Goal: Task Accomplishment & Management: Manage account settings

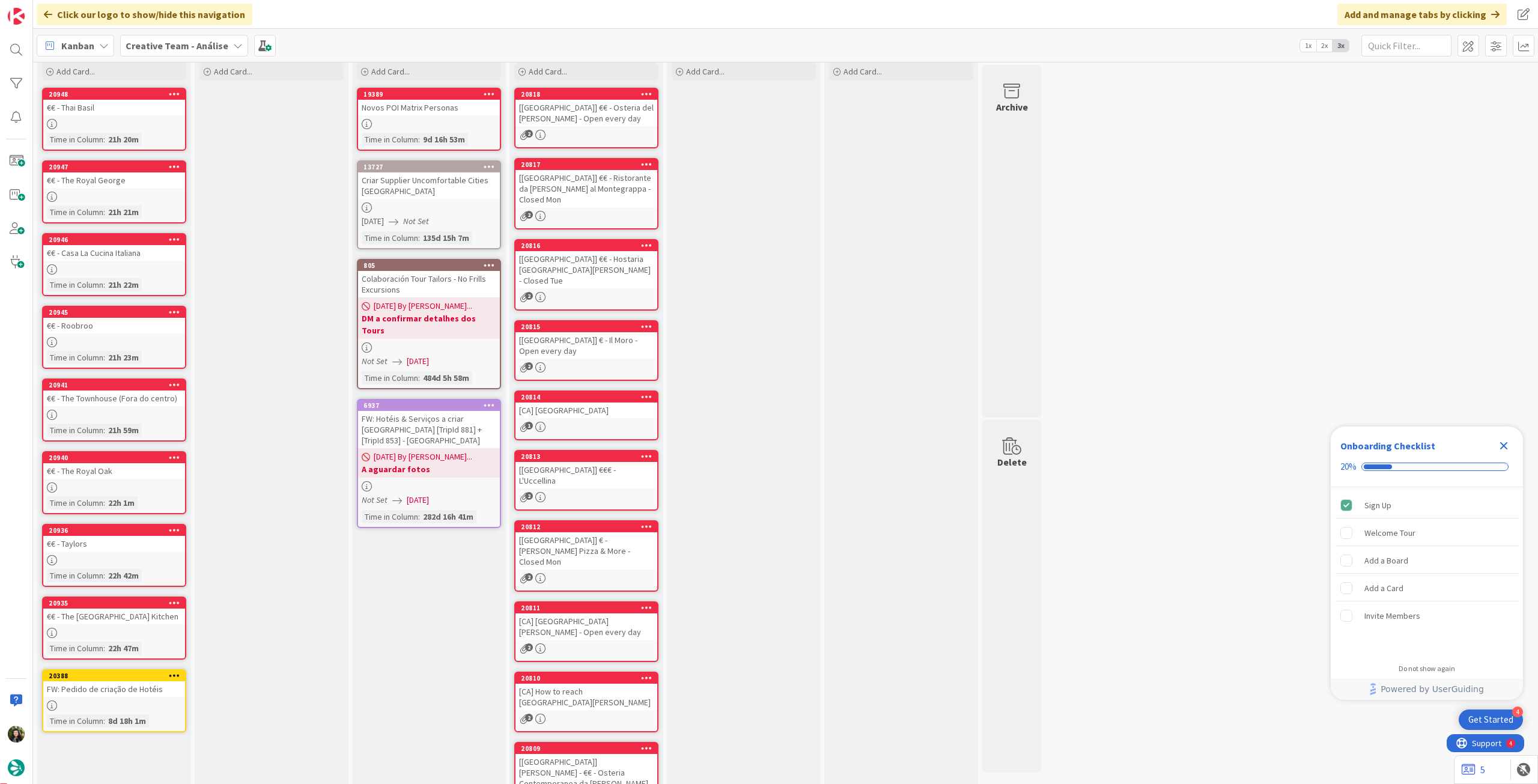
scroll to position [63, 0]
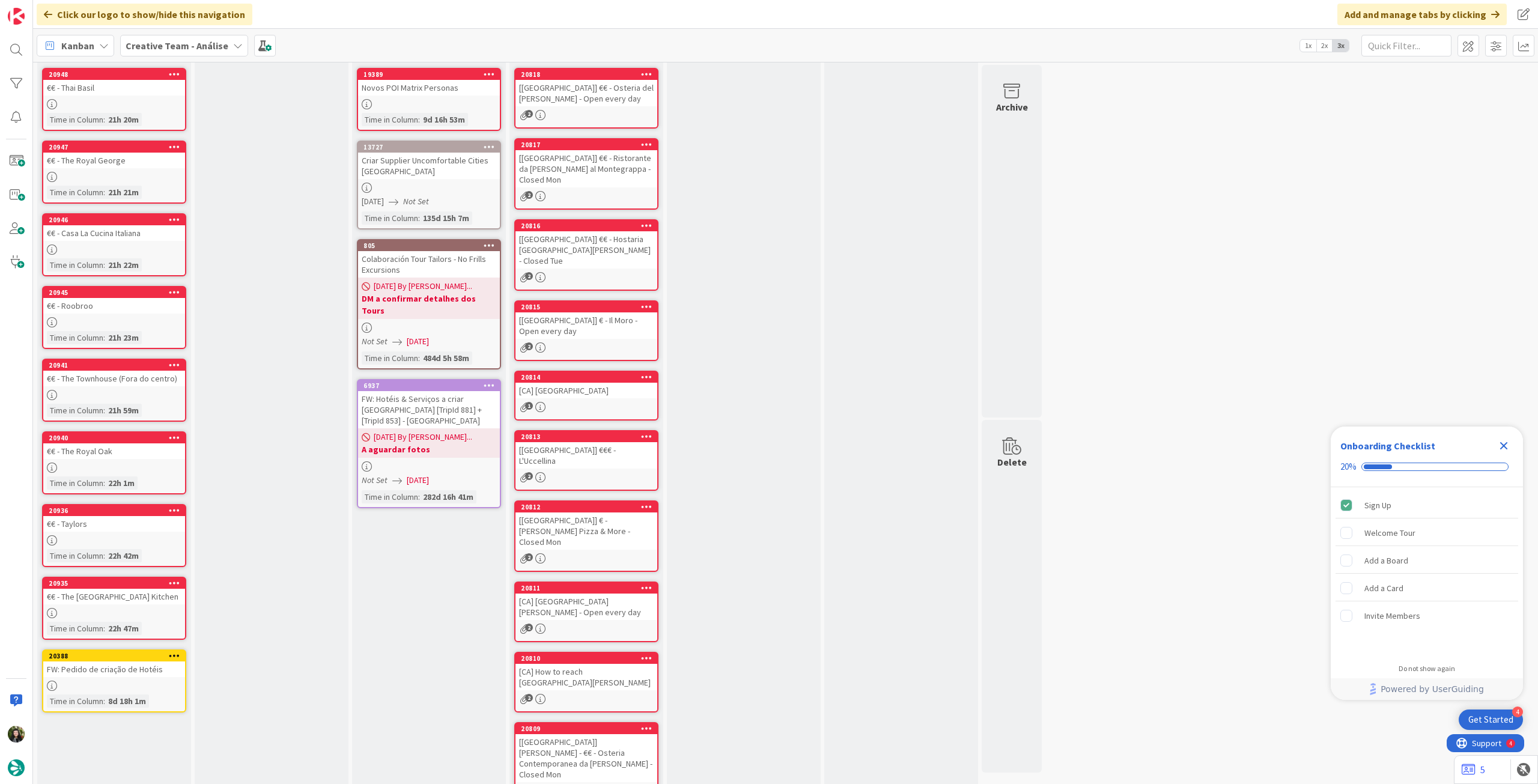
click at [210, 54] on div "Creative Team - Análise" at bounding box center [184, 46] width 128 height 21
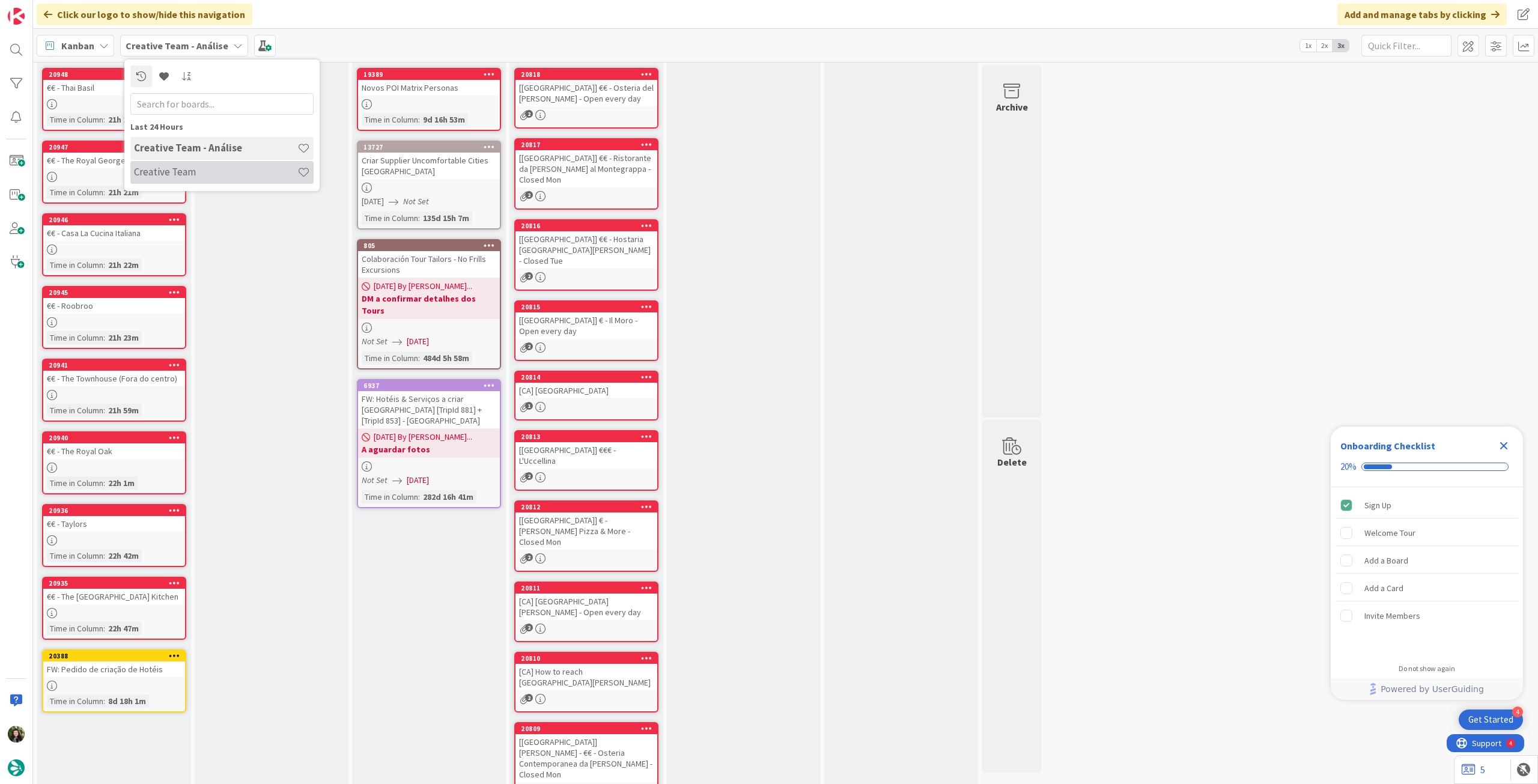
click at [202, 166] on h4 "Creative Team" at bounding box center [215, 172] width 163 height 12
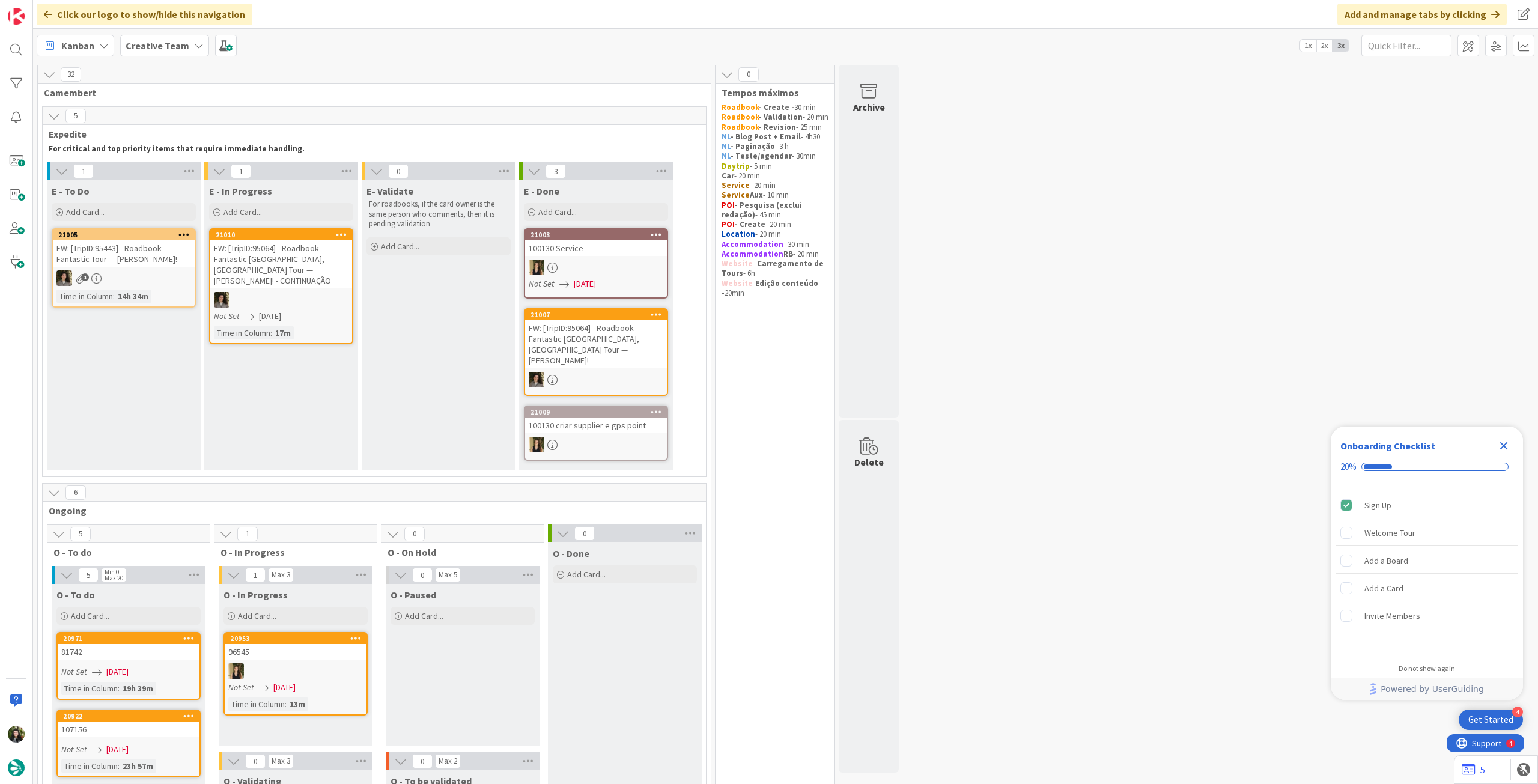
click at [1505, 443] on icon "Close Checklist" at bounding box center [1503, 445] width 14 height 14
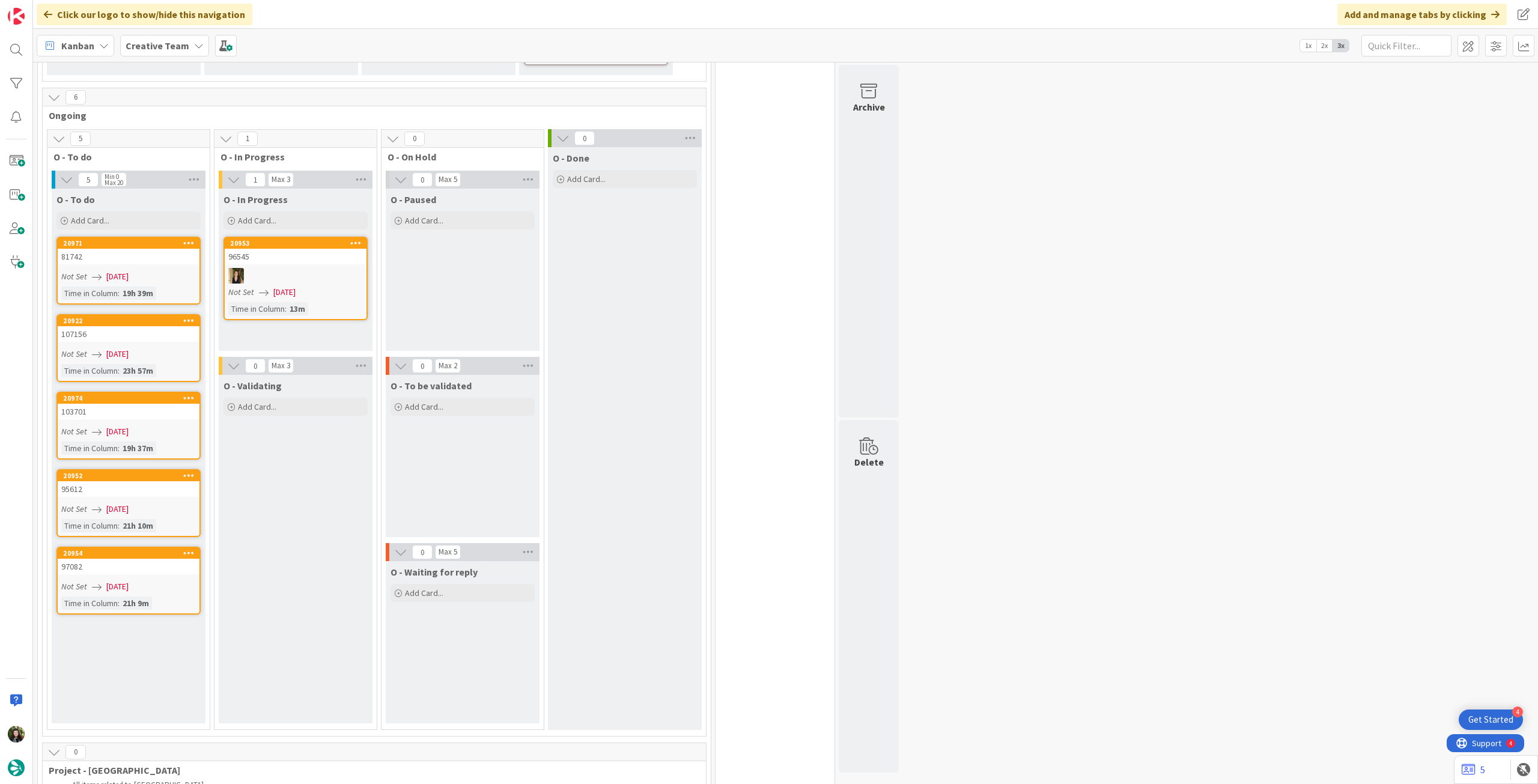
scroll to position [320, 0]
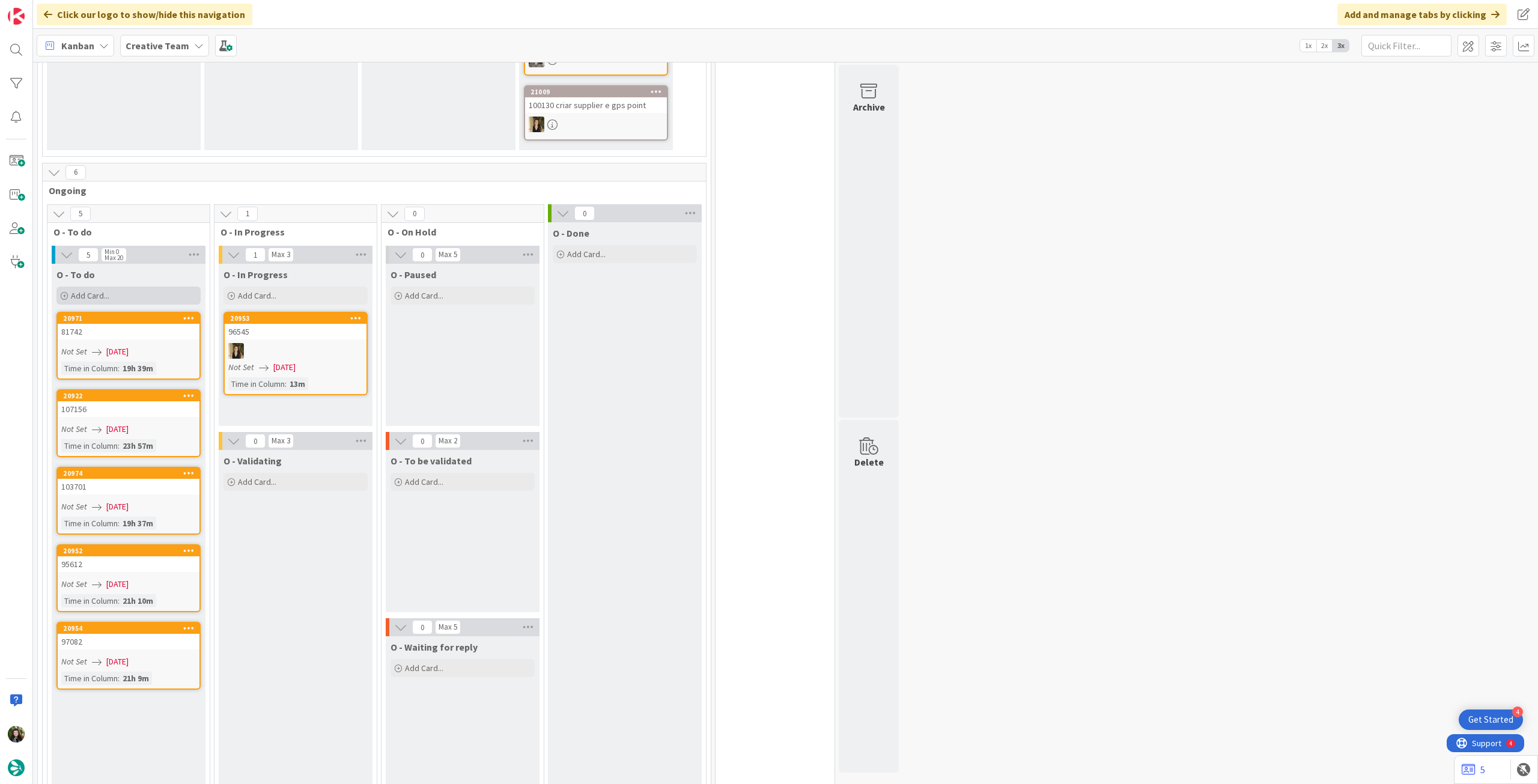
click at [174, 288] on div "Add Card..." at bounding box center [128, 296] width 144 height 18
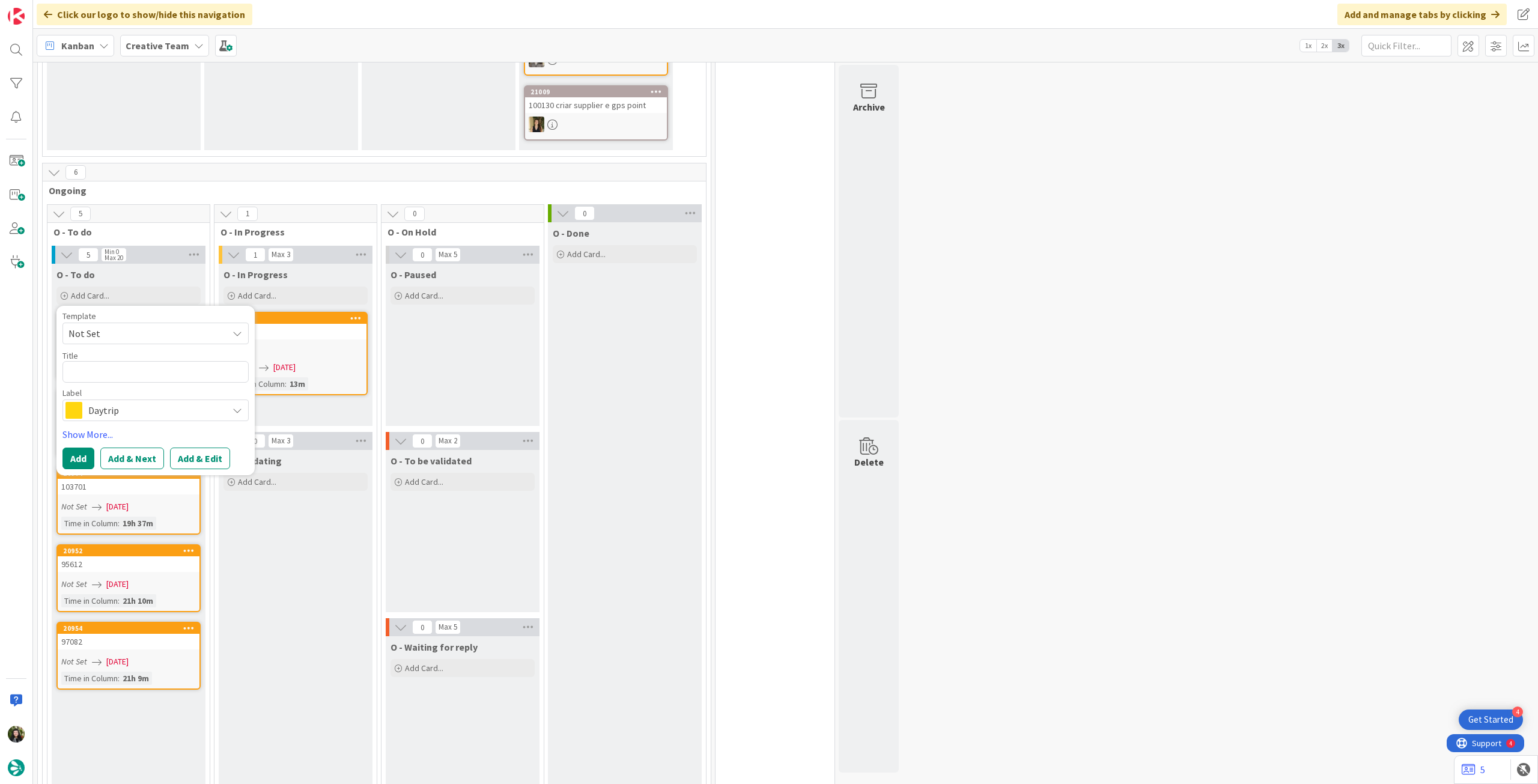
click at [137, 402] on span "Daytrip" at bounding box center [155, 410] width 134 height 17
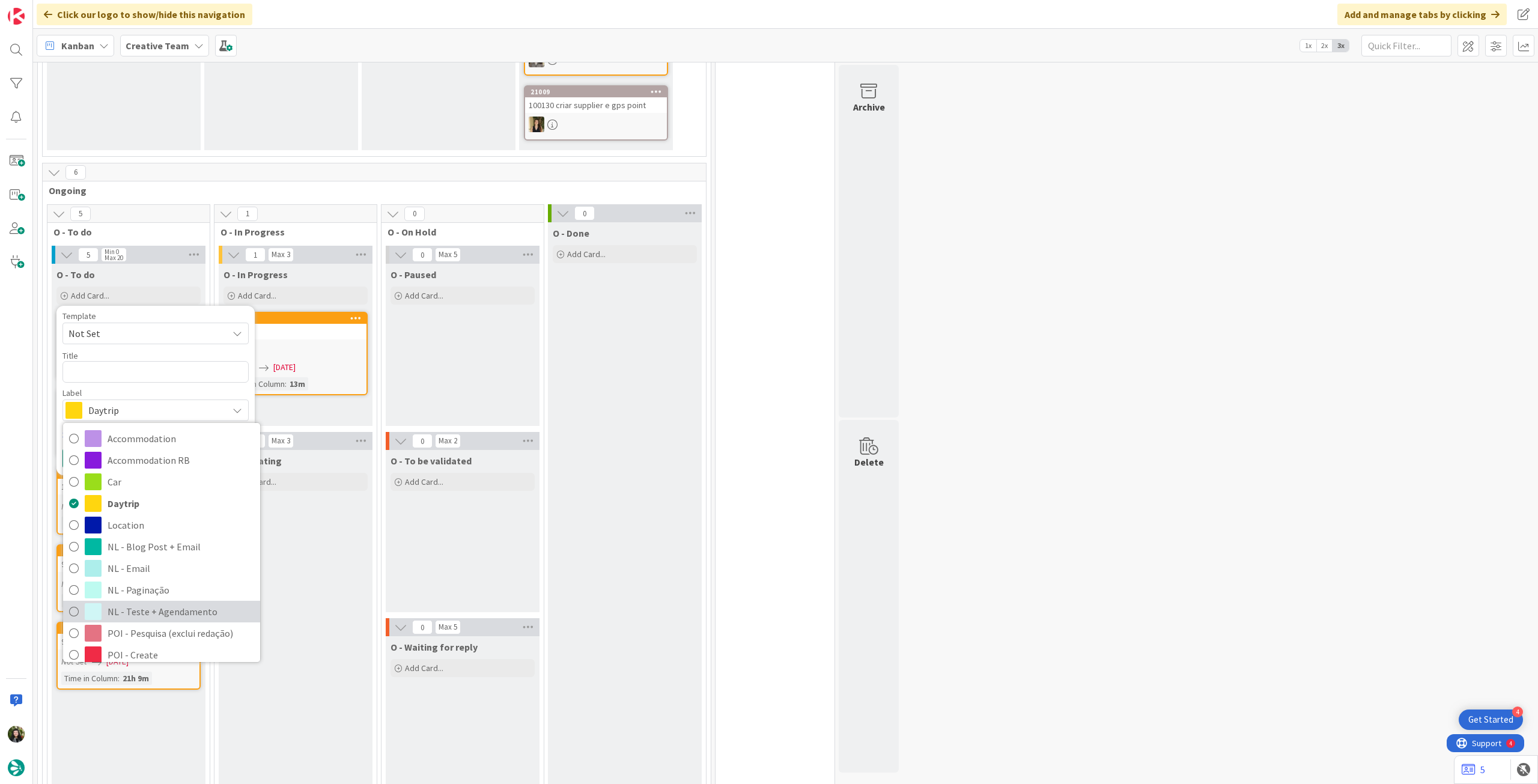
drag, startPoint x: 171, startPoint y: 601, endPoint x: 168, endPoint y: 560, distance: 41.1
click at [170, 602] on span "NL - Teste + Agendamento" at bounding box center [181, 612] width 147 height 18
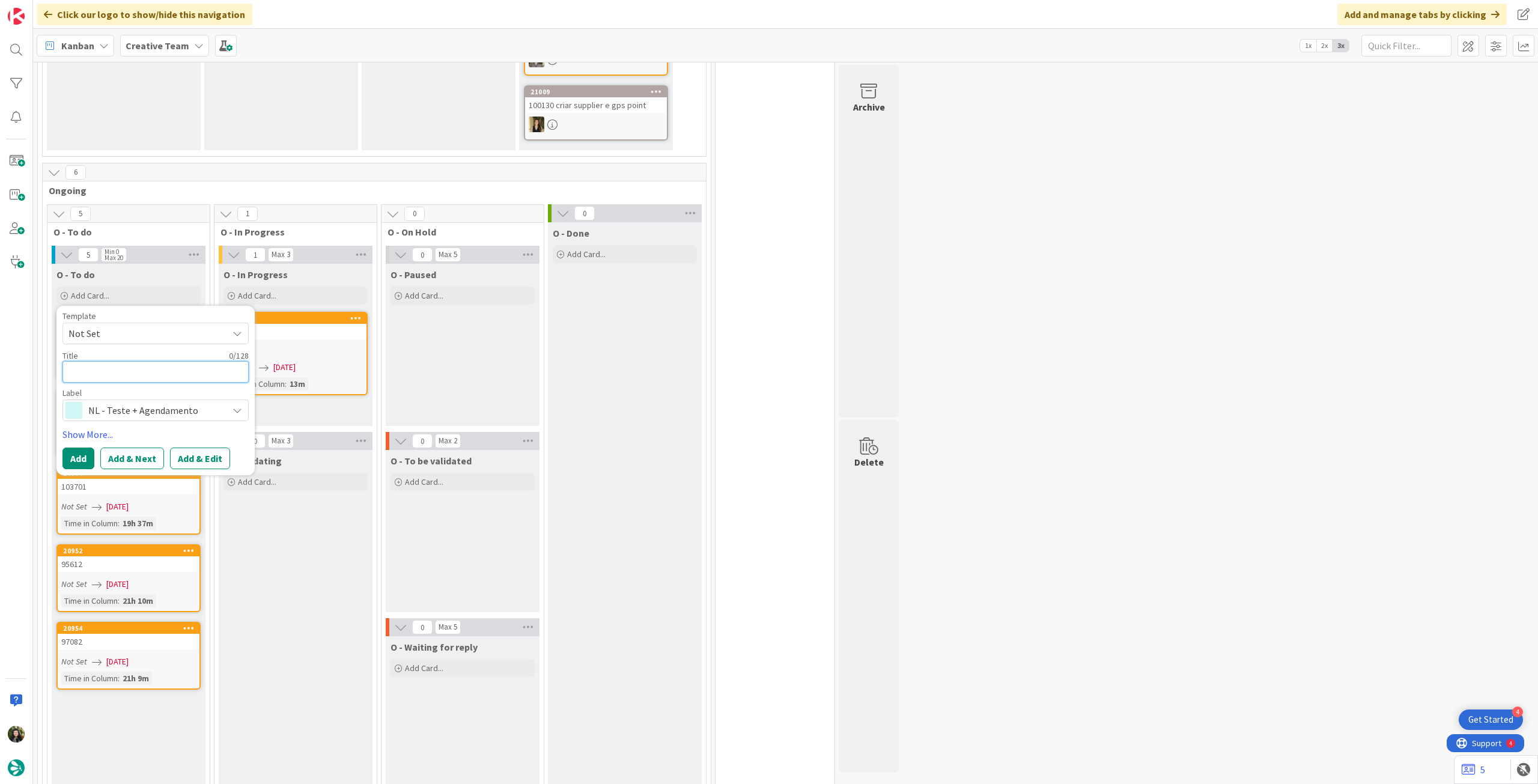
click at [158, 361] on textarea at bounding box center [155, 371] width 186 height 21
type textarea "x"
type textarea "A"
type textarea "x"
type textarea "Al"
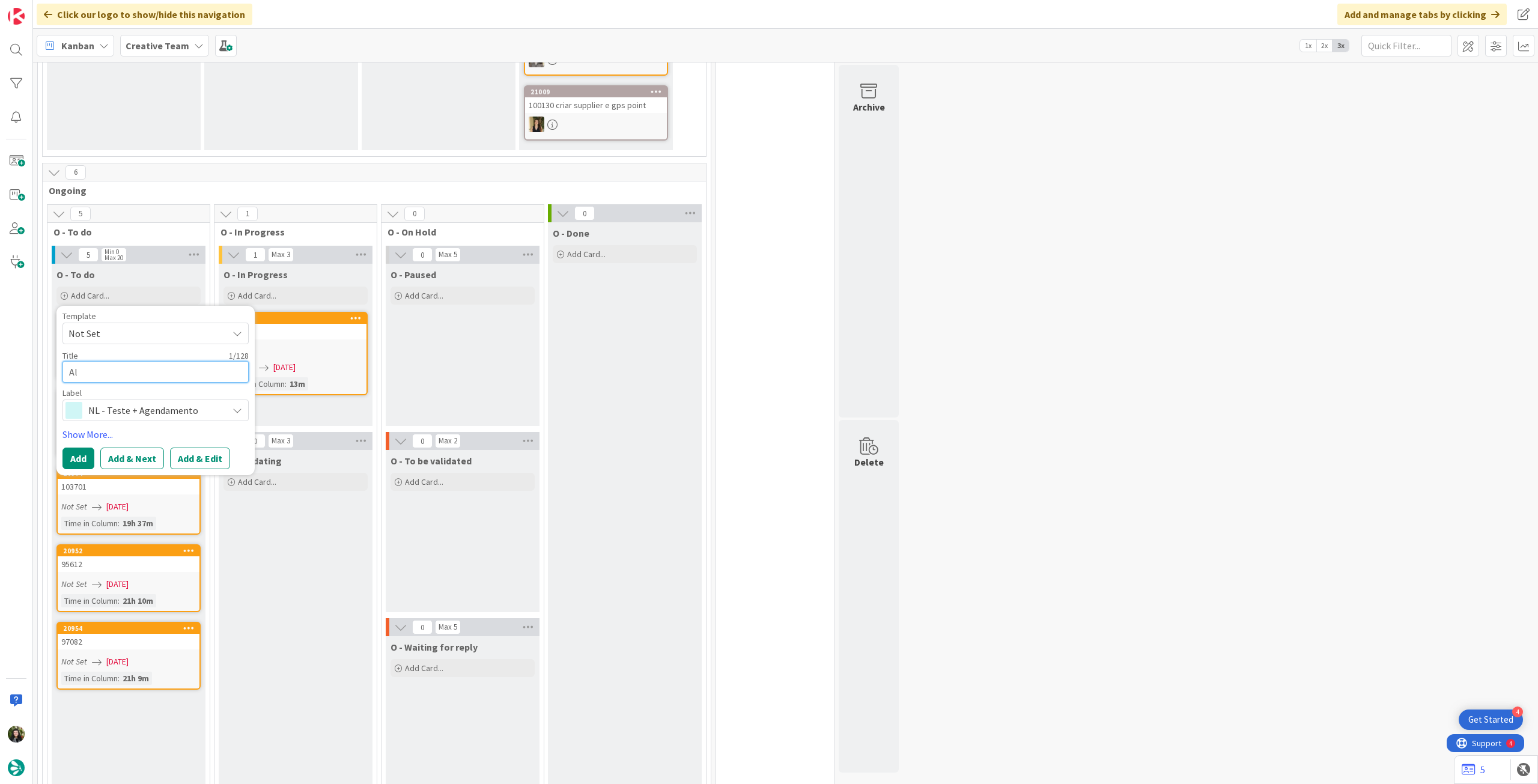
type textarea "x"
type textarea "Alt"
type textarea "x"
type textarea "Alte"
type textarea "x"
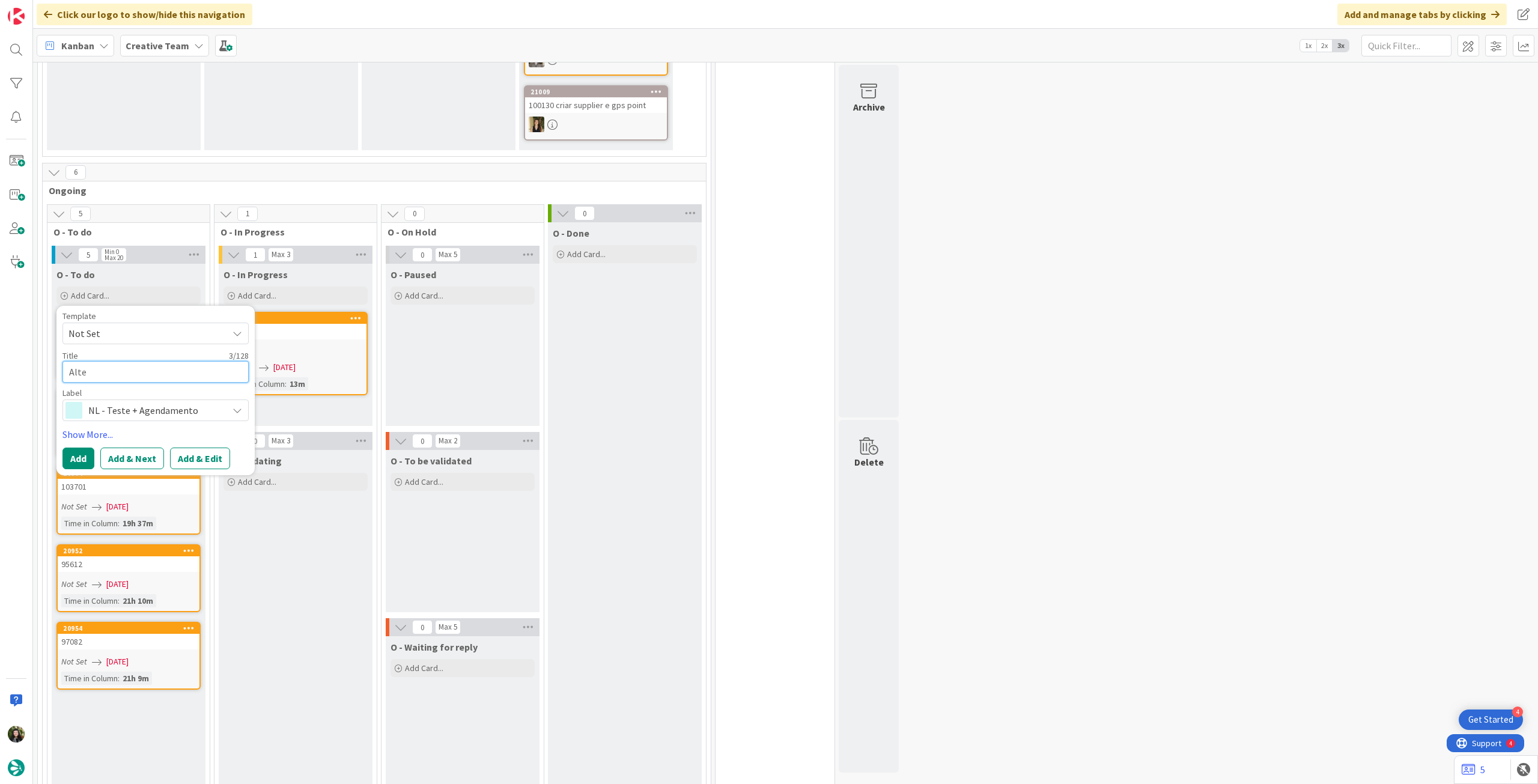
type textarea "Alter"
type textarea "x"
type textarea "Altera"
type textarea "x"
type textarea "Alteraç"
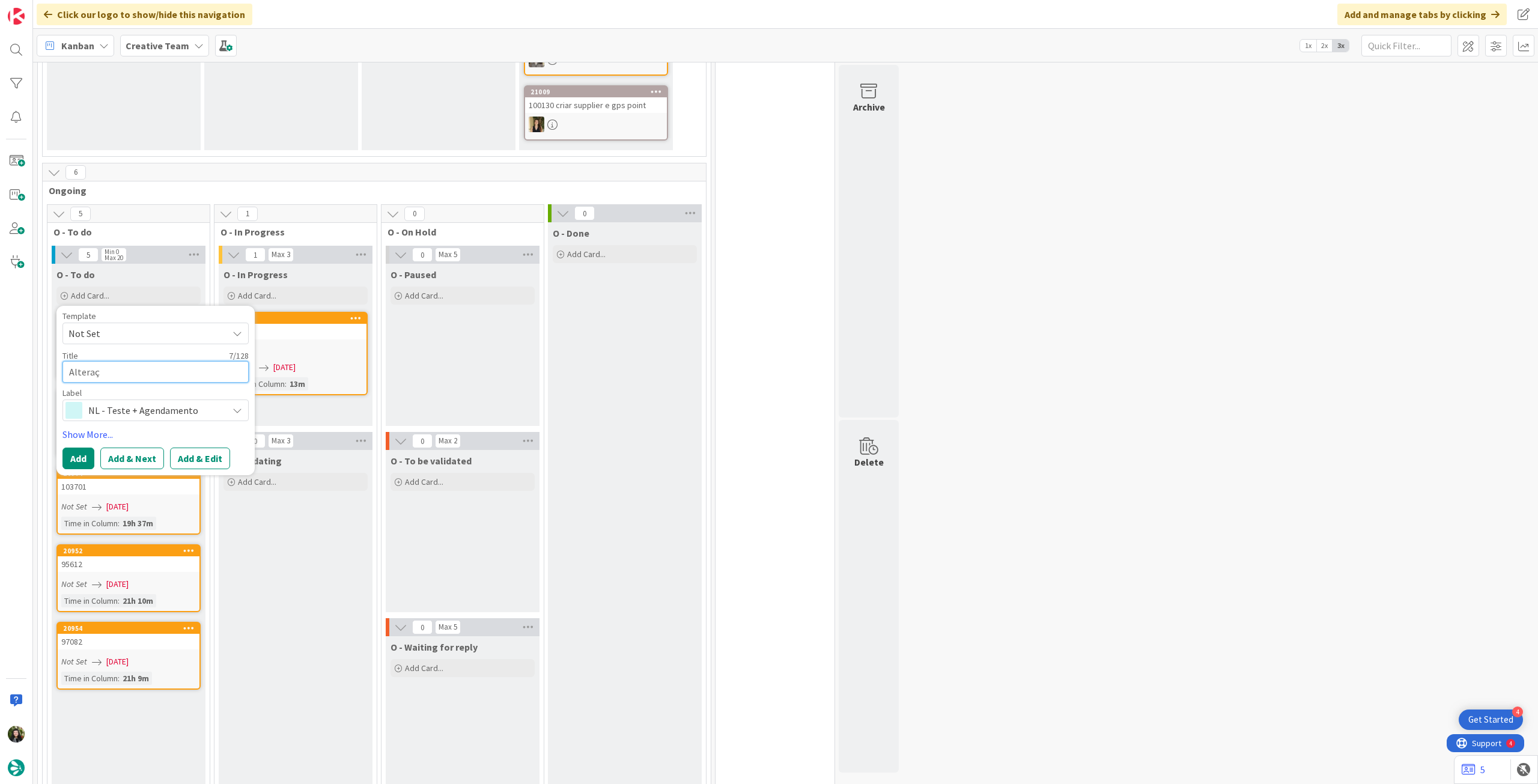
type textarea "x"
type textarea "Alteraçõ"
type textarea "x"
type textarea "Alteraçõe"
type textarea "x"
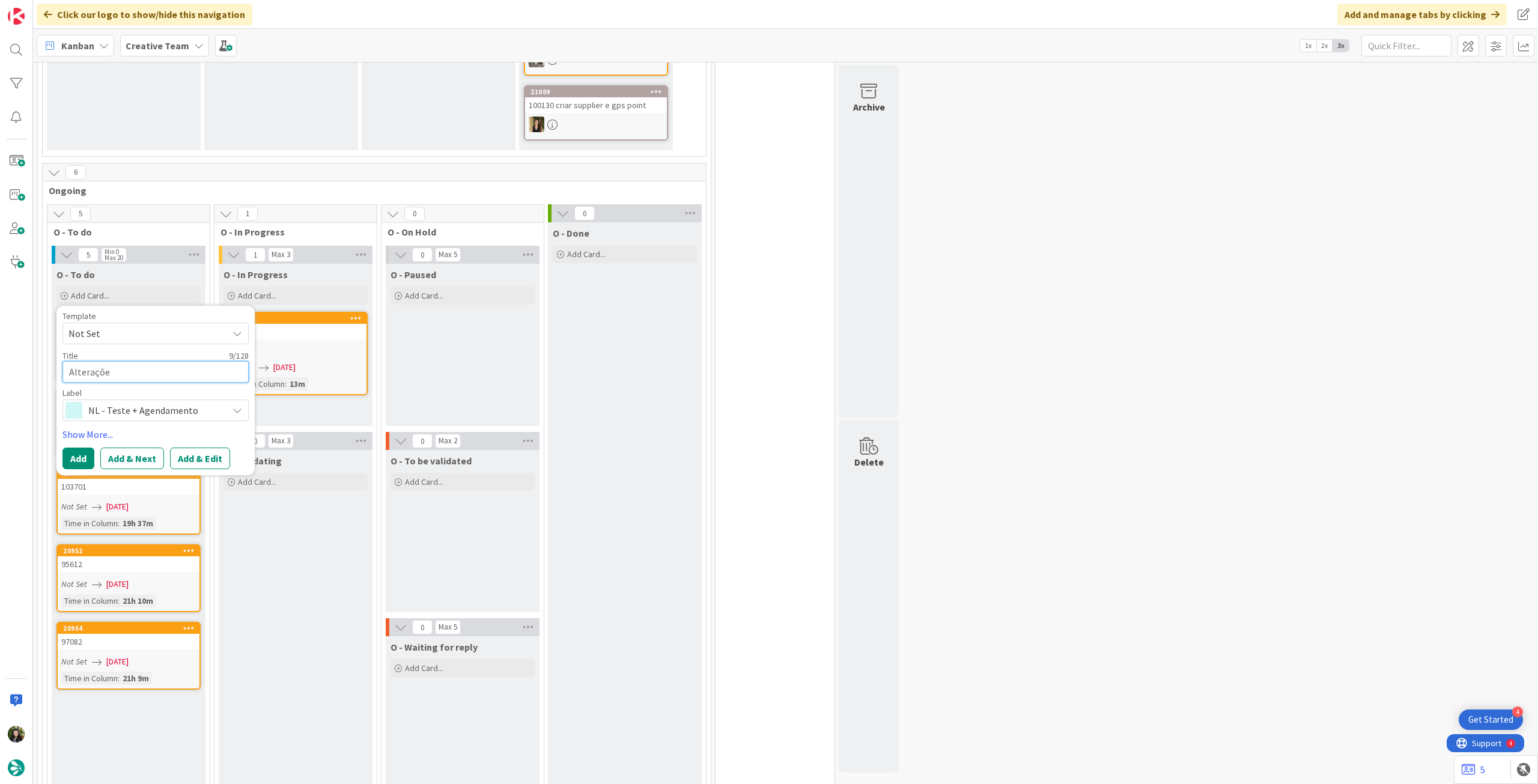
type textarea "Alterações"
type textarea "x"
type textarea "Alterações"
type textarea "x"
type textarea "Alterações +"
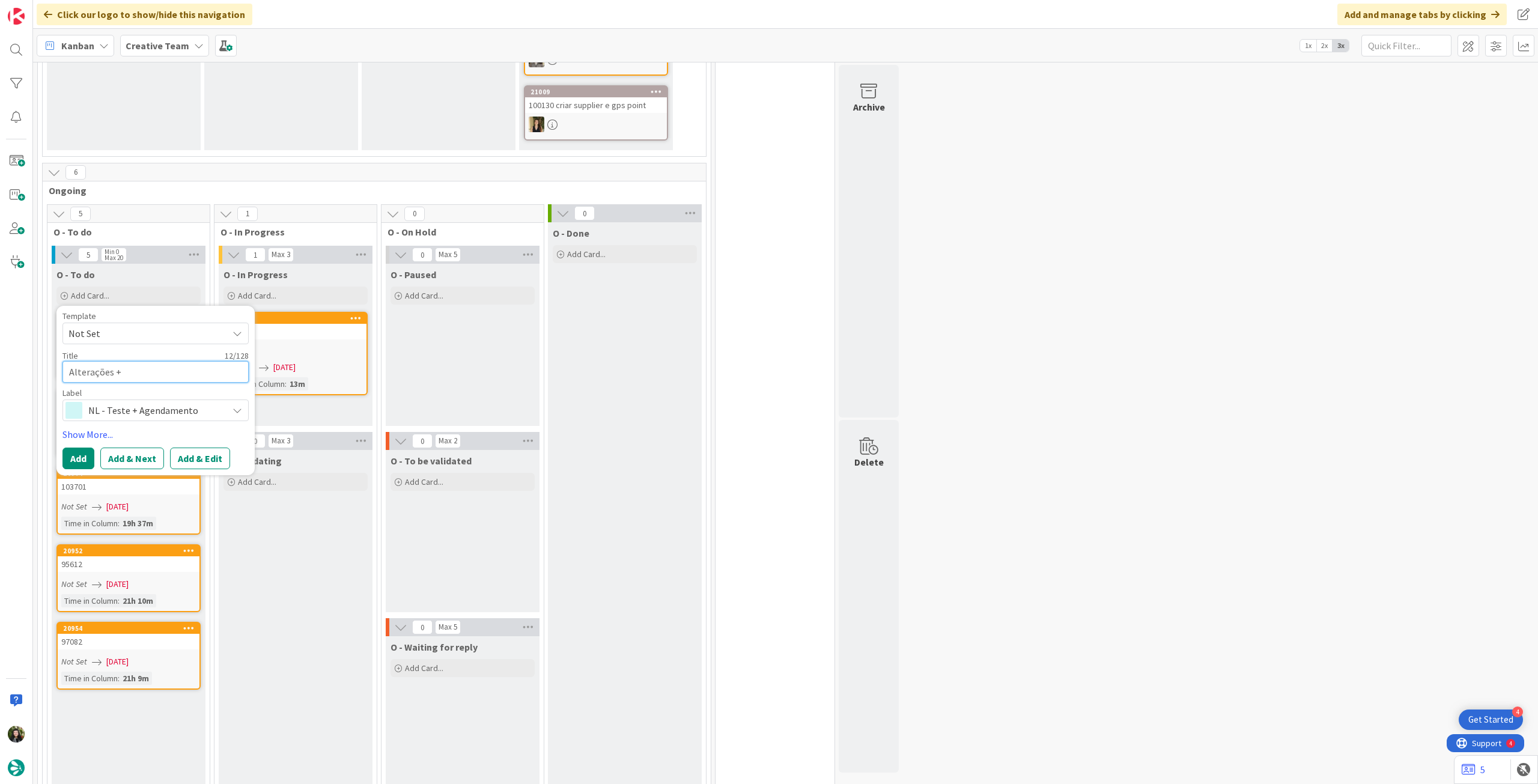
type textarea "x"
type textarea "Alterações +"
type textarea "x"
type textarea "Alterações + ag"
type textarea "x"
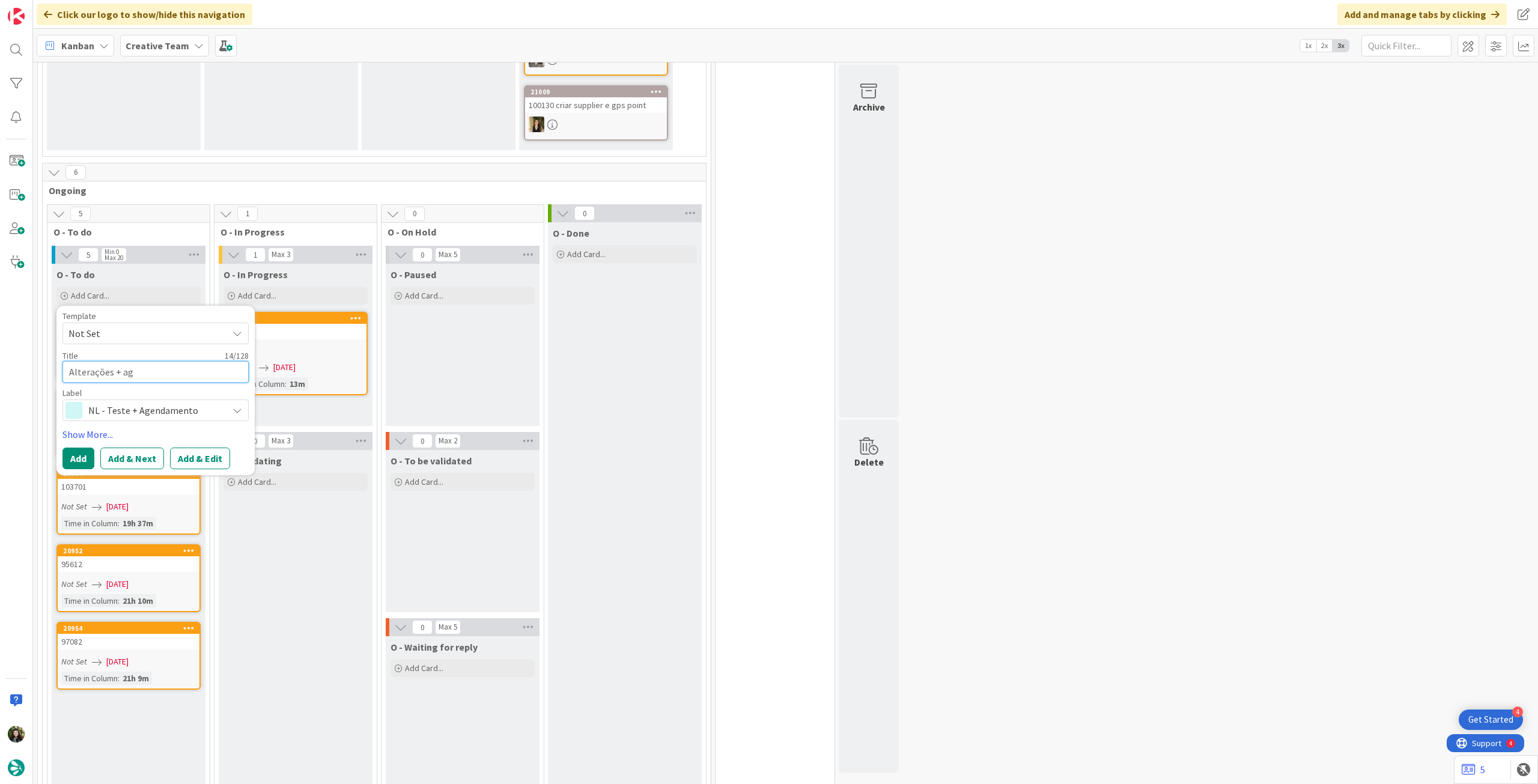
type textarea "Alterações + agh"
type textarea "x"
type textarea "Alterações + aghe"
type textarea "x"
type textarea "Alterações + agh"
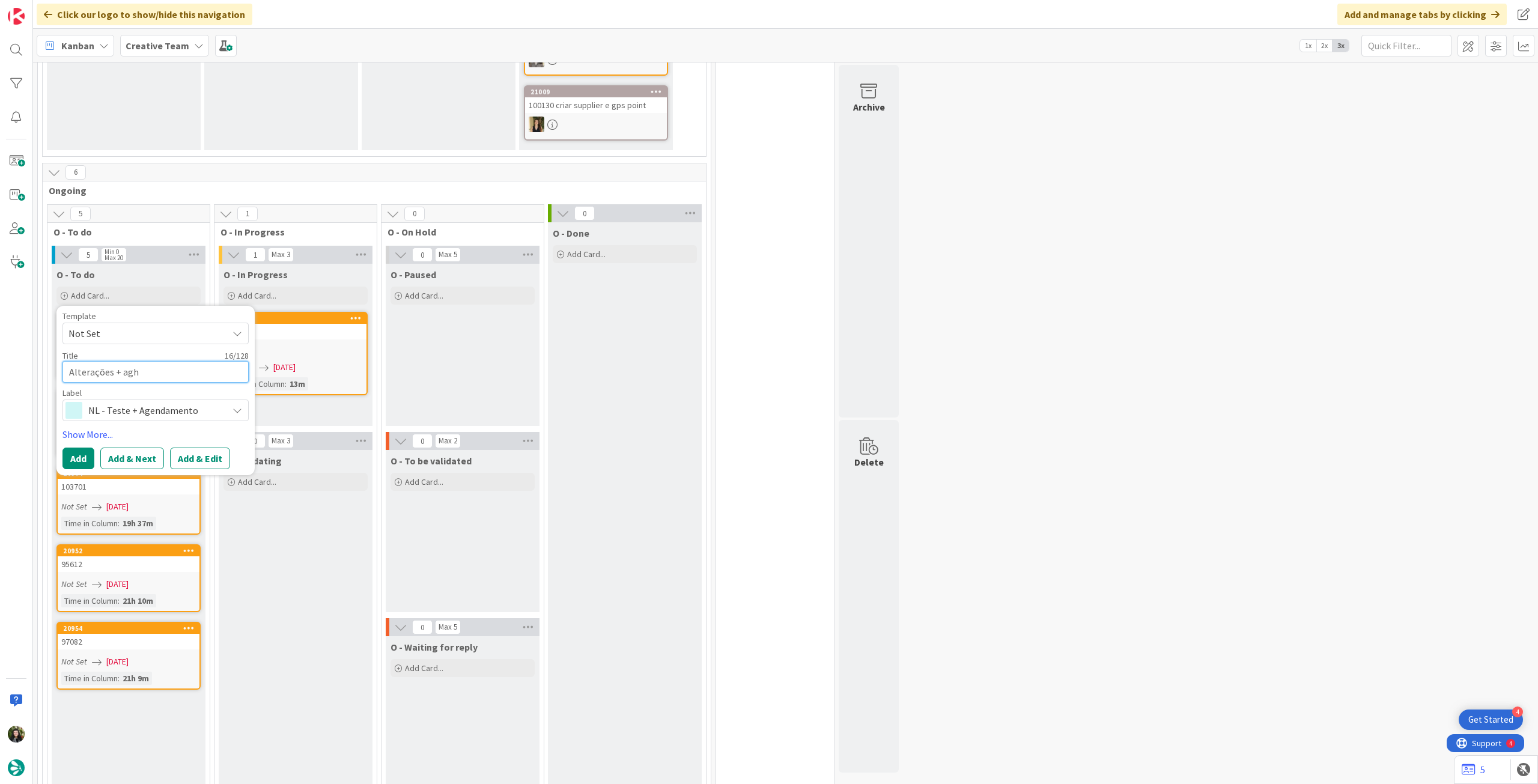
type textarea "x"
type textarea "Alterações + ag"
type textarea "x"
type textarea "Alterações + a"
type textarea "x"
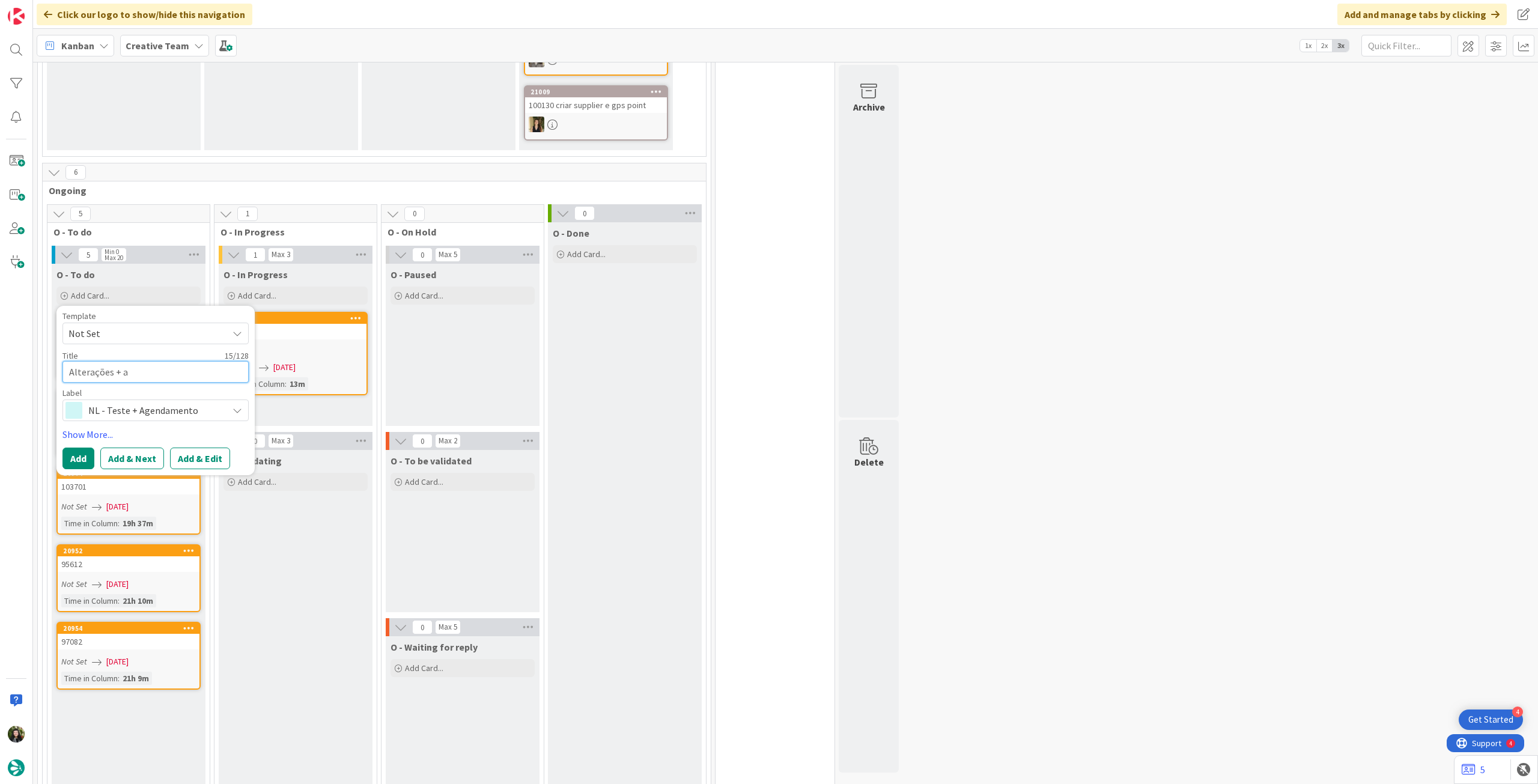
type textarea "Alterações +"
type textarea "x"
type textarea "Alterações +"
type textarea "x"
type textarea "Alterações"
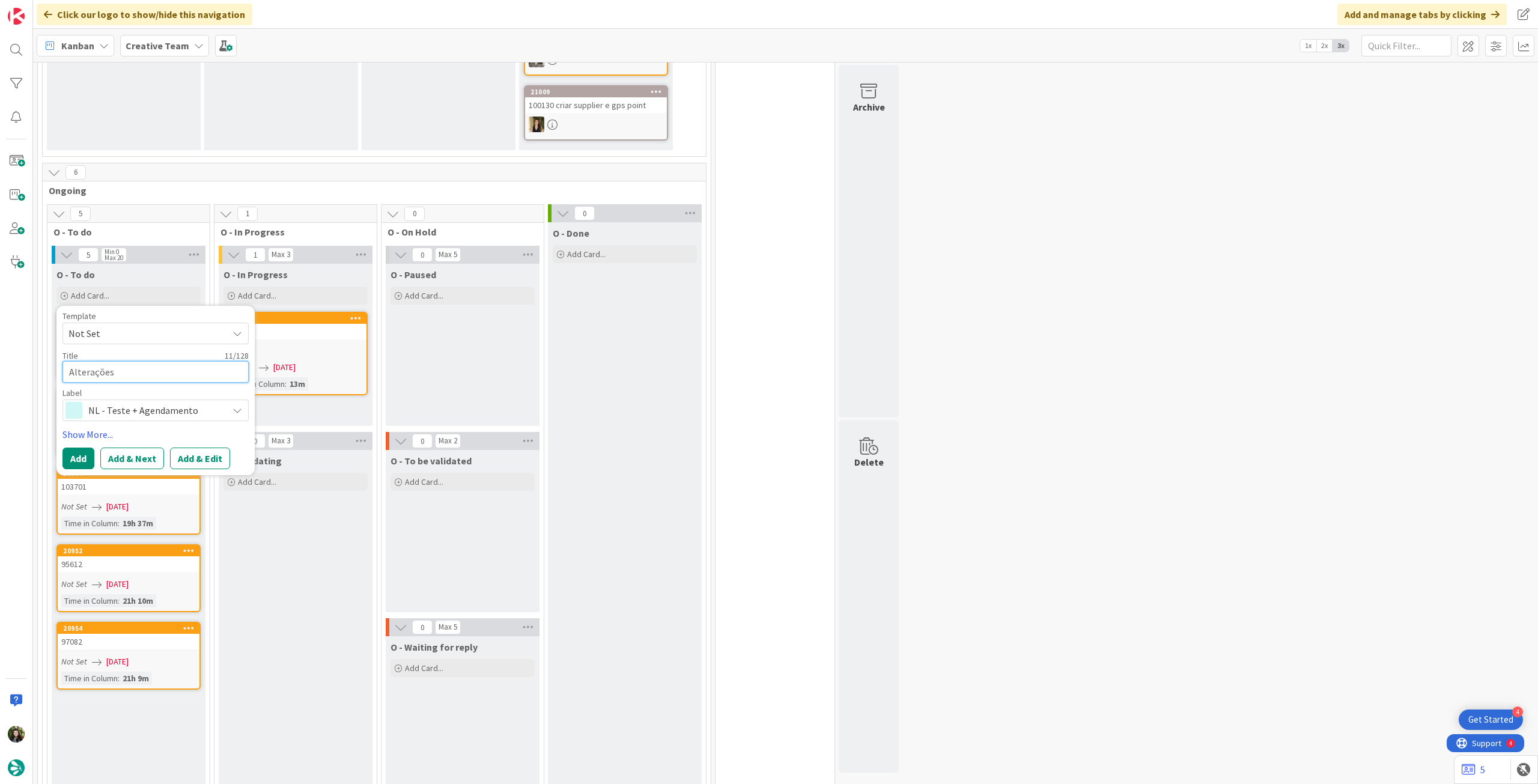
type textarea "x"
type textarea "Alterações N"
type textarea "x"
type textarea "Alterações NL"
type textarea "x"
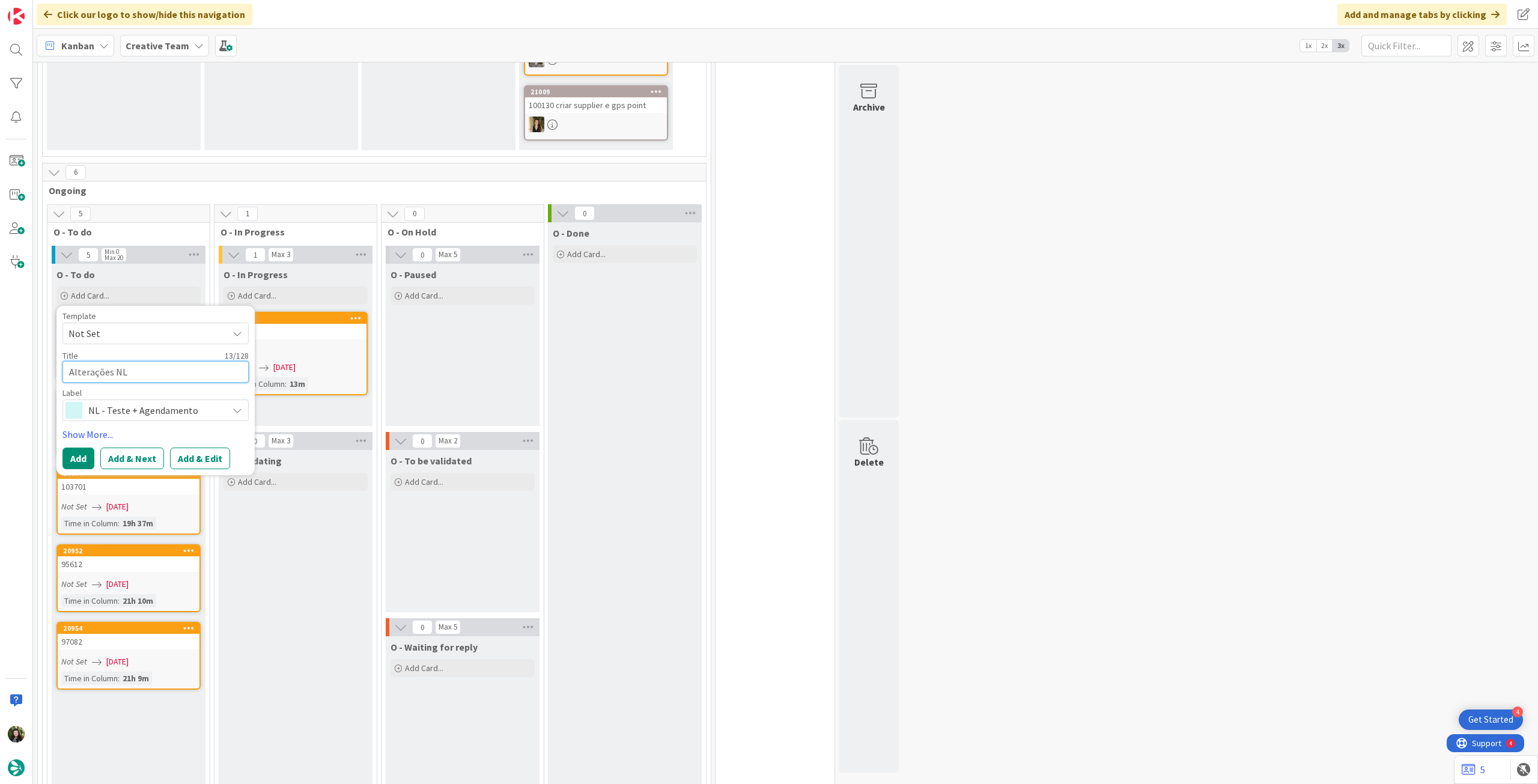
type textarea "Alterações NL"
type textarea "x"
type textarea "Alterações NL m"
type textarea "x"
type textarea "Alterações NL ma"
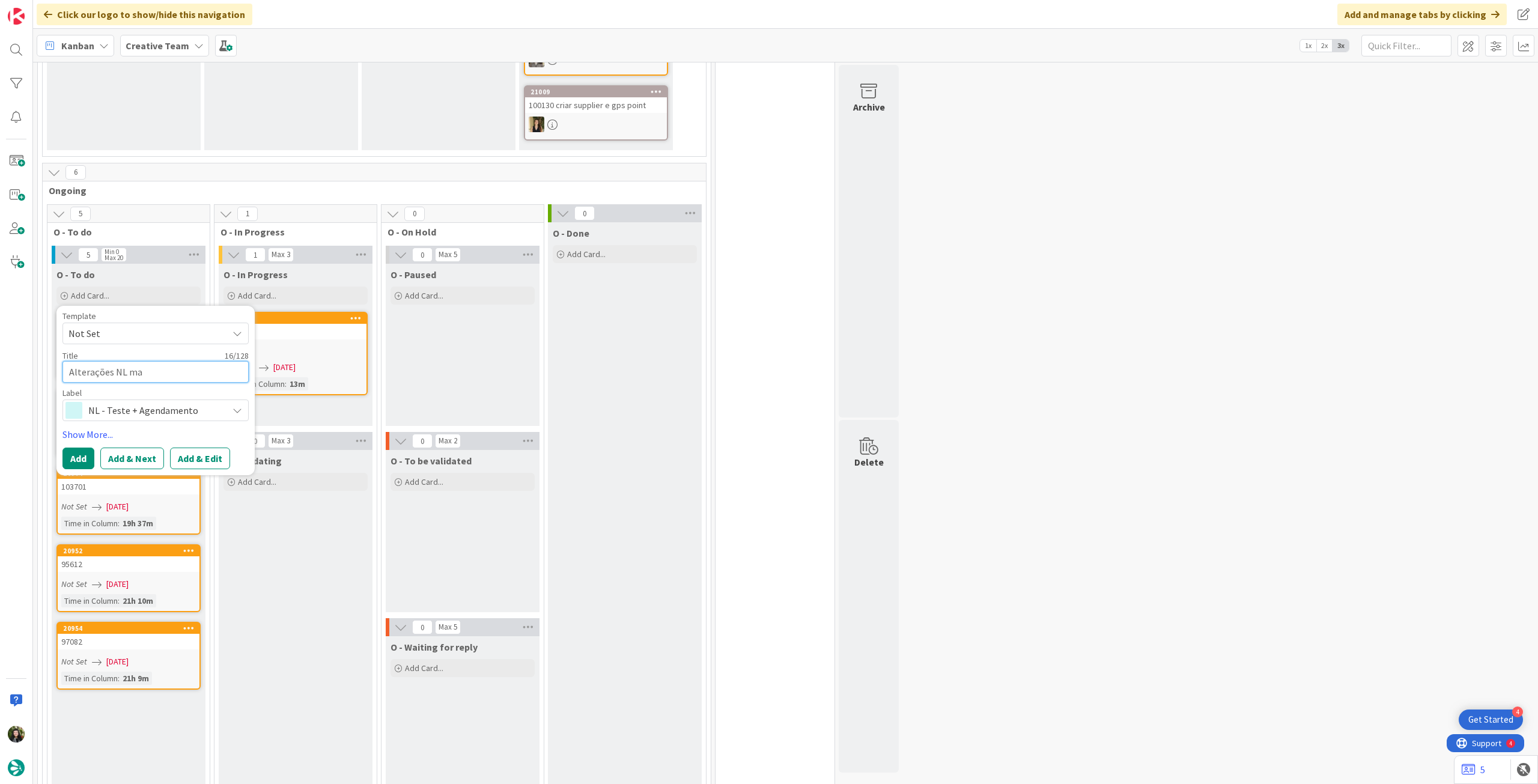
type textarea "x"
type textarea "Alterações NL mai"
type textarea "x"
type textarea "Alterações NL mais"
type textarea "x"
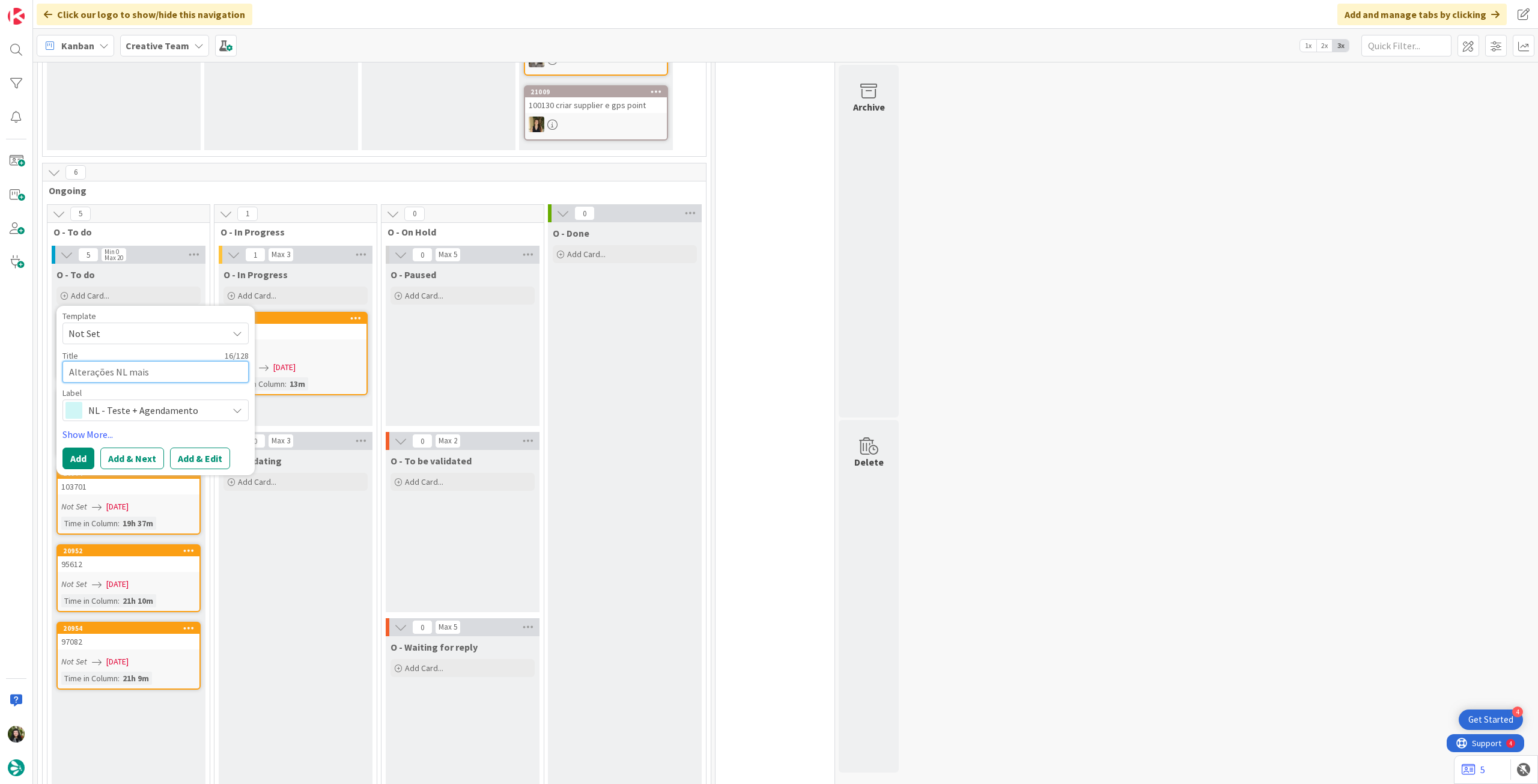
type textarea "Alterações NL mais"
type textarea "x"
type textarea "Alterações NL mais a"
type textarea "x"
type textarea "Alterações NL mais"
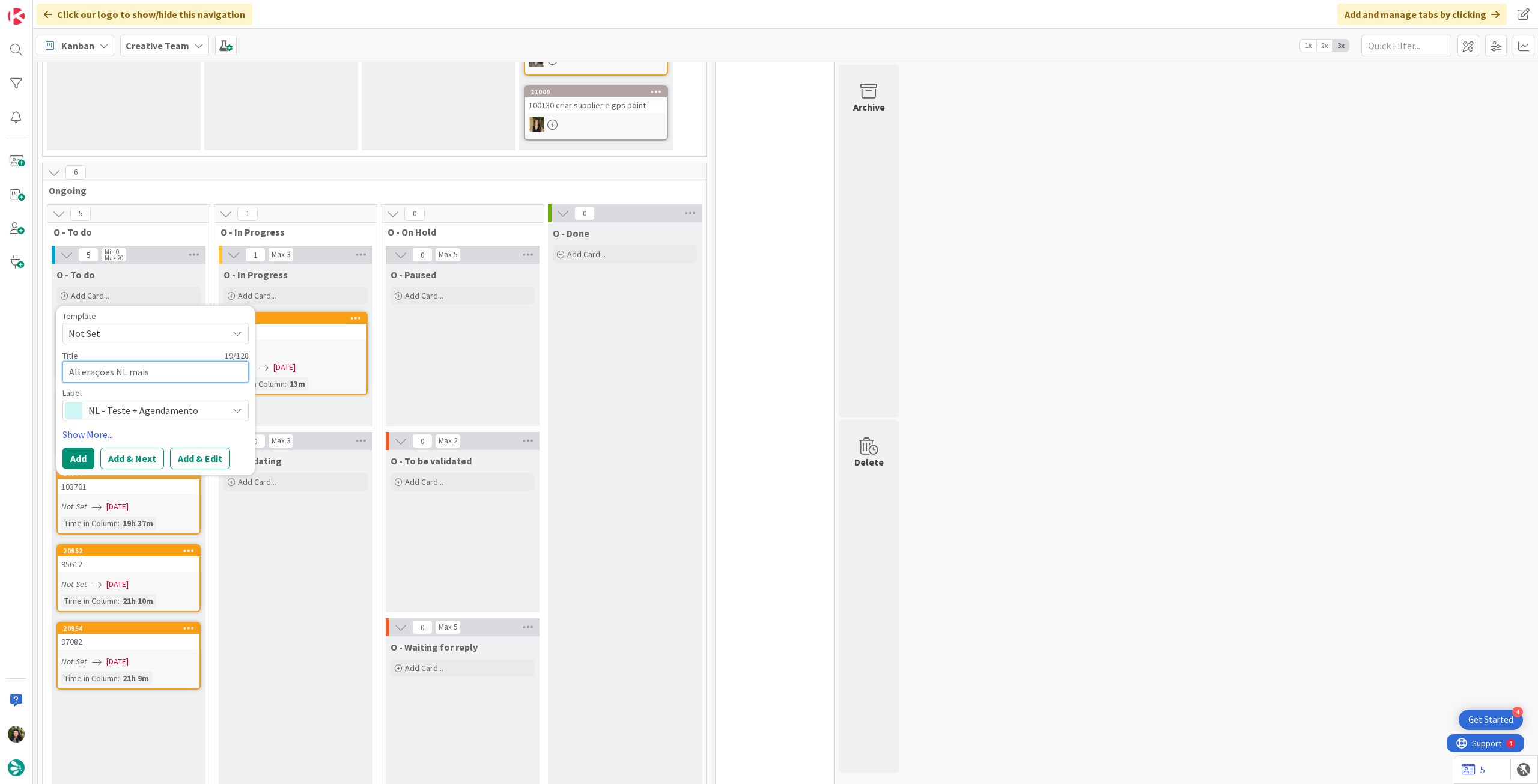
type textarea "x"
type textarea "Alterações NL mais"
type textarea "x"
type textarea "Alterações NL mai"
type textarea "x"
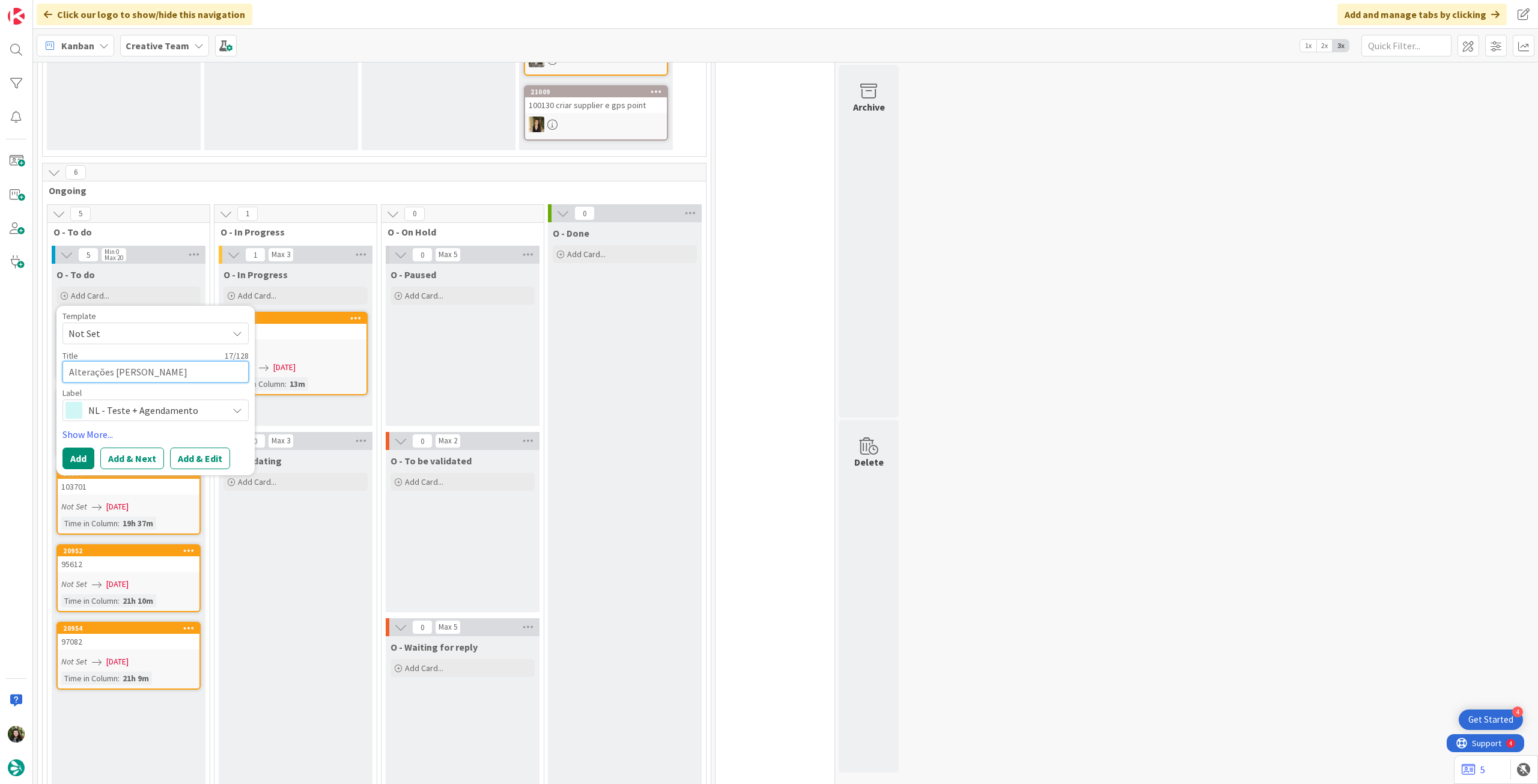
type textarea "Alterações NL ma"
type textarea "x"
type textarea "Alterações NL m"
type textarea "x"
type textarea "Alterações NL"
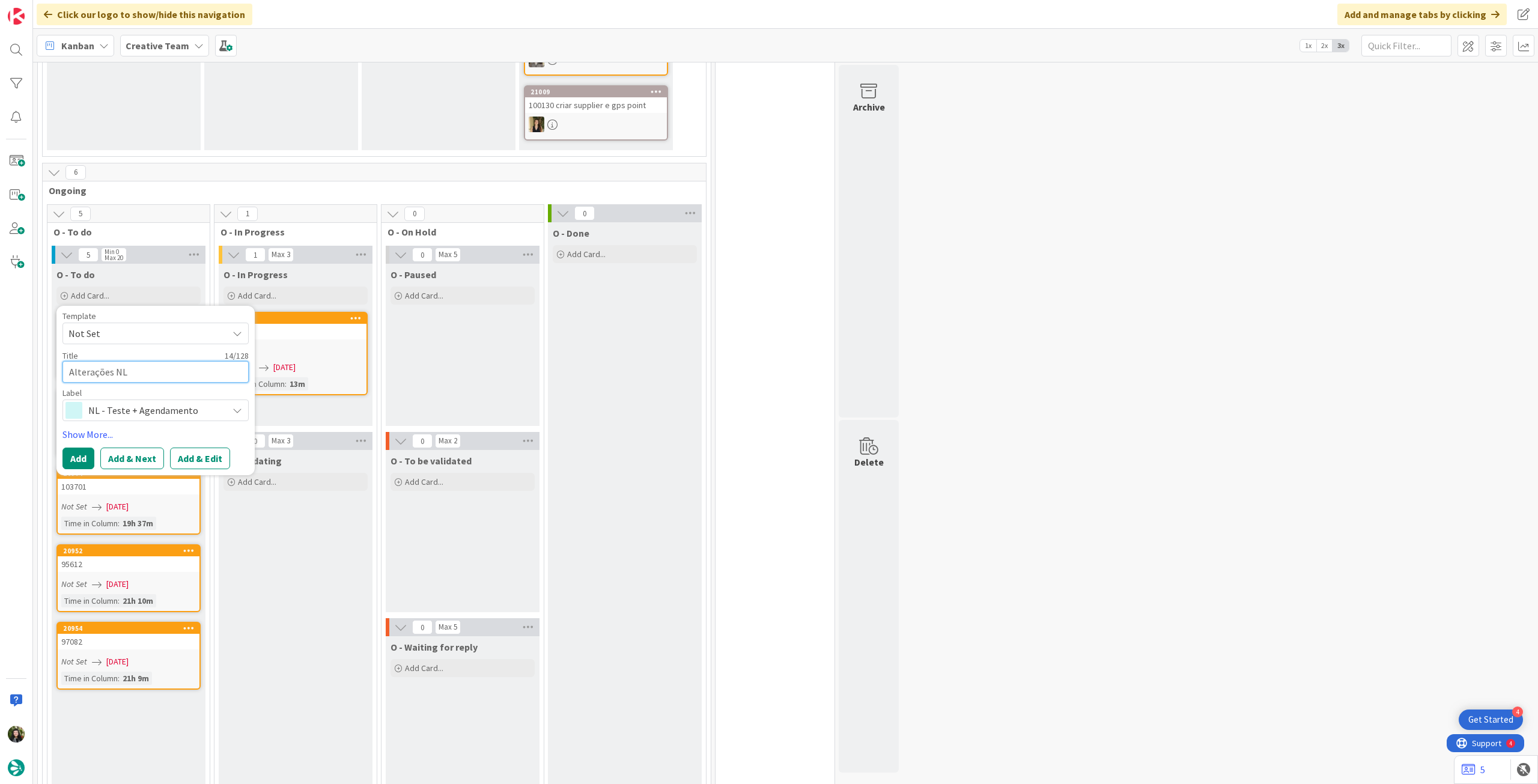
type textarea "x"
type textarea "Alterações NL"
type textarea "x"
type textarea "Alterações NL+"
type textarea "x"
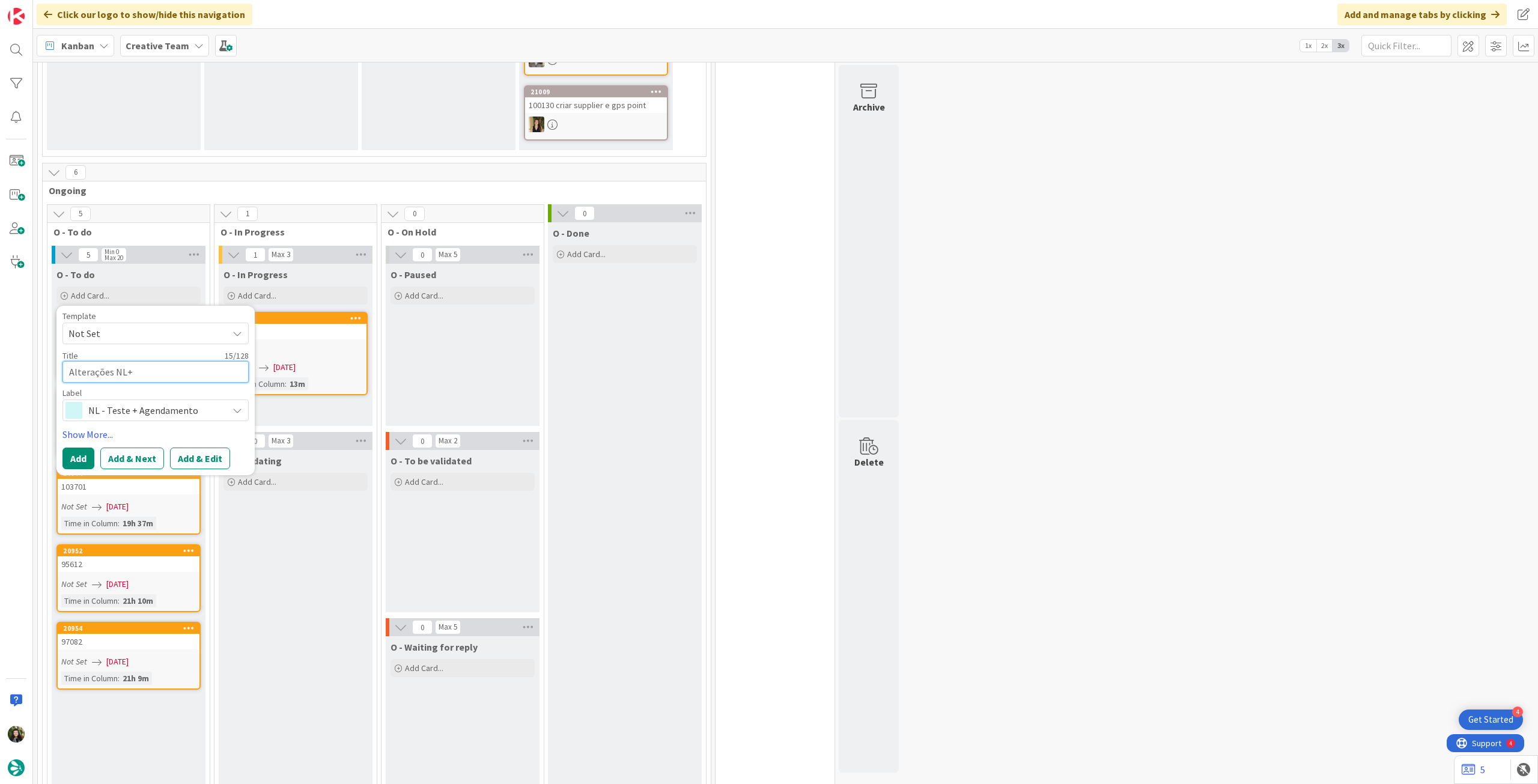
type textarea "Alterações NL+ a"
type textarea "x"
type textarea "Alterações NL+ ag"
type textarea "x"
type textarea "Alterações NL+ age"
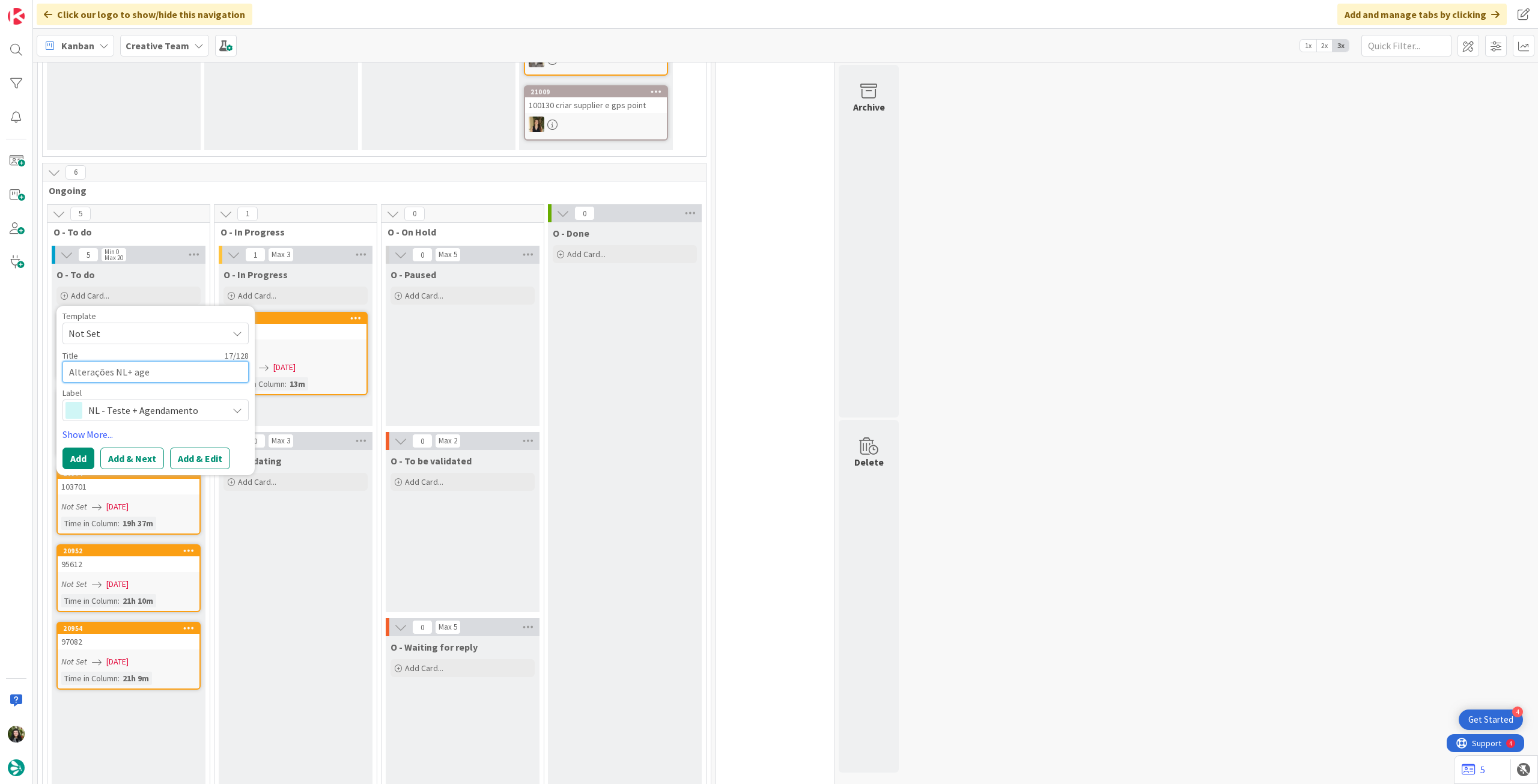
type textarea "x"
type textarea "Alterações NL+ agen"
type textarea "x"
type textarea "Alterações NL+ agend"
type textarea "x"
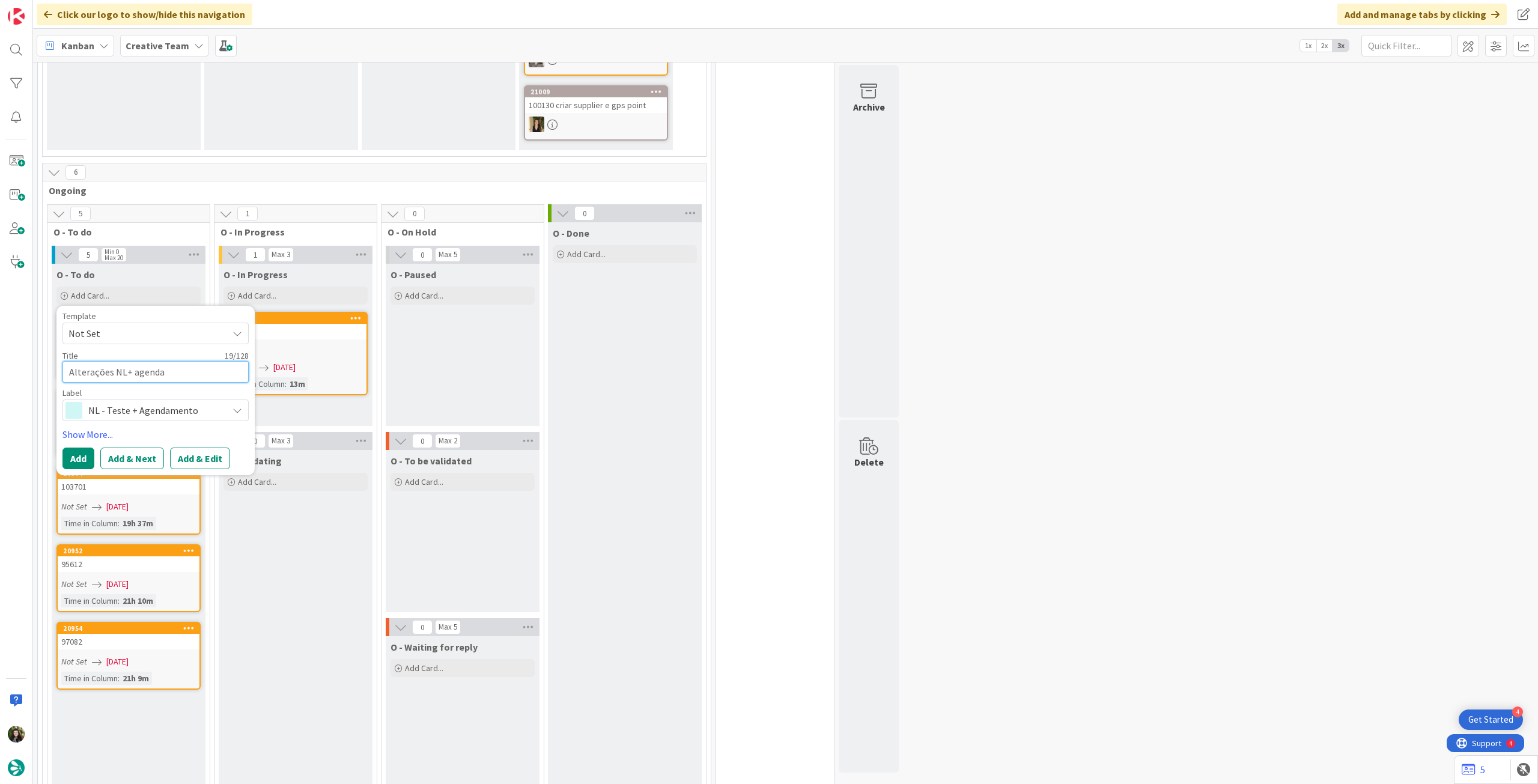
type textarea "Alterações NL+ agendam"
type textarea "x"
type textarea "Alterações NL+ agendamen"
type textarea "x"
type textarea "Alterações NL+ agendament"
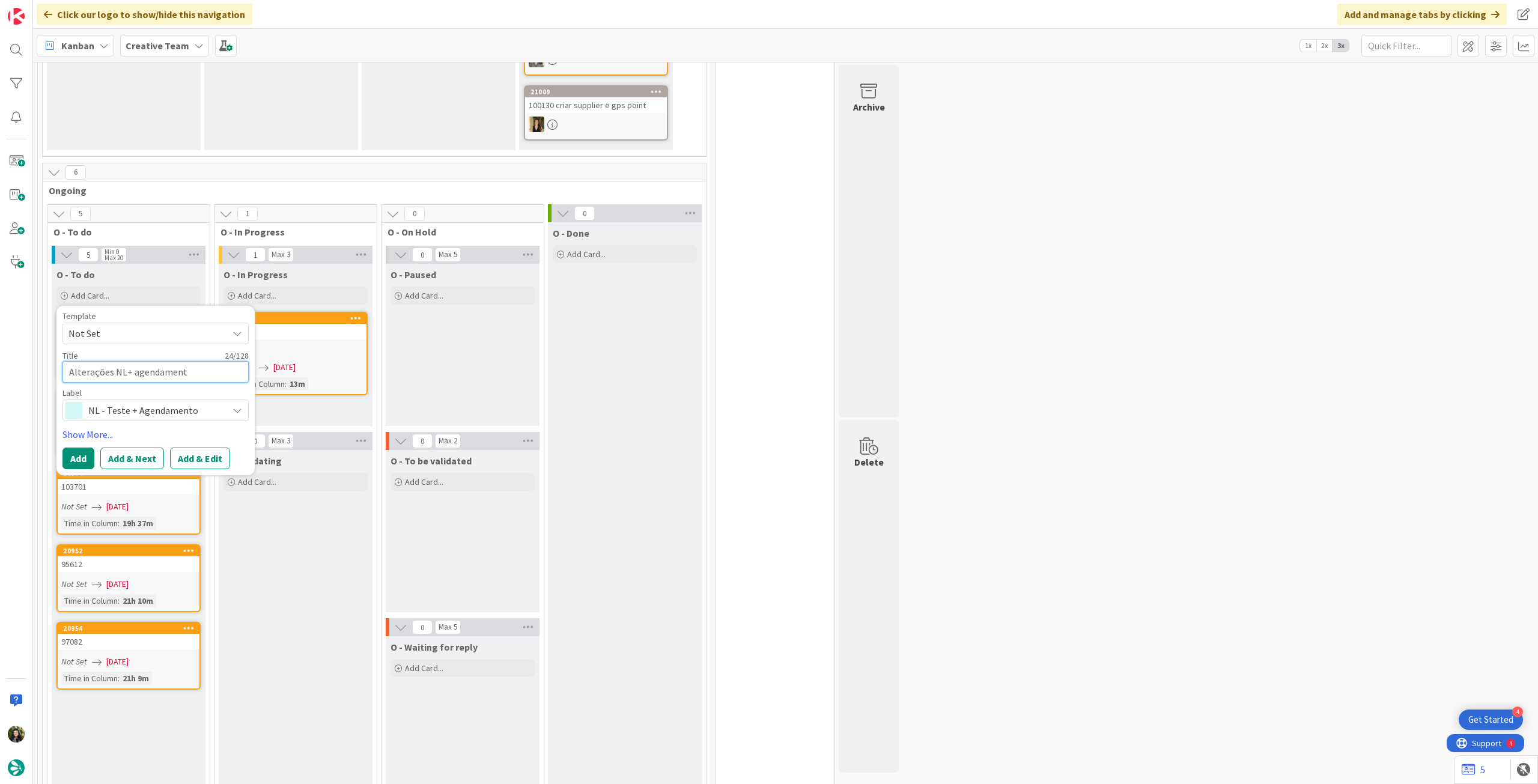
type textarea "x"
type textarea "Alterações NL+ agendamento"
type textarea "x"
type textarea "Alterações NL+ agendamento"
type textarea "x"
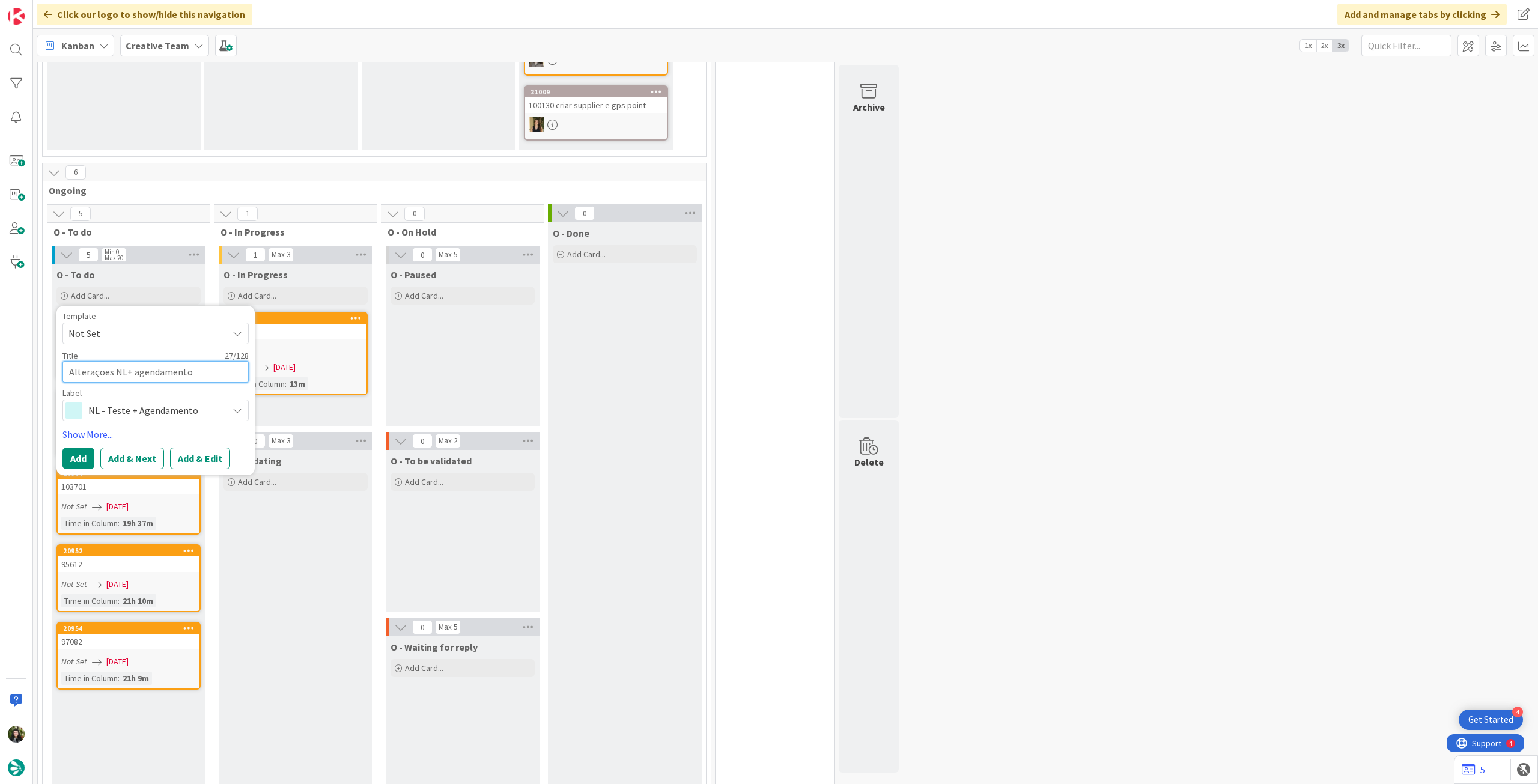
type textarea "Alterações NL+ agendamento p"
type textarea "x"
type textarea "Alterações NL+ agendamento pa"
type textarea "x"
type textarea "Alterações NL+ agendamento par"
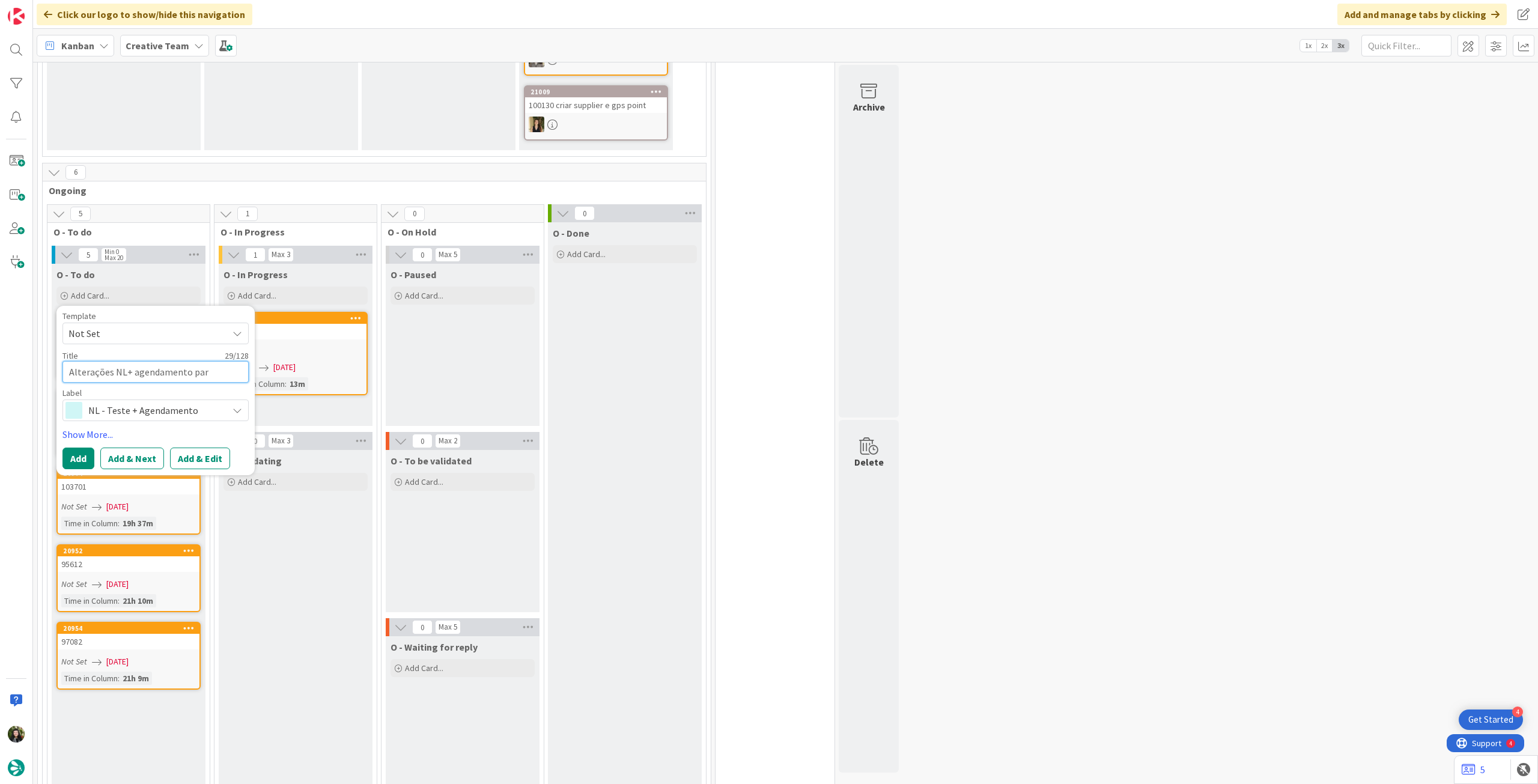
type textarea "x"
type textarea "Alterações NL+ agendamento para"
type textarea "x"
type textarea "Alterações NL+ agendamento para"
type textarea "x"
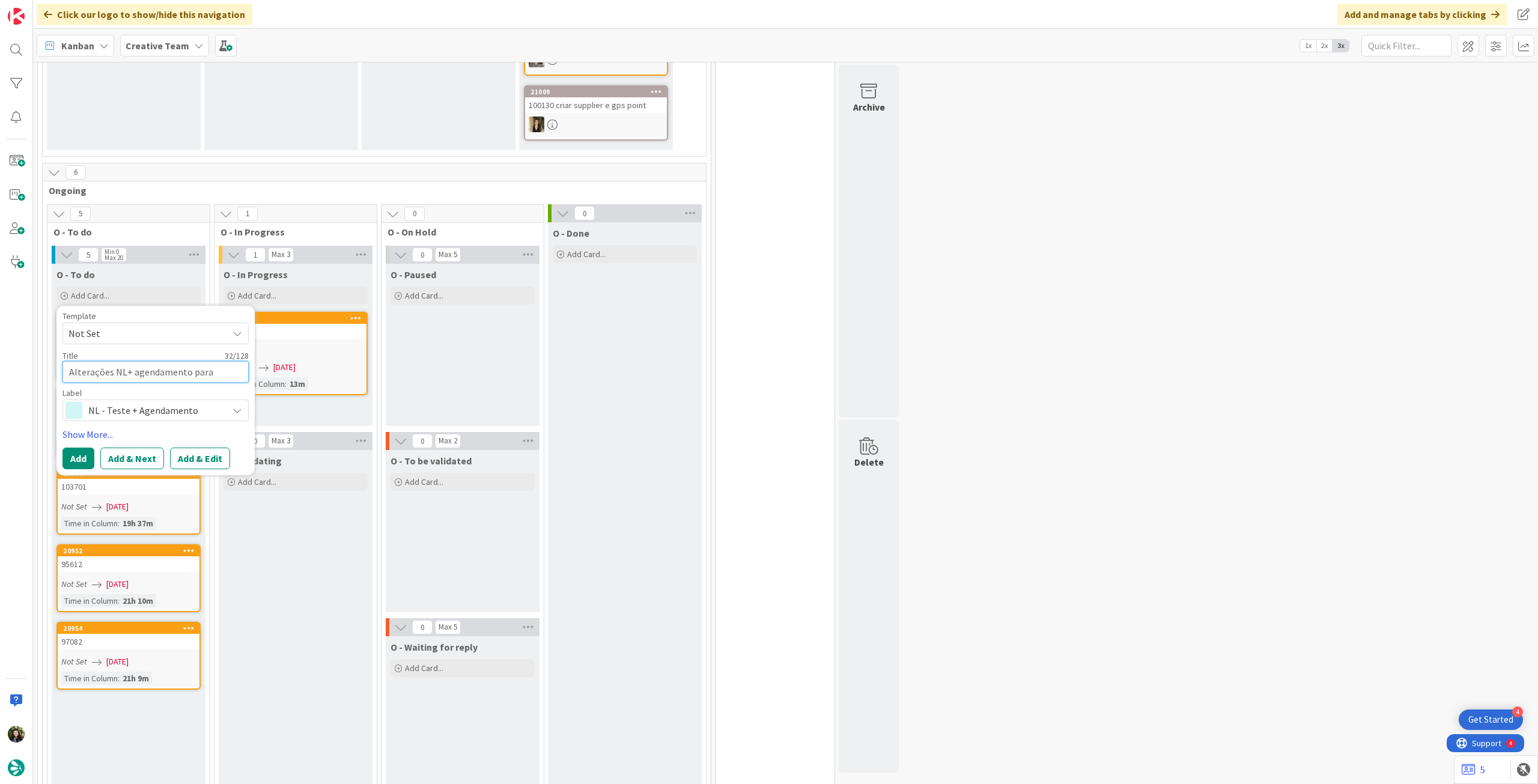
type textarea "Alterações NL+ agendamento para a"
type textarea "x"
type textarea "Alterações NL+ agendamento para am"
type textarea "x"
type textarea "Alterações NL+ agendamento para ama"
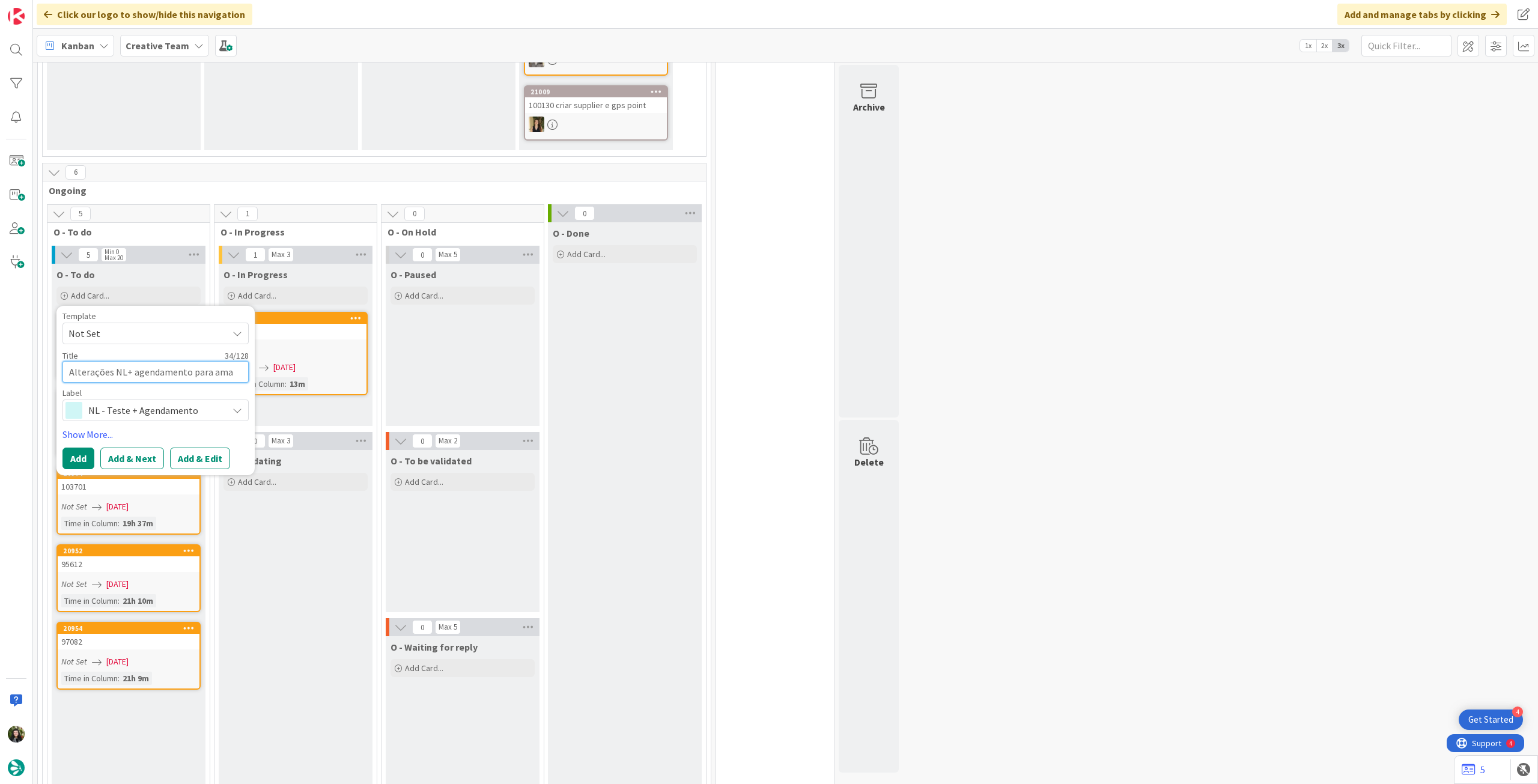
type textarea "x"
type textarea "Alterações NL+ agendamento para aman"
type textarea "x"
type textarea "Alterações NL+ agendamento para amanh"
type textarea "x"
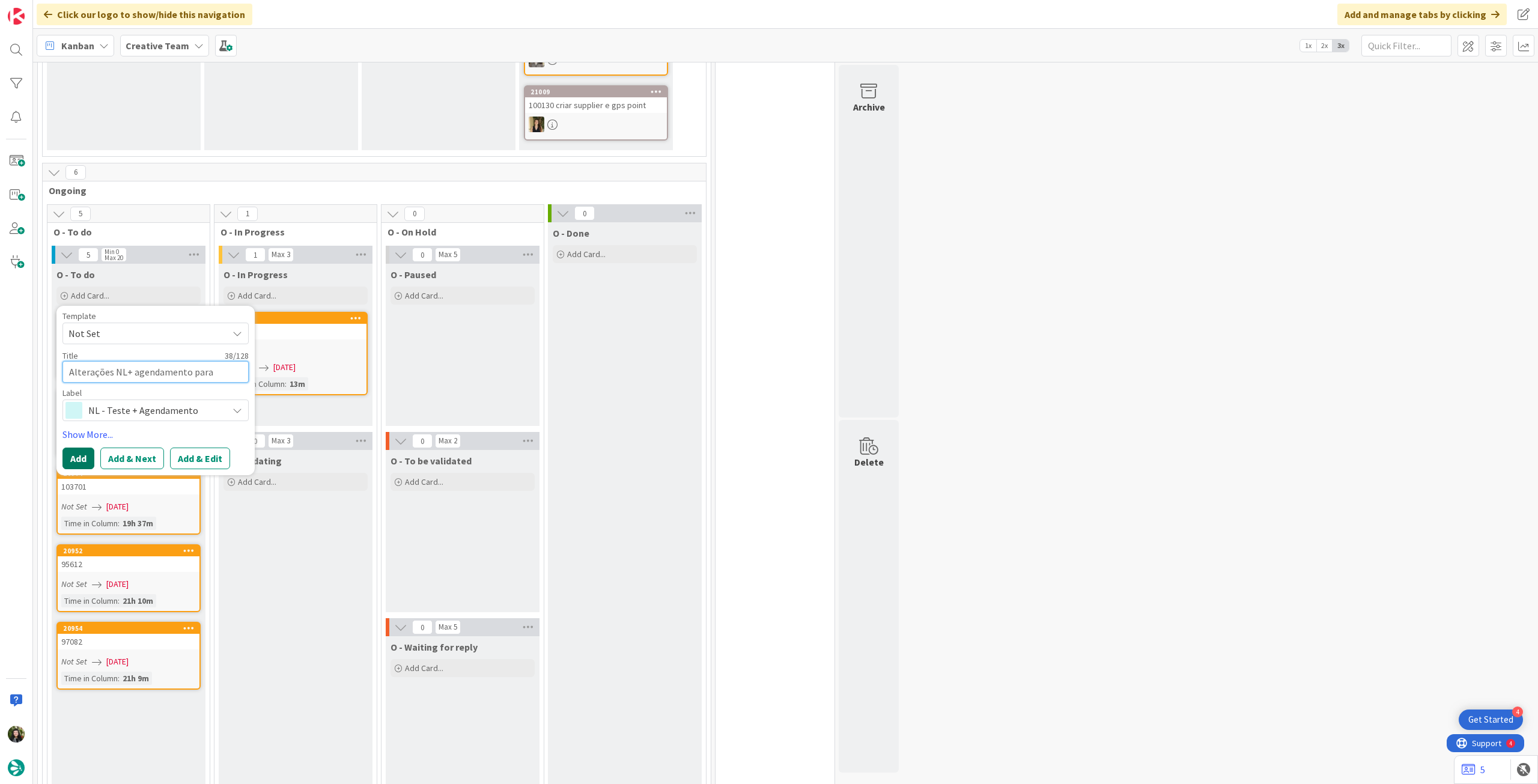
type textarea "Alterações NL+ agendamento para amanhã"
click at [70, 453] on button "Add" at bounding box center [78, 458] width 32 height 21
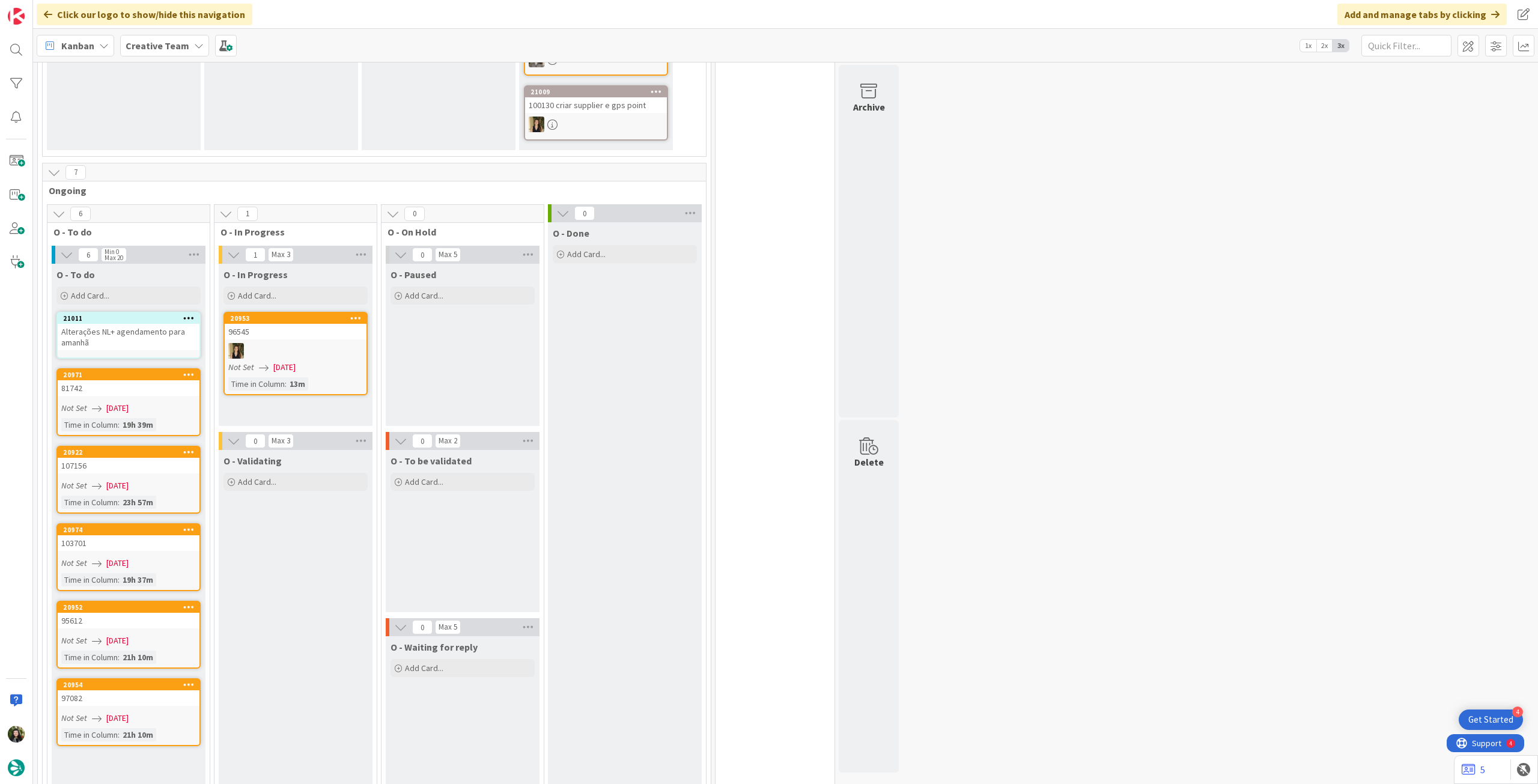
click at [136, 343] on link "21011 Alterações NL+ agendamento para amanhã" at bounding box center [128, 335] width 144 height 47
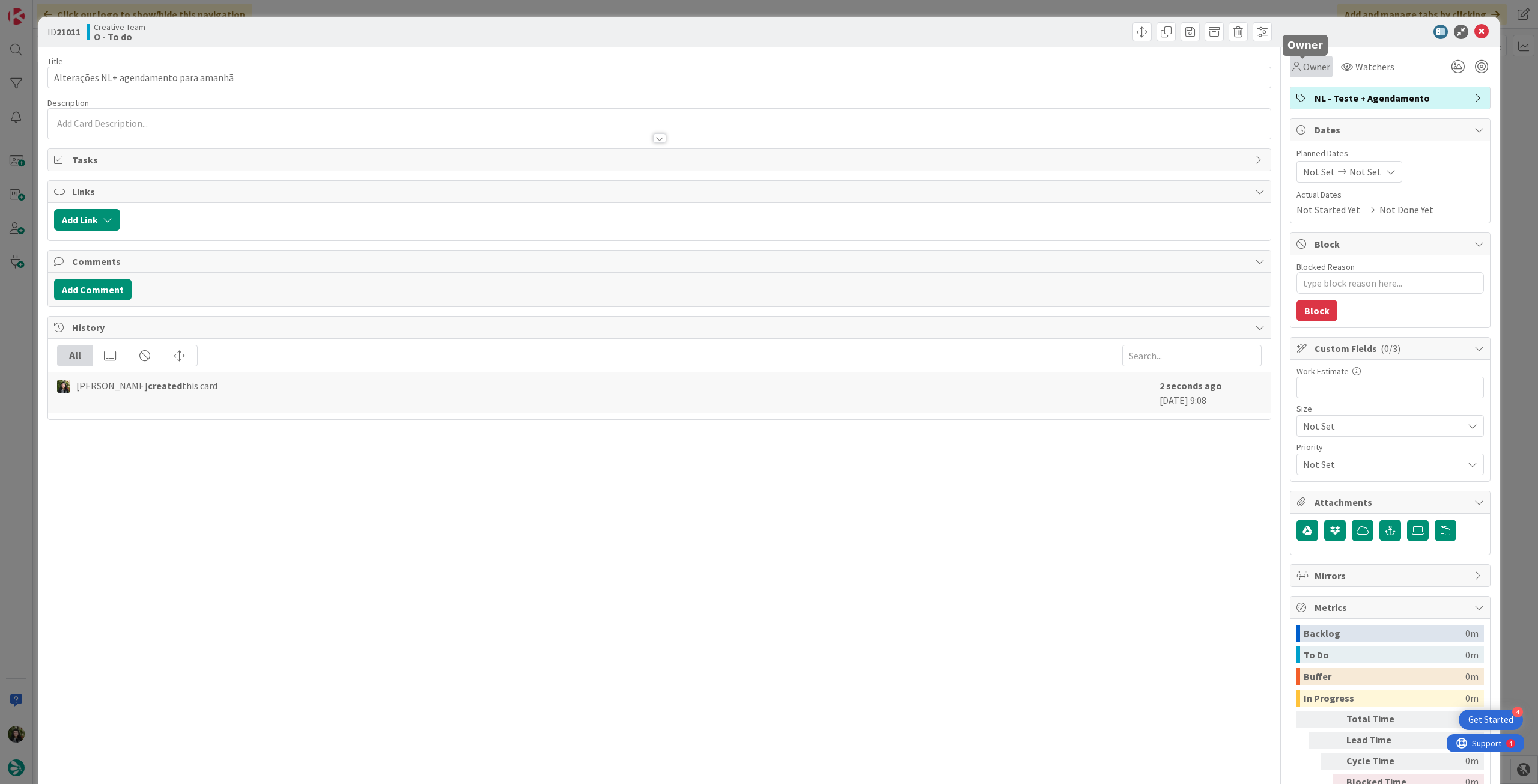
click at [1307, 72] on span "Owner" at bounding box center [1317, 66] width 27 height 14
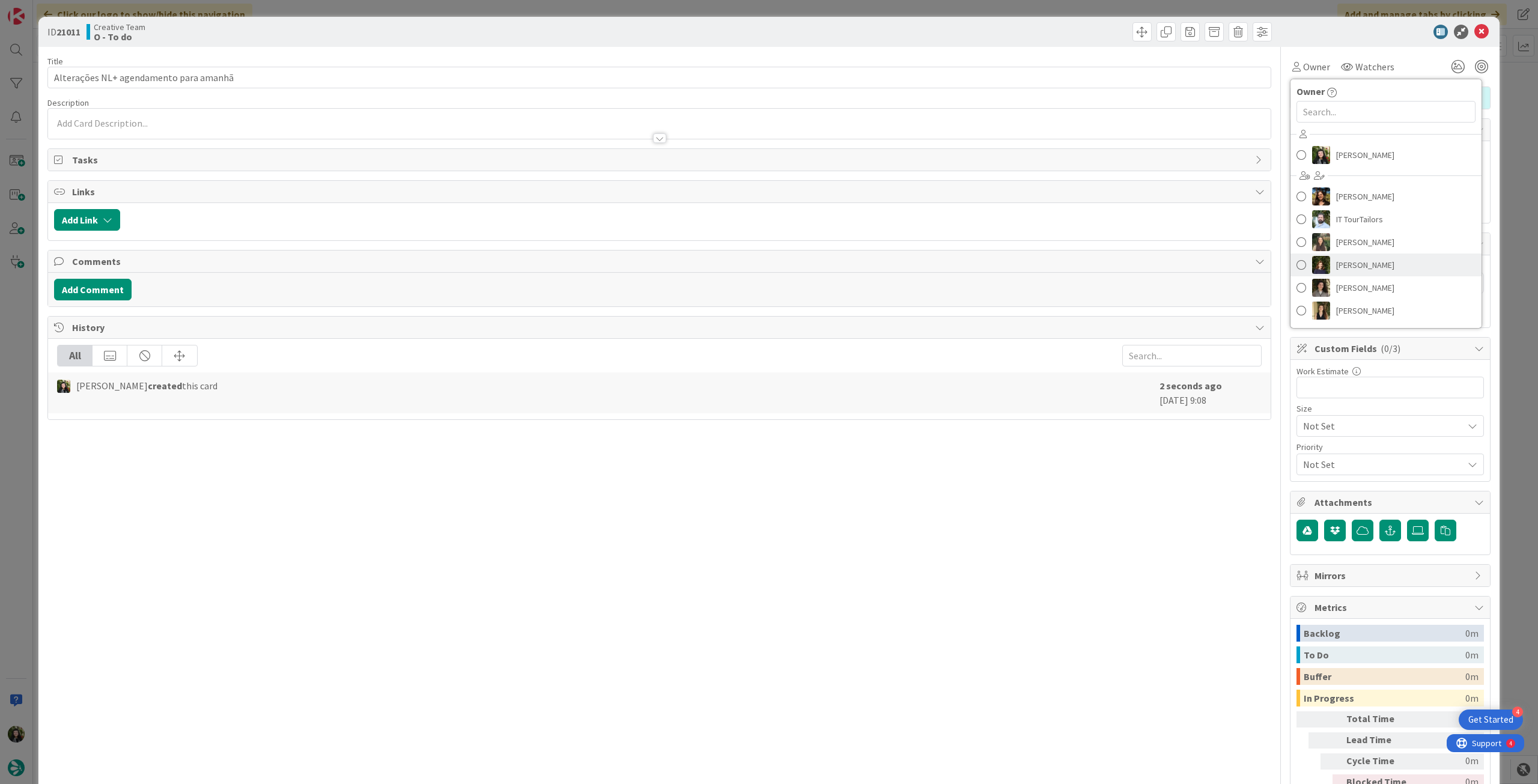
drag, startPoint x: 1373, startPoint y: 262, endPoint x: 1375, endPoint y: 197, distance: 65.0
click at [1373, 261] on span "Margarida Carvalho" at bounding box center [1365, 265] width 59 height 18
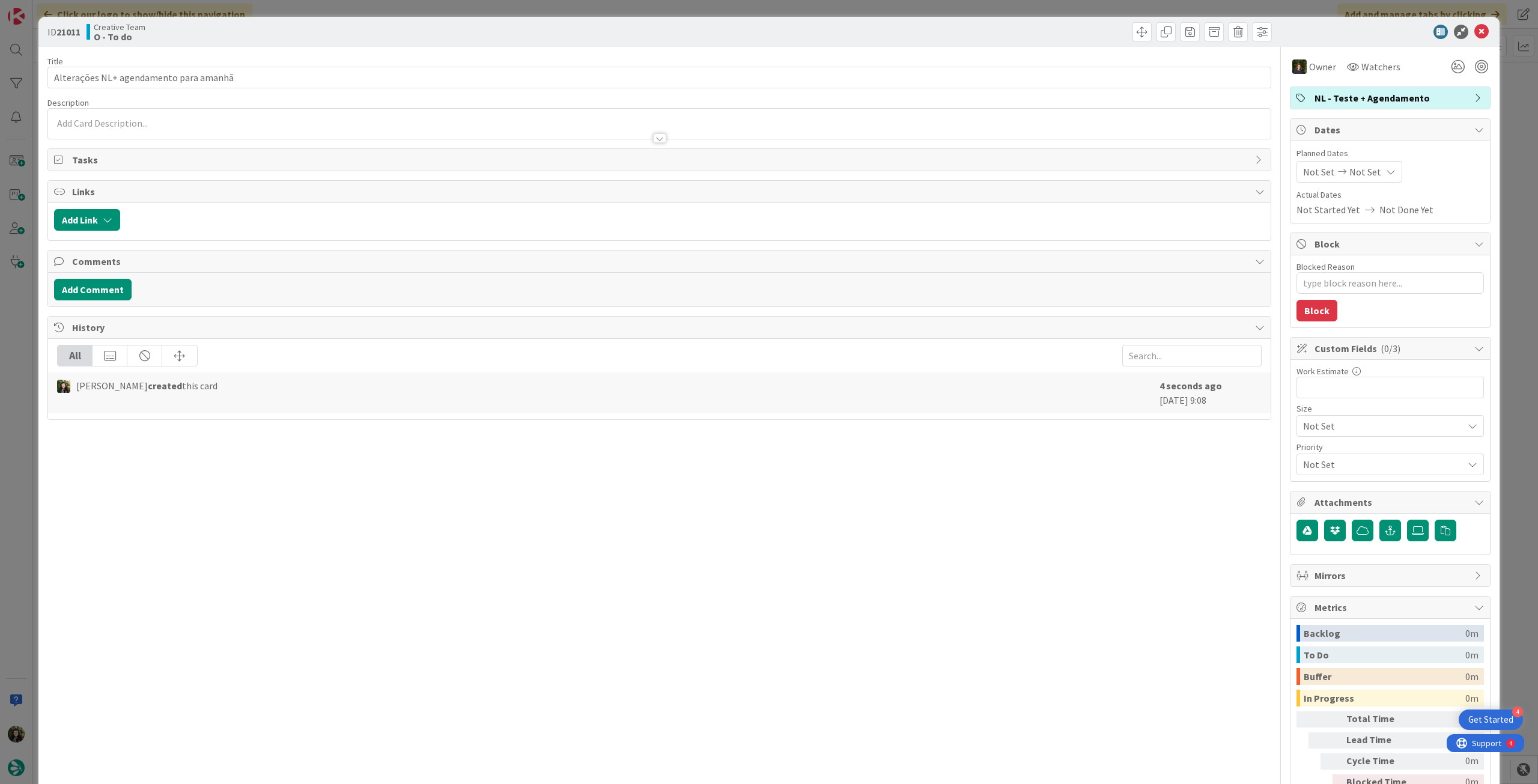
type textarea "x"
click at [1378, 160] on div "Planned Dates Not Set Not Set" at bounding box center [1390, 165] width 188 height 36
drag, startPoint x: 1374, startPoint y: 173, endPoint x: 1376, endPoint y: 182, distance: 9.2
click at [1386, 175] on icon at bounding box center [1391, 172] width 10 height 10
click at [1310, 446] on icon at bounding box center [1318, 453] width 18 height 14
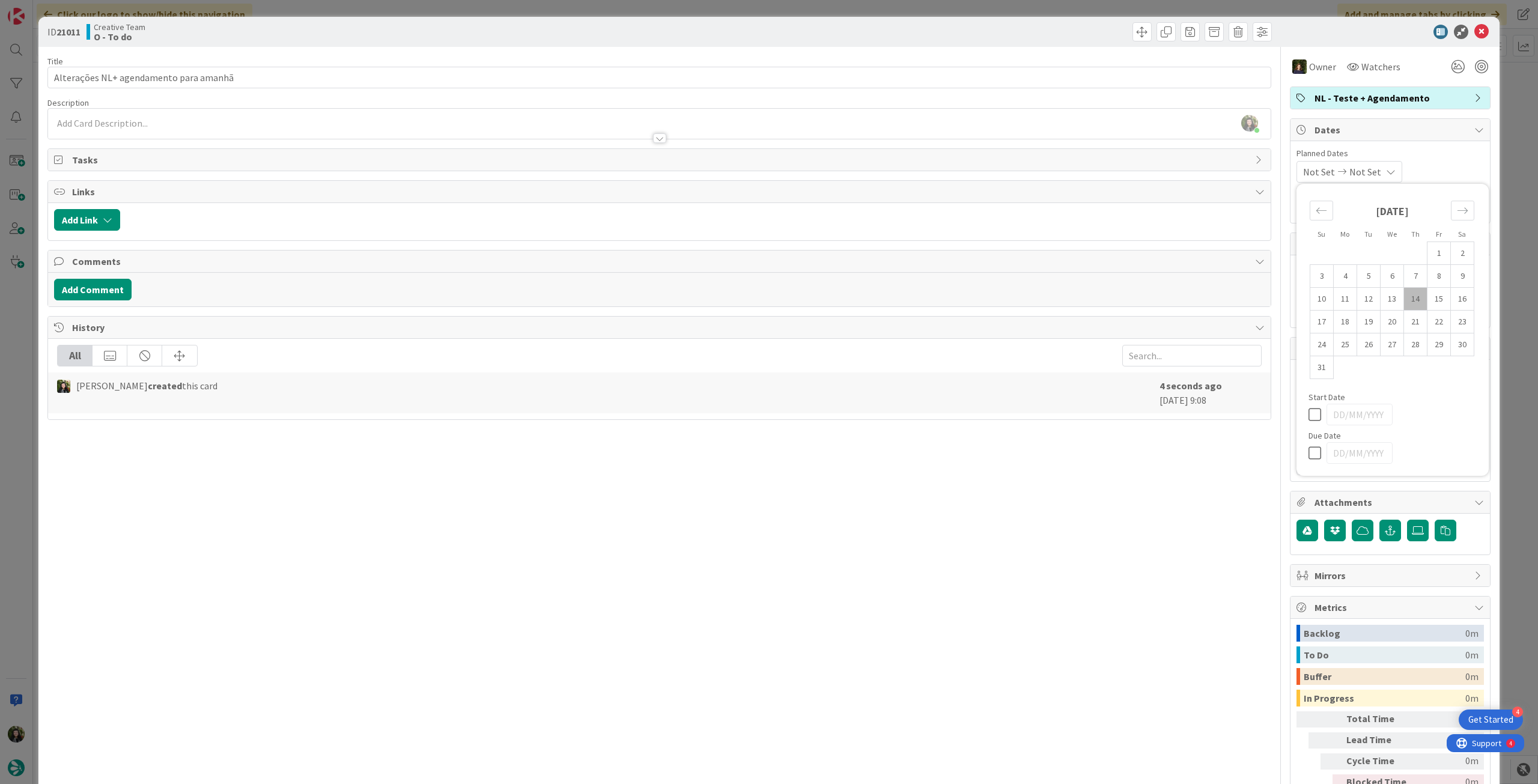
type input "14/08/2025"
click at [1474, 30] on icon at bounding box center [1481, 31] width 14 height 14
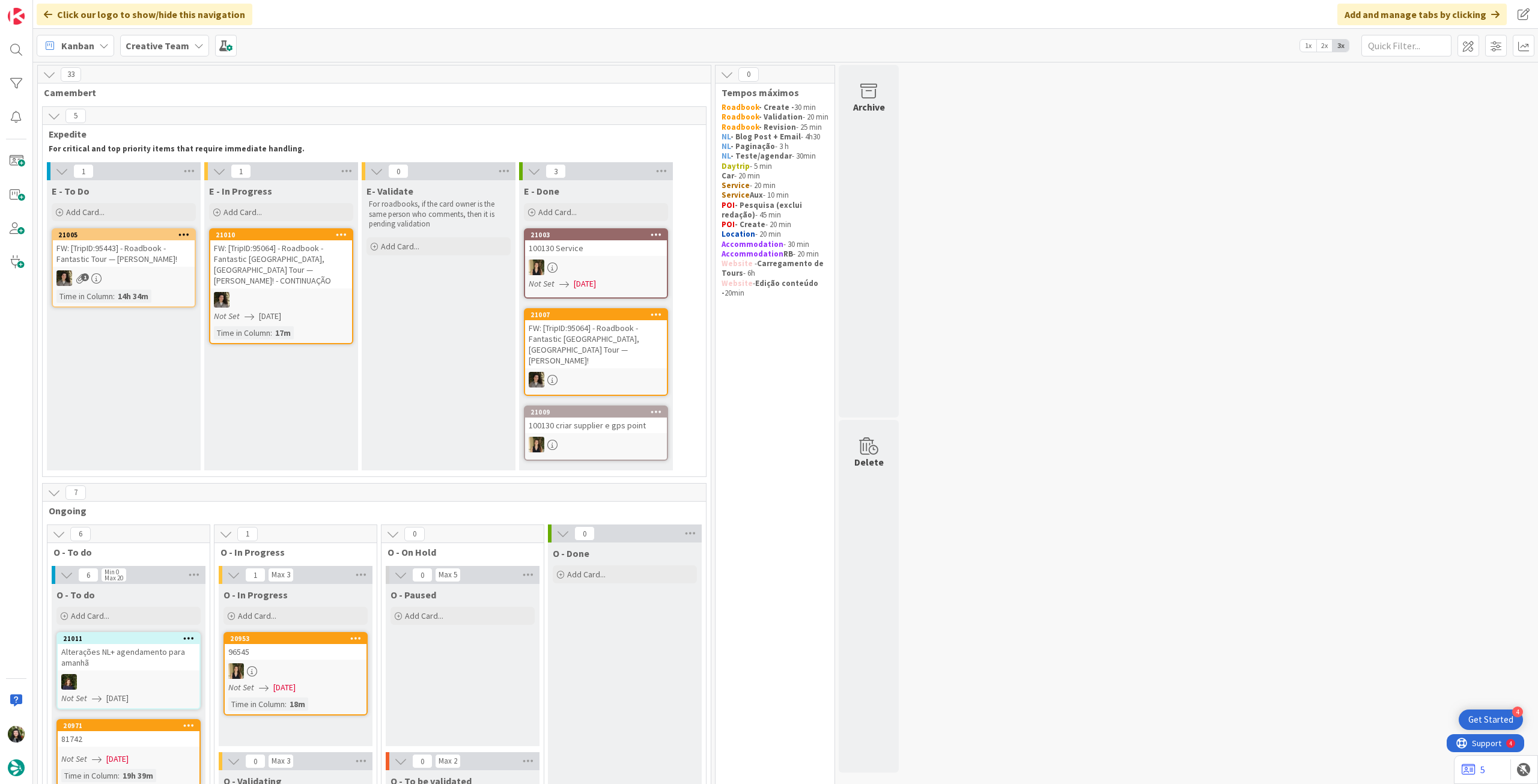
drag, startPoint x: 191, startPoint y: 53, endPoint x: 194, endPoint y: 62, distance: 9.5
click at [192, 53] on div "Creative Team" at bounding box center [164, 46] width 89 height 21
click at [196, 168] on h4 "Creative Team - Análise" at bounding box center [215, 172] width 163 height 12
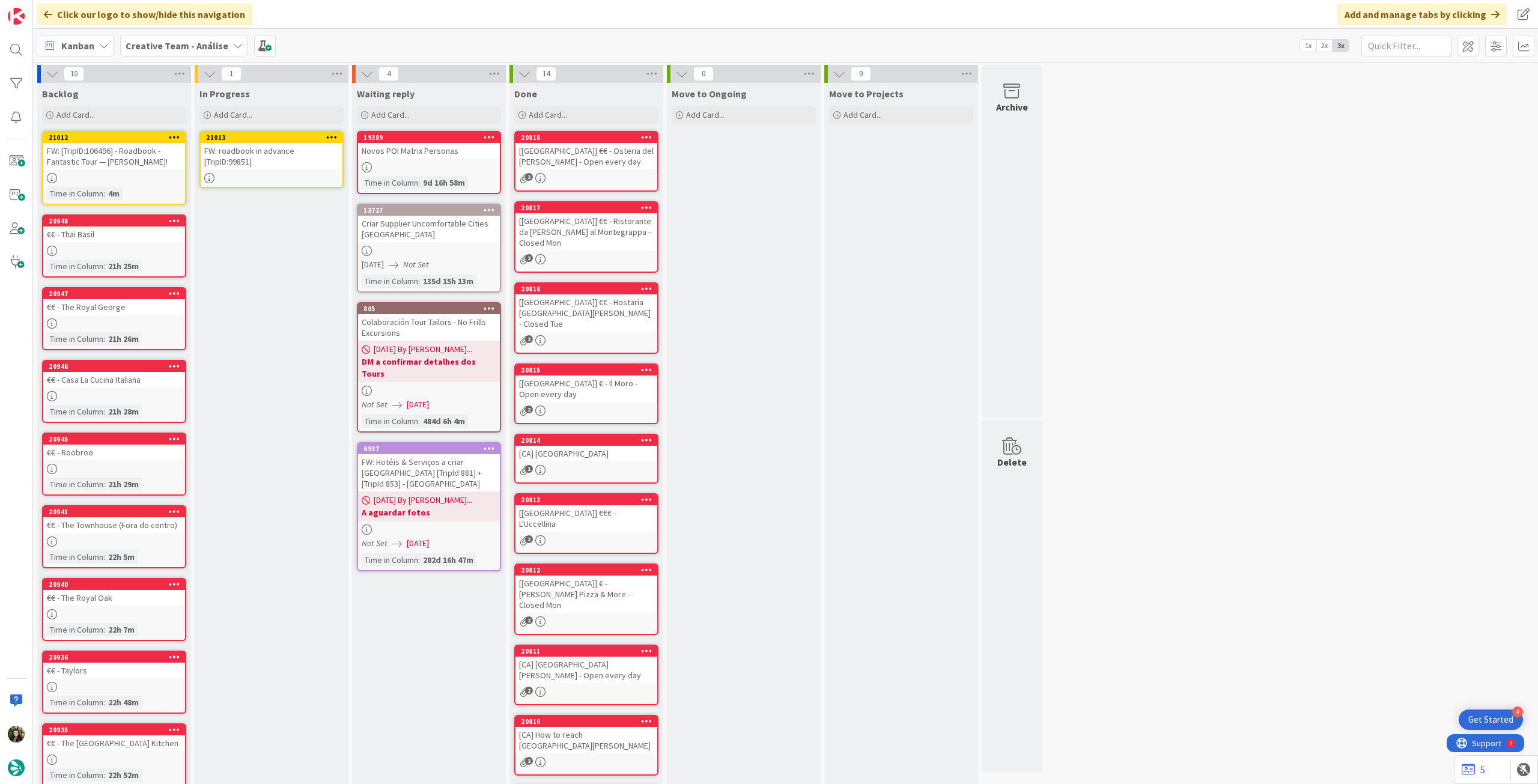
click at [282, 158] on div "FW: roadbook in advance [TripID:99851]" at bounding box center [271, 156] width 142 height 27
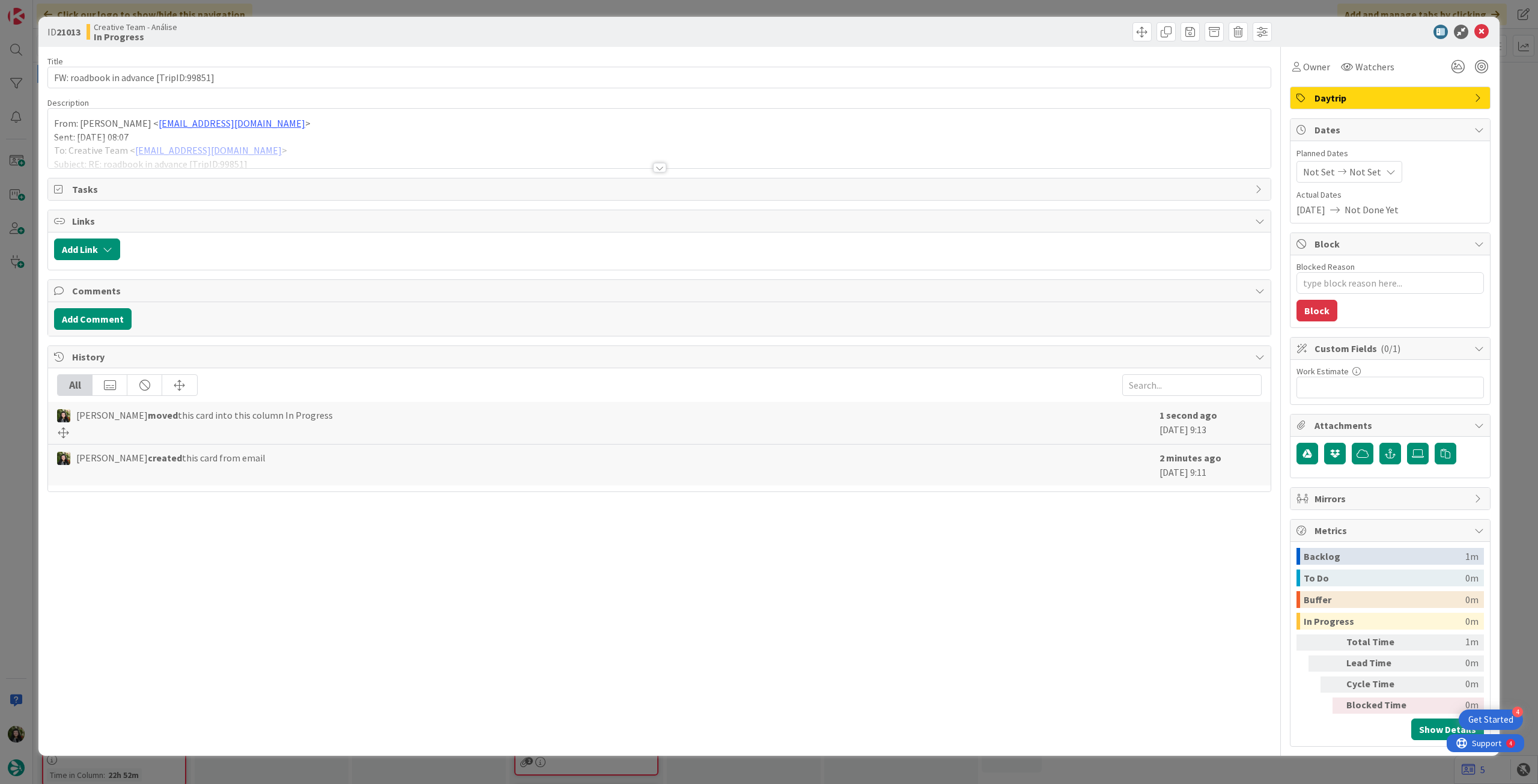
click at [280, 159] on div at bounding box center [659, 153] width 1223 height 30
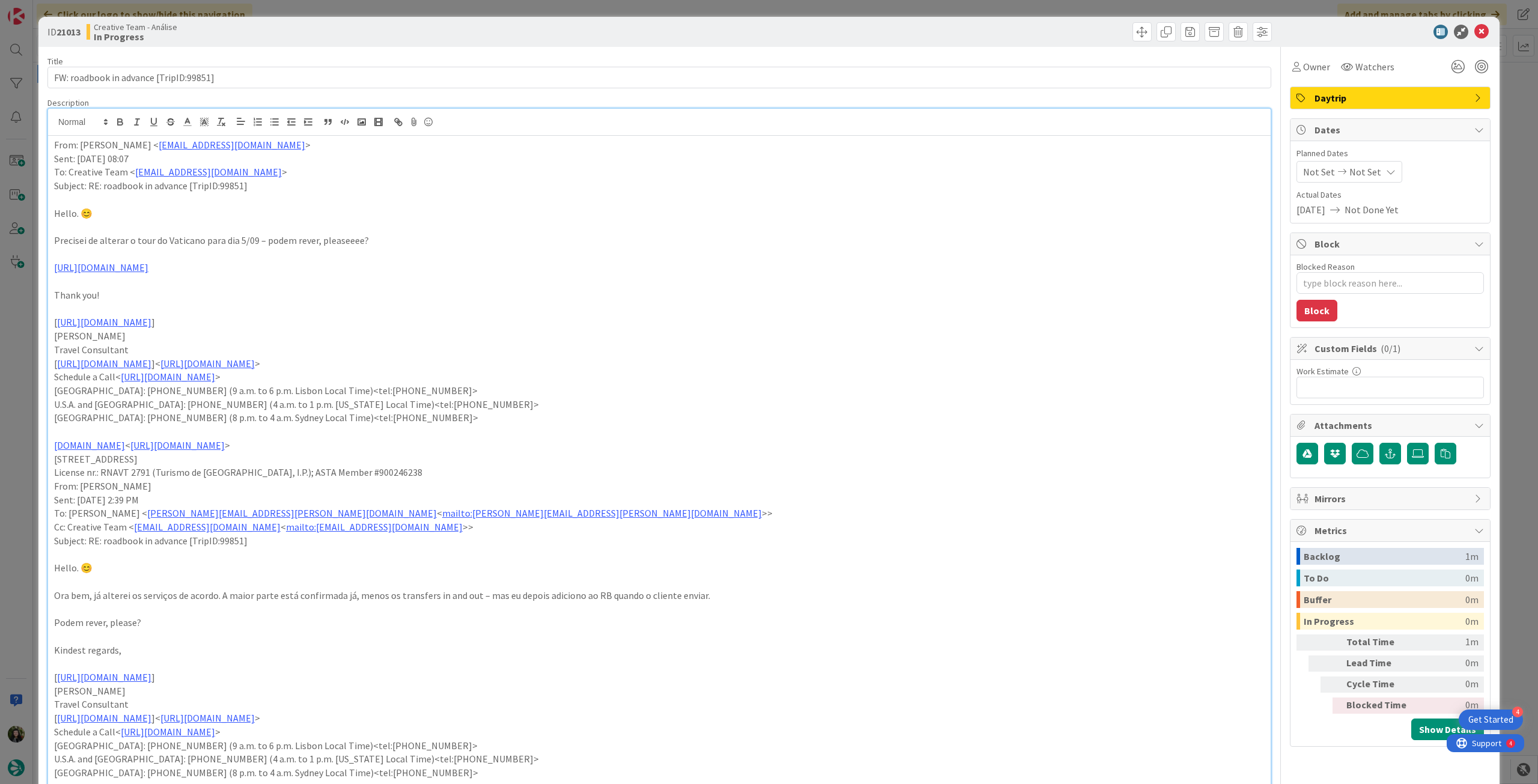
drag, startPoint x: 51, startPoint y: 238, endPoint x: 449, endPoint y: 270, distance: 399.3
click at [449, 270] on div "From: Gonçalo Calheiros < goncalo.calheiros@tourtailors.com > Sent: Thursday, A…" at bounding box center [659, 770] width 1223 height 1269
click at [122, 120] on icon "button" at bounding box center [120, 121] width 5 height 3
click at [660, 200] on p at bounding box center [659, 200] width 1210 height 14
click at [1381, 165] on div "Not Set Not Set" at bounding box center [1349, 172] width 106 height 21
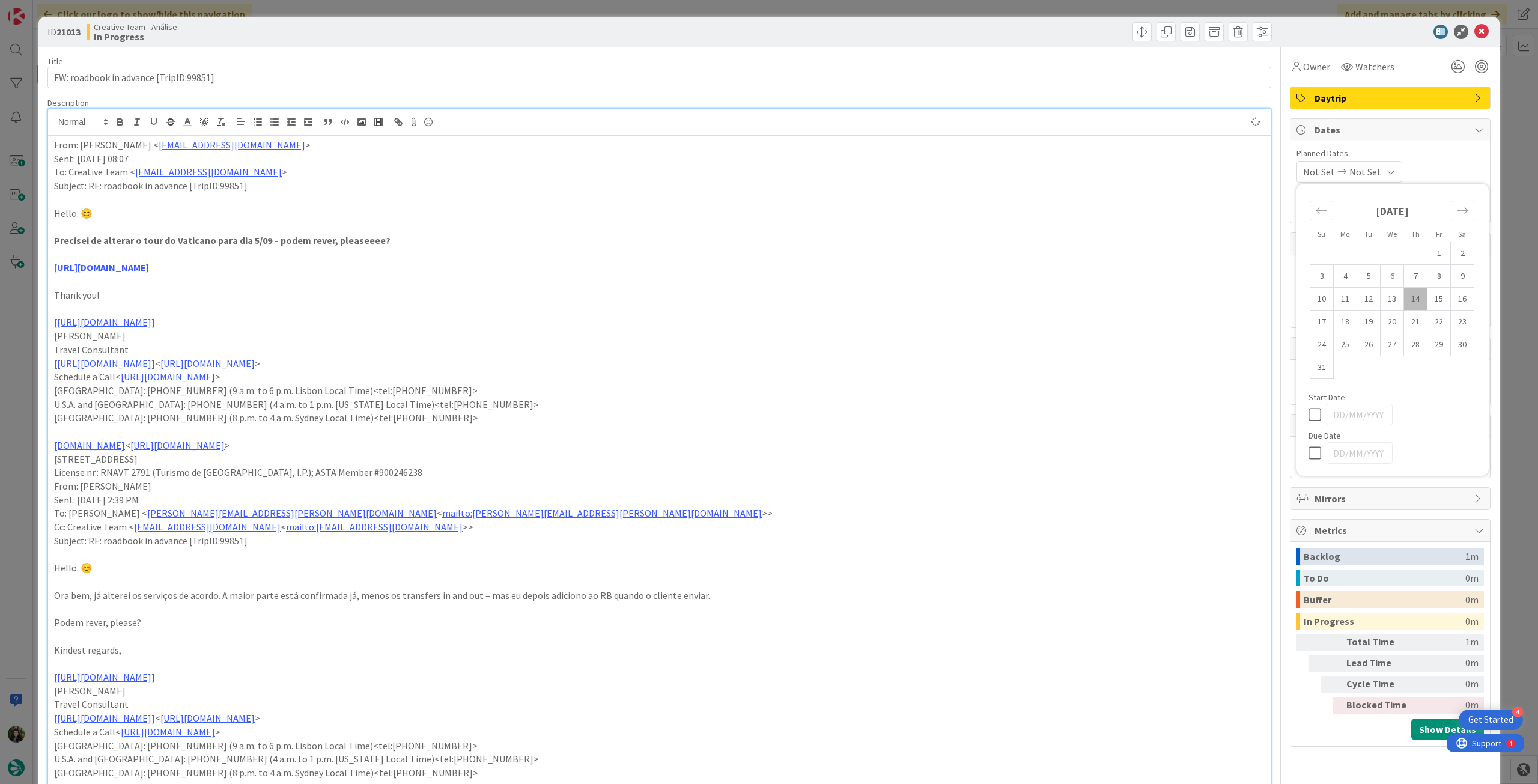
type textarea "x"
drag, startPoint x: 1312, startPoint y: 457, endPoint x: 1385, endPoint y: 268, distance: 202.6
click at [1312, 457] on icon at bounding box center [1318, 453] width 18 height 14
type input "14/08/2025"
click at [1478, 33] on icon at bounding box center [1481, 31] width 14 height 14
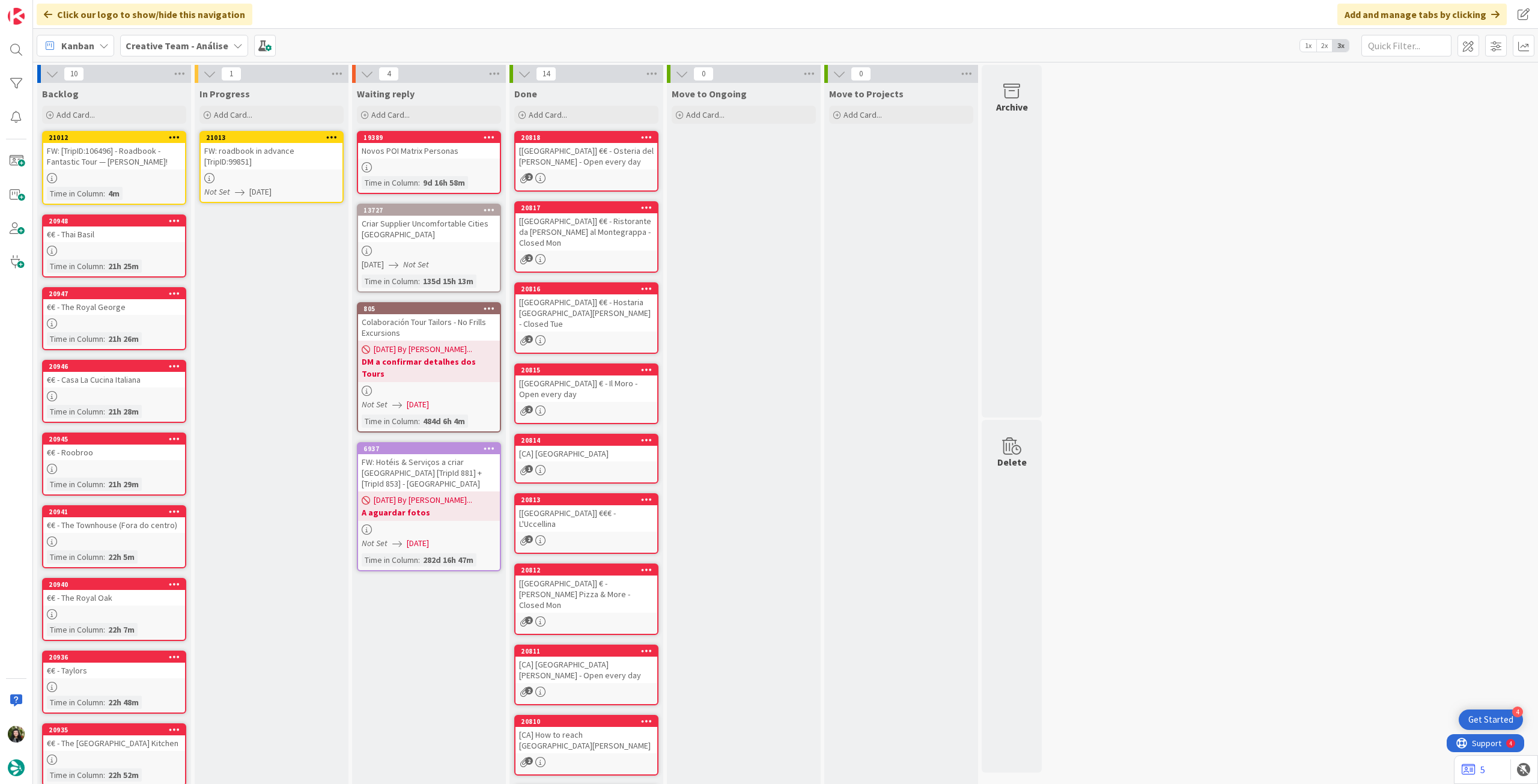
click at [332, 139] on icon at bounding box center [331, 137] width 11 height 8
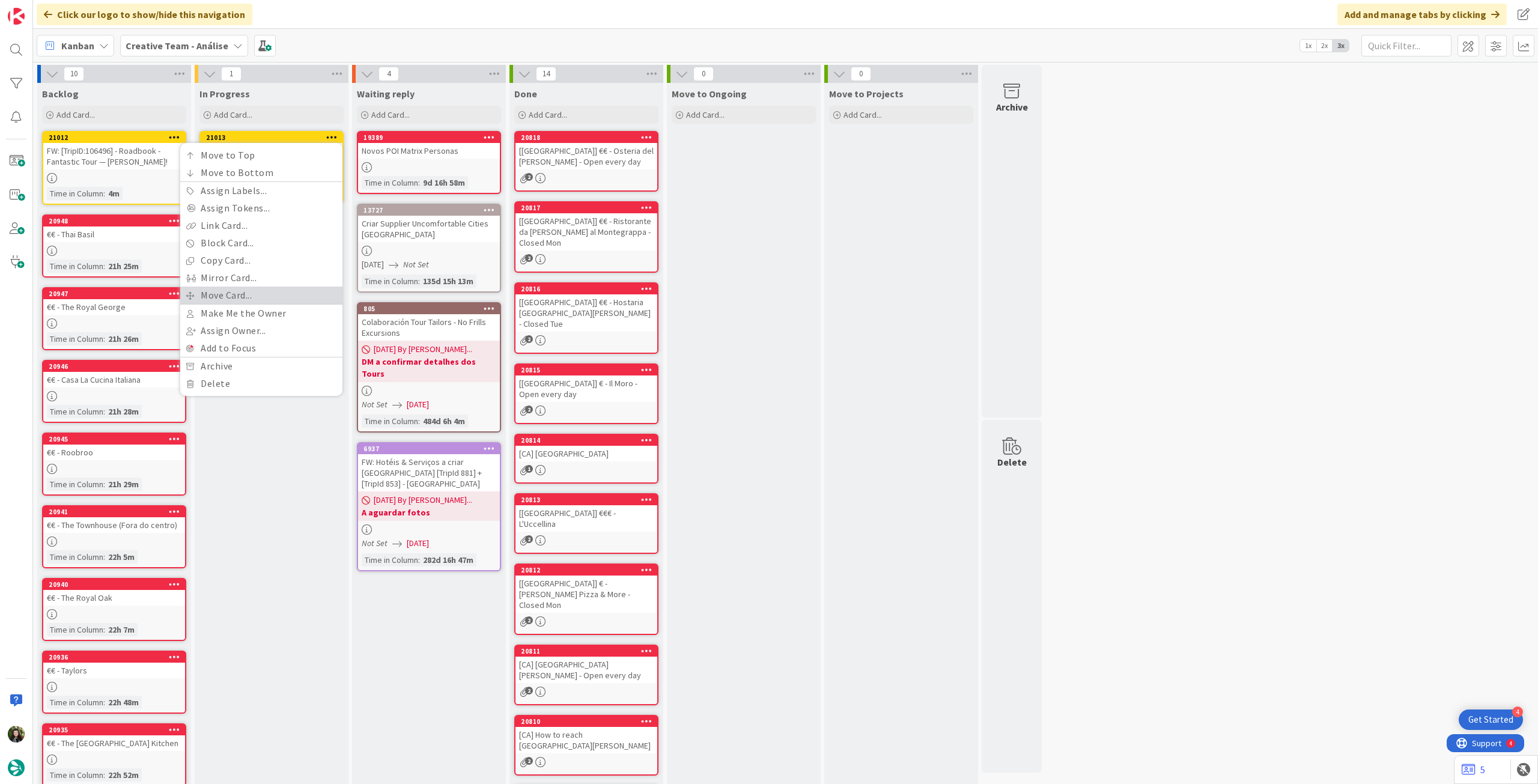
click at [280, 300] on link "Move Card..." at bounding box center [261, 295] width 162 height 17
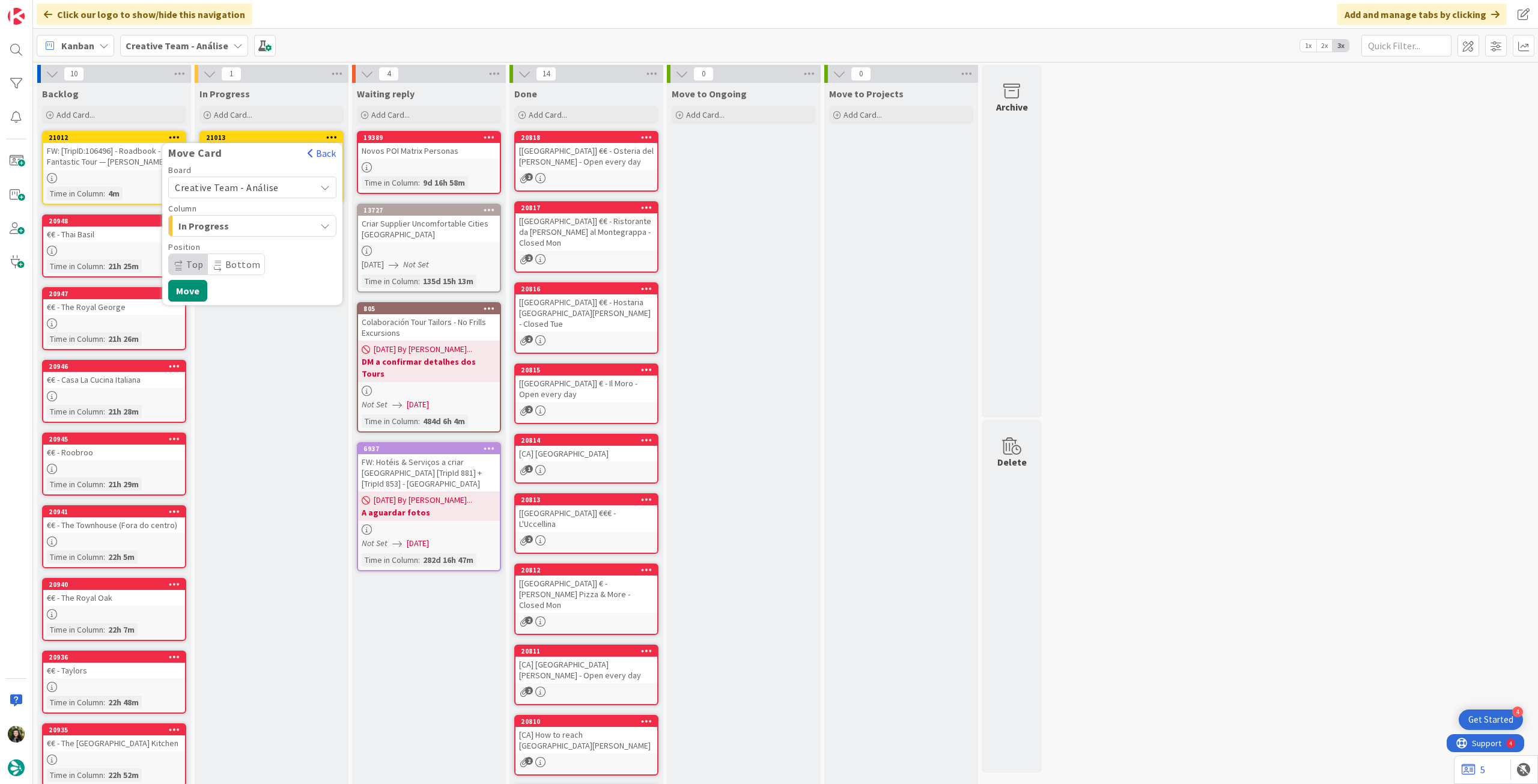
click at [280, 188] on span "Creative Team - Análise" at bounding box center [242, 188] width 134 height 17
click at [267, 242] on span "Creative Team" at bounding box center [260, 244] width 139 height 18
click at [264, 227] on span "E - To Do" at bounding box center [223, 226] width 90 height 16
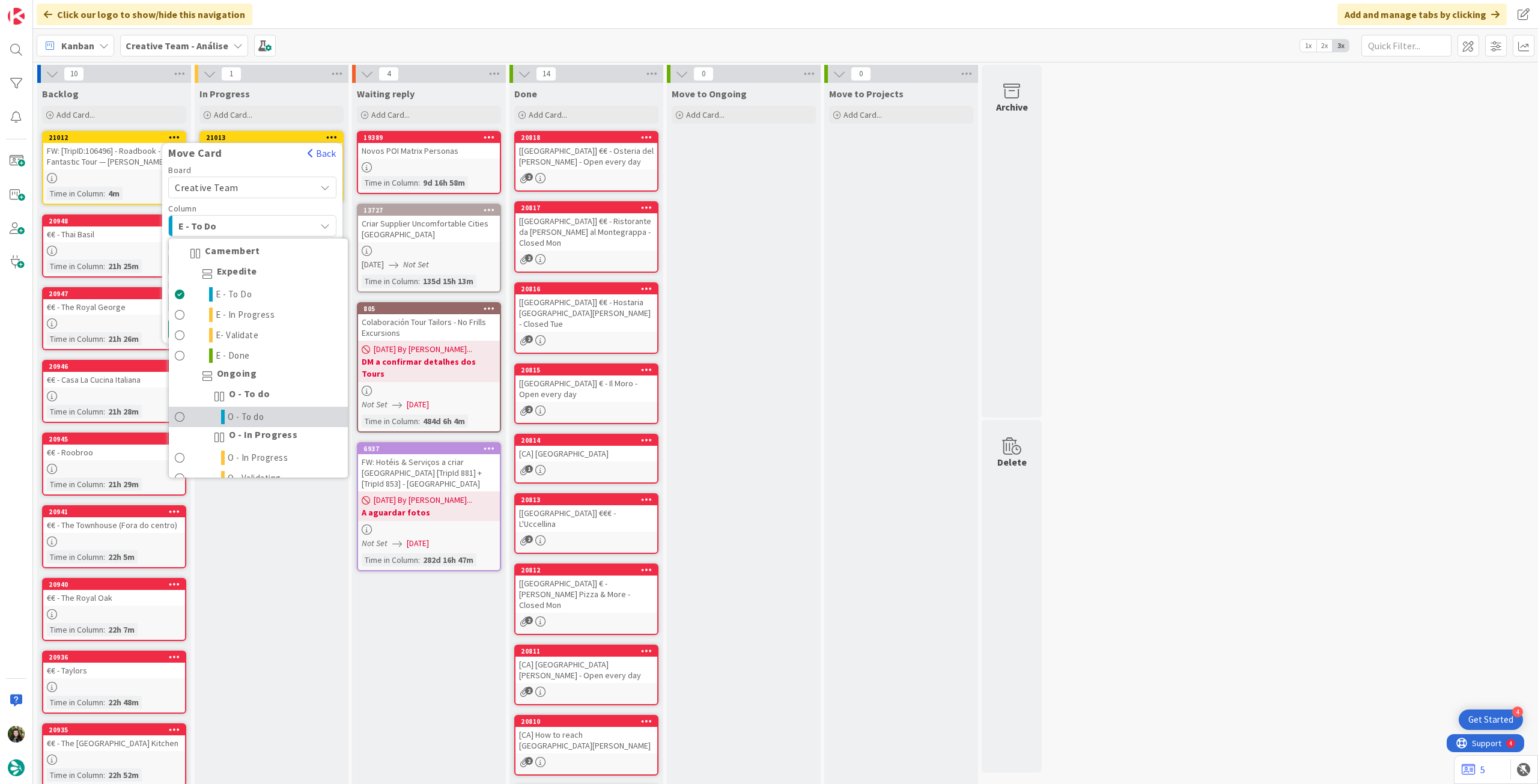
drag, startPoint x: 261, startPoint y: 415, endPoint x: 229, endPoint y: 375, distance: 51.2
click at [260, 416] on span "O - To do" at bounding box center [246, 416] width 36 height 14
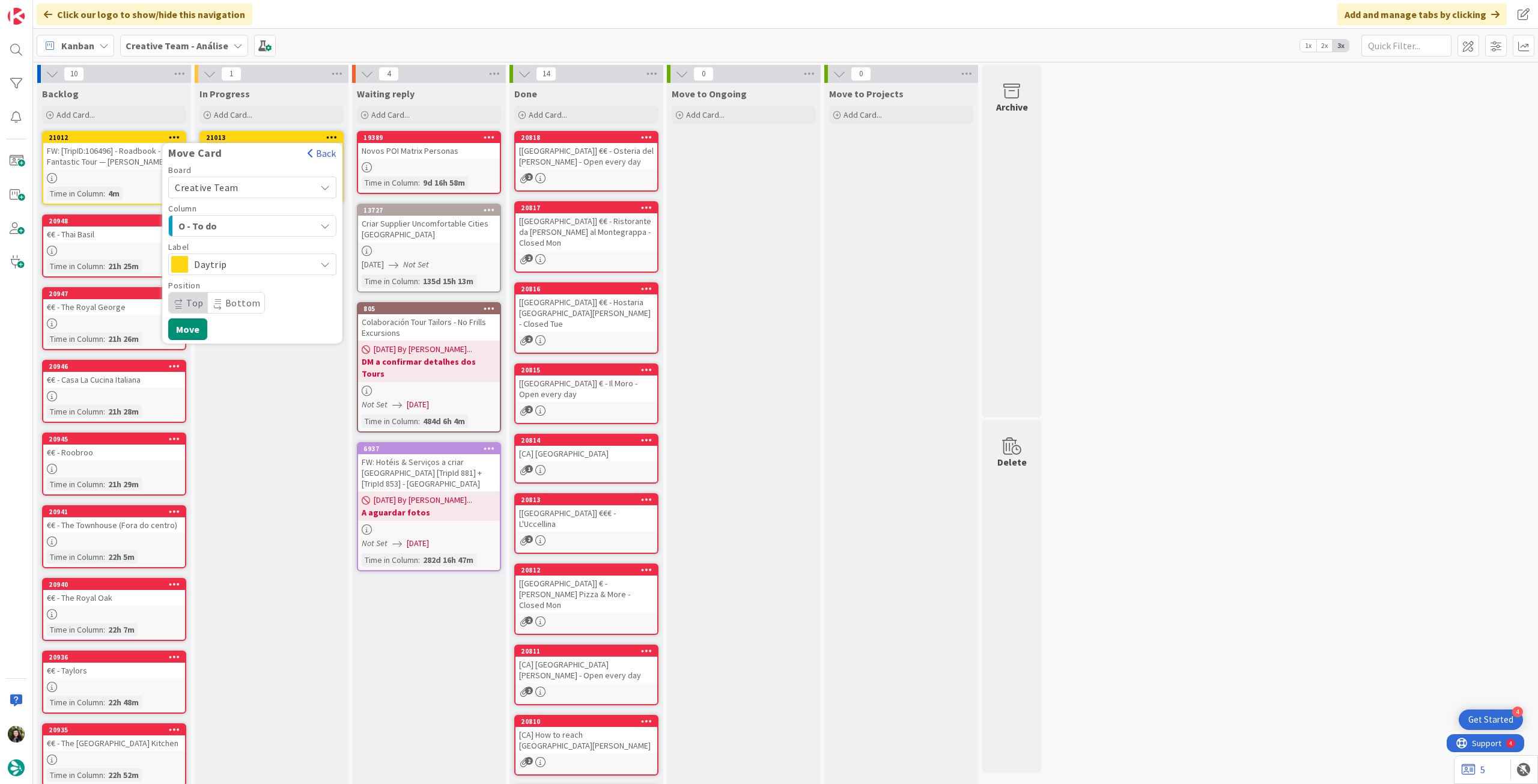
click at [246, 262] on span "Daytrip" at bounding box center [252, 264] width 116 height 17
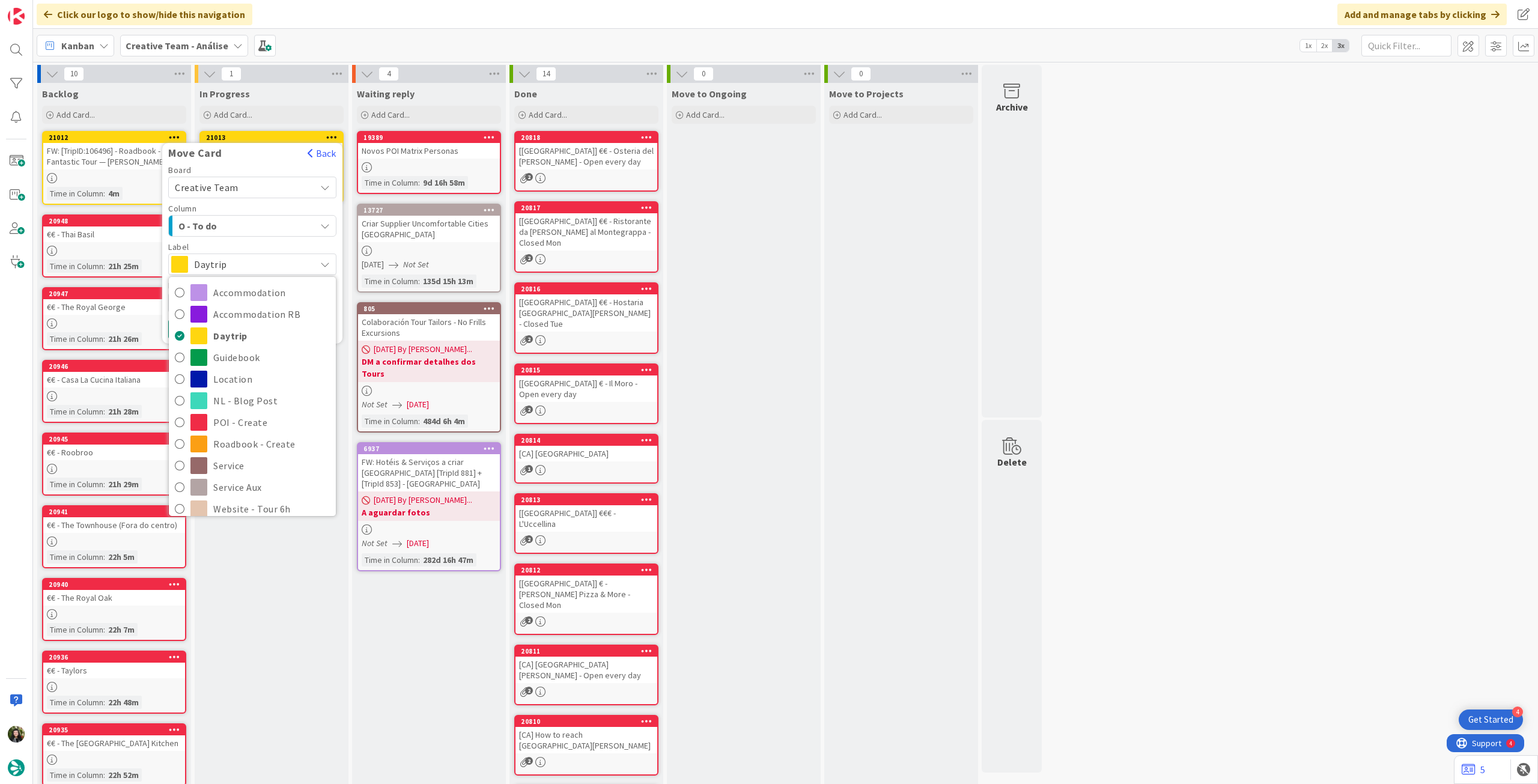
click at [255, 222] on span "O - To do" at bounding box center [223, 226] width 90 height 16
click at [253, 268] on span "Expedite" at bounding box center [236, 273] width 40 height 14
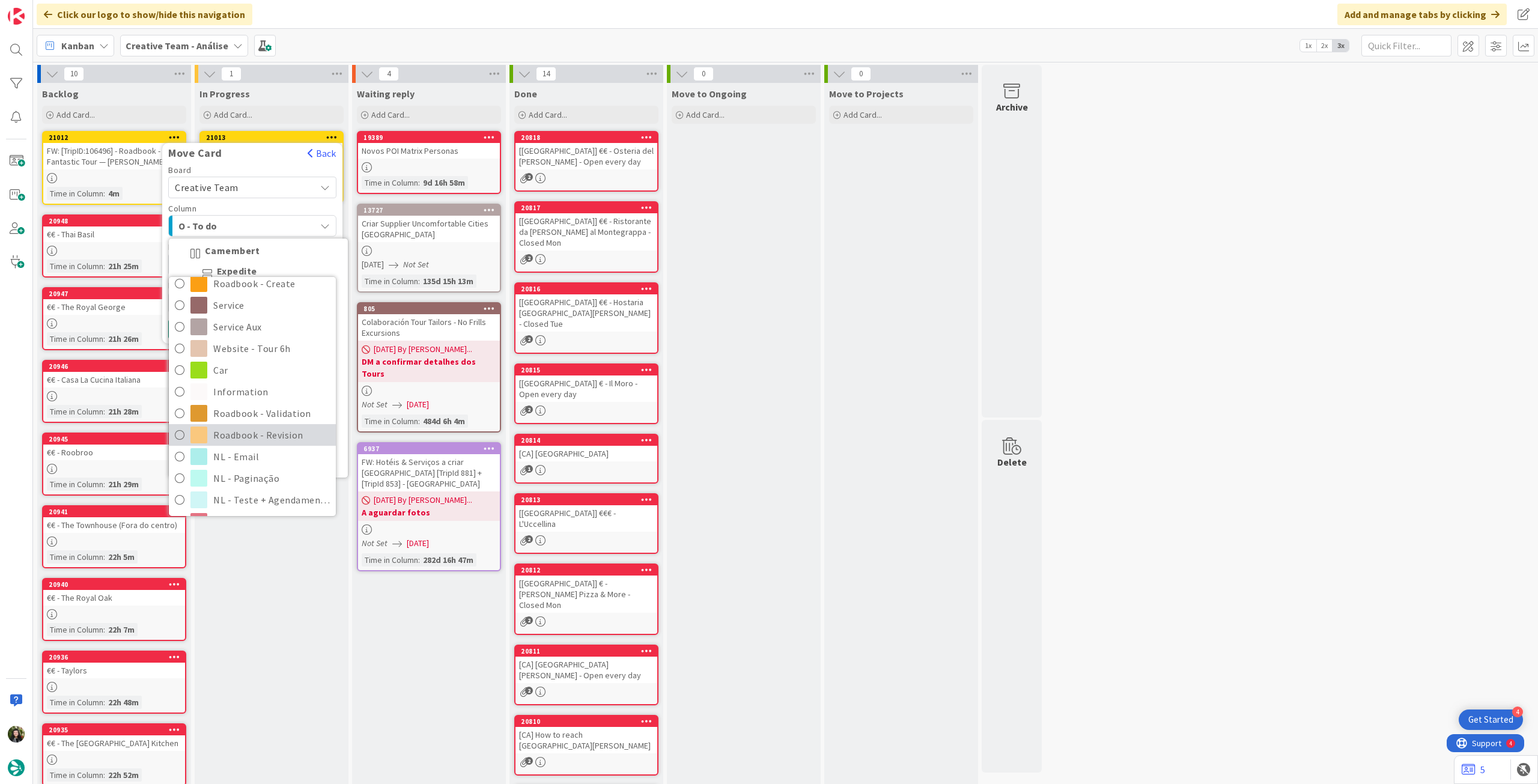
click at [246, 435] on span "Roadbook - Revision" at bounding box center [271, 435] width 116 height 18
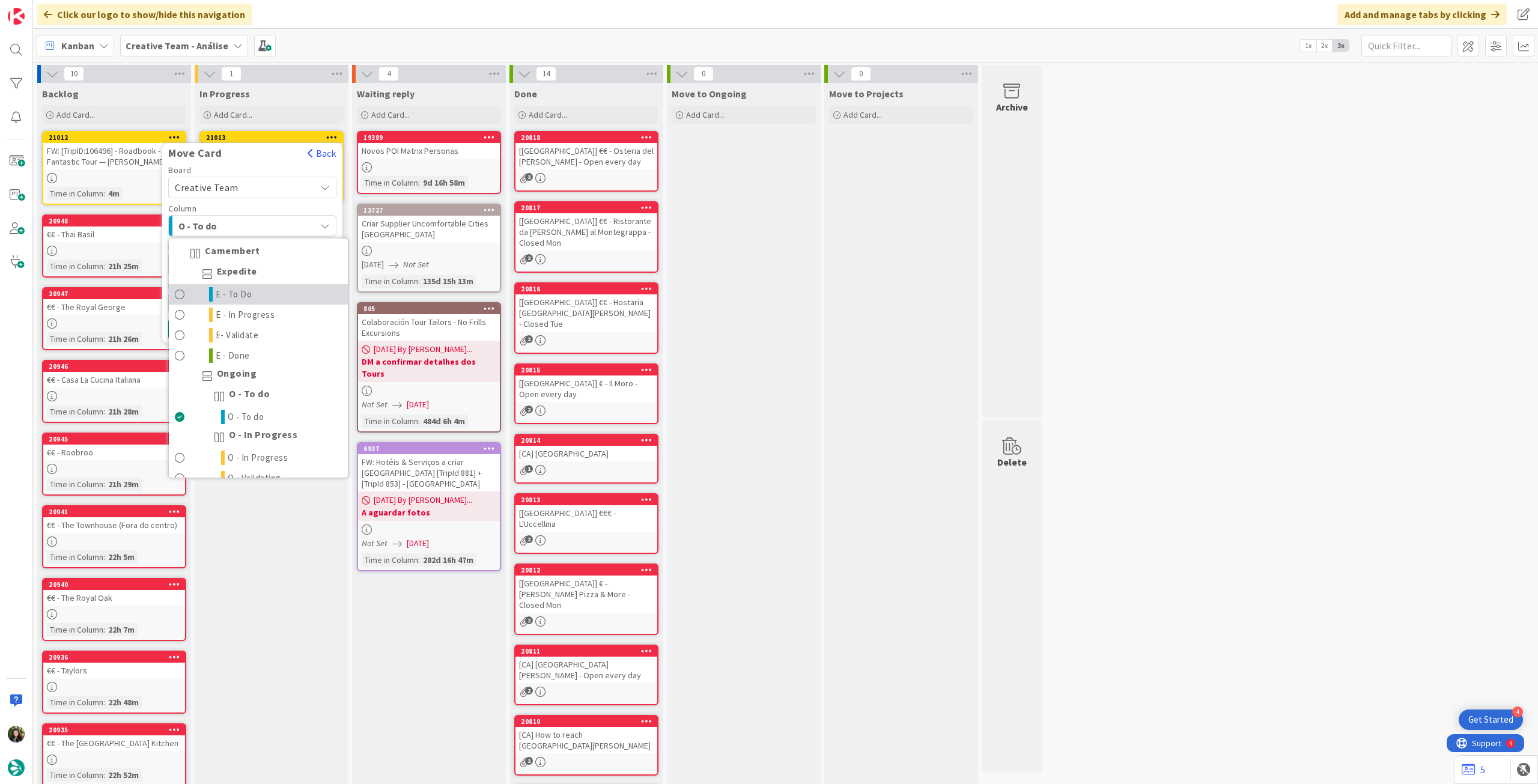
click at [273, 287] on link "E - To Do" at bounding box center [258, 294] width 179 height 21
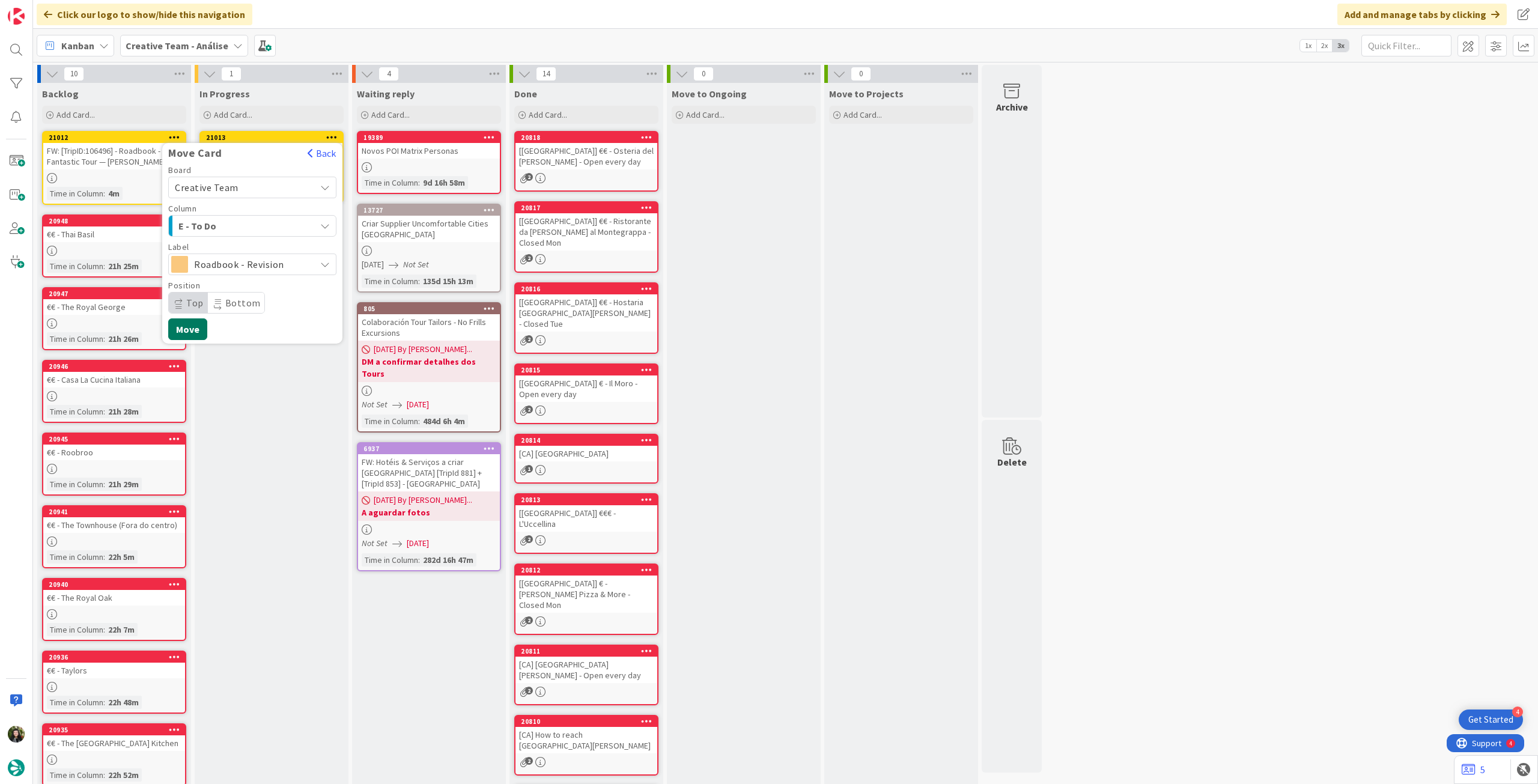
click at [196, 334] on button "Move" at bounding box center [187, 329] width 39 height 21
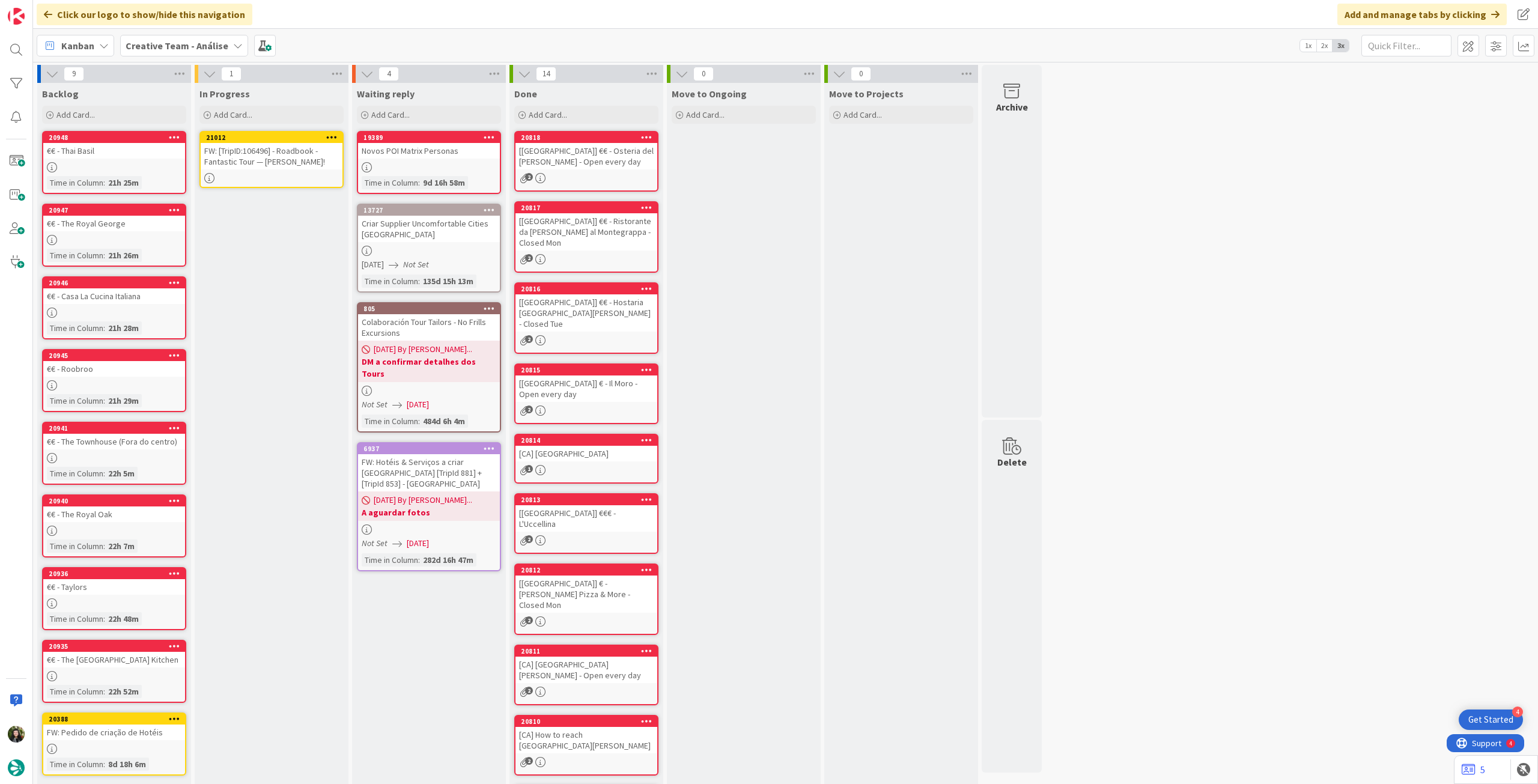
click at [264, 156] on div "FW: [TripID:106496] - Roadbook - Fantastic Tour — Kathi Karp!" at bounding box center [271, 156] width 142 height 27
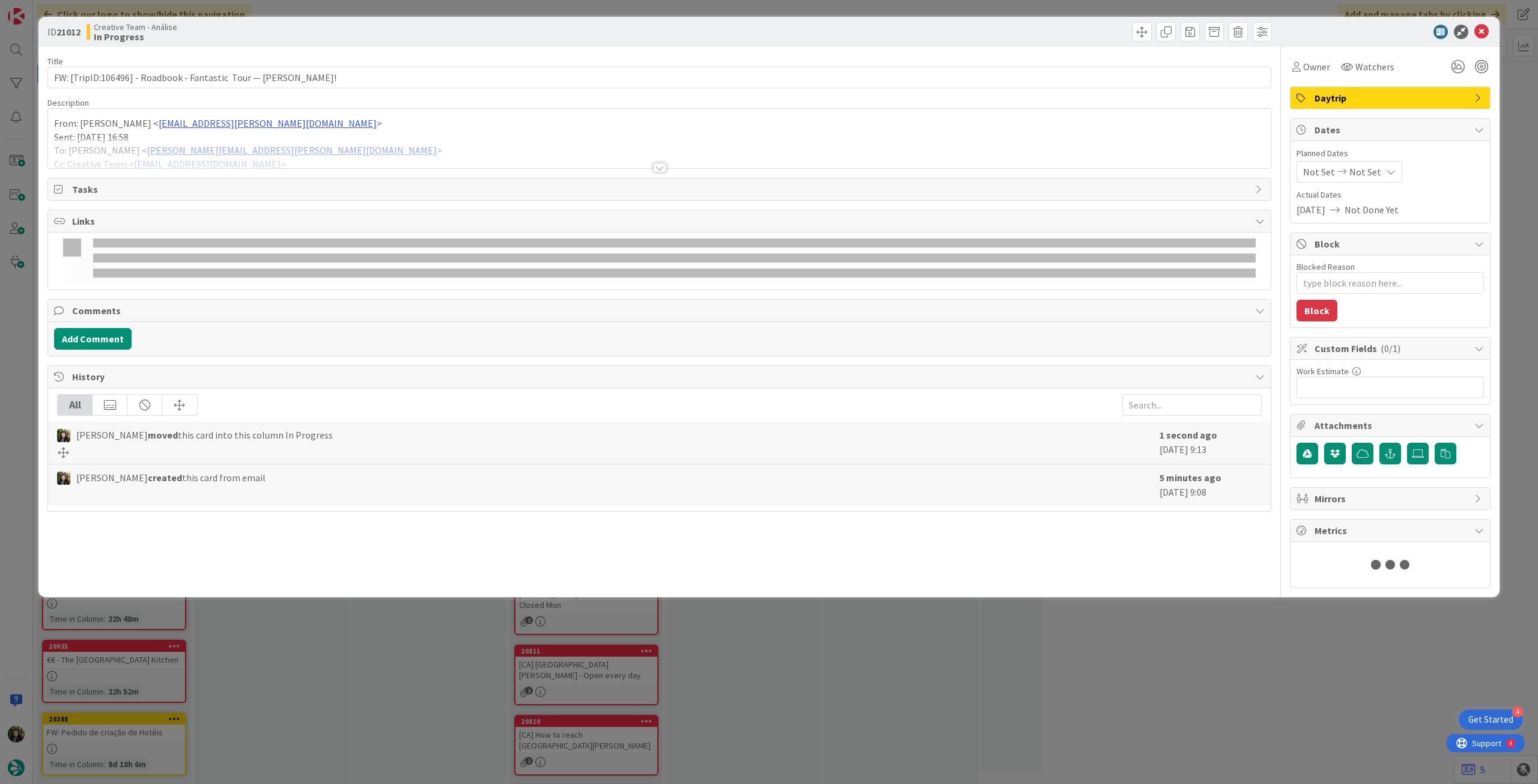
click at [264, 156] on div at bounding box center [659, 153] width 1223 height 30
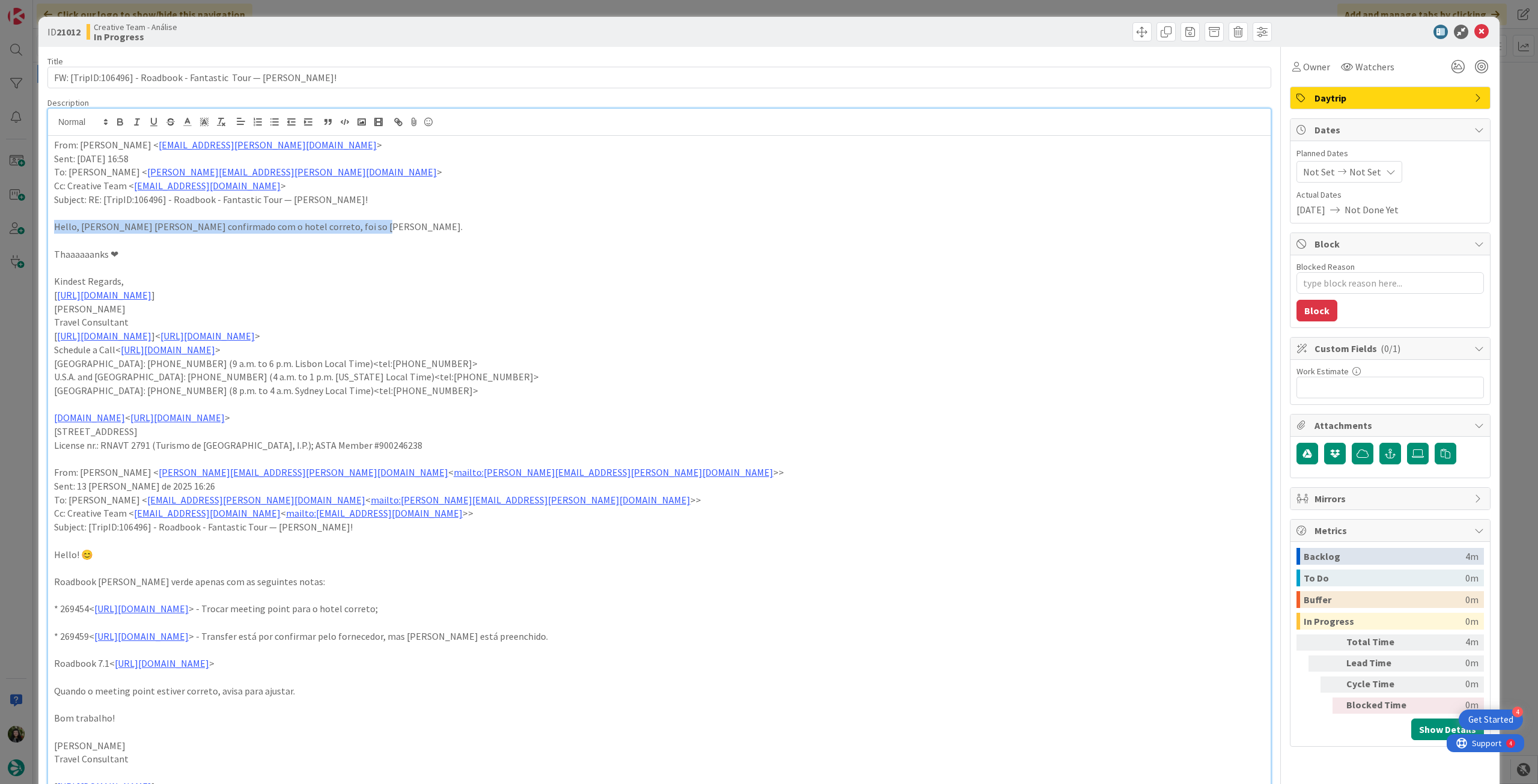
drag, startPoint x: 50, startPoint y: 229, endPoint x: 366, endPoint y: 229, distance: 316.0
click at [366, 229] on div "From: Catarina Dâmaso < catarina.damaso@tourtailors.com > Sent: Wednesday, Augu…" at bounding box center [659, 586] width 1223 height 902
drag, startPoint x: 121, startPoint y: 125, endPoint x: 175, endPoint y: 168, distance: 69.0
click at [122, 125] on icon "button" at bounding box center [120, 123] width 5 height 3
click at [317, 232] on strong "Hello, serviço ja estava confirmado com o hotel correto, foi so mudar o VO." at bounding box center [267, 226] width 426 height 12
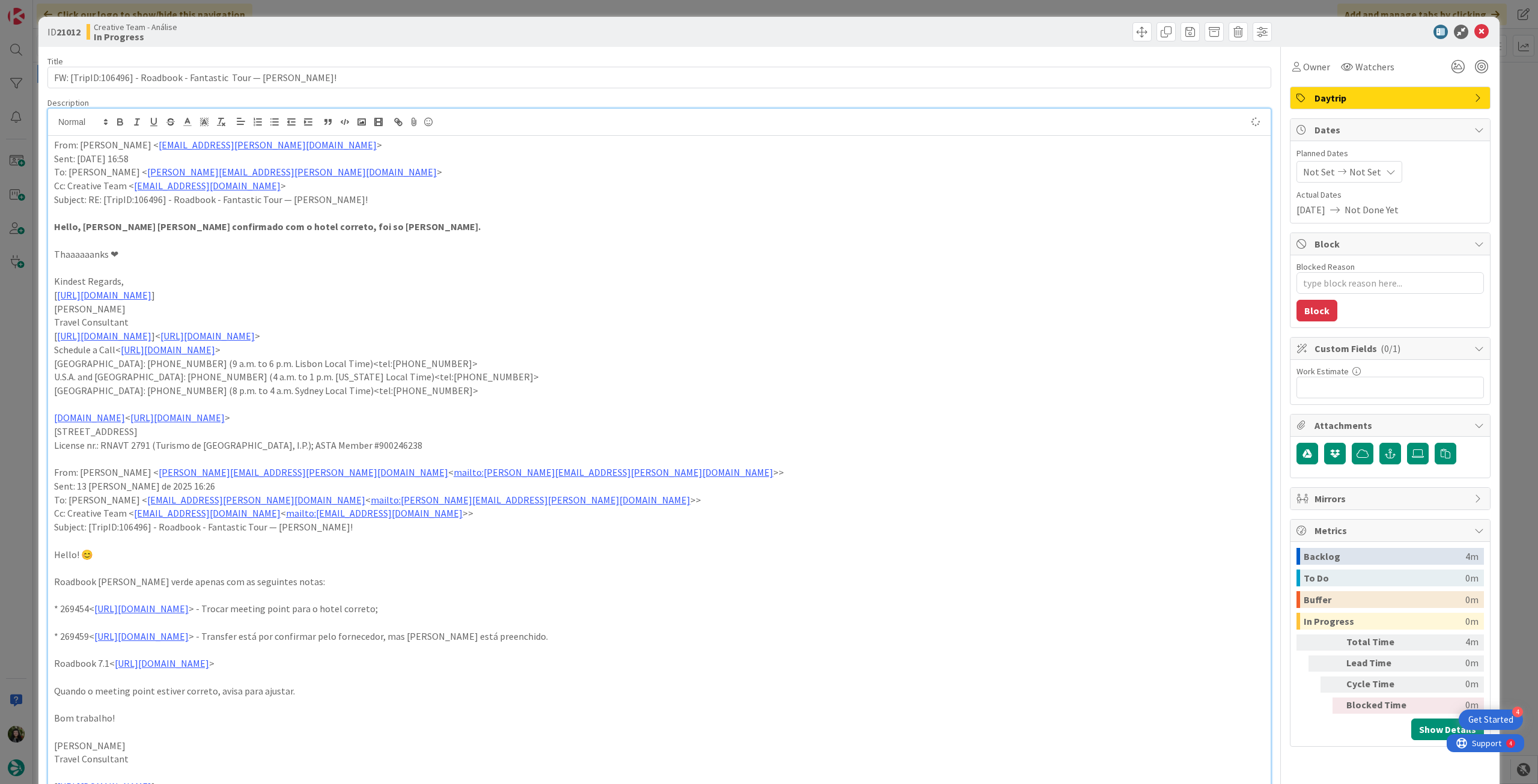
type textarea "x"
click at [50, 144] on div "From: Catarina Dâmaso < catarina.damaso@tourtailors.com > Sent: Wednesday, Augu…" at bounding box center [659, 586] width 1223 height 902
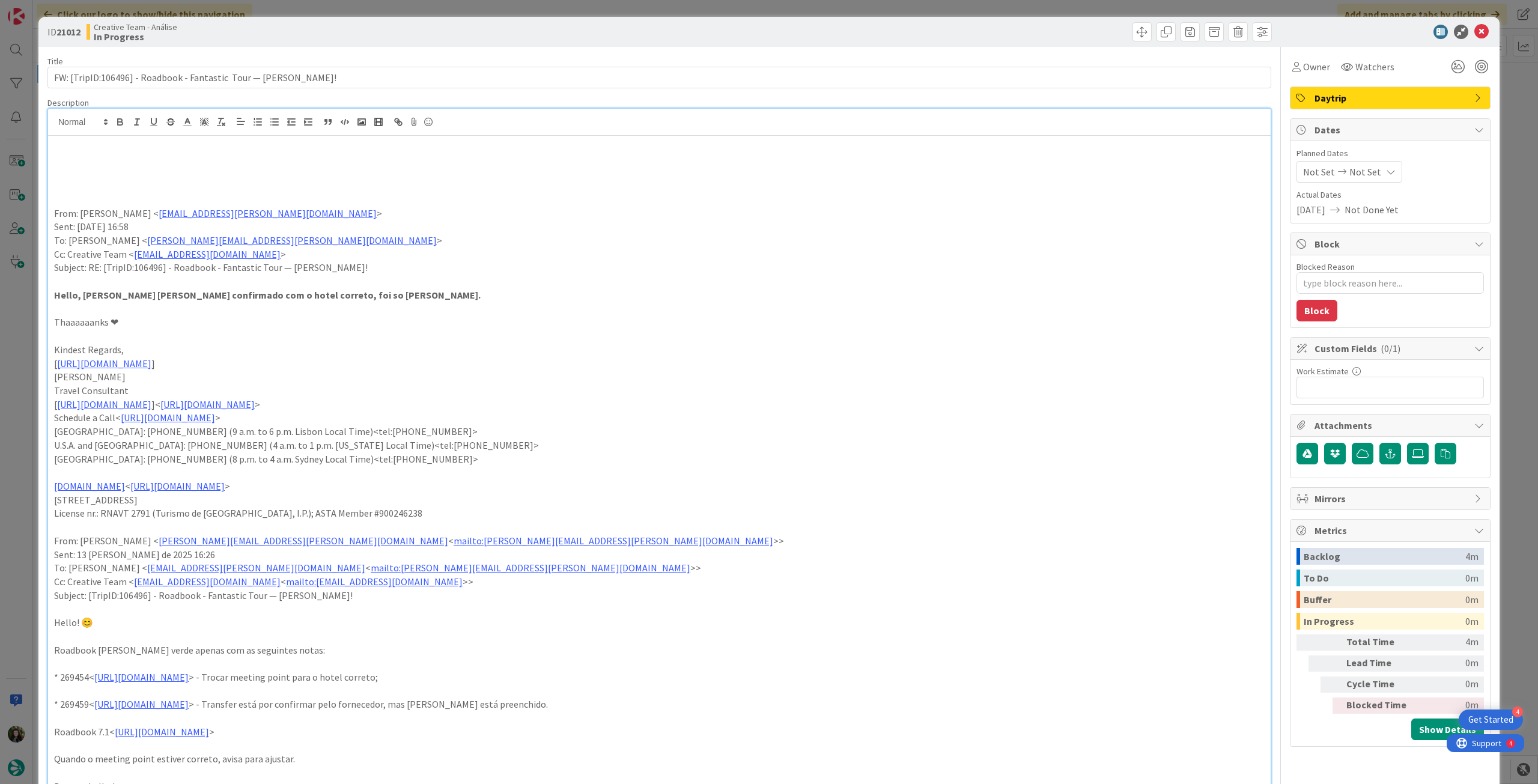
click at [74, 165] on p at bounding box center [659, 159] width 1210 height 14
click at [166, 162] on p "fazer revisao completa, visto que nao foi validado" at bounding box center [659, 159] width 1210 height 14
click at [165, 162] on p "fazer revisao completa, visto que nao foi validado" at bounding box center [659, 159] width 1210 height 14
drag, startPoint x: 165, startPoint y: 162, endPoint x: 142, endPoint y: 126, distance: 42.7
click at [163, 160] on p "fazer revisao completa, visto que nao foi validado" at bounding box center [659, 159] width 1210 height 14
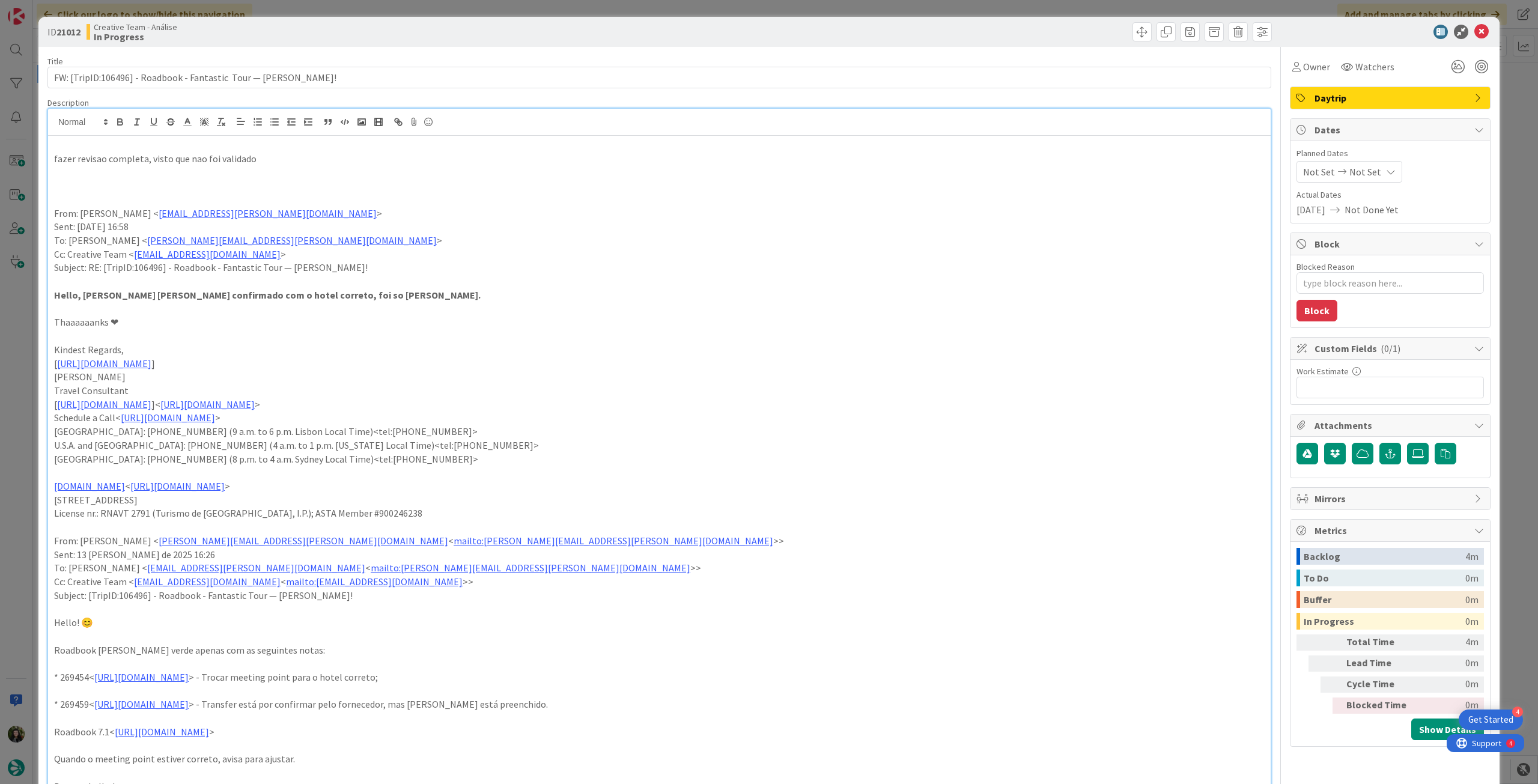
click at [120, 154] on p "fazer revisao completa, visto que nao foi validado" at bounding box center [659, 159] width 1210 height 14
click at [119, 124] on icon "button" at bounding box center [120, 122] width 11 height 11
copy strong "fazer revisao completa, visto que nao foi validado"
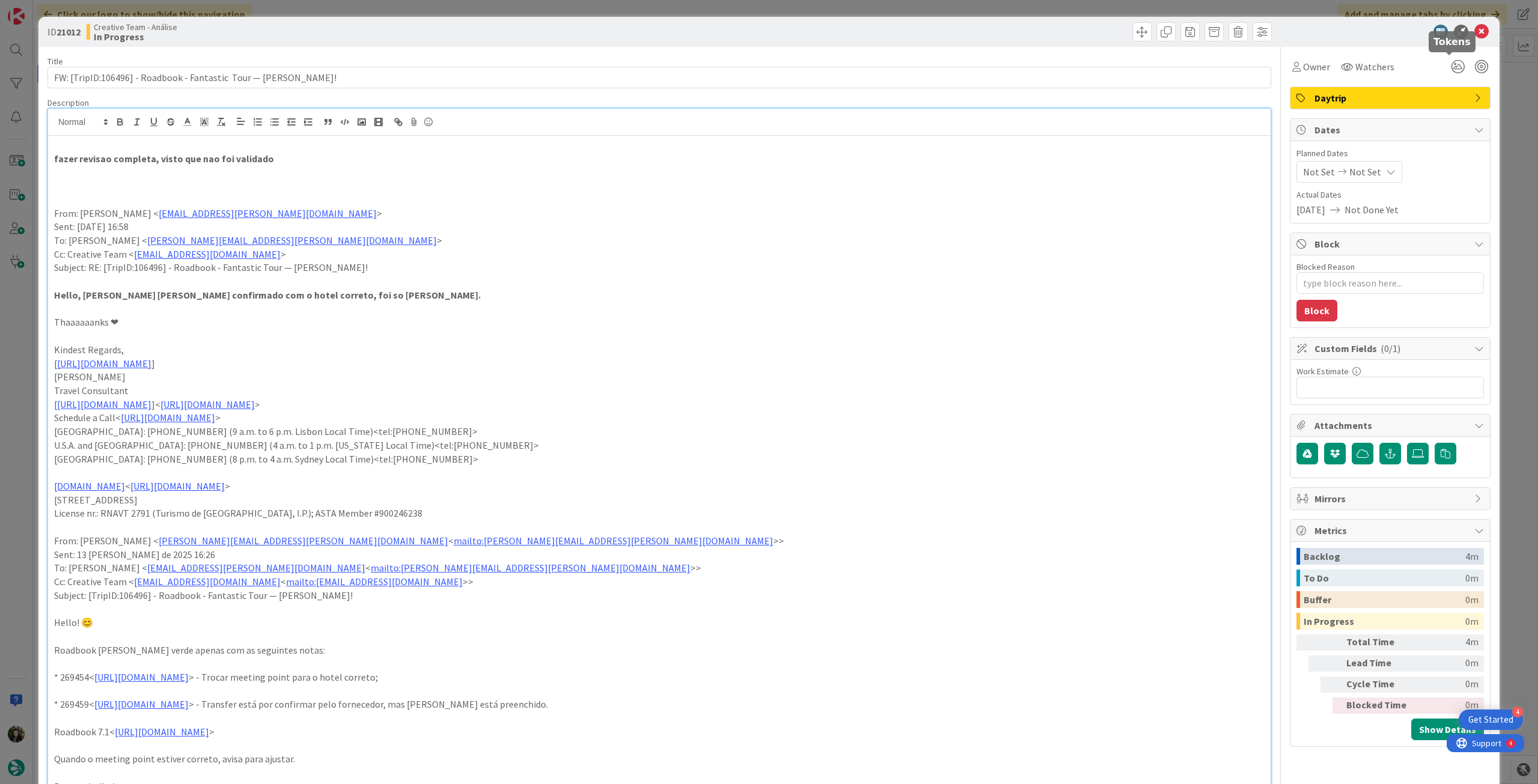
click at [1372, 168] on div "Not Set Not Set" at bounding box center [1349, 172] width 106 height 21
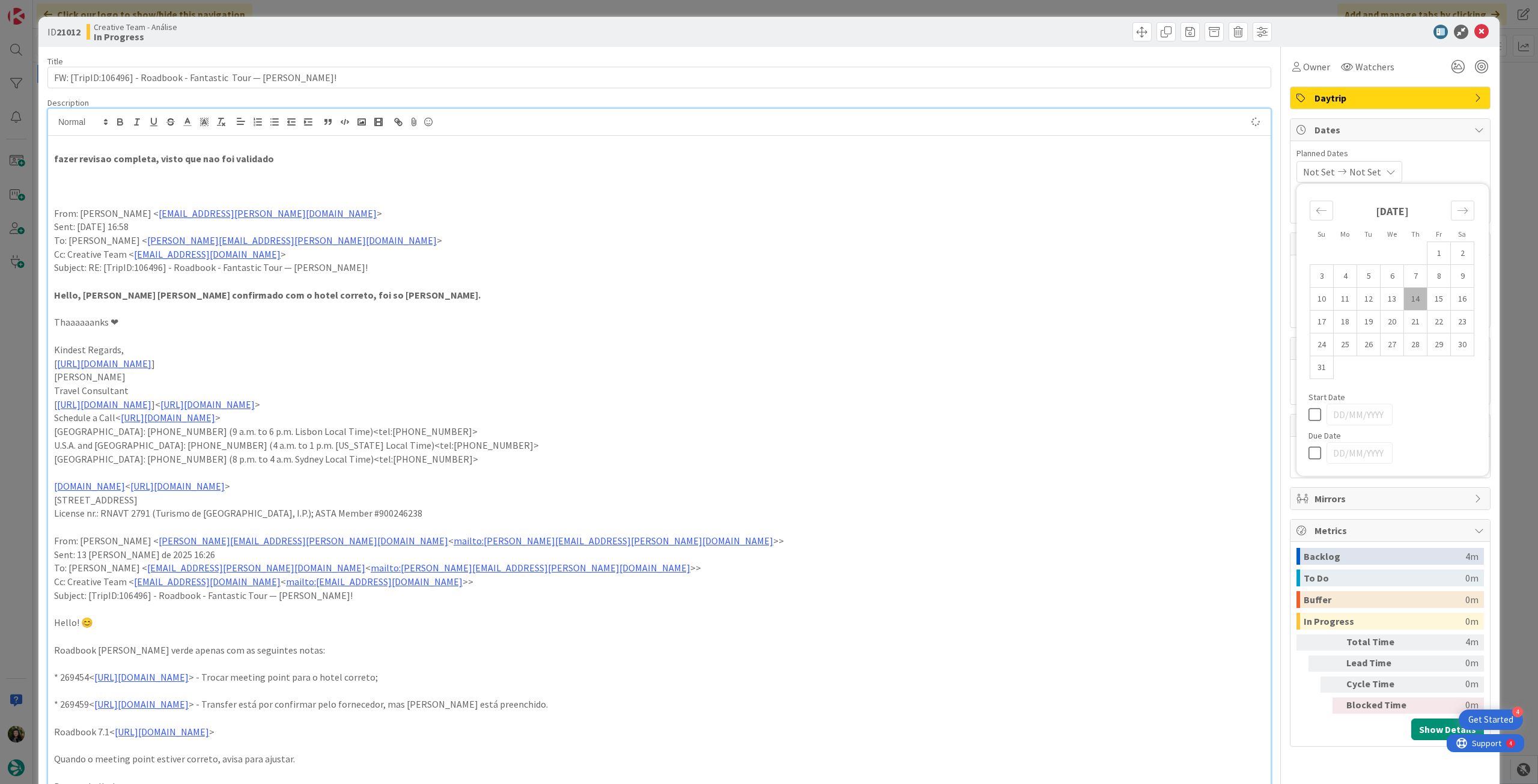
type textarea "x"
drag, startPoint x: 1304, startPoint y: 446, endPoint x: 1315, endPoint y: 420, distance: 28.2
click at [1309, 446] on icon at bounding box center [1318, 453] width 18 height 14
type input "14/08/2025"
click at [1474, 33] on icon at bounding box center [1481, 31] width 14 height 14
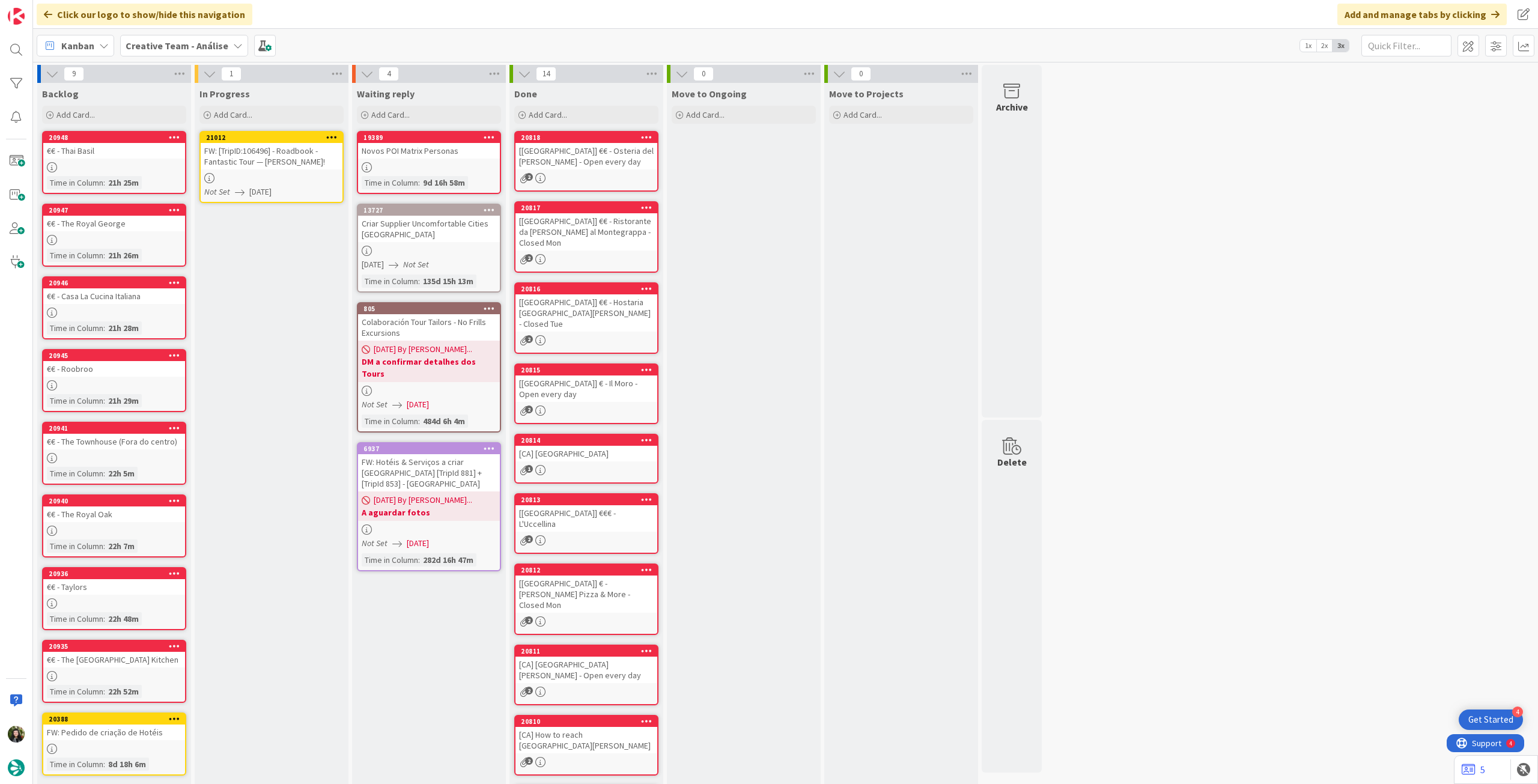
click at [328, 134] on icon at bounding box center [331, 137] width 11 height 8
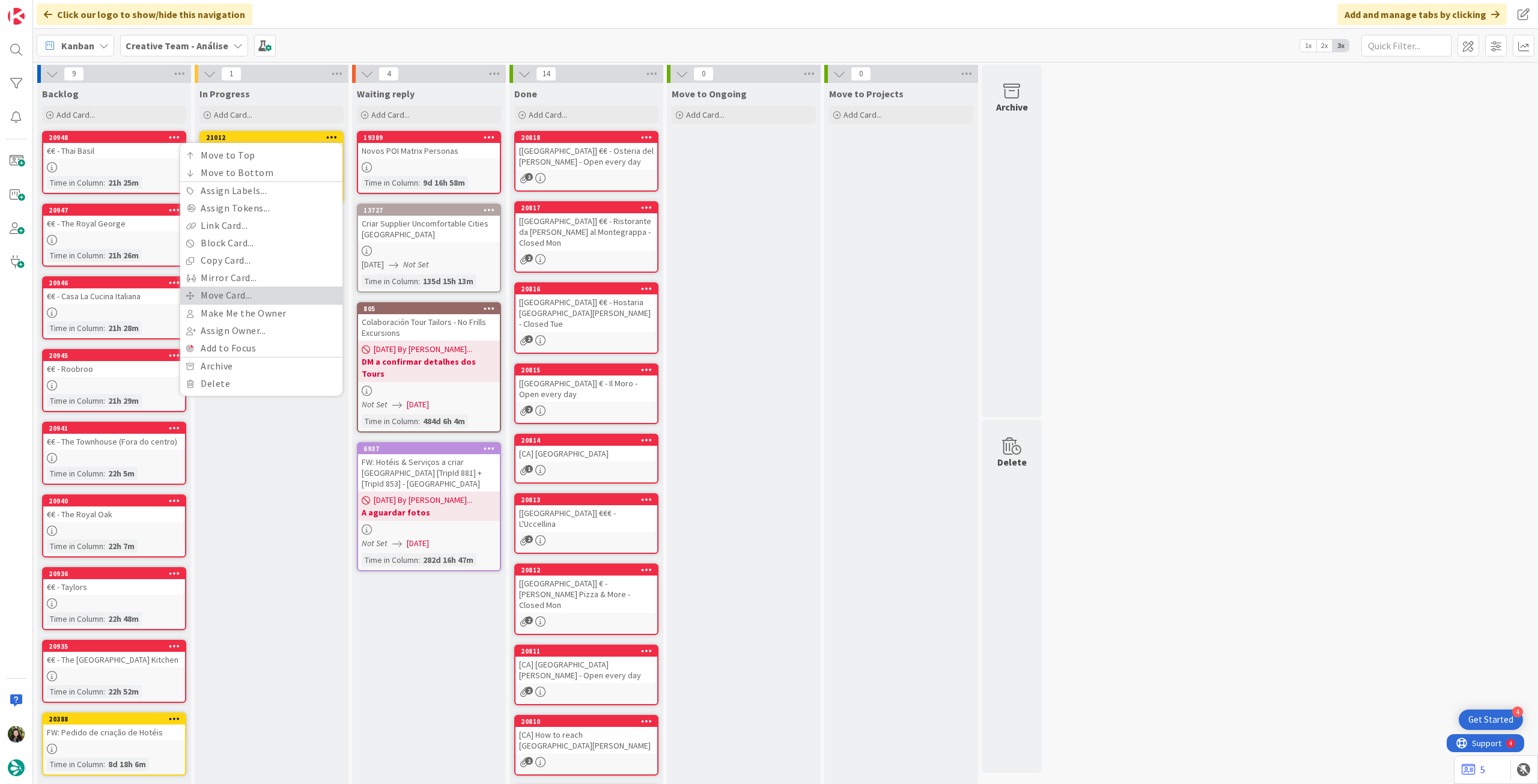
click at [252, 292] on link "Move Card..." at bounding box center [261, 295] width 162 height 17
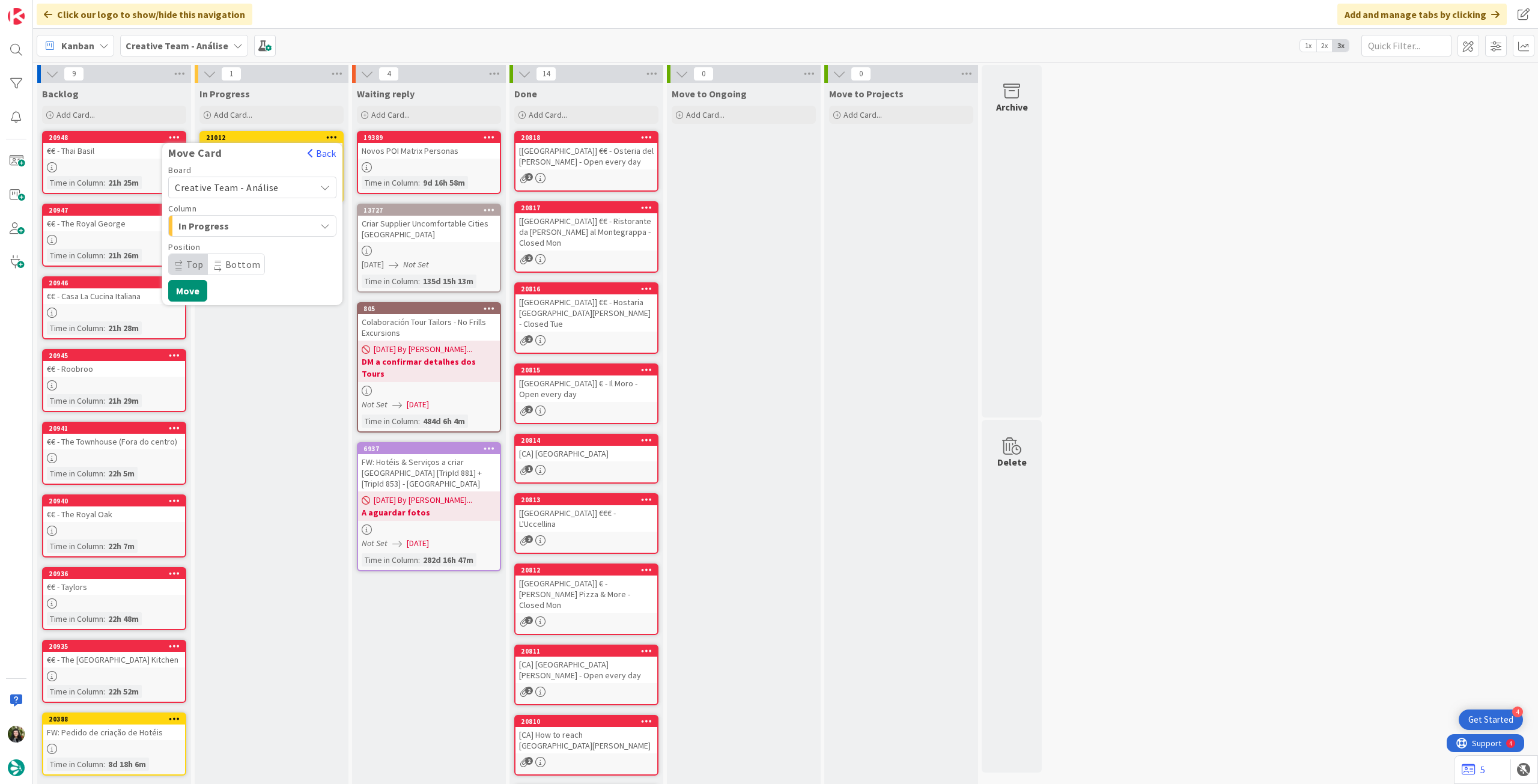
click at [279, 184] on span "Creative Team - Análise" at bounding box center [242, 188] width 134 height 17
click at [263, 238] on span "Creative Team" at bounding box center [260, 244] width 139 height 18
click at [236, 267] on span "Daytrip" at bounding box center [252, 264] width 116 height 17
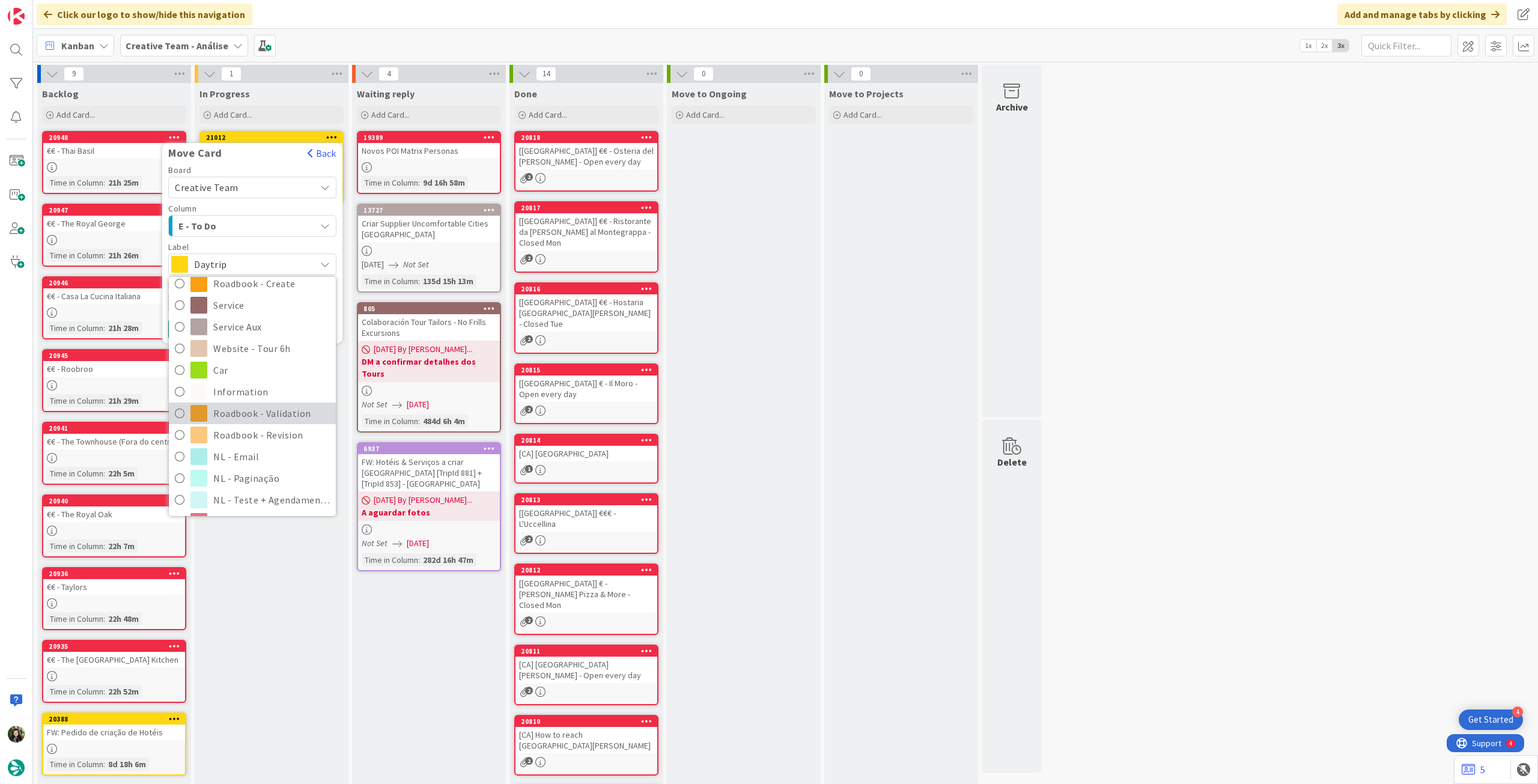
scroll to position [240, 0]
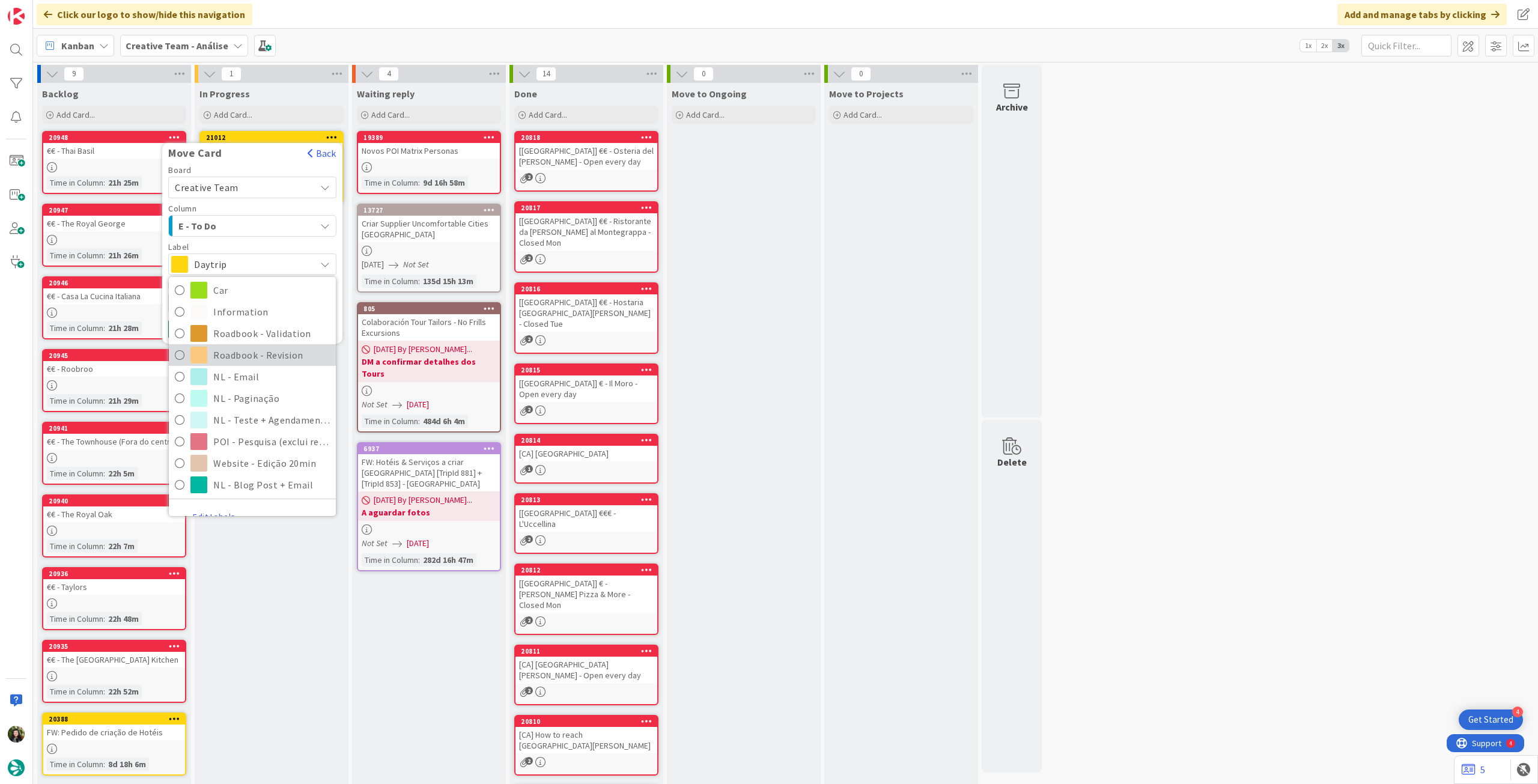
click at [256, 359] on span "Roadbook - Revision" at bounding box center [271, 355] width 116 height 18
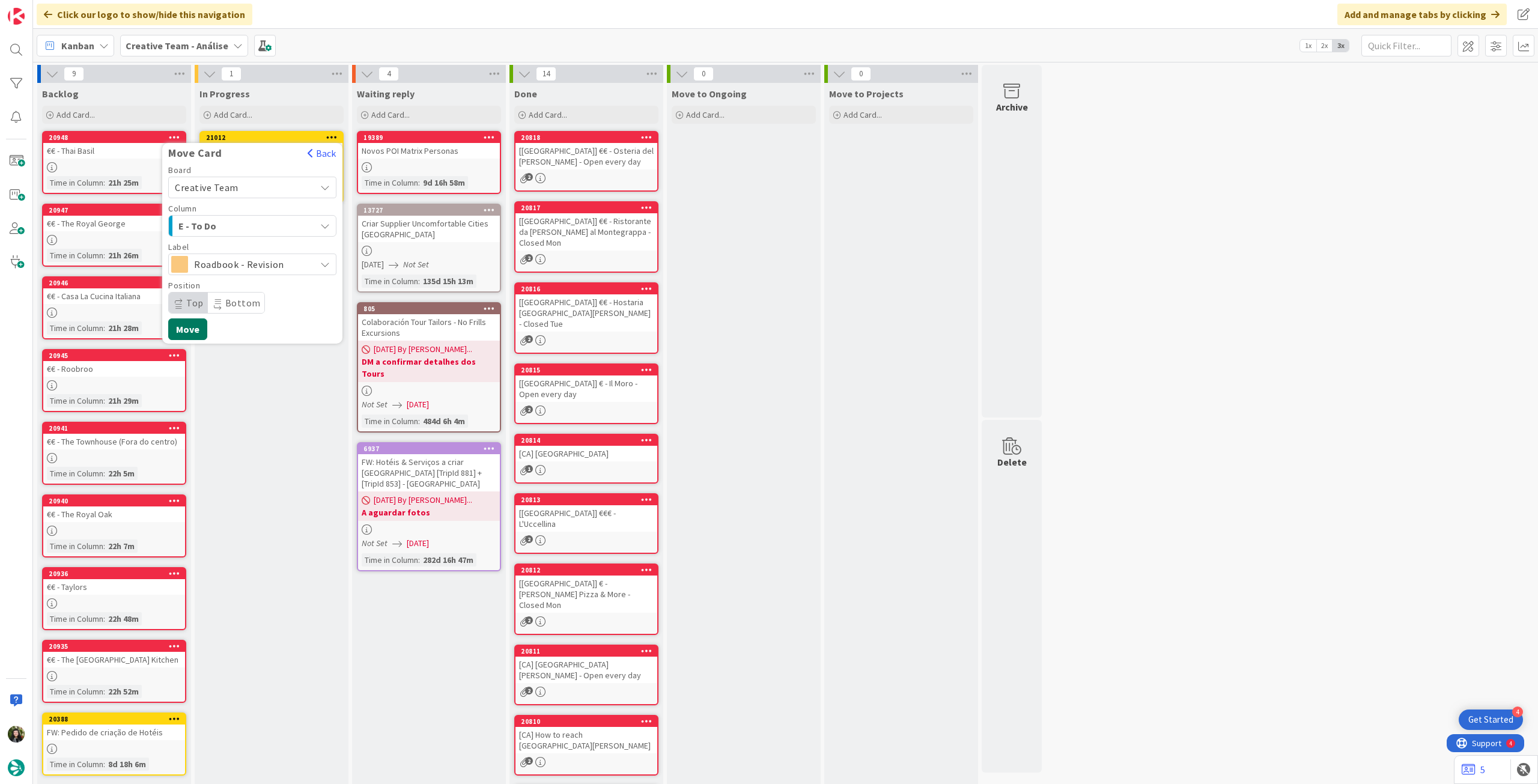
click at [195, 325] on button "Move" at bounding box center [187, 329] width 39 height 21
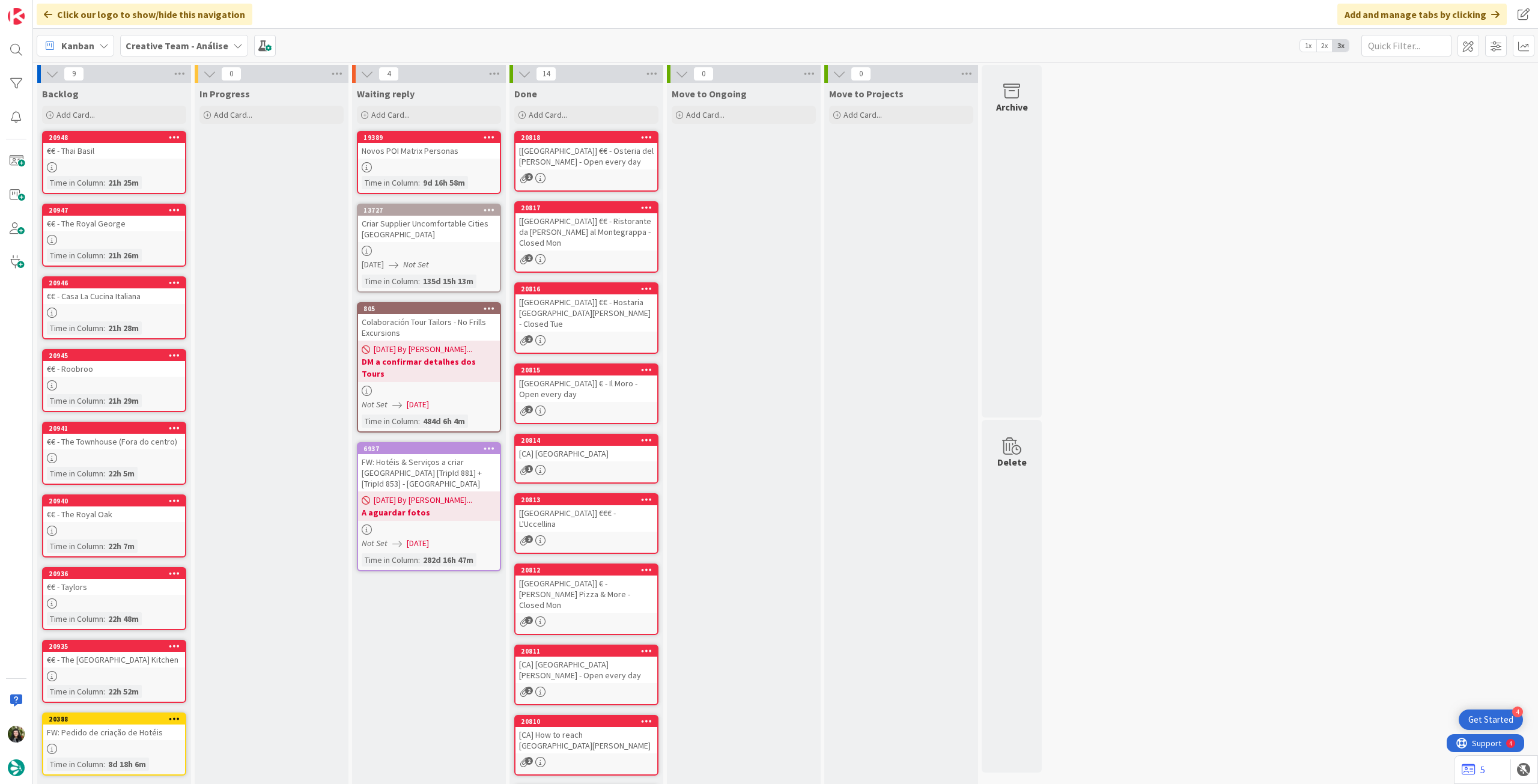
click at [173, 42] on b "Creative Team - Análise" at bounding box center [176, 46] width 103 height 12
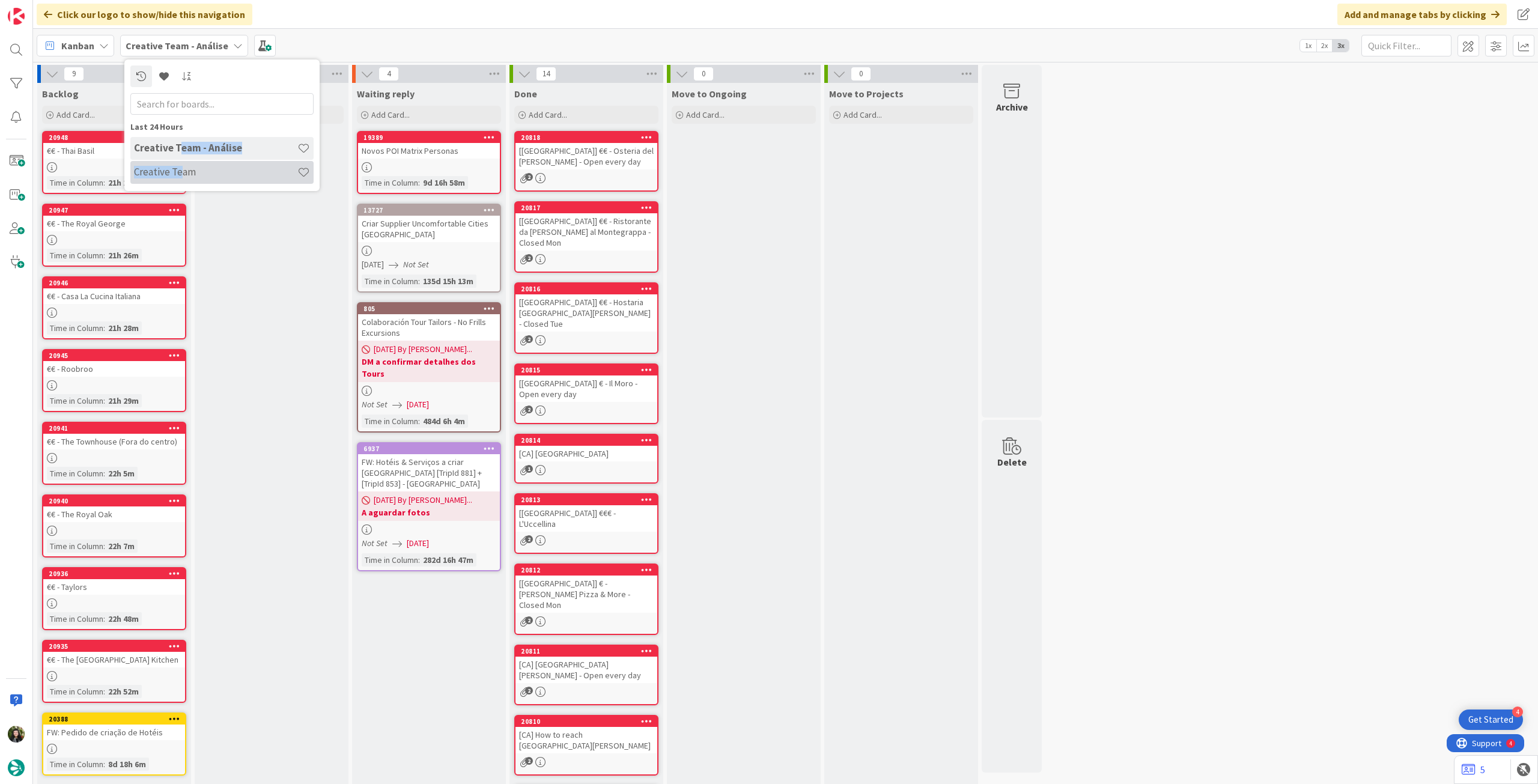
click at [179, 165] on div "Creative Team - Análise Creative Team" at bounding box center [222, 160] width 183 height 48
click at [178, 168] on h4 "Creative Team" at bounding box center [215, 172] width 163 height 12
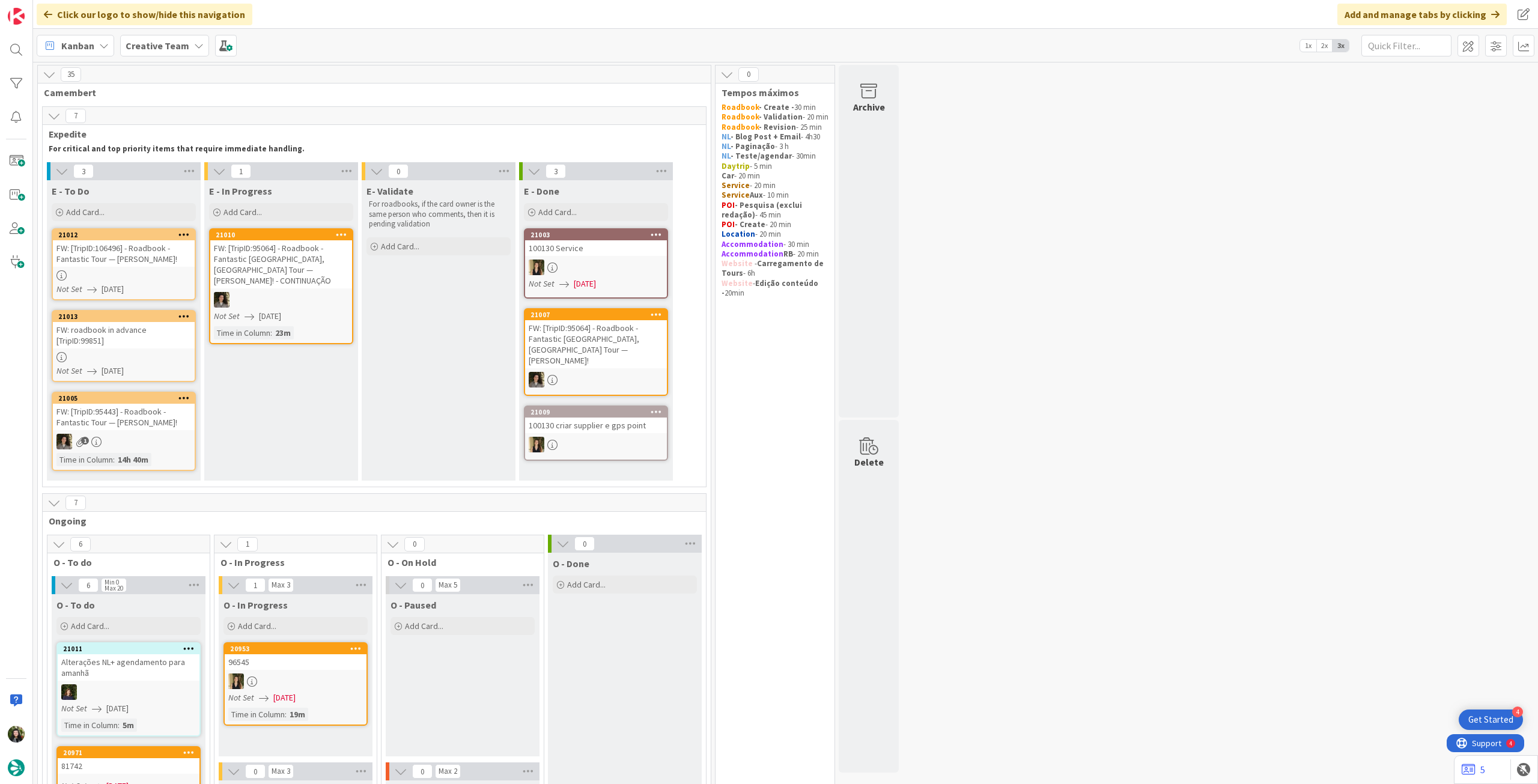
click at [124, 329] on div "FW: roadbook in advance [TripID:99851]" at bounding box center [124, 335] width 142 height 27
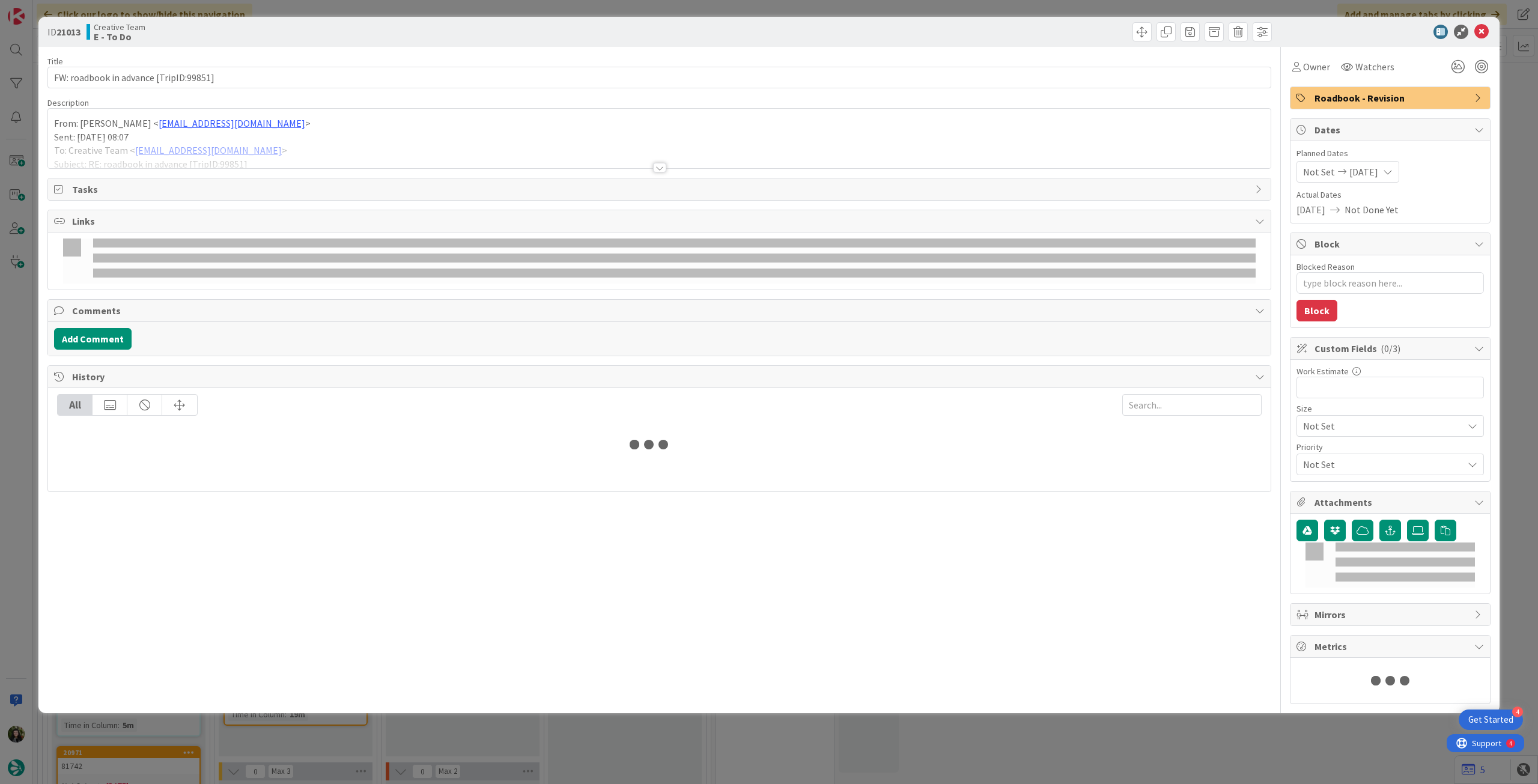
click at [128, 156] on div at bounding box center [659, 153] width 1223 height 30
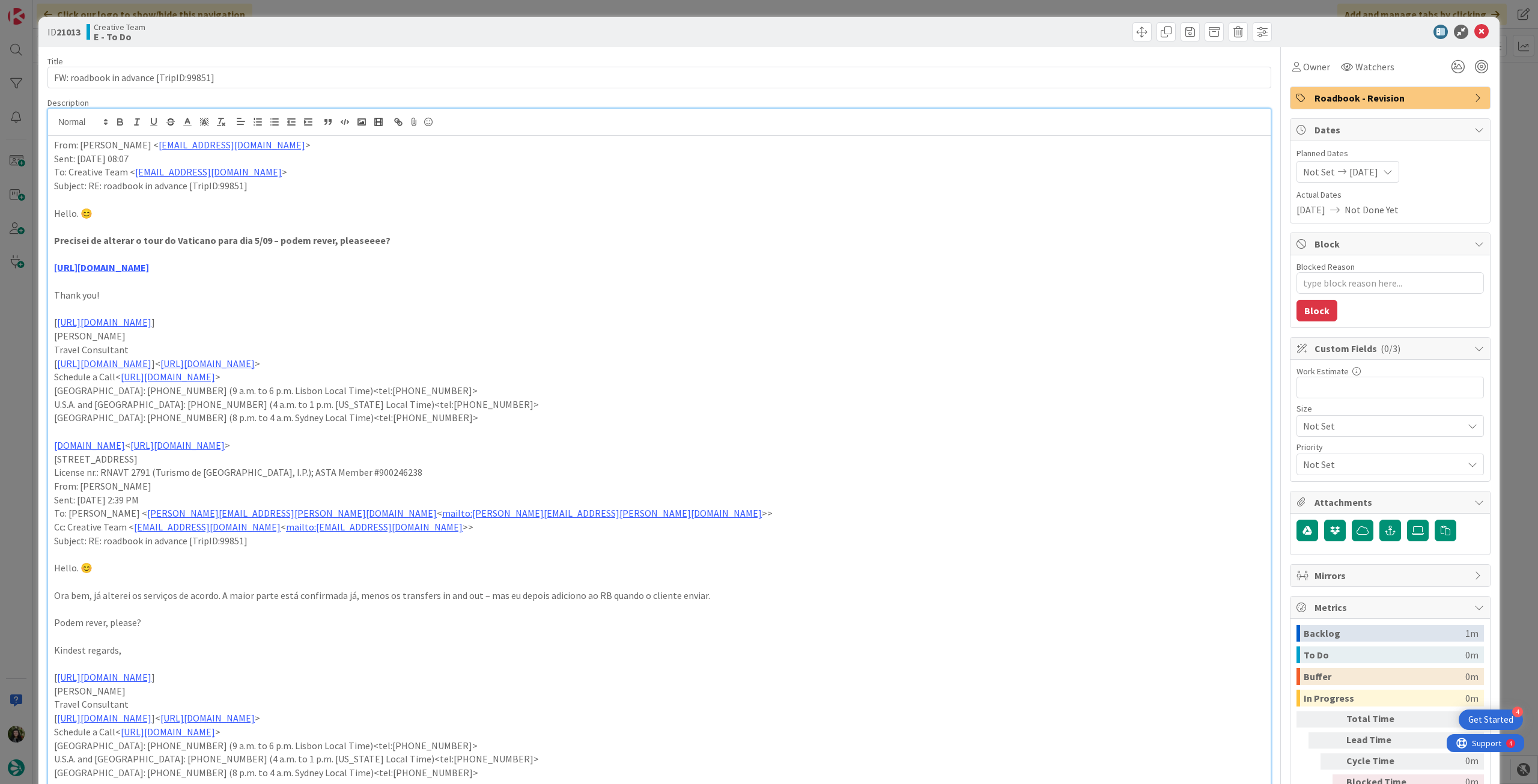
drag, startPoint x: 51, startPoint y: 142, endPoint x: 122, endPoint y: 136, distance: 71.3
click at [52, 142] on div "From: Gonçalo Calheiros < goncalo.calheiros@tourtailors.com > Sent: Thursday, A…" at bounding box center [659, 770] width 1223 height 1269
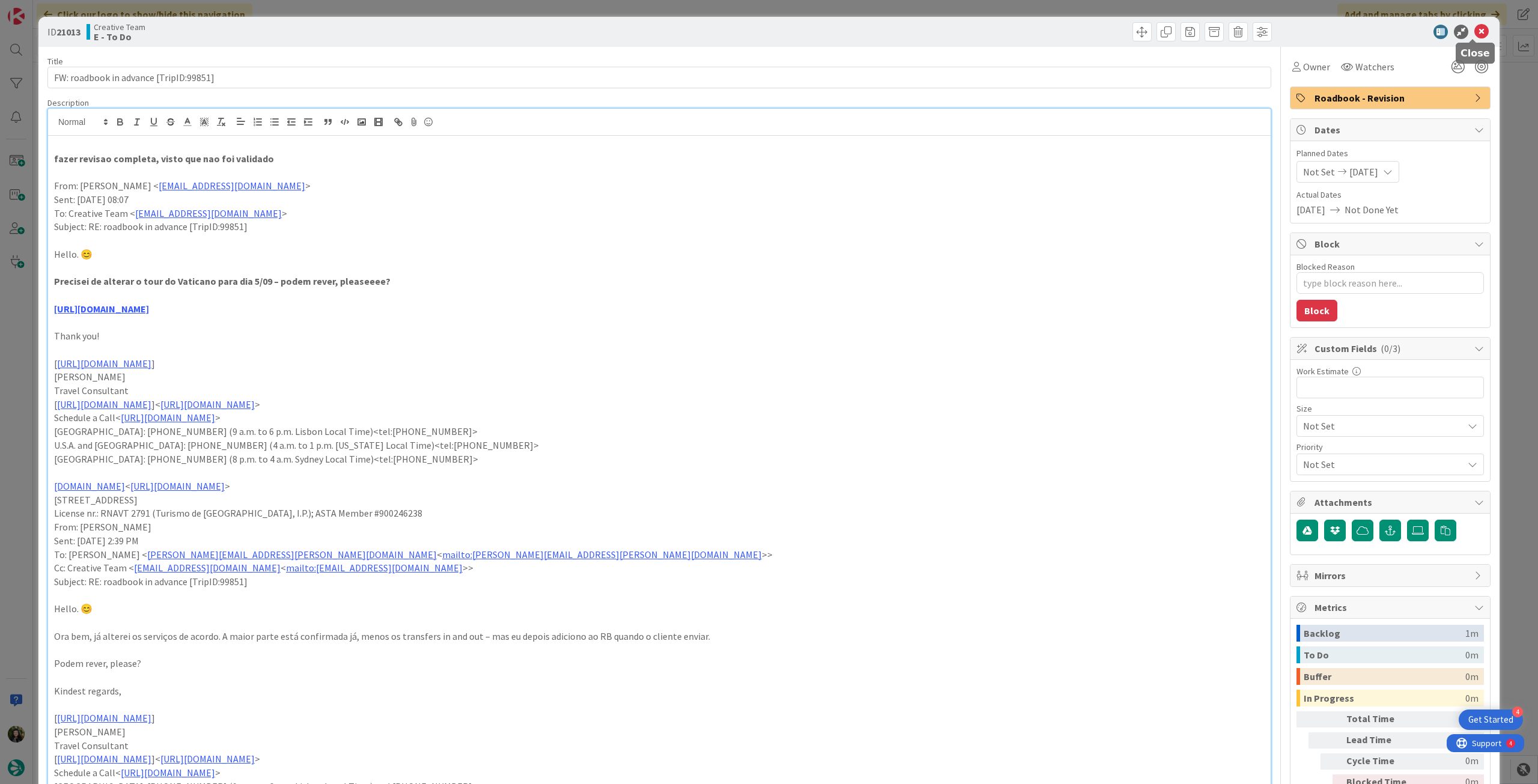
click at [1474, 36] on icon at bounding box center [1481, 31] width 14 height 14
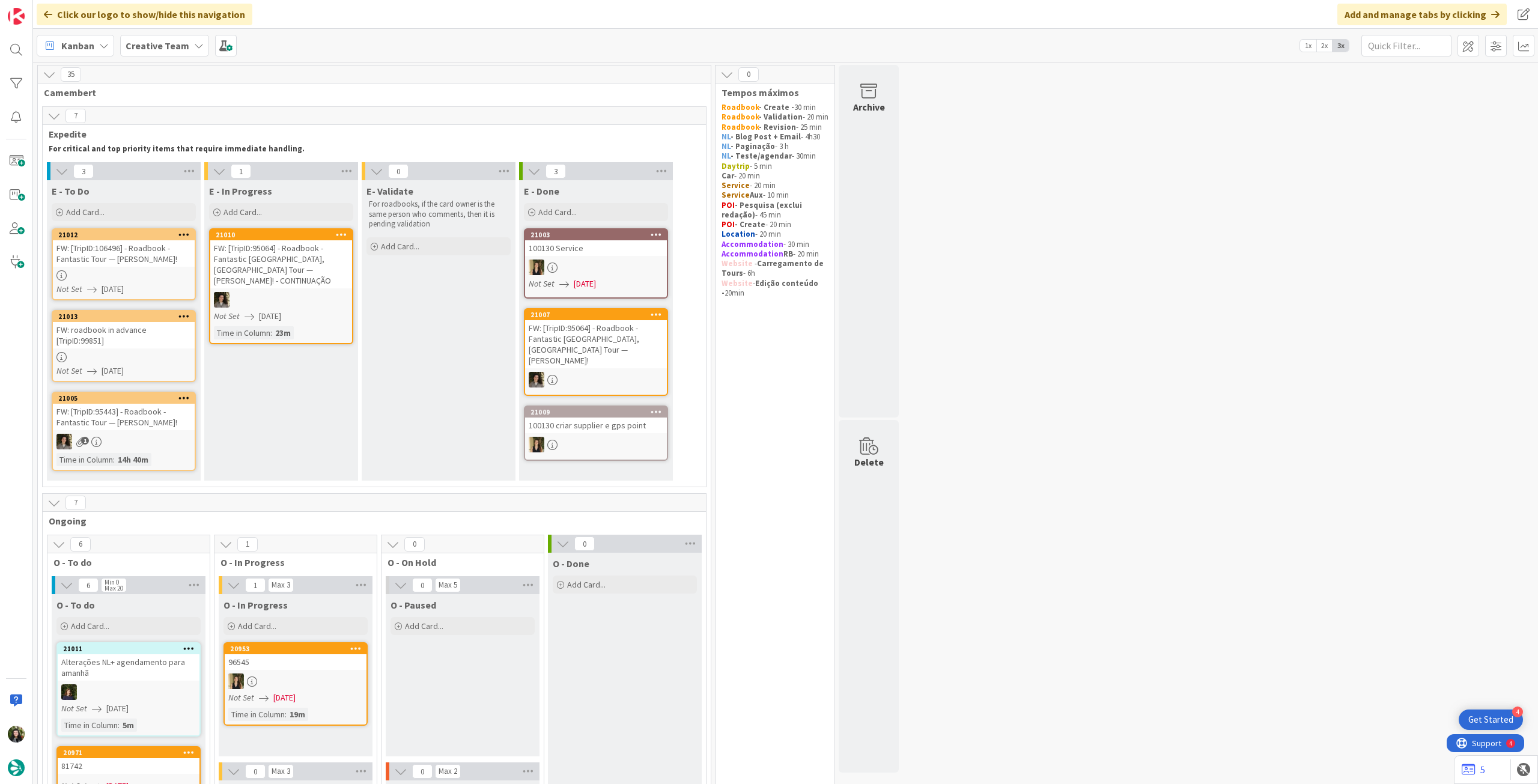
click at [176, 417] on div "FW: [TripID:95443] - Roadbook - Fantastic Tour — Jacalyn Schubbe!" at bounding box center [124, 416] width 142 height 27
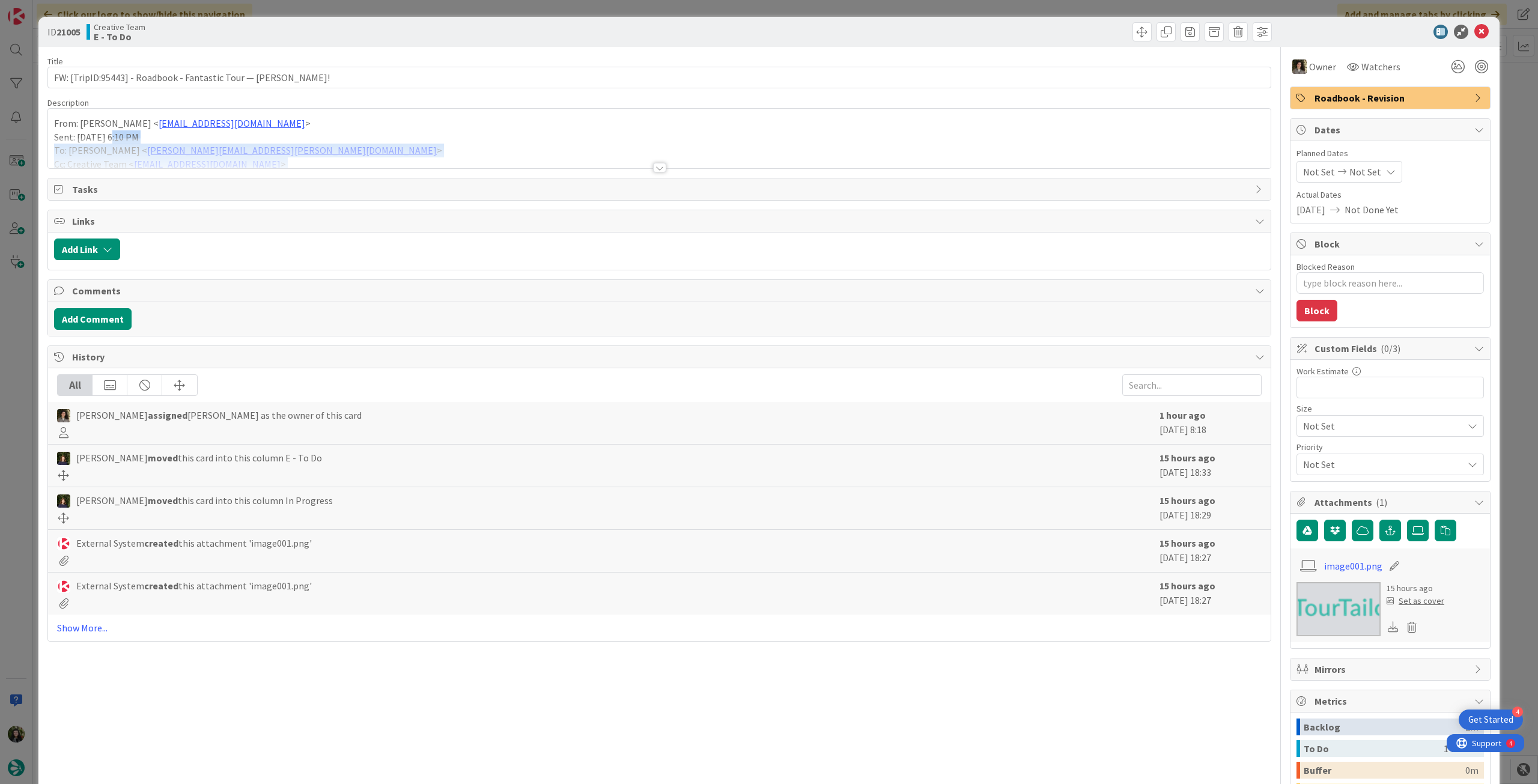
click at [121, 137] on div "Description From: Gonçalo Calheiros < goncalo.calheiros@tourtailors.com > Sent:…" at bounding box center [659, 133] width 1223 height 71
drag, startPoint x: 78, startPoint y: 145, endPoint x: 155, endPoint y: 145, distance: 77.0
click at [78, 146] on div at bounding box center [659, 153] width 1223 height 30
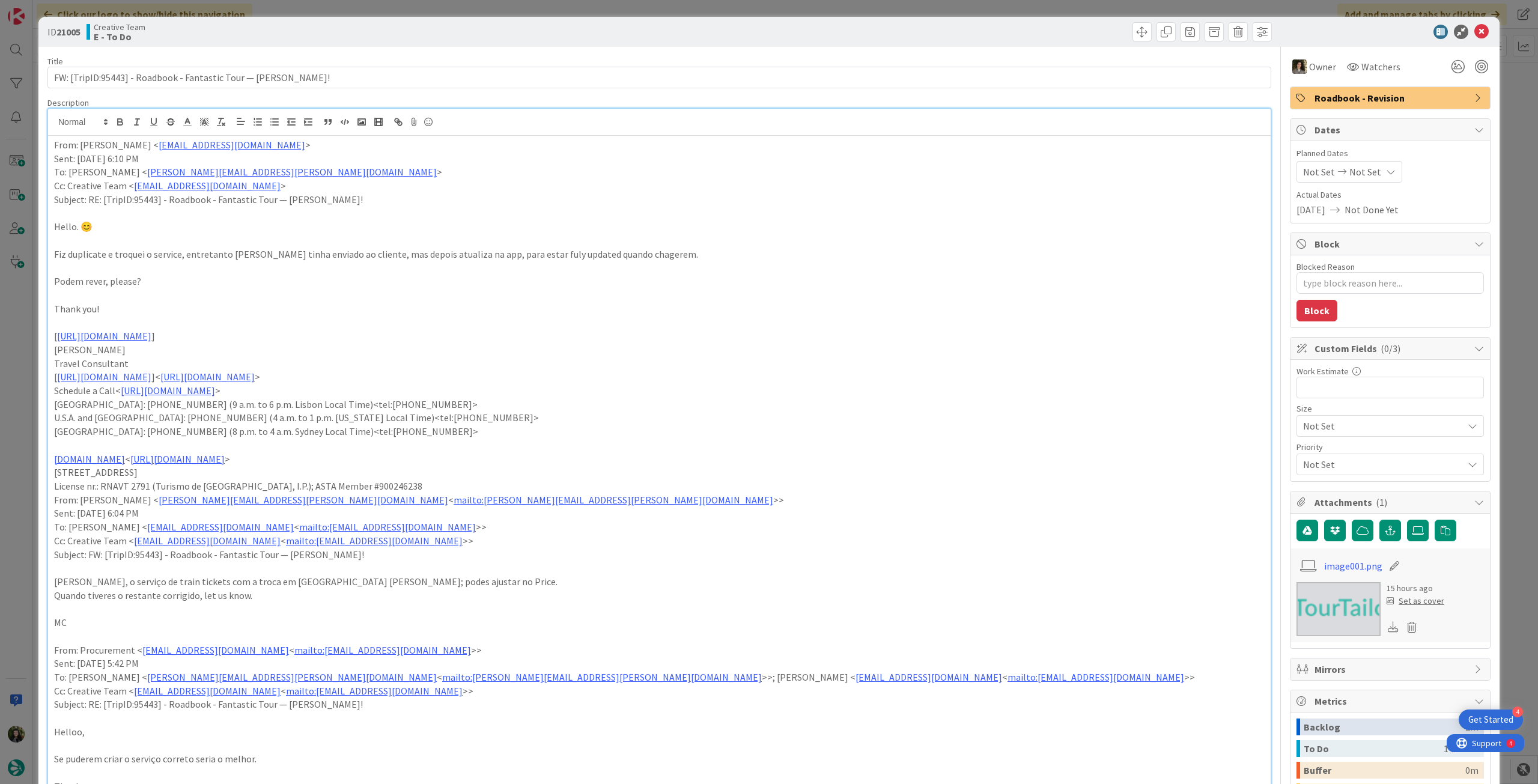
click at [438, 168] on p "To: Margarida Carvalho < margarida.carvalho@tourtailors.com >" at bounding box center [659, 172] width 1210 height 14
click at [1474, 30] on icon at bounding box center [1481, 31] width 14 height 14
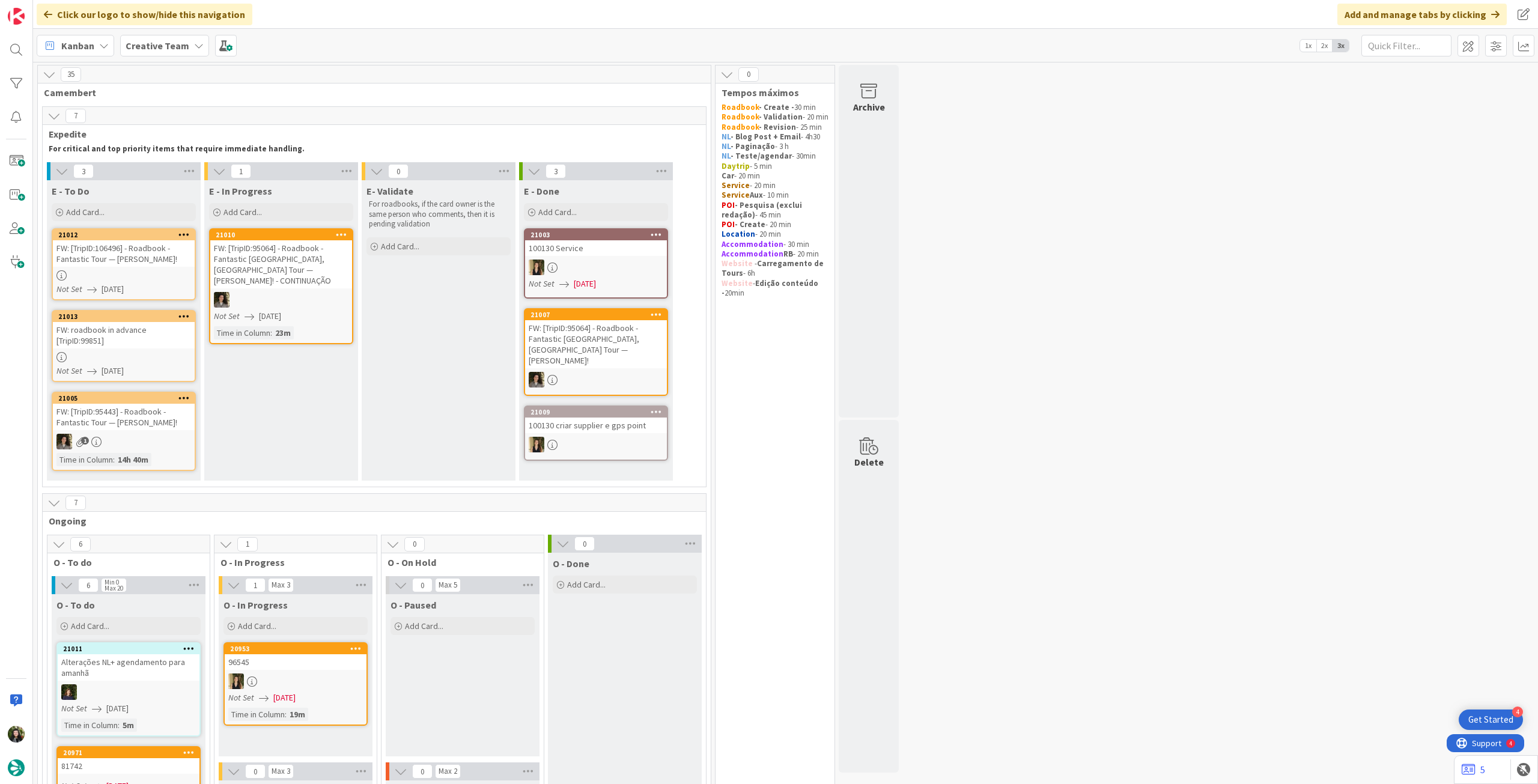
click at [168, 40] on b "Creative Team" at bounding box center [157, 46] width 64 height 12
click at [172, 171] on h4 "Creative Team - Análise" at bounding box center [215, 172] width 163 height 12
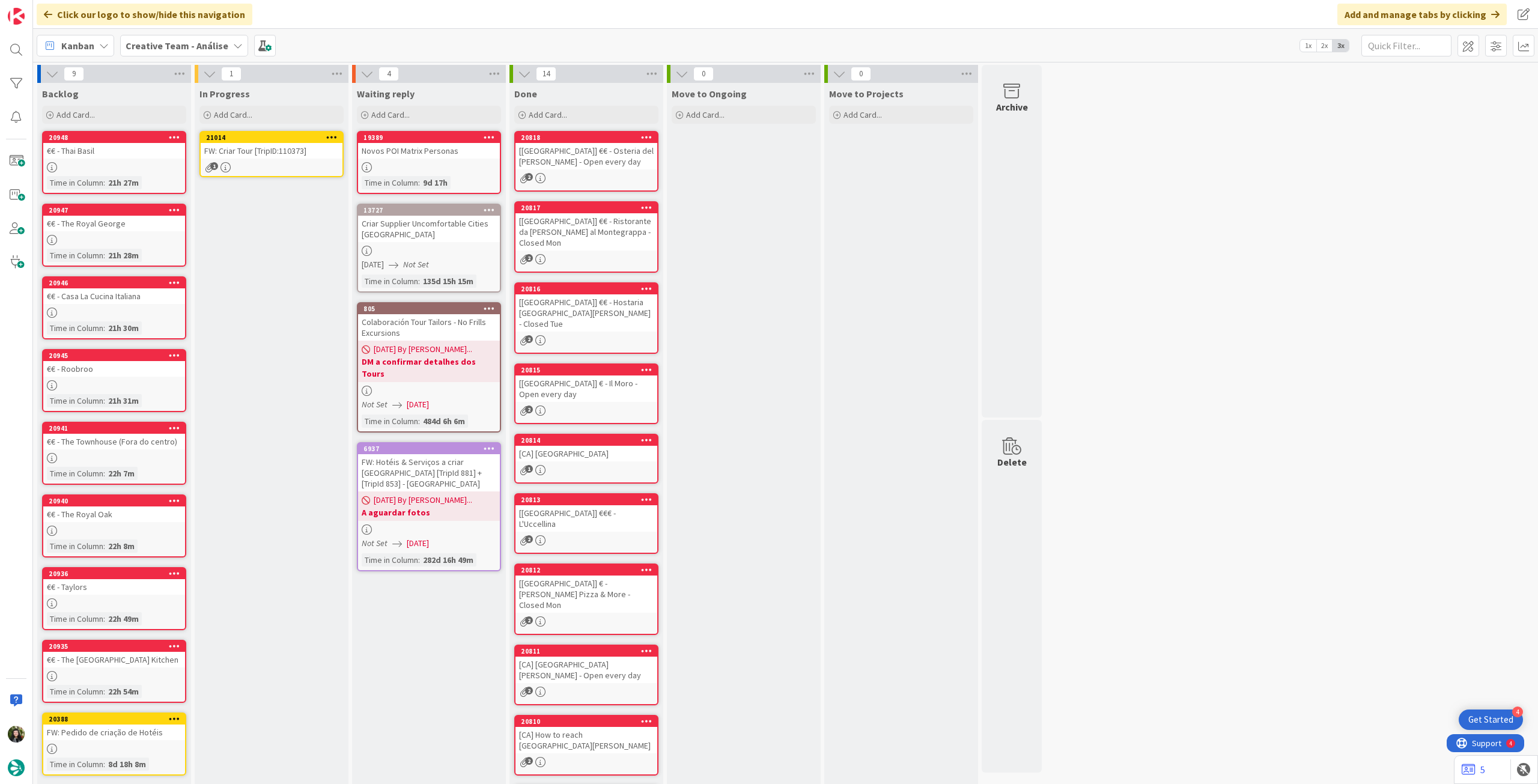
click at [240, 160] on link "21014 FW: Criar Tour [TripID:110373] 1" at bounding box center [271, 153] width 144 height 46
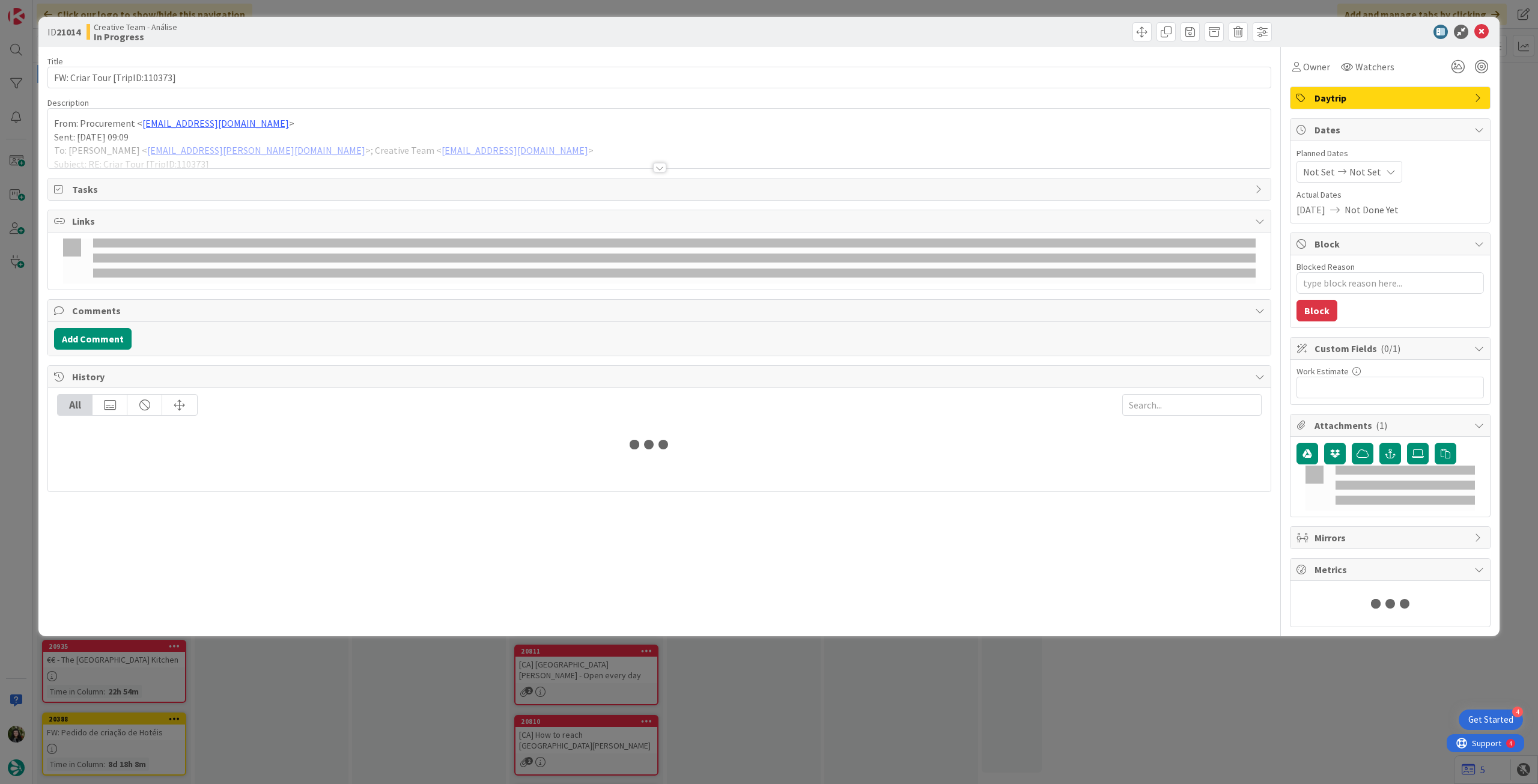
click at [242, 160] on div at bounding box center [659, 153] width 1223 height 30
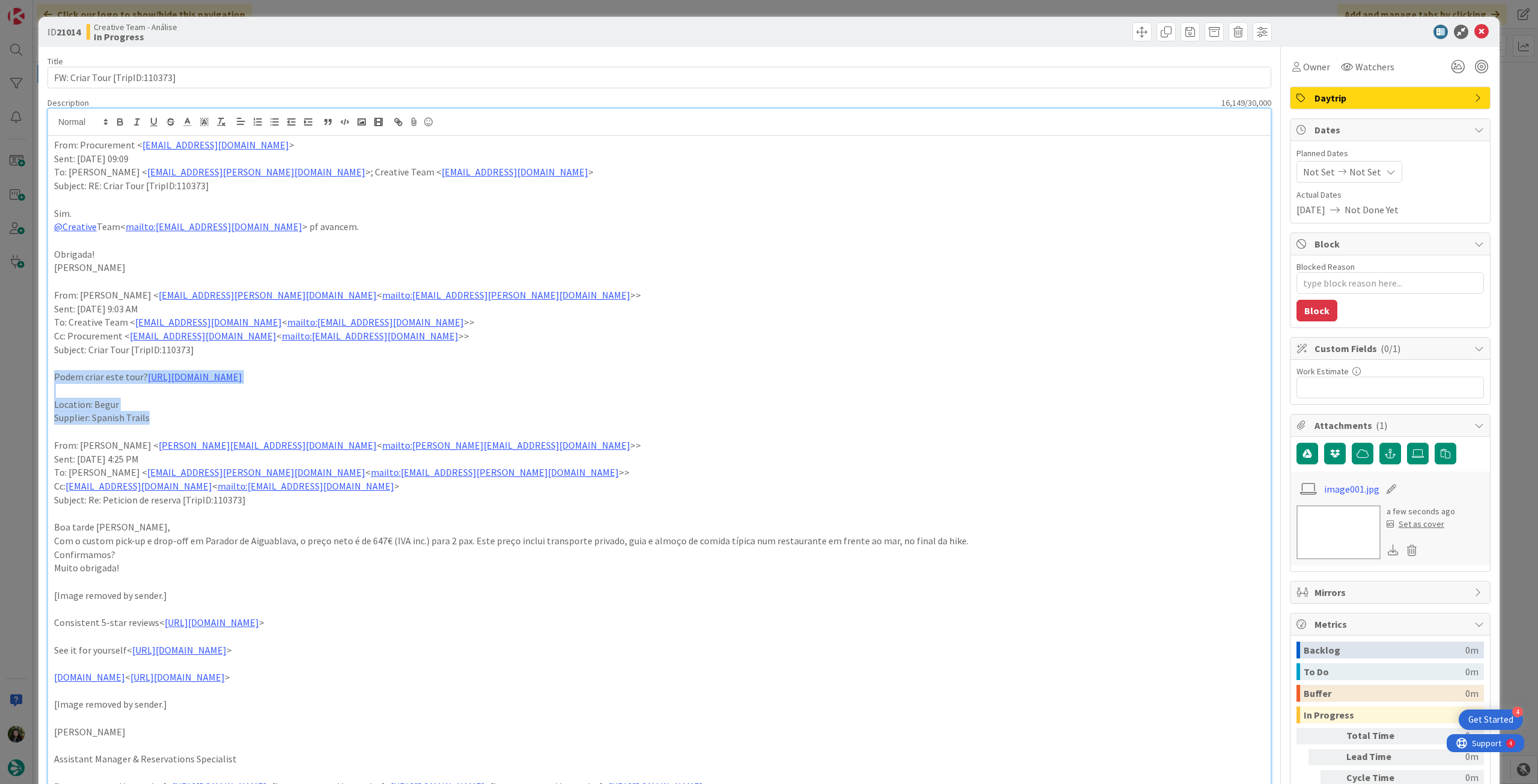
drag, startPoint x: 99, startPoint y: 389, endPoint x: 166, endPoint y: 413, distance: 71.2
copy div "Podem criar este tour? https://spanish-trails.com/private-groups/picturesque-co…"
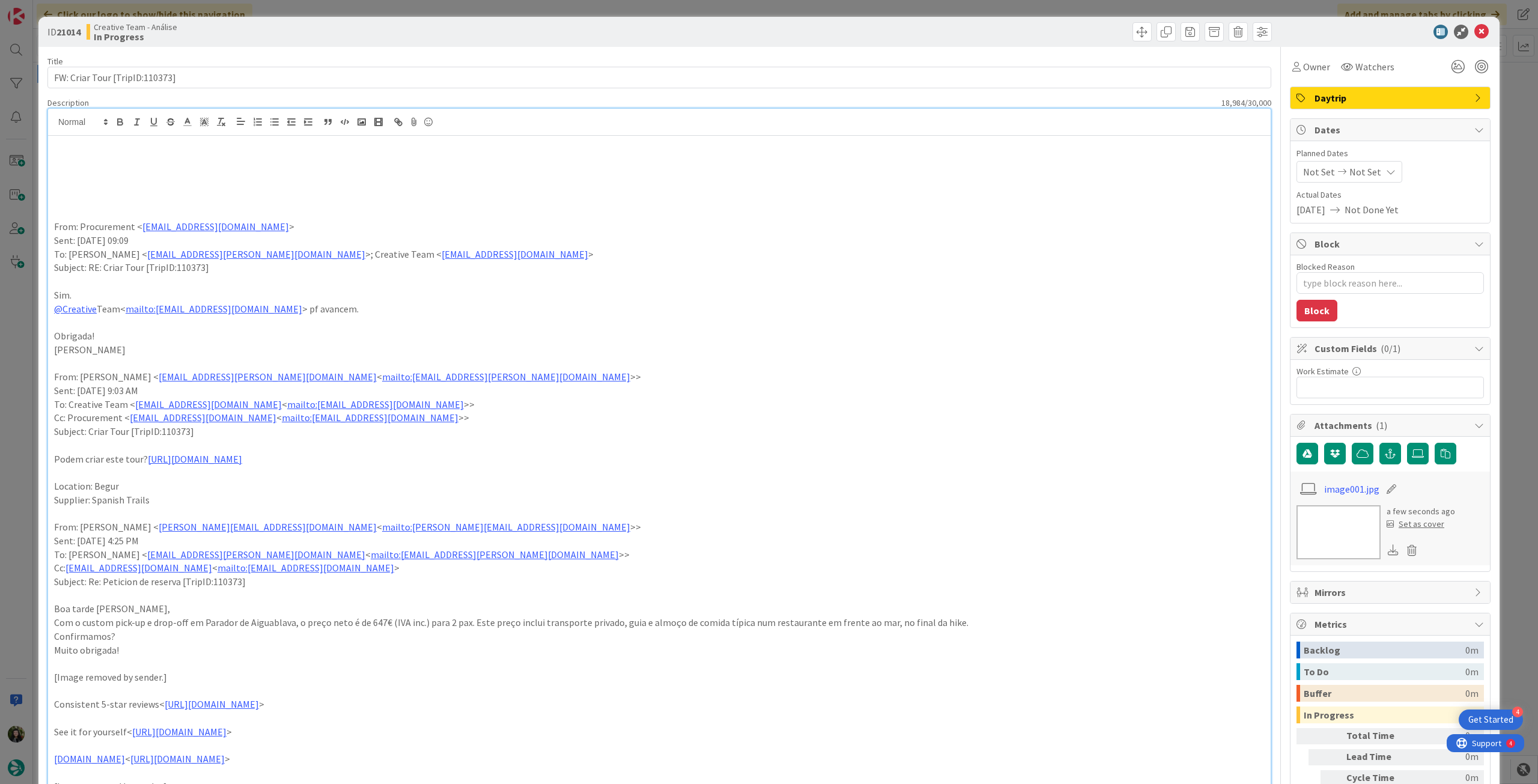
click at [66, 164] on p at bounding box center [659, 159] width 1210 height 14
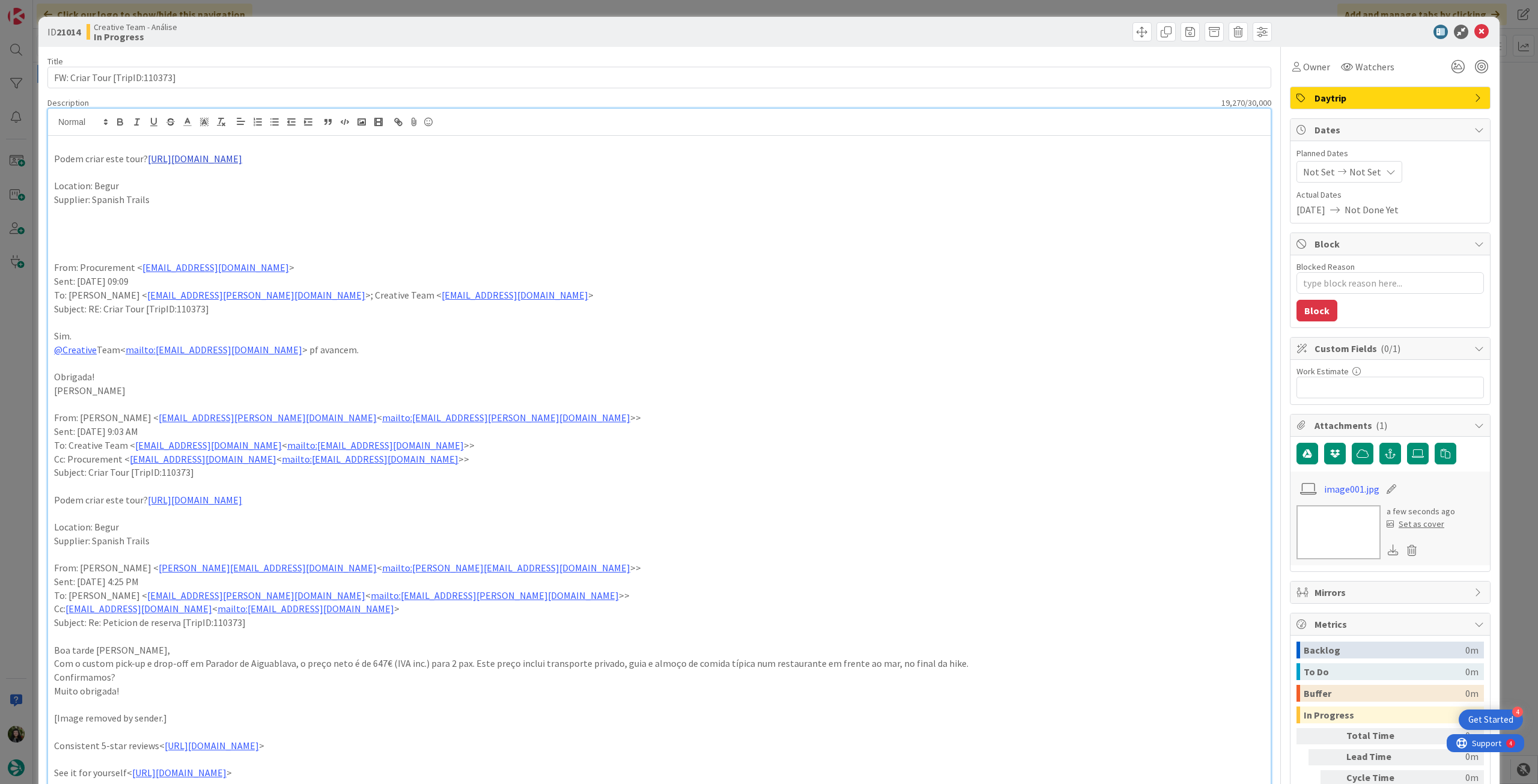
click at [189, 157] on link "https://spanish-trails.com/private-groups/picturesque-costa-brava-hiking/" at bounding box center [195, 159] width 94 height 12
click at [237, 183] on link "https://spanish-trails.com/private-groups/picturesque-costa-brava-hiking/" at bounding box center [264, 182] width 82 height 16
type textarea "x"
click at [158, 168] on p at bounding box center [659, 172] width 1210 height 14
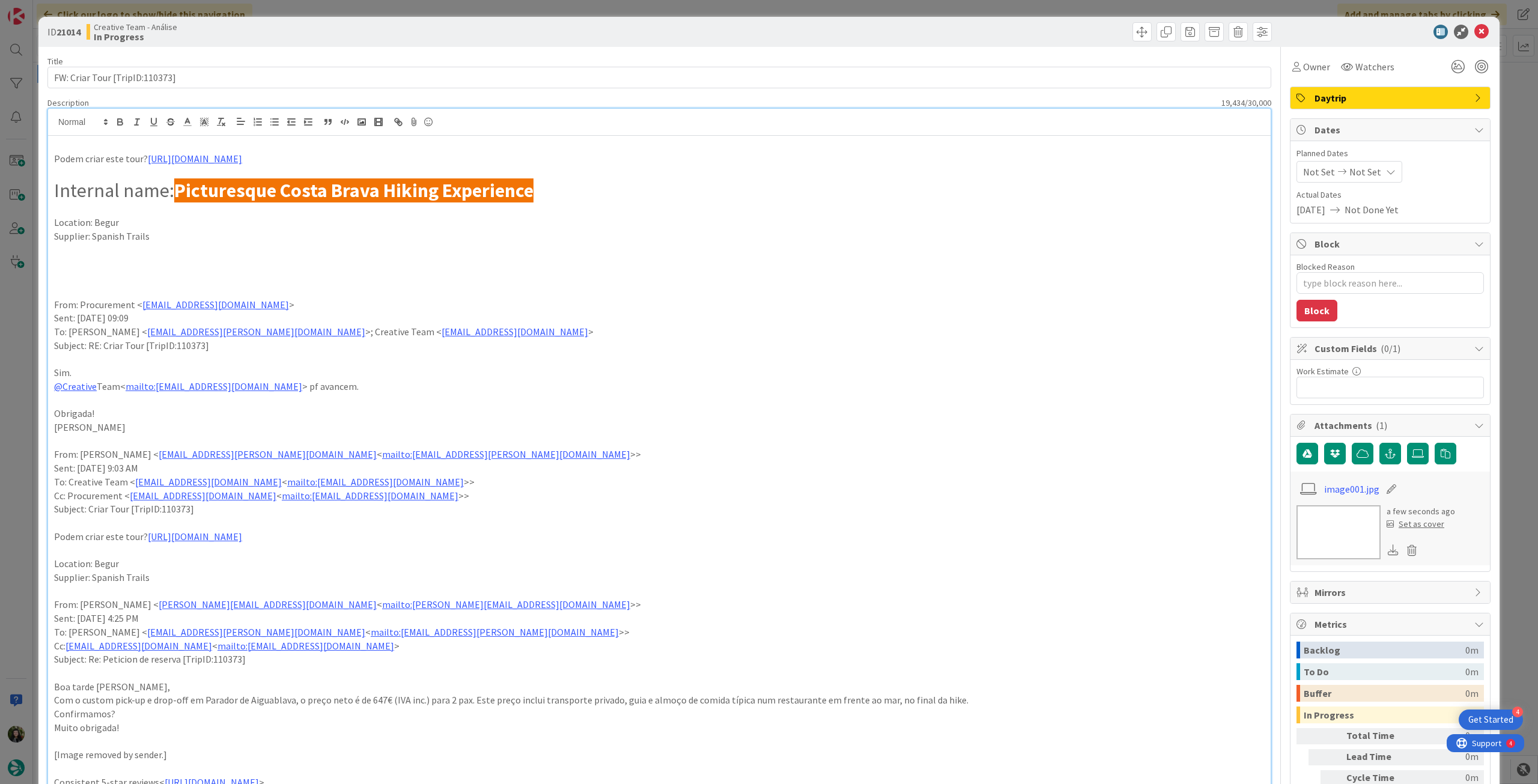
click at [176, 193] on strong "Picturesque Costa Brava Hiking Experience" at bounding box center [353, 191] width 359 height 24
click at [412, 210] on p at bounding box center [659, 209] width 1210 height 14
drag, startPoint x: 572, startPoint y: 196, endPoint x: 595, endPoint y: 187, distance: 24.7
click at [576, 194] on h1 "Internal name: 9h Picturesque Costa Brava Hiking Experience" at bounding box center [659, 191] width 1210 height 23
click at [601, 191] on h1 "Internal name: 9h Picturesque Costa Brava Hiking Experience" at bounding box center [659, 191] width 1210 height 23
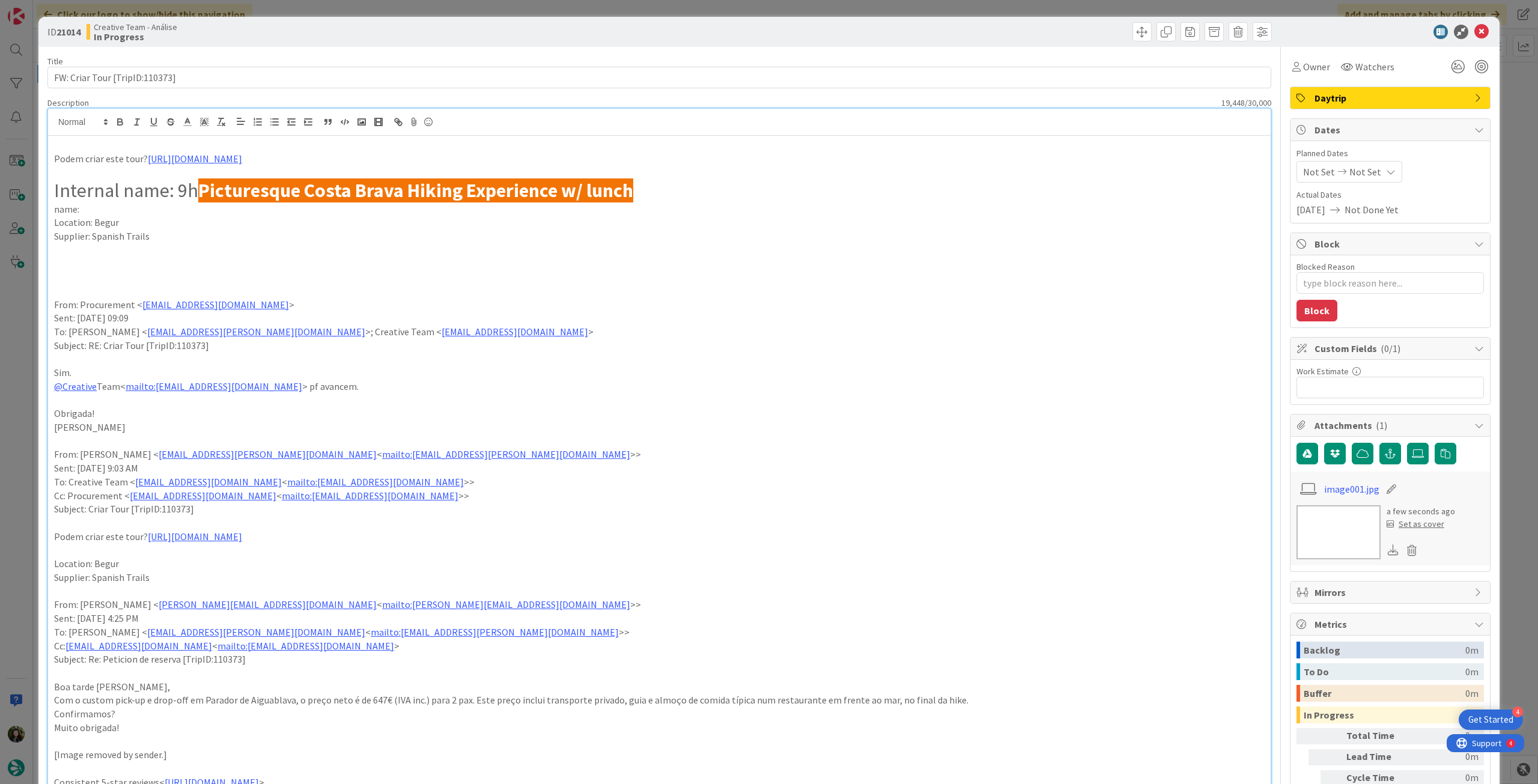
click at [290, 210] on p "name:" at bounding box center [659, 209] width 1210 height 14
click at [147, 210] on p "name: 9h Costa Brava Hike Experience with lunch" at bounding box center [659, 209] width 1210 height 14
drag, startPoint x: 173, startPoint y: 238, endPoint x: 93, endPoint y: 239, distance: 80.0
click at [93, 239] on p "Supplier: Spanish Trails" at bounding box center [659, 236] width 1210 height 14
copy p "Spanish Trails"
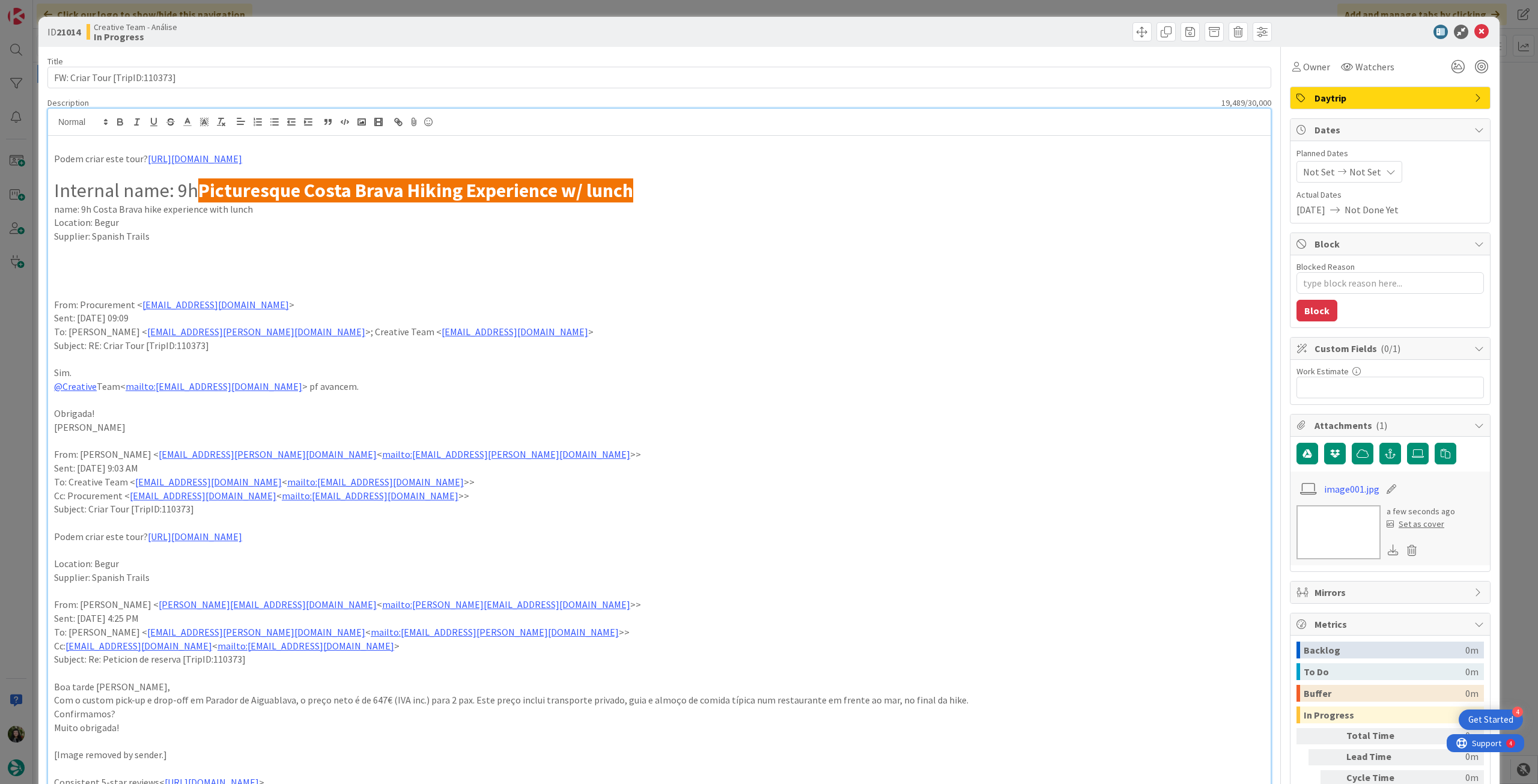
click at [660, 189] on h1 "Internal name: 9h Picturesque Costa Brava Hiking Experience w/ lunch" at bounding box center [659, 191] width 1210 height 23
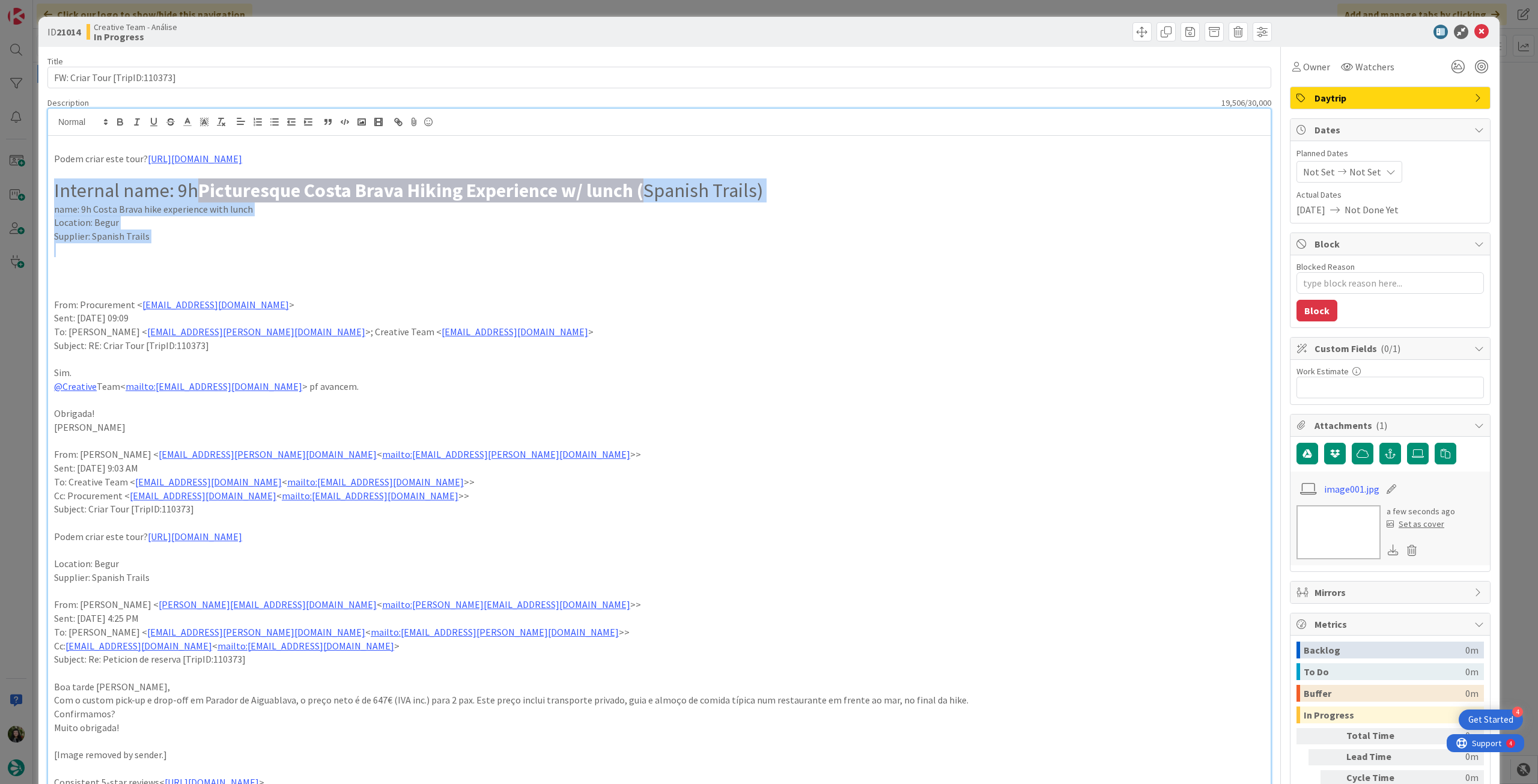
drag, startPoint x: 165, startPoint y: 244, endPoint x: 51, endPoint y: 191, distance: 125.7
click at [219, 119] on line "button" at bounding box center [221, 119] width 5 height 0
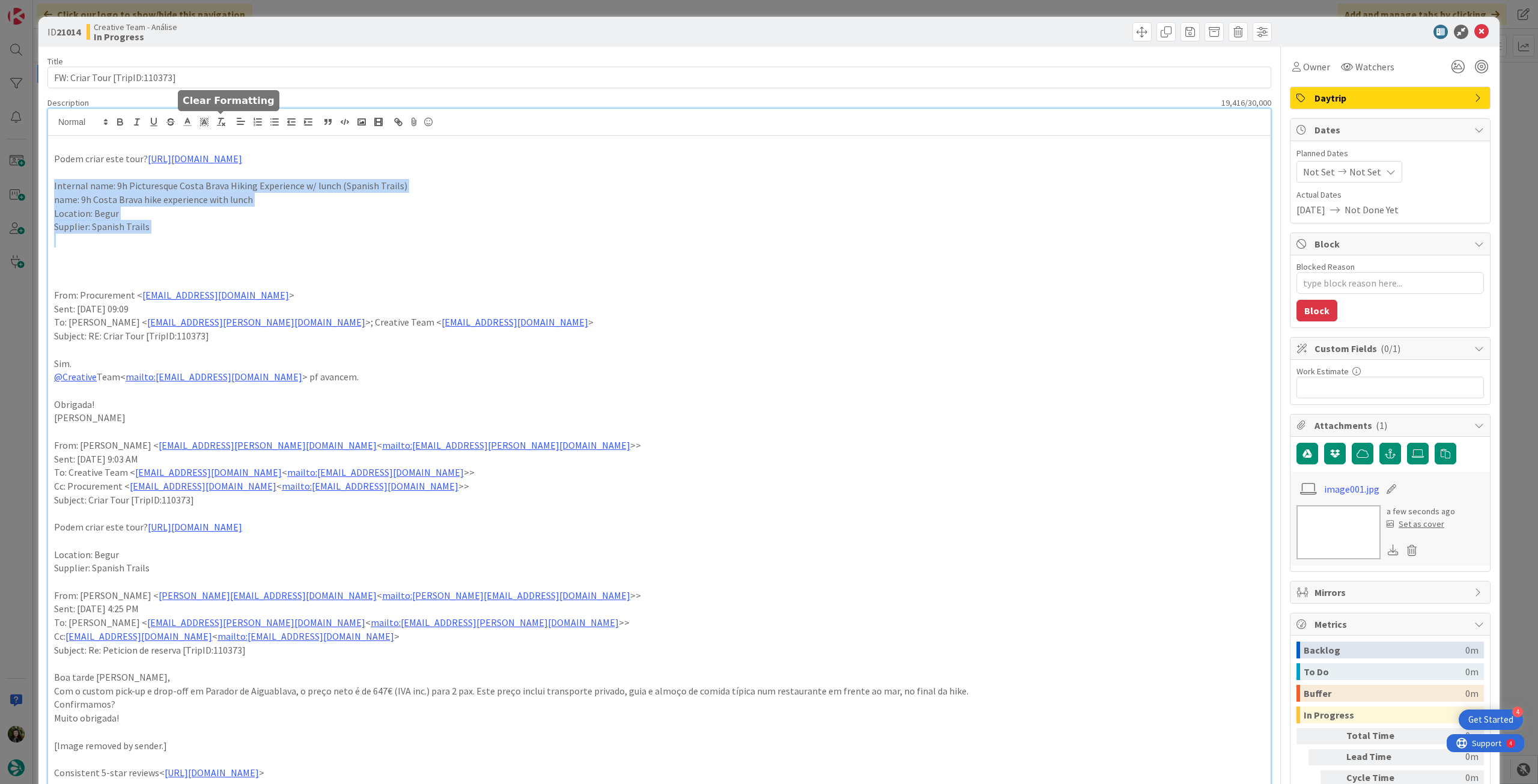
click at [160, 207] on p "Location: Begur" at bounding box center [659, 213] width 1210 height 14
click at [153, 222] on p "Supplier: Spanish Trails" at bounding box center [659, 226] width 1210 height 14
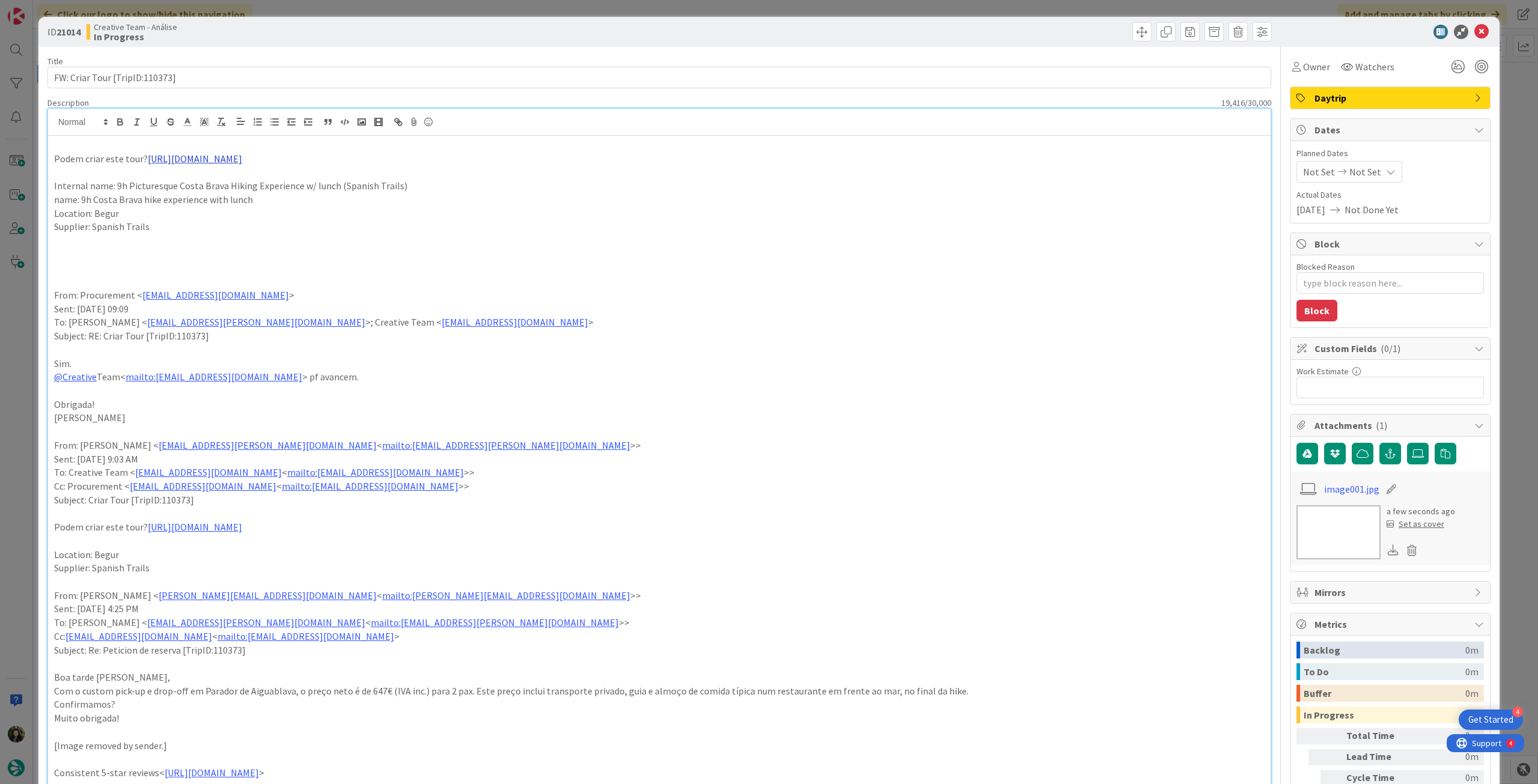
click at [235, 156] on link "https://spanish-trails.com/private-groups/picturesque-costa-brava-hiking/" at bounding box center [195, 159] width 94 height 12
click at [177, 229] on p "Supplier: Spanish Trails" at bounding box center [659, 226] width 1210 height 14
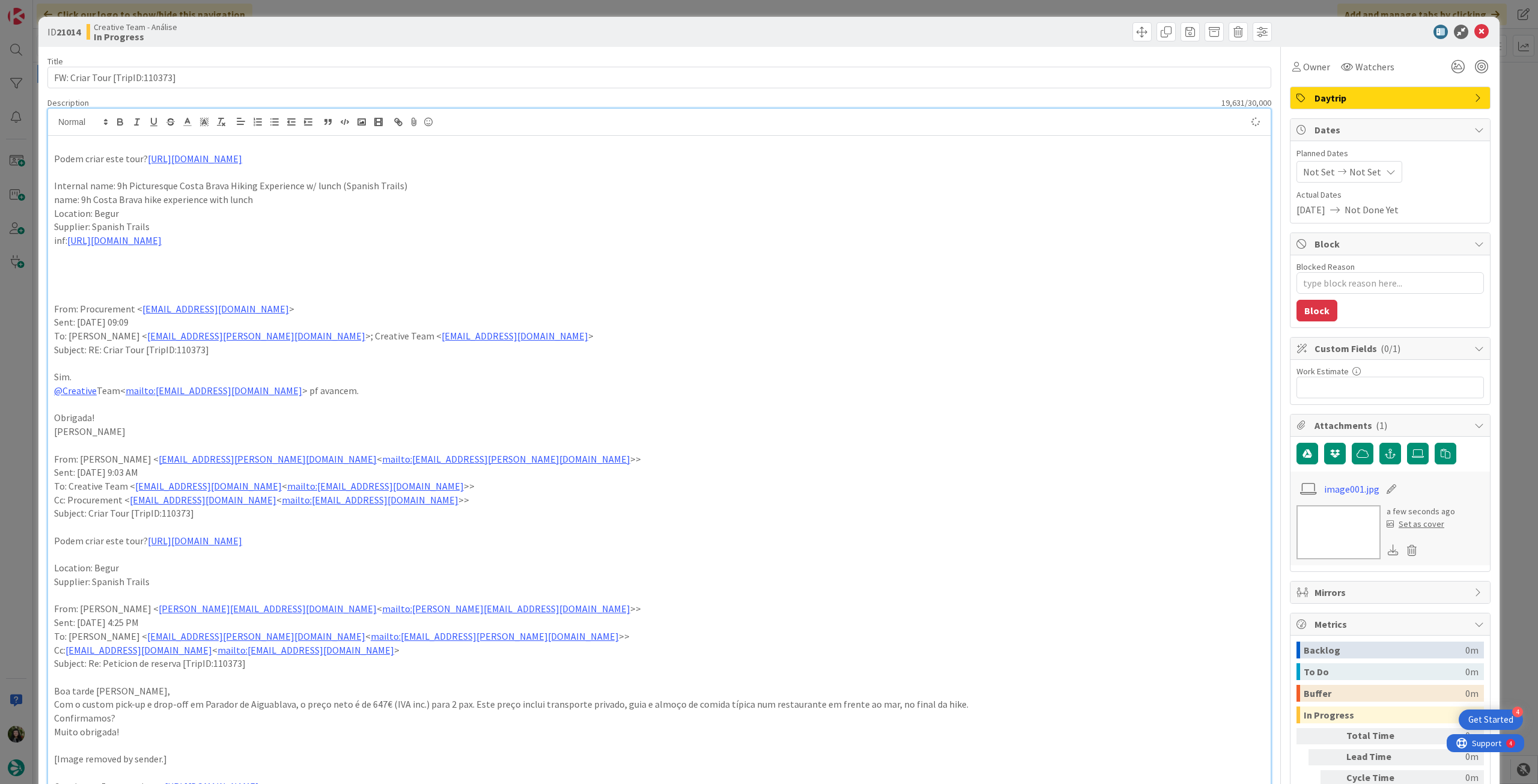
drag, startPoint x: 460, startPoint y: 159, endPoint x: 13, endPoint y: 156, distance: 447.0
click at [13, 156] on div "ID 21014 Creative Team - Análise In Progress Title 30 / 128 FW: Criar Tour [Tri…" at bounding box center [769, 392] width 1538 height 784
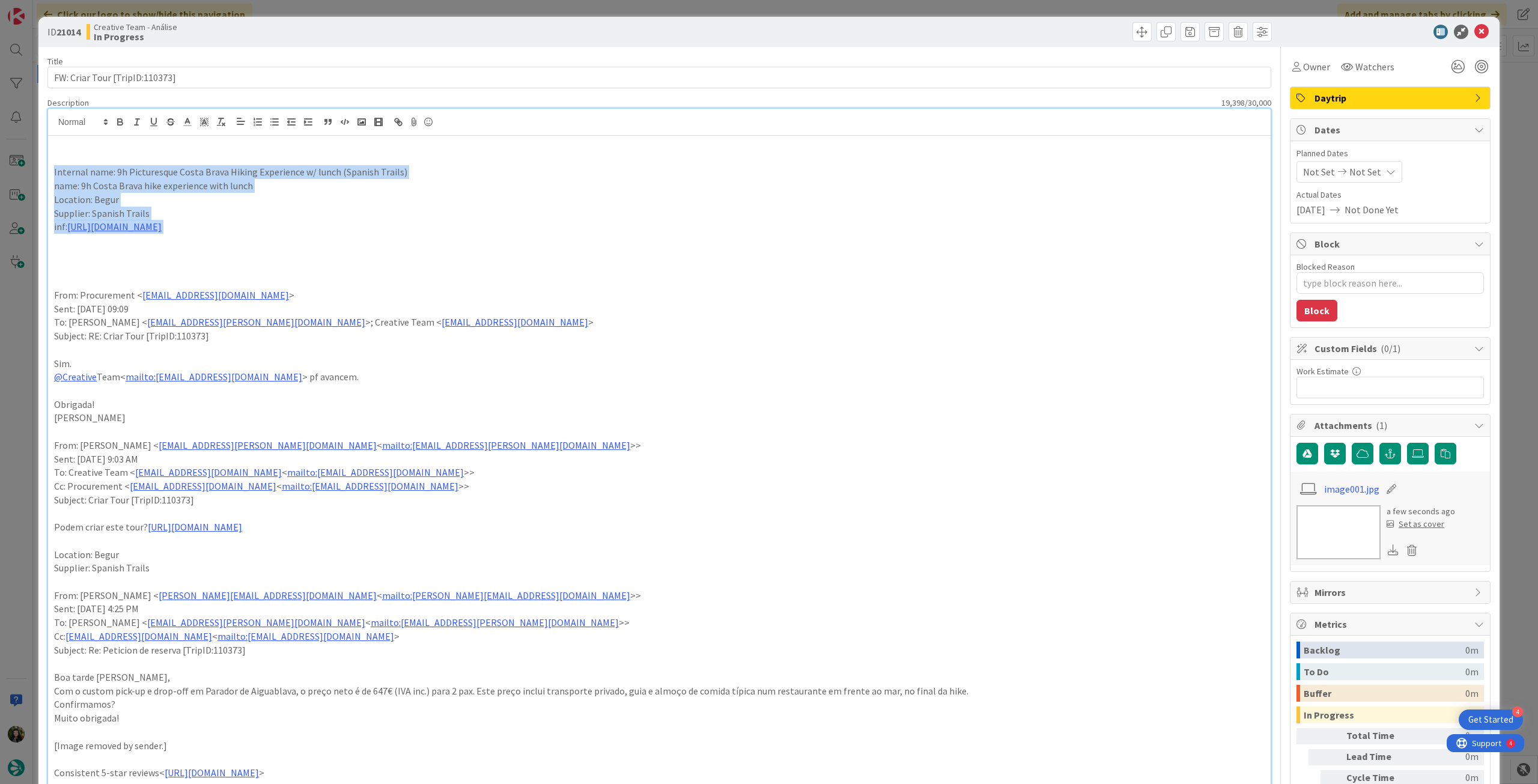
drag, startPoint x: 323, startPoint y: 218, endPoint x: 18, endPoint y: 179, distance: 307.5
click at [18, 179] on div "ID 21014 Creative Team - Análise In Progress Title 30 / 128 FW: Criar Tour [Tri…" at bounding box center [769, 392] width 1538 height 784
drag, startPoint x: 122, startPoint y: 121, endPoint x: 204, endPoint y: 141, distance: 84.4
click at [122, 121] on icon "button" at bounding box center [120, 121] width 5 height 3
click at [564, 213] on p "Supplier: Spanish Trails" at bounding box center [659, 213] width 1210 height 14
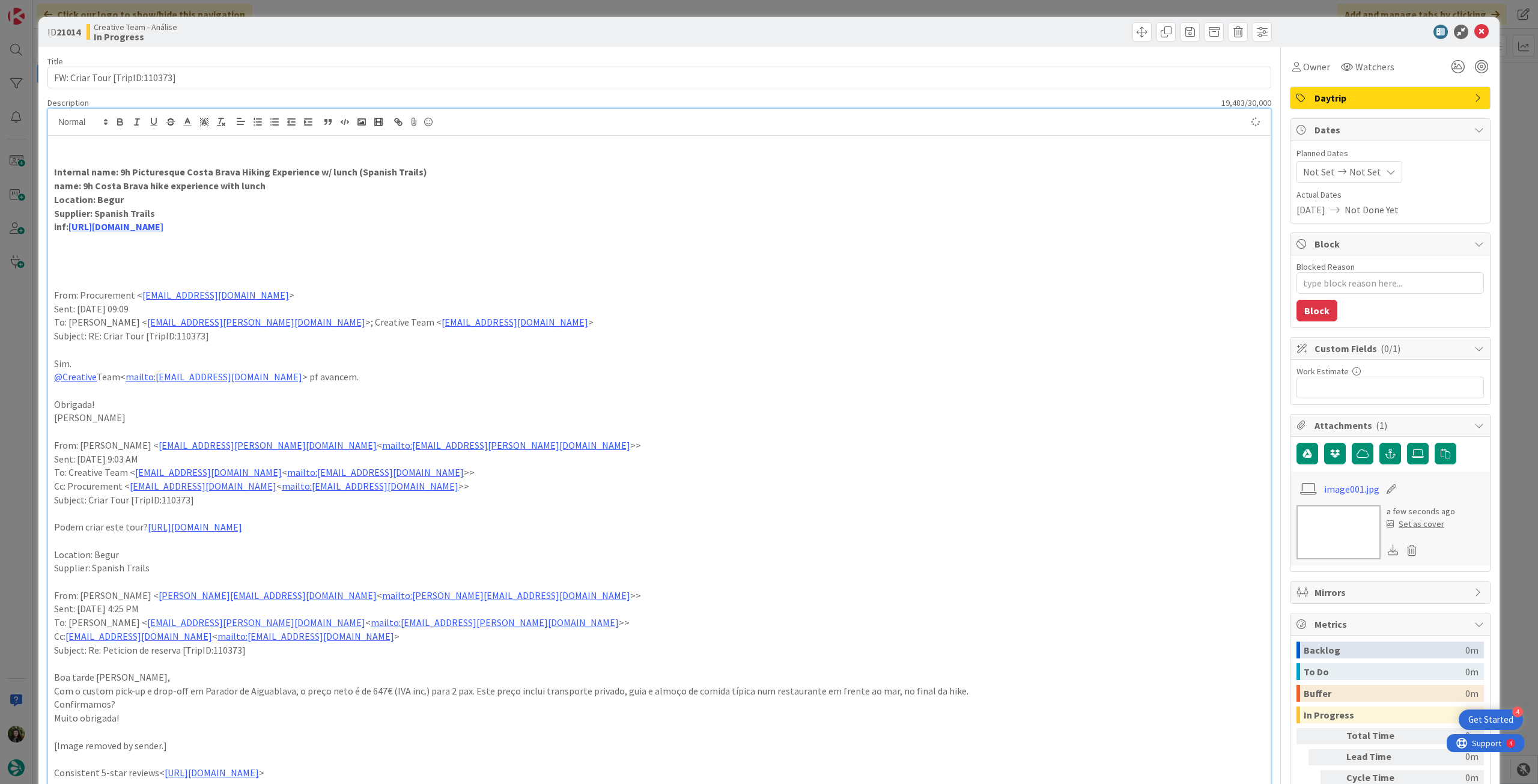
click at [1350, 175] on span "Not Set" at bounding box center [1366, 172] width 32 height 14
type textarea "x"
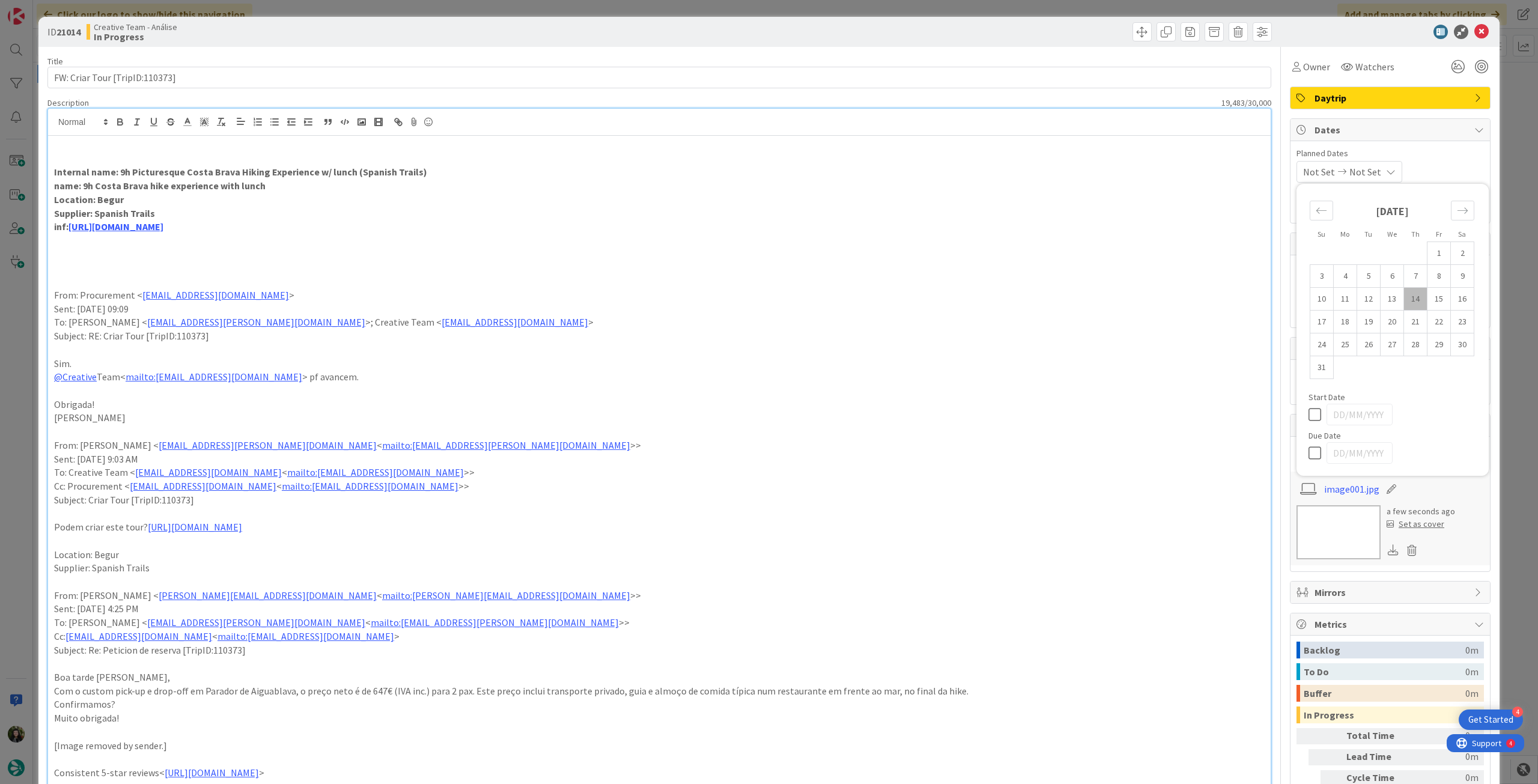
click at [1309, 452] on icon at bounding box center [1318, 453] width 18 height 14
type input "14/08/2025"
drag, startPoint x: 1470, startPoint y: 27, endPoint x: 1128, endPoint y: 219, distance: 392.2
click at [1474, 27] on icon at bounding box center [1481, 31] width 14 height 14
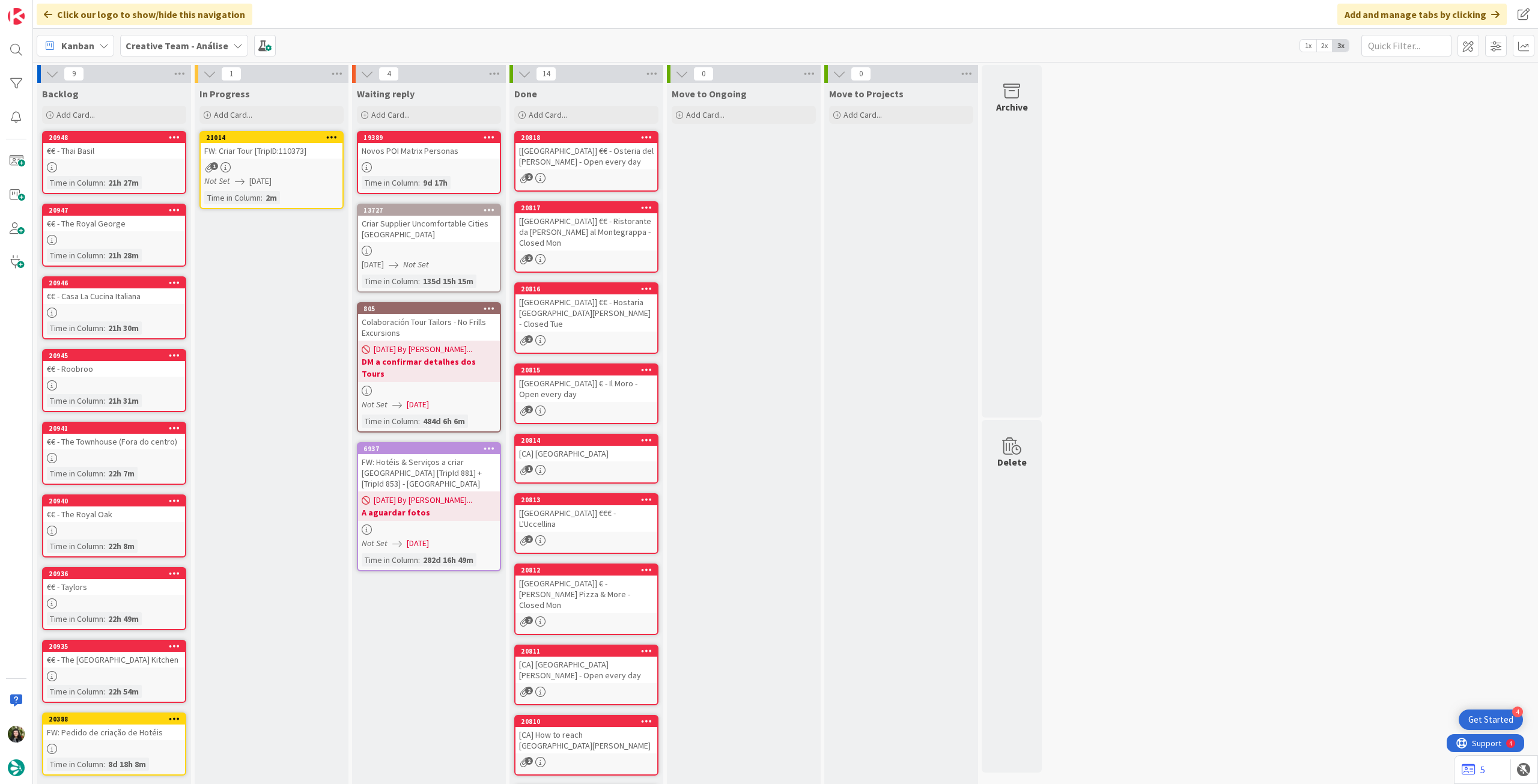
drag, startPoint x: 334, startPoint y: 134, endPoint x: 328, endPoint y: 139, distance: 7.8
click at [334, 134] on icon at bounding box center [331, 137] width 11 height 8
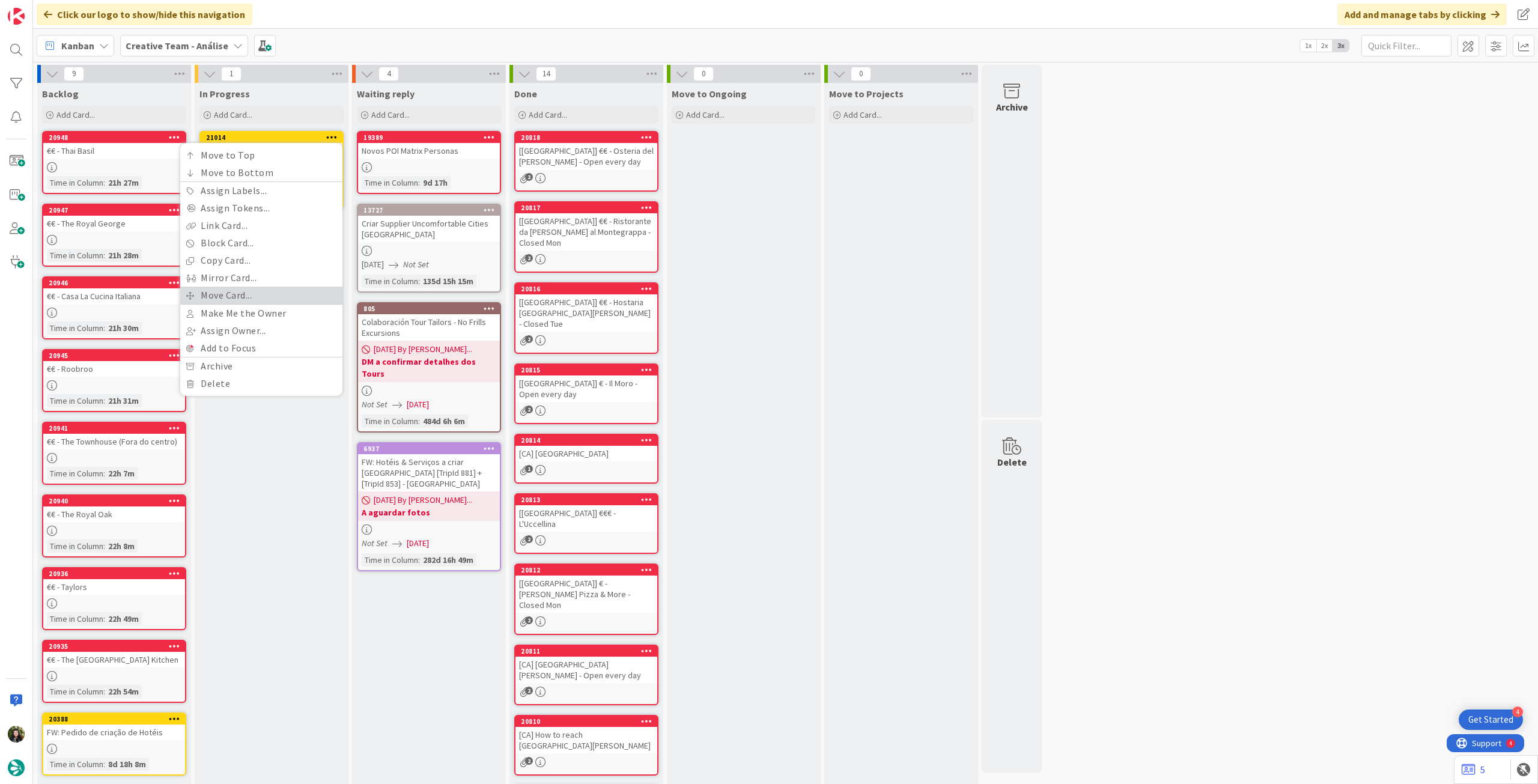
click at [233, 297] on link "Move Card..." at bounding box center [261, 295] width 162 height 17
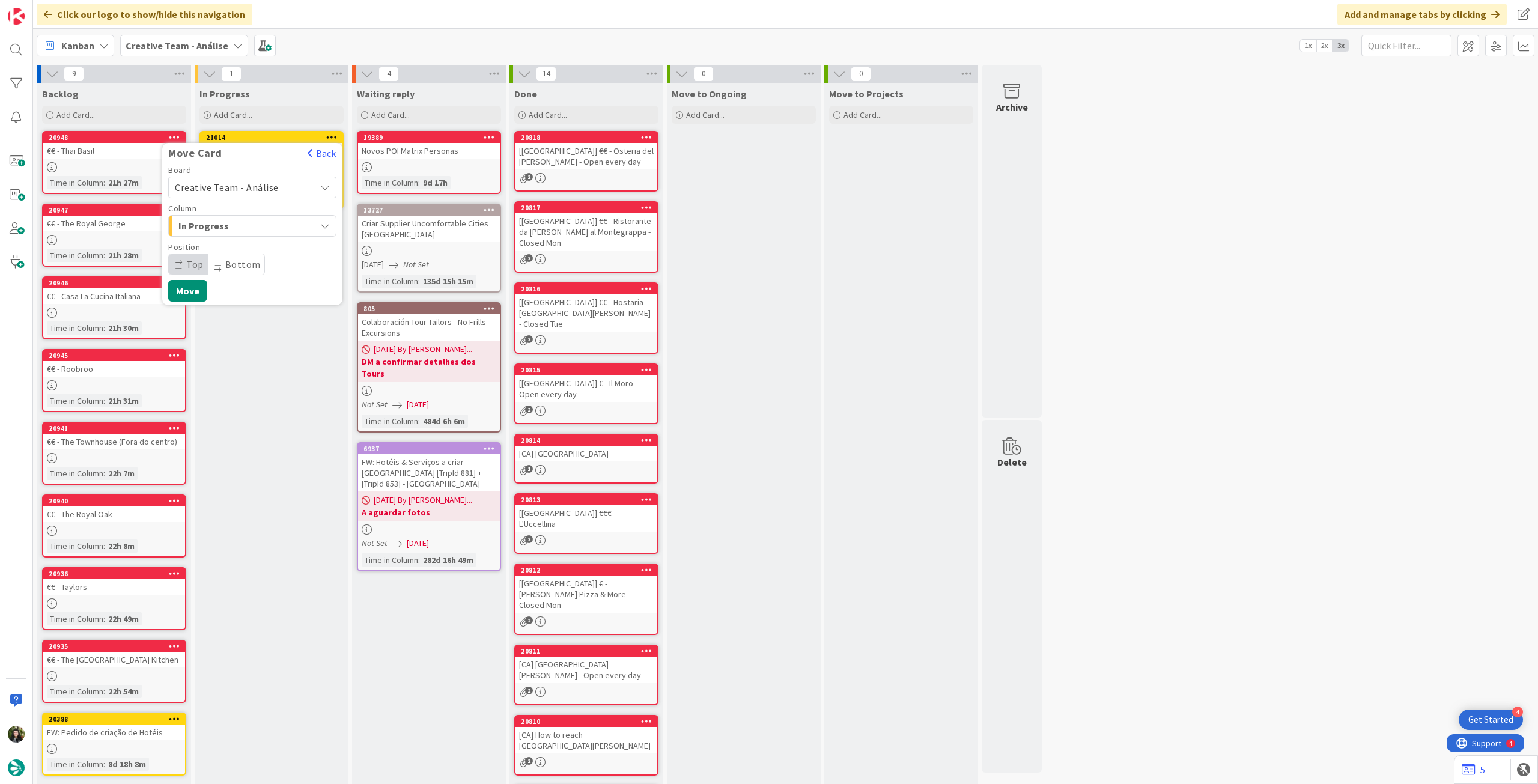
click at [230, 194] on span "Creative Team - Análise" at bounding box center [242, 188] width 134 height 17
click at [218, 248] on span "Creative Team" at bounding box center [260, 244] width 139 height 18
click at [229, 230] on span "E - To Do" at bounding box center [223, 226] width 90 height 16
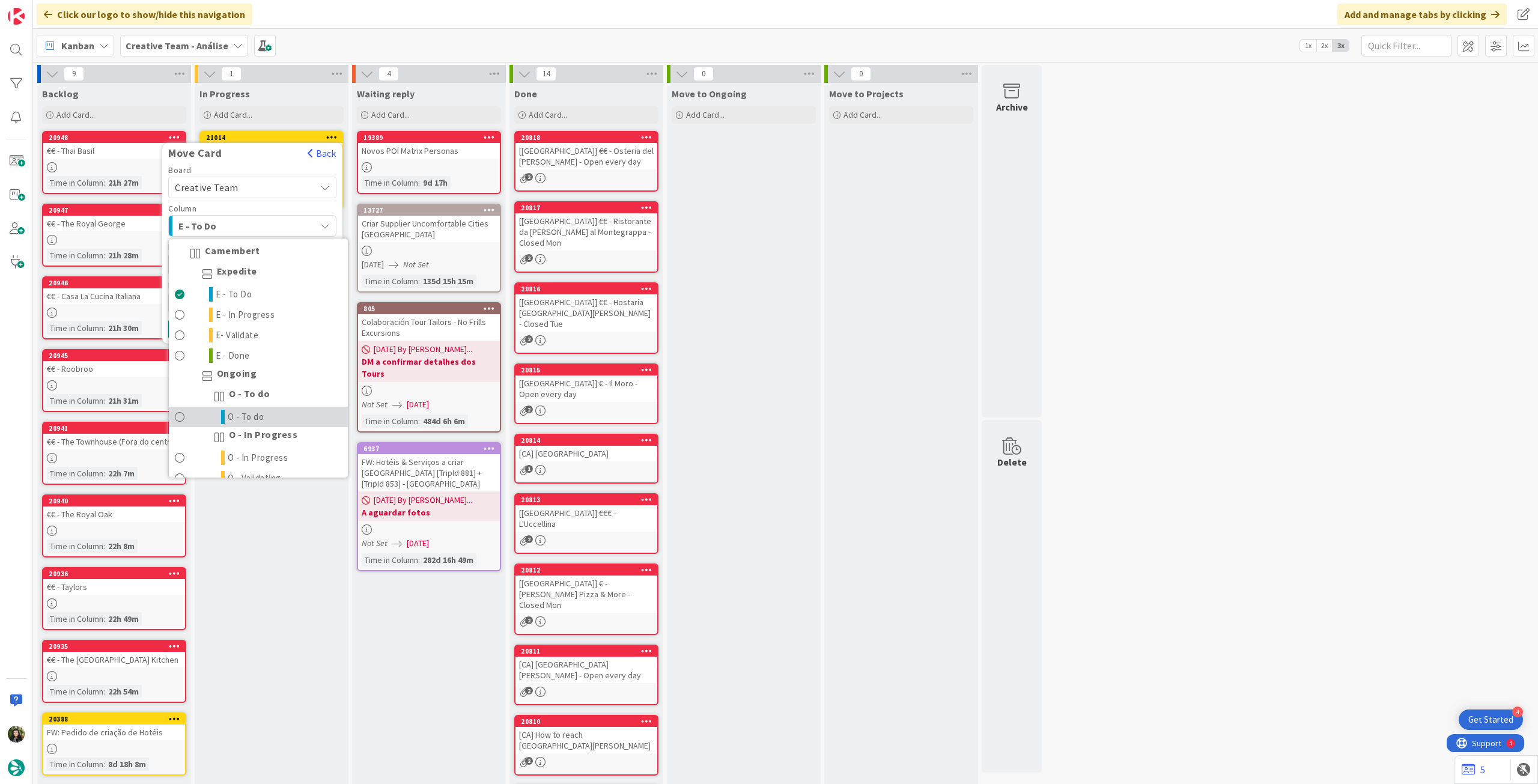
click at [263, 415] on span "O - To do" at bounding box center [246, 416] width 36 height 14
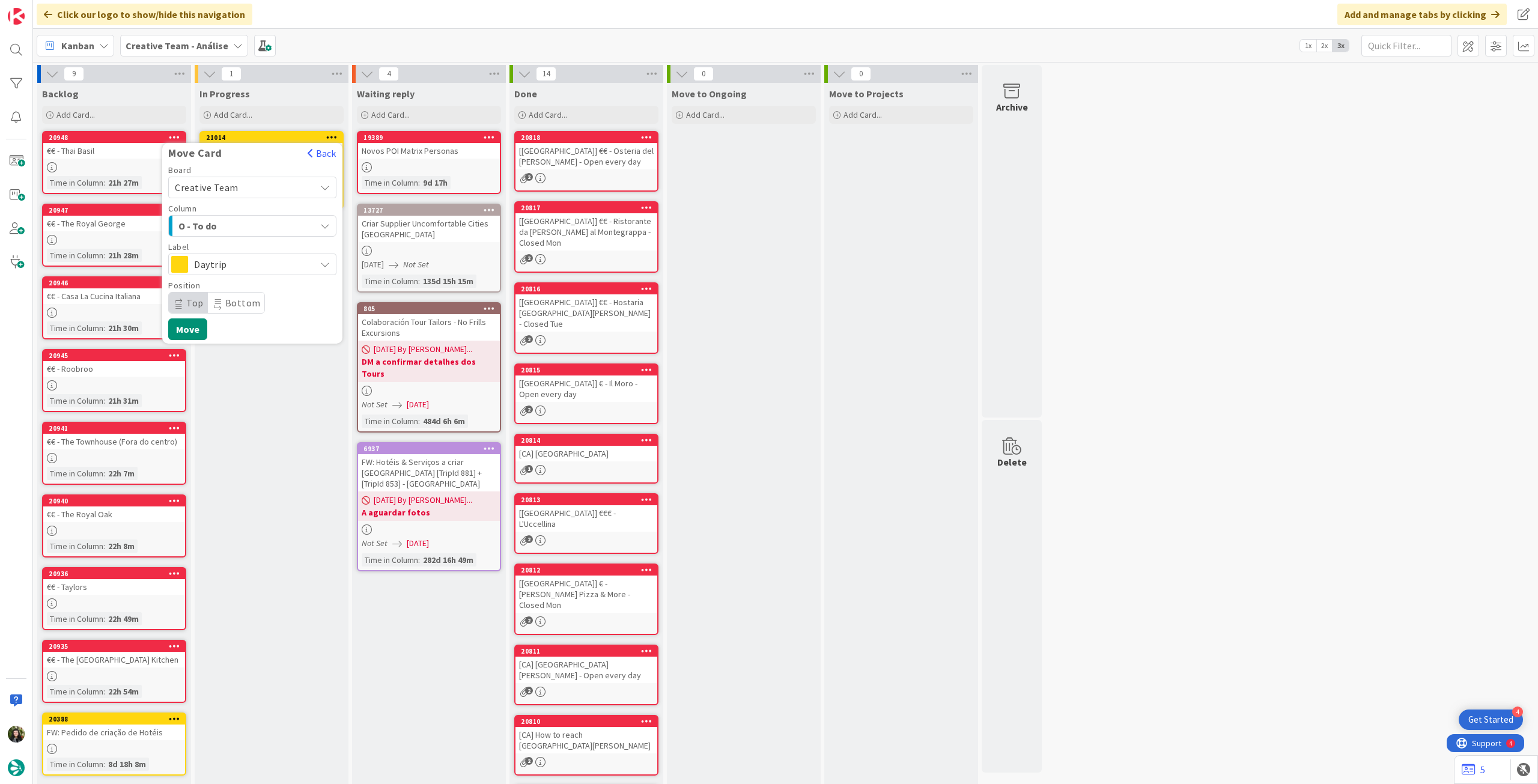
drag, startPoint x: 250, startPoint y: 265, endPoint x: 254, endPoint y: 274, distance: 9.8
click at [251, 264] on span "Daytrip" at bounding box center [252, 264] width 116 height 17
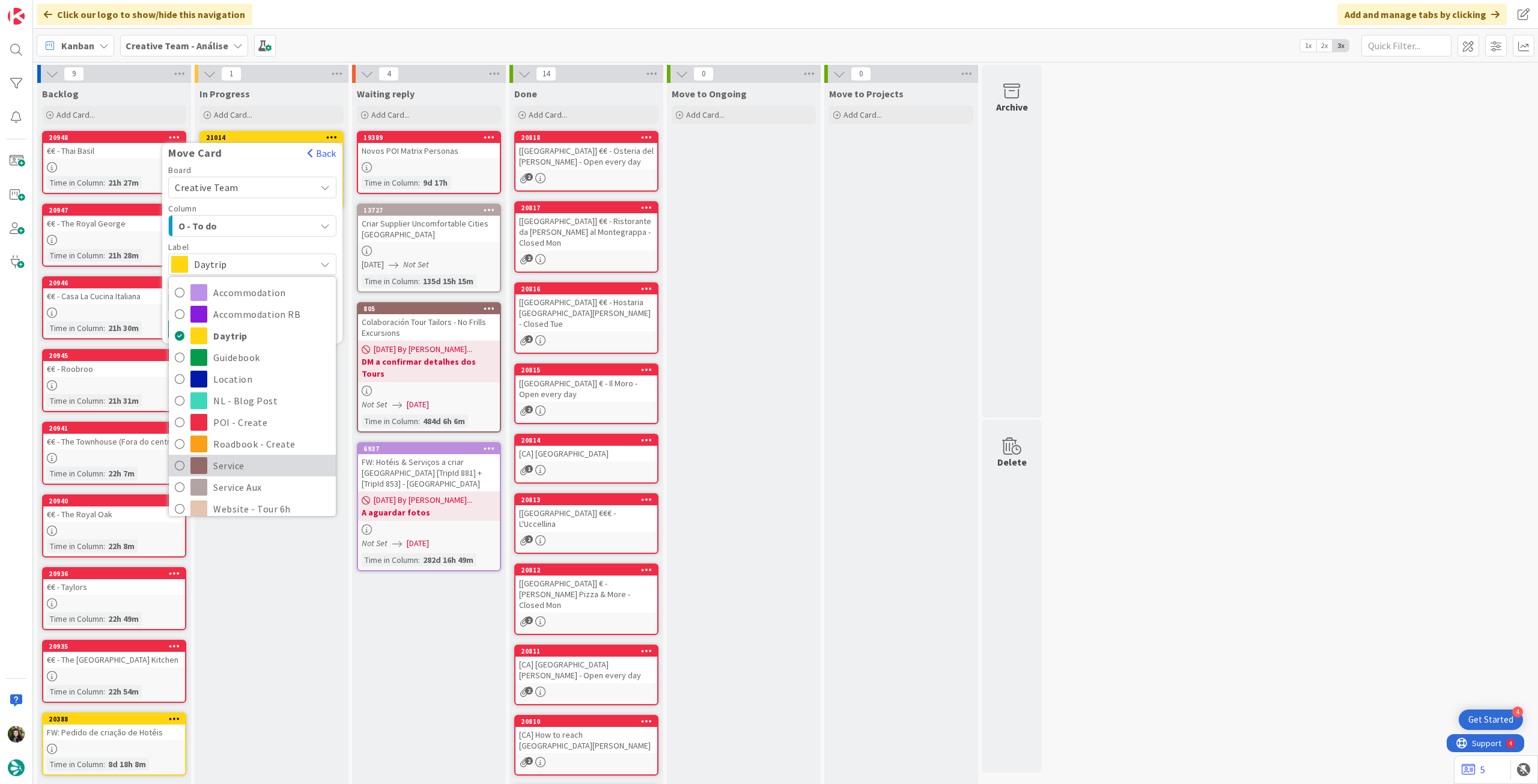
click at [236, 465] on span "Service" at bounding box center [271, 466] width 116 height 18
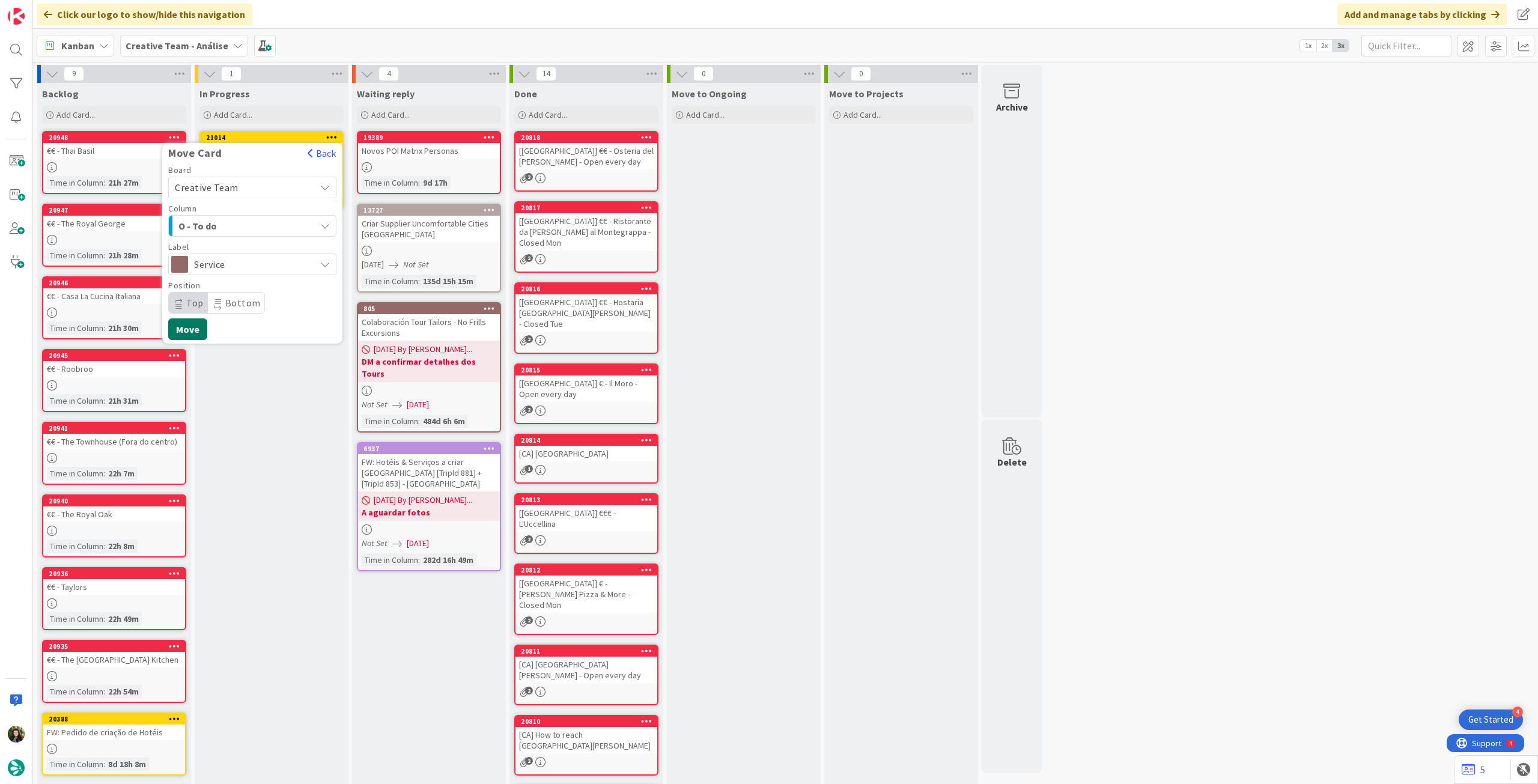
click at [185, 324] on button "Move" at bounding box center [187, 329] width 39 height 21
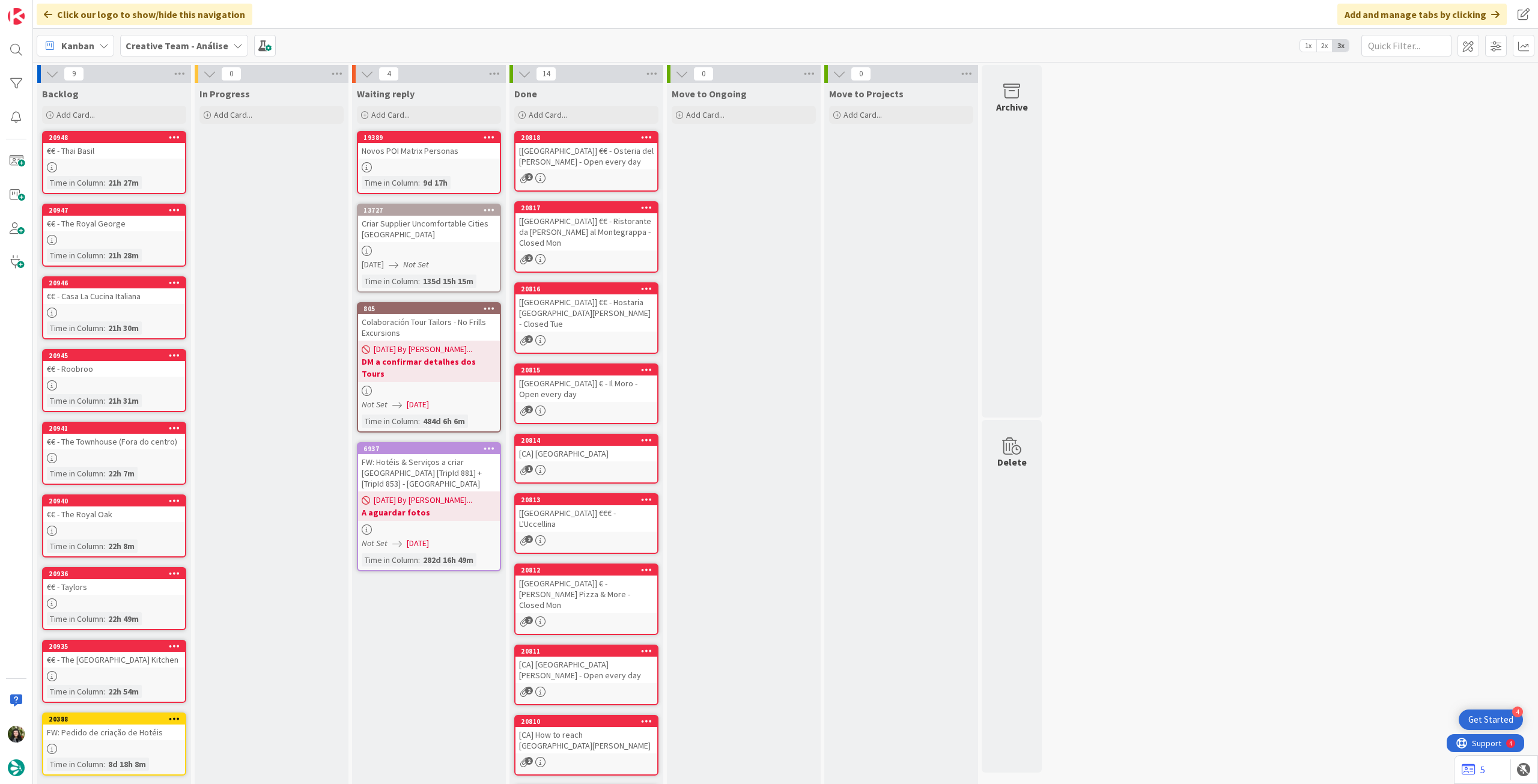
click at [162, 40] on b "Creative Team - Análise" at bounding box center [176, 46] width 103 height 12
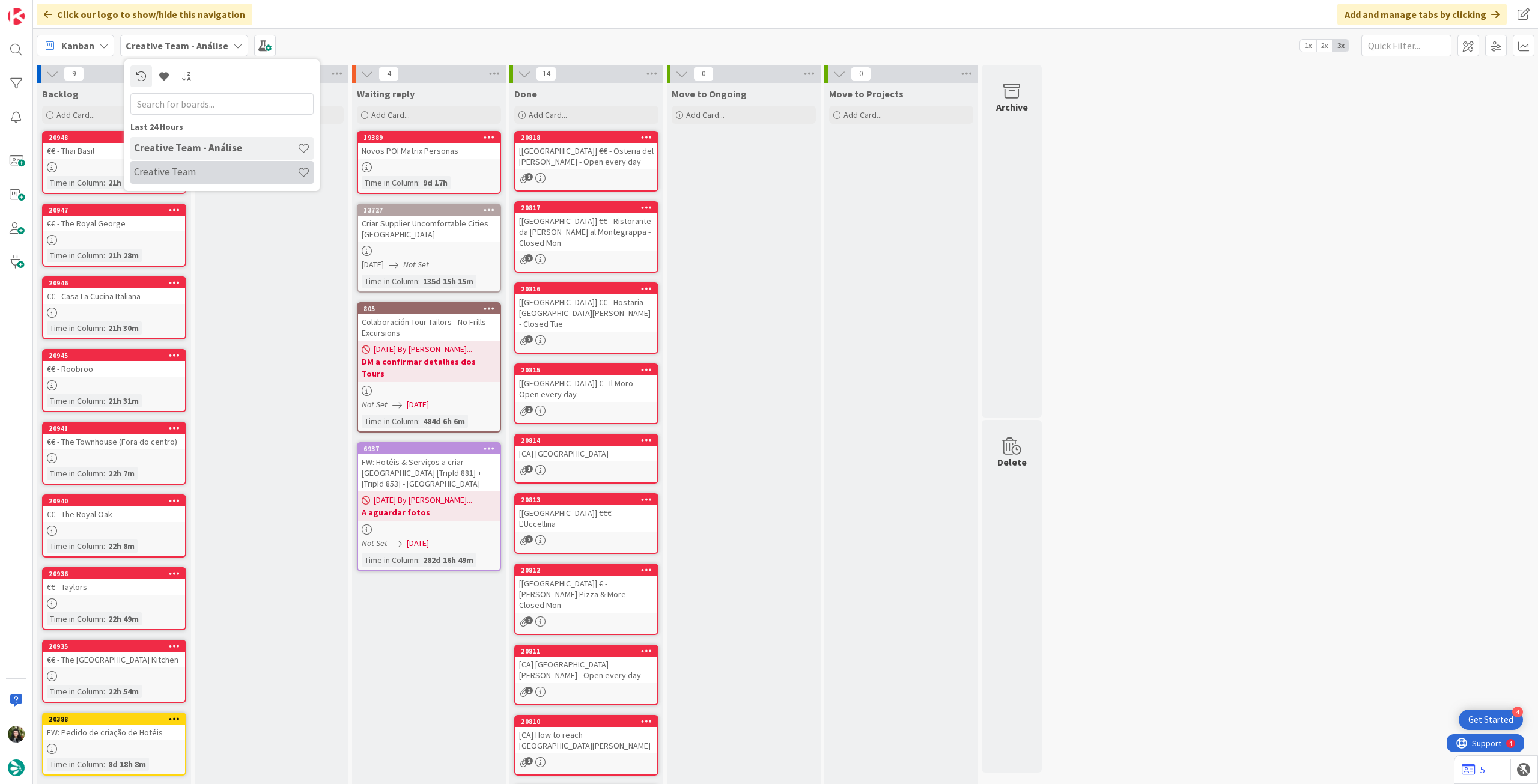
click at [188, 175] on h4 "Creative Team" at bounding box center [215, 172] width 163 height 12
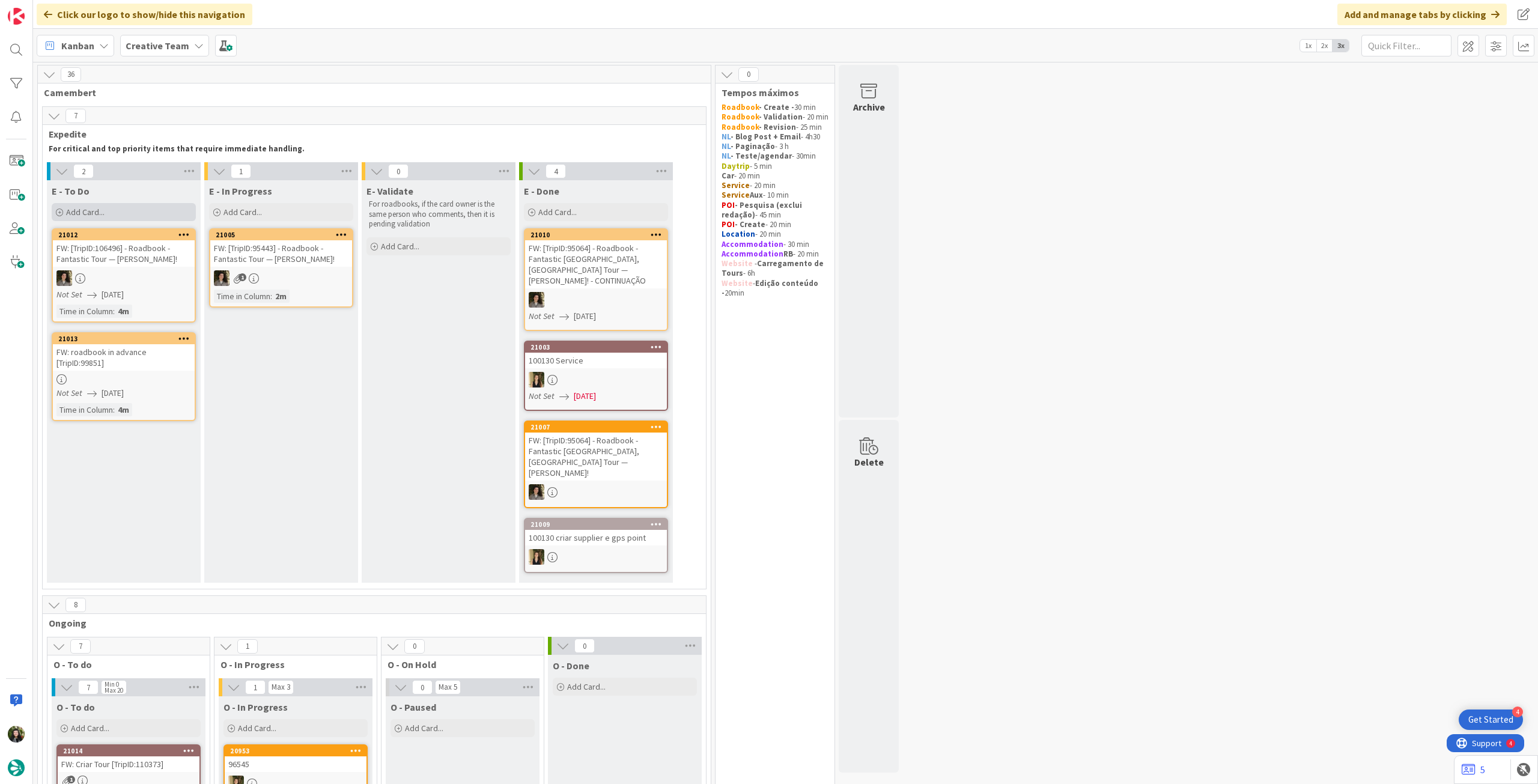
click at [138, 213] on div "Add Card..." at bounding box center [124, 212] width 144 height 18
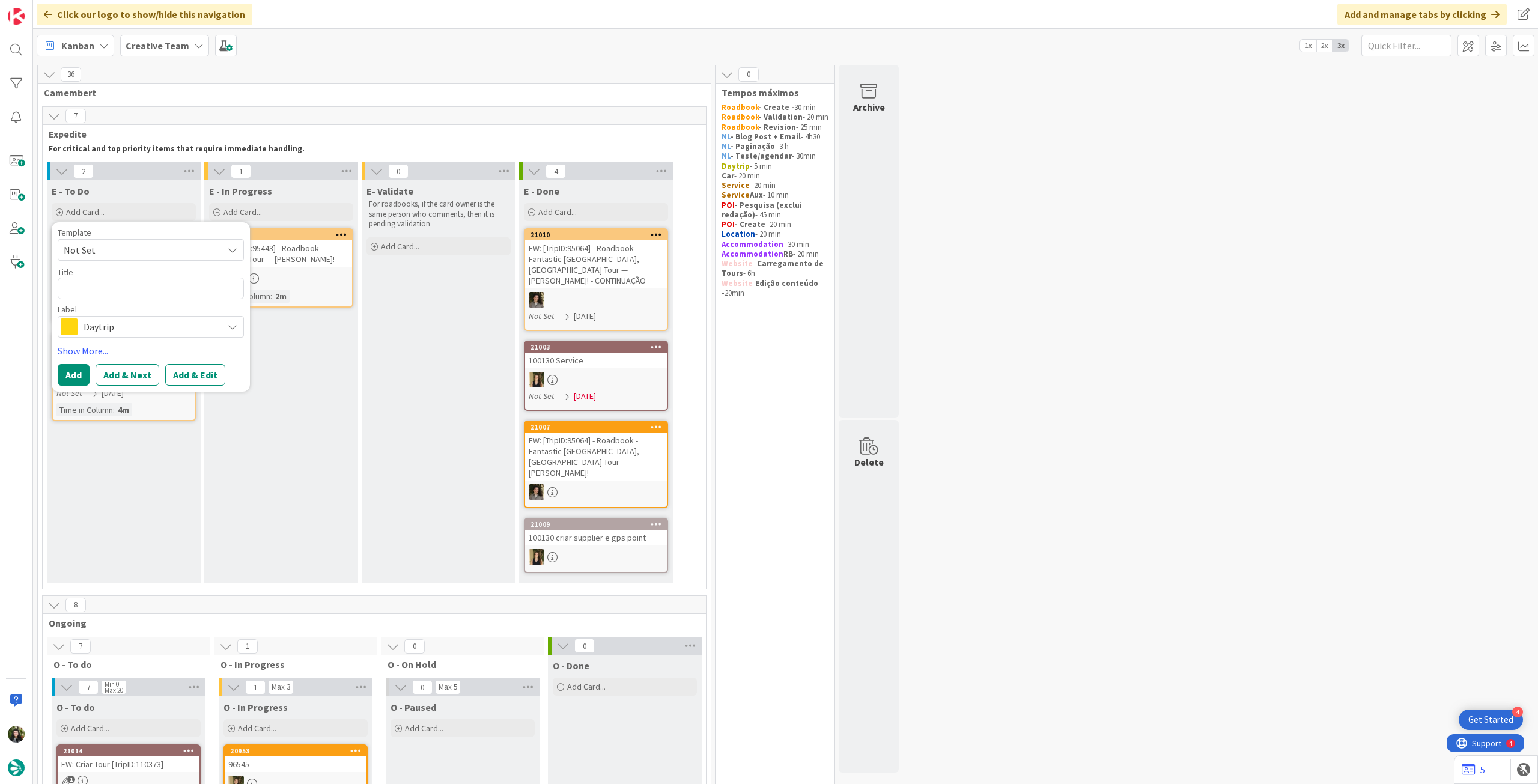
drag, startPoint x: 119, startPoint y: 320, endPoint x: 113, endPoint y: 337, distance: 18.0
click at [113, 327] on span "Daytrip" at bounding box center [150, 327] width 134 height 17
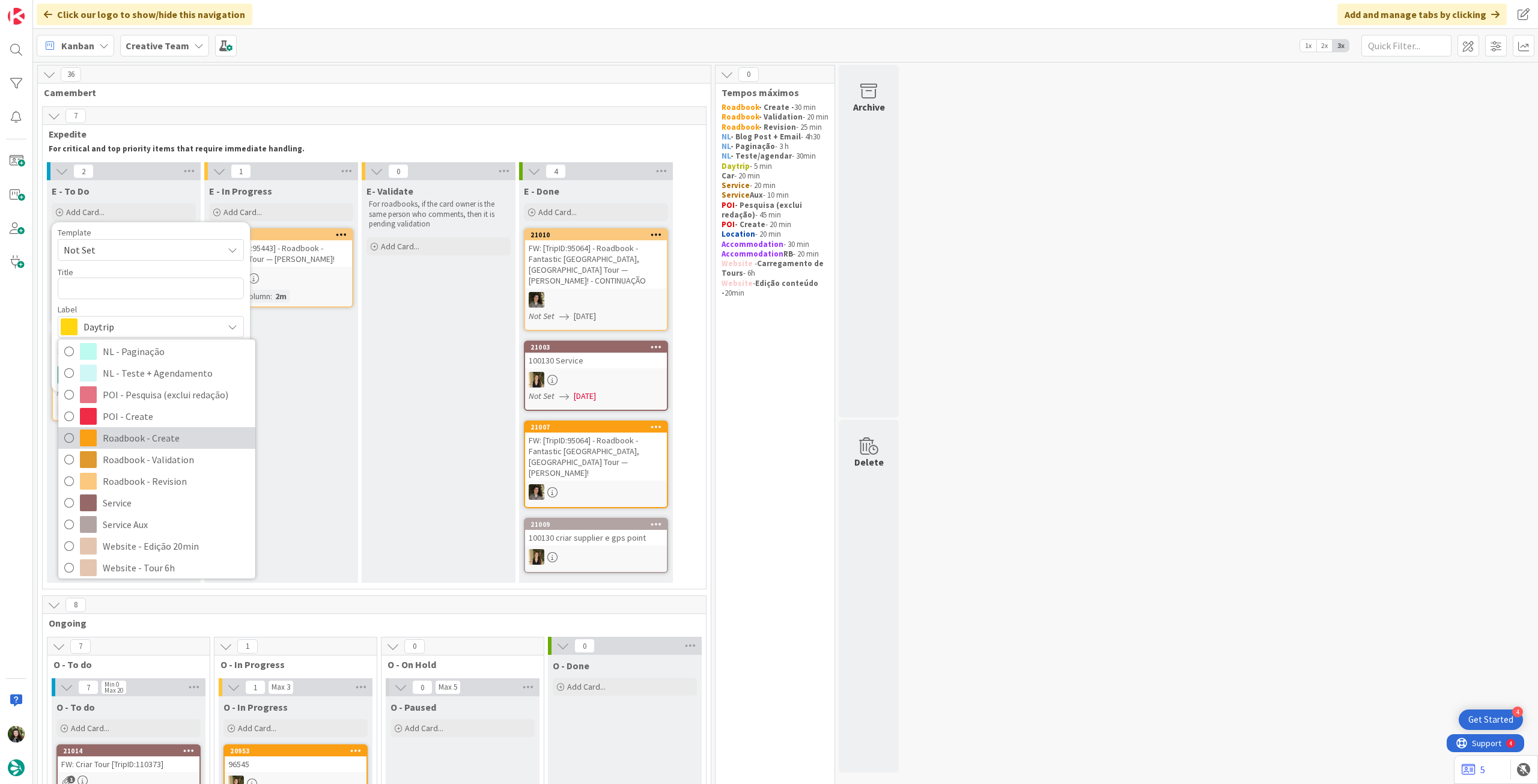
scroll to position [160, 0]
click at [139, 439] on span "Roadbook - Create" at bounding box center [176, 432] width 147 height 18
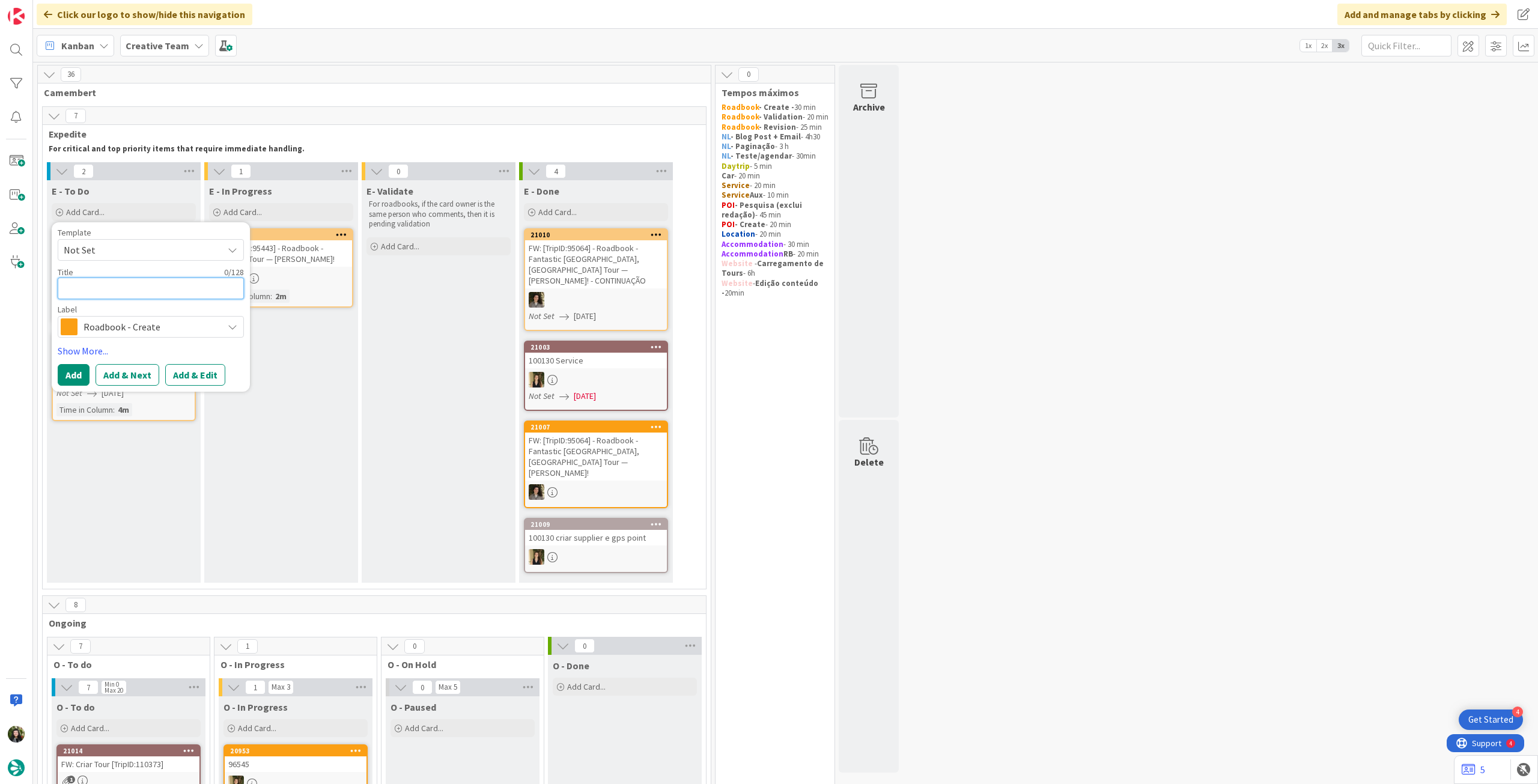
drag, startPoint x: 138, startPoint y: 290, endPoint x: 131, endPoint y: 303, distance: 14.8
click at [136, 291] on textarea at bounding box center [150, 288] width 186 height 21
paste textarea "95437"
type textarea "x"
type textarea "95437"
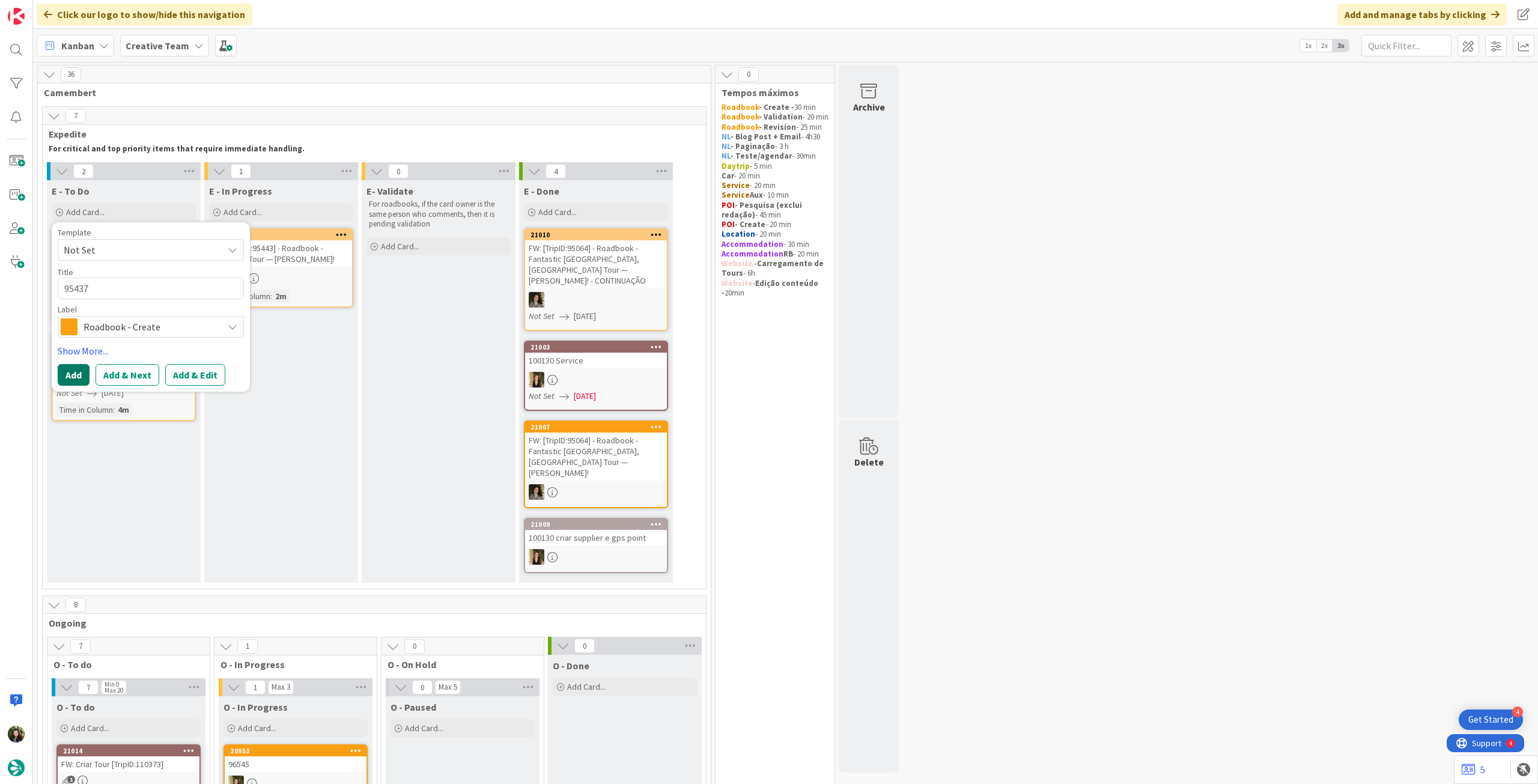
drag, startPoint x: 67, startPoint y: 371, endPoint x: 79, endPoint y: 327, distance: 45.6
click at [65, 371] on button "Add" at bounding box center [74, 375] width 32 height 21
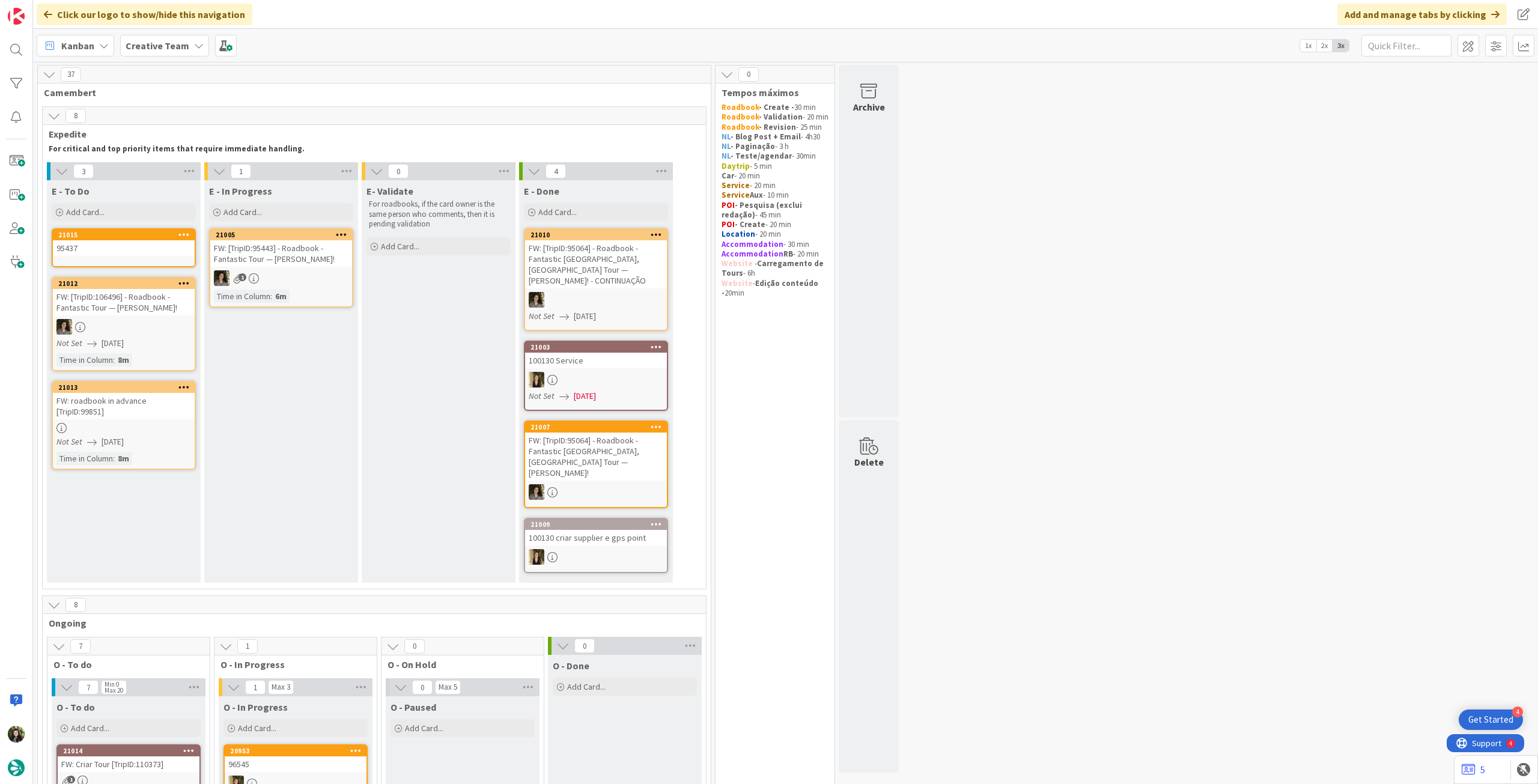
click at [118, 258] on link "21015 95437" at bounding box center [124, 247] width 144 height 39
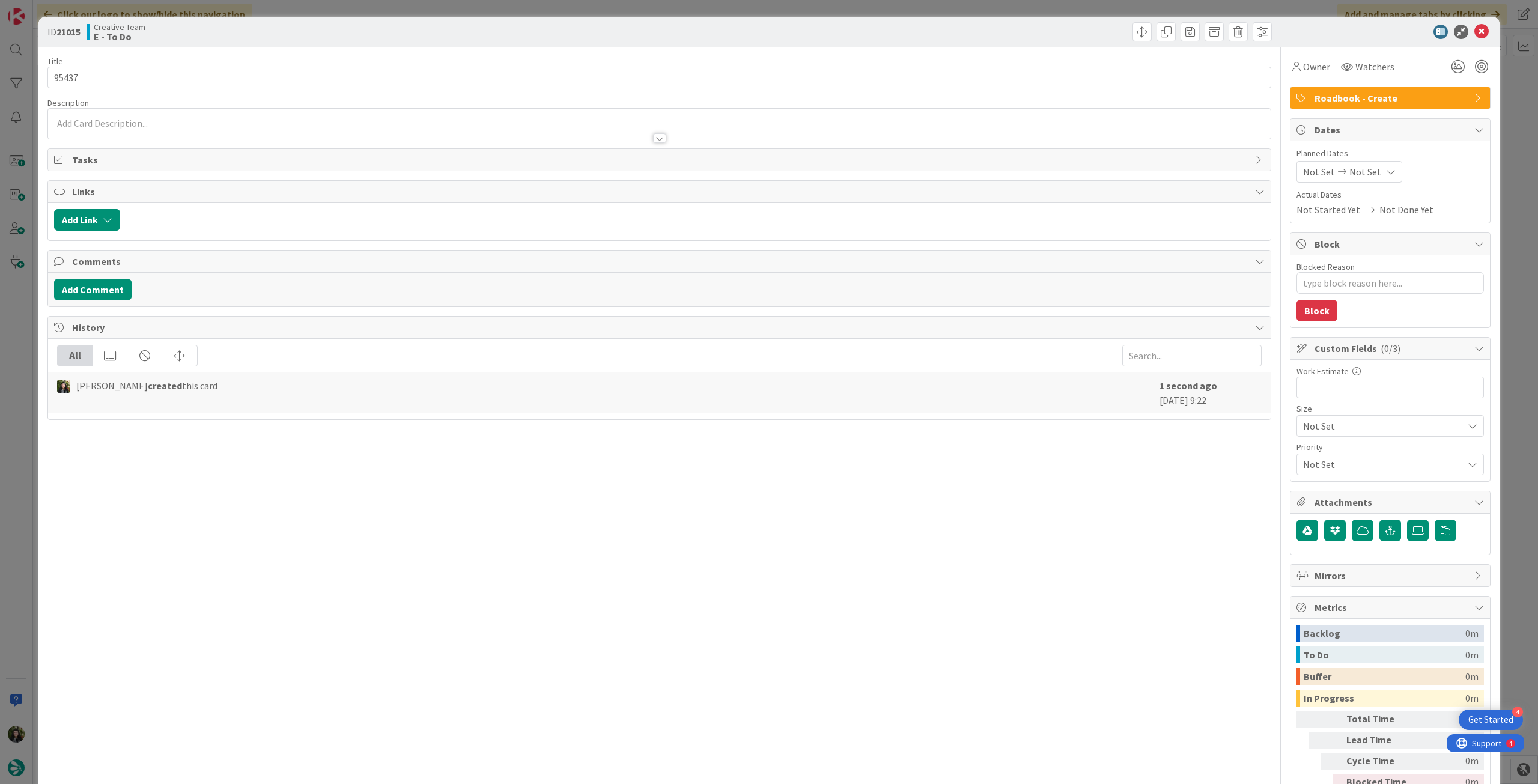
type textarea "x"
click at [1386, 169] on icon at bounding box center [1391, 172] width 10 height 10
drag, startPoint x: 1315, startPoint y: 455, endPoint x: 1341, endPoint y: 358, distance: 100.4
click at [1315, 455] on icon at bounding box center [1318, 453] width 18 height 14
type input "14/08/2025"
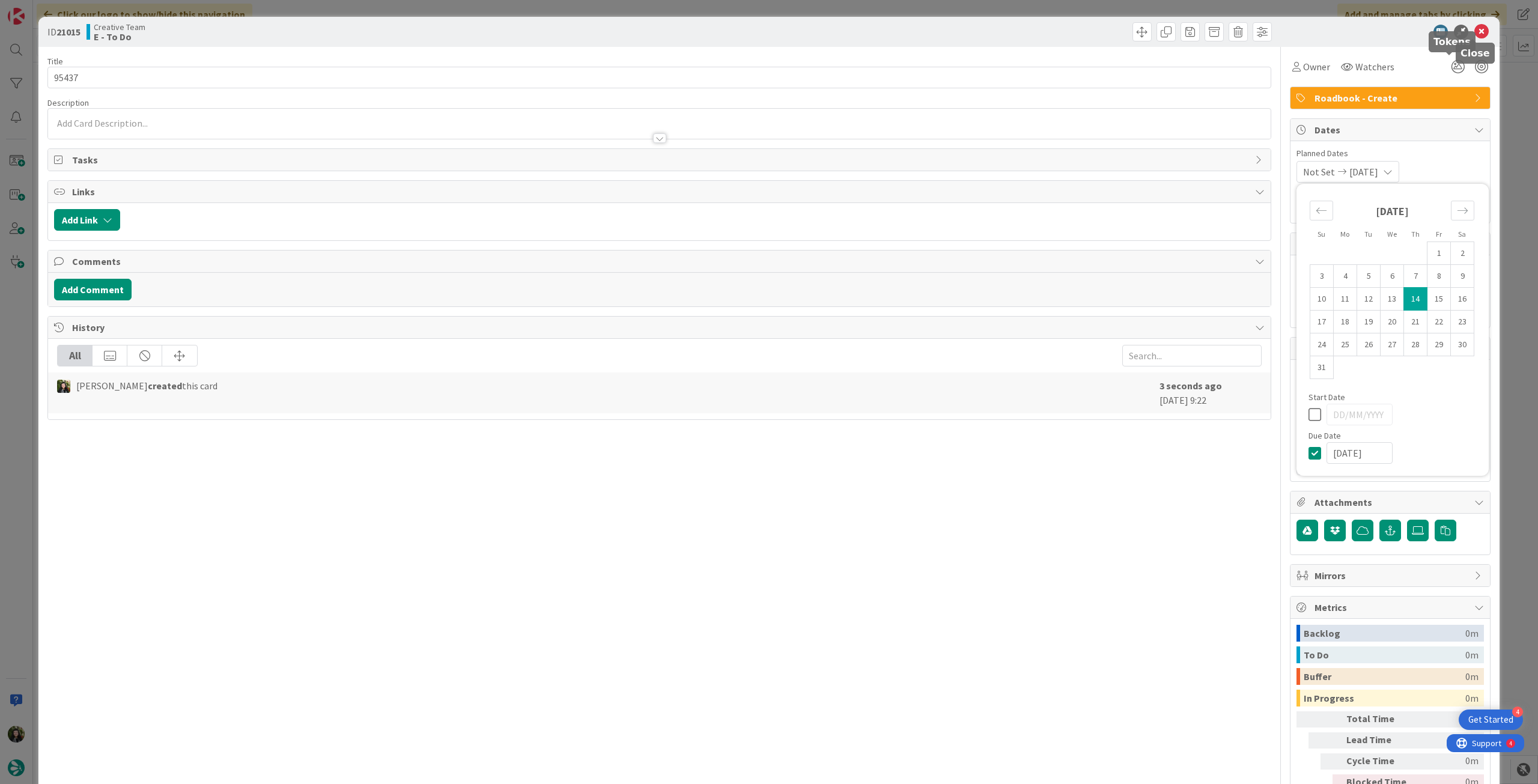
click at [1474, 31] on icon at bounding box center [1481, 31] width 14 height 14
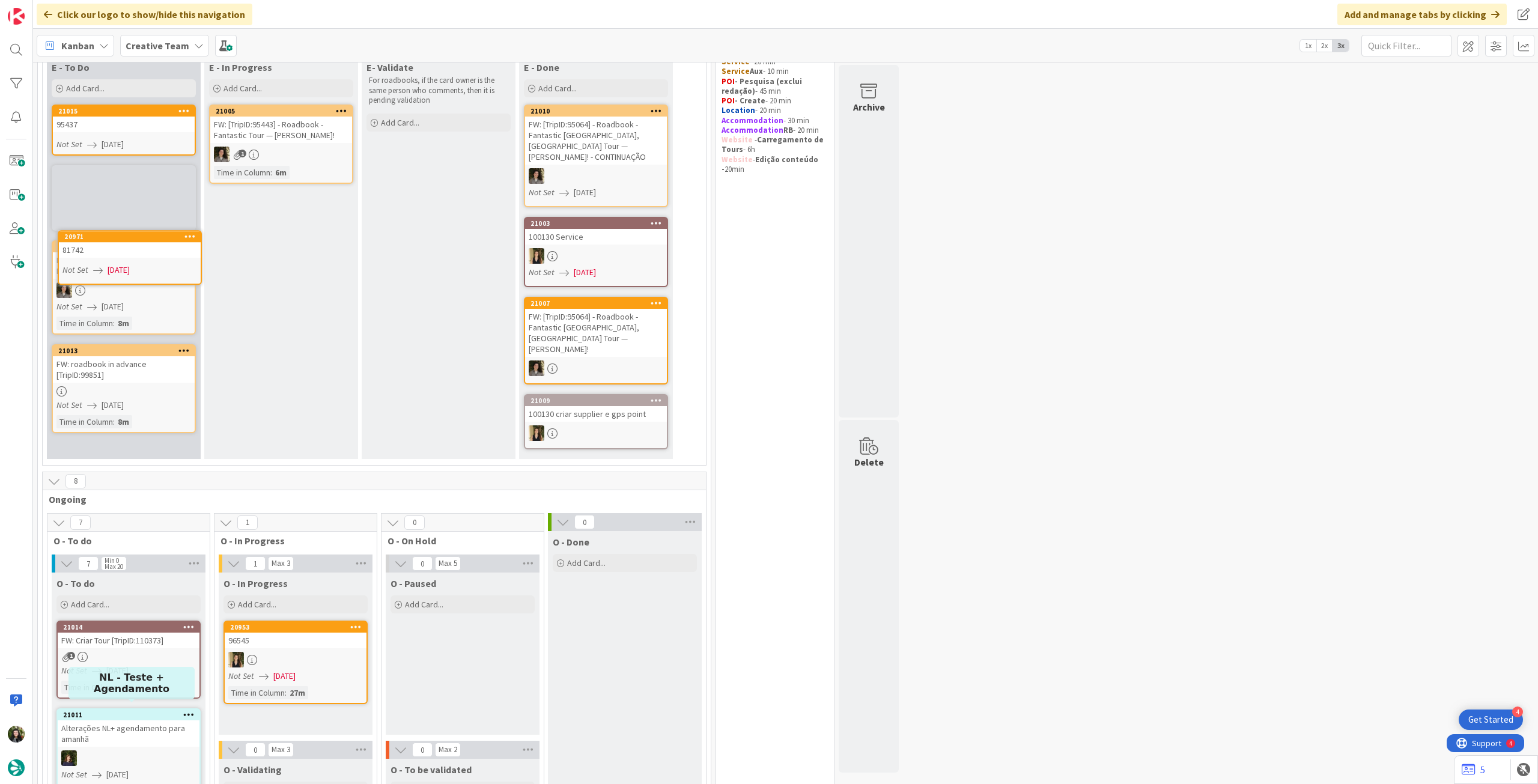
scroll to position [115, 0]
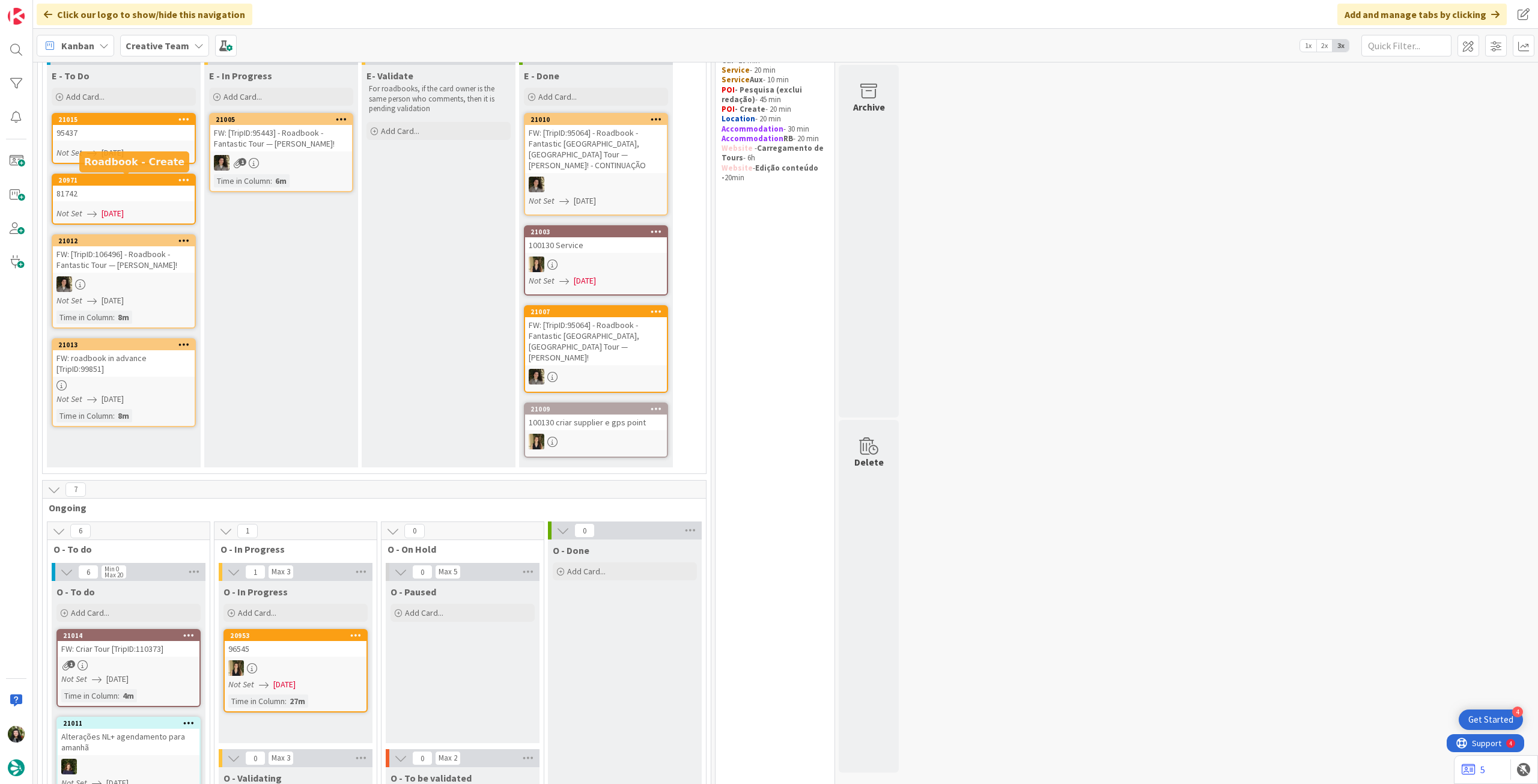
click at [122, 194] on div "81742" at bounding box center [124, 193] width 142 height 16
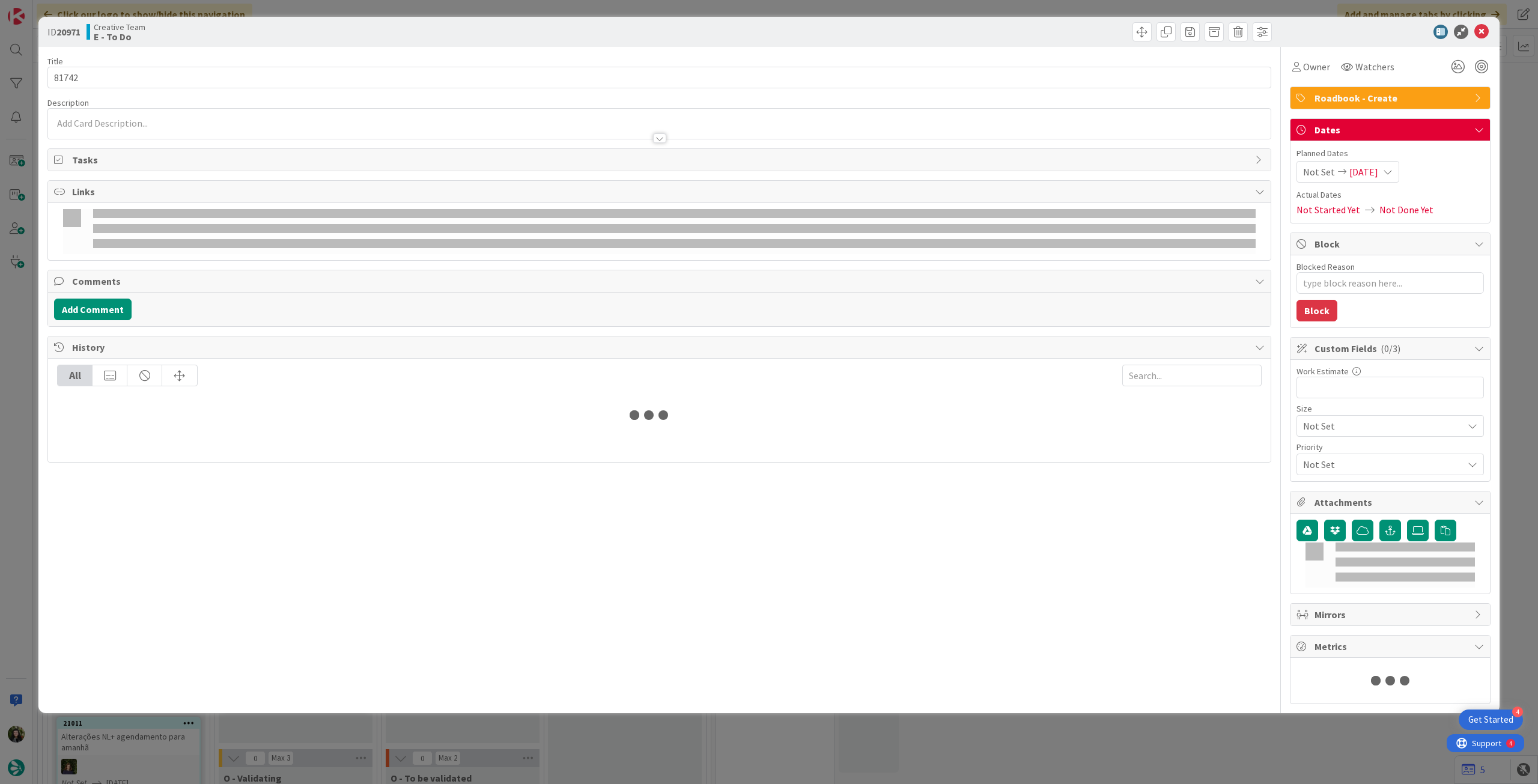
type textarea "x"
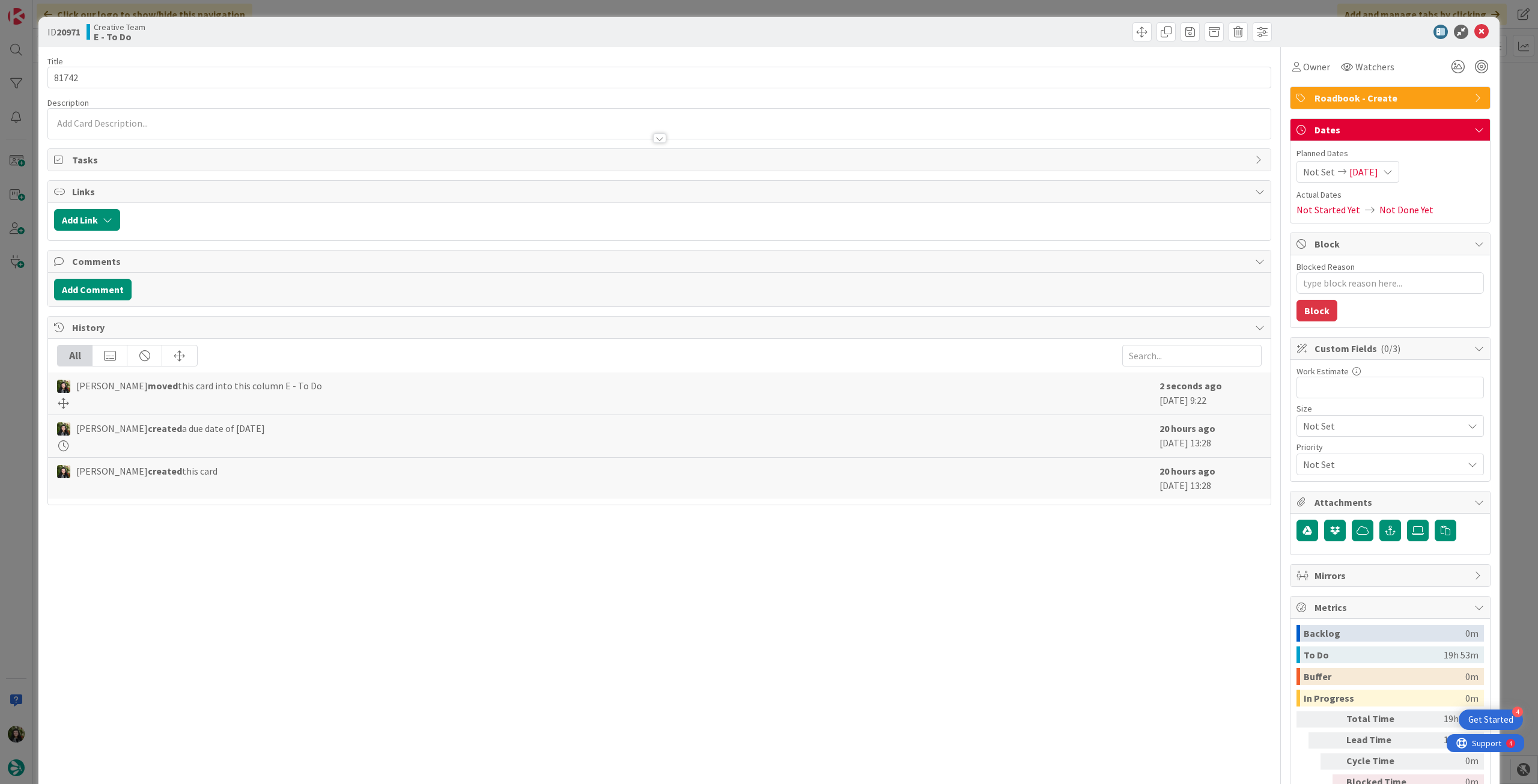
click at [1378, 171] on span "13/08/2025" at bounding box center [1364, 172] width 29 height 14
click at [1309, 459] on icon at bounding box center [1318, 453] width 18 height 14
type input "14/08/2025"
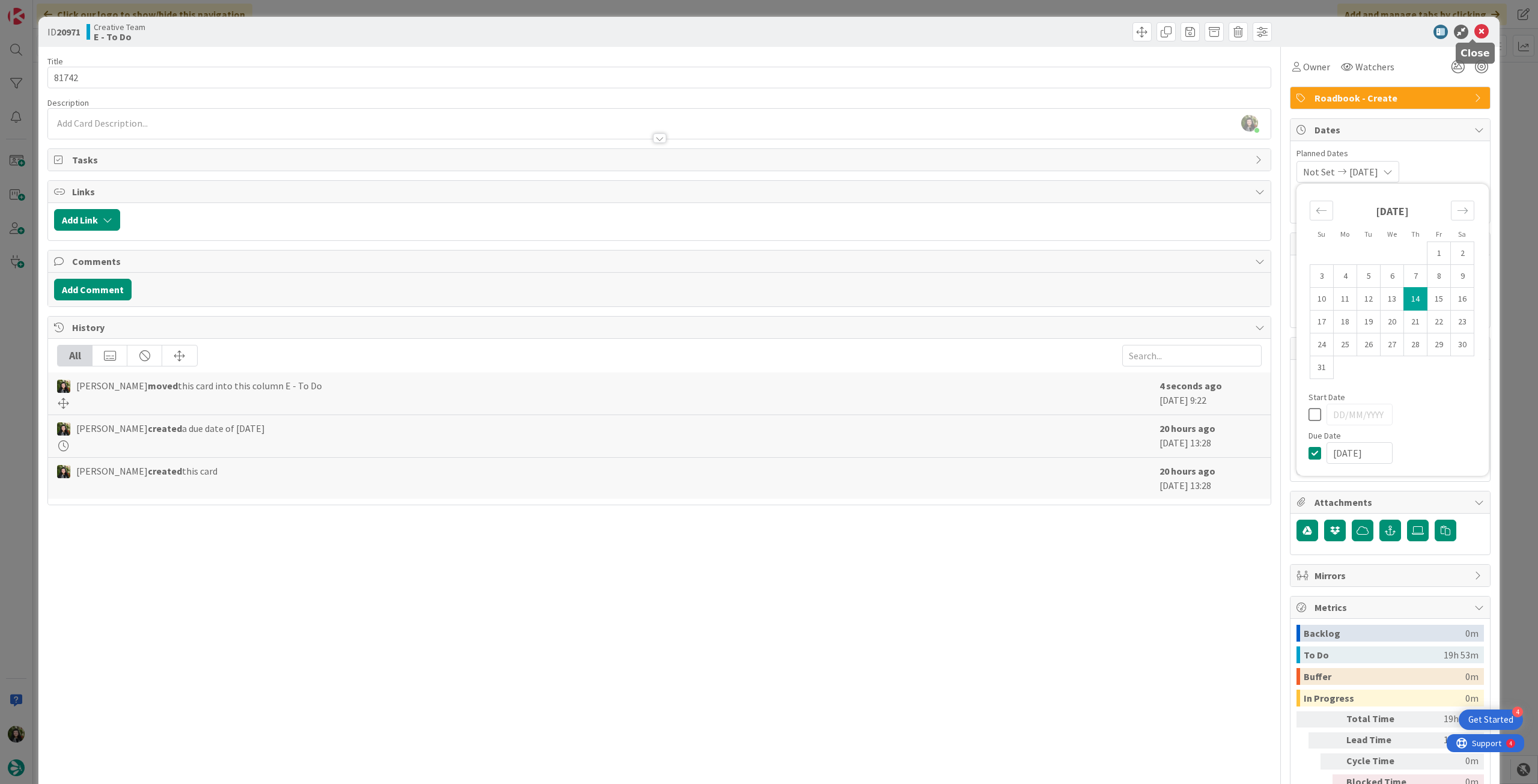
click at [1476, 33] on icon at bounding box center [1481, 31] width 14 height 14
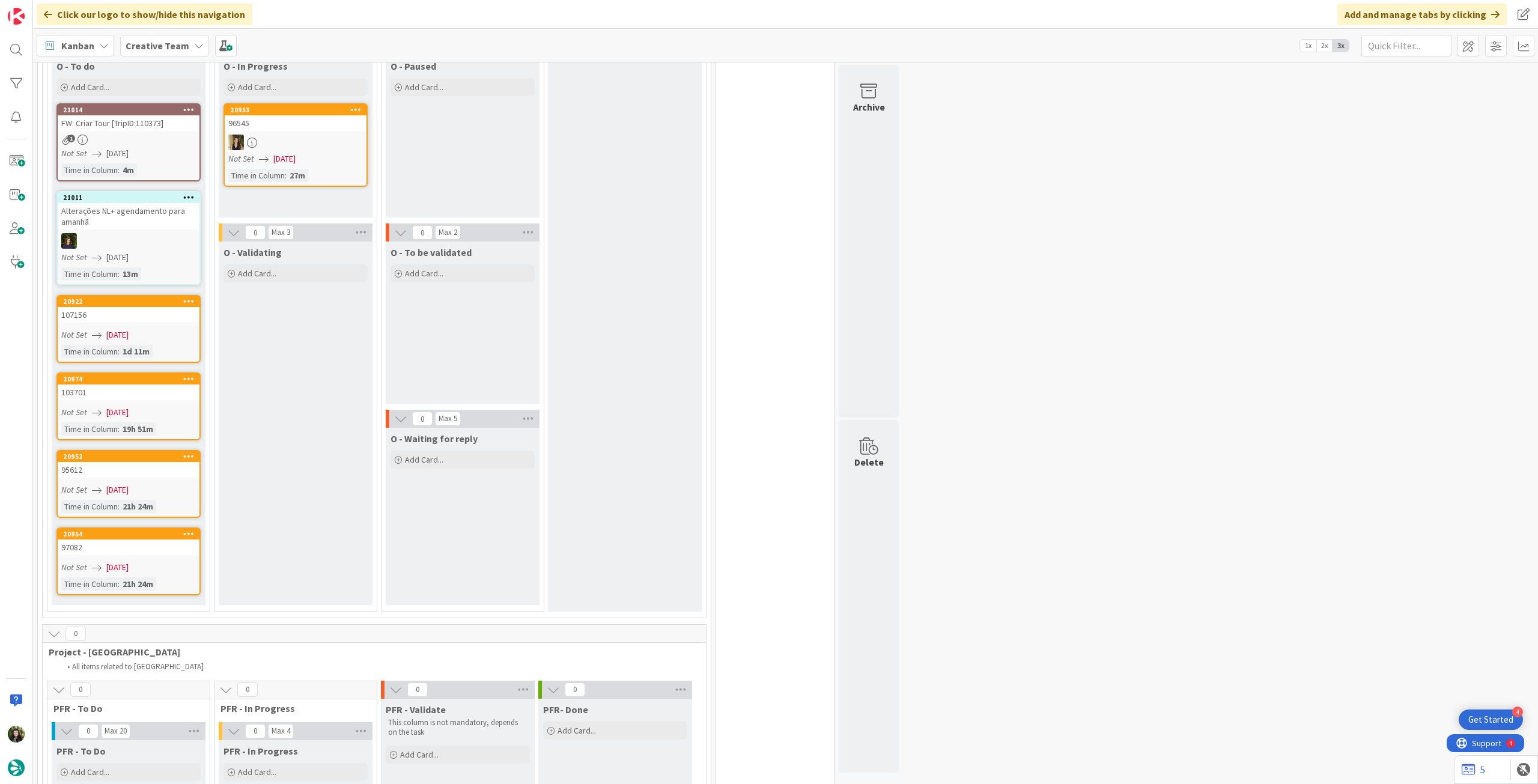
scroll to position [561, 0]
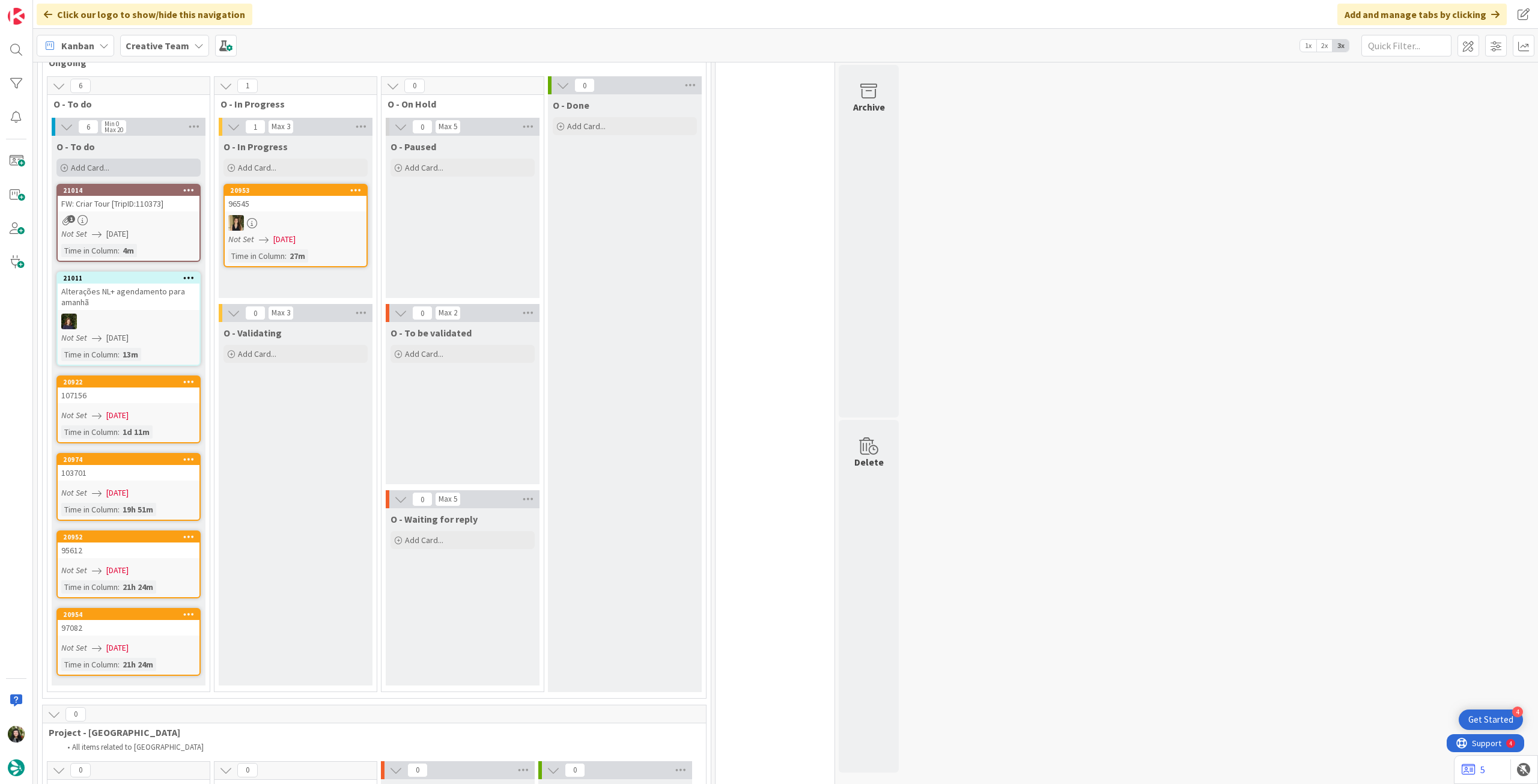
click at [105, 162] on span "Add Card..." at bounding box center [90, 167] width 39 height 11
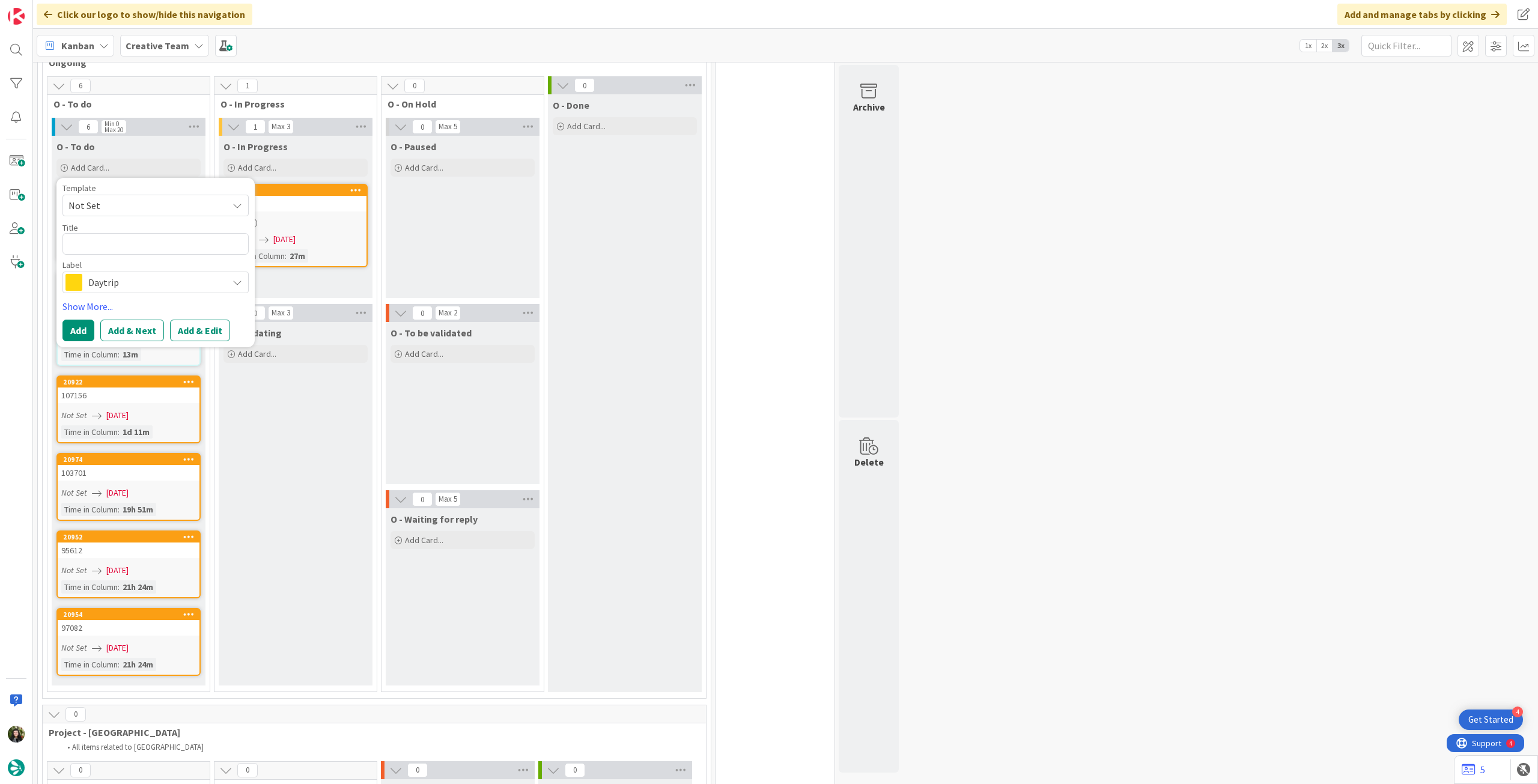
click at [125, 271] on div "Daytrip" at bounding box center [155, 282] width 186 height 21
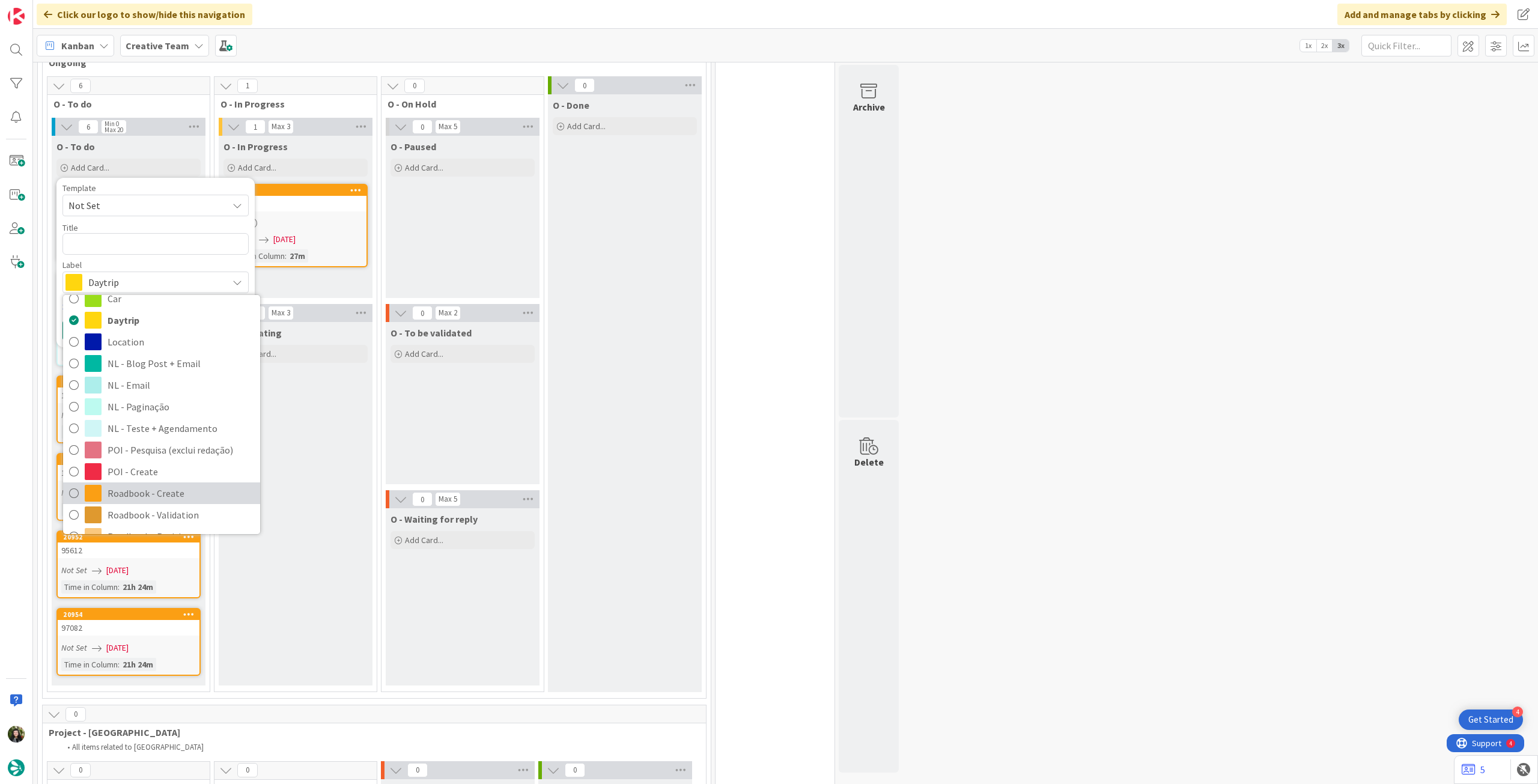
scroll to position [80, 0]
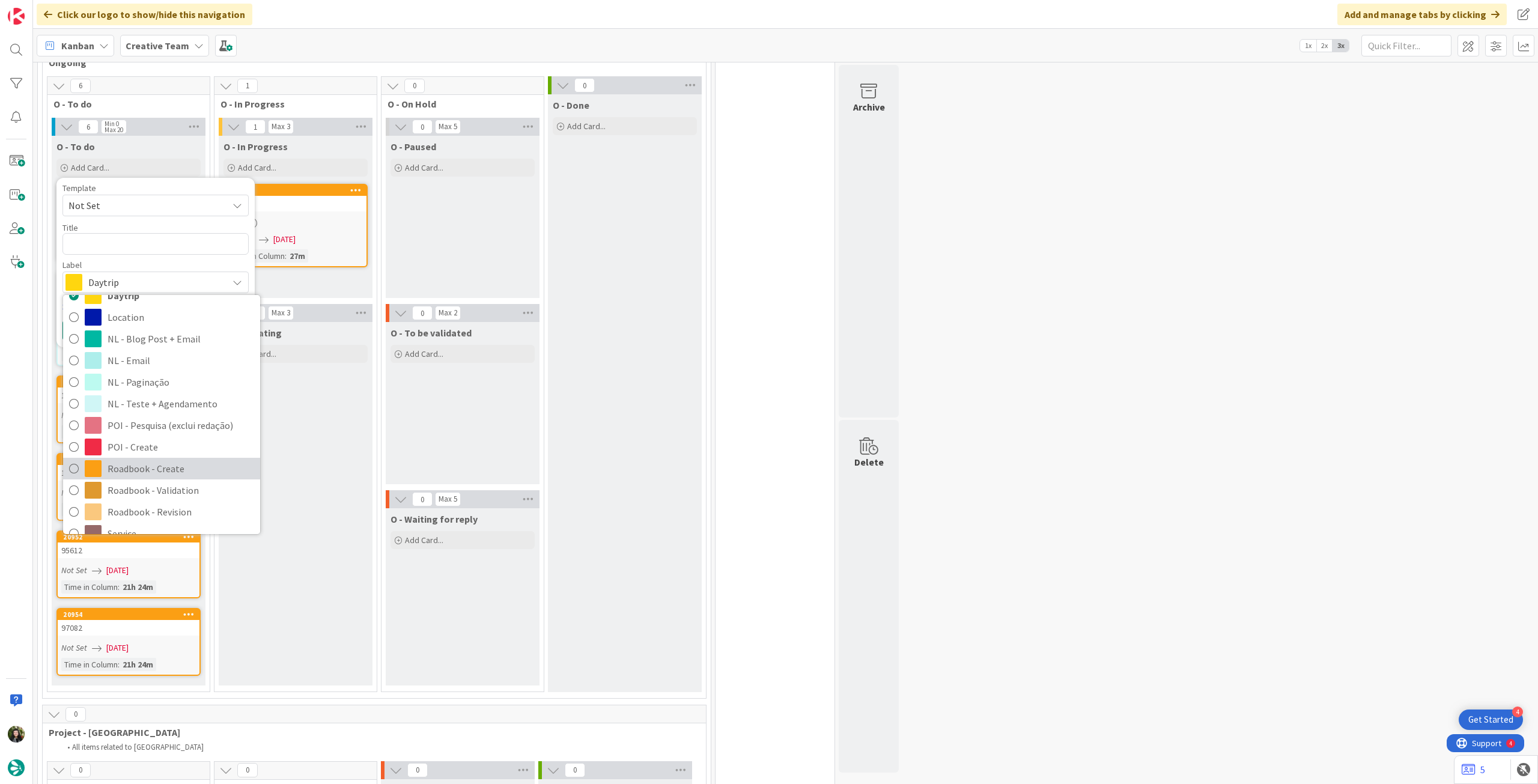
click at [179, 460] on span "Roadbook - Create" at bounding box center [181, 469] width 147 height 18
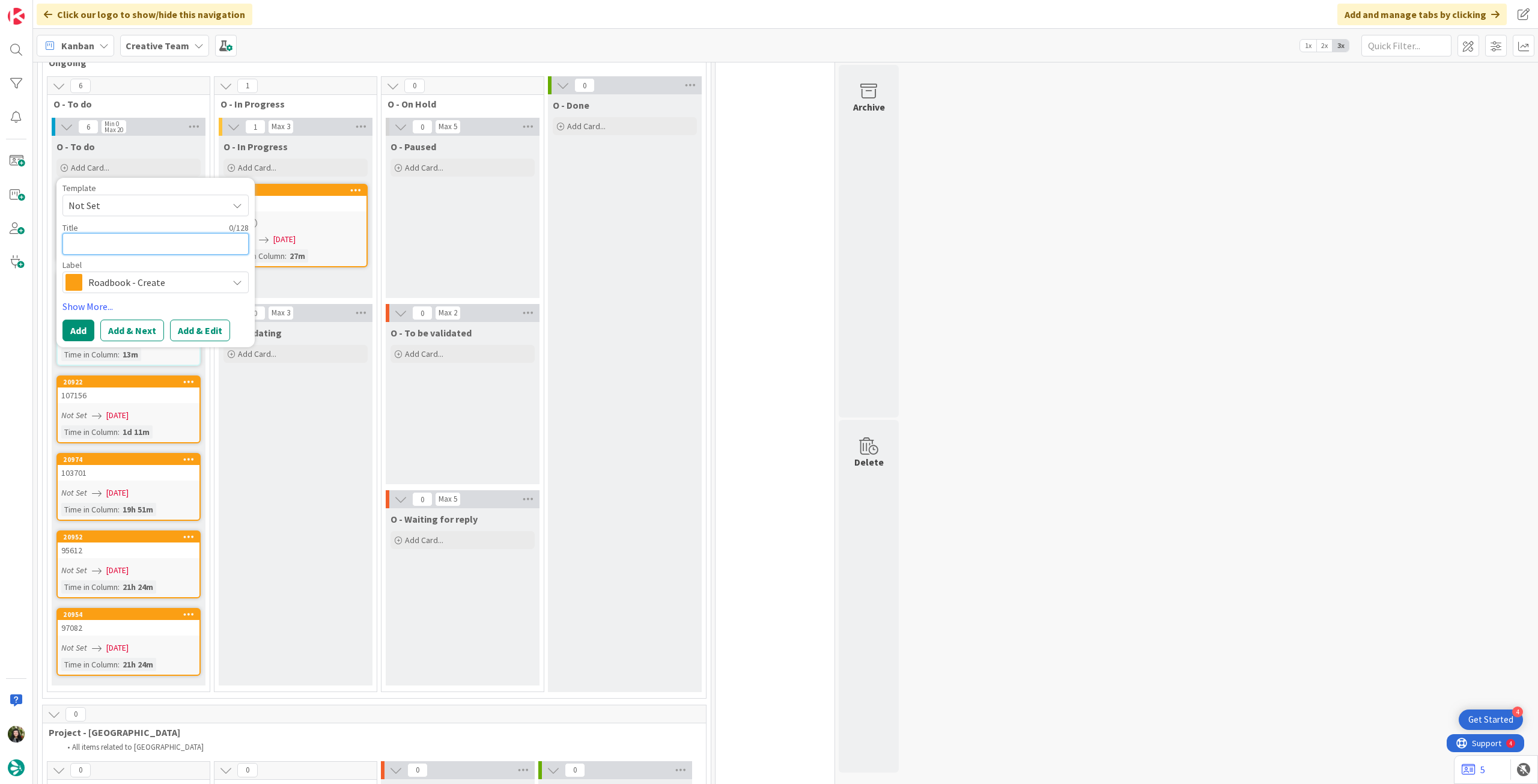
click at [188, 233] on textarea at bounding box center [155, 244] width 186 height 21
paste textarea "98536"
type textarea "x"
type textarea "98536"
click at [78, 320] on button "Add" at bounding box center [78, 330] width 32 height 21
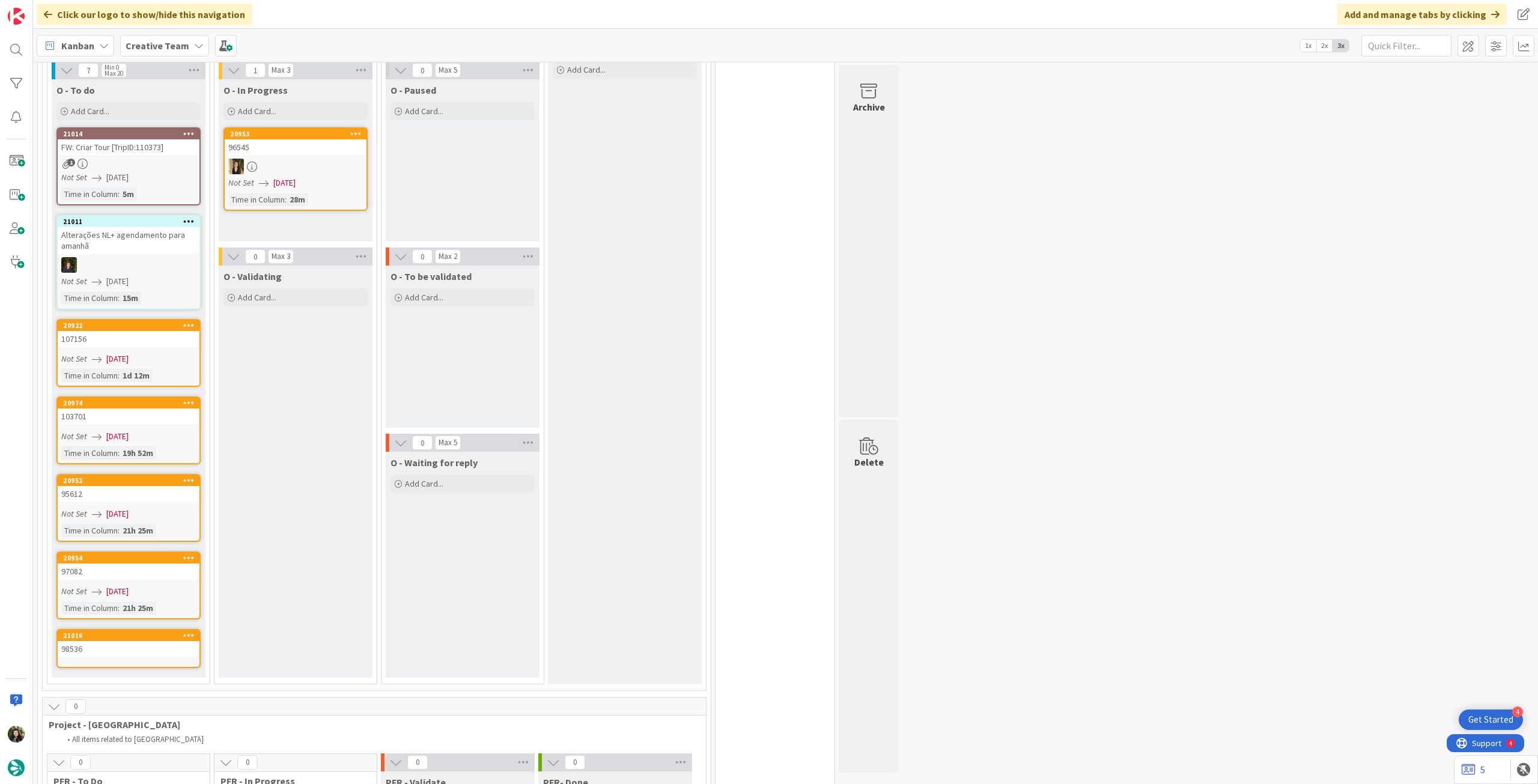
scroll to position [618, 0]
click at [116, 640] on div "98536" at bounding box center [128, 648] width 142 height 16
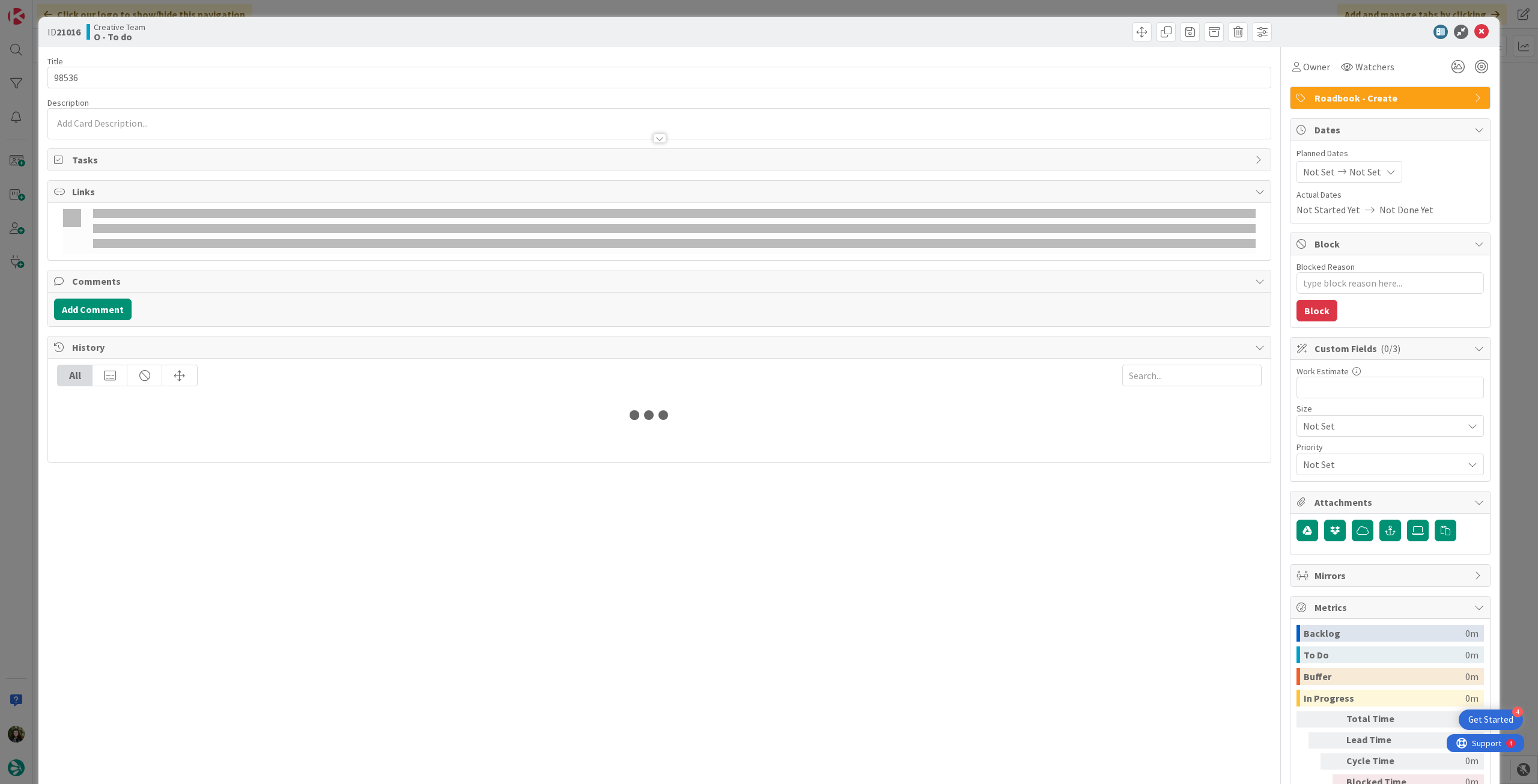
type textarea "x"
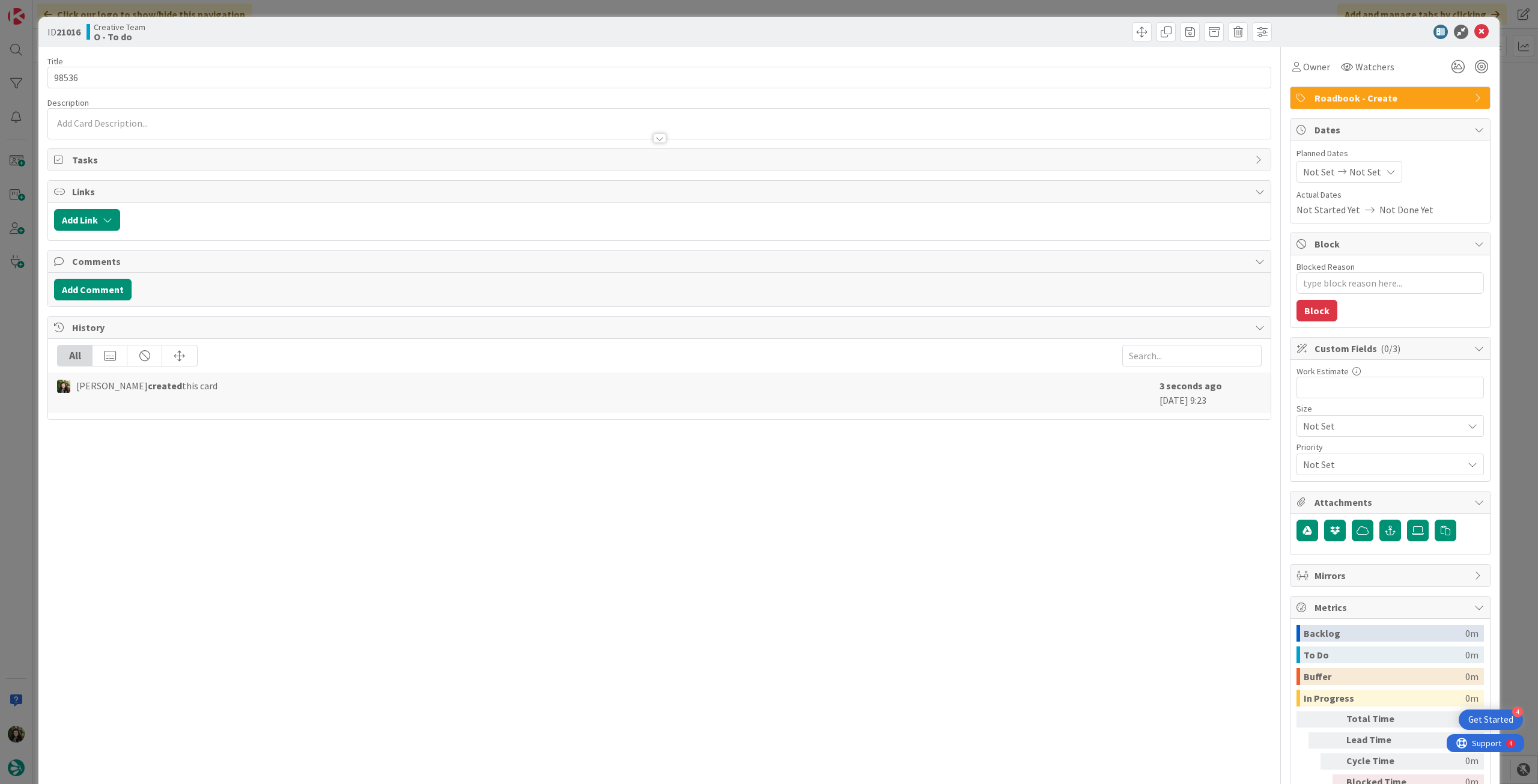
click at [1368, 181] on div "Not Set Not Set" at bounding box center [1349, 172] width 106 height 21
click at [1309, 453] on icon at bounding box center [1318, 453] width 18 height 14
type input "14/08/2025"
click at [1474, 30] on icon at bounding box center [1481, 31] width 14 height 14
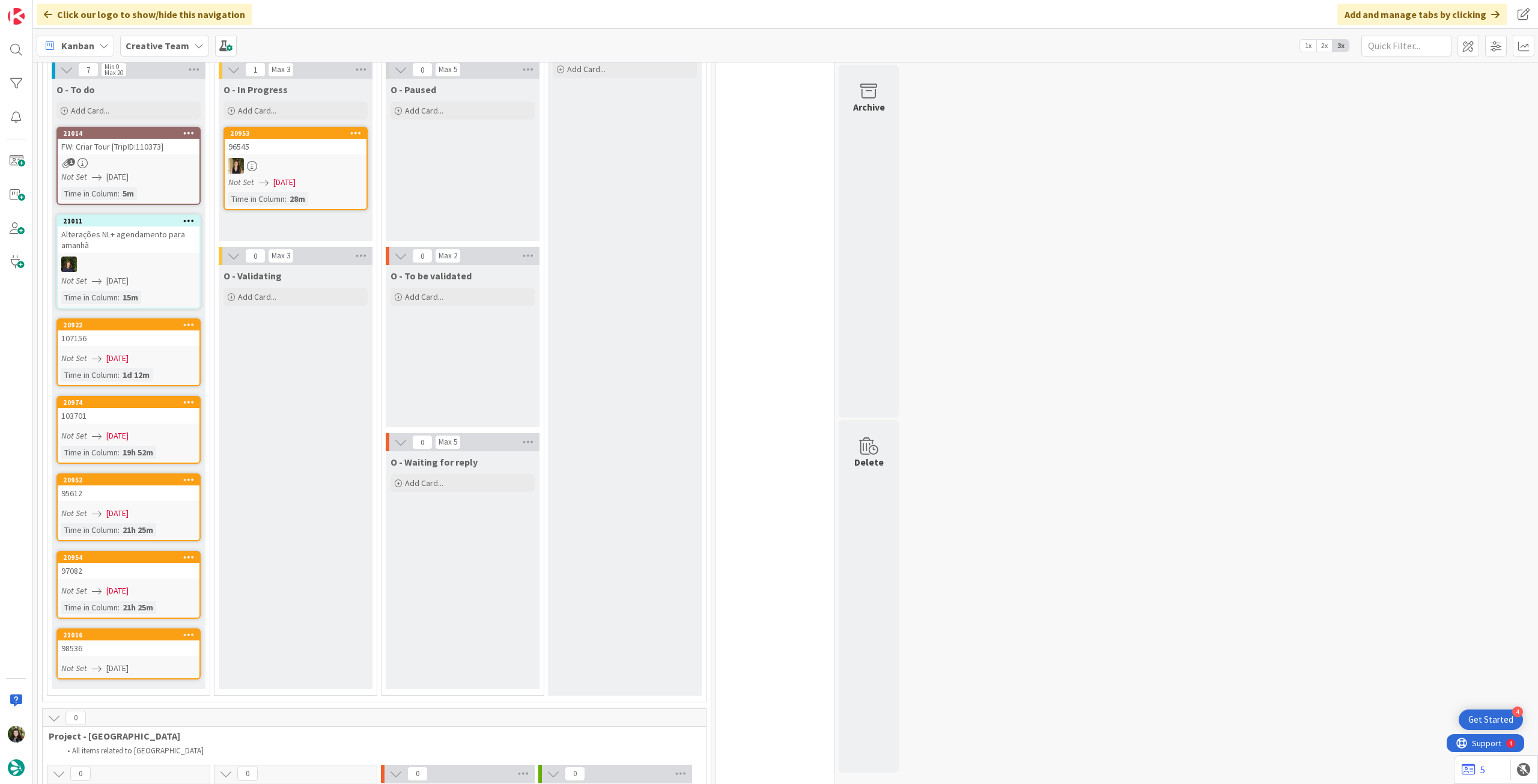
click at [128, 352] on span "13/08/2025" at bounding box center [117, 358] width 22 height 13
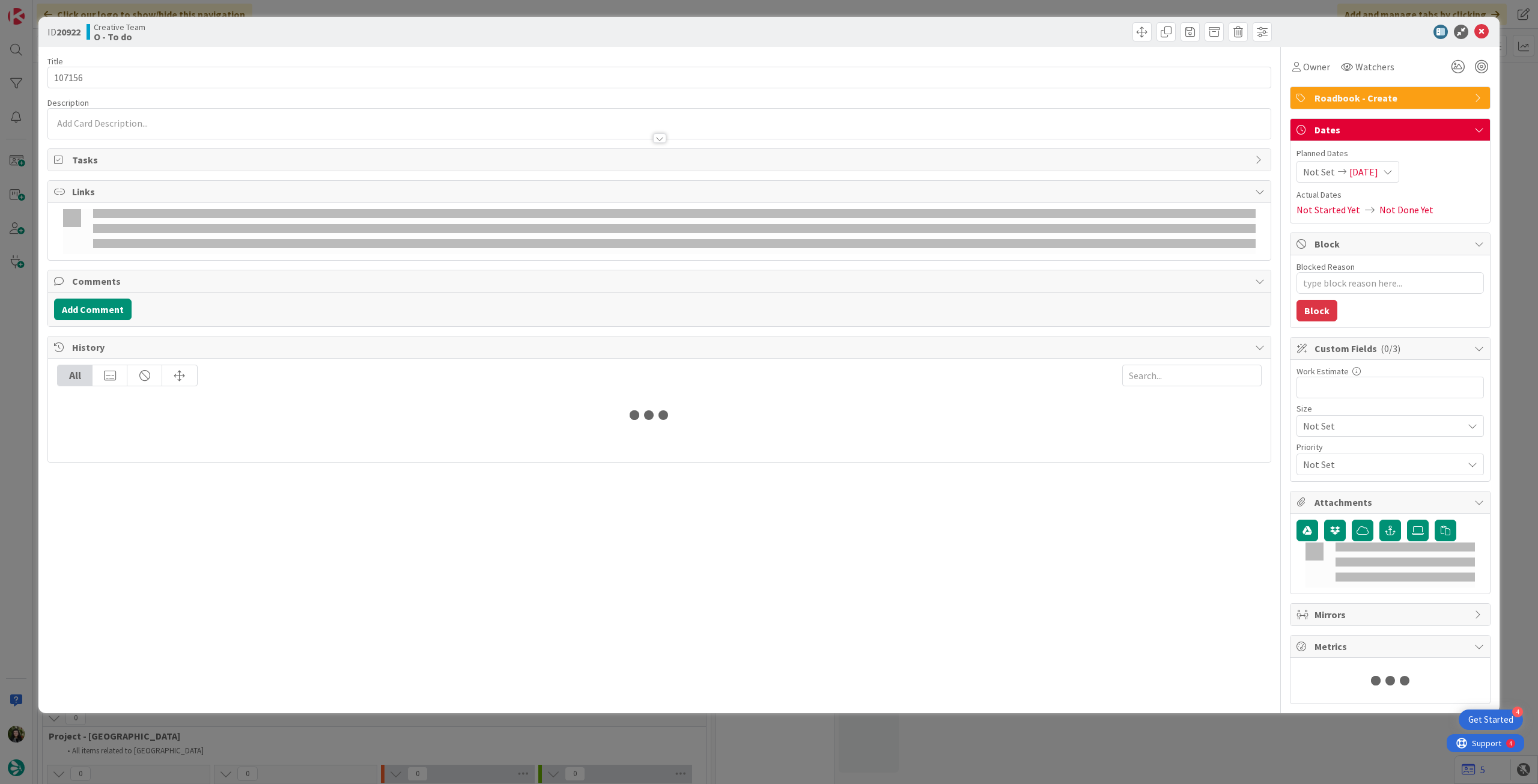
type textarea "x"
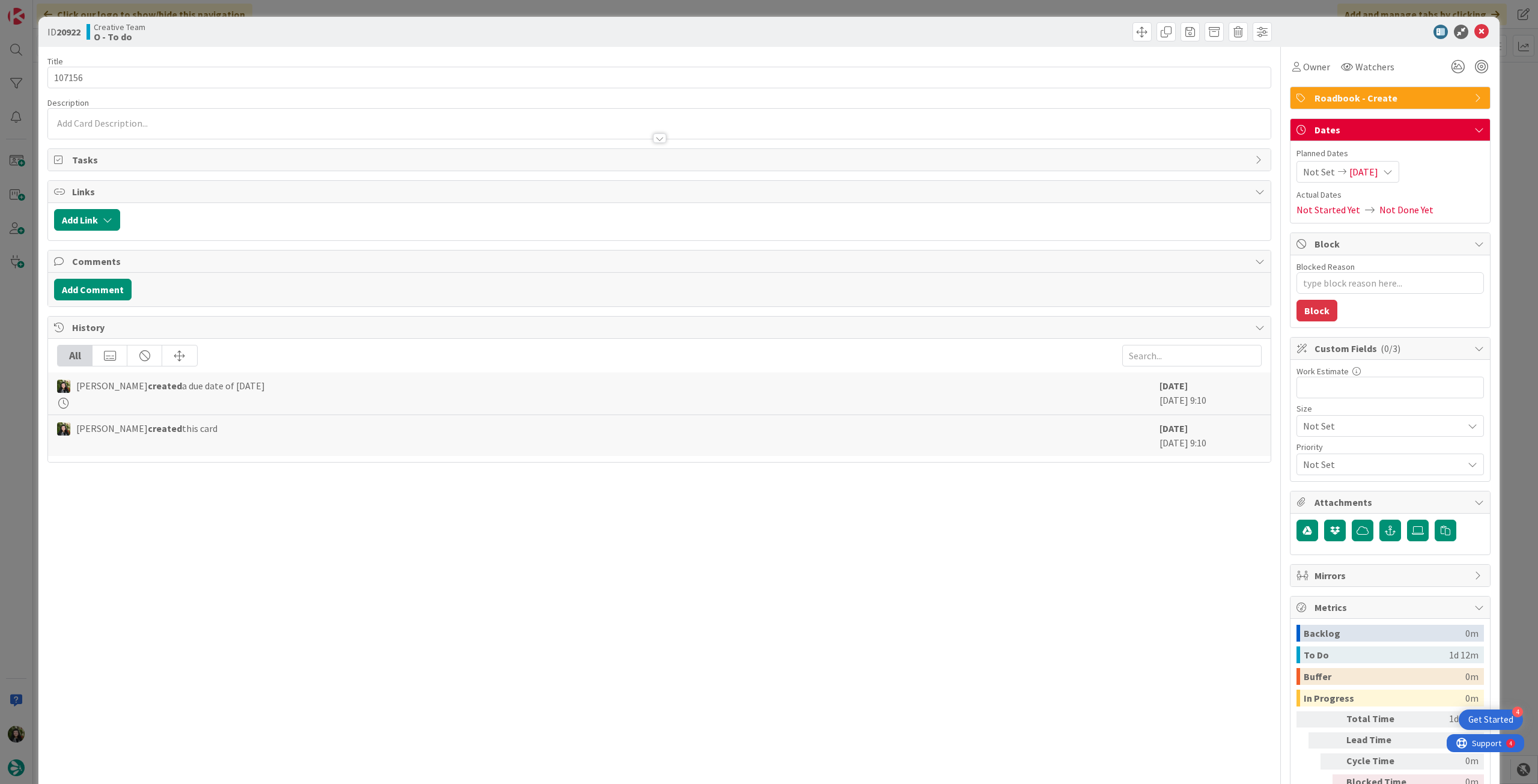
drag, startPoint x: 1372, startPoint y: 171, endPoint x: 1372, endPoint y: 180, distance: 9.0
click at [1372, 171] on span "13/08/2025" at bounding box center [1364, 172] width 29 height 14
click at [1309, 449] on icon at bounding box center [1318, 453] width 18 height 14
type input "14/08/2025"
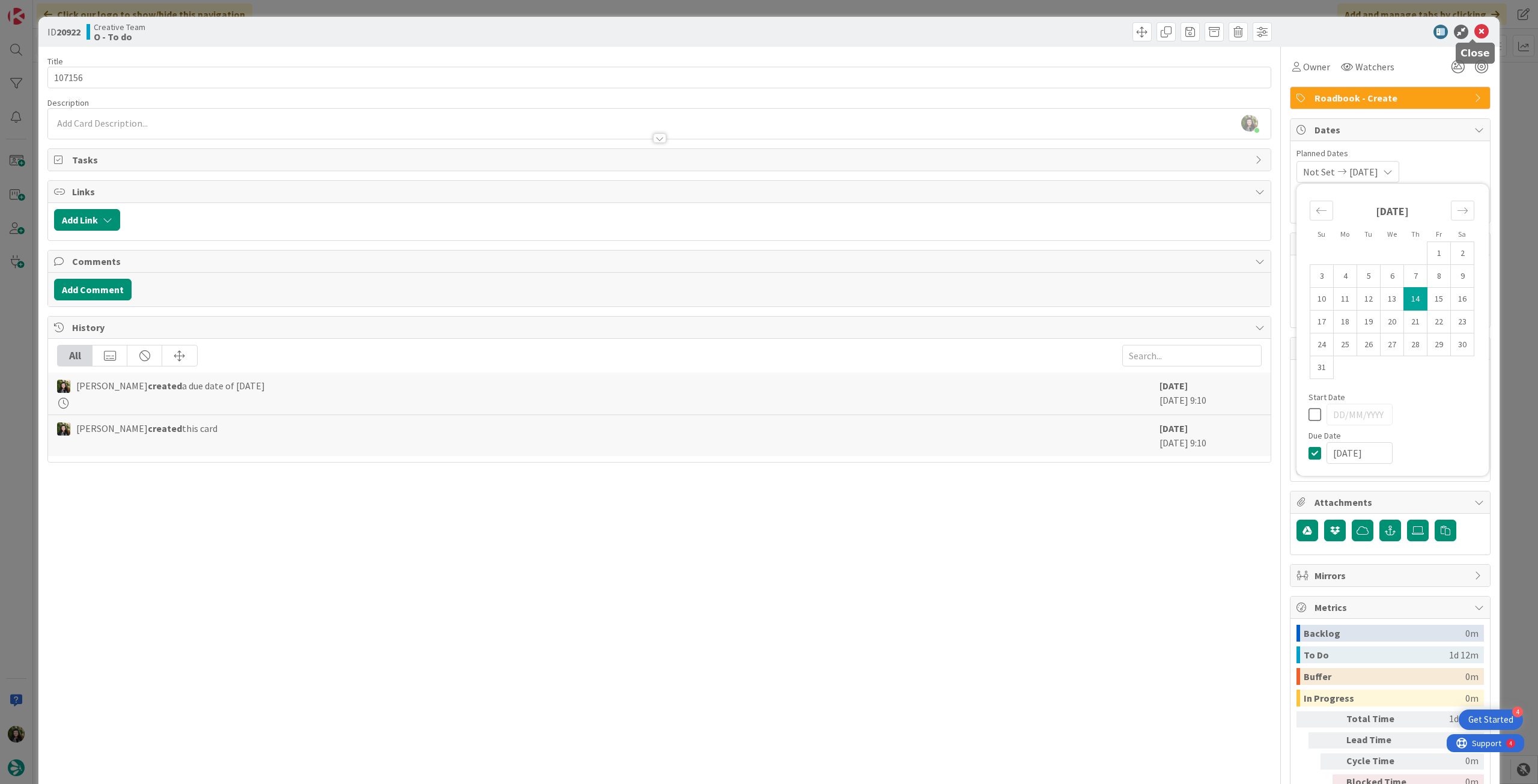
click at [1474, 30] on icon at bounding box center [1481, 31] width 14 height 14
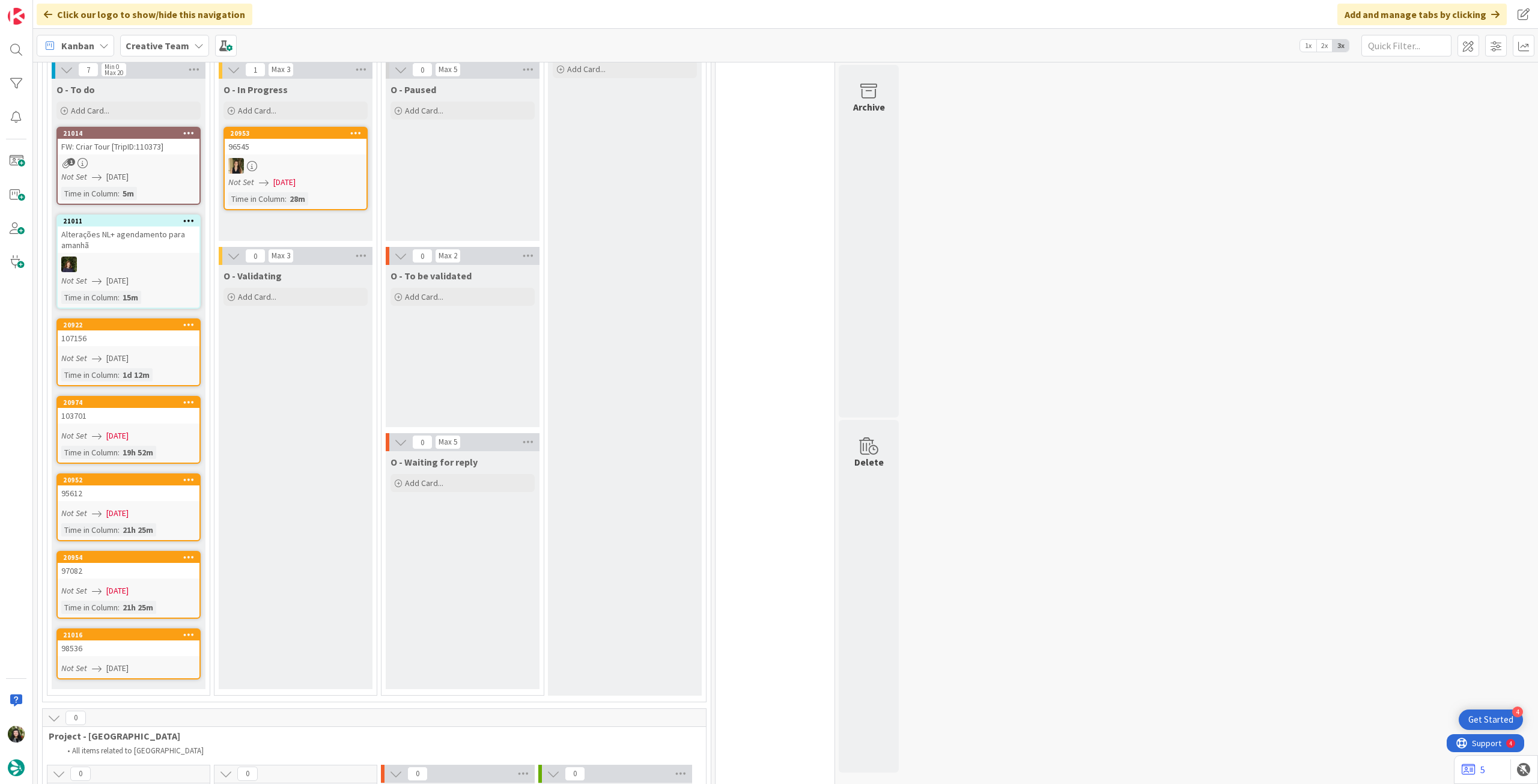
click at [172, 429] on div "Not Set 13/08/2025" at bounding box center [131, 435] width 138 height 13
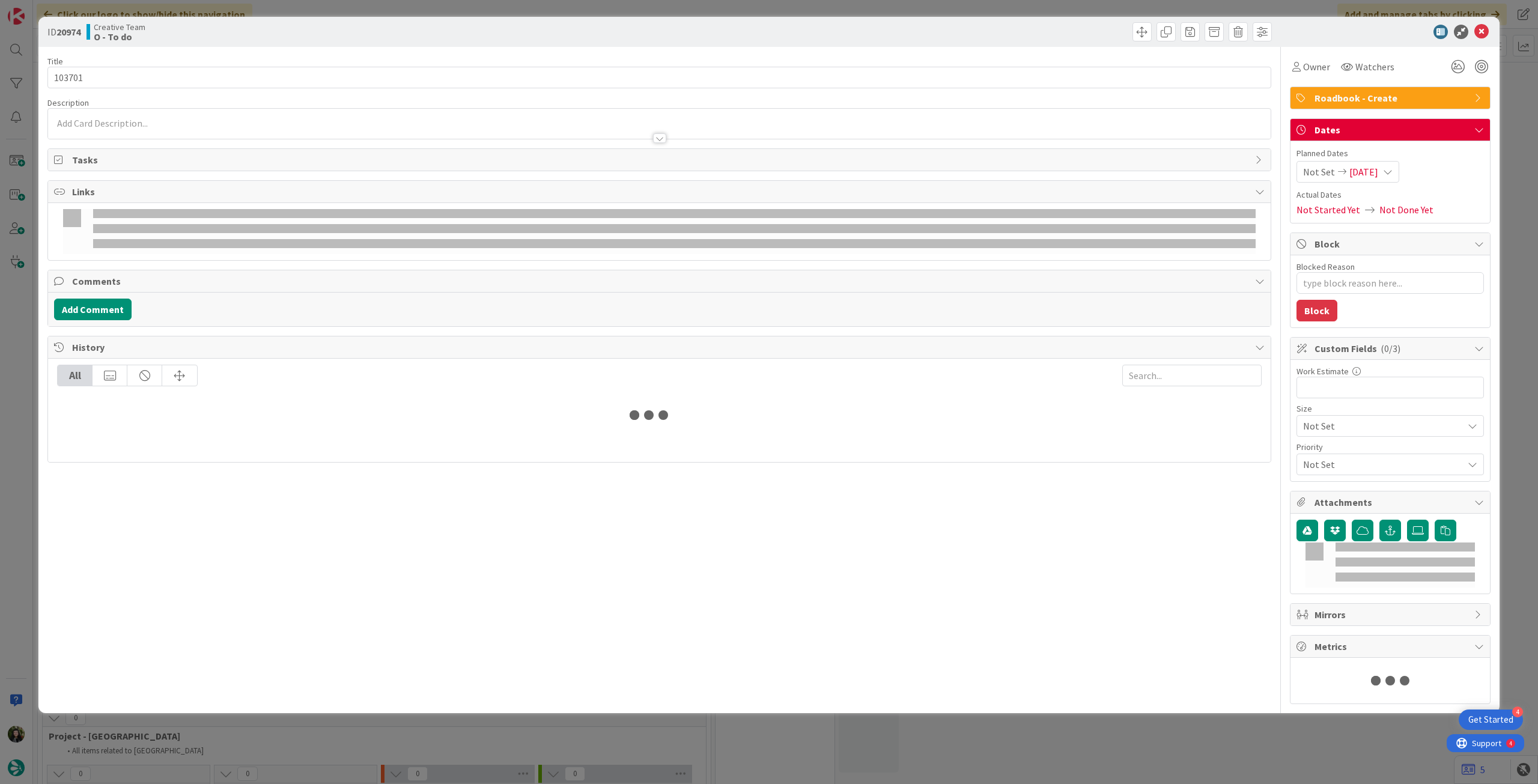
type textarea "x"
type input "103701"
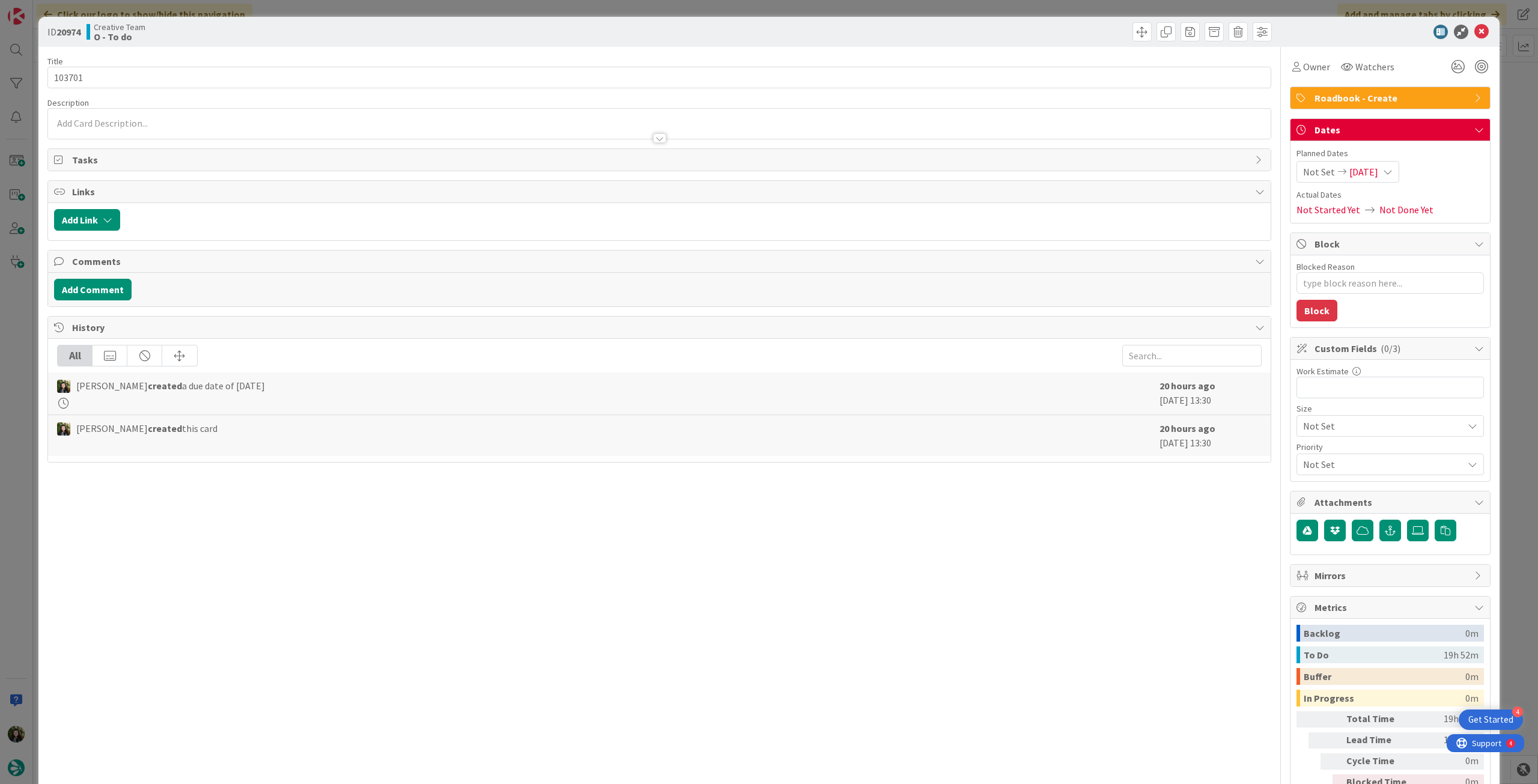
type textarea "x"
type input "103701"
click at [1388, 167] on icon at bounding box center [1388, 172] width 10 height 10
click at [1312, 454] on icon at bounding box center [1318, 453] width 18 height 14
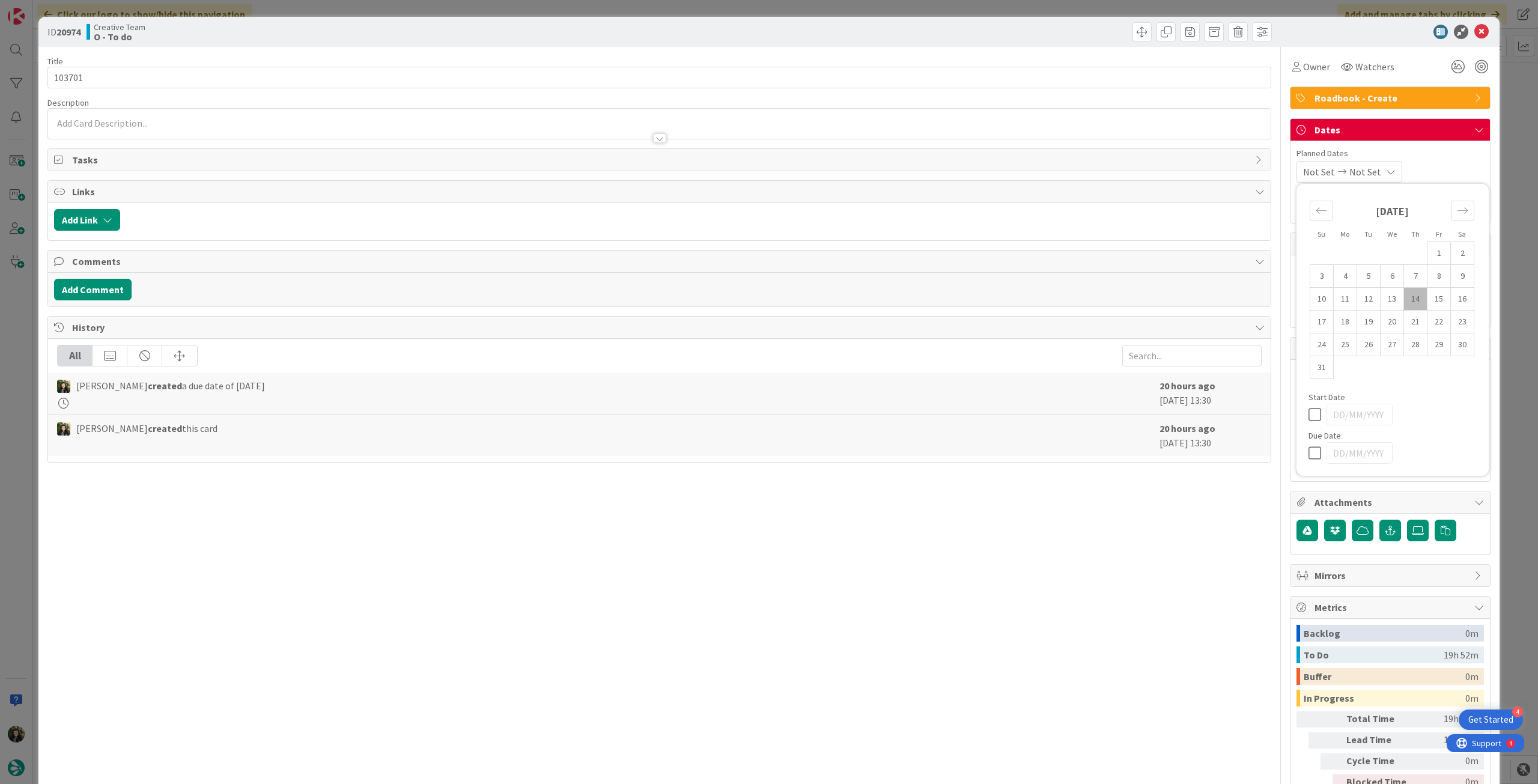
type input "14/08/2025"
type textarea "x"
type input "103701"
type textarea "x"
type input "103701"
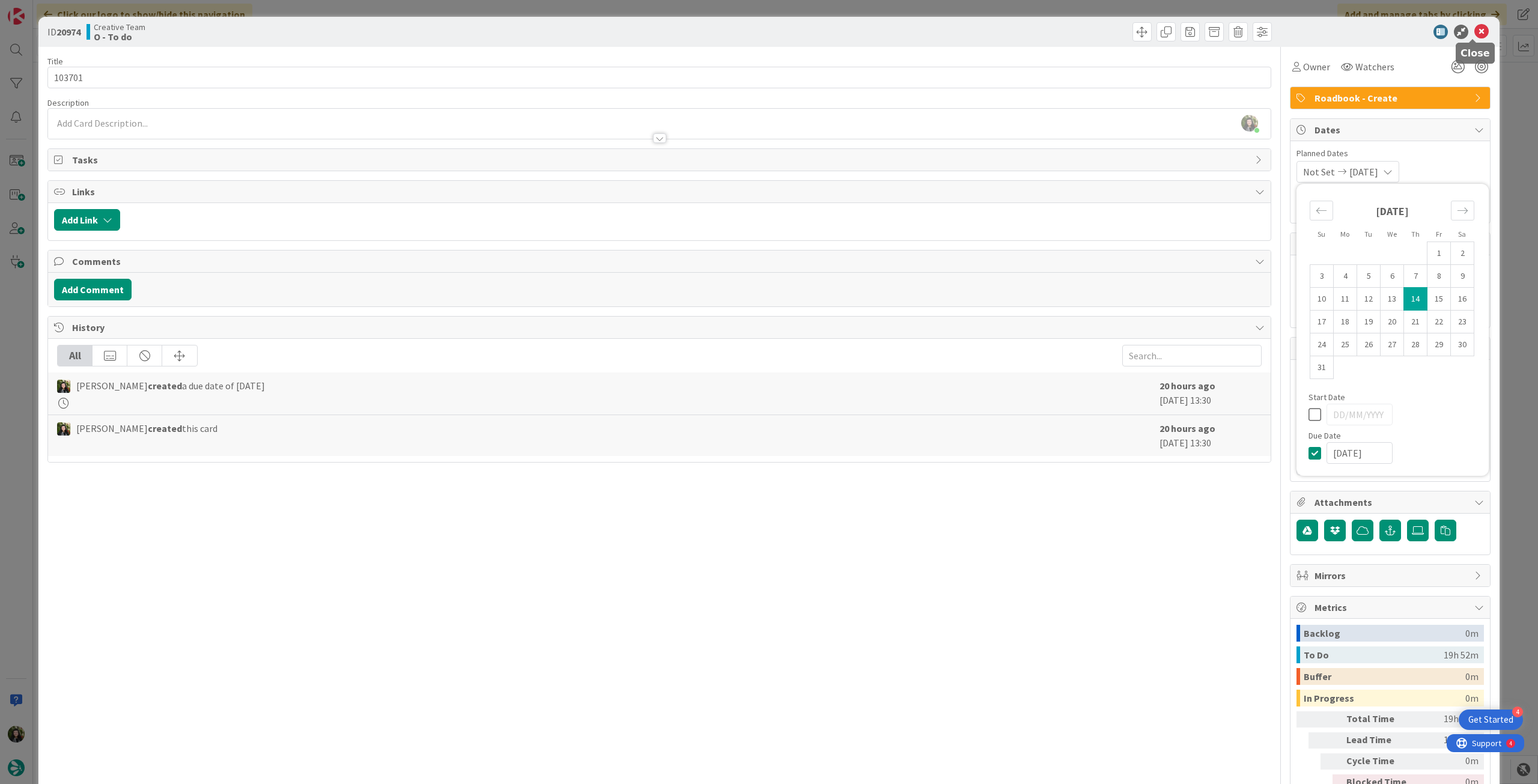
click at [1474, 33] on icon at bounding box center [1481, 31] width 14 height 14
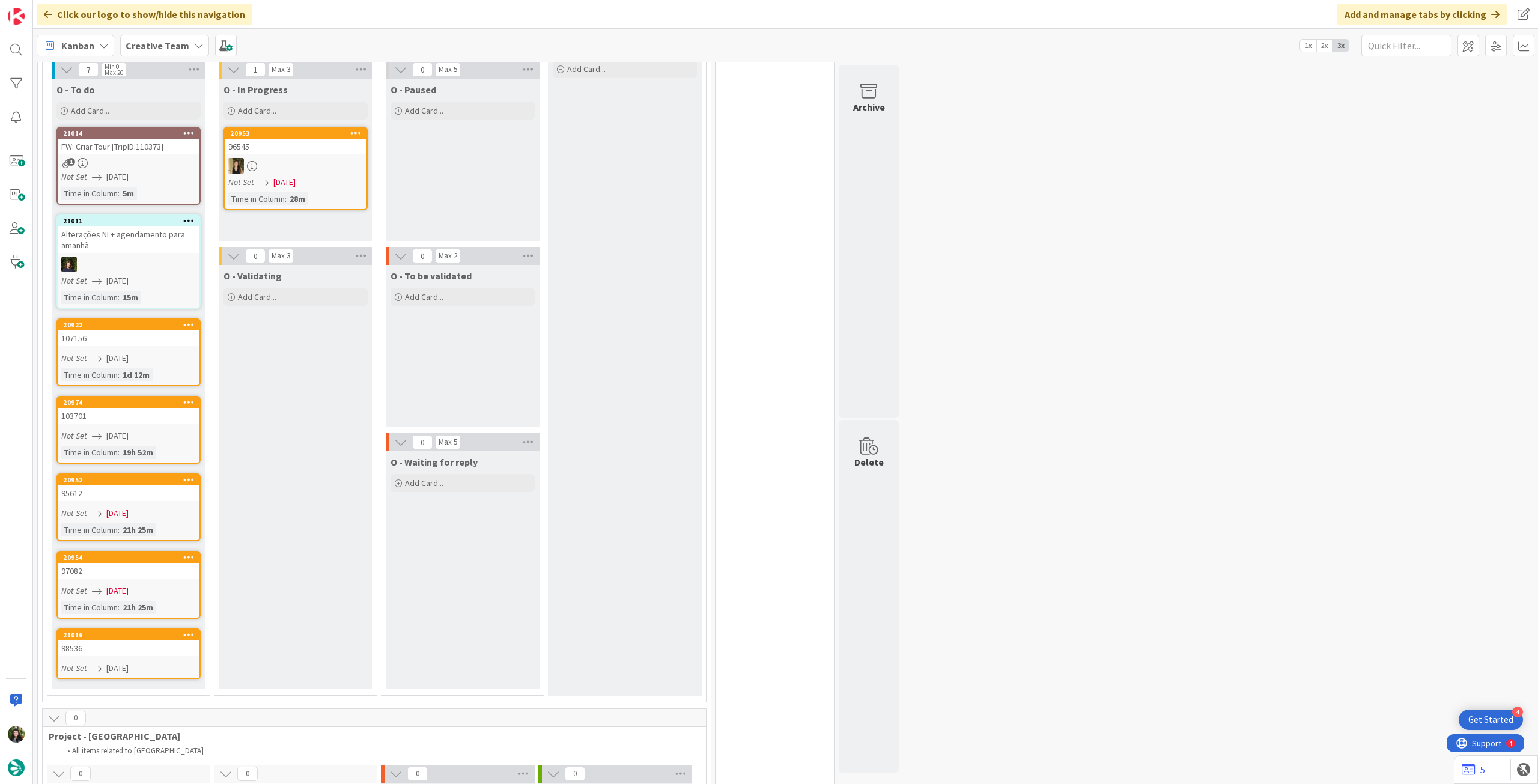
click at [142, 487] on div "95612" at bounding box center [128, 493] width 142 height 16
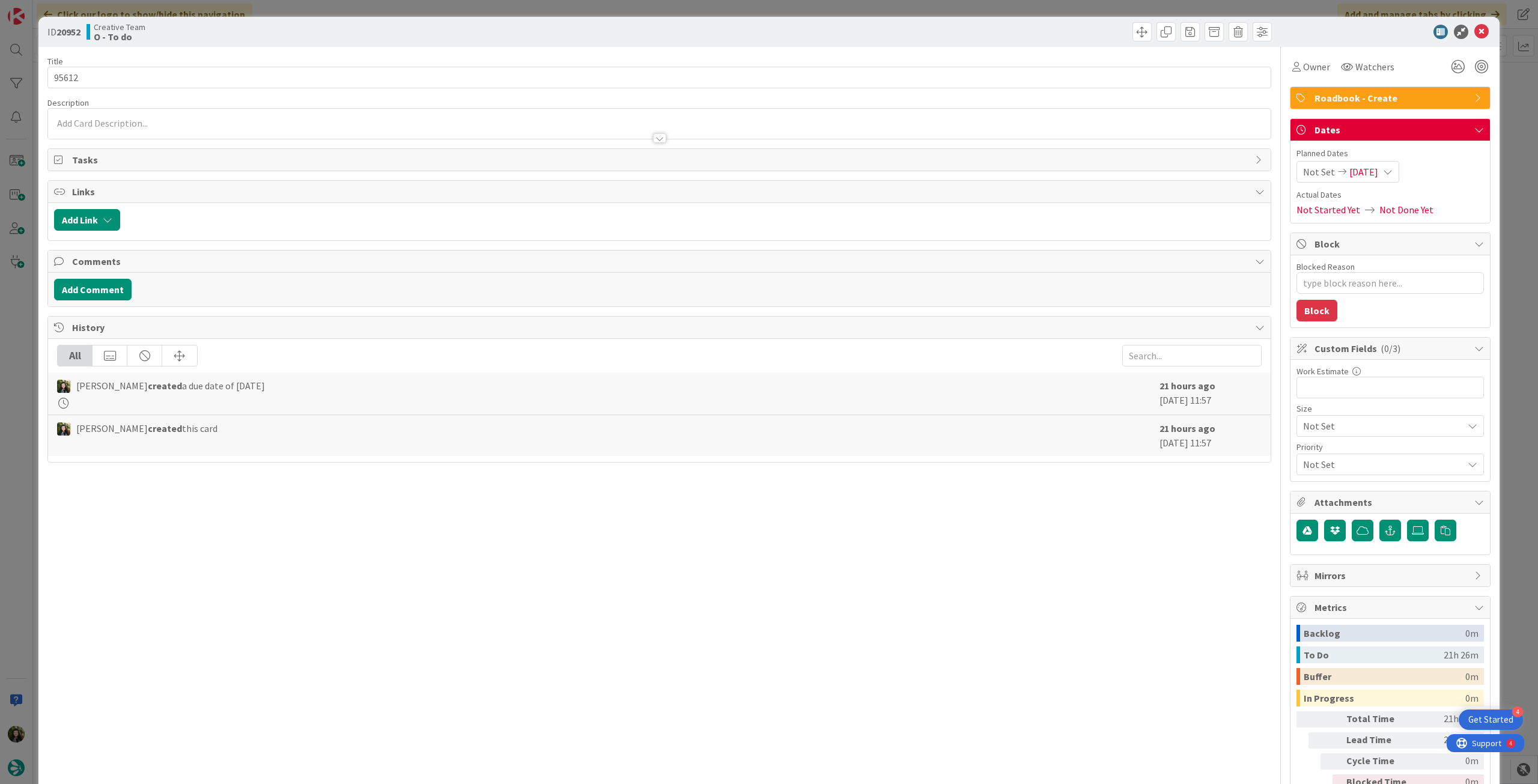
type textarea "x"
click at [1381, 163] on div "Not Set 13/08/2025" at bounding box center [1347, 172] width 103 height 21
click at [1309, 450] on icon at bounding box center [1318, 453] width 18 height 14
type input "14/08/2025"
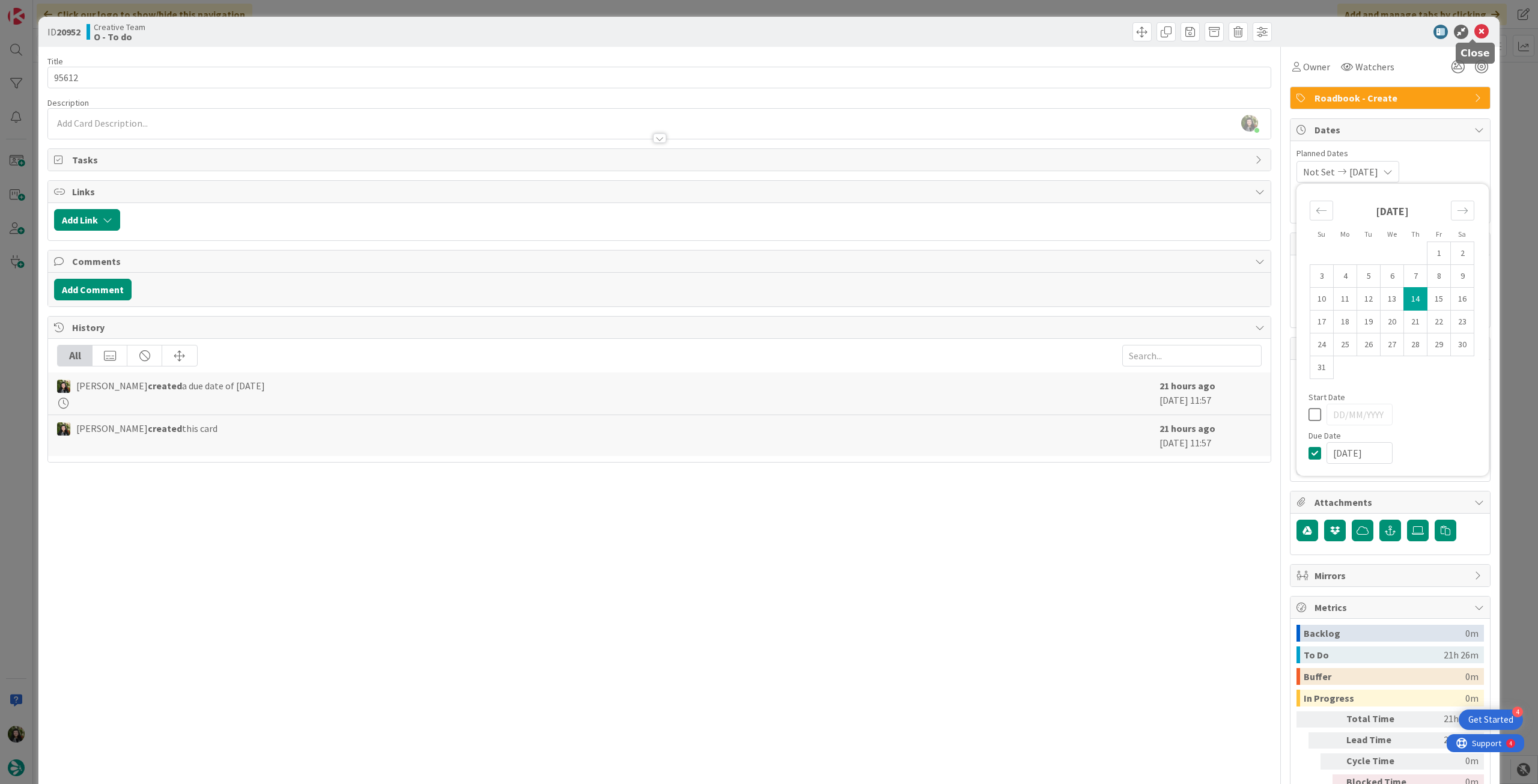
click at [1479, 27] on icon at bounding box center [1481, 31] width 14 height 14
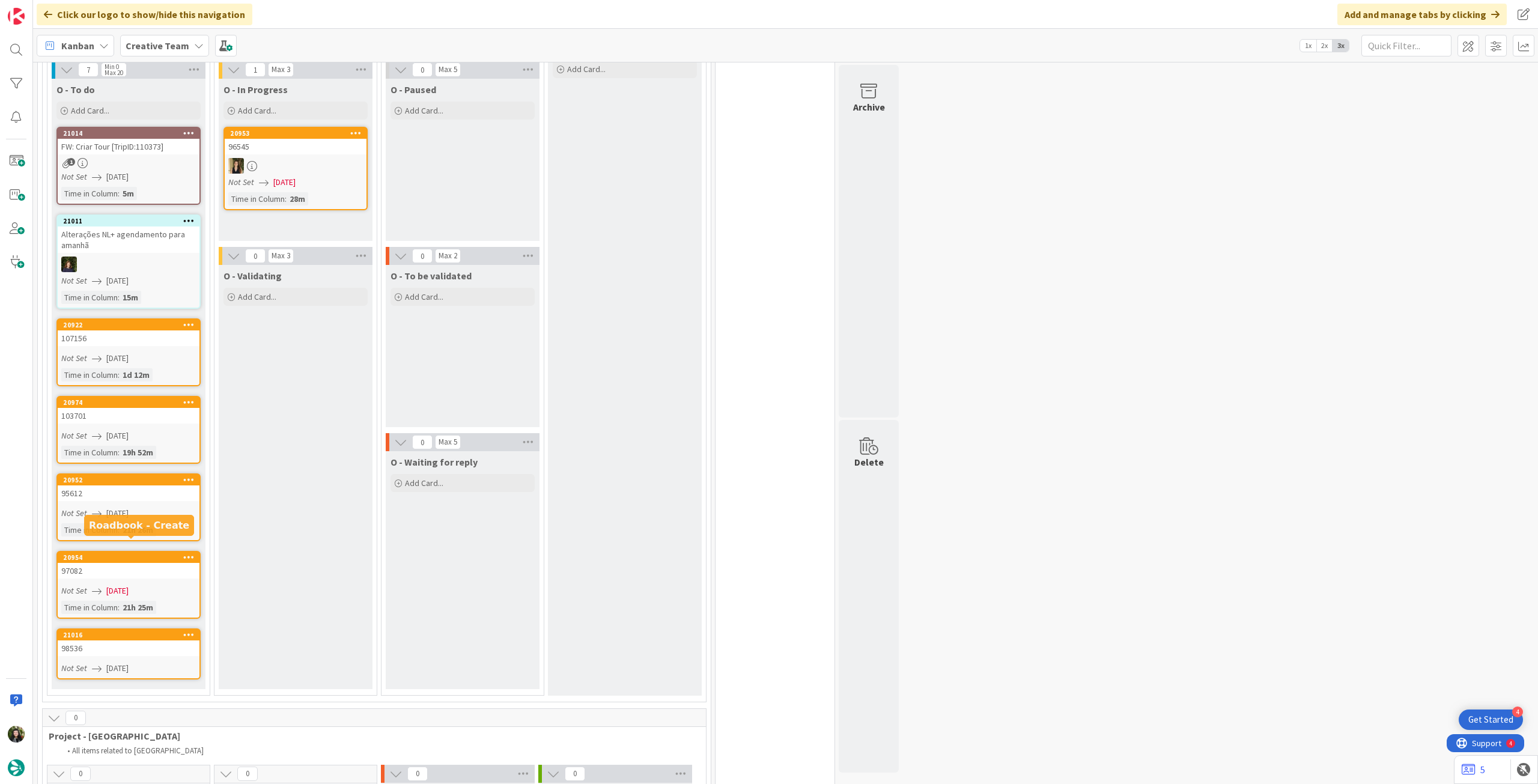
click at [120, 584] on span "13/08/2025" at bounding box center [117, 590] width 22 height 13
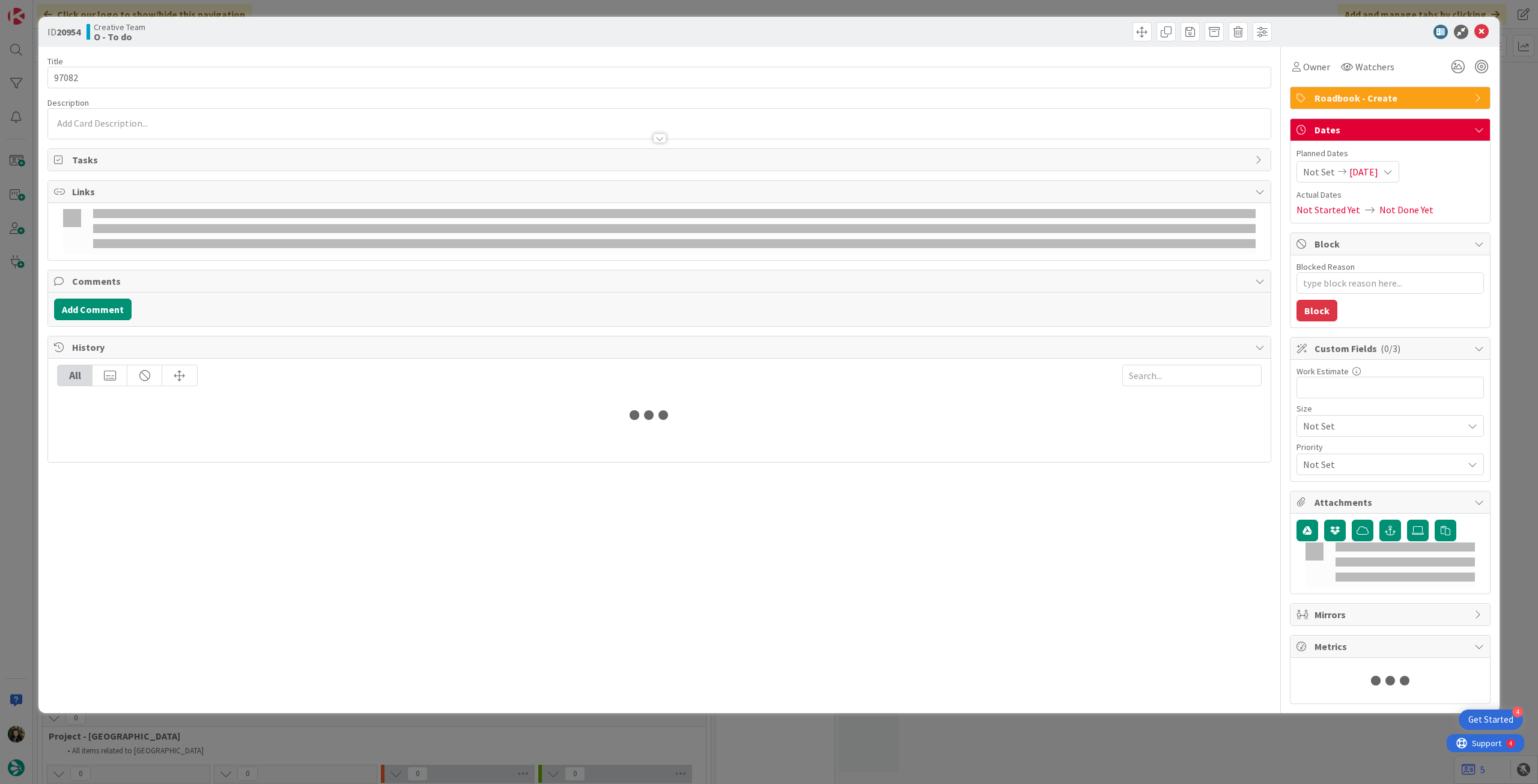
type textarea "x"
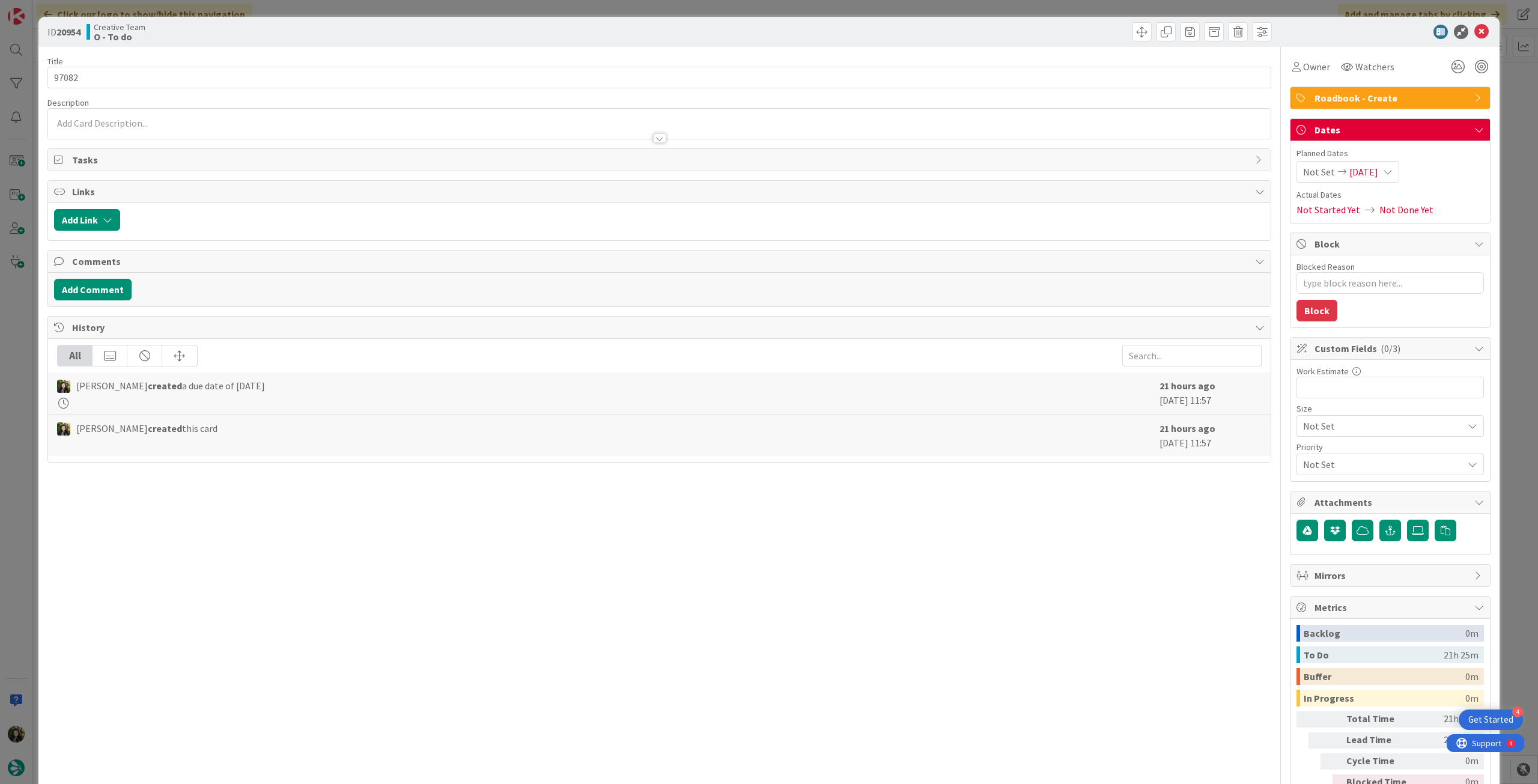
click at [1381, 159] on span "Planned Dates" at bounding box center [1390, 153] width 188 height 13
click at [1378, 171] on span "13/08/2025" at bounding box center [1364, 172] width 29 height 14
click at [1309, 456] on icon at bounding box center [1318, 453] width 18 height 14
type input "14/08/2025"
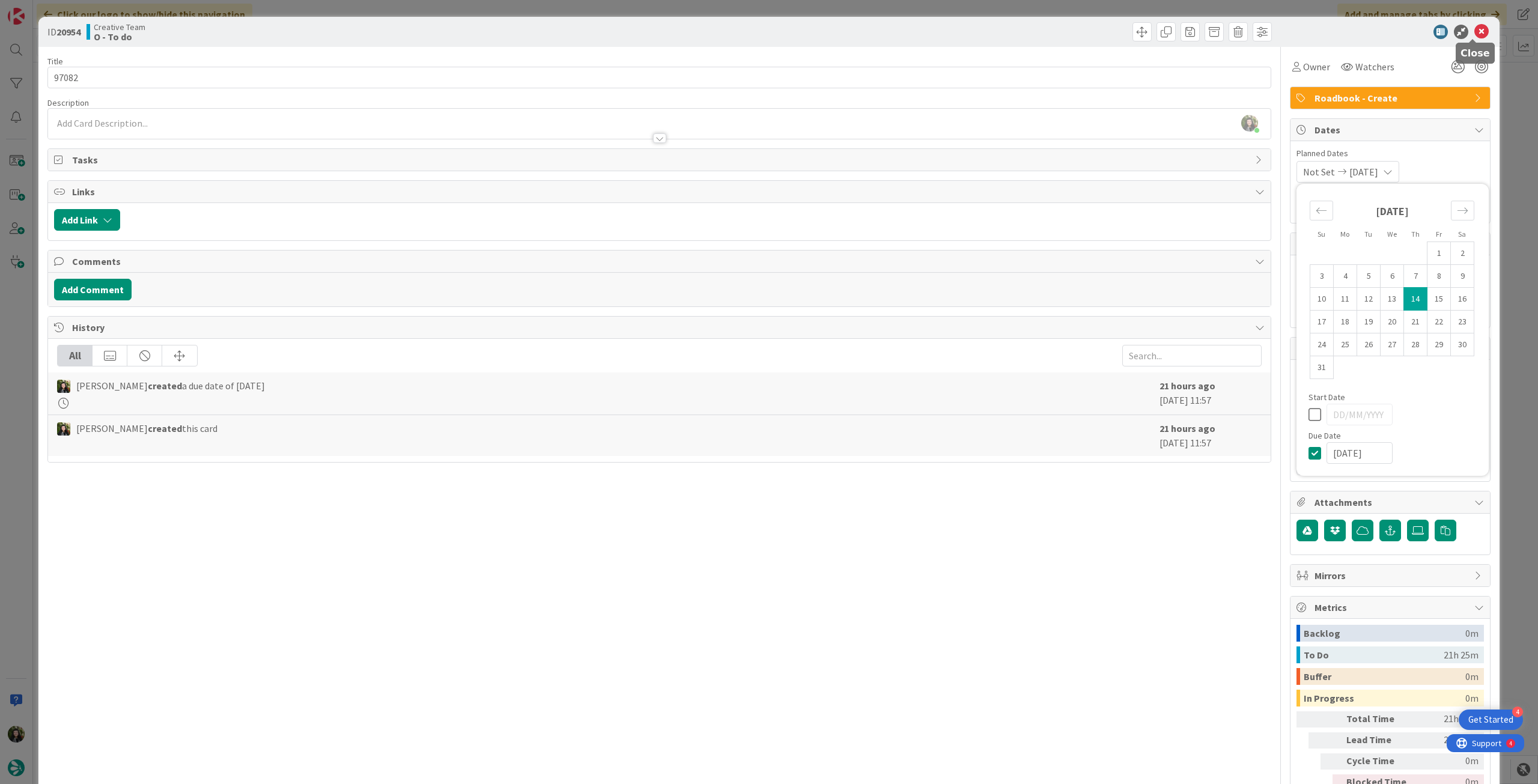
click at [1474, 34] on icon at bounding box center [1481, 31] width 14 height 14
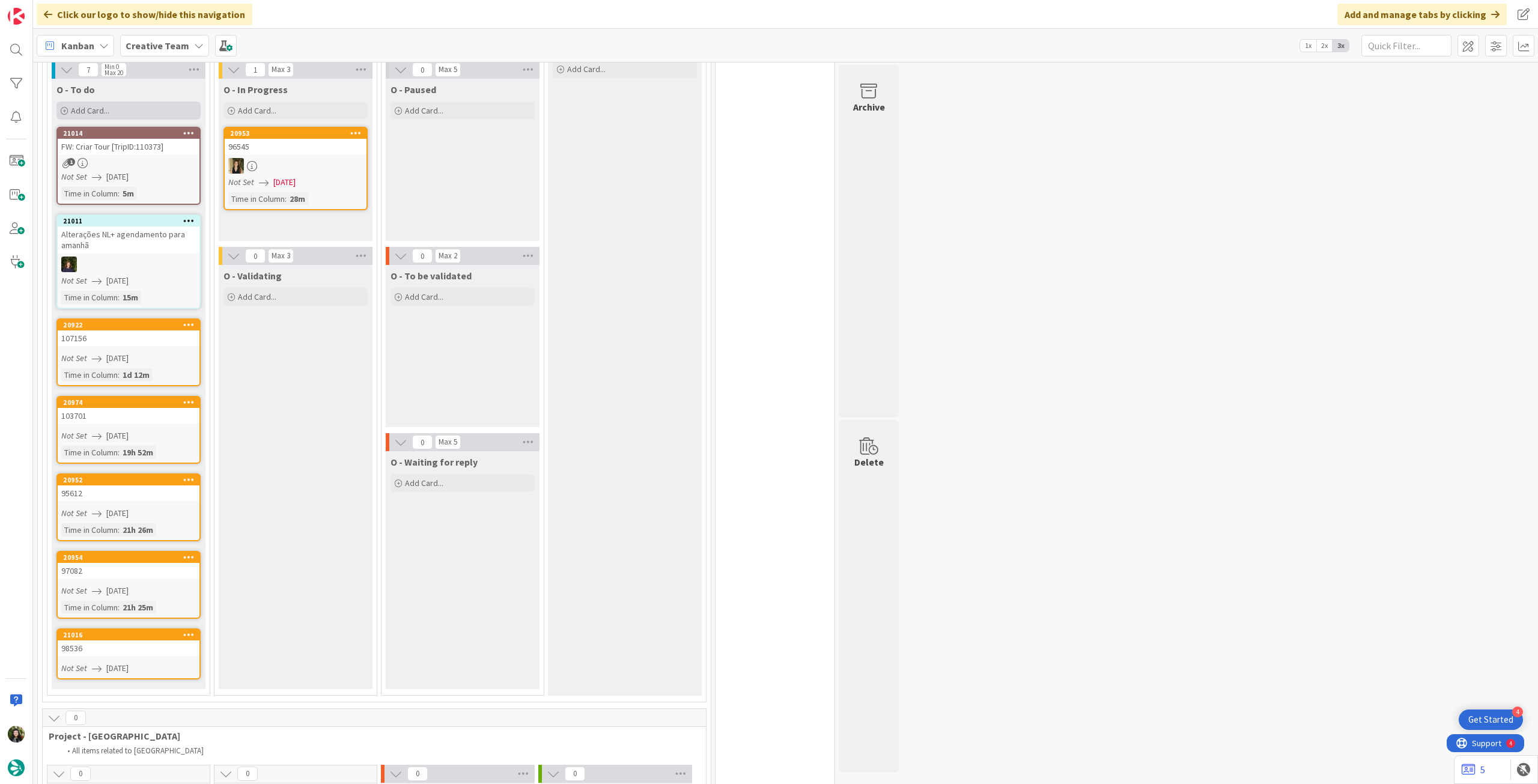
click at [133, 102] on div "Add Card..." at bounding box center [128, 111] width 144 height 18
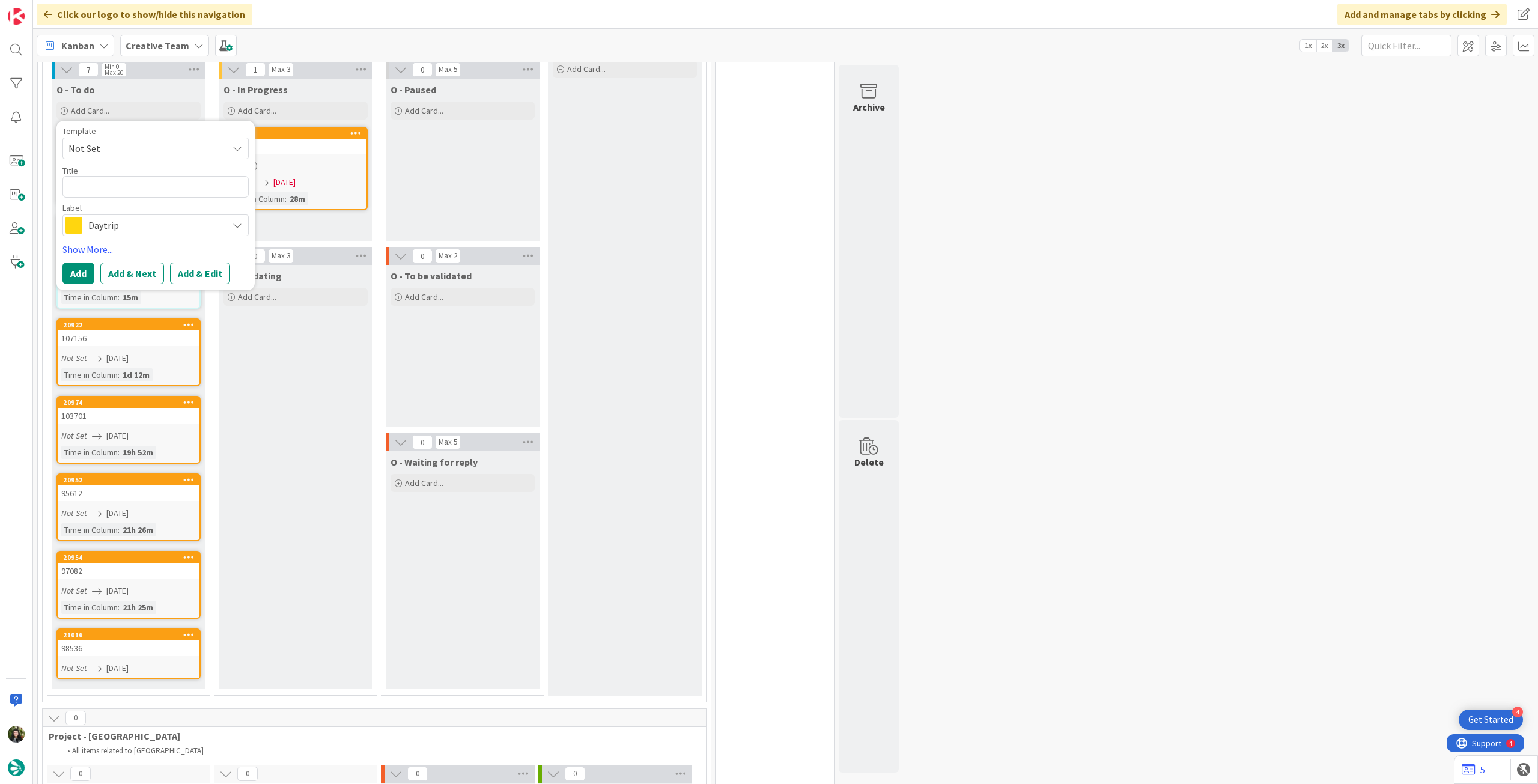
click at [144, 217] on span "Daytrip" at bounding box center [155, 225] width 134 height 17
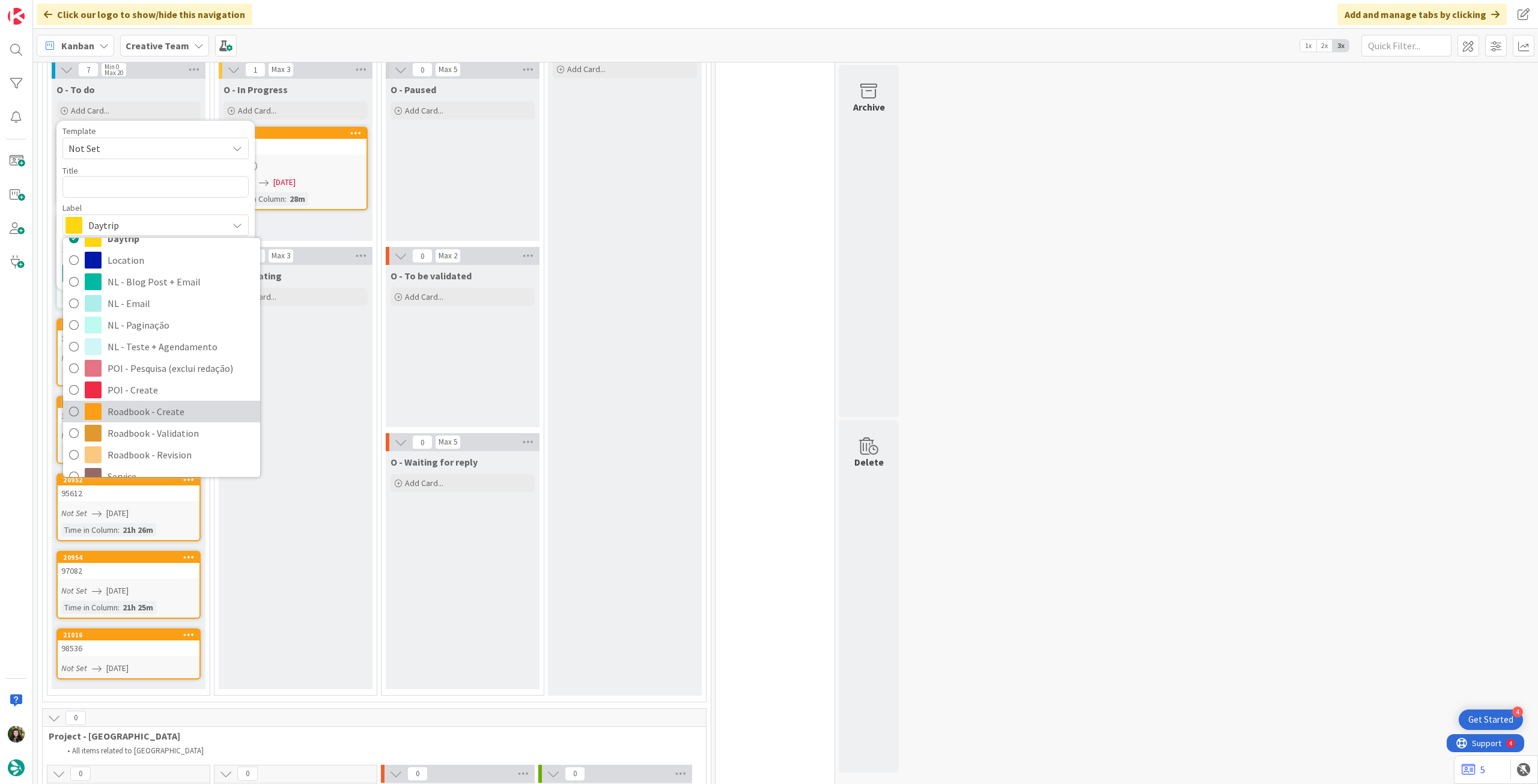
drag, startPoint x: 149, startPoint y: 398, endPoint x: 144, endPoint y: 365, distance: 33.4
click at [148, 403] on span "Roadbook - Create" at bounding box center [181, 412] width 147 height 18
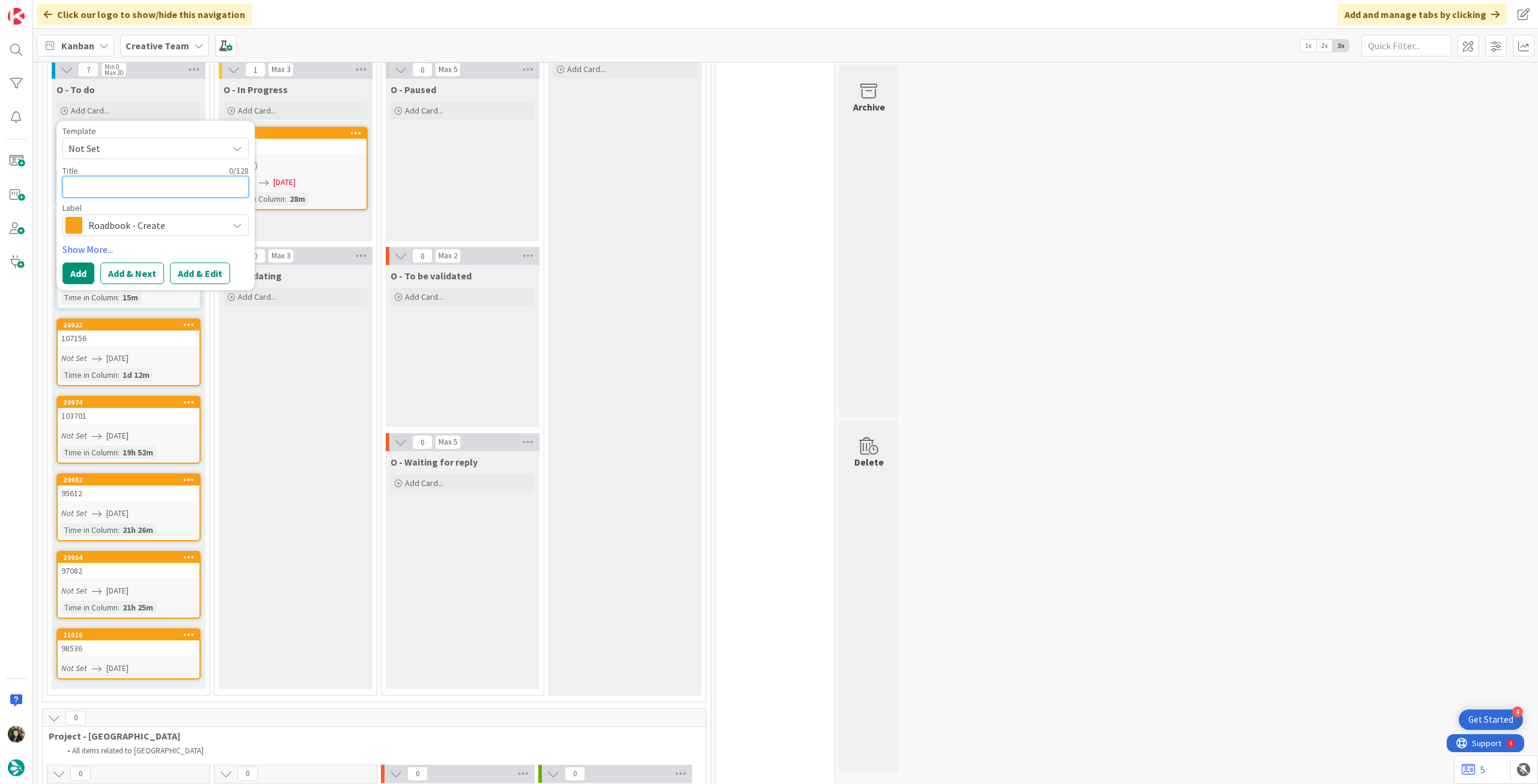
click at [138, 180] on textarea at bounding box center [155, 187] width 186 height 21
paste textarea "99053"
type textarea "x"
type textarea "99053"
click at [75, 264] on button "Add" at bounding box center [78, 273] width 32 height 21
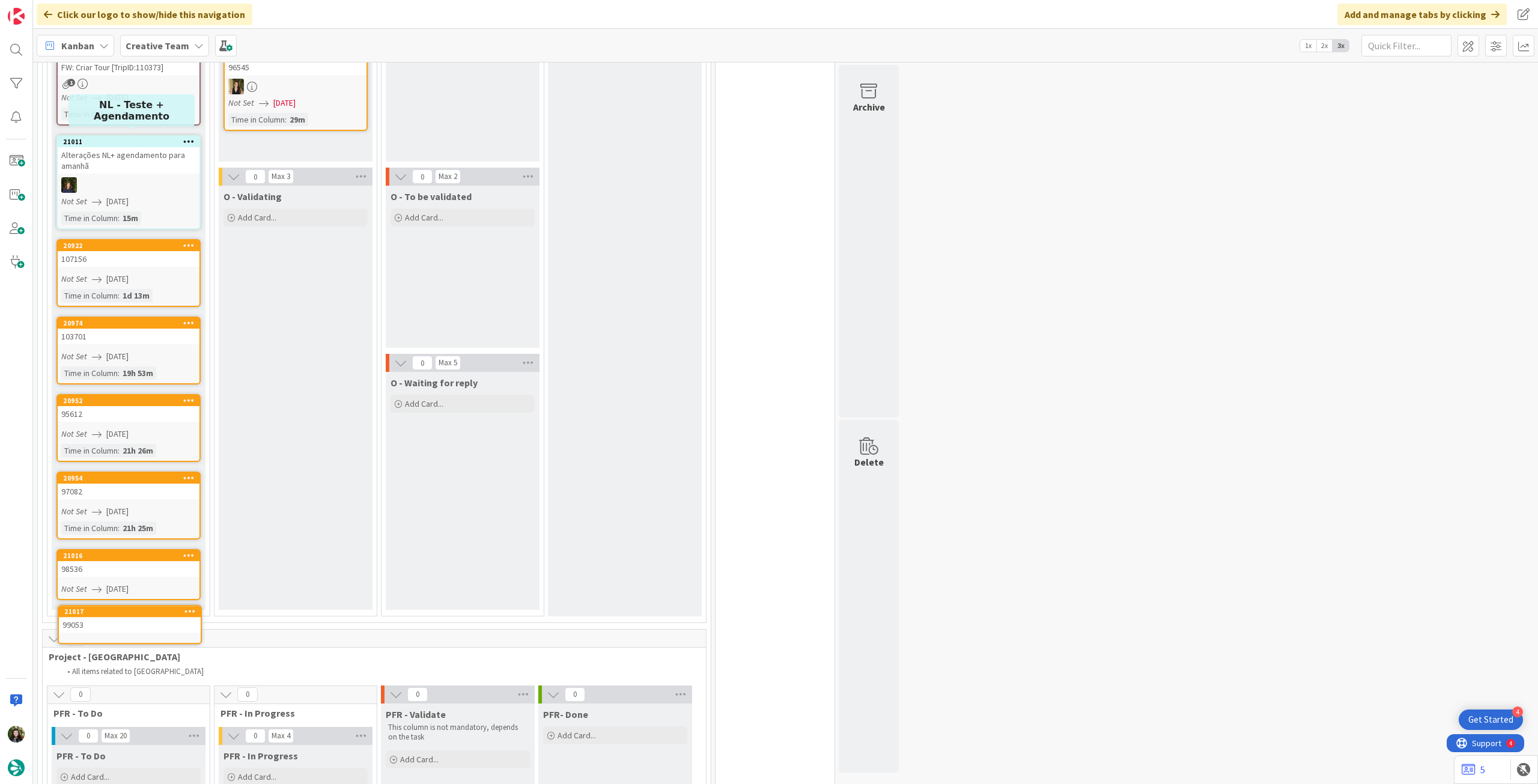
scroll to position [714, 0]
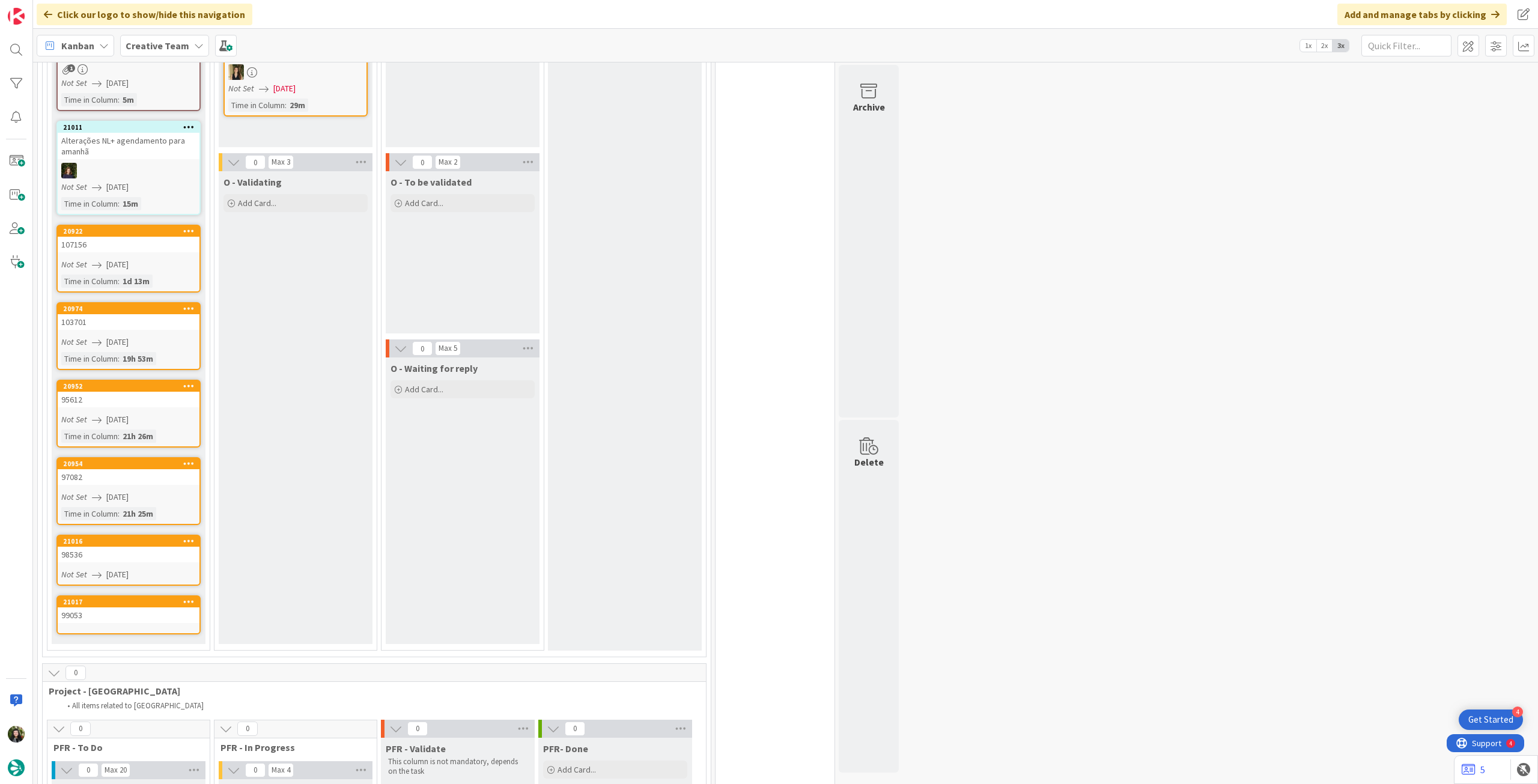
click at [116, 615] on div "99053" at bounding box center [128, 615] width 142 height 16
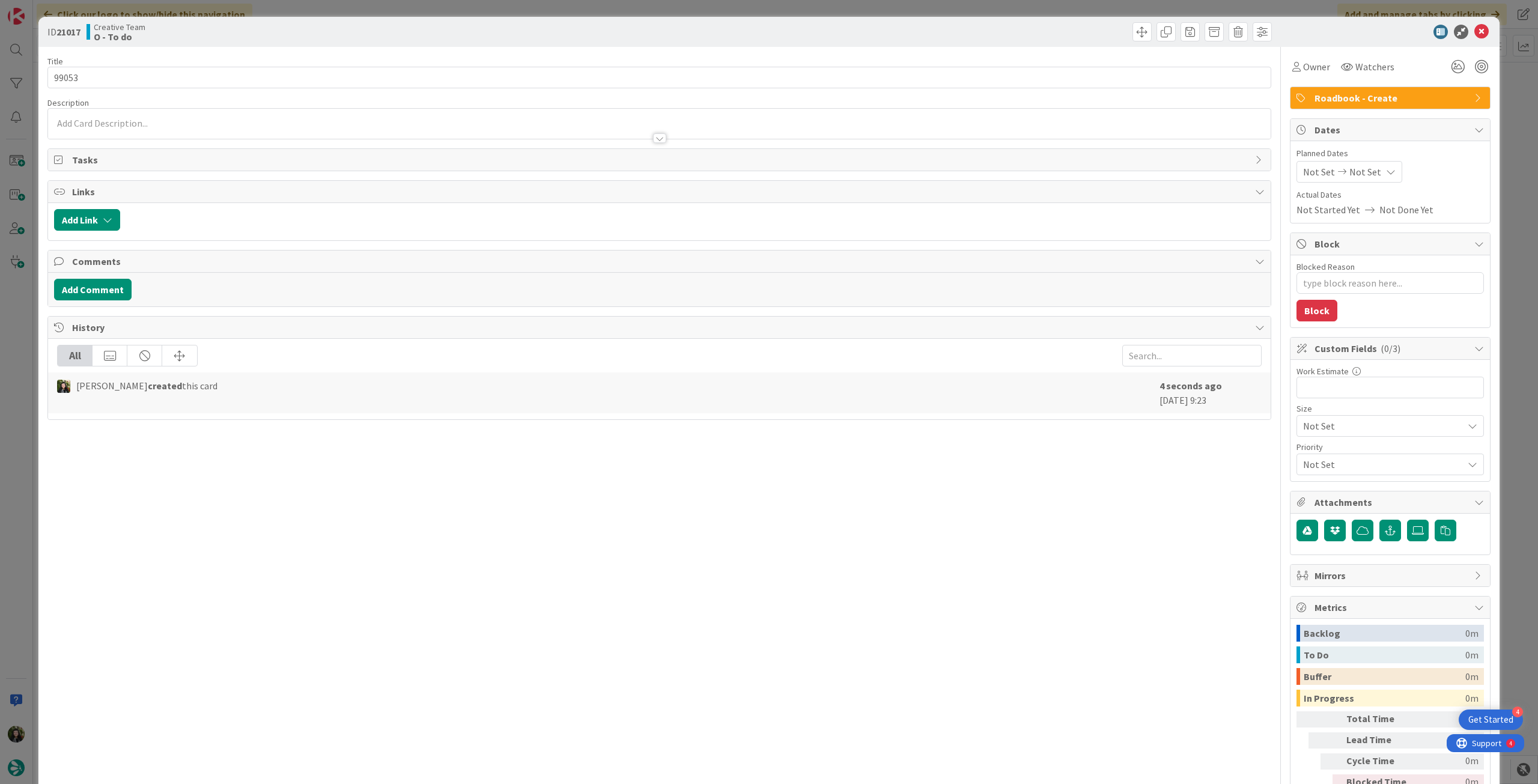
type textarea "x"
click at [1375, 157] on span "Planned Dates" at bounding box center [1390, 153] width 188 height 13
click at [1386, 169] on icon at bounding box center [1391, 172] width 10 height 10
click at [1309, 452] on icon at bounding box center [1318, 453] width 18 height 14
type input "14/08/2025"
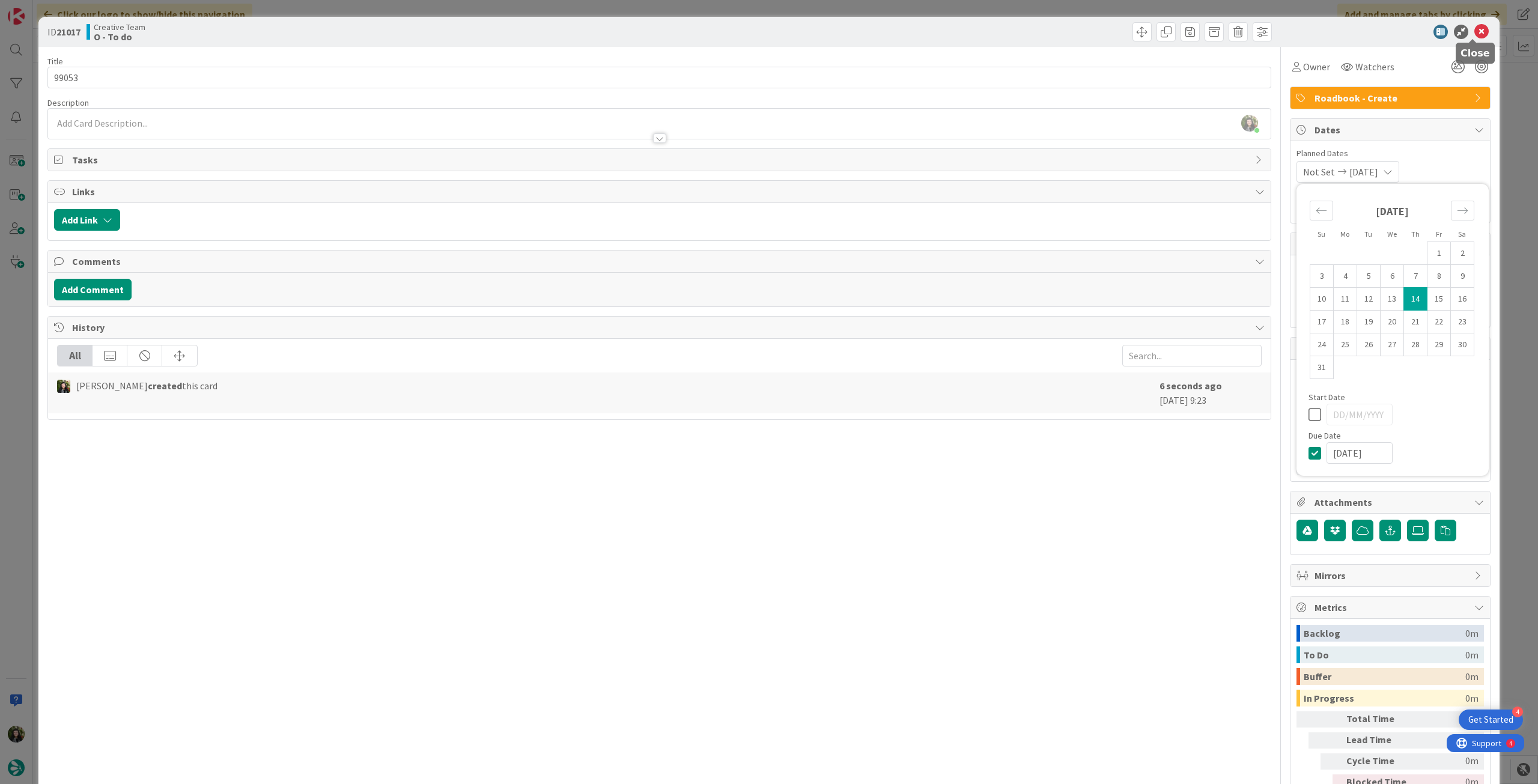
click at [1474, 30] on icon at bounding box center [1481, 31] width 14 height 14
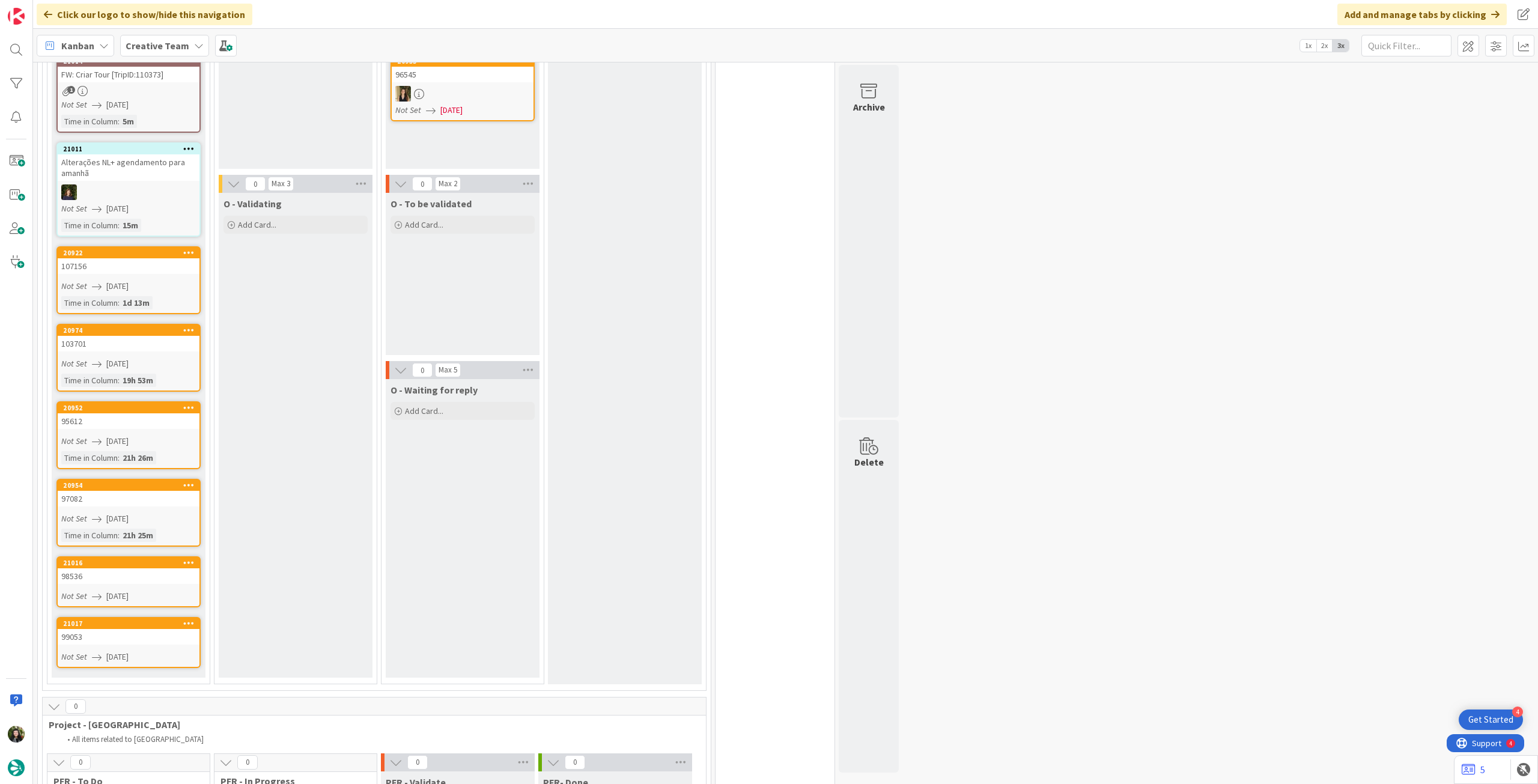
scroll to position [530, 0]
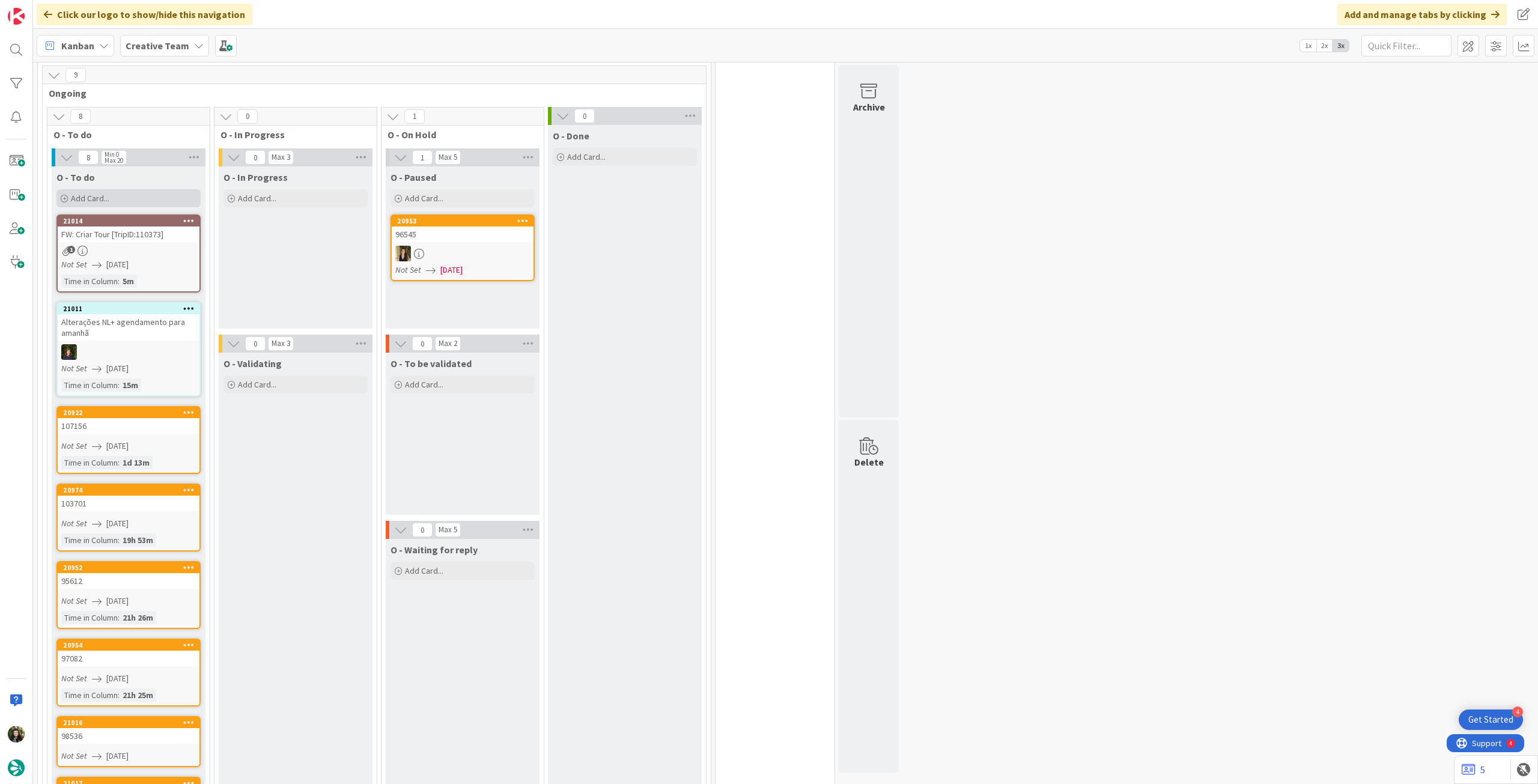
click at [162, 171] on div "O - To do" at bounding box center [128, 177] width 144 height 12
click at [162, 189] on div "Add Card..." at bounding box center [128, 198] width 144 height 18
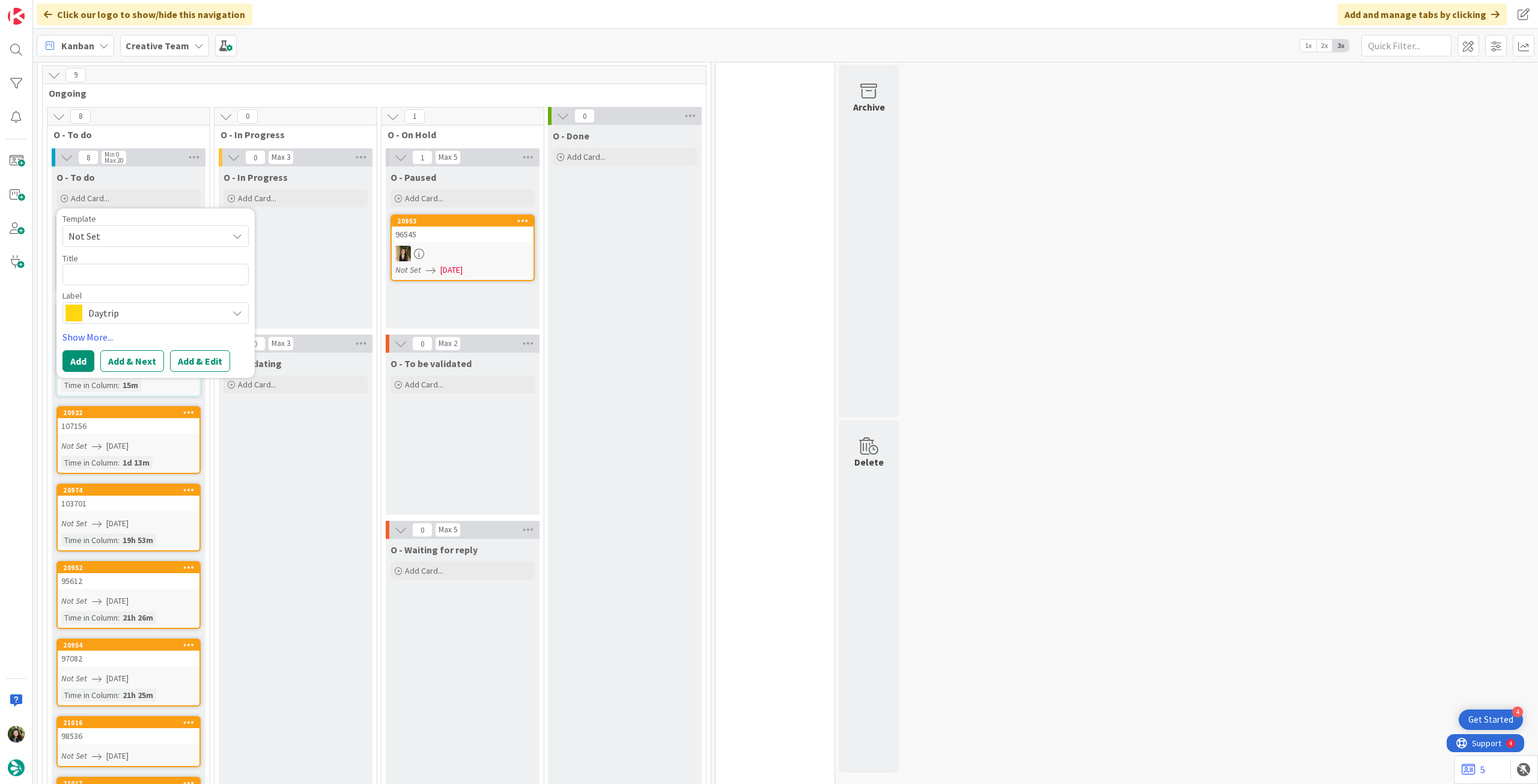
click at [134, 305] on span "Daytrip" at bounding box center [155, 313] width 134 height 17
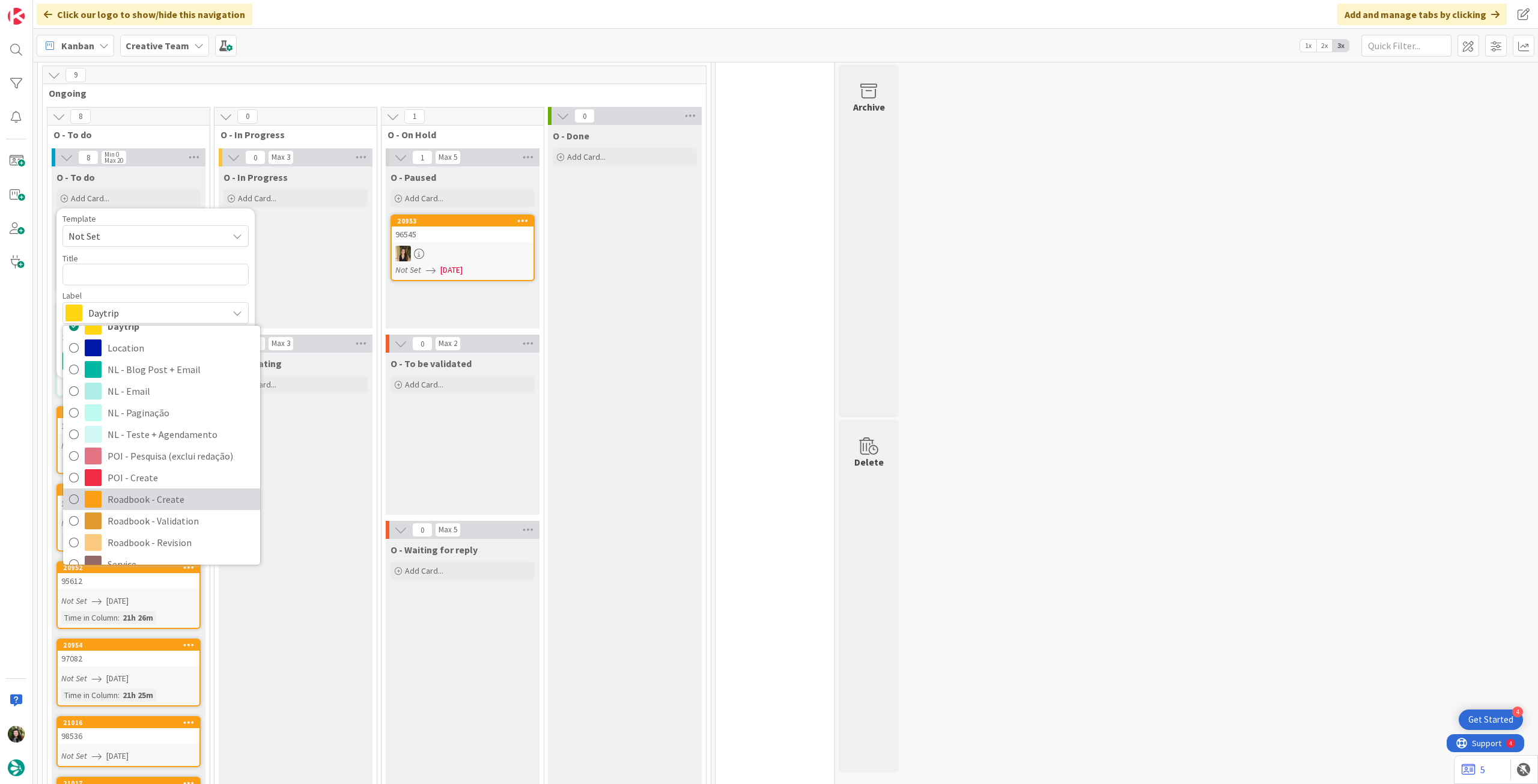
click at [142, 490] on span "Roadbook - Create" at bounding box center [181, 499] width 147 height 18
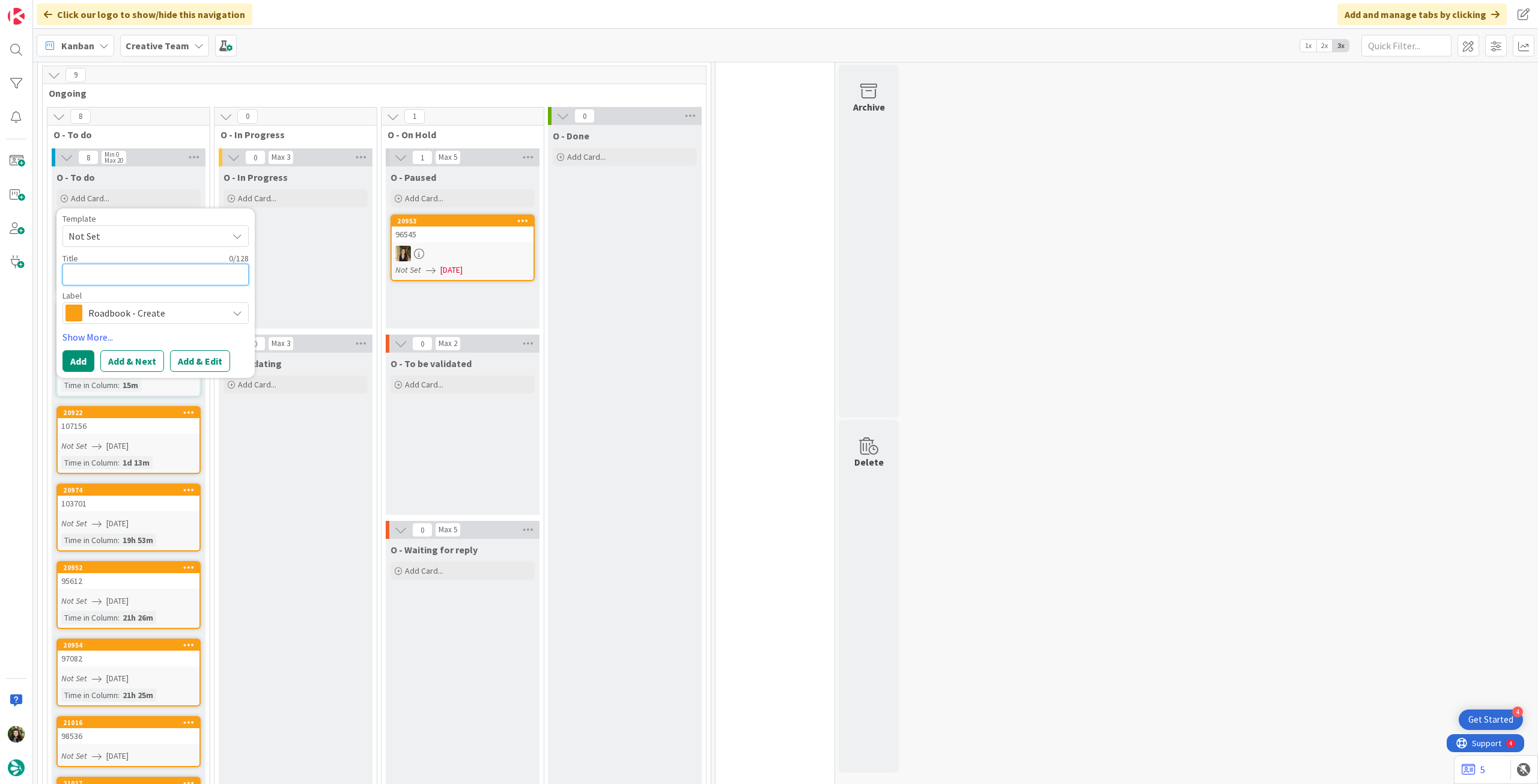
drag, startPoint x: 156, startPoint y: 258, endPoint x: 120, endPoint y: 302, distance: 56.9
click at [156, 264] on textarea at bounding box center [155, 274] width 186 height 21
paste textarea "100552"
type textarea "x"
type textarea "100552"
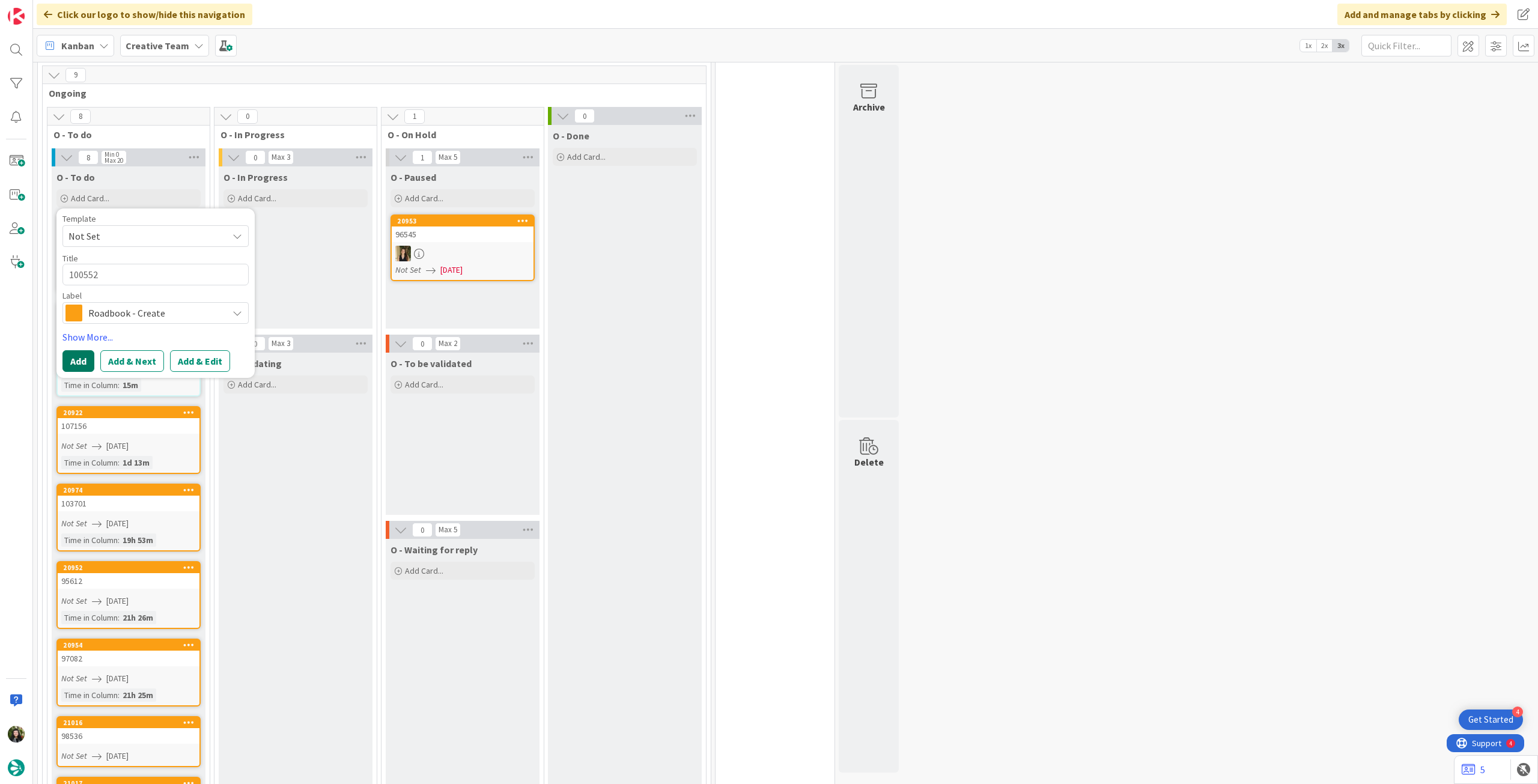
drag, startPoint x: 80, startPoint y: 341, endPoint x: 86, endPoint y: 318, distance: 23.8
click at [79, 350] on button "Add" at bounding box center [78, 361] width 32 height 21
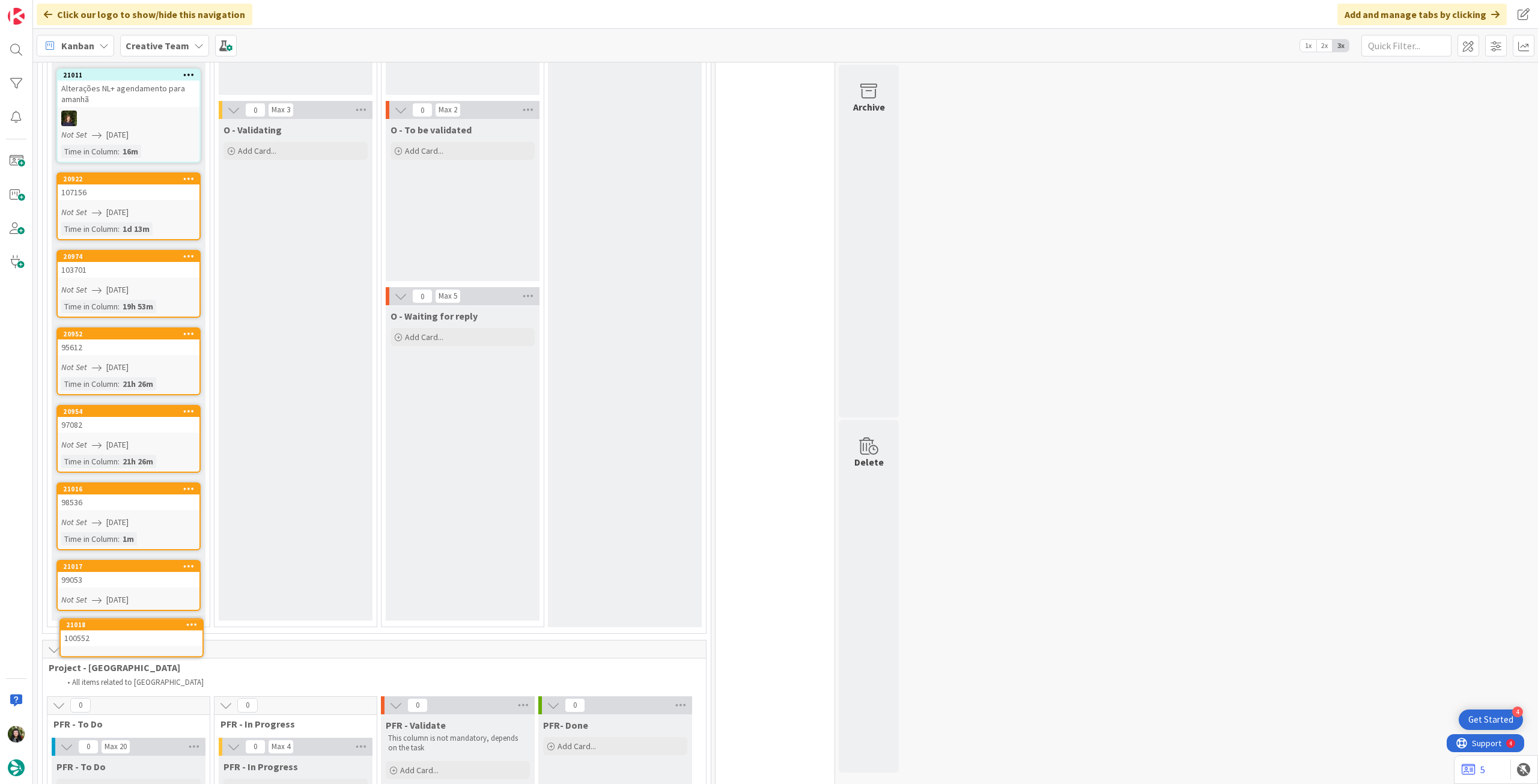
scroll to position [763, 0]
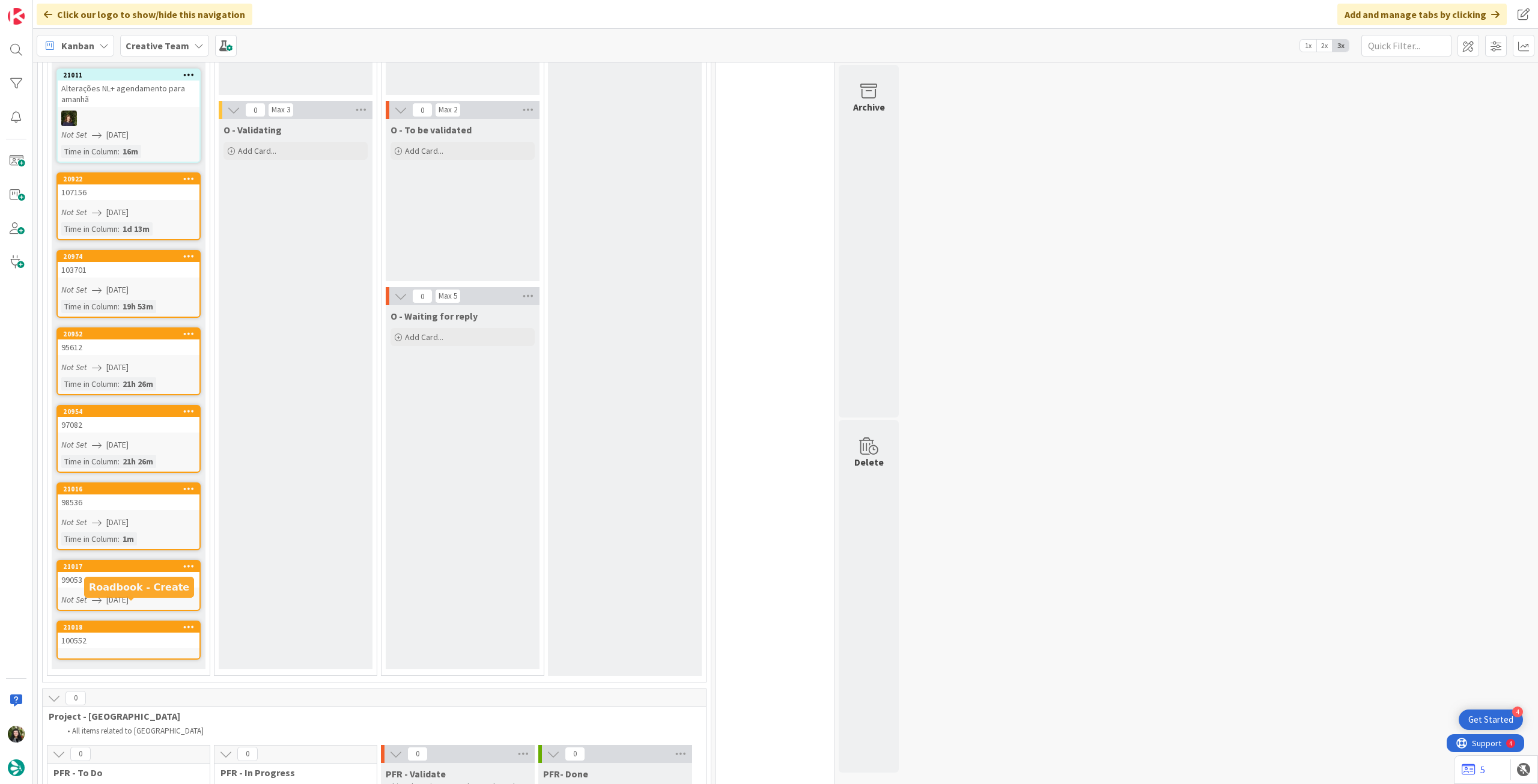
click at [129, 623] on div "21018" at bounding box center [131, 627] width 136 height 8
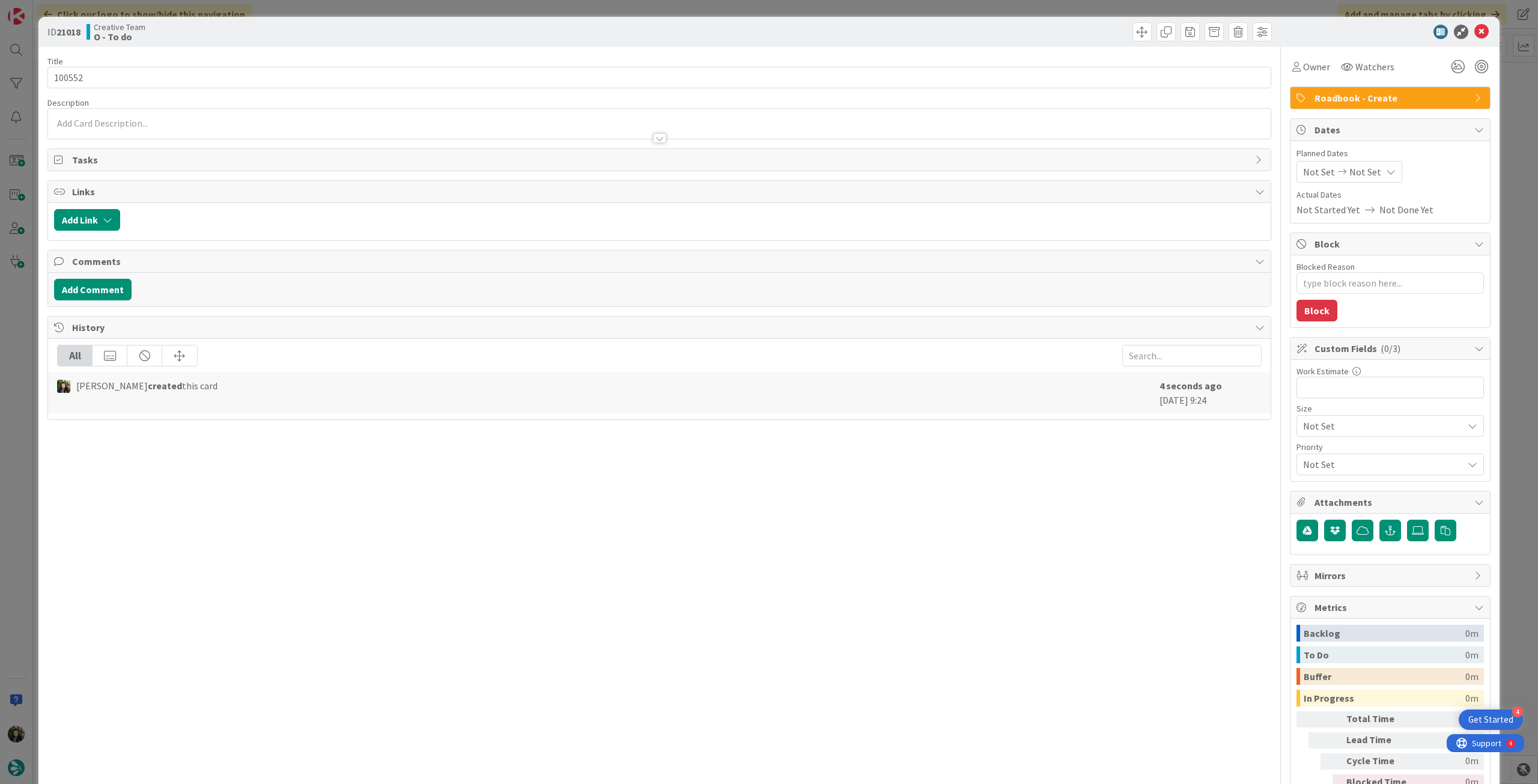
type textarea "x"
click at [1386, 171] on icon at bounding box center [1391, 172] width 10 height 10
click at [1309, 457] on icon at bounding box center [1318, 453] width 18 height 14
type input "14/08/2025"
click at [1475, 32] on icon at bounding box center [1481, 31] width 14 height 14
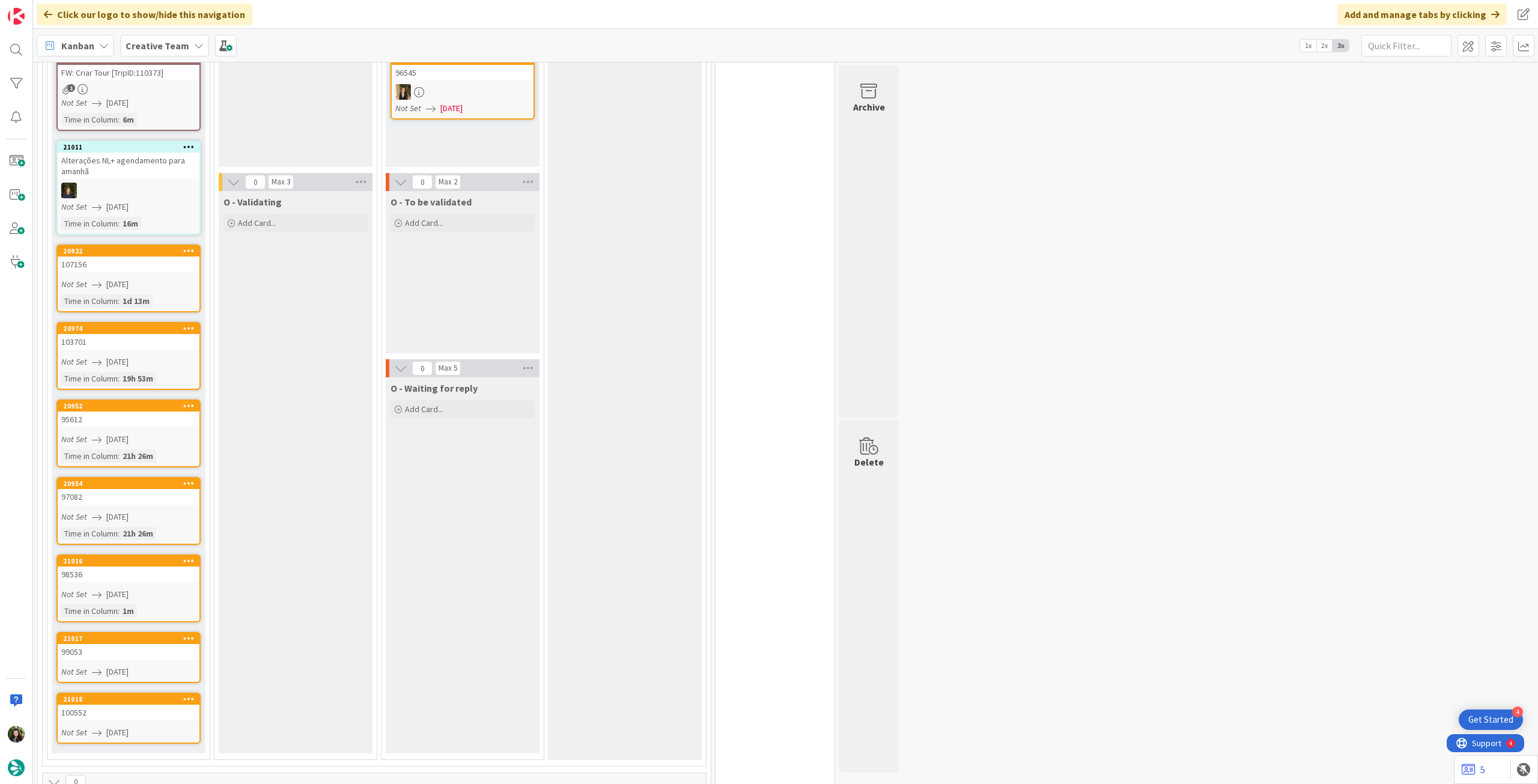
scroll to position [523, 0]
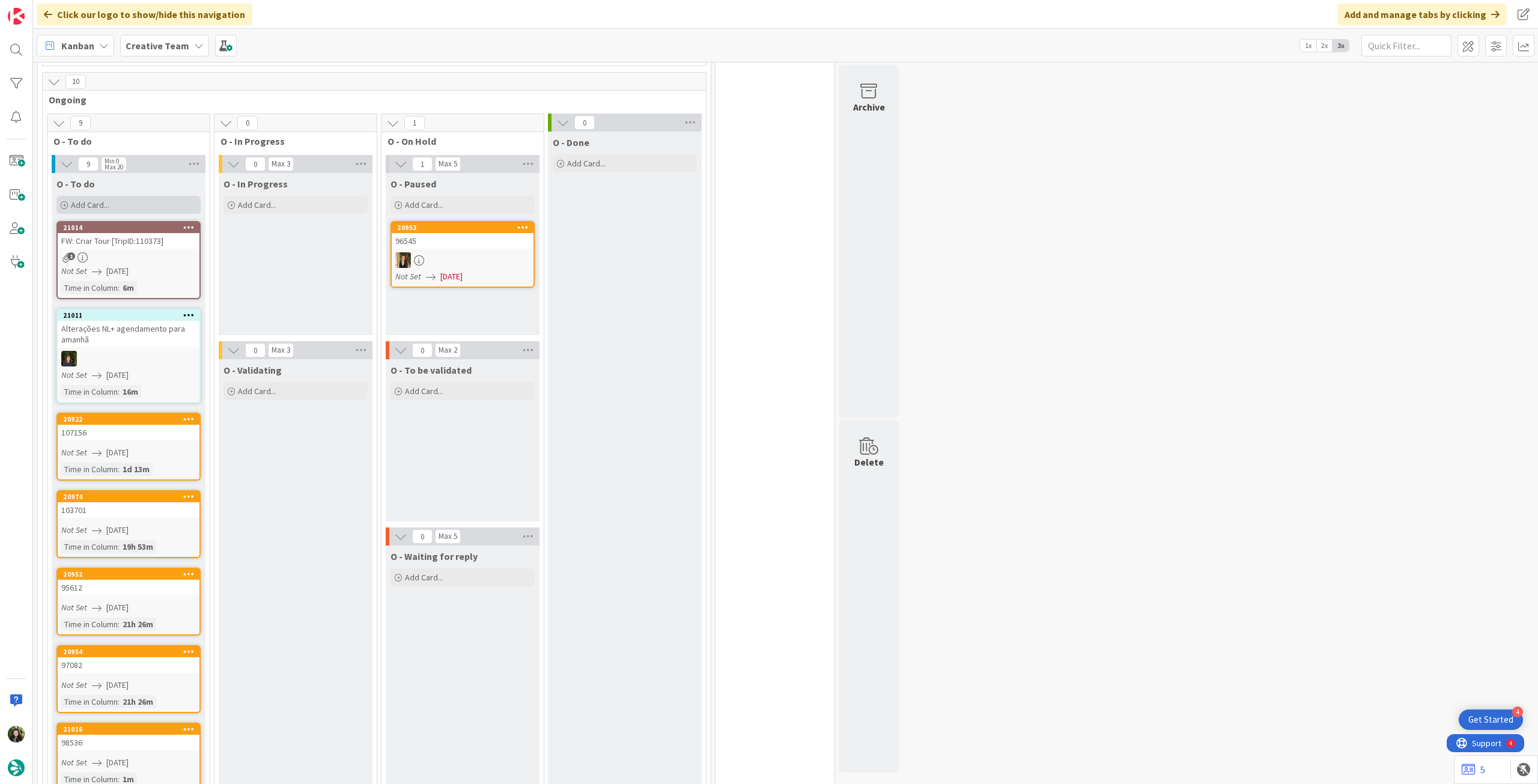
click at [143, 196] on div "Add Card..." at bounding box center [128, 205] width 144 height 18
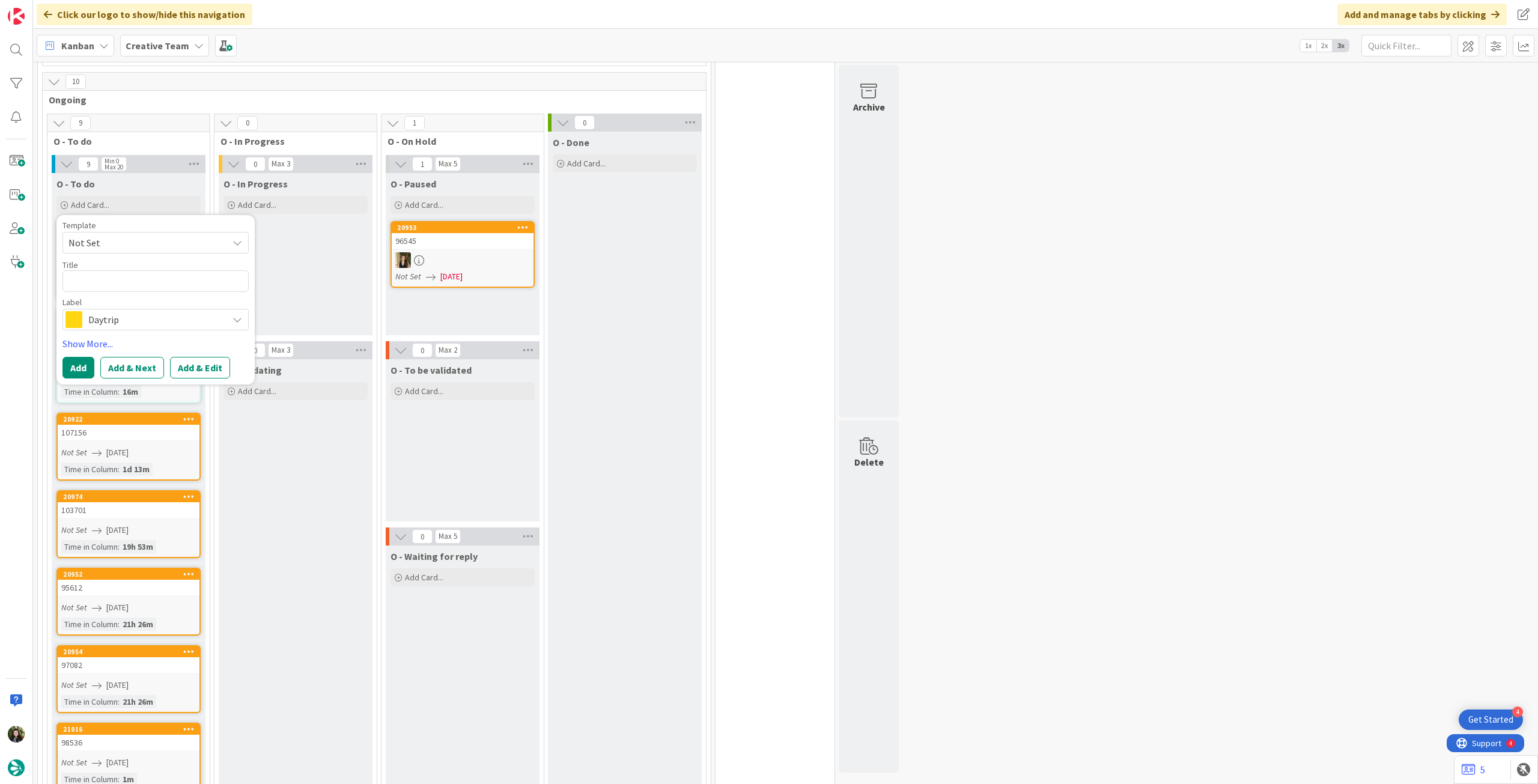
drag, startPoint x: 155, startPoint y: 298, endPoint x: 165, endPoint y: 283, distance: 18.0
click at [157, 311] on span "Daytrip" at bounding box center [155, 320] width 134 height 17
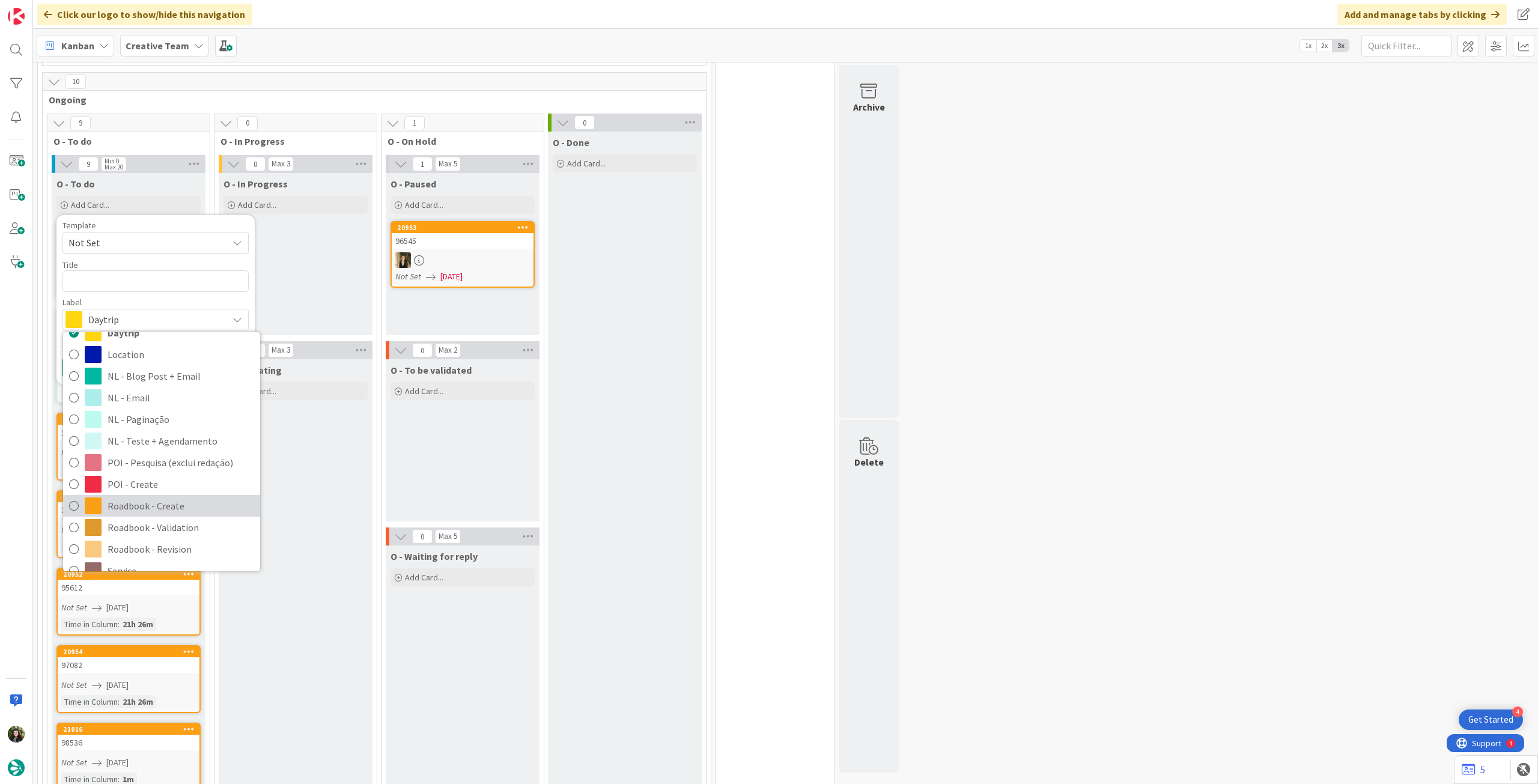
click at [140, 497] on span "Roadbook - Create" at bounding box center [181, 506] width 147 height 18
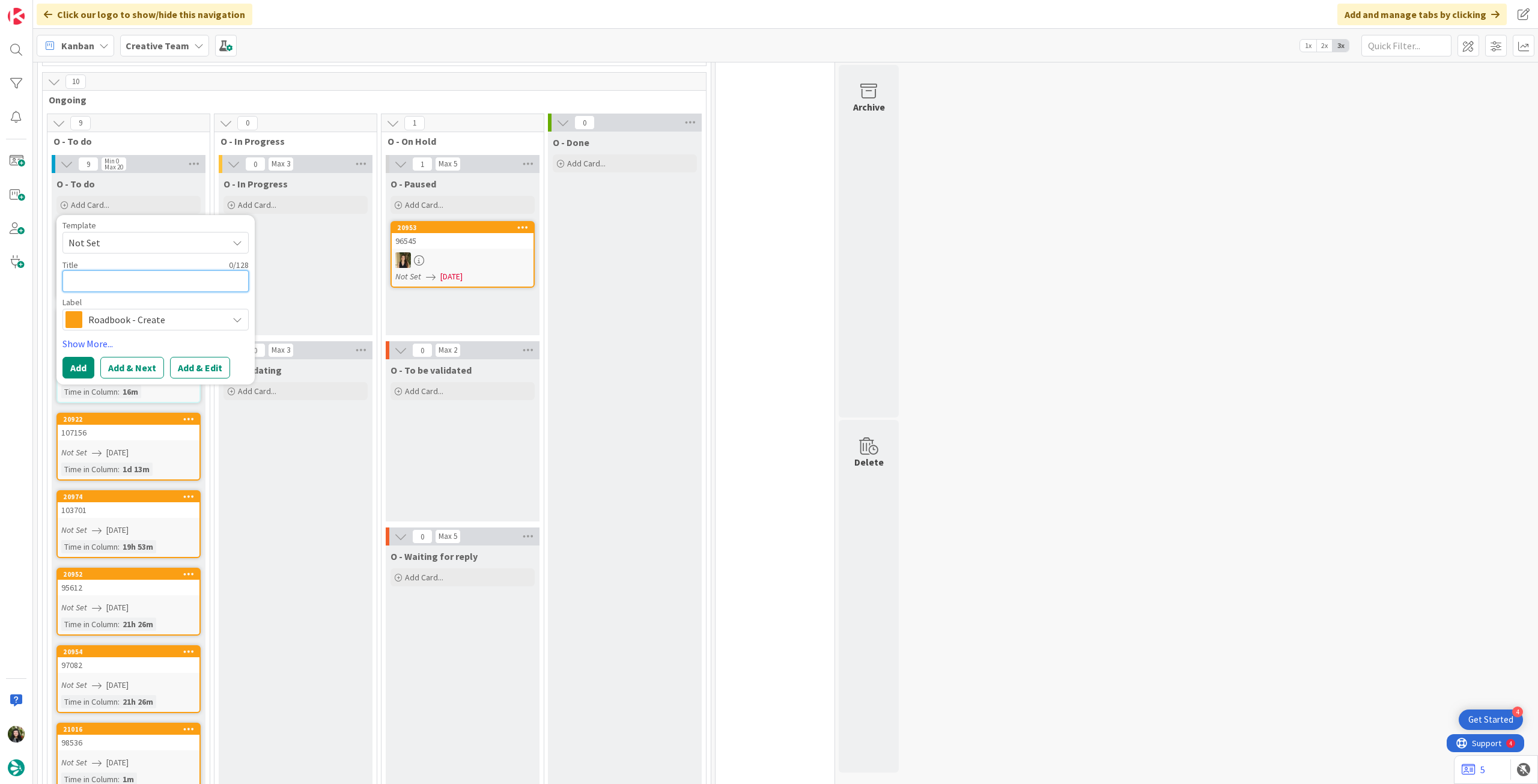
click at [135, 270] on textarea at bounding box center [155, 281] width 186 height 21
paste textarea "98472"
type textarea "x"
type textarea "98472"
click at [76, 357] on button "Add" at bounding box center [78, 368] width 32 height 21
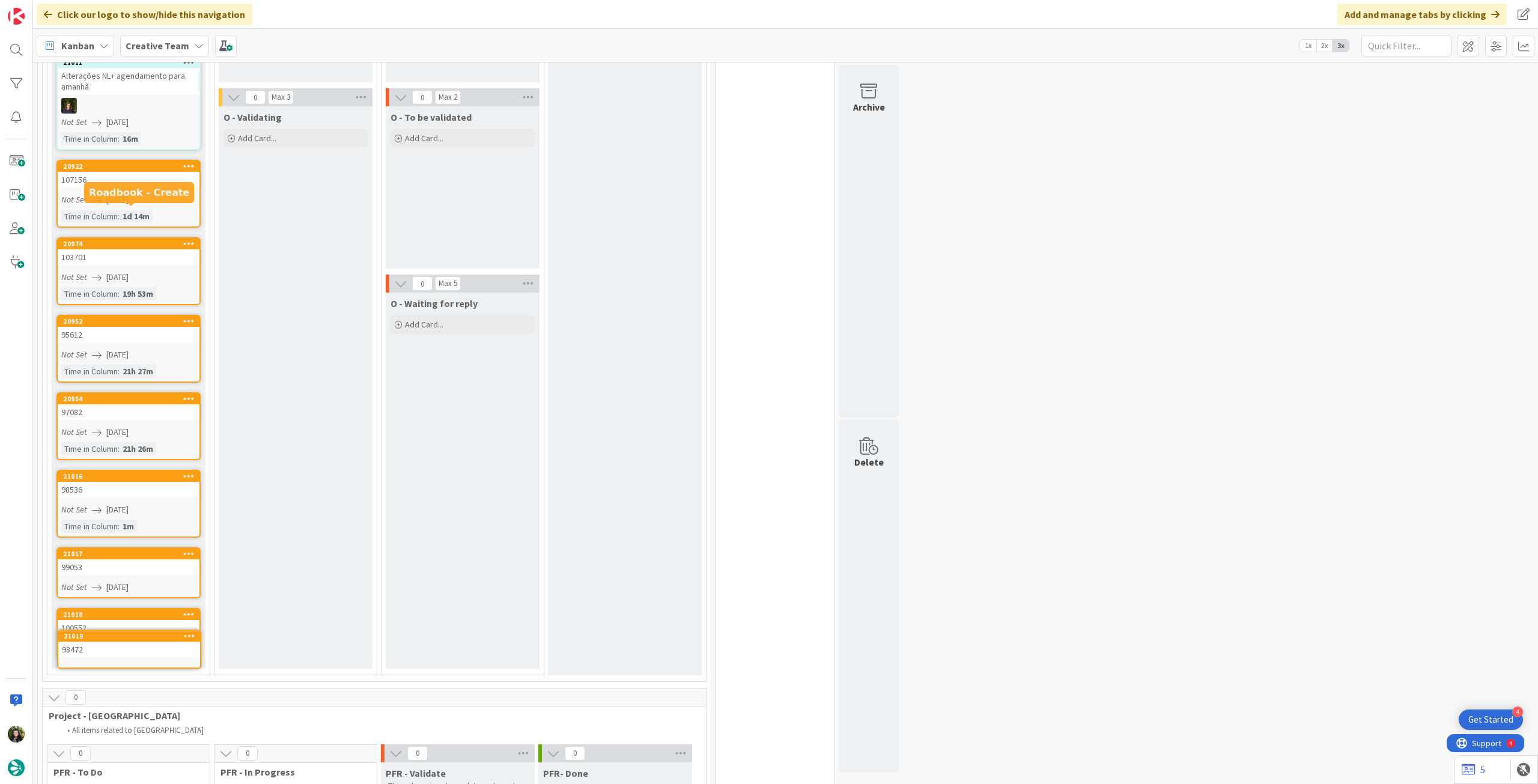
scroll to position [810, 0]
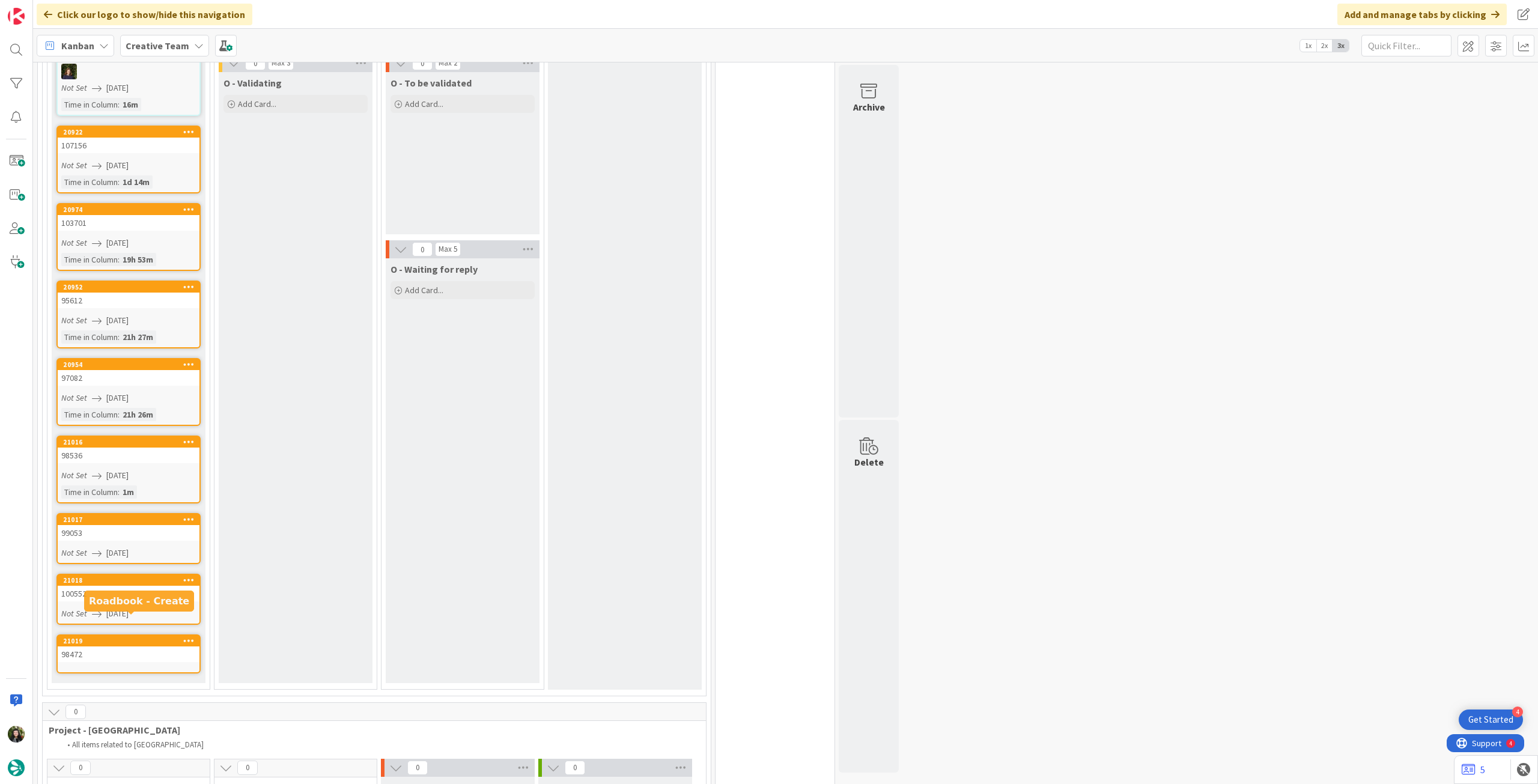
click at [118, 646] on div "98472" at bounding box center [128, 654] width 142 height 16
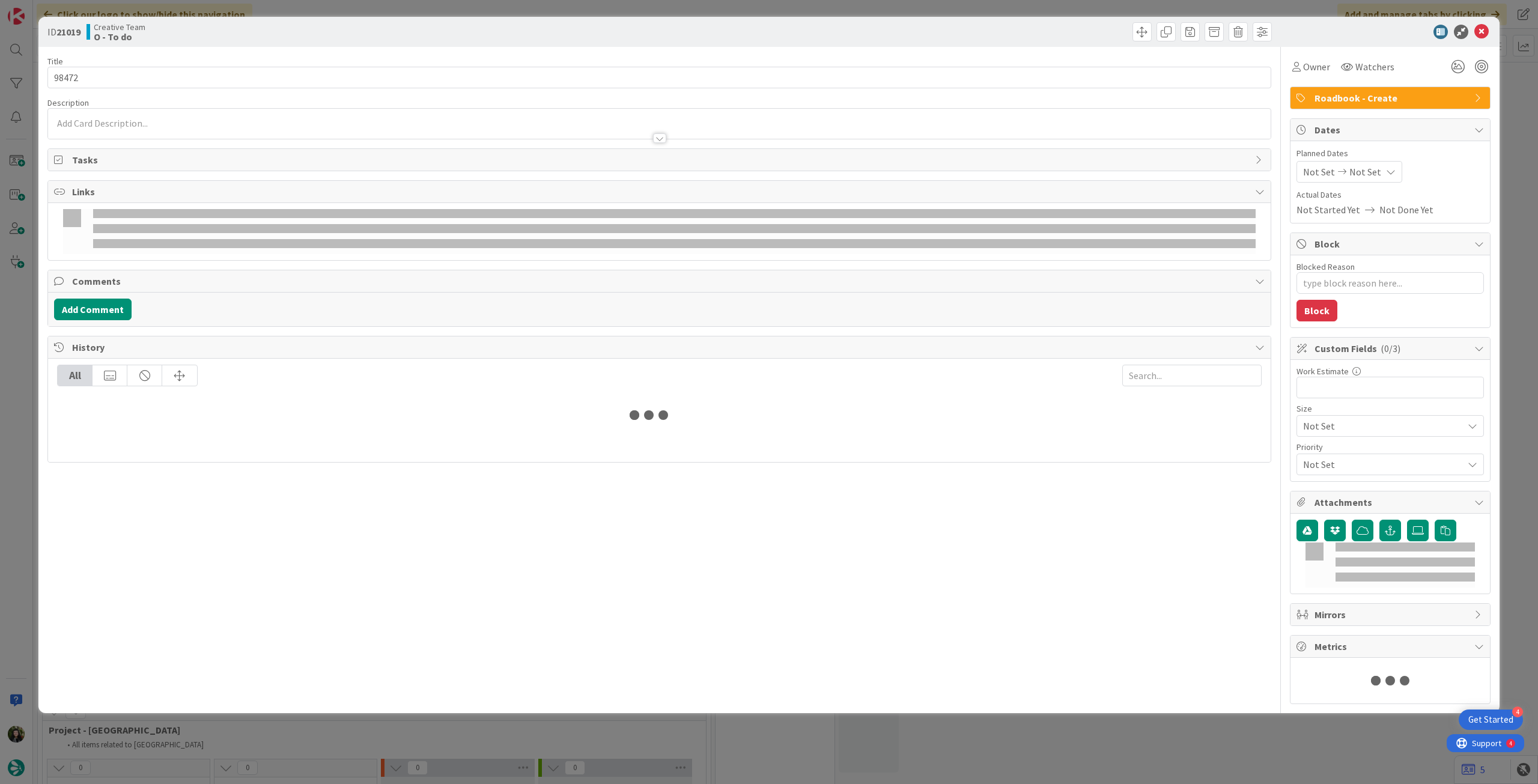
type textarea "x"
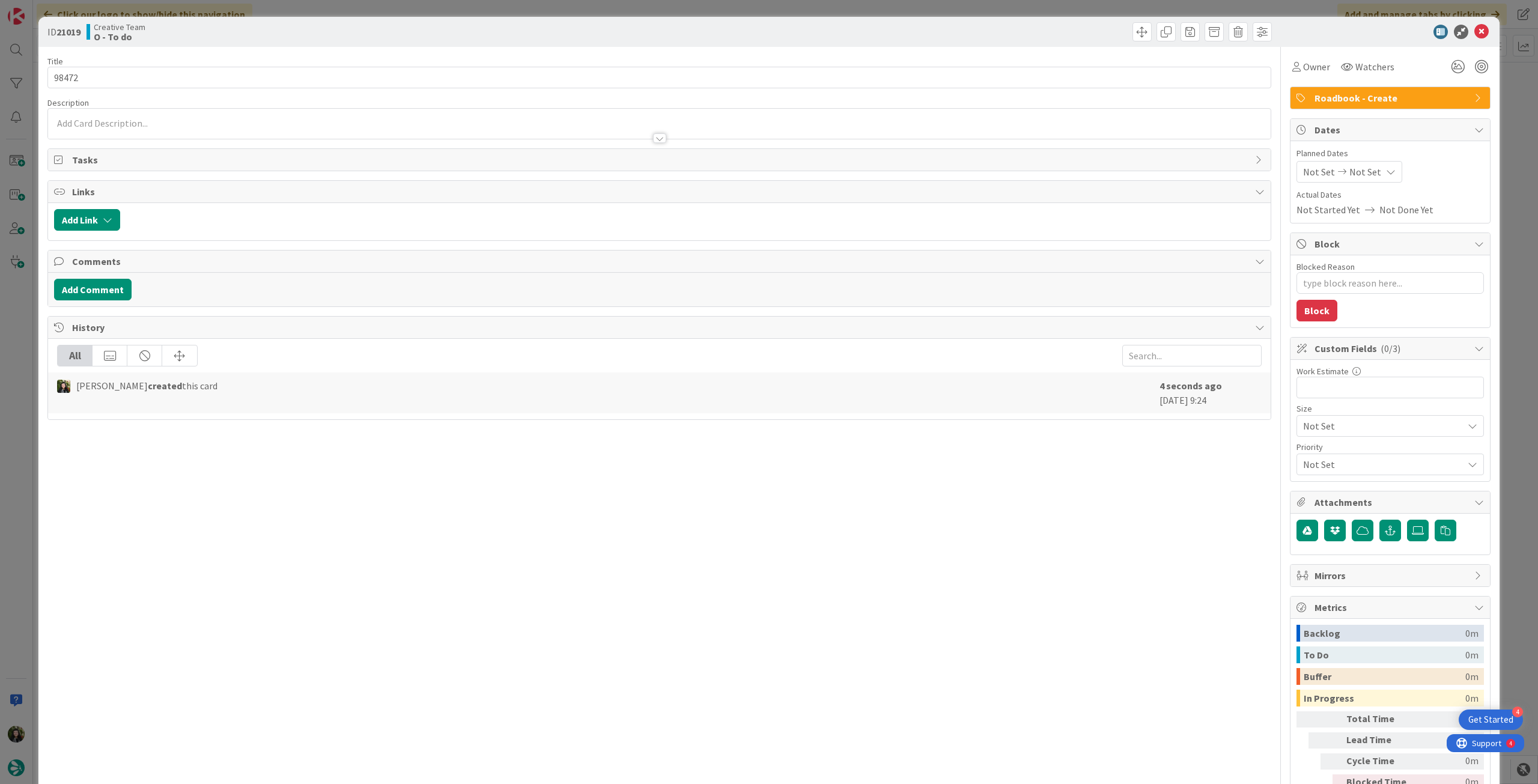
click at [1359, 170] on span "Not Set" at bounding box center [1366, 172] width 32 height 14
click at [1309, 452] on icon at bounding box center [1318, 453] width 18 height 14
type input "14/08/2025"
click at [1474, 31] on icon at bounding box center [1481, 31] width 14 height 14
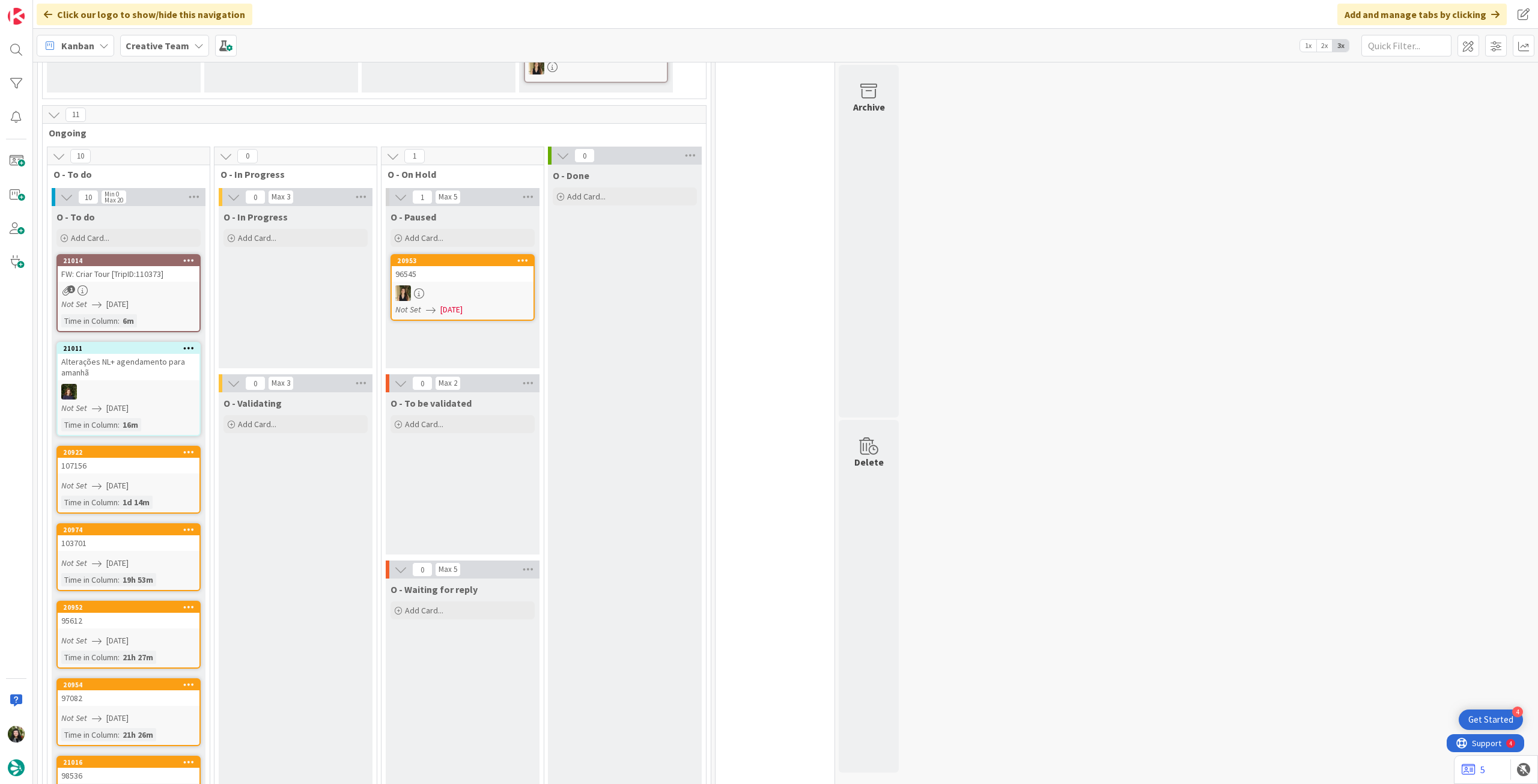
scroll to position [489, 0]
click at [136, 229] on div "Add Card..." at bounding box center [128, 239] width 144 height 18
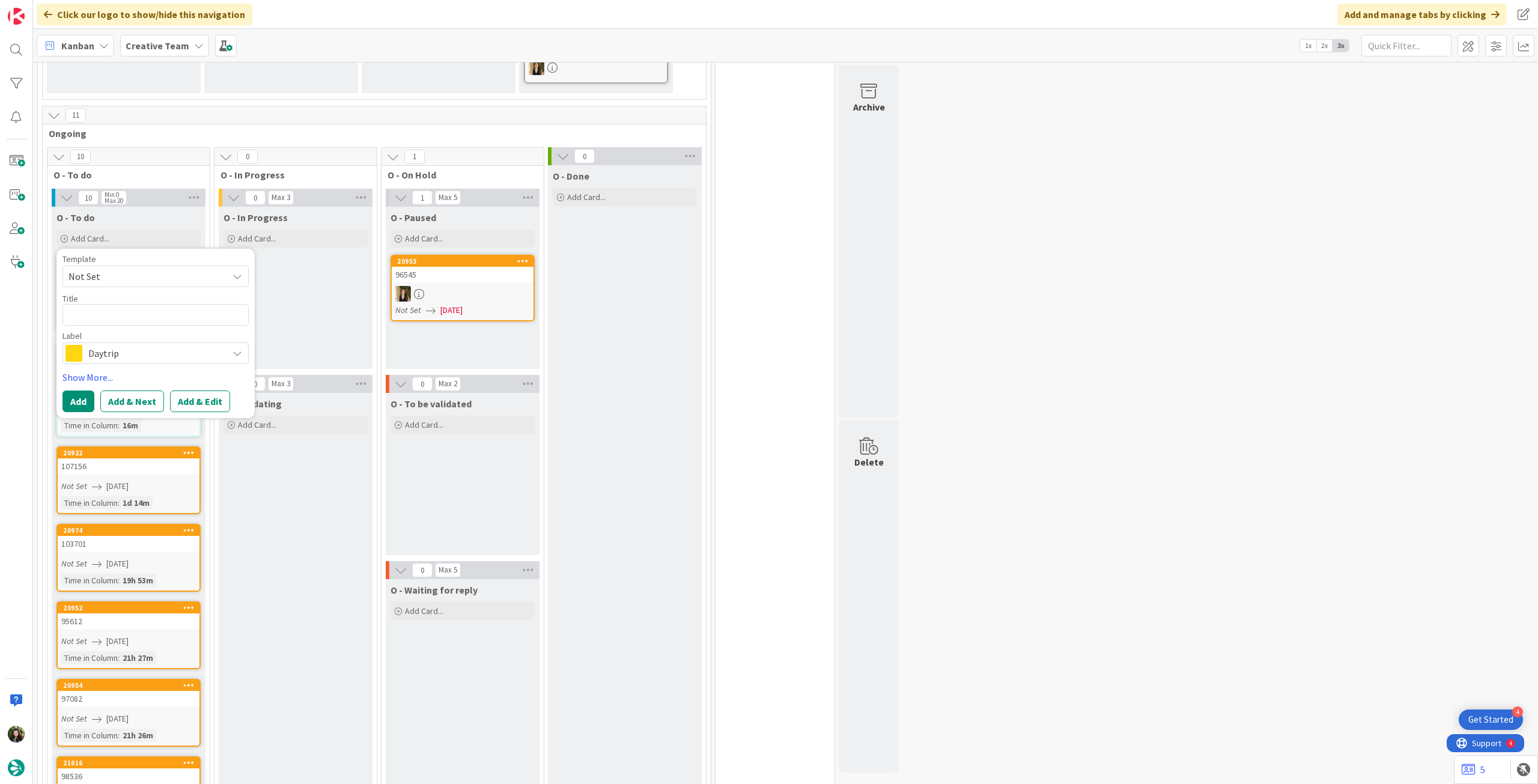
click at [134, 345] on span "Daytrip" at bounding box center [155, 353] width 134 height 17
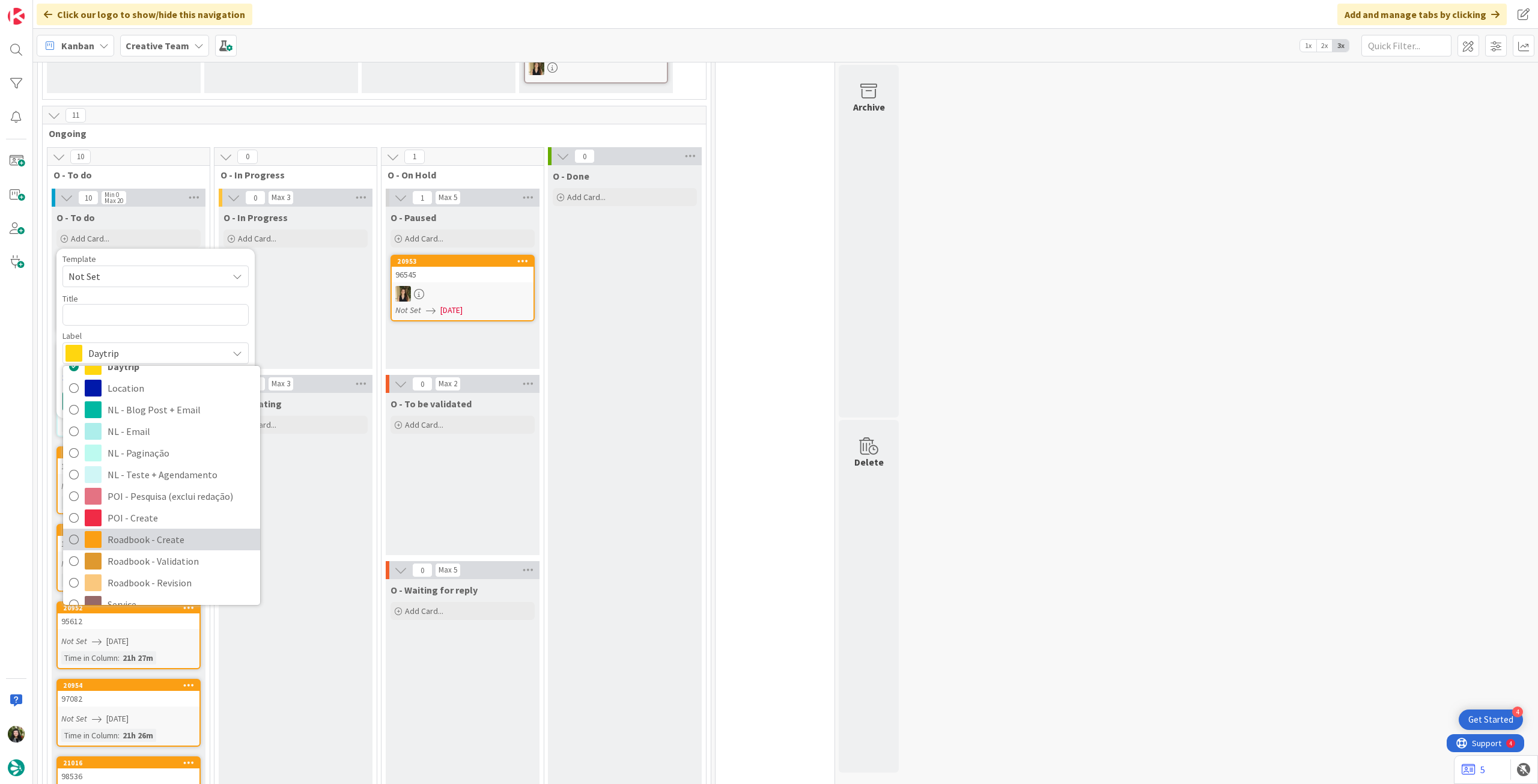
click at [121, 530] on span "Roadbook - Create" at bounding box center [181, 539] width 147 height 18
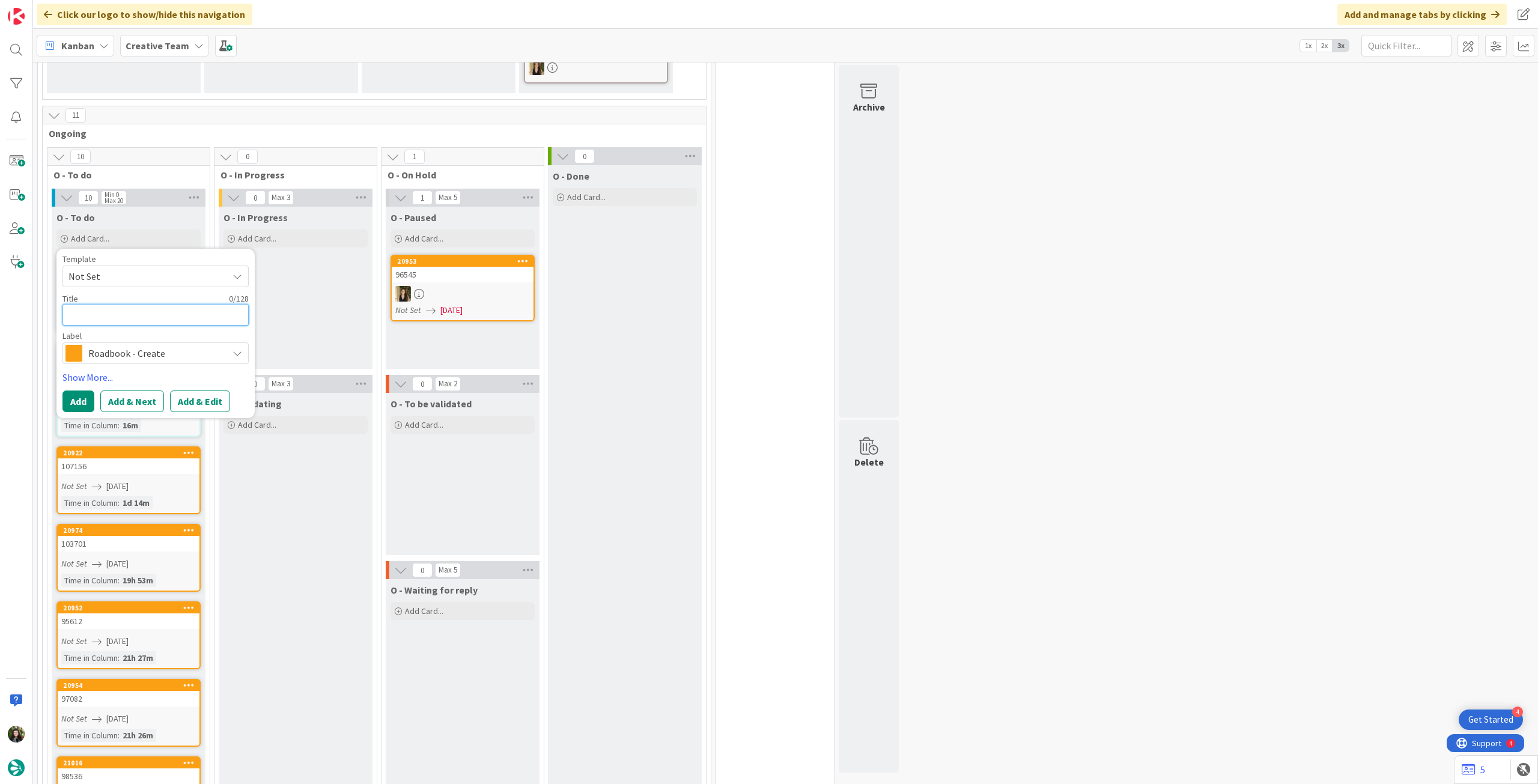
click at [141, 304] on textarea at bounding box center [155, 315] width 186 height 21
paste textarea "95729"
type textarea "x"
type textarea "95729"
click at [78, 391] on div "Template Not Set Title 5 / 128 95729 Label Roadbook - Create Accommodation Acco…" at bounding box center [155, 333] width 198 height 169
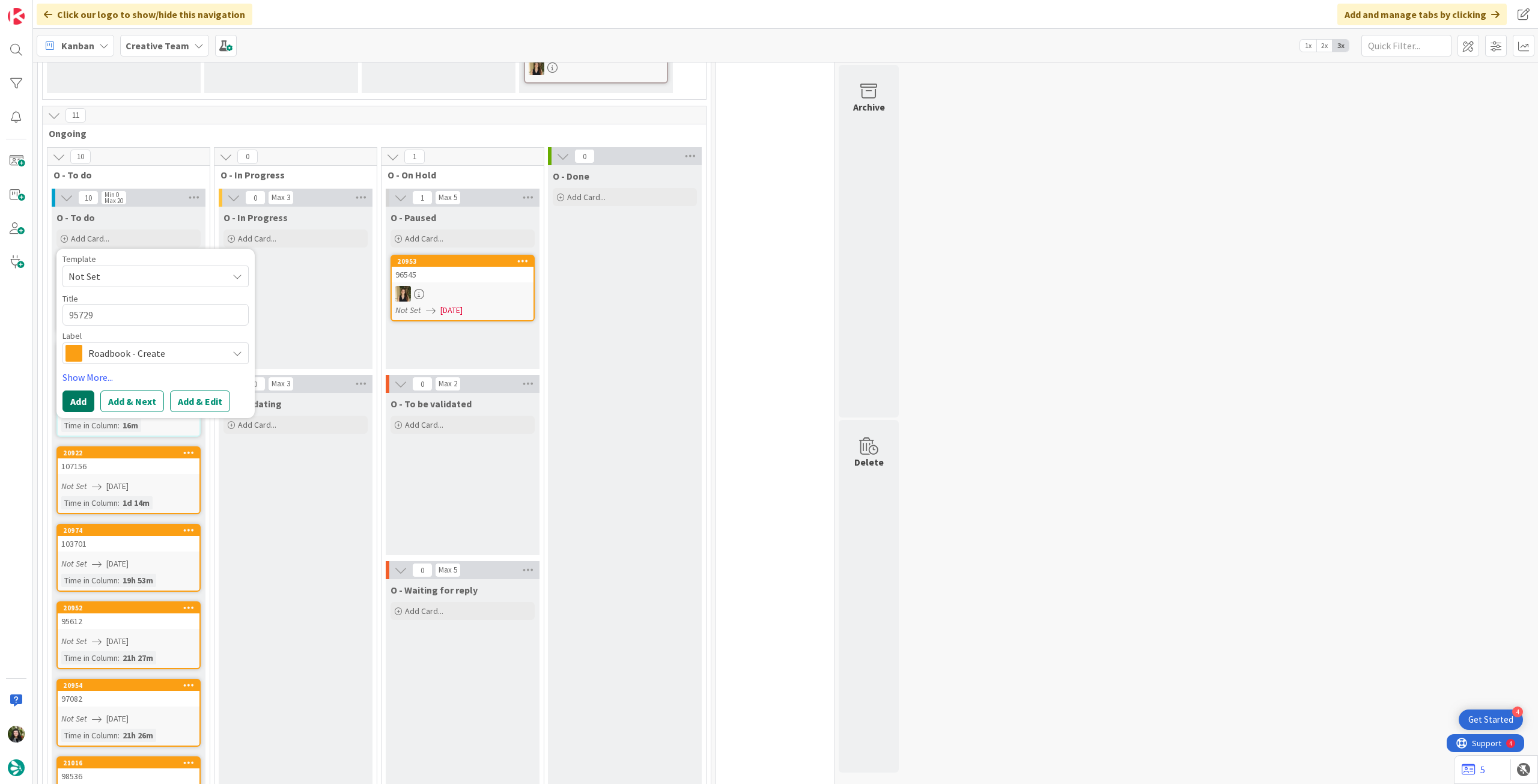
click at [79, 390] on button "Add" at bounding box center [78, 401] width 32 height 21
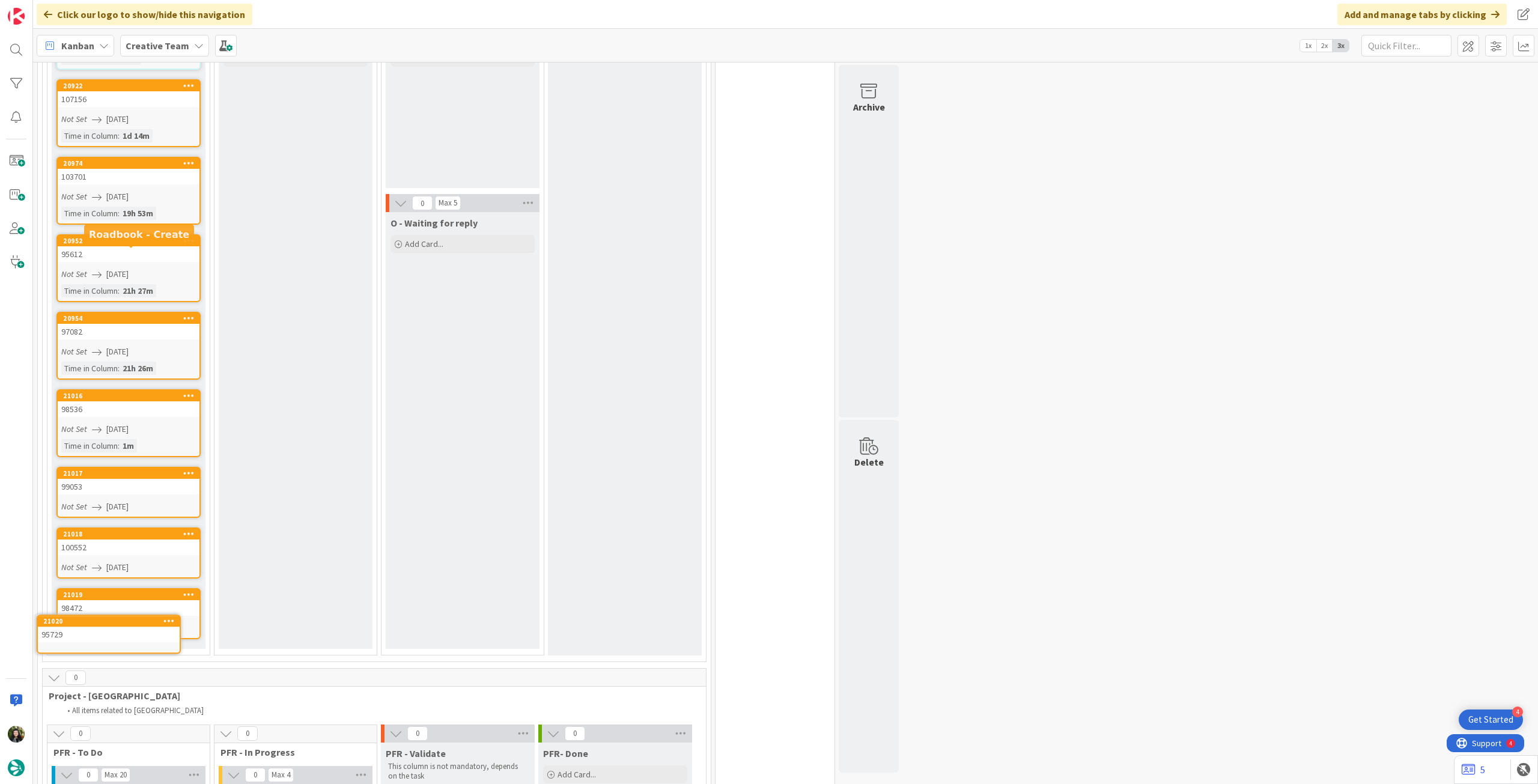
scroll to position [871, 0]
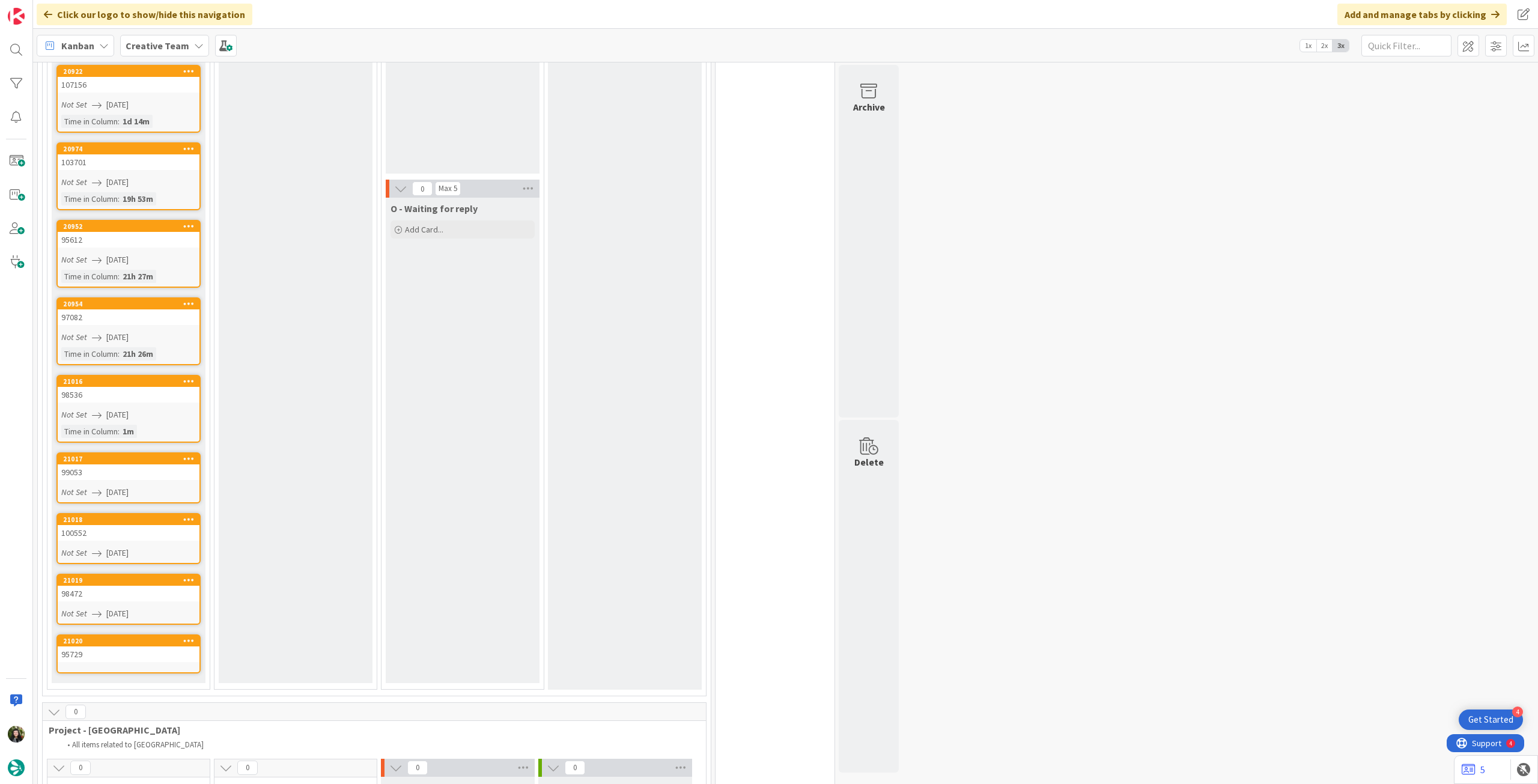
click at [117, 635] on div "21020" at bounding box center [128, 640] width 142 height 11
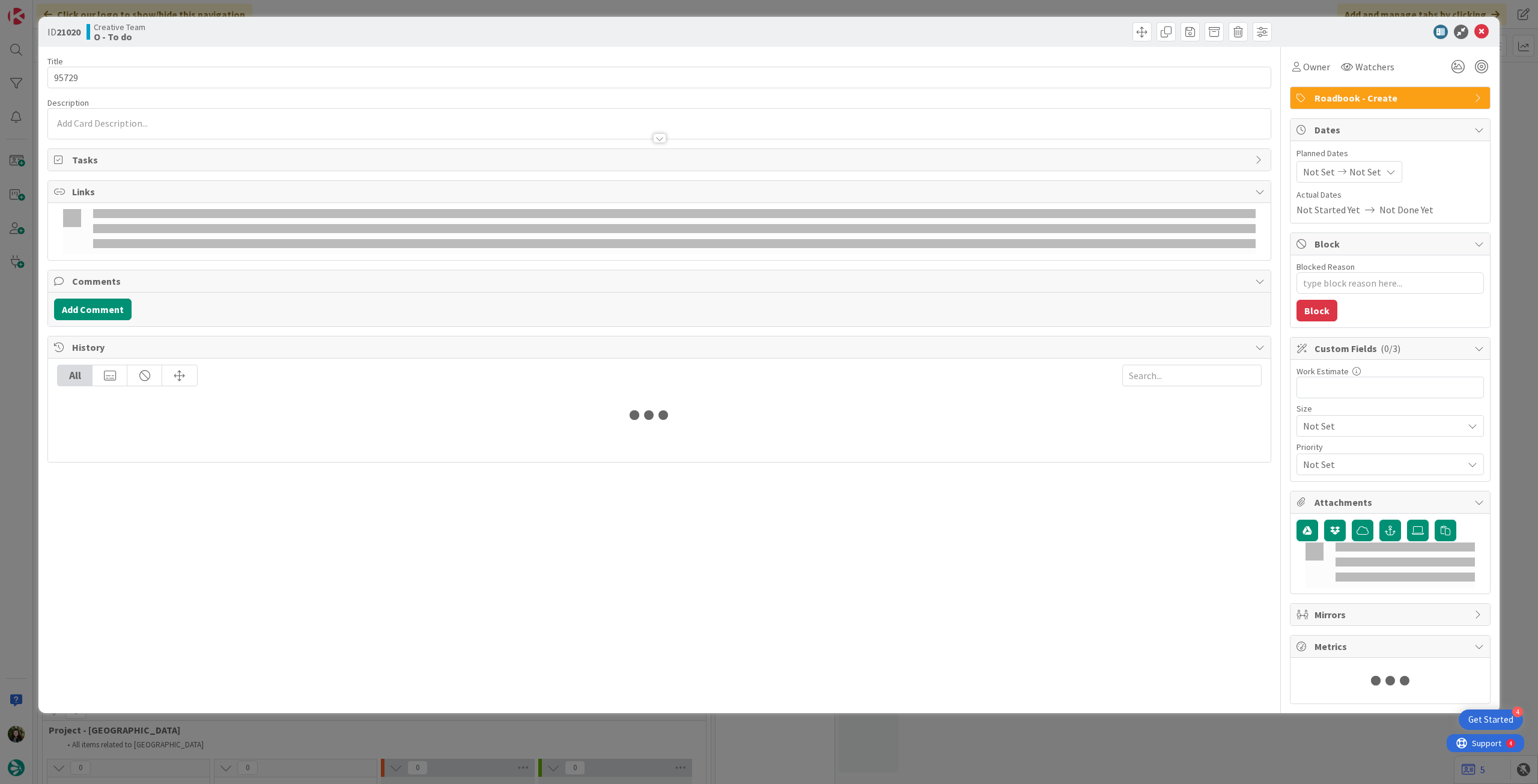
type textarea "x"
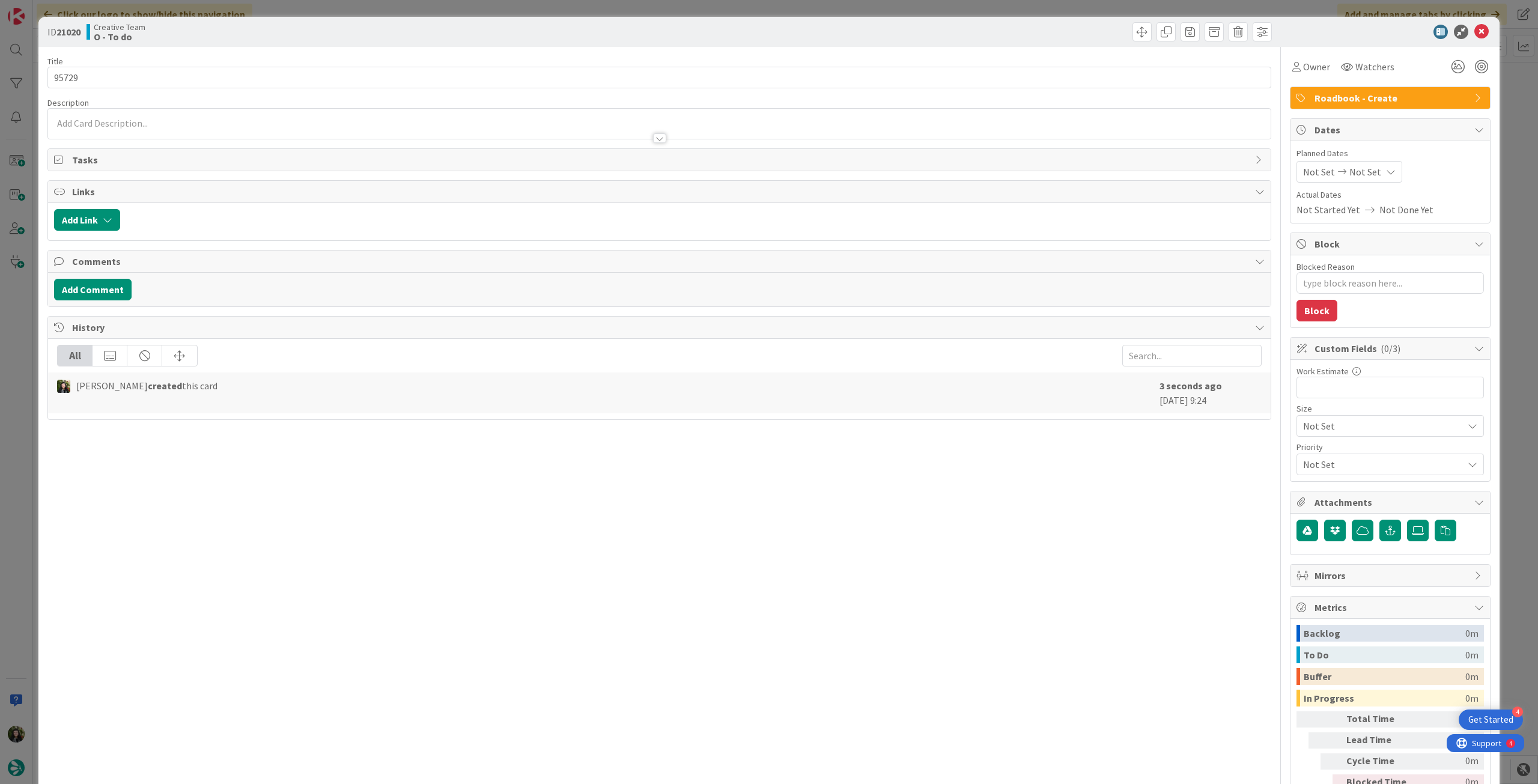
click at [1359, 176] on span "Not Set" at bounding box center [1366, 172] width 32 height 14
click at [1309, 452] on icon at bounding box center [1318, 453] width 18 height 14
type input "14/08/2025"
click at [1475, 29] on icon at bounding box center [1481, 31] width 14 height 14
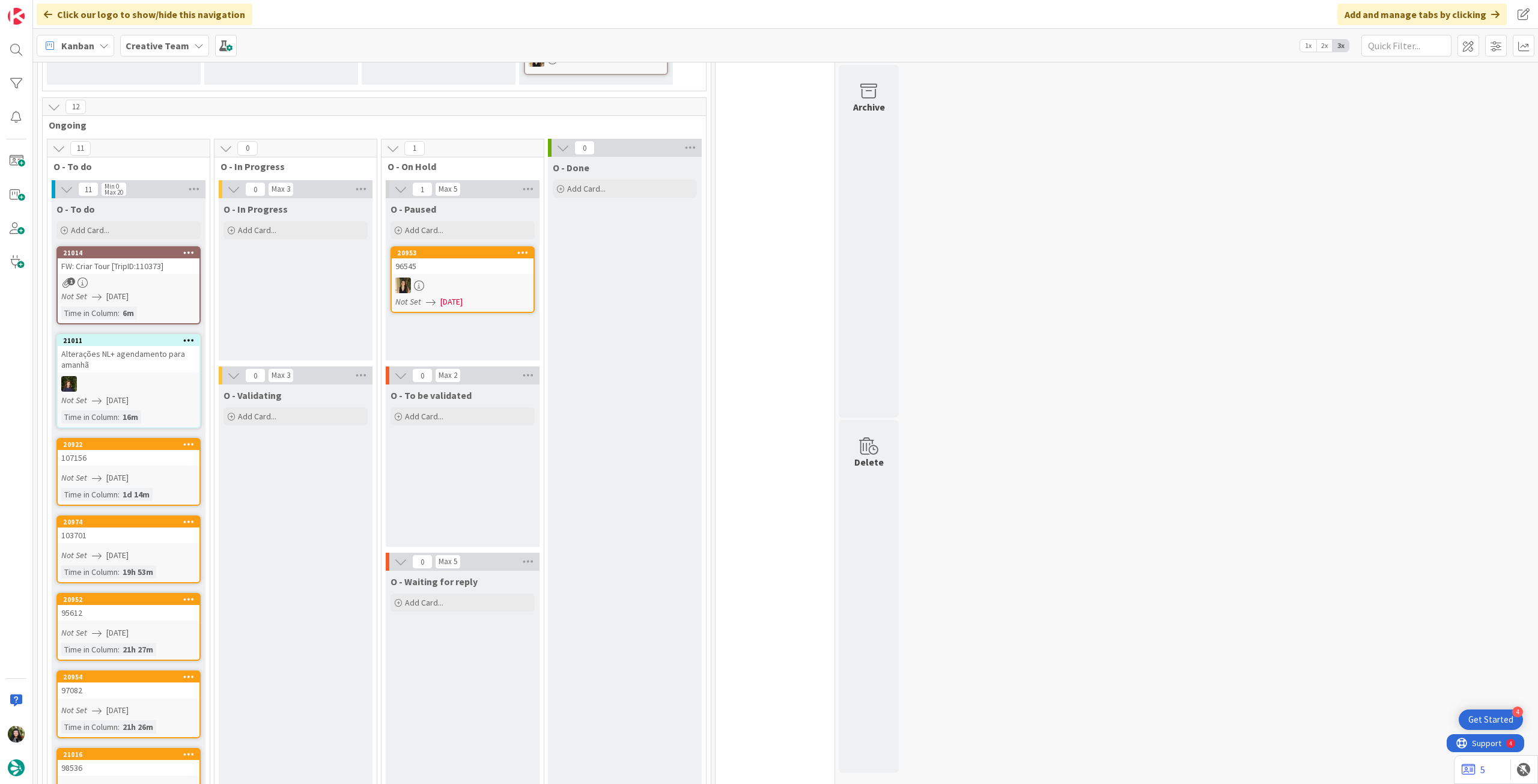
scroll to position [471, 0]
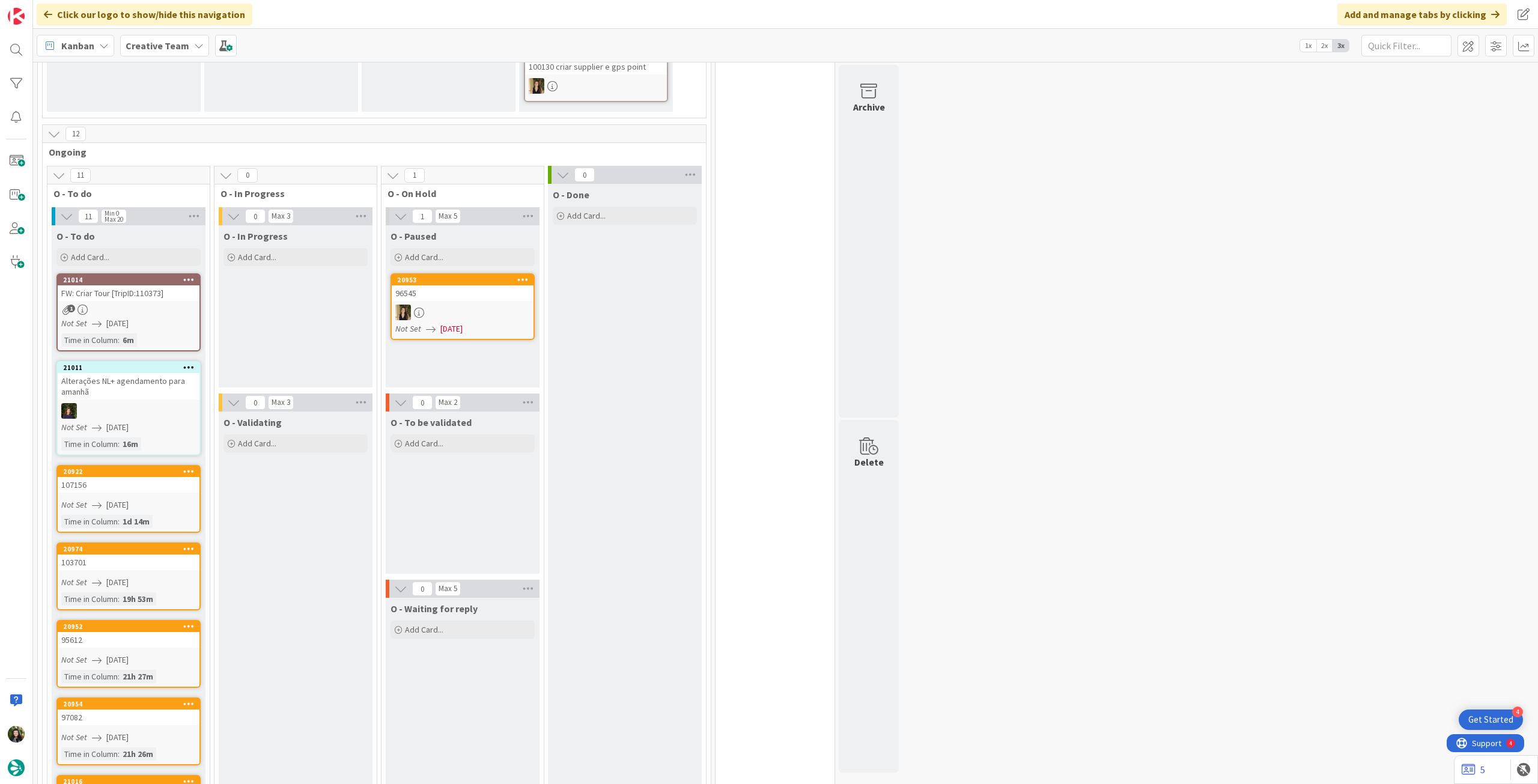
drag, startPoint x: 129, startPoint y: 236, endPoint x: 141, endPoint y: 277, distance: 42.7
click at [130, 248] on div "Add Card..." at bounding box center [128, 258] width 144 height 18
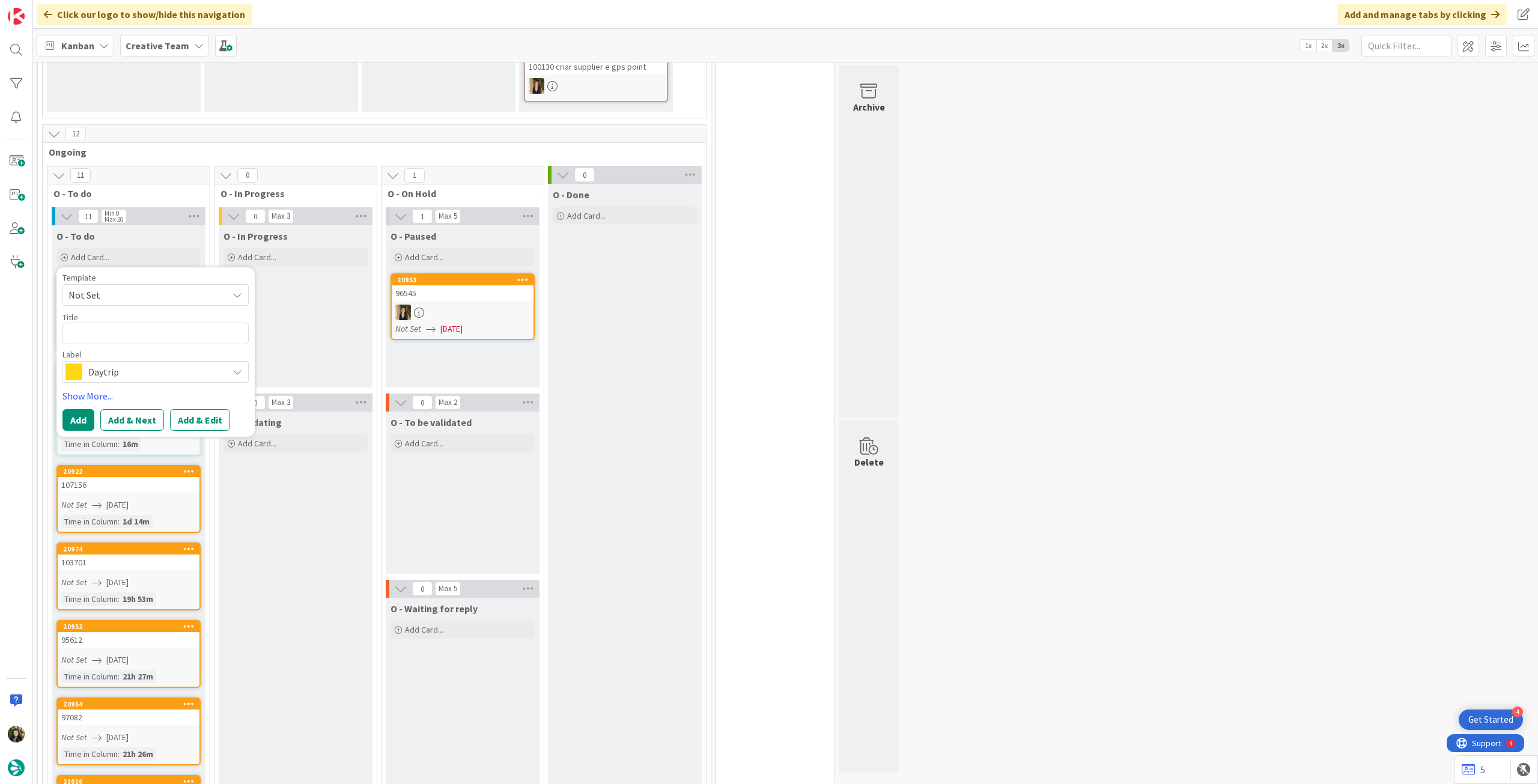
drag, startPoint x: 131, startPoint y: 350, endPoint x: 142, endPoint y: 340, distance: 14.9
click at [131, 363] on span "Daytrip" at bounding box center [155, 371] width 134 height 17
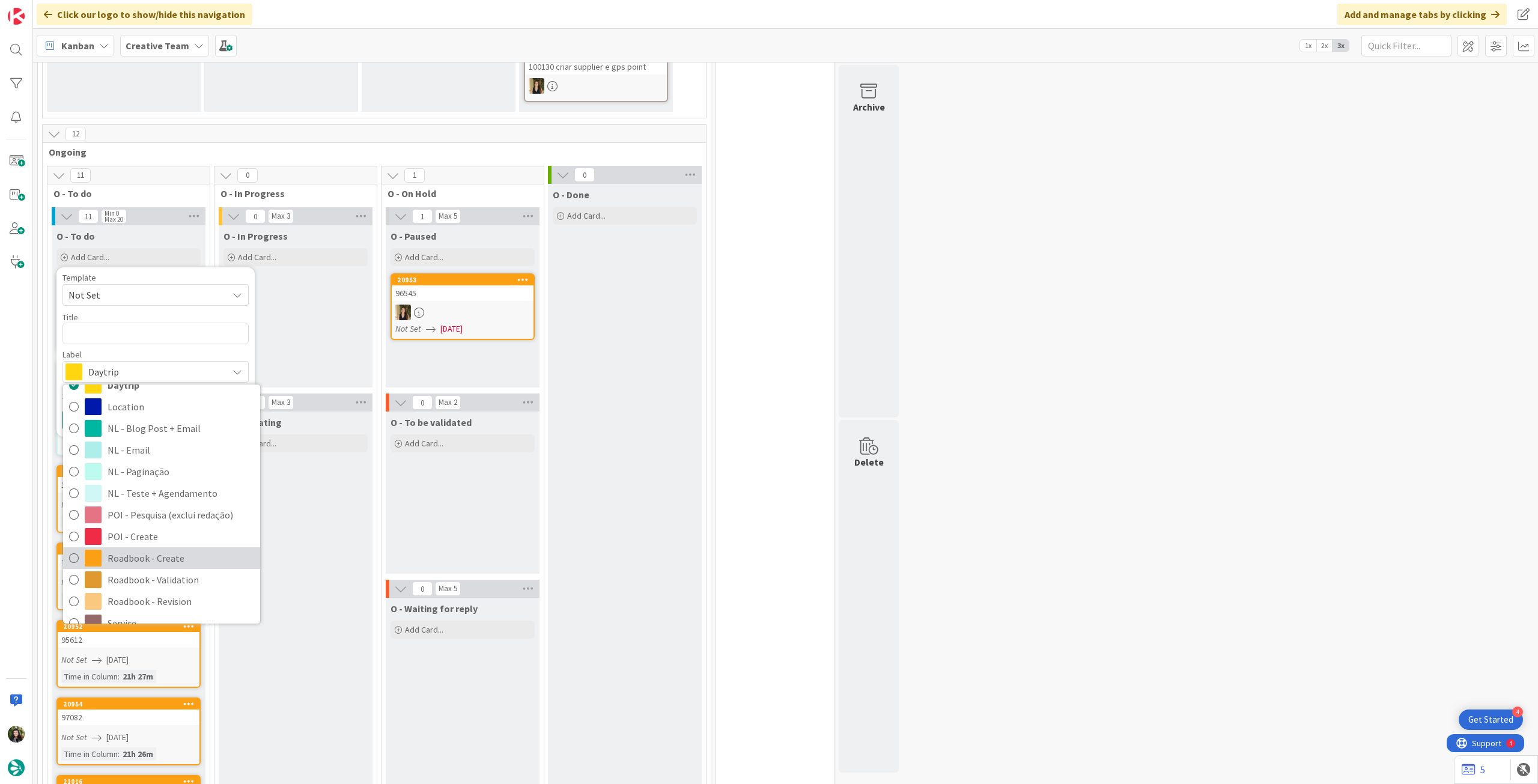
drag, startPoint x: 165, startPoint y: 534, endPoint x: 125, endPoint y: 437, distance: 104.9
click at [164, 549] on span "Roadbook - Create" at bounding box center [181, 558] width 147 height 18
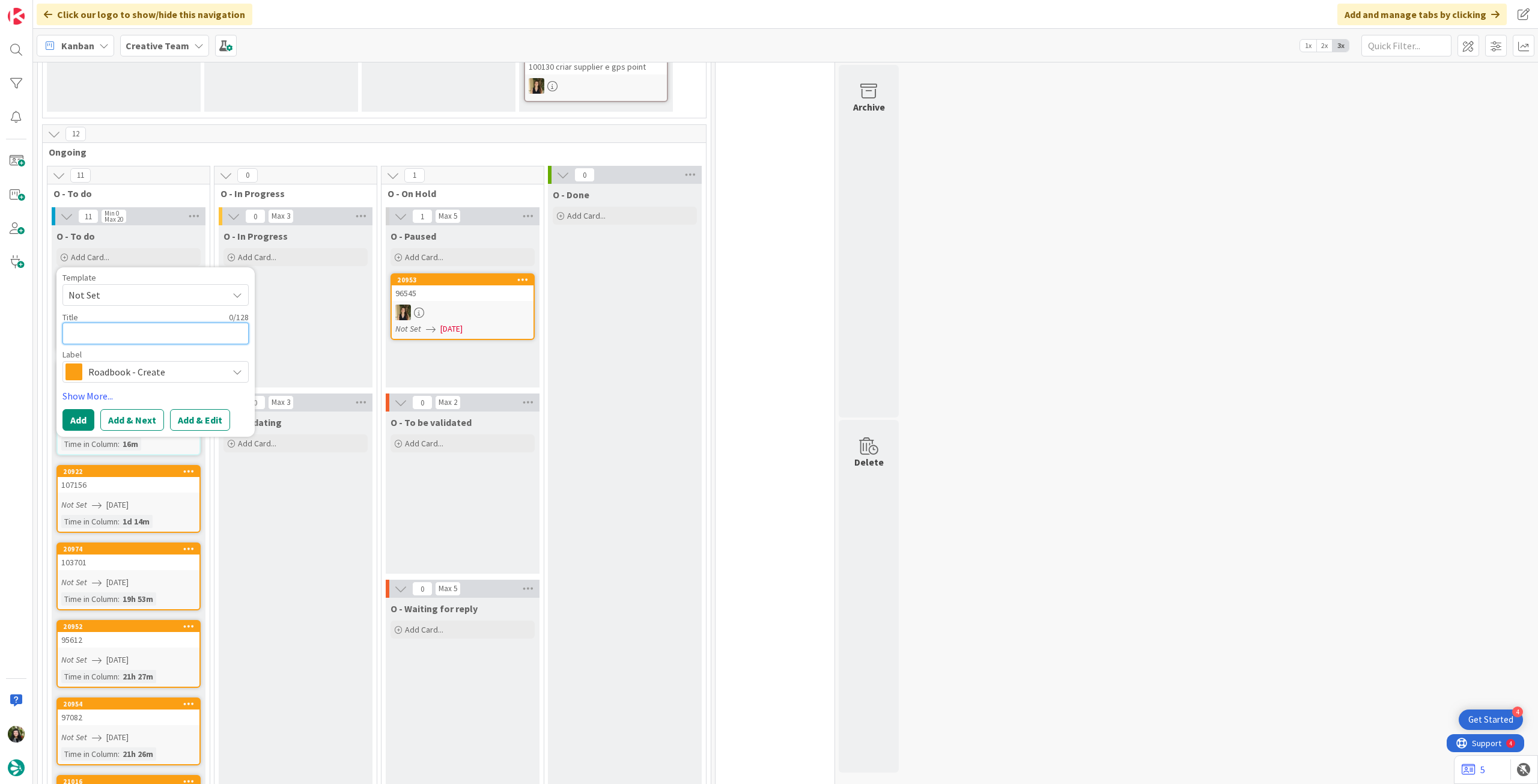
click at [144, 323] on textarea at bounding box center [155, 334] width 186 height 21
paste textarea "91990"
type textarea "x"
type textarea "91990"
click at [81, 409] on button "Add" at bounding box center [78, 419] width 32 height 21
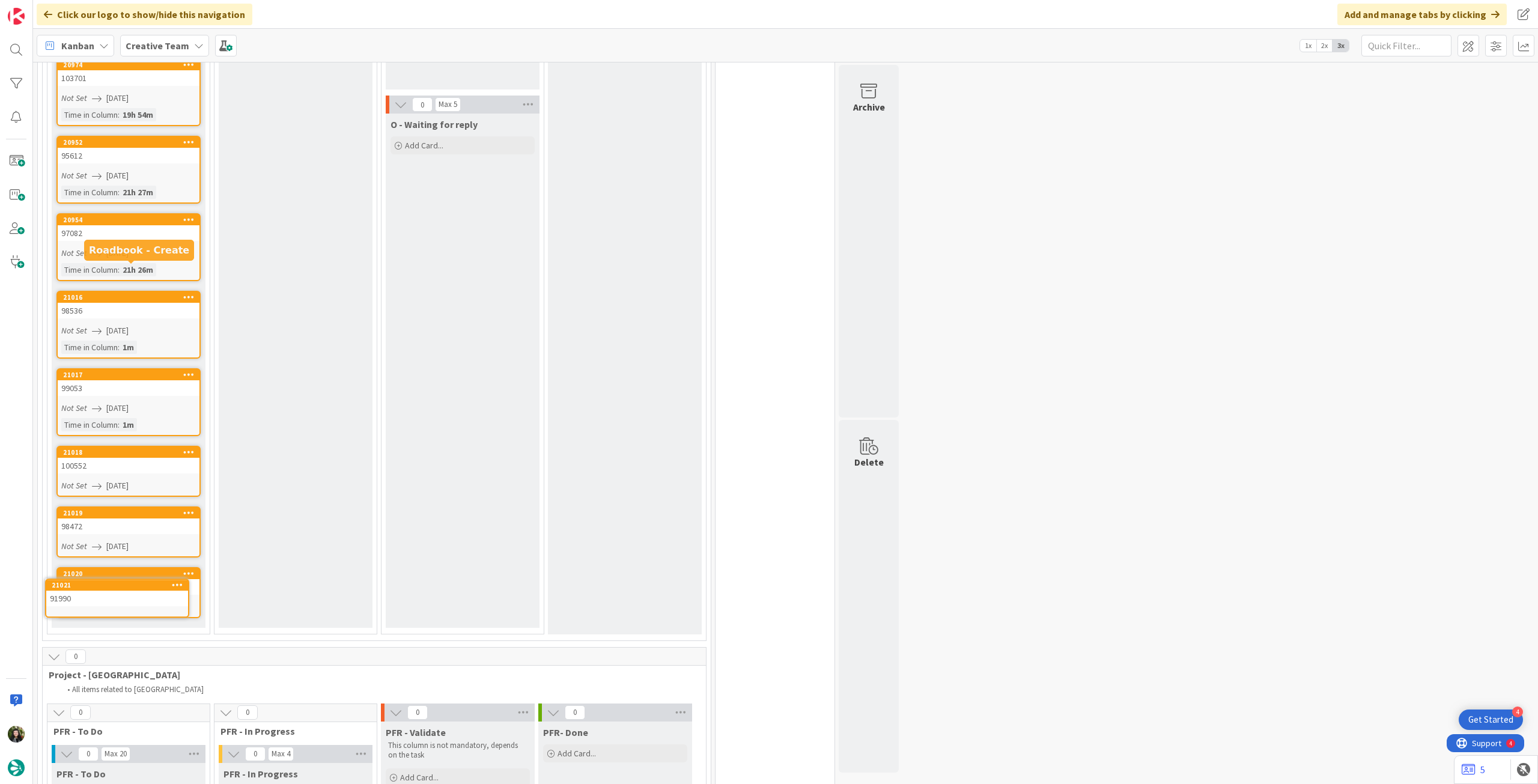
scroll to position [969, 0]
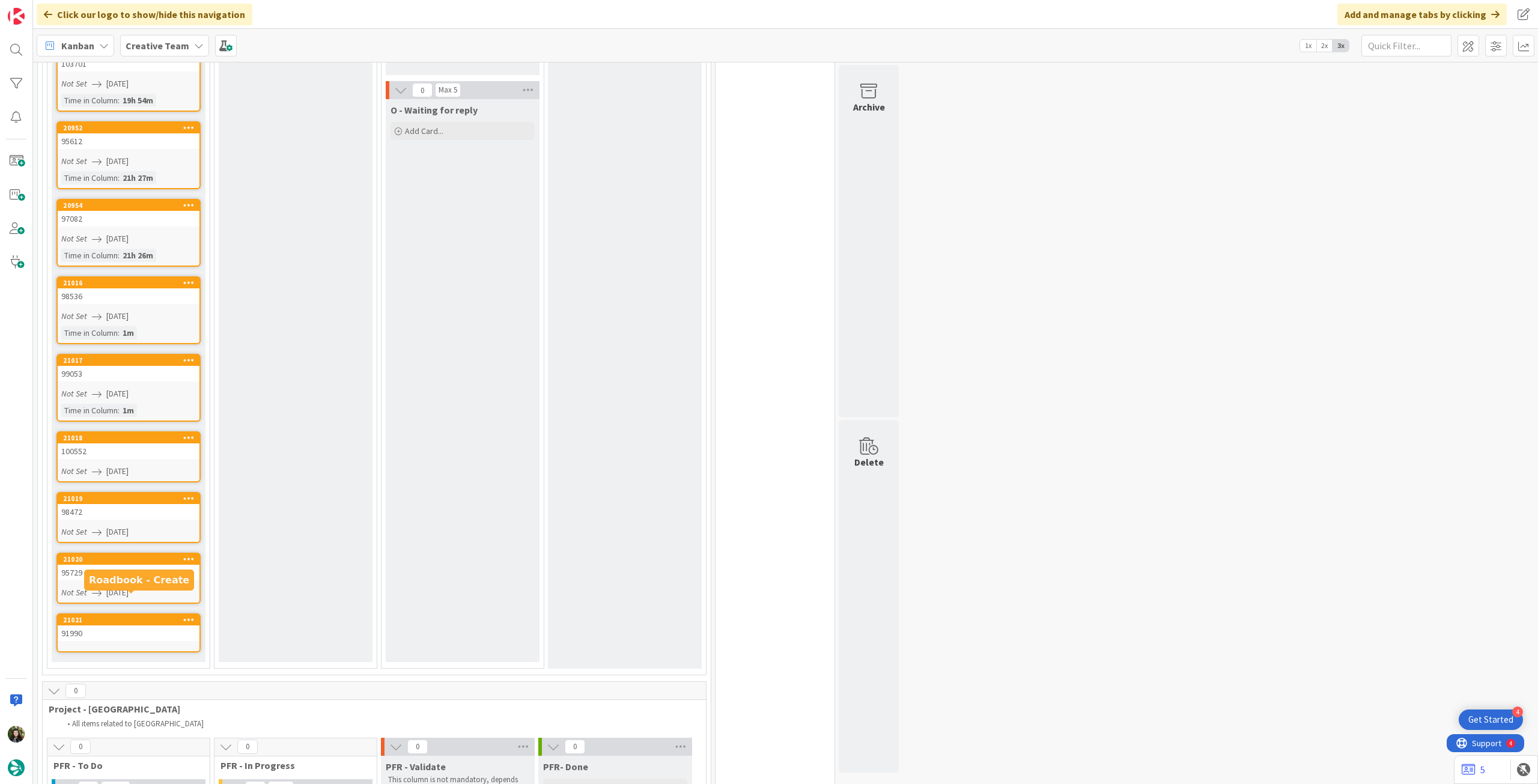
click at [125, 615] on div "21021" at bounding box center [128, 620] width 142 height 11
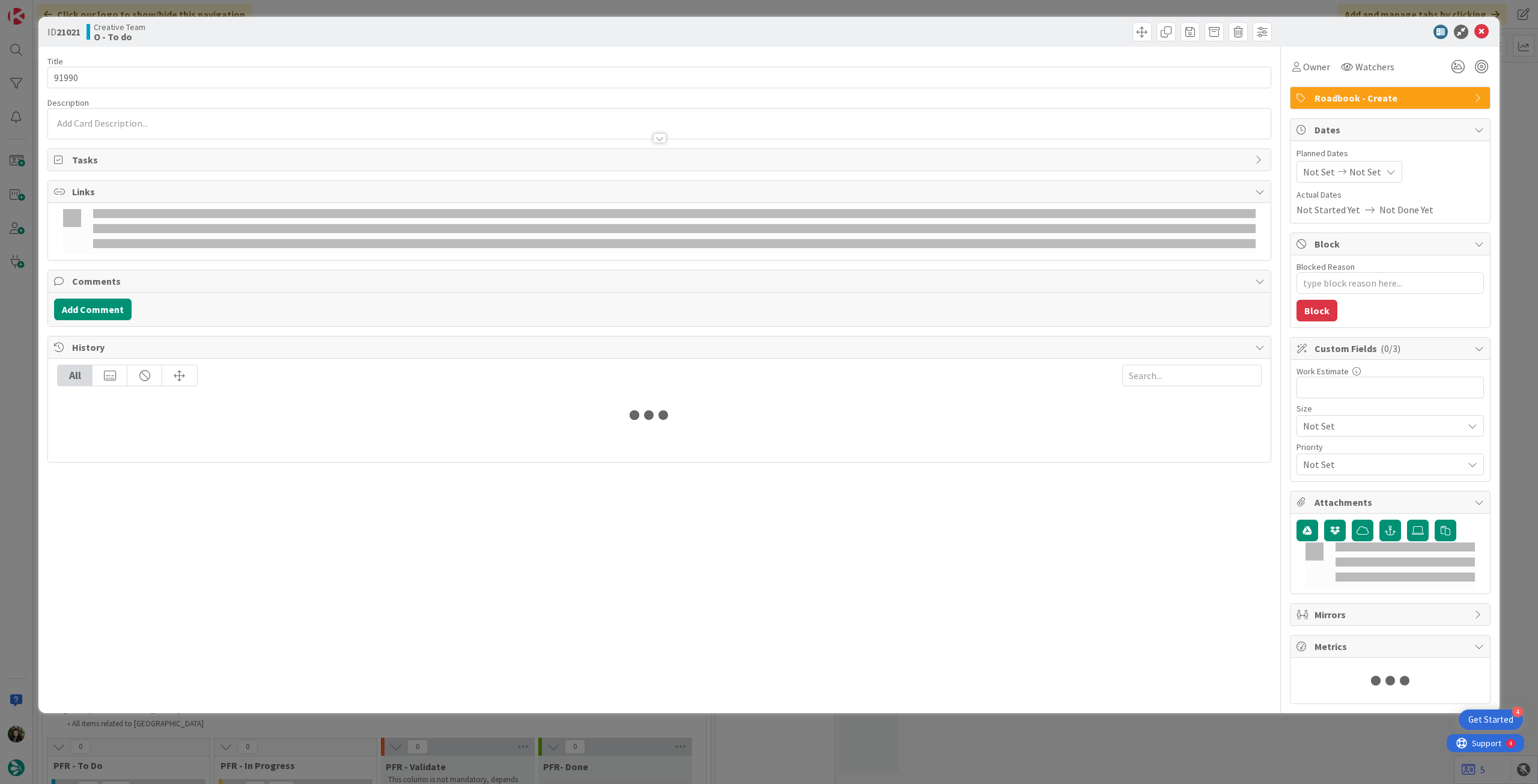
type textarea "x"
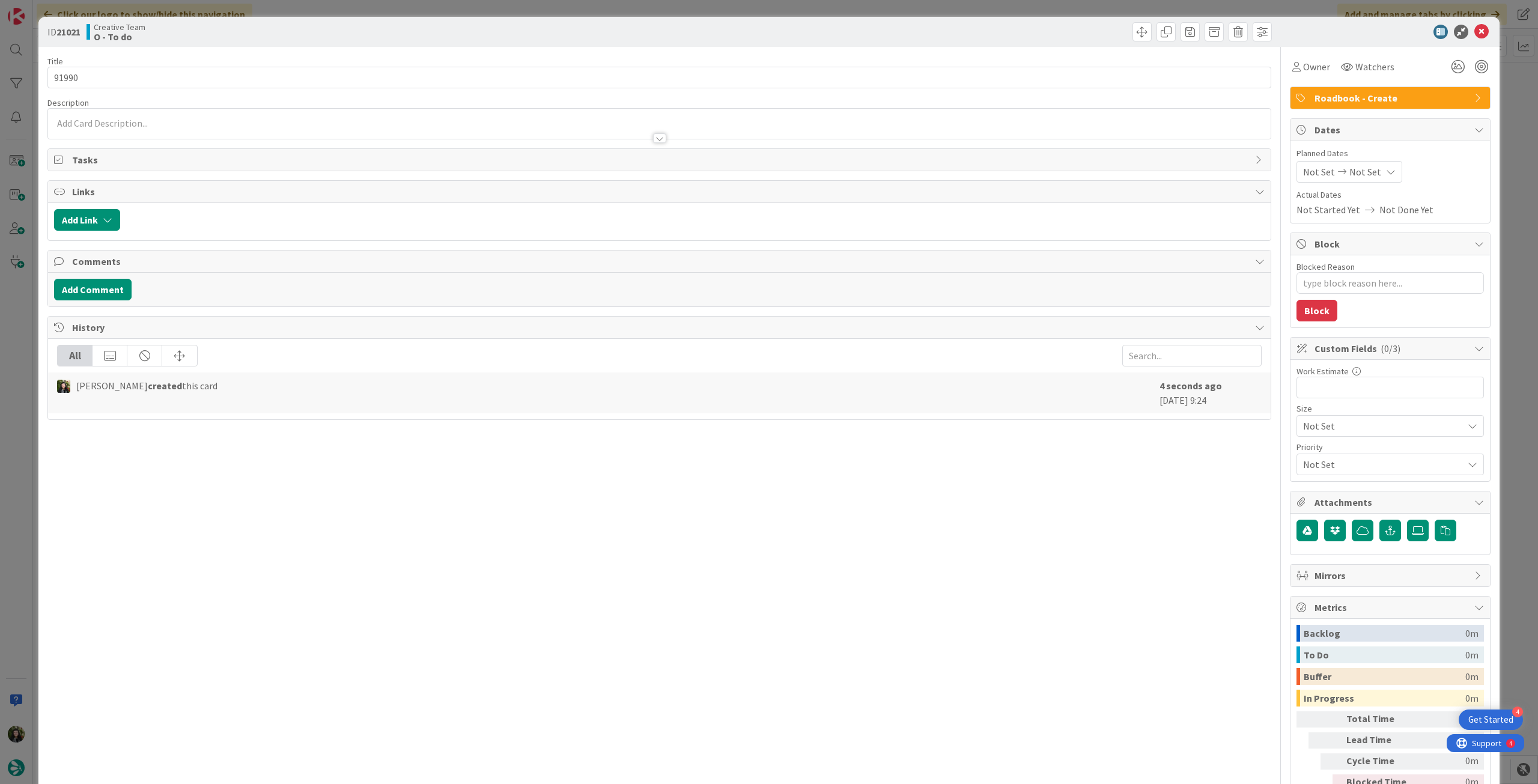
click at [1380, 179] on div "Not Set Not Set" at bounding box center [1349, 172] width 106 height 21
click at [1310, 450] on icon at bounding box center [1318, 453] width 18 height 14
type input "14/08/2025"
drag, startPoint x: 1469, startPoint y: 31, endPoint x: 1463, endPoint y: 33, distance: 6.3
click at [1474, 32] on icon at bounding box center [1481, 31] width 14 height 14
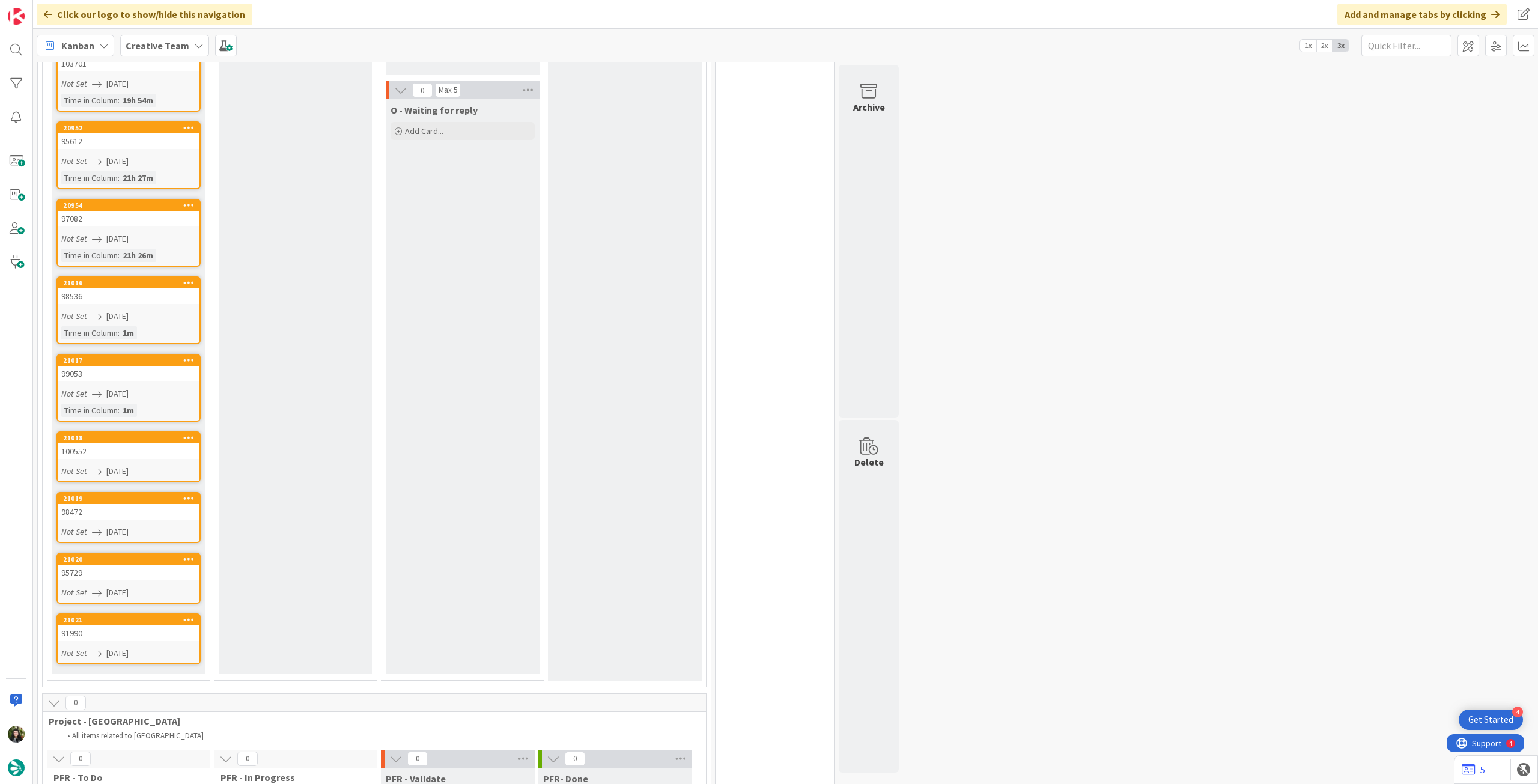
click at [179, 44] on b "Creative Team" at bounding box center [157, 46] width 64 height 12
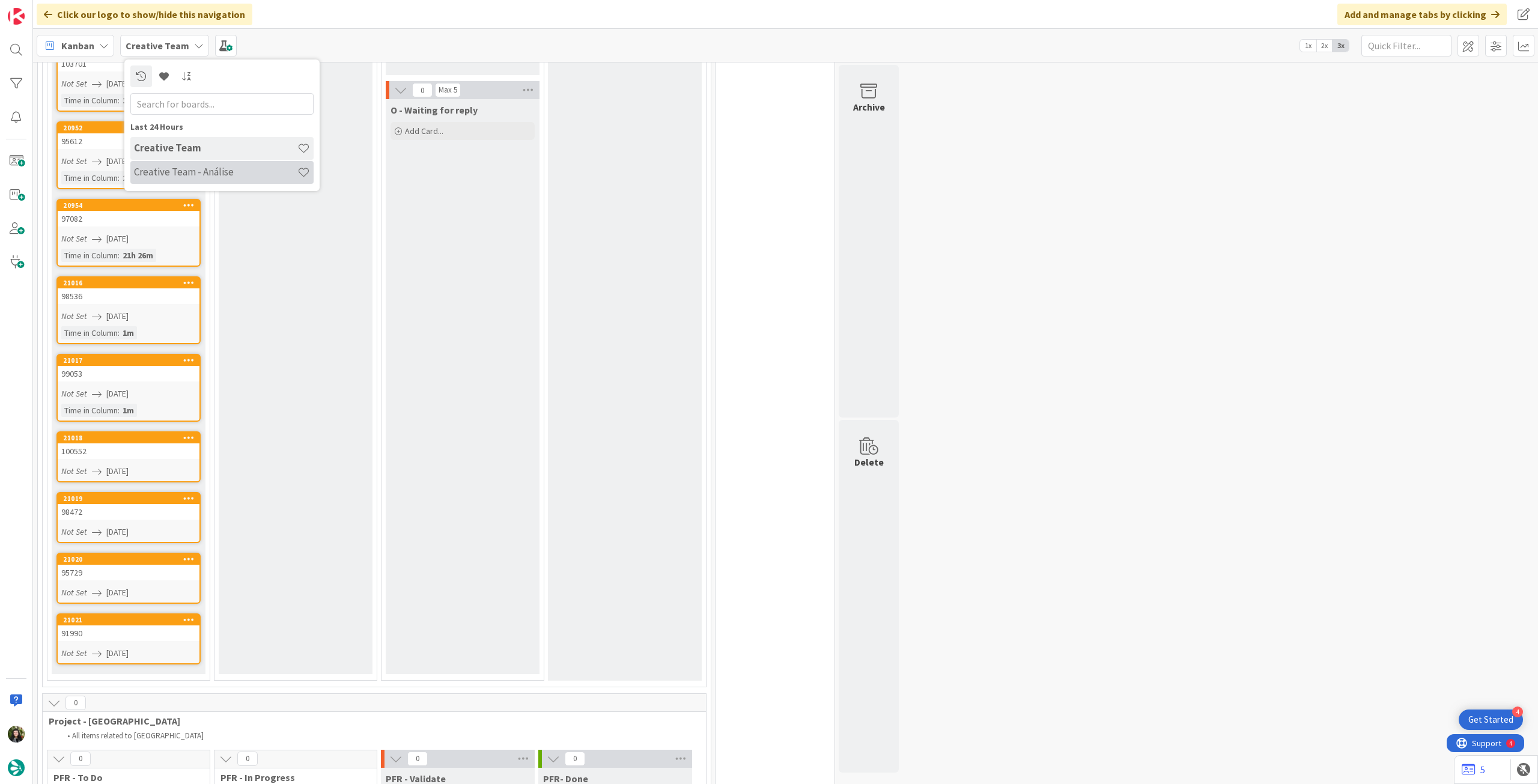
click at [198, 168] on h4 "Creative Team - Análise" at bounding box center [215, 172] width 163 height 12
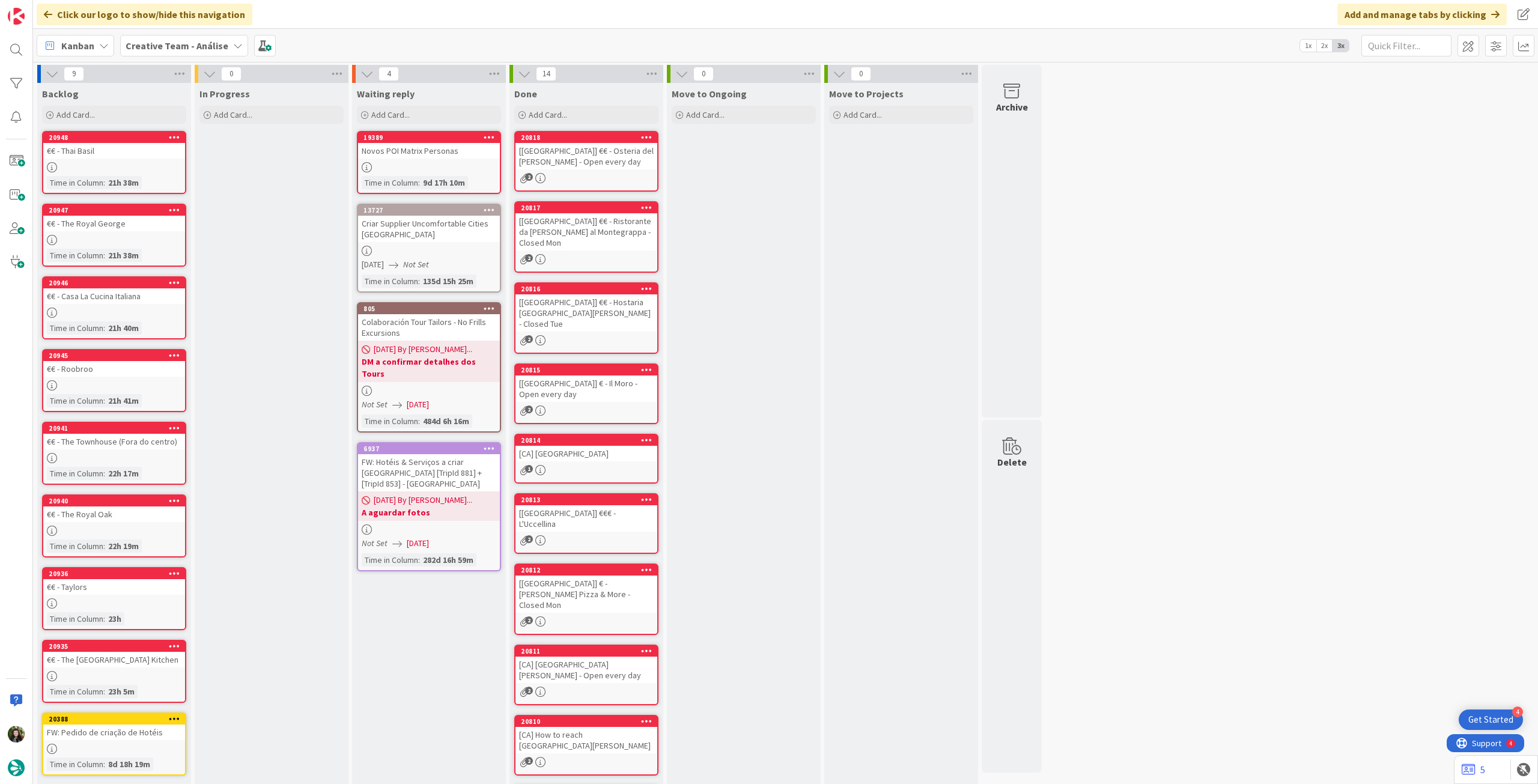
click at [206, 48] on b "Creative Team - Análise" at bounding box center [176, 46] width 103 height 12
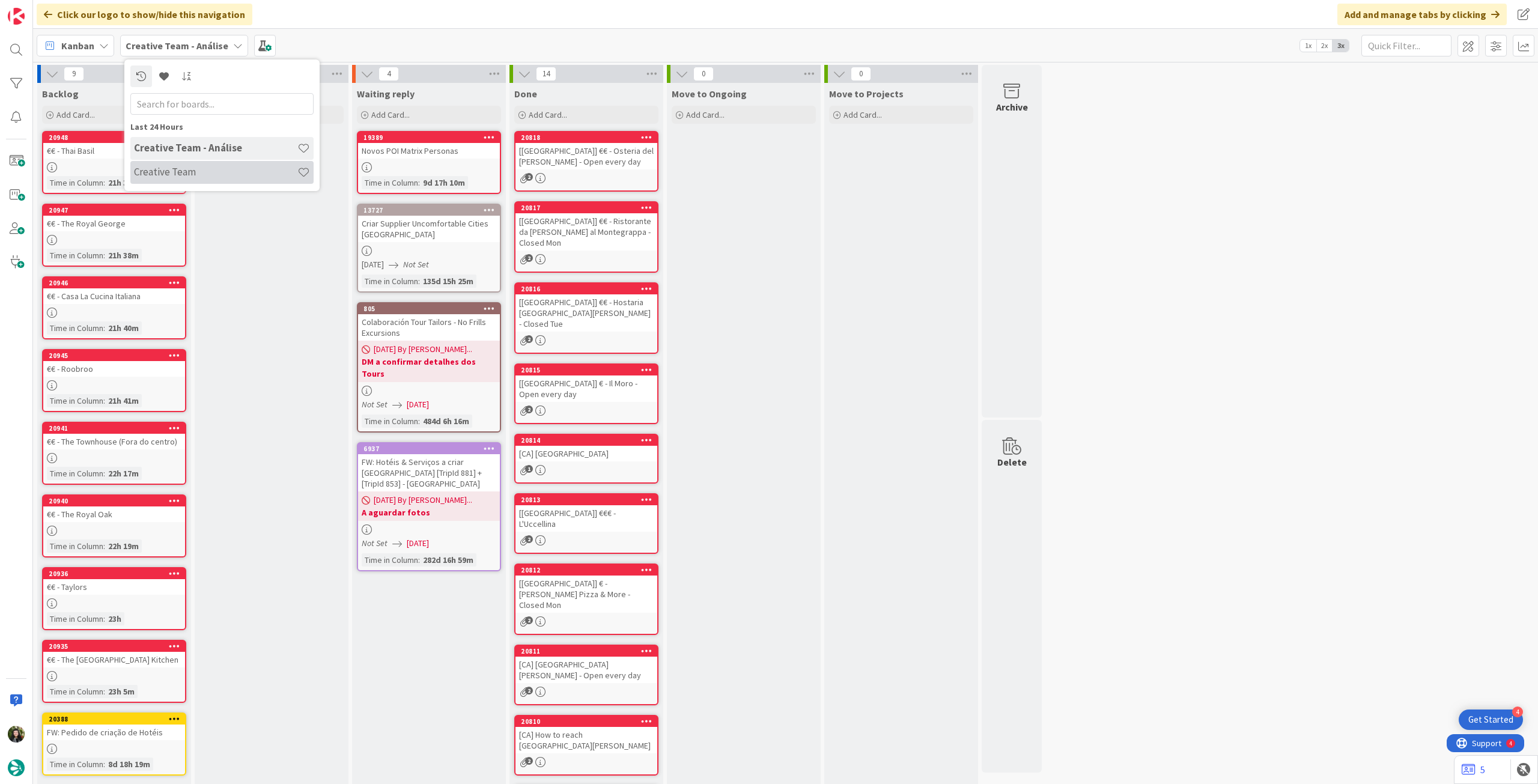
click at [205, 169] on h4 "Creative Team" at bounding box center [215, 172] width 163 height 12
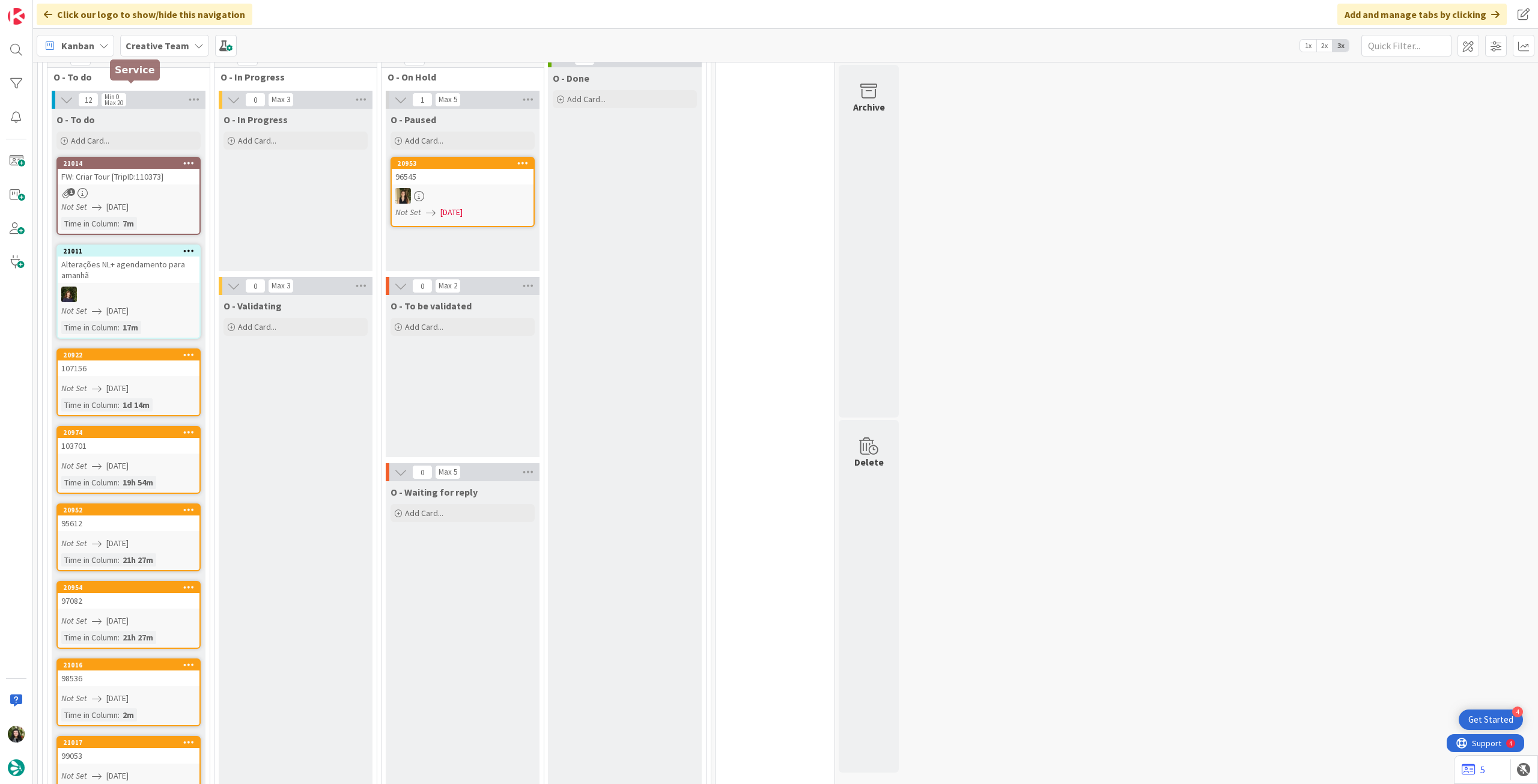
scroll to position [561, 0]
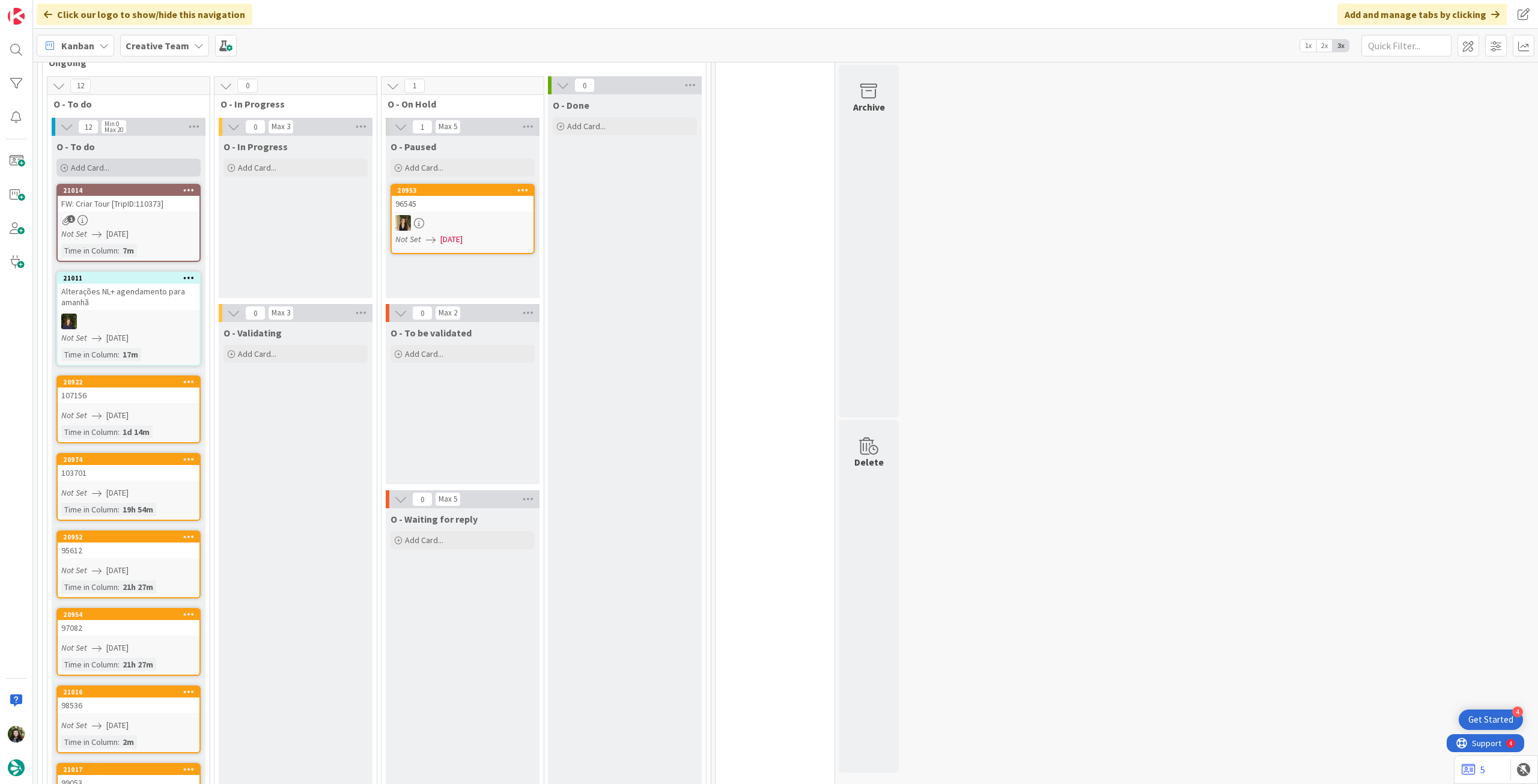
drag, startPoint x: 142, startPoint y: 145, endPoint x: 139, endPoint y: 156, distance: 11.4
click at [142, 159] on div "Add Card..." at bounding box center [128, 168] width 144 height 18
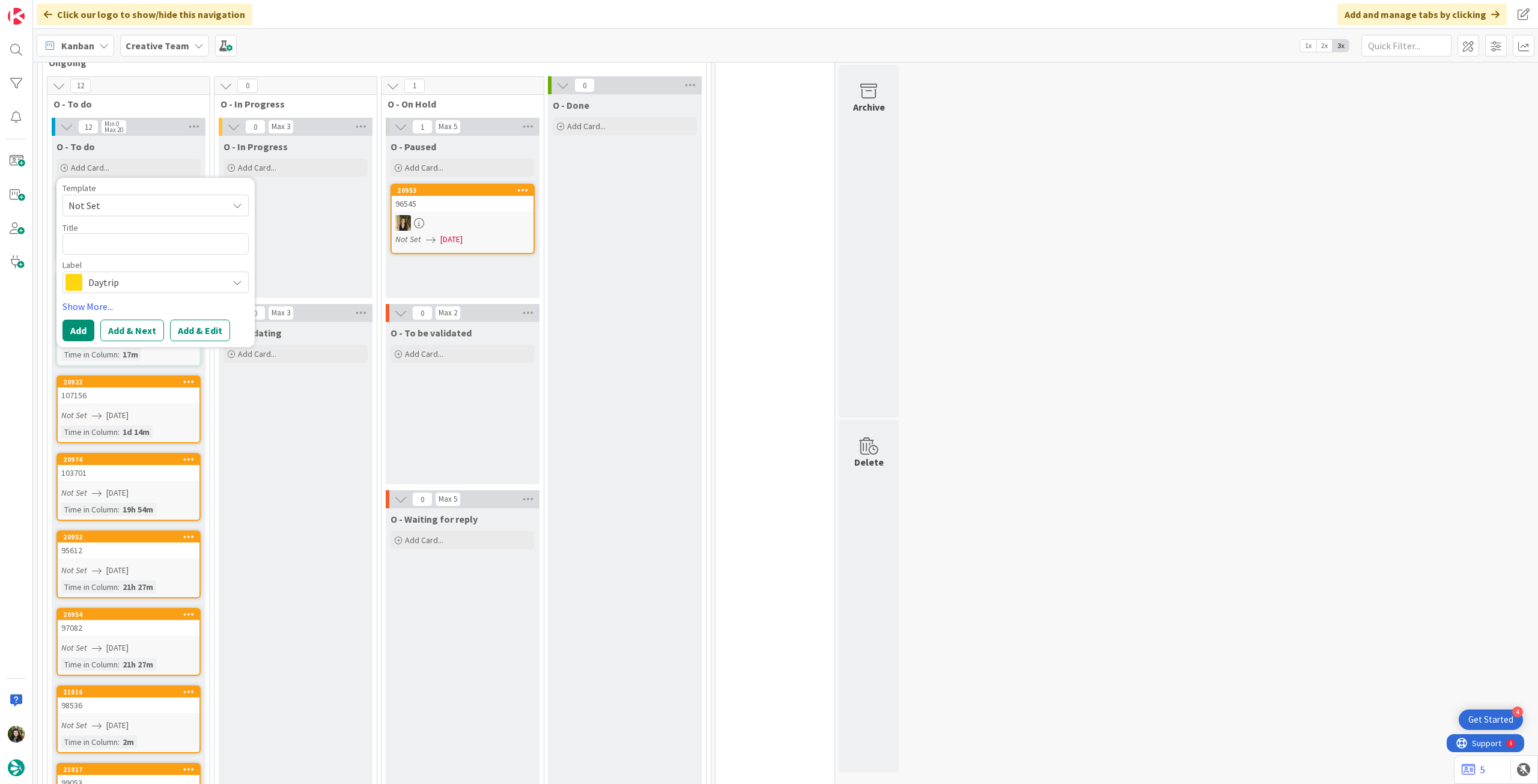
click at [130, 274] on span "Daytrip" at bounding box center [155, 283] width 134 height 17
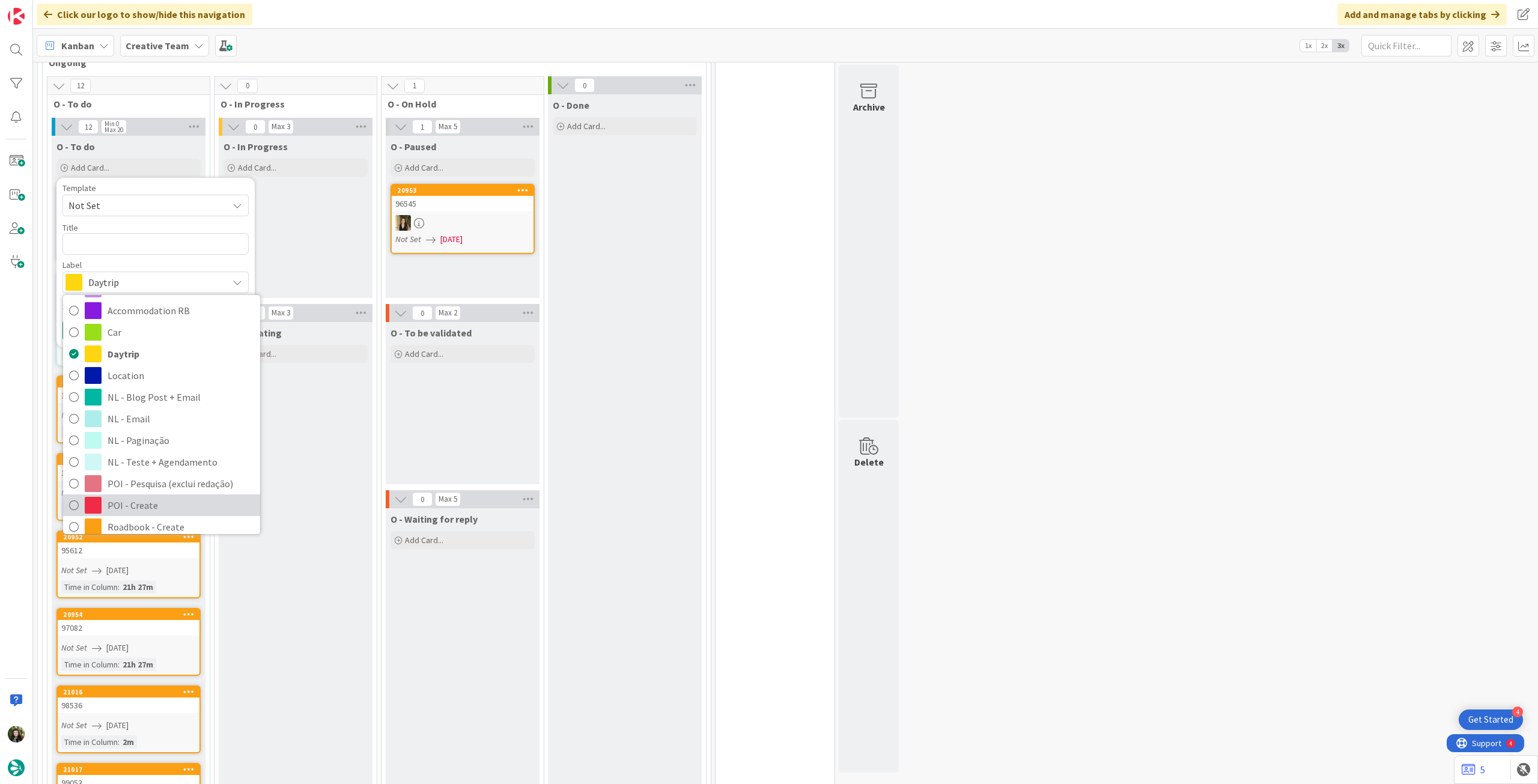
scroll to position [80, 0]
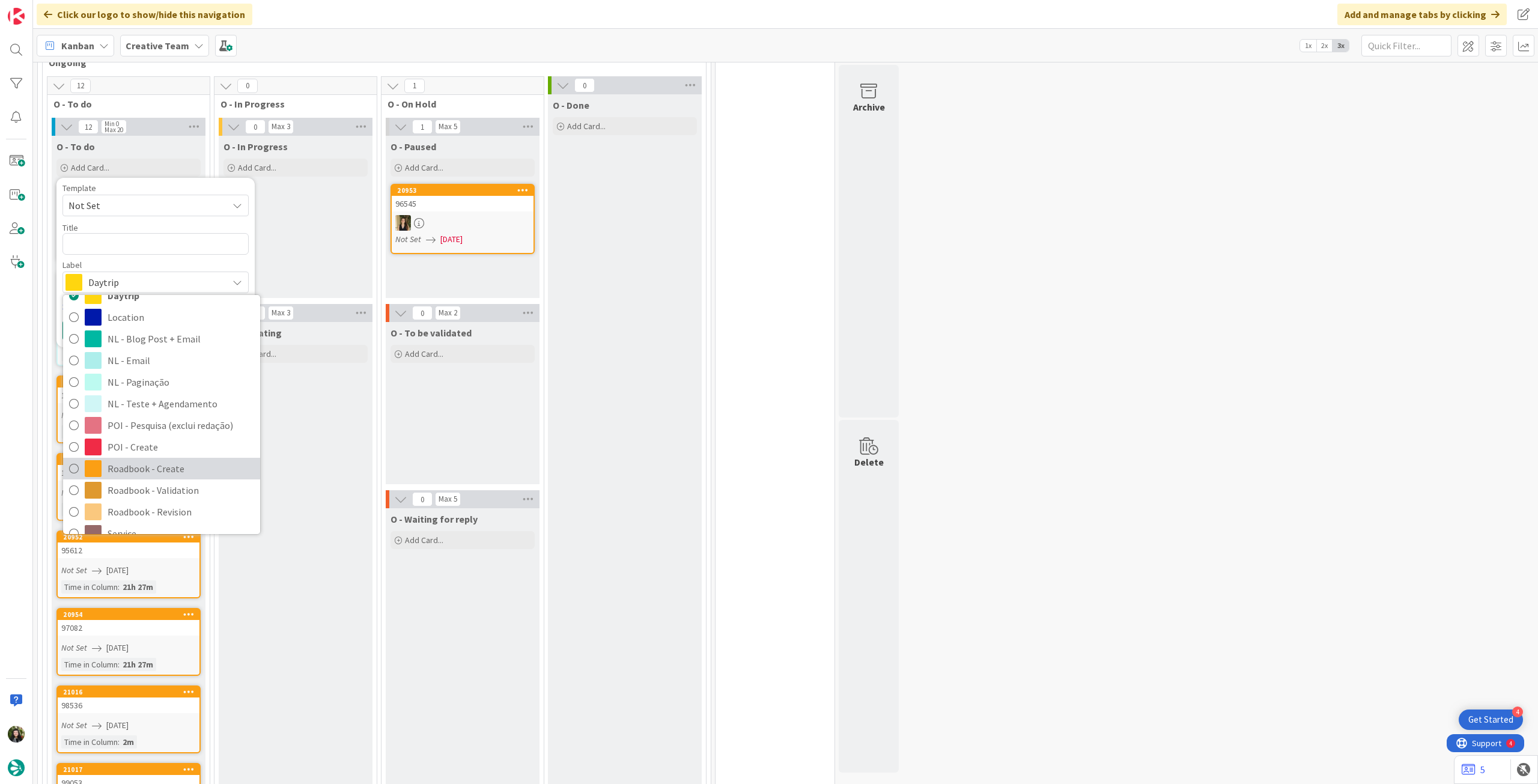
drag, startPoint x: 145, startPoint y: 446, endPoint x: 141, endPoint y: 431, distance: 15.5
click at [145, 460] on span "Roadbook - Create" at bounding box center [181, 469] width 147 height 18
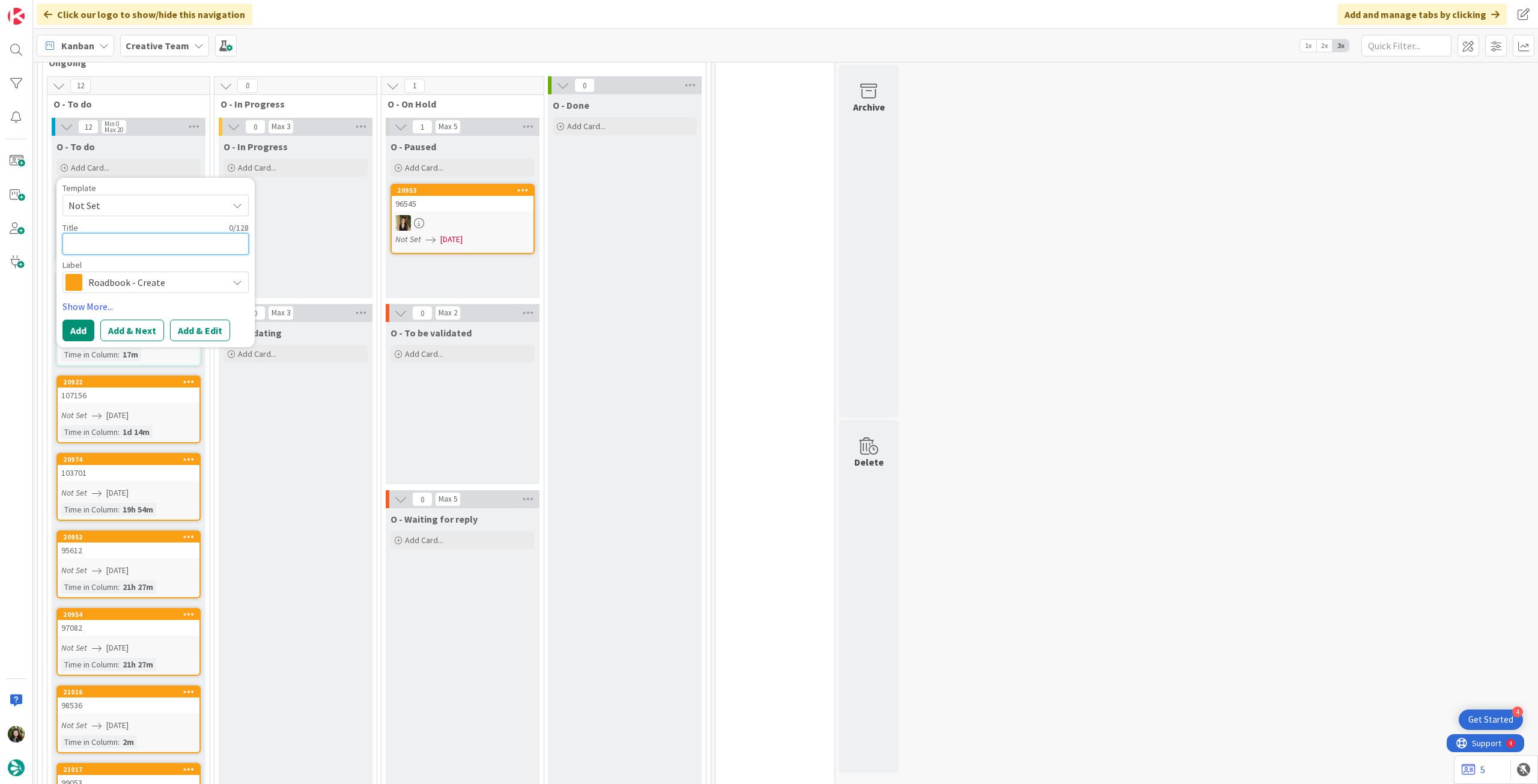
click at [146, 233] on textarea at bounding box center [155, 244] width 186 height 21
paste textarea "94190"
type textarea "x"
type textarea "94190"
click at [74, 320] on button "Add" at bounding box center [78, 330] width 32 height 21
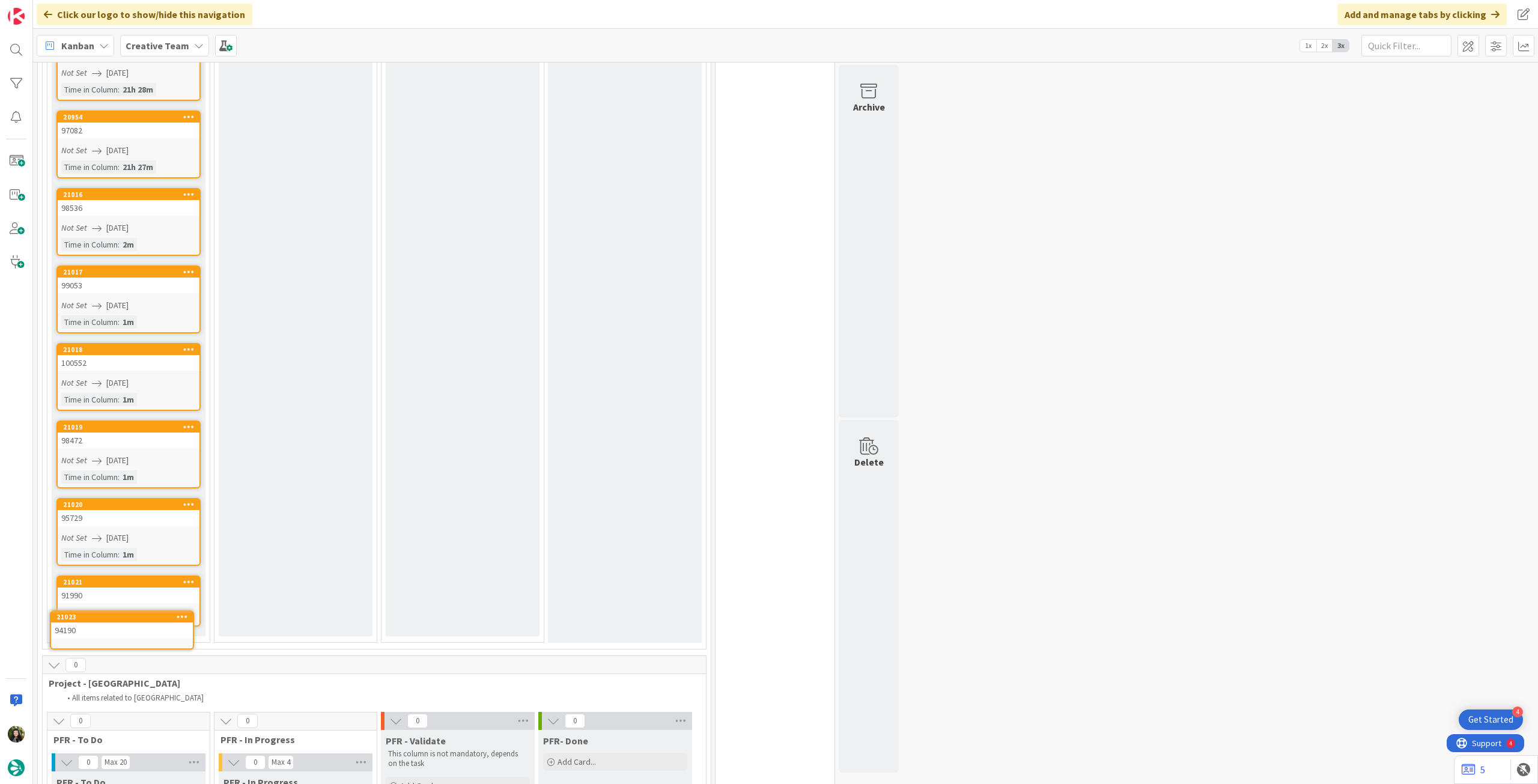
scroll to position [1067, 0]
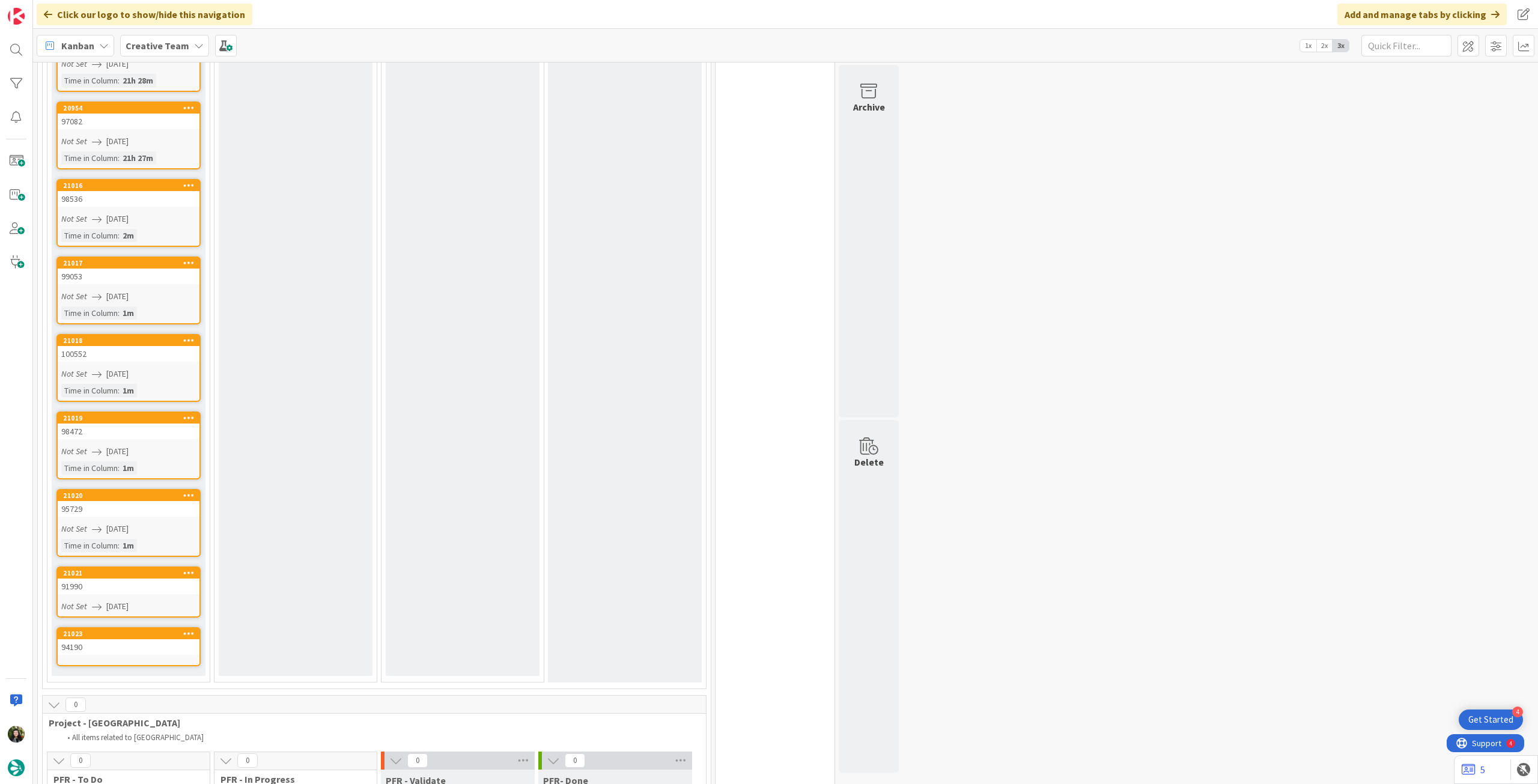
click at [125, 639] on div "94190" at bounding box center [128, 646] width 142 height 16
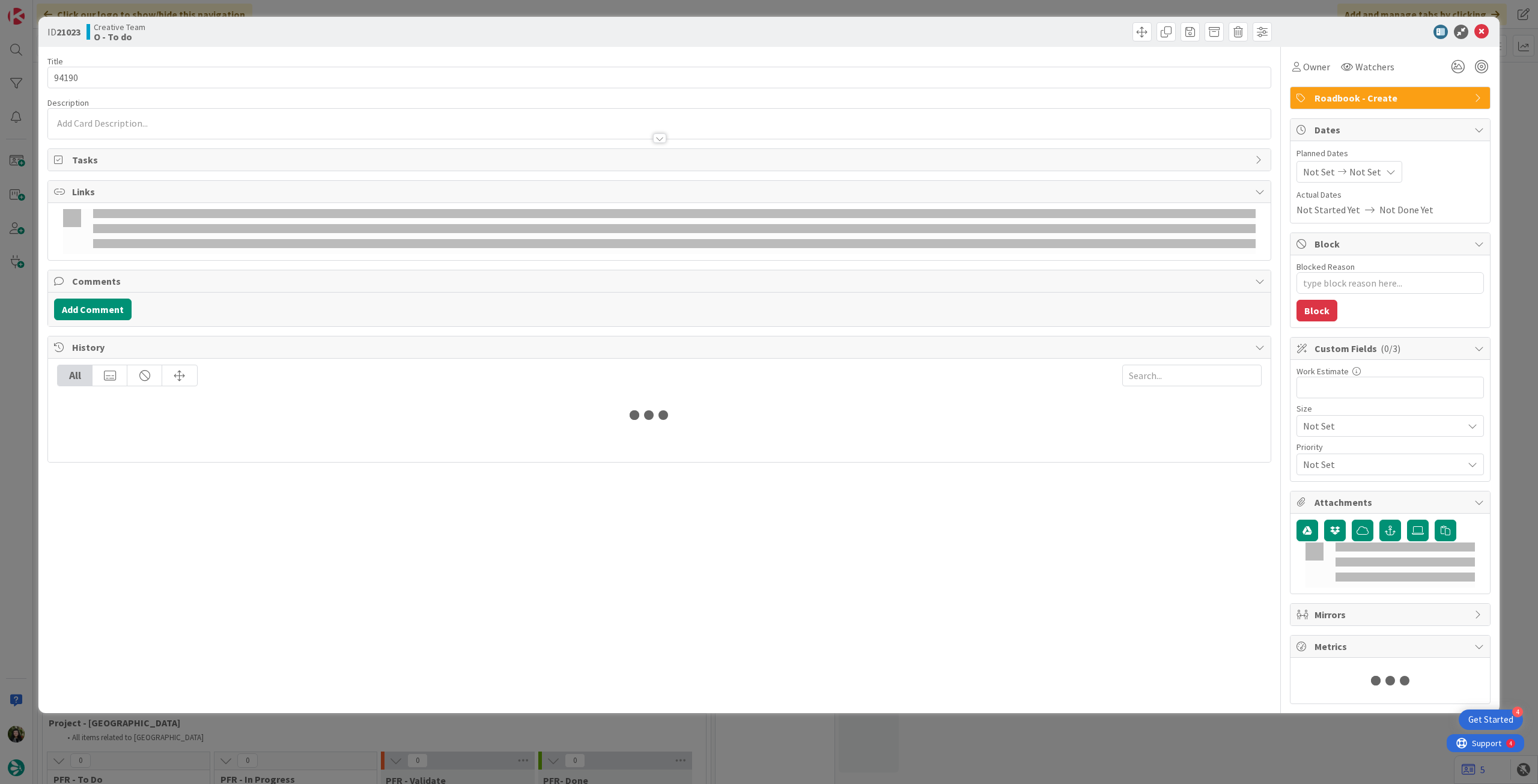
type textarea "x"
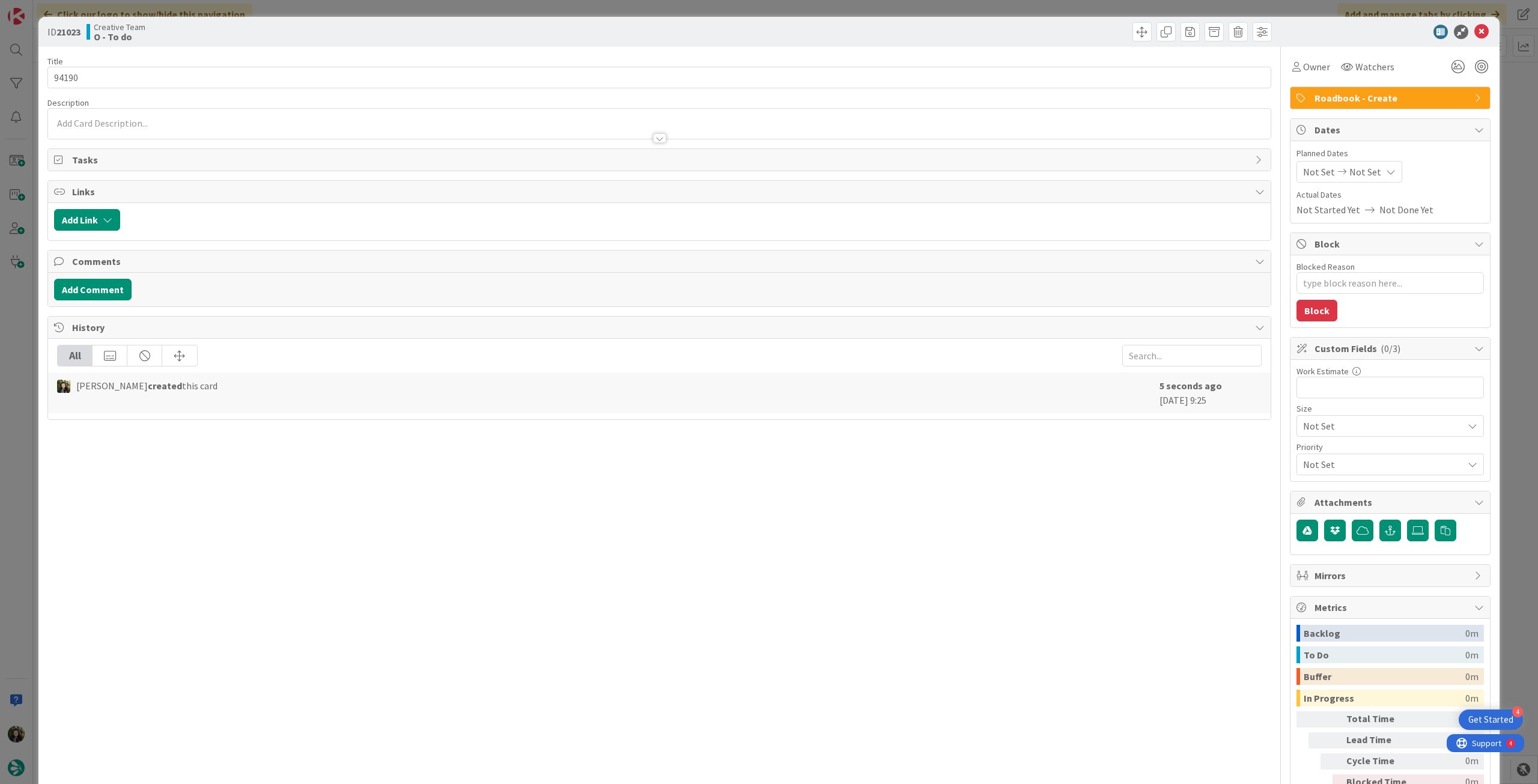
click at [1371, 174] on div "Not Set Not Set" at bounding box center [1349, 172] width 106 height 21
click at [1309, 454] on icon at bounding box center [1318, 453] width 18 height 14
type input "14/08/2025"
click at [1474, 27] on icon at bounding box center [1481, 31] width 14 height 14
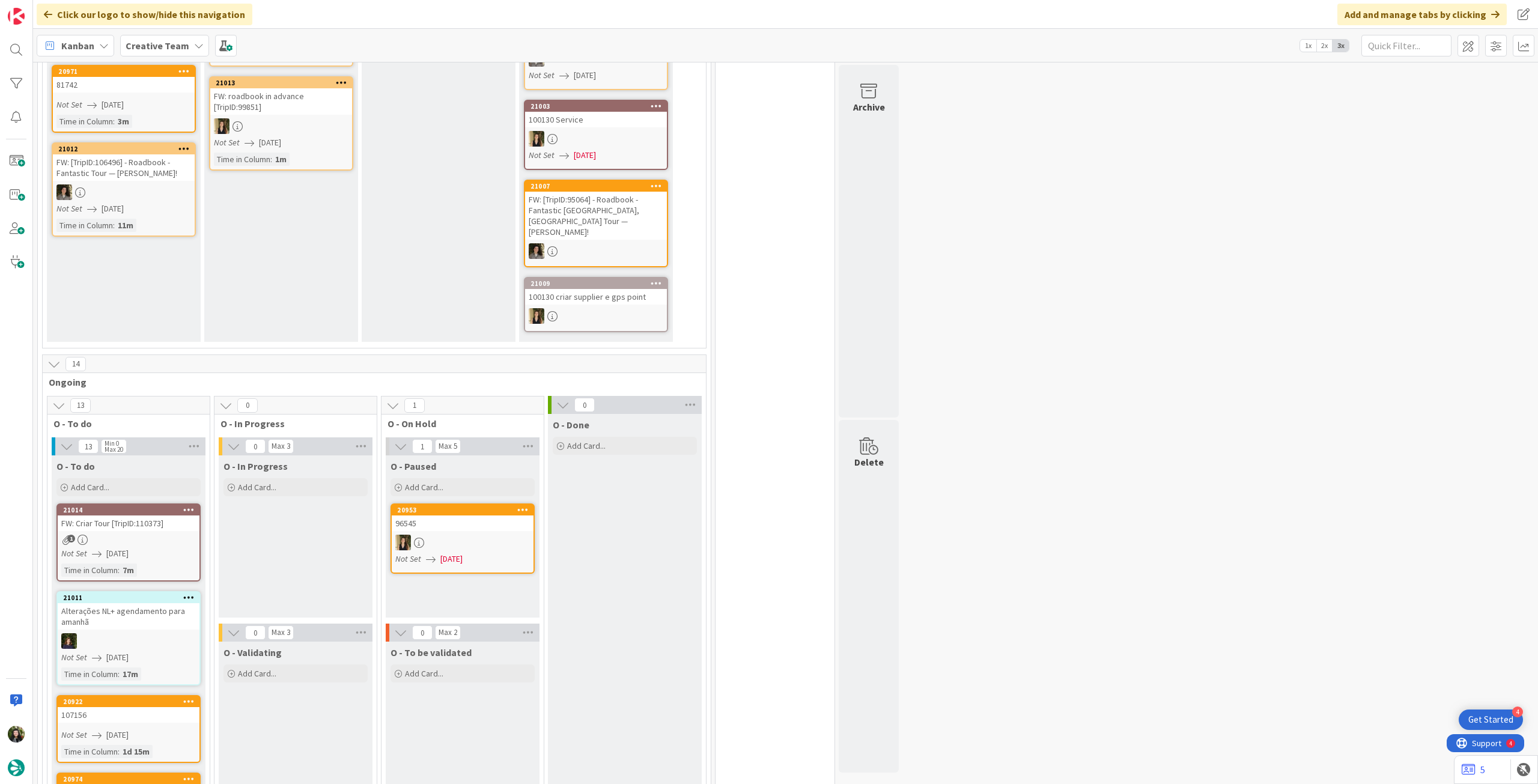
scroll to position [160, 0]
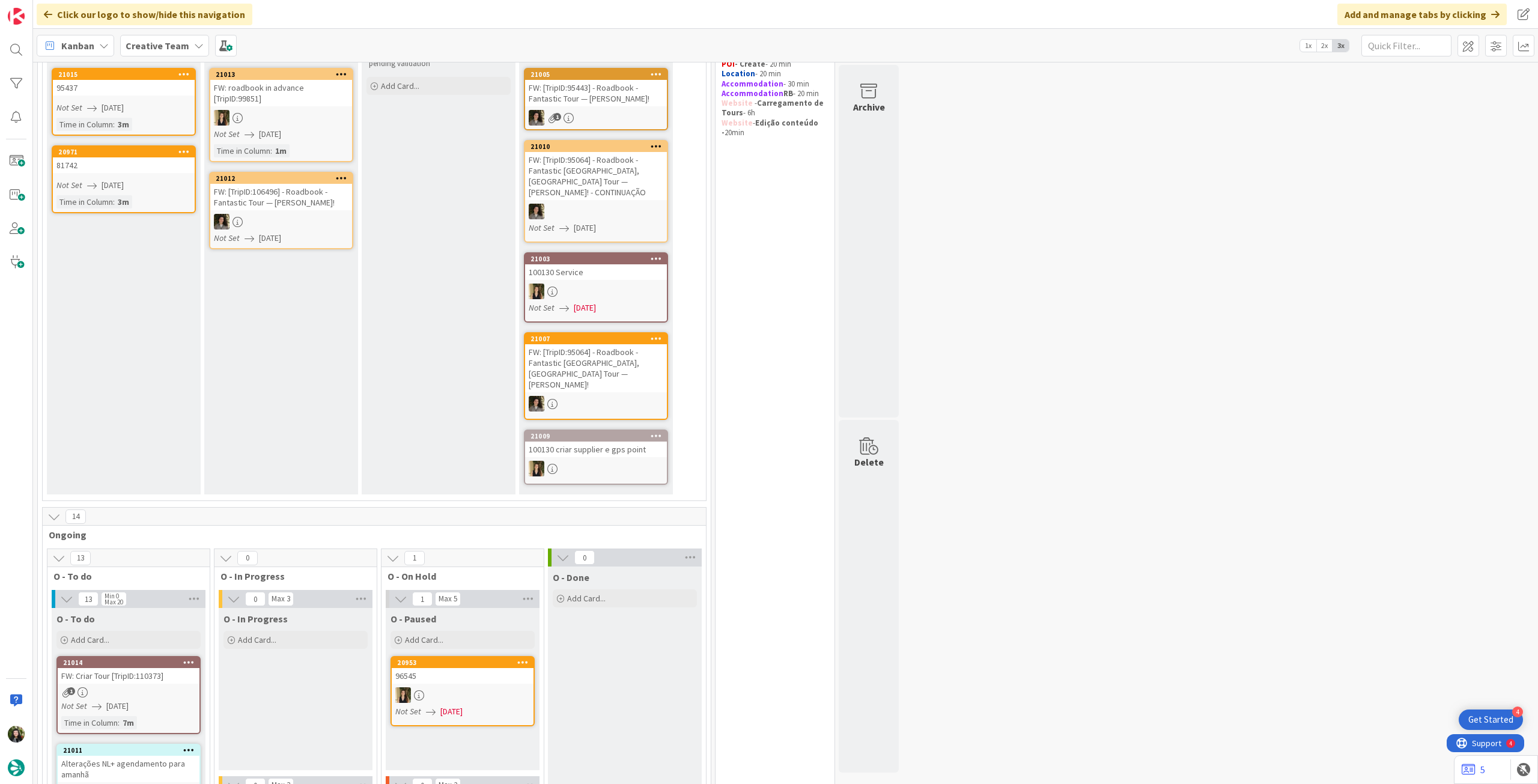
drag, startPoint x: 132, startPoint y: 45, endPoint x: 144, endPoint y: 65, distance: 23.3
click at [132, 46] on b "Creative Team" at bounding box center [157, 46] width 64 height 12
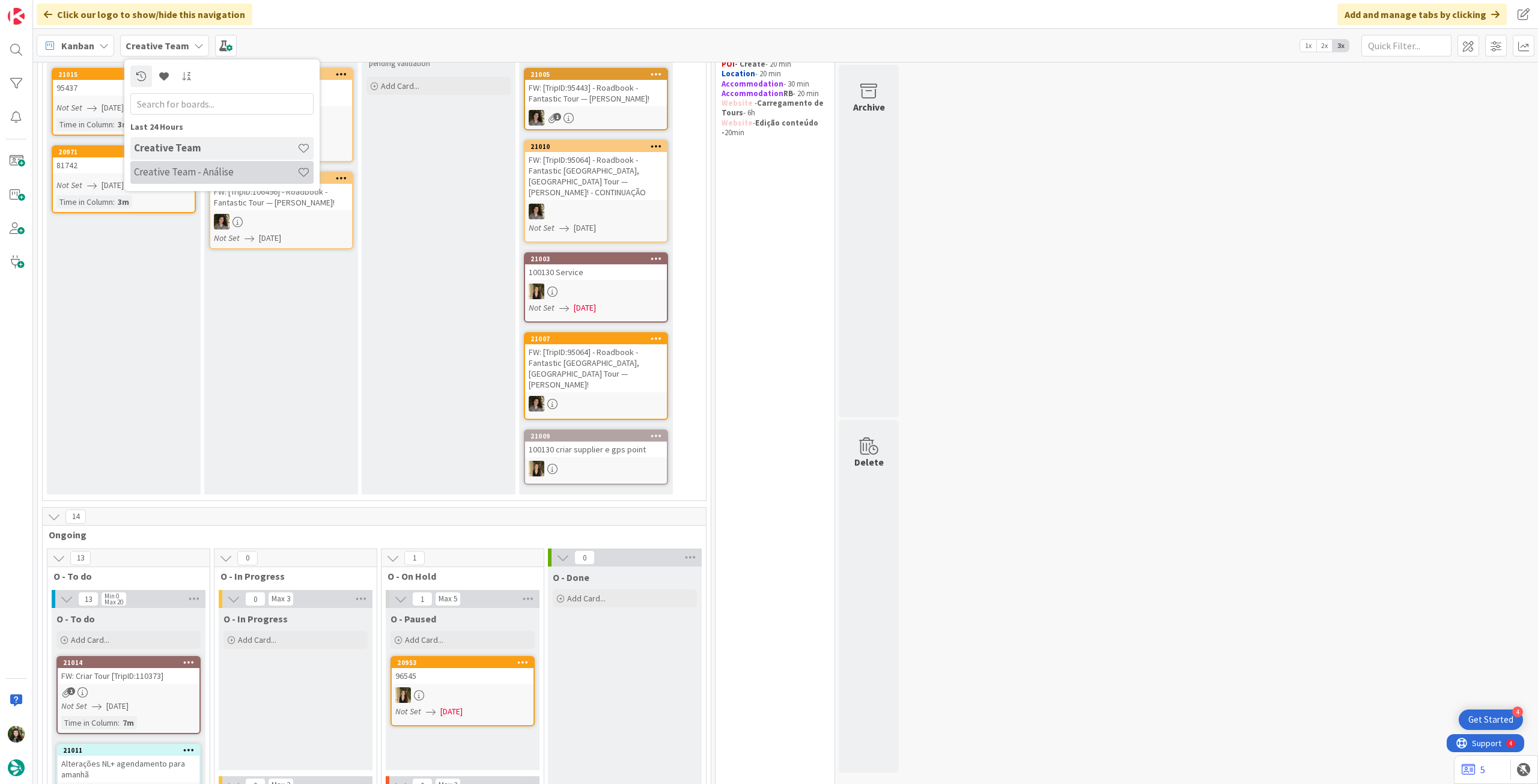
click at [185, 172] on h4 "Creative Team - Análise" at bounding box center [215, 172] width 163 height 12
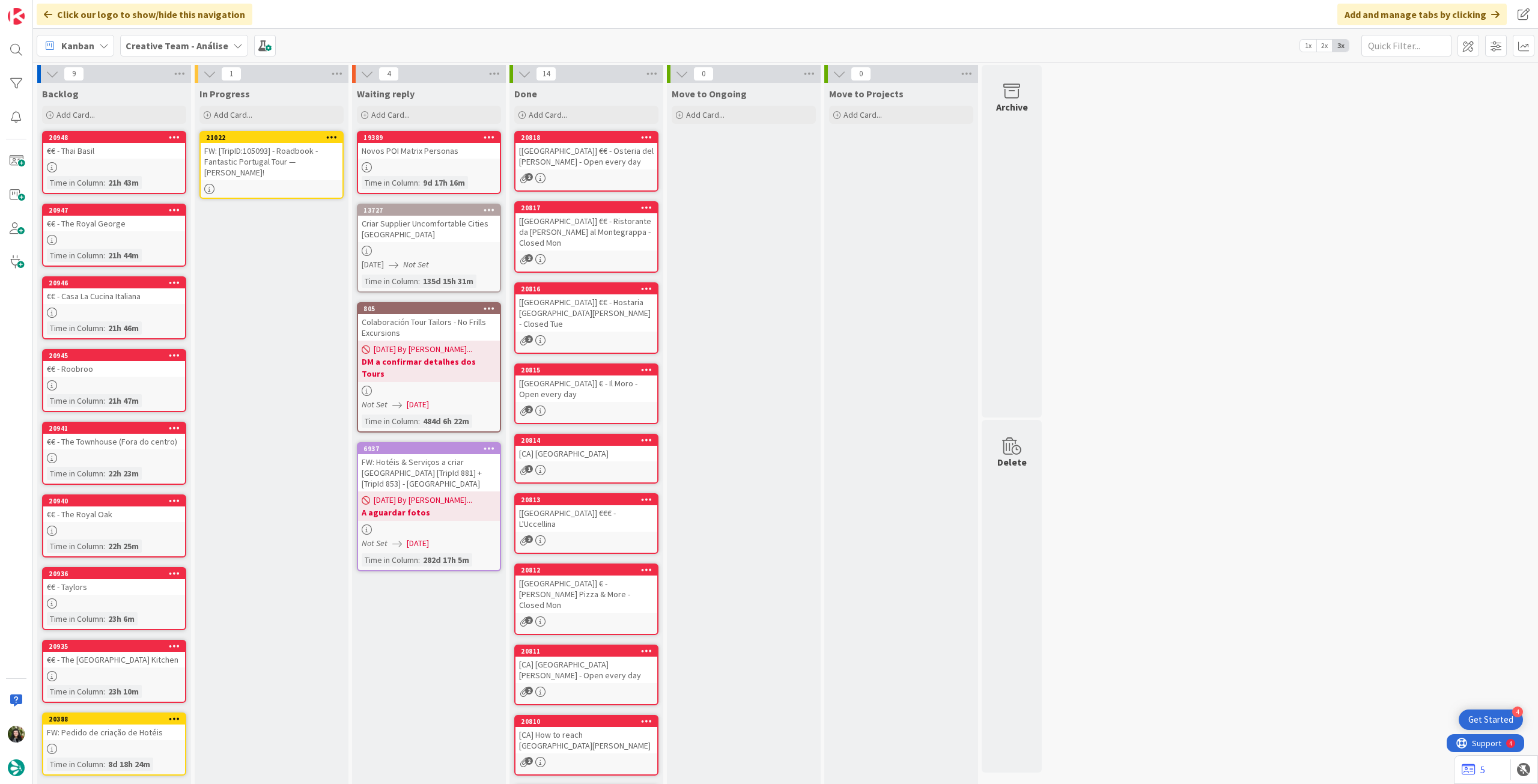
click at [284, 169] on div "FW: [TripID:105093] - Roadbook - Fantastic Portugal Tour — Sylvie Corbeil Peloq…" at bounding box center [271, 161] width 142 height 37
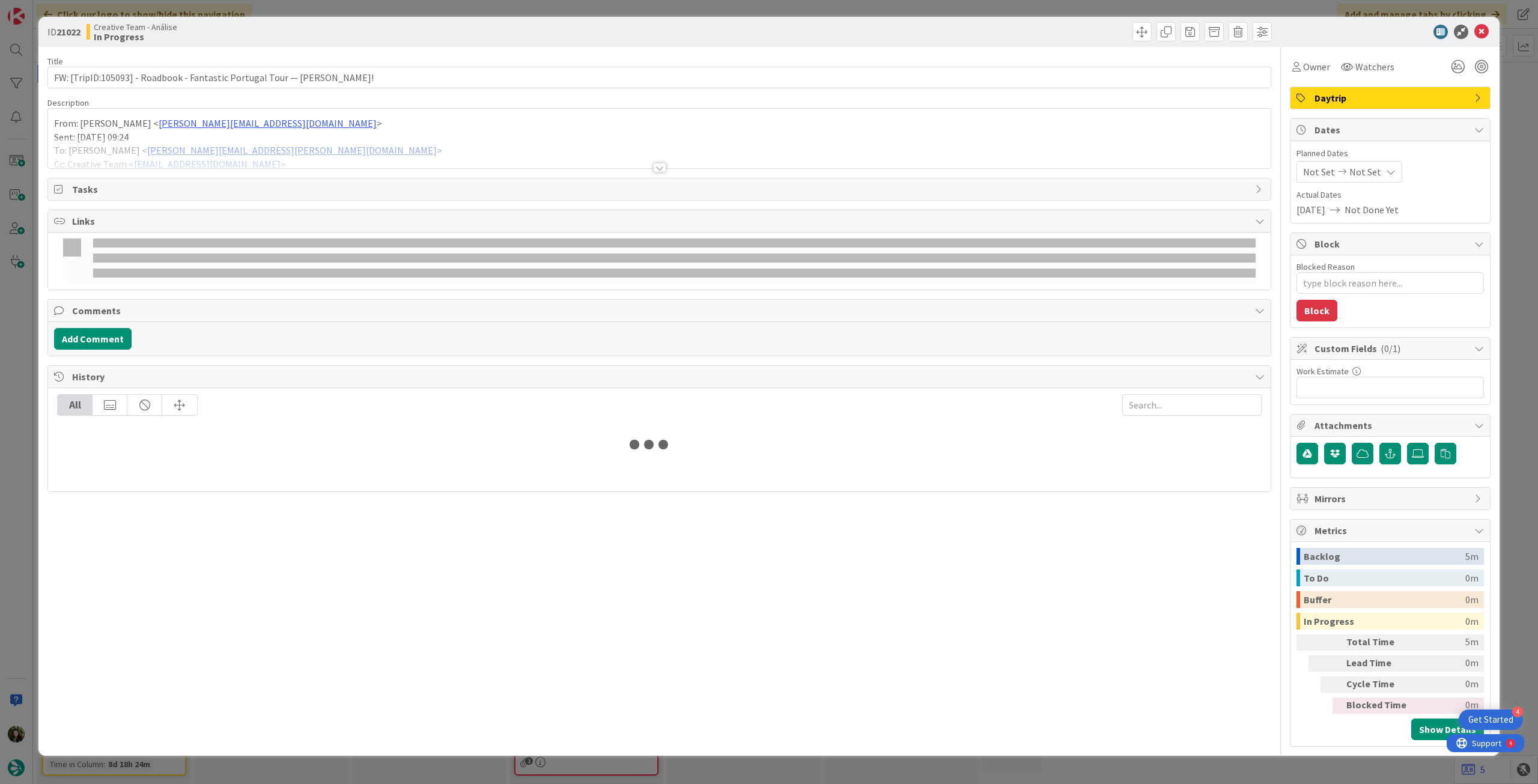
type textarea "x"
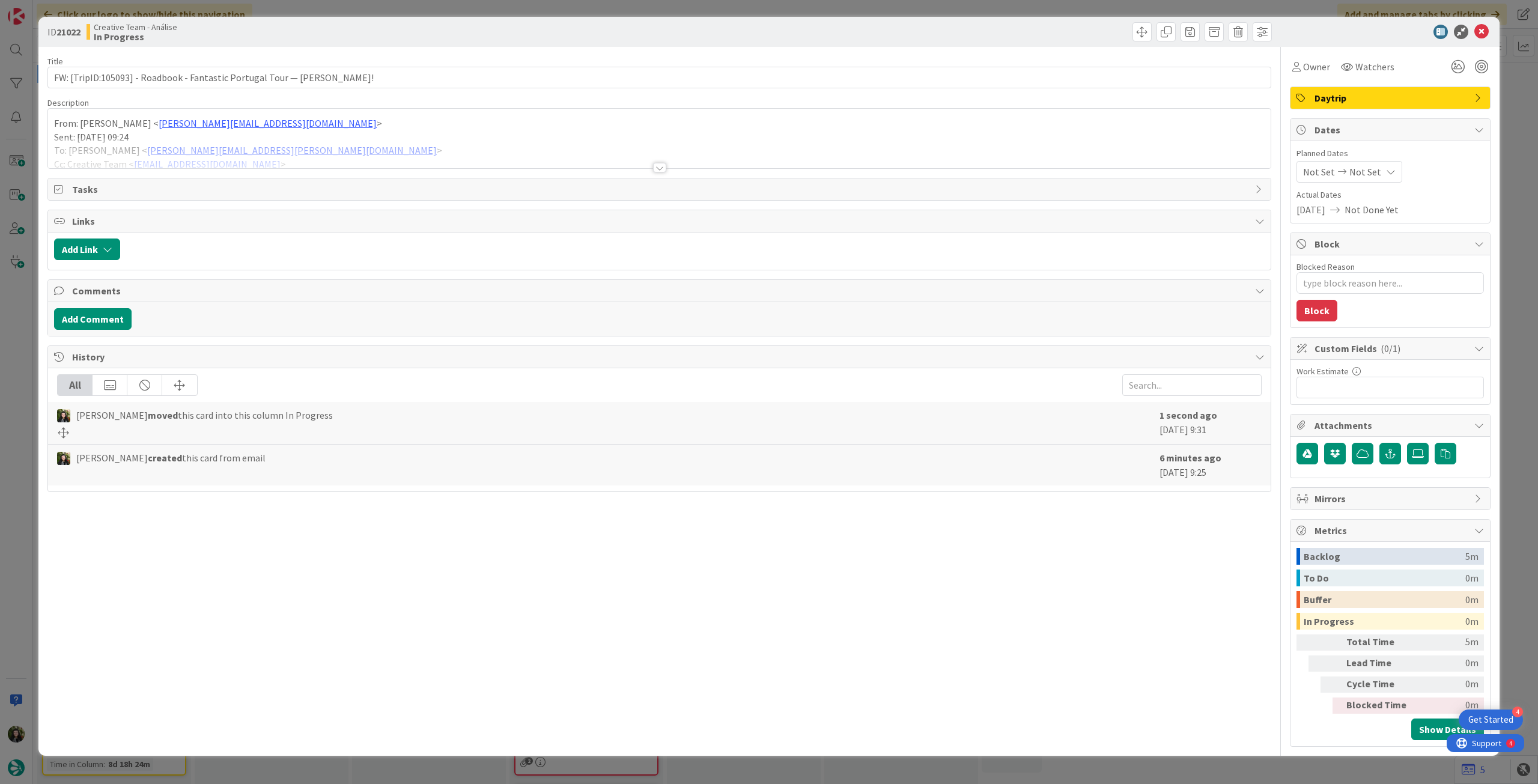
click at [452, 141] on div at bounding box center [659, 153] width 1223 height 30
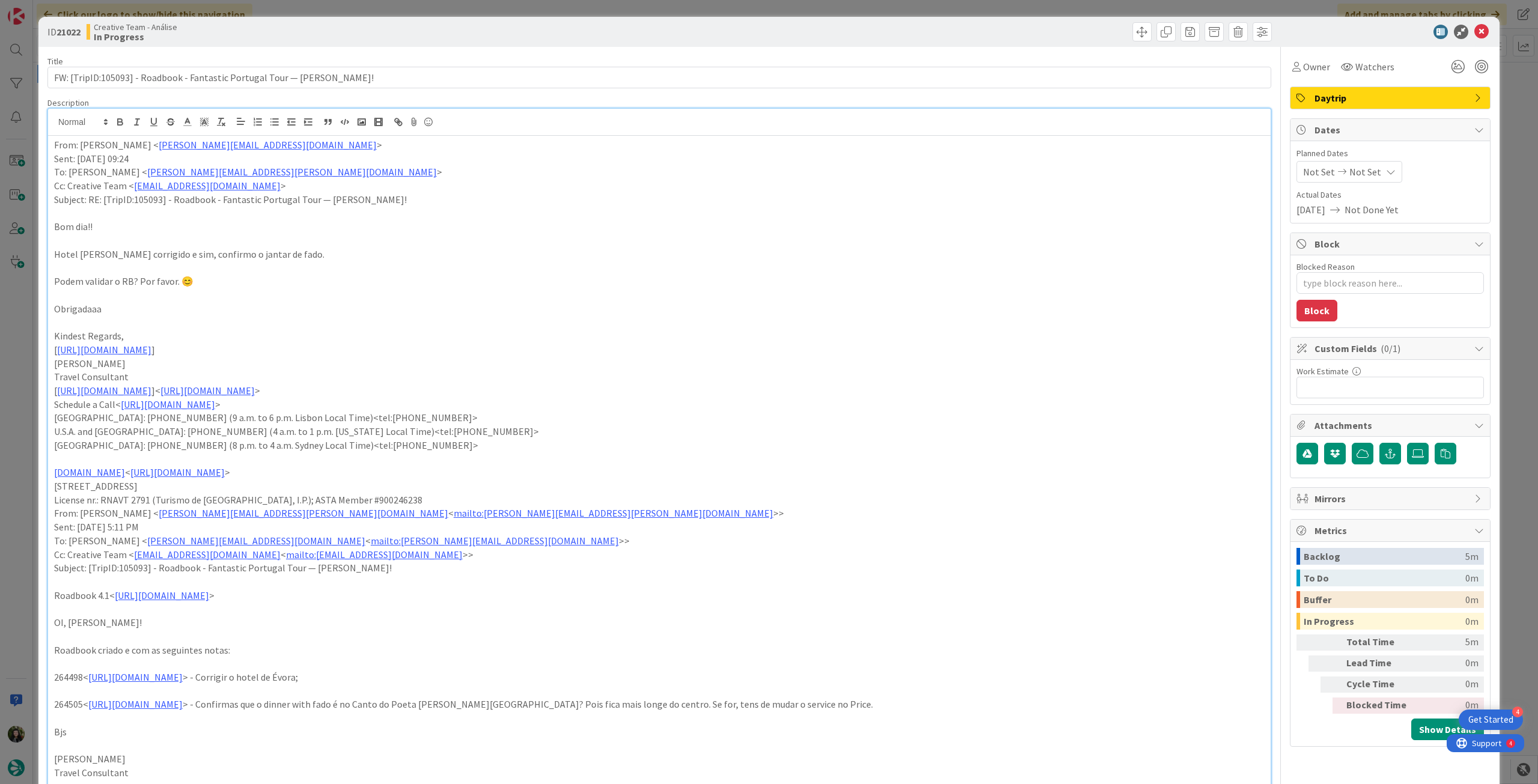
click at [1350, 179] on div "Not Set Not Set" at bounding box center [1349, 172] width 106 height 21
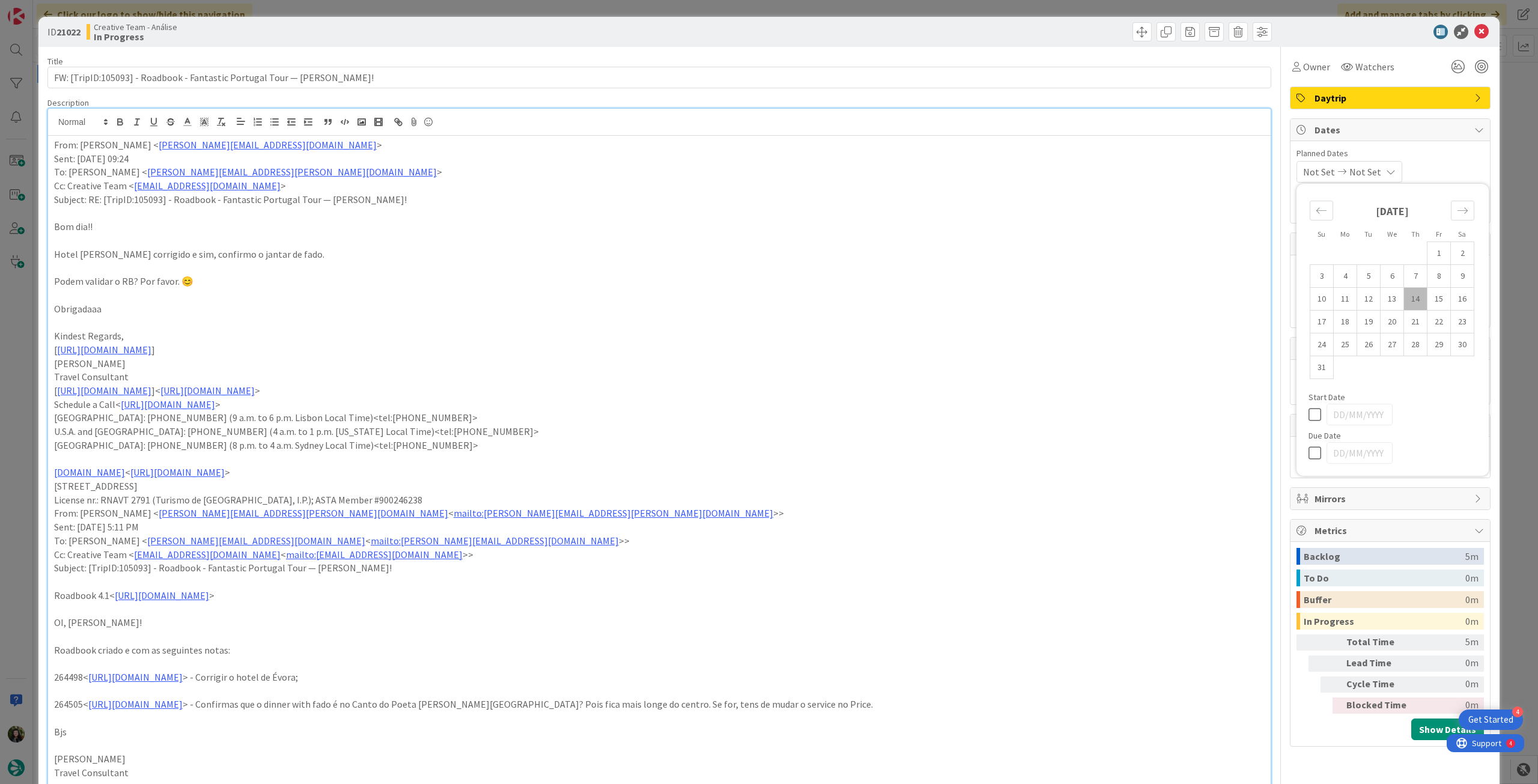
click at [1309, 457] on icon at bounding box center [1318, 453] width 18 height 14
type input "14/08/2025"
click at [1474, 29] on icon at bounding box center [1481, 31] width 14 height 14
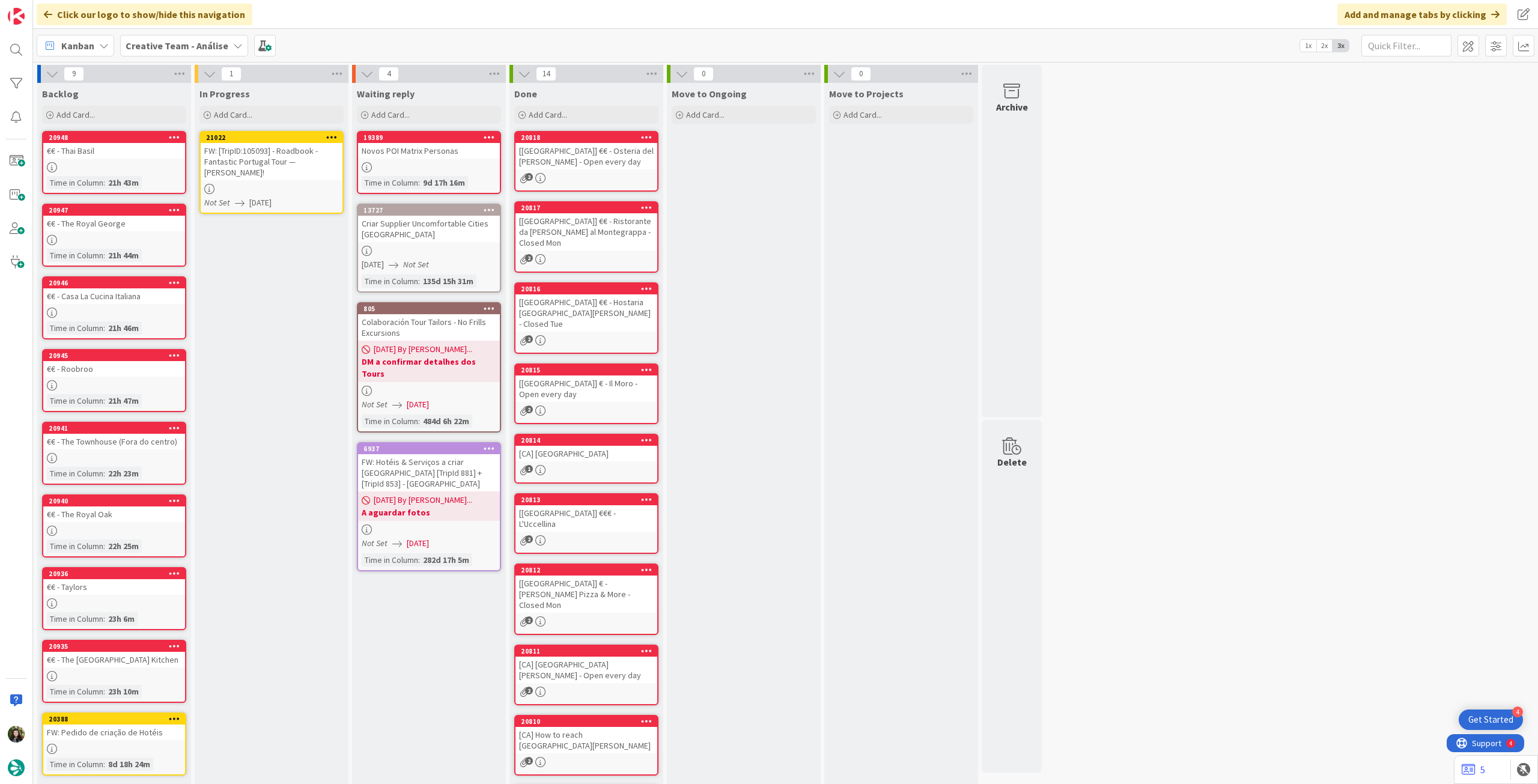
click at [337, 134] on icon at bounding box center [331, 137] width 11 height 8
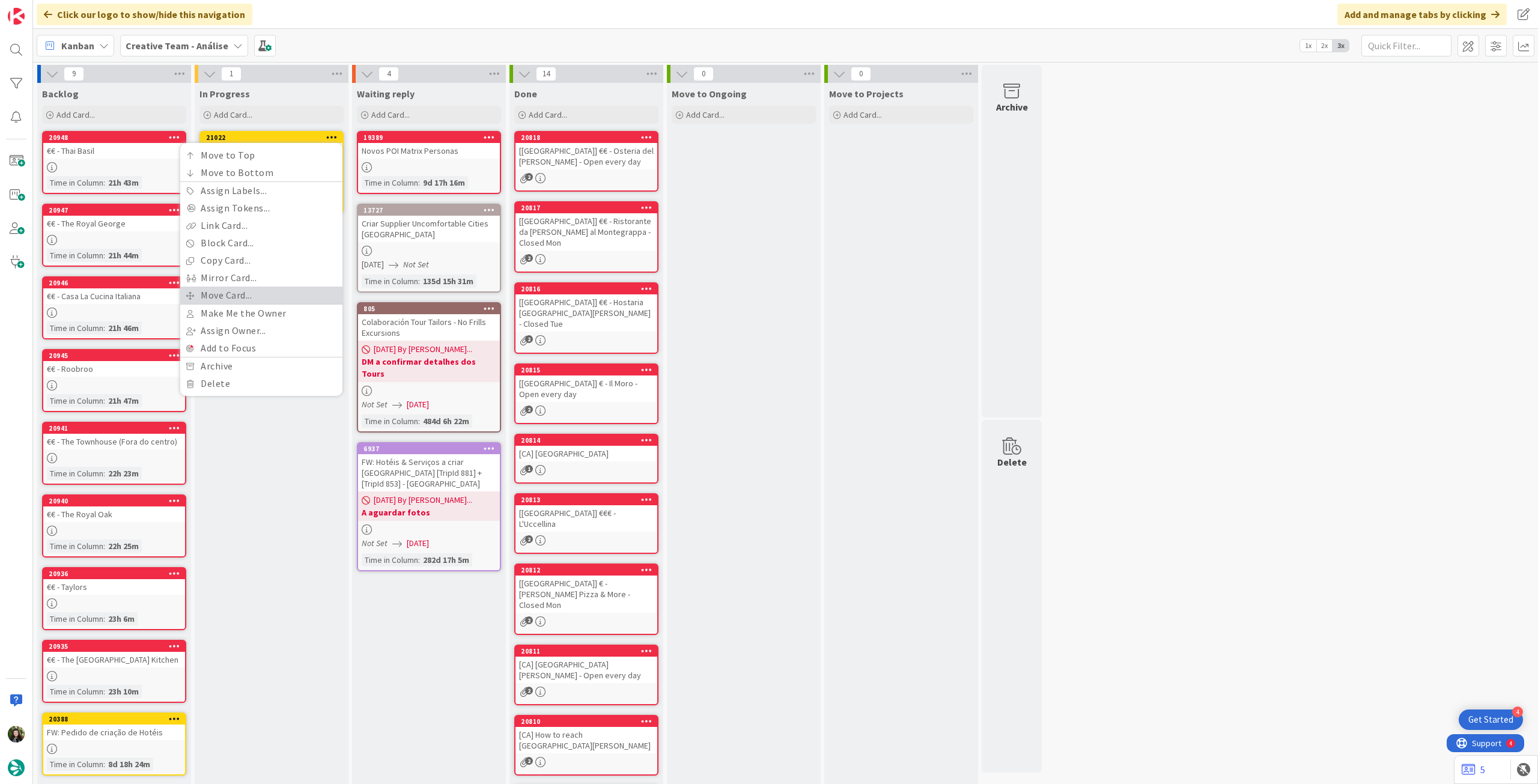
click at [255, 290] on link "Move Card..." at bounding box center [261, 295] width 162 height 17
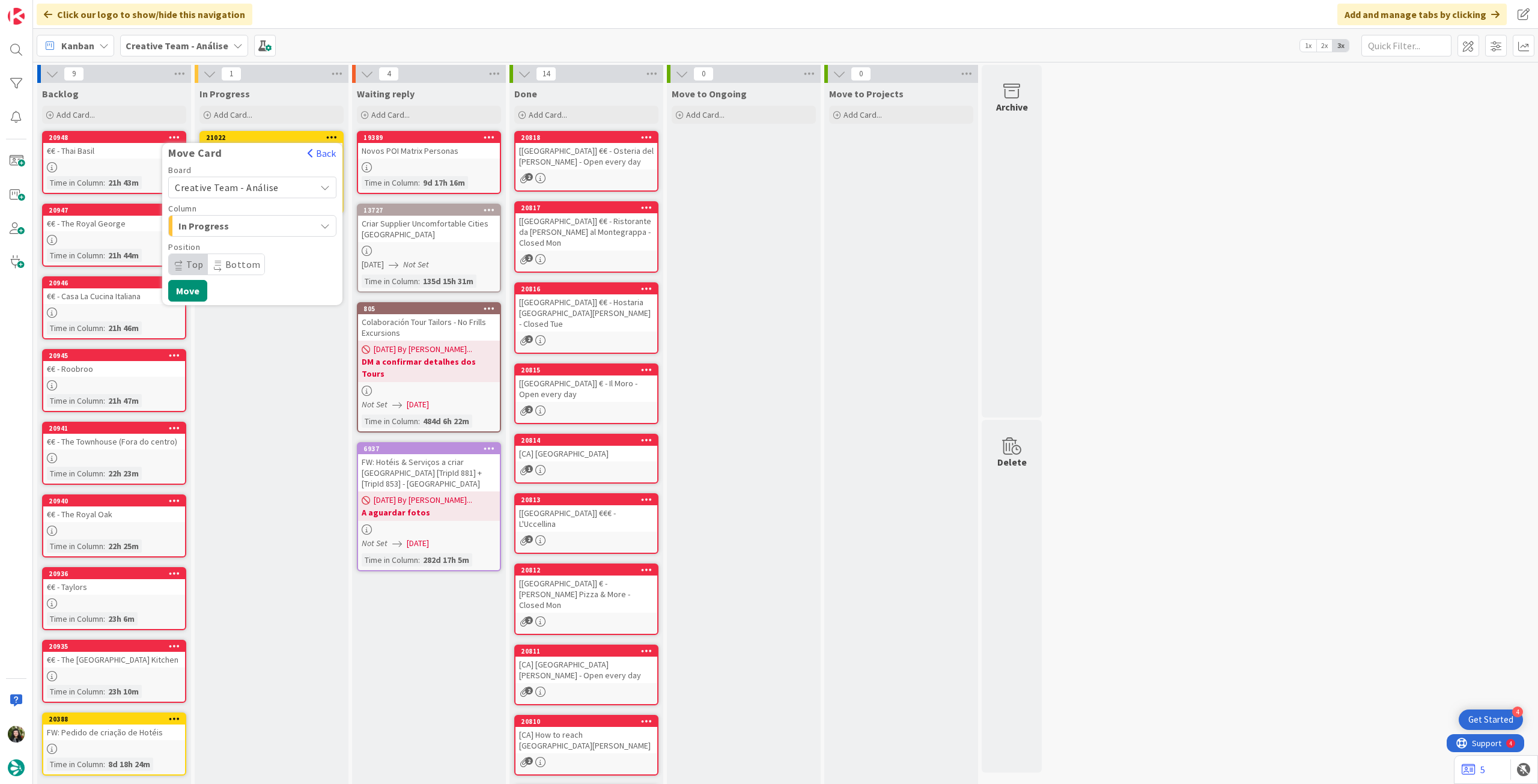
click at [254, 188] on span "Creative Team - Análise" at bounding box center [226, 188] width 104 height 12
click at [245, 248] on span "Creative Team" at bounding box center [260, 244] width 139 height 18
click at [245, 260] on span "Daytrip" at bounding box center [252, 264] width 116 height 17
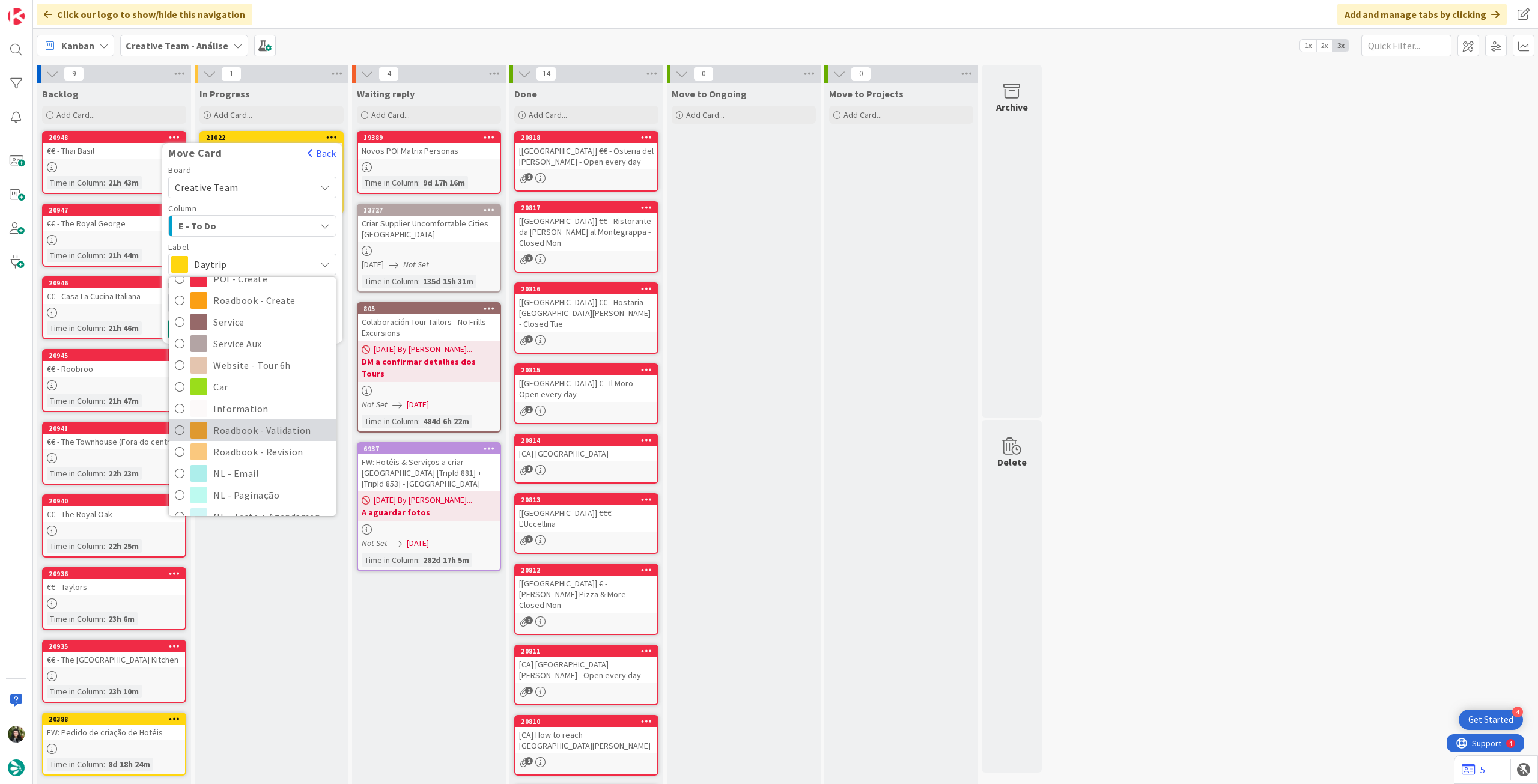
scroll to position [160, 0]
click at [264, 429] on span "Roadbook - Revision" at bounding box center [271, 435] width 116 height 18
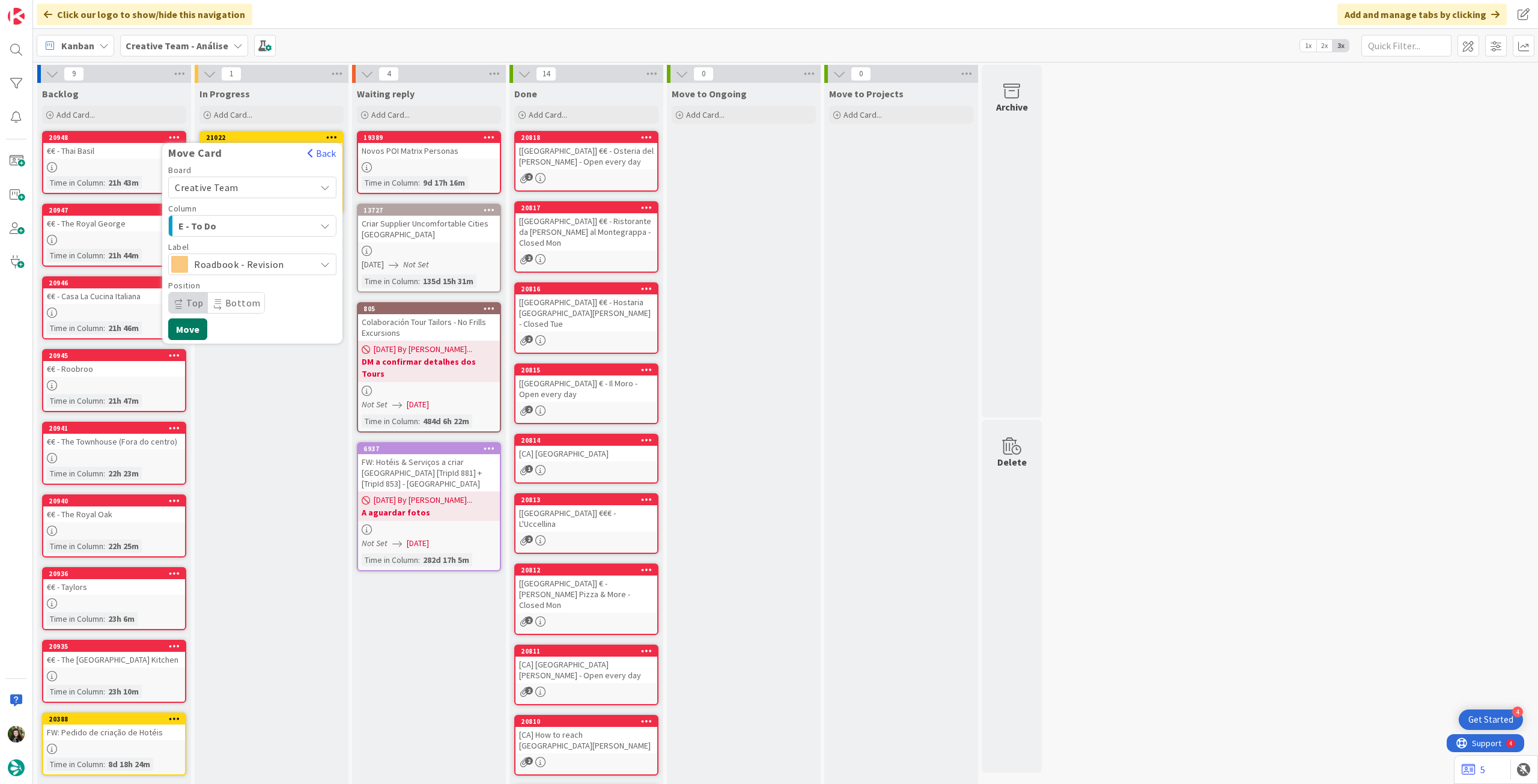
click at [188, 325] on button "Move" at bounding box center [187, 329] width 39 height 21
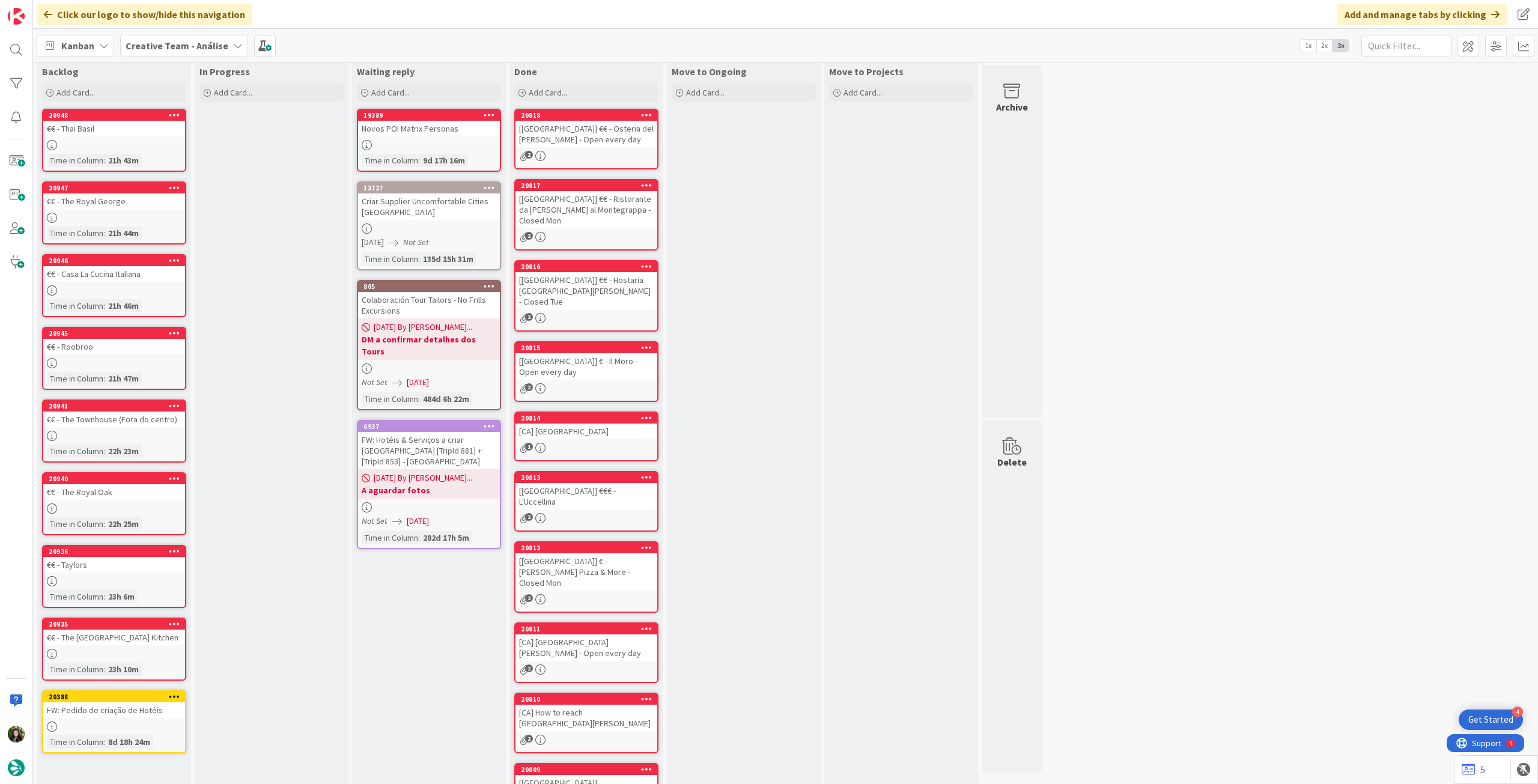
scroll to position [0, 0]
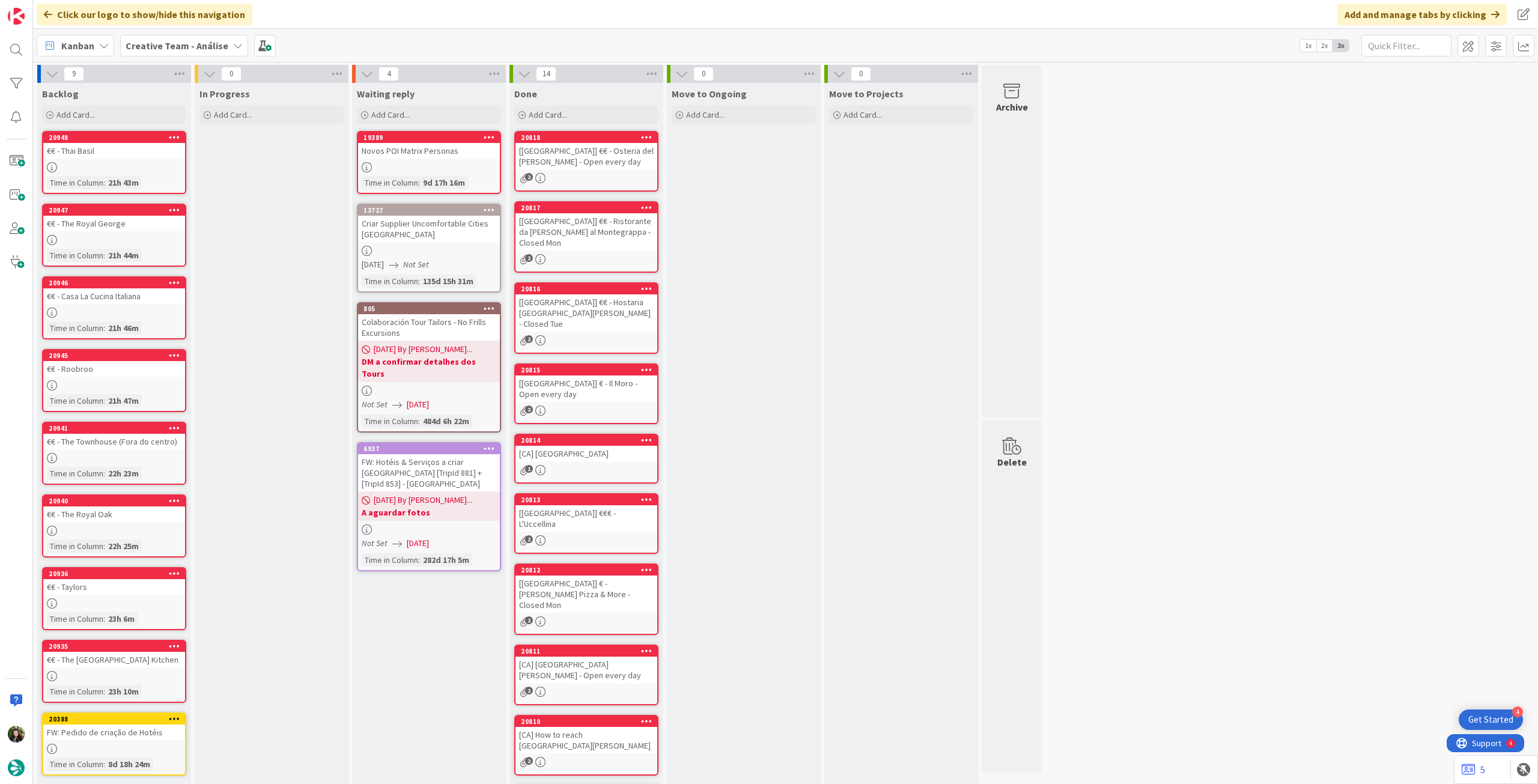
click at [204, 47] on b "Creative Team - Análise" at bounding box center [176, 46] width 103 height 12
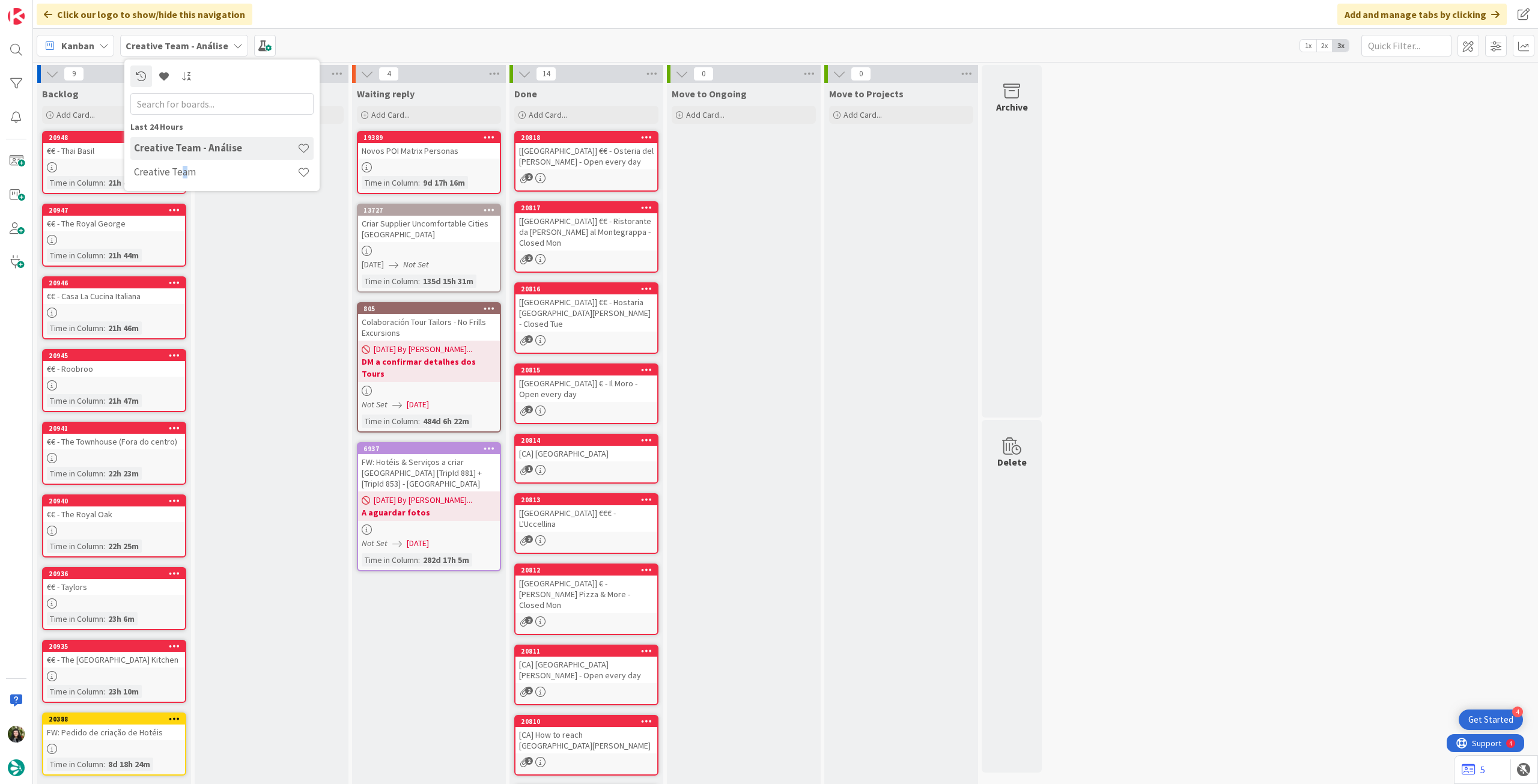
click at [182, 170] on h4 "Creative Team" at bounding box center [215, 172] width 163 height 12
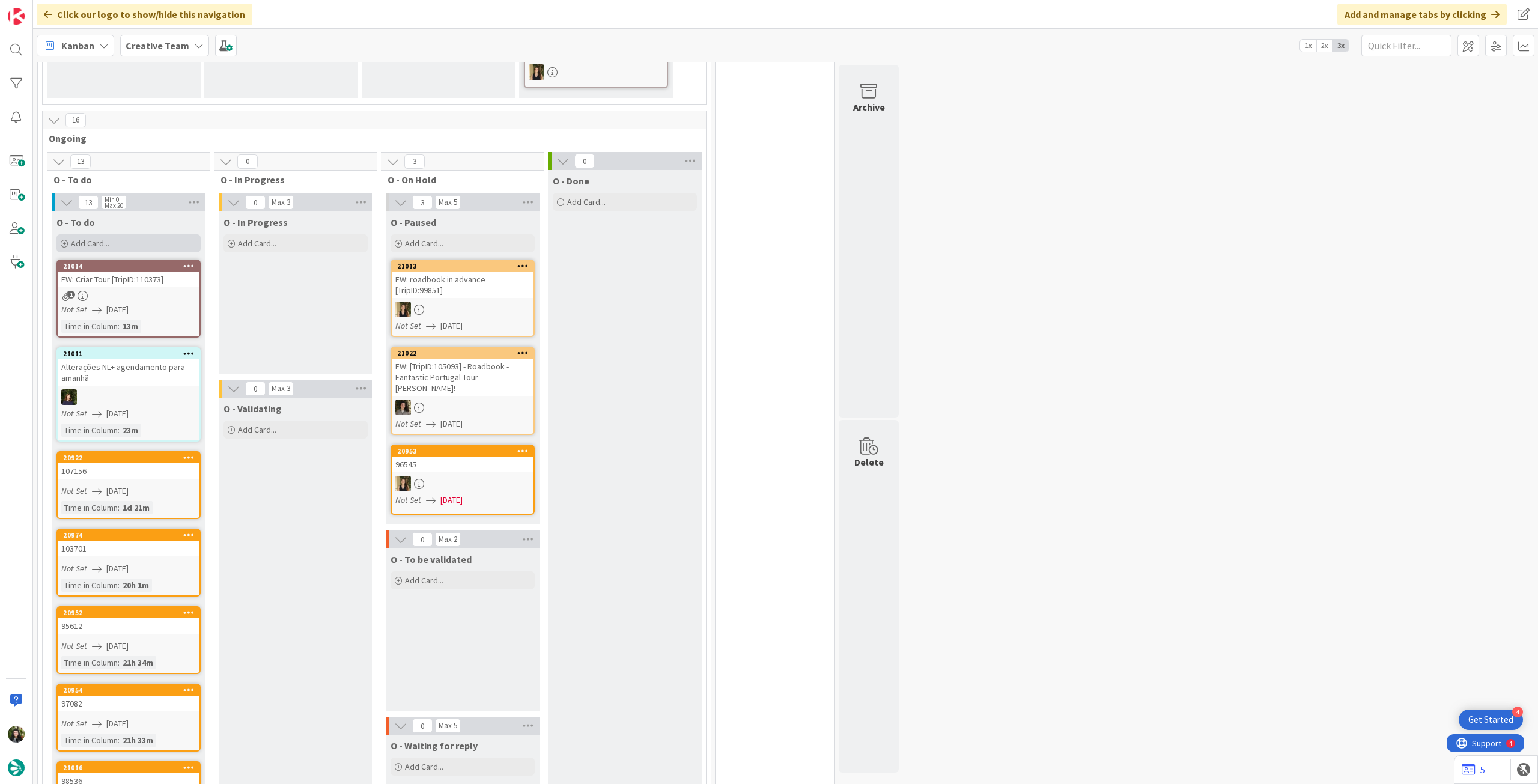
click at [128, 234] on div "Add Card..." at bounding box center [128, 243] width 144 height 18
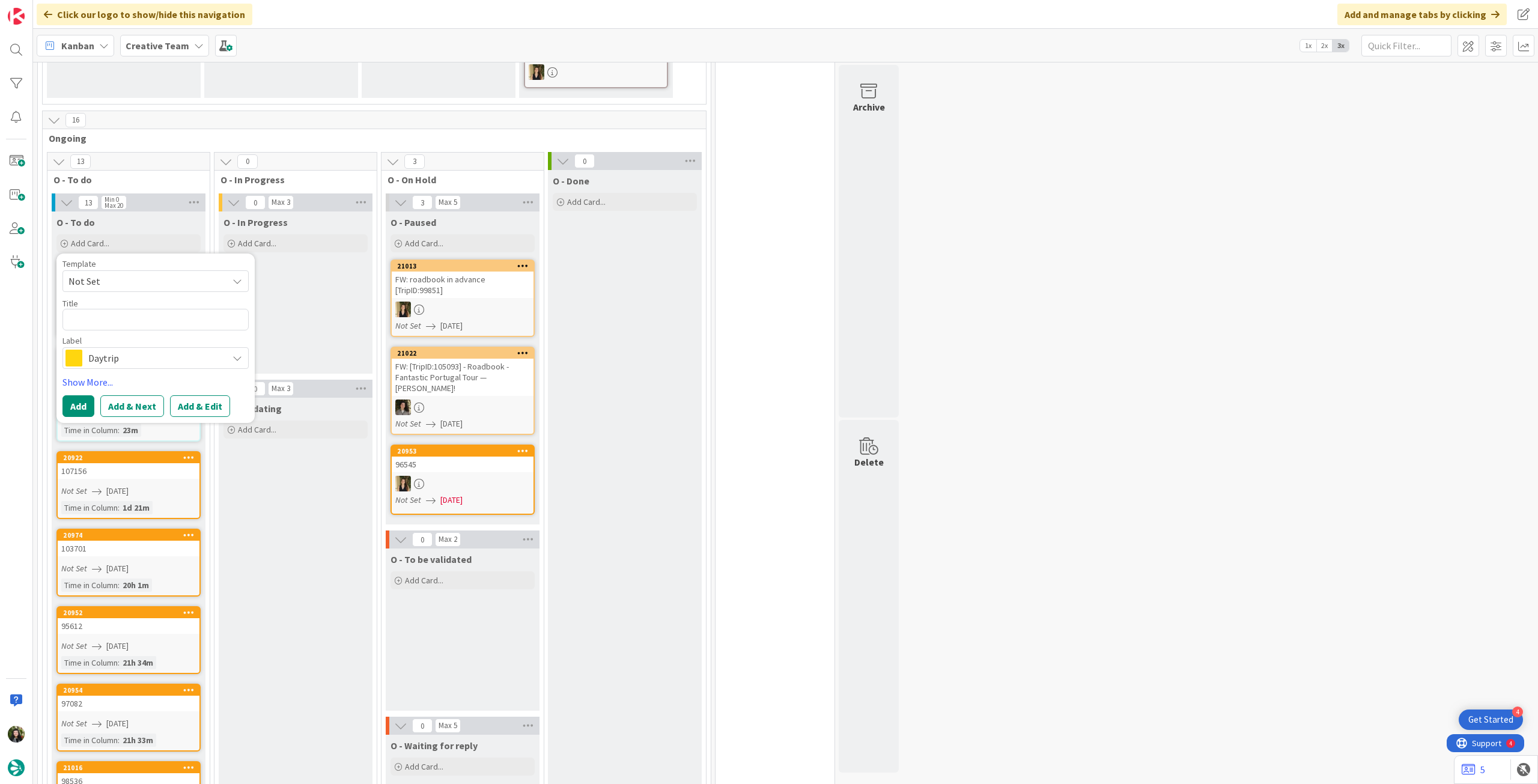
click at [150, 349] on span "Daytrip" at bounding box center [155, 358] width 134 height 17
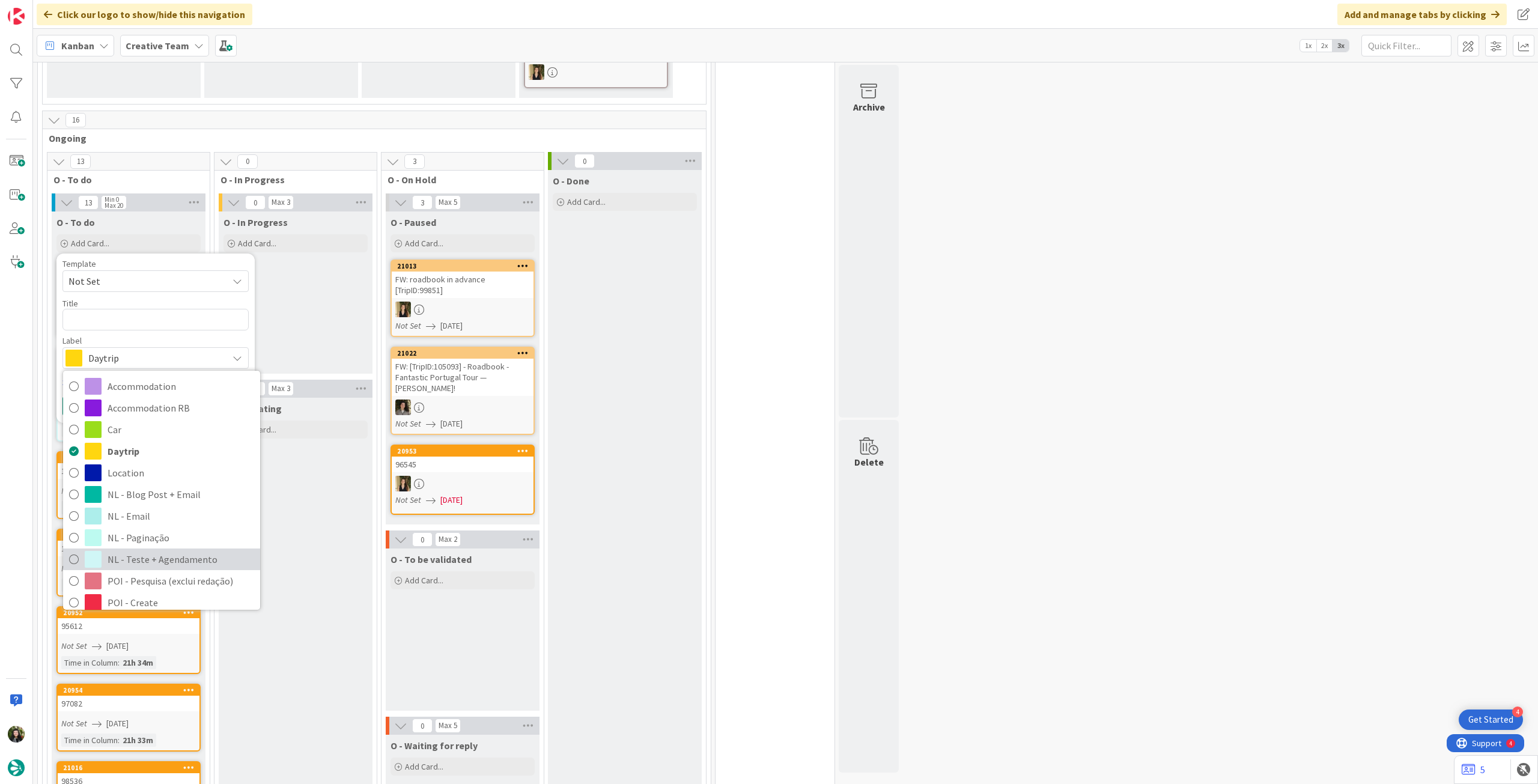
click at [176, 550] on span "NL - Teste + Agendamento" at bounding box center [181, 559] width 147 height 18
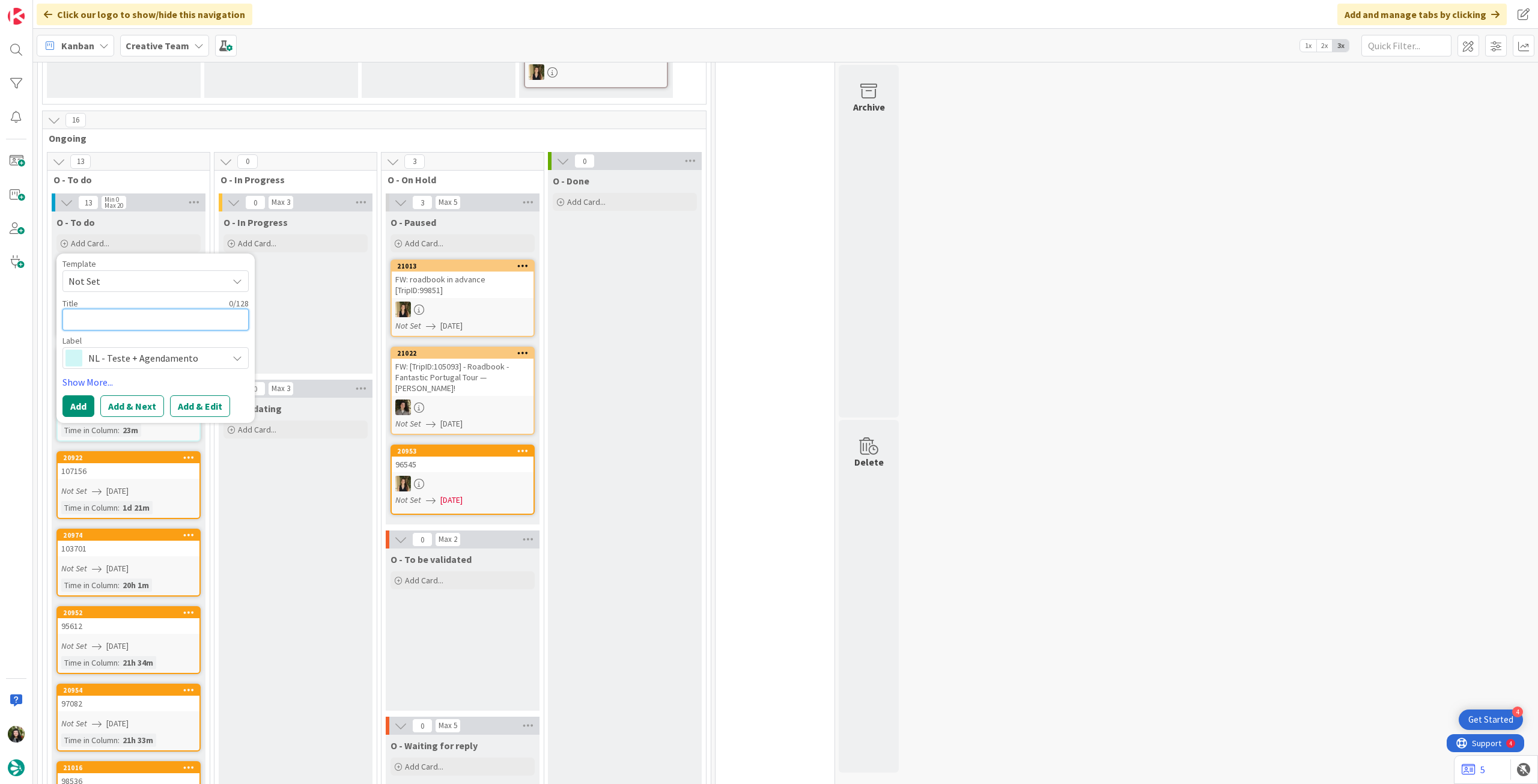
click at [179, 308] on textarea at bounding box center [155, 319] width 186 height 21
type textarea "x"
type textarea "E"
type textarea "x"
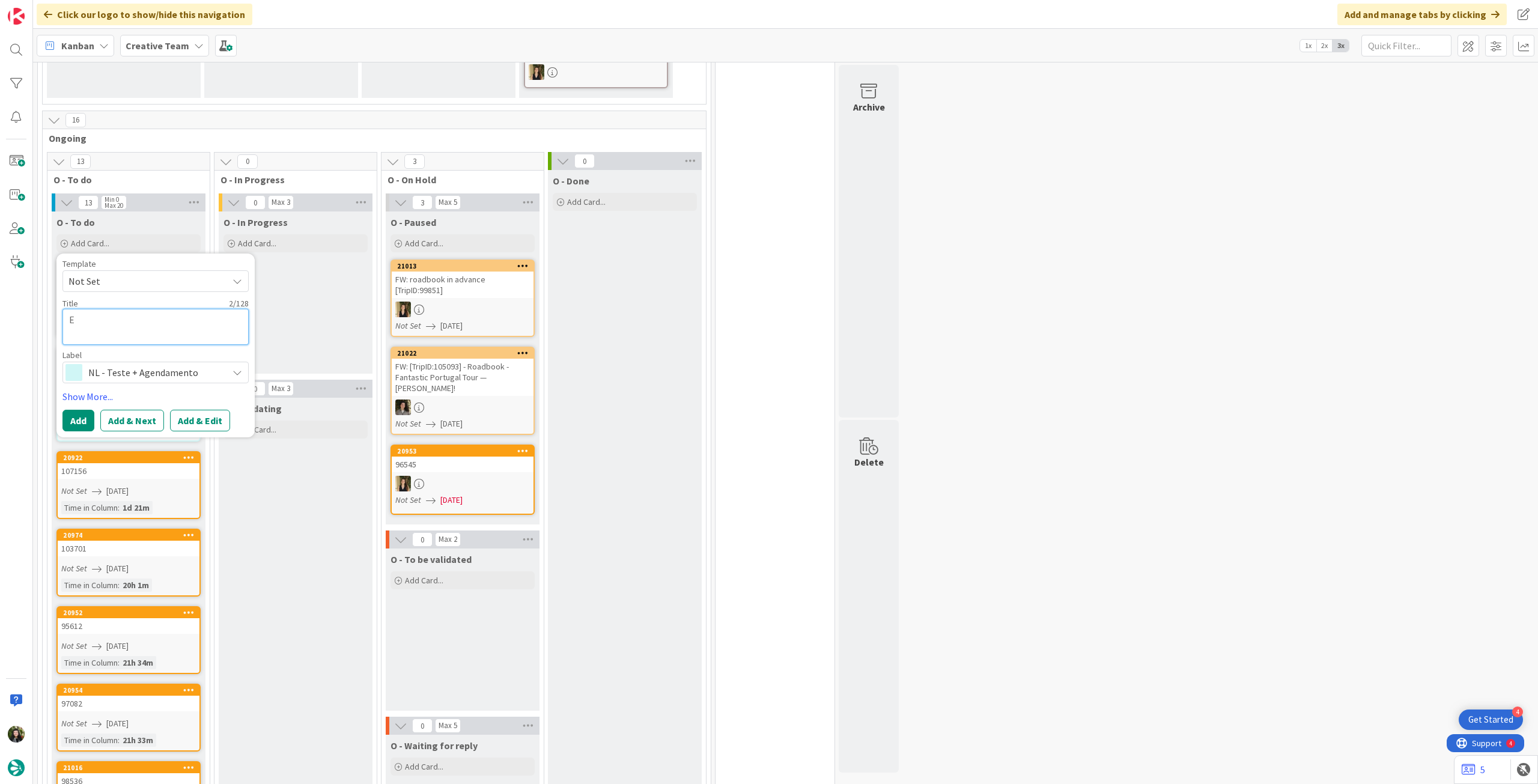
type textarea "Ev"
type textarea "x"
type textarea "Evn"
type textarea "x"
type textarea "Ev"
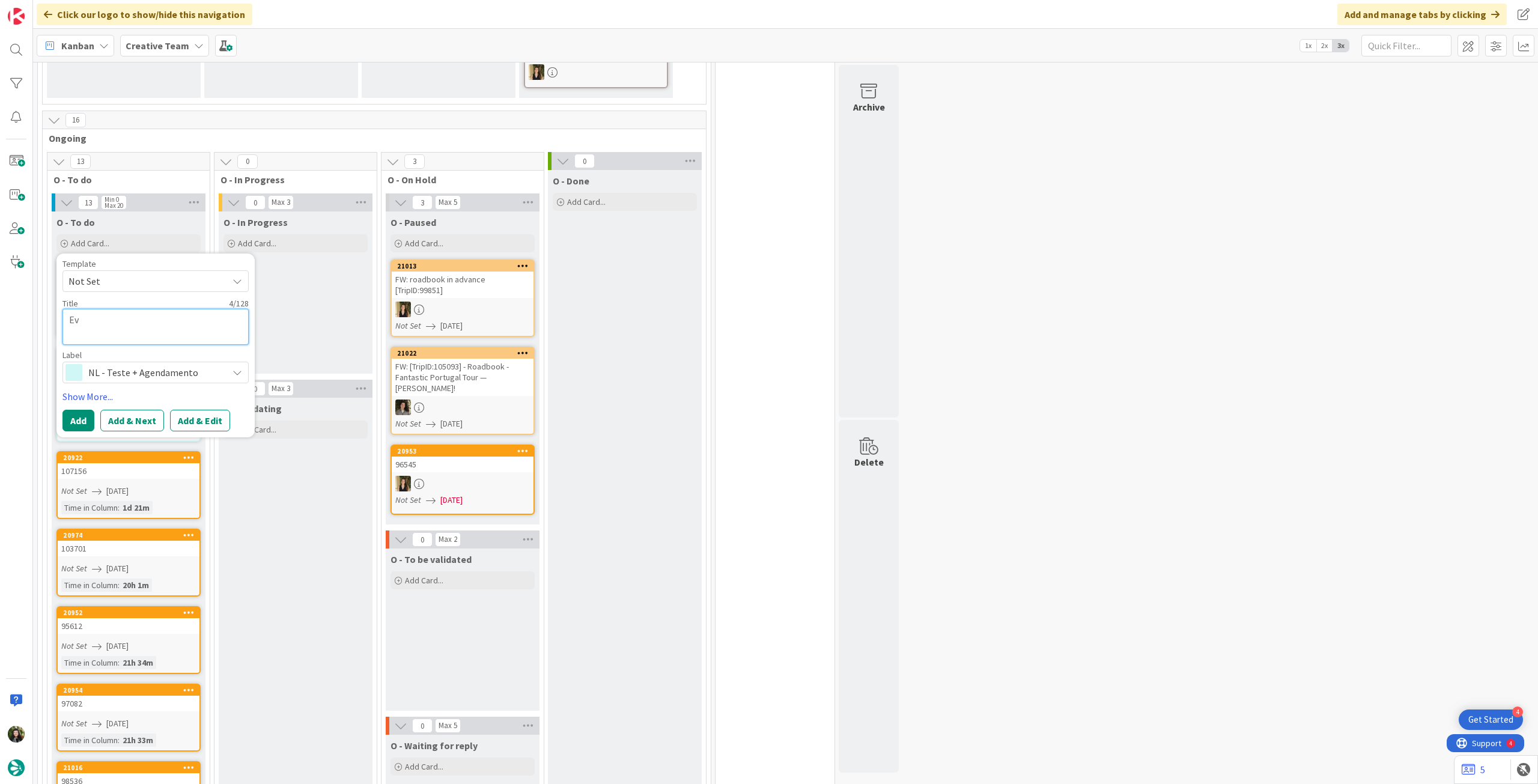
type textarea "x"
type textarea "E"
type textarea "x"
type textarea "E"
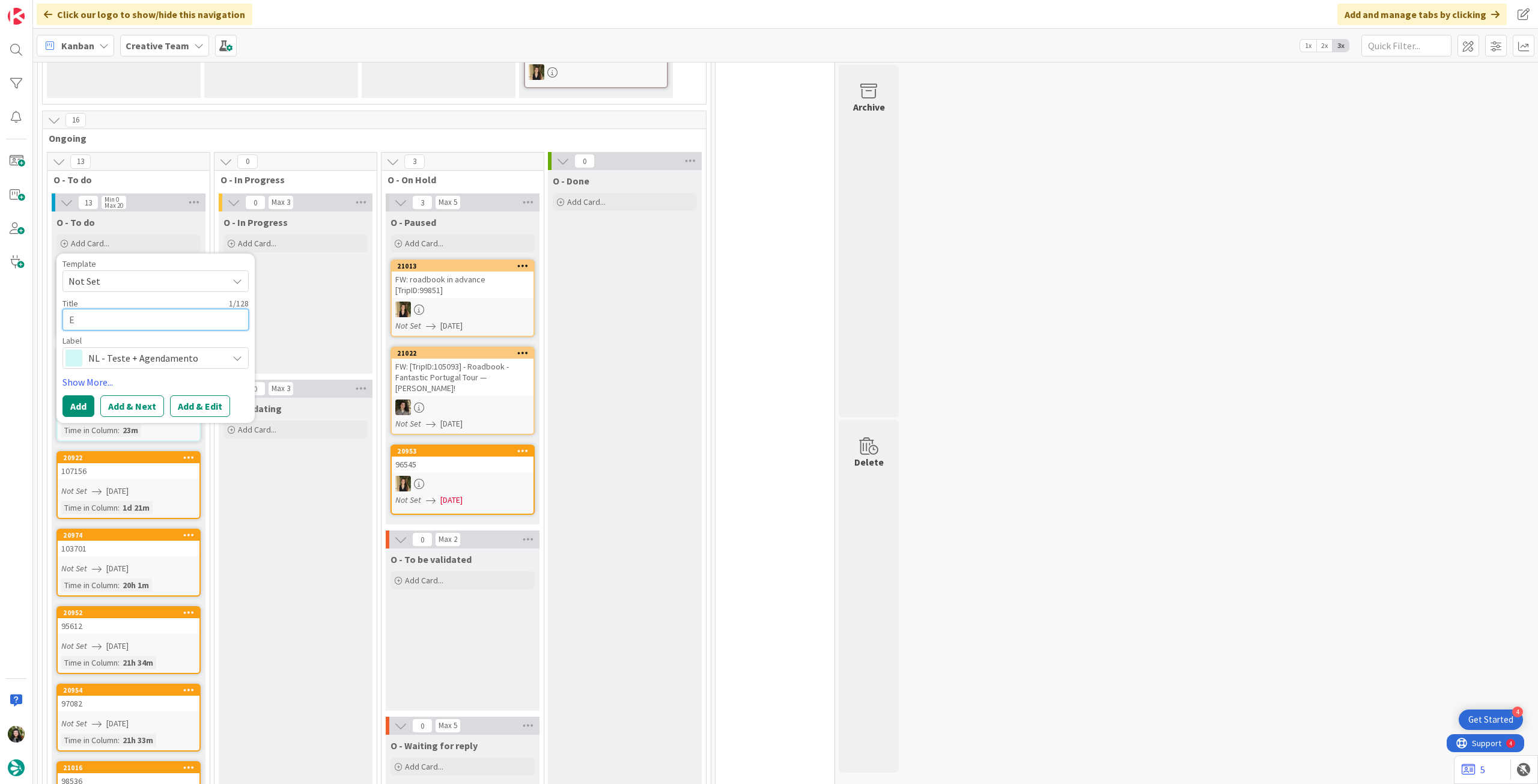
type textarea "x"
paste textarea "Savoring Sweetness: The Art of the French Macaron"
drag, startPoint x: 125, startPoint y: 299, endPoint x: 300, endPoint y: 253, distance: 180.9
click at [125, 308] on textarea "Envio teste NL Savoring Sweetness: The Art of the French Macaron" at bounding box center [155, 326] width 186 height 36
click at [234, 315] on textarea "Envio teste NL 319 Savoring Sweetness: The Art of the French Macaron" at bounding box center [155, 326] width 186 height 36
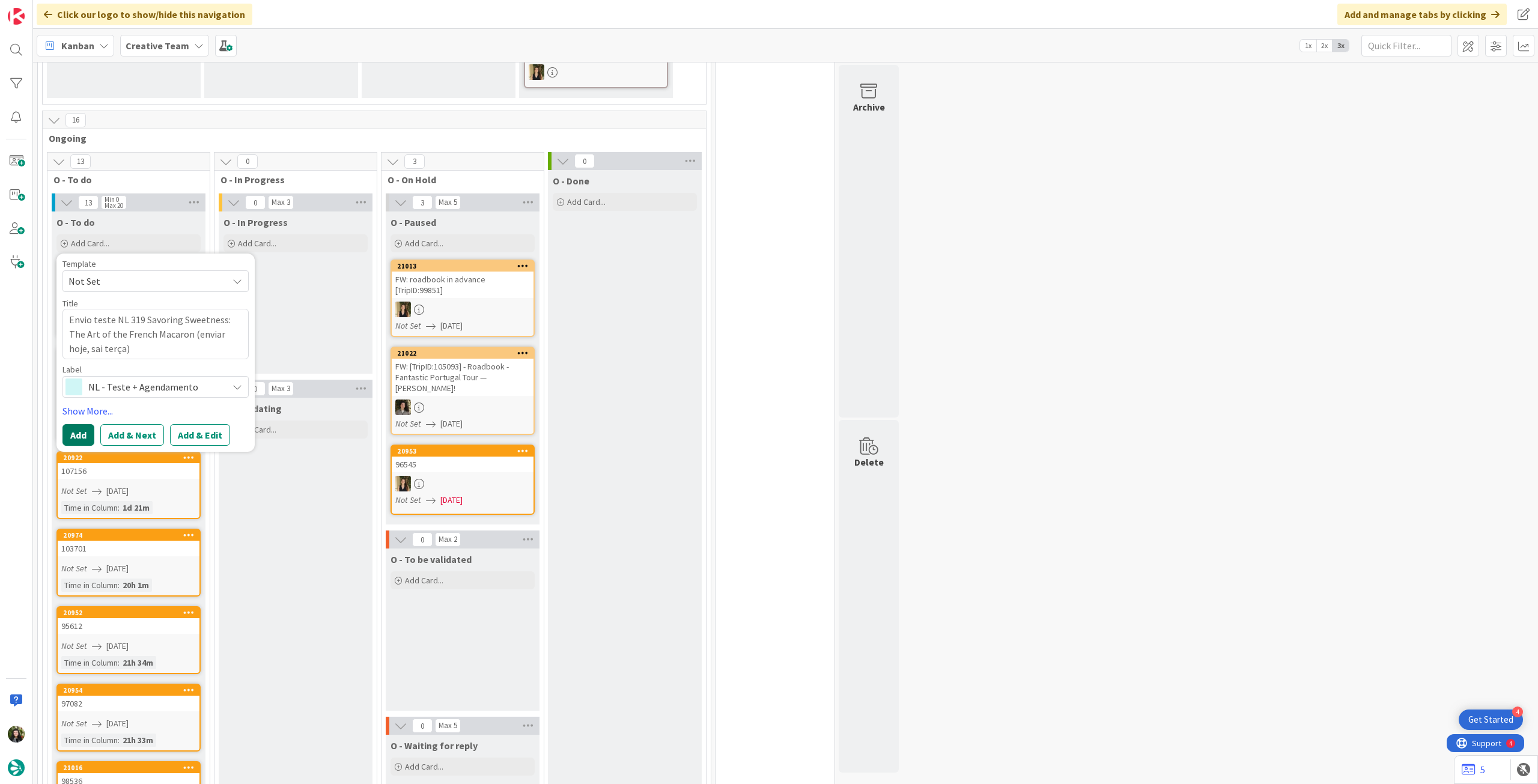
click at [84, 424] on button "Add" at bounding box center [78, 435] width 32 height 21
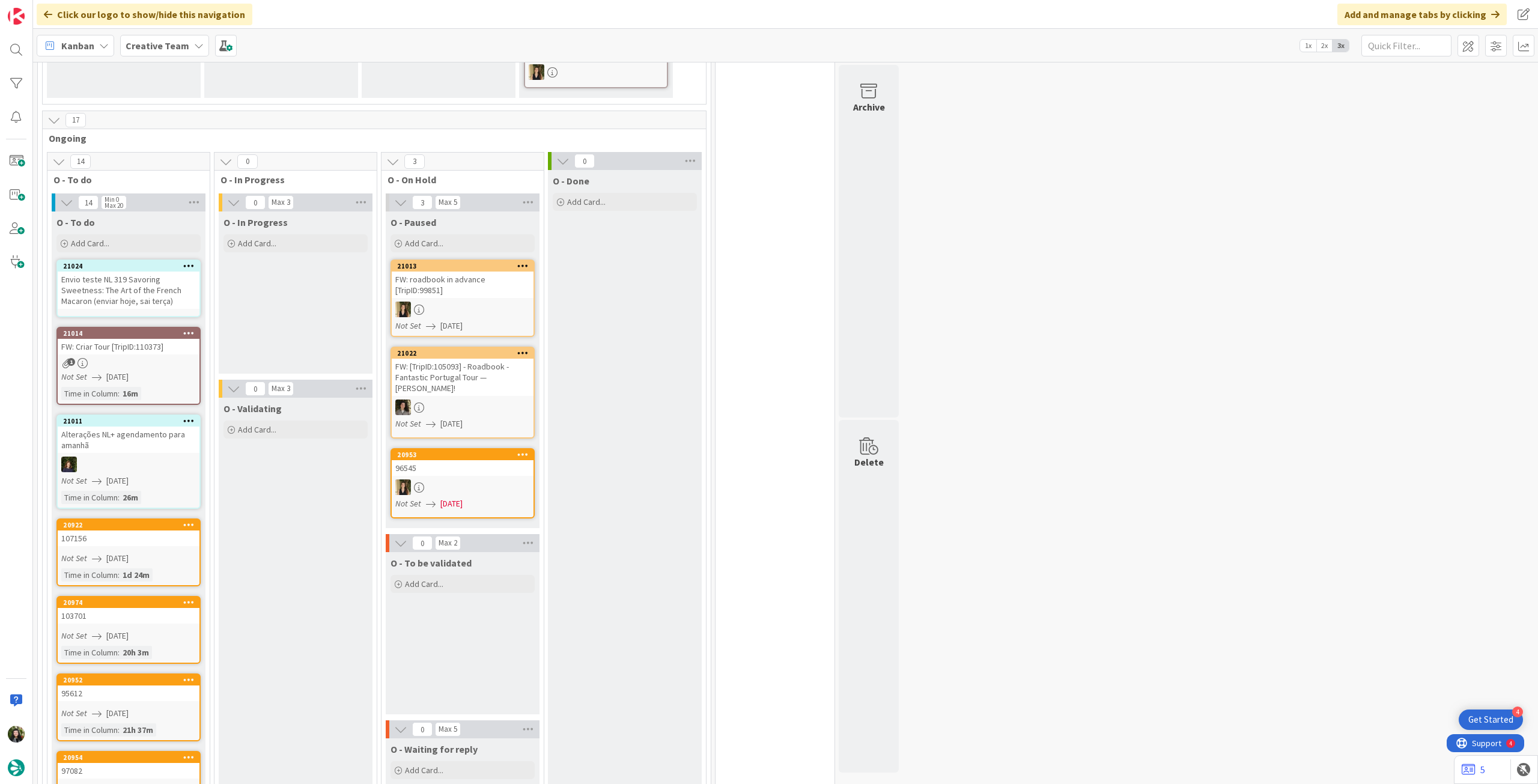
click at [142, 271] on div "Envio teste NL 319 Savoring Sweetness: The Art of the French Macaron (enviar ho…" at bounding box center [128, 289] width 142 height 37
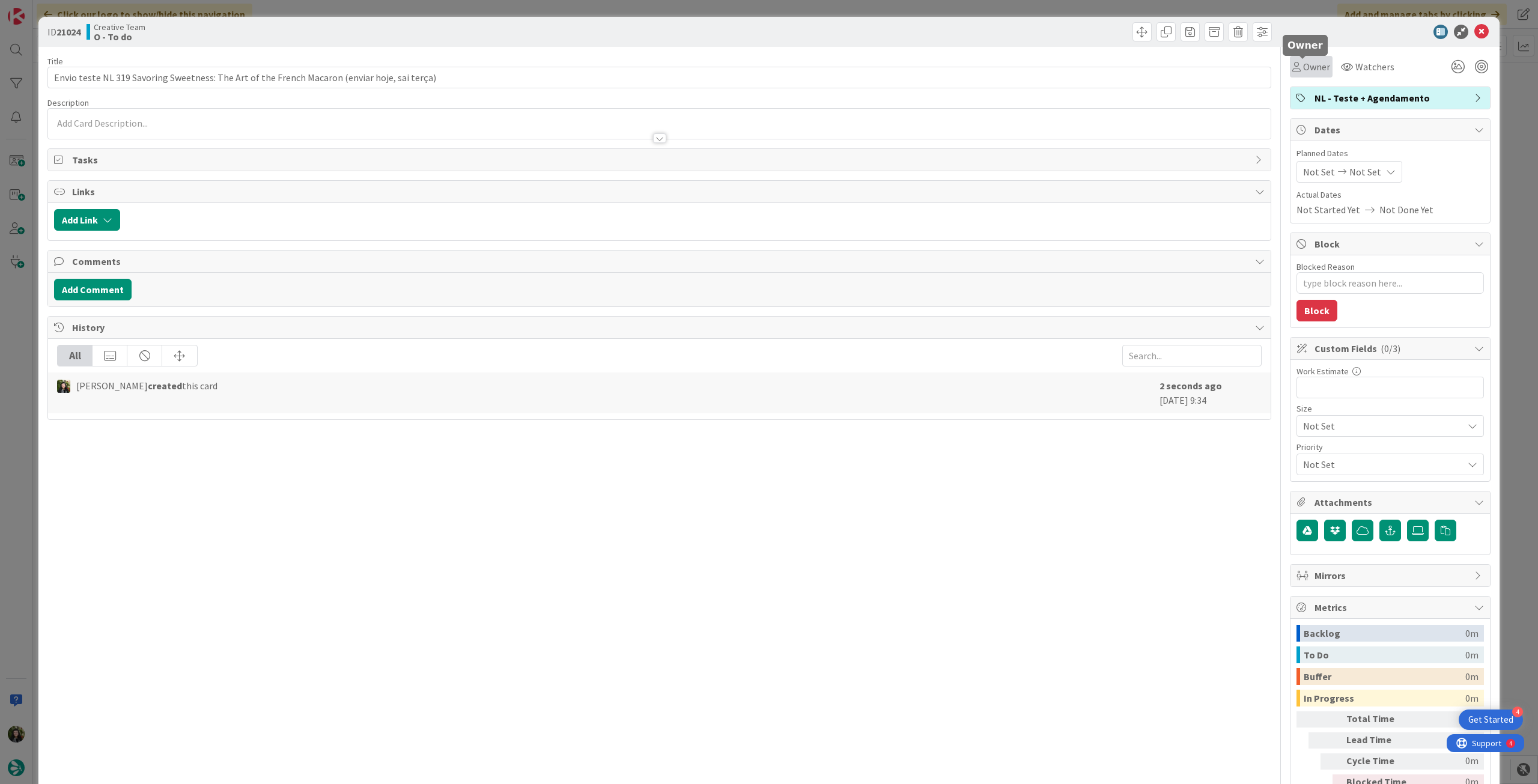
click at [1310, 66] on span "Owner" at bounding box center [1317, 66] width 27 height 14
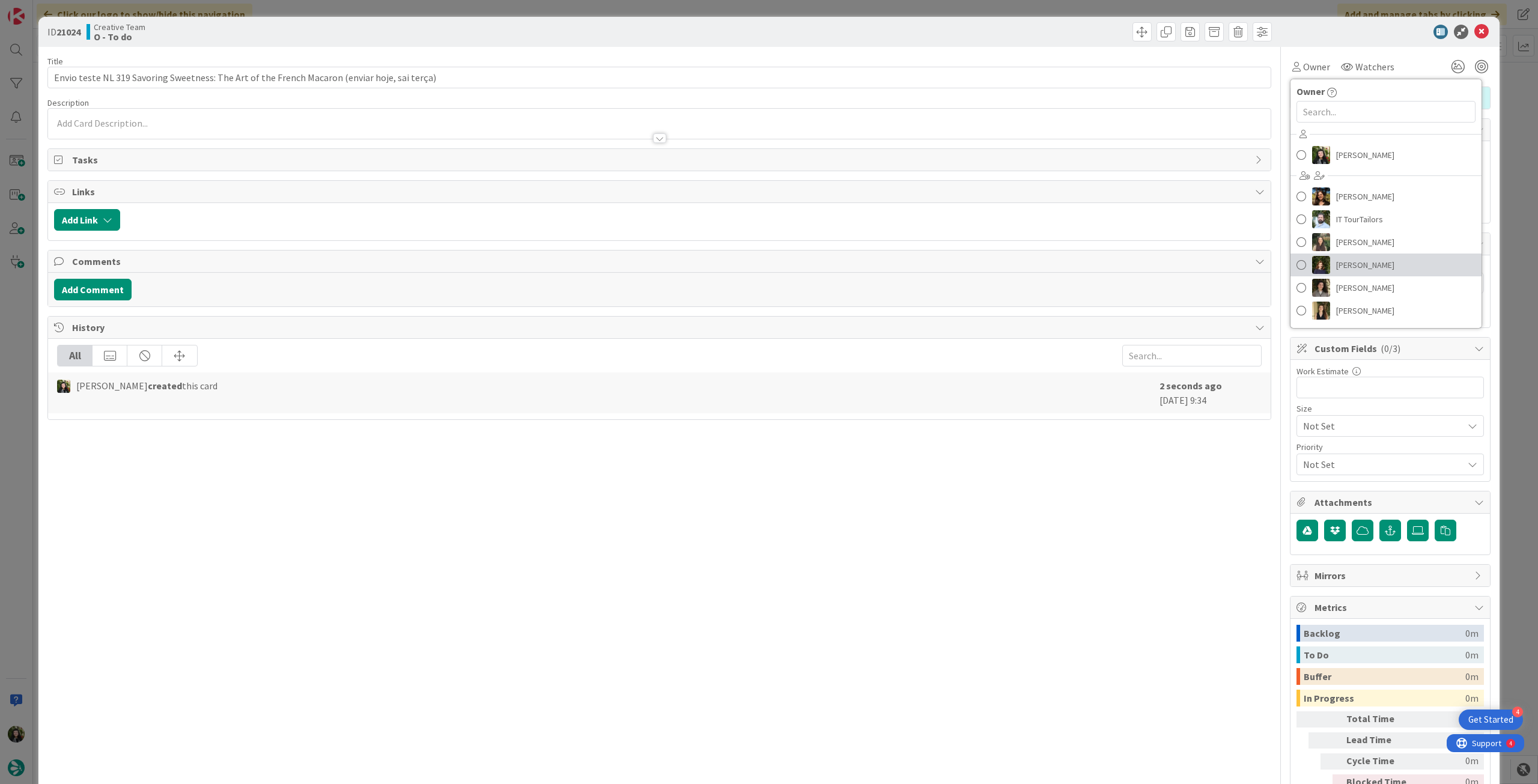
click at [1394, 257] on span "Margarida Carvalho" at bounding box center [1365, 265] width 59 height 18
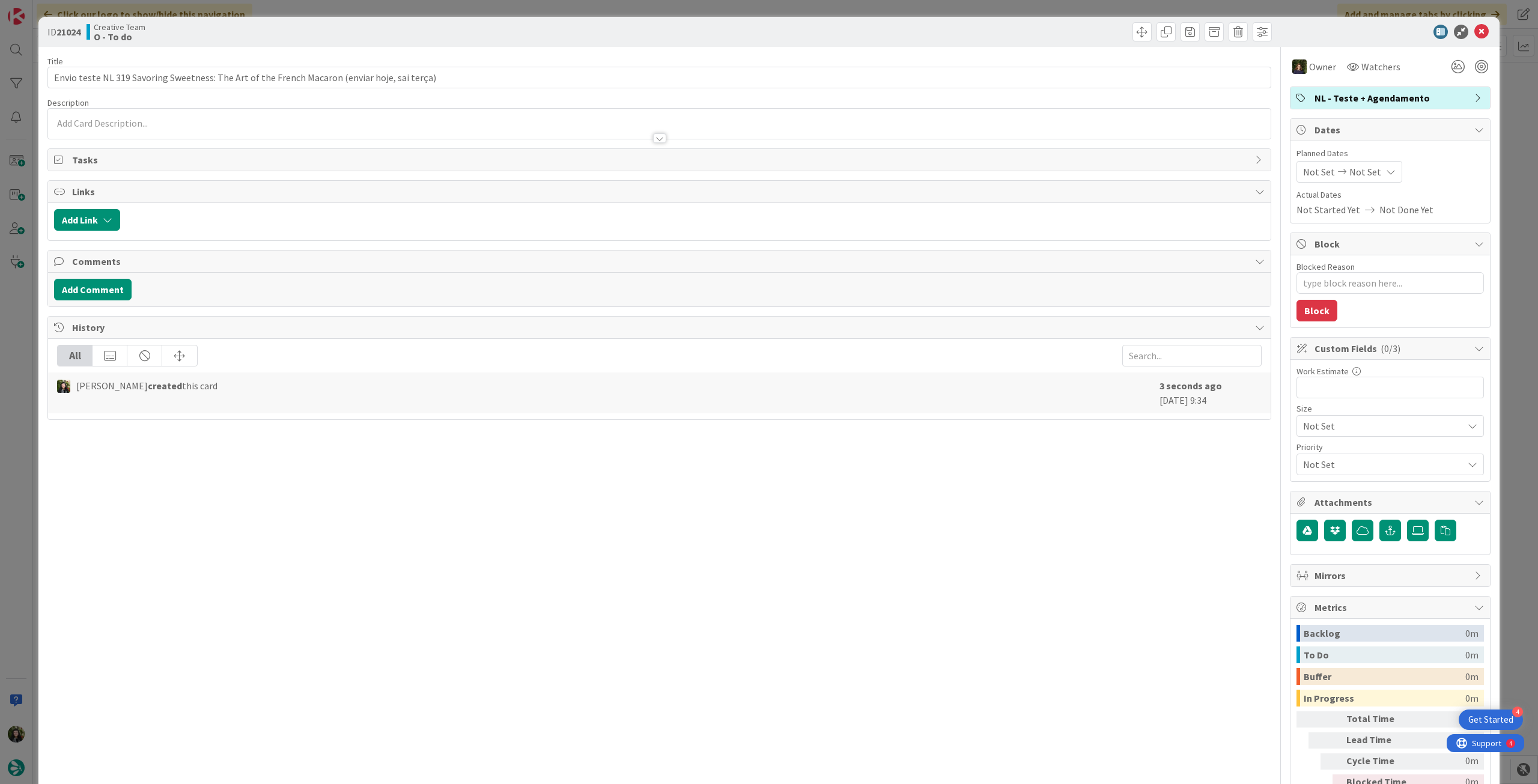
click at [1375, 166] on div "Not Set Not Set" at bounding box center [1349, 172] width 106 height 21
drag, startPoint x: 1308, startPoint y: 453, endPoint x: 1393, endPoint y: 218, distance: 249.9
click at [1309, 454] on icon at bounding box center [1318, 453] width 18 height 14
drag, startPoint x: 1473, startPoint y: 37, endPoint x: 1407, endPoint y: 110, distance: 98.4
click at [1474, 38] on icon at bounding box center [1481, 31] width 14 height 14
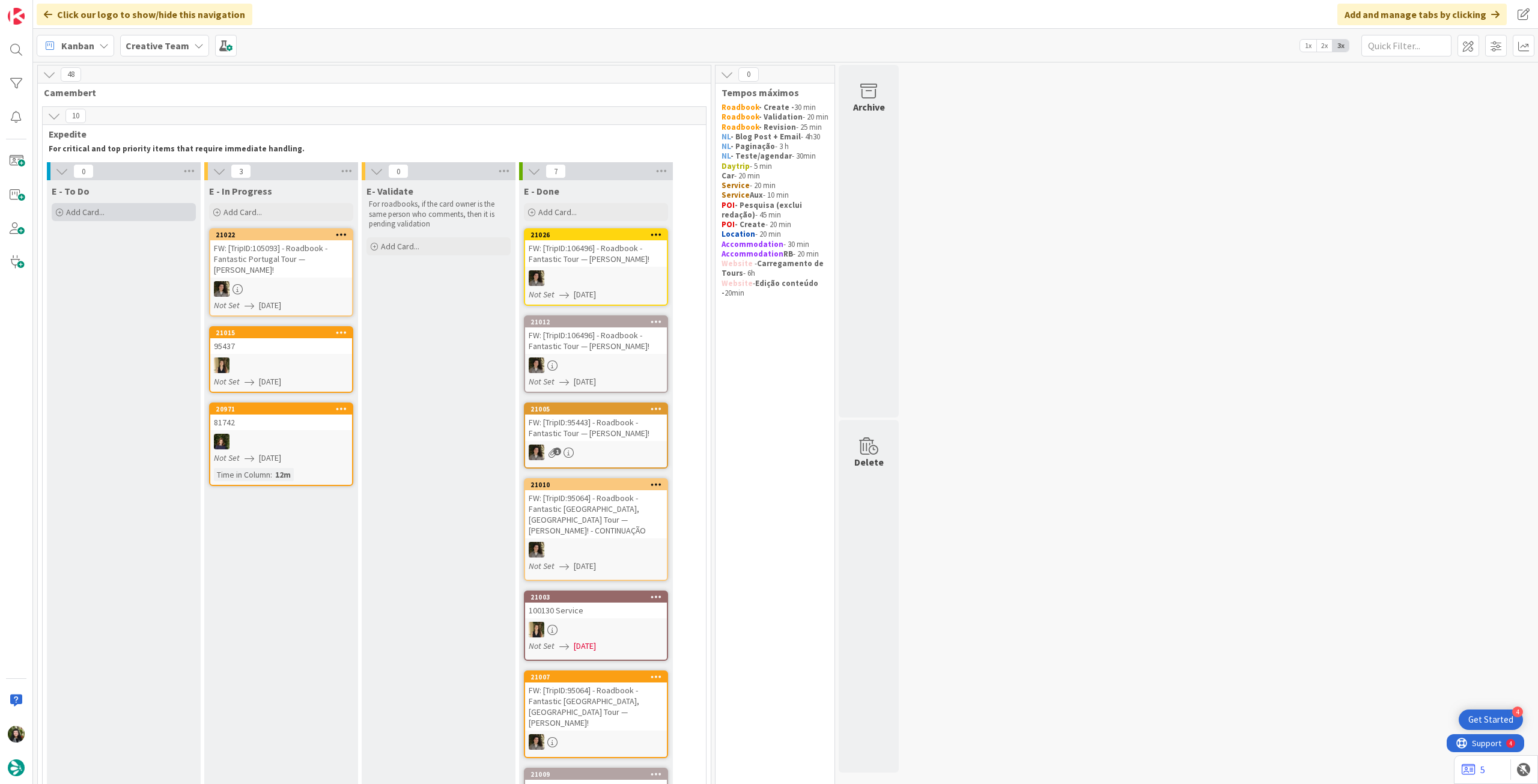
click at [146, 208] on div "Add Card..." at bounding box center [124, 212] width 144 height 18
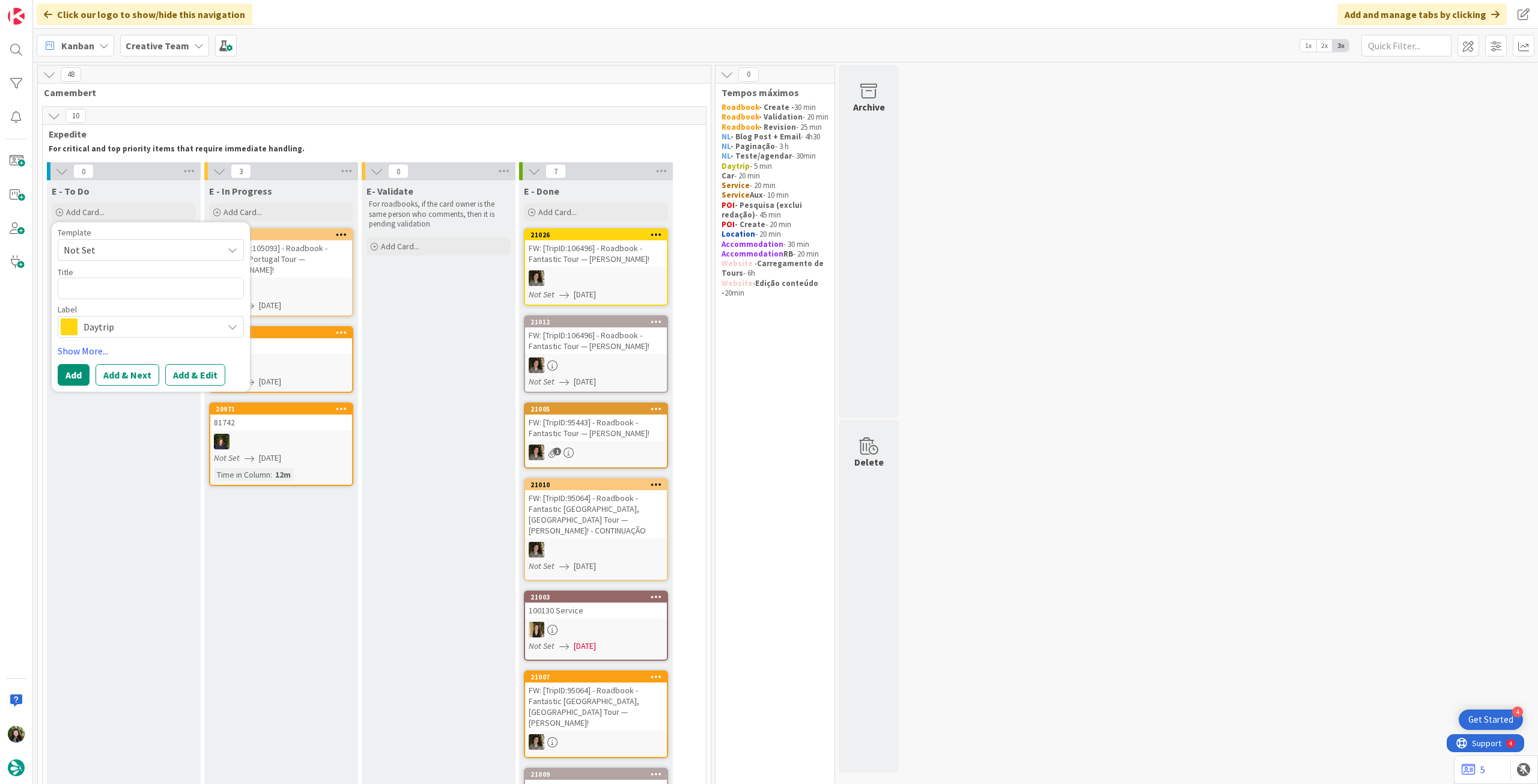
click at [123, 323] on span "Daytrip" at bounding box center [150, 327] width 134 height 17
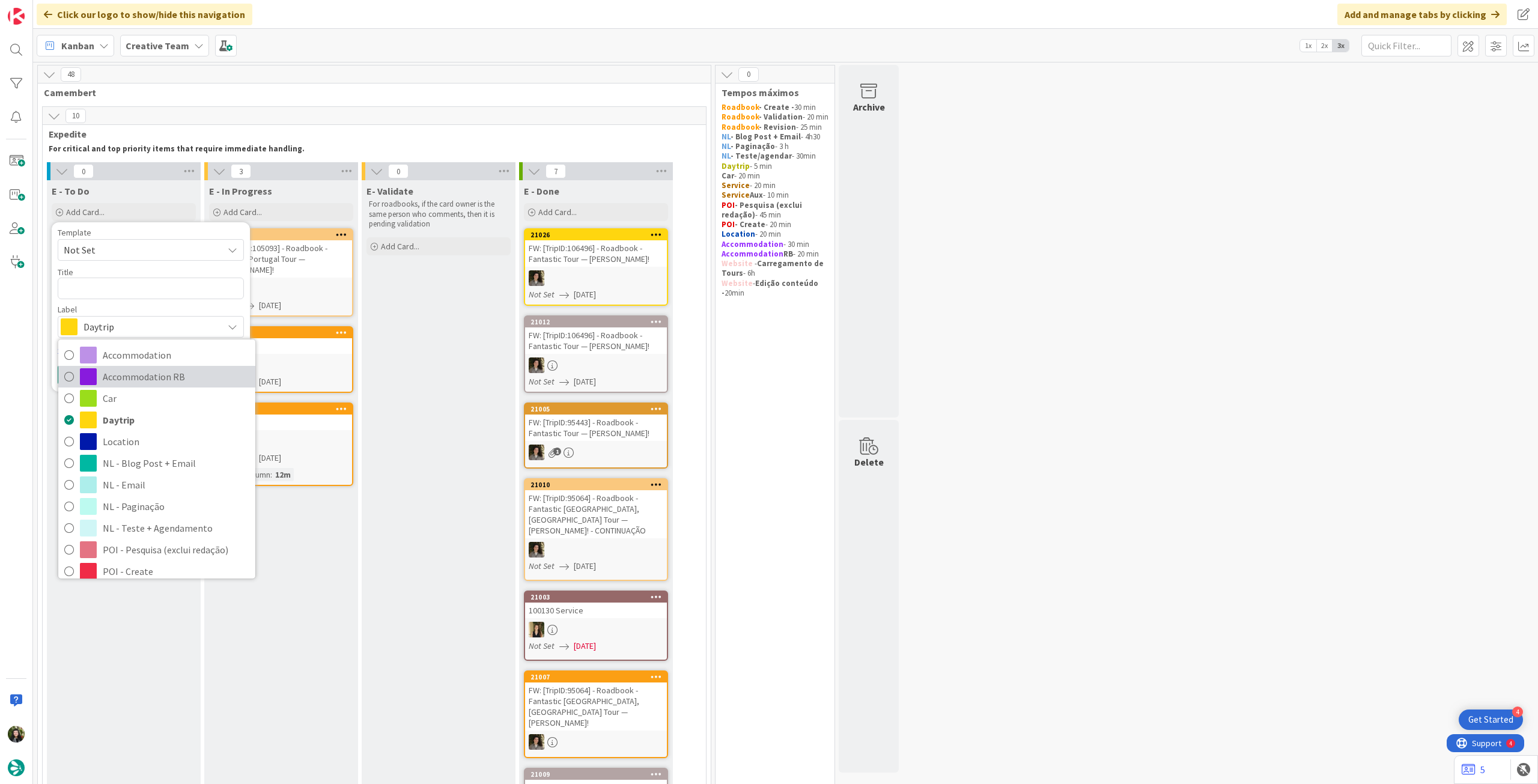
click at [134, 375] on span "Accommodation RB" at bounding box center [176, 377] width 147 height 18
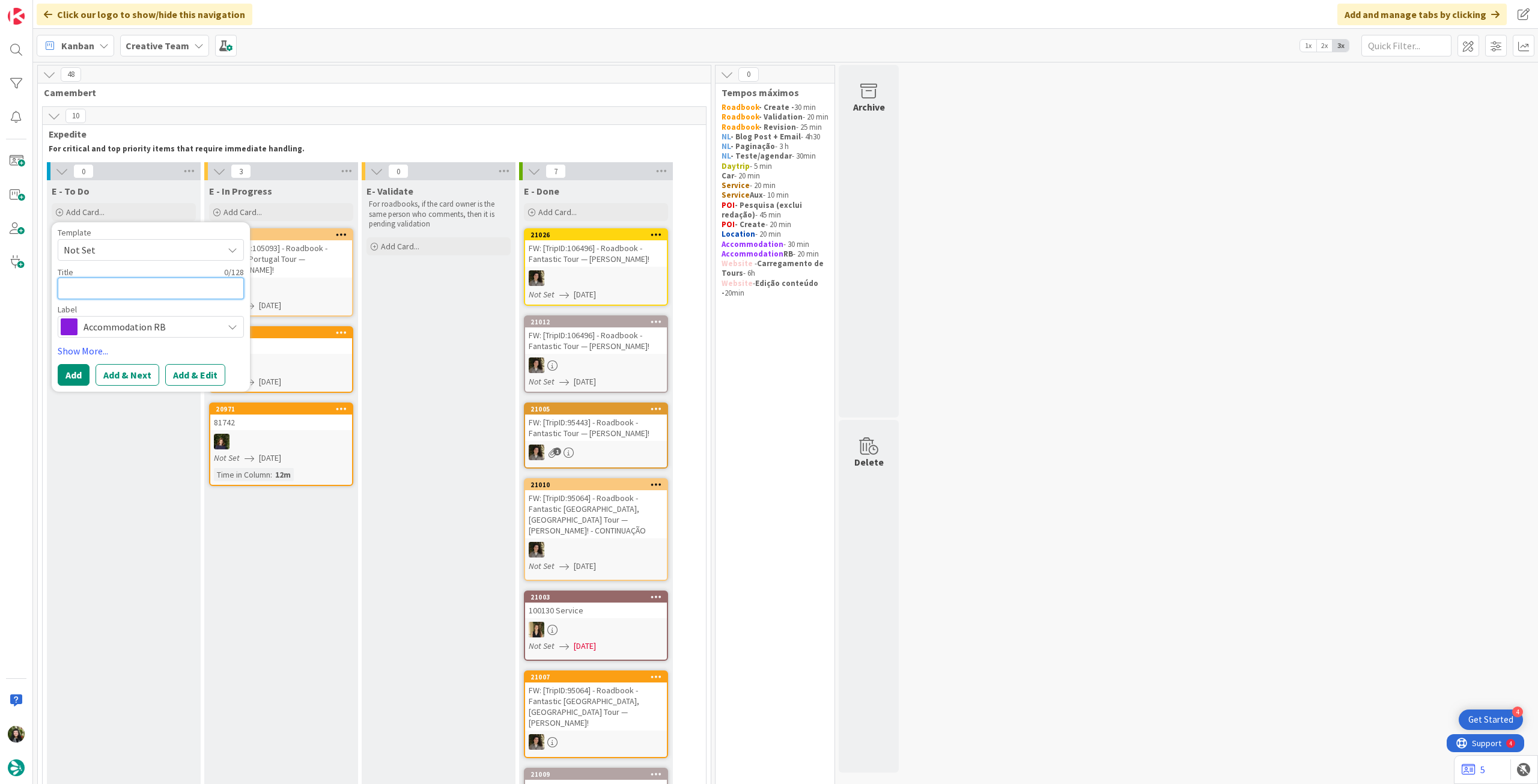
click at [128, 292] on textarea at bounding box center [150, 288] width 186 height 21
paste textarea "Hotel Centrale"
click at [68, 378] on button "Add" at bounding box center [74, 375] width 32 height 21
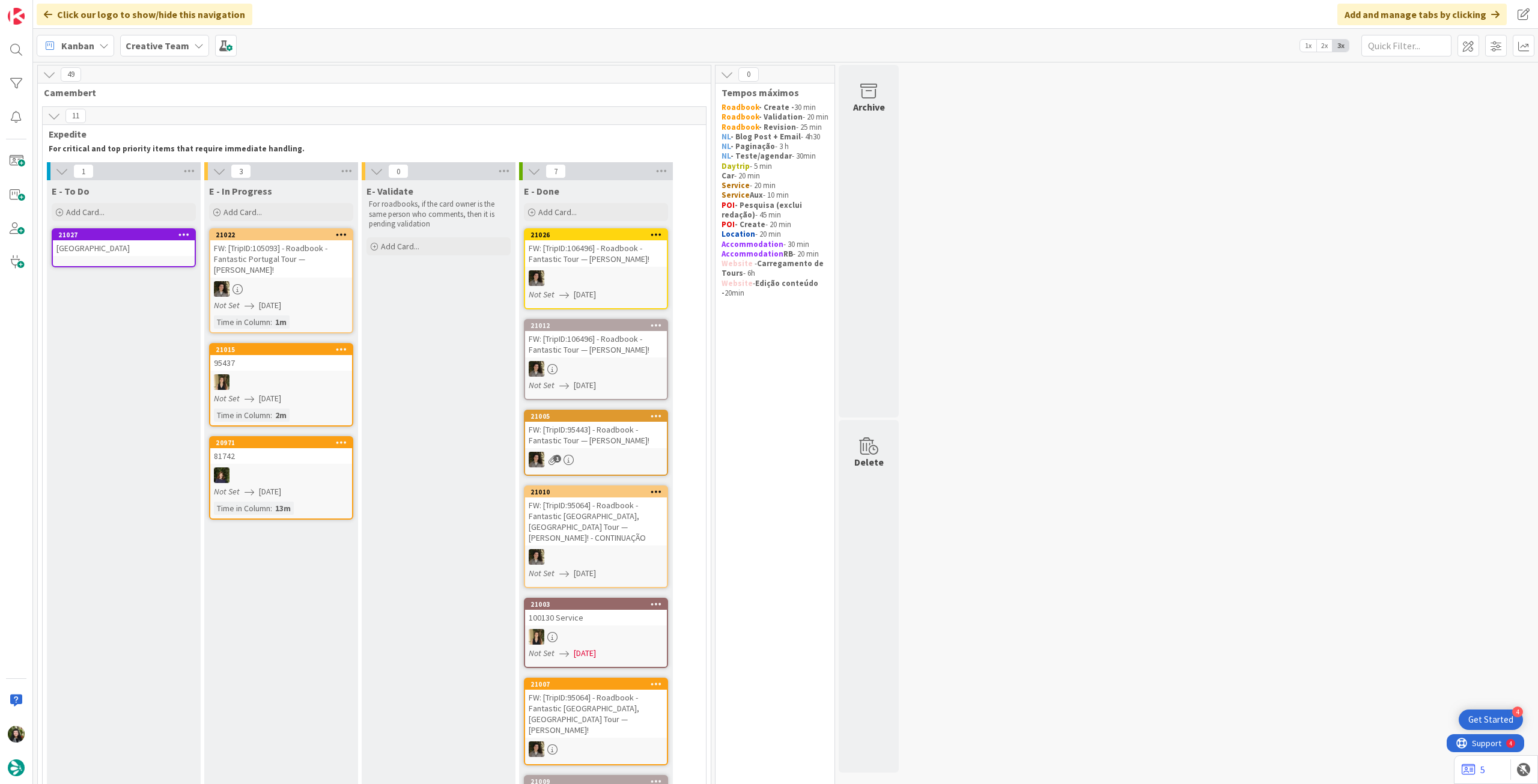
click at [115, 254] on div "Hotel Centrale" at bounding box center [124, 248] width 142 height 16
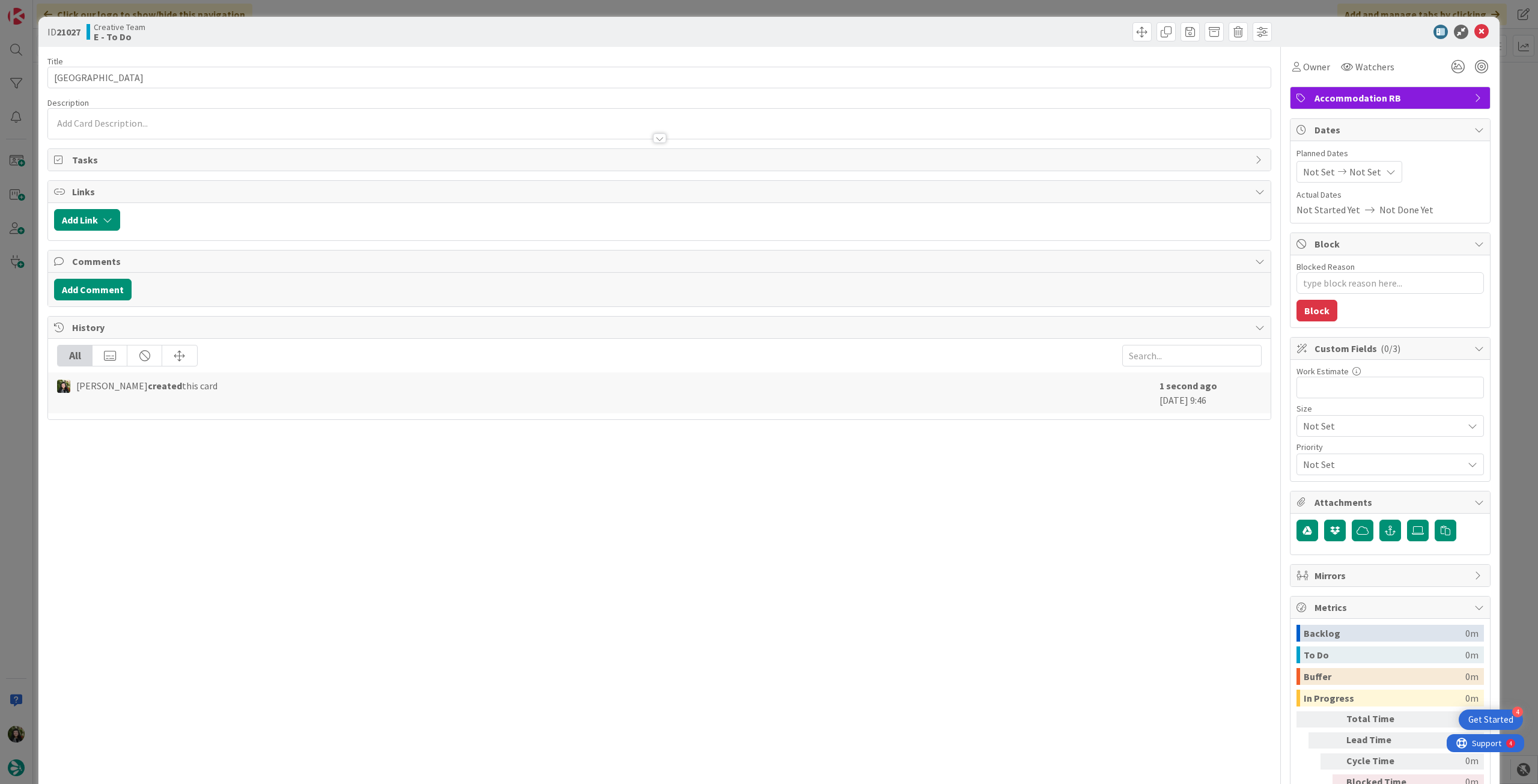
click at [1358, 171] on span "Not Set" at bounding box center [1366, 172] width 32 height 14
click at [1309, 442] on div at bounding box center [1392, 453] width 168 height 21
click at [1309, 454] on icon at bounding box center [1318, 453] width 18 height 14
click at [1474, 28] on icon at bounding box center [1481, 31] width 14 height 14
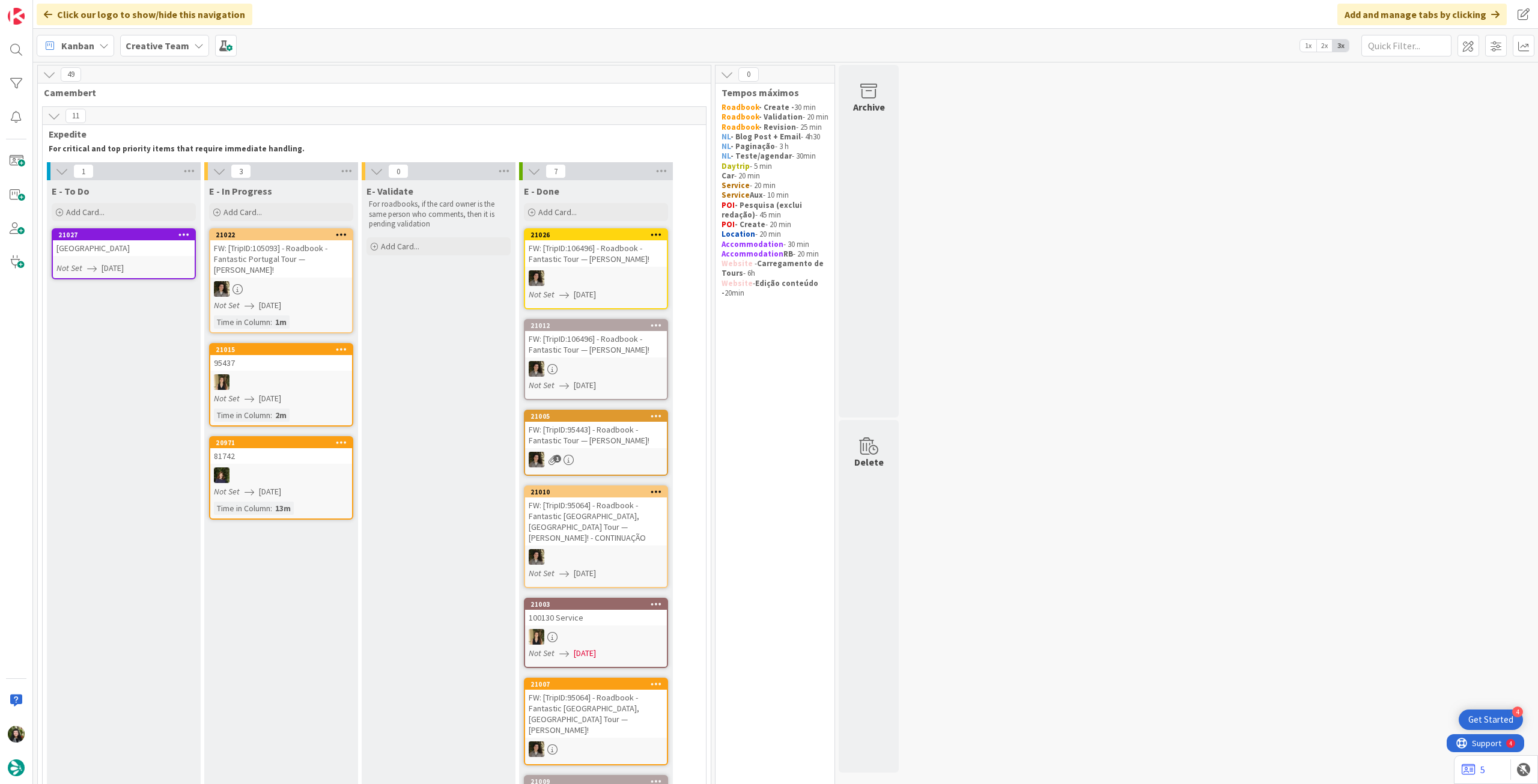
drag, startPoint x: 440, startPoint y: 461, endPoint x: 780, endPoint y: 394, distance: 346.5
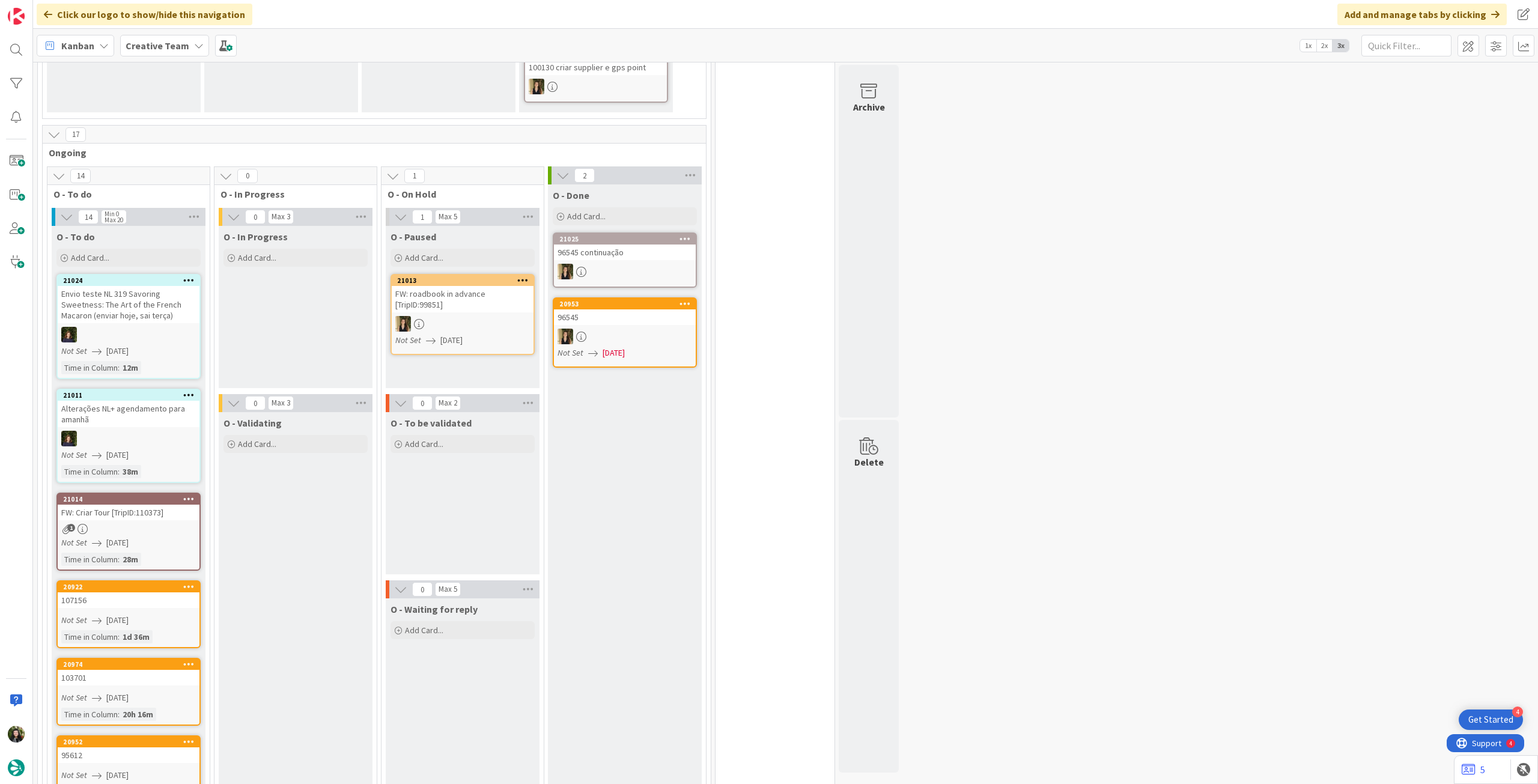
scroll to position [801, 0]
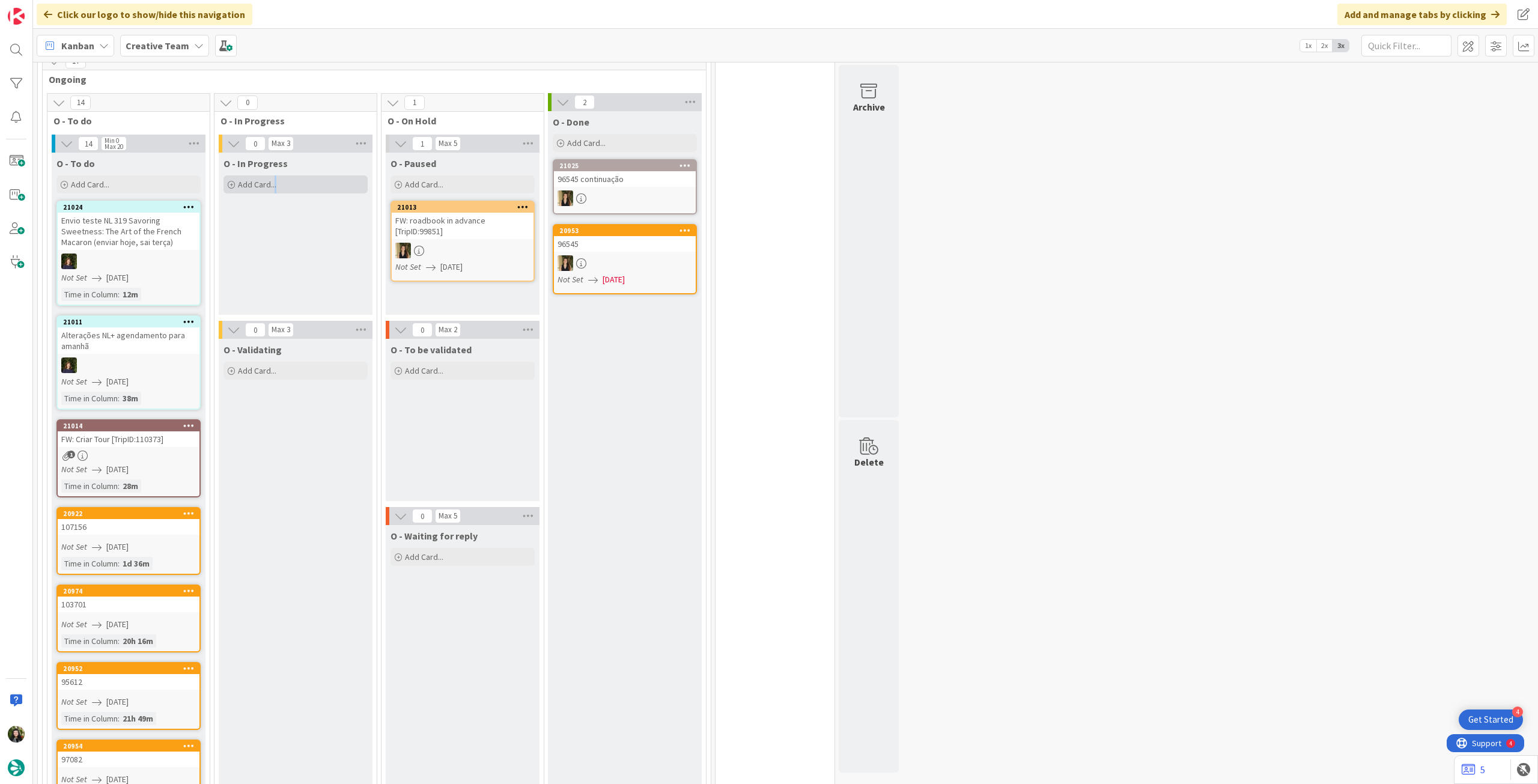
click at [277, 175] on div "Add Card..." at bounding box center [296, 185] width 144 height 18
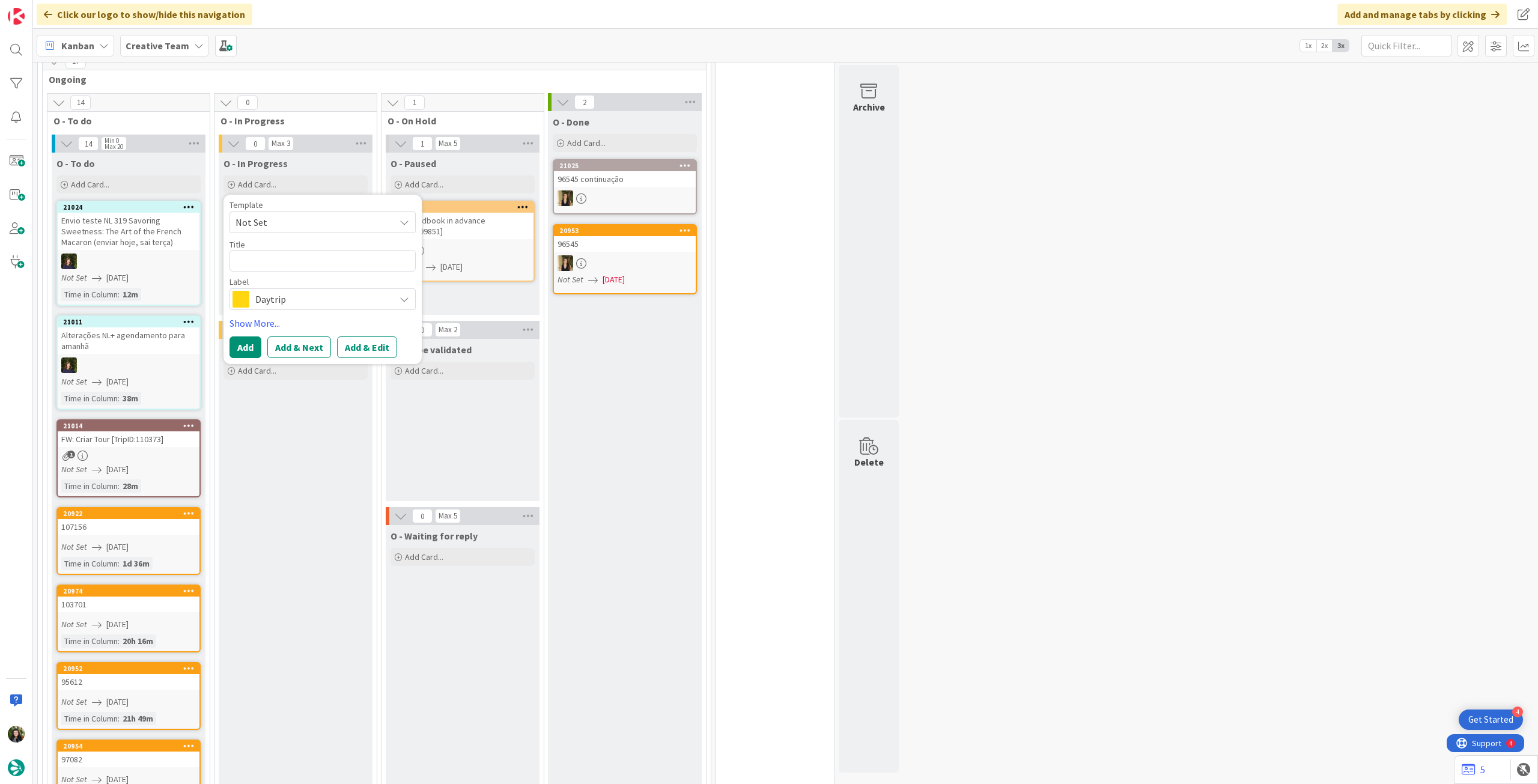
click at [302, 291] on span "Daytrip" at bounding box center [322, 299] width 134 height 17
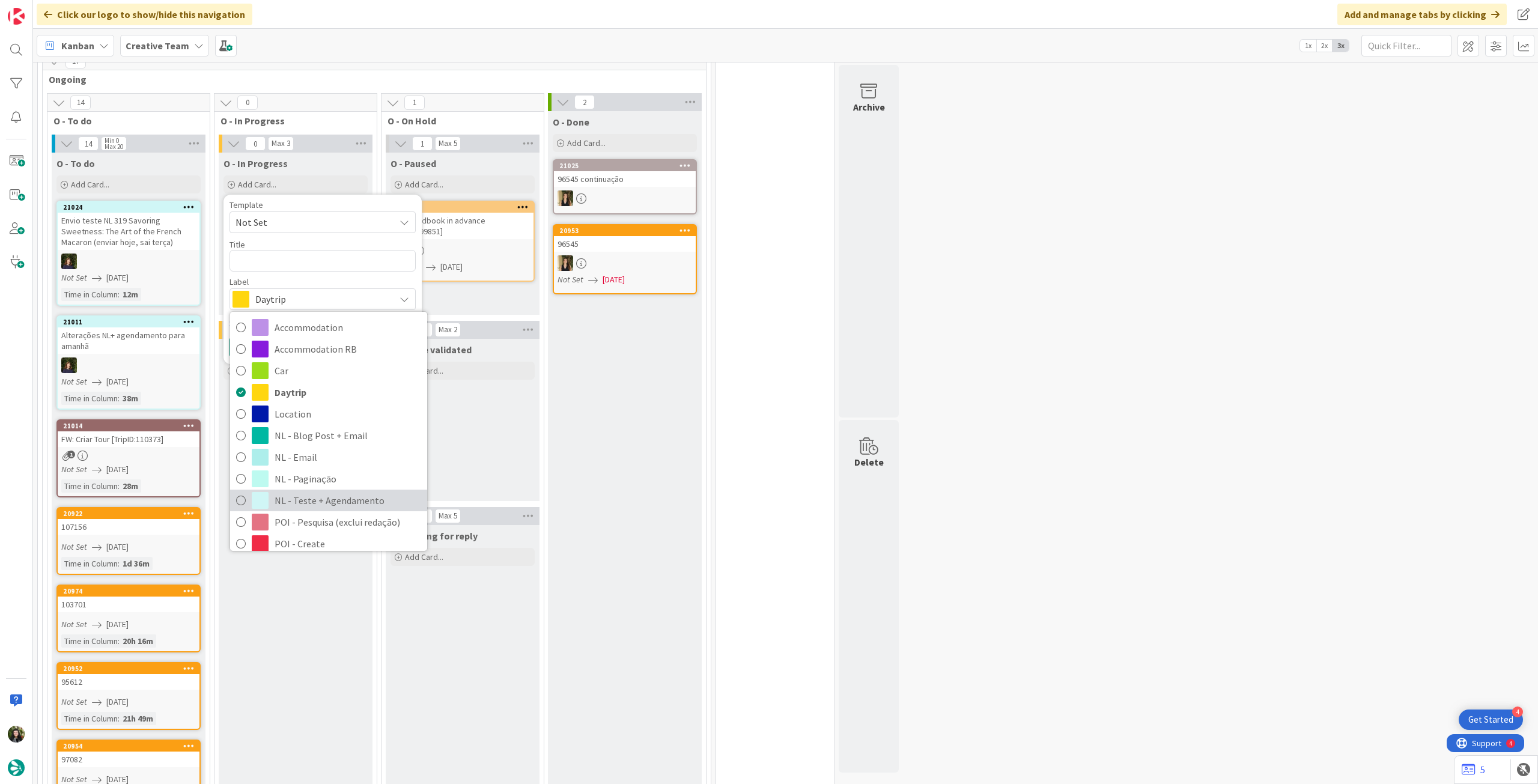
click at [363, 492] on span "NL - Teste + Agendamento" at bounding box center [347, 501] width 147 height 18
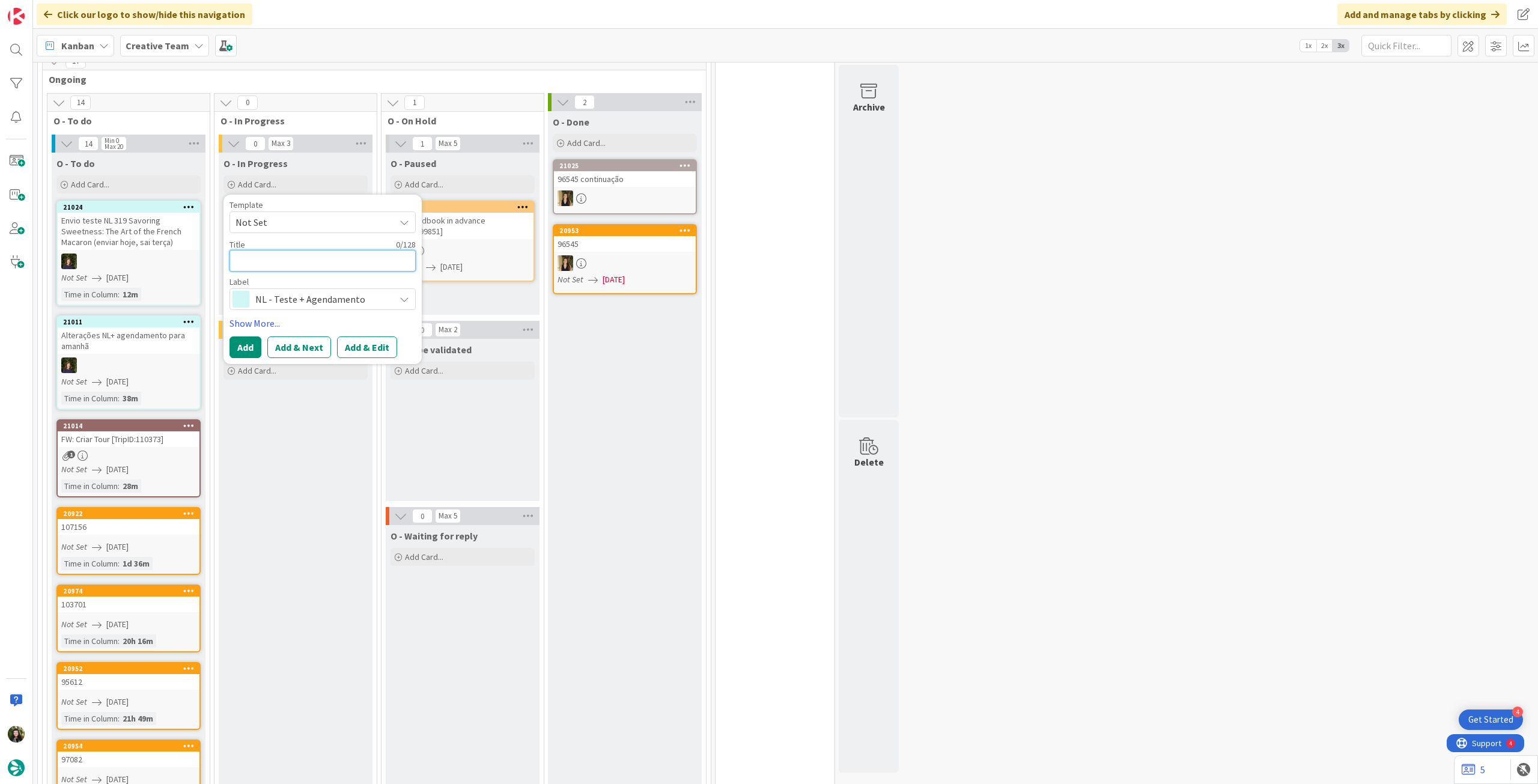
click at [322, 250] on textarea at bounding box center [322, 261] width 186 height 21
click at [258, 337] on button "Add" at bounding box center [245, 347] width 32 height 21
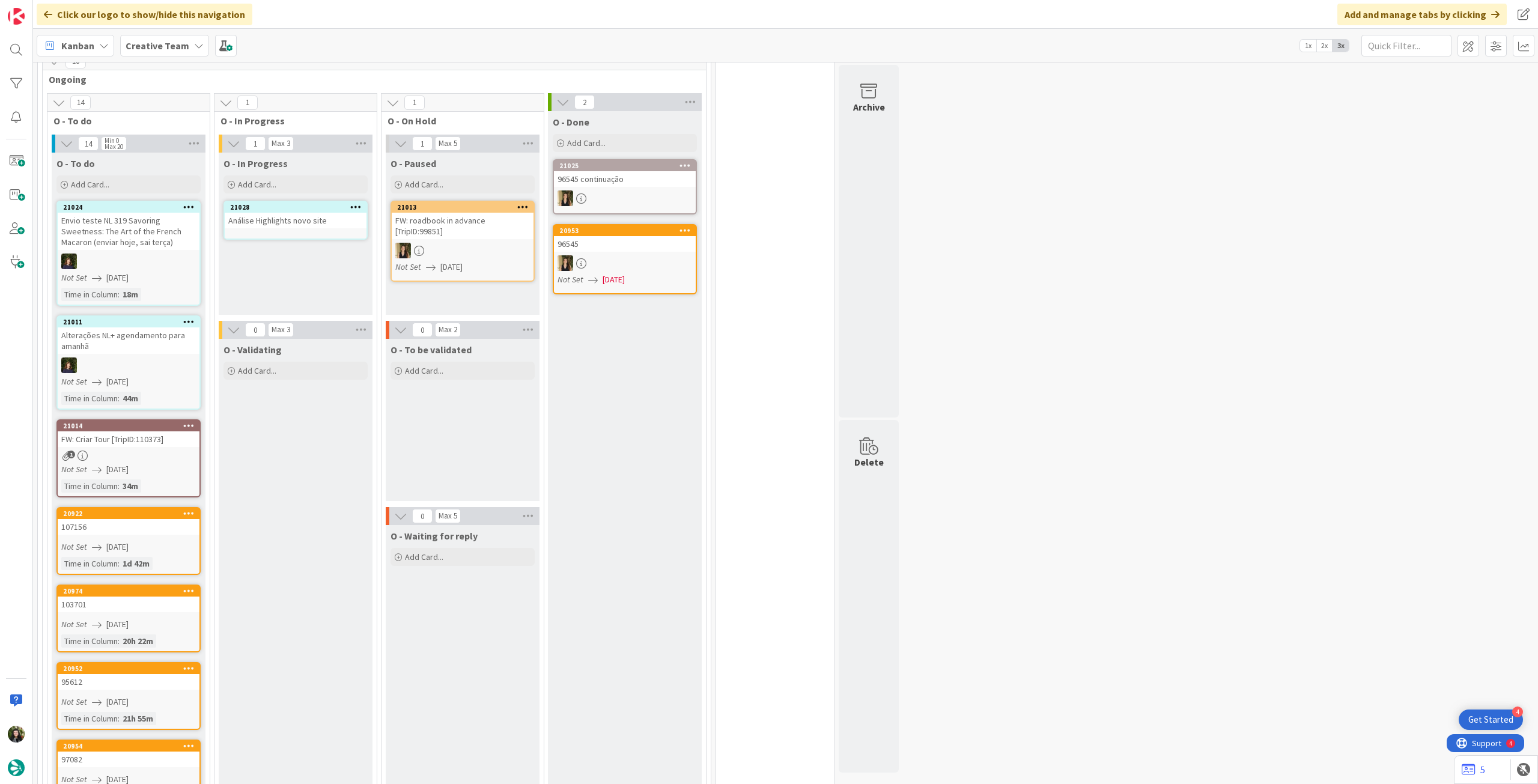
click at [305, 213] on div "Análise Highlights novo site" at bounding box center [296, 220] width 142 height 16
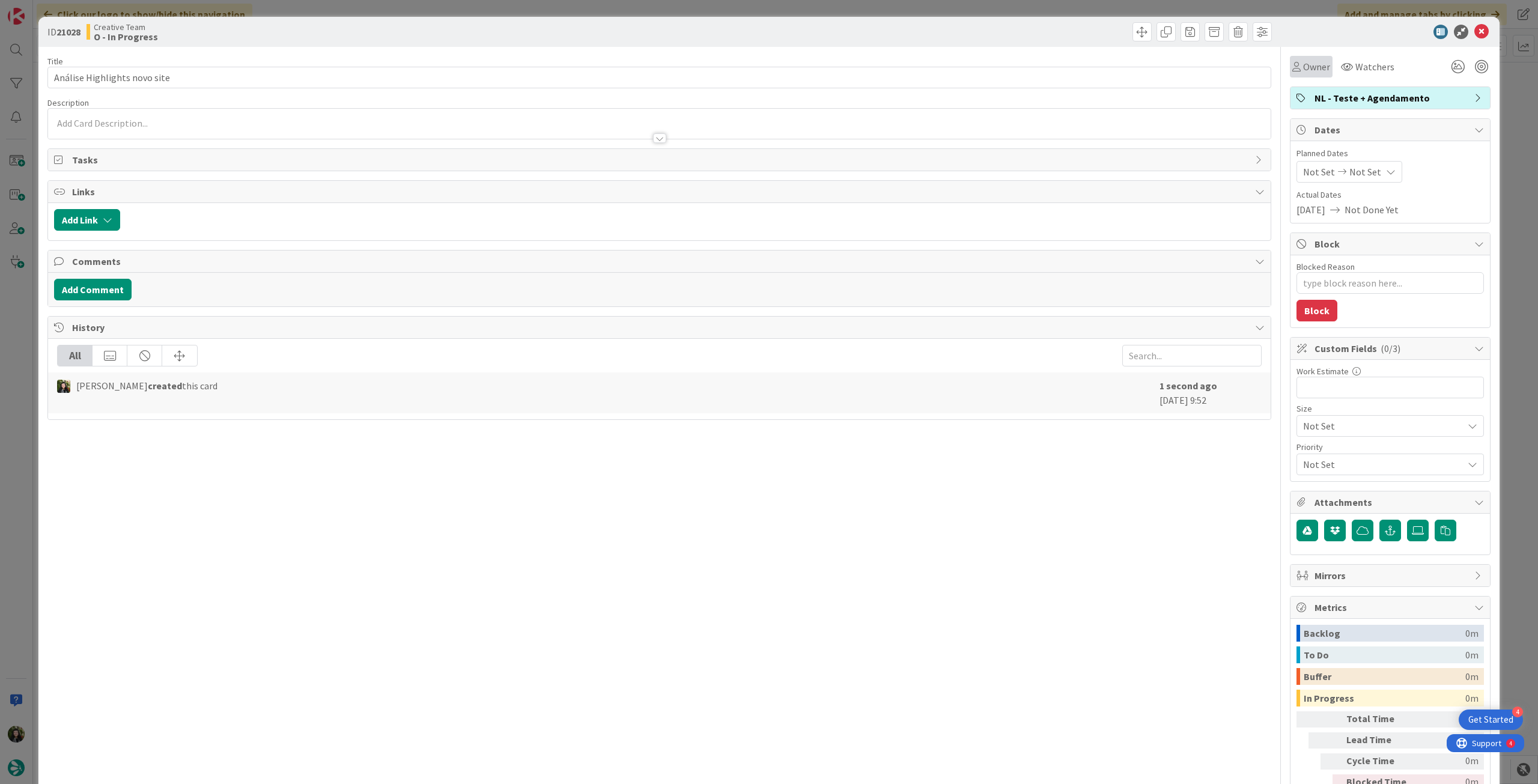
click at [1299, 74] on div "Owner" at bounding box center [1311, 67] width 43 height 21
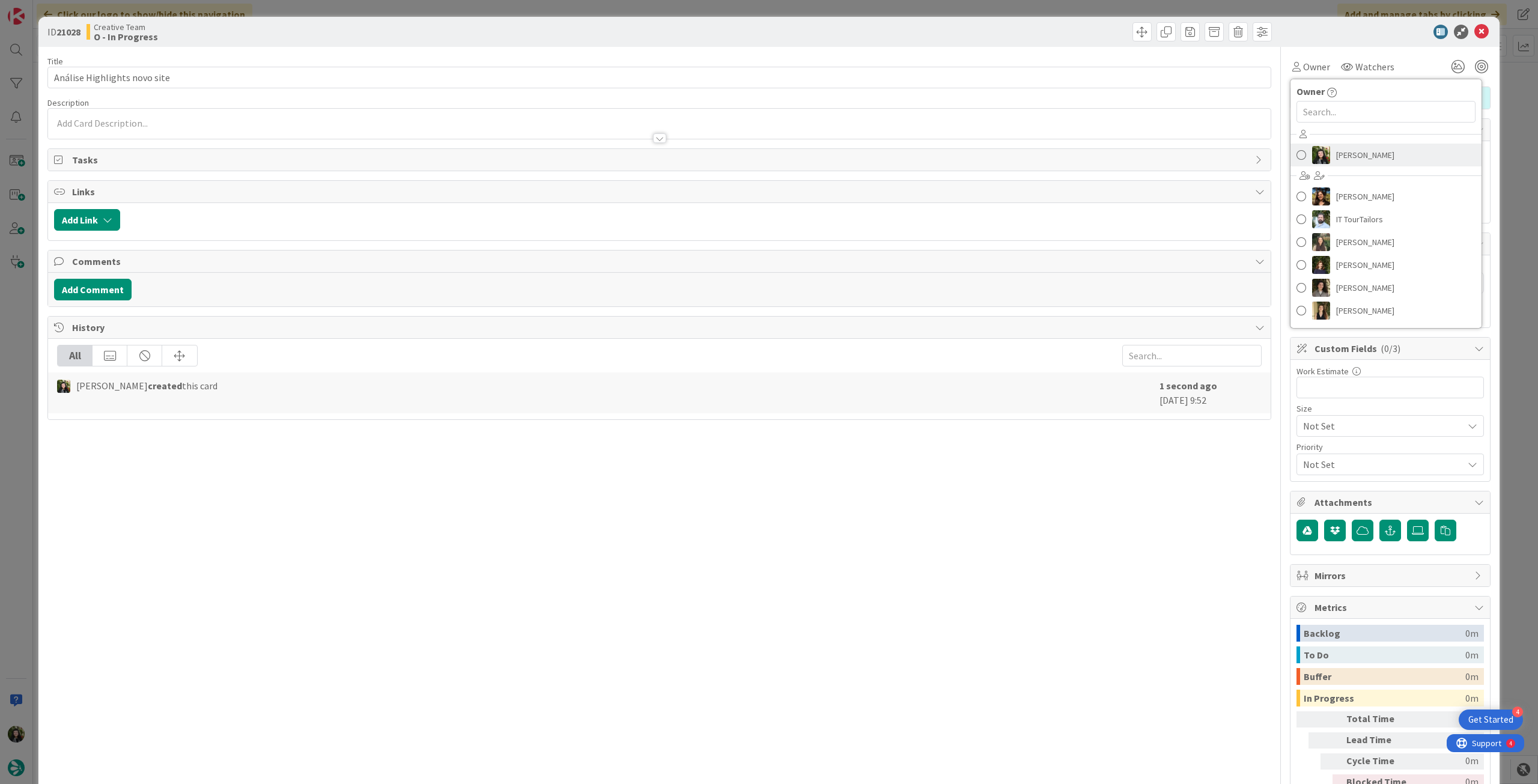
click at [1338, 157] on span "Beatriz Cassona" at bounding box center [1365, 155] width 59 height 18
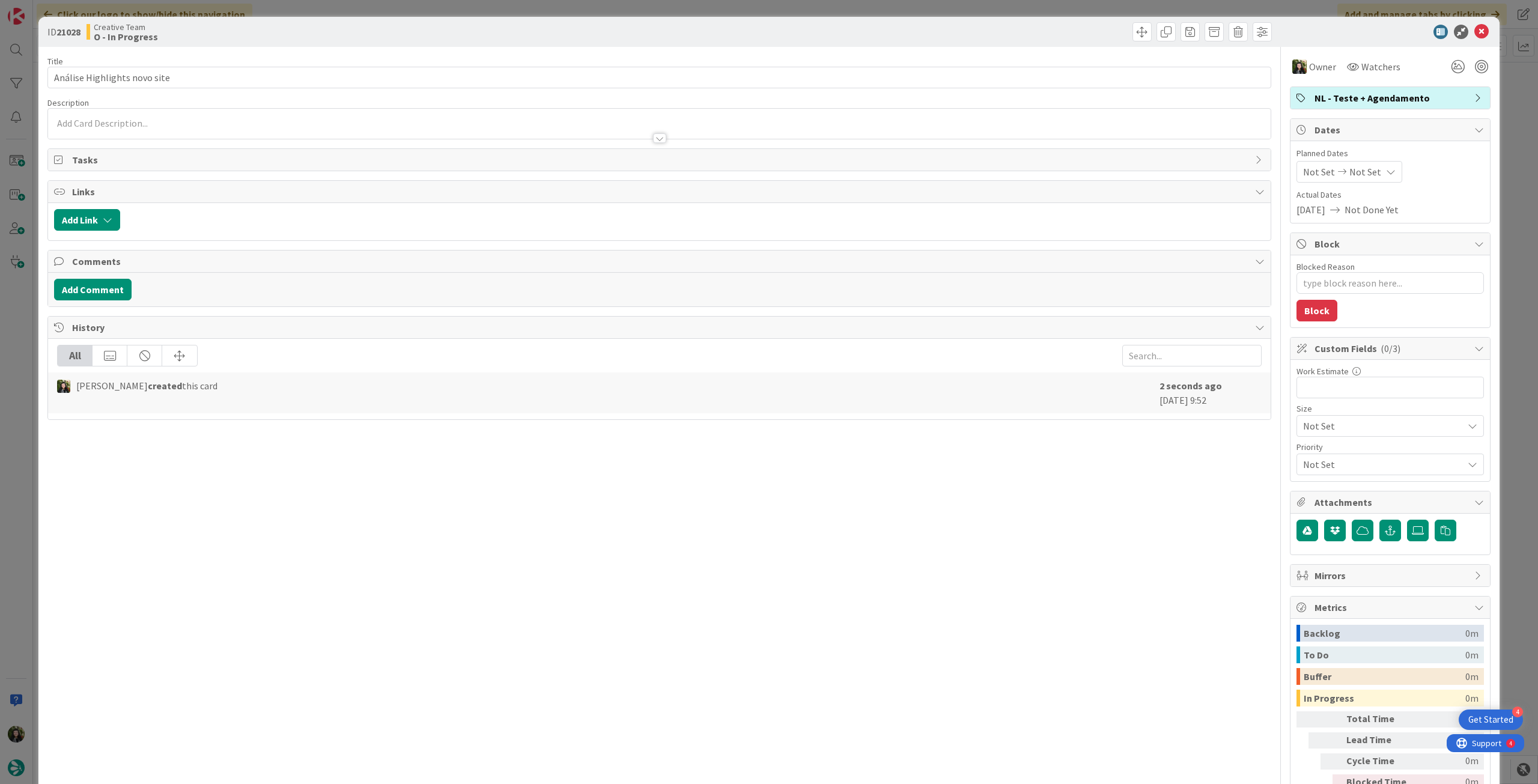
drag, startPoint x: 1356, startPoint y: 160, endPoint x: 1359, endPoint y: 175, distance: 15.3
click at [1358, 160] on div "Planned Dates Not Set Not Set" at bounding box center [1390, 165] width 188 height 36
click at [1359, 176] on span "Not Set" at bounding box center [1366, 172] width 32 height 14
click at [1309, 457] on icon at bounding box center [1318, 453] width 18 height 14
click at [1474, 34] on icon at bounding box center [1481, 31] width 14 height 14
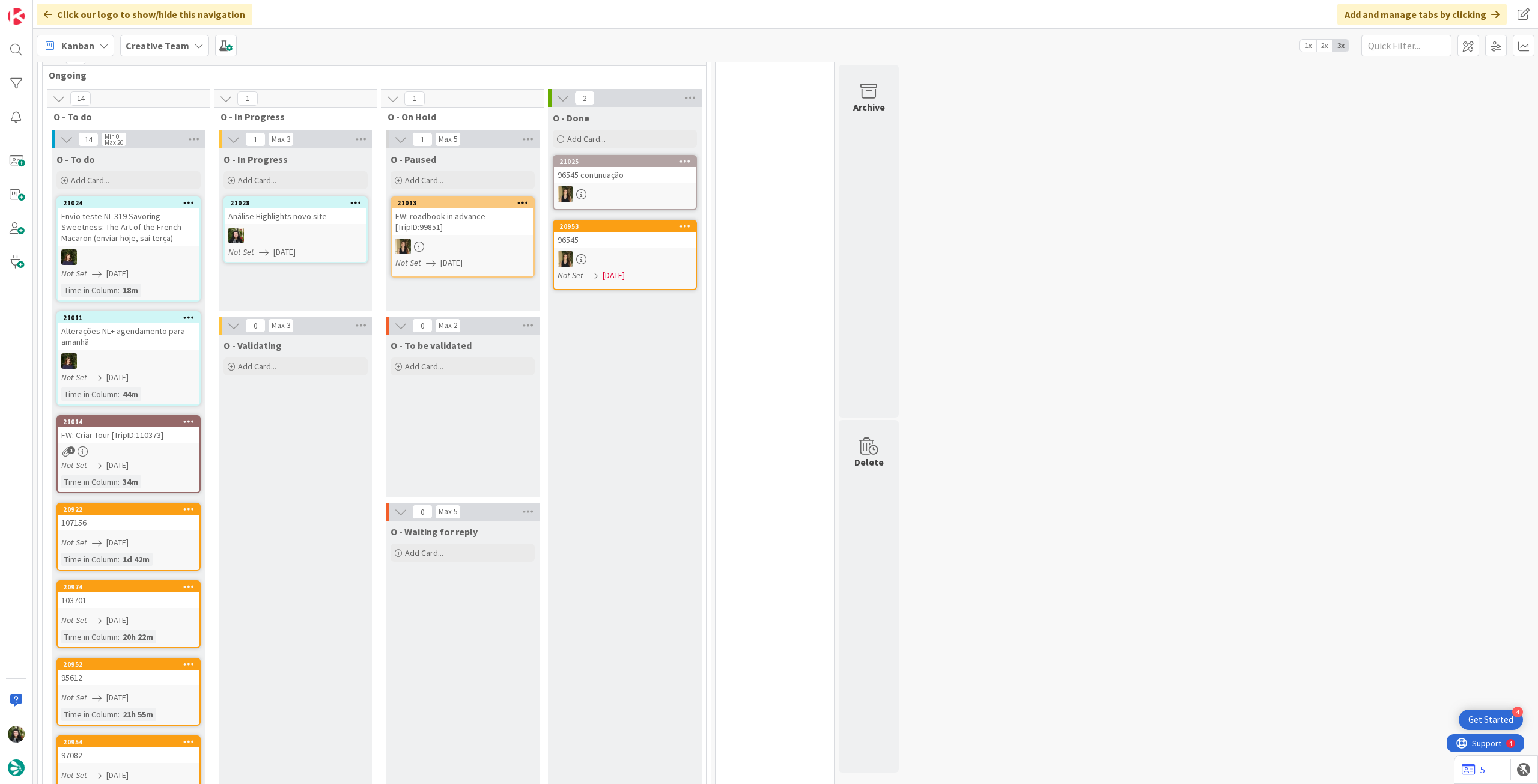
scroll to position [721, 0]
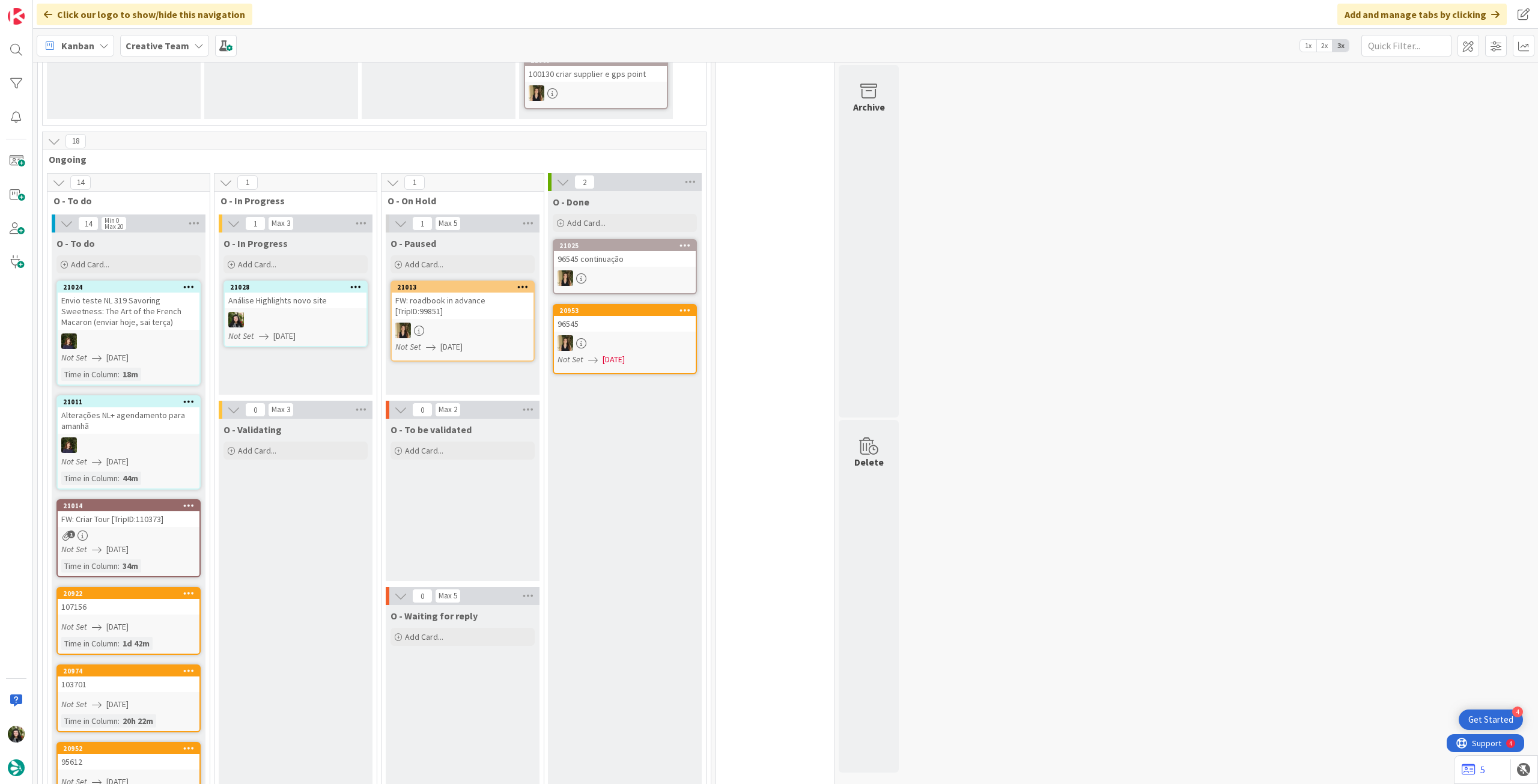
click at [134, 51] on b "Creative Team" at bounding box center [157, 46] width 64 height 12
click at [166, 169] on h4 "Creative Team - Análise" at bounding box center [215, 172] width 163 height 12
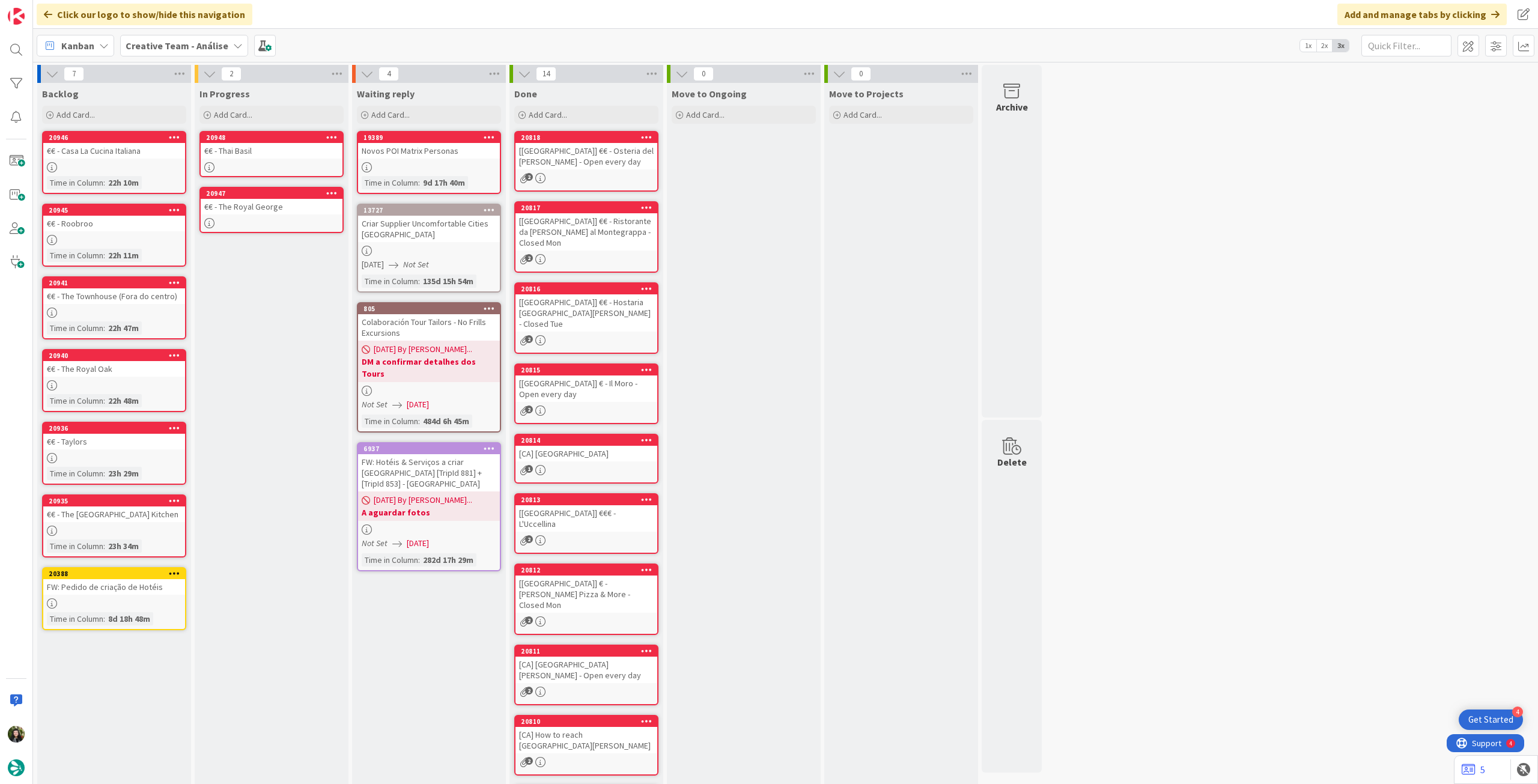
click at [308, 163] on div at bounding box center [271, 166] width 142 height 10
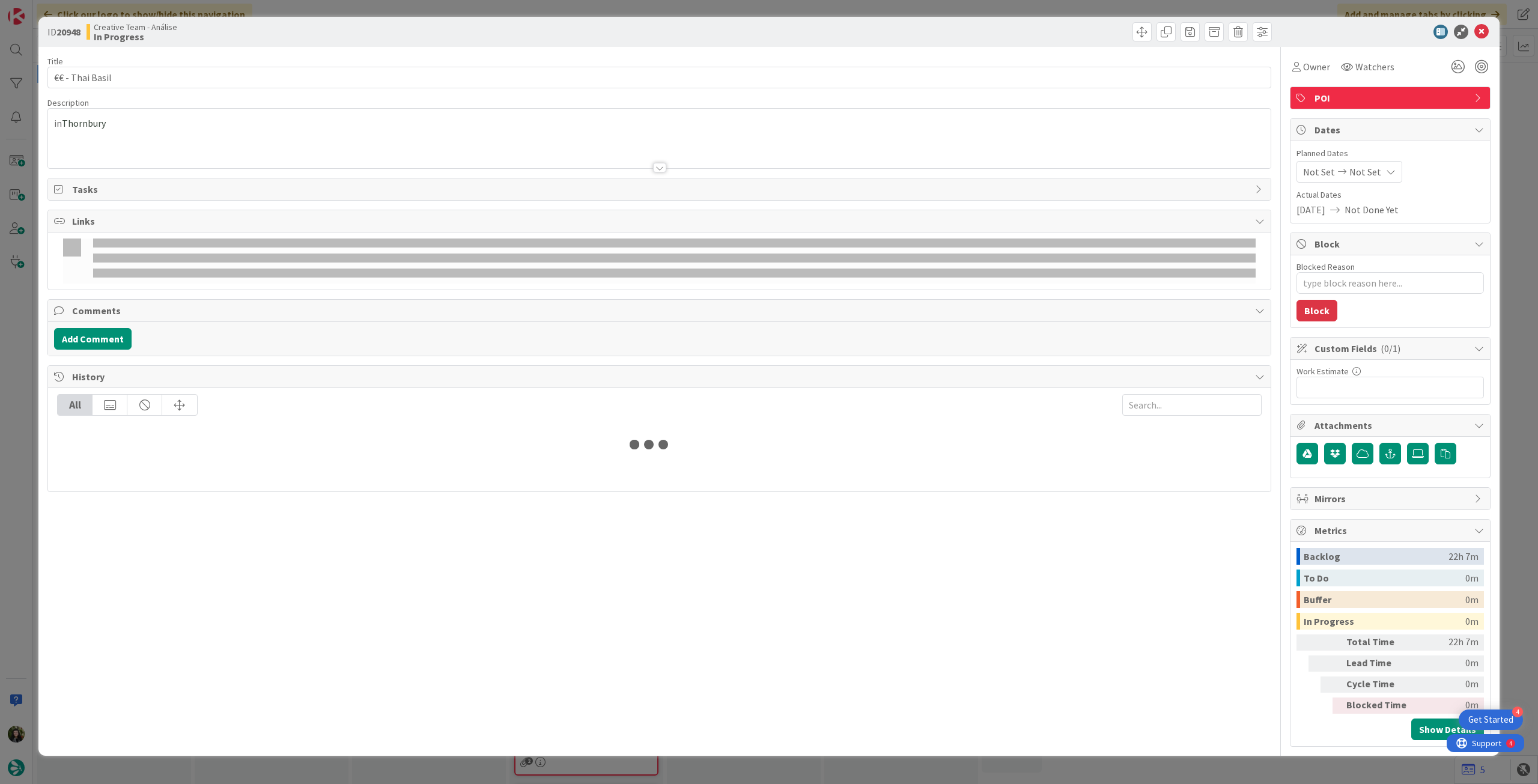
click at [1361, 172] on span "Not Set" at bounding box center [1366, 172] width 32 height 14
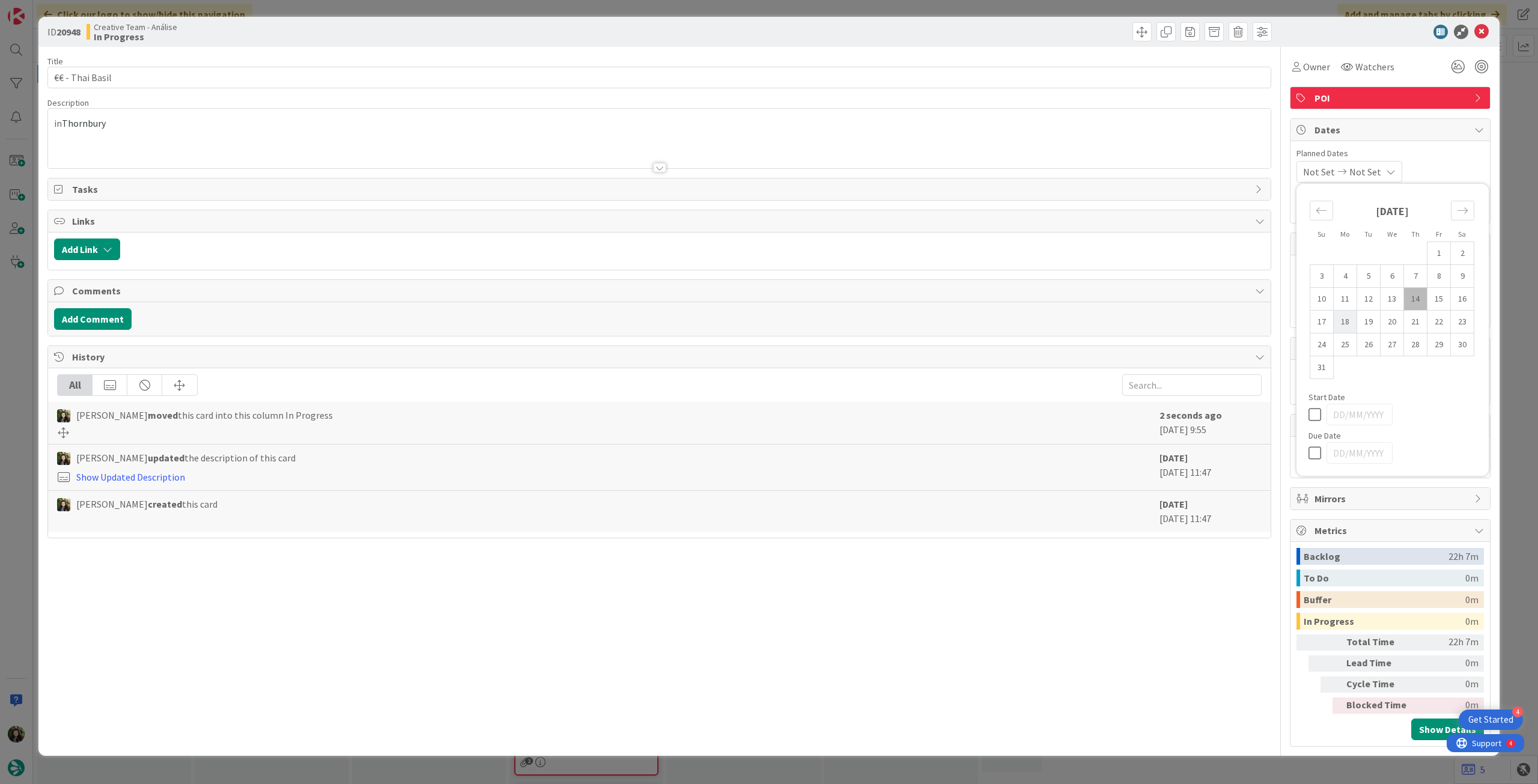
drag, startPoint x: 1319, startPoint y: 451, endPoint x: 1350, endPoint y: 318, distance: 136.6
click at [1318, 452] on icon at bounding box center [1318, 453] width 18 height 14
click at [1479, 24] on icon at bounding box center [1481, 31] width 14 height 14
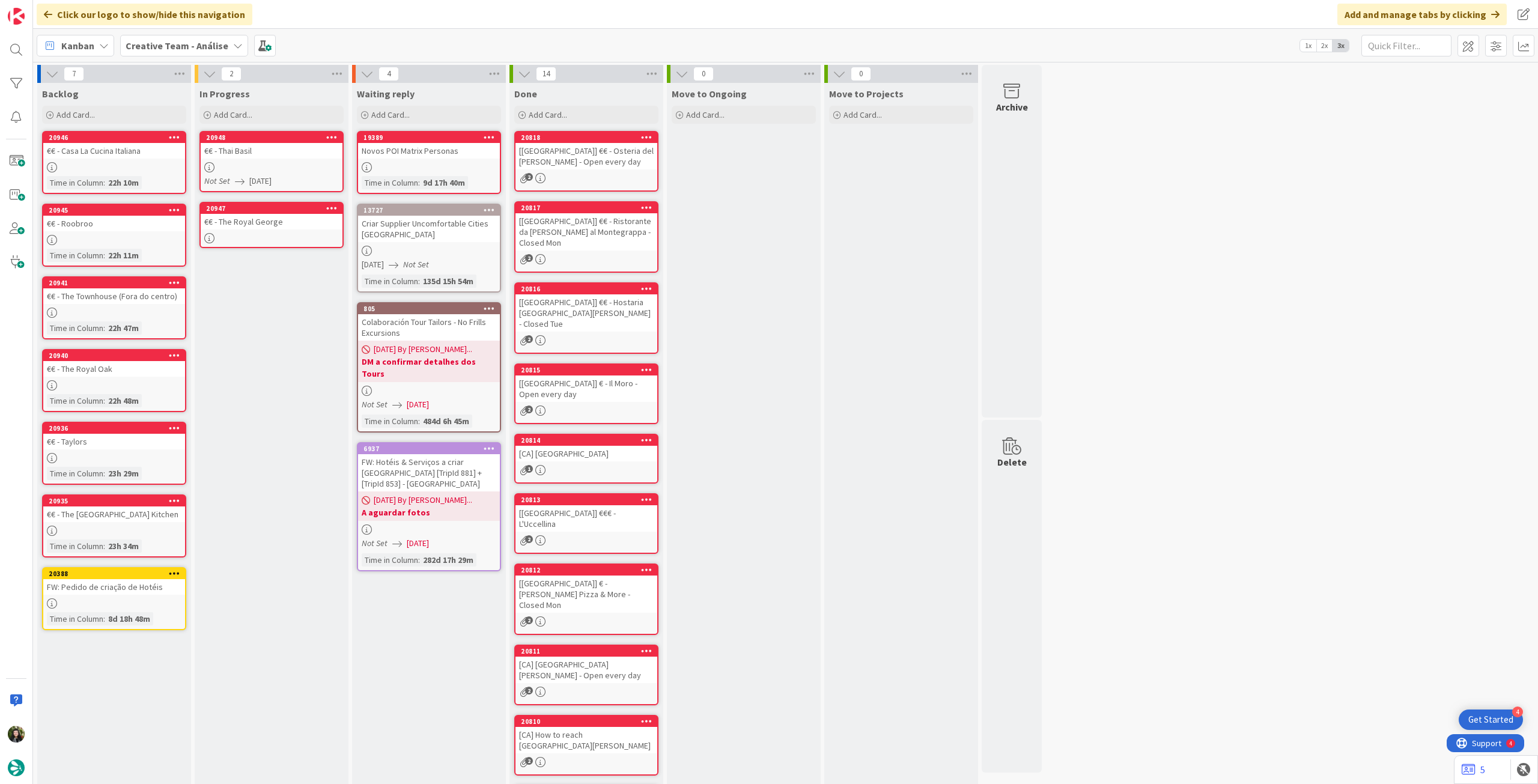
click at [255, 236] on div at bounding box center [271, 238] width 142 height 10
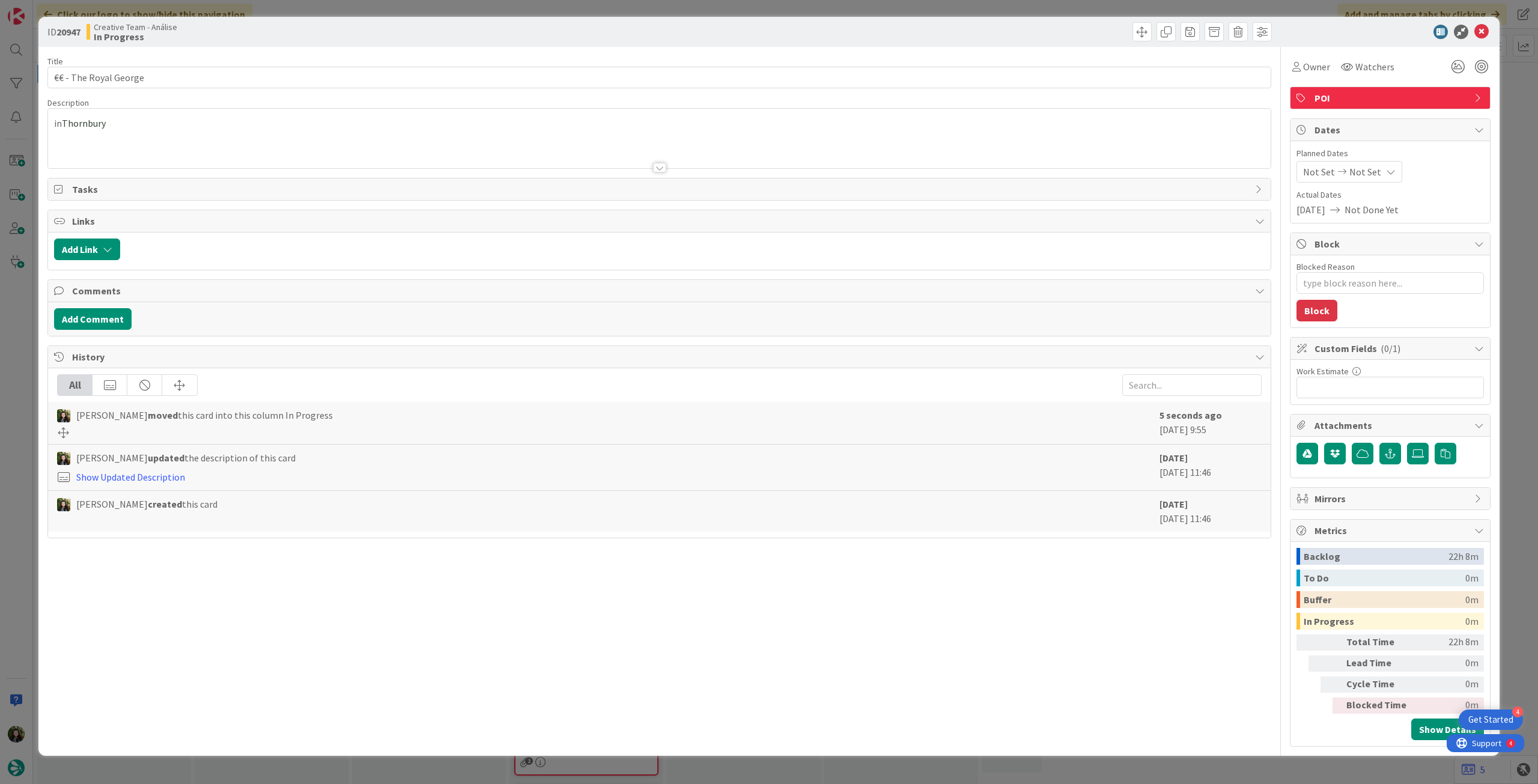
click at [1378, 179] on div "Not Set Not Set" at bounding box center [1349, 172] width 106 height 21
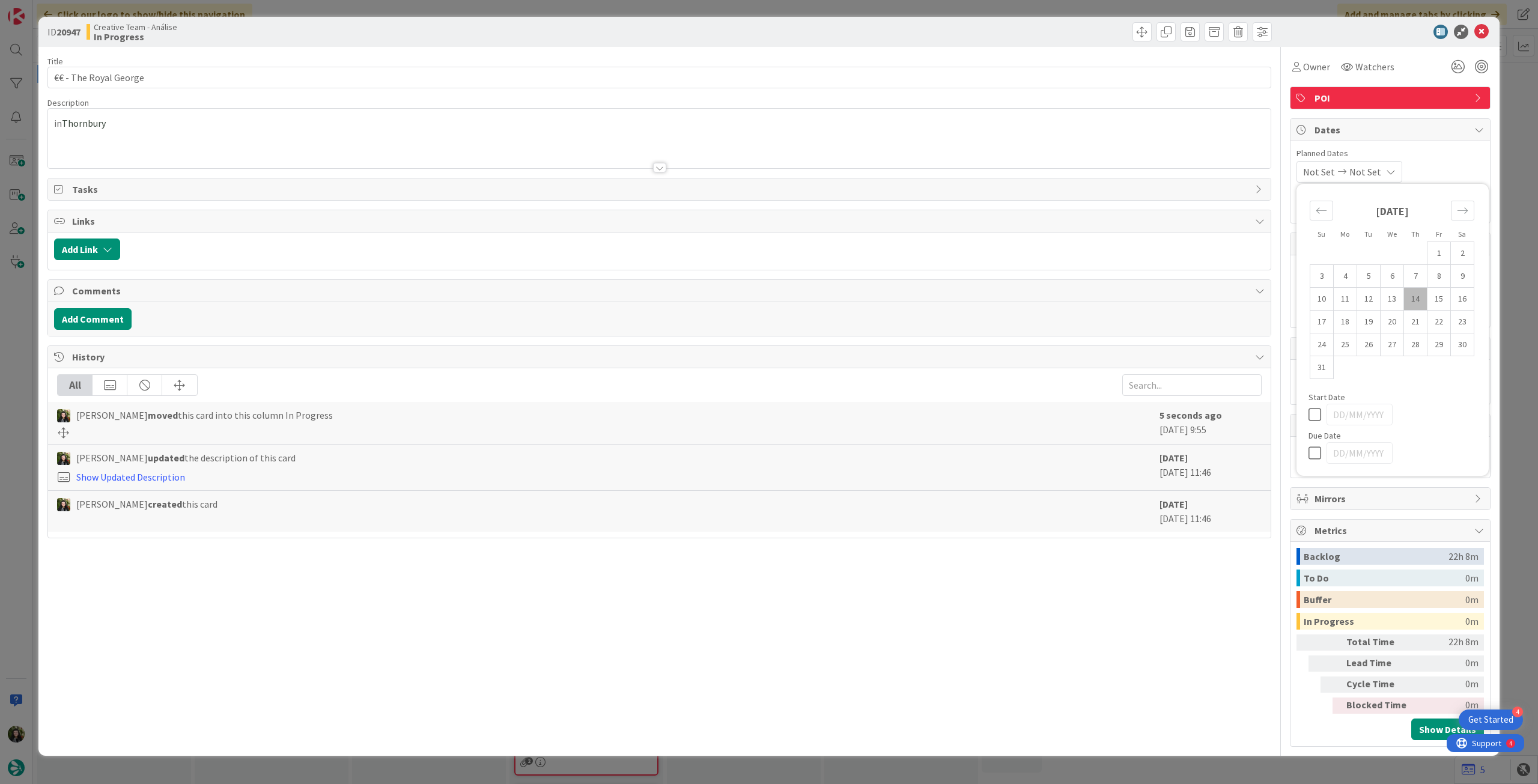
click at [1318, 445] on div at bounding box center [1392, 453] width 168 height 21
click at [1320, 452] on icon at bounding box center [1318, 453] width 18 height 14
drag, startPoint x: 1478, startPoint y: 31, endPoint x: 1357, endPoint y: 52, distance: 122.8
click at [1477, 32] on icon at bounding box center [1481, 31] width 14 height 14
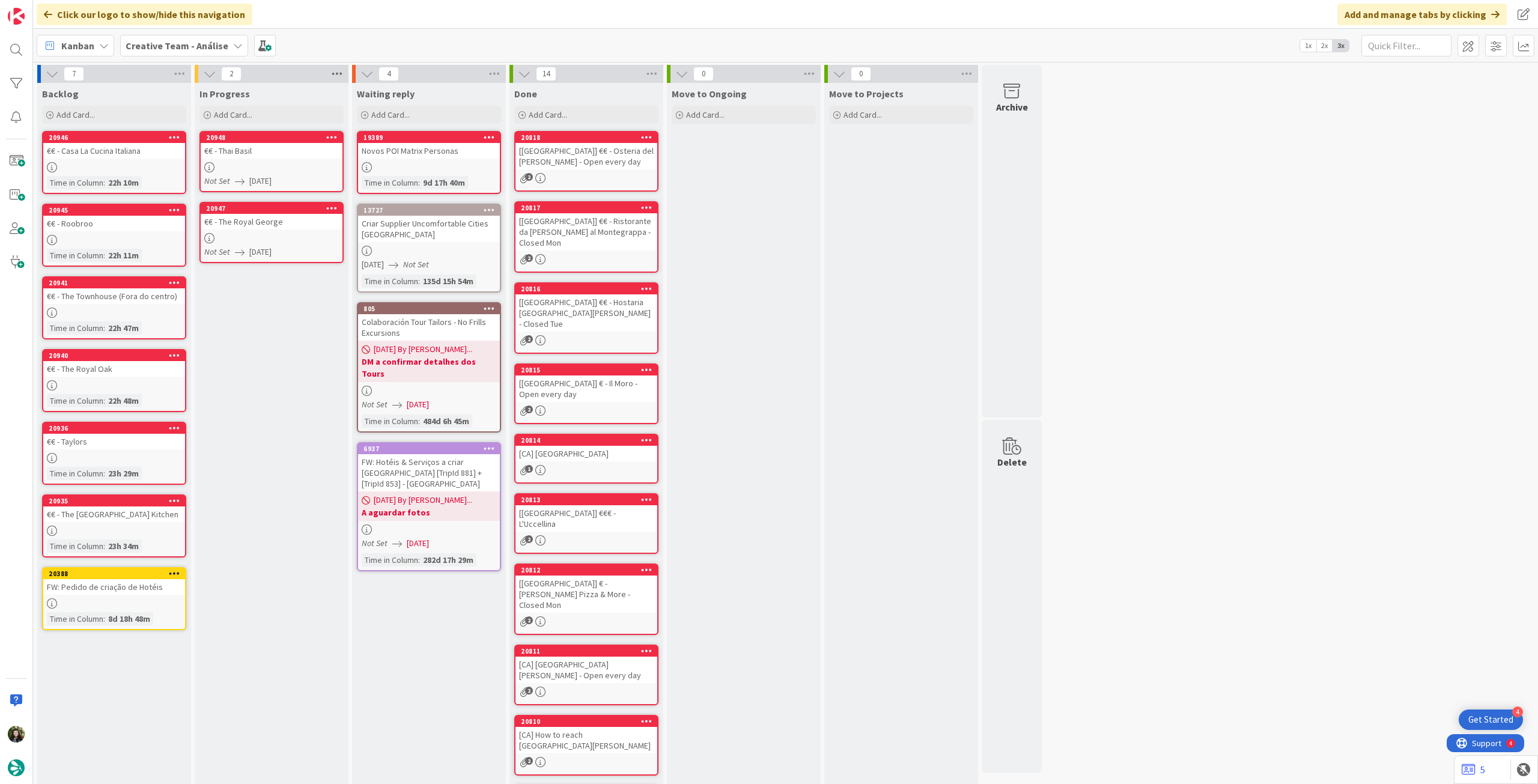
click at [331, 73] on icon at bounding box center [337, 74] width 16 height 18
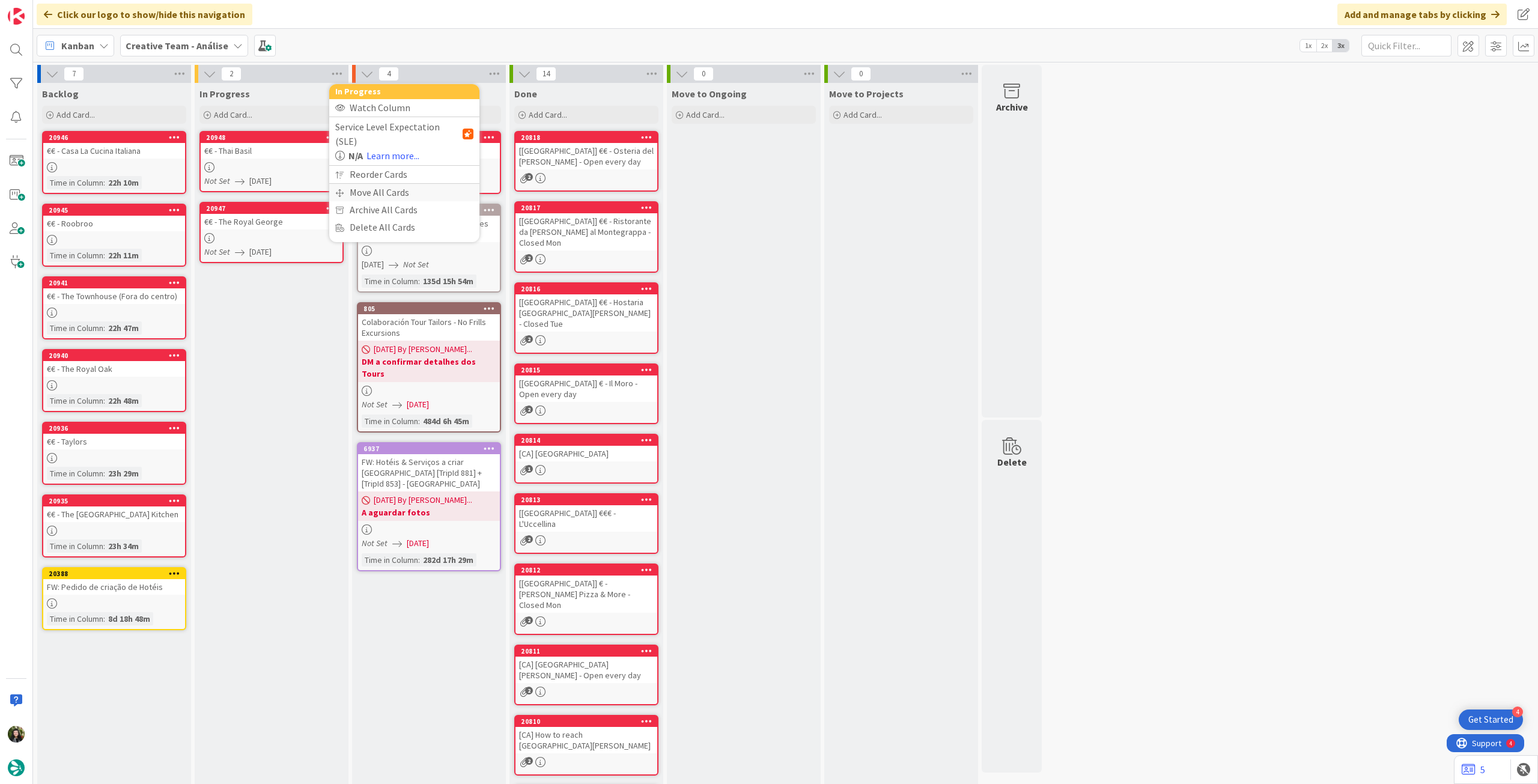
click at [357, 184] on div "Move All Cards" at bounding box center [404, 192] width 150 height 17
click at [372, 138] on span "Creative Team - Análise" at bounding box center [394, 131] width 105 height 17
click at [376, 180] on link "Creative Team" at bounding box center [404, 188] width 137 height 21
click at [380, 171] on span "E - To Do" at bounding box center [365, 169] width 38 height 16
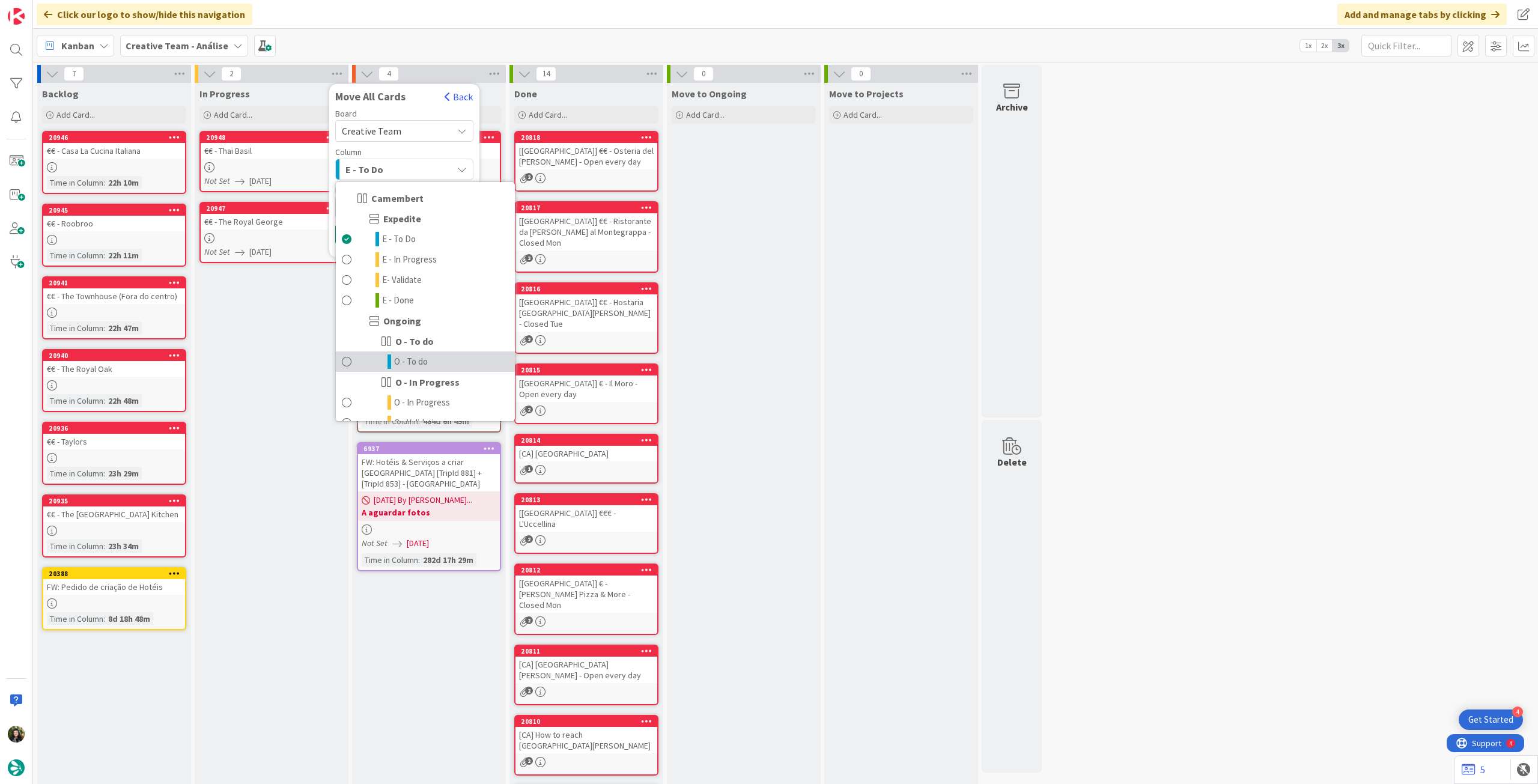
drag, startPoint x: 411, startPoint y: 359, endPoint x: 403, endPoint y: 273, distance: 86.4
click at [410, 359] on span "O - To do" at bounding box center [411, 361] width 33 height 14
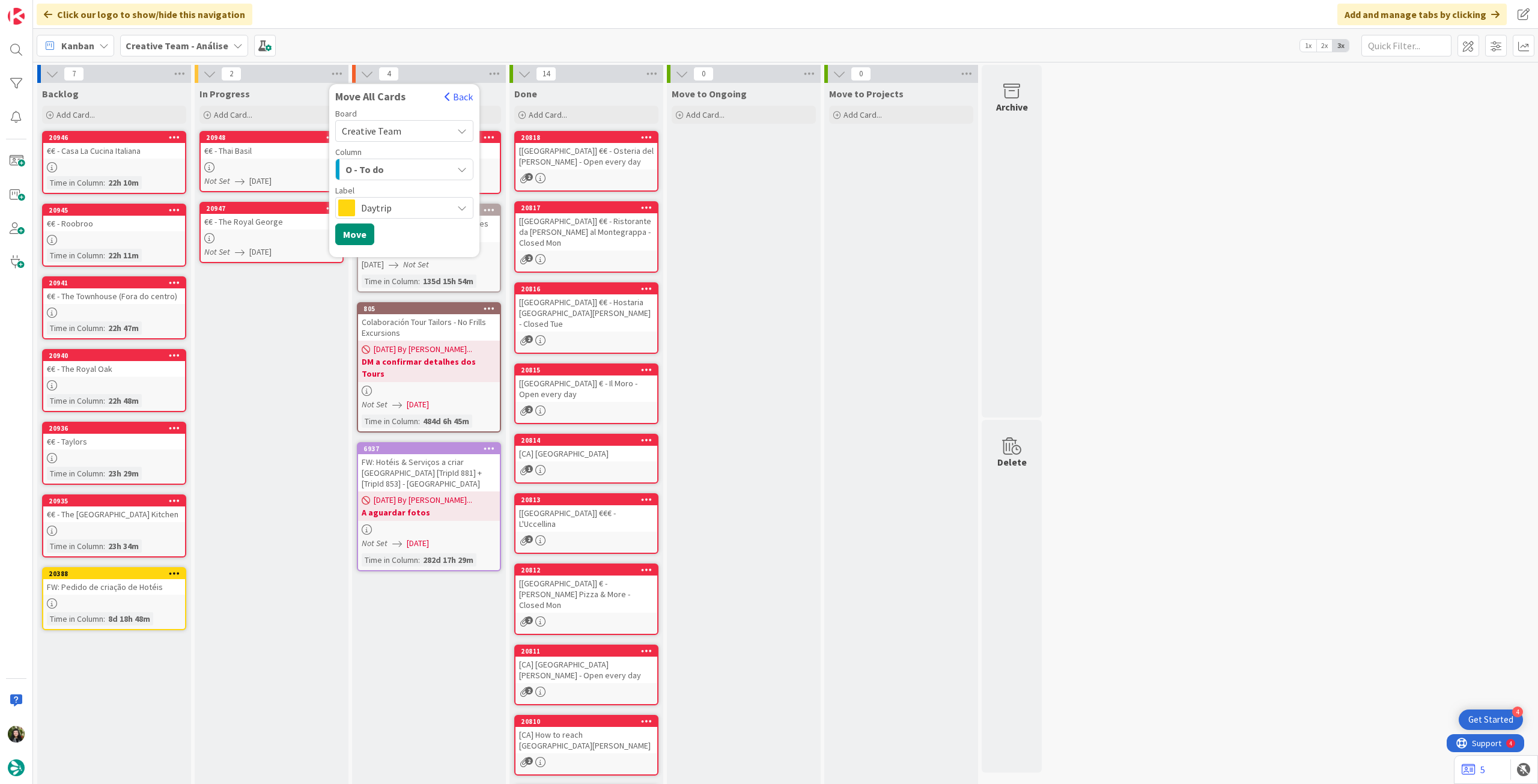
click at [409, 206] on span "Daytrip" at bounding box center [403, 207] width 85 height 17
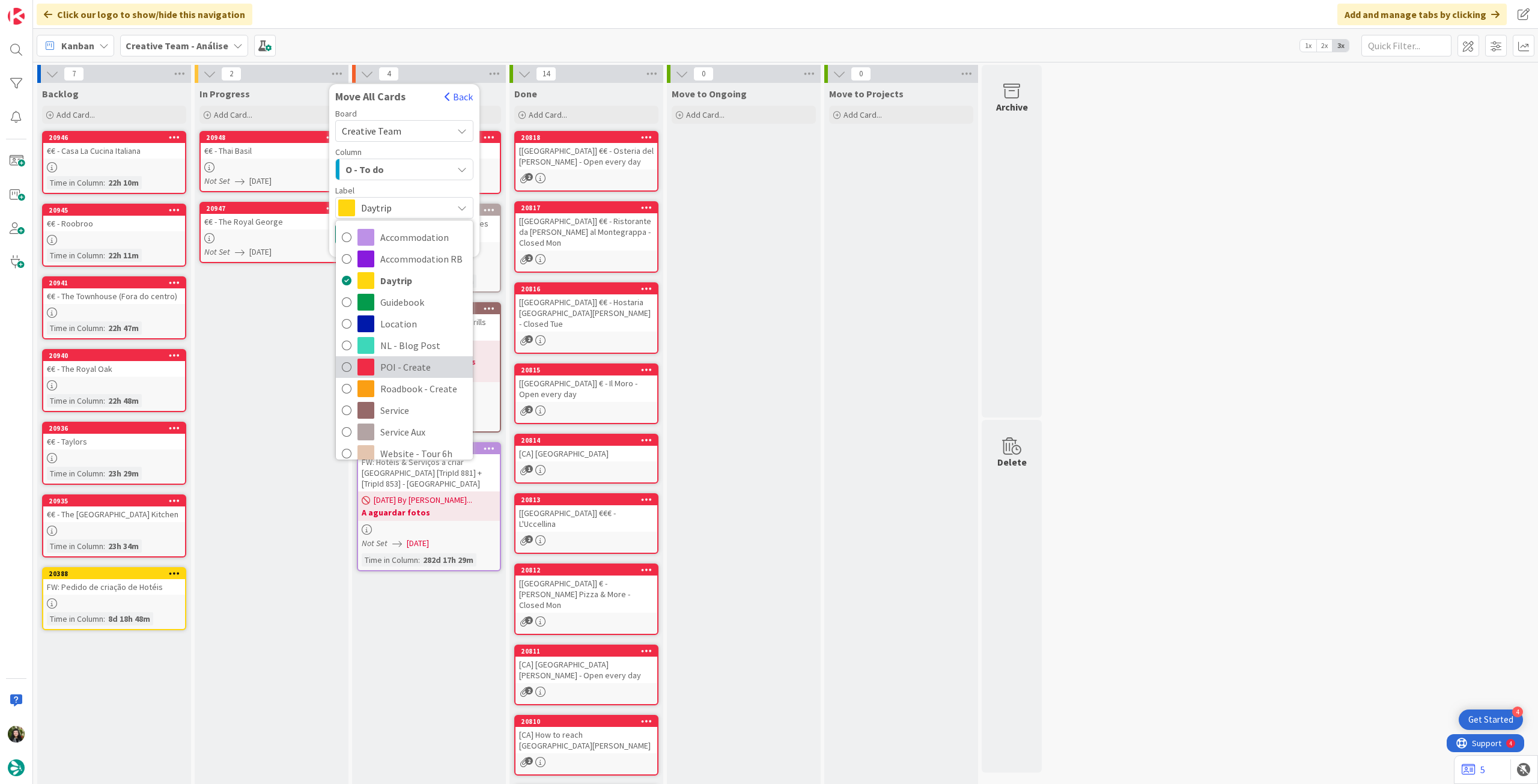
click at [410, 366] on span "POI - Create" at bounding box center [423, 367] width 87 height 18
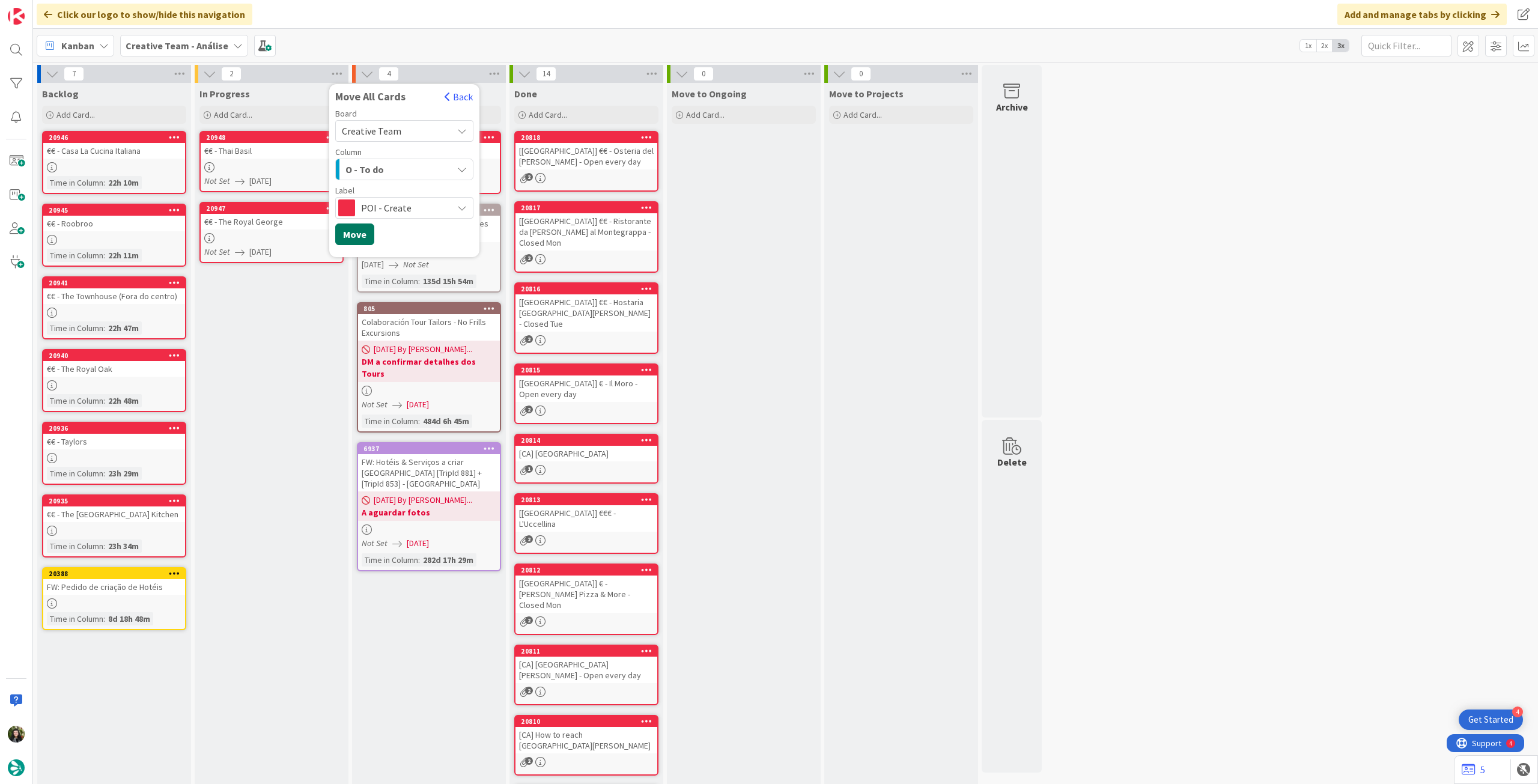
click at [359, 228] on button "Move" at bounding box center [354, 234] width 39 height 21
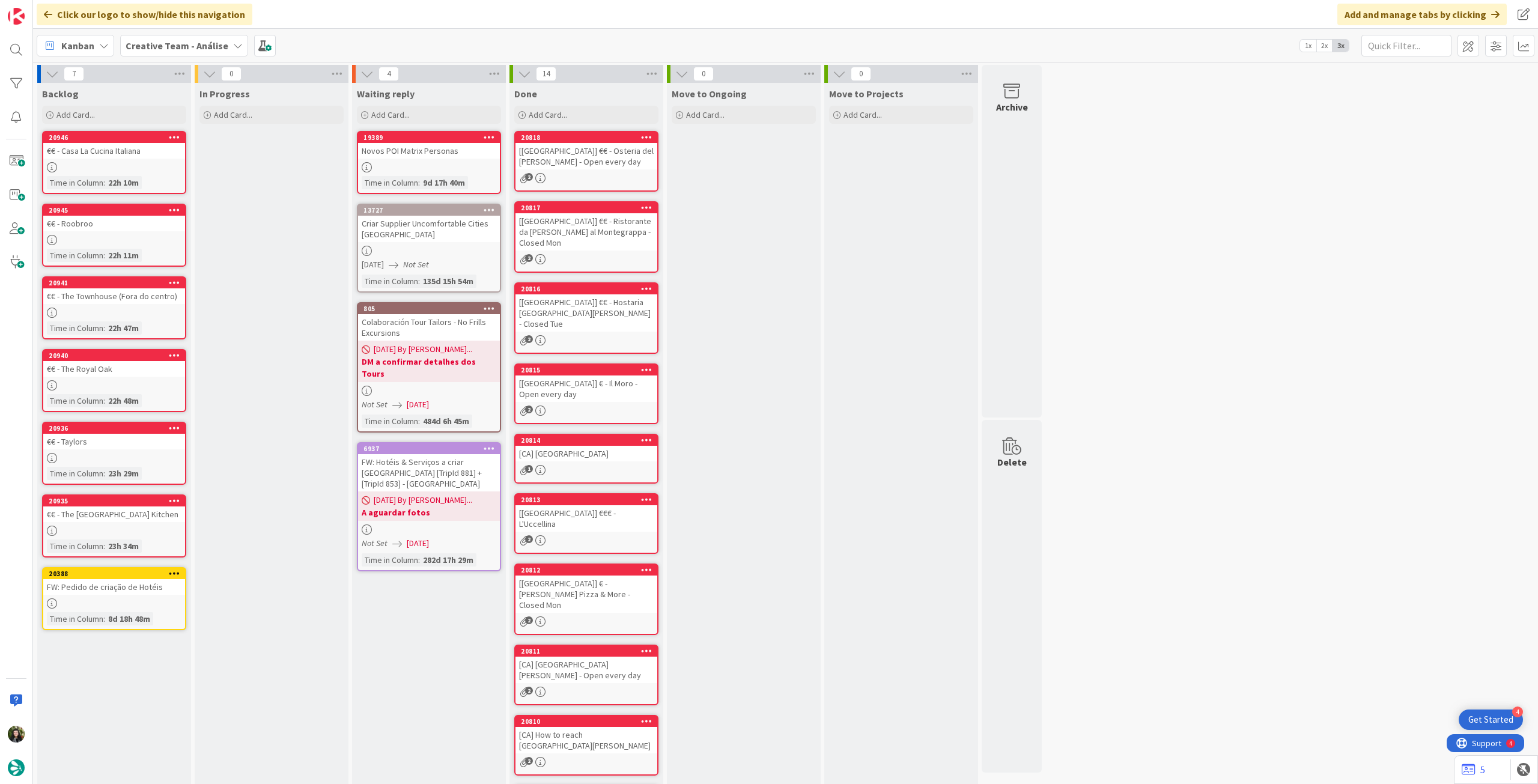
click at [172, 572] on icon at bounding box center [174, 573] width 11 height 8
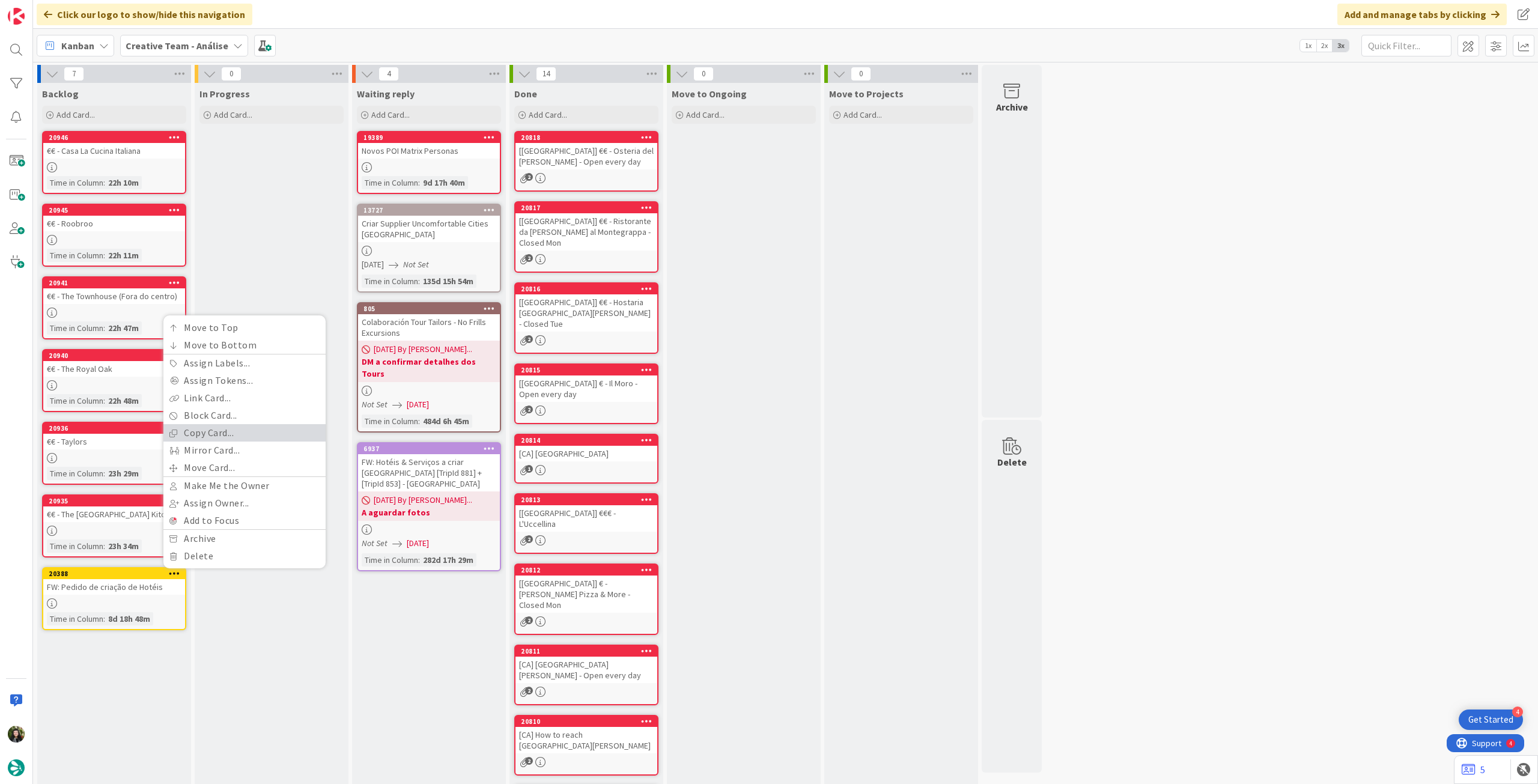
click at [220, 438] on link "Copy Card..." at bounding box center [244, 432] width 162 height 17
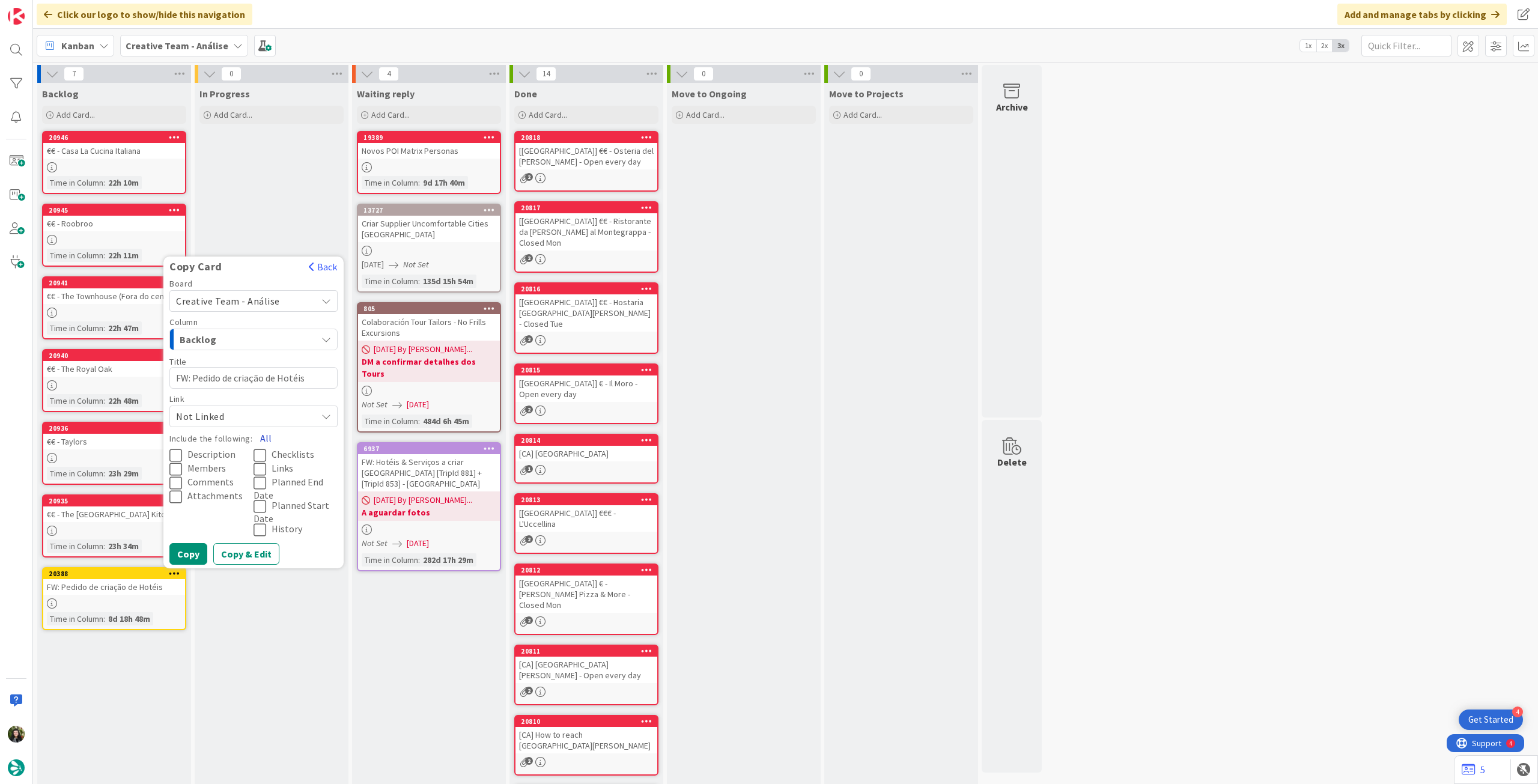
click at [264, 432] on button "All" at bounding box center [266, 438] width 27 height 21
click at [199, 548] on button "Copy" at bounding box center [188, 554] width 38 height 21
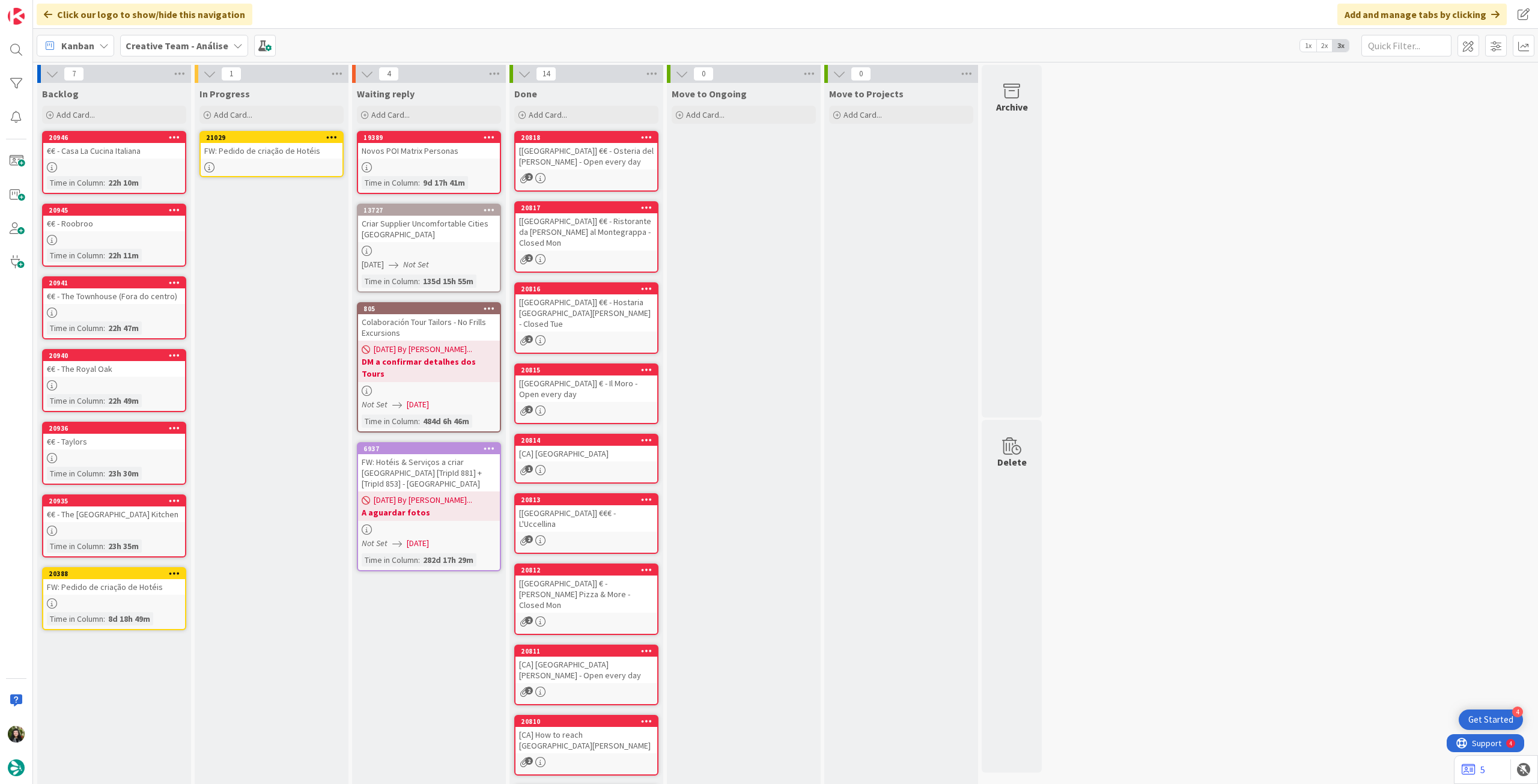
click at [283, 160] on link "21029 FW: Pedido de criação de Hotéis" at bounding box center [271, 153] width 144 height 46
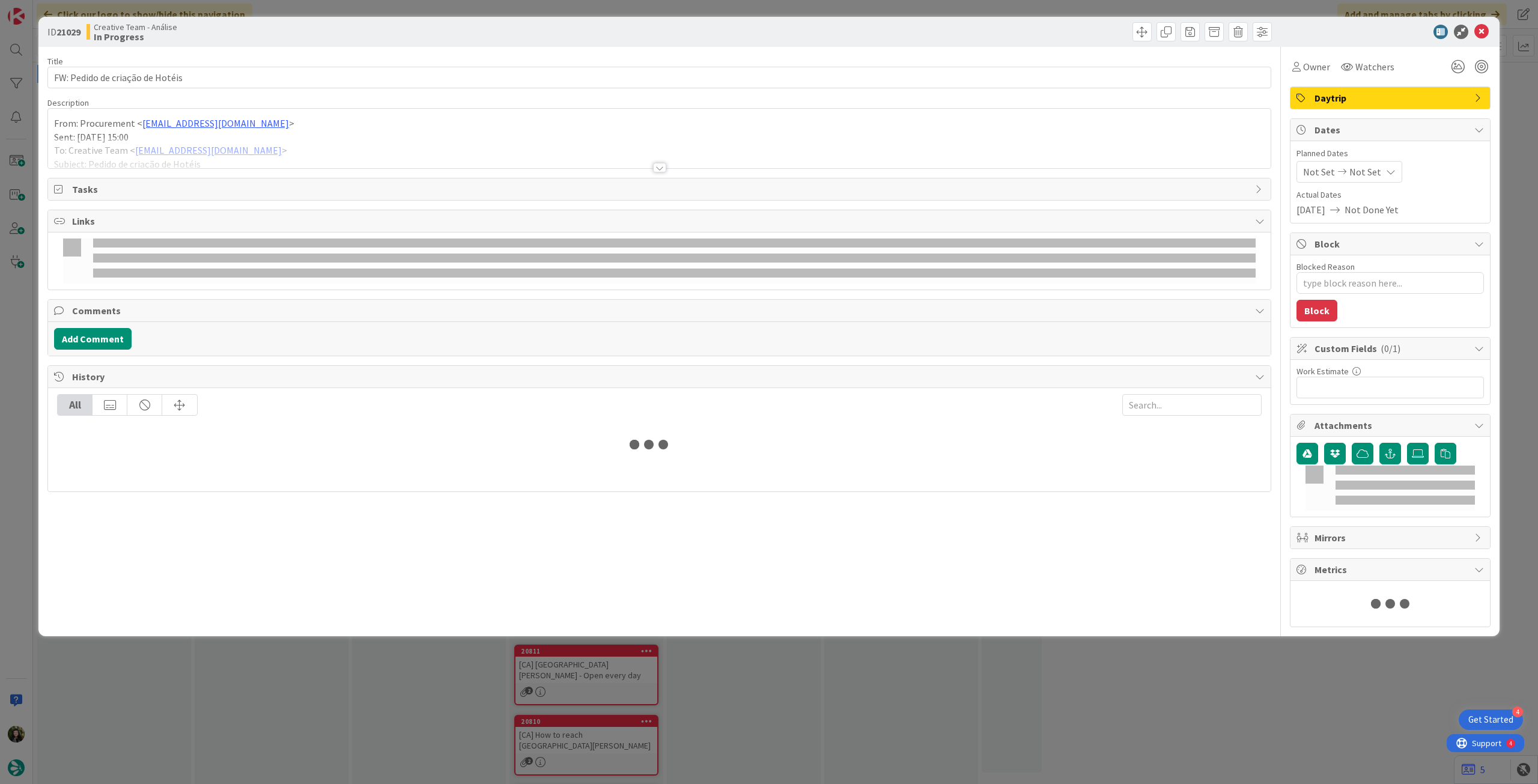
click at [242, 118] on div "From: Procurement < procurement@tourtailors.com > Sent: Tuesday, August 5, 2025…" at bounding box center [659, 138] width 1223 height 59
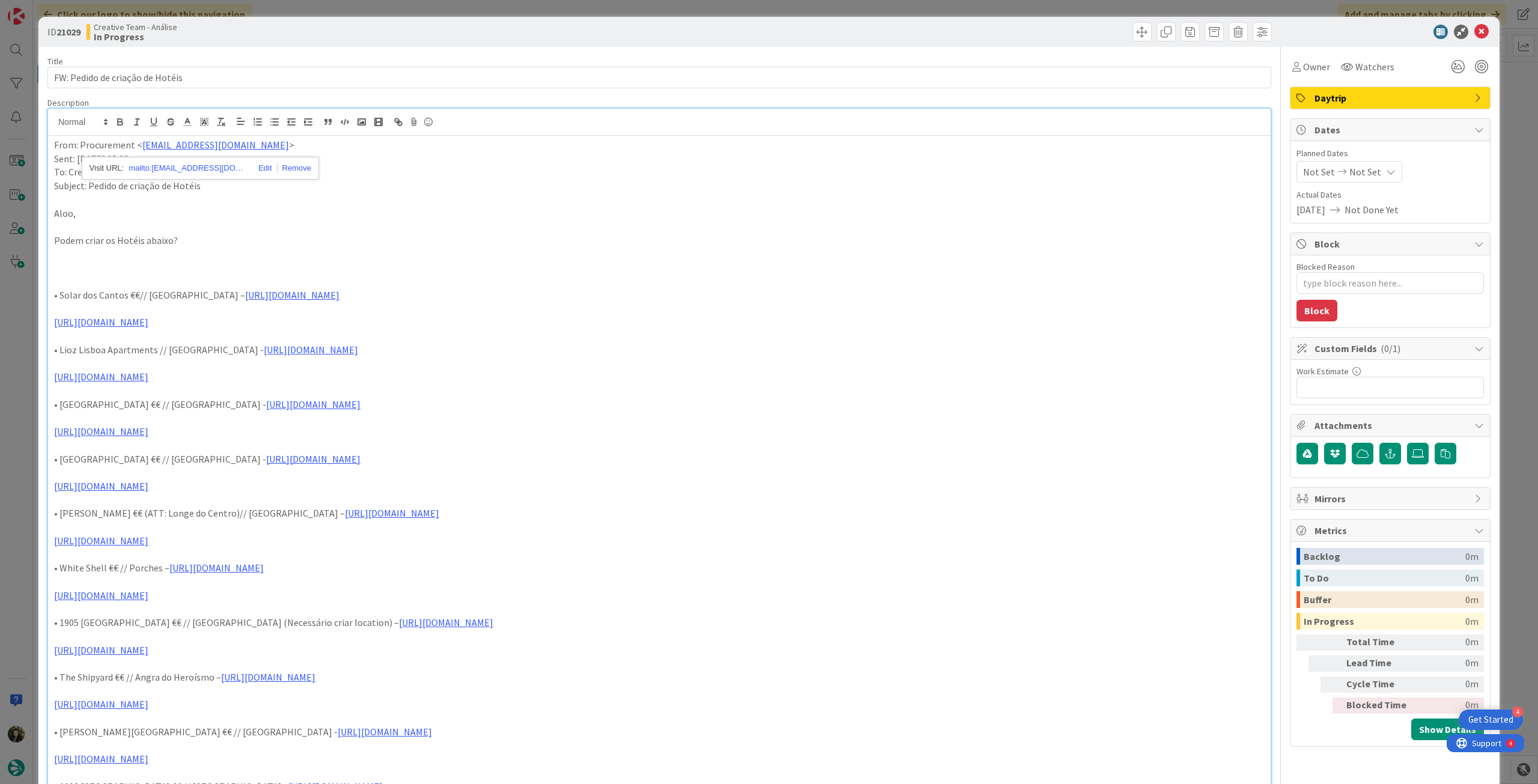
drag, startPoint x: 52, startPoint y: 292, endPoint x: 196, endPoint y: 326, distance: 148.0
click at [196, 326] on div "From: Procurement < procurement@tourtailors.com > Sent: Tuesday, August 5, 2025…" at bounding box center [659, 504] width 1223 height 738
copy div "• Solar dos Cantos €€// Ponta Delgada – https://sigav.tourtailors.com/#terceiro…"
click at [53, 147] on div "From: Procurement < procurement@tourtailors.com > Sent: Tuesday, August 5, 2025…" at bounding box center [659, 504] width 1223 height 738
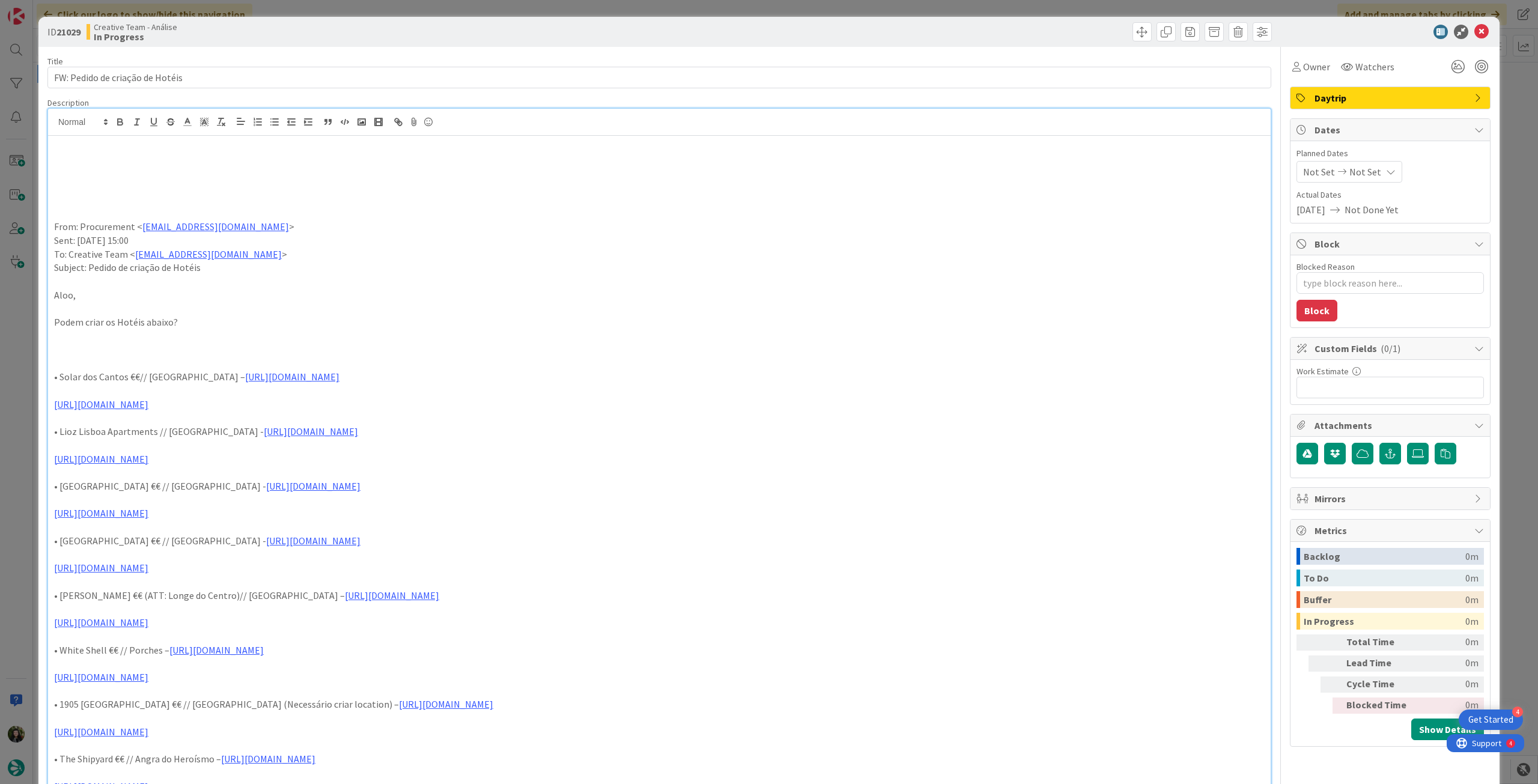
click at [76, 167] on p at bounding box center [659, 172] width 1210 height 14
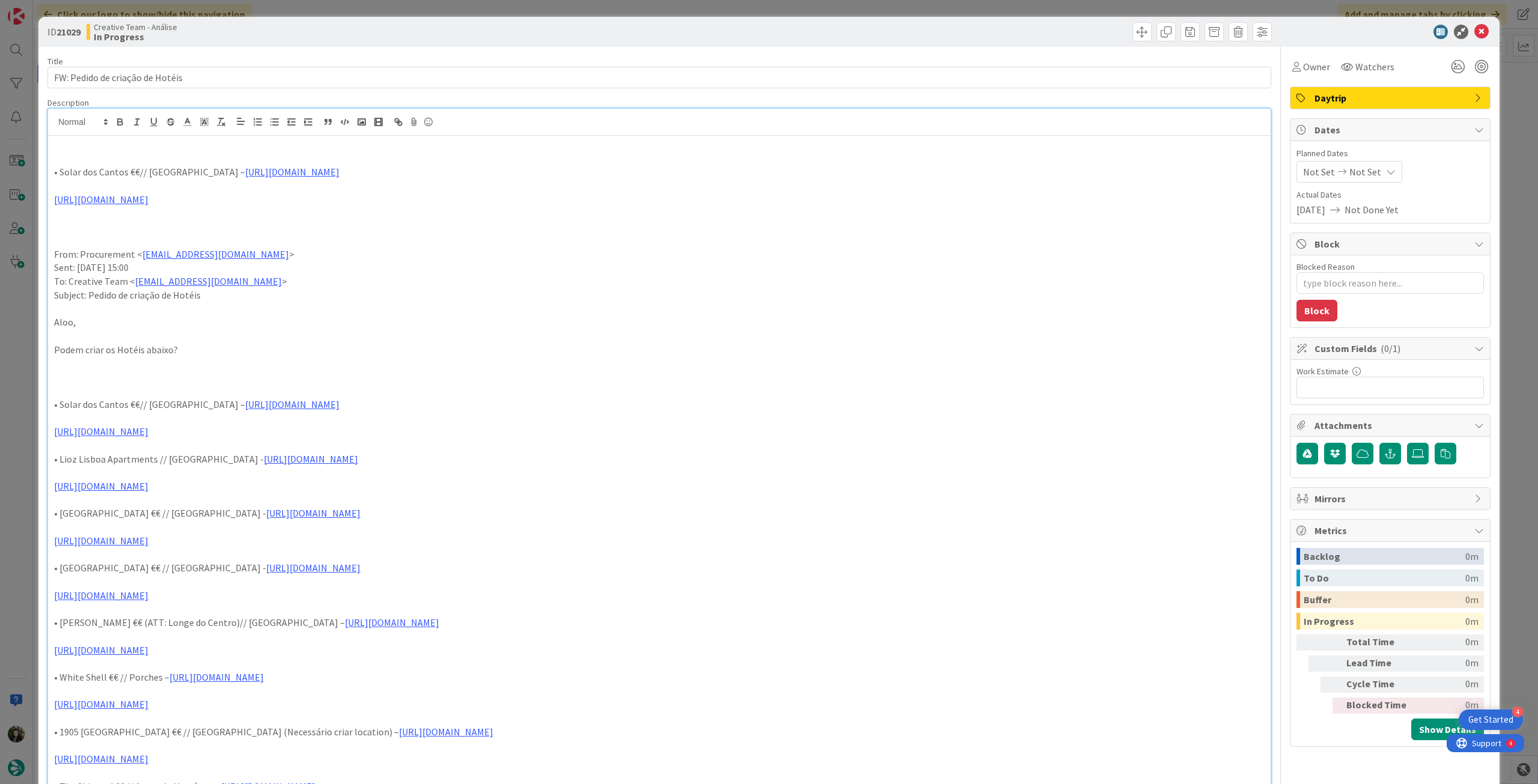
drag, startPoint x: 207, startPoint y: 202, endPoint x: 66, endPoint y: 144, distance: 152.5
click at [40, 169] on div "ID 21029 Creative Team - Análise In Progress Title 32 / 128 FW: Pedido de criaç…" at bounding box center [769, 742] width 1461 height 1452
click at [122, 121] on icon "button" at bounding box center [120, 122] width 11 height 11
click at [419, 217] on p at bounding box center [659, 213] width 1210 height 14
click at [1386, 170] on icon at bounding box center [1391, 172] width 10 height 10
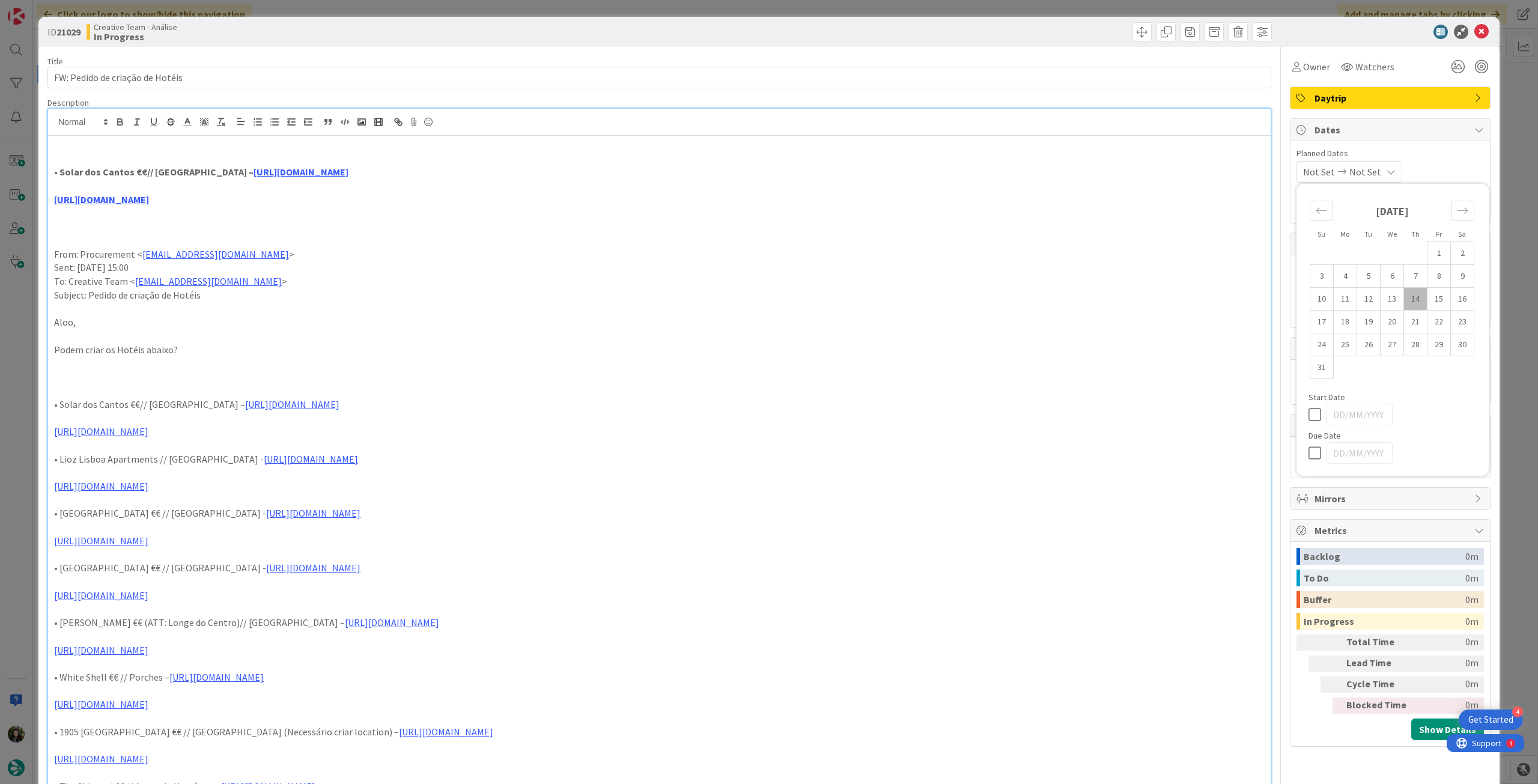
click at [1309, 452] on icon at bounding box center [1318, 453] width 18 height 14
click at [1474, 27] on icon at bounding box center [1481, 31] width 14 height 14
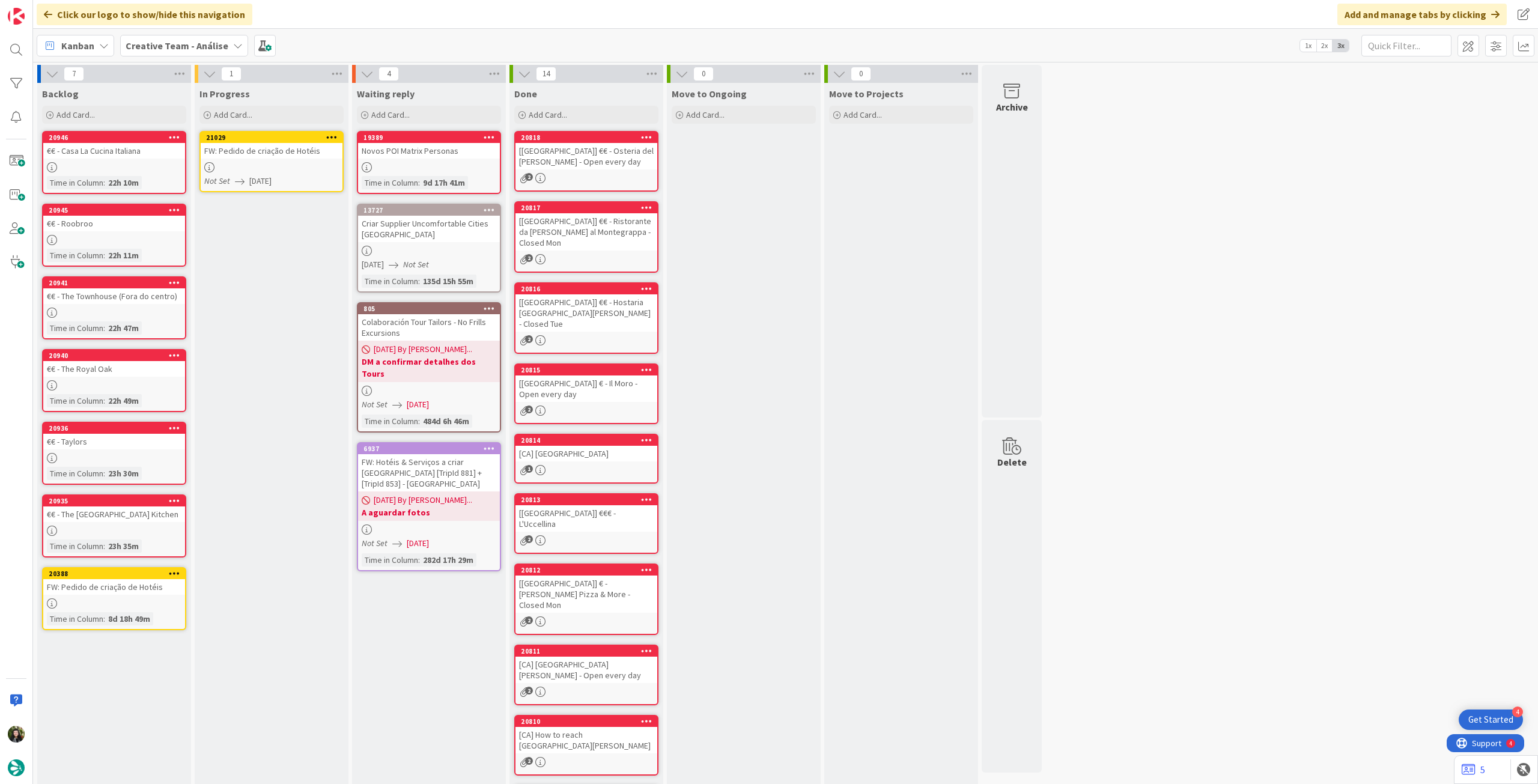
click at [333, 134] on icon at bounding box center [331, 137] width 11 height 8
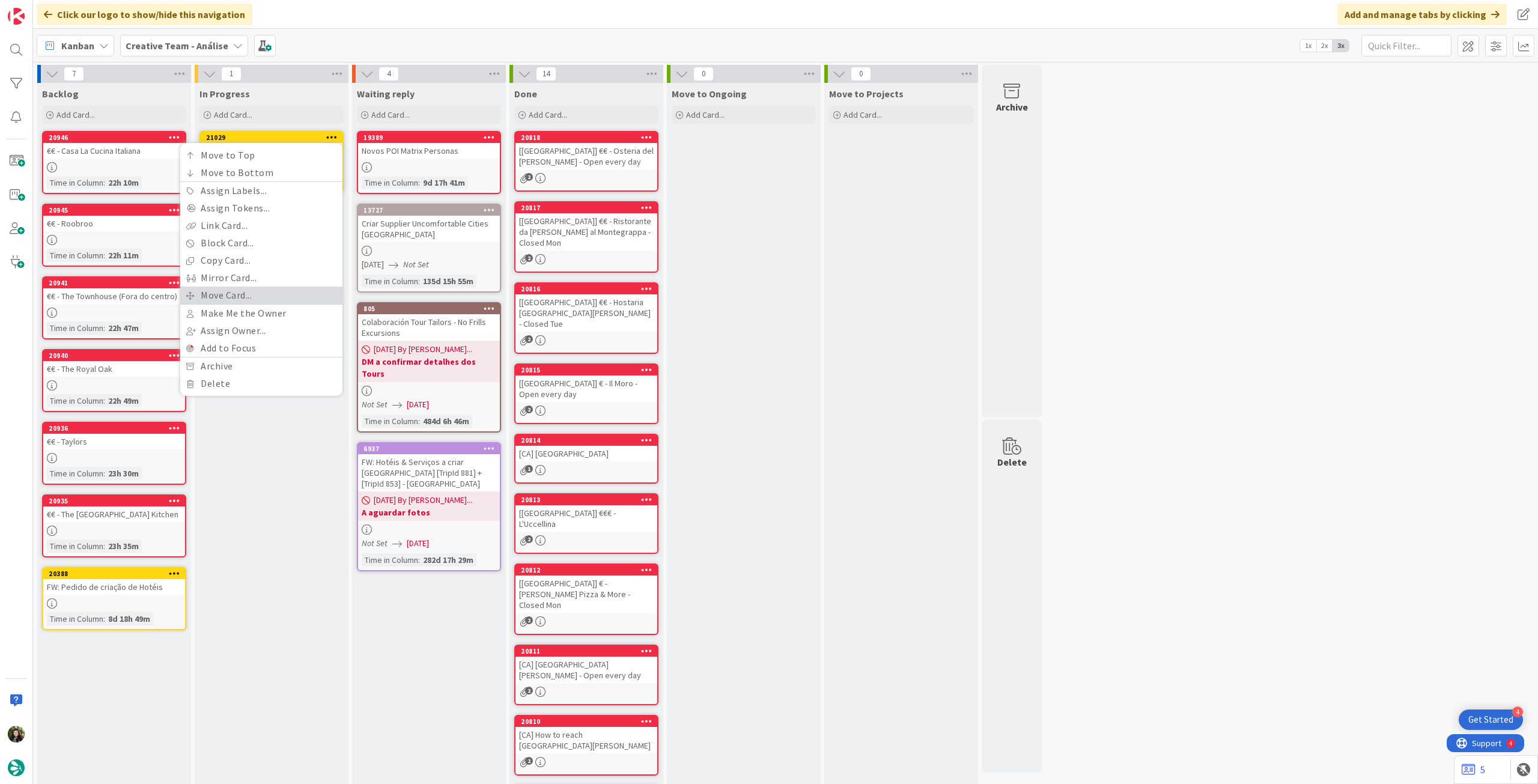
click at [265, 288] on link "Move Card..." at bounding box center [261, 295] width 162 height 17
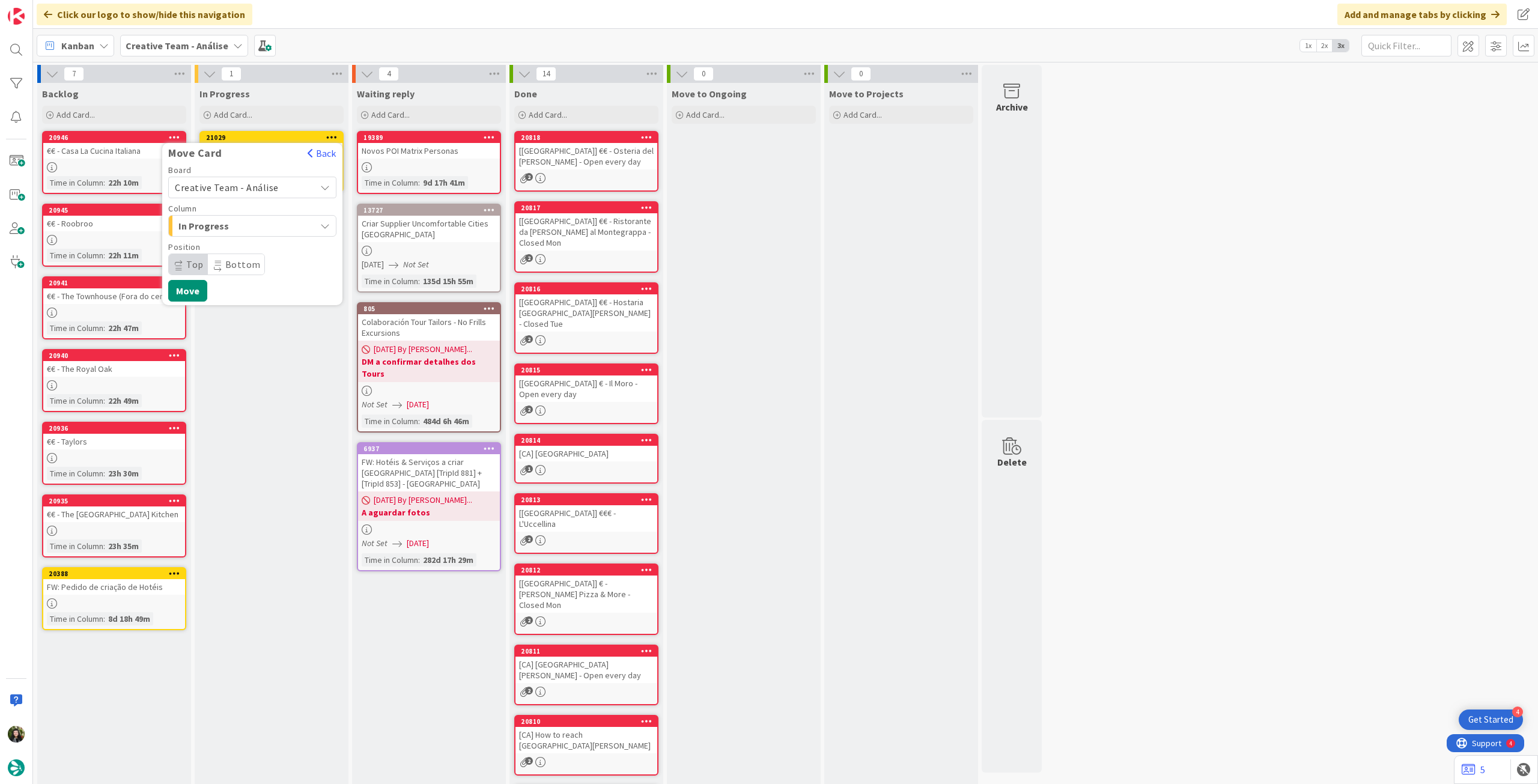
click at [274, 182] on span "Creative Team - Análise" at bounding box center [242, 188] width 134 height 17
drag, startPoint x: 264, startPoint y: 239, endPoint x: 263, endPoint y: 231, distance: 8.1
click at [263, 239] on span "Creative Team" at bounding box center [260, 244] width 139 height 18
click at [263, 223] on span "Select a Column..." at bounding box center [220, 226] width 90 height 16
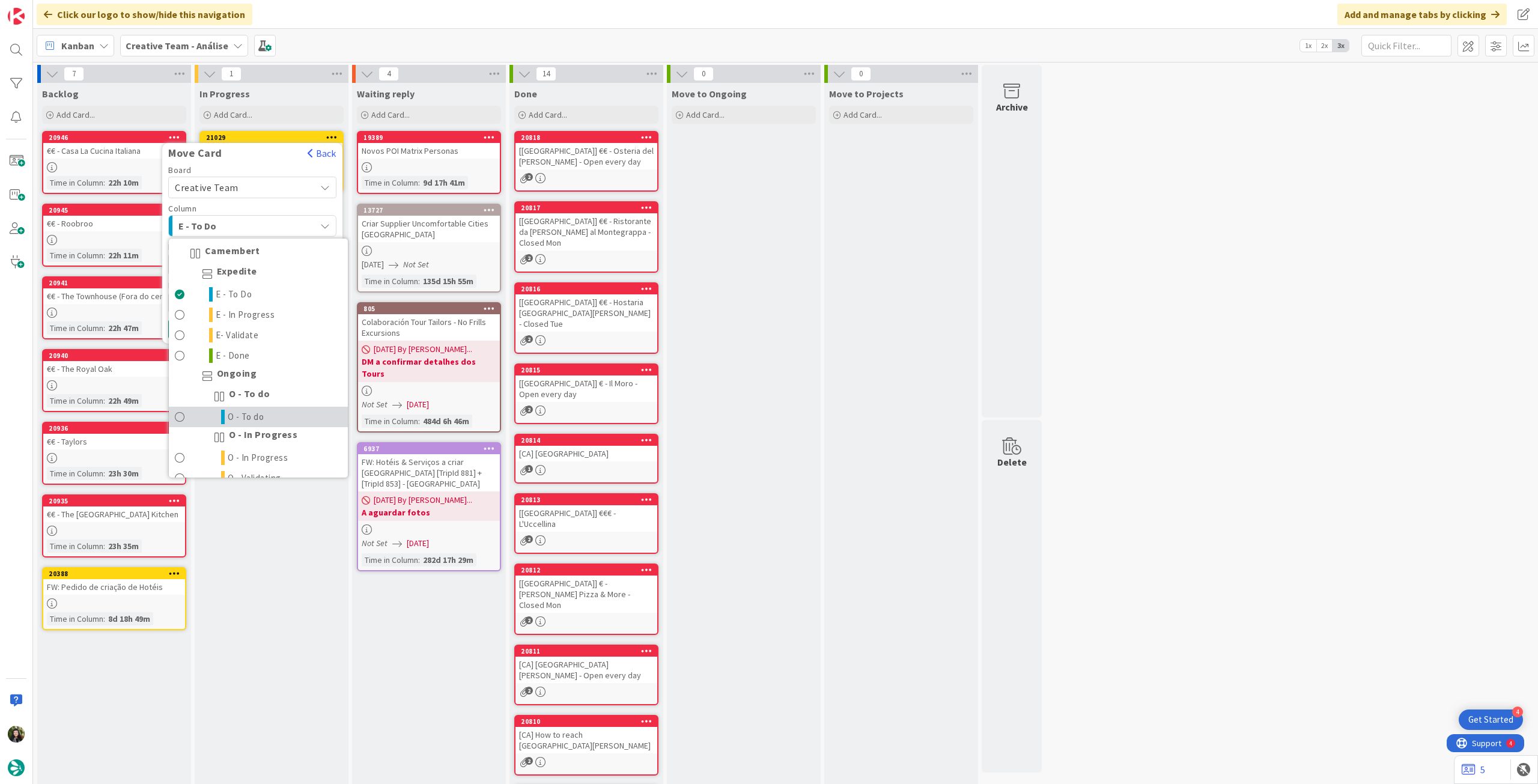
drag, startPoint x: 272, startPoint y: 420, endPoint x: 256, endPoint y: 337, distance: 84.5
click at [271, 420] on link "O - To do" at bounding box center [258, 416] width 179 height 21
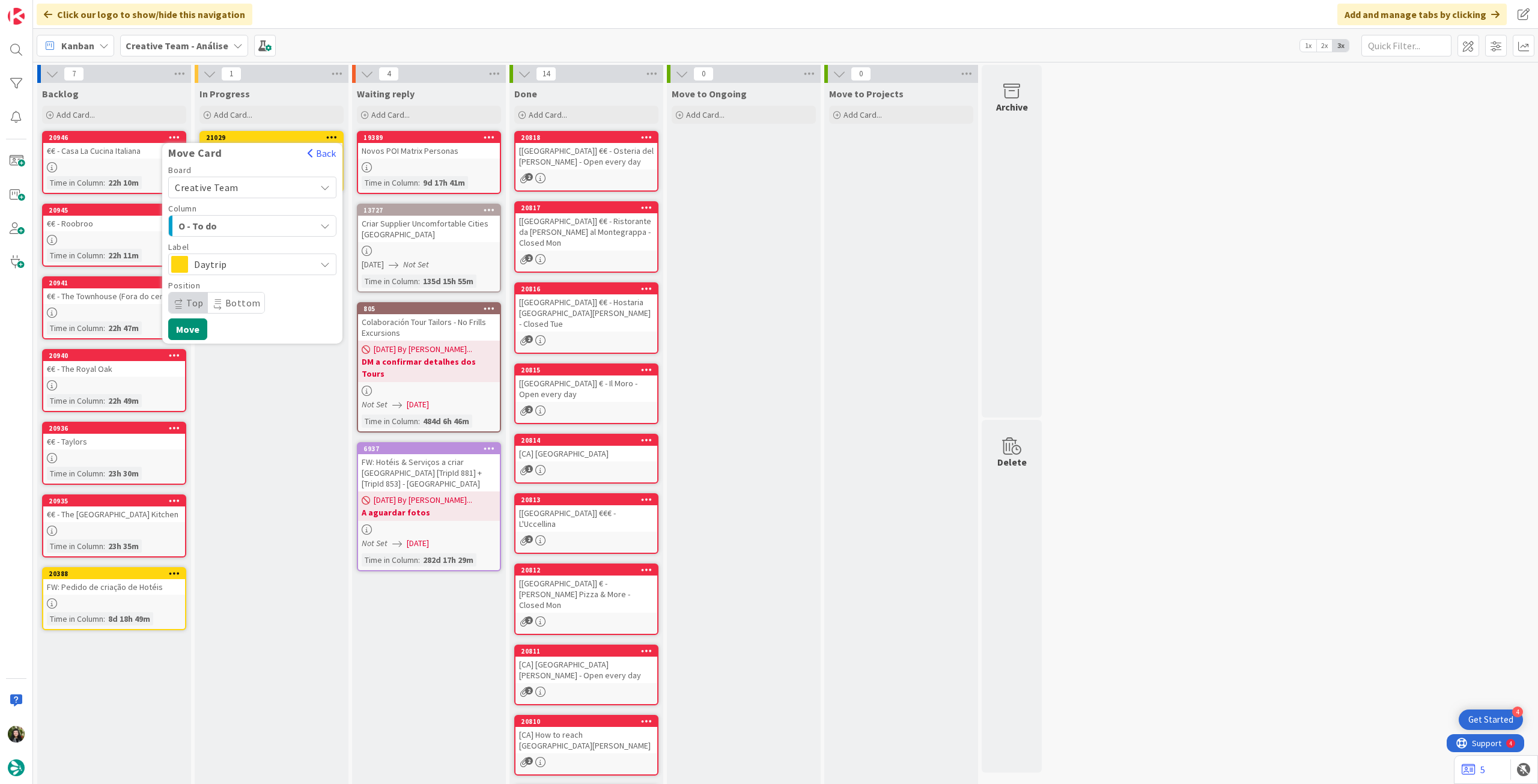
click at [257, 266] on span "Daytrip" at bounding box center [252, 264] width 116 height 17
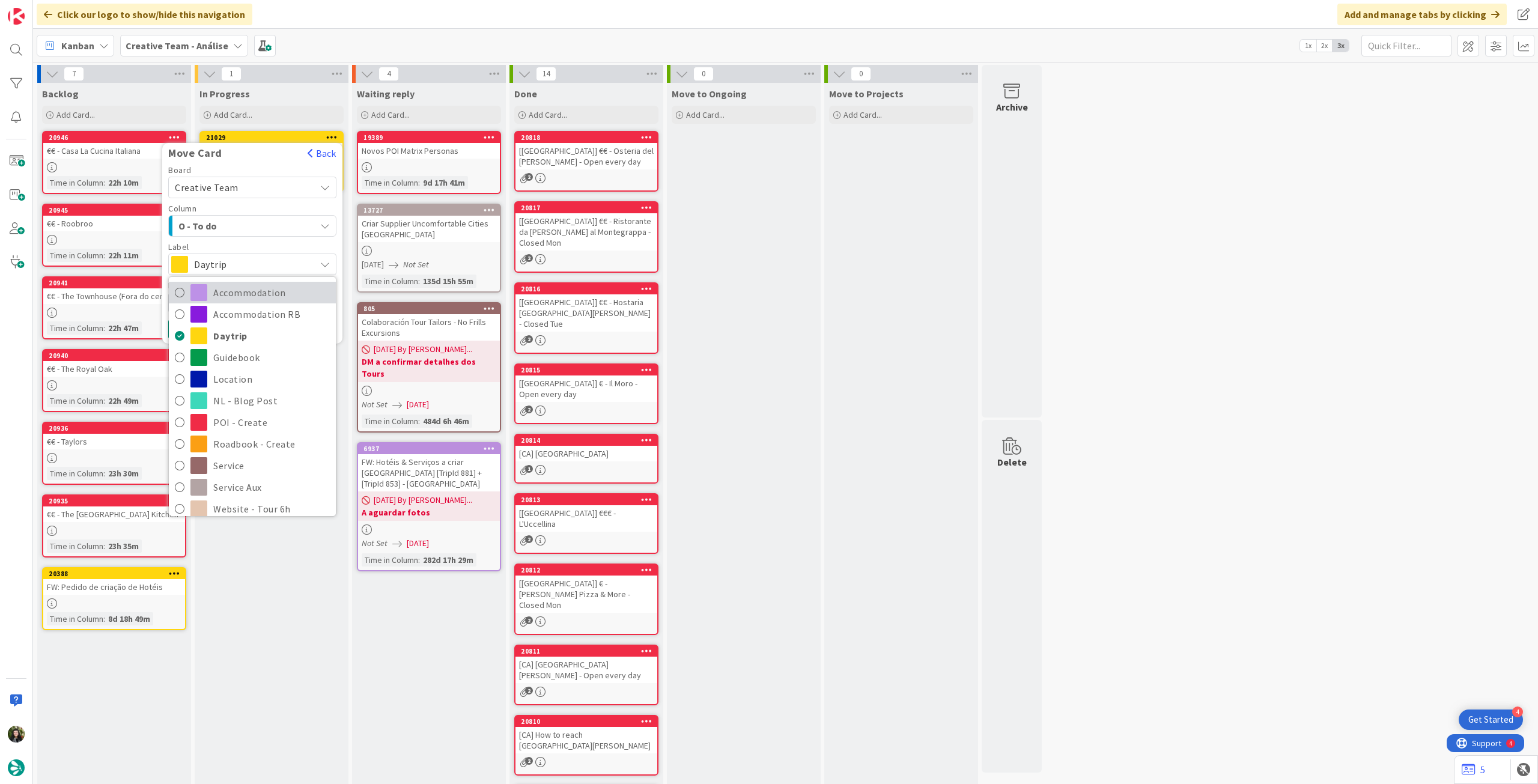
click at [251, 289] on span "Accommodation" at bounding box center [271, 292] width 116 height 18
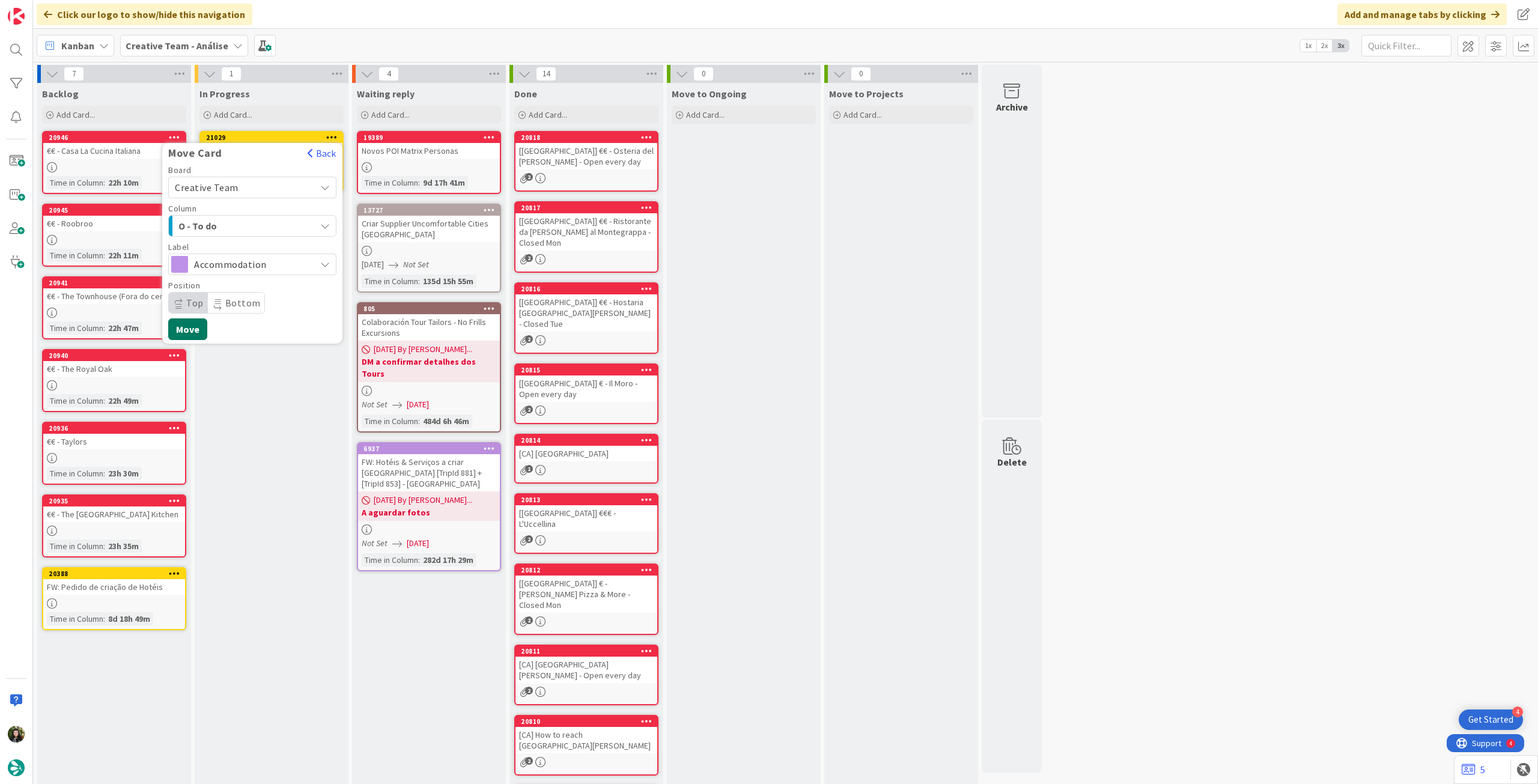
drag, startPoint x: 194, startPoint y: 329, endPoint x: 191, endPoint y: 340, distance: 11.4
click at [194, 330] on button "Move" at bounding box center [187, 329] width 39 height 21
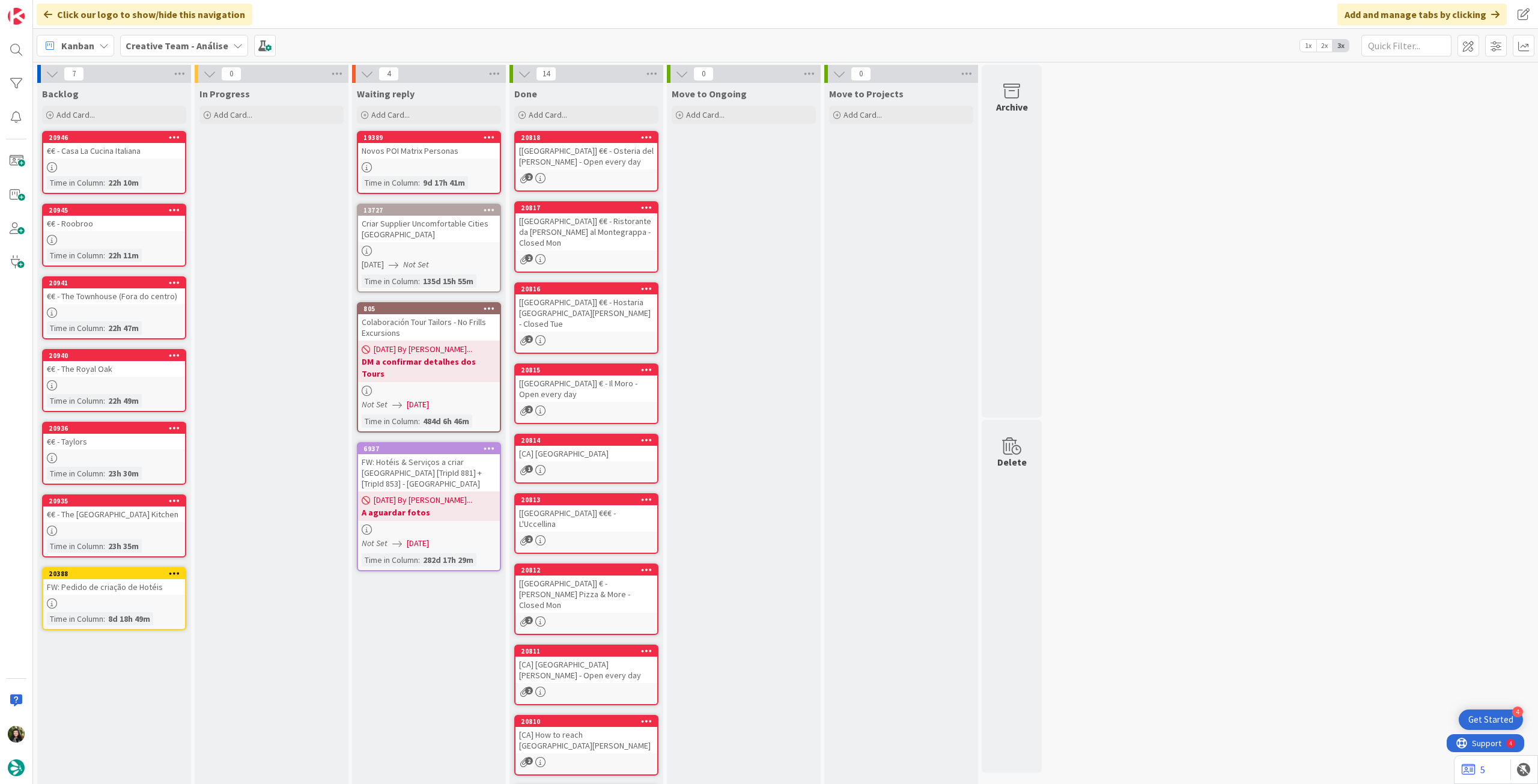
click at [92, 596] on link "20388 Copy Card Back Board Creative Team - Análise Column Backlog Title 32 / 12…" at bounding box center [114, 598] width 144 height 63
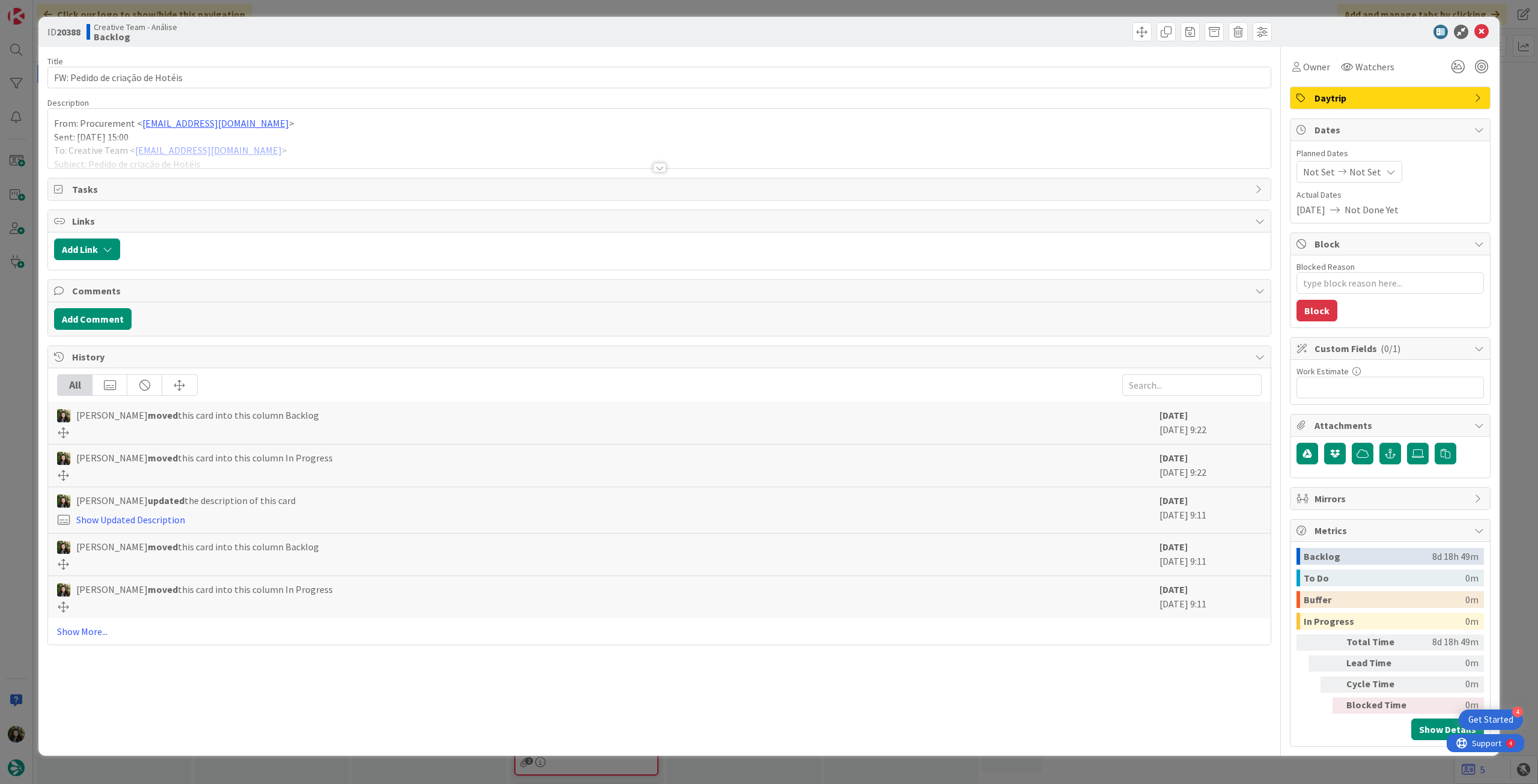
drag, startPoint x: 119, startPoint y: 158, endPoint x: 133, endPoint y: 182, distance: 27.8
click at [118, 159] on div at bounding box center [659, 153] width 1223 height 30
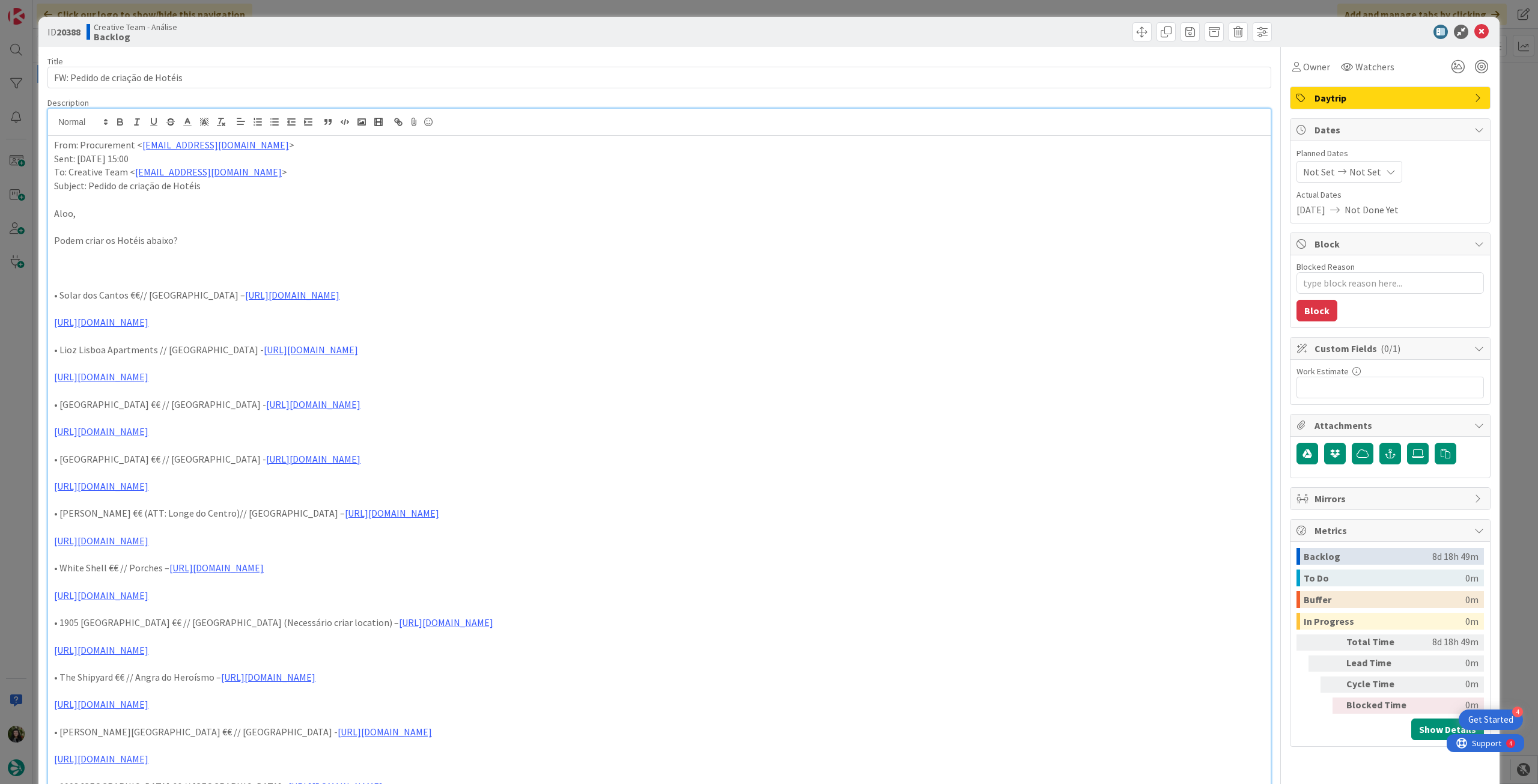
drag, startPoint x: 53, startPoint y: 292, endPoint x: 192, endPoint y: 318, distance: 141.4
click at [192, 318] on div "From: Procurement < procurement@tourtailors.com > Sent: Tuesday, August 5, 2025…" at bounding box center [659, 504] width 1223 height 738
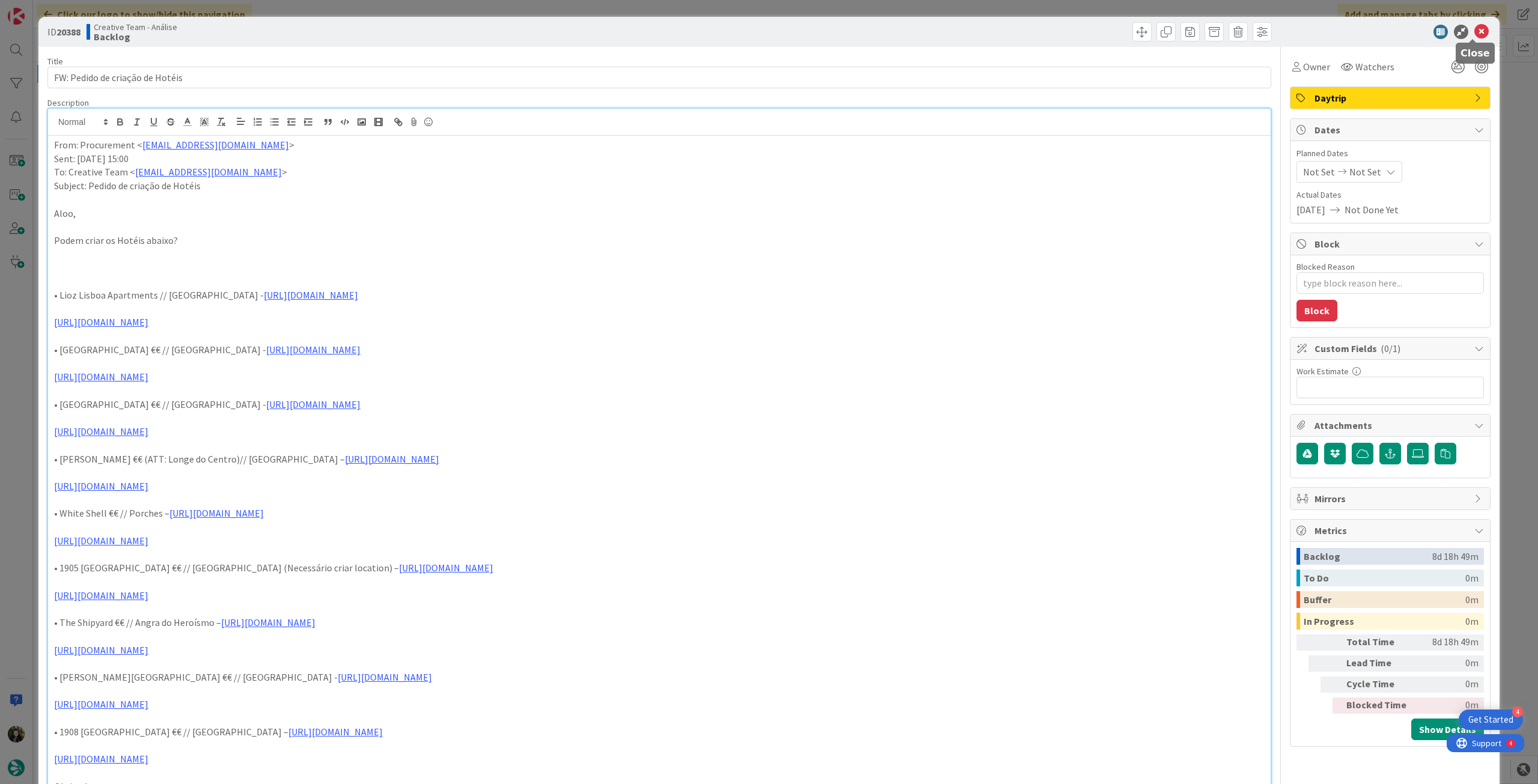
click at [1474, 32] on icon at bounding box center [1481, 31] width 14 height 14
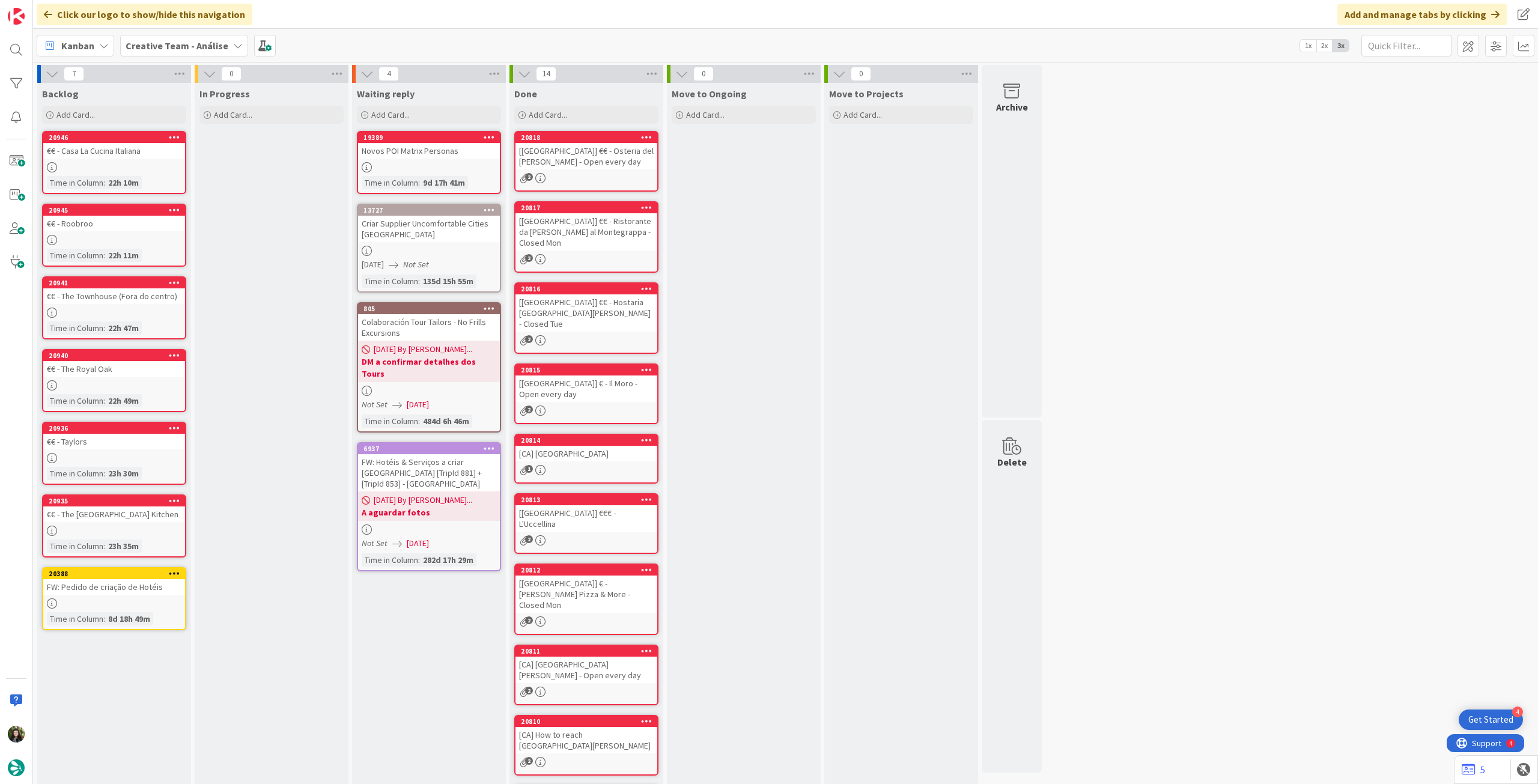
drag, startPoint x: 179, startPoint y: 49, endPoint x: 184, endPoint y: 62, distance: 13.9
click at [179, 50] on b "Creative Team - Análise" at bounding box center [176, 46] width 103 height 12
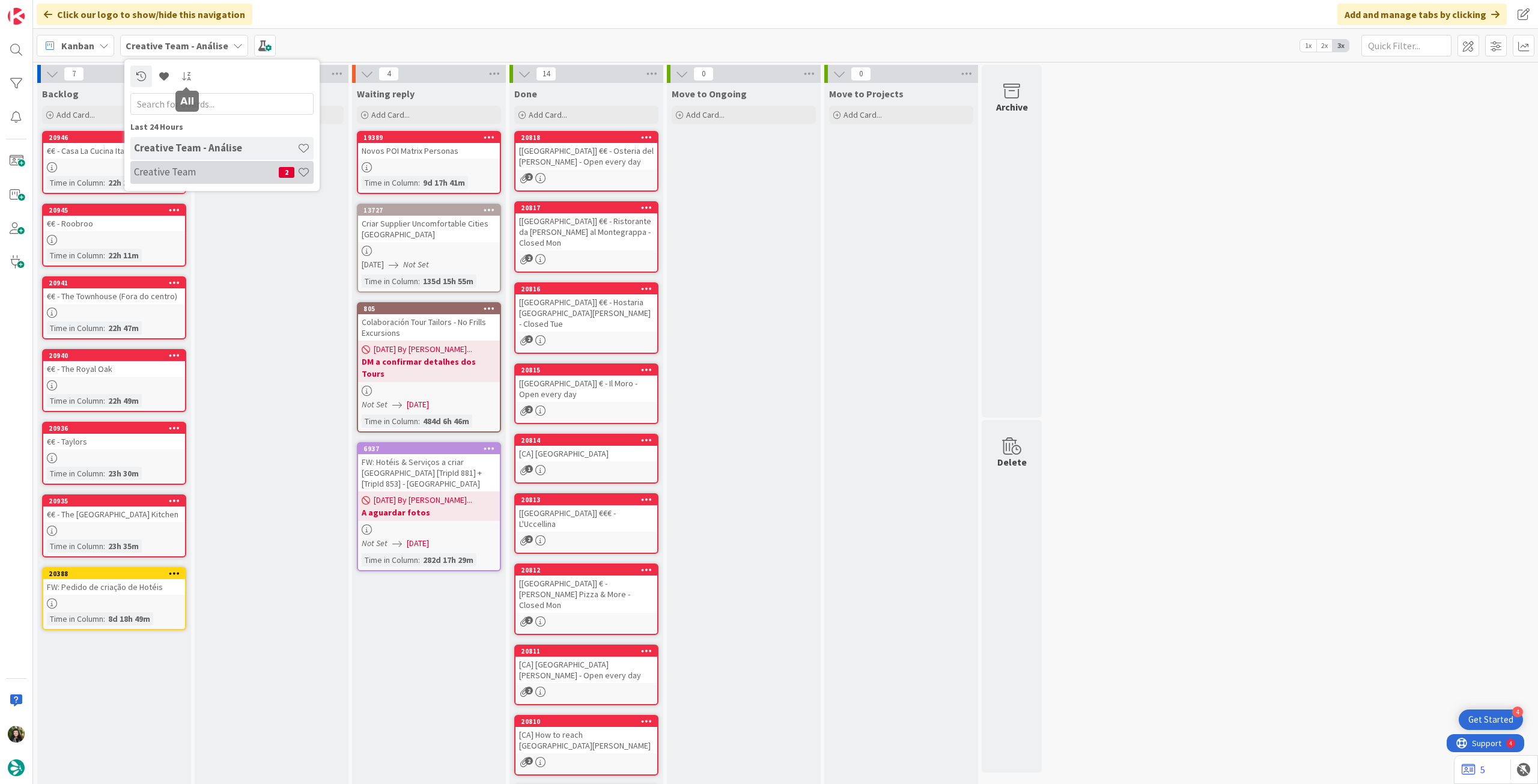
click at [217, 167] on h4 "Creative Team" at bounding box center [206, 172] width 145 height 12
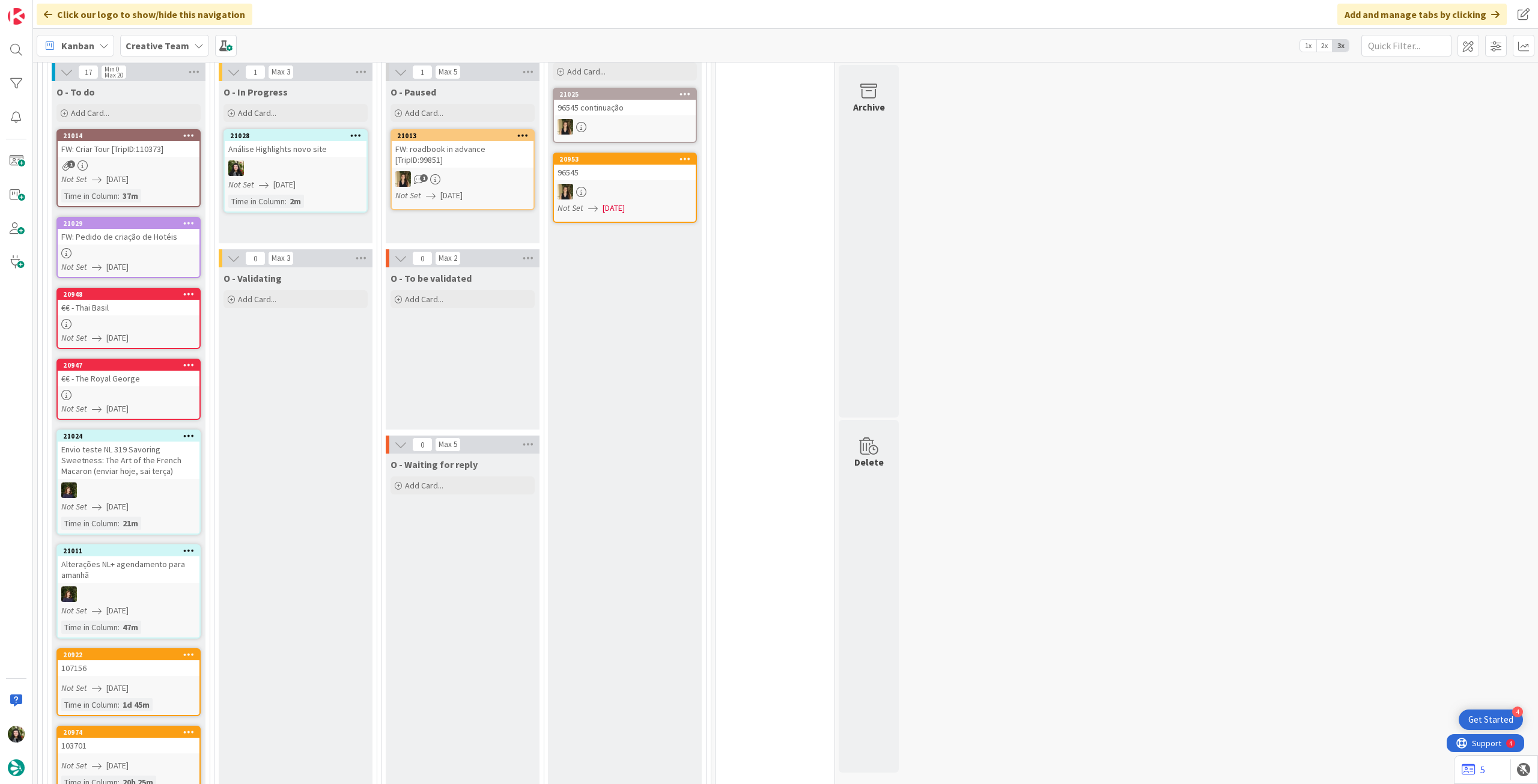
scroll to position [786, 0]
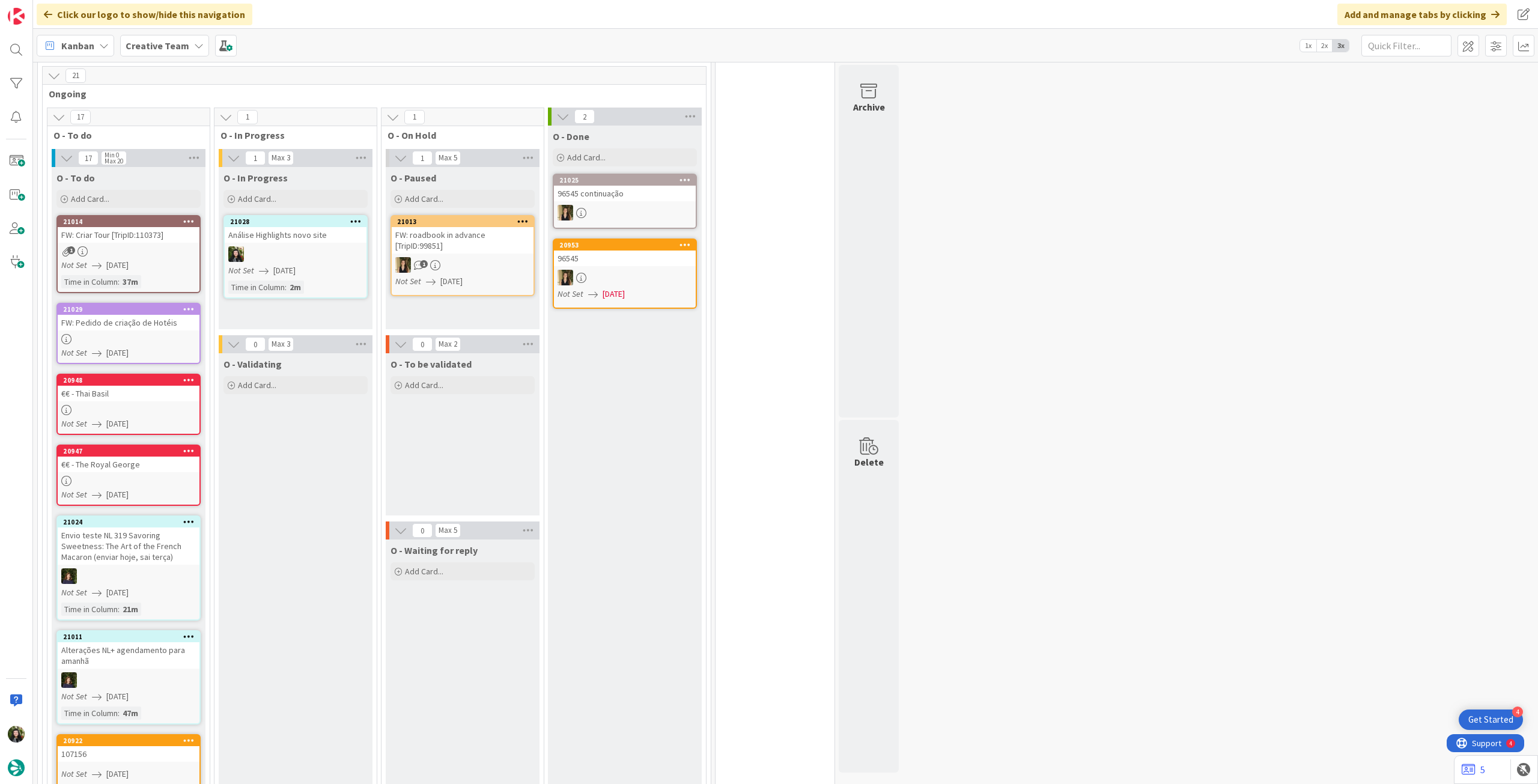
click at [186, 49] on div "Creative Team" at bounding box center [164, 46] width 89 height 21
click at [200, 173] on h4 "Creative Team - Análise" at bounding box center [215, 172] width 163 height 12
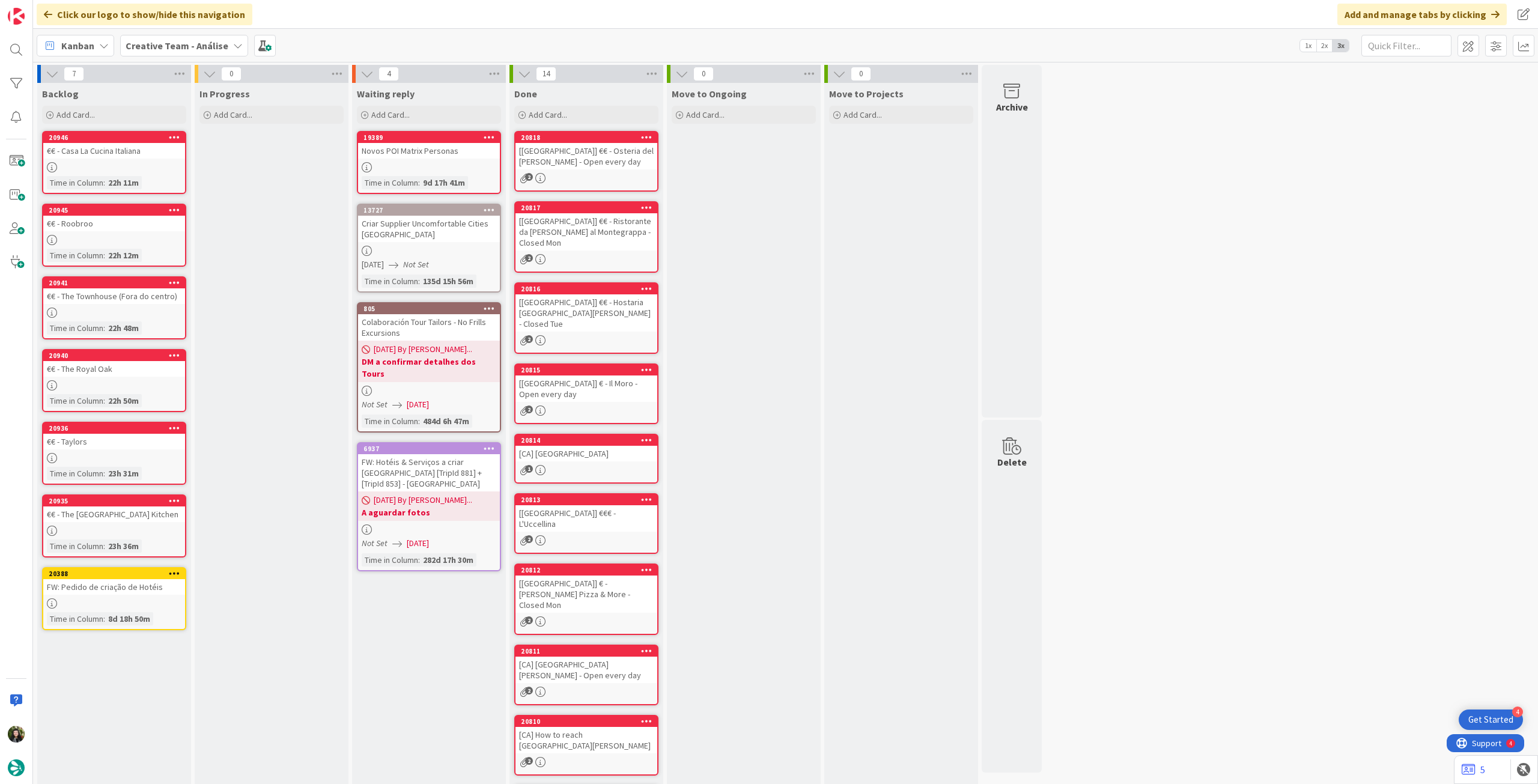
click at [190, 52] on span "Creative Team - Análise" at bounding box center [176, 46] width 103 height 14
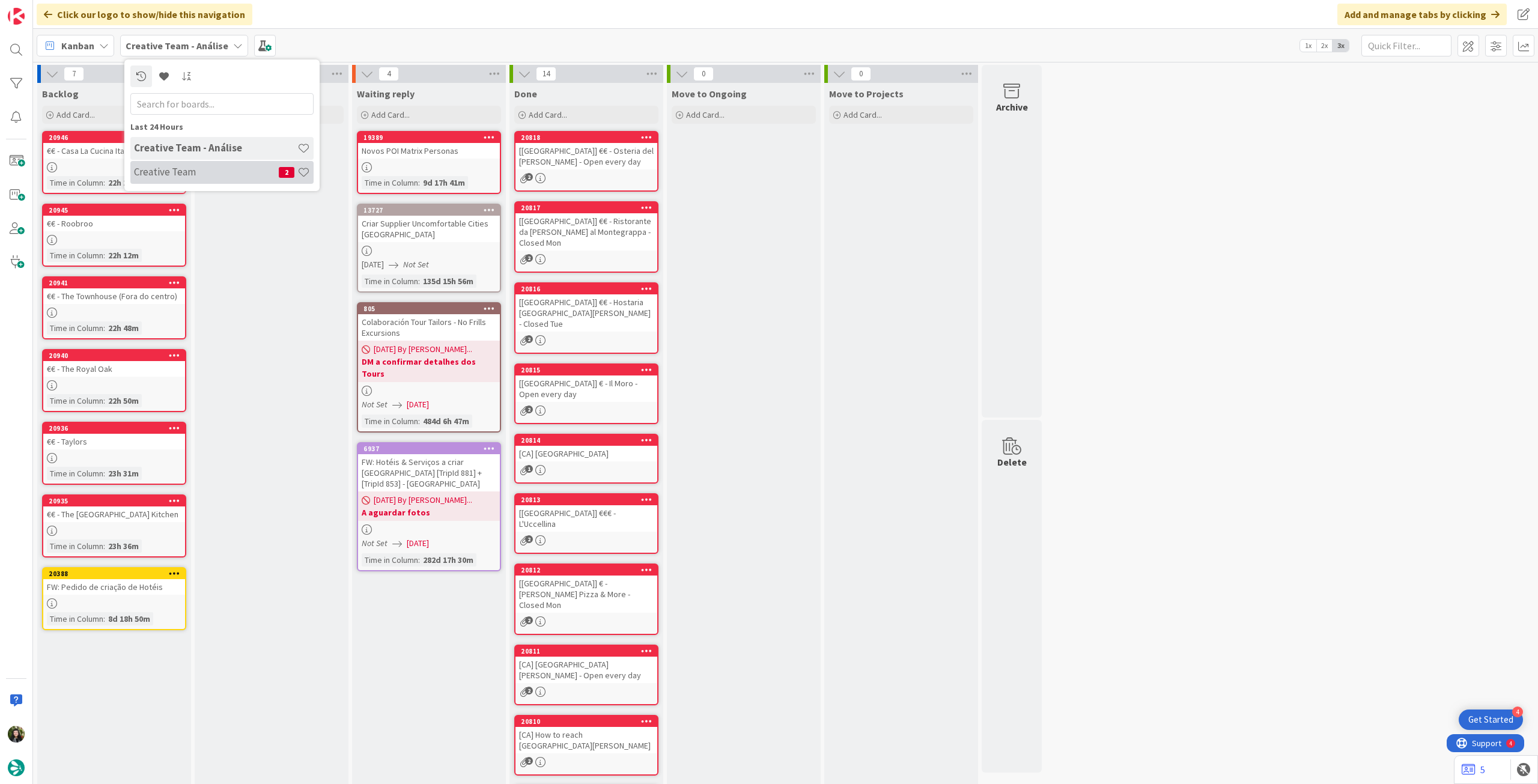
click at [188, 163] on div "Creative Team 2" at bounding box center [222, 172] width 183 height 23
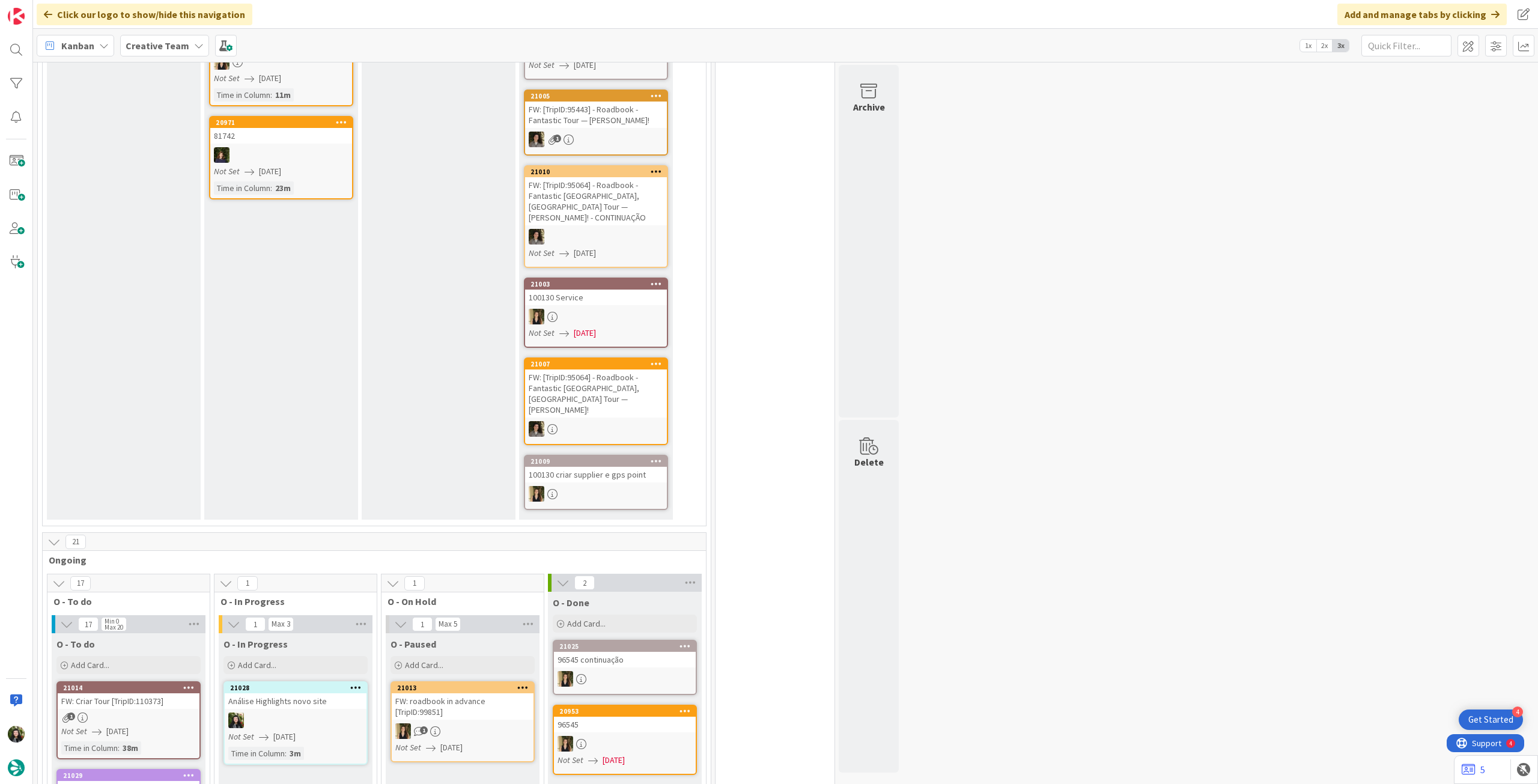
scroll to position [641, 0]
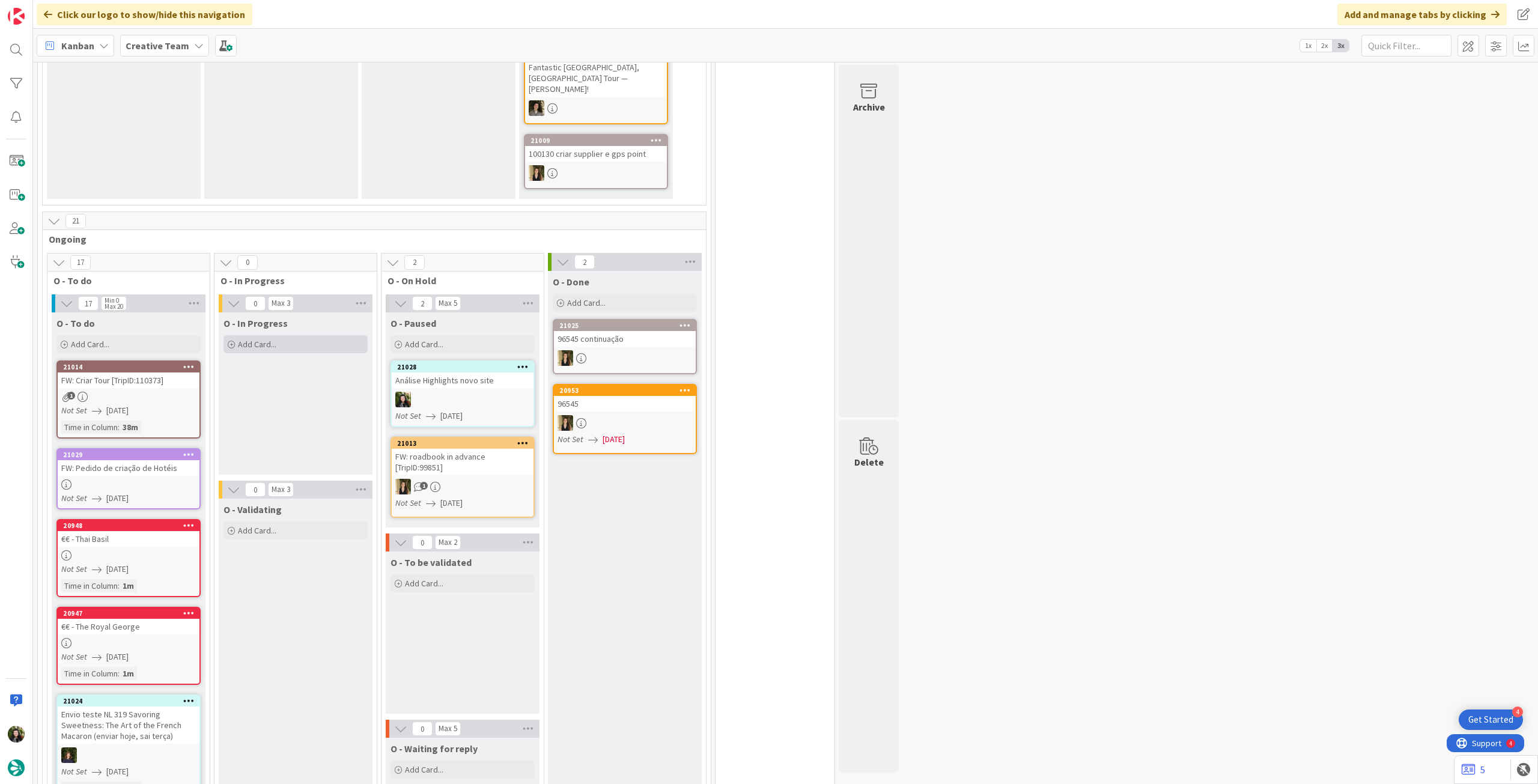
drag, startPoint x: 265, startPoint y: 321, endPoint x: 290, endPoint y: 330, distance: 26.6
click at [268, 339] on span "Add Card..." at bounding box center [257, 344] width 39 height 11
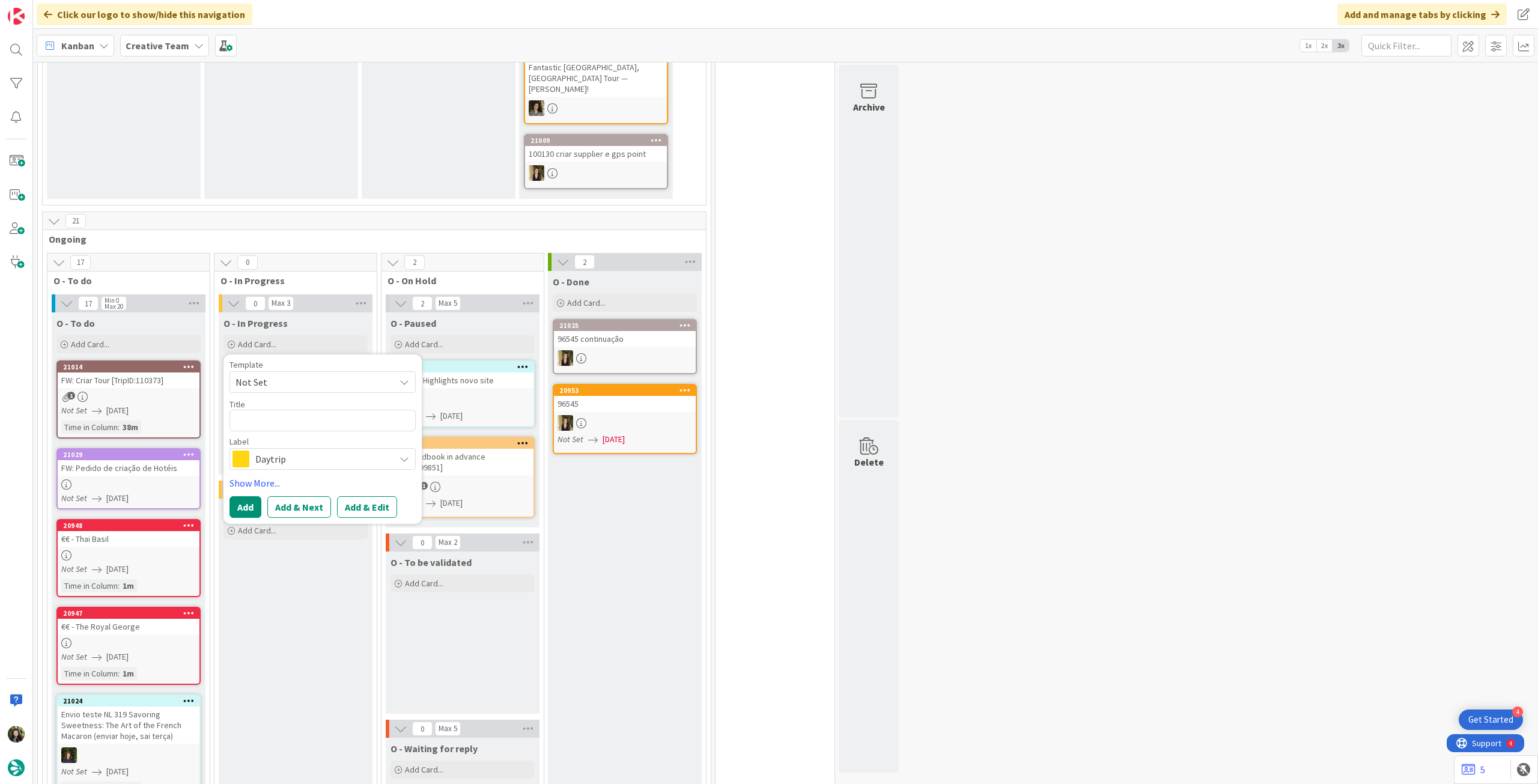
click at [334, 450] on span "Daytrip" at bounding box center [322, 459] width 134 height 17
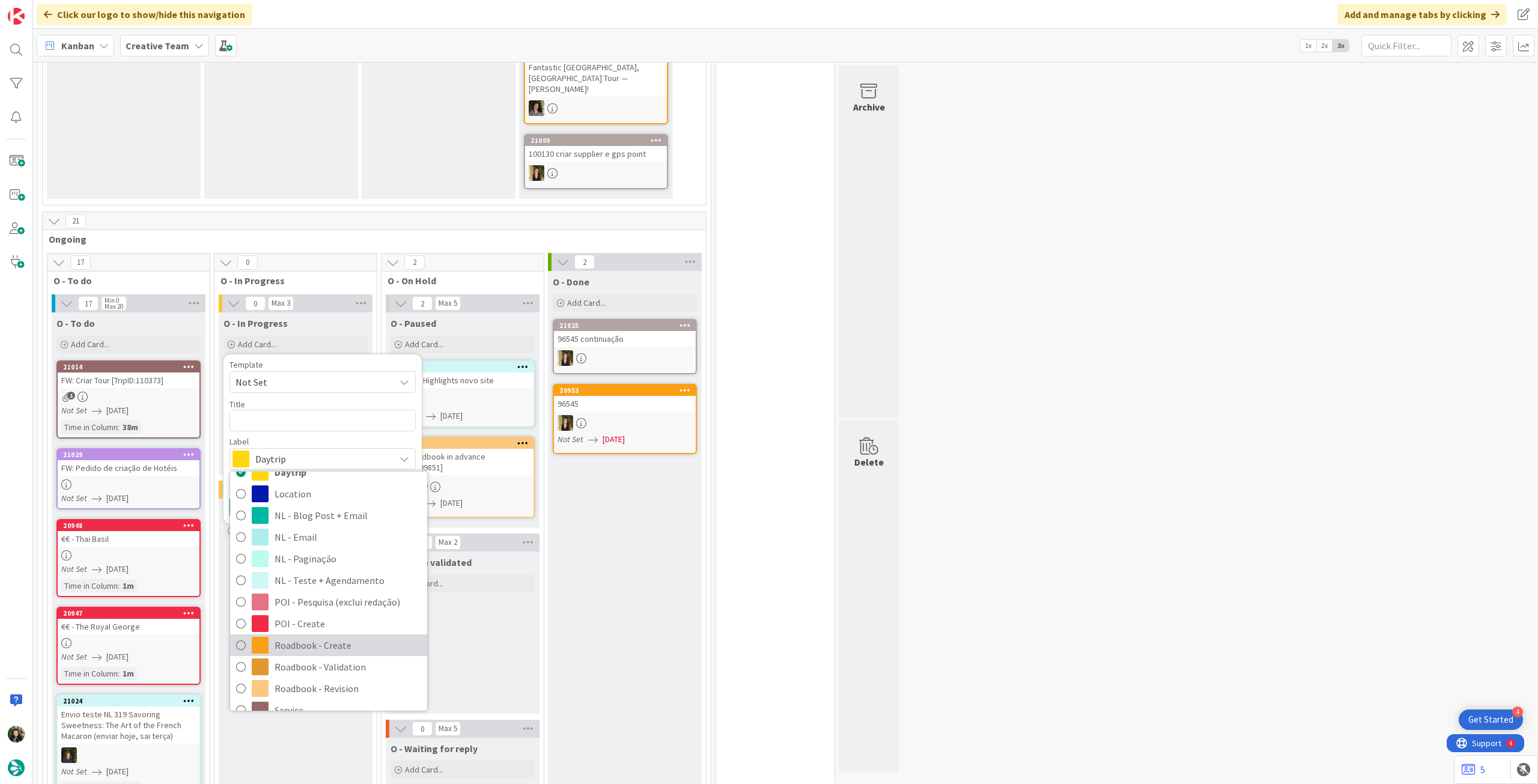
scroll to position [160, 0]
click at [321, 642] on span "Service Aux" at bounding box center [347, 651] width 147 height 18
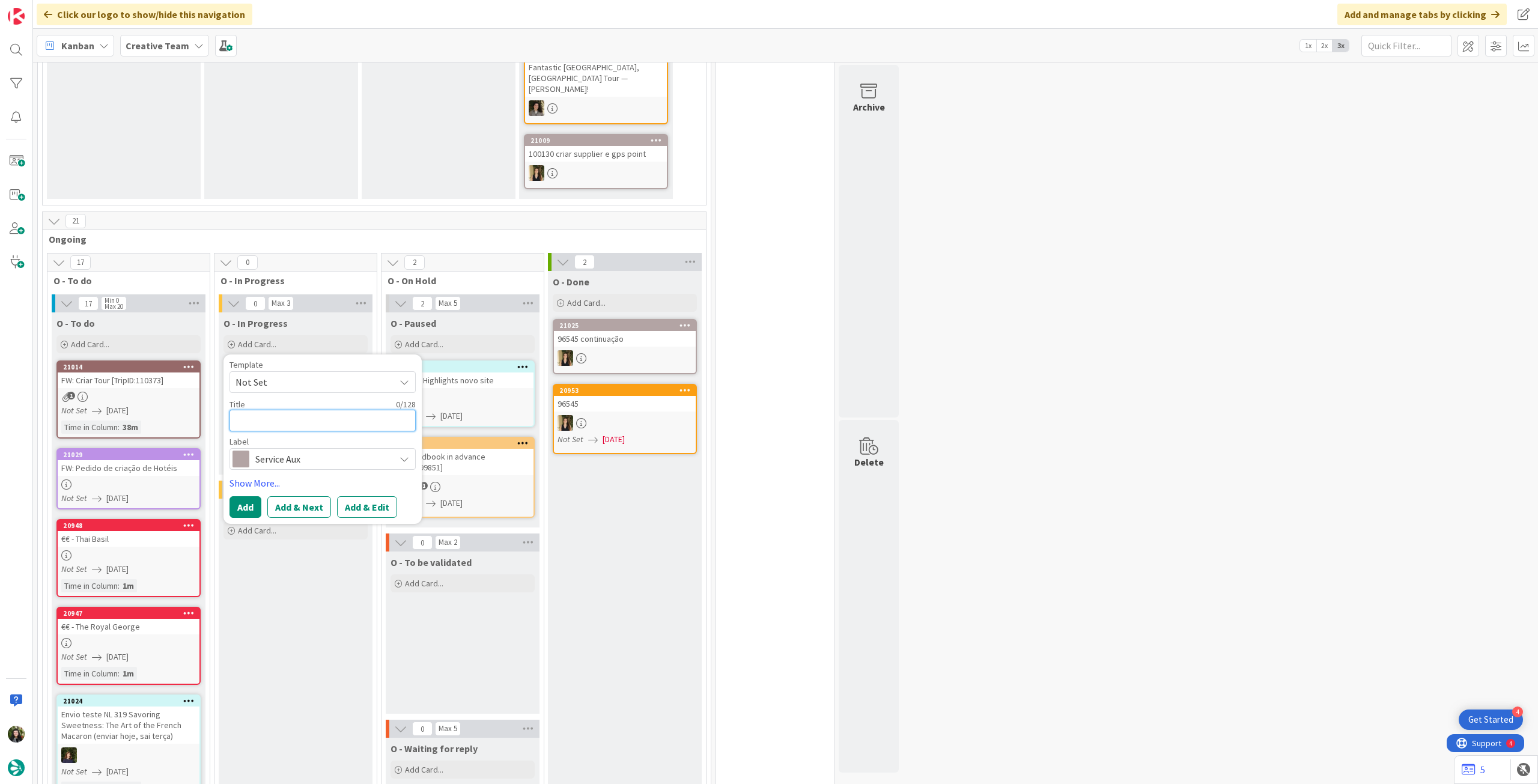
click at [343, 409] on textarea at bounding box center [322, 420] width 186 height 21
paste textarea "Cernobbio"
click at [247, 496] on button "Add" at bounding box center [245, 507] width 32 height 21
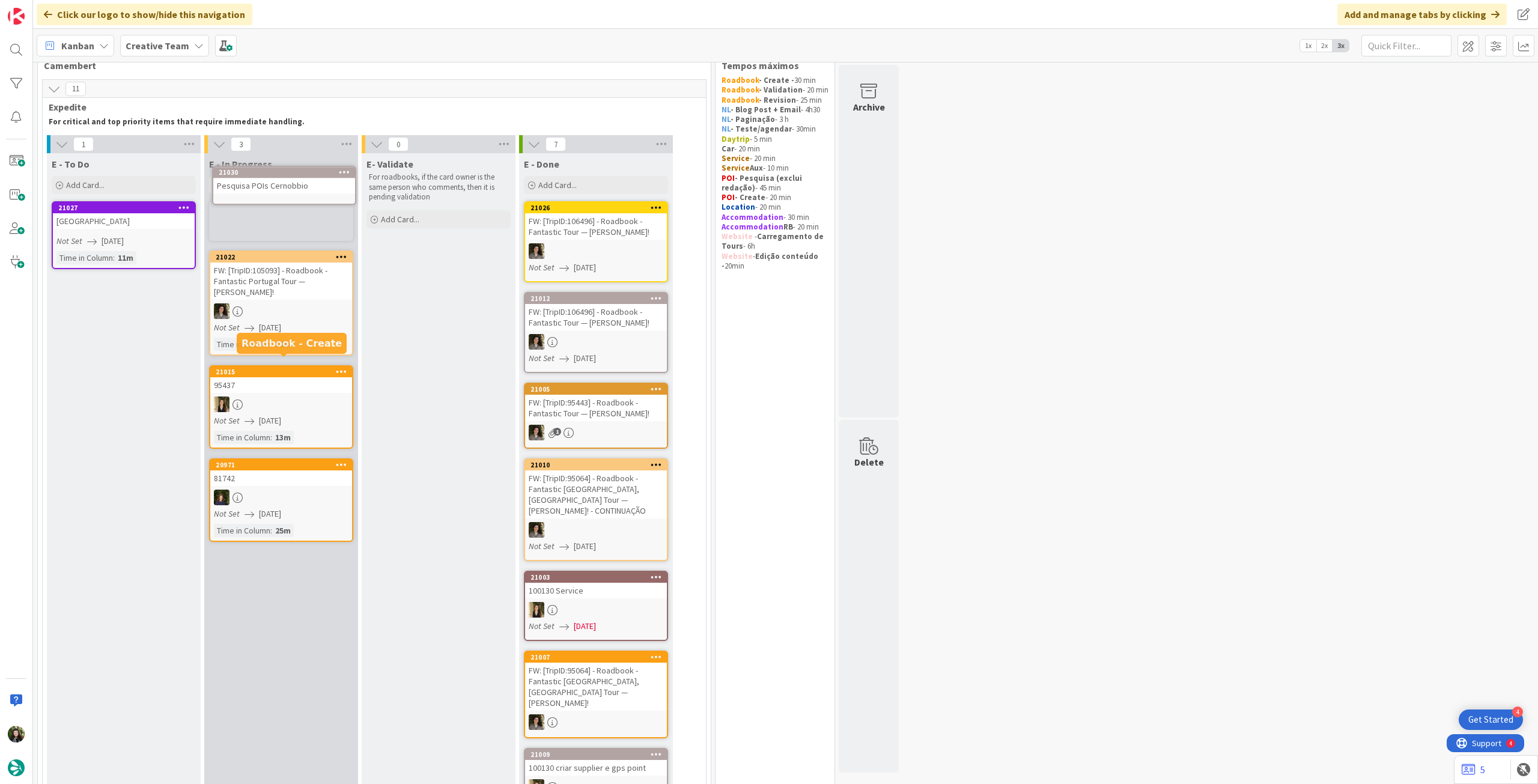
scroll to position [0, 0]
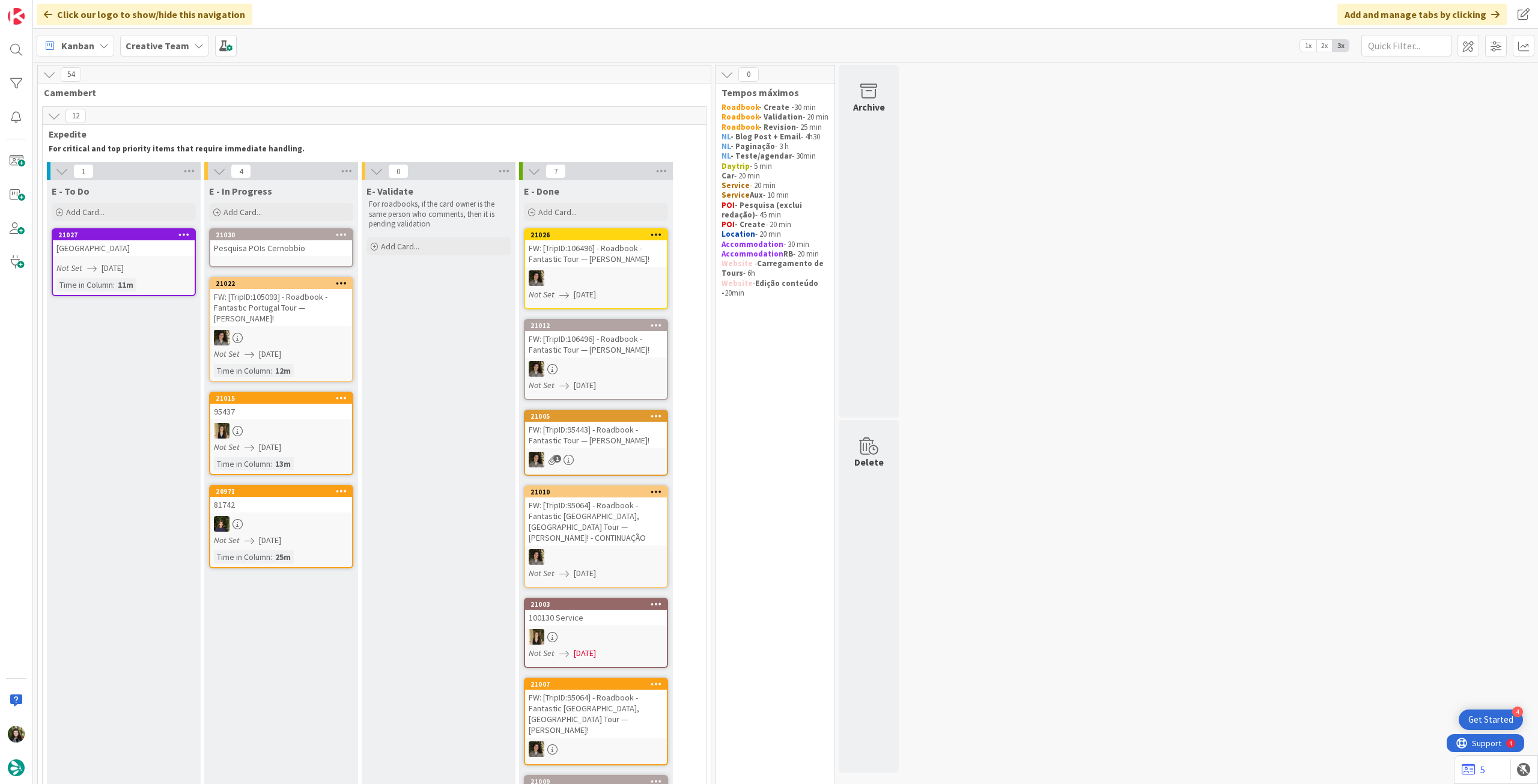
click at [268, 245] on div "Pesquisa POIs Cernobbio" at bounding box center [281, 248] width 142 height 16
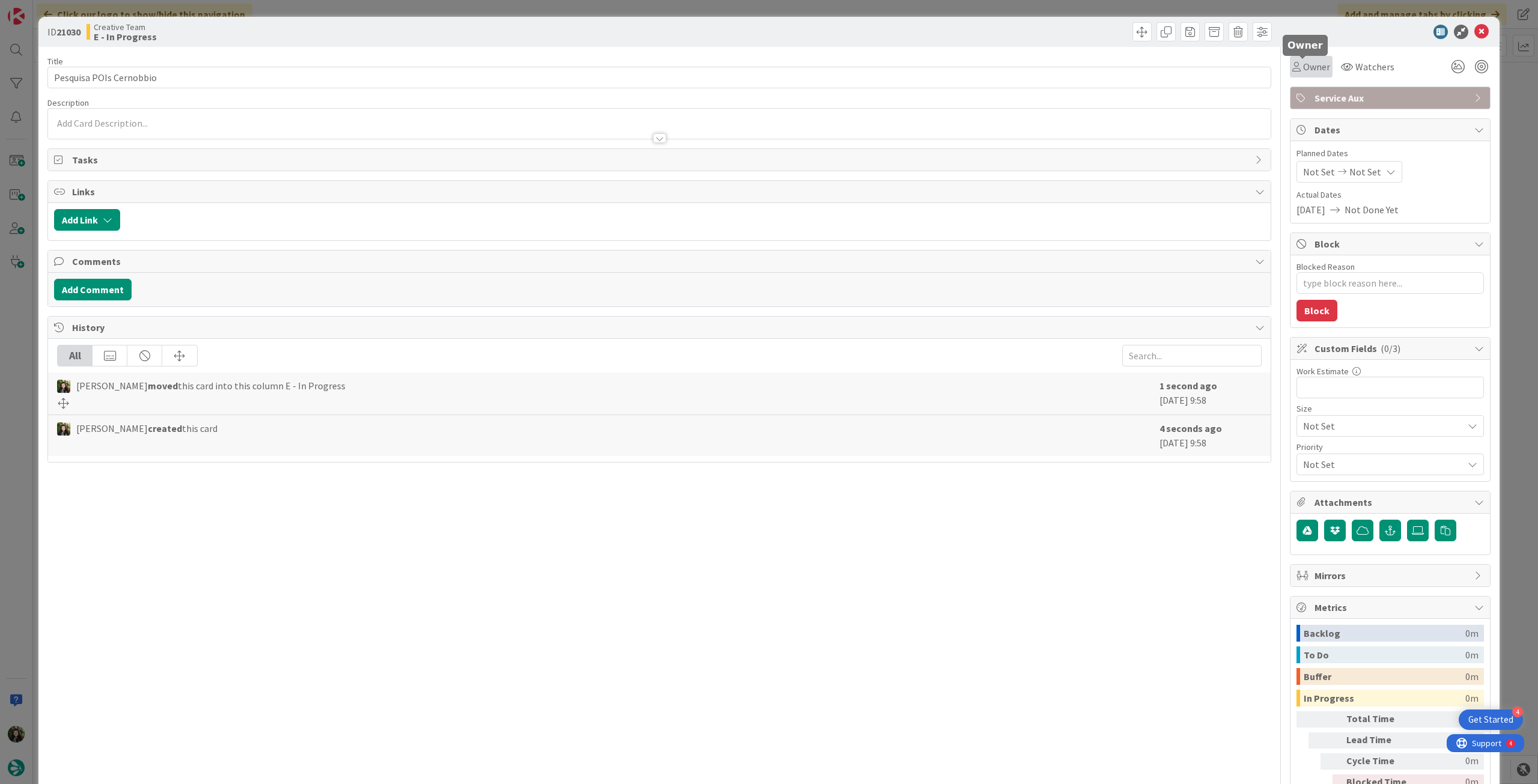
drag, startPoint x: 1309, startPoint y: 71, endPoint x: 1314, endPoint y: 76, distance: 7.1
click at [1310, 71] on span "Owner" at bounding box center [1317, 66] width 27 height 14
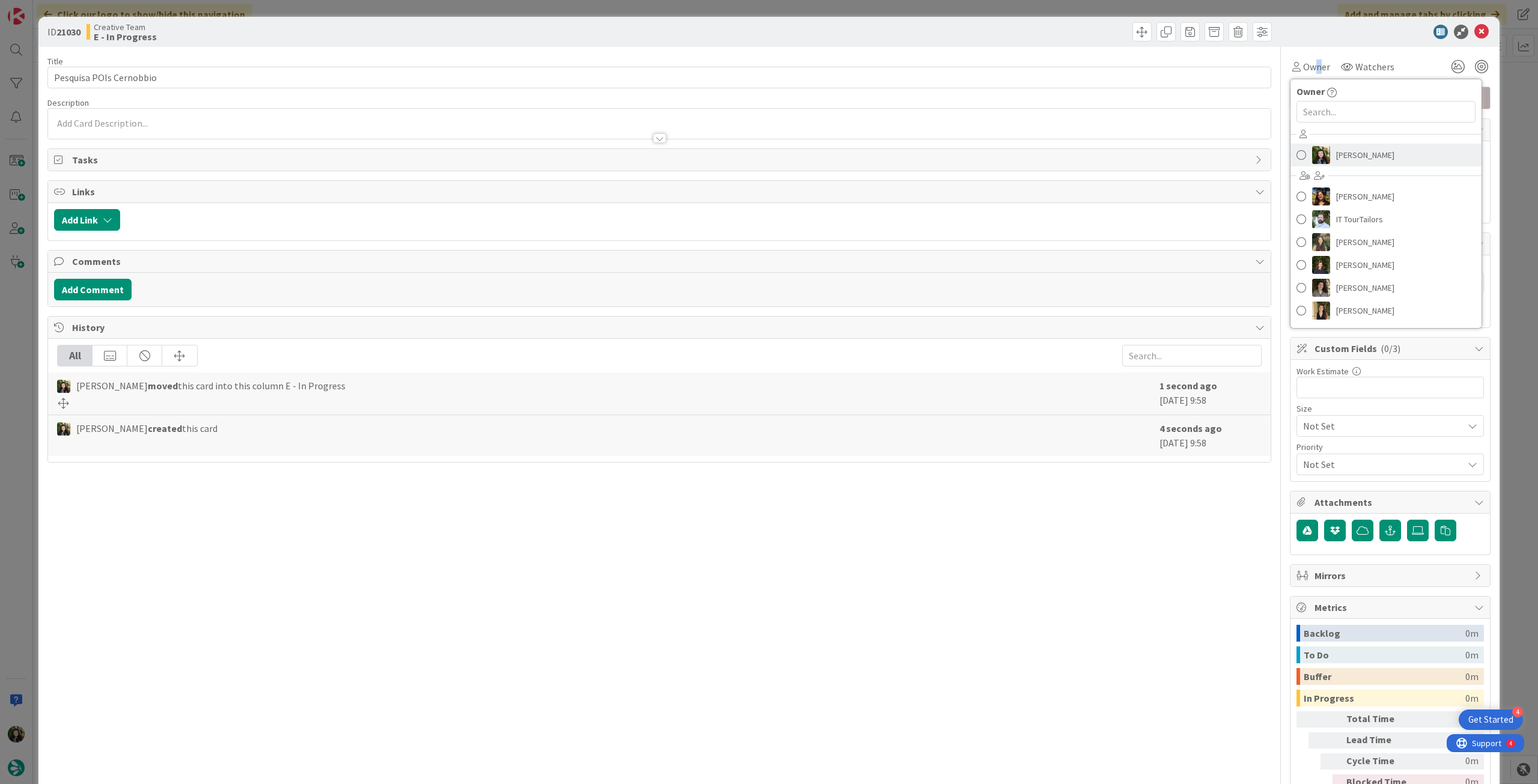
click at [1336, 156] on span "Beatriz Cassona" at bounding box center [1365, 155] width 59 height 18
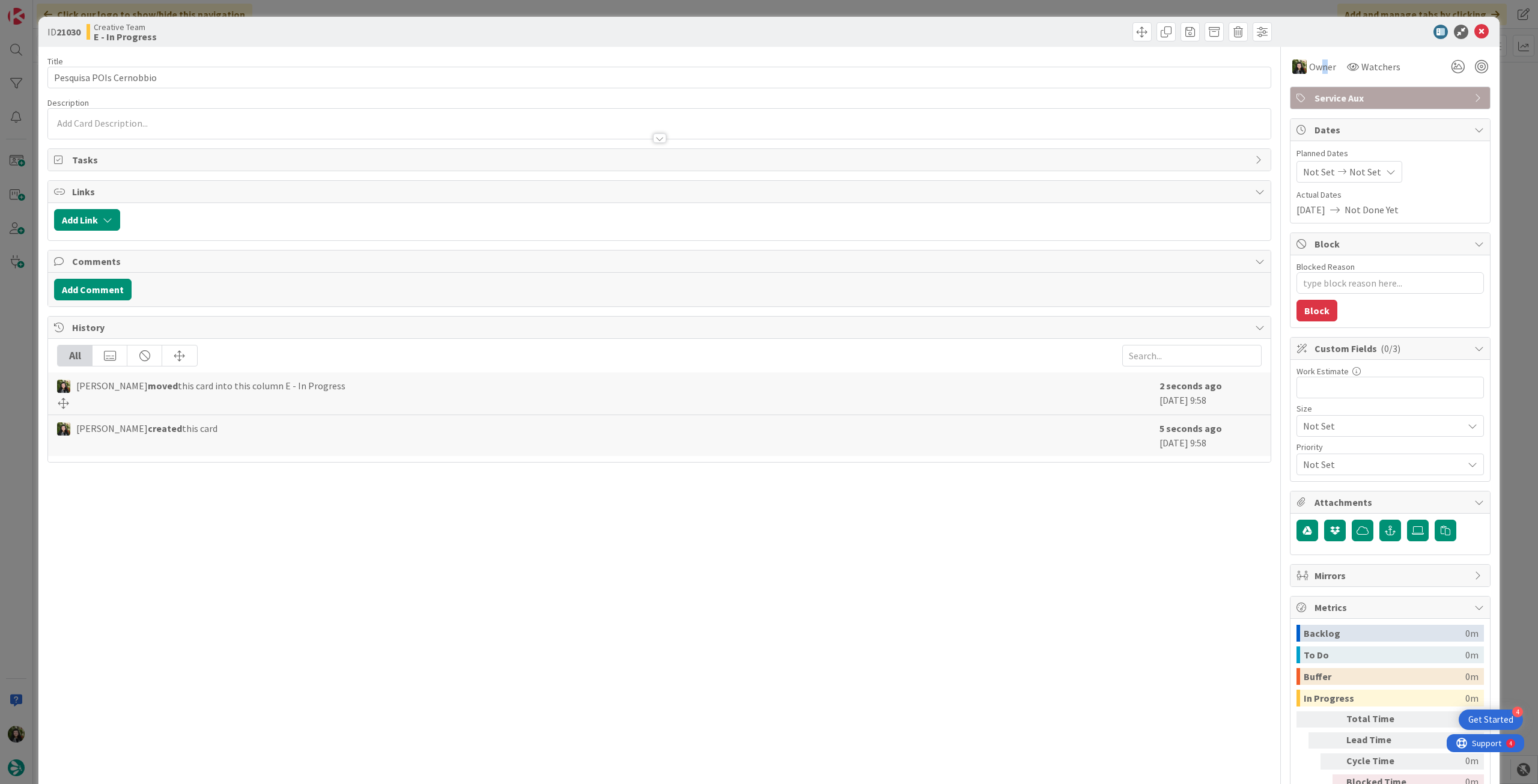
drag, startPoint x: 1361, startPoint y: 178, endPoint x: 1364, endPoint y: 183, distance: 5.8
click at [1362, 181] on div "Not Set Not Set" at bounding box center [1349, 172] width 106 height 21
drag, startPoint x: 1307, startPoint y: 457, endPoint x: 1341, endPoint y: 289, distance: 171.4
click at [1309, 457] on icon at bounding box center [1318, 453] width 18 height 14
click at [1474, 32] on icon at bounding box center [1481, 31] width 14 height 14
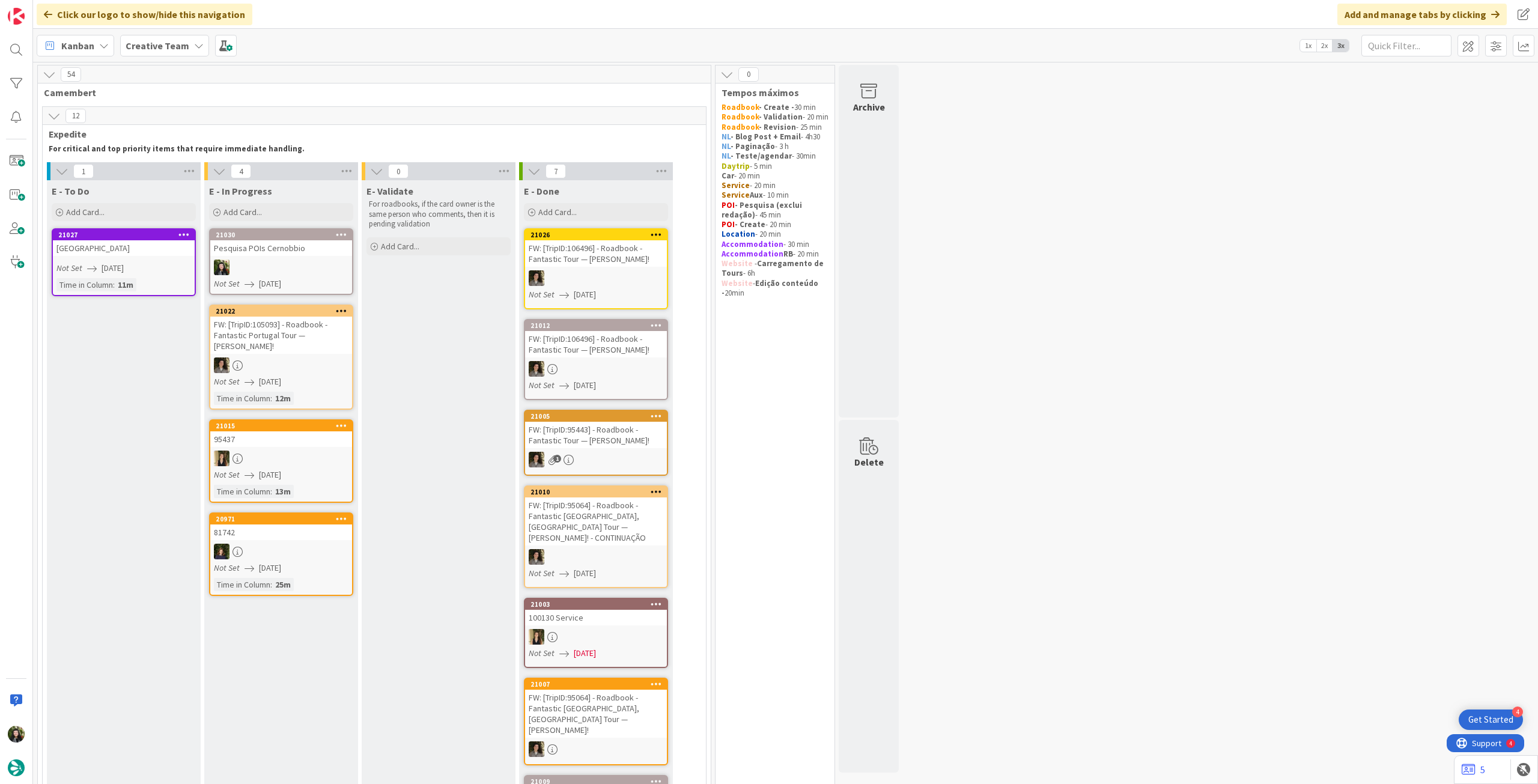
click at [326, 264] on div at bounding box center [281, 267] width 142 height 16
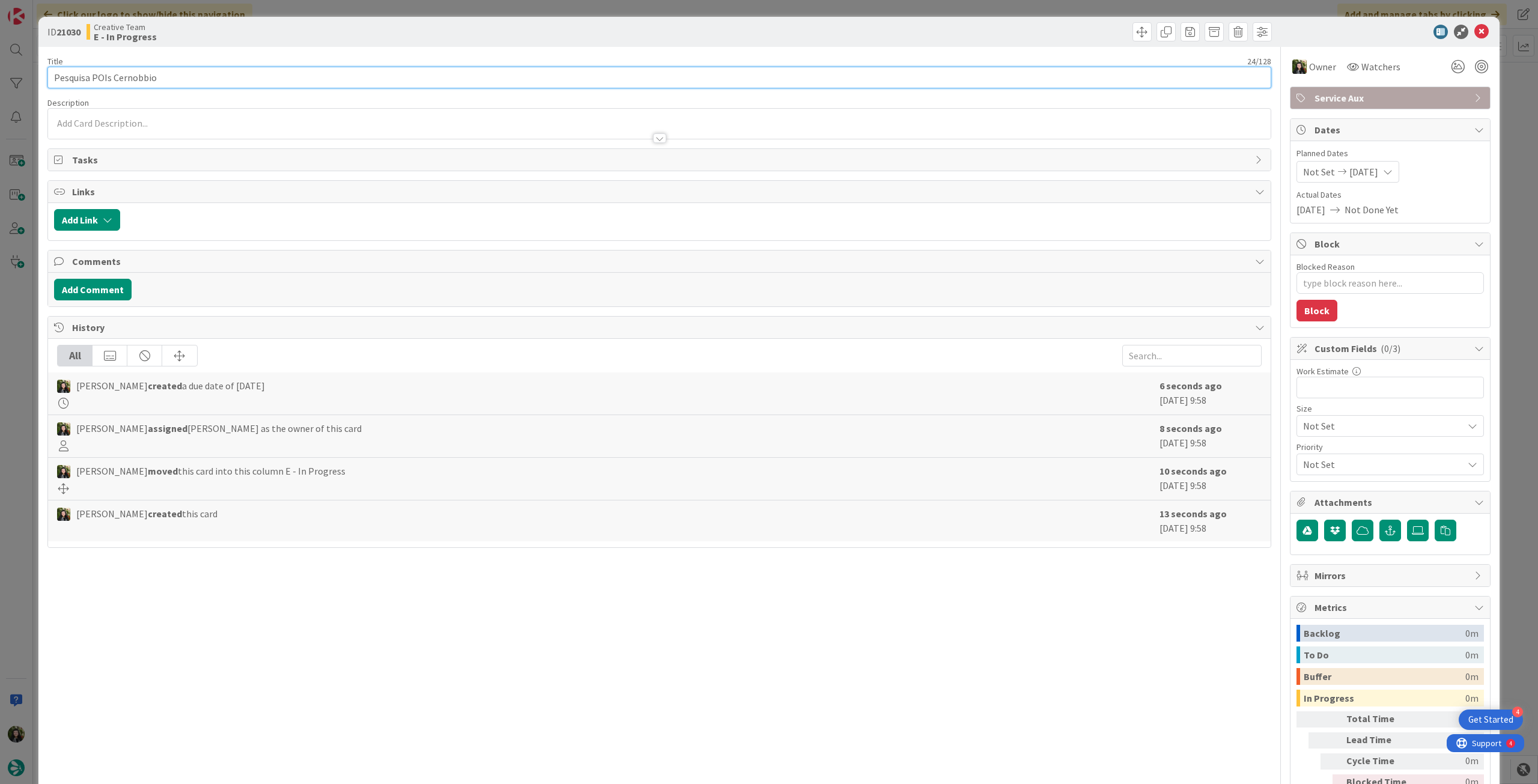
drag, startPoint x: 112, startPoint y: 78, endPoint x: 191, endPoint y: 76, distance: 79.0
click at [190, 76] on input "Pesquisa POIs Cernobbio" at bounding box center [659, 77] width 1223 height 21
drag, startPoint x: 1479, startPoint y: 34, endPoint x: 831, endPoint y: 185, distance: 665.4
click at [1477, 34] on icon at bounding box center [1481, 31] width 14 height 14
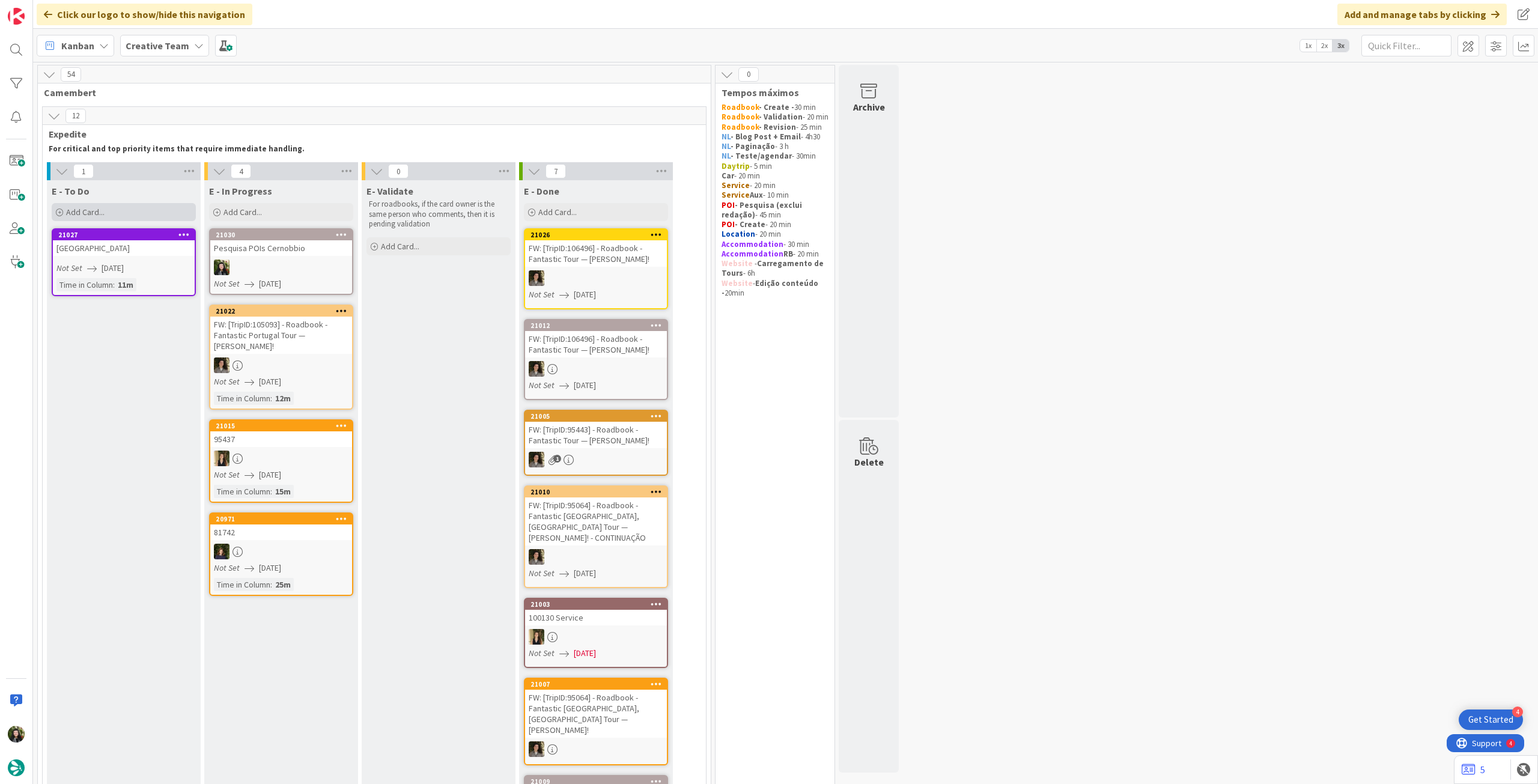
click at [139, 205] on div "Add Card..." at bounding box center [124, 212] width 144 height 18
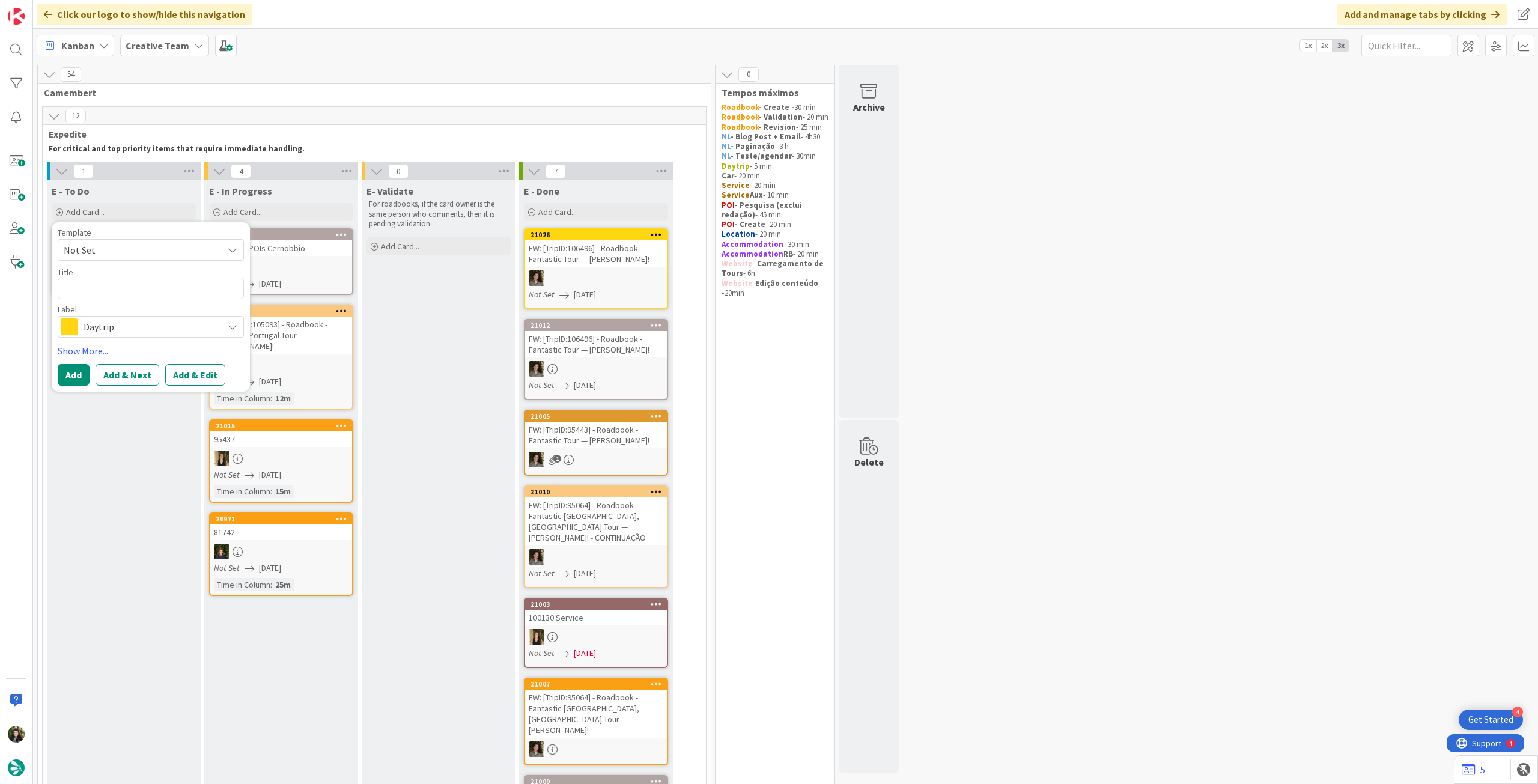
click at [145, 323] on span "Daytrip" at bounding box center [150, 327] width 134 height 17
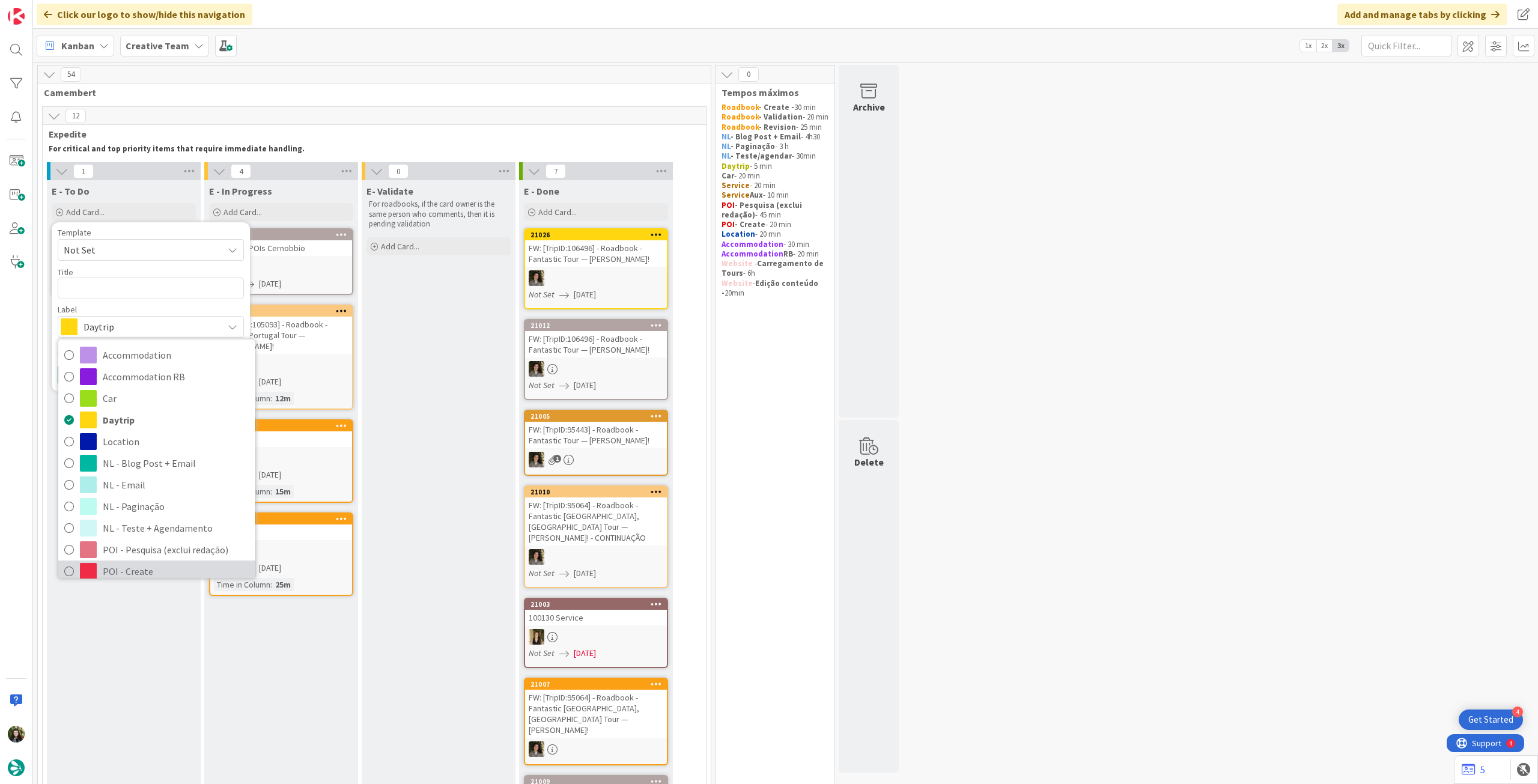
drag, startPoint x: 119, startPoint y: 569, endPoint x: 114, endPoint y: 472, distance: 97.1
click at [118, 567] on span "POI - Create" at bounding box center [176, 571] width 147 height 18
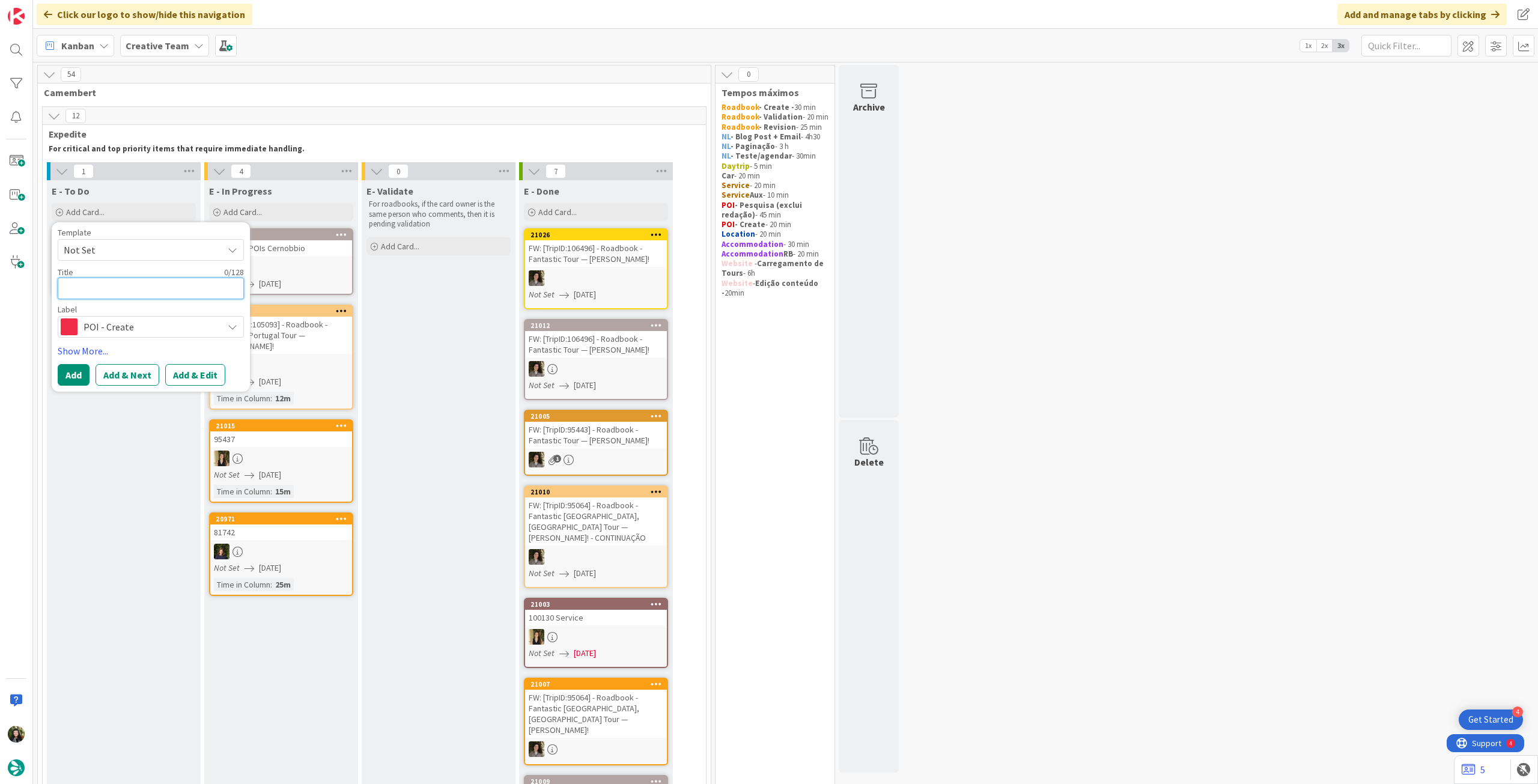
click at [128, 284] on textarea at bounding box center [150, 288] width 186 height 21
paste textarea "Piazza Risorgimento & Lakeside Promenade"
click at [70, 389] on button "Add" at bounding box center [74, 389] width 32 height 21
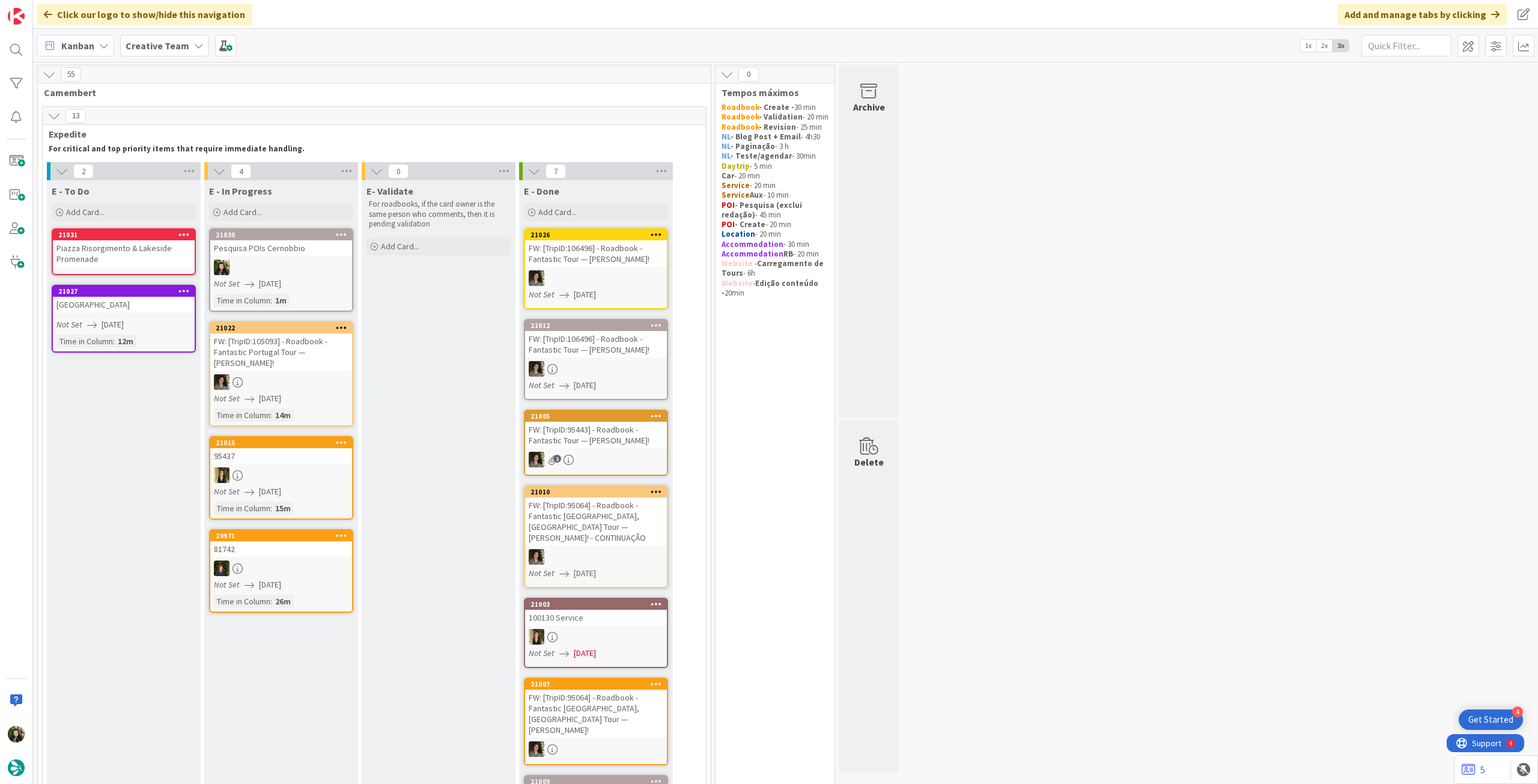
click at [119, 250] on div "Piazza Risorgimento & Lakeside Promenade" at bounding box center [124, 253] width 142 height 27
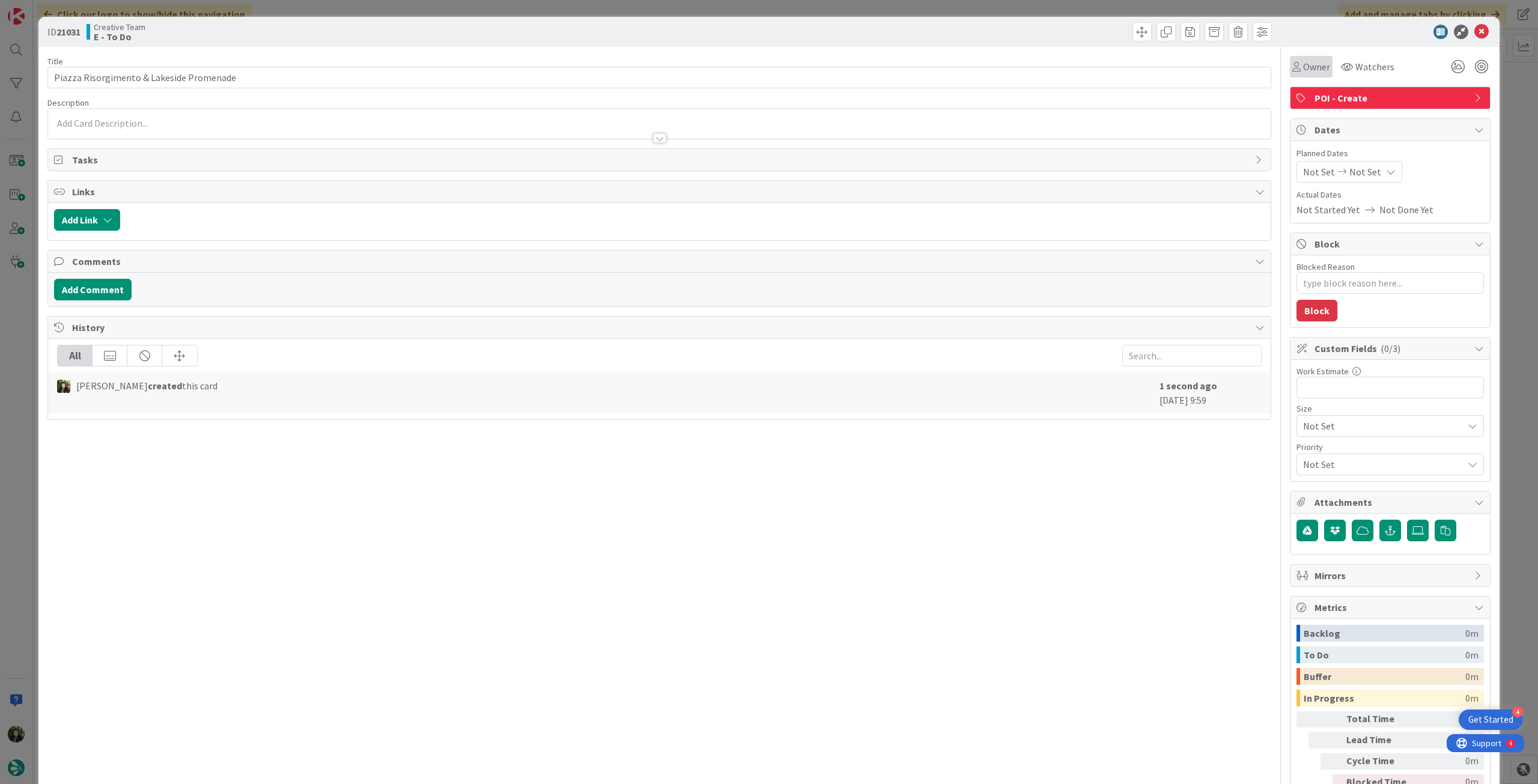
click at [1312, 63] on span "Owner" at bounding box center [1317, 66] width 27 height 14
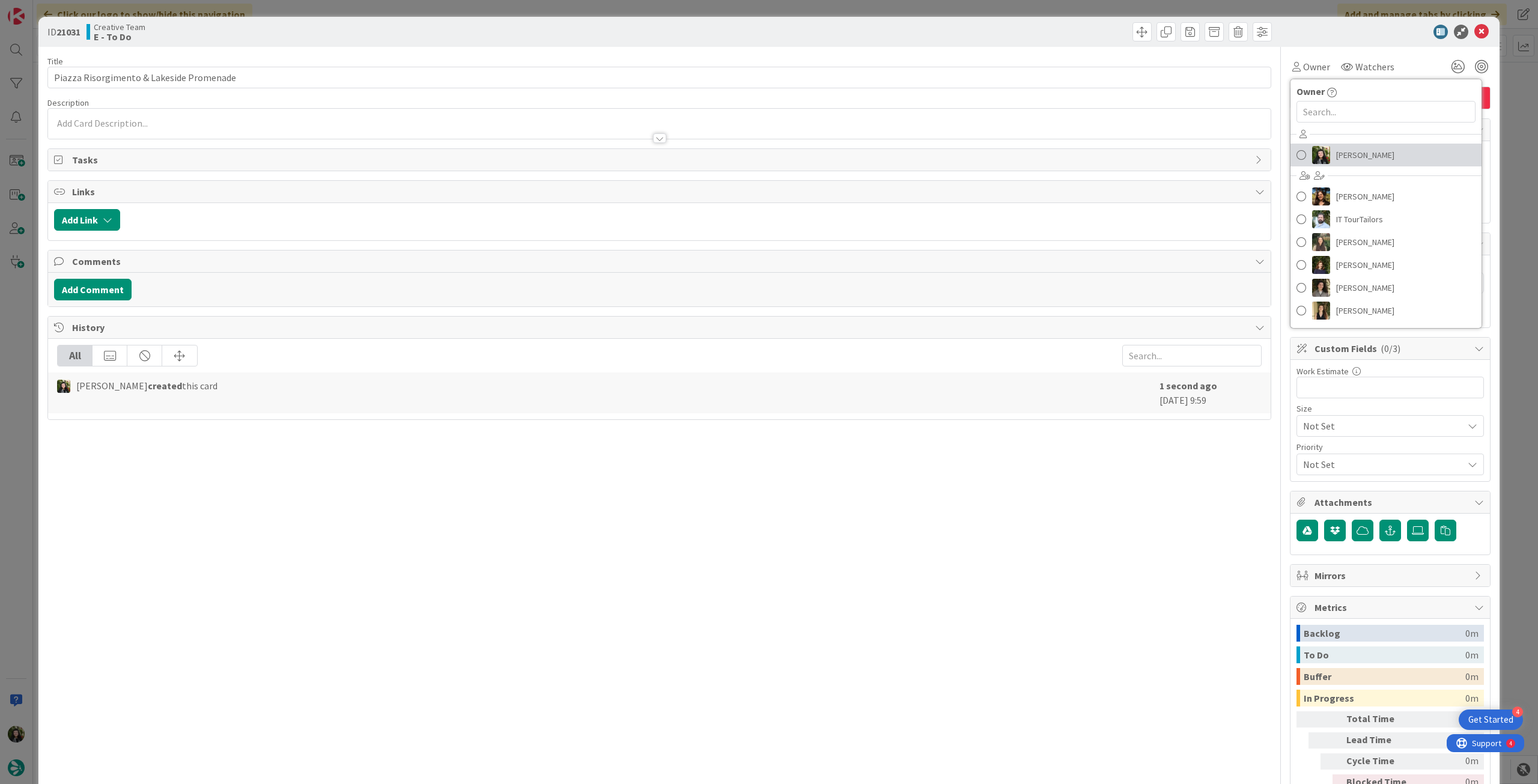
click at [1336, 156] on span "Beatriz Cassona" at bounding box center [1365, 155] width 59 height 18
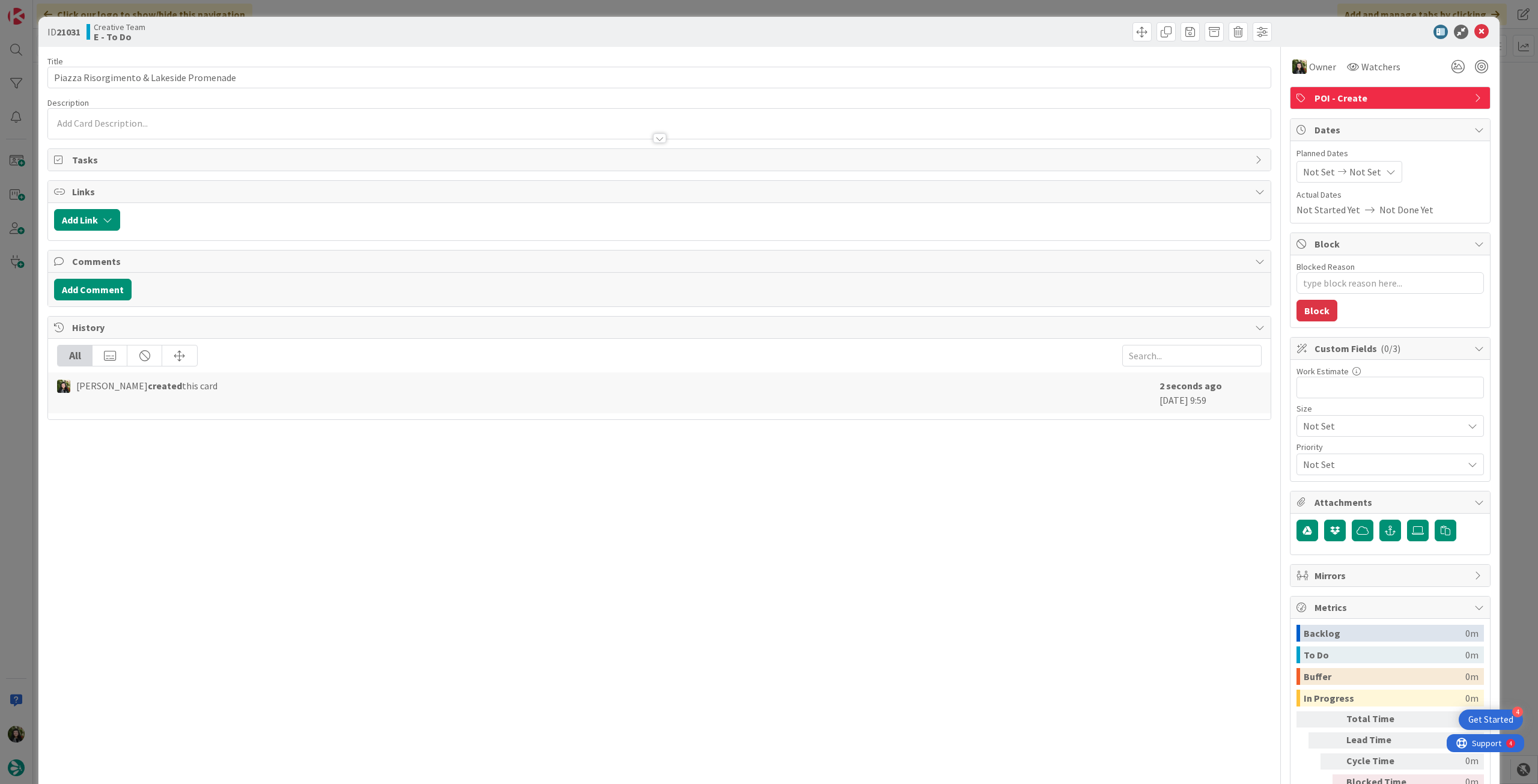
drag, startPoint x: 1353, startPoint y: 173, endPoint x: 1359, endPoint y: 182, distance: 10.8
click at [1354, 173] on span "Not Set" at bounding box center [1366, 172] width 32 height 14
click at [1302, 457] on div "Su Mo Tu We Th Fr Sa July 2025 1 2 3 4 5 6 7 8 9 10 11 12 13 14 15 16 17 18 19 …" at bounding box center [1392, 330] width 180 height 280
drag, startPoint x: 1304, startPoint y: 453, endPoint x: 1307, endPoint y: 446, distance: 7.6
click at [1309, 453] on icon at bounding box center [1318, 453] width 18 height 14
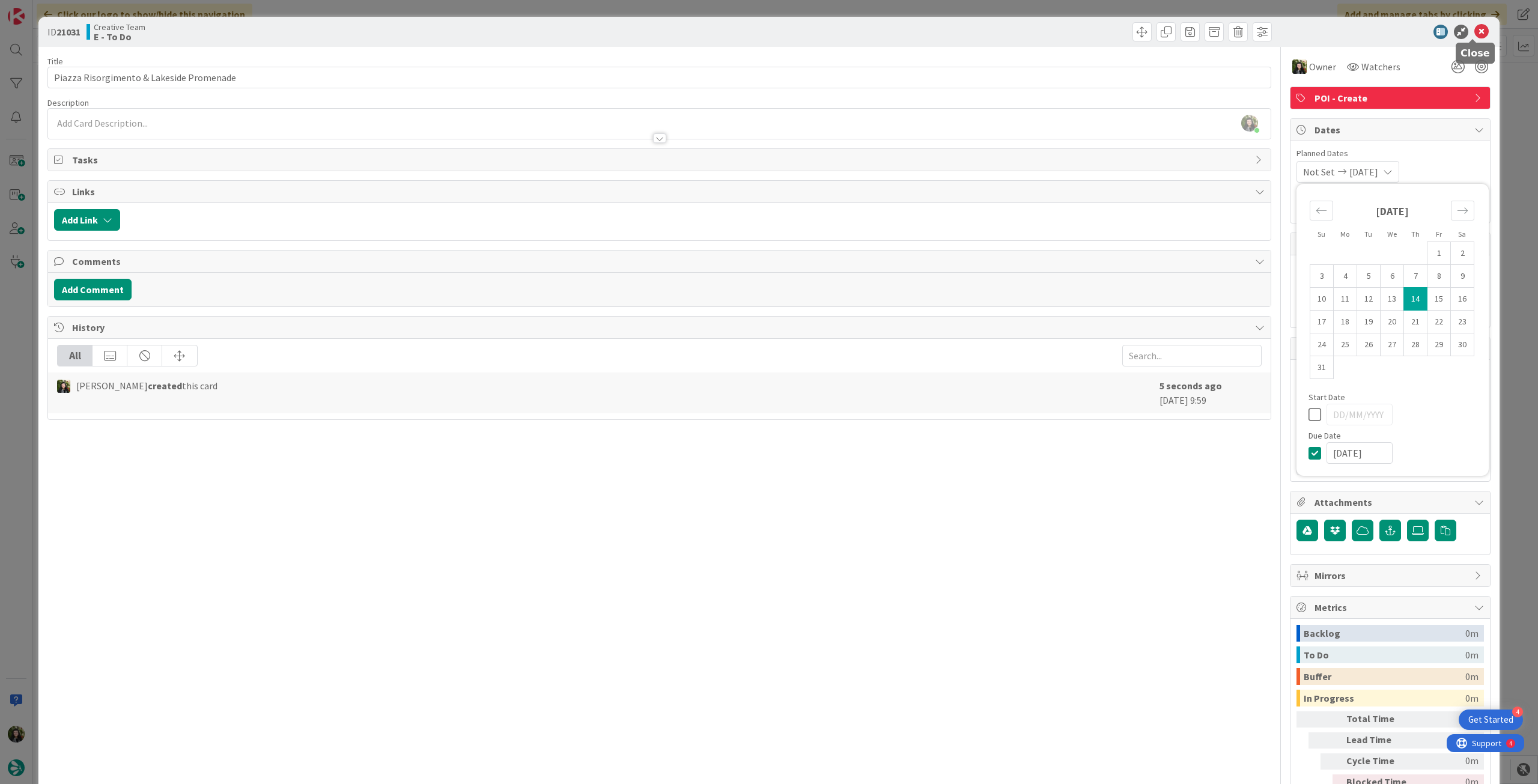
click at [1476, 27] on icon at bounding box center [1481, 31] width 14 height 14
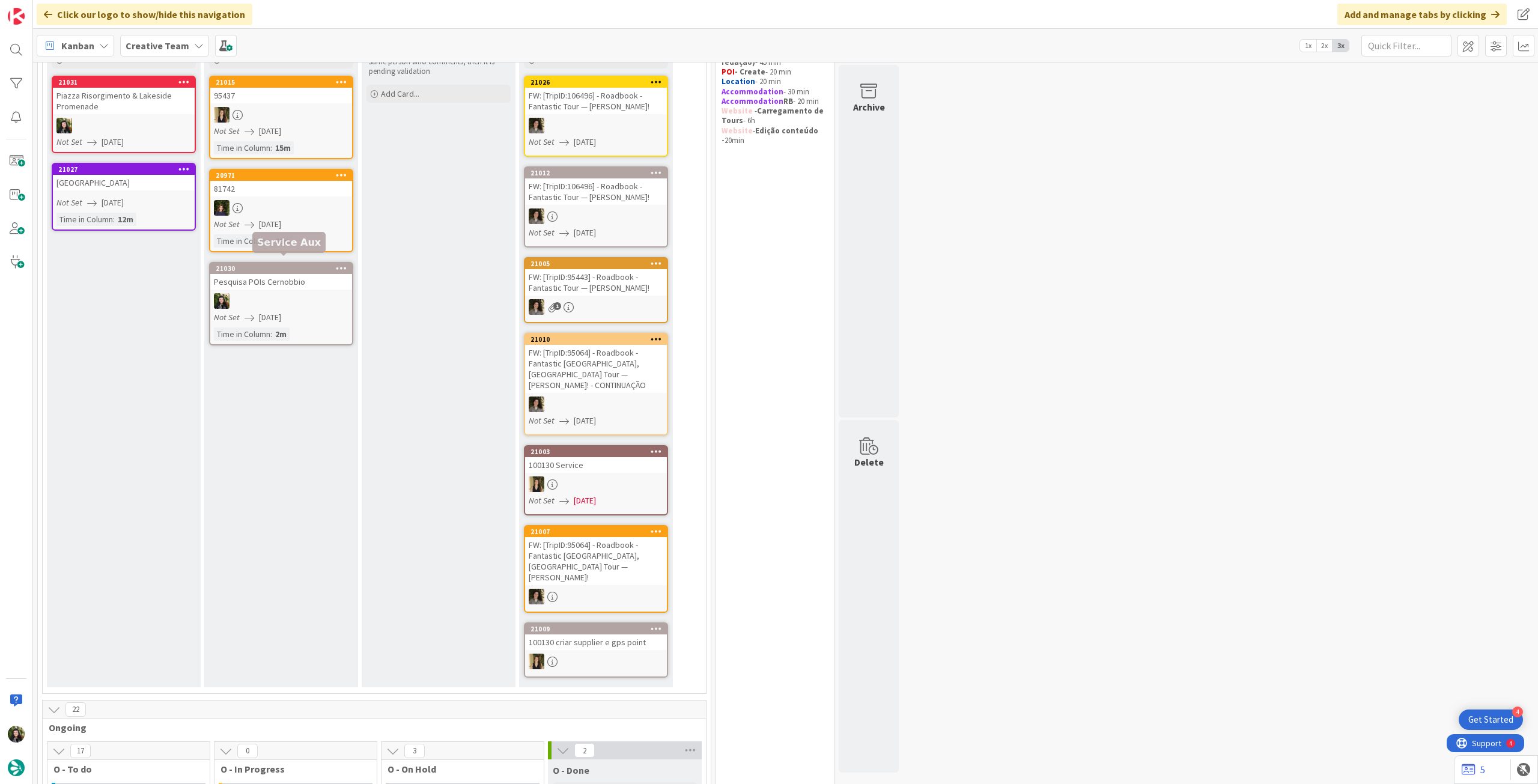
scroll to position [160, 0]
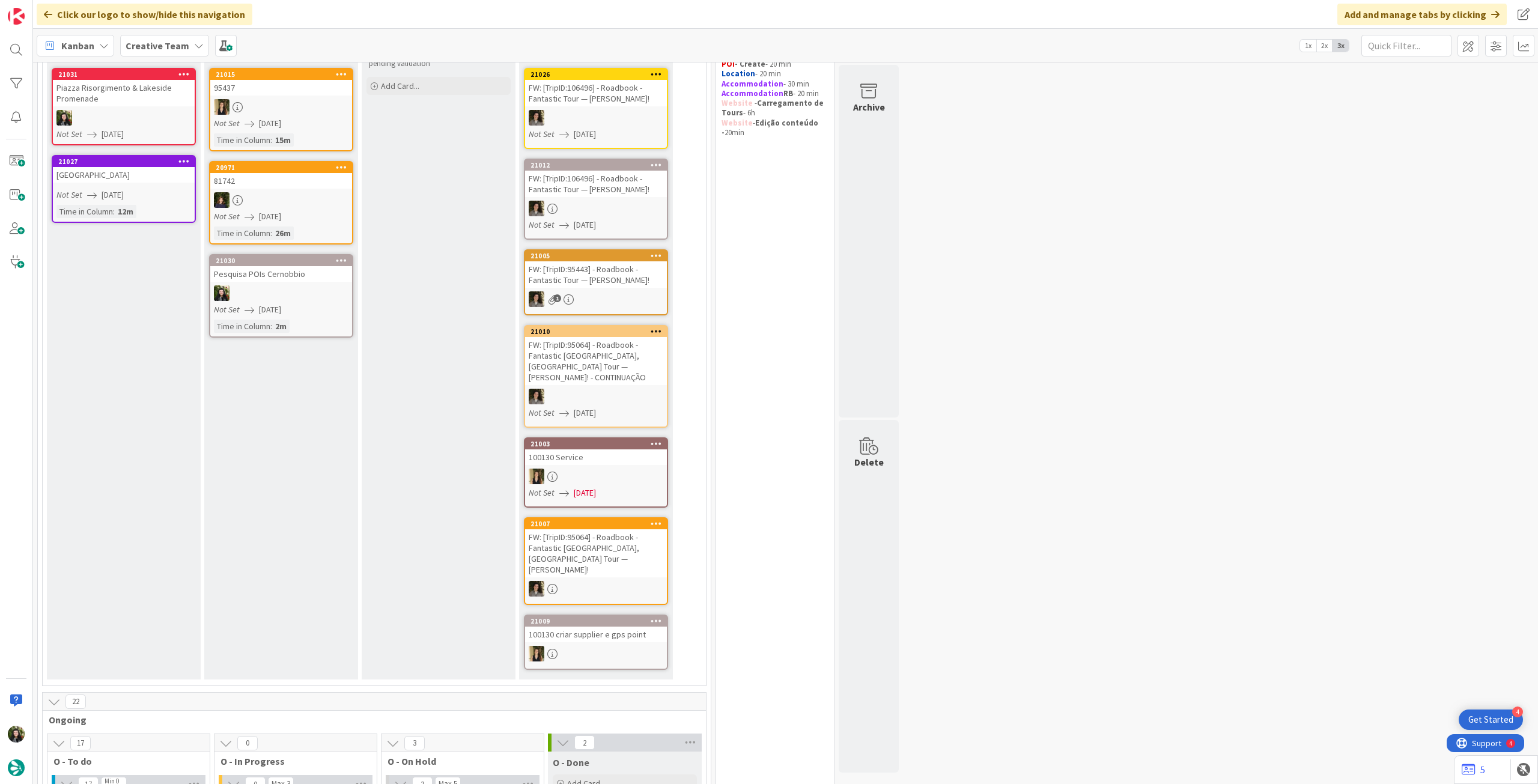
click at [277, 302] on link "21030 Pesquisa POIs Cernobbio Not Set 14/08/2025 Time in Column : 2m" at bounding box center [281, 296] width 144 height 84
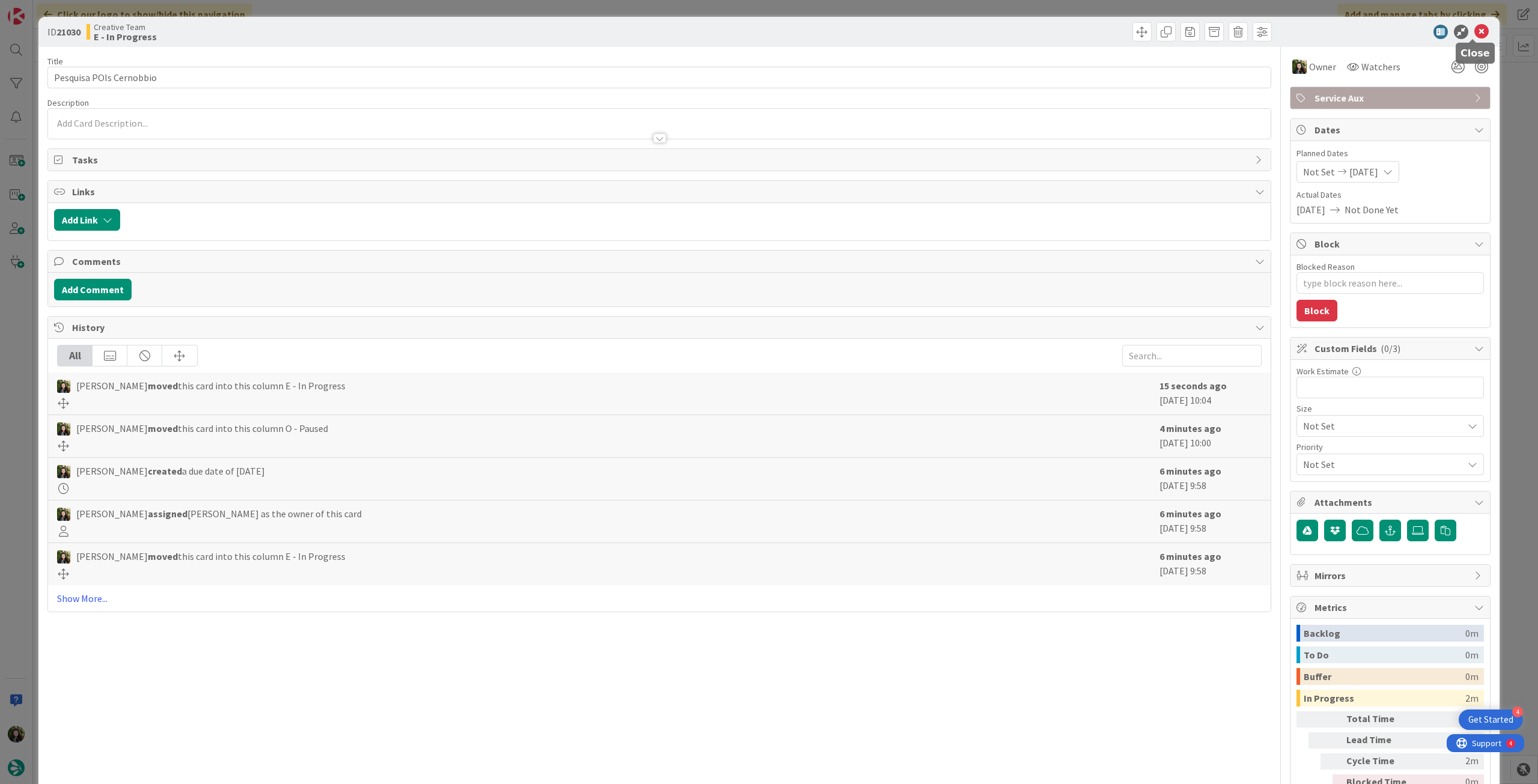
click at [1475, 29] on icon at bounding box center [1481, 31] width 14 height 14
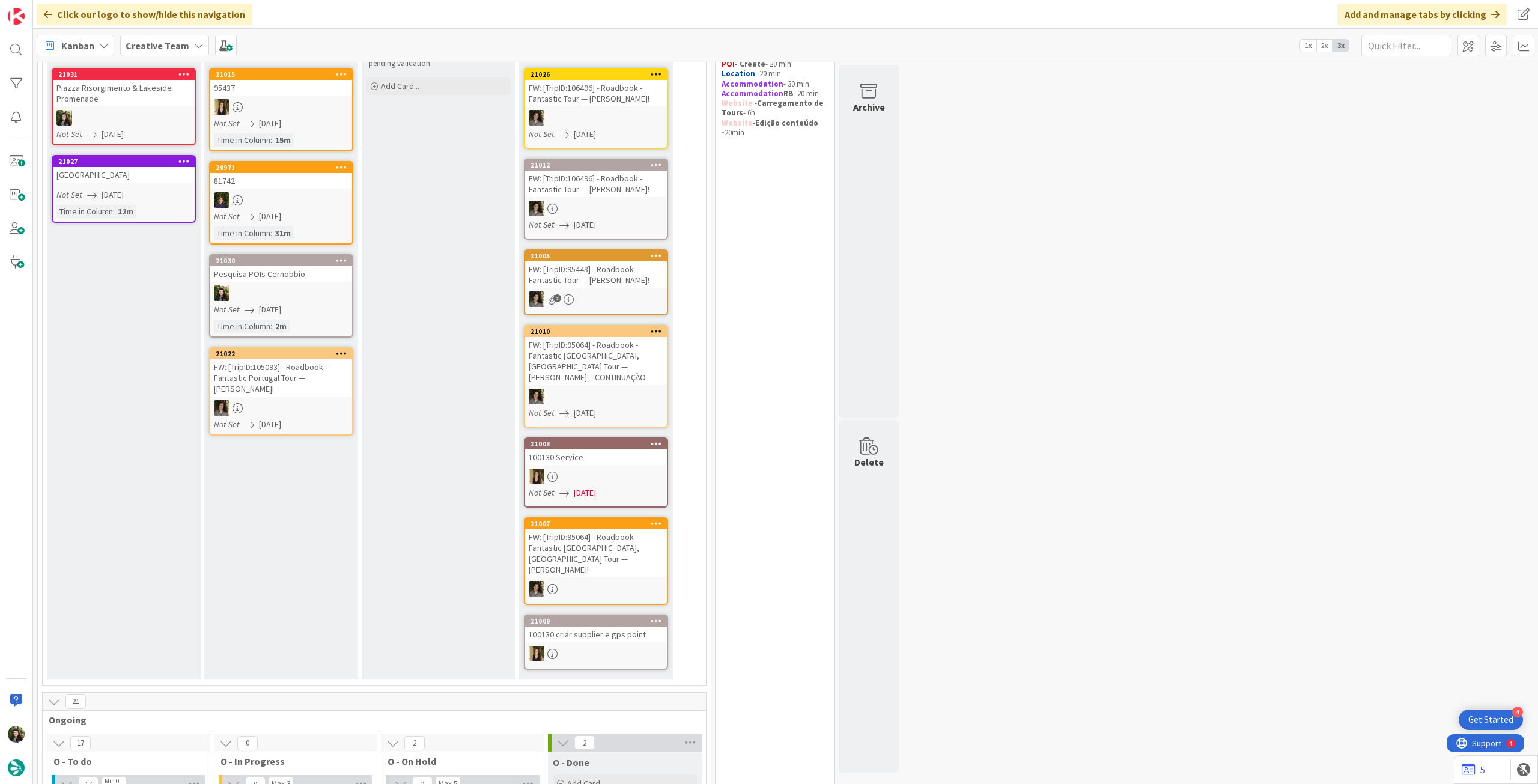
click at [128, 122] on div at bounding box center [124, 118] width 142 height 16
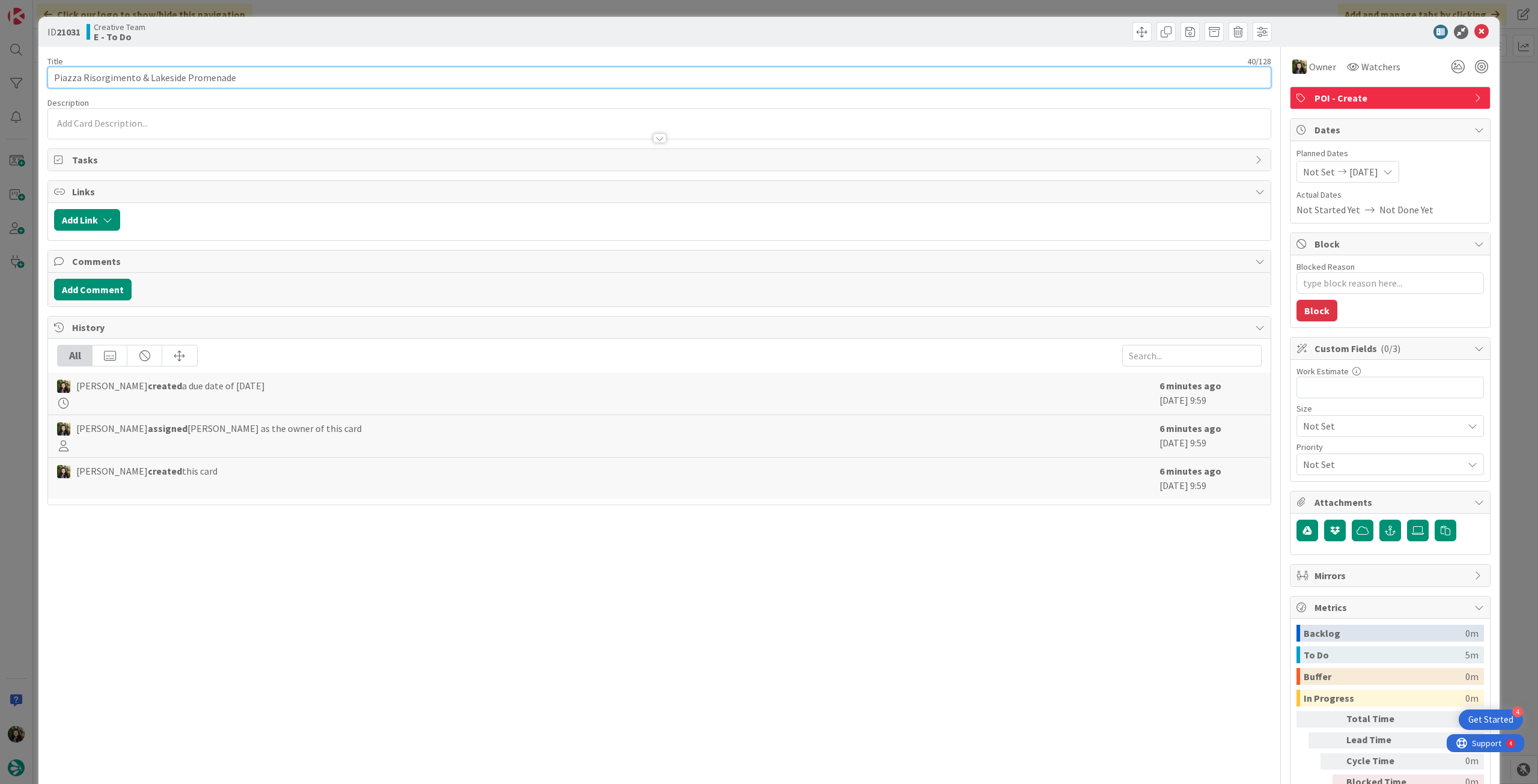
drag, startPoint x: 131, startPoint y: 76, endPoint x: 53, endPoint y: 76, distance: 78.0
click at [53, 76] on input "Piazza Risorgimento & Lakeside Promenade" at bounding box center [659, 77] width 1223 height 21
click at [121, 77] on input "Piazza Risorgimento & Lakeside Promenade" at bounding box center [659, 77] width 1223 height 21
drag, startPoint x: 134, startPoint y: 79, endPoint x: 49, endPoint y: 74, distance: 85.1
click at [49, 74] on input "Piazza Risorgimento & Lakeside Promenade" at bounding box center [659, 77] width 1223 height 21
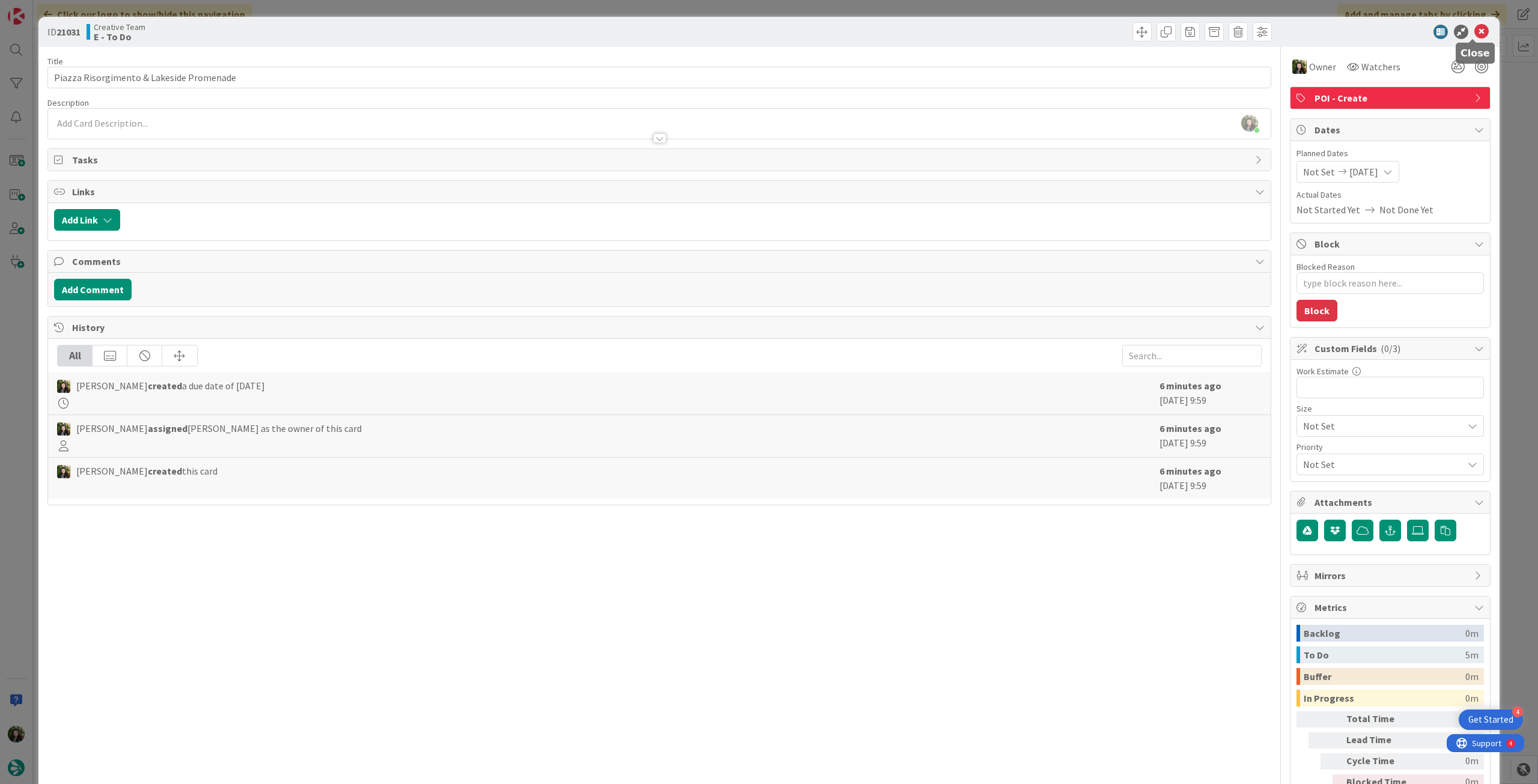
click at [1479, 30] on div at bounding box center [1385, 31] width 213 height 14
click at [1474, 30] on icon at bounding box center [1481, 31] width 14 height 14
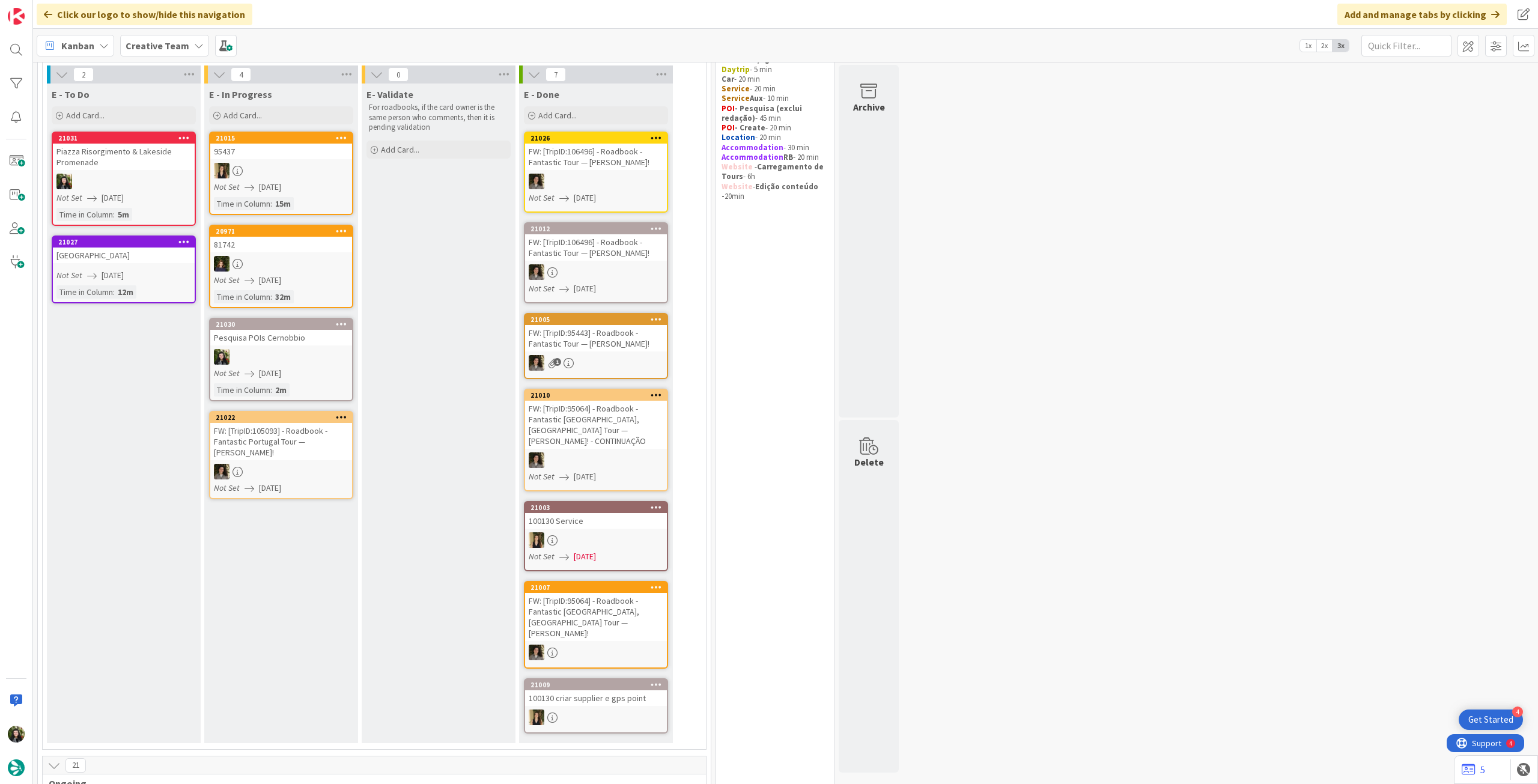
scroll to position [80, 0]
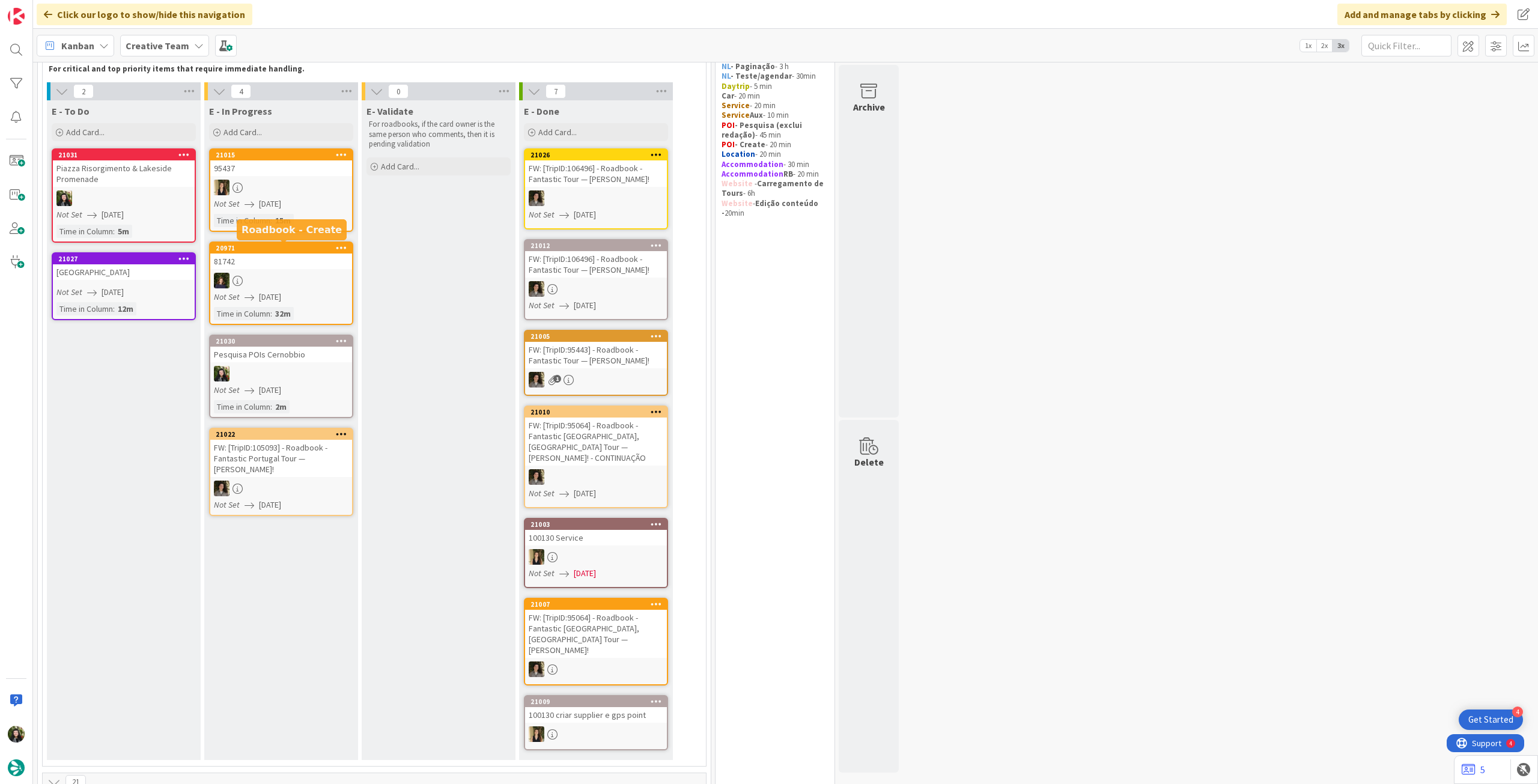
click at [320, 205] on div "Not Set 14/08/2025" at bounding box center [283, 204] width 138 height 13
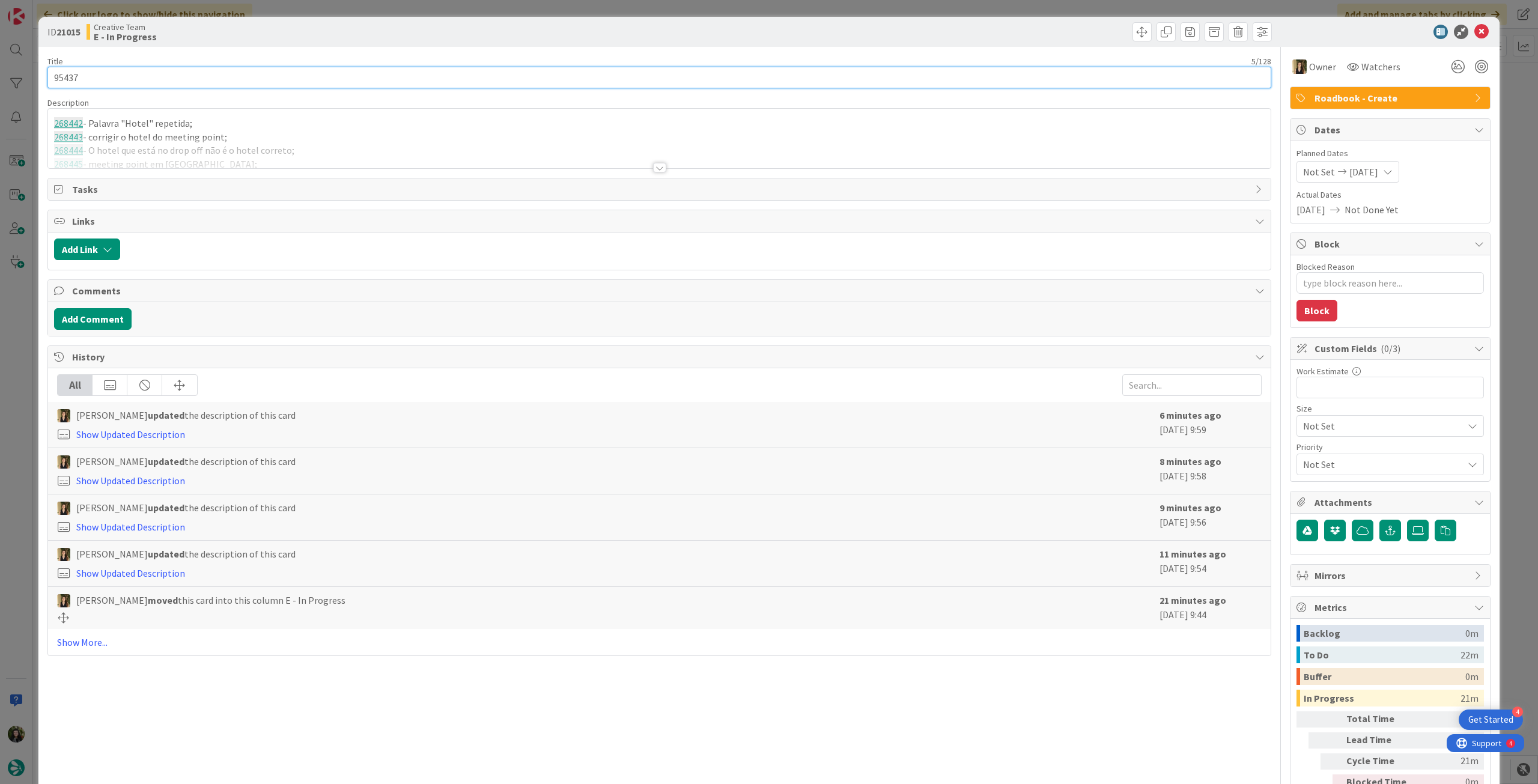
drag, startPoint x: 77, startPoint y: 77, endPoint x: 24, endPoint y: 76, distance: 53.0
click at [23, 76] on div "ID 21015 Creative Team E - In Progress Title 5 / 128 95437 Description 268442 -…" at bounding box center [769, 392] width 1538 height 784
drag, startPoint x: 1478, startPoint y: 30, endPoint x: 1206, endPoint y: 89, distance: 278.3
click at [1477, 30] on icon at bounding box center [1481, 31] width 14 height 14
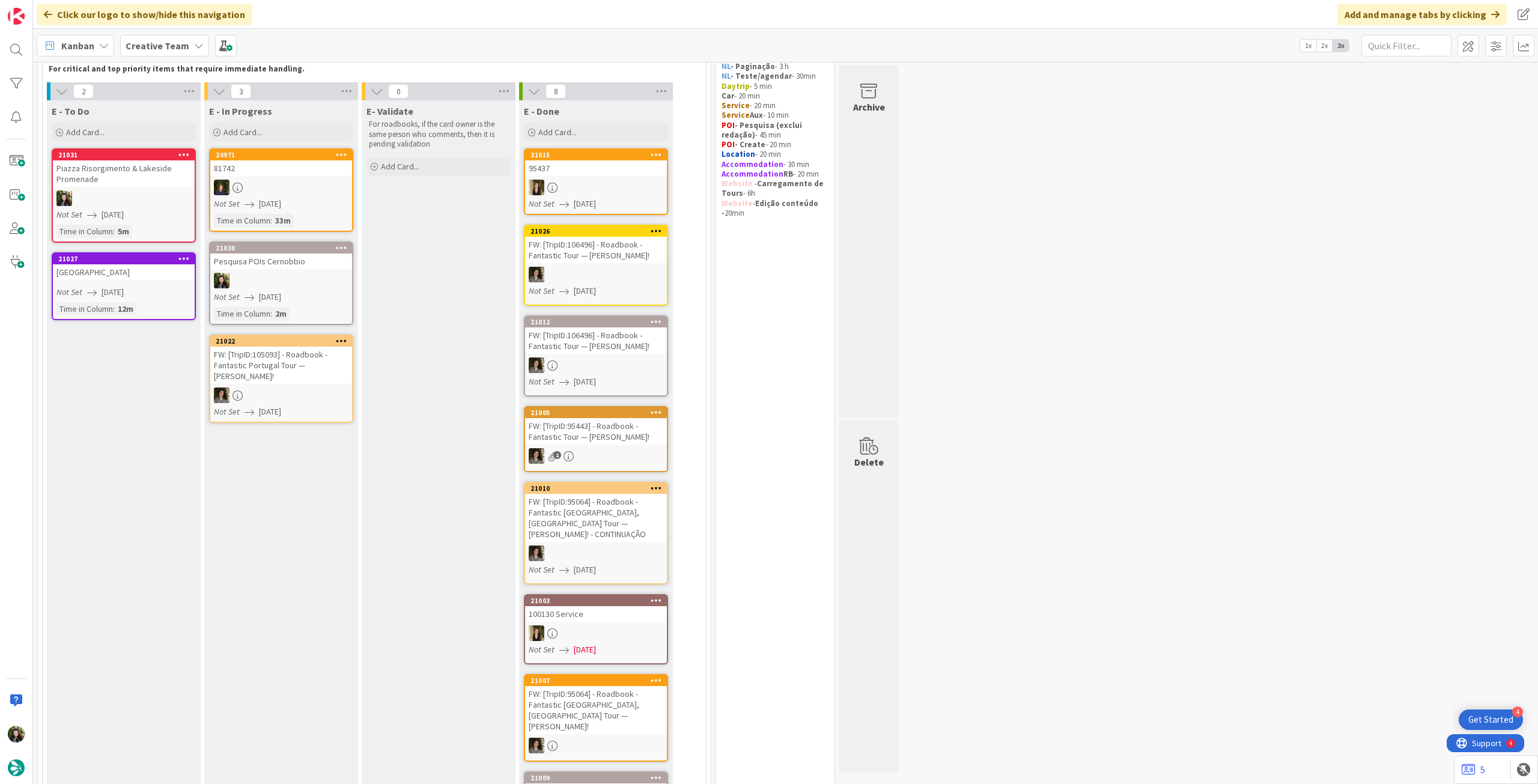
drag, startPoint x: 134, startPoint y: 131, endPoint x: 149, endPoint y: 188, distance: 58.9
click at [133, 131] on div "Add Card..." at bounding box center [124, 132] width 144 height 18
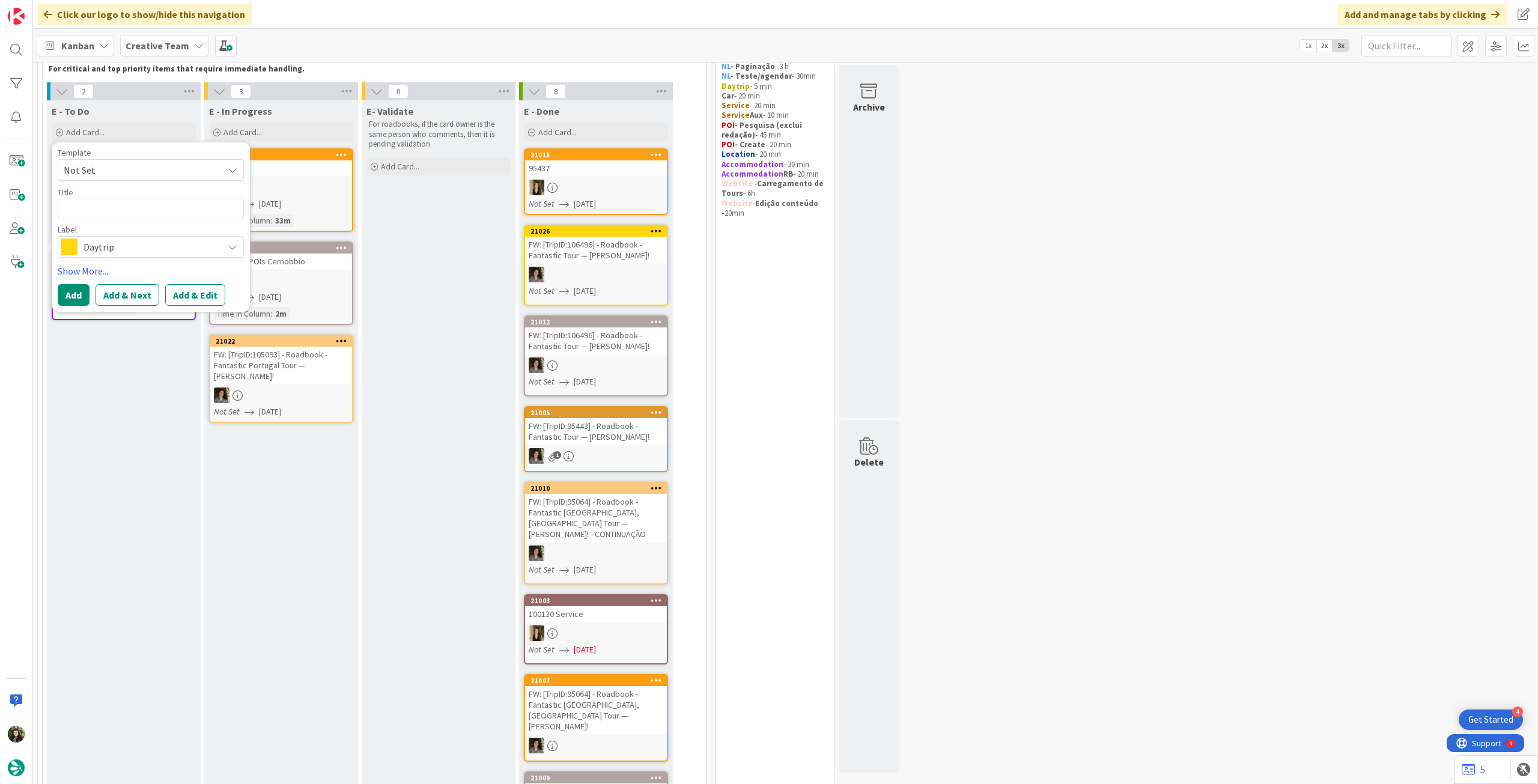
click at [124, 248] on span "Daytrip" at bounding box center [150, 247] width 134 height 17
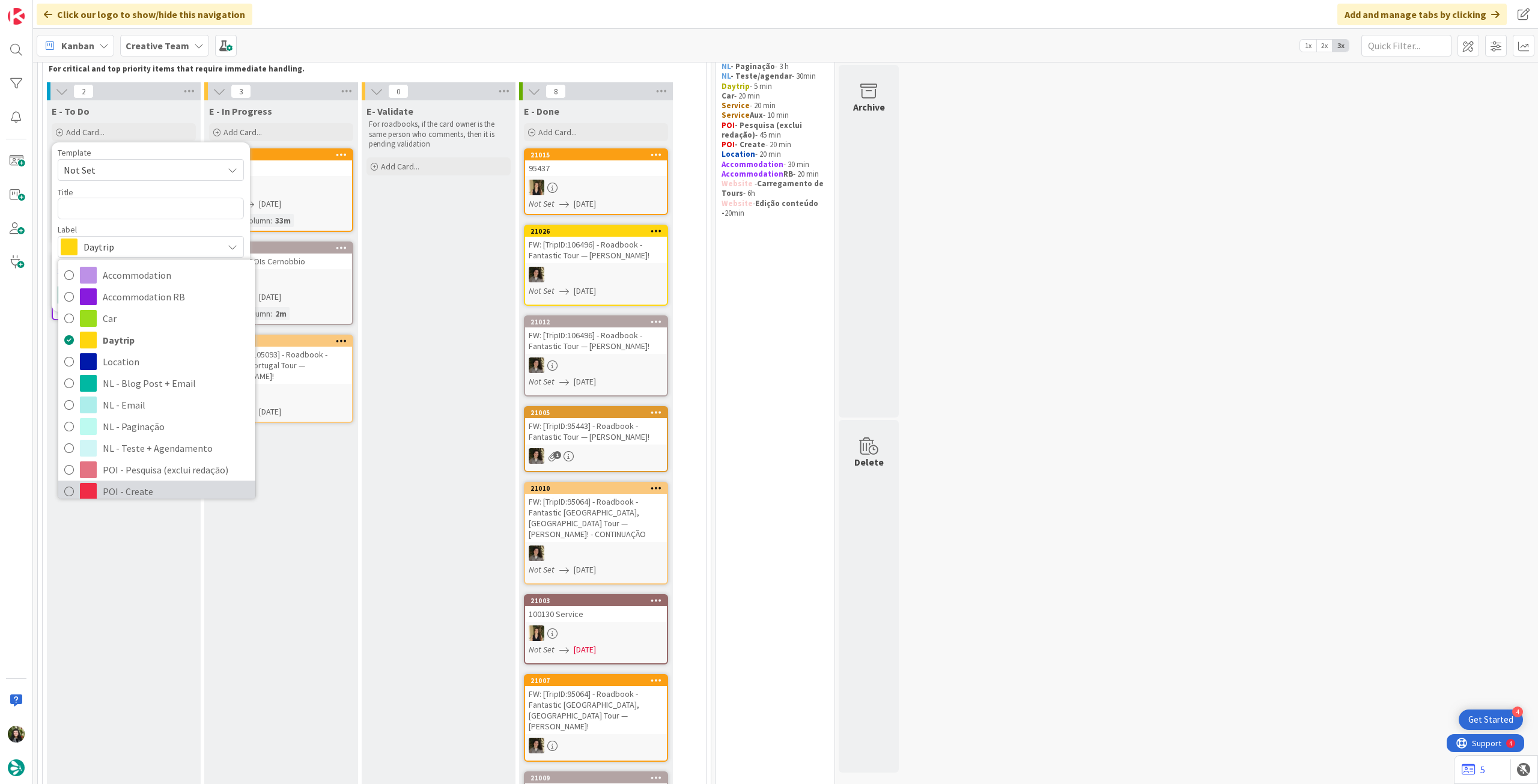
drag, startPoint x: 108, startPoint y: 489, endPoint x: 96, endPoint y: 395, distance: 94.8
click at [106, 488] on span "POI - Create" at bounding box center [176, 492] width 147 height 18
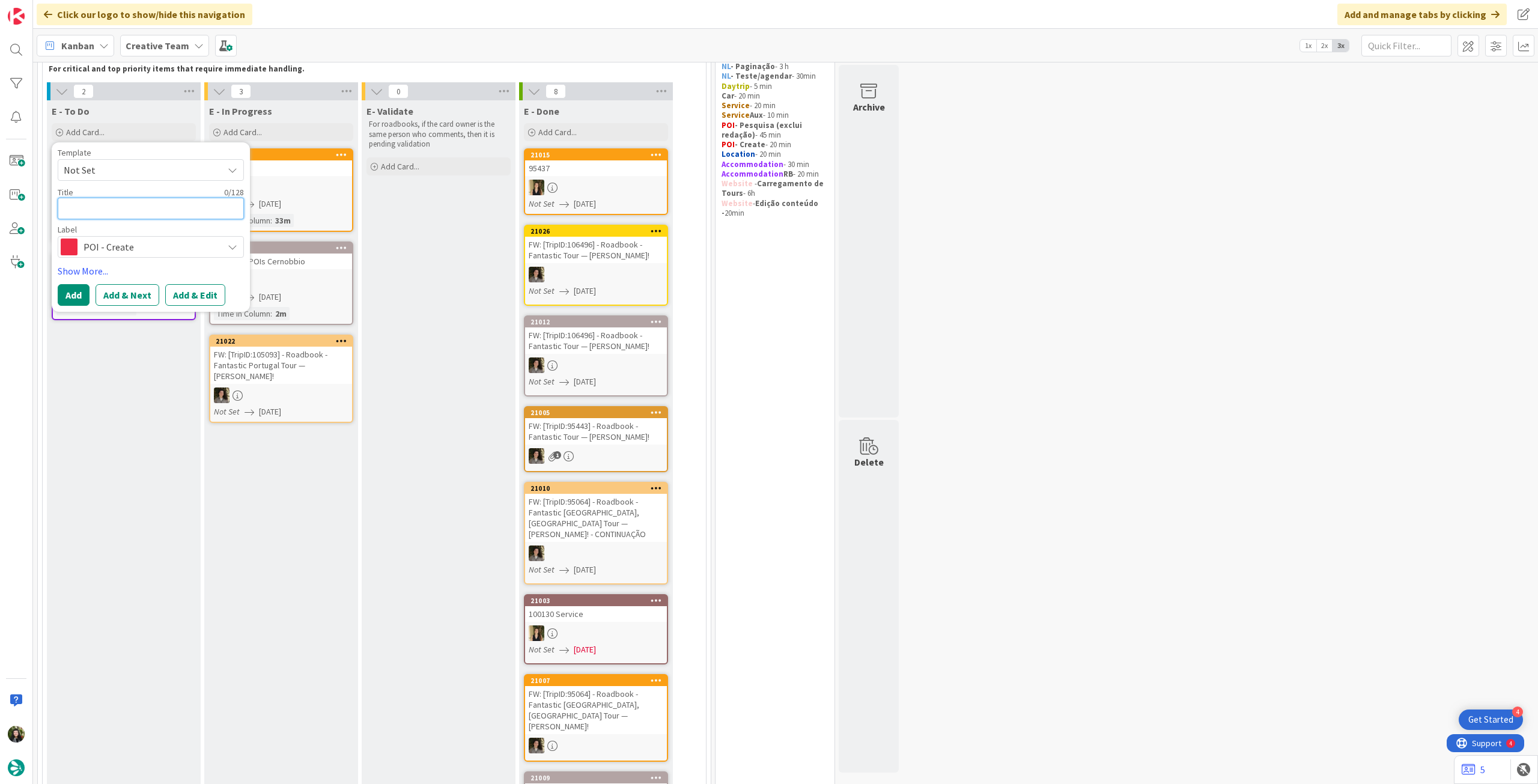
click at [91, 205] on textarea at bounding box center [150, 208] width 186 height 21
paste textarea "Il Giardino della Valle"
click at [69, 300] on button "Add" at bounding box center [74, 295] width 32 height 21
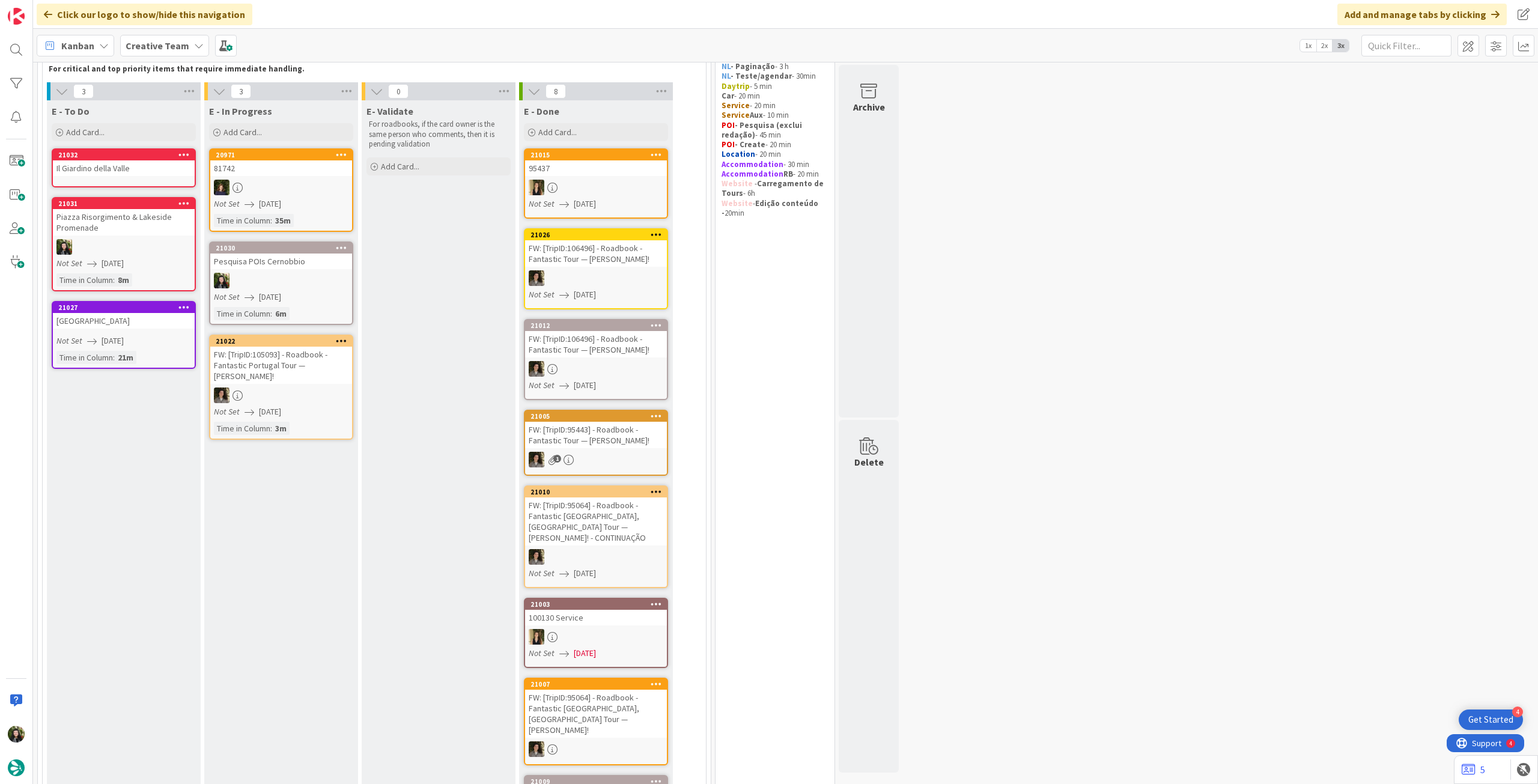
click at [122, 175] on div "Il Giardino della Valle" at bounding box center [124, 168] width 142 height 16
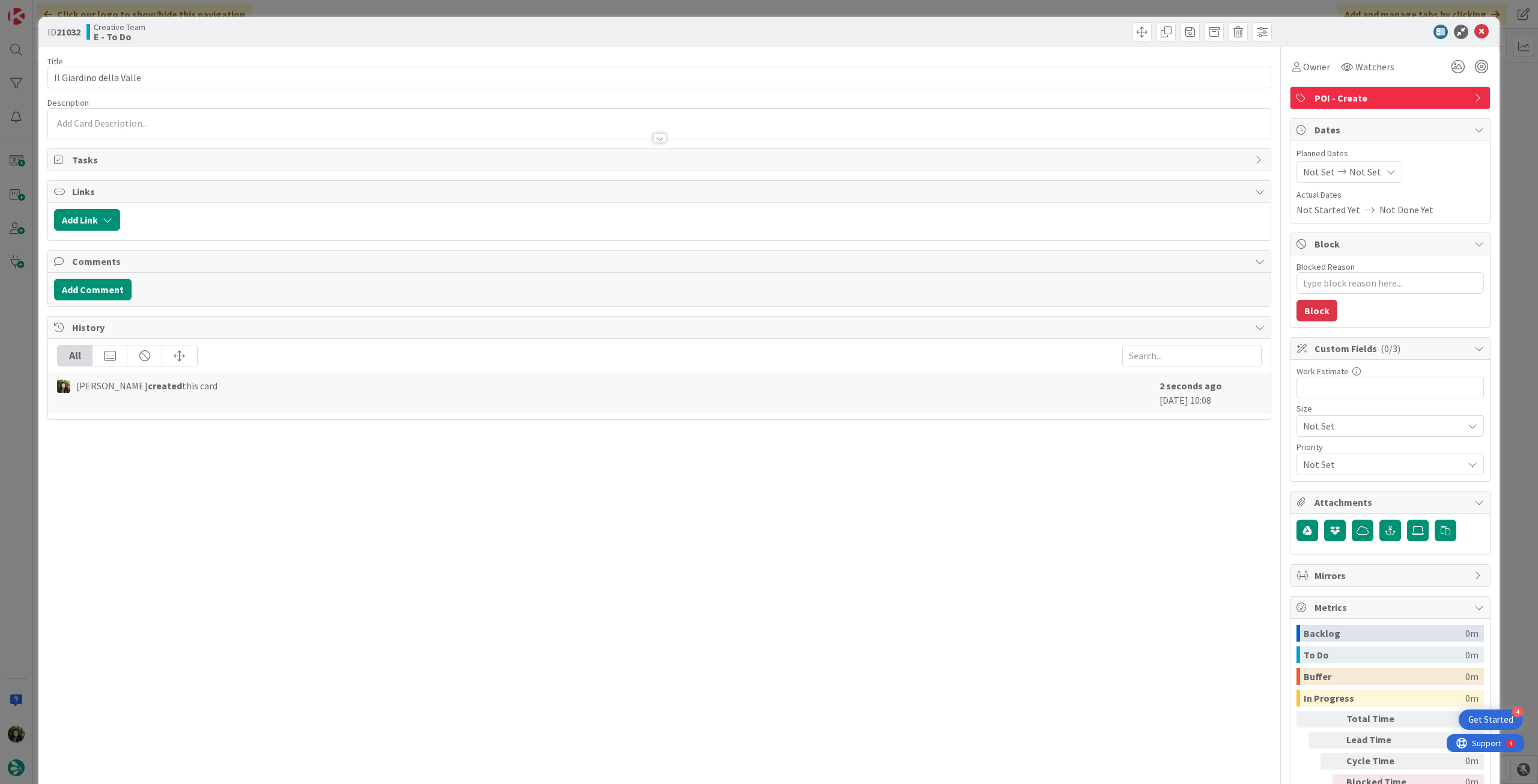
click at [160, 131] on div at bounding box center [659, 132] width 1223 height 13
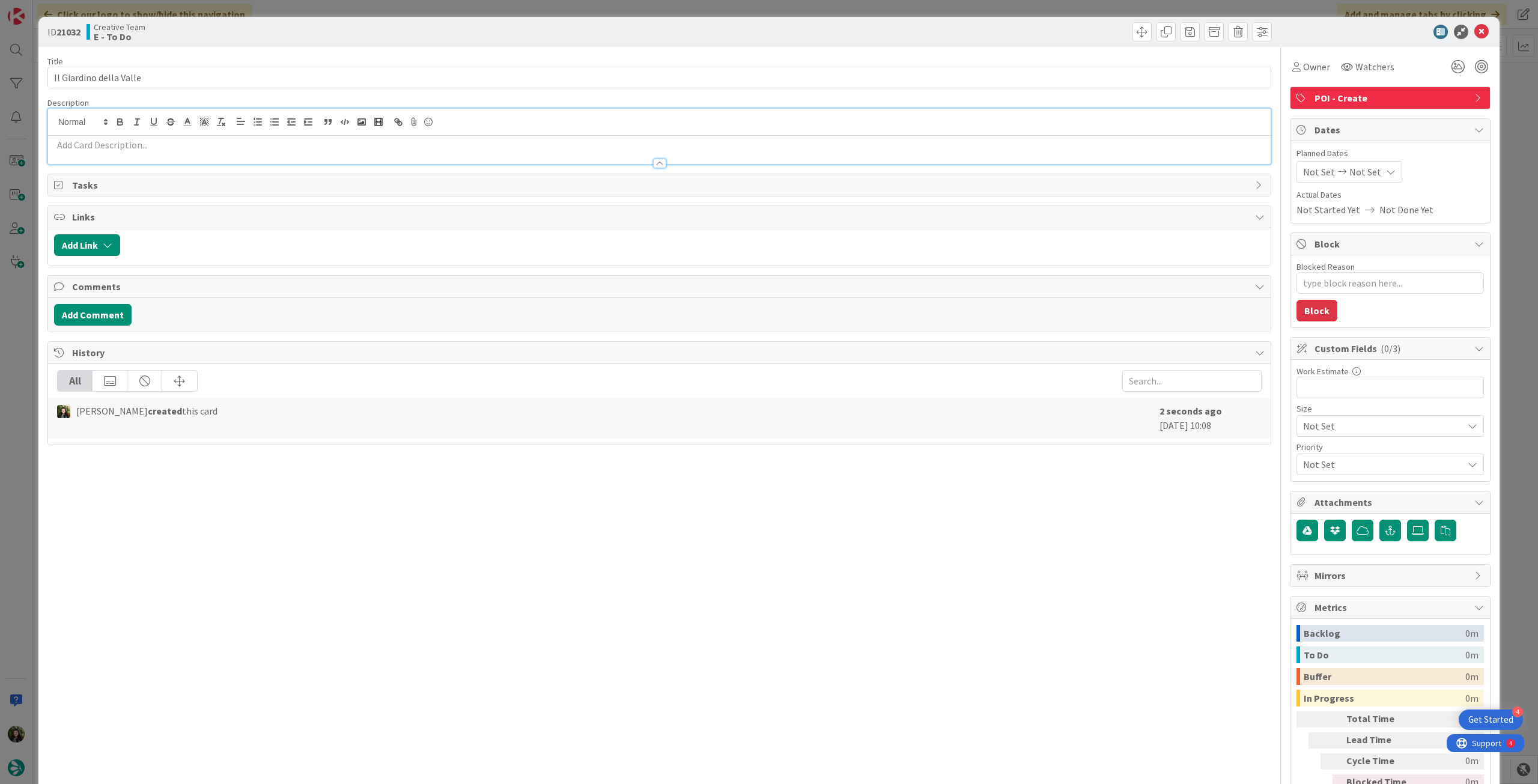
click at [165, 136] on div at bounding box center [659, 150] width 1223 height 28
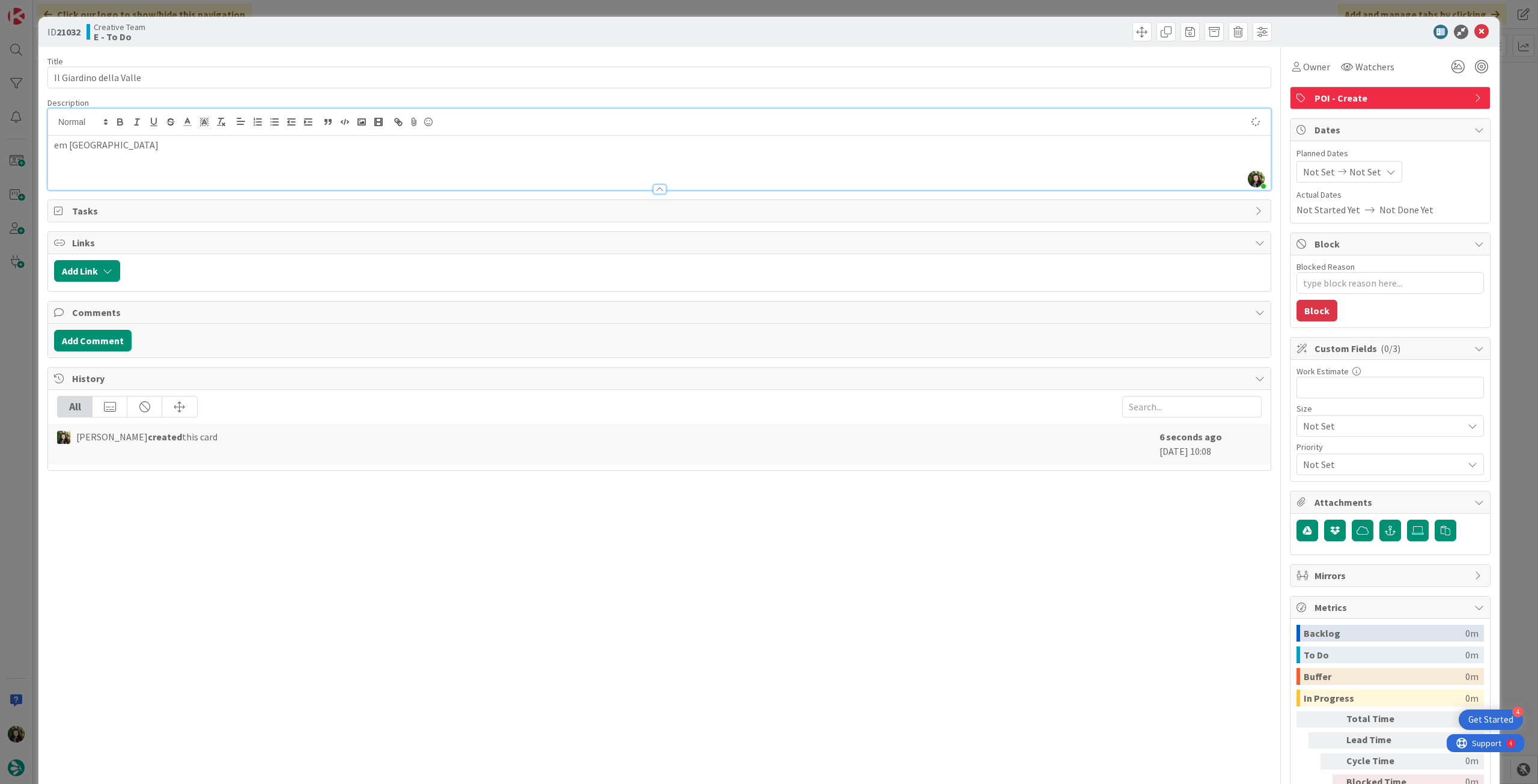
click at [1386, 171] on icon at bounding box center [1391, 172] width 10 height 10
drag, startPoint x: 1308, startPoint y: 452, endPoint x: 1309, endPoint y: 444, distance: 8.1
click at [1309, 451] on icon at bounding box center [1318, 453] width 18 height 14
click at [1474, 30] on icon at bounding box center [1481, 31] width 14 height 14
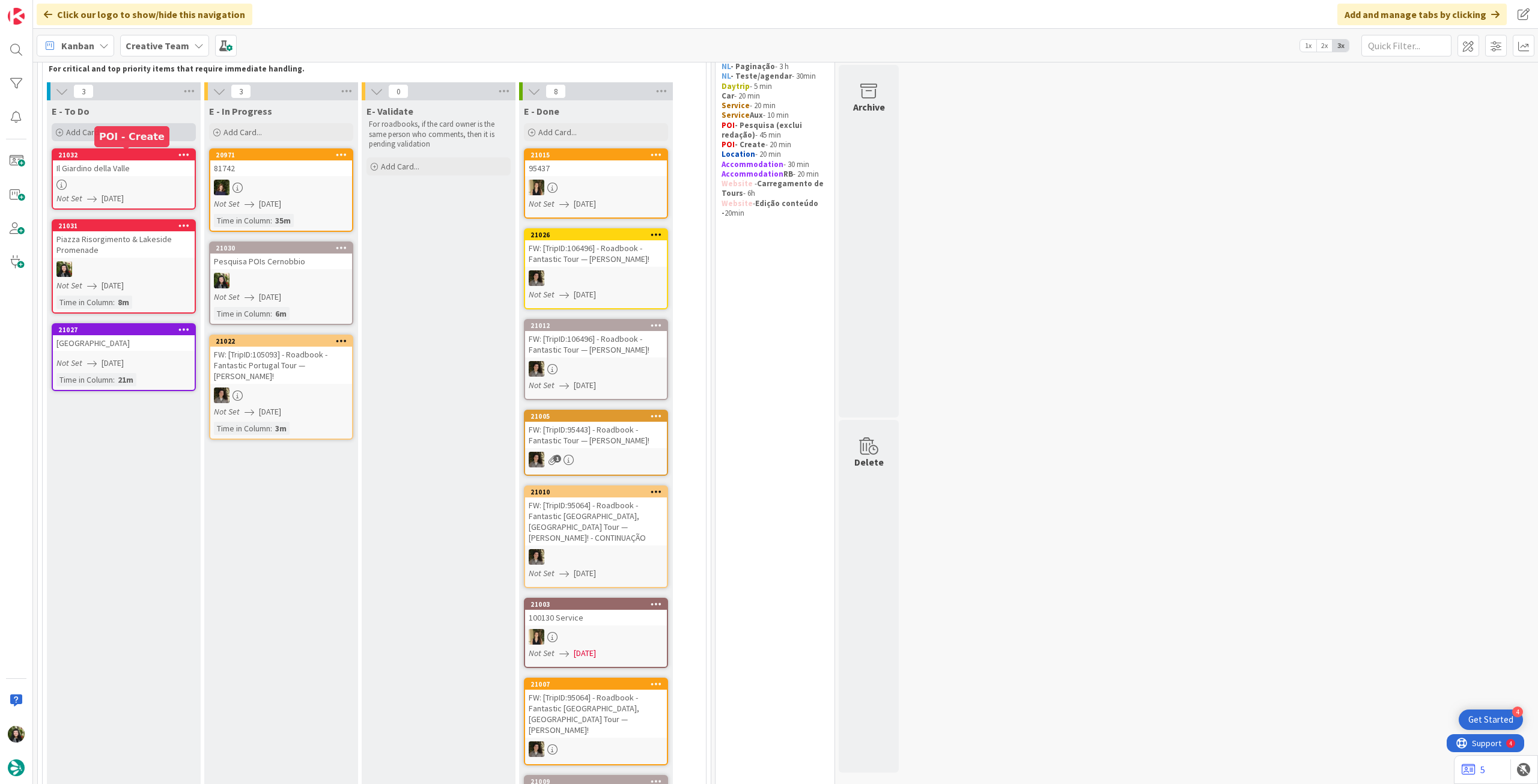
click at [142, 131] on div "Add Card..." at bounding box center [124, 132] width 144 height 18
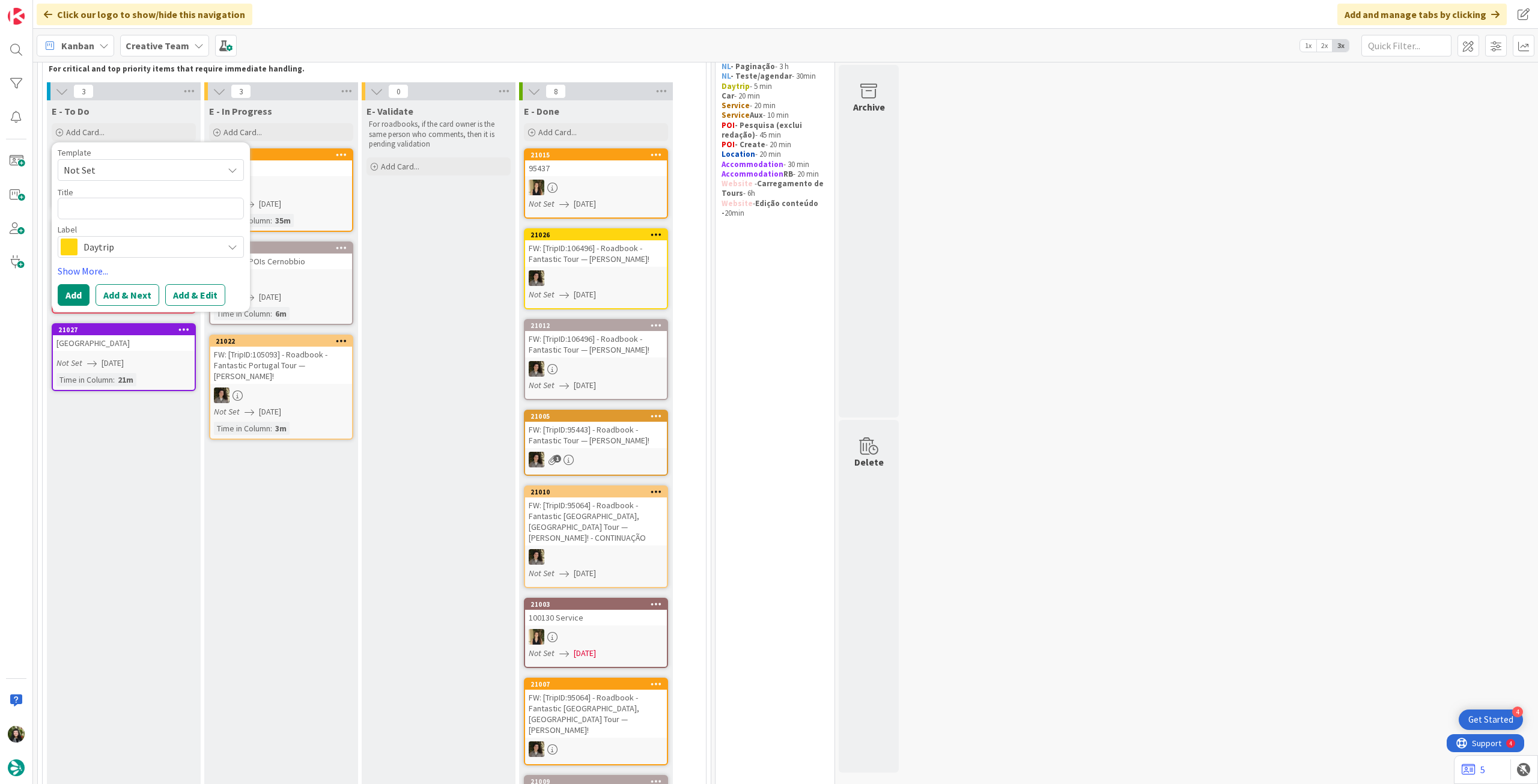
click at [149, 241] on span "Daytrip" at bounding box center [150, 247] width 134 height 17
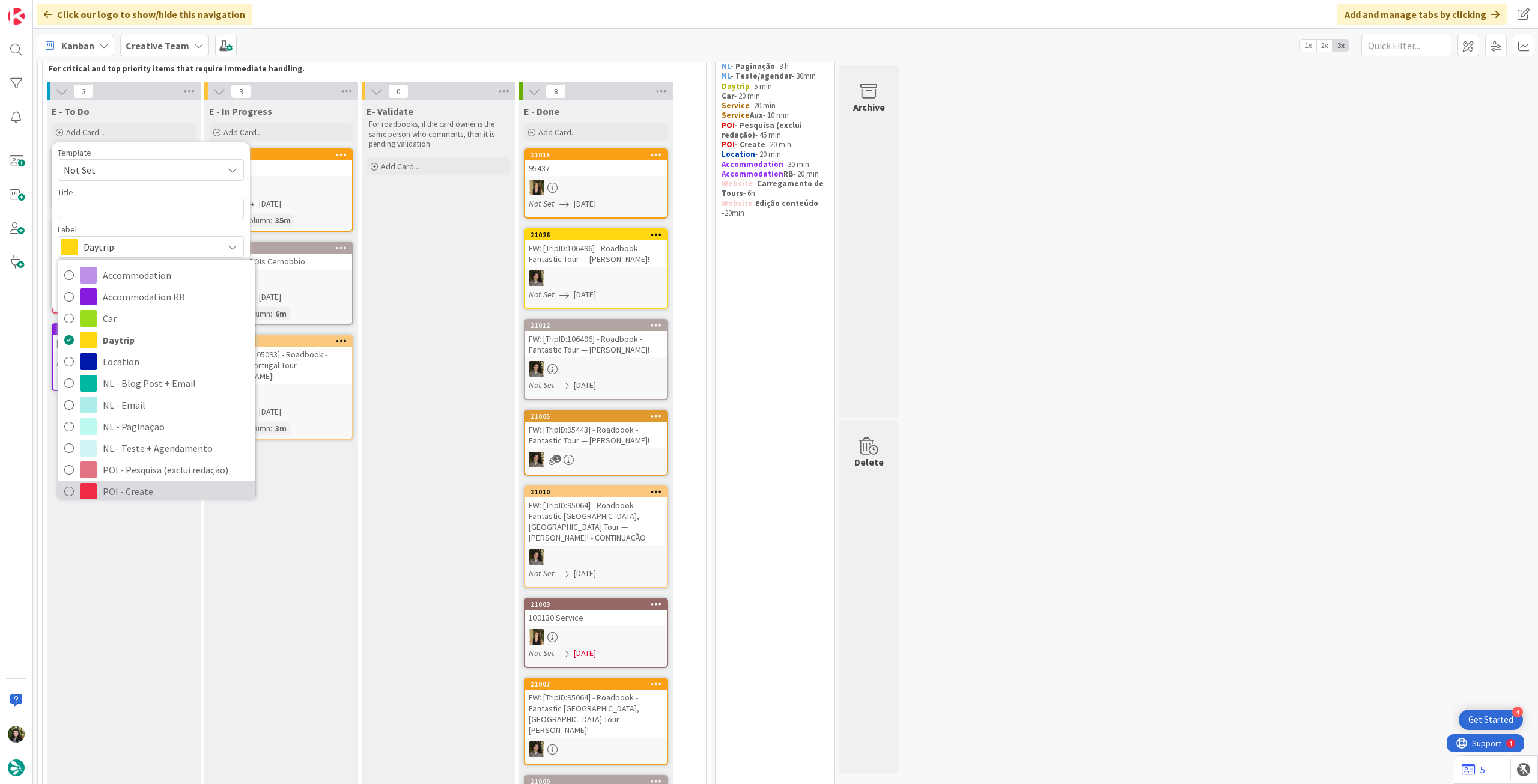
drag, startPoint x: 130, startPoint y: 486, endPoint x: 108, endPoint y: 337, distance: 150.6
click at [129, 485] on span "POI - Create" at bounding box center [176, 492] width 147 height 18
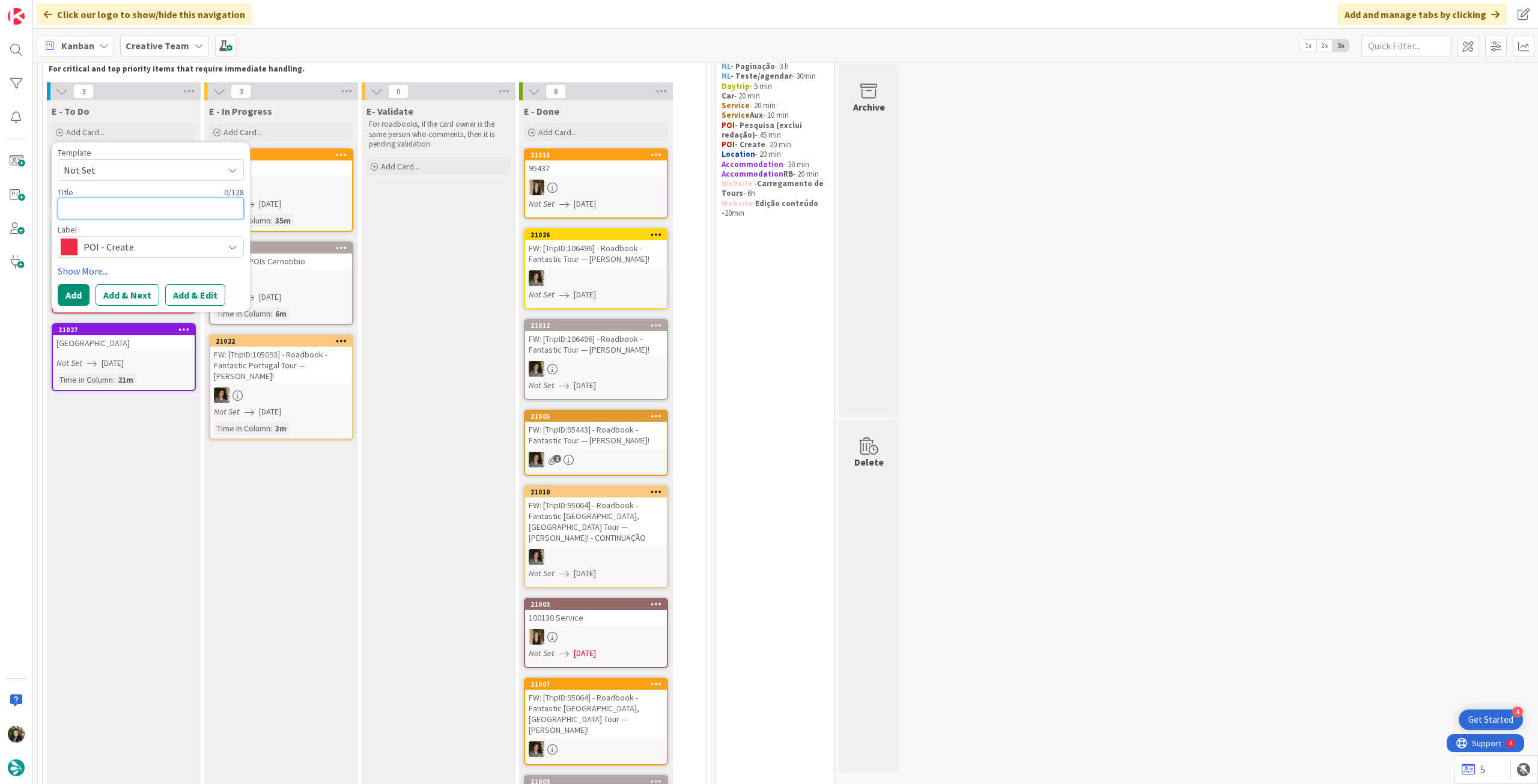
click at [132, 201] on textarea at bounding box center [150, 208] width 186 height 21
paste textarea "Villa Bernasconi"
click at [74, 289] on button "Add" at bounding box center [74, 295] width 32 height 21
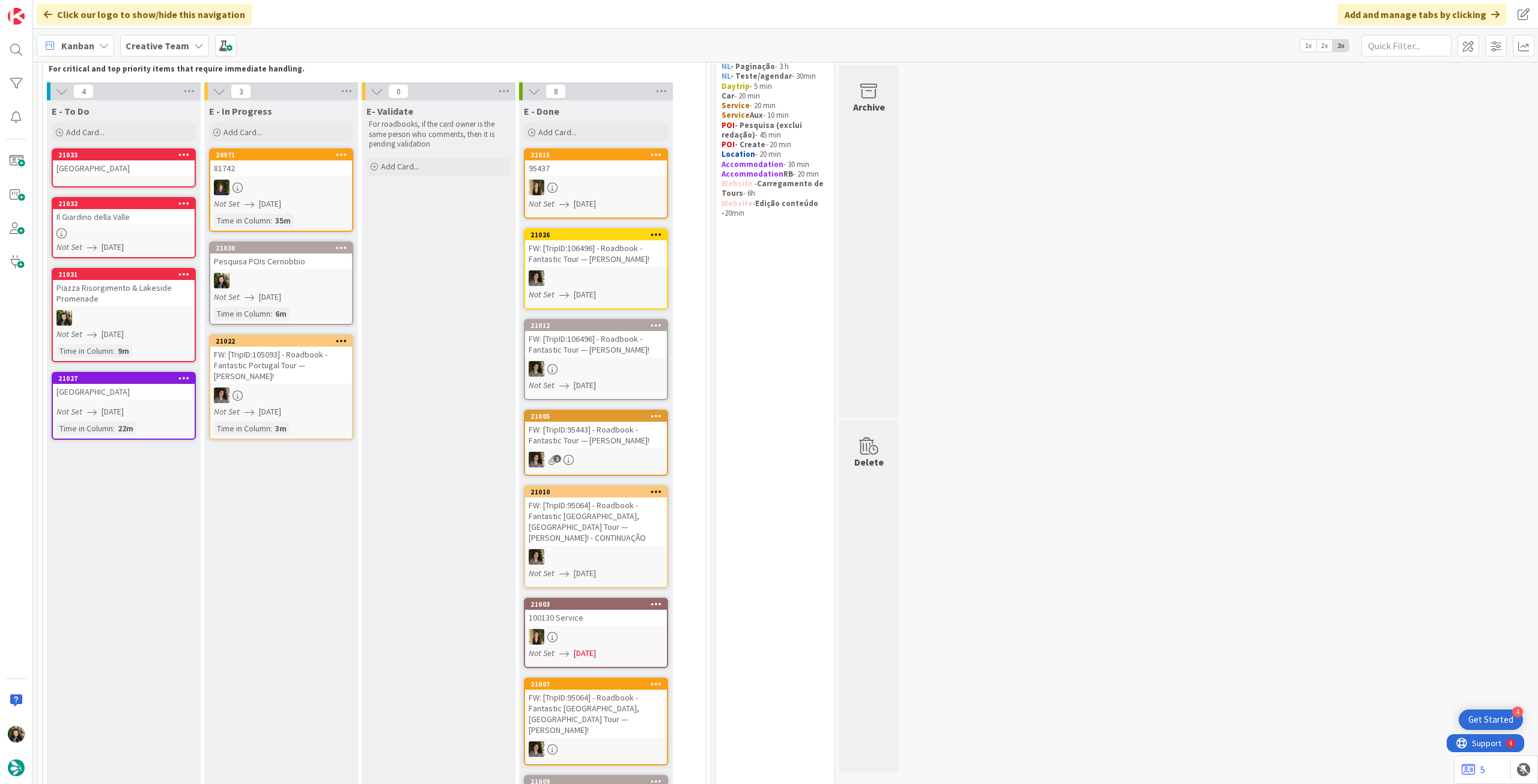
click at [117, 176] on div "Villa Bernasconi" at bounding box center [124, 168] width 142 height 16
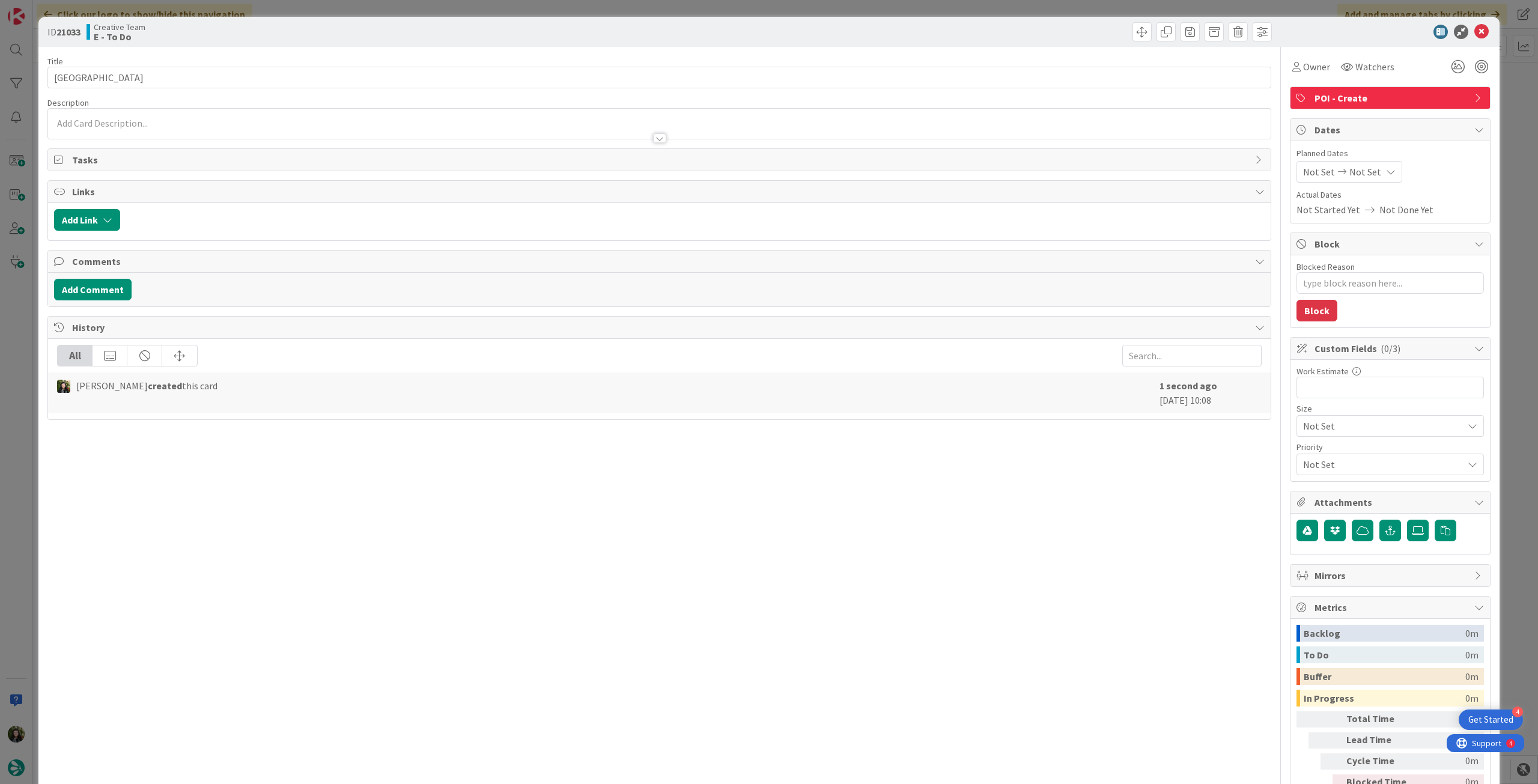
click at [177, 128] on div at bounding box center [659, 132] width 1223 height 13
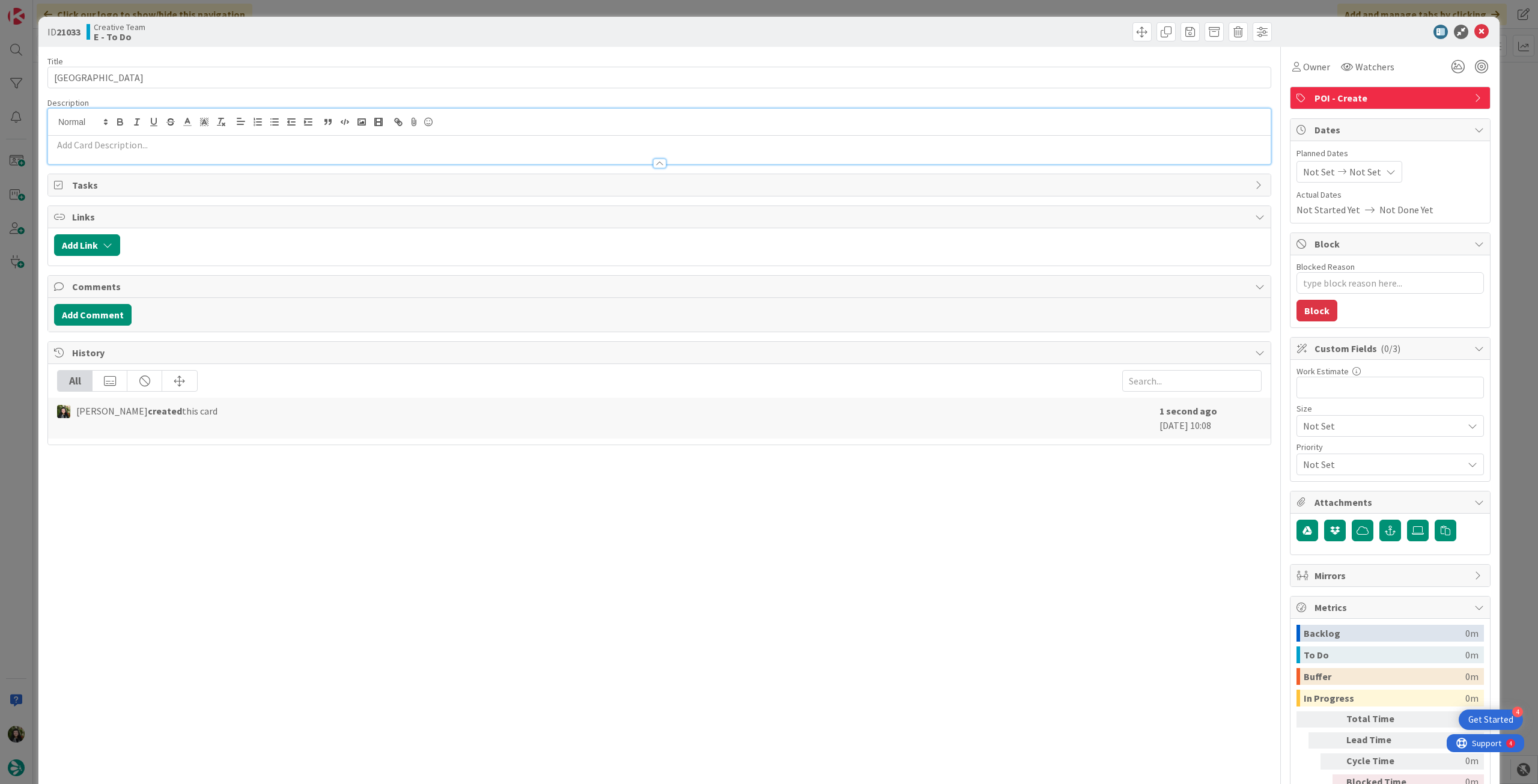
click at [176, 144] on p at bounding box center [659, 145] width 1210 height 14
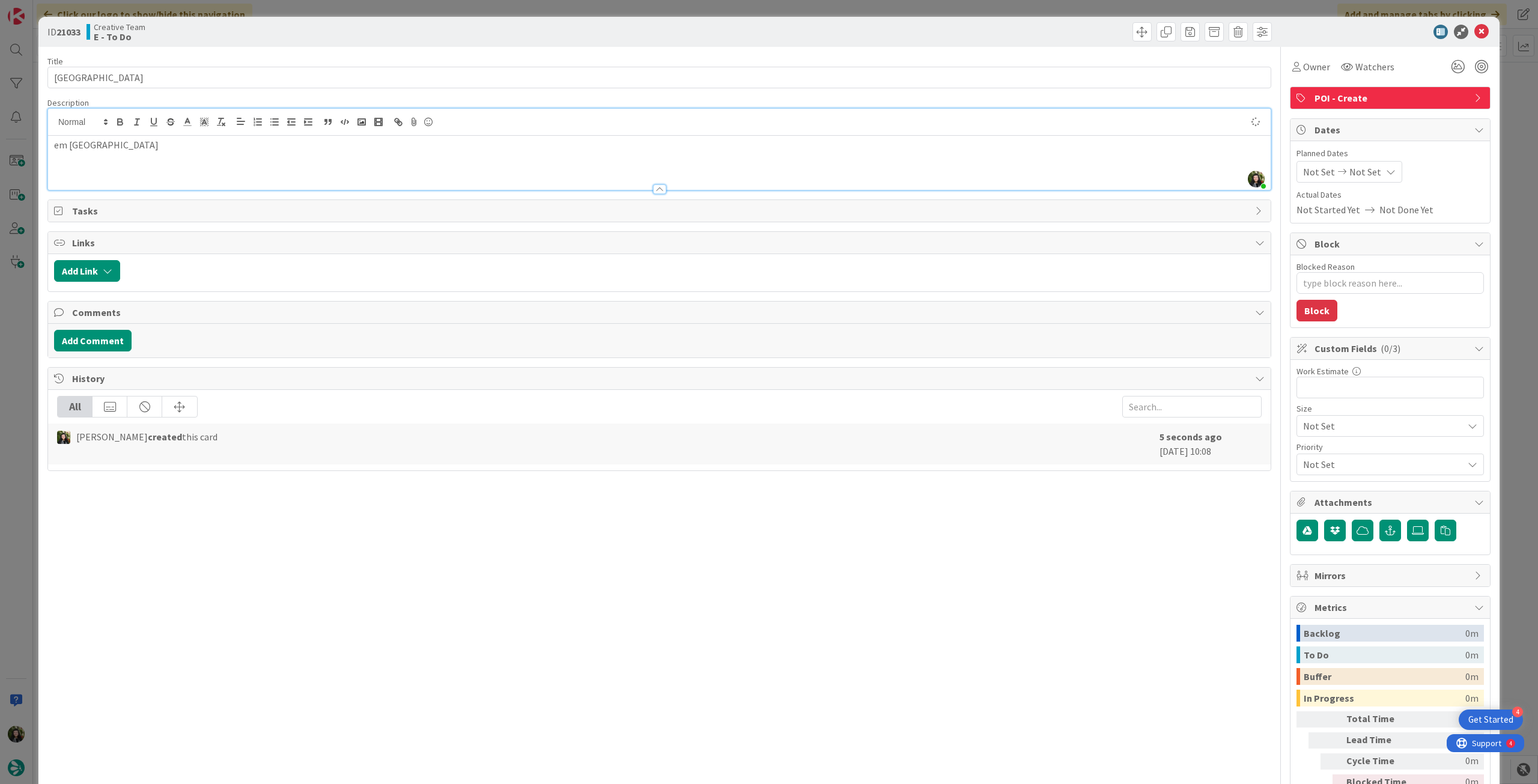
click at [1356, 175] on span "Not Set" at bounding box center [1366, 172] width 32 height 14
drag, startPoint x: 1309, startPoint y: 452, endPoint x: 1368, endPoint y: 223, distance: 236.5
click at [1309, 452] on icon at bounding box center [1318, 453] width 18 height 14
click at [1476, 27] on icon at bounding box center [1481, 31] width 14 height 14
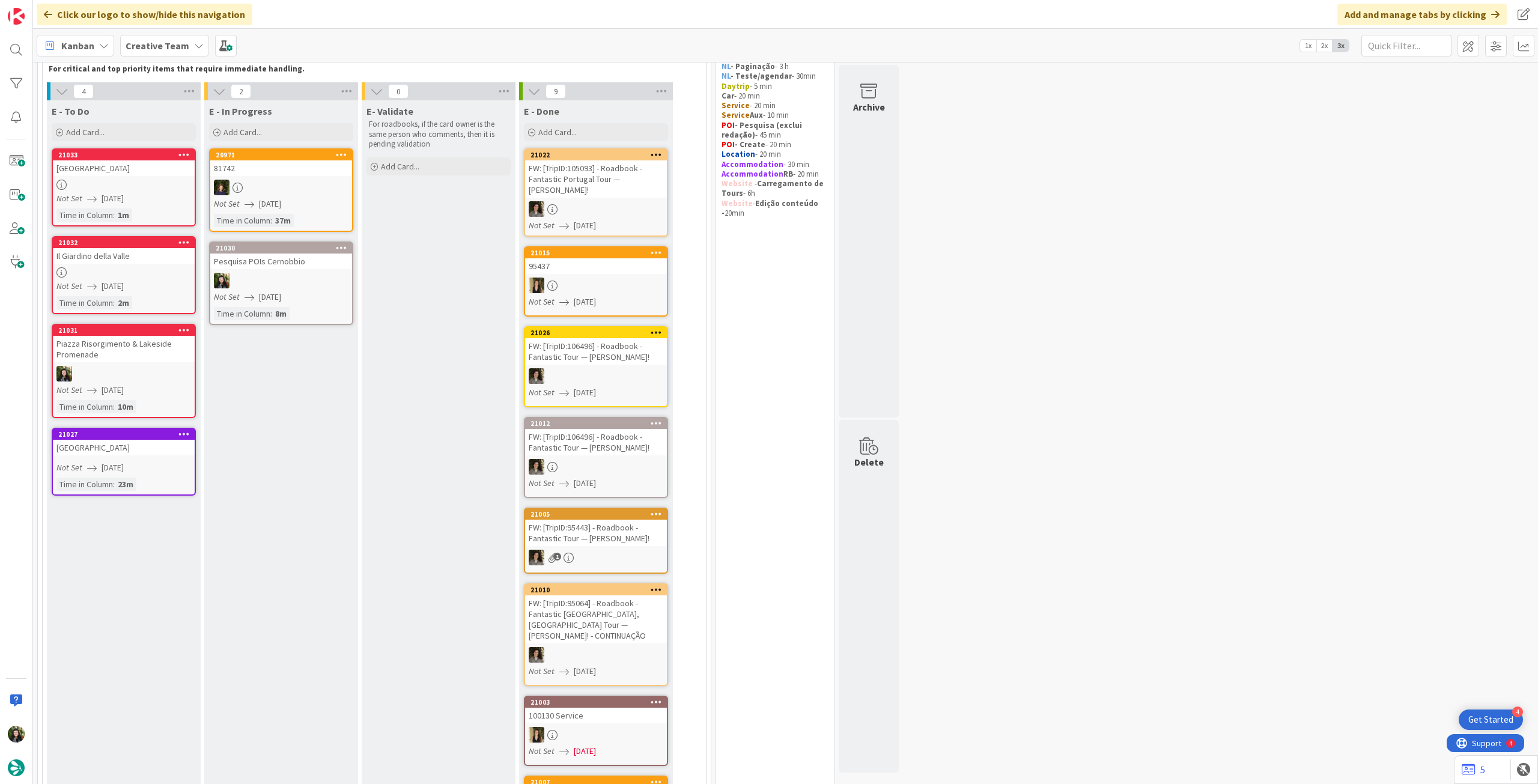
click at [115, 138] on div "Add Card..." at bounding box center [124, 132] width 144 height 18
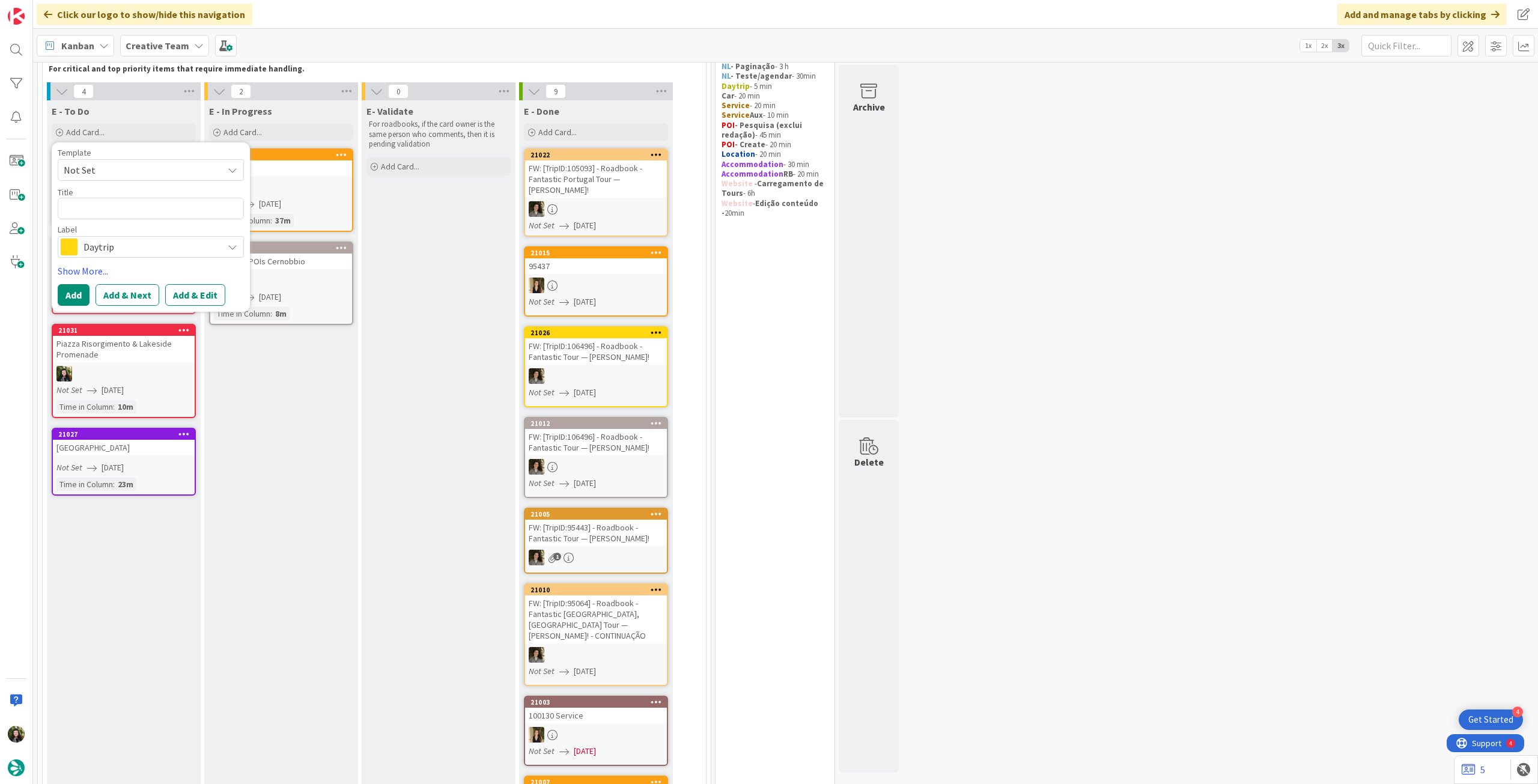
click at [139, 249] on span "Daytrip" at bounding box center [150, 247] width 134 height 17
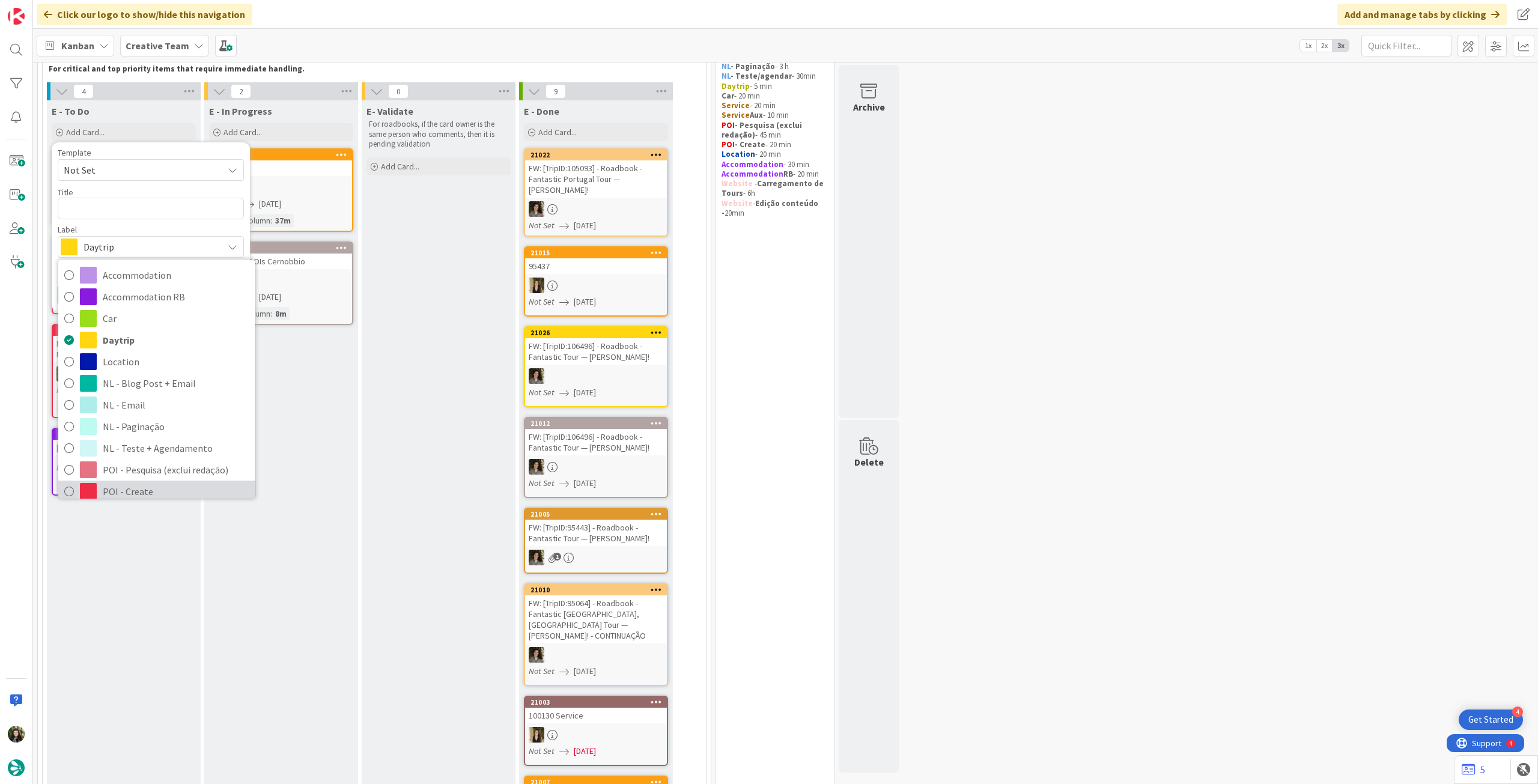
drag, startPoint x: 137, startPoint y: 489, endPoint x: 149, endPoint y: 302, distance: 187.4
click at [137, 489] on span "POI - Create" at bounding box center [176, 492] width 147 height 18
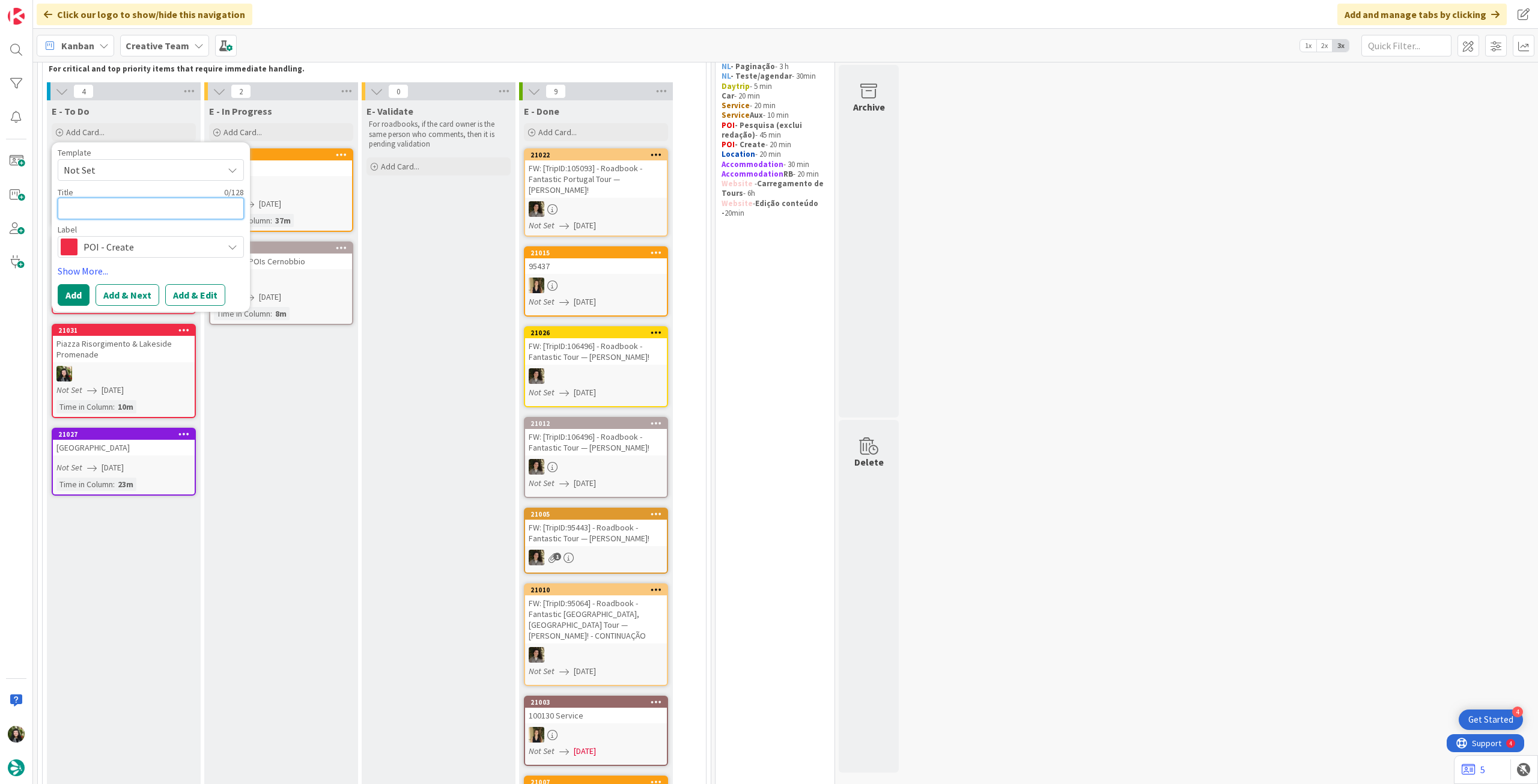
click at [168, 207] on textarea at bounding box center [150, 208] width 186 height 21
paste textarea "Trattoria del Glicine"
click at [73, 290] on button "Add" at bounding box center [74, 295] width 32 height 21
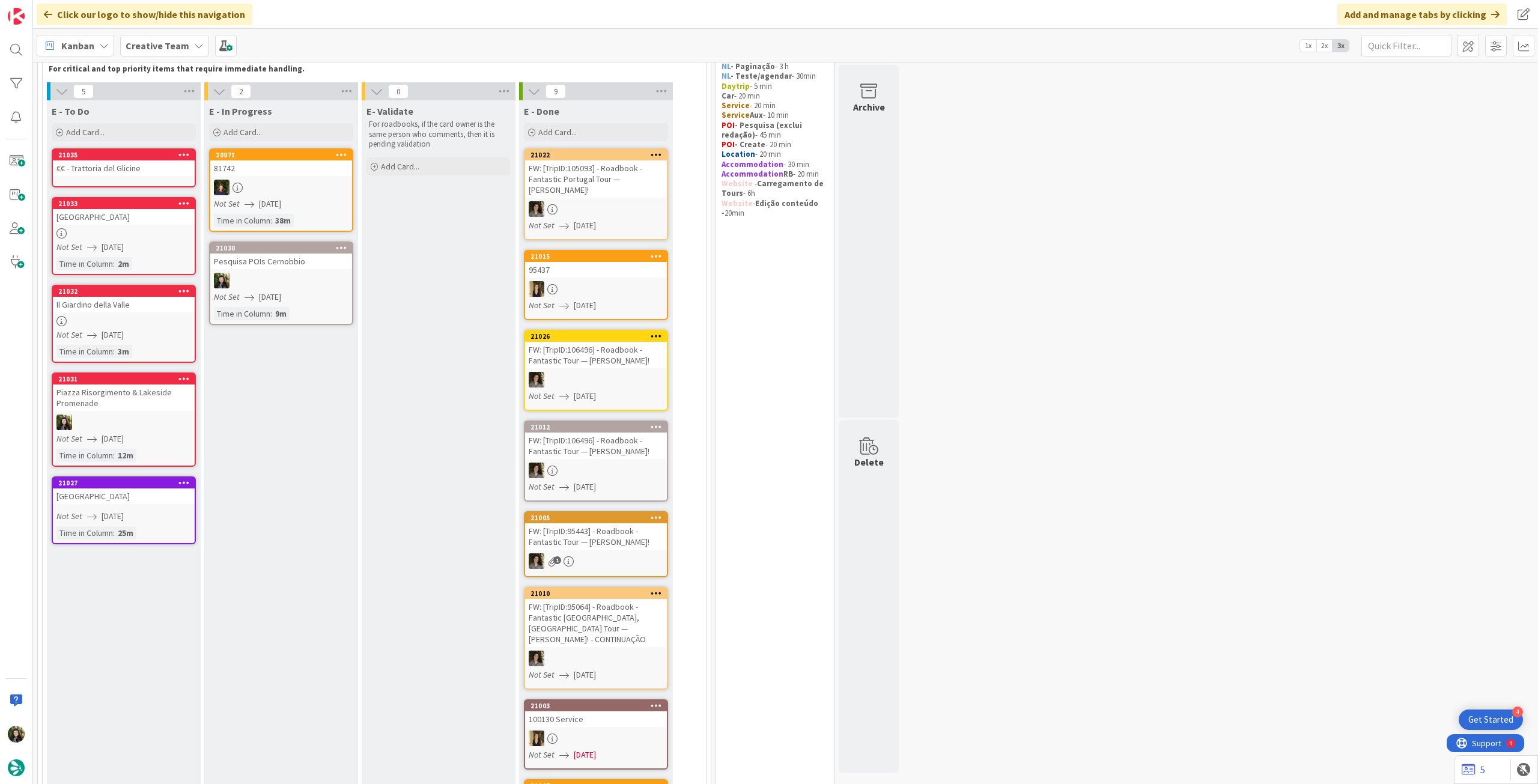
click at [123, 164] on div "€€ - Trattoria del Glicine" at bounding box center [124, 168] width 142 height 16
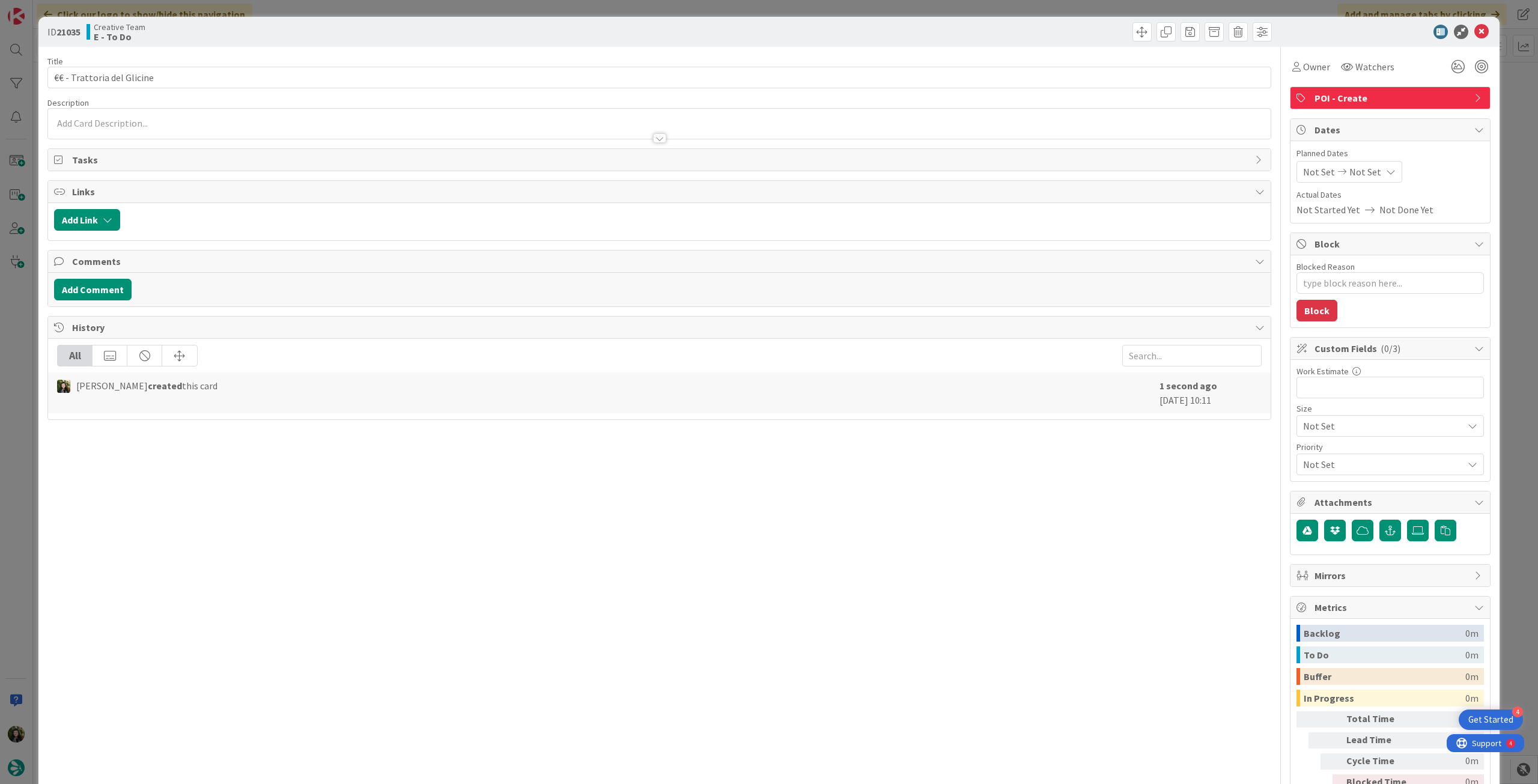
click at [182, 141] on div "Title 26 / 128 €€ - Trattoria del Glicine Description Owner Watchers POI - Crea…" at bounding box center [659, 435] width 1223 height 776
click at [182, 134] on div at bounding box center [659, 132] width 1223 height 13
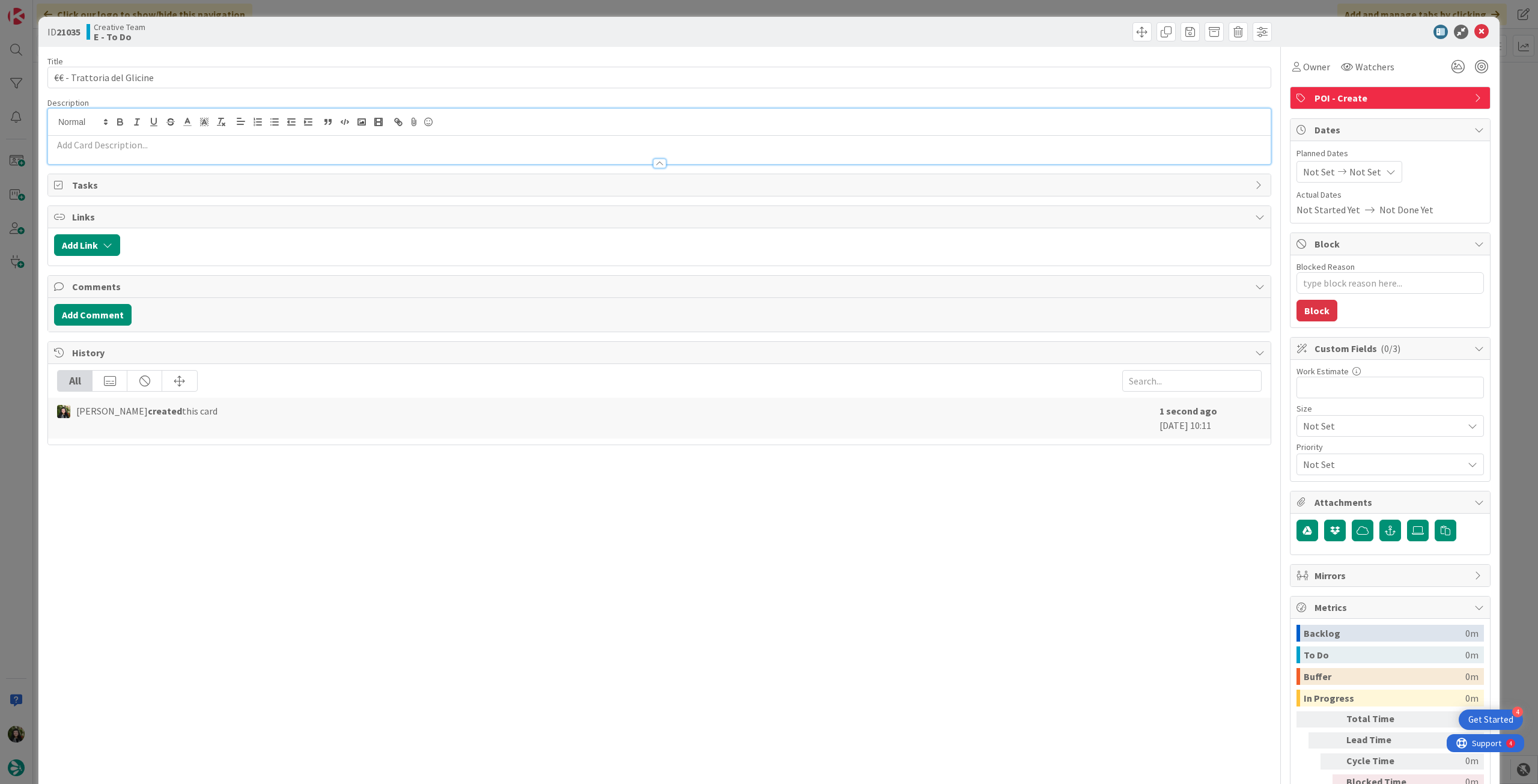
click at [181, 147] on p at bounding box center [659, 145] width 1210 height 14
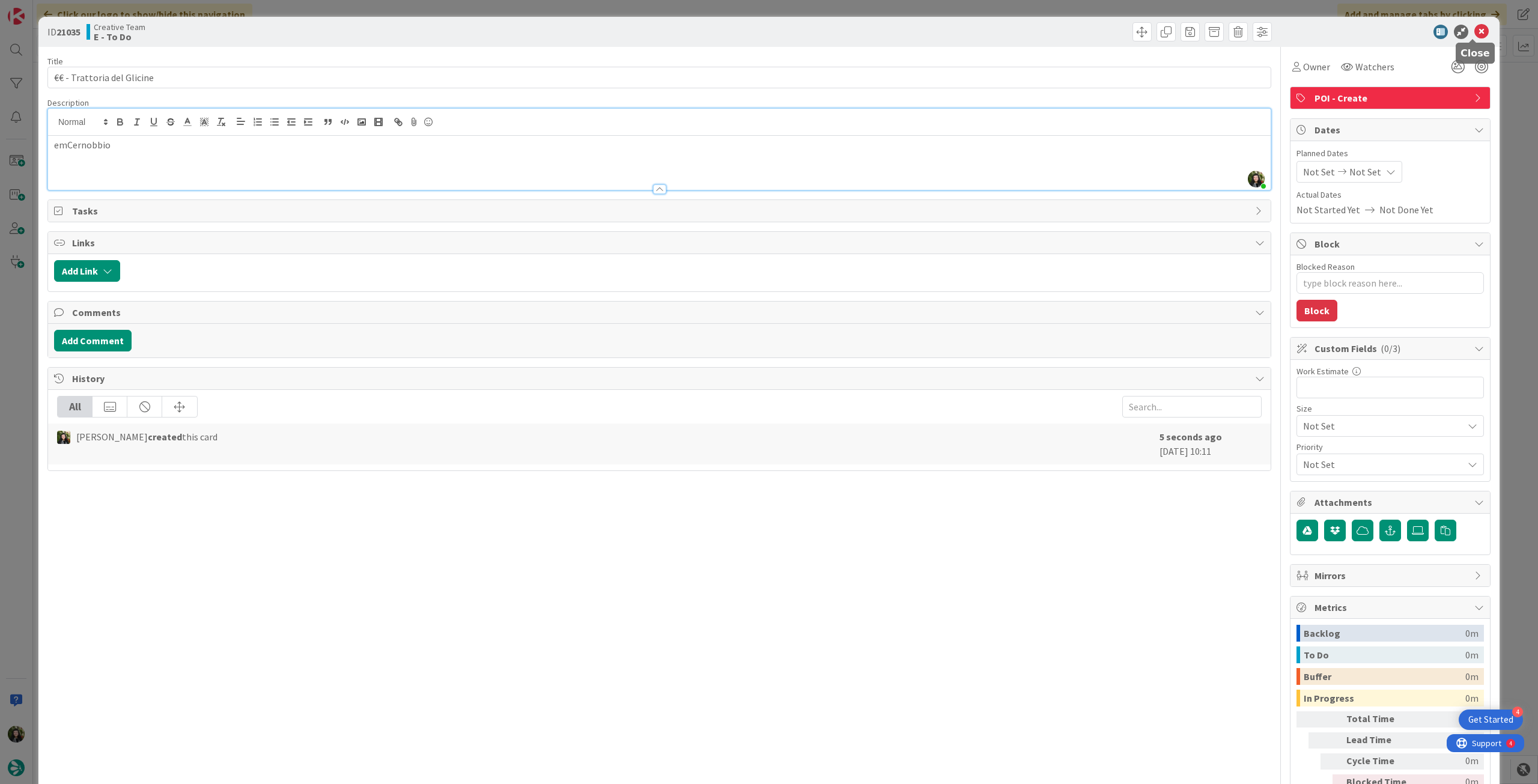
click at [1476, 30] on icon at bounding box center [1481, 31] width 14 height 14
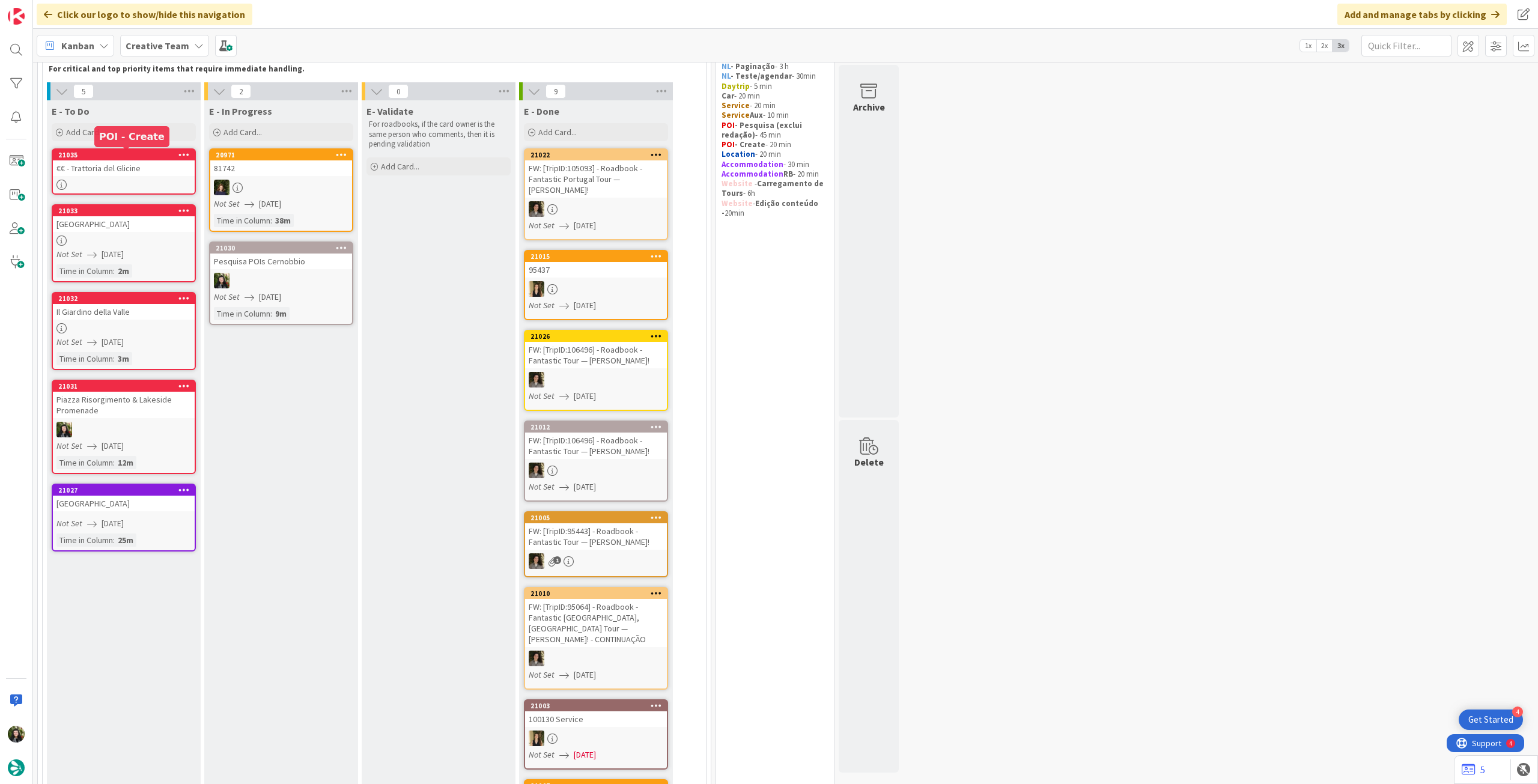
click at [142, 174] on div "€€ - Trattoria del Glicine" at bounding box center [124, 168] width 142 height 16
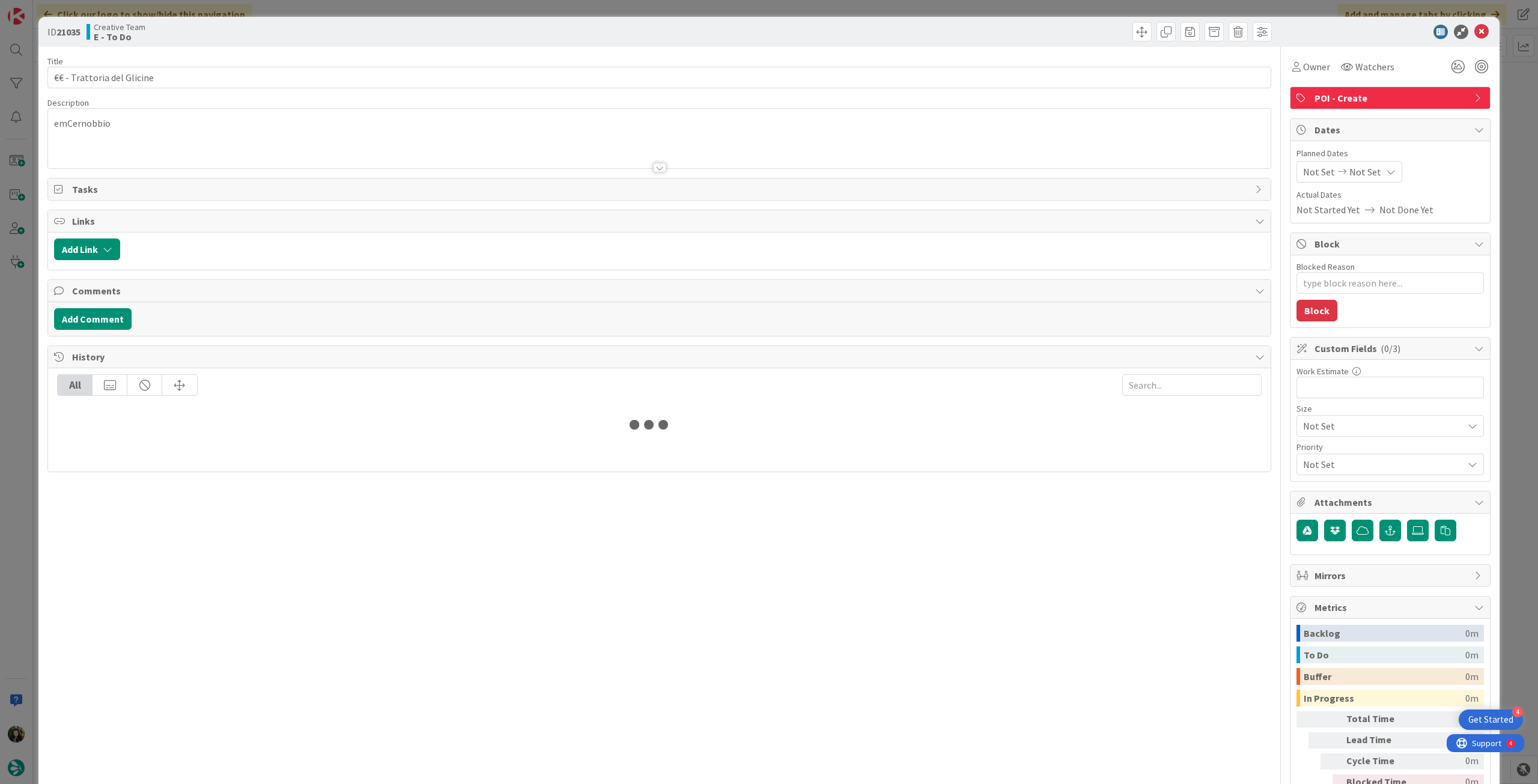
drag, startPoint x: 83, startPoint y: 136, endPoint x: 76, endPoint y: 136, distance: 7.0
click at [78, 136] on div "emCernobbio" at bounding box center [659, 141] width 1223 height 54
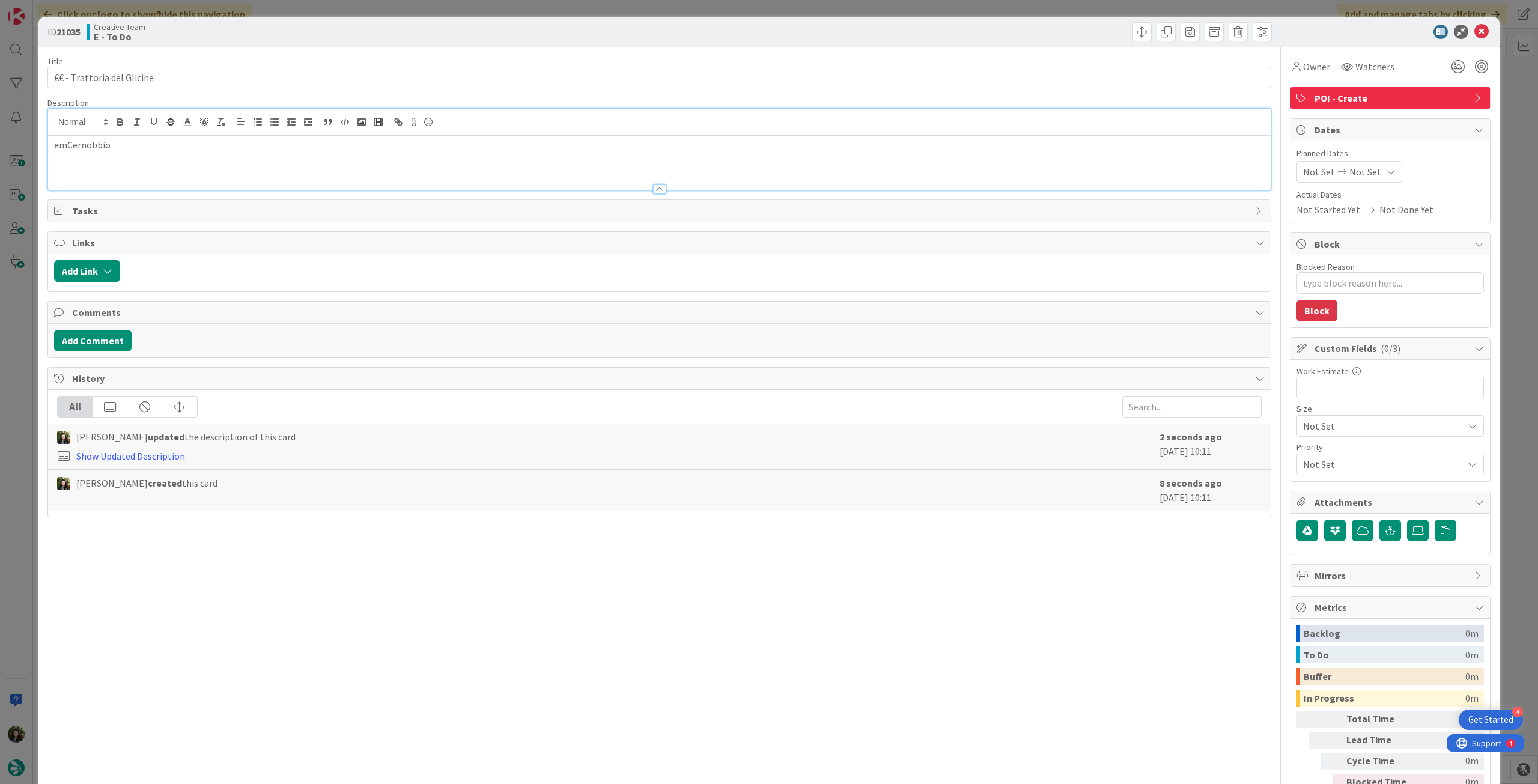
click at [68, 145] on p "emCernobbio" at bounding box center [659, 145] width 1210 height 14
click at [1371, 171] on div "Not Set Not Set" at bounding box center [1349, 172] width 106 height 21
drag, startPoint x: 1304, startPoint y: 454, endPoint x: 1306, endPoint y: 447, distance: 7.3
click at [1309, 452] on icon at bounding box center [1318, 453] width 18 height 14
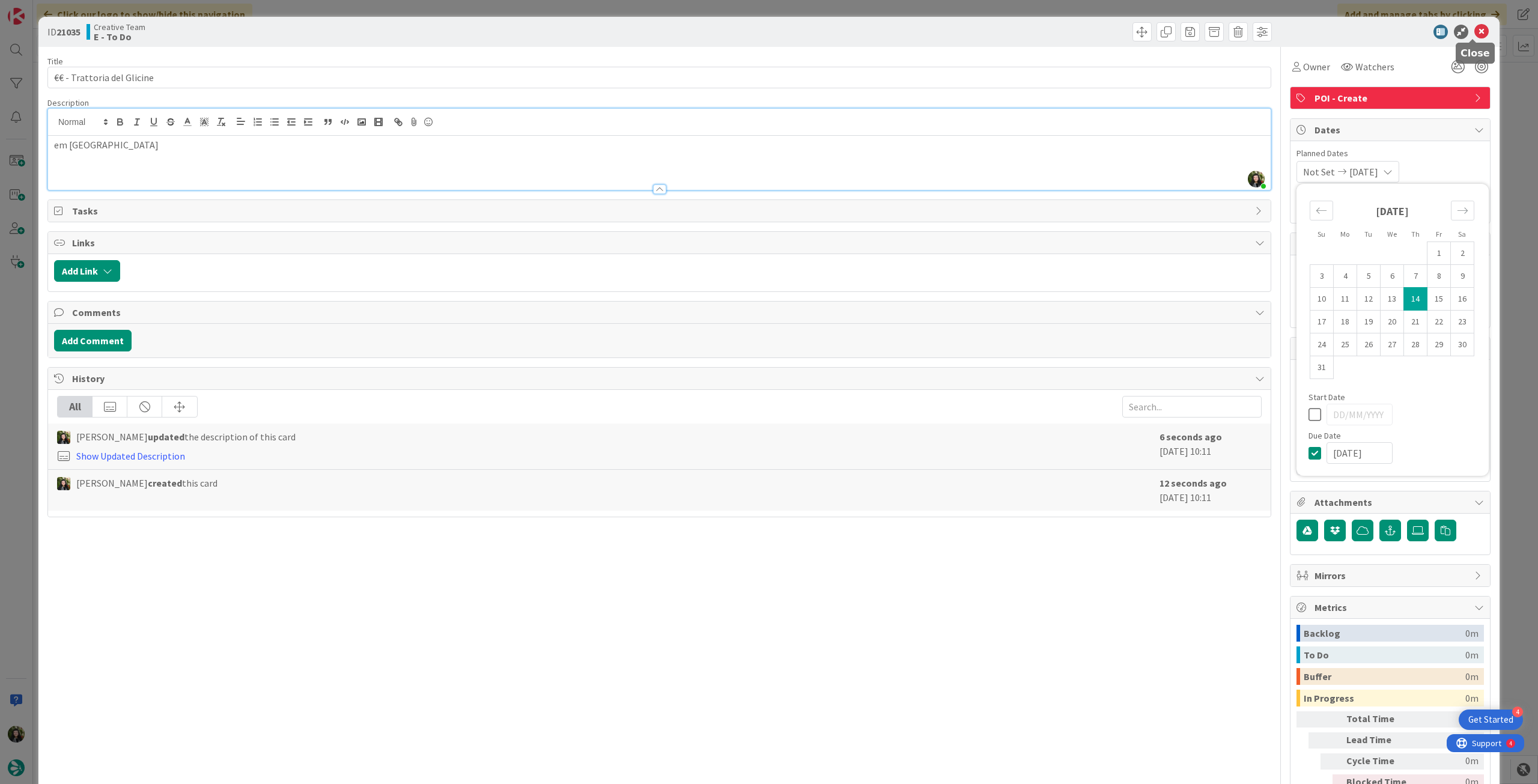
click at [1475, 33] on icon at bounding box center [1481, 31] width 14 height 14
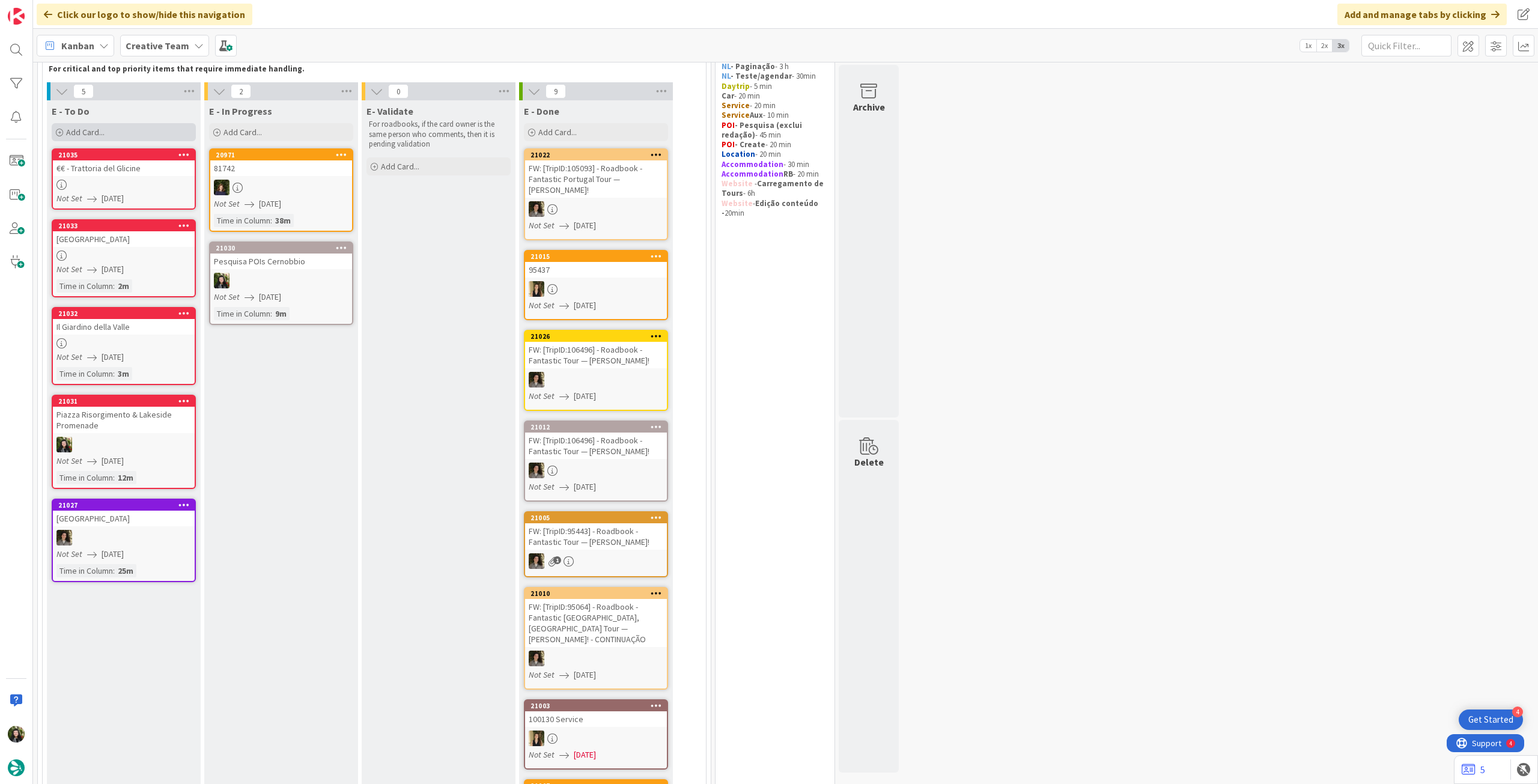
click at [131, 138] on div "Add Card..." at bounding box center [124, 132] width 144 height 18
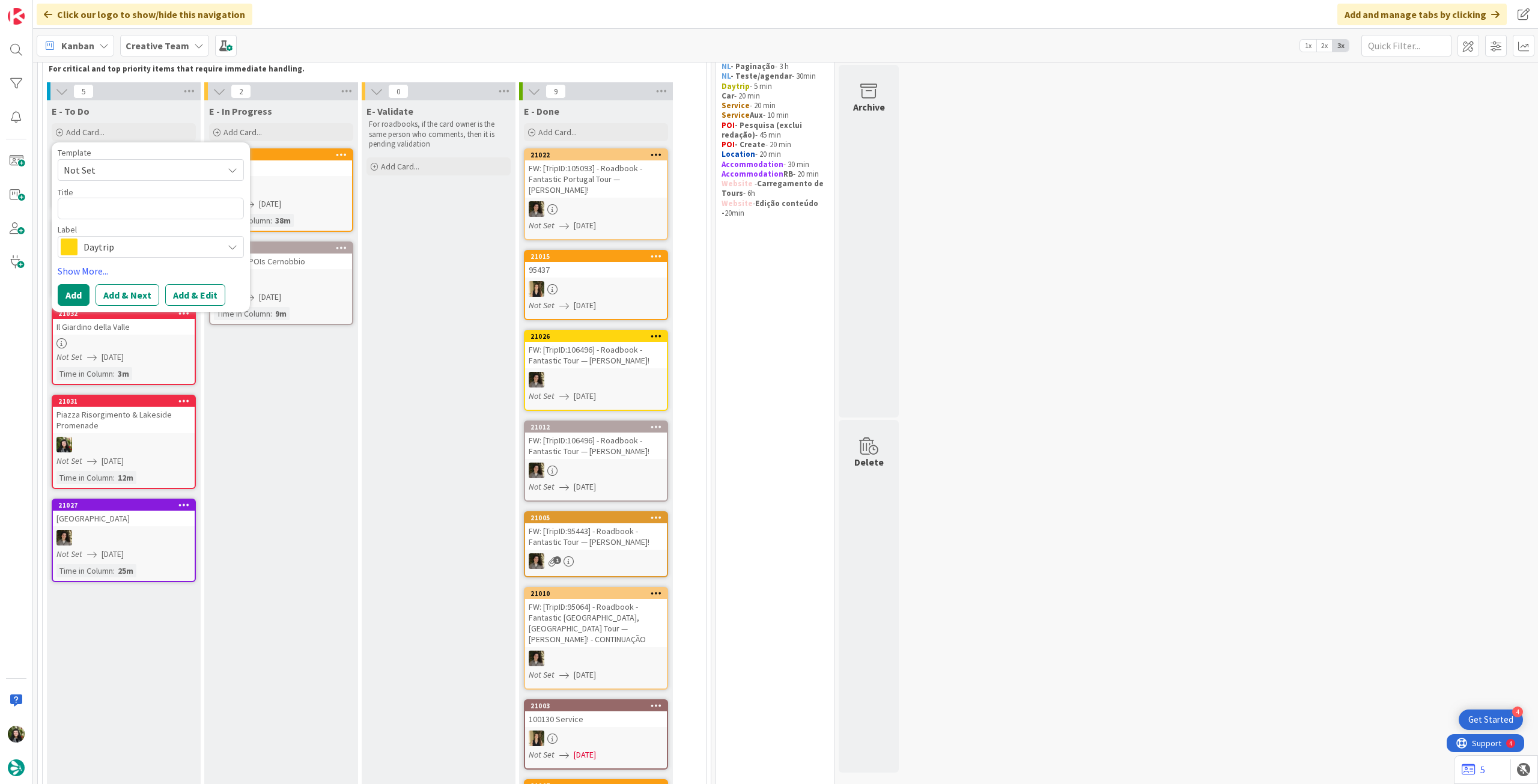
click at [149, 243] on span "Daytrip" at bounding box center [150, 247] width 134 height 17
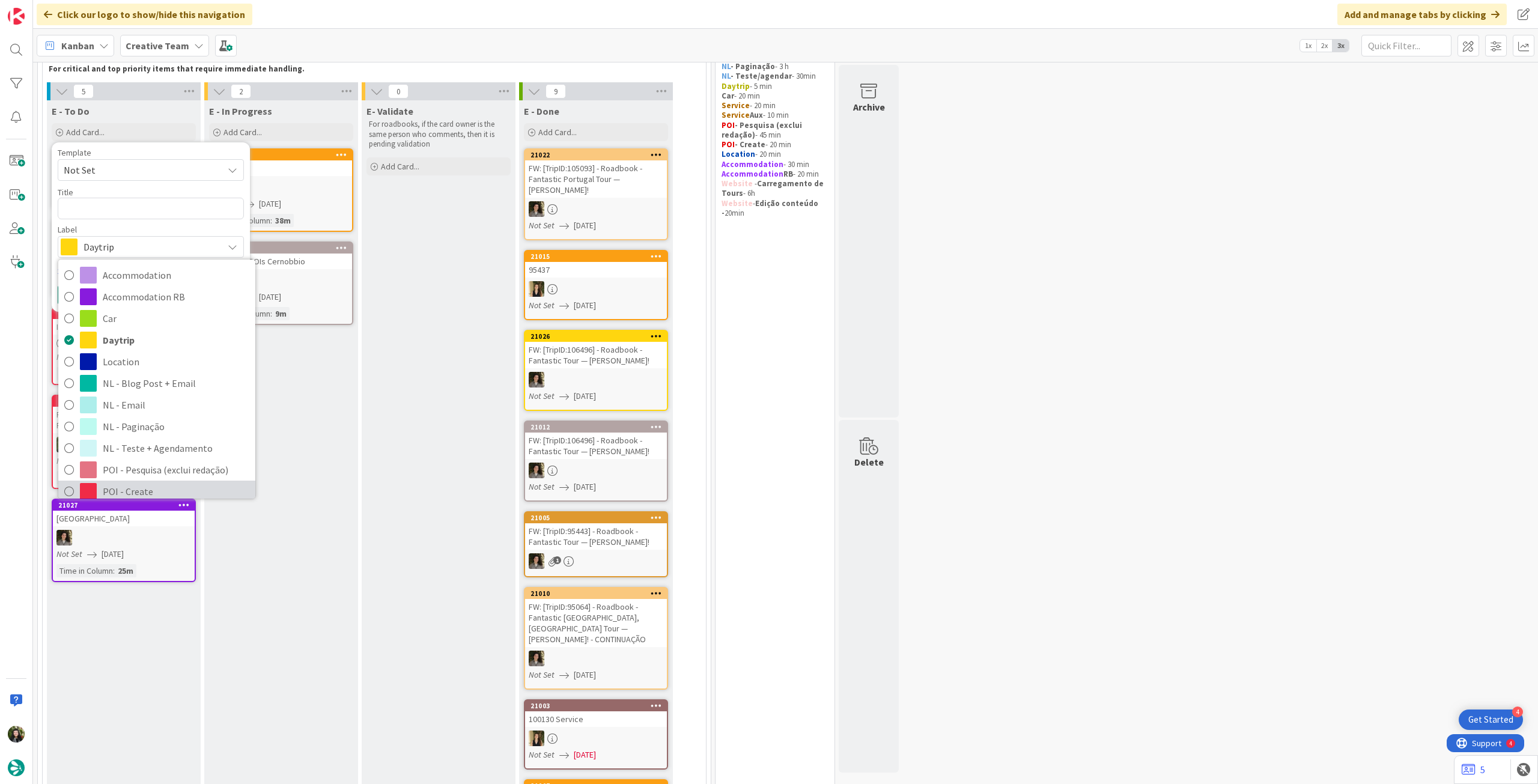
drag, startPoint x: 105, startPoint y: 486, endPoint x: 112, endPoint y: 394, distance: 92.3
click at [105, 485] on span "POI - Create" at bounding box center [176, 492] width 147 height 18
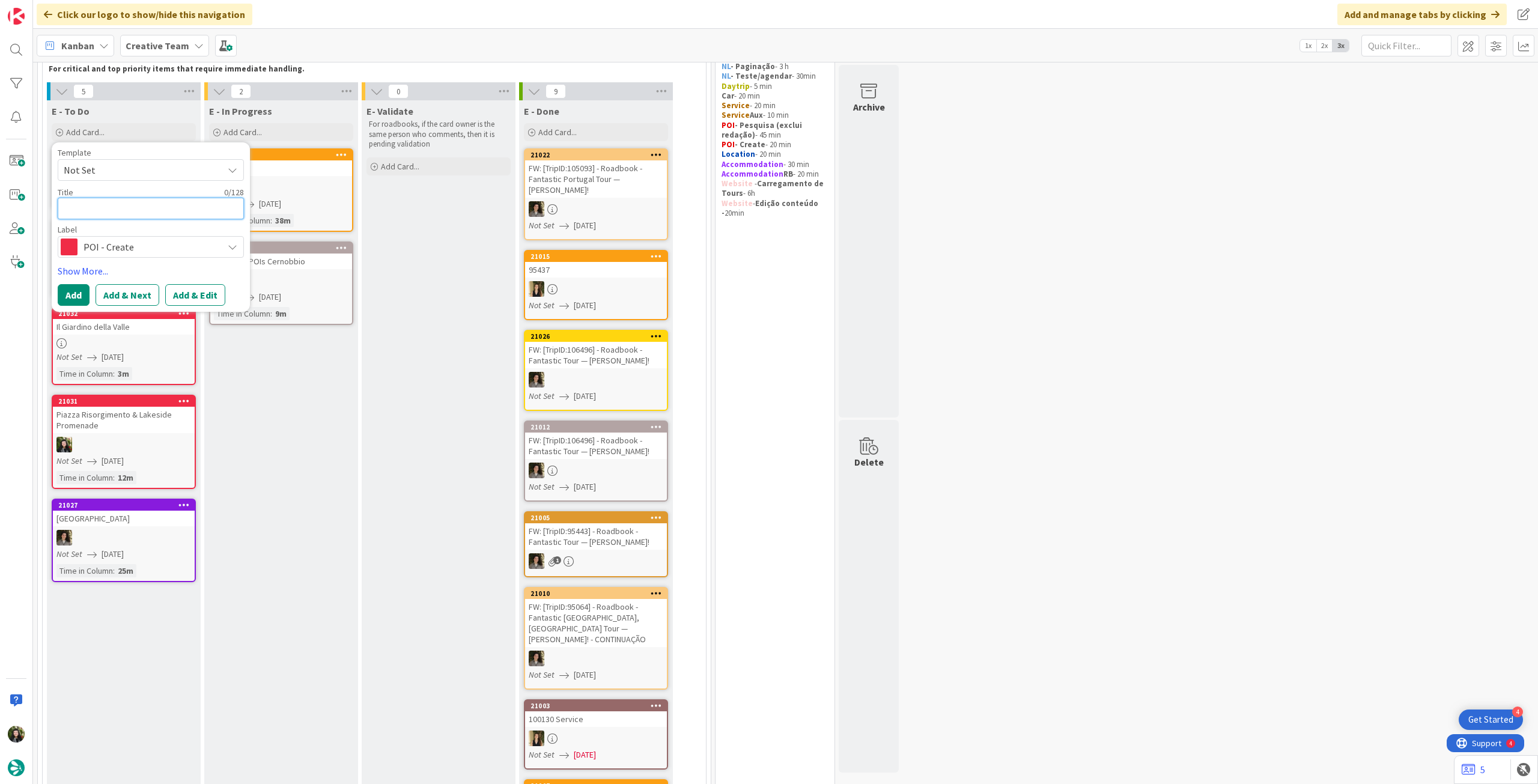
click at [134, 208] on textarea at bounding box center [150, 208] width 186 height 21
paste textarea "Veranda"
click at [79, 292] on button "Add" at bounding box center [74, 295] width 32 height 21
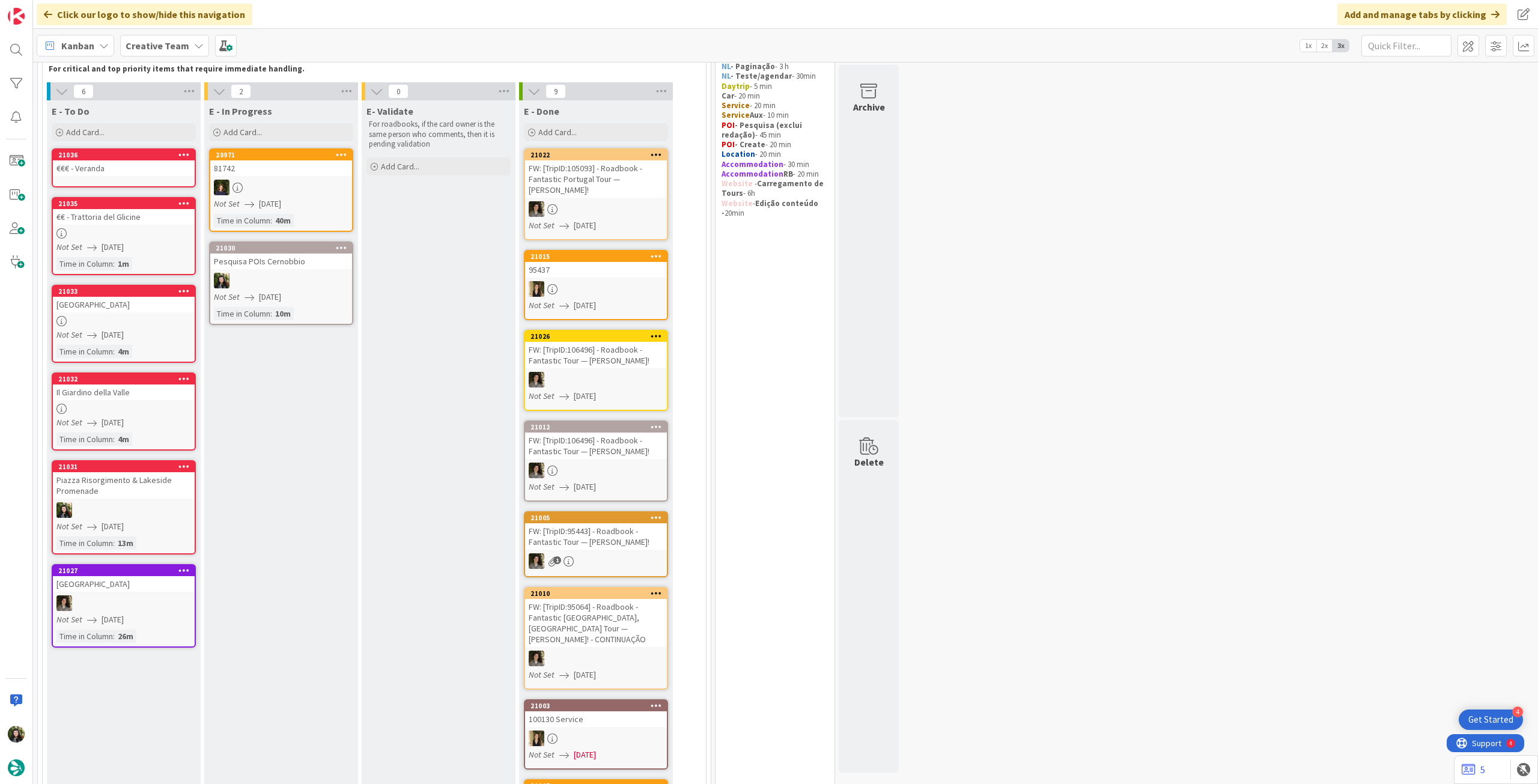
click at [125, 171] on div "€€€ - Veranda" at bounding box center [124, 168] width 142 height 16
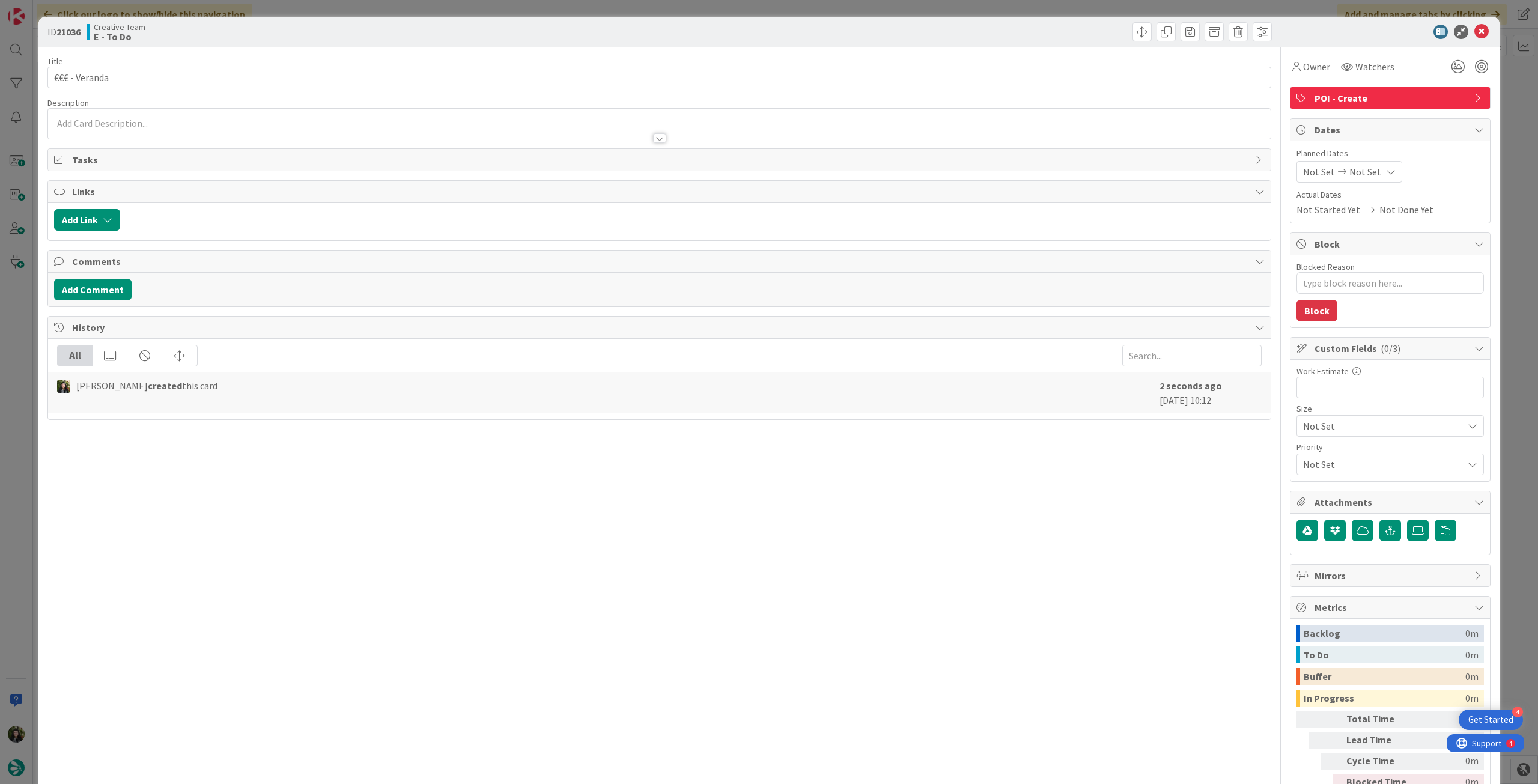
click at [144, 127] on div at bounding box center [659, 132] width 1223 height 13
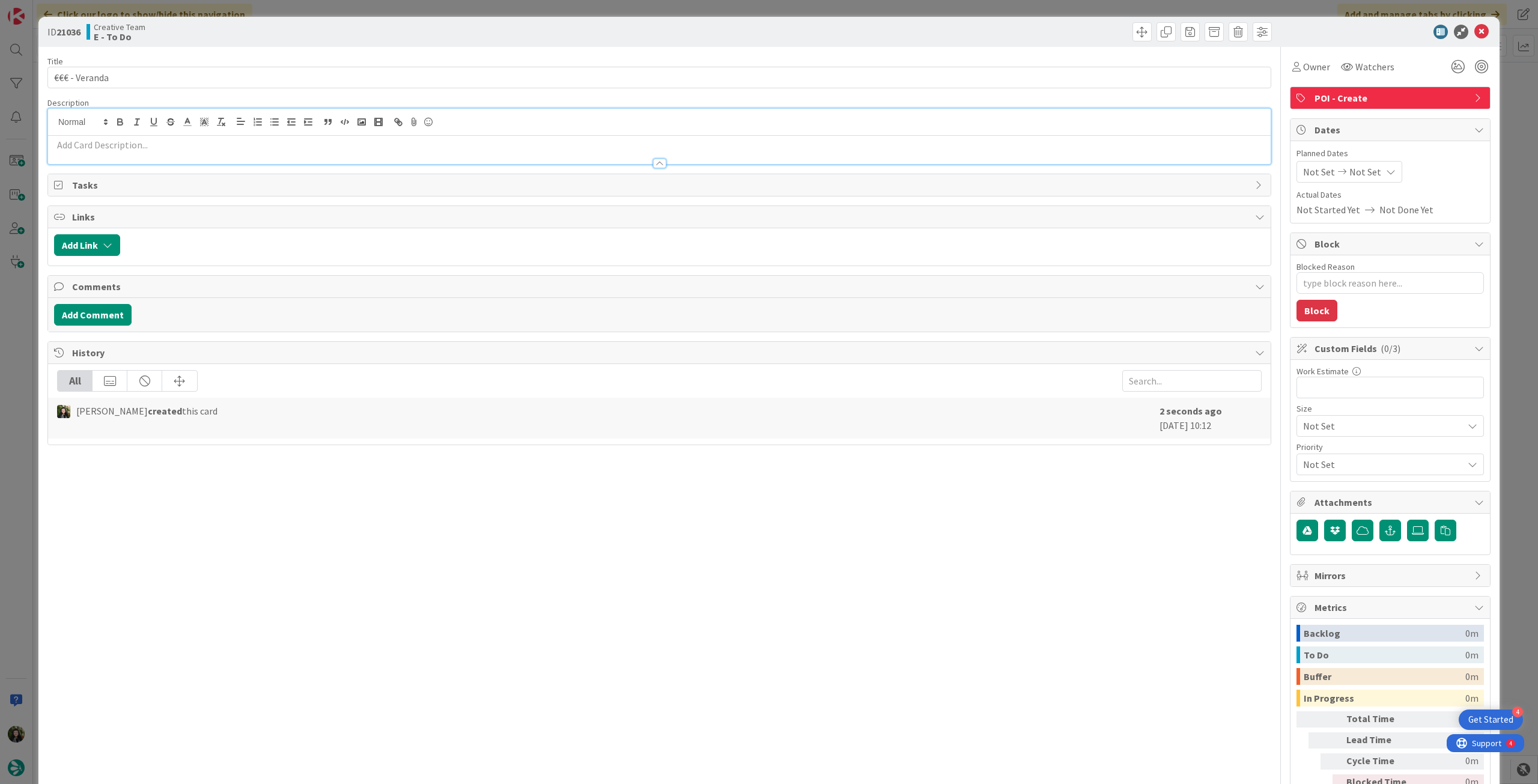
click at [142, 142] on p at bounding box center [659, 145] width 1210 height 14
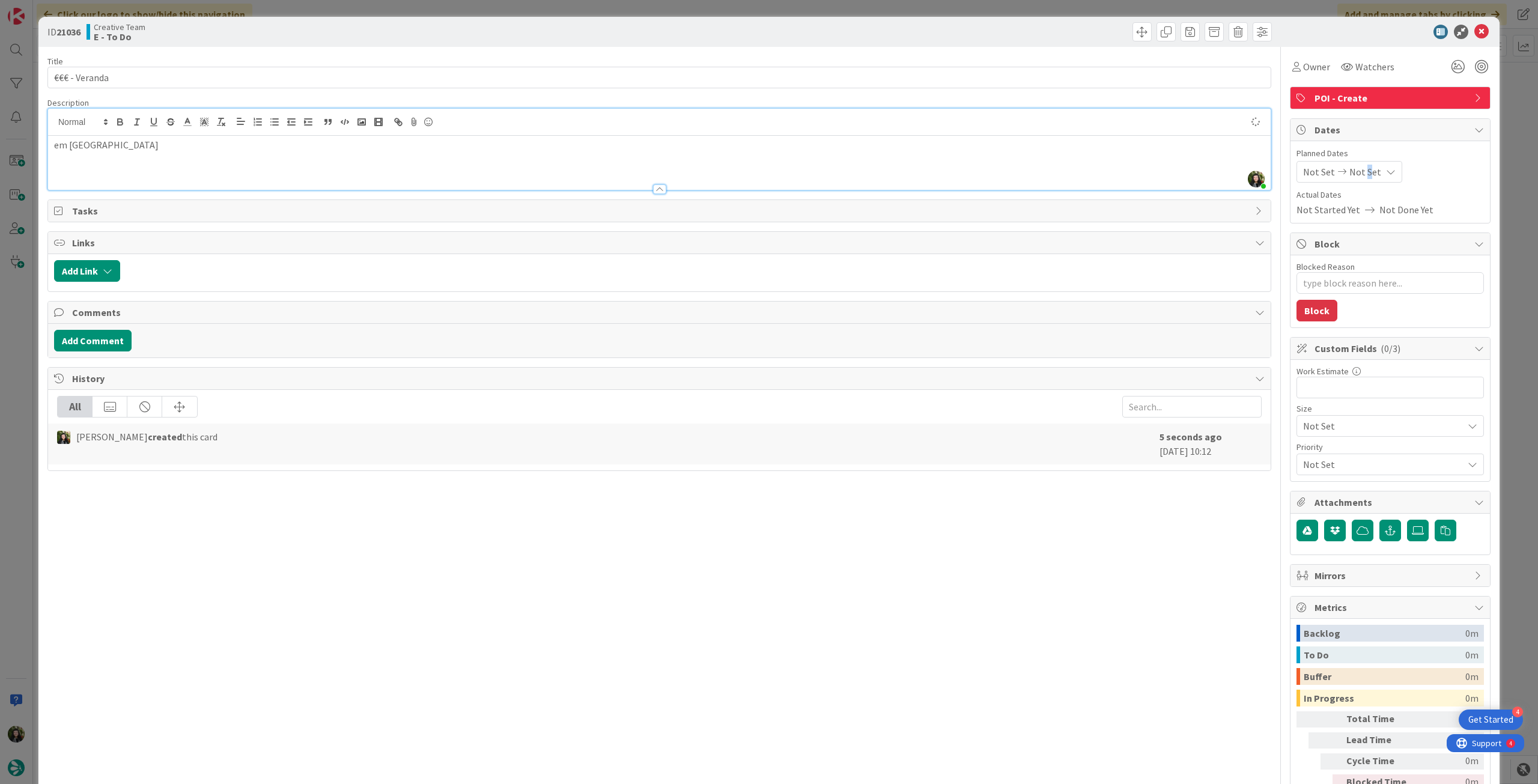
click at [1359, 167] on span "Not Set" at bounding box center [1366, 172] width 32 height 14
drag, startPoint x: 1309, startPoint y: 454, endPoint x: 1315, endPoint y: 420, distance: 34.5
click at [1309, 454] on icon at bounding box center [1318, 453] width 18 height 14
drag, startPoint x: 1479, startPoint y: 29, endPoint x: 1337, endPoint y: 31, distance: 142.0
click at [1479, 30] on icon at bounding box center [1481, 31] width 14 height 14
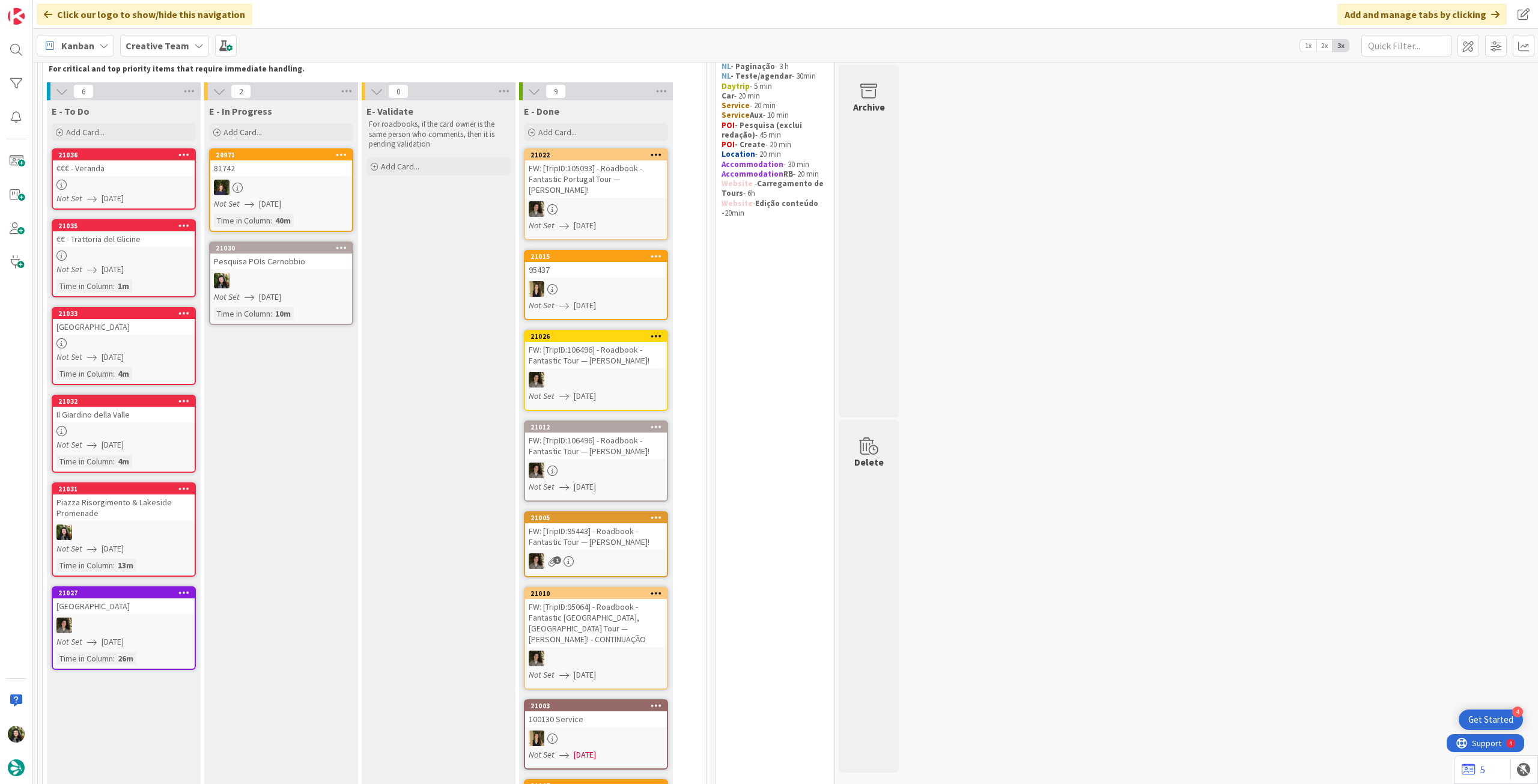
click at [139, 257] on div at bounding box center [124, 255] width 142 height 10
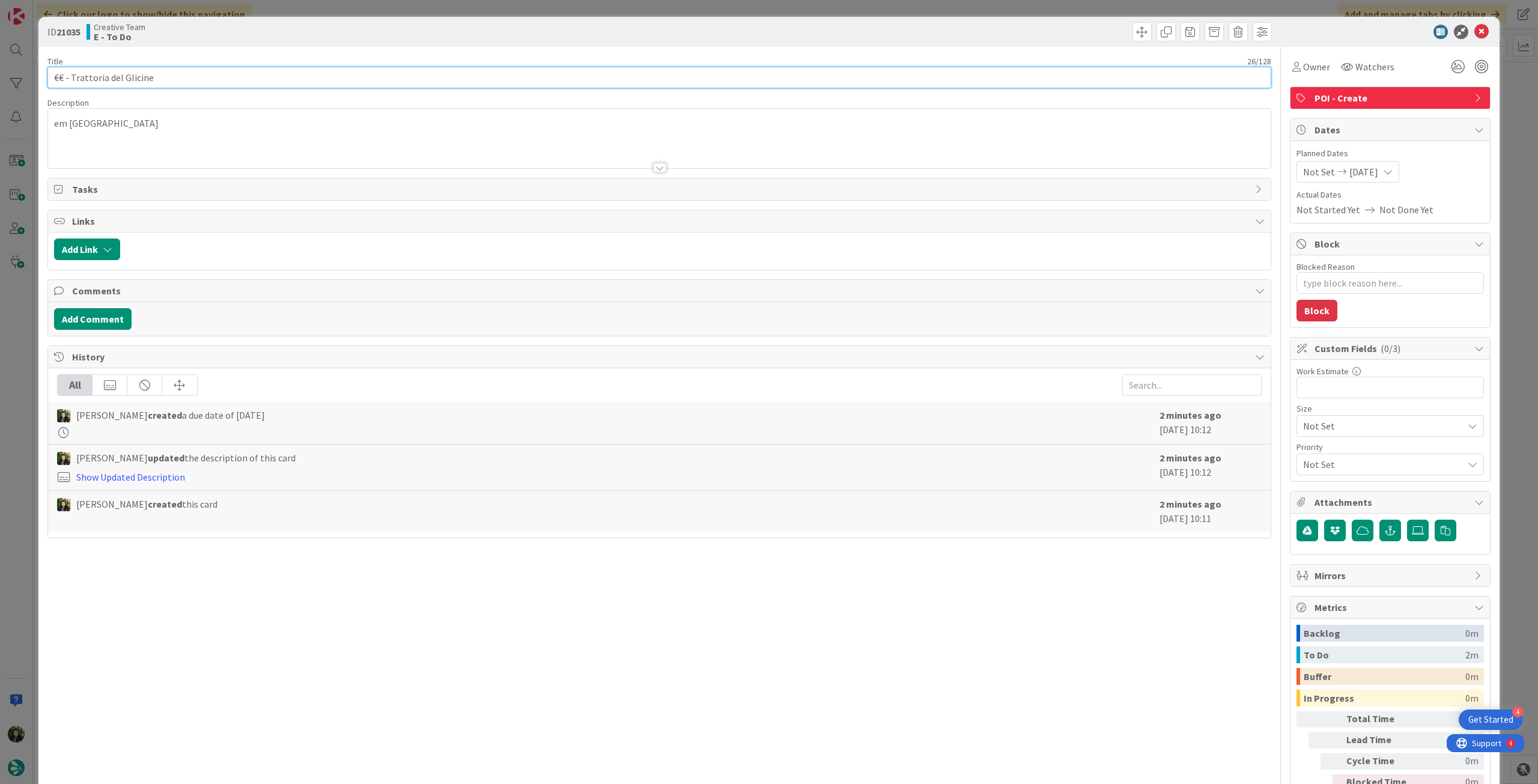
drag, startPoint x: 73, startPoint y: 77, endPoint x: 210, endPoint y: 81, distance: 137.1
click at [210, 81] on input "€€ - Trattoria del Glicine" at bounding box center [659, 77] width 1223 height 21
click at [167, 76] on input "€€ - Trattoria del Glicine" at bounding box center [659, 77] width 1223 height 21
drag, startPoint x: 133, startPoint y: 81, endPoint x: 71, endPoint y: 81, distance: 62.0
click at [71, 81] on input "€€ - Trattoria del Glicine" at bounding box center [659, 77] width 1223 height 21
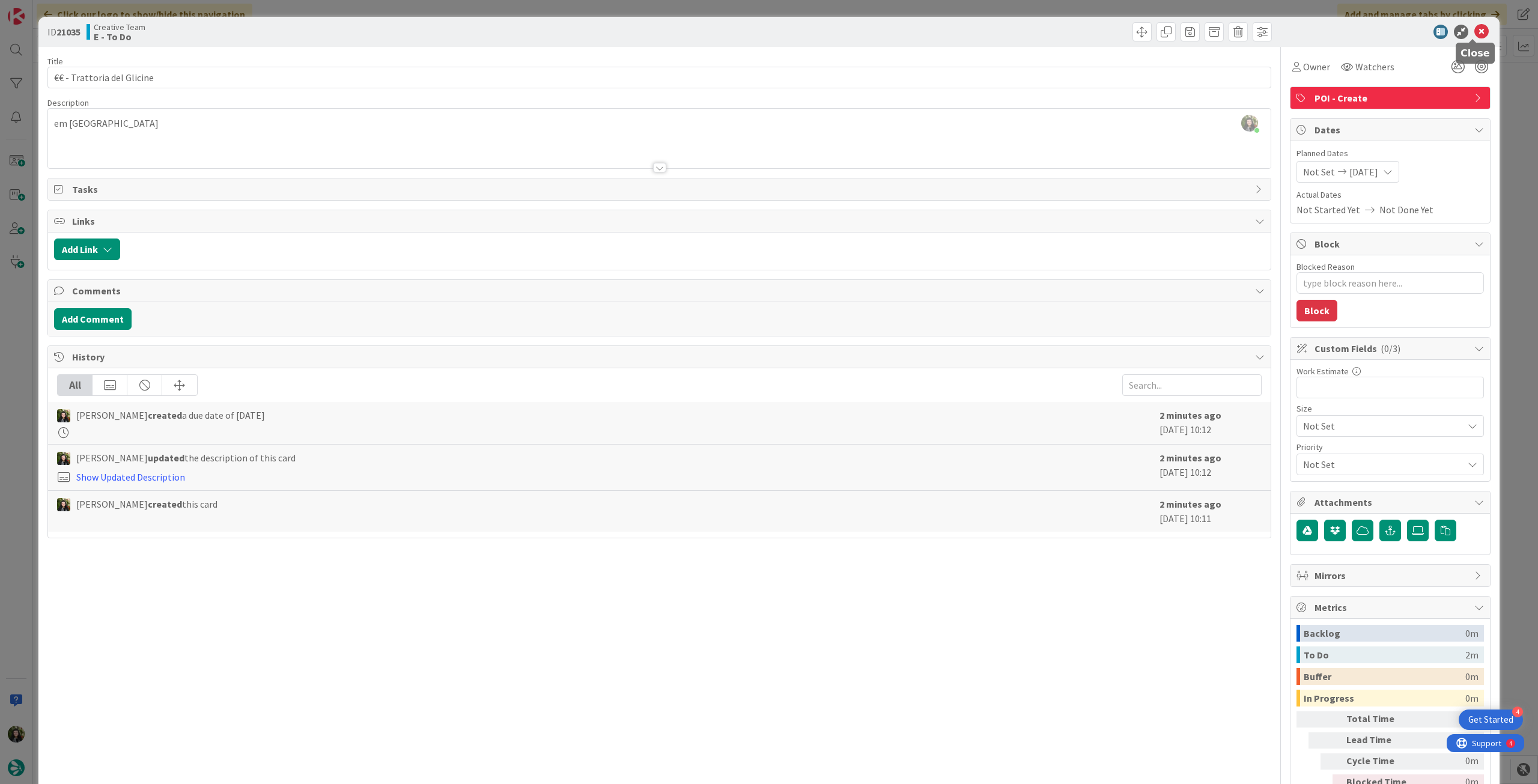
click at [1476, 30] on icon at bounding box center [1481, 31] width 14 height 14
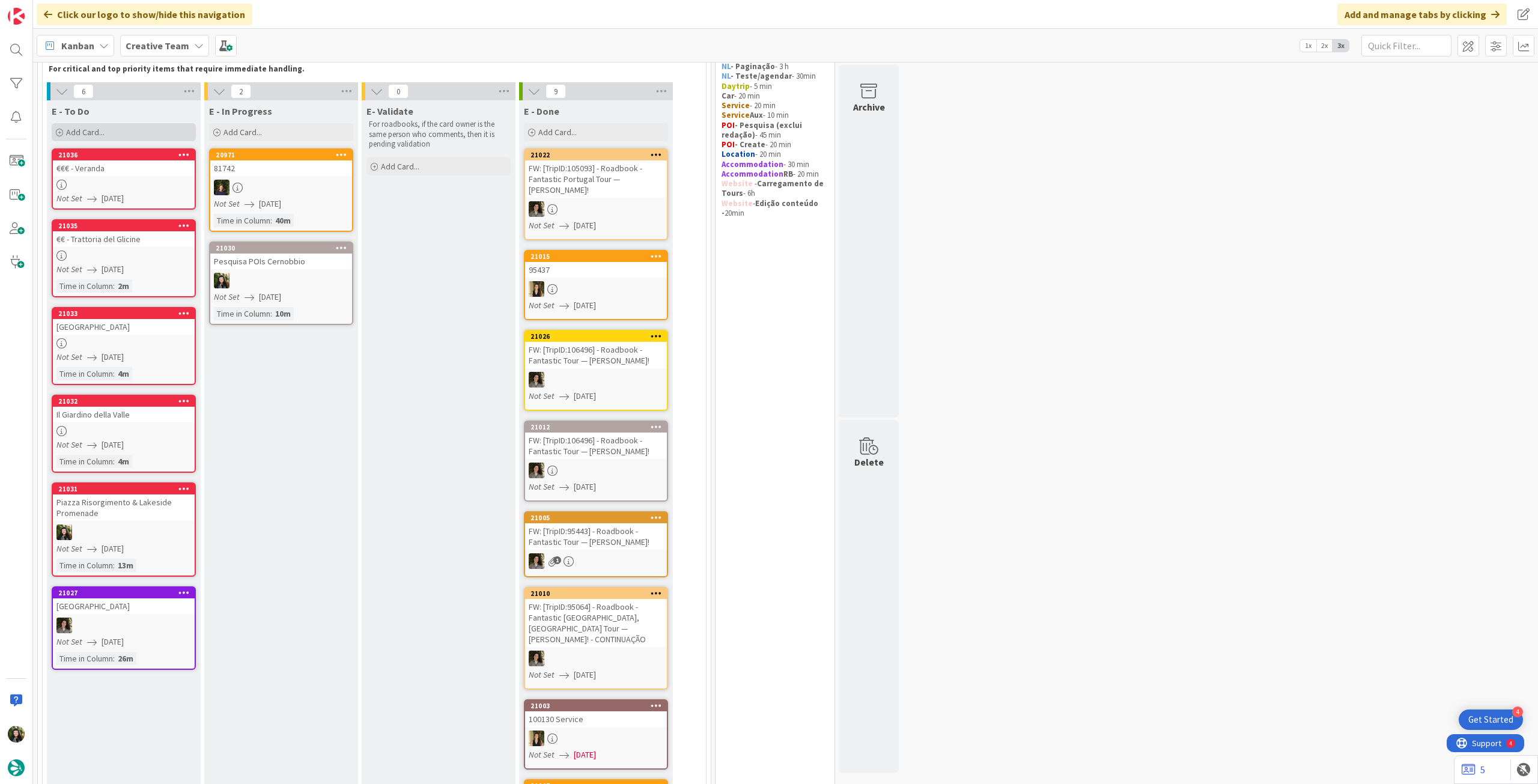
drag, startPoint x: 134, startPoint y: 122, endPoint x: 129, endPoint y: 134, distance: 13.0
click at [133, 122] on div "E - To Do Add Card... Template Not Set Title 0 / 128 Label Daytrip Accommodatio…" at bounding box center [124, 122] width 153 height 43
click at [131, 135] on div "Add Card..." at bounding box center [124, 132] width 144 height 18
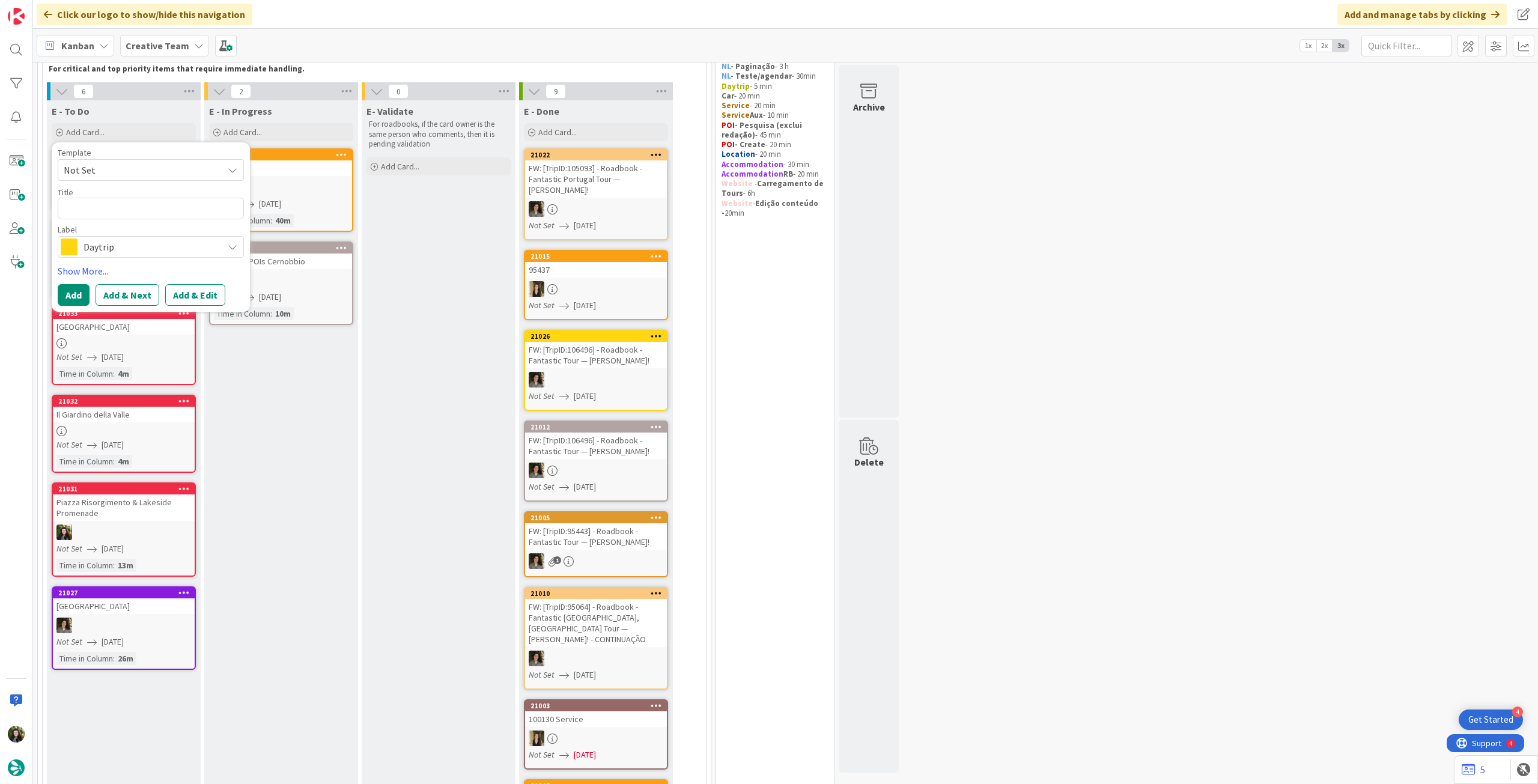
click at [131, 242] on span "Daytrip" at bounding box center [150, 247] width 134 height 17
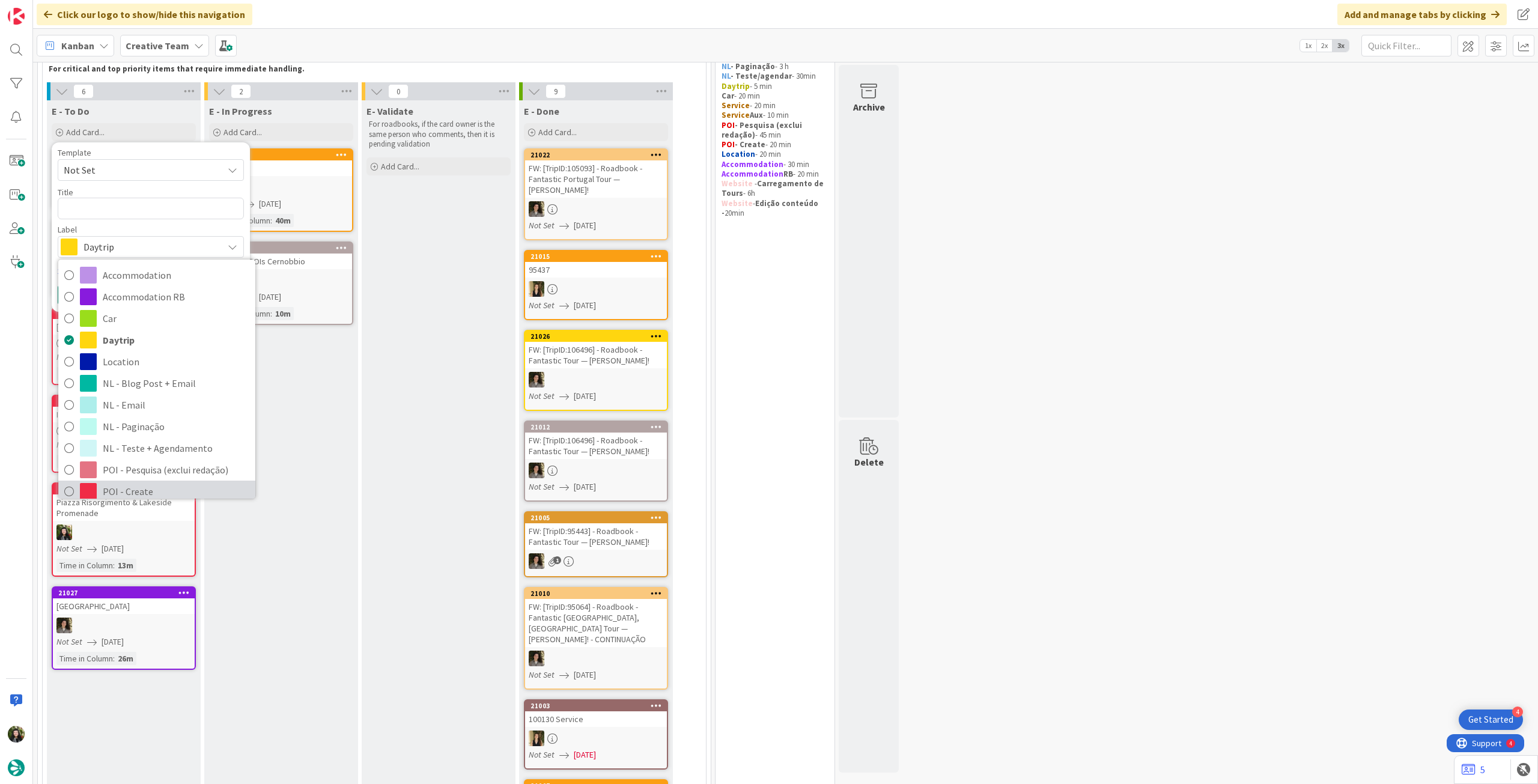
click at [125, 482] on span "POI - Create" at bounding box center [176, 492] width 147 height 18
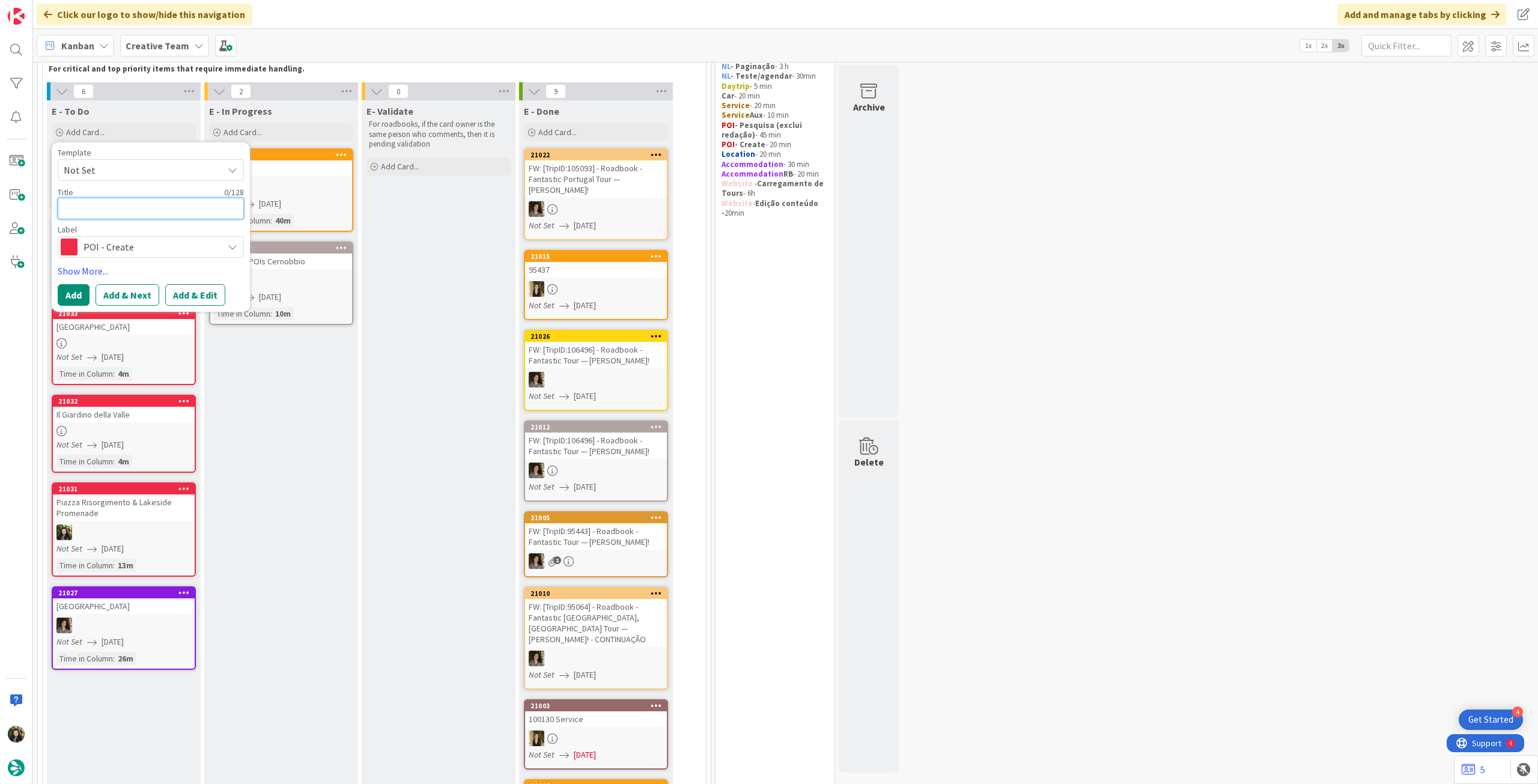
click at [149, 207] on textarea at bounding box center [150, 208] width 186 height 21
paste textarea "Materia"
click at [62, 293] on button "Add" at bounding box center [74, 295] width 32 height 21
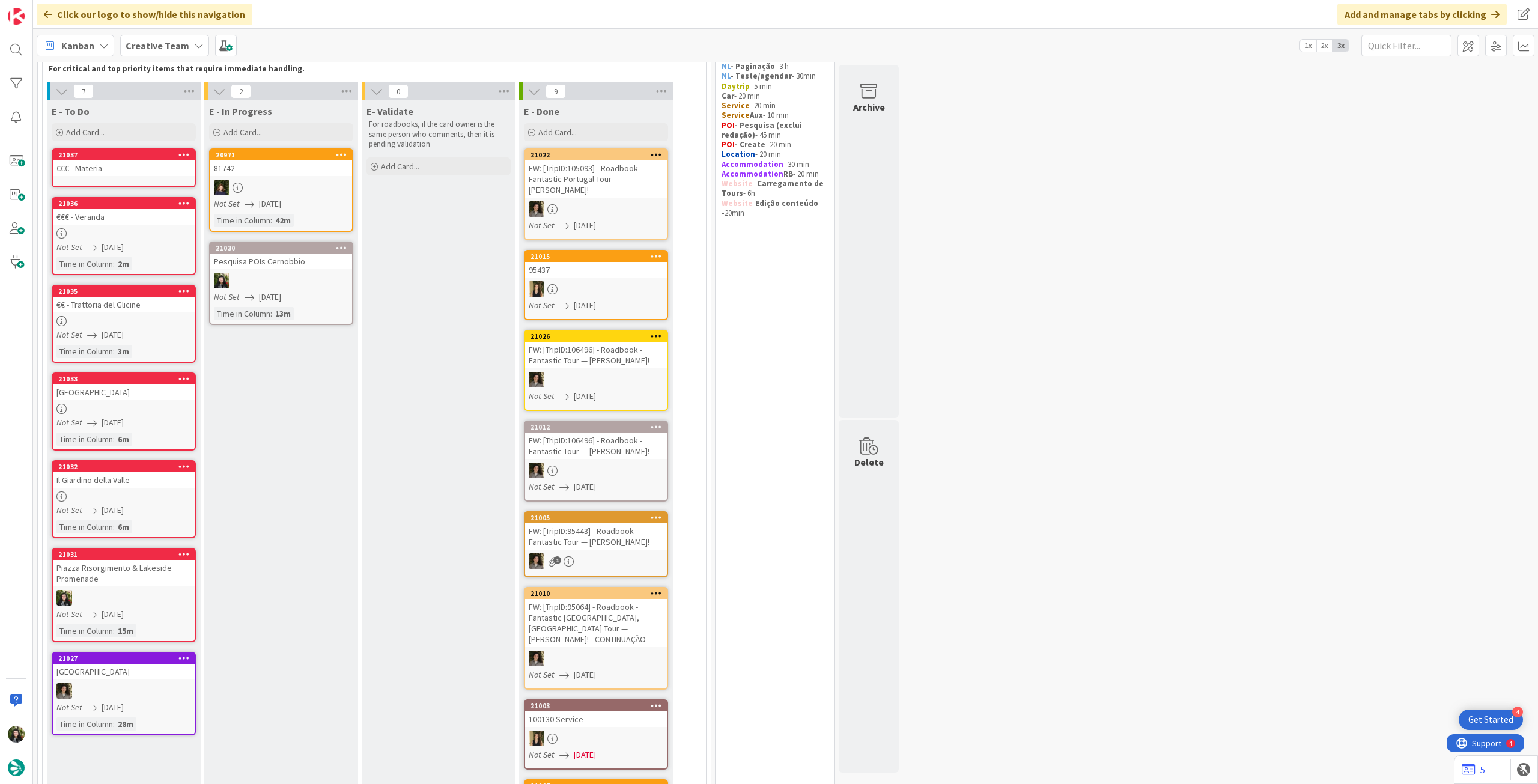
click at [134, 165] on div "€€€ - Materia" at bounding box center [124, 168] width 142 height 16
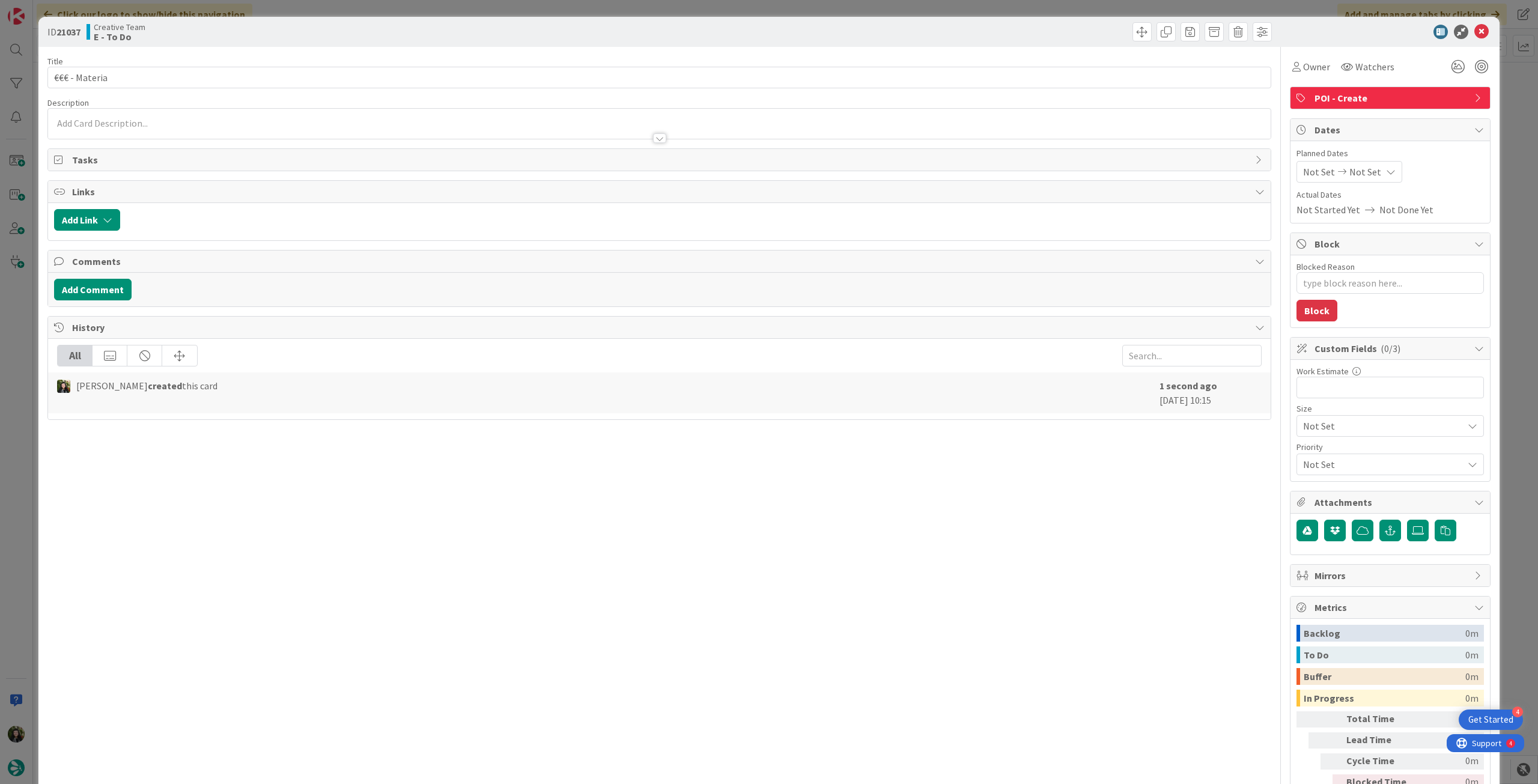
click at [163, 128] on div at bounding box center [659, 132] width 1223 height 13
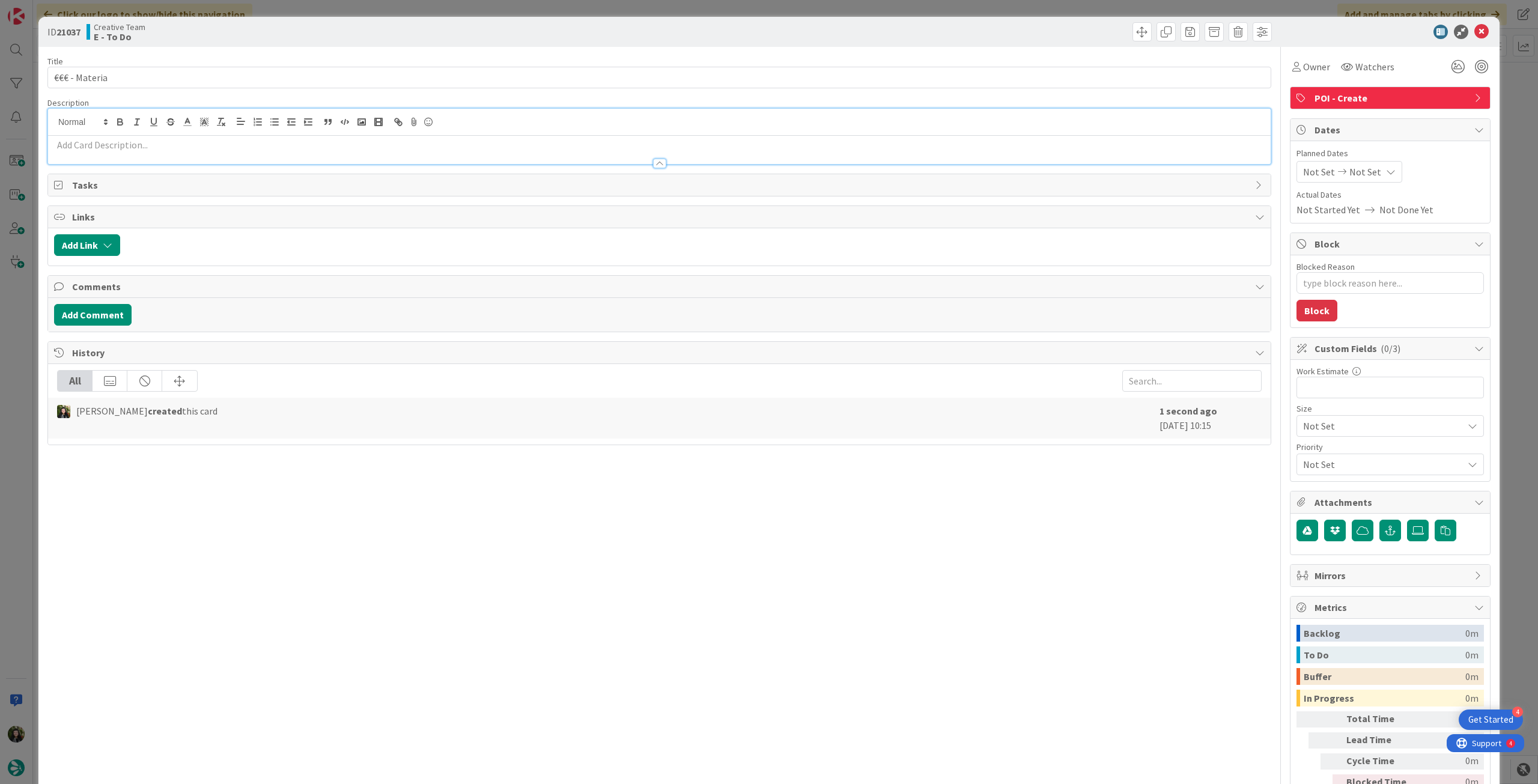
click at [163, 142] on p at bounding box center [659, 145] width 1210 height 14
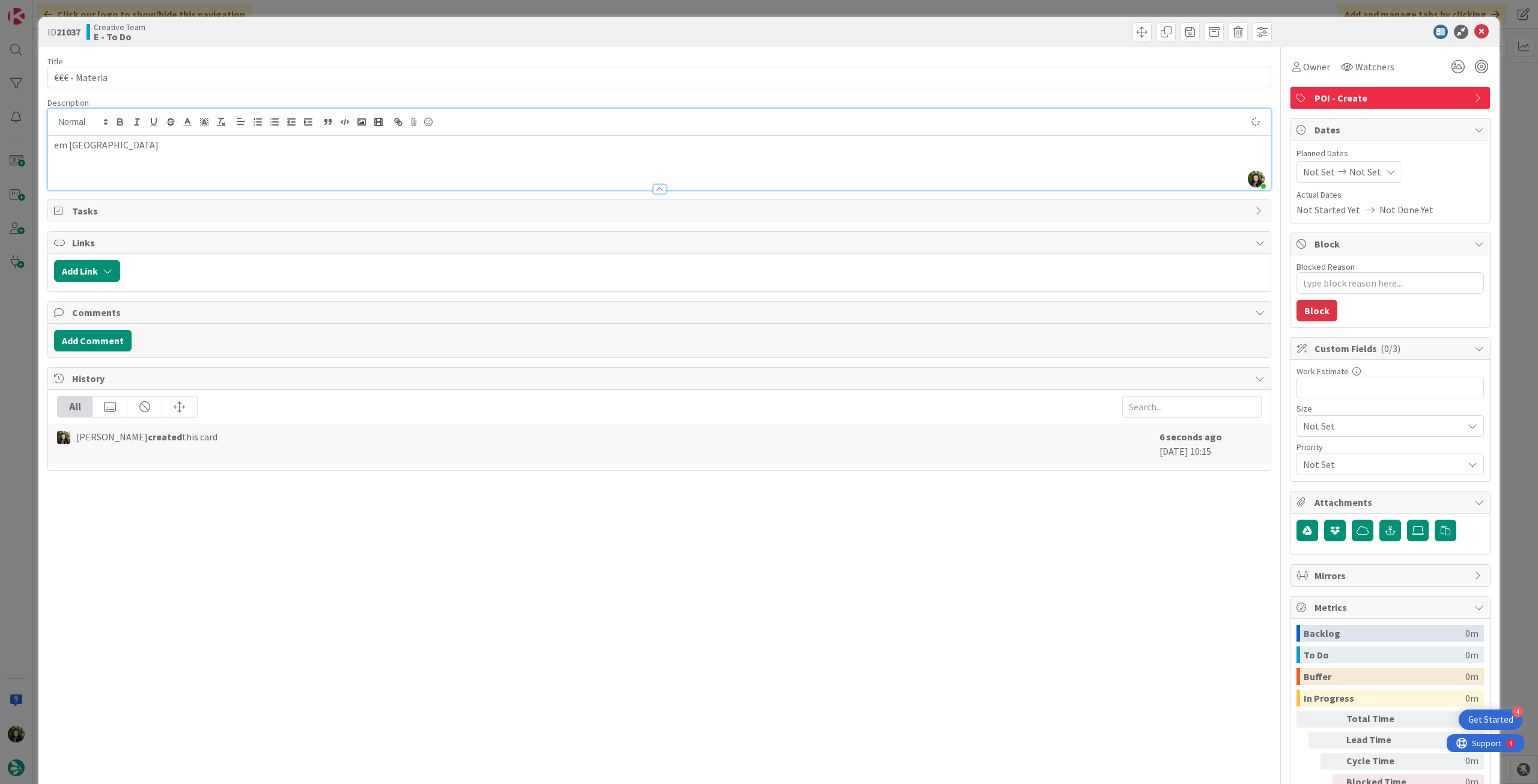
click at [1370, 165] on div "Not Set Not Set" at bounding box center [1349, 172] width 106 height 21
click at [1309, 455] on icon at bounding box center [1318, 453] width 18 height 14
click at [1475, 29] on icon at bounding box center [1481, 31] width 14 height 14
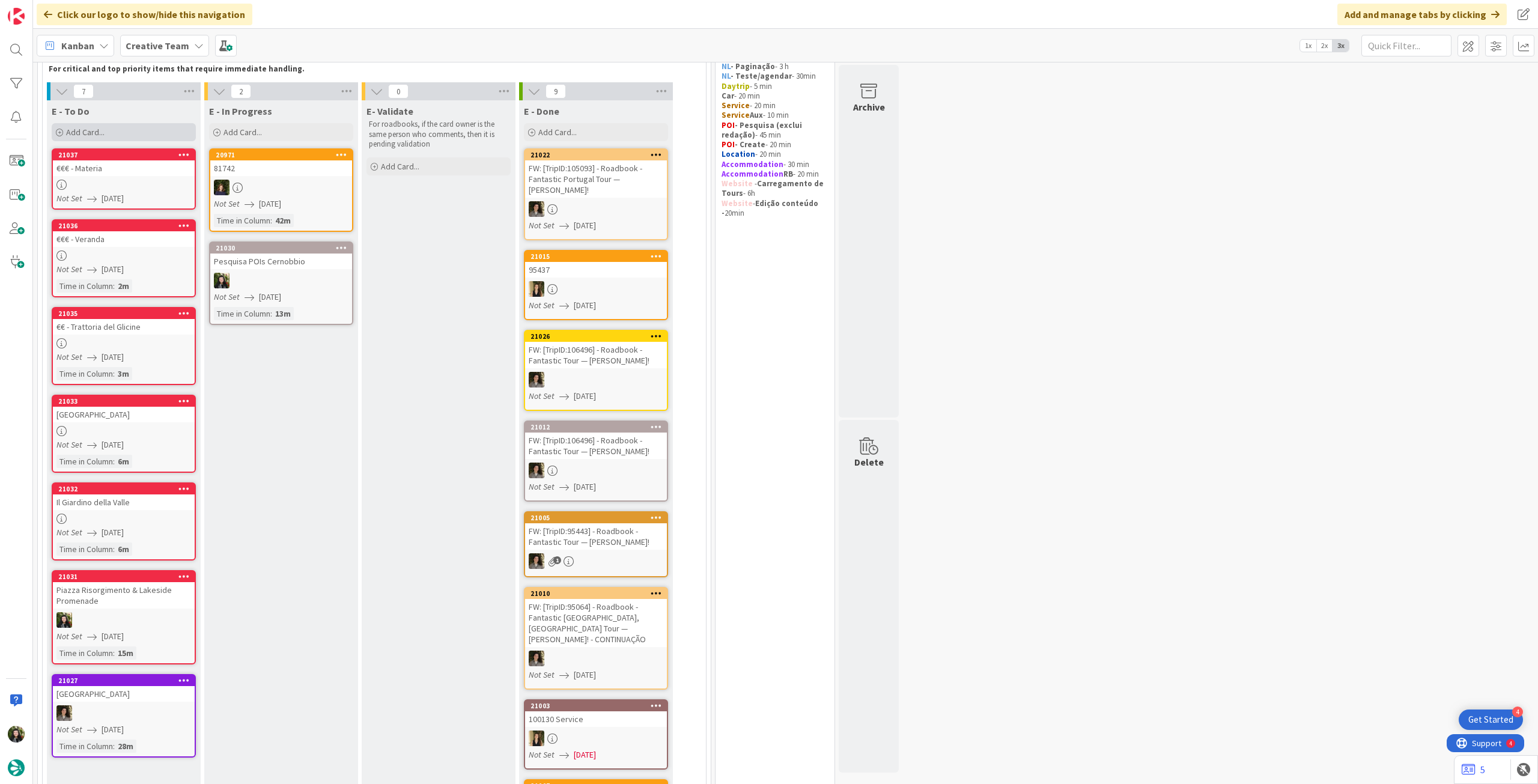
click at [108, 134] on div "Add Card..." at bounding box center [124, 132] width 144 height 18
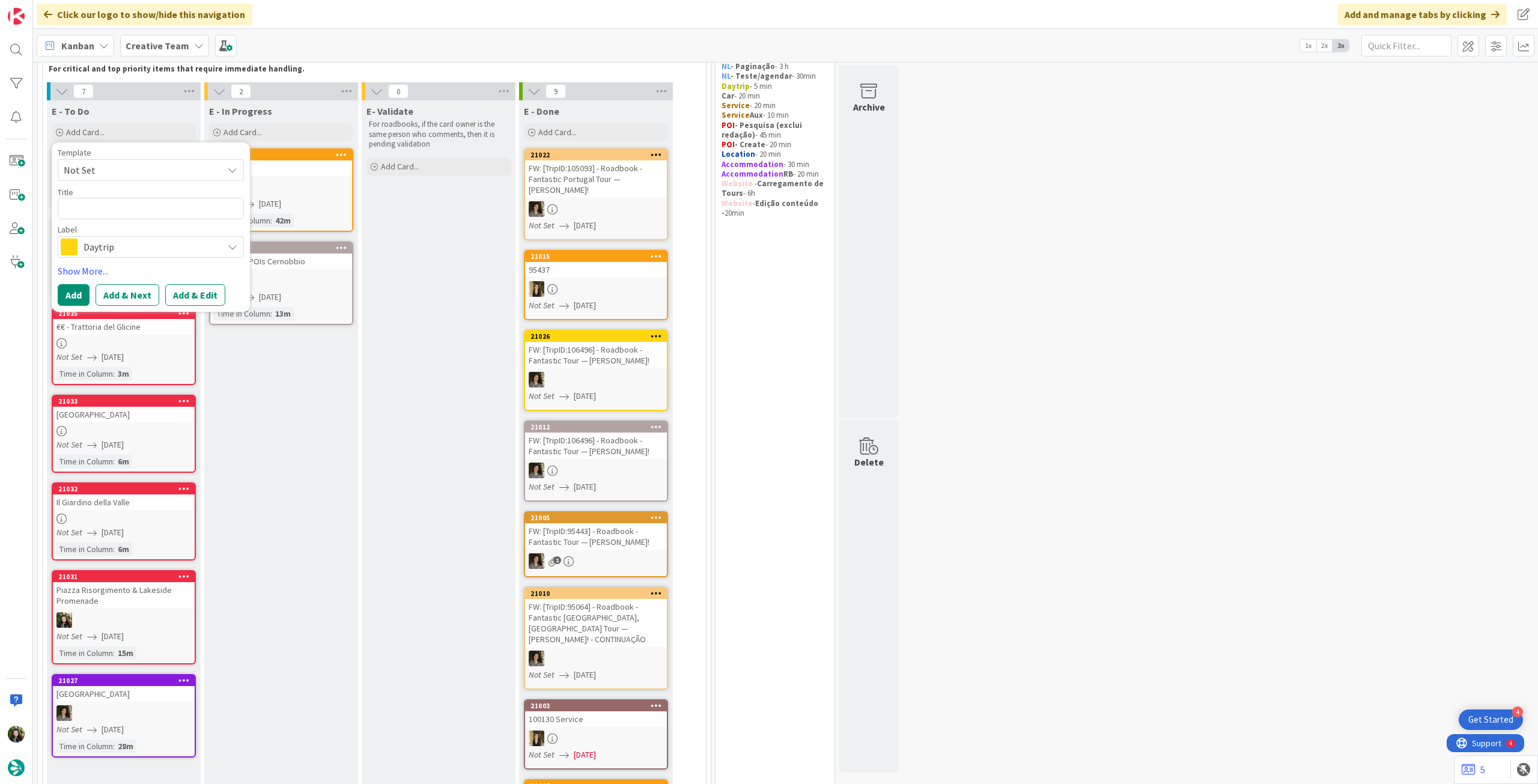
click at [150, 251] on span "Daytrip" at bounding box center [150, 247] width 134 height 17
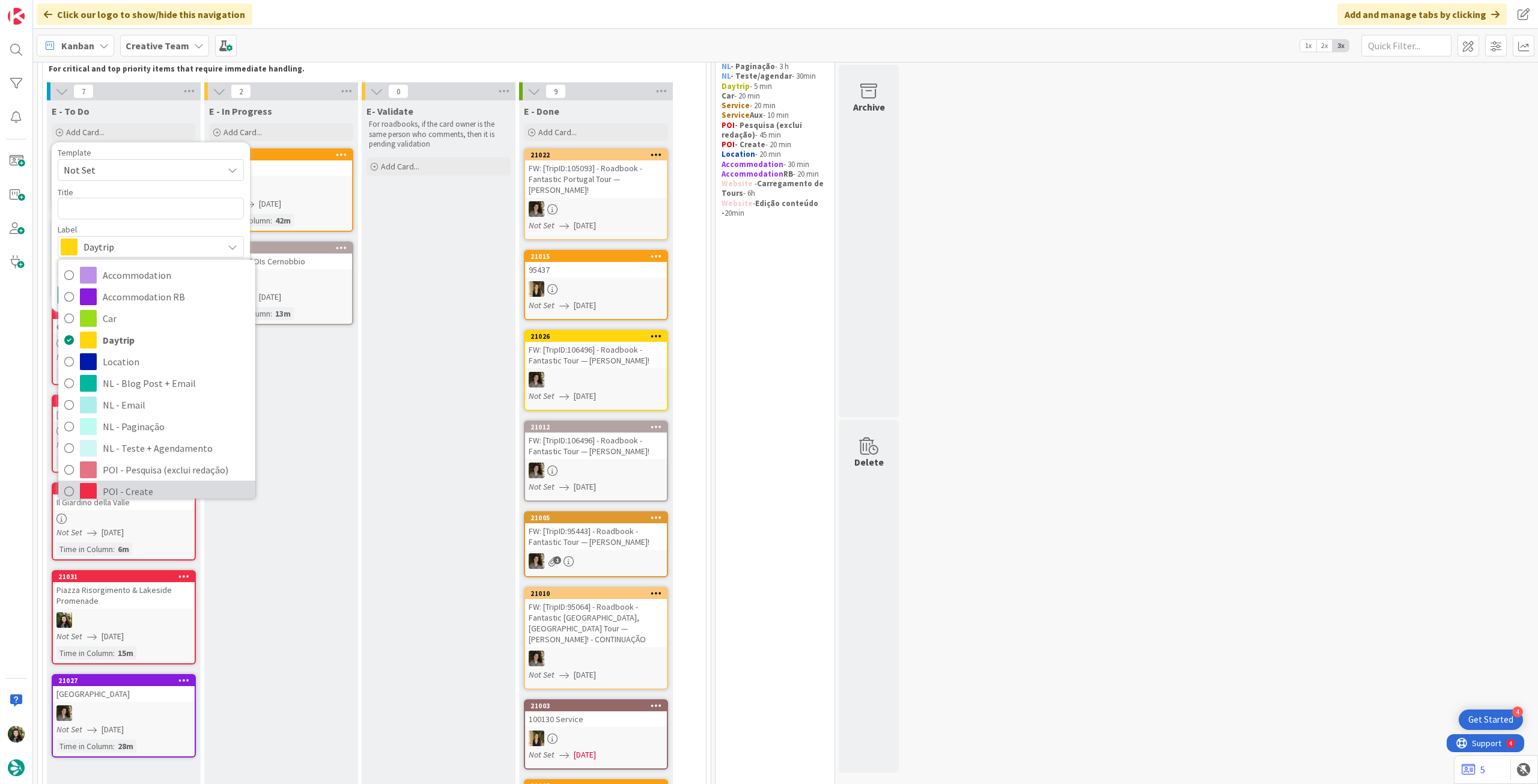
drag, startPoint x: 125, startPoint y: 482, endPoint x: 139, endPoint y: 362, distance: 120.8
click at [125, 482] on link "POI - Create" at bounding box center [157, 491] width 197 height 21
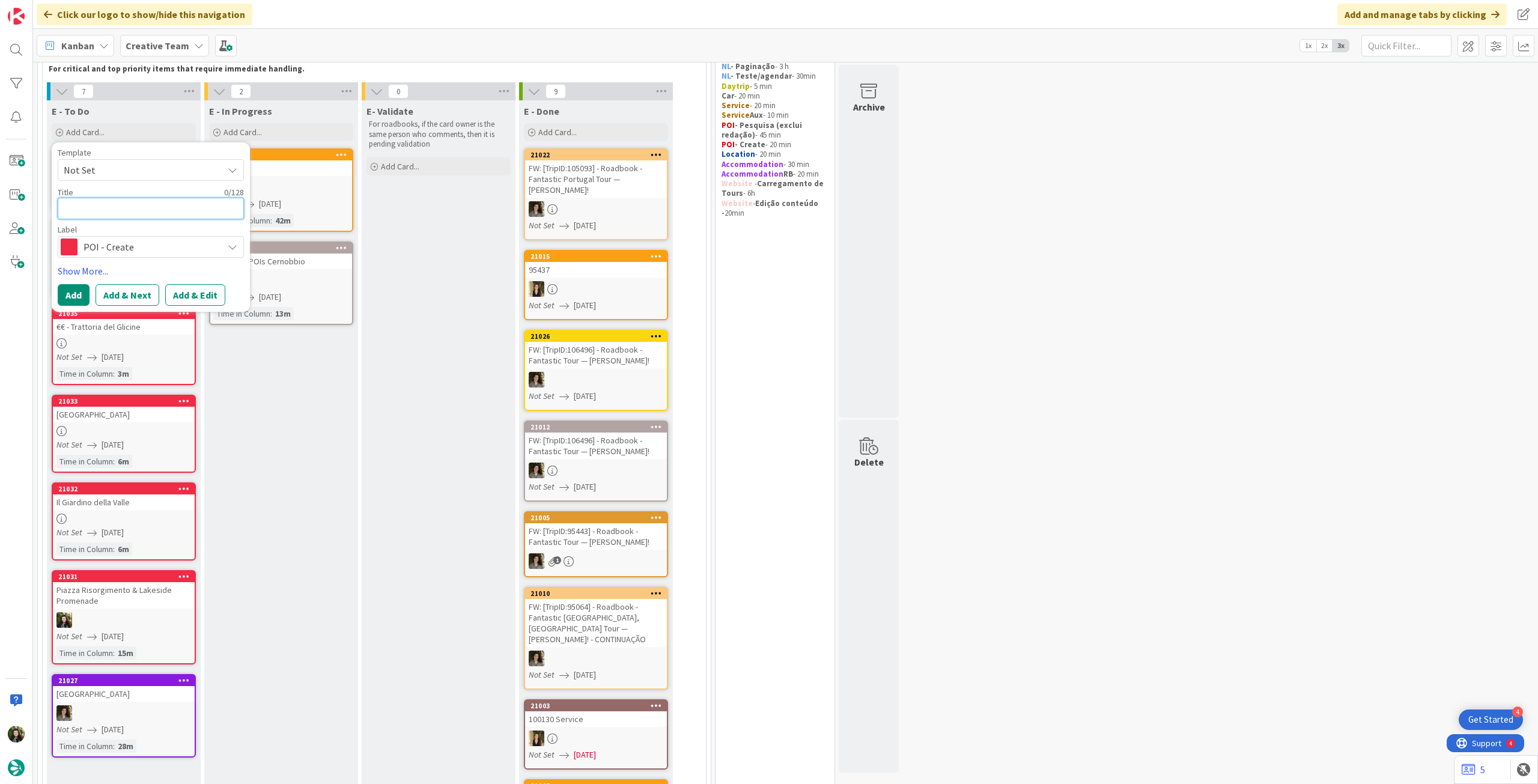
click at [138, 204] on textarea at bounding box center [150, 208] width 186 height 21
paste textarea "Terzo Crotto"
click at [83, 292] on button "Add" at bounding box center [74, 295] width 32 height 21
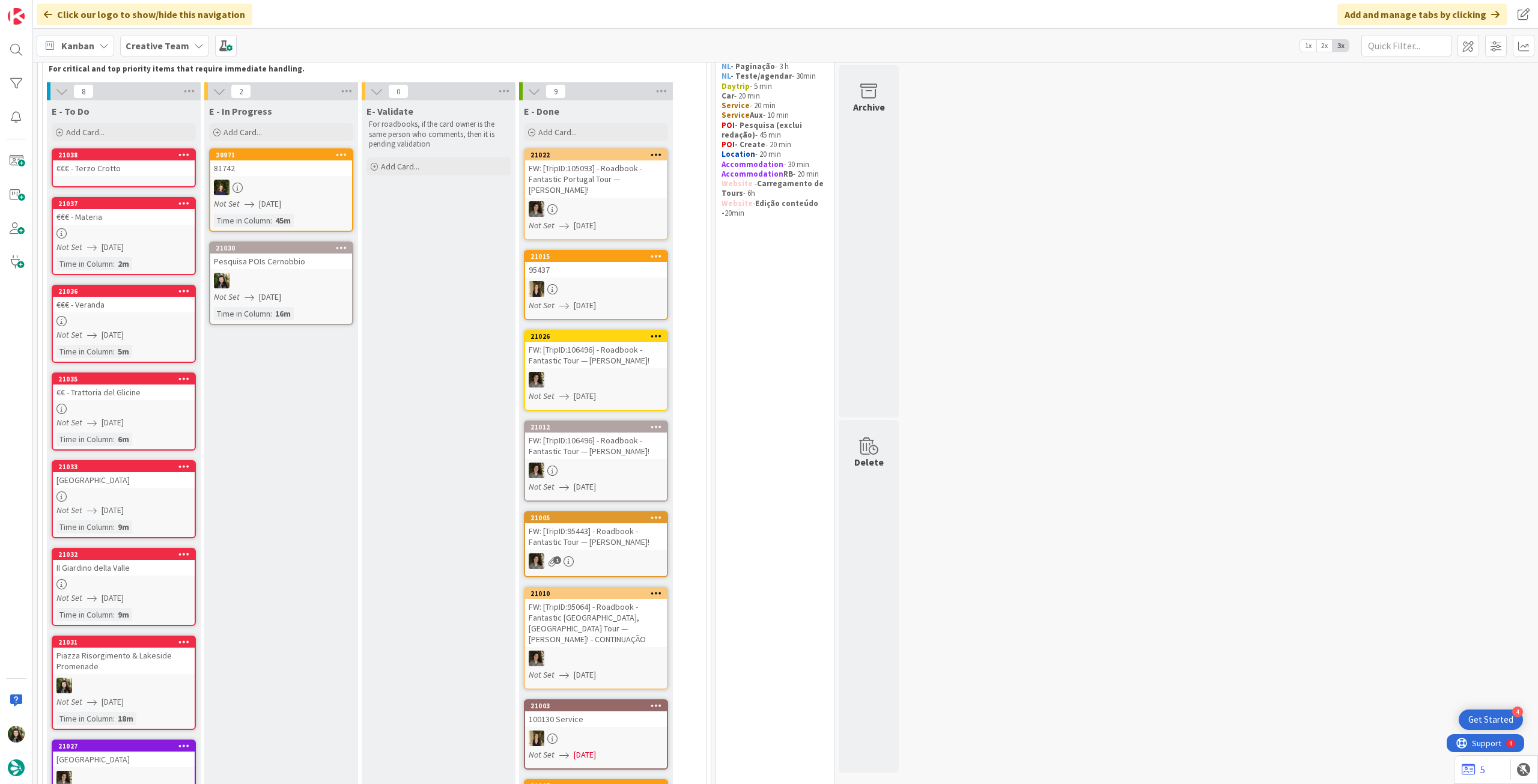
click at [141, 179] on link "21038 €€€ - Terzo Crotto" at bounding box center [124, 167] width 144 height 39
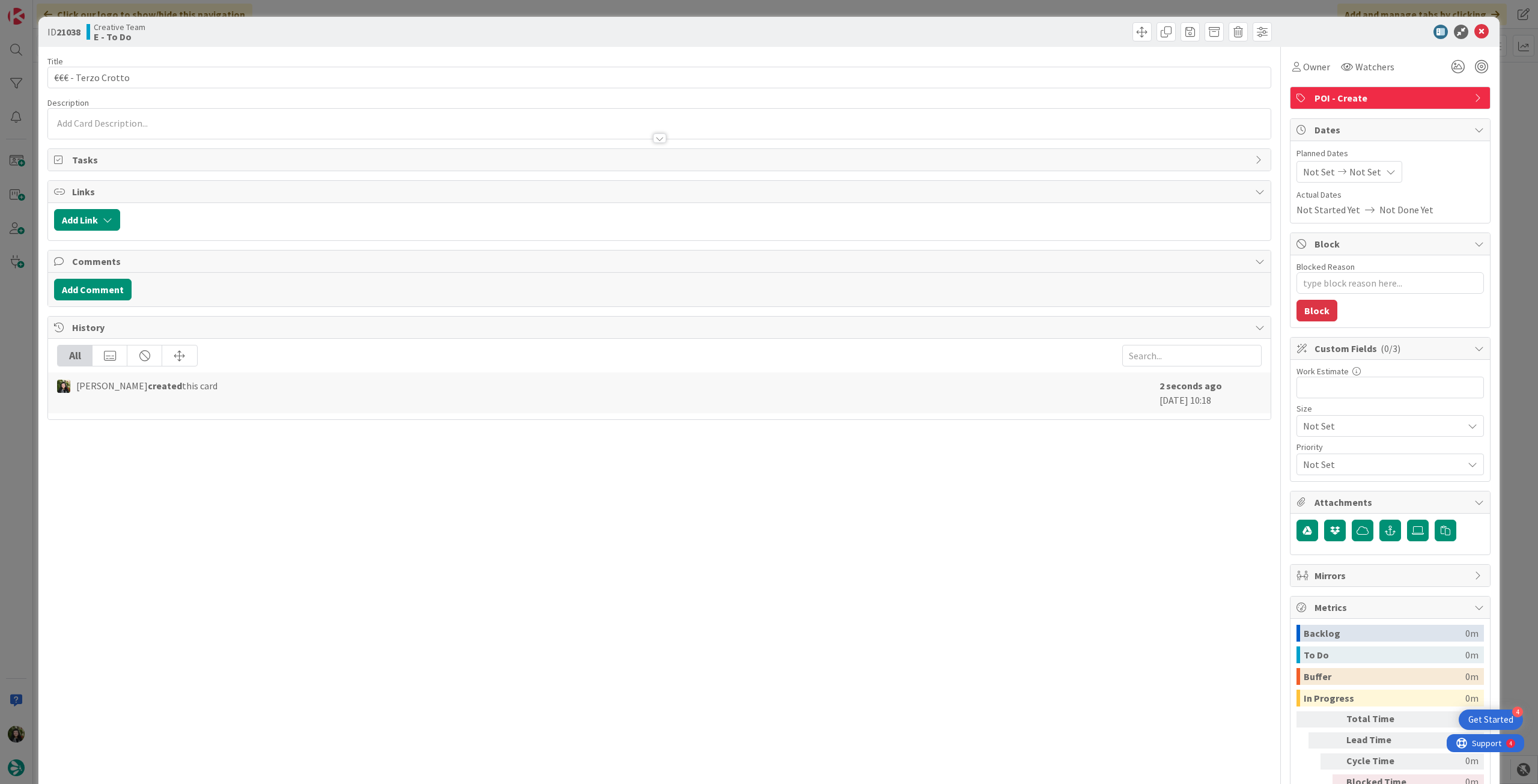
click at [291, 132] on div at bounding box center [659, 132] width 1223 height 13
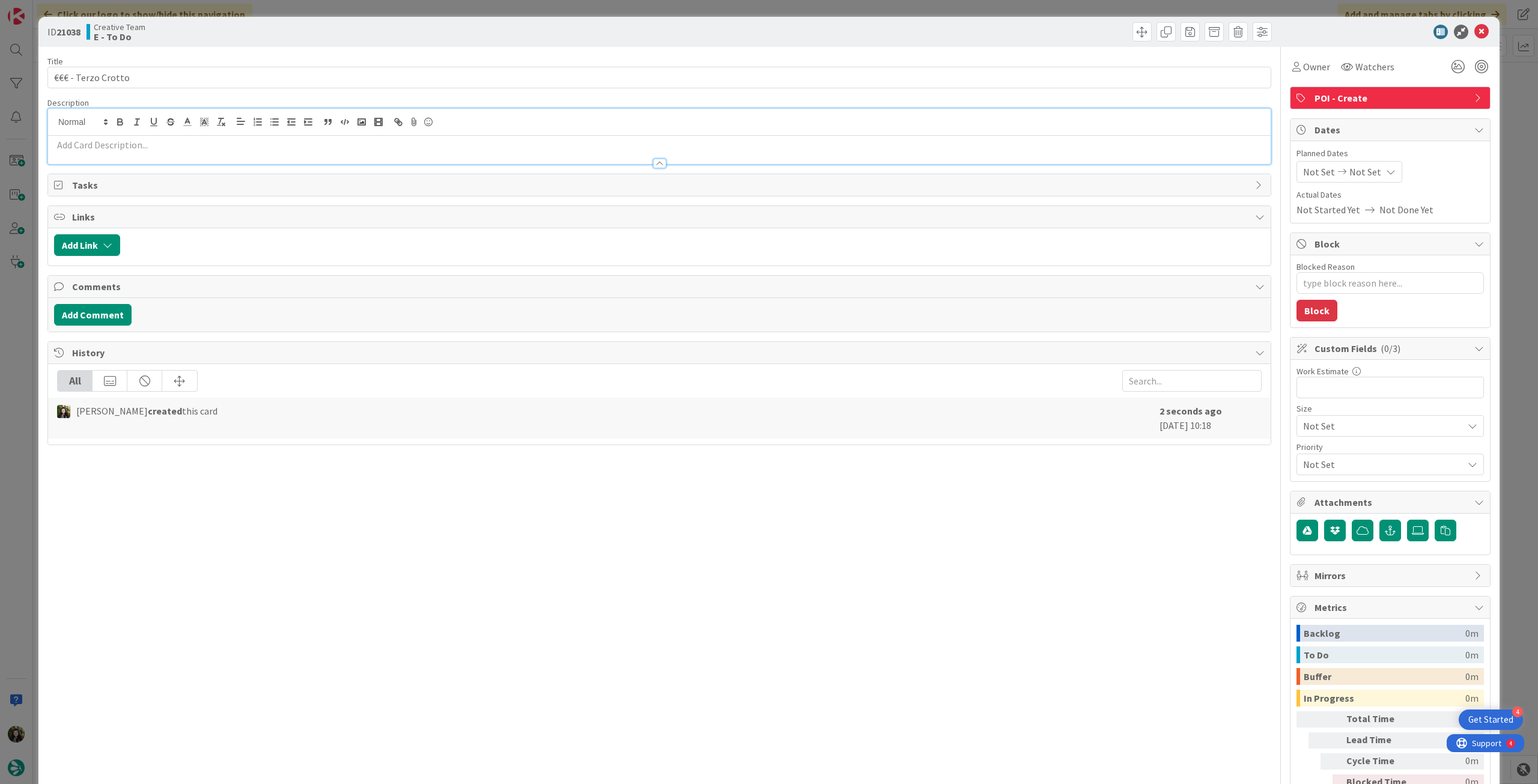
click at [291, 141] on p at bounding box center [659, 145] width 1210 height 14
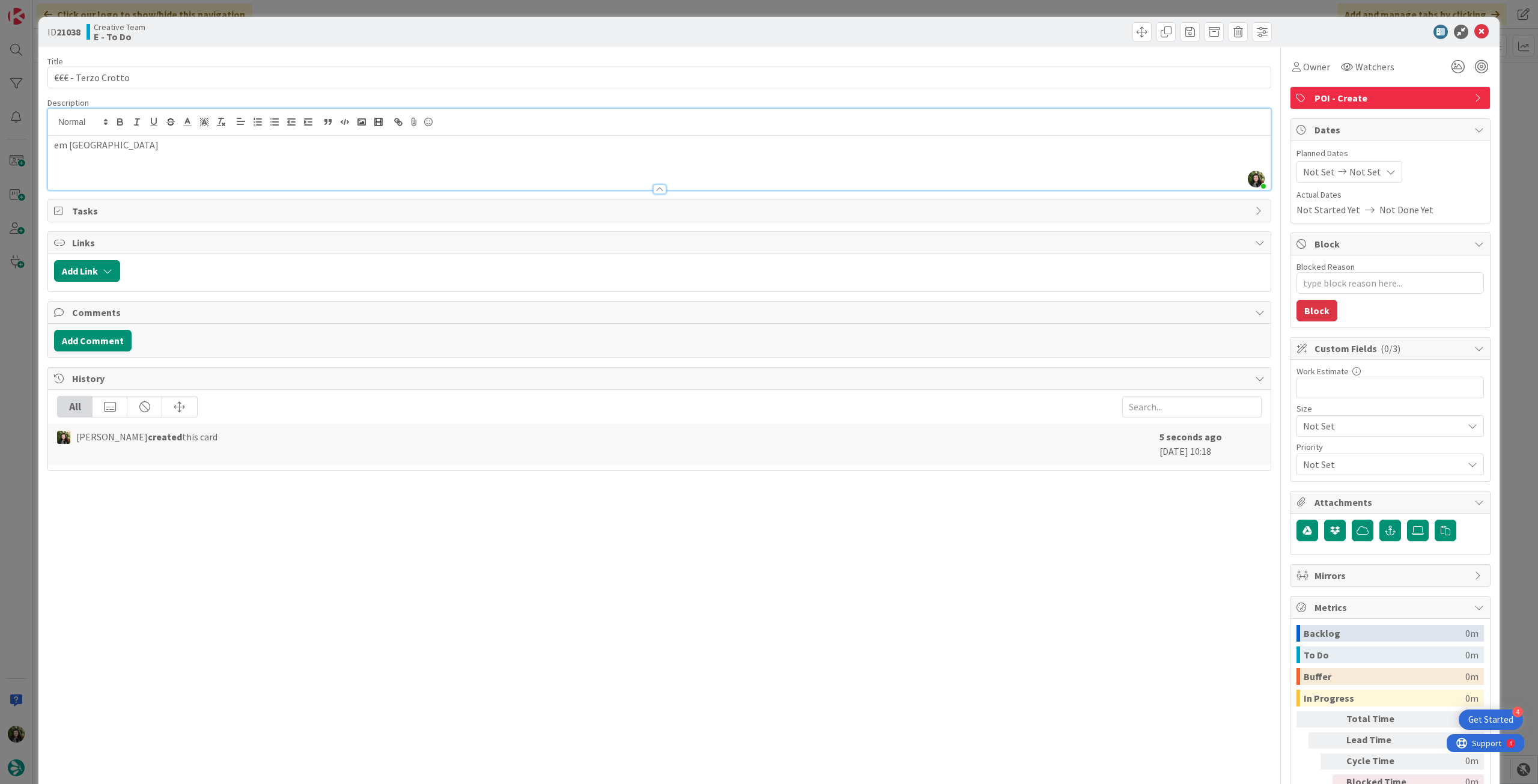
click at [1364, 165] on span "Not Set" at bounding box center [1366, 172] width 32 height 14
drag, startPoint x: 1315, startPoint y: 449, endPoint x: 1339, endPoint y: 367, distance: 85.4
click at [1315, 449] on icon at bounding box center [1318, 453] width 18 height 14
click at [1474, 33] on icon at bounding box center [1481, 31] width 14 height 14
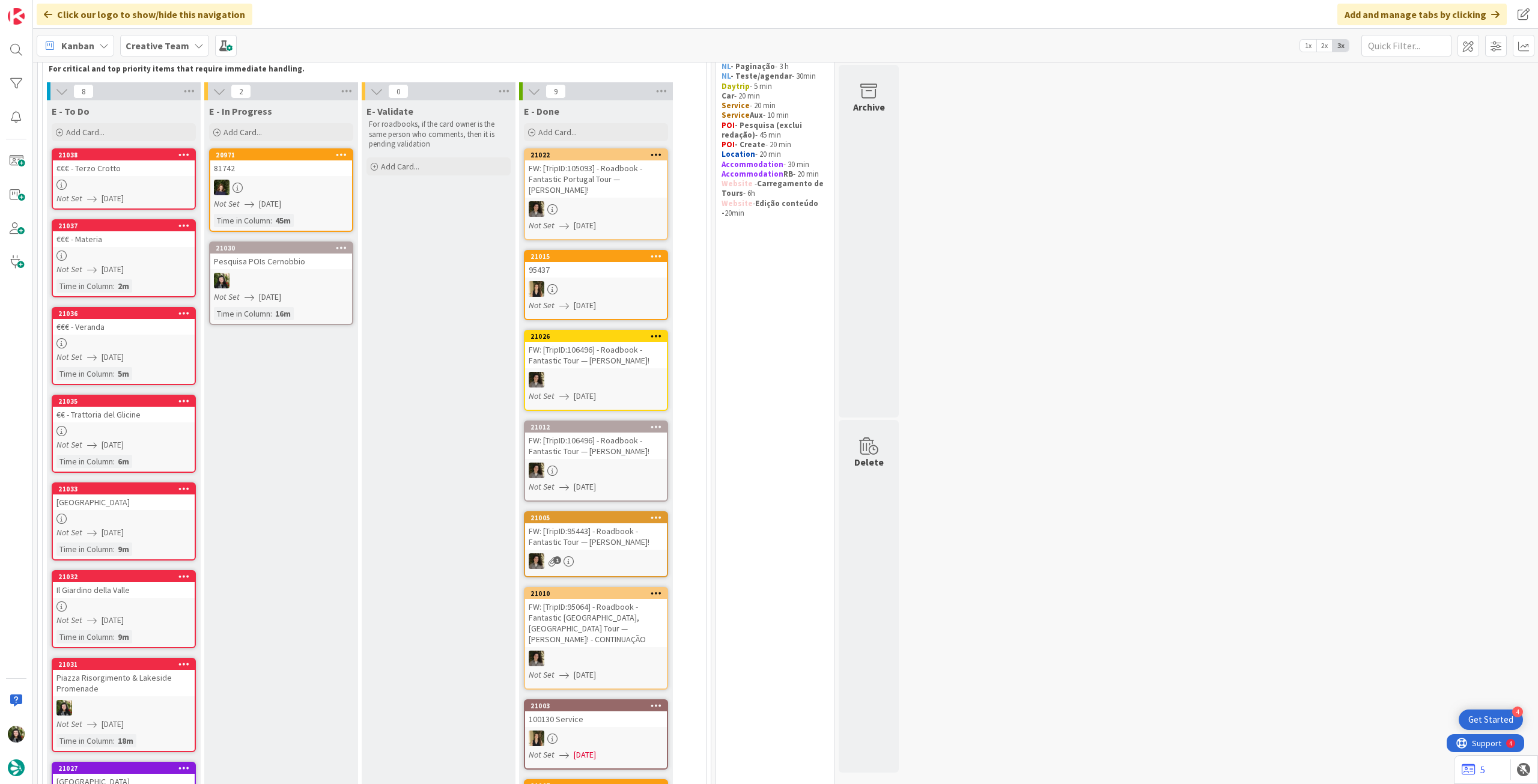
click at [309, 284] on div at bounding box center [281, 280] width 142 height 16
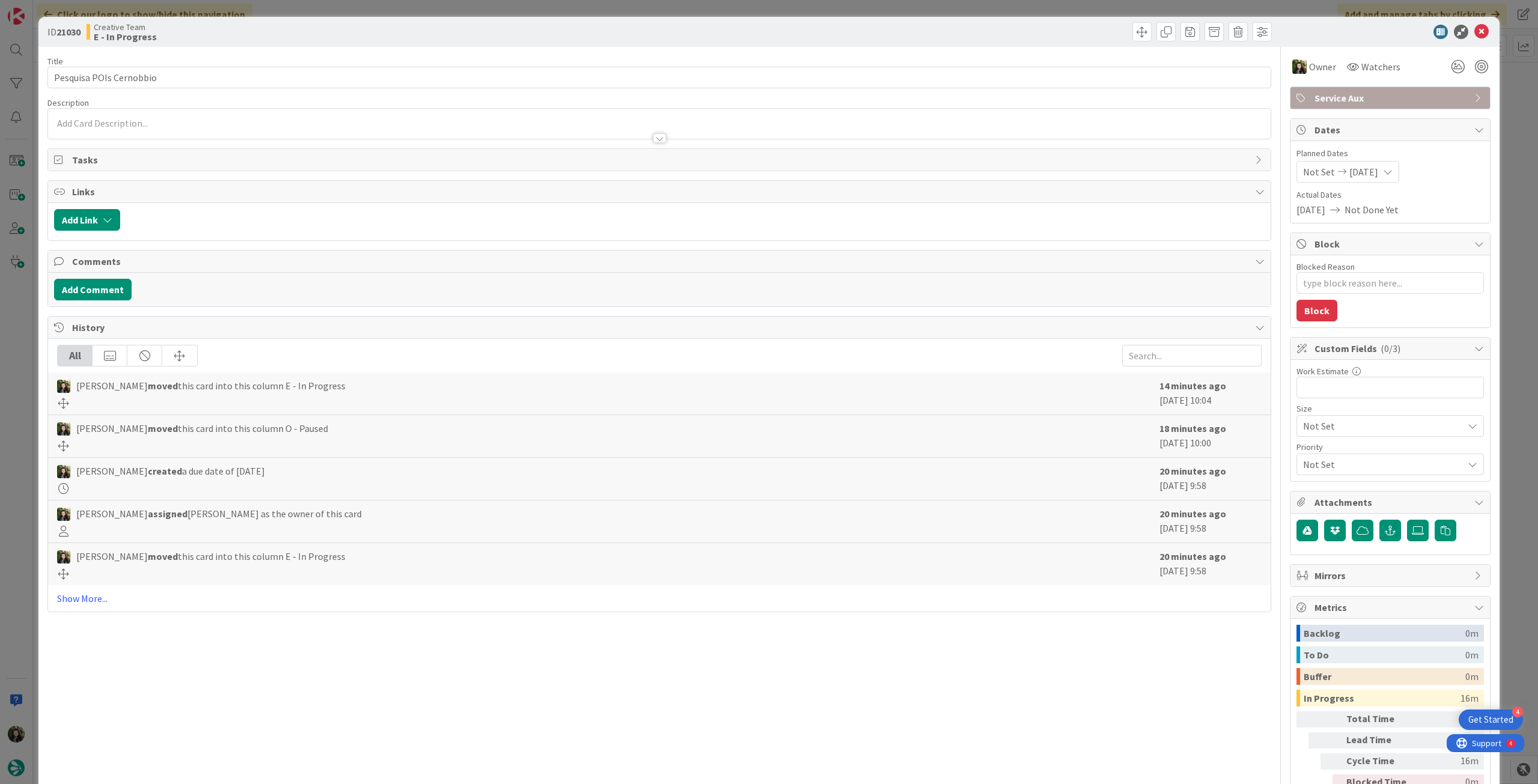
click at [1385, 100] on span "Service Aux" at bounding box center [1391, 97] width 153 height 14
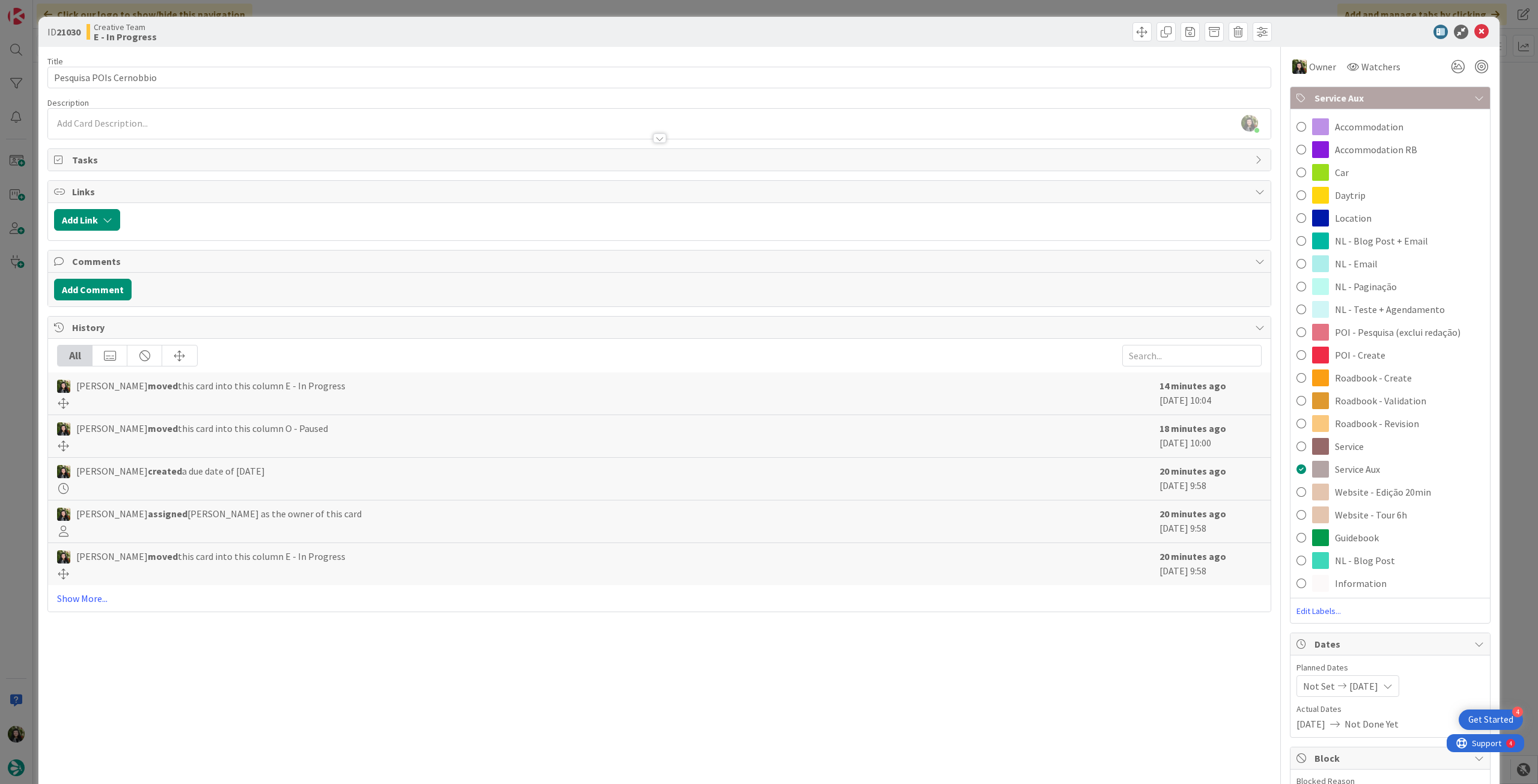
drag, startPoint x: 1376, startPoint y: 357, endPoint x: 1401, endPoint y: 193, distance: 165.9
click at [1375, 357] on div "POI - Create" at bounding box center [1390, 355] width 199 height 23
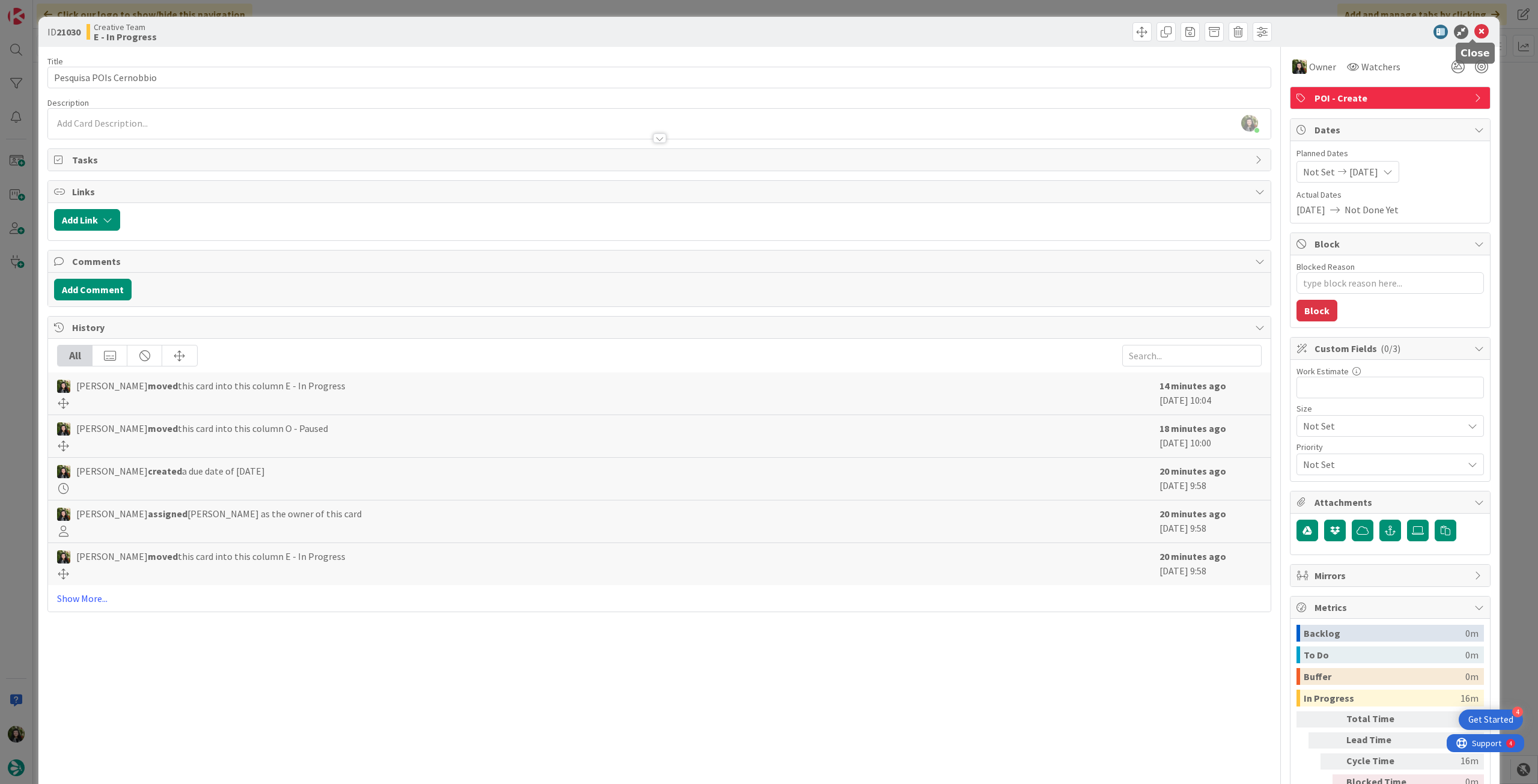
drag, startPoint x: 1472, startPoint y: 31, endPoint x: 1454, endPoint y: 42, distance: 21.1
click at [1474, 32] on icon at bounding box center [1481, 31] width 14 height 14
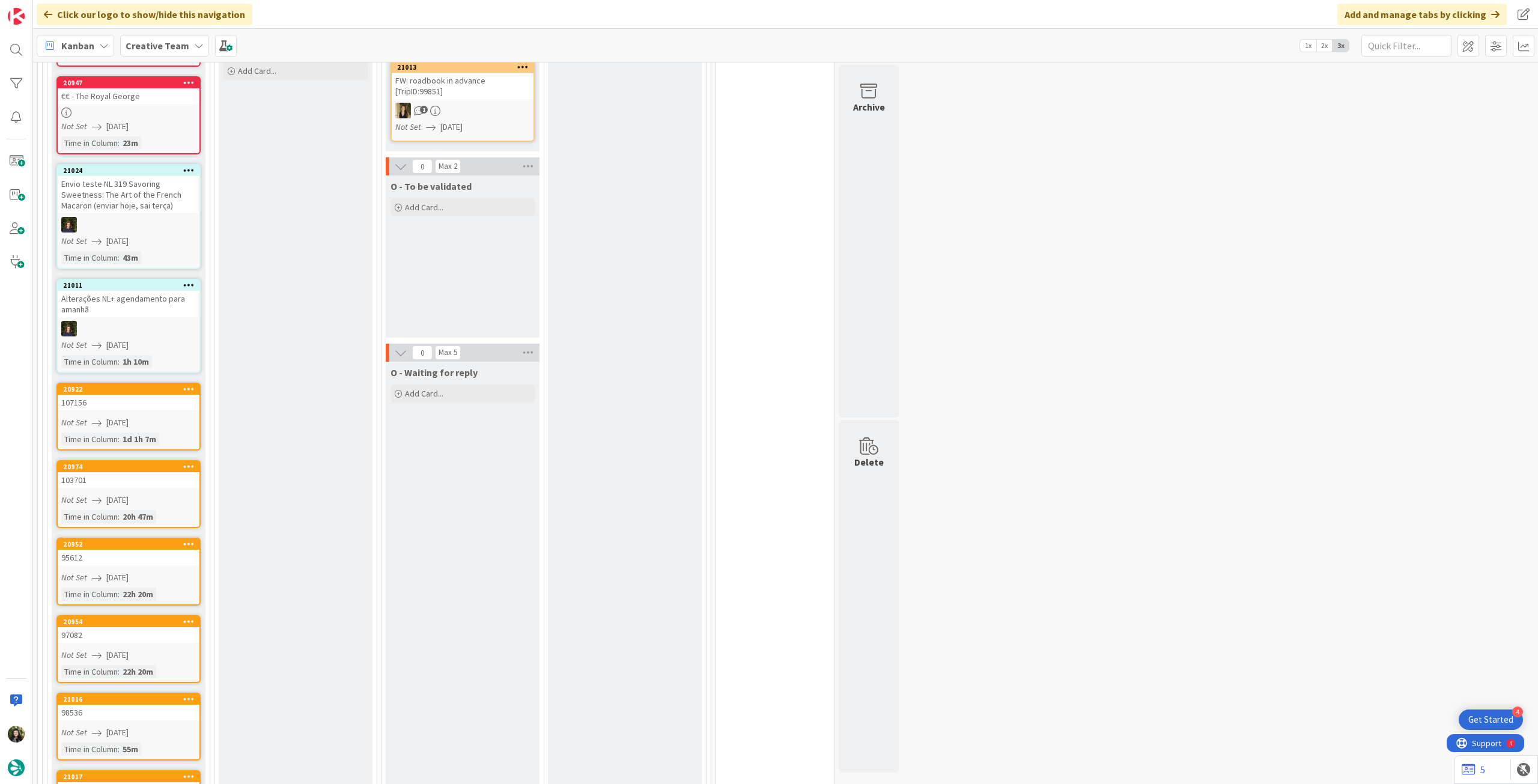
scroll to position [1042, 0]
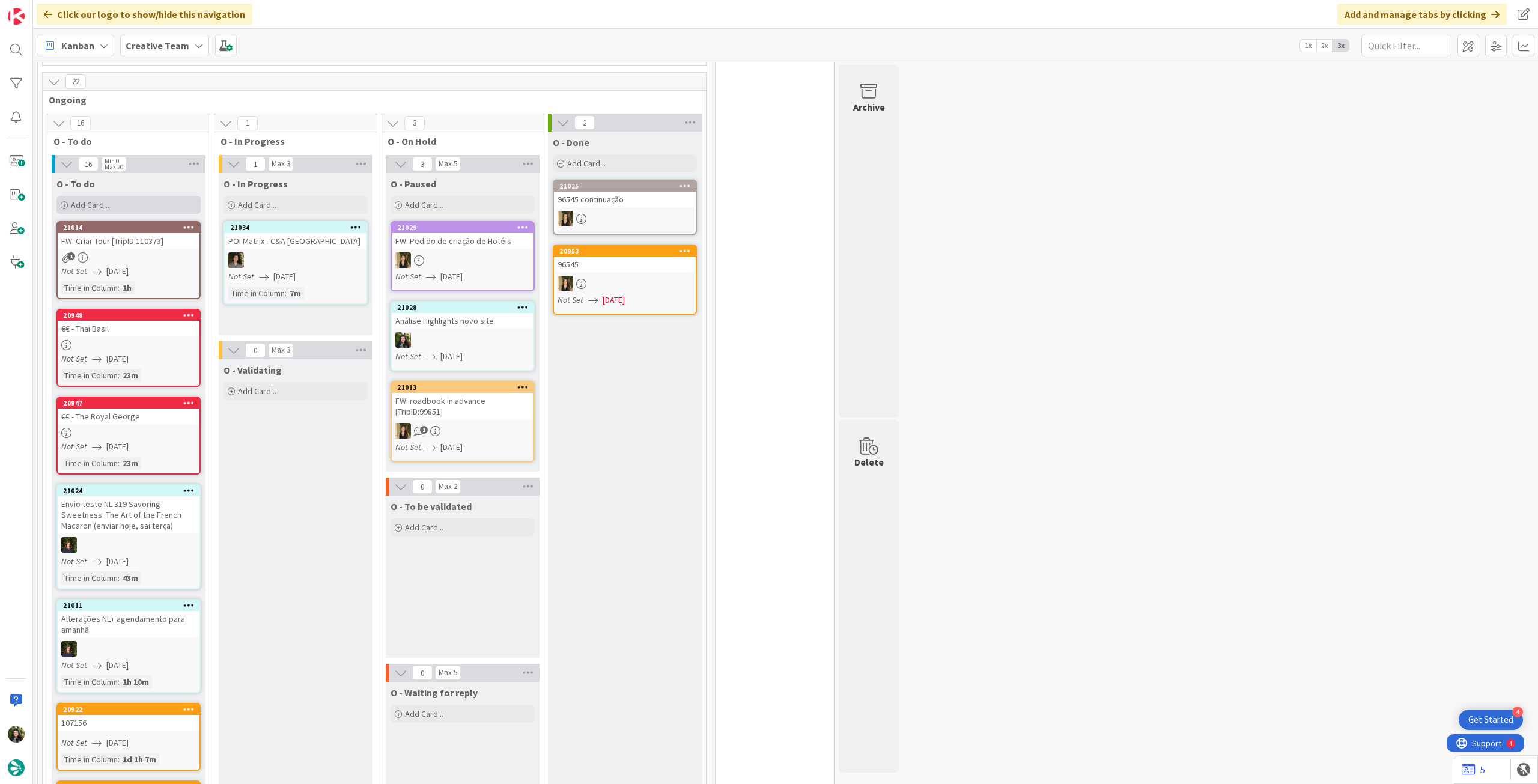
click at [118, 196] on div "Add Card..." at bounding box center [128, 205] width 144 height 18
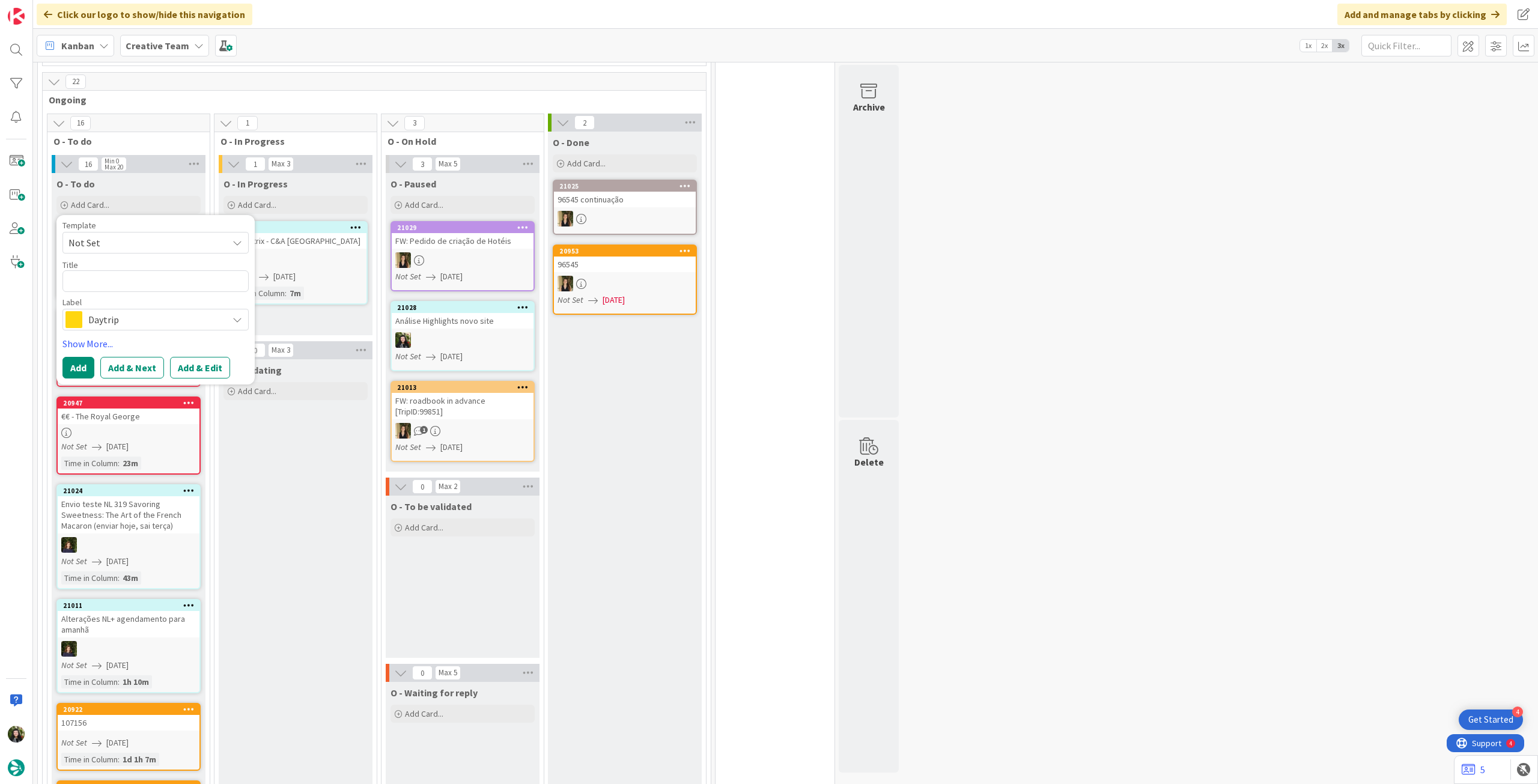
click at [113, 311] on span "Daytrip" at bounding box center [155, 320] width 134 height 17
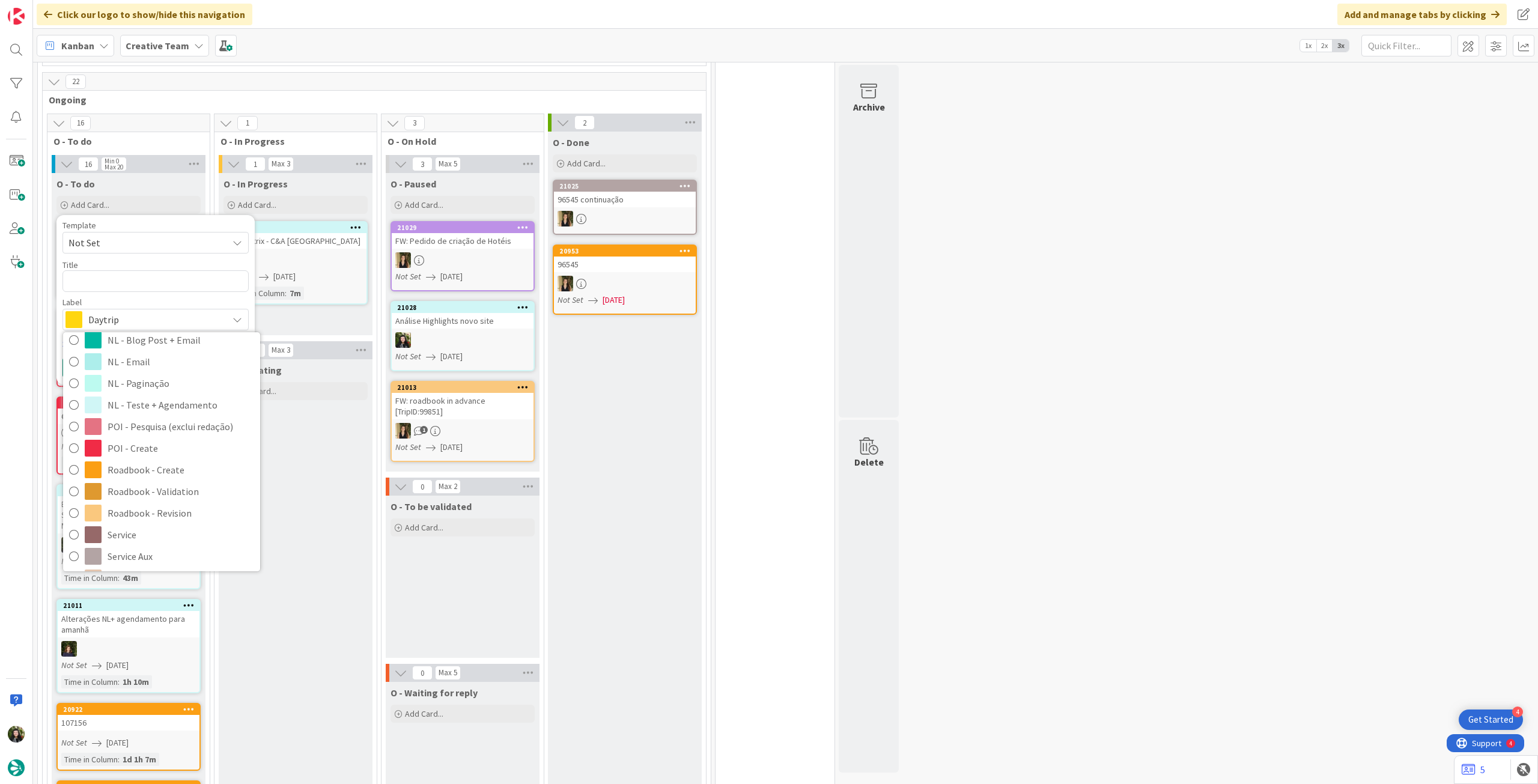
scroll to position [0, 0]
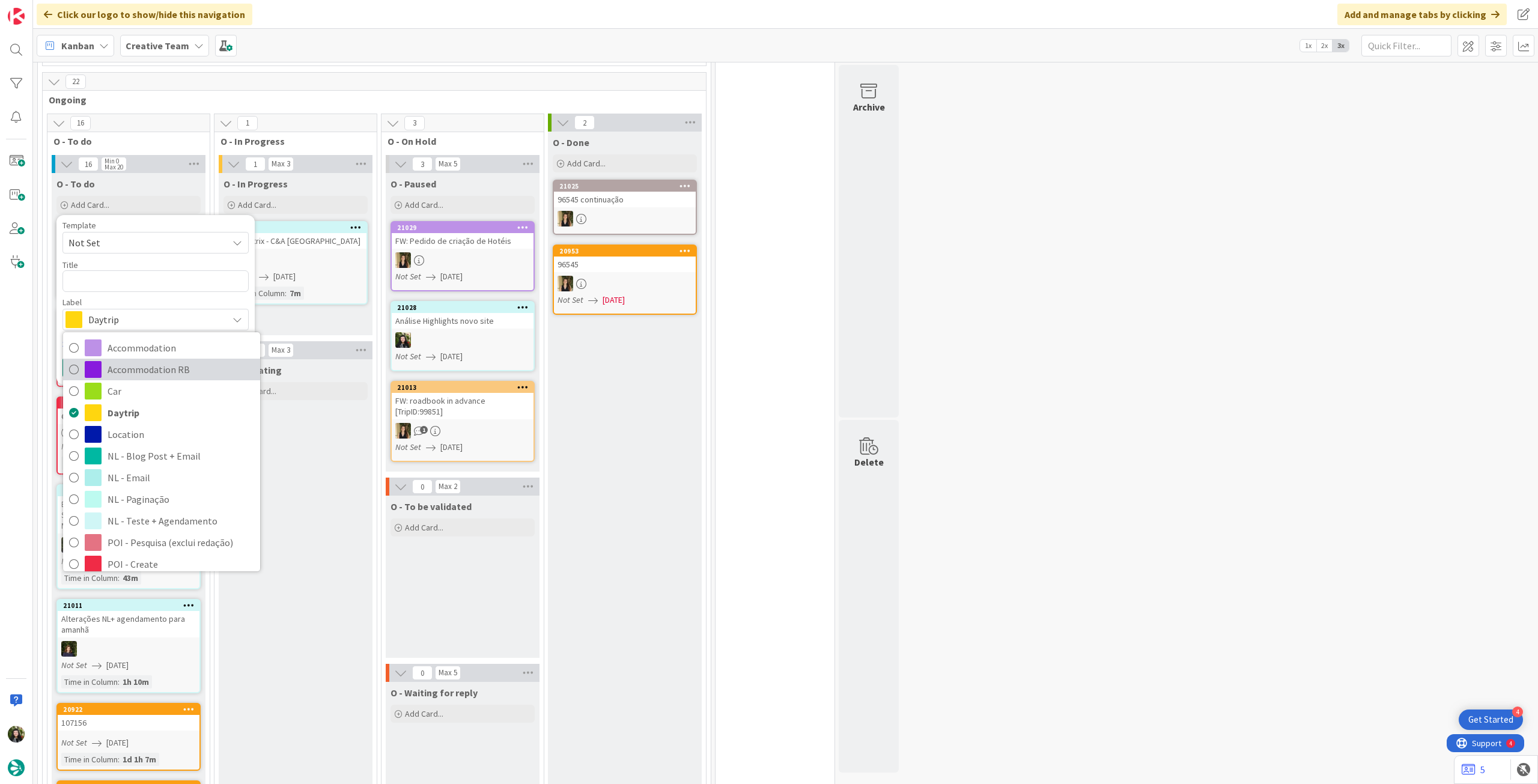
drag, startPoint x: 150, startPoint y: 346, endPoint x: 143, endPoint y: 296, distance: 50.5
click at [150, 360] on span "Accommodation RB" at bounding box center [181, 369] width 147 height 18
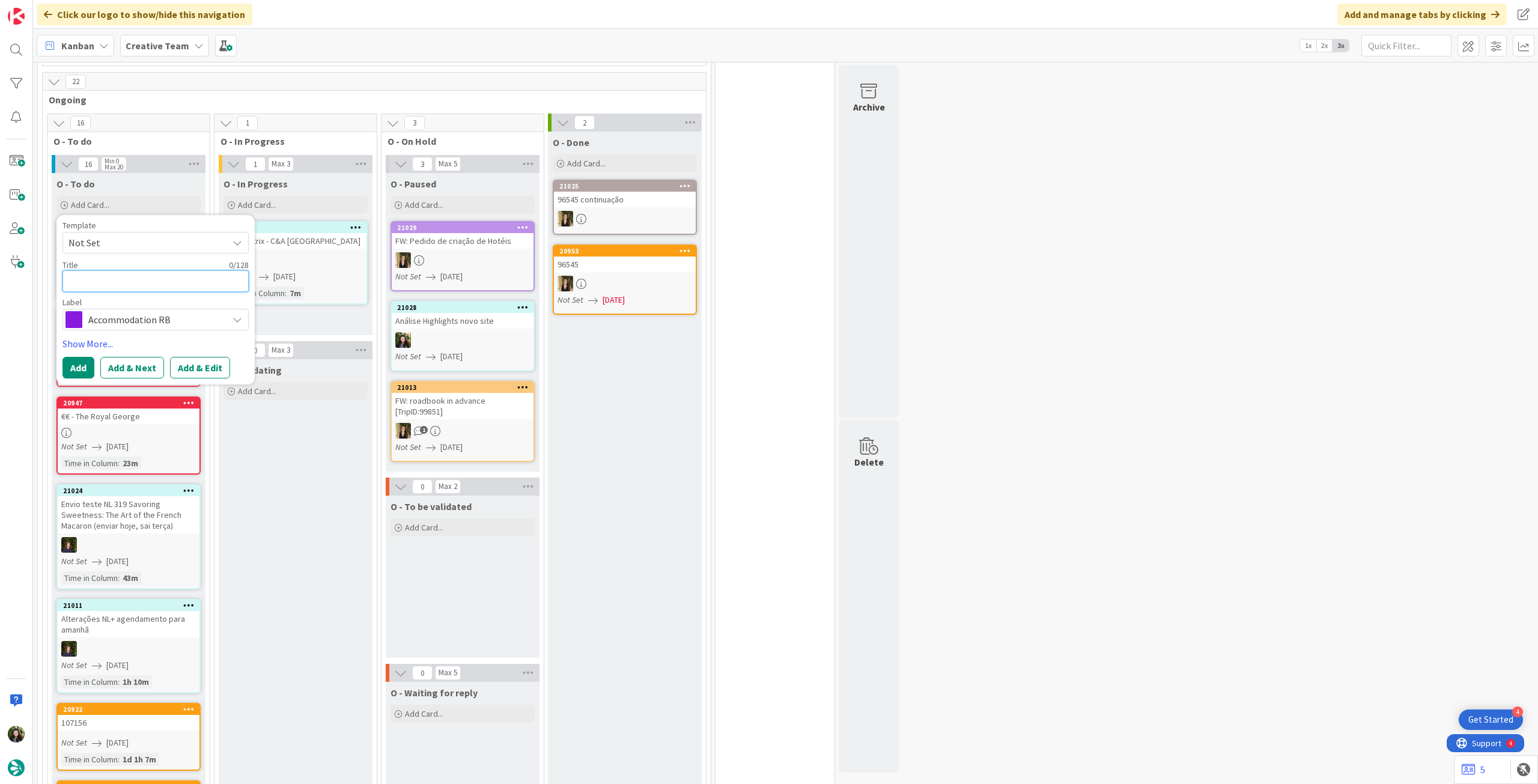
drag, startPoint x: 140, startPoint y: 267, endPoint x: 135, endPoint y: 277, distance: 11.2
click at [140, 270] on textarea at bounding box center [155, 281] width 186 height 21
paste textarea "Ostuni Palace"
click at [71, 357] on button "Add" at bounding box center [78, 368] width 32 height 21
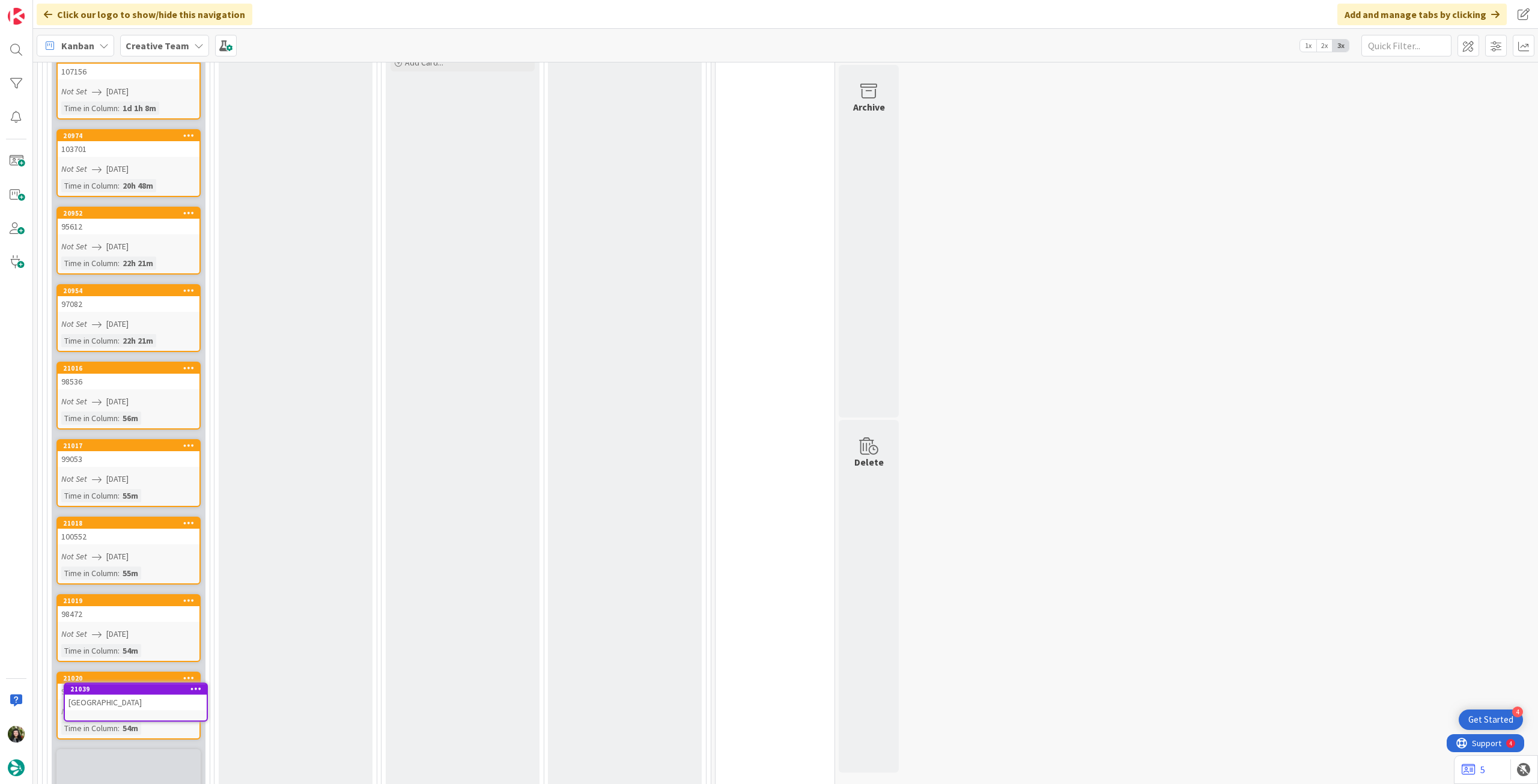
scroll to position [1711, 0]
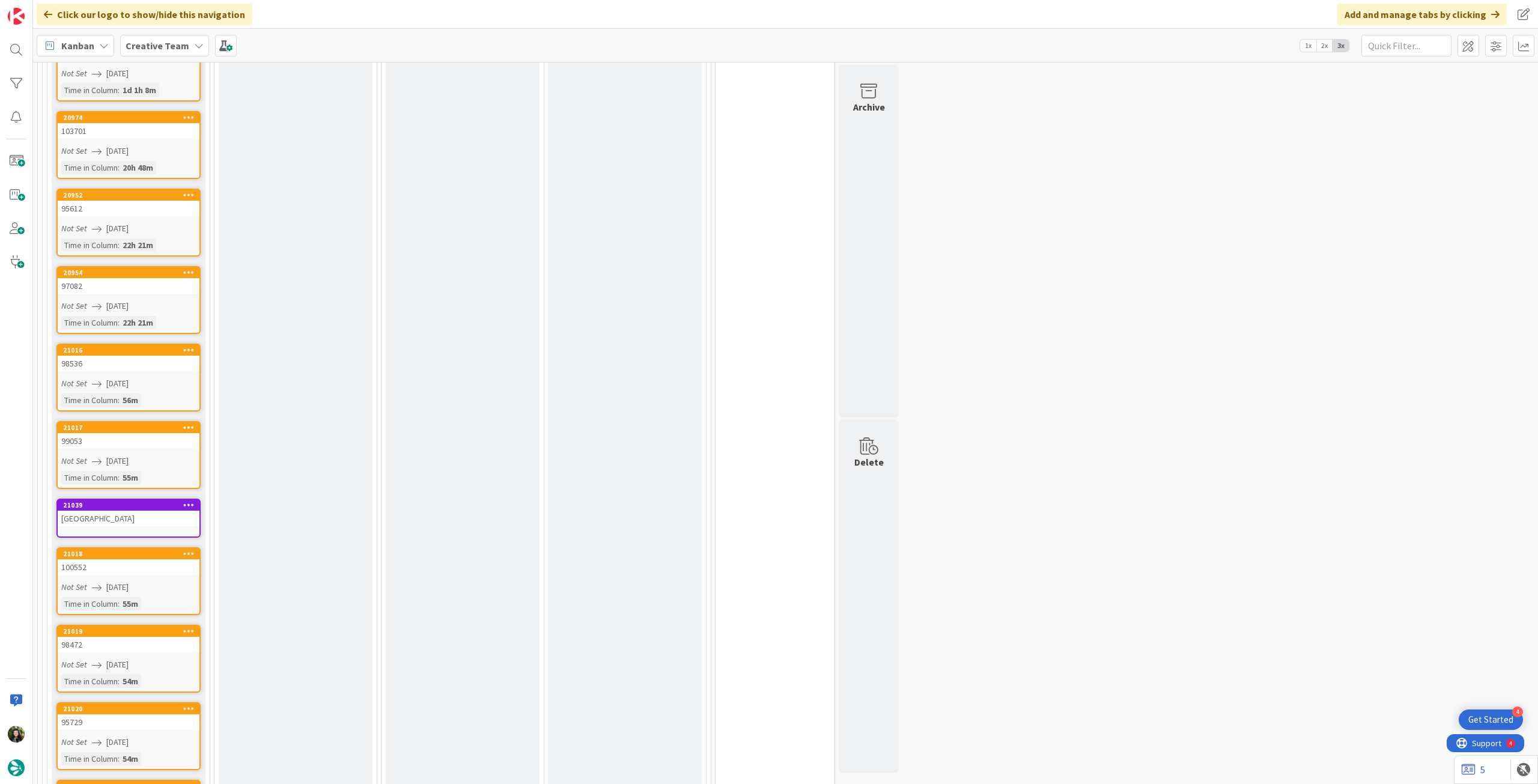
click at [125, 432] on link "21017 99053 Not Set 14/08/2025 Time in Column : 55m" at bounding box center [128, 454] width 144 height 68
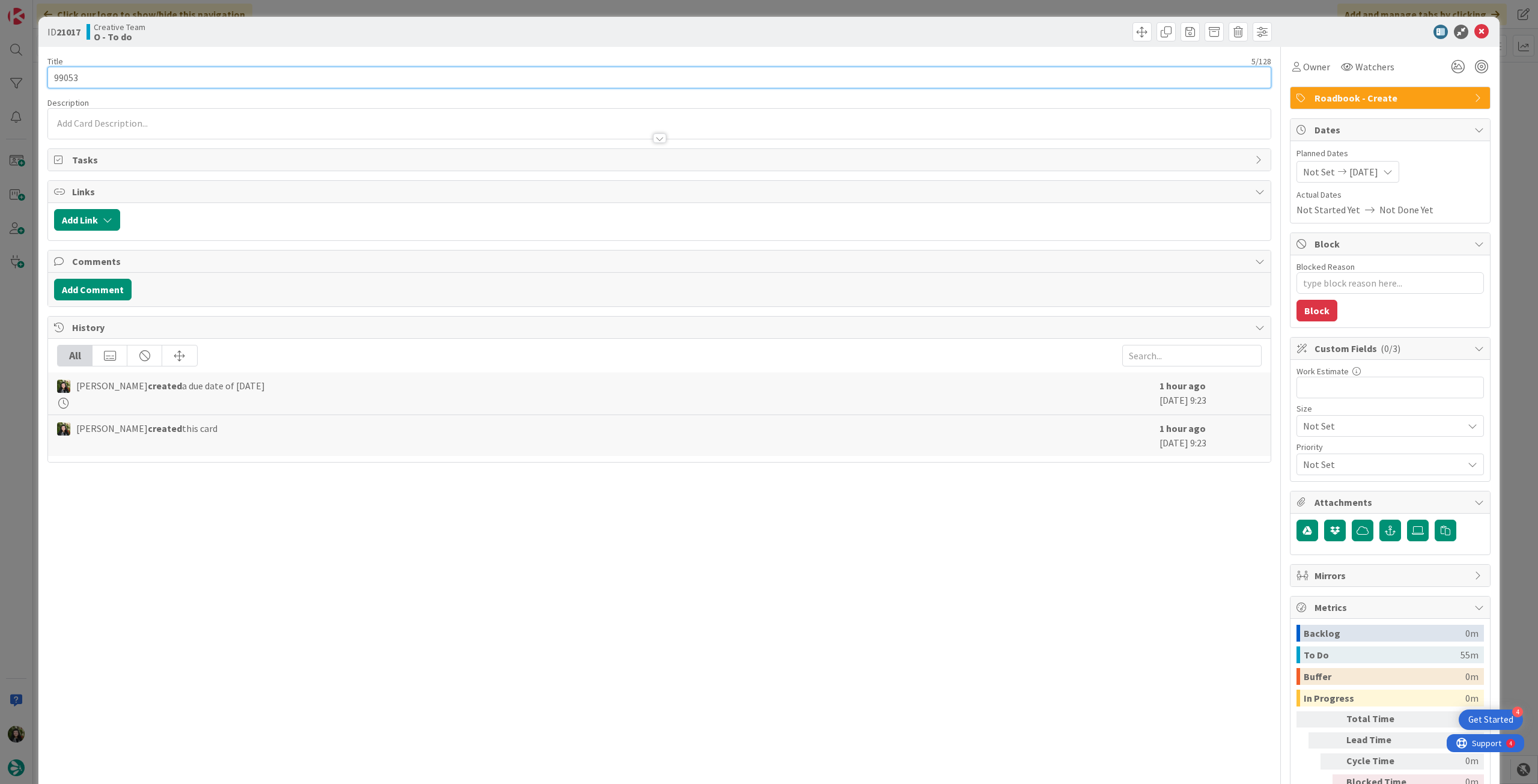
drag, startPoint x: 87, startPoint y: 74, endPoint x: 51, endPoint y: 71, distance: 36.1
click at [51, 71] on input "99053" at bounding box center [659, 77] width 1223 height 21
click at [1474, 33] on icon at bounding box center [1481, 31] width 14 height 14
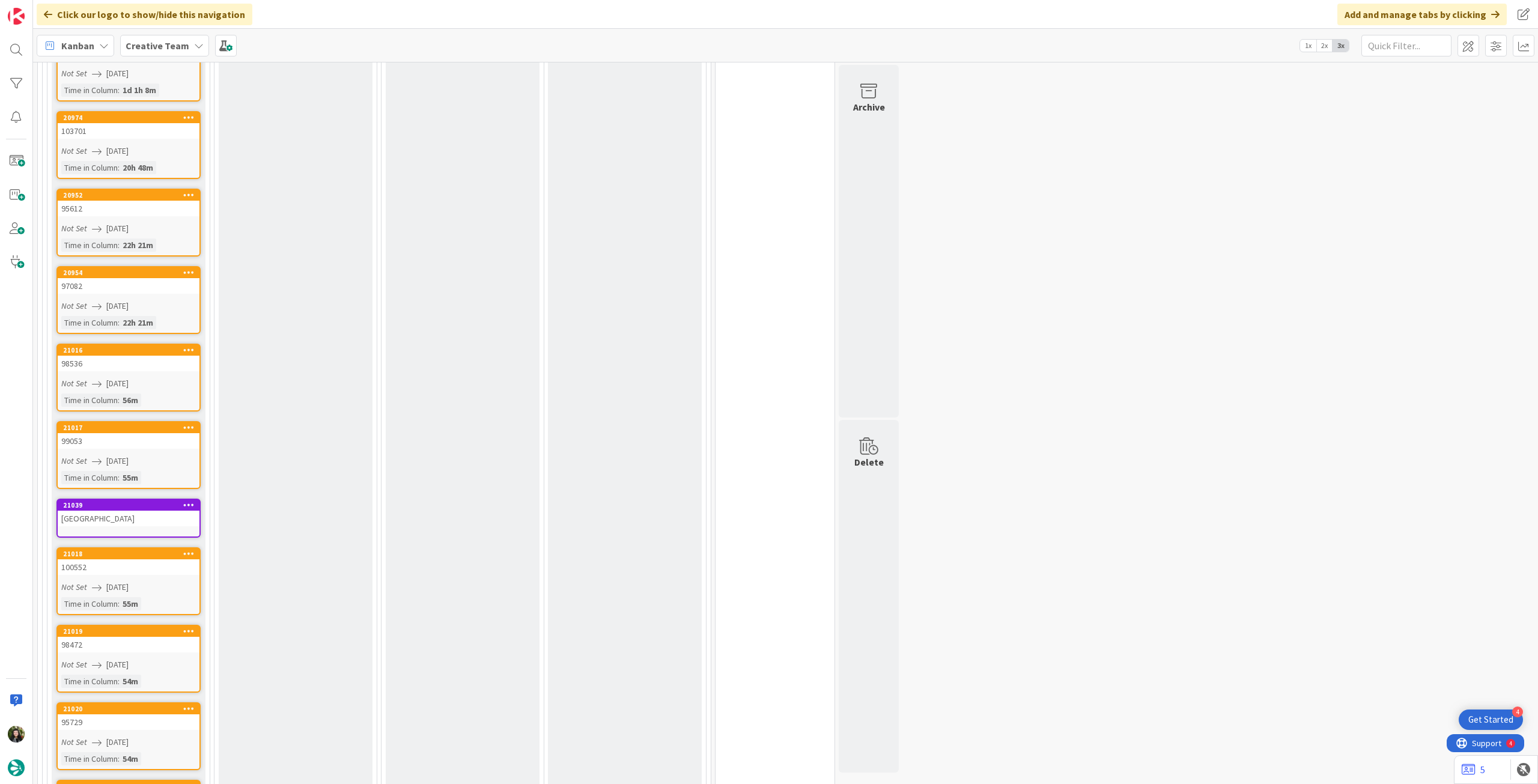
click at [153, 511] on div "Ostuni Palace" at bounding box center [128, 518] width 142 height 16
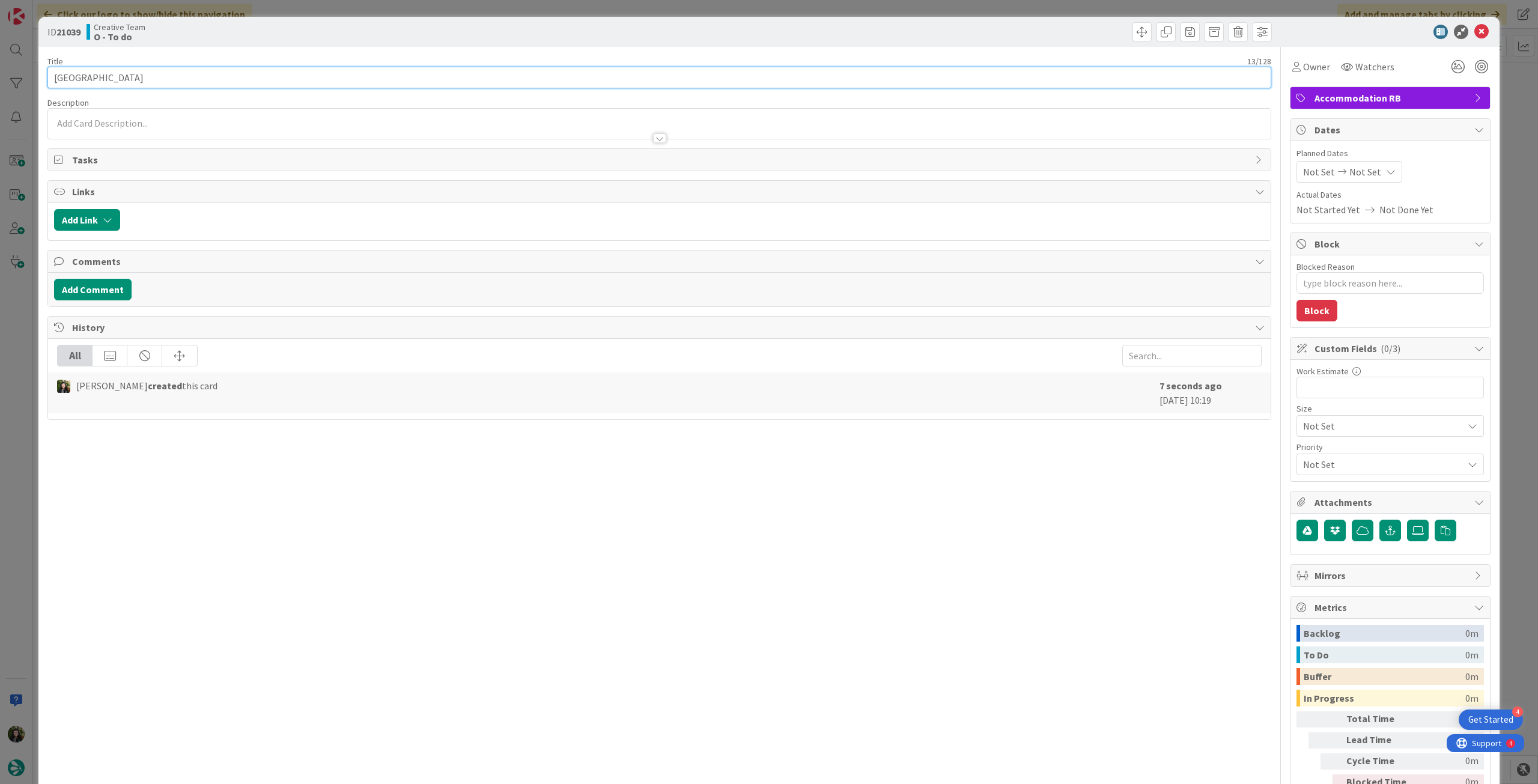
click at [231, 77] on input "Ostuni Palace" at bounding box center [659, 77] width 1223 height 21
paste input "99053"
click at [1386, 169] on icon at bounding box center [1391, 172] width 10 height 10
drag, startPoint x: 1301, startPoint y: 444, endPoint x: 1306, endPoint y: 432, distance: 13.0
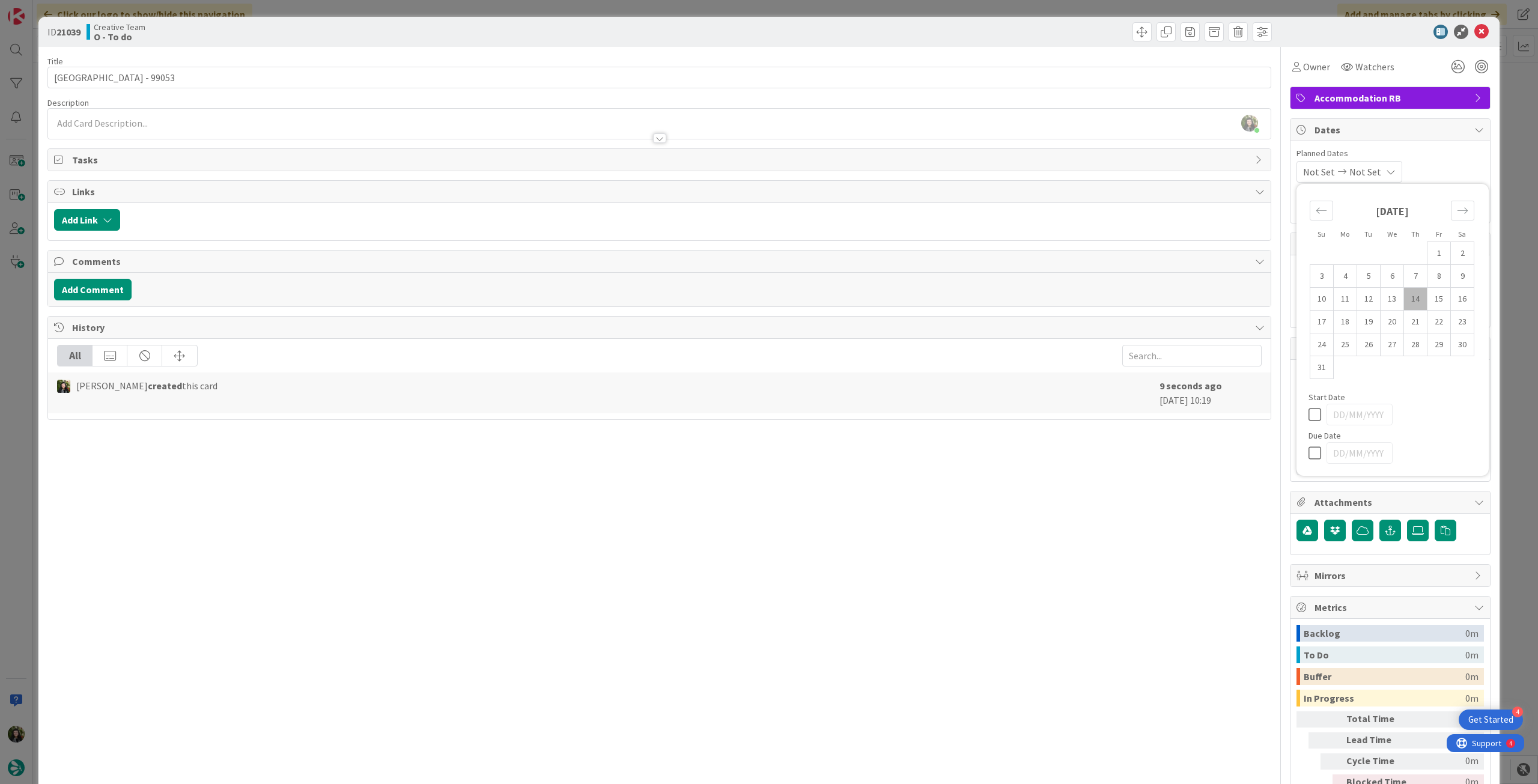
click at [1309, 444] on div at bounding box center [1392, 453] width 168 height 21
drag, startPoint x: 1306, startPoint y: 454, endPoint x: 1345, endPoint y: 254, distance: 203.8
click at [1309, 454] on icon at bounding box center [1318, 453] width 18 height 14
click at [1477, 31] on icon at bounding box center [1481, 31] width 14 height 14
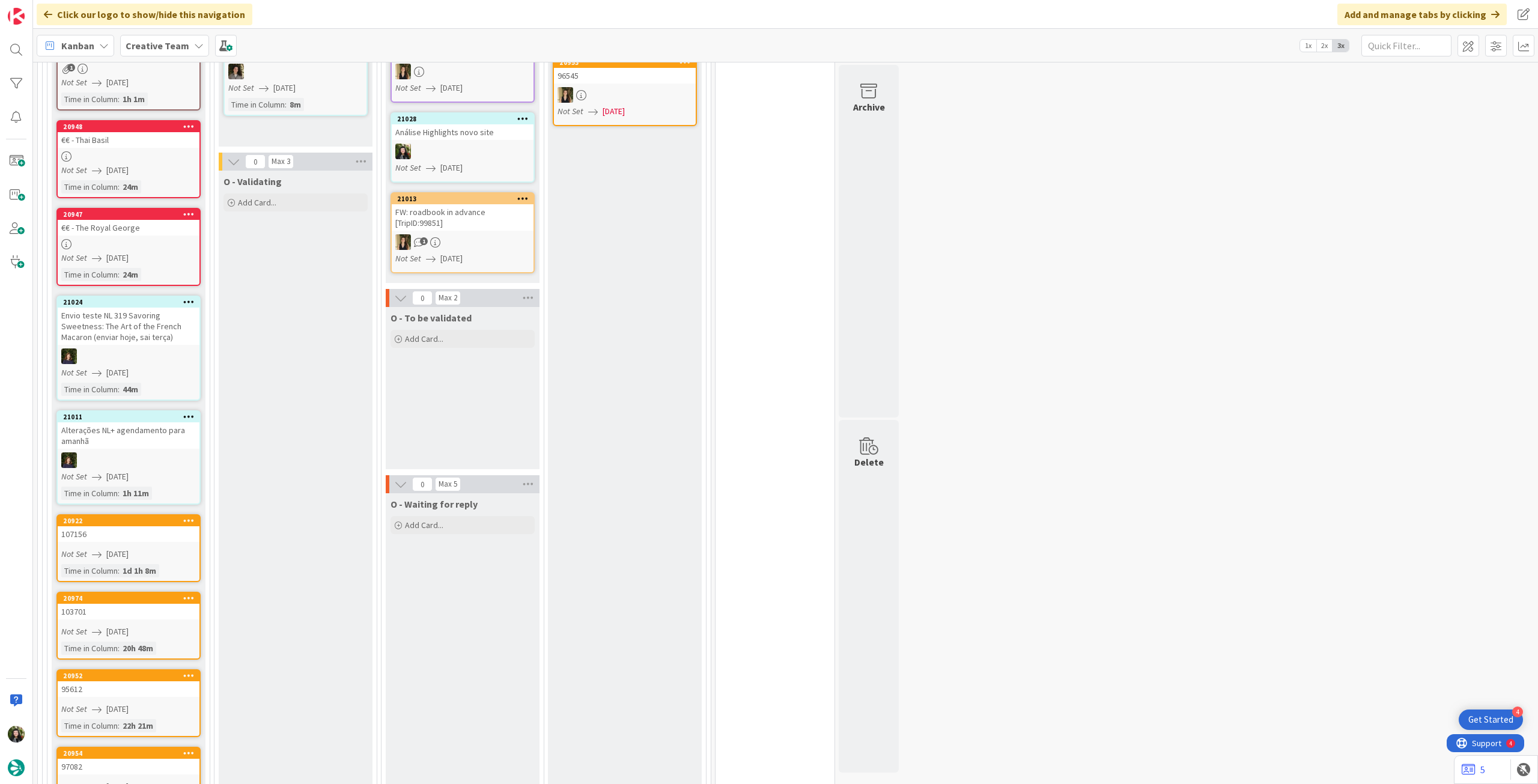
scroll to position [1030, 0]
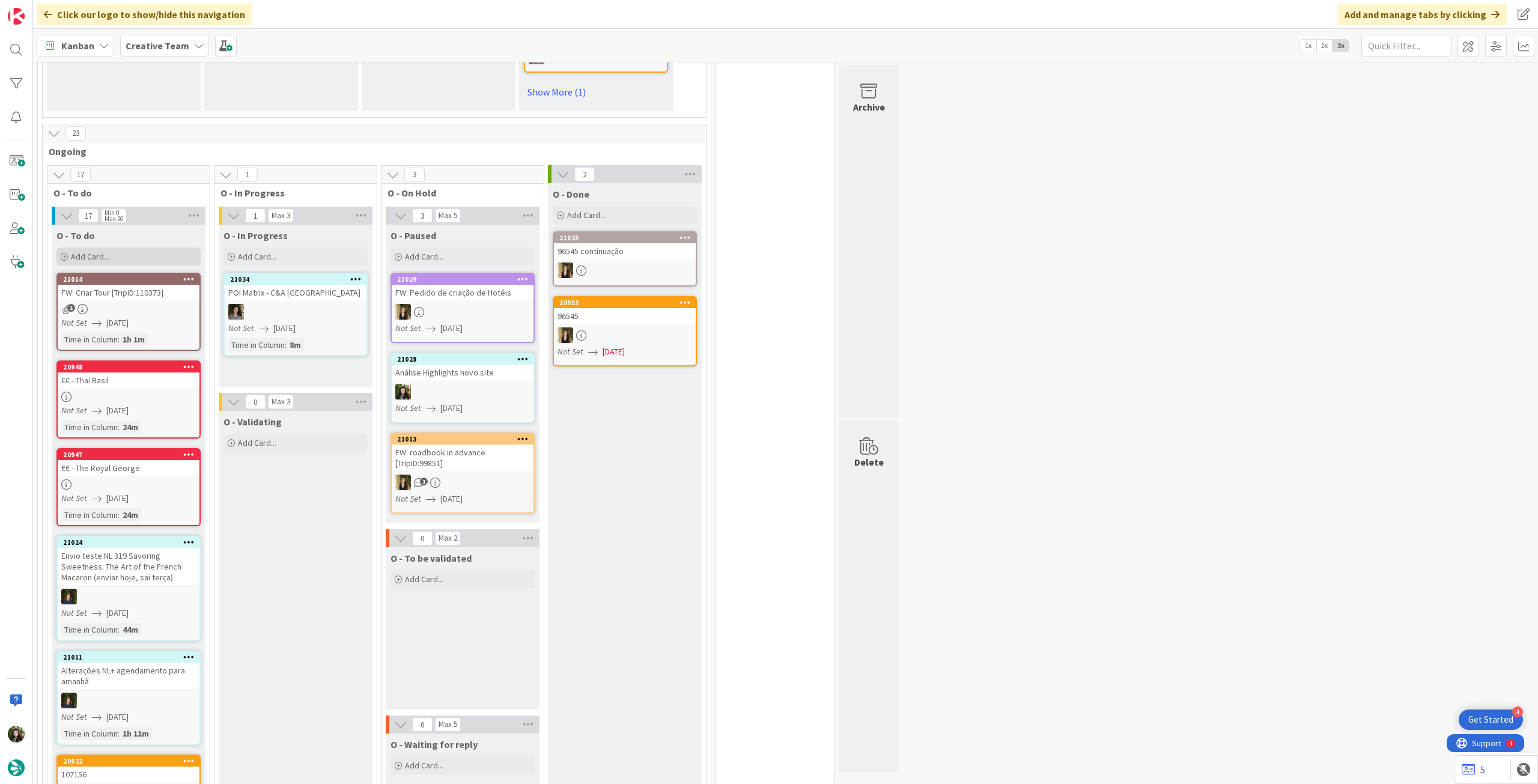
click at [131, 248] on div "Add Card..." at bounding box center [128, 257] width 144 height 18
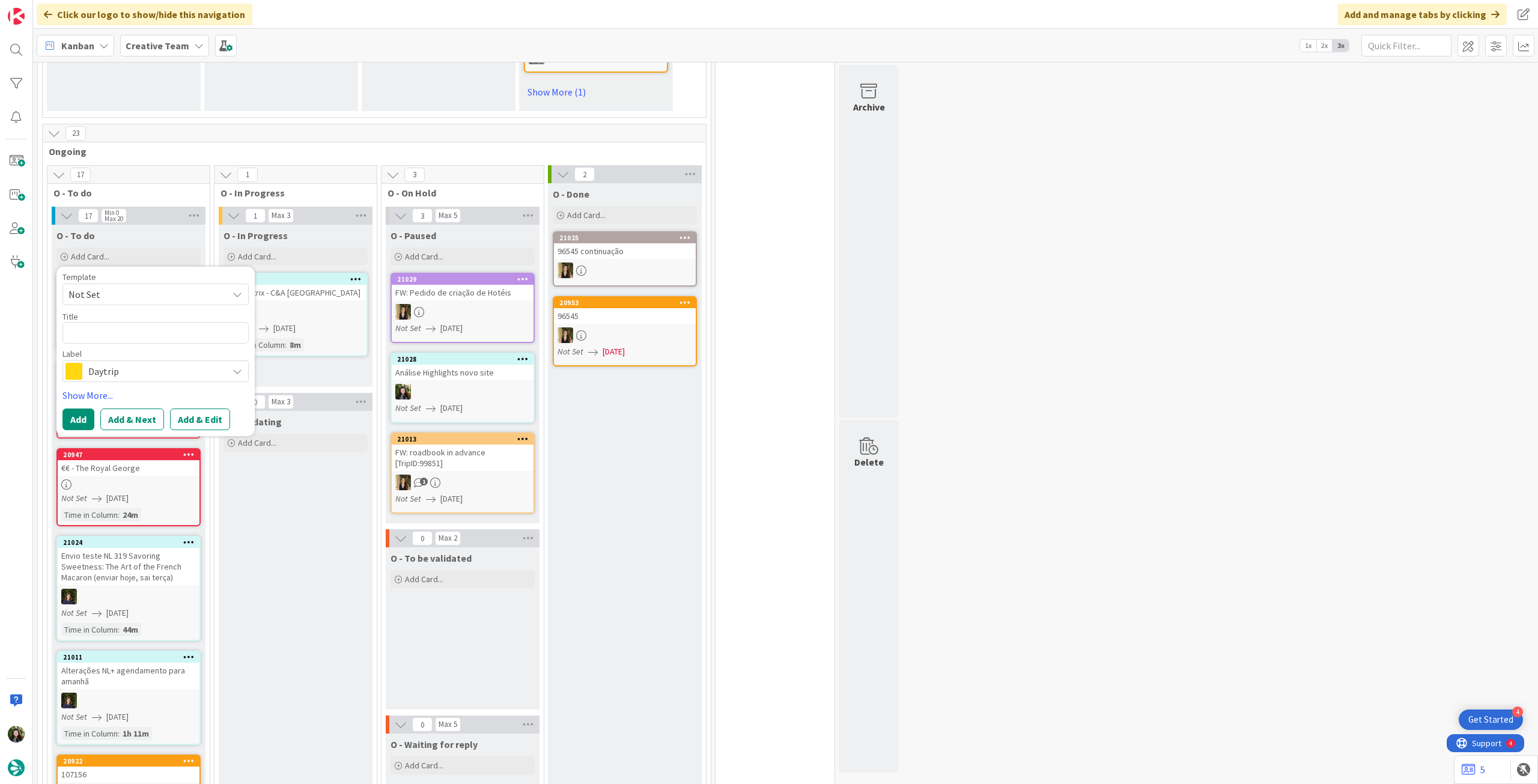
click at [144, 363] on span "Daytrip" at bounding box center [155, 371] width 134 height 17
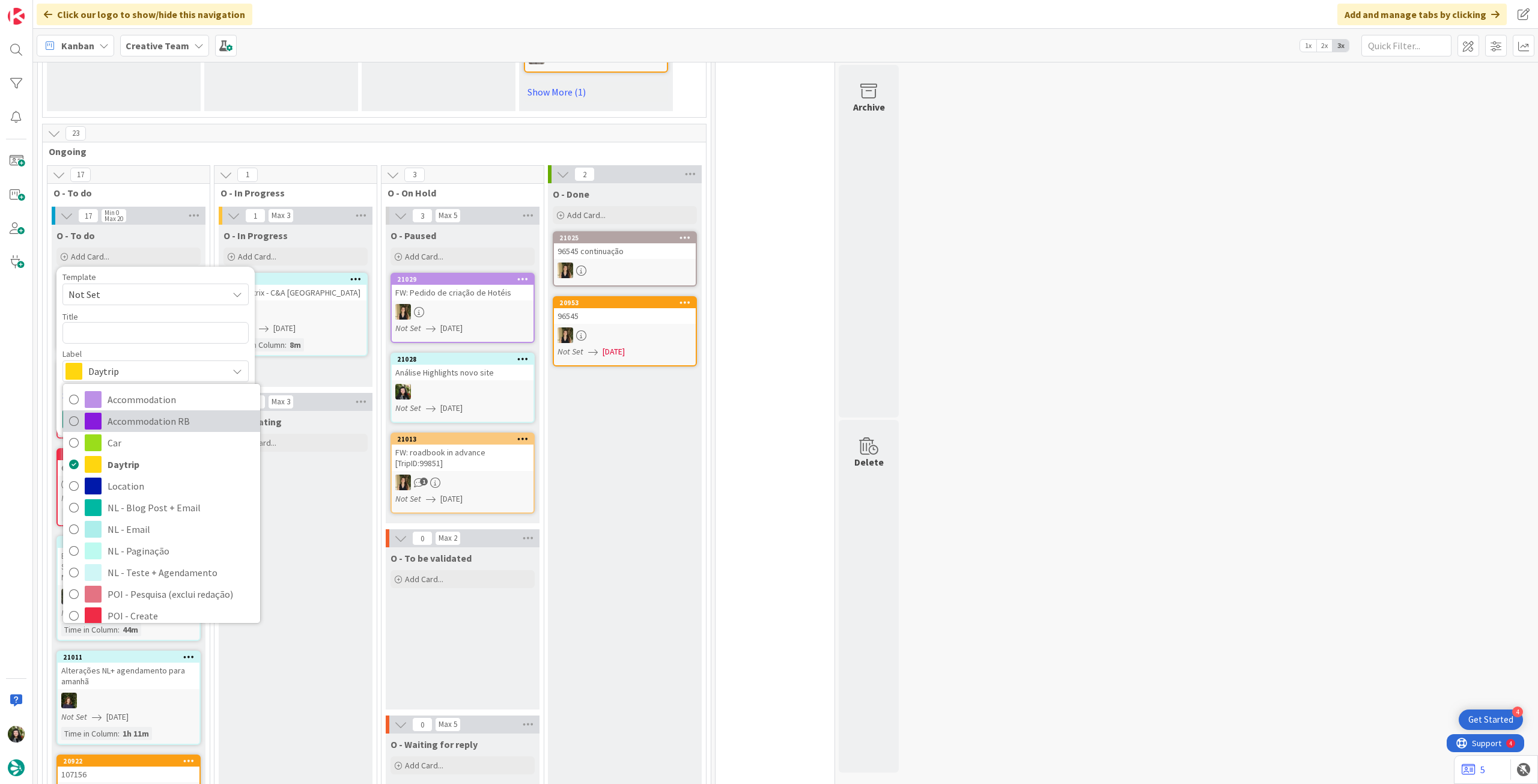
click at [151, 412] on span "Accommodation RB" at bounding box center [181, 421] width 147 height 18
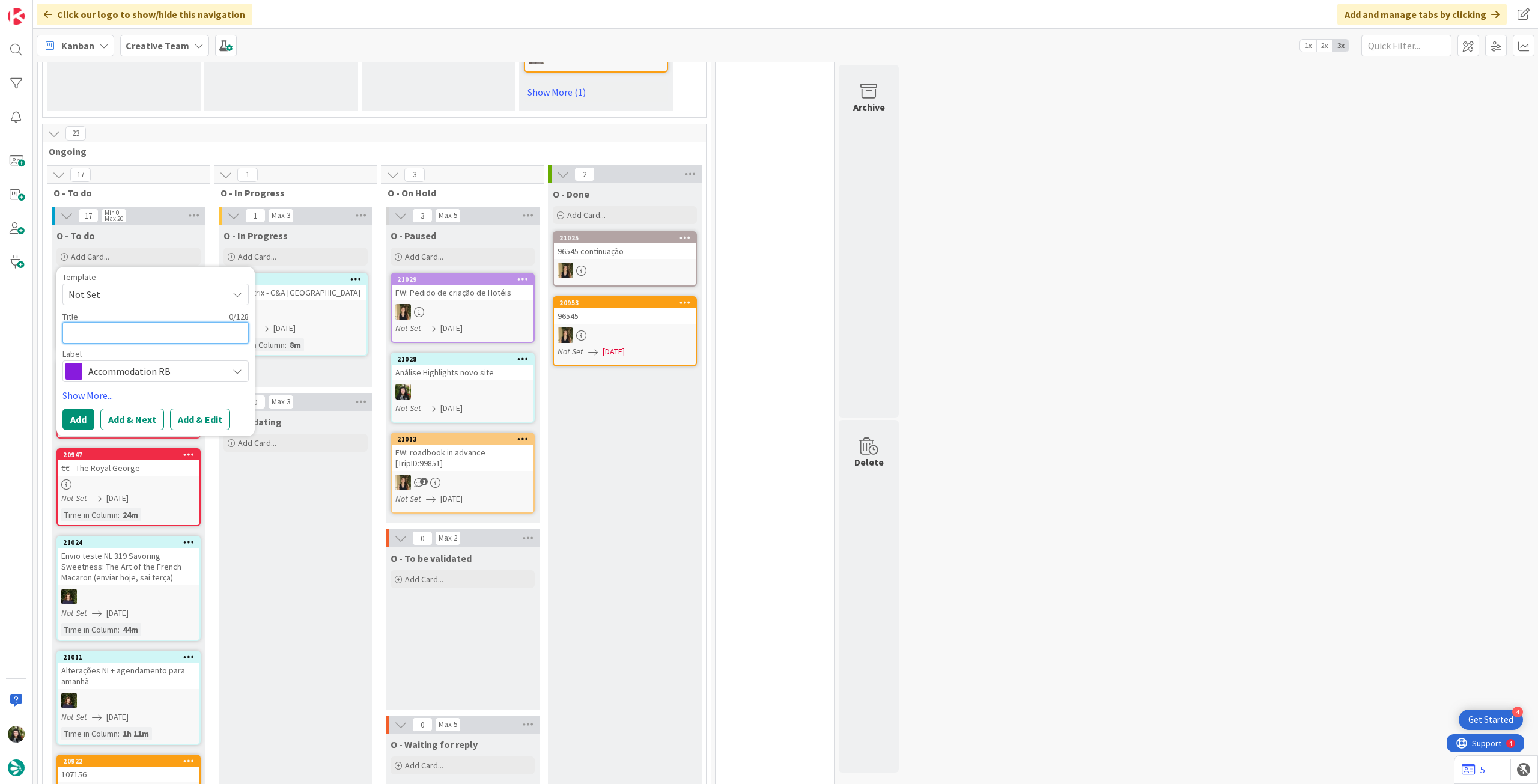
click at [134, 322] on textarea at bounding box center [155, 333] width 186 height 21
paste textarea "Quinta do Barrieiro Guest House"
drag, startPoint x: 85, startPoint y: 397, endPoint x: 89, endPoint y: 350, distance: 47.2
click at [84, 409] on button "Add" at bounding box center [78, 419] width 32 height 21
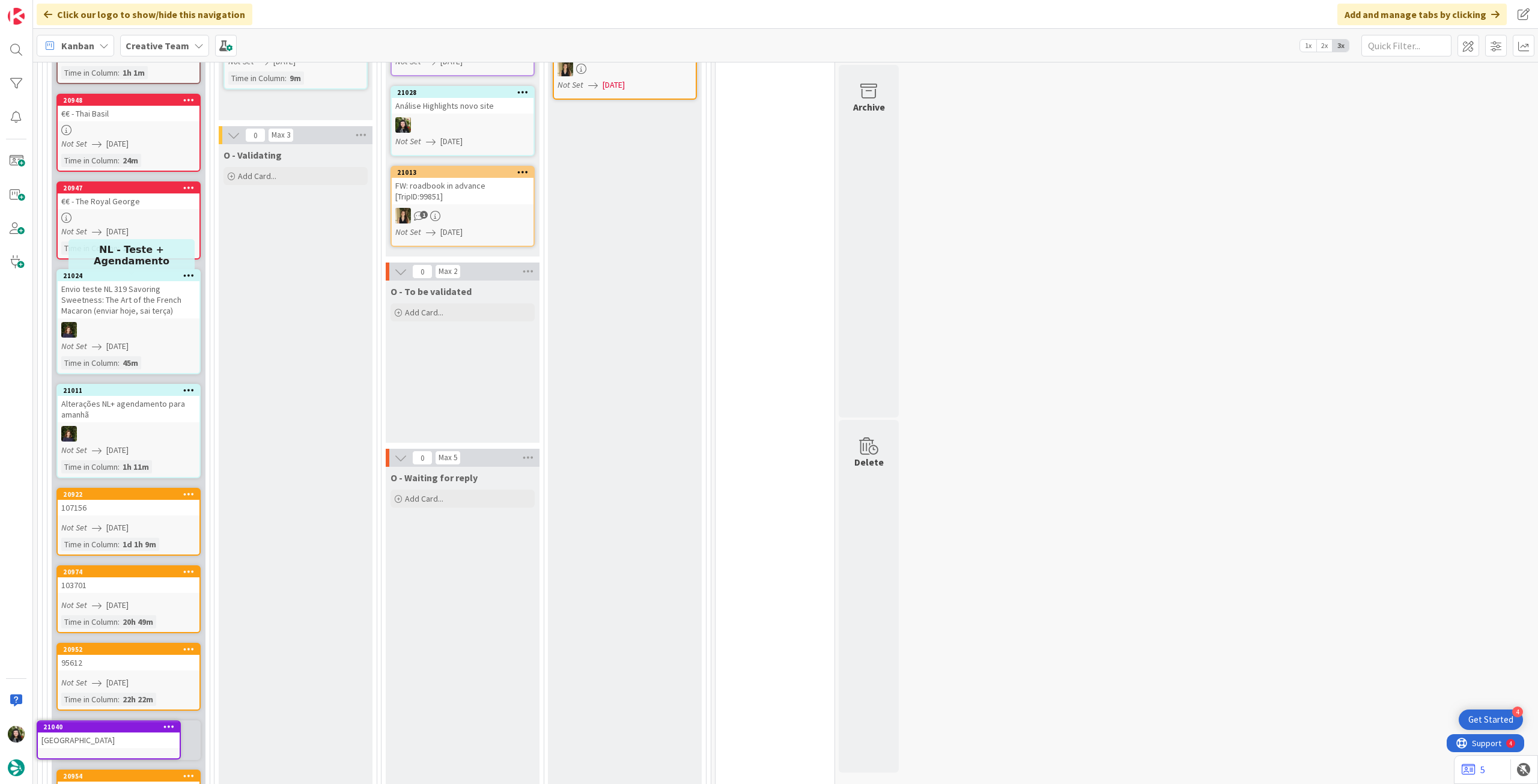
scroll to position [1322, 0]
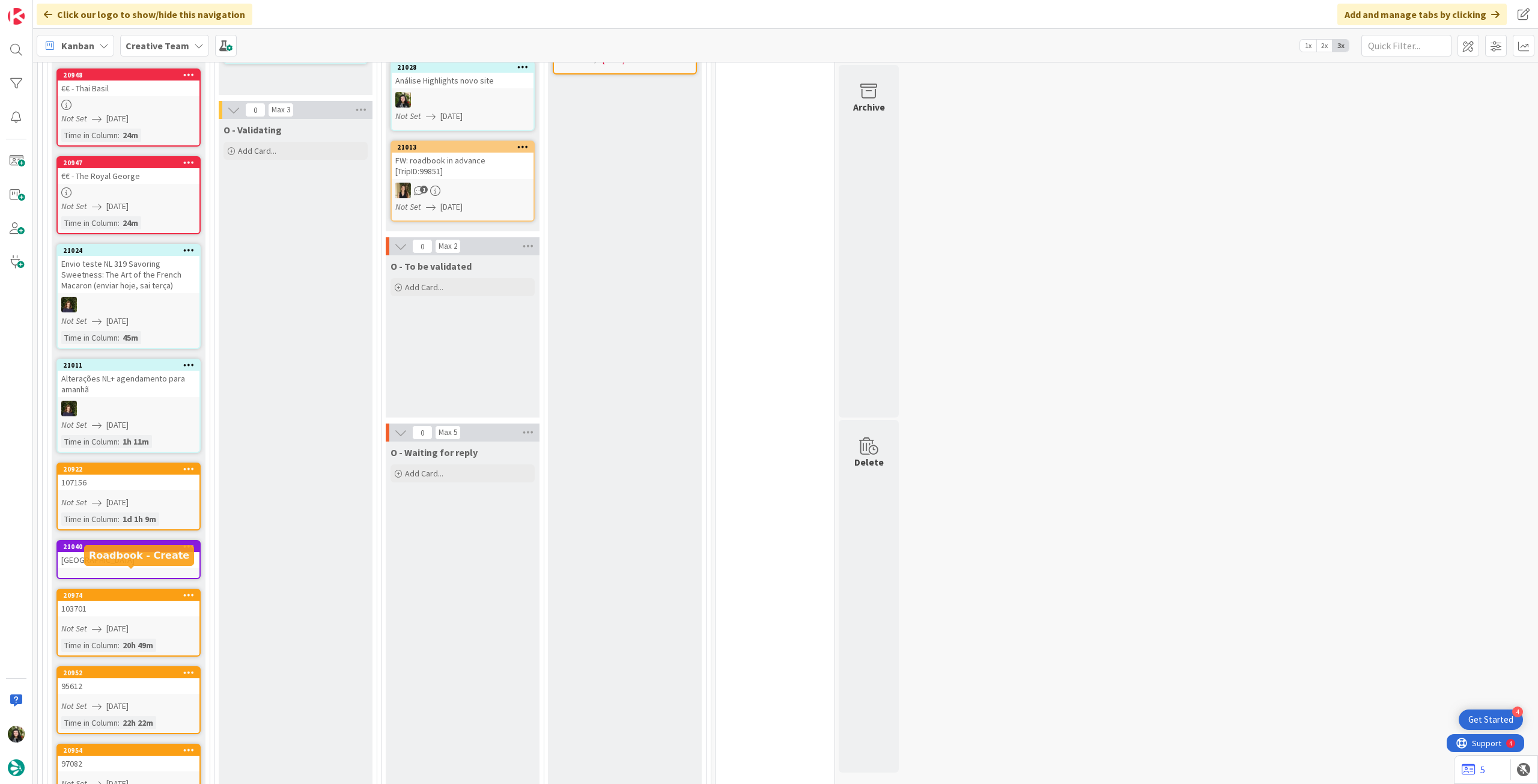
click at [112, 622] on span "14/08/2025" at bounding box center [117, 628] width 22 height 13
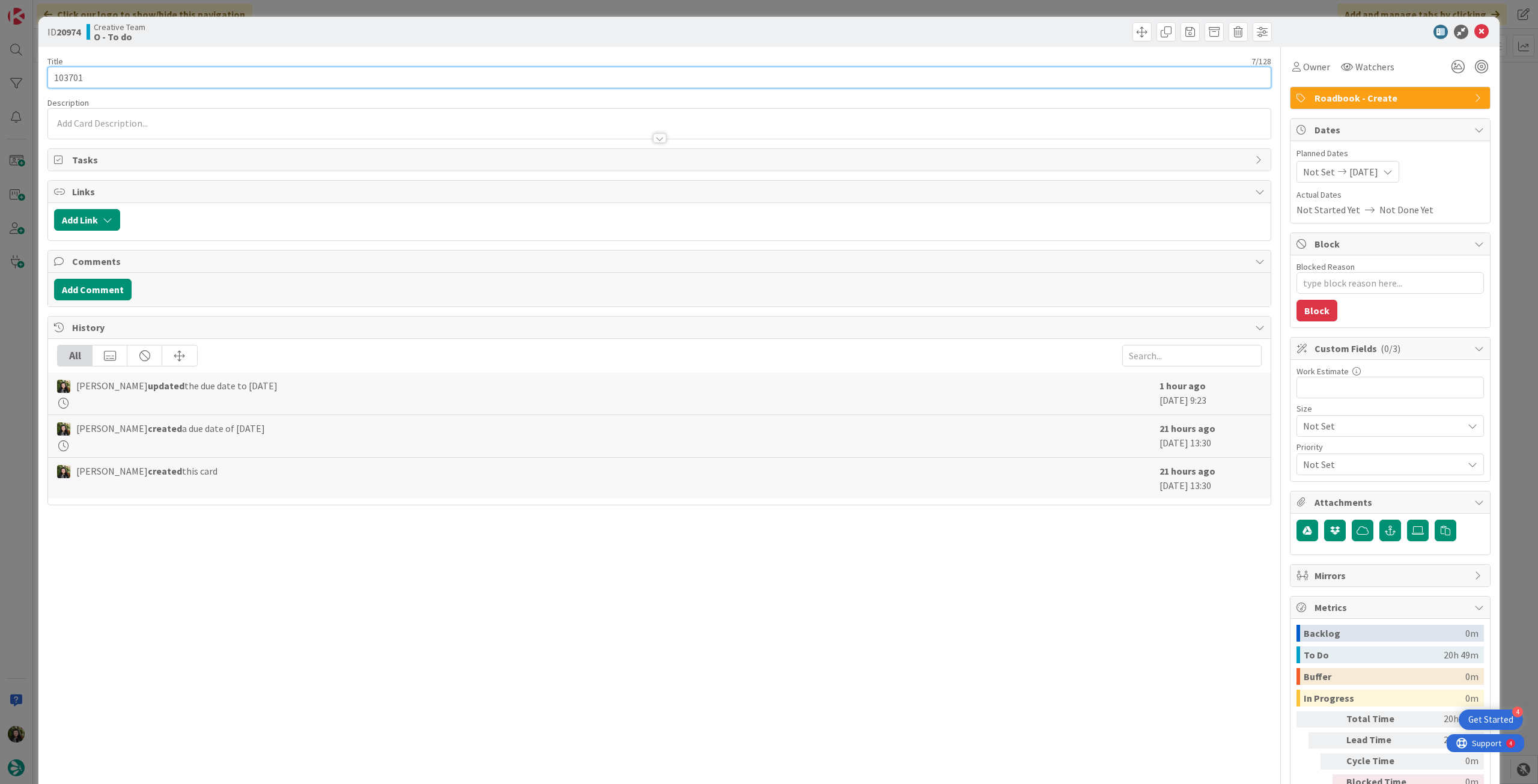
drag, startPoint x: 105, startPoint y: 76, endPoint x: 32, endPoint y: 67, distance: 73.6
click at [32, 67] on div "ID 20974 Creative Team O - To do Title 7 / 128 103701 Description Owner Watcher…" at bounding box center [769, 392] width 1538 height 784
click at [1474, 28] on icon at bounding box center [1481, 31] width 14 height 14
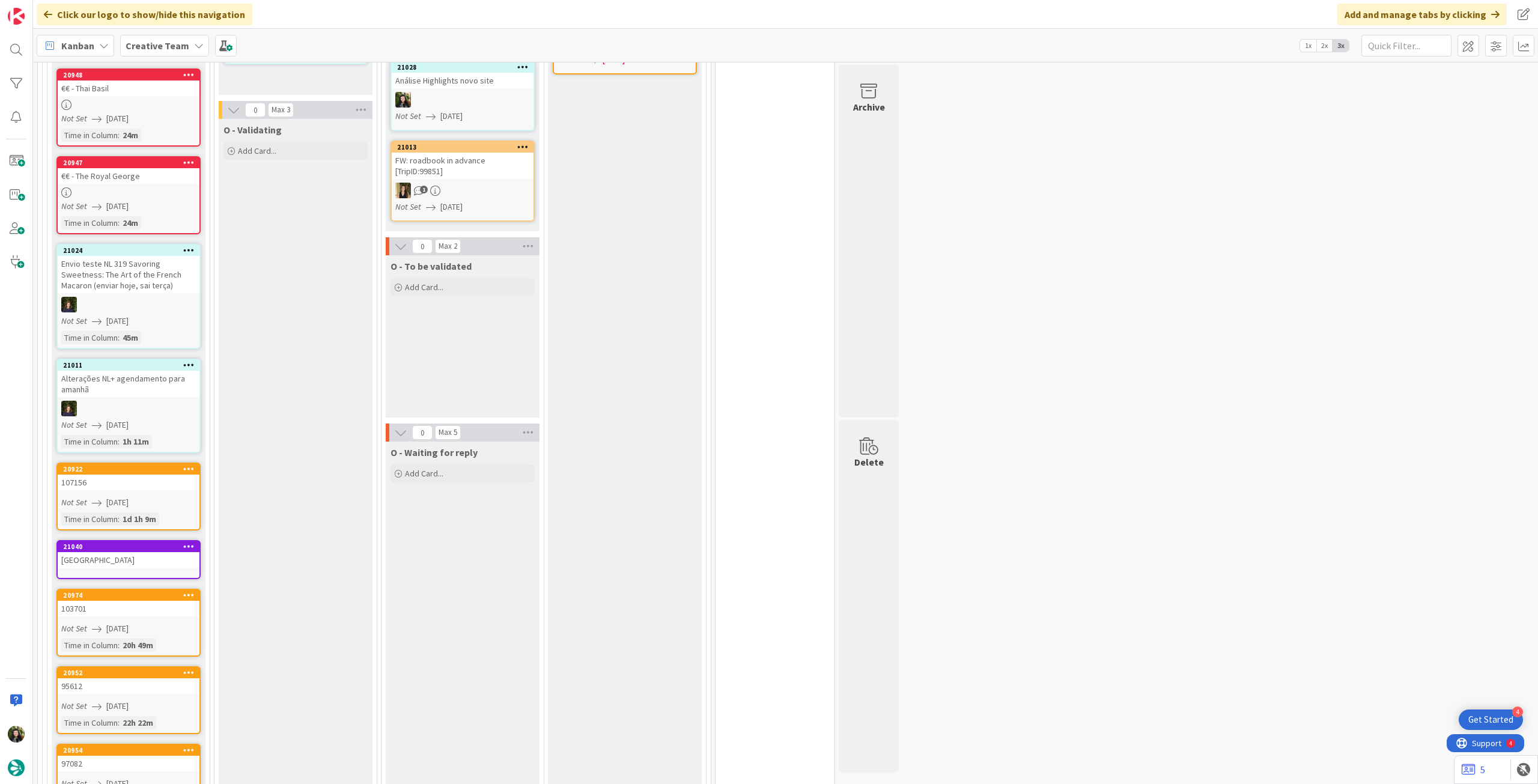
click at [153, 552] on div "Quinta do Barrieiro Guest House" at bounding box center [128, 560] width 142 height 16
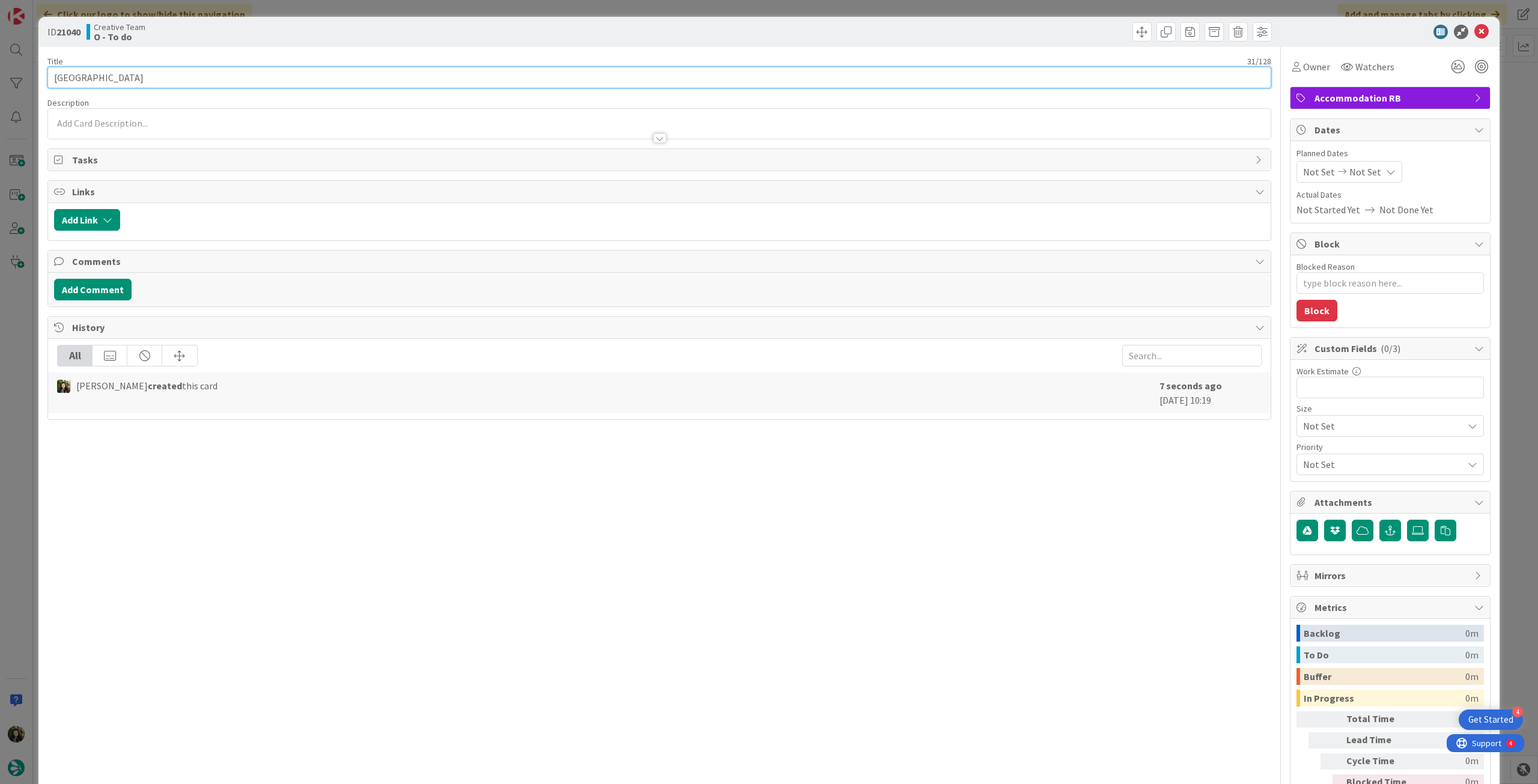
click at [271, 78] on input "Quinta do Barrieiro Guest House" at bounding box center [659, 77] width 1223 height 21
paste input "103701"
click at [1355, 168] on span "Not Set" at bounding box center [1366, 172] width 32 height 14
click at [1309, 457] on icon at bounding box center [1318, 453] width 18 height 14
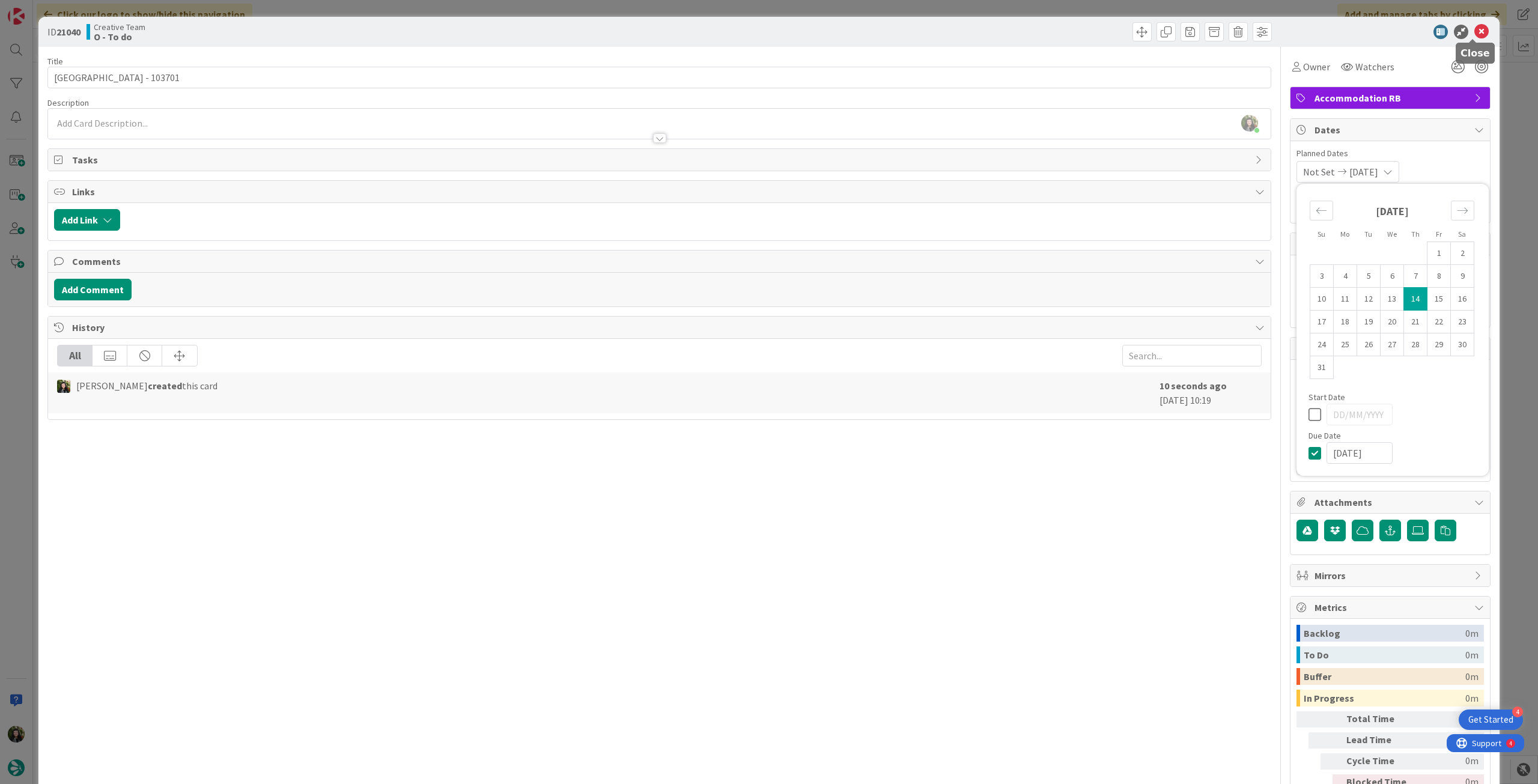
click at [1474, 30] on icon at bounding box center [1481, 31] width 14 height 14
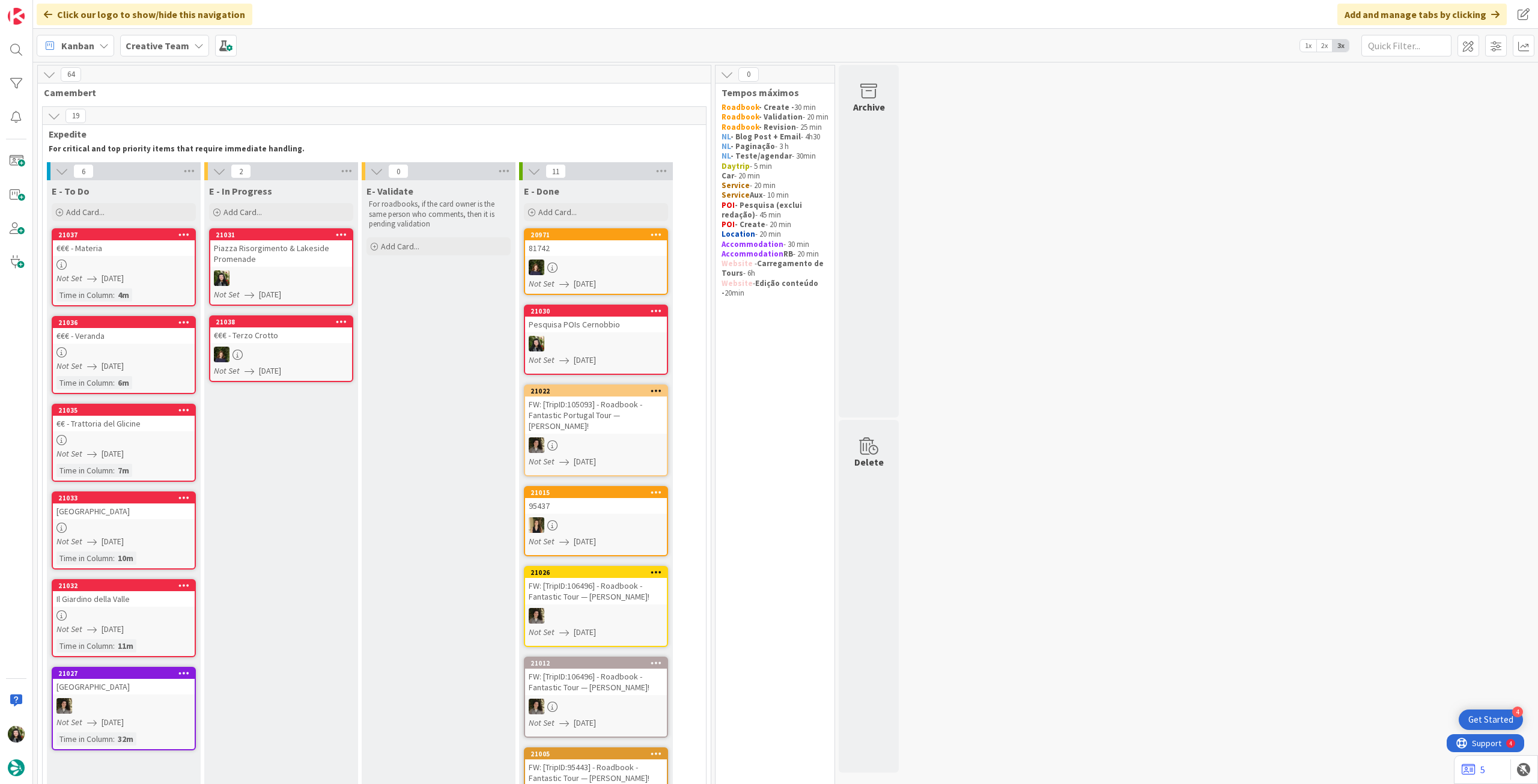
click at [282, 268] on link "21031 Piazza Risorgimento & Lakeside Promenade Not Set 14/08/2025" at bounding box center [281, 267] width 144 height 77
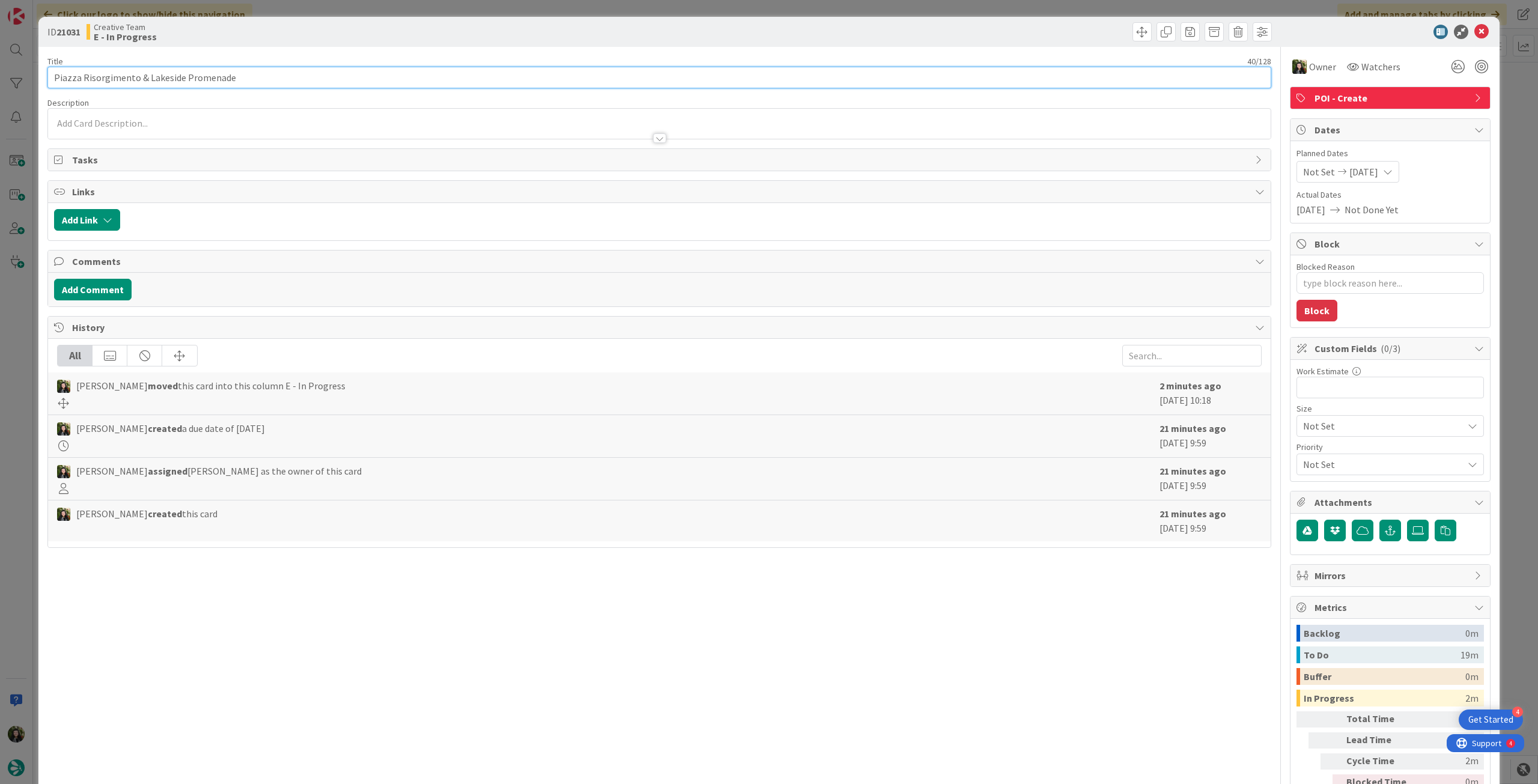
drag, startPoint x: 269, startPoint y: 77, endPoint x: 32, endPoint y: 74, distance: 237.0
click at [32, 74] on div "ID 21031 Creative Team E - In Progress Title 40 / 128 Piazza Risorgimento & Lak…" at bounding box center [769, 392] width 1538 height 784
click at [1474, 30] on icon at bounding box center [1481, 31] width 14 height 14
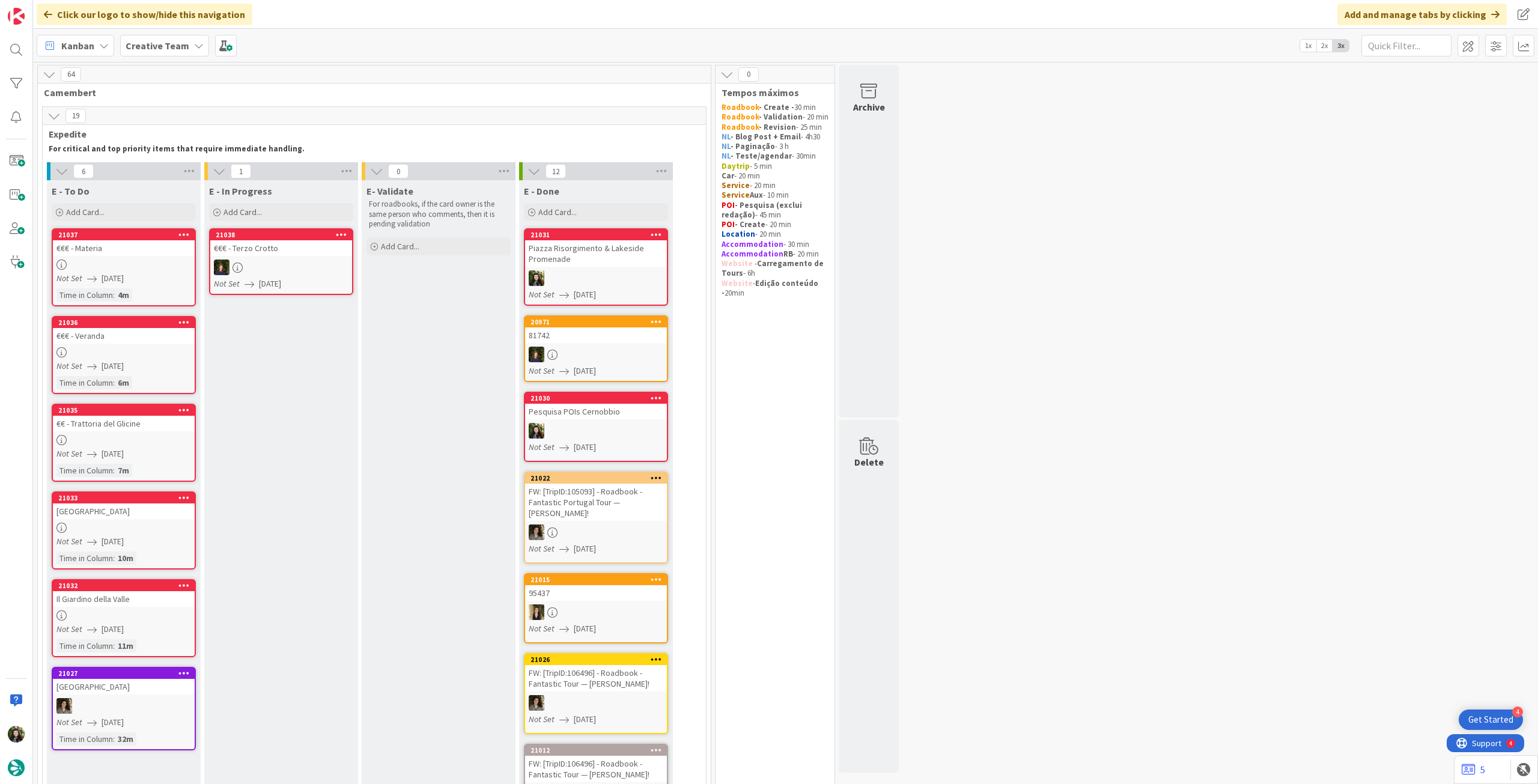
click at [132, 612] on div at bounding box center [124, 615] width 142 height 10
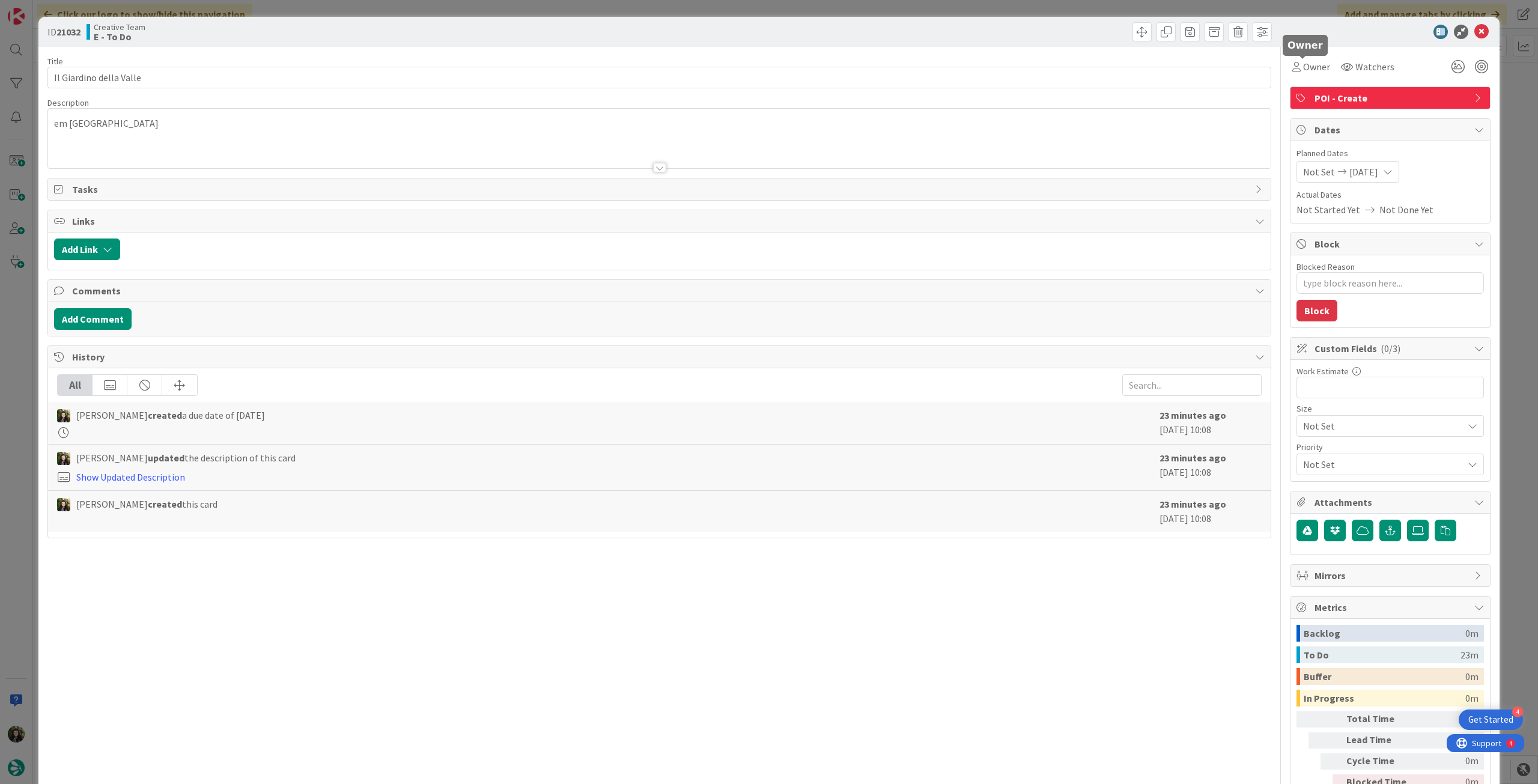
click at [1308, 68] on span "Owner" at bounding box center [1317, 66] width 27 height 14
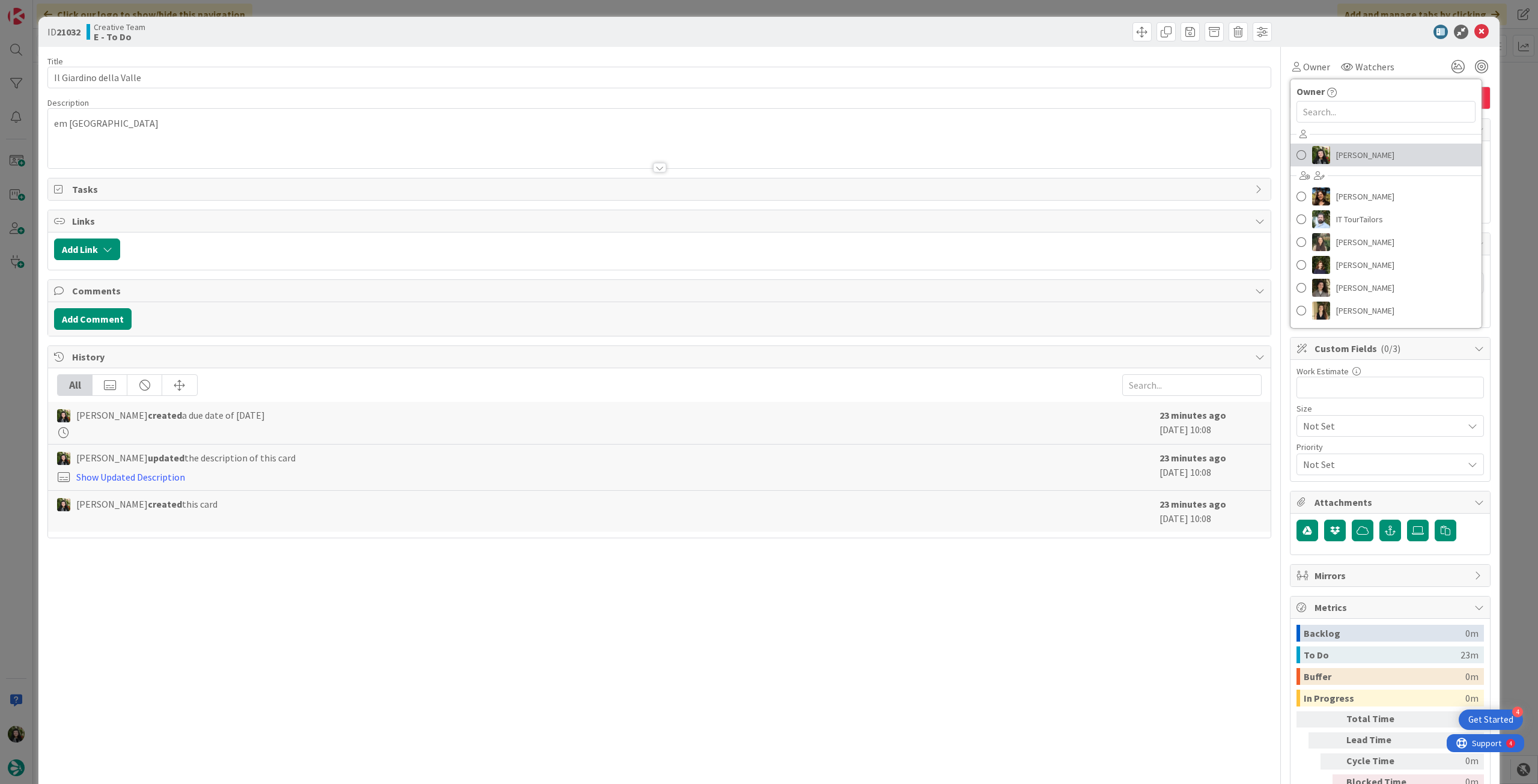
click at [1322, 161] on link "Beatriz Cassona" at bounding box center [1385, 155] width 191 height 23
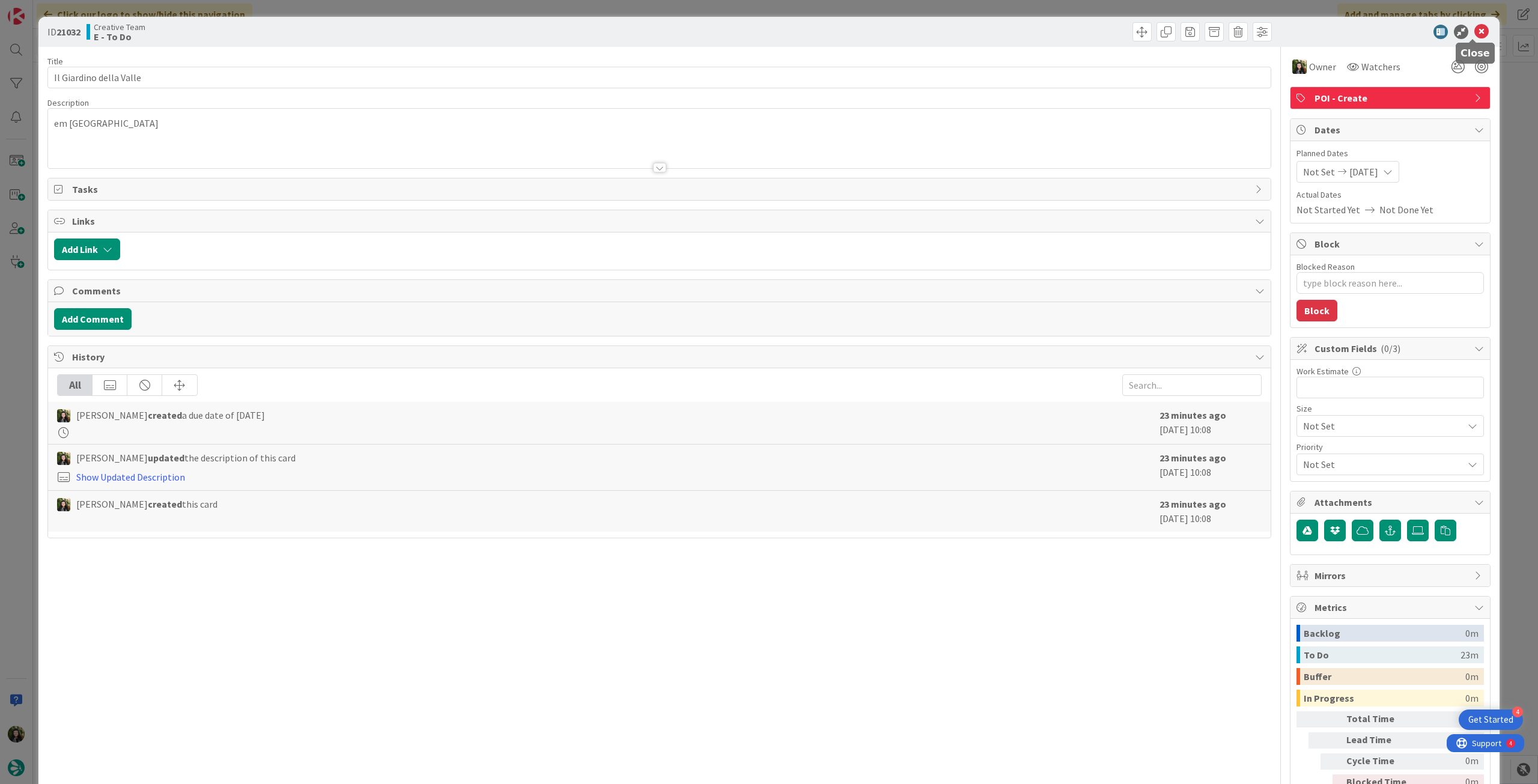
click at [1474, 30] on icon at bounding box center [1481, 31] width 14 height 14
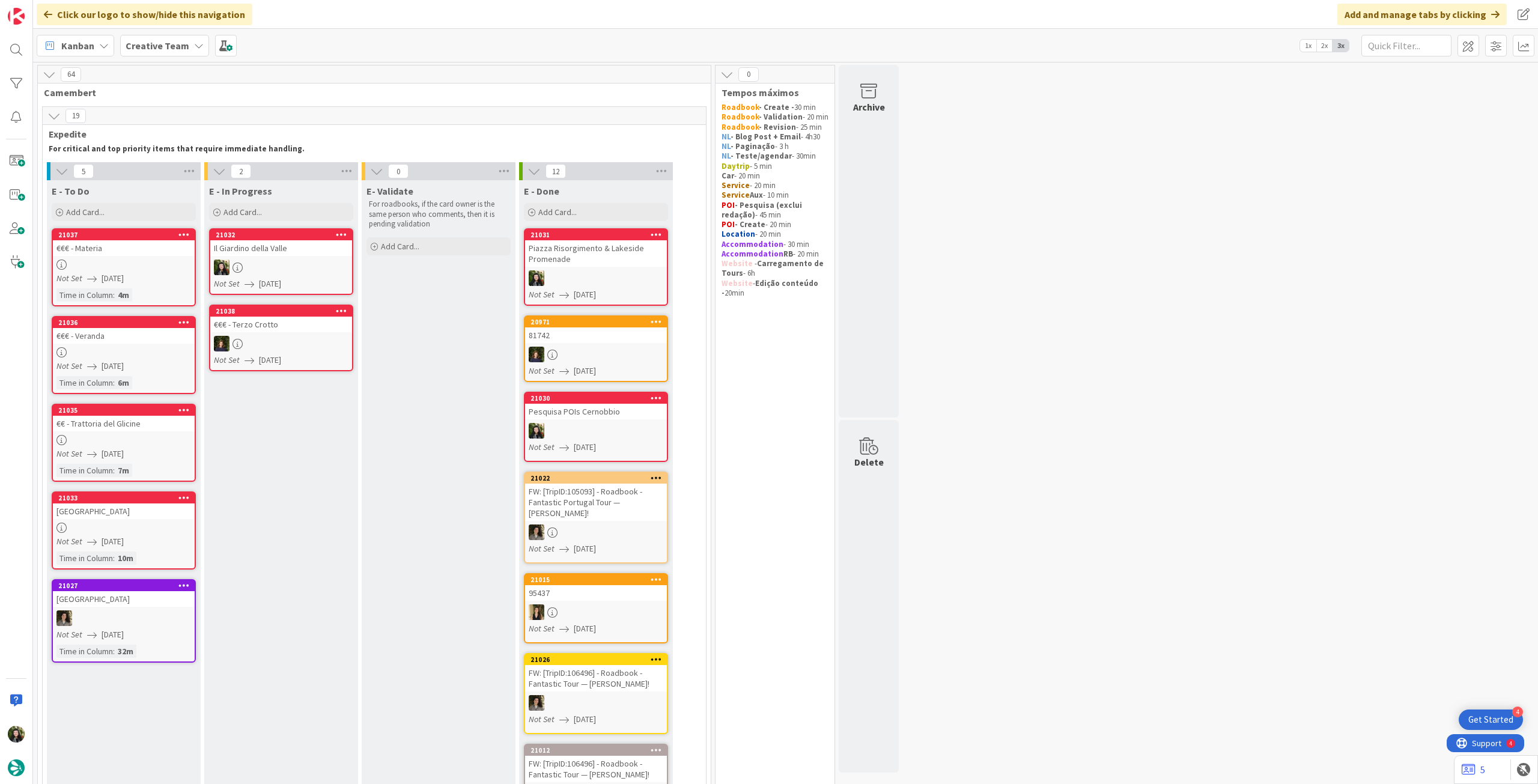
click at [308, 260] on div at bounding box center [281, 267] width 142 height 16
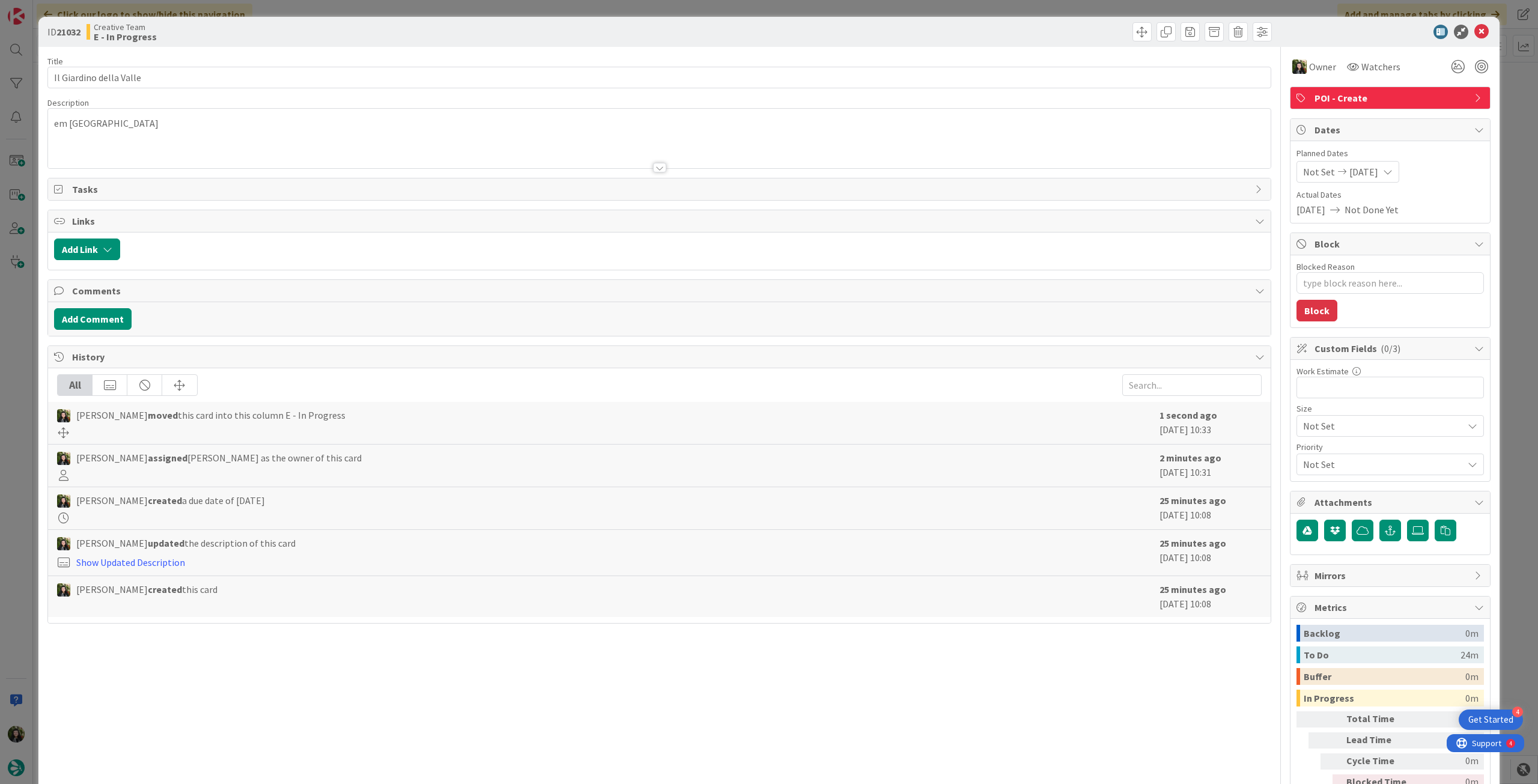
click at [24, 71] on div "ID 21032 Creative Team E - In Progress Title 23 / 128 Il Giardino della Valle D…" at bounding box center [769, 392] width 1538 height 784
drag, startPoint x: 1470, startPoint y: 38, endPoint x: 1128, endPoint y: 40, distance: 342.0
click at [1474, 37] on icon at bounding box center [1481, 31] width 14 height 14
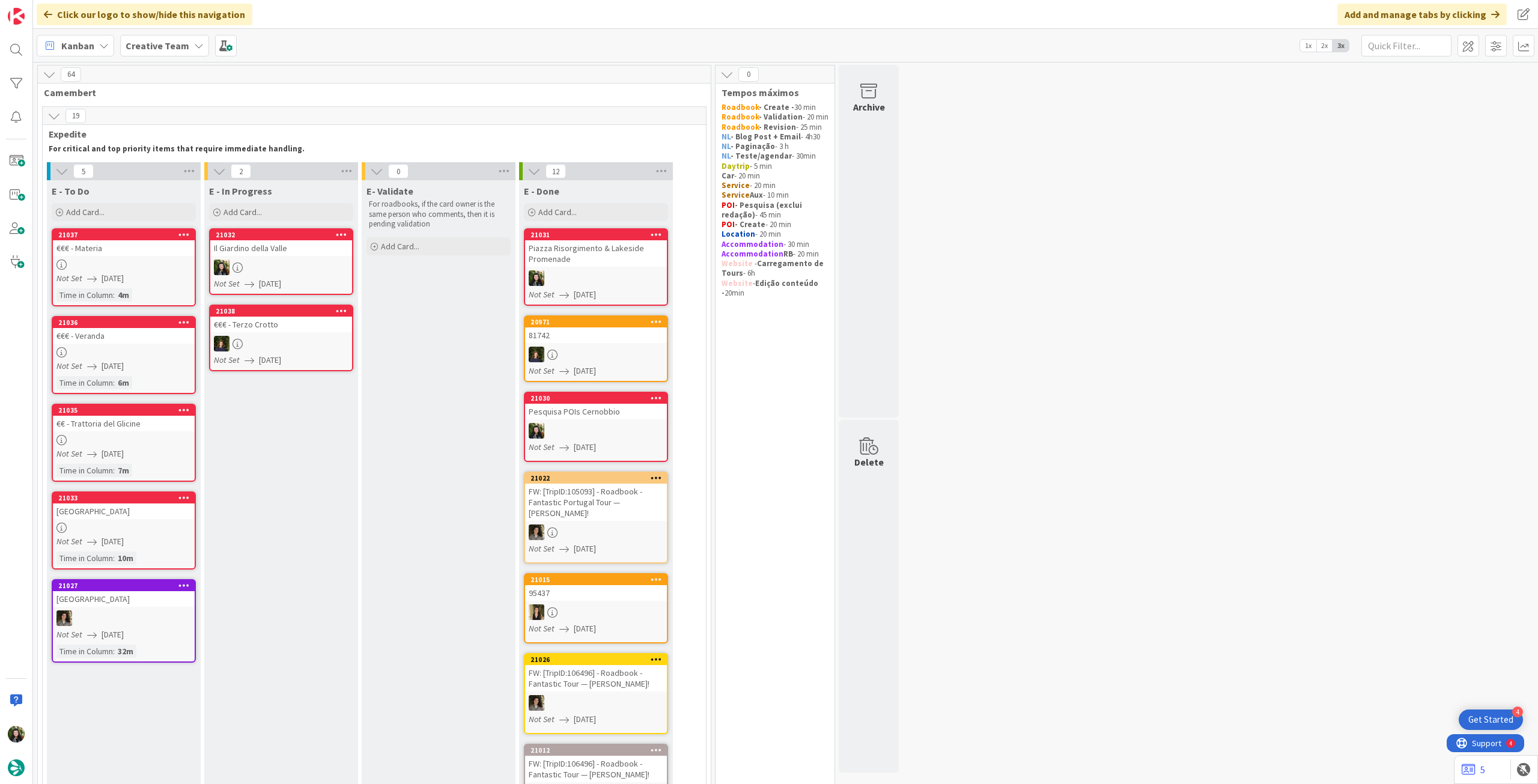
click at [176, 53] on div "Creative Team" at bounding box center [164, 46] width 89 height 21
click at [159, 175] on h4 "Creative Team - Análise" at bounding box center [215, 172] width 163 height 12
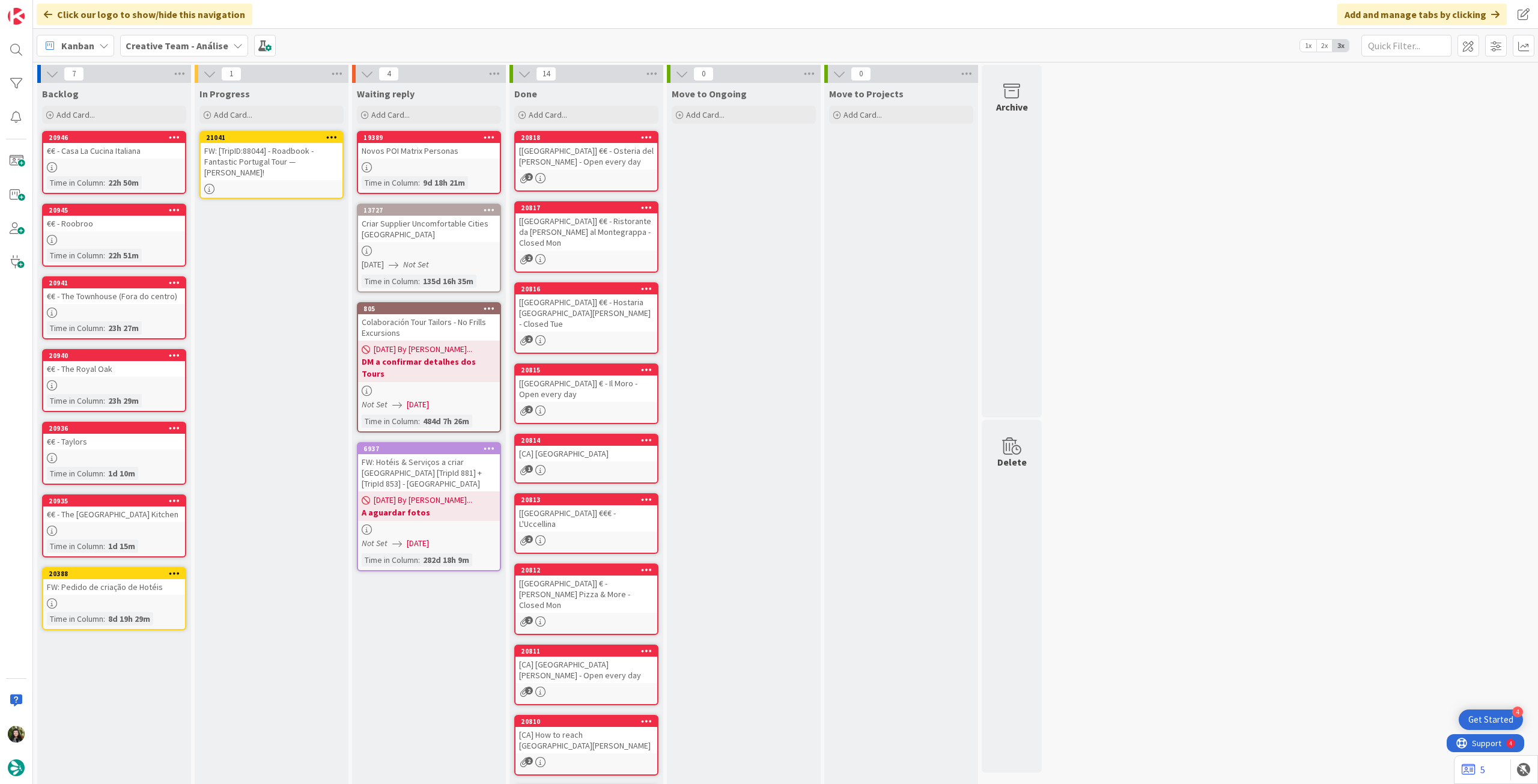
drag, startPoint x: 112, startPoint y: 153, endPoint x: 270, endPoint y: 166, distance: 158.5
click at [270, 166] on div "FW: [TripID:88044] - Roadbook - Fantastic Portugal Tour — Carol Vance!" at bounding box center [271, 161] width 142 height 37
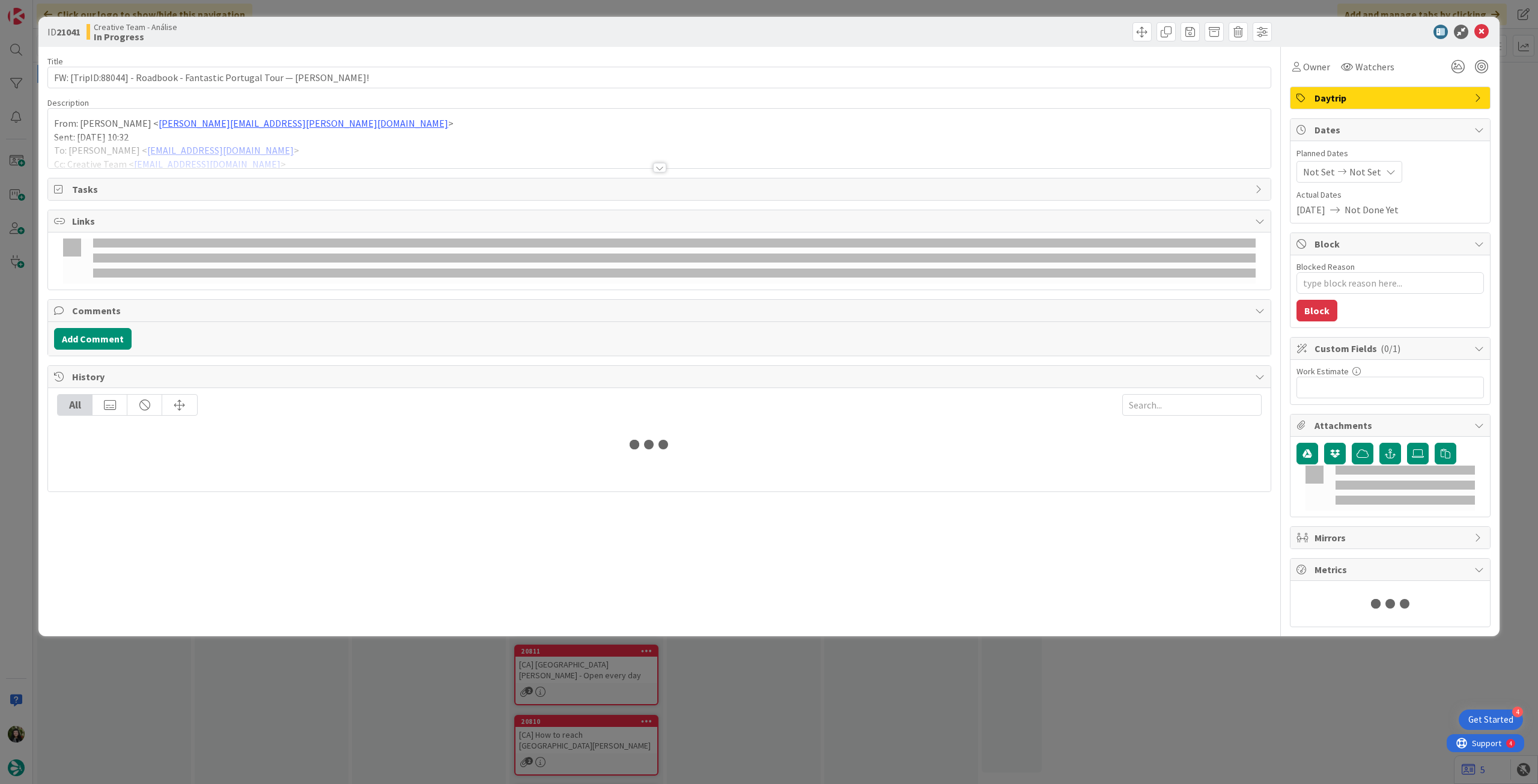
type textarea "x"
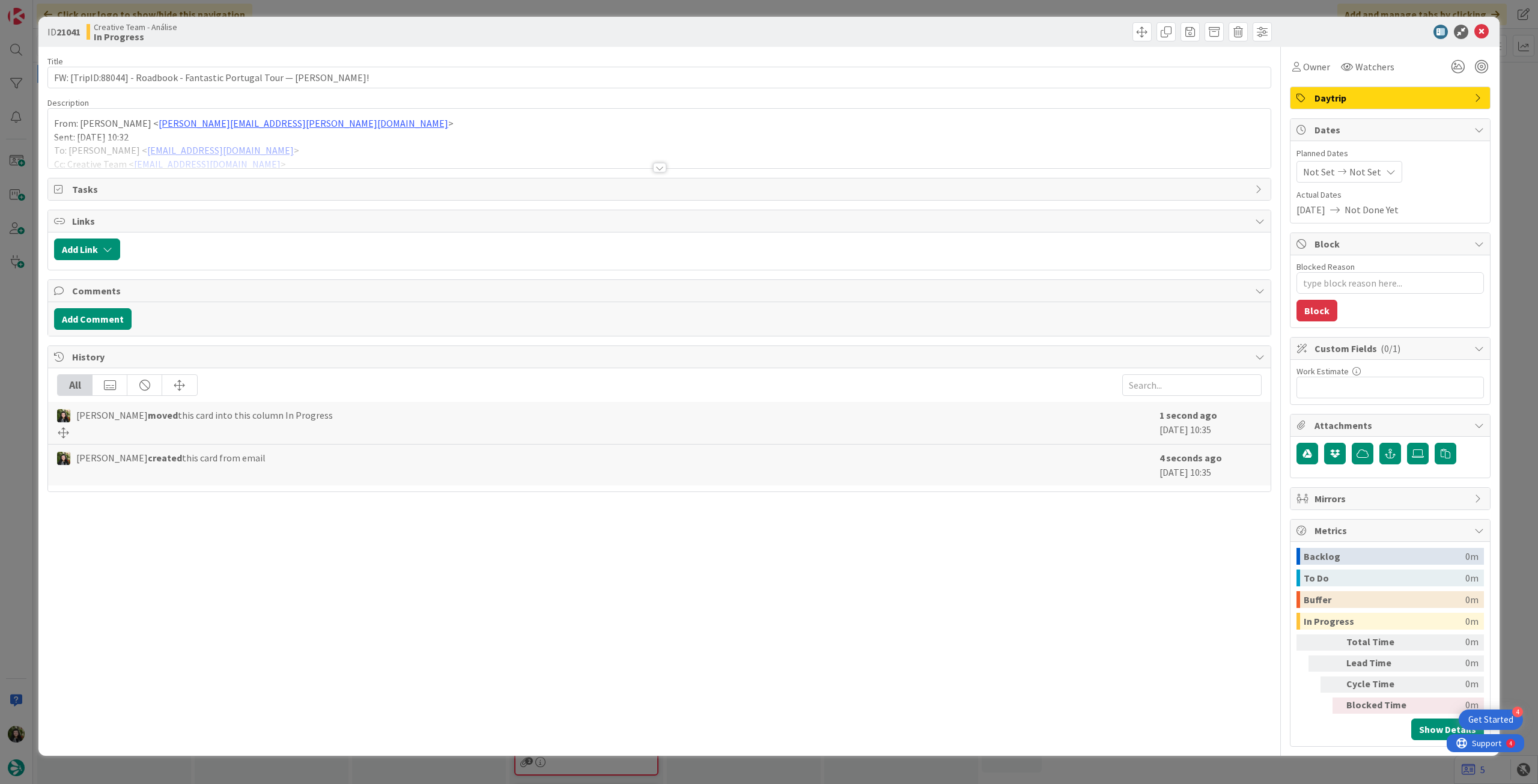
click at [1370, 169] on span "Not Set" at bounding box center [1366, 172] width 32 height 14
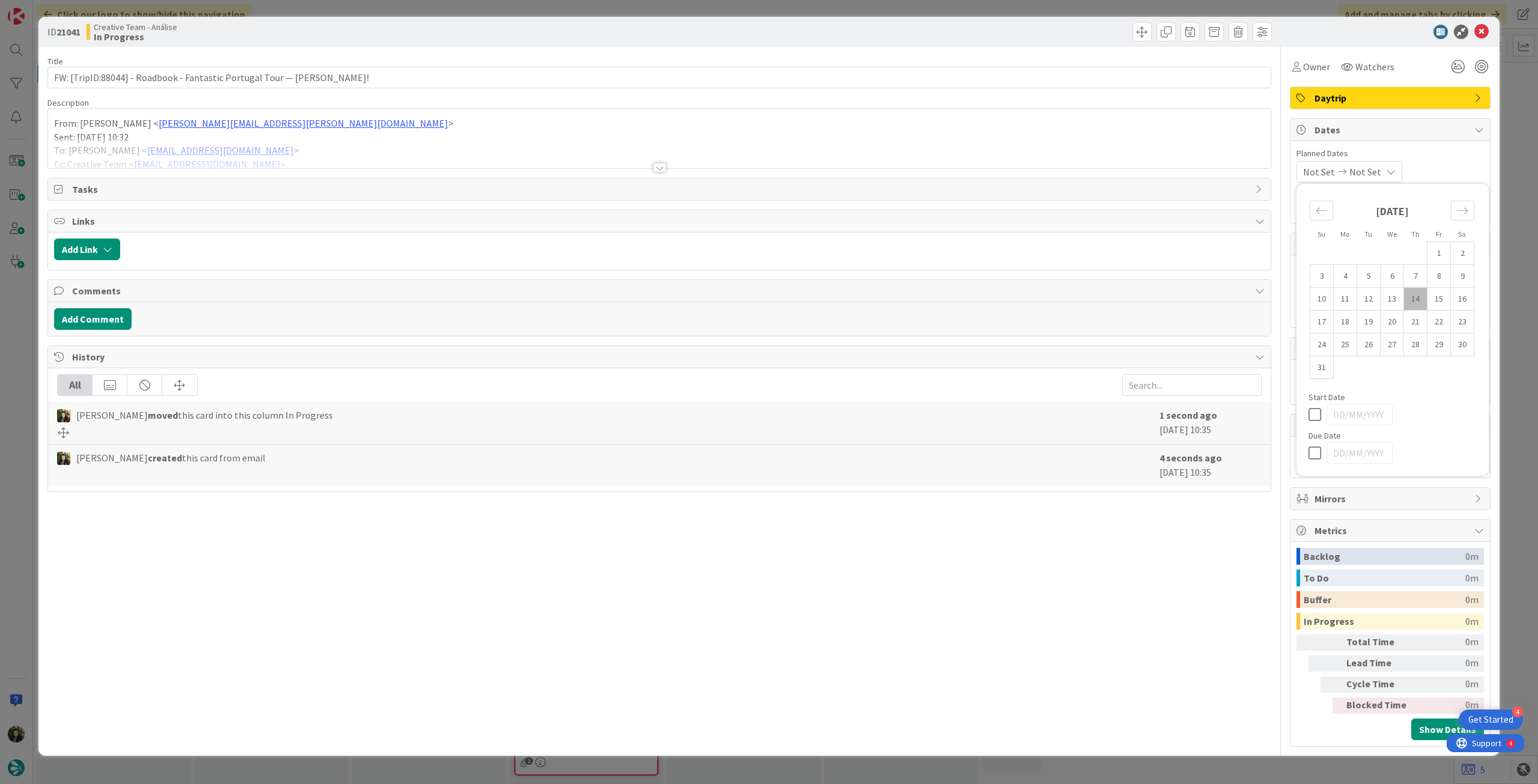
click at [1321, 457] on icon at bounding box center [1318, 453] width 18 height 14
type input "14/08/2025"
click at [1473, 37] on div at bounding box center [1385, 31] width 213 height 14
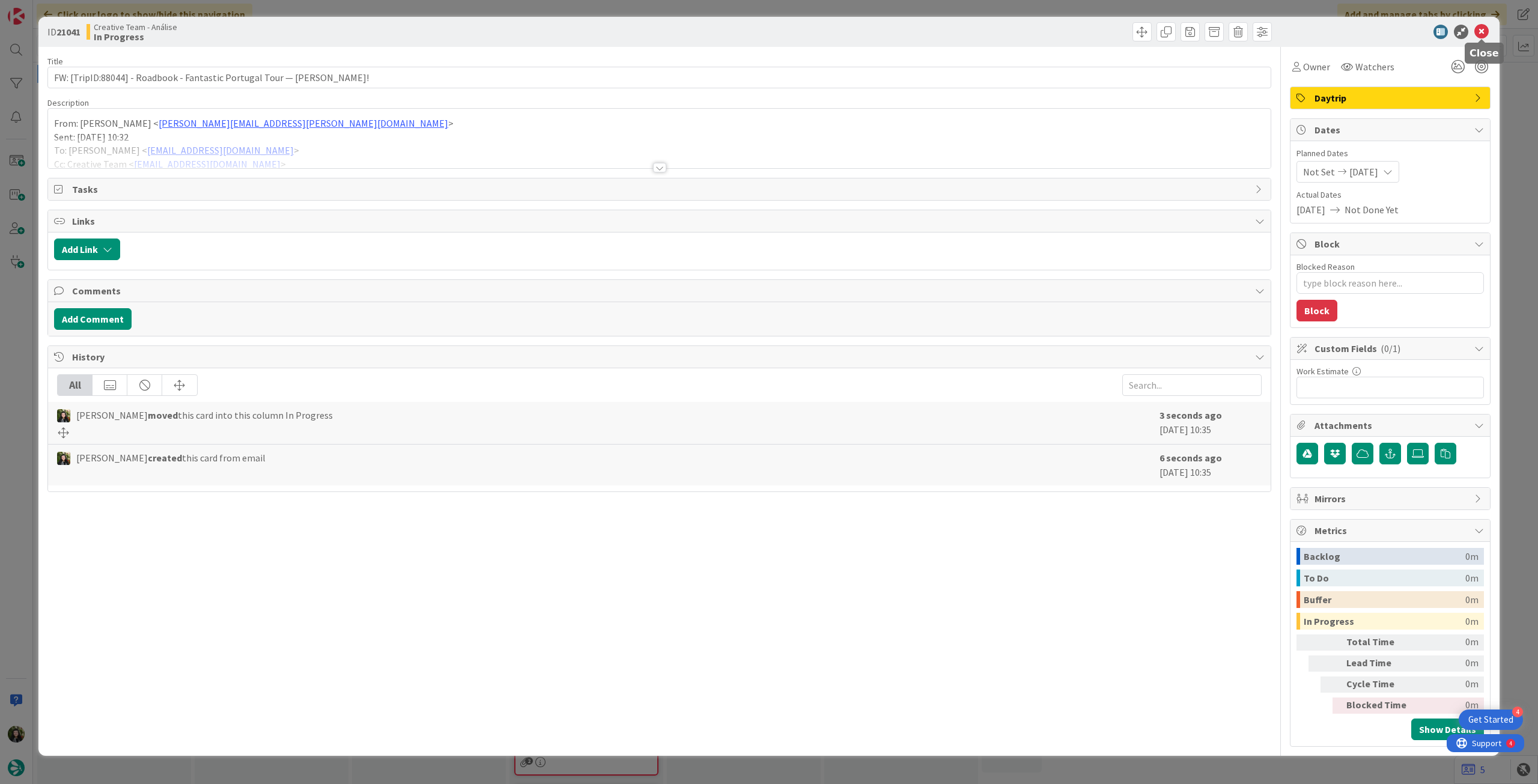
click at [1477, 34] on icon at bounding box center [1481, 31] width 14 height 14
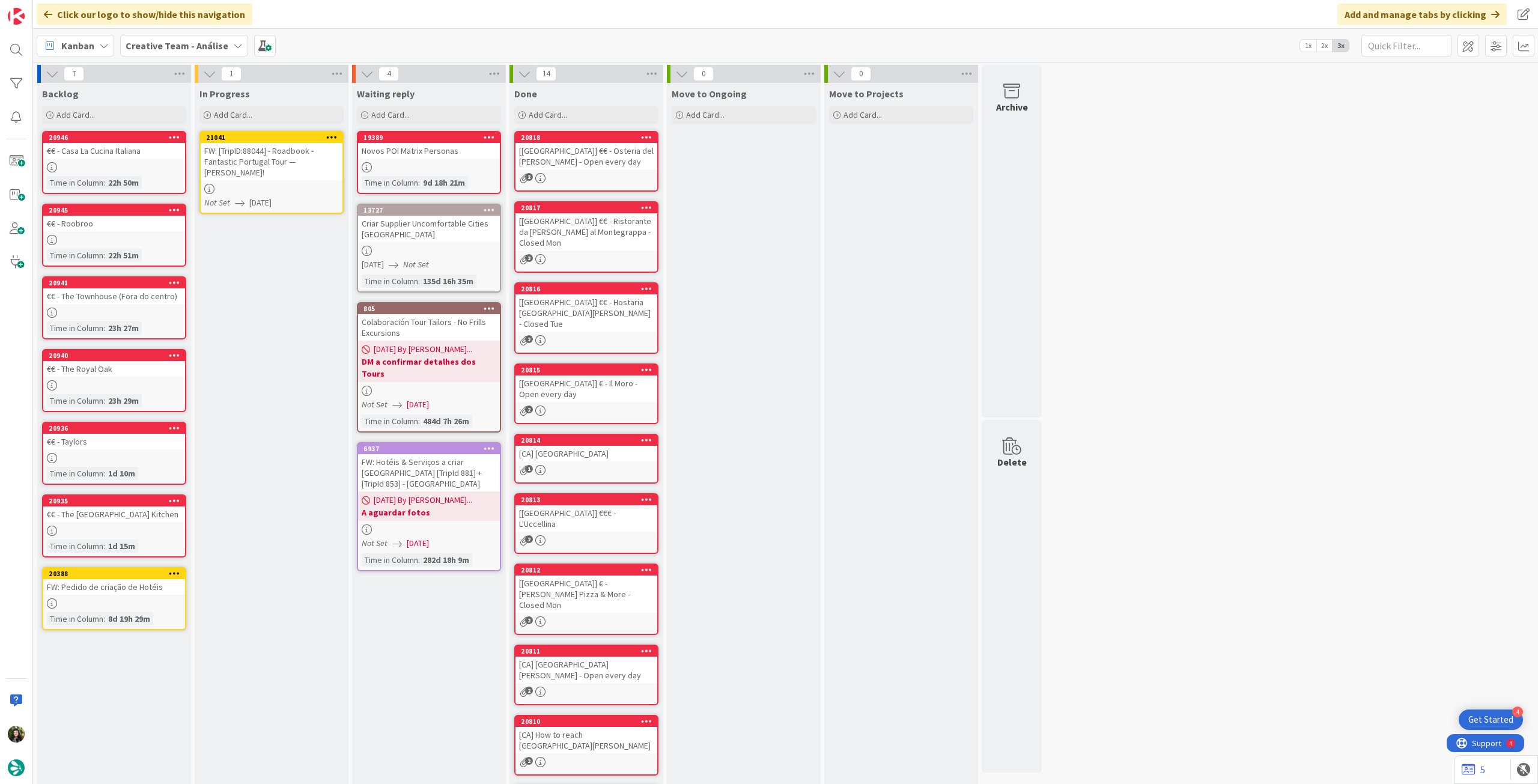
click at [335, 139] on icon at bounding box center [331, 137] width 11 height 8
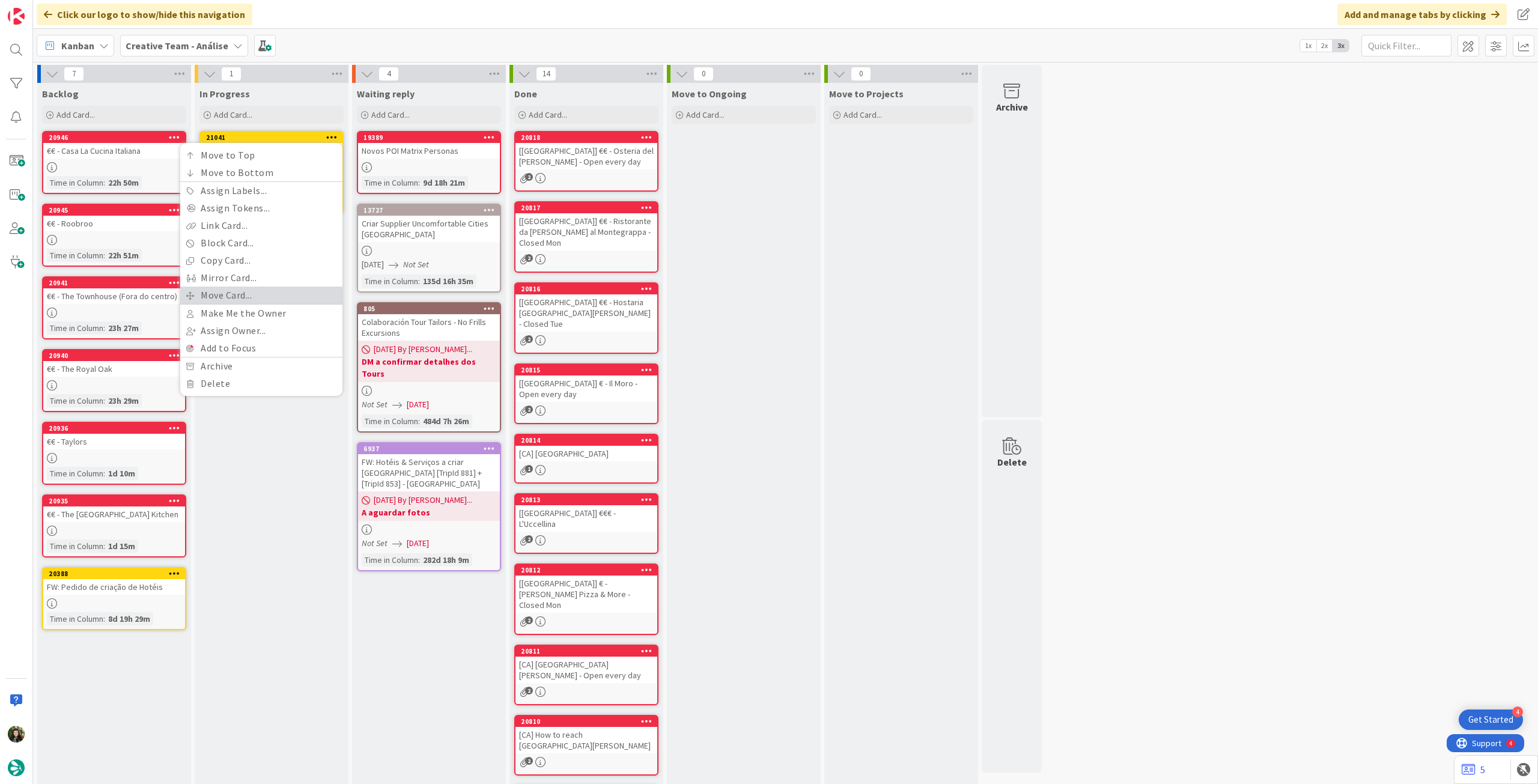
click at [280, 296] on link "Move Card..." at bounding box center [261, 295] width 162 height 17
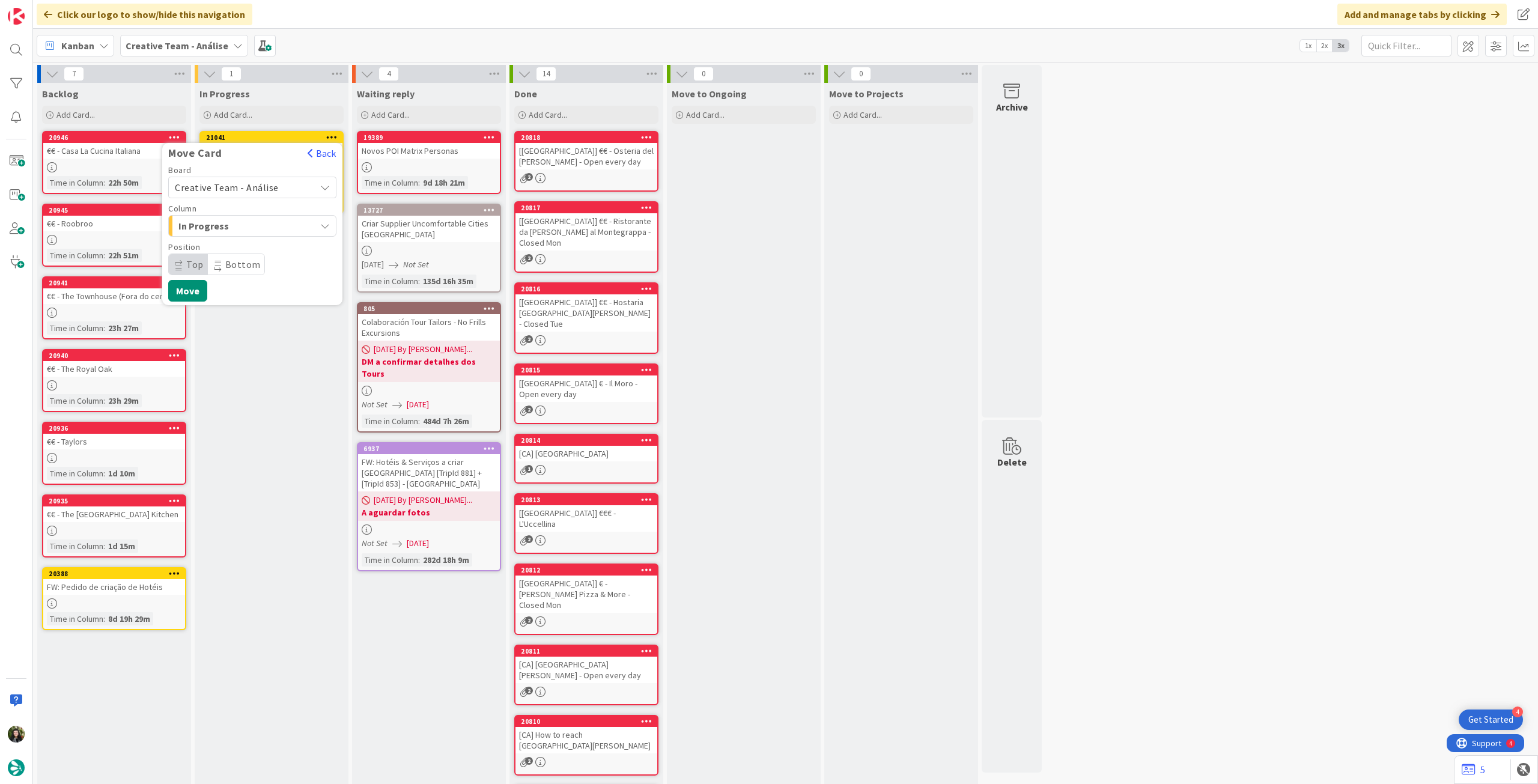
click at [290, 189] on span "Creative Team - Análise" at bounding box center [242, 188] width 134 height 17
click at [256, 236] on link "Creative Team" at bounding box center [252, 244] width 167 height 21
click at [245, 258] on span "Daytrip" at bounding box center [252, 264] width 116 height 17
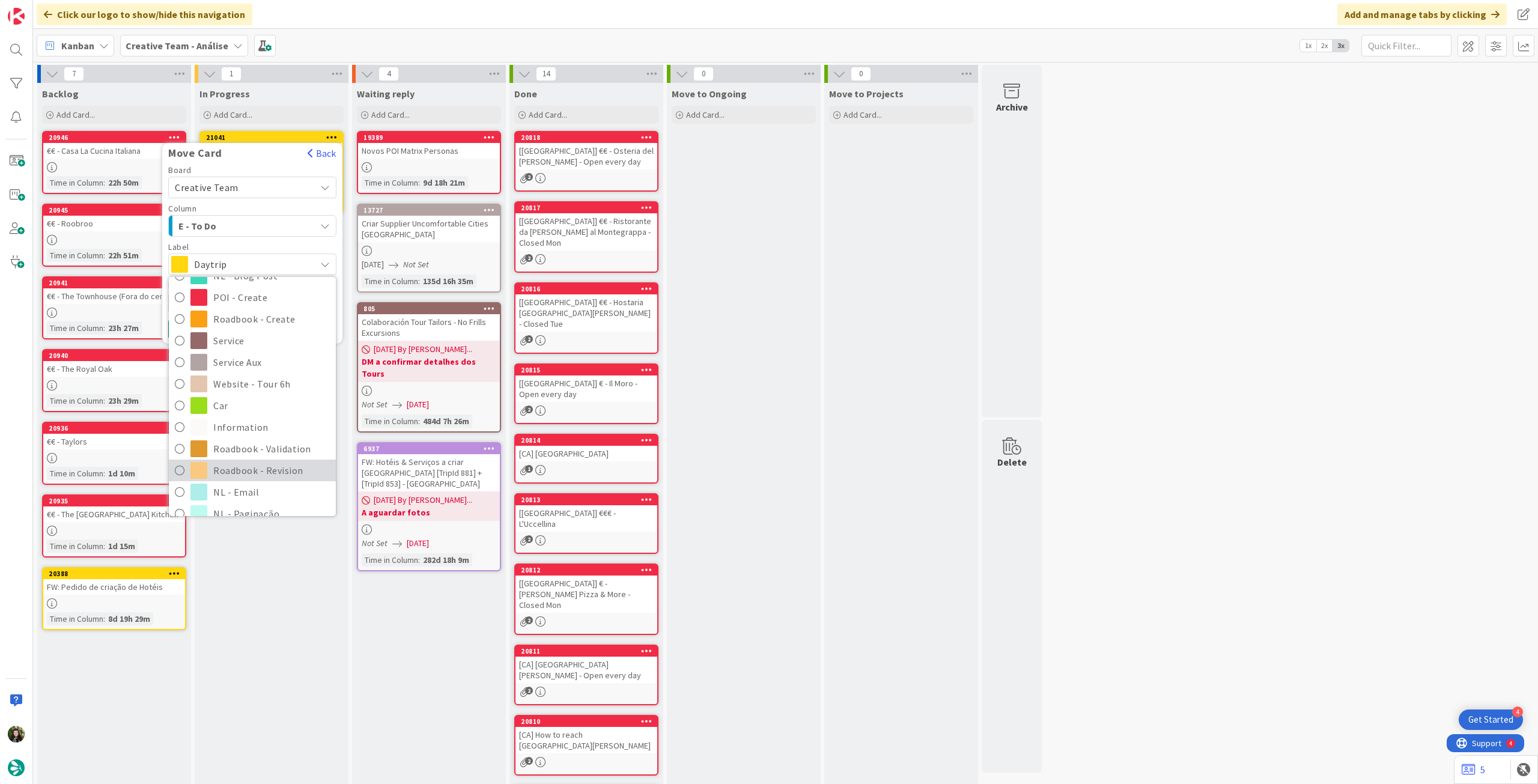
scroll to position [160, 0]
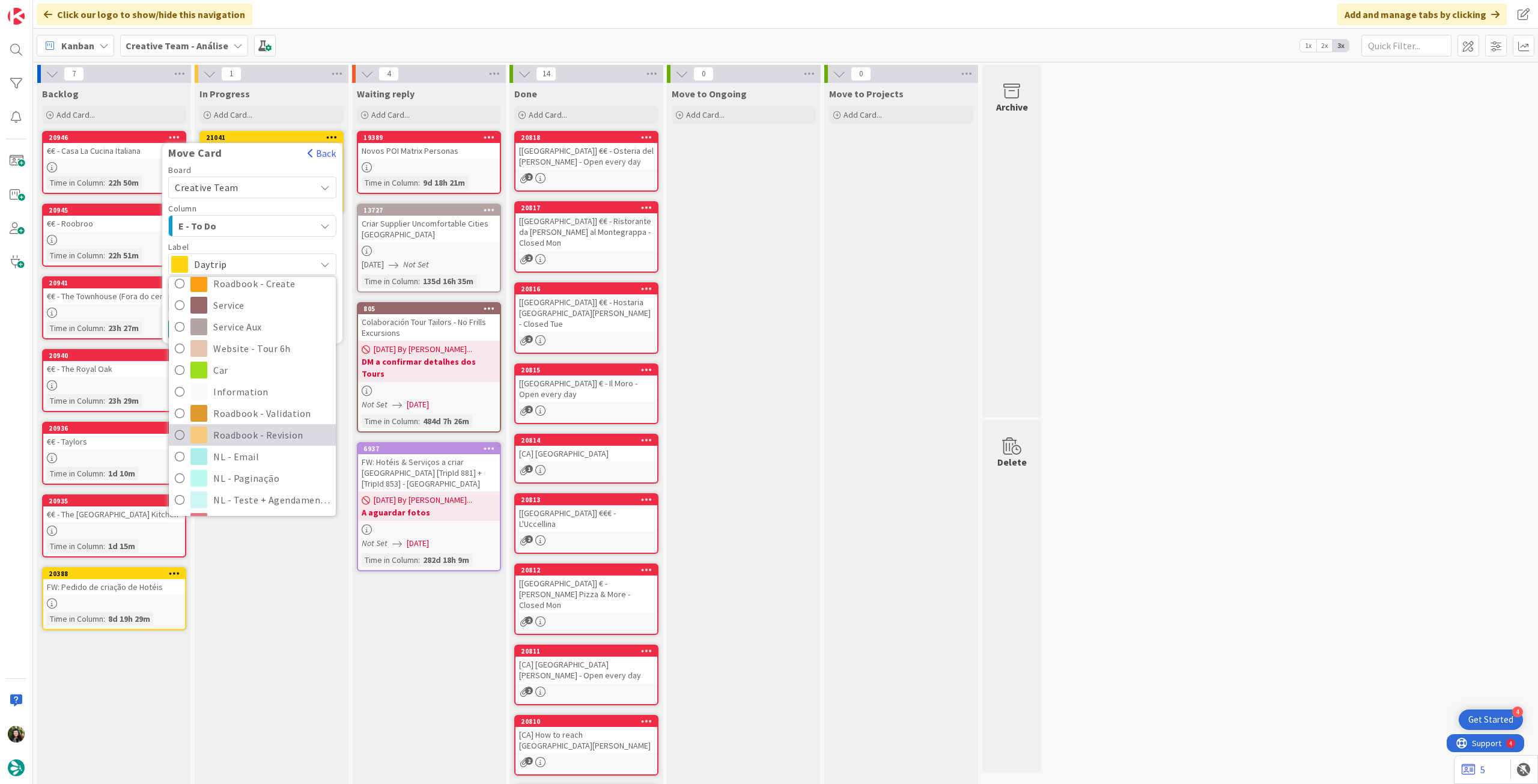
drag, startPoint x: 236, startPoint y: 437, endPoint x: 230, endPoint y: 426, distance: 12.5
click at [236, 437] on span "Roadbook - Revision" at bounding box center [271, 435] width 116 height 18
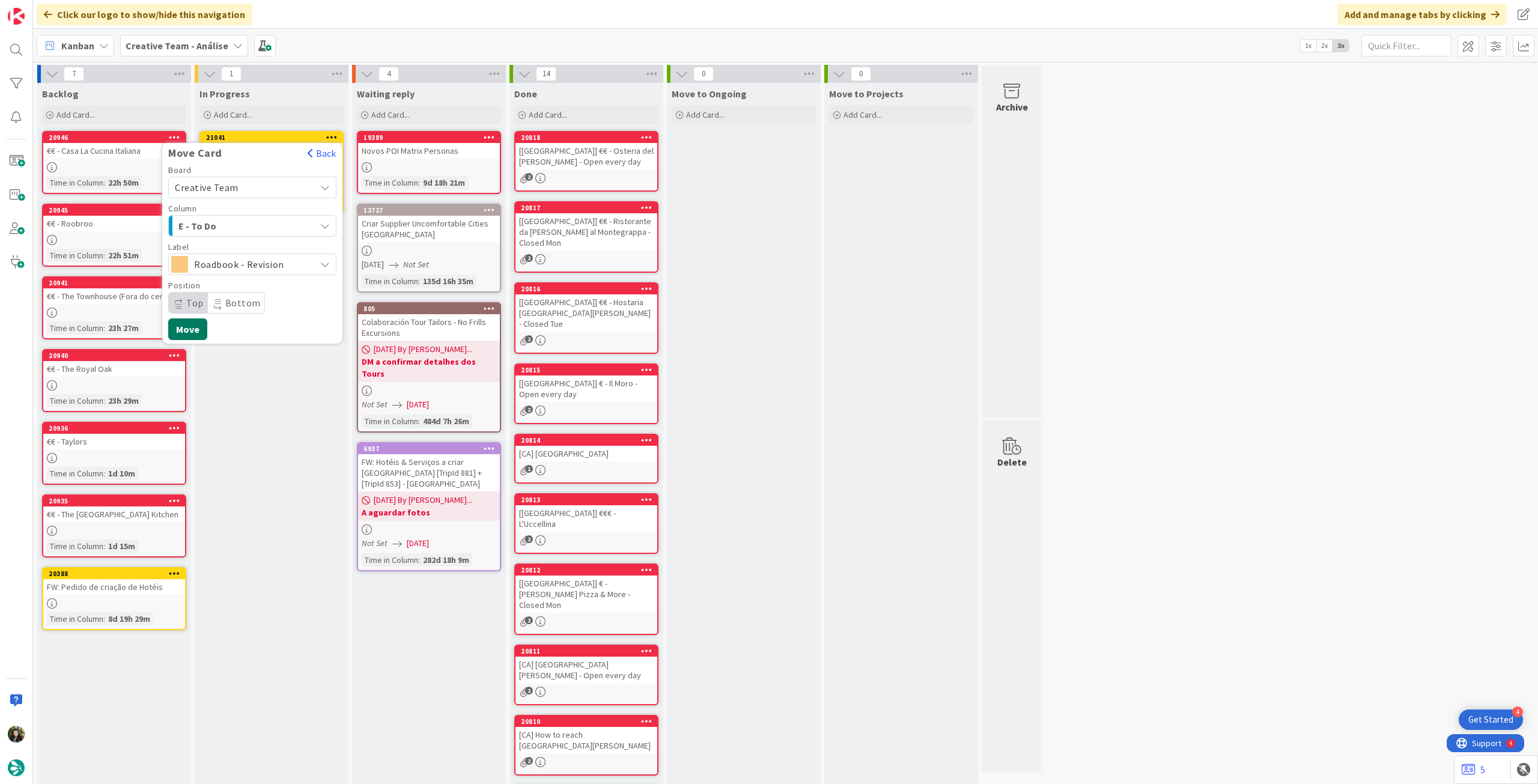
click at [203, 334] on button "Move" at bounding box center [187, 329] width 39 height 21
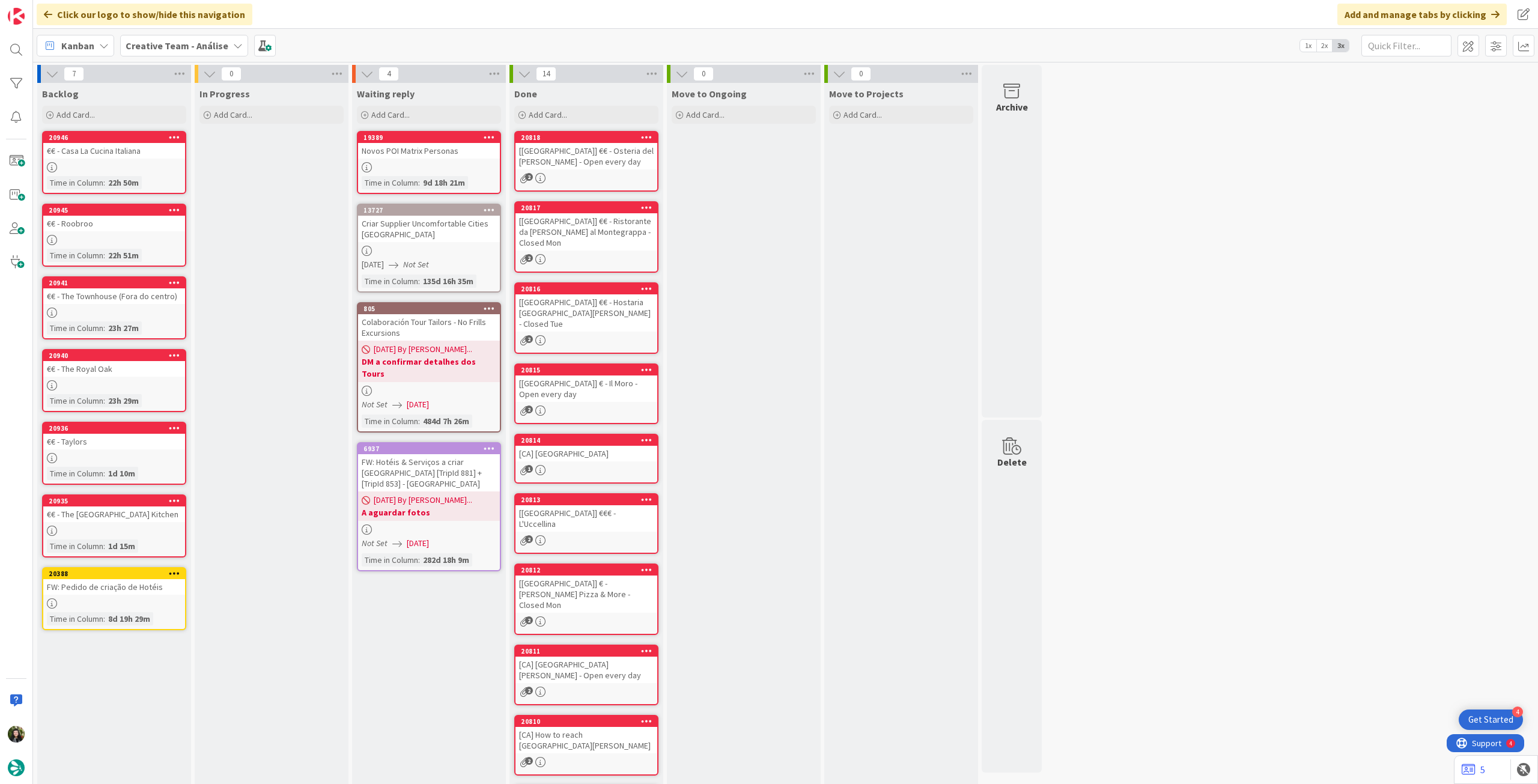
drag, startPoint x: 157, startPoint y: 45, endPoint x: 159, endPoint y: 57, distance: 12.2
click at [157, 45] on b "Creative Team - Análise" at bounding box center [176, 46] width 103 height 12
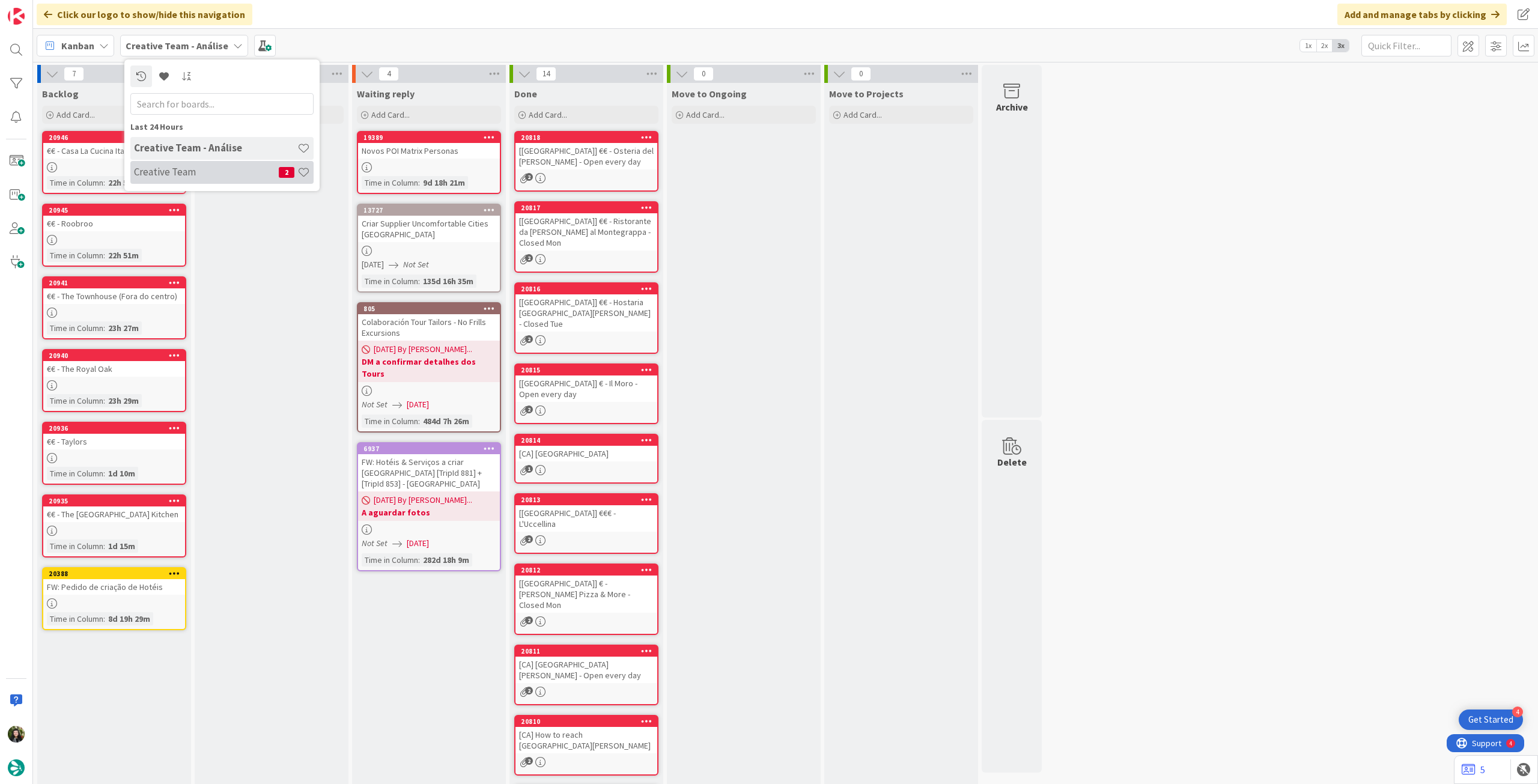
click at [160, 182] on div "Creative Team 2" at bounding box center [222, 172] width 183 height 23
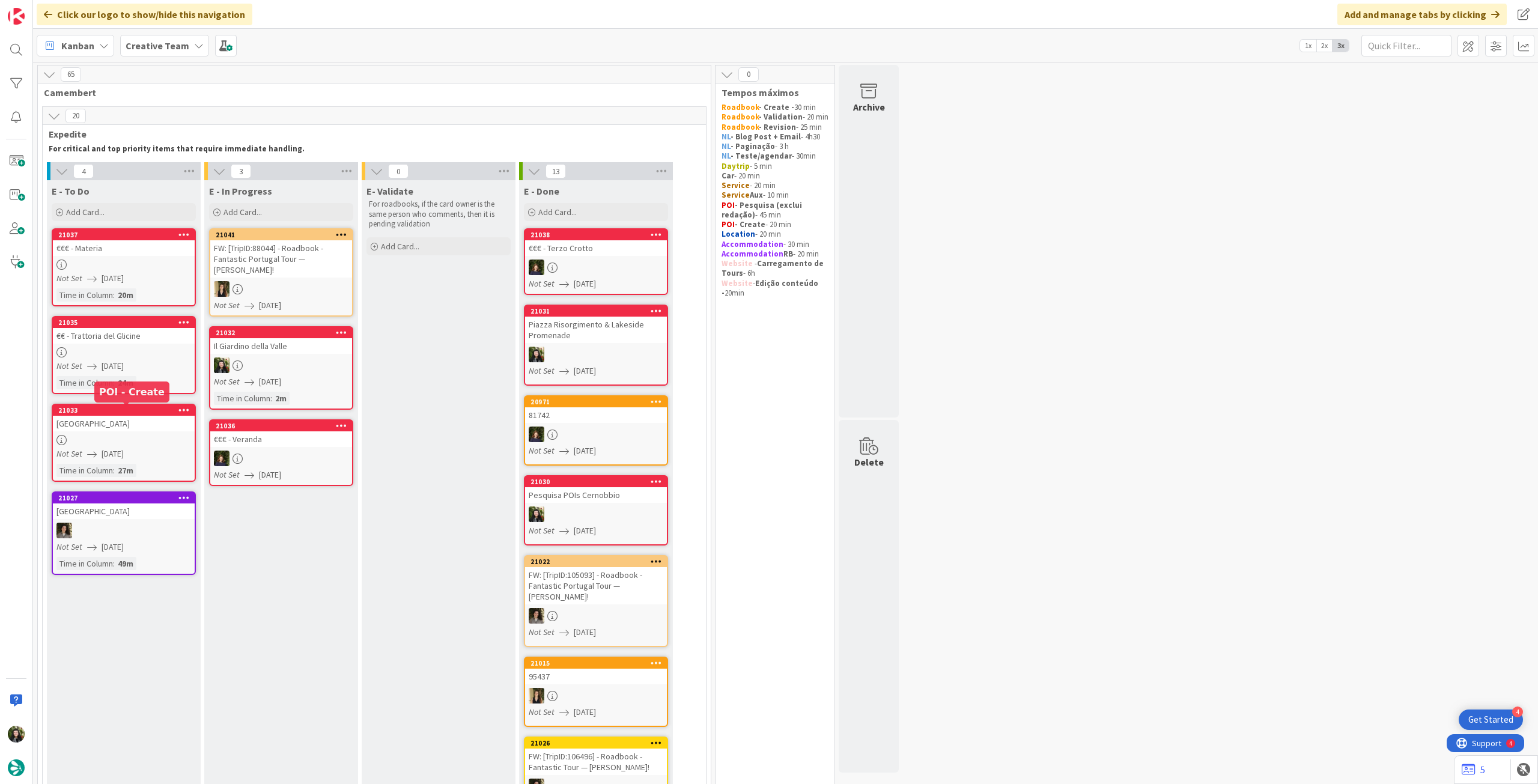
click at [118, 438] on div at bounding box center [124, 439] width 142 height 10
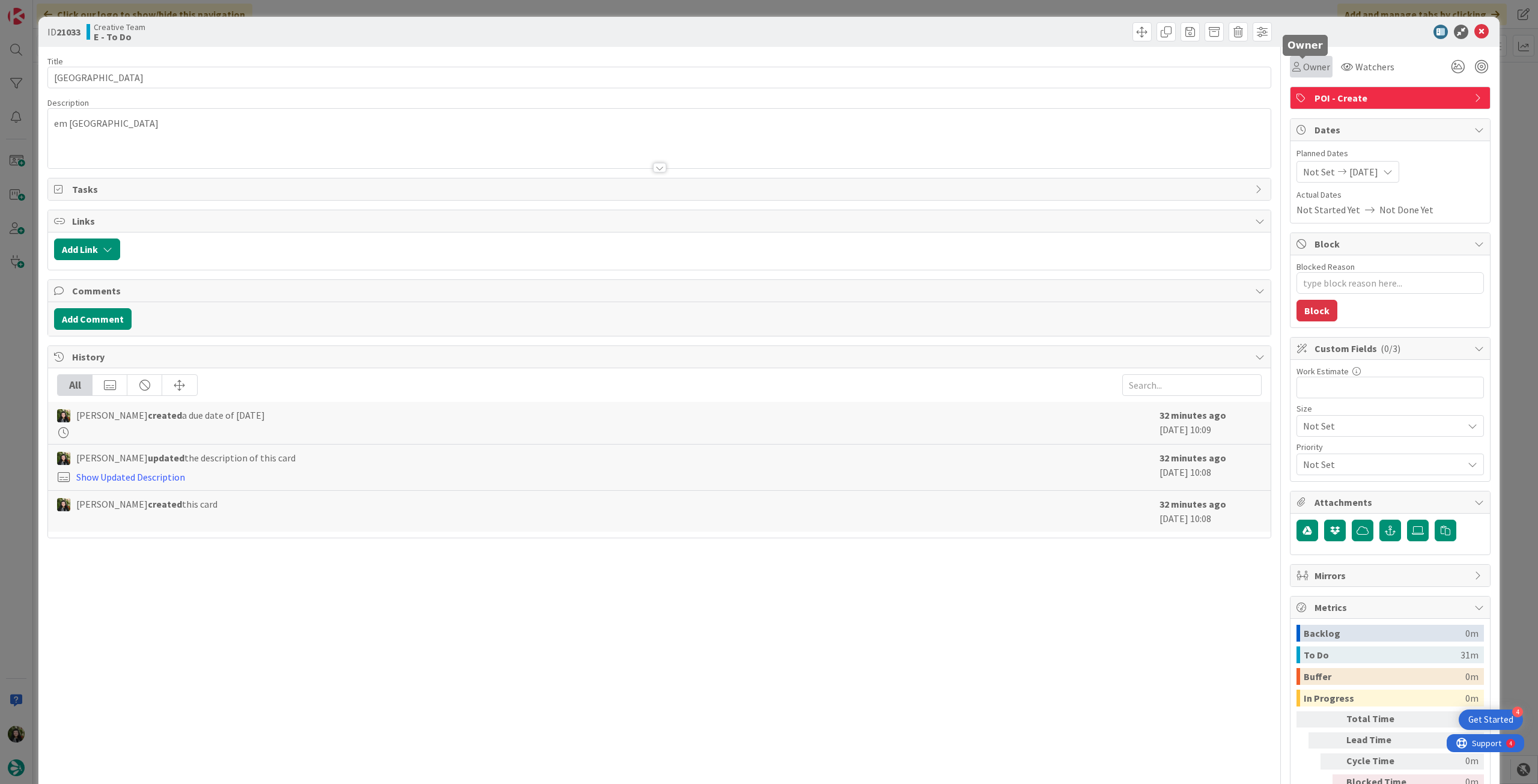
click at [1304, 67] on span "Owner" at bounding box center [1317, 66] width 27 height 14
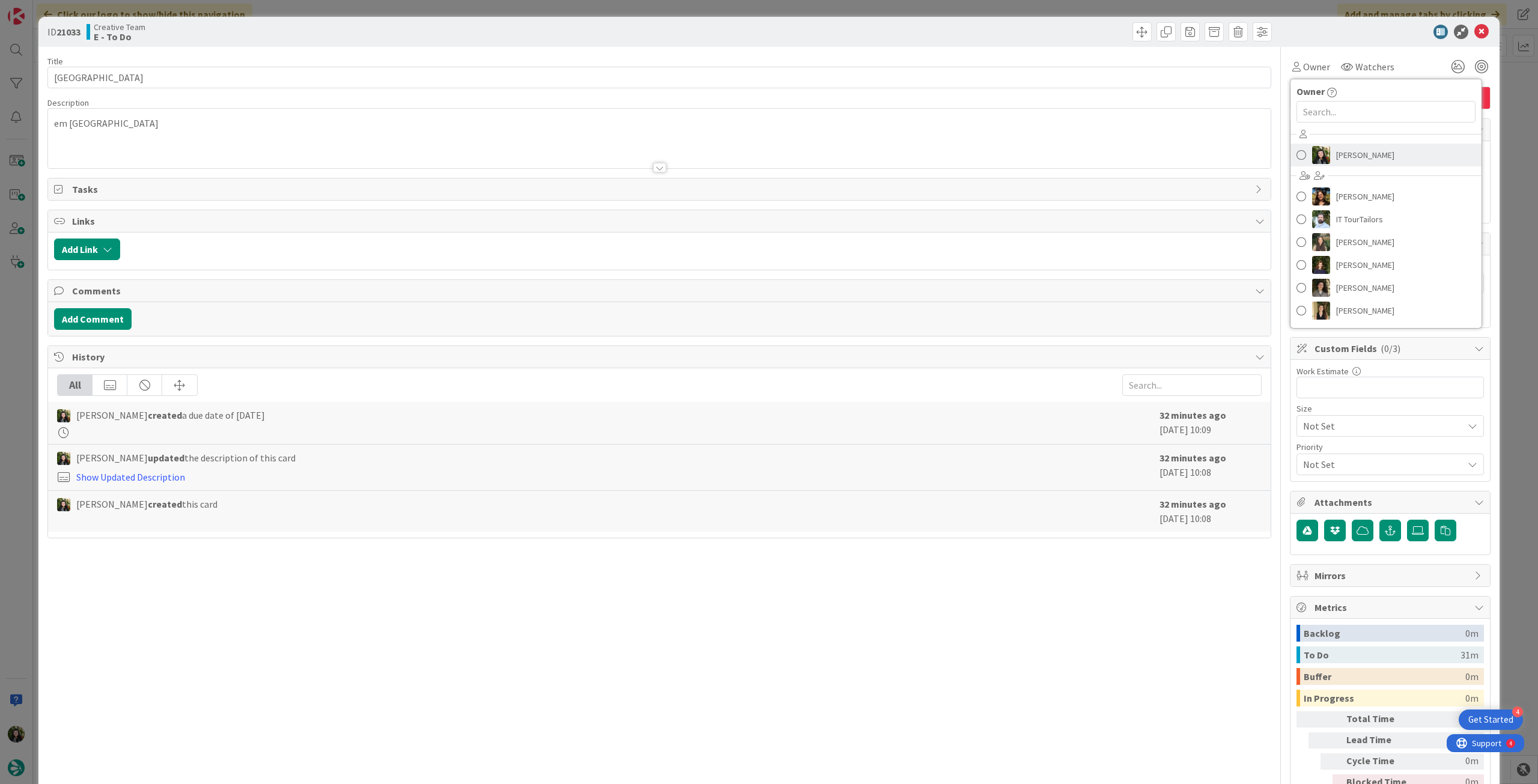
click at [1355, 147] on span "Beatriz Cassona" at bounding box center [1365, 155] width 59 height 18
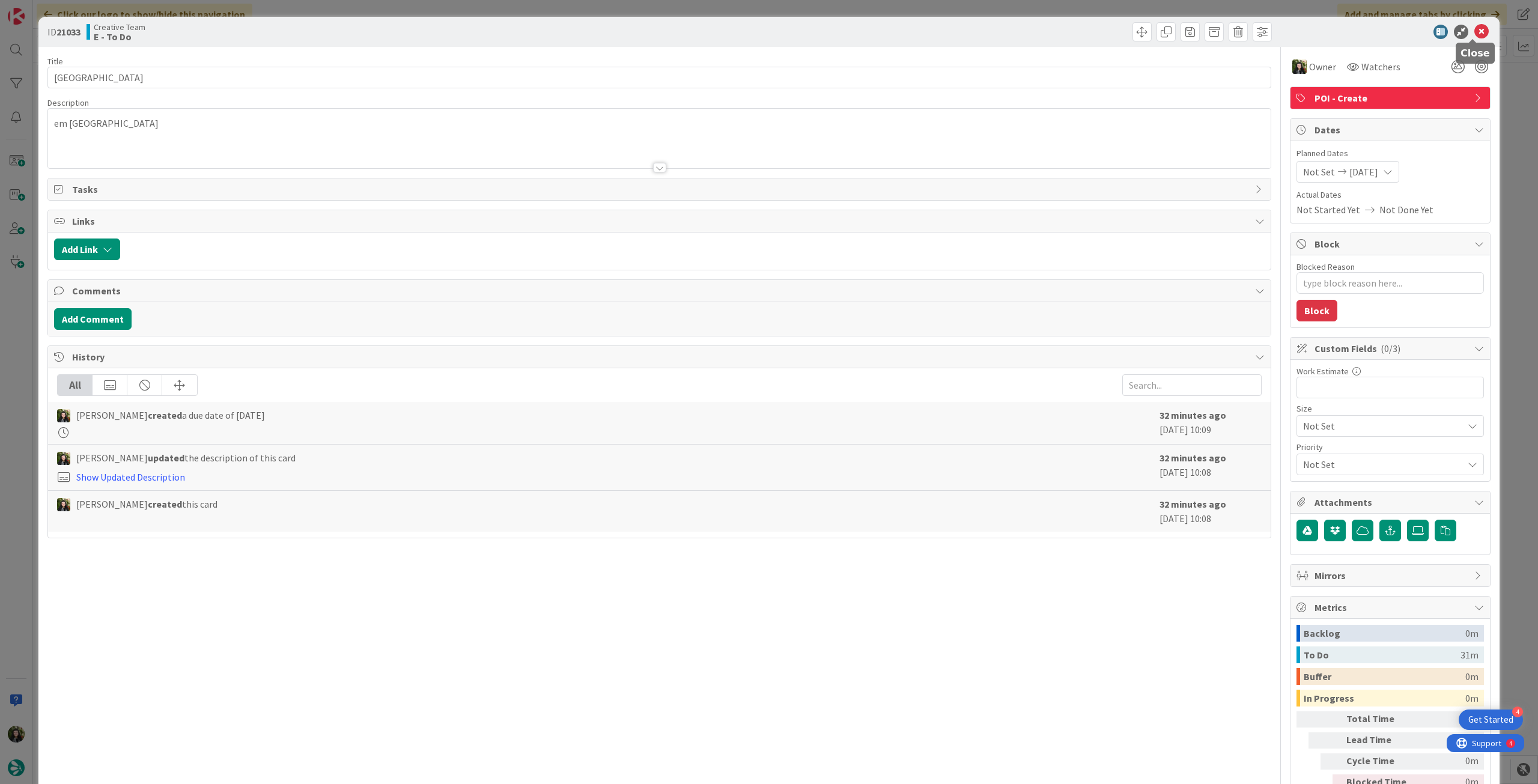
click at [1474, 35] on icon at bounding box center [1481, 31] width 14 height 14
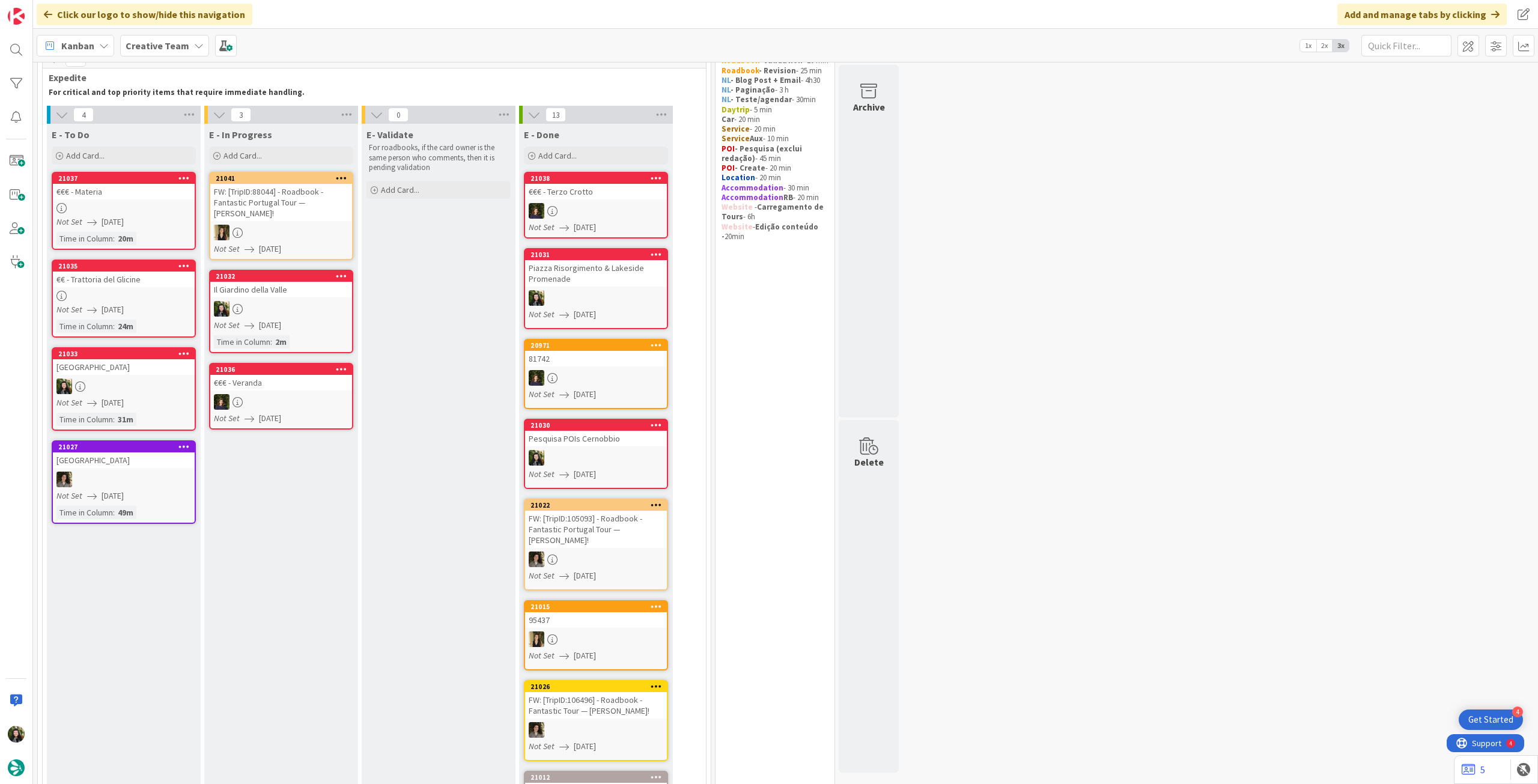
scroll to position [80, 0]
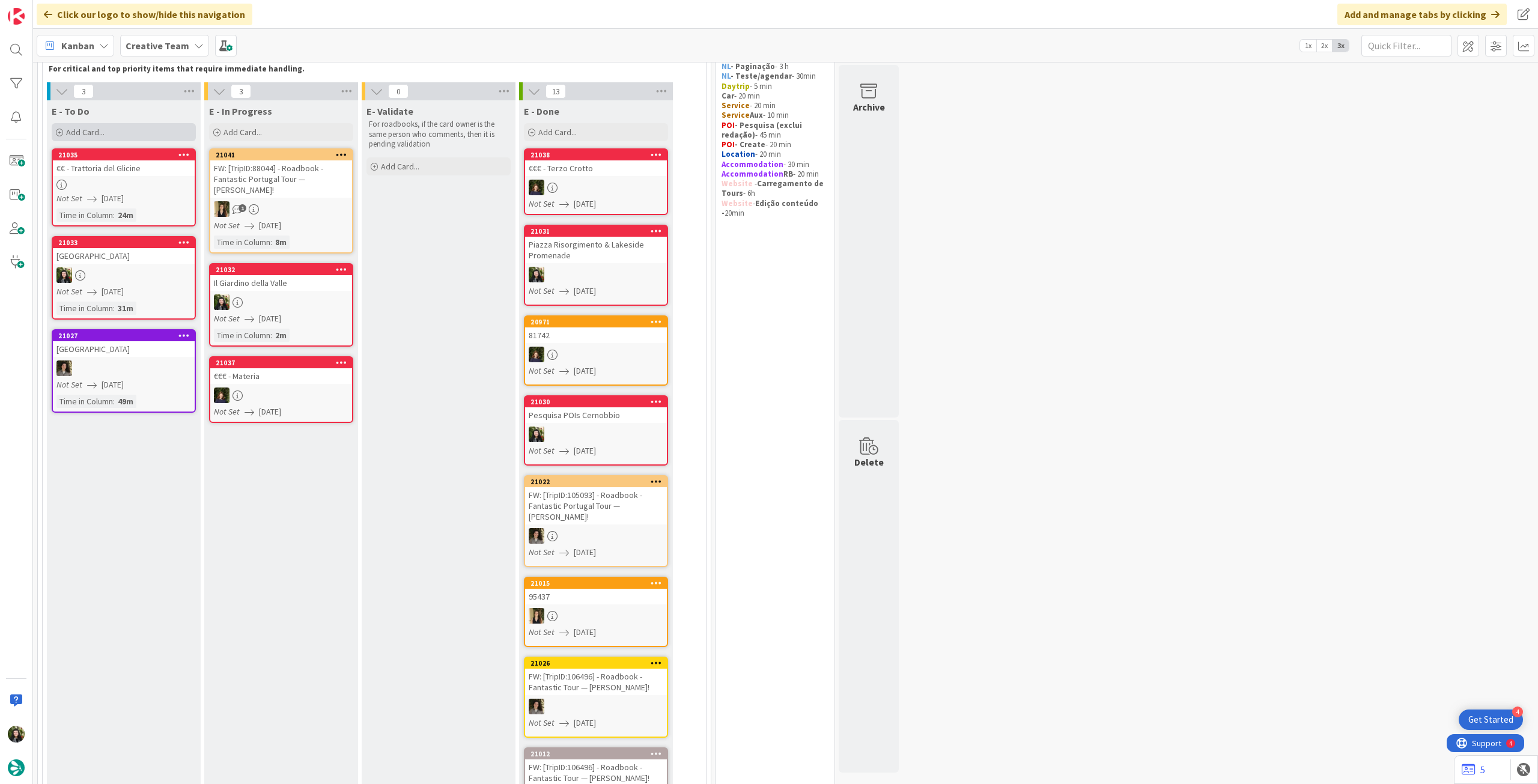
click at [138, 128] on div "Add Card..." at bounding box center [124, 132] width 144 height 18
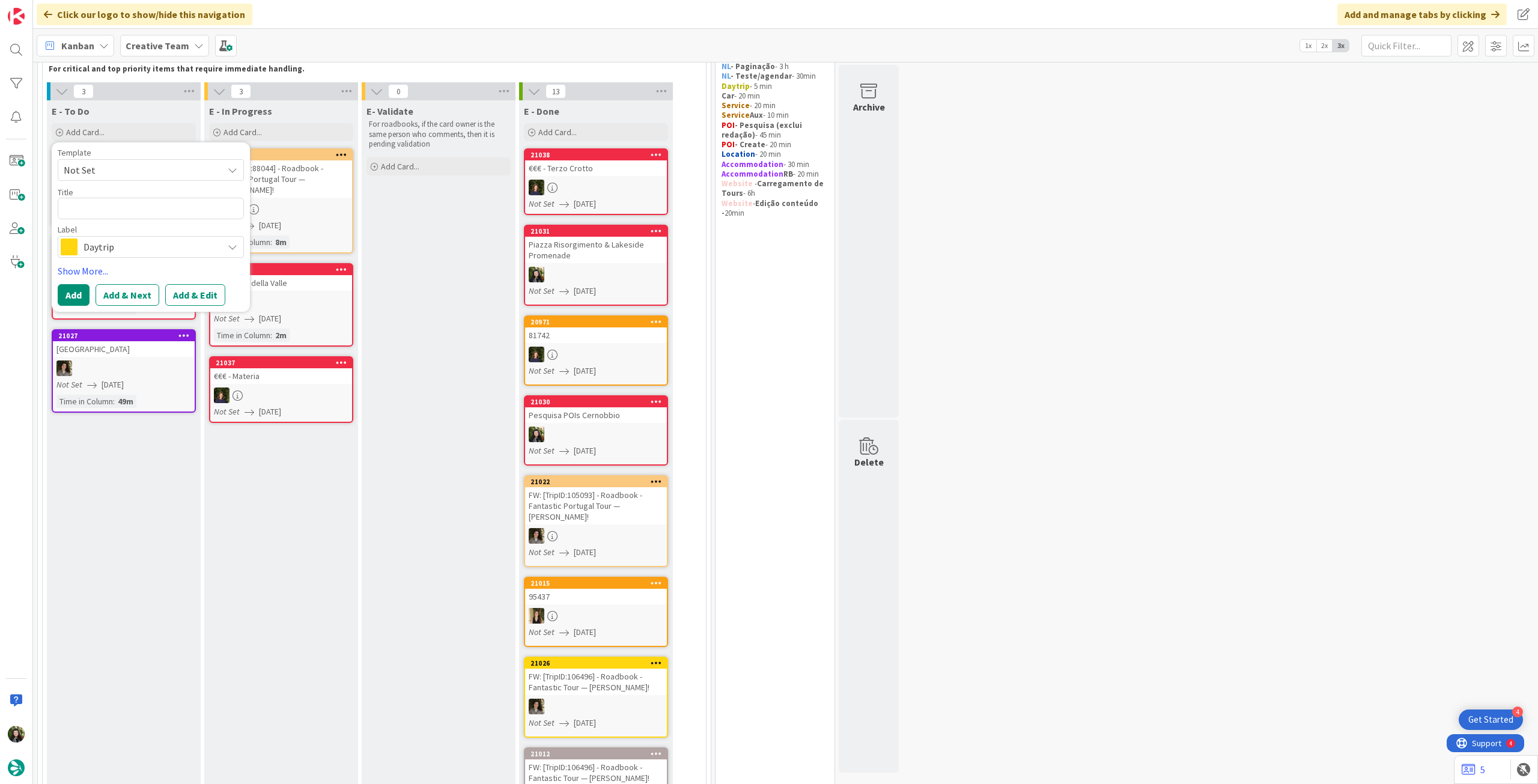
click at [163, 258] on div "Daytrip" at bounding box center [150, 247] width 186 height 21
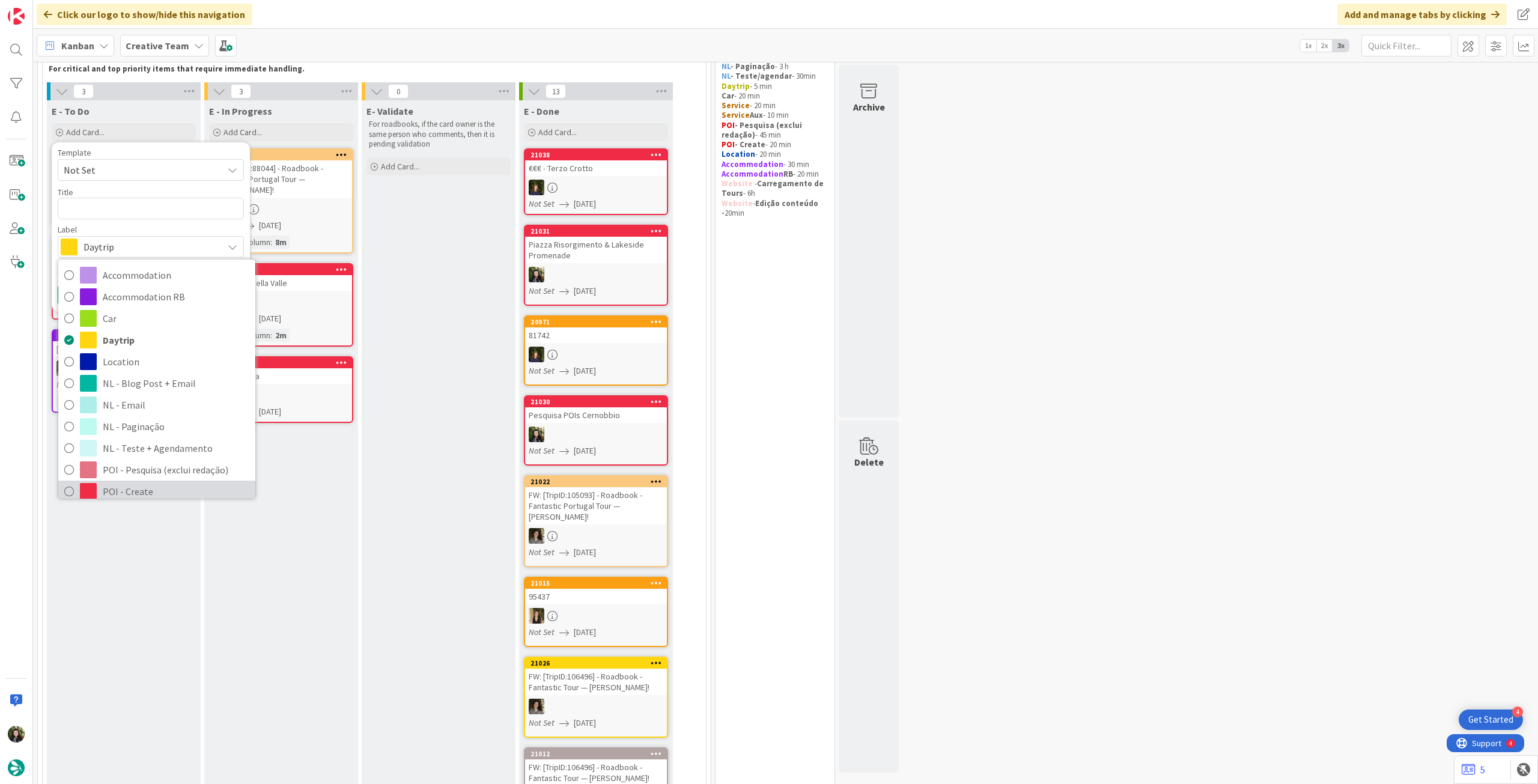
click at [118, 483] on span "POI - Create" at bounding box center [176, 492] width 147 height 18
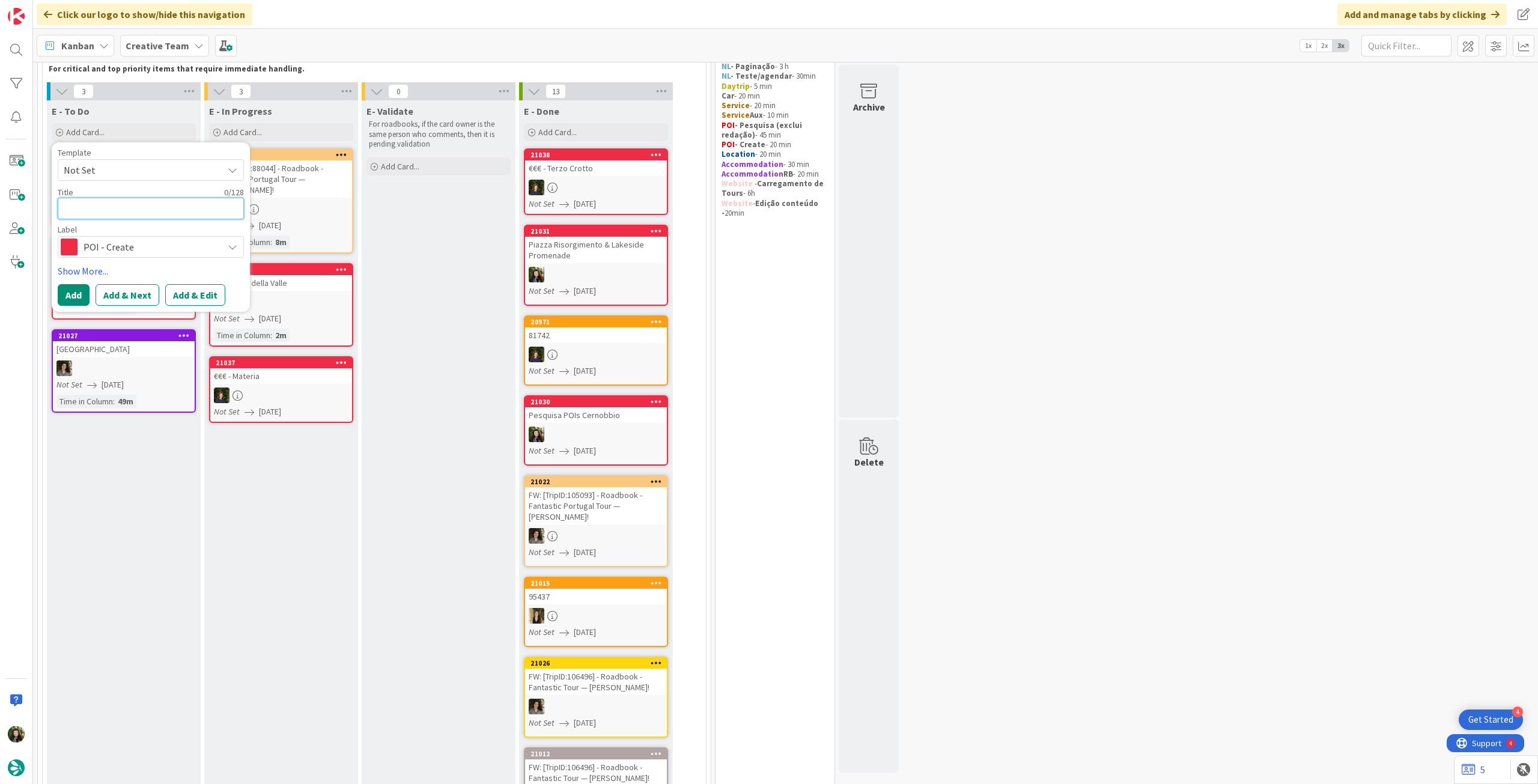
click at [128, 216] on textarea at bounding box center [150, 208] width 186 height 21
type textarea "x"
type textarea "€"
type textarea "x"
type textarea "€€"
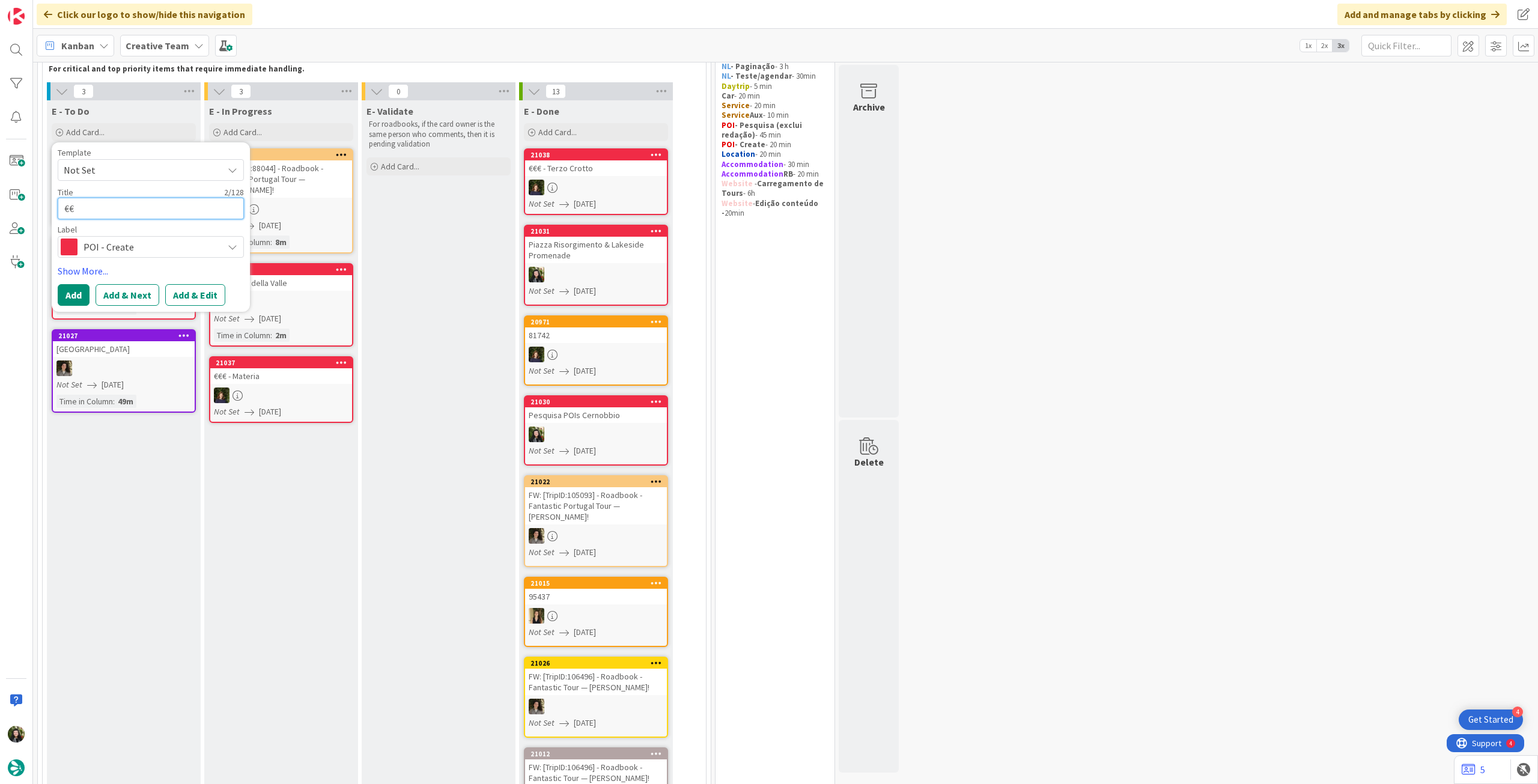
type textarea "x"
type textarea "€€ -"
type textarea "x"
type textarea "€€ -"
paste textarea "Ristorante La Vignetta"
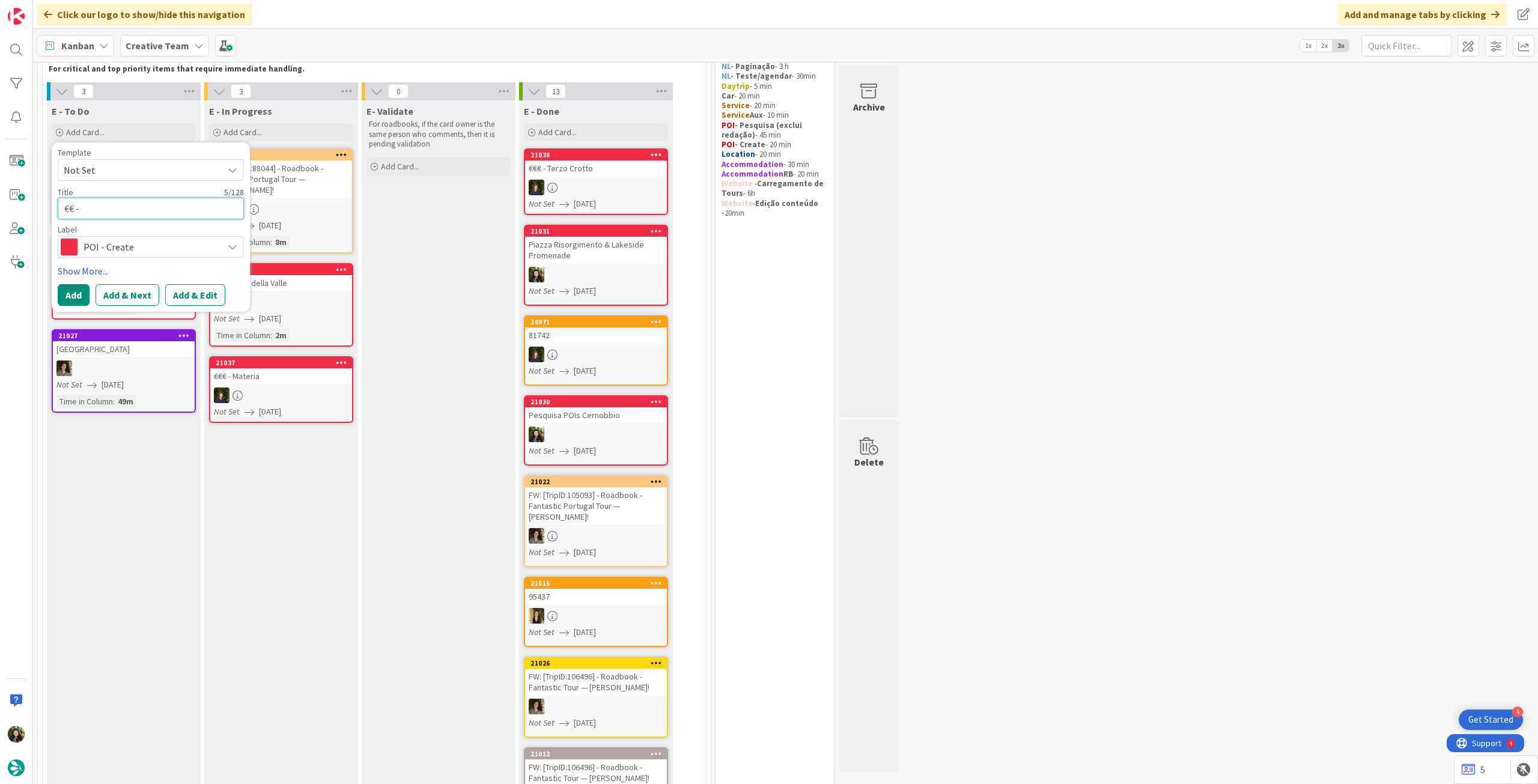
type textarea "x"
type textarea "€€ - Ristorante La Vignetta"
click at [78, 297] on button "Add" at bounding box center [74, 295] width 32 height 21
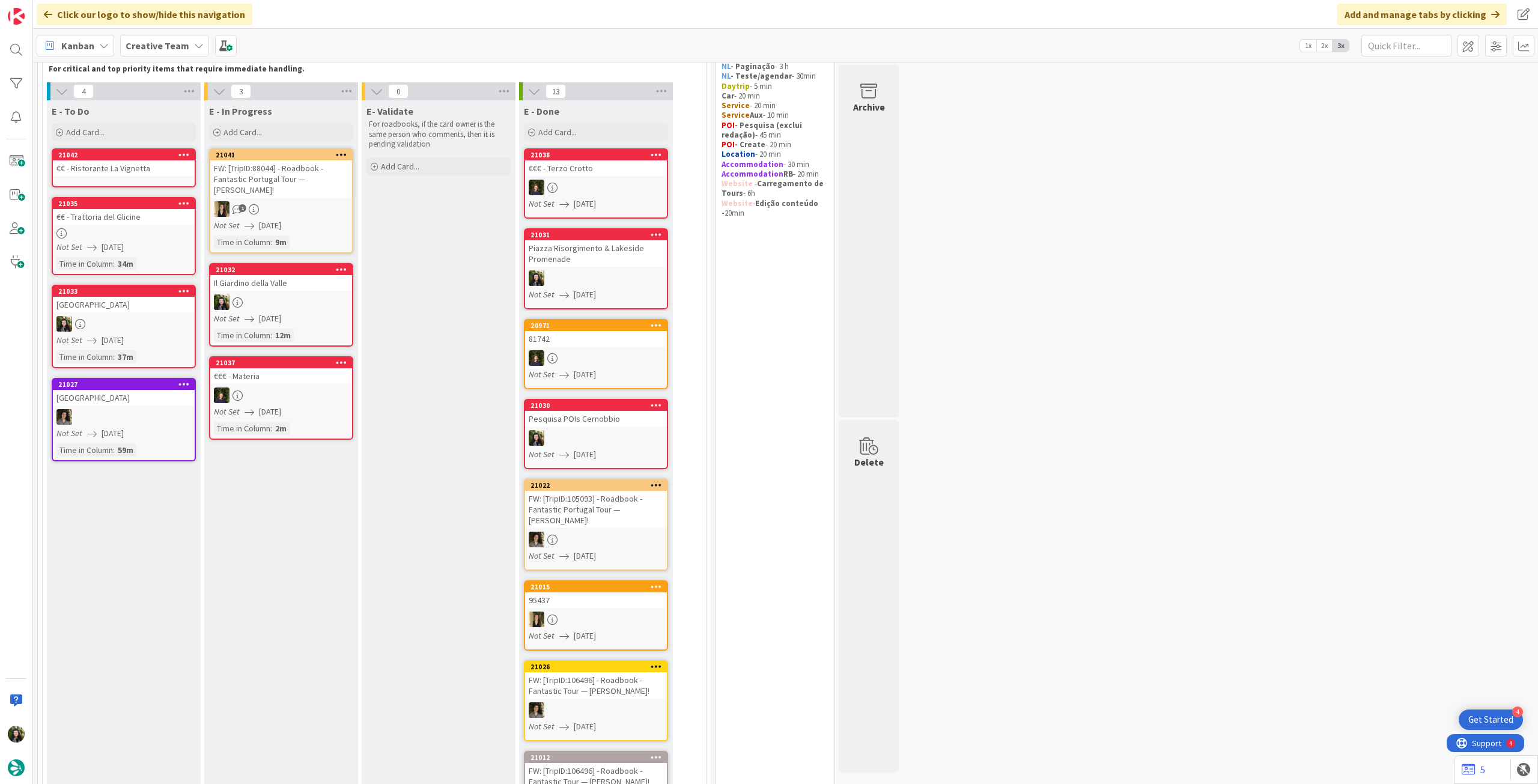
click at [148, 172] on div "€€ - Ristorante La Vignetta" at bounding box center [124, 168] width 142 height 16
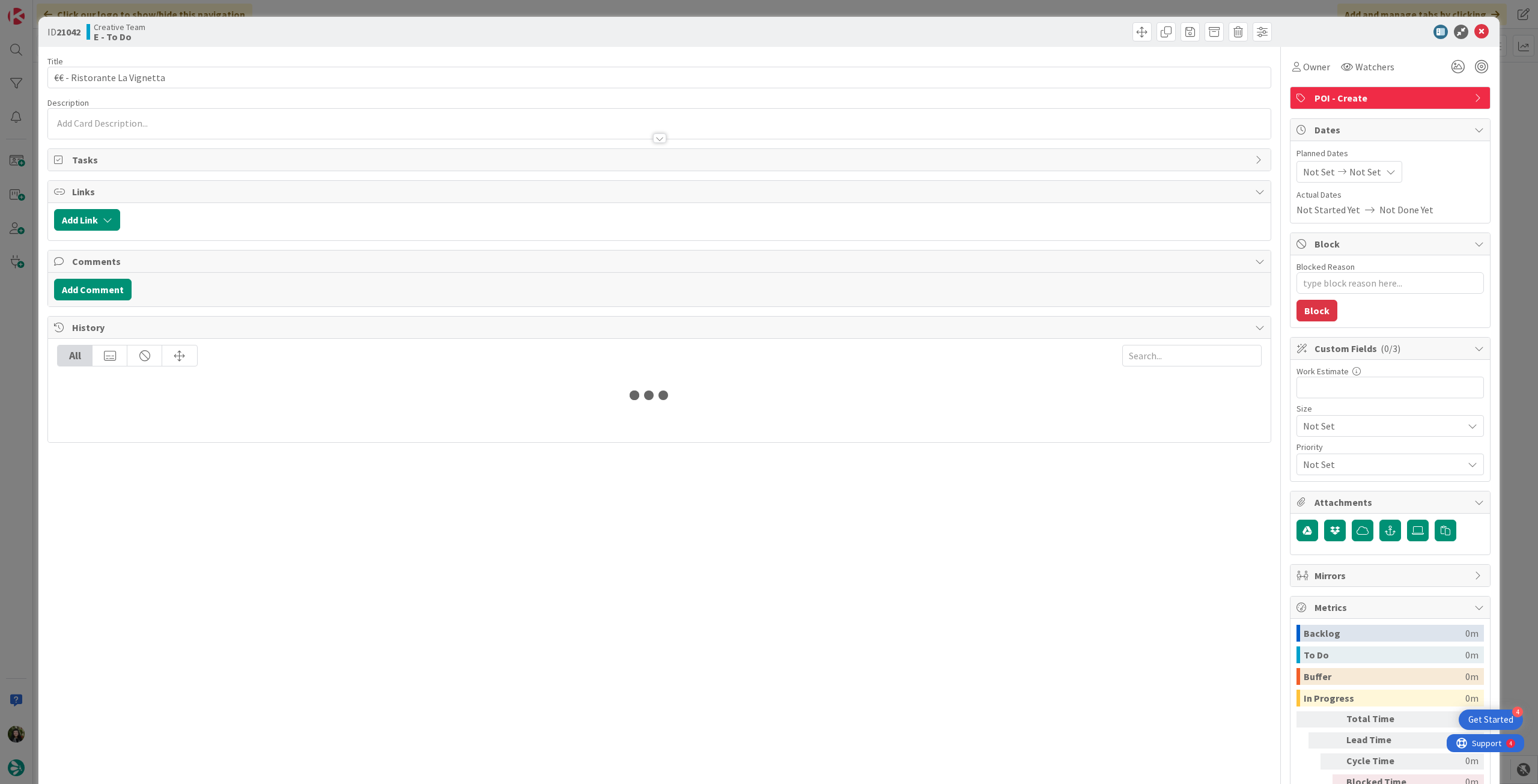
type textarea "x"
drag, startPoint x: 199, startPoint y: 122, endPoint x: 197, endPoint y: 134, distance: 12.2
click at [201, 122] on p at bounding box center [659, 123] width 1210 height 14
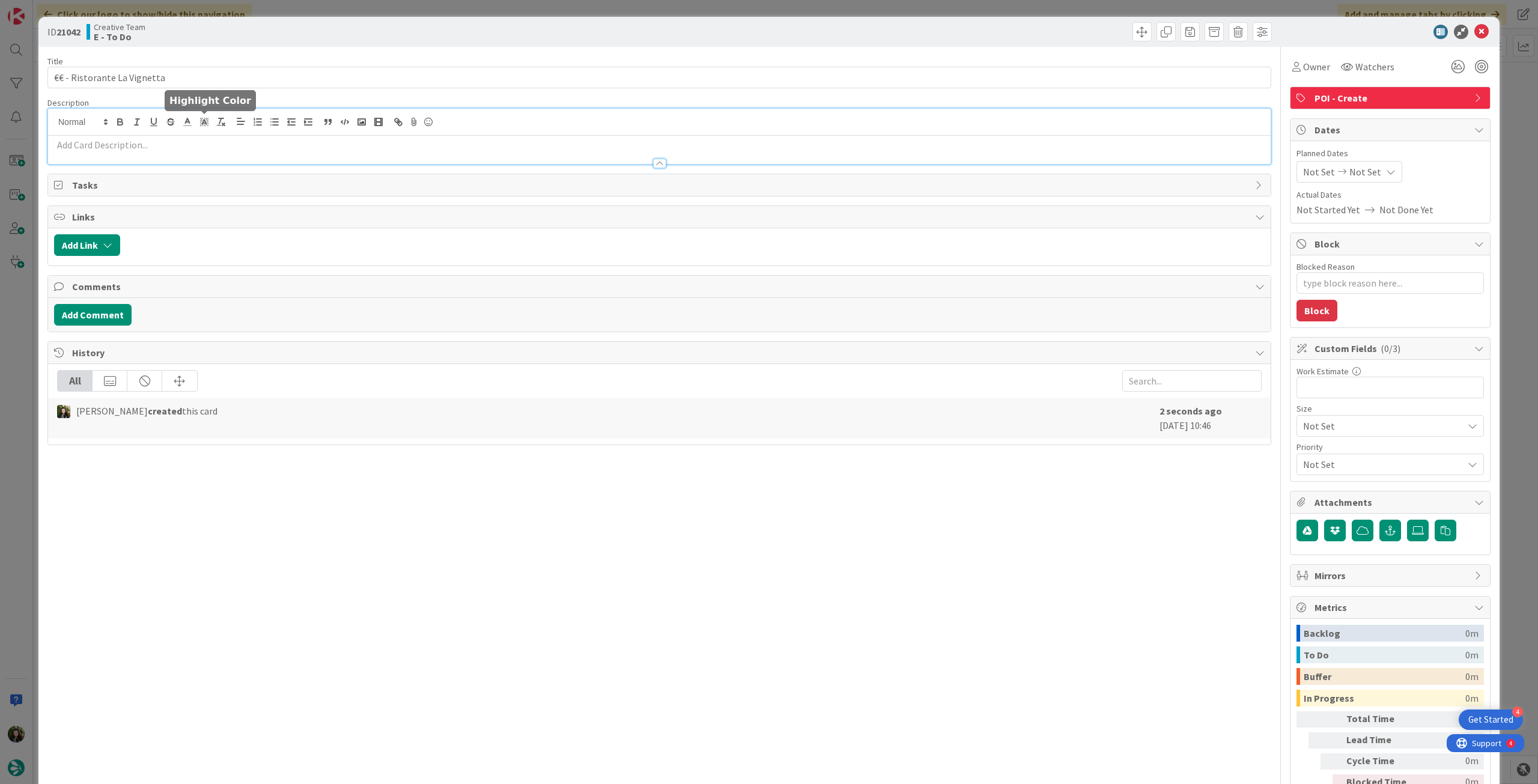
click at [195, 142] on p at bounding box center [659, 145] width 1210 height 14
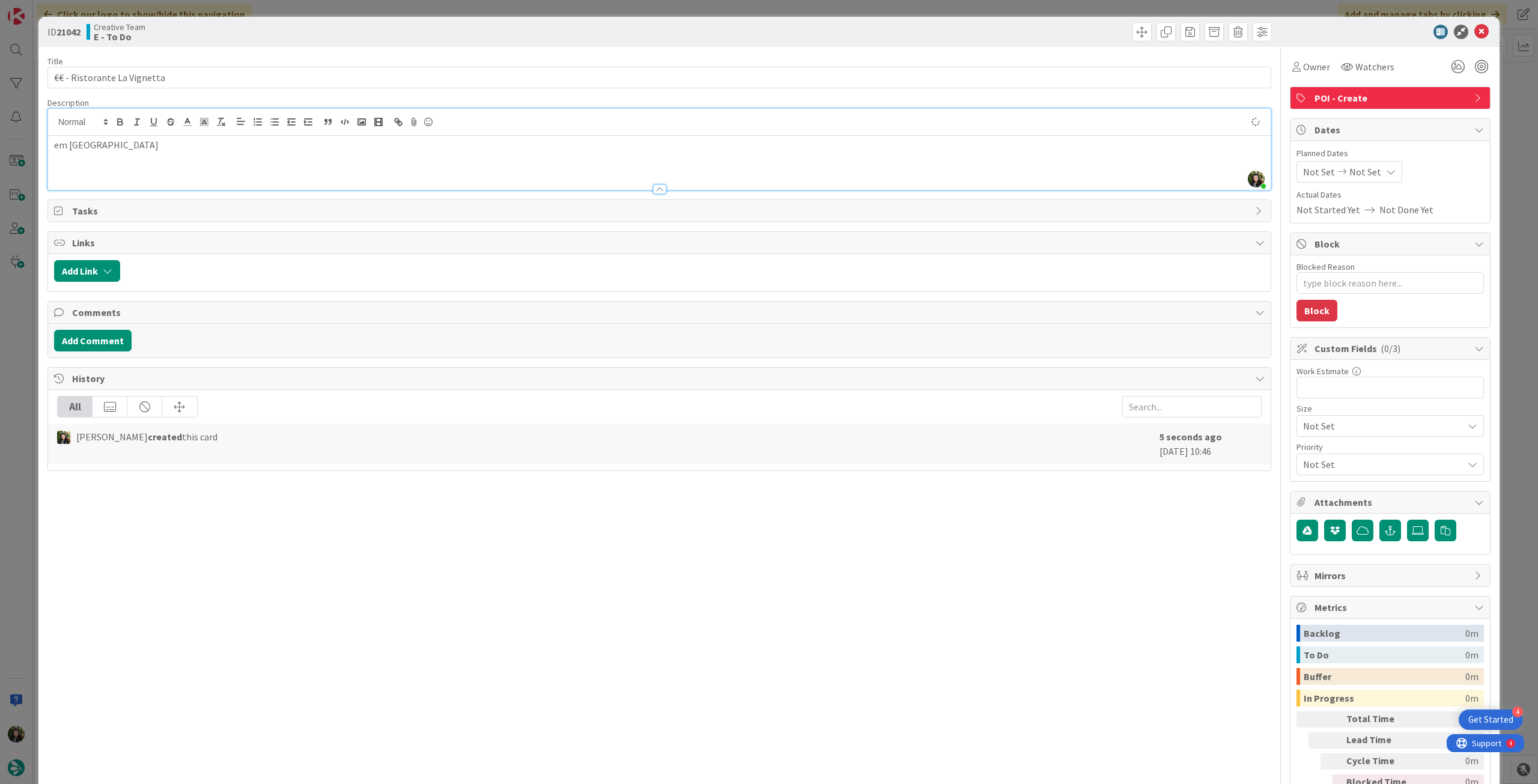
type textarea "x"
click at [1361, 172] on span "Not Set" at bounding box center [1366, 172] width 32 height 14
click at [1309, 447] on icon at bounding box center [1318, 453] width 18 height 14
type input "14/08/2025"
click at [1474, 35] on icon at bounding box center [1481, 31] width 14 height 14
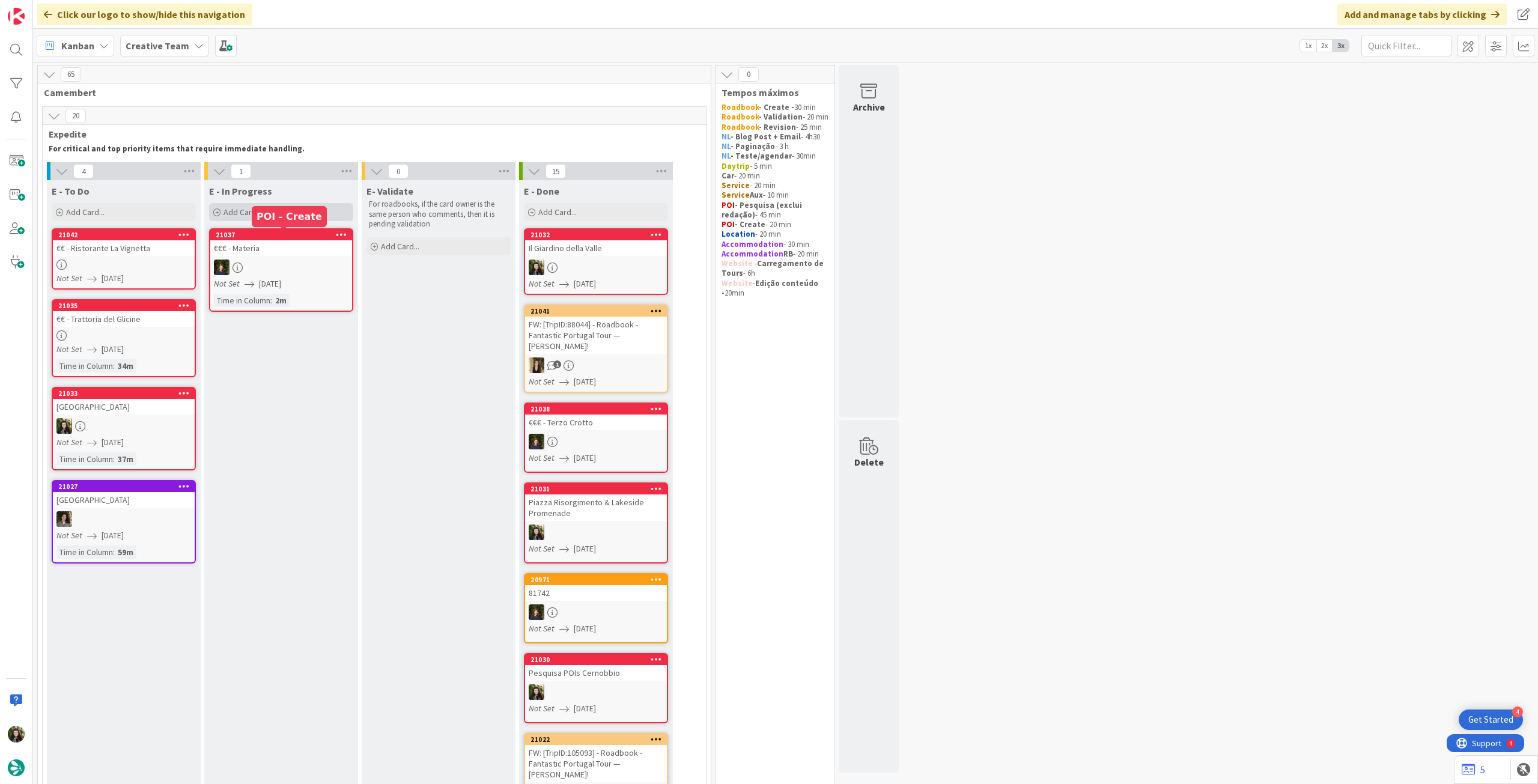
click at [294, 214] on div "Add Card..." at bounding box center [281, 212] width 144 height 18
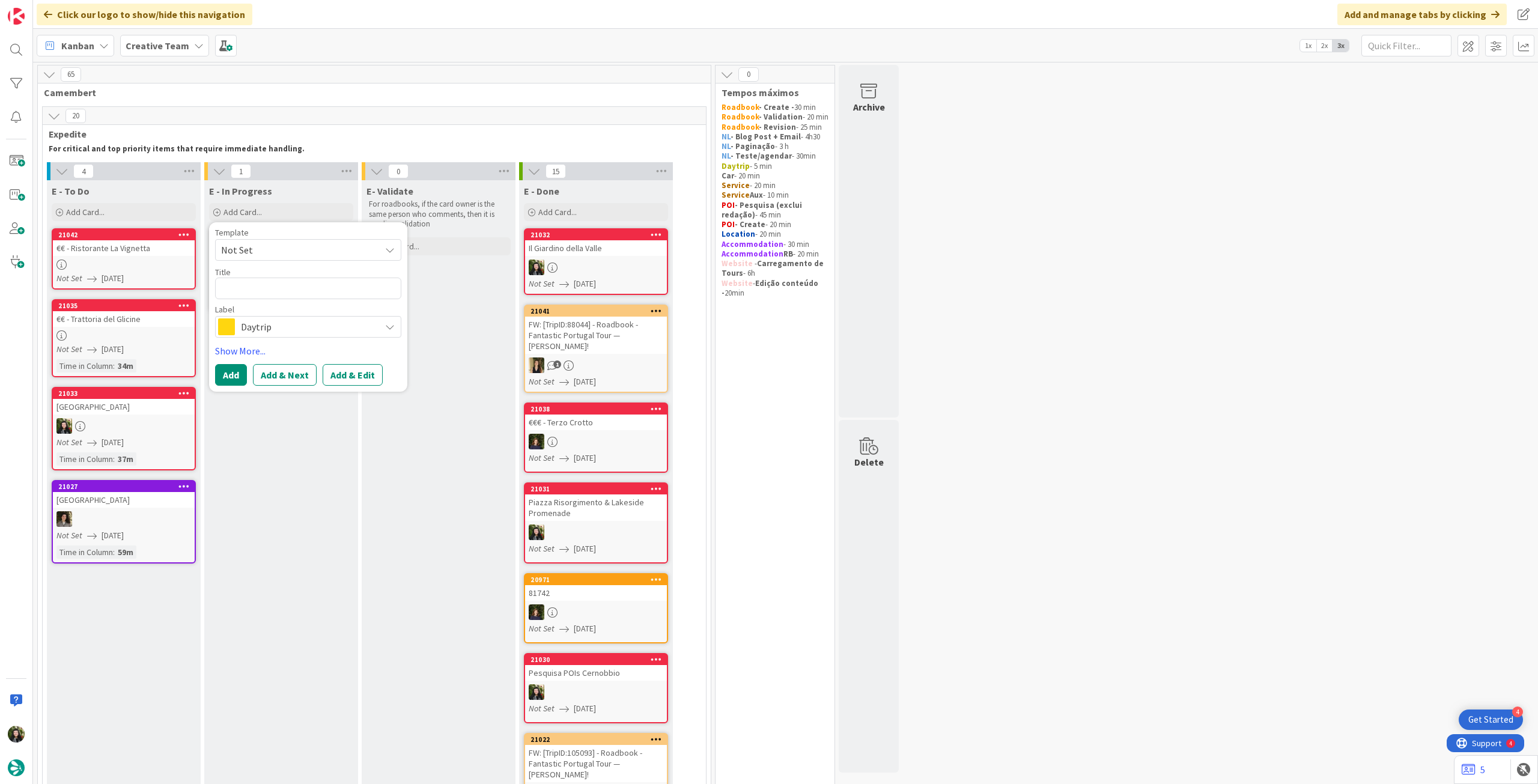
click at [293, 325] on span "Daytrip" at bounding box center [308, 327] width 134 height 17
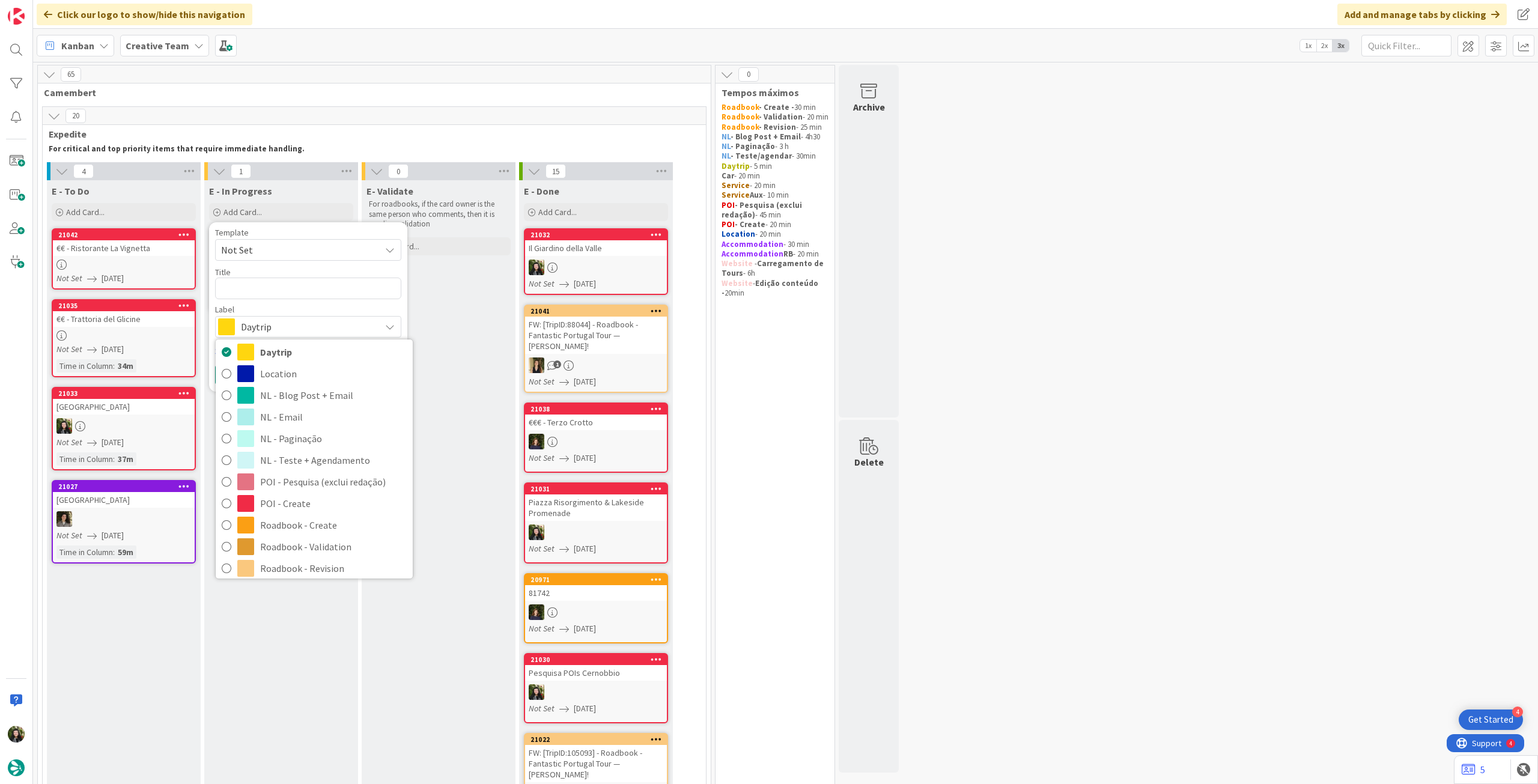
scroll to position [160, 0]
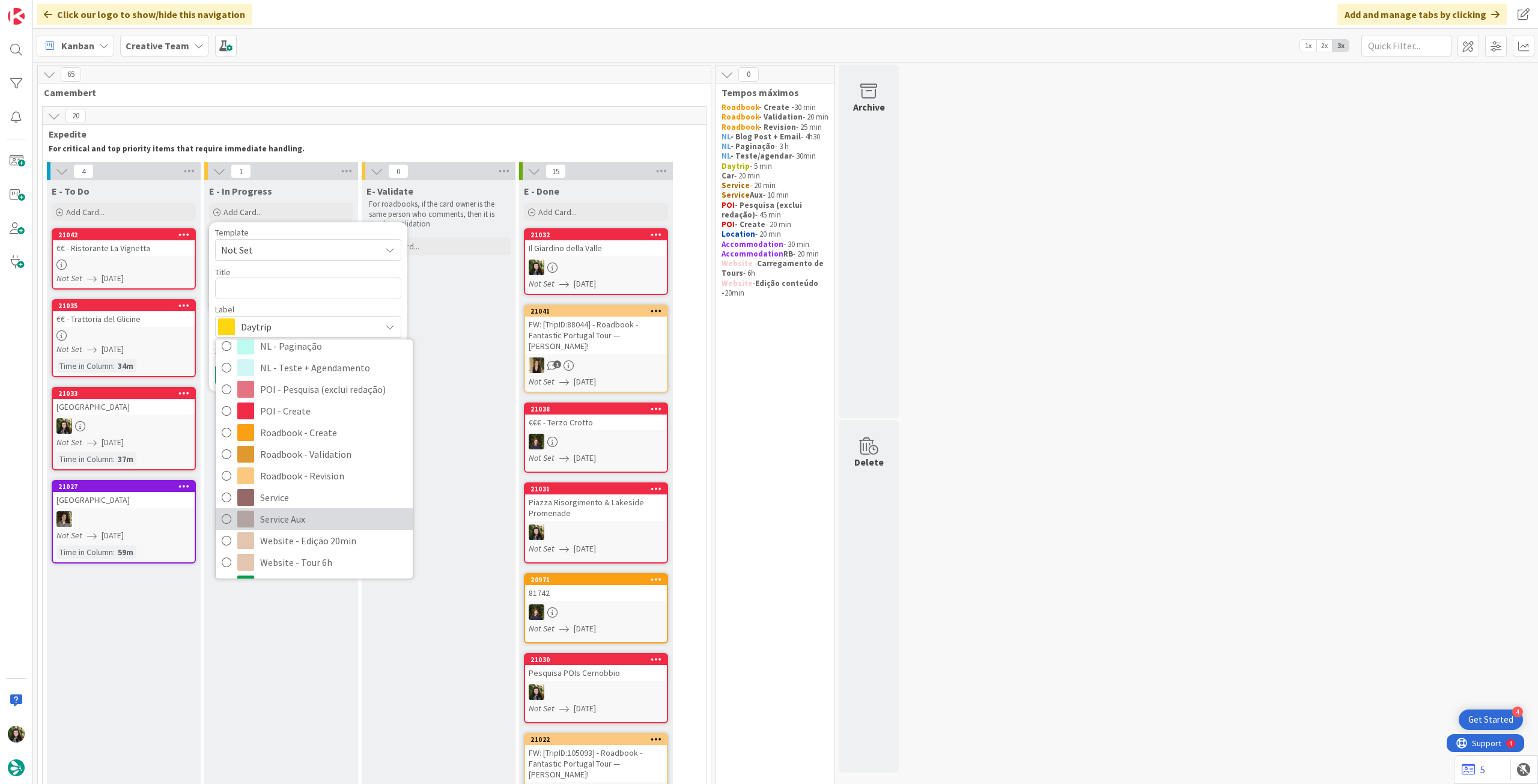
click at [305, 517] on span "Service Aux" at bounding box center [333, 519] width 147 height 18
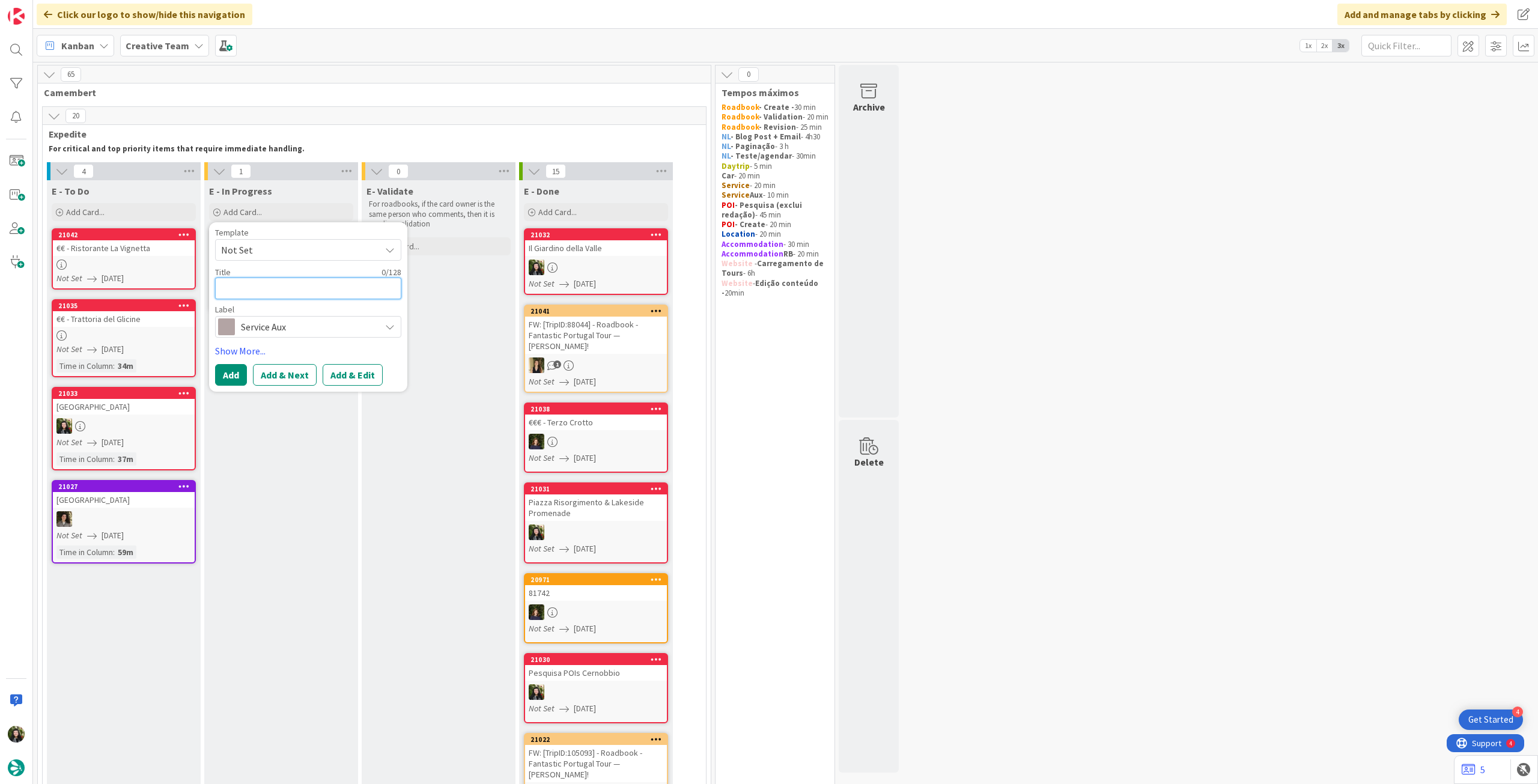
click at [325, 286] on textarea at bounding box center [308, 288] width 186 height 21
type textarea "x"
type textarea "R"
type textarea "x"
type textarea "RB"
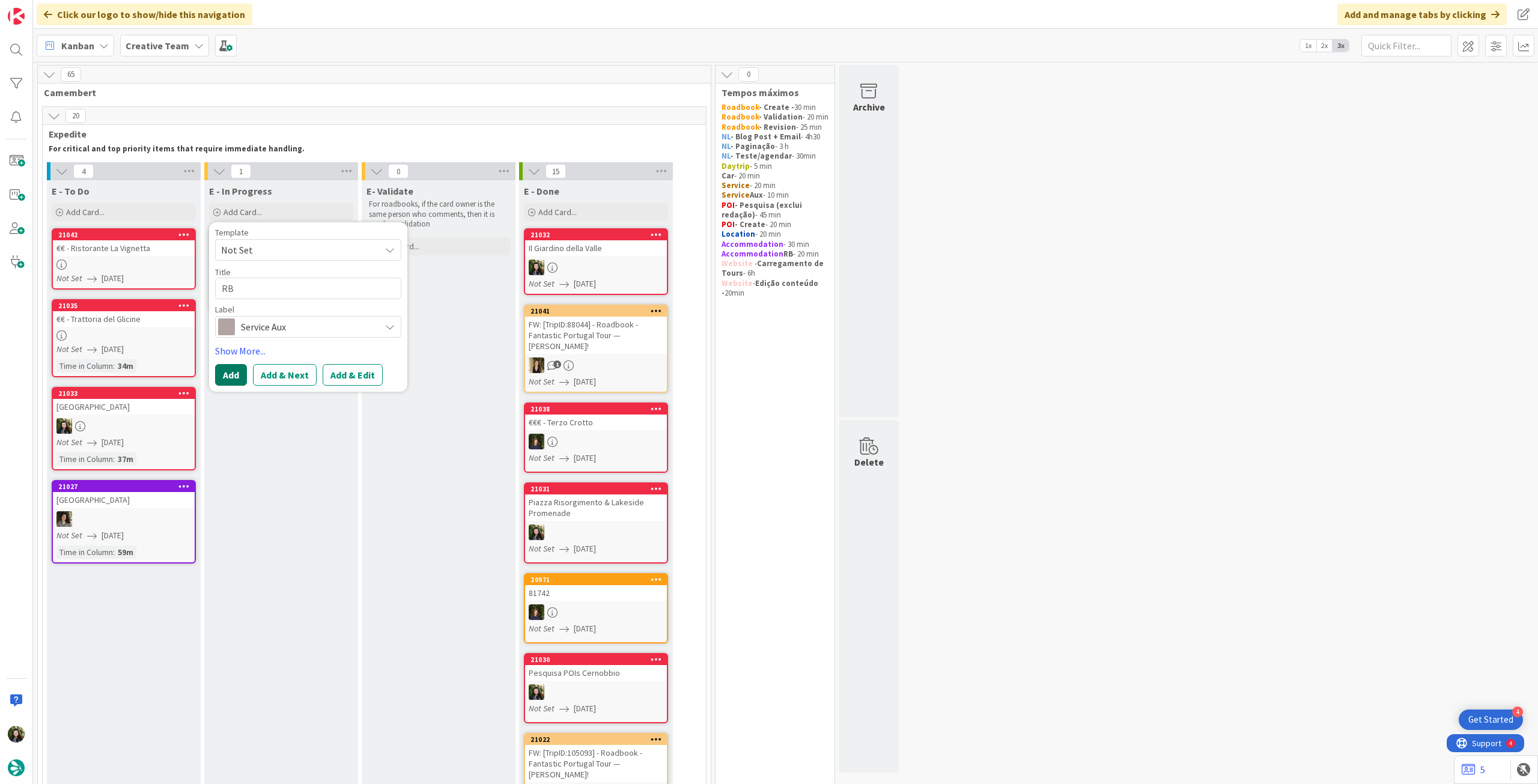
click at [239, 375] on button "Add" at bounding box center [231, 375] width 32 height 21
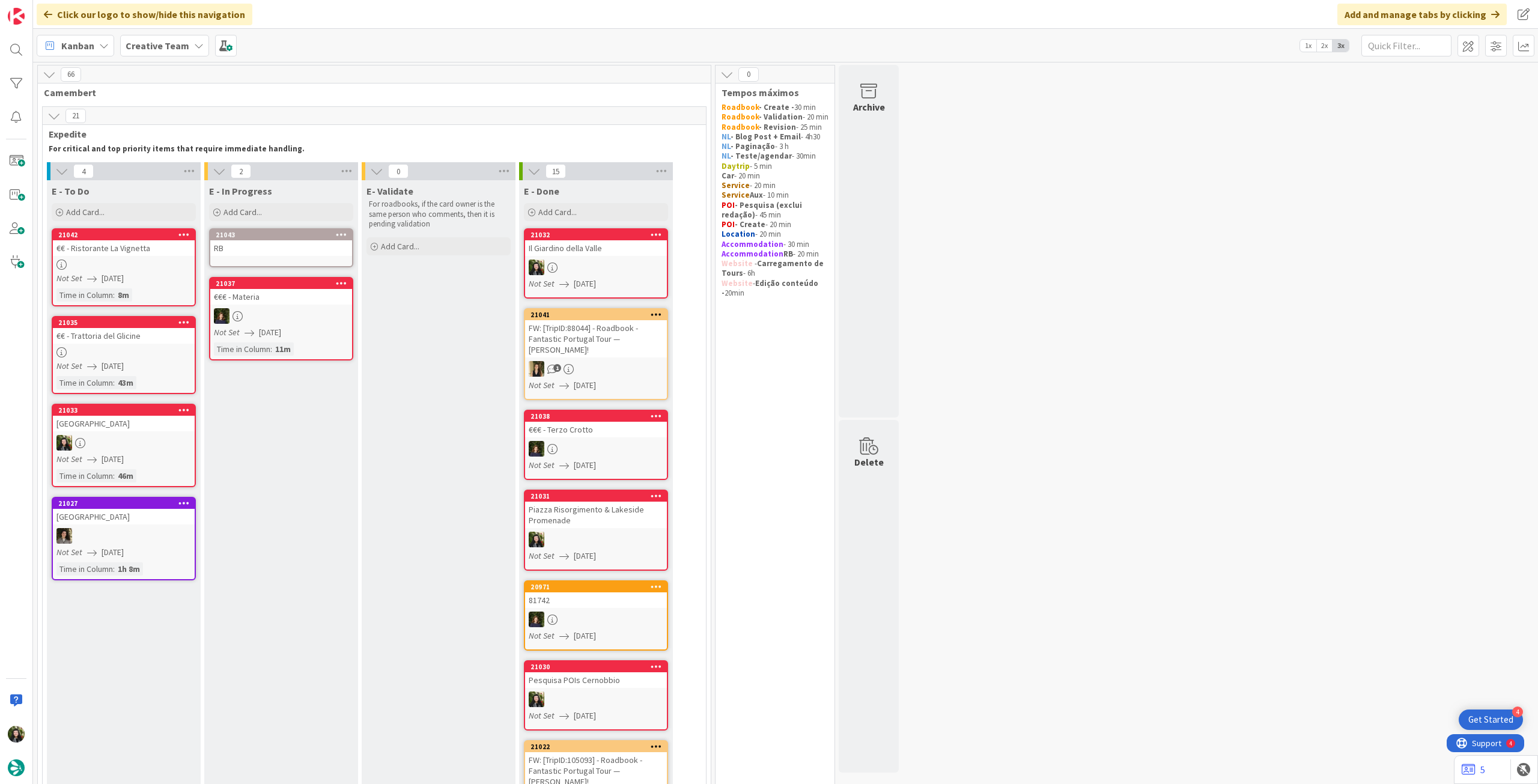
click at [302, 252] on div "RB" at bounding box center [281, 248] width 142 height 16
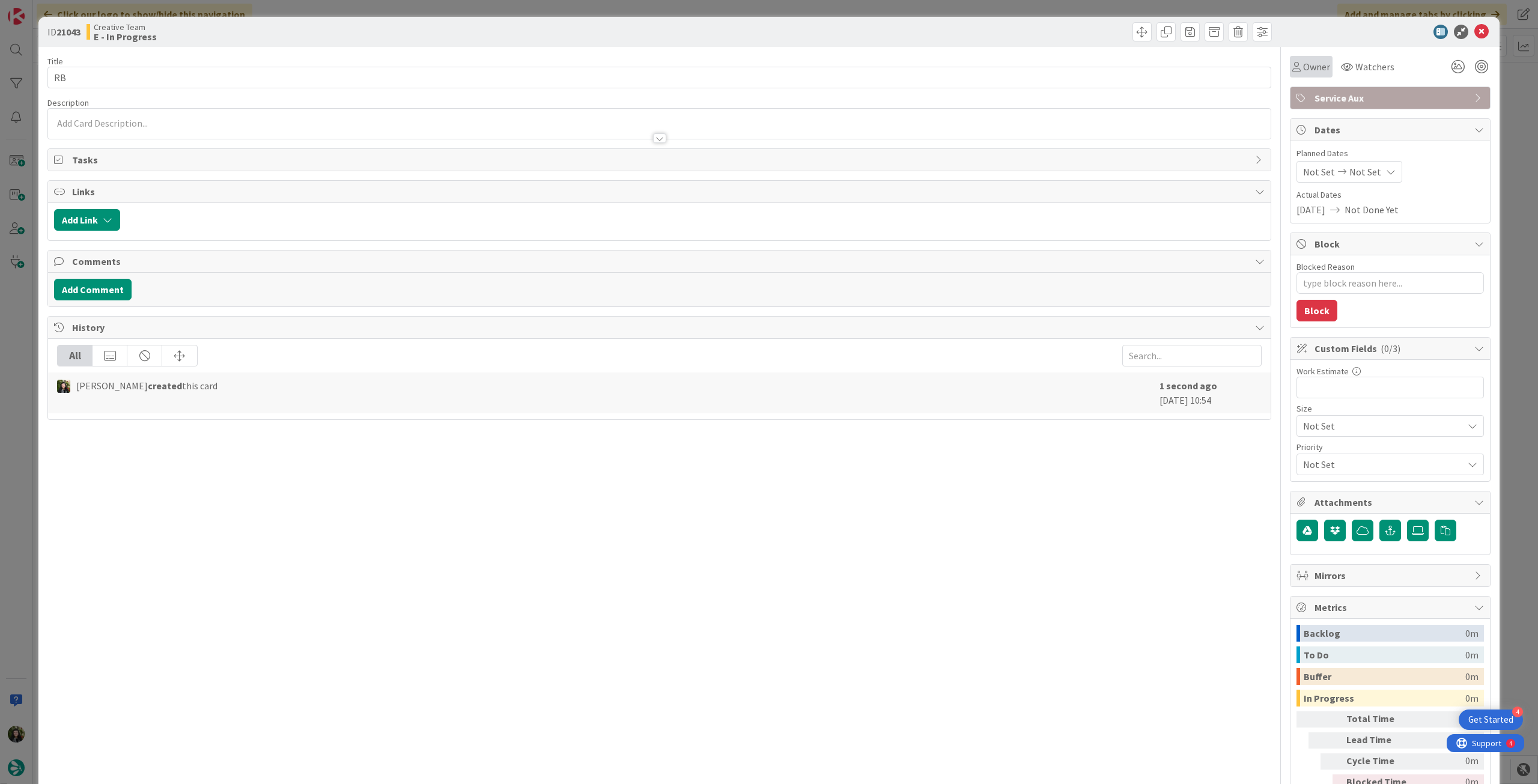
click at [1309, 73] on span "Owner" at bounding box center [1317, 66] width 27 height 14
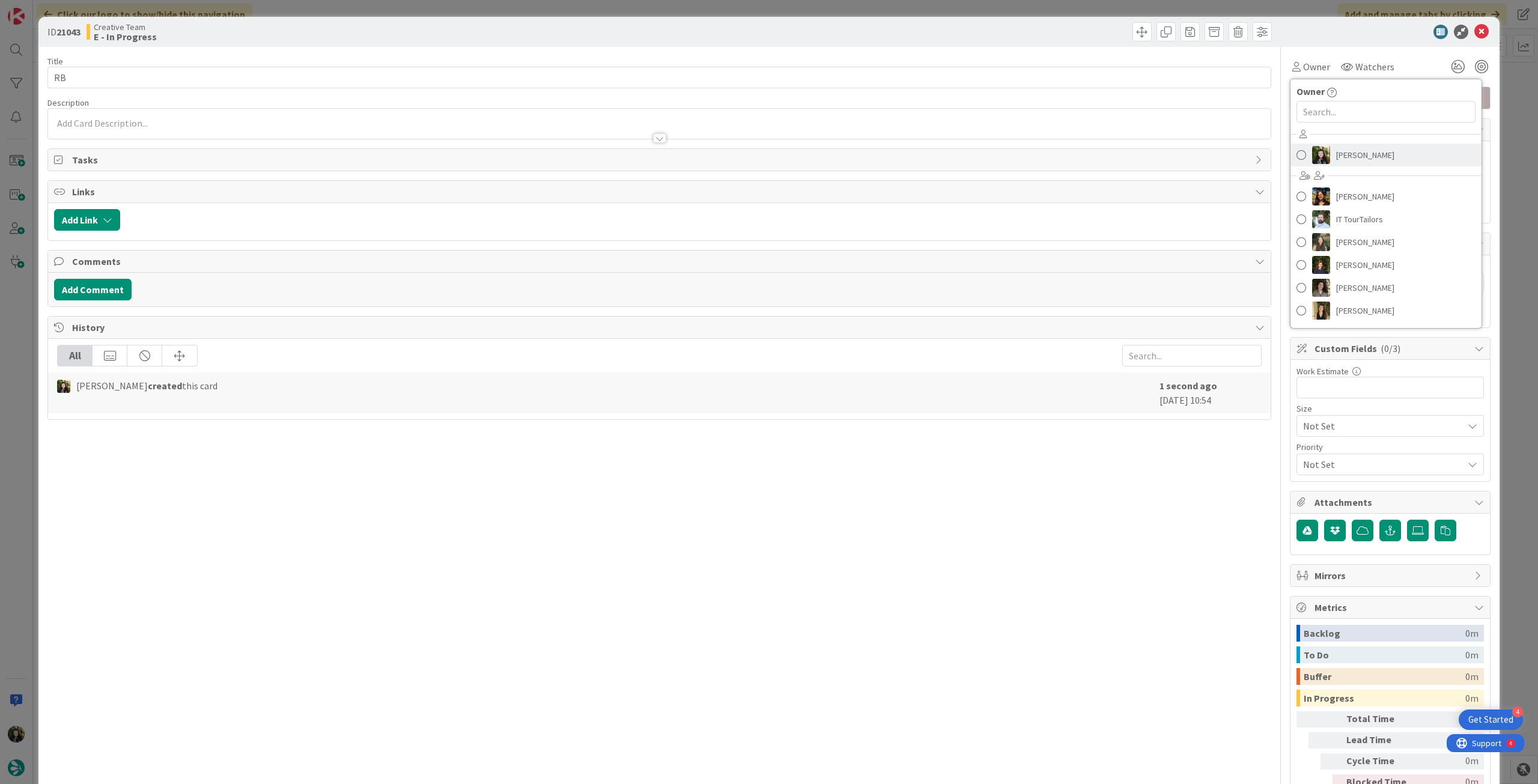
drag, startPoint x: 1356, startPoint y: 153, endPoint x: 1362, endPoint y: 165, distance: 13.4
click at [1356, 154] on span "Beatriz Cassona" at bounding box center [1365, 155] width 59 height 18
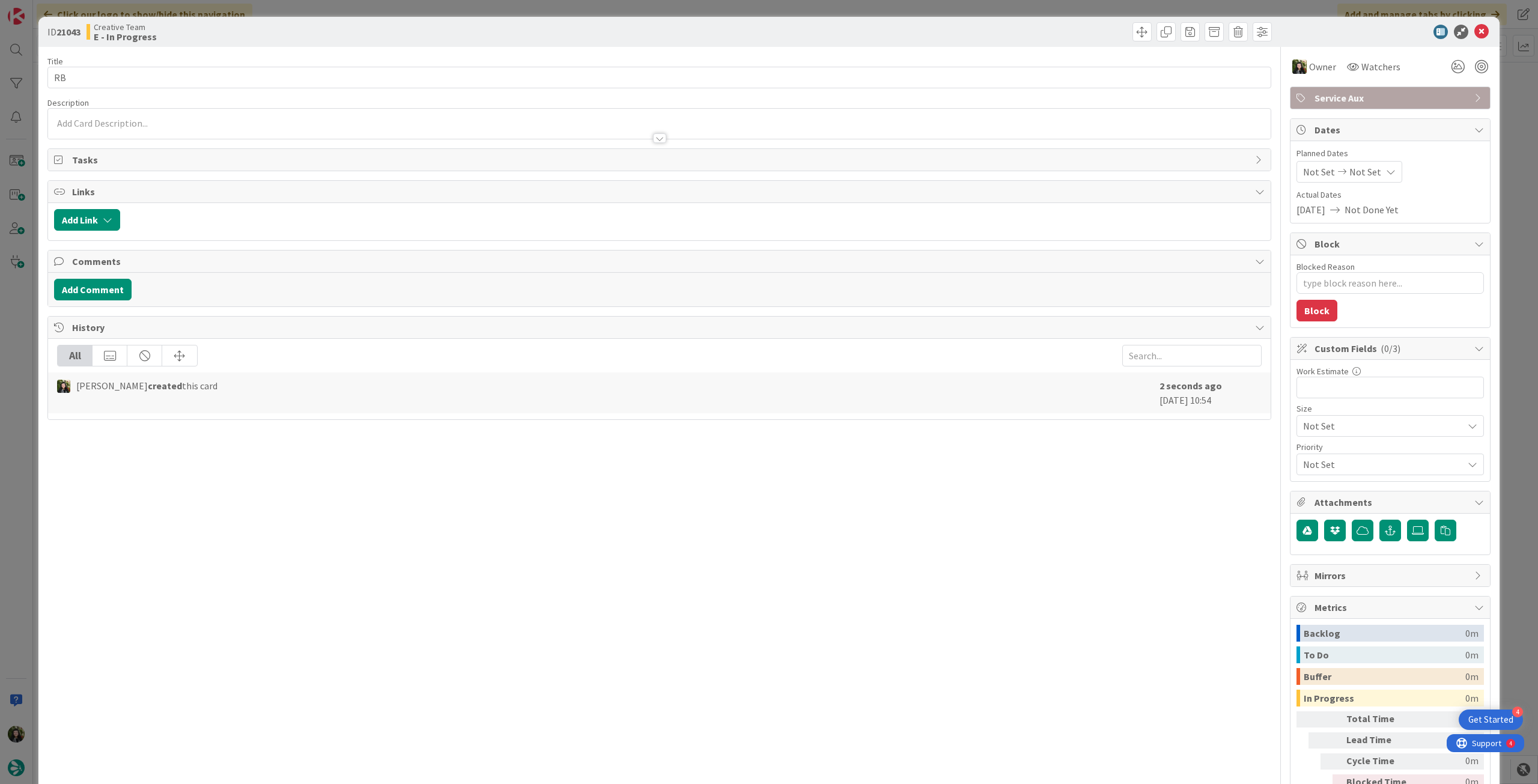
type textarea "x"
click at [1363, 168] on span "Not Set" at bounding box center [1366, 172] width 32 height 14
click at [1309, 452] on icon at bounding box center [1318, 453] width 18 height 14
type input "14/08/2025"
click at [1474, 30] on icon at bounding box center [1481, 31] width 14 height 14
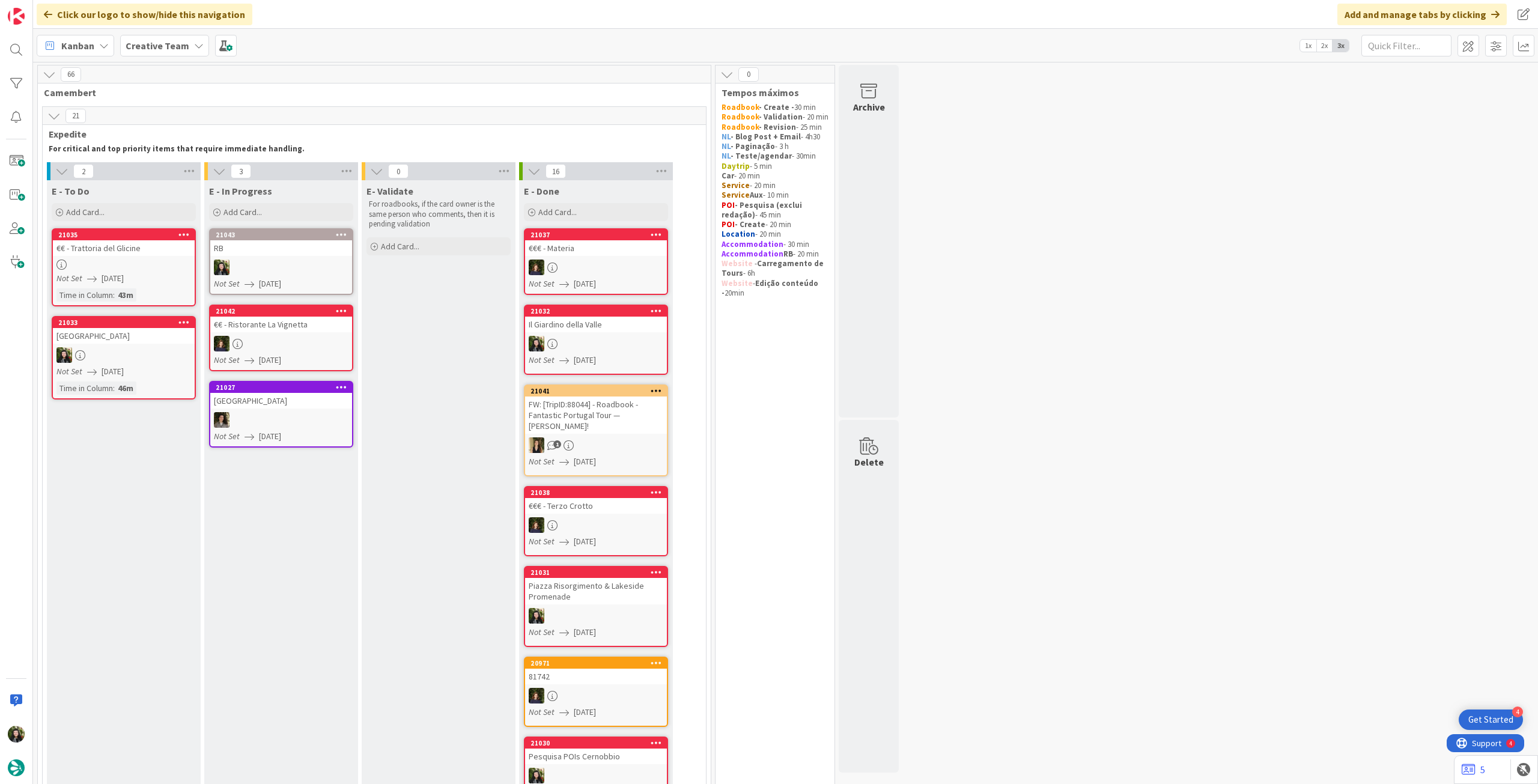
click at [297, 261] on div at bounding box center [281, 267] width 142 height 16
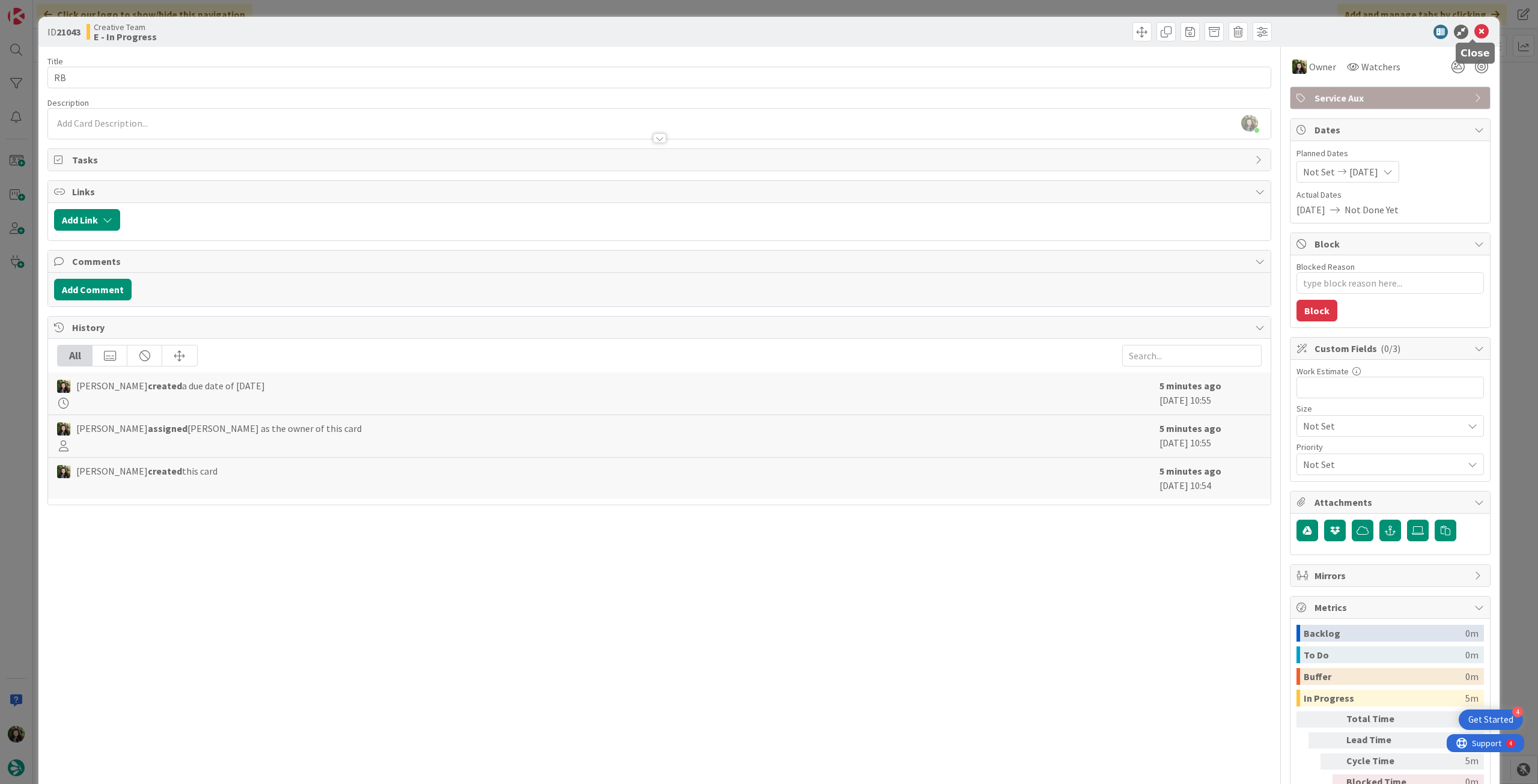
click at [1474, 30] on icon at bounding box center [1481, 31] width 14 height 14
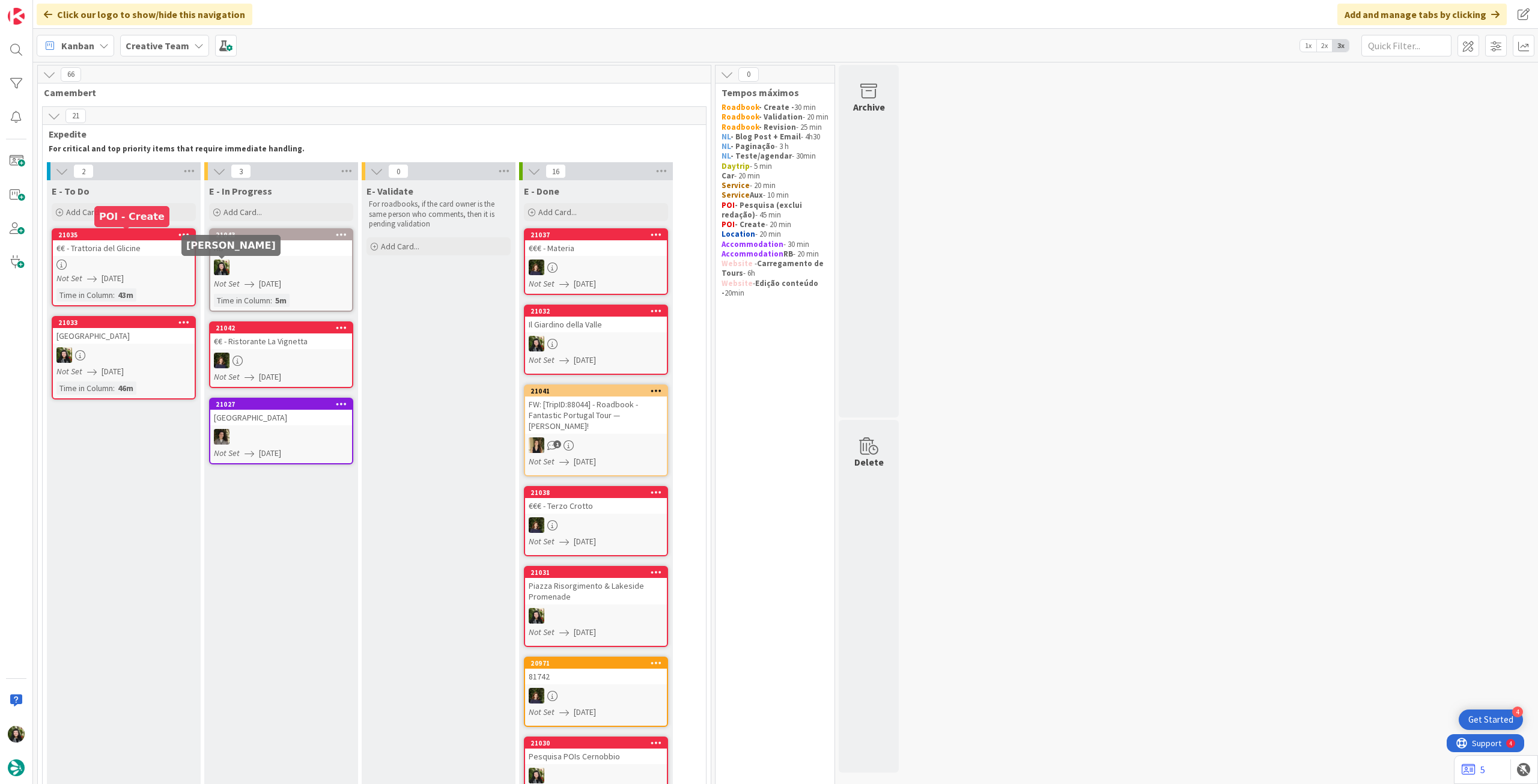
click at [277, 305] on div "5m" at bounding box center [280, 300] width 17 height 13
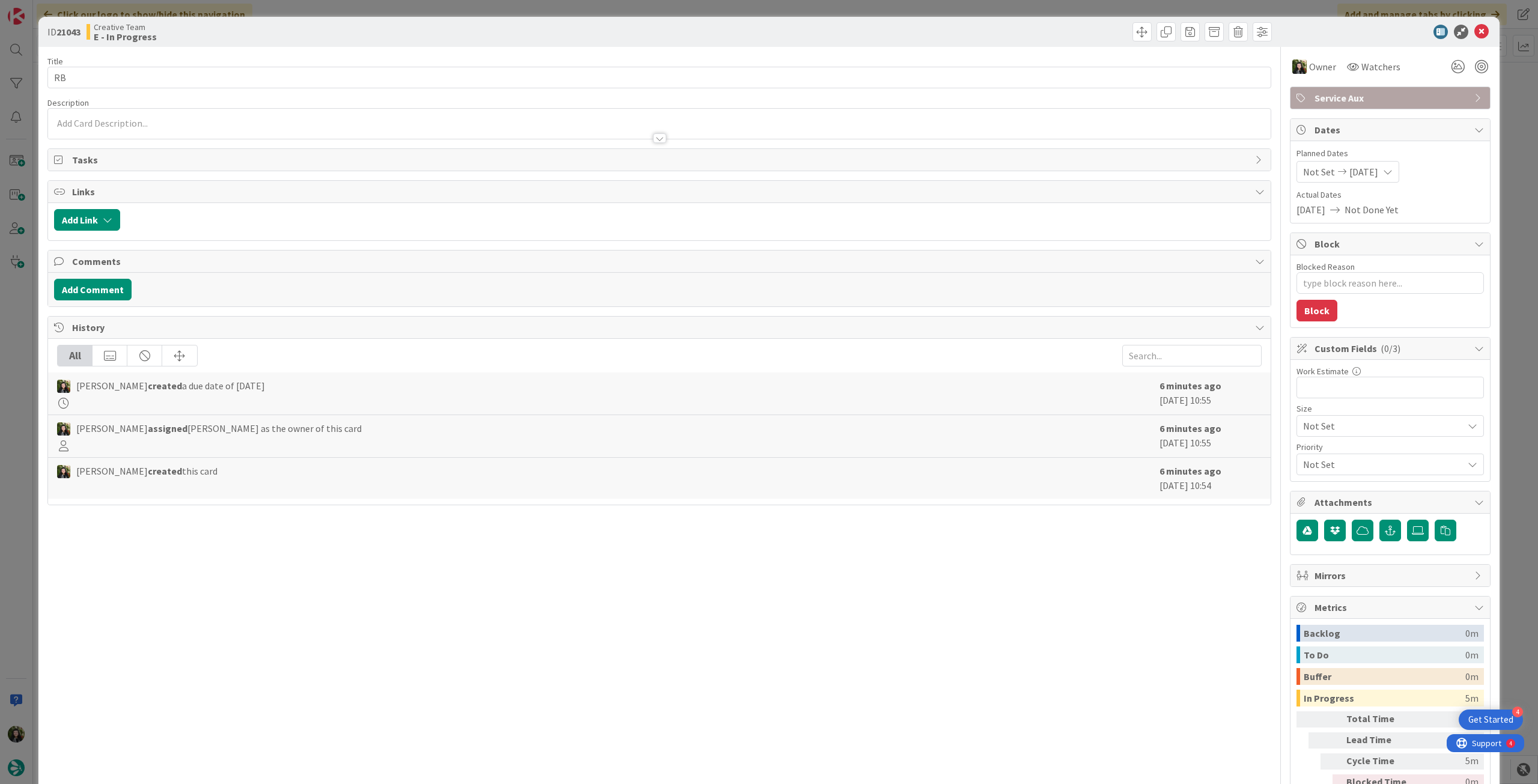
type textarea "x"
click at [245, 84] on input "RB" at bounding box center [659, 77] width 1223 height 21
paste input "106310"
type input "RB 106310"
click at [1474, 32] on icon at bounding box center [1481, 31] width 14 height 14
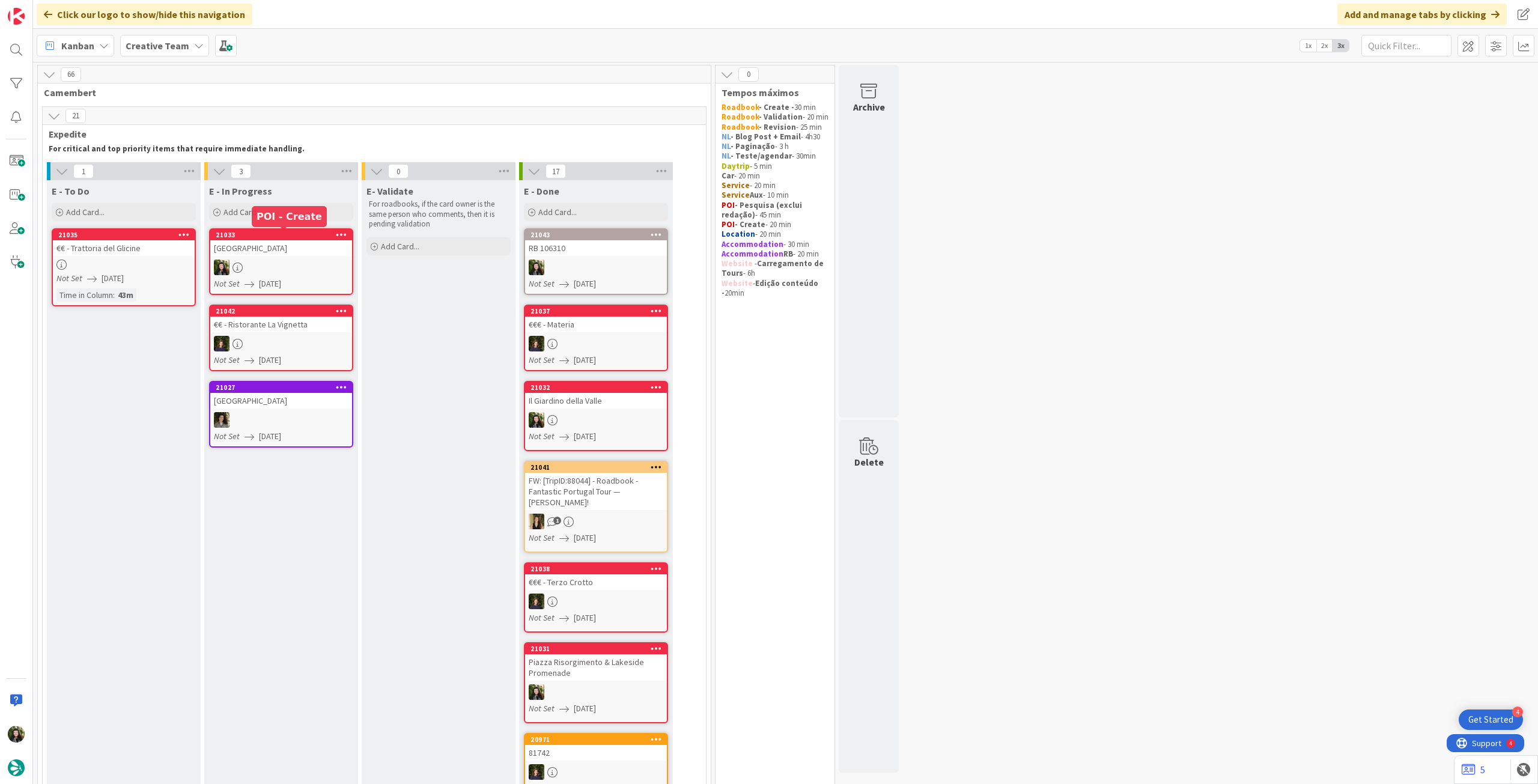
click at [317, 223] on div "E - In Progress Add Card... Template Not Set Title 0 / 128 Label Daytrip Accomm…" at bounding box center [281, 201] width 153 height 43
click at [302, 246] on div "Villa Bernasconi" at bounding box center [281, 248] width 142 height 16
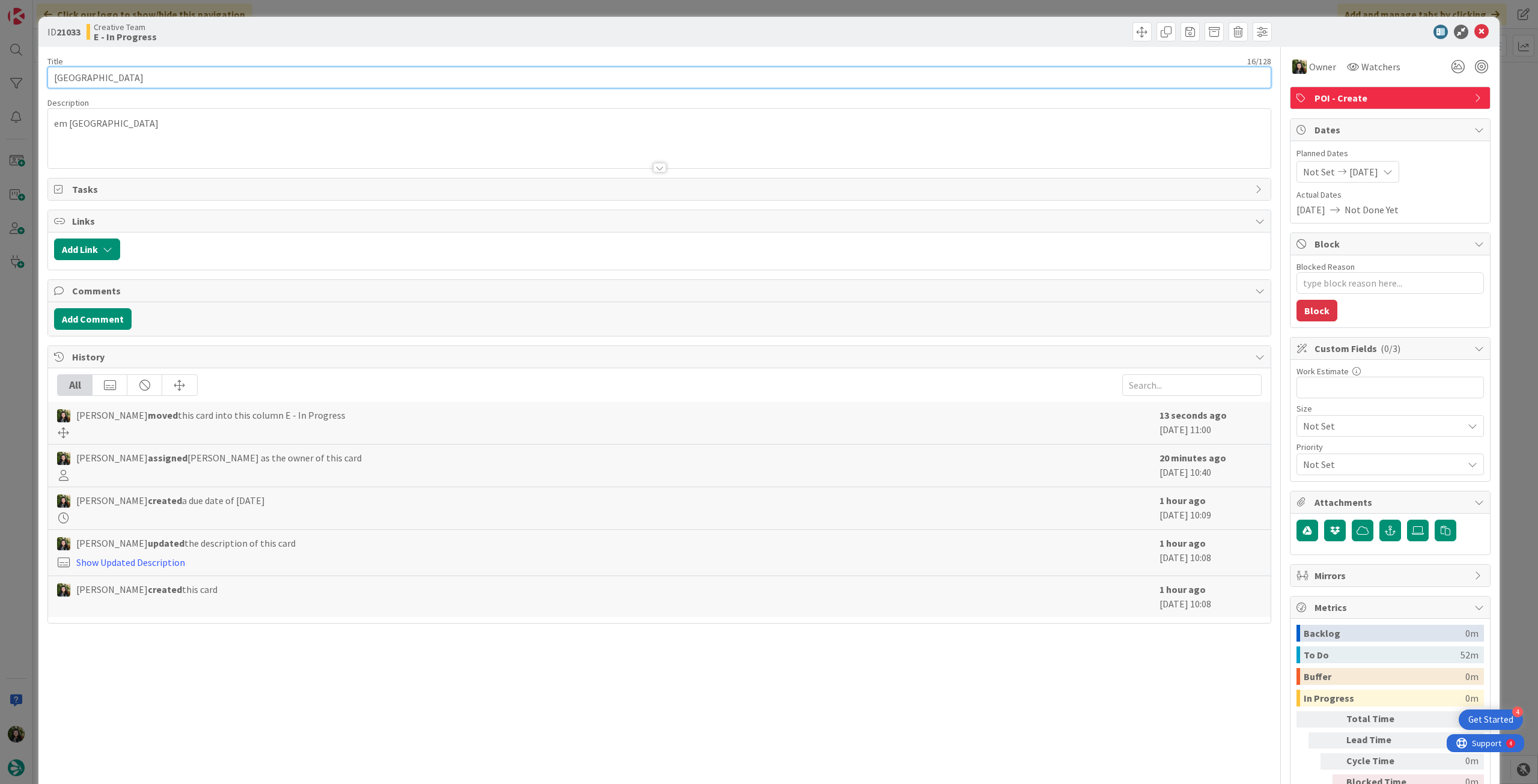
drag, startPoint x: 88, startPoint y: 72, endPoint x: 11, endPoint y: 70, distance: 77.0
click at [11, 70] on div "ID 21033 Creative Team E - In Progress Title 16 / 128 Villa Bernasconi Descript…" at bounding box center [769, 392] width 1538 height 784
click at [1474, 30] on icon at bounding box center [1481, 31] width 14 height 14
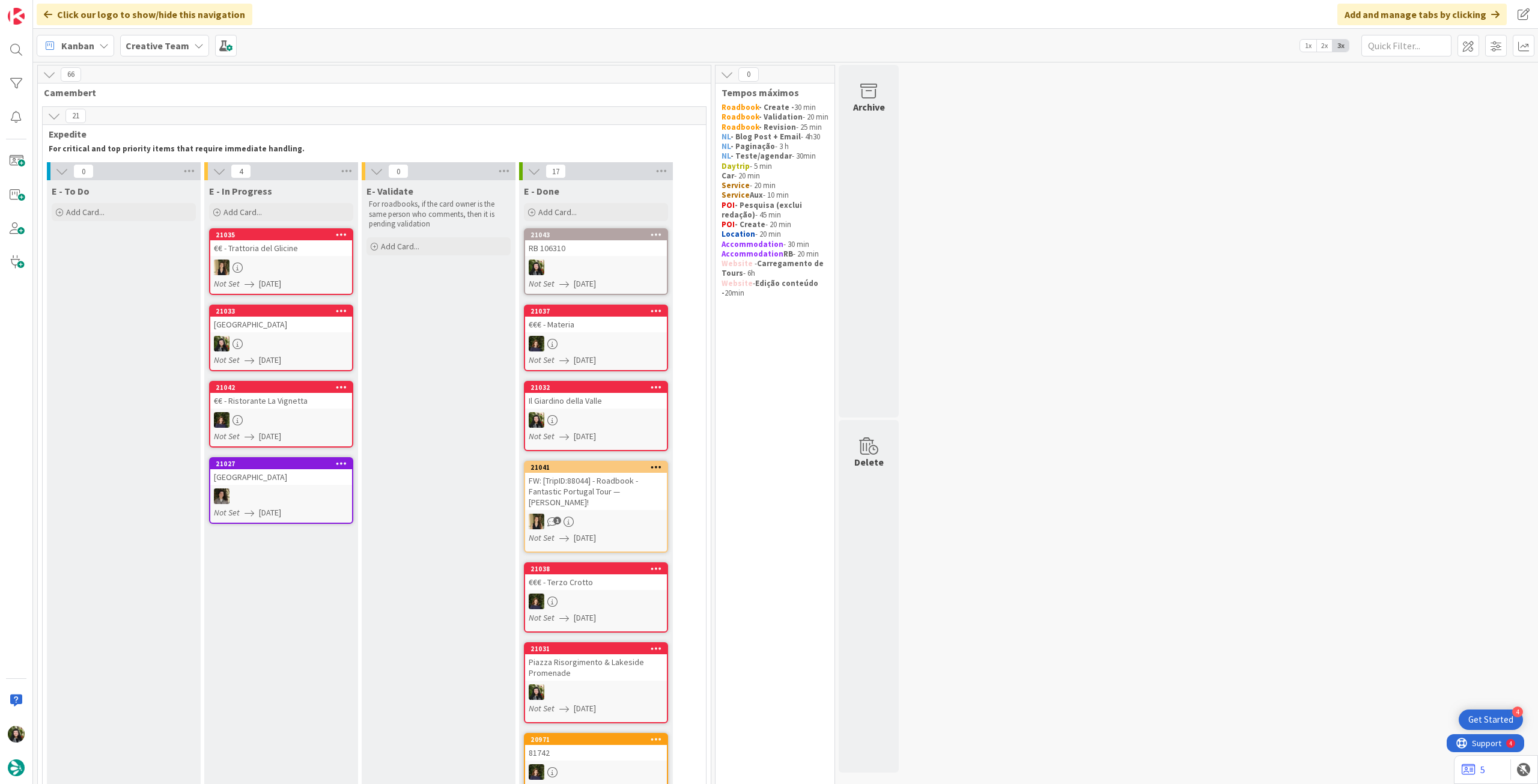
click at [154, 216] on div "Add Card..." at bounding box center [124, 212] width 144 height 18
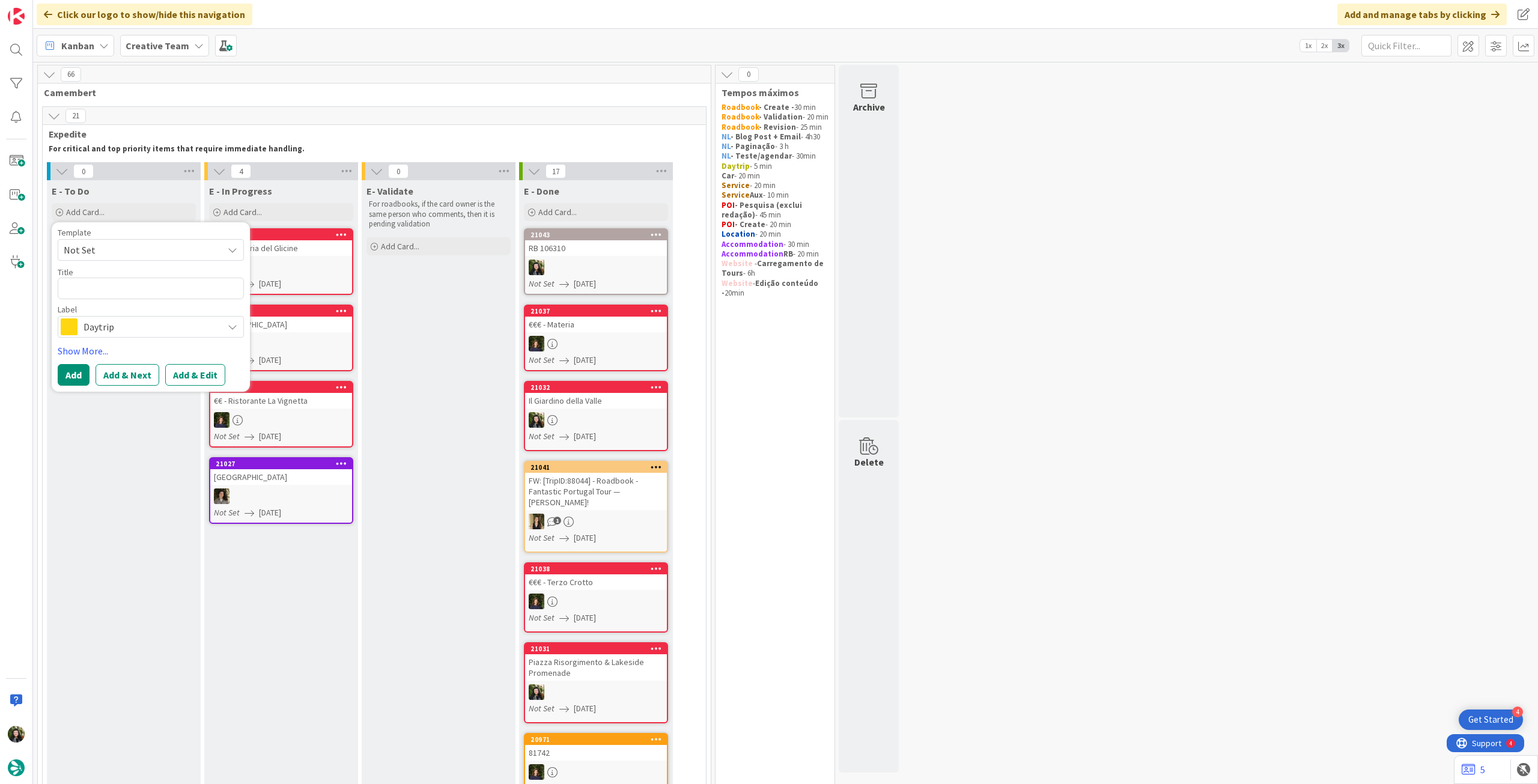
click at [134, 324] on span "Daytrip" at bounding box center [150, 327] width 134 height 17
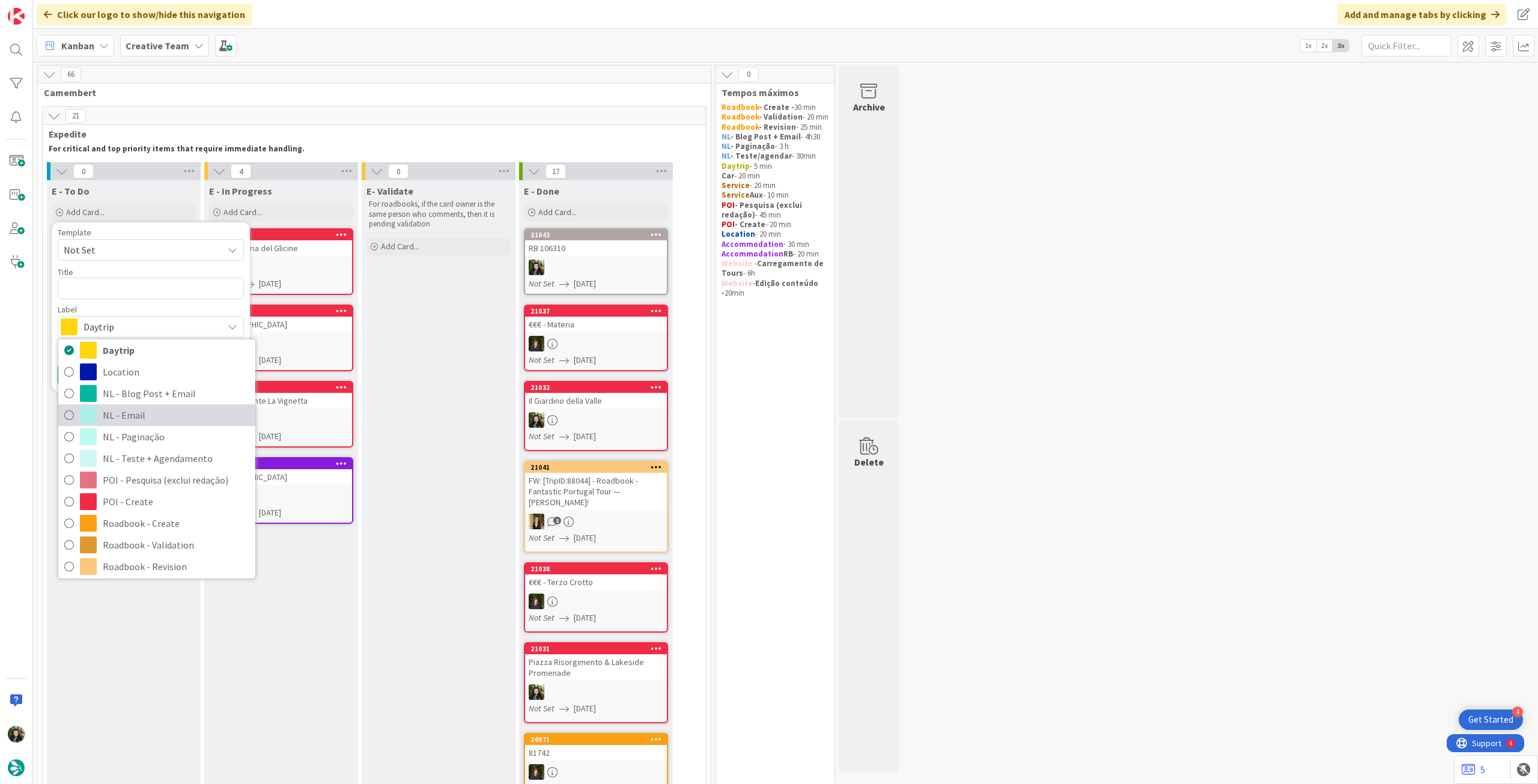
scroll to position [160, 0]
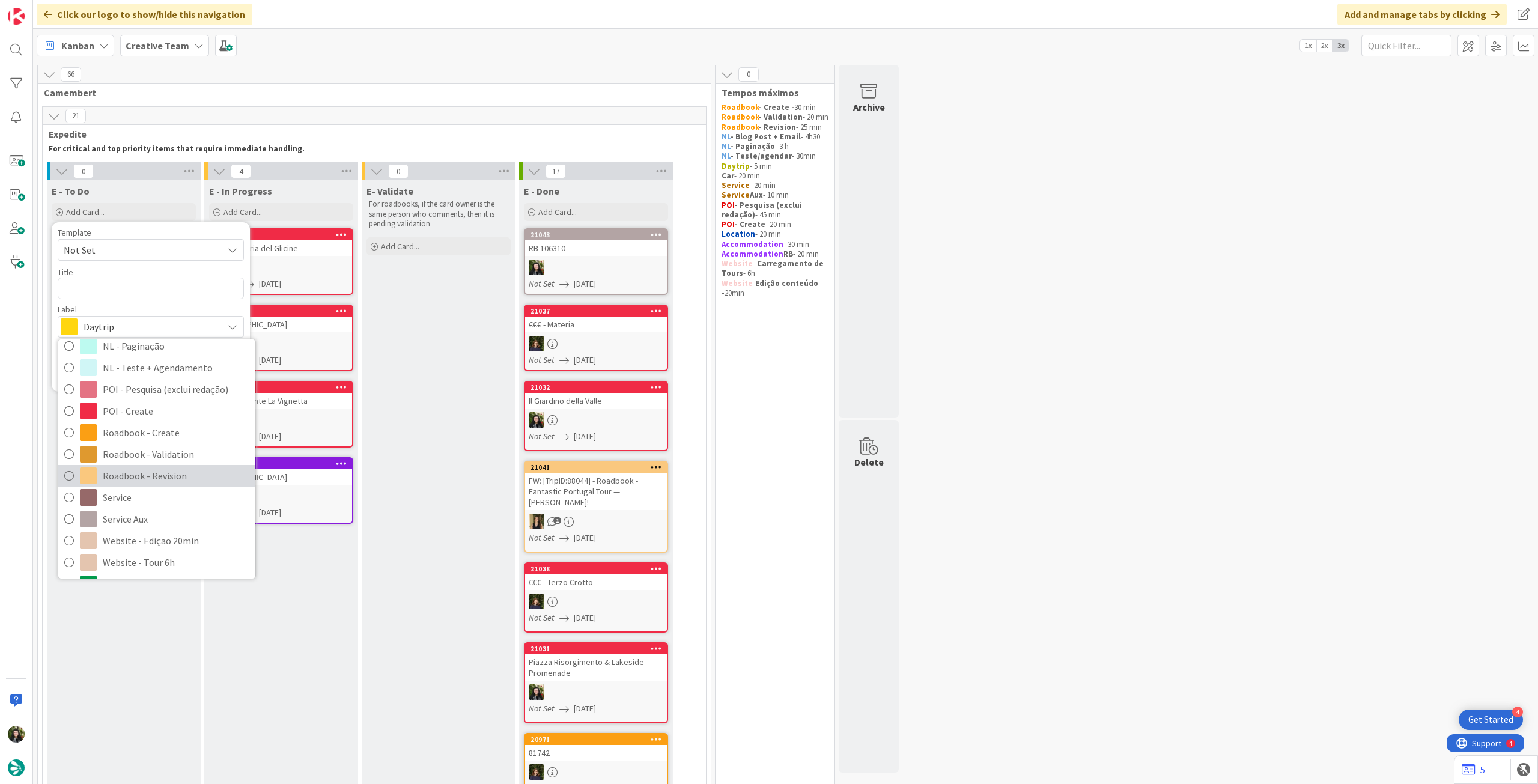
click at [180, 474] on span "Roadbook - Revision" at bounding box center [176, 476] width 147 height 18
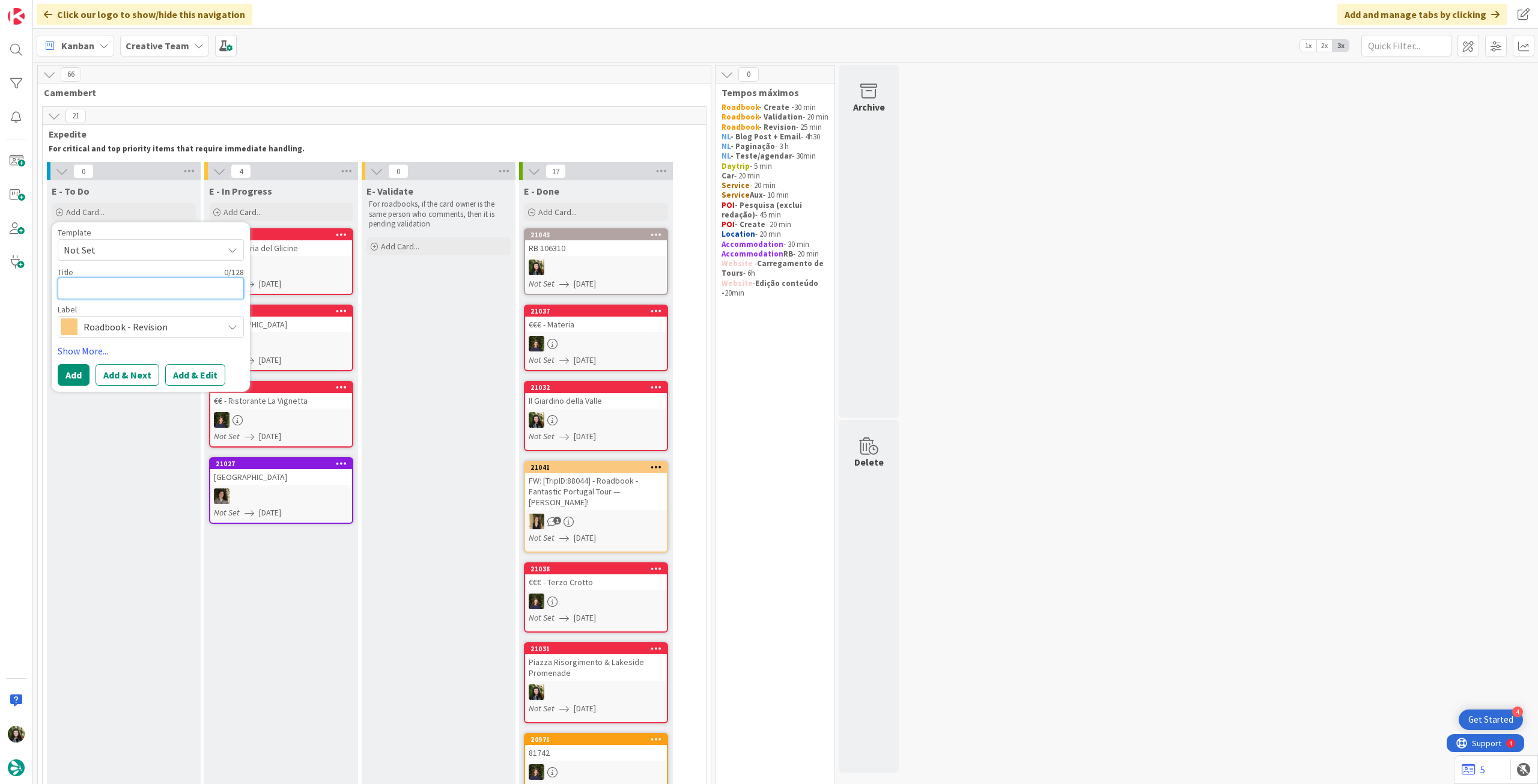
click at [134, 289] on textarea at bounding box center [150, 288] width 186 height 21
paste textarea "106310"
type textarea "x"
type textarea "106310"
click at [72, 373] on button "Add" at bounding box center [74, 375] width 32 height 21
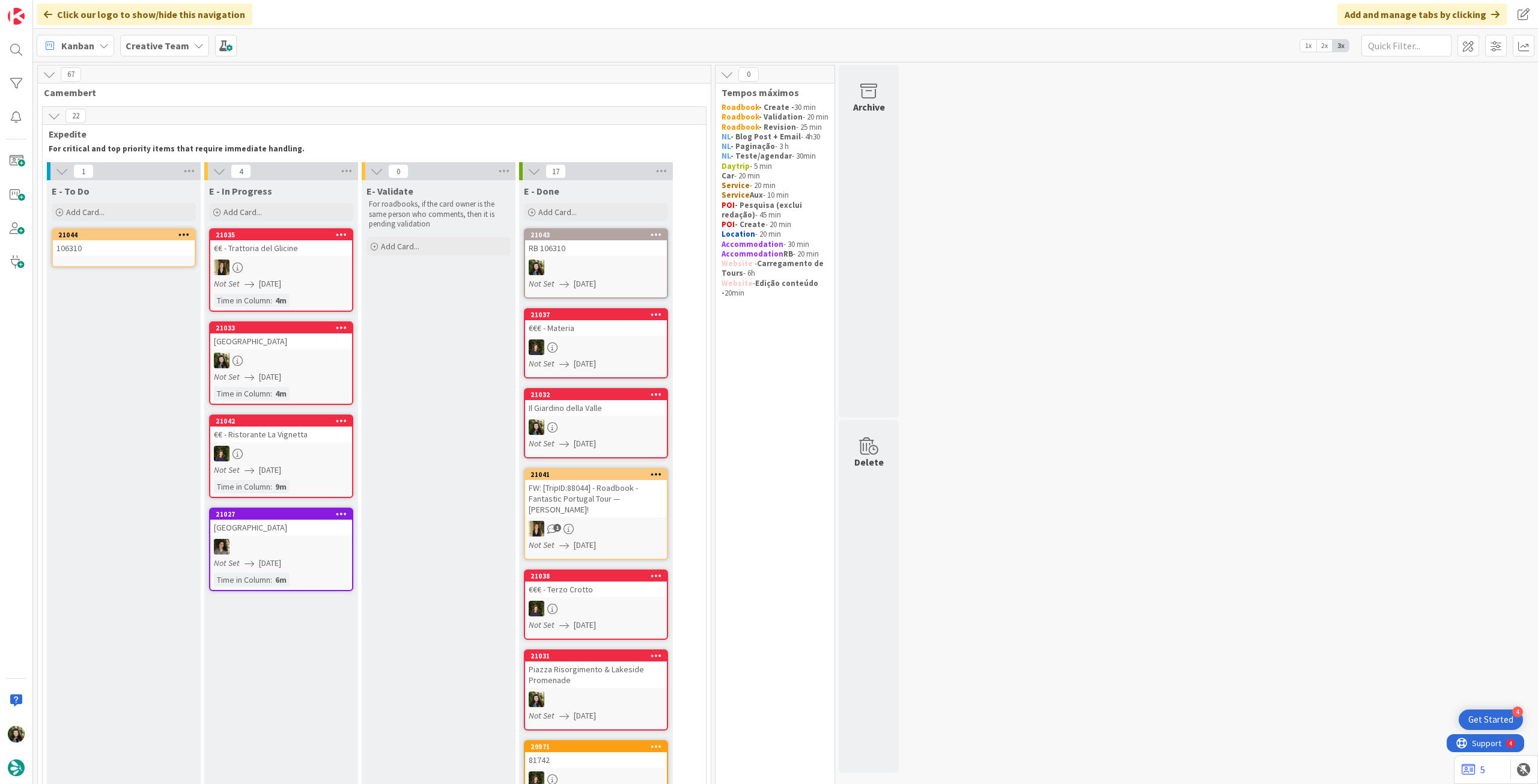
click at [161, 245] on div "106310" at bounding box center [124, 248] width 142 height 16
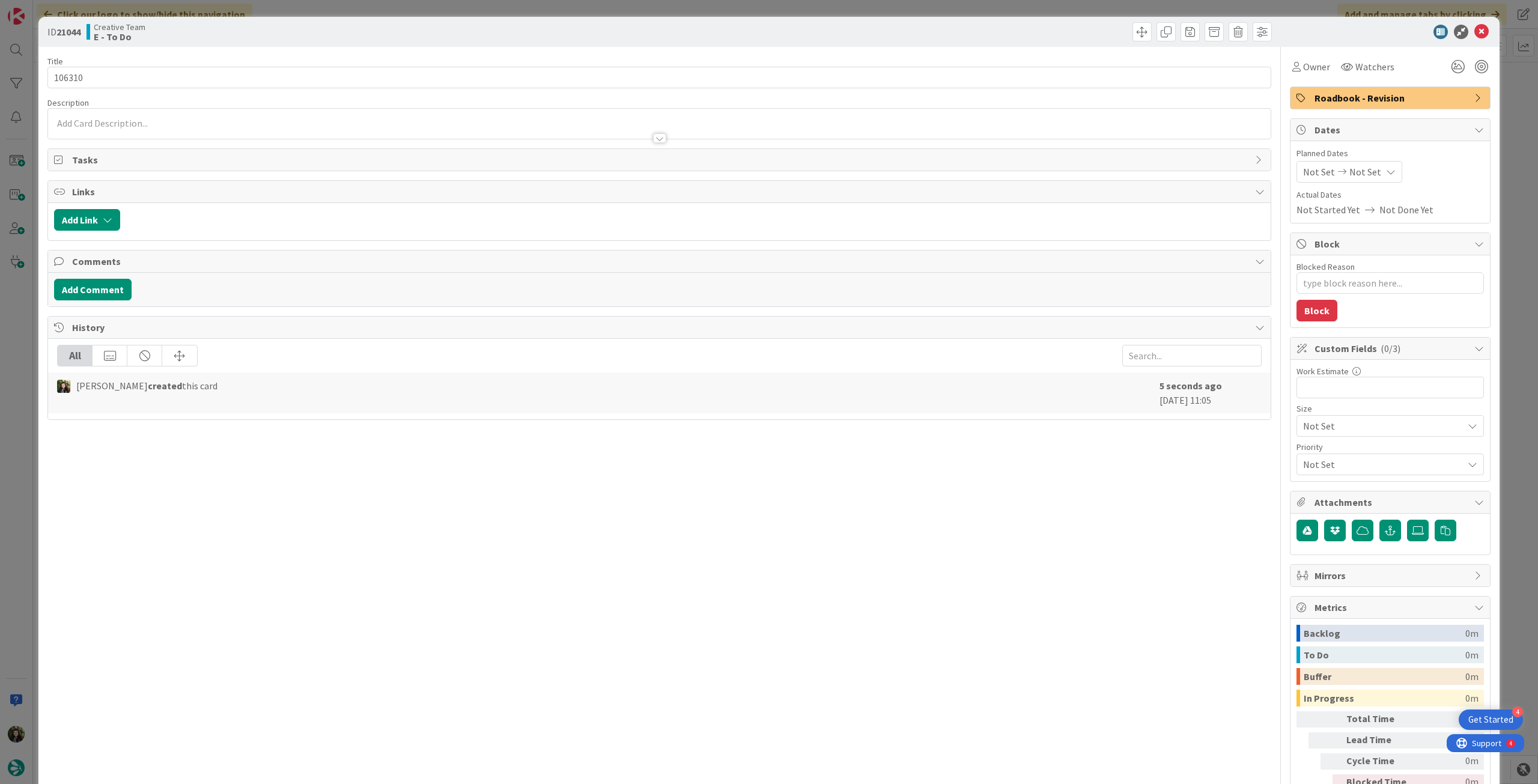
type textarea "x"
drag, startPoint x: 1362, startPoint y: 171, endPoint x: 1362, endPoint y: 179, distance: 8.0
click at [1362, 171] on span "Not Set" at bounding box center [1366, 172] width 32 height 14
click at [1313, 459] on icon at bounding box center [1318, 453] width 18 height 14
type input "14/08/2025"
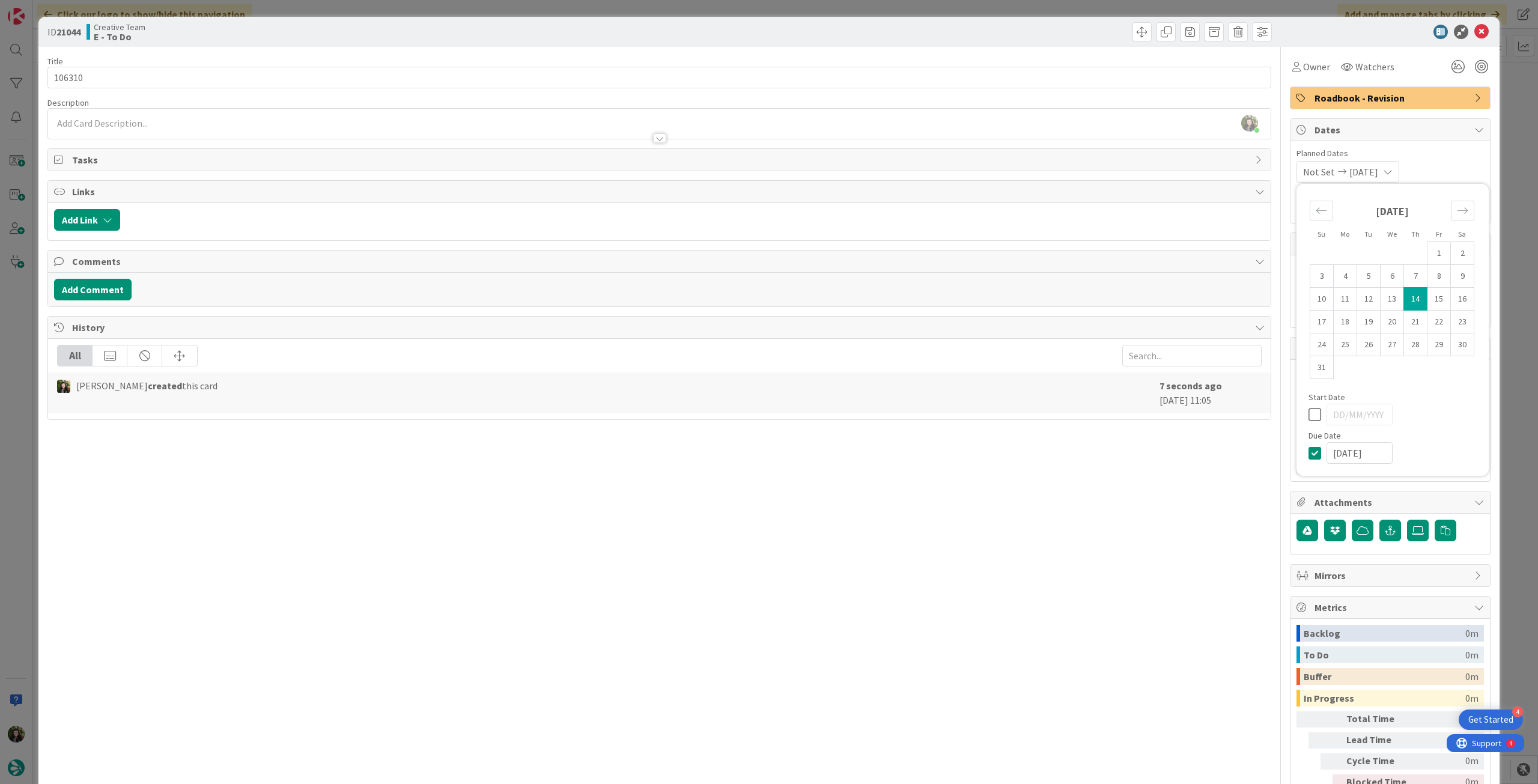
click at [351, 125] on div "Beatriz Cassona just joined" at bounding box center [659, 124] width 1223 height 30
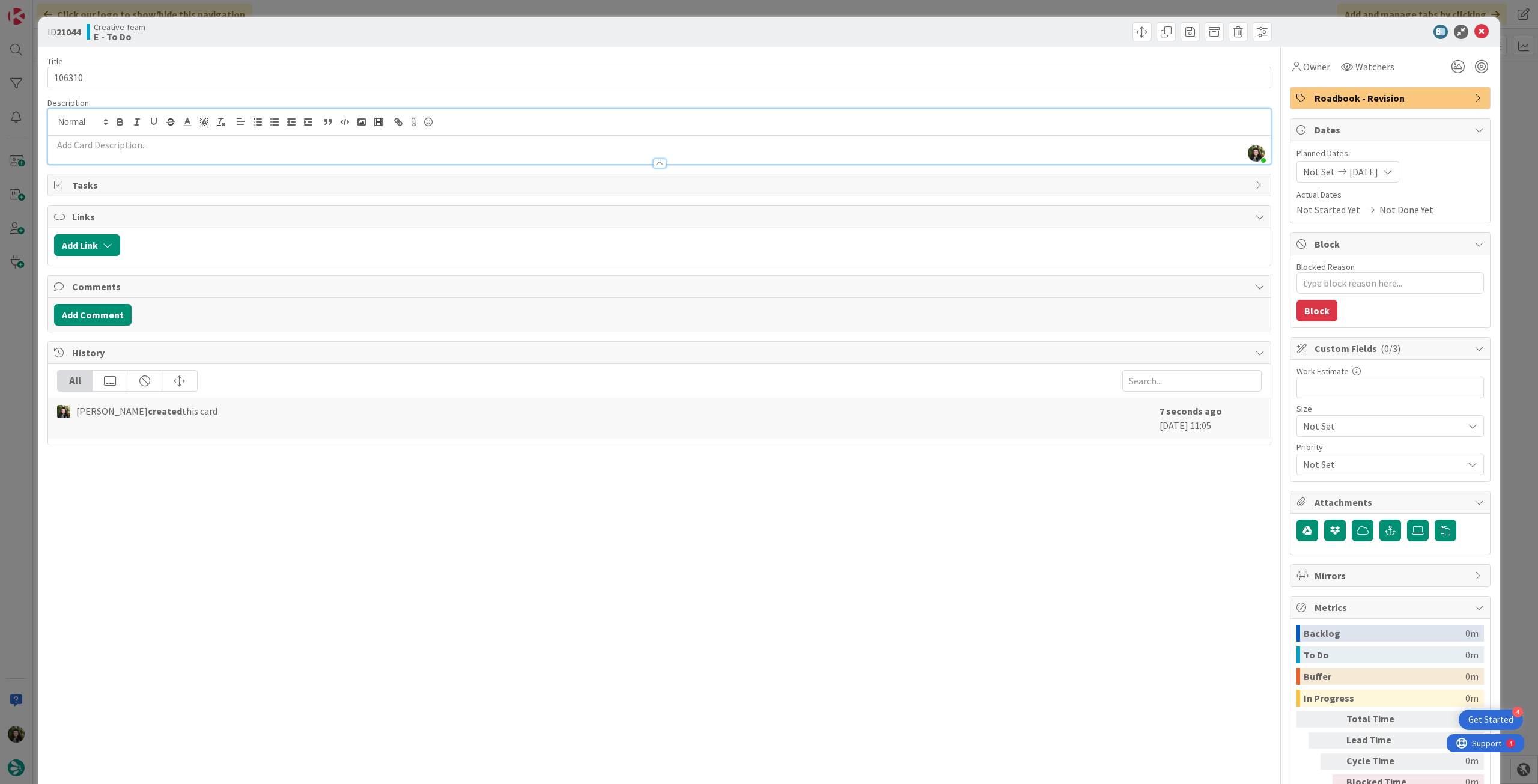
click at [346, 145] on p at bounding box center [659, 145] width 1210 height 14
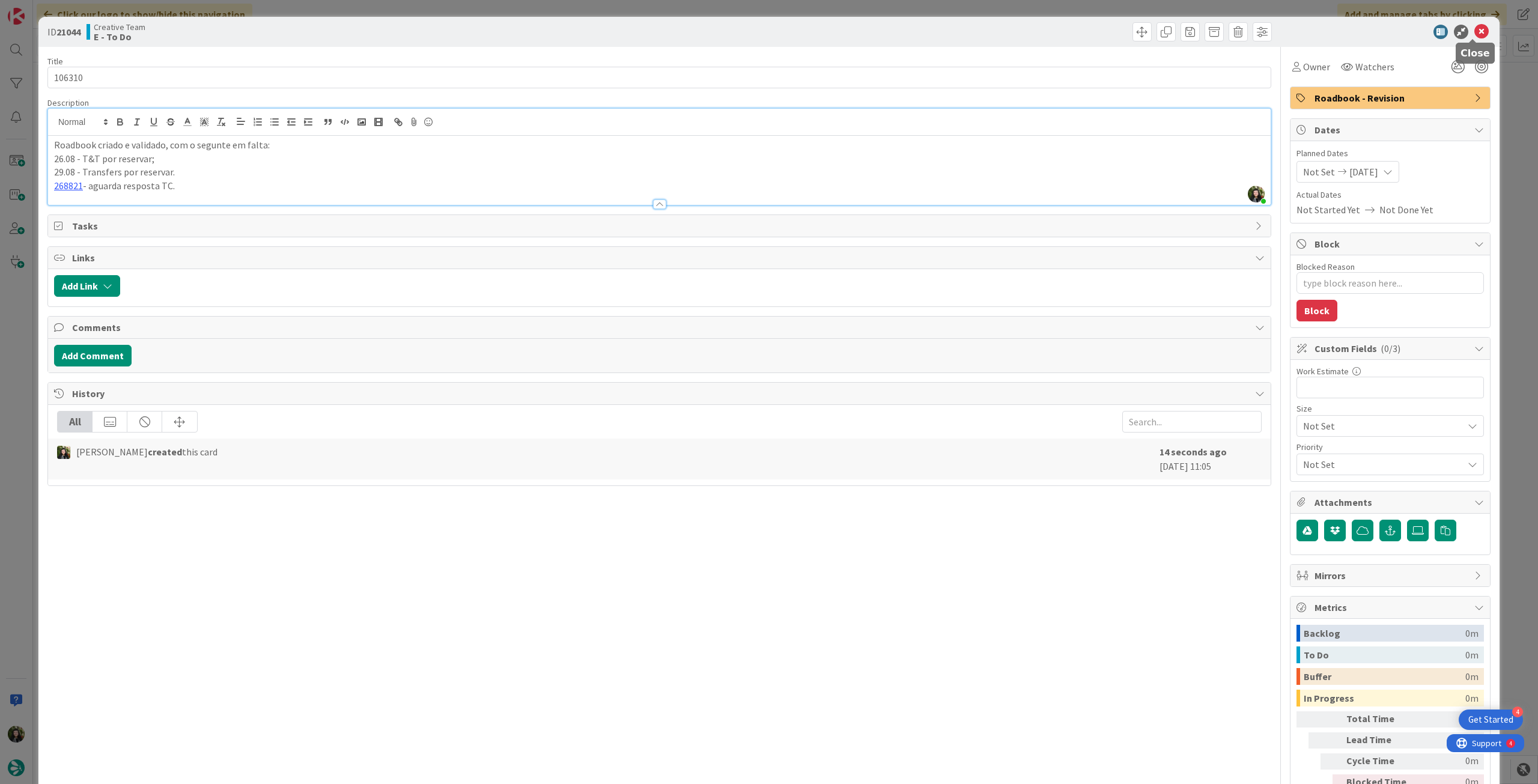
click at [1474, 37] on icon at bounding box center [1481, 31] width 14 height 14
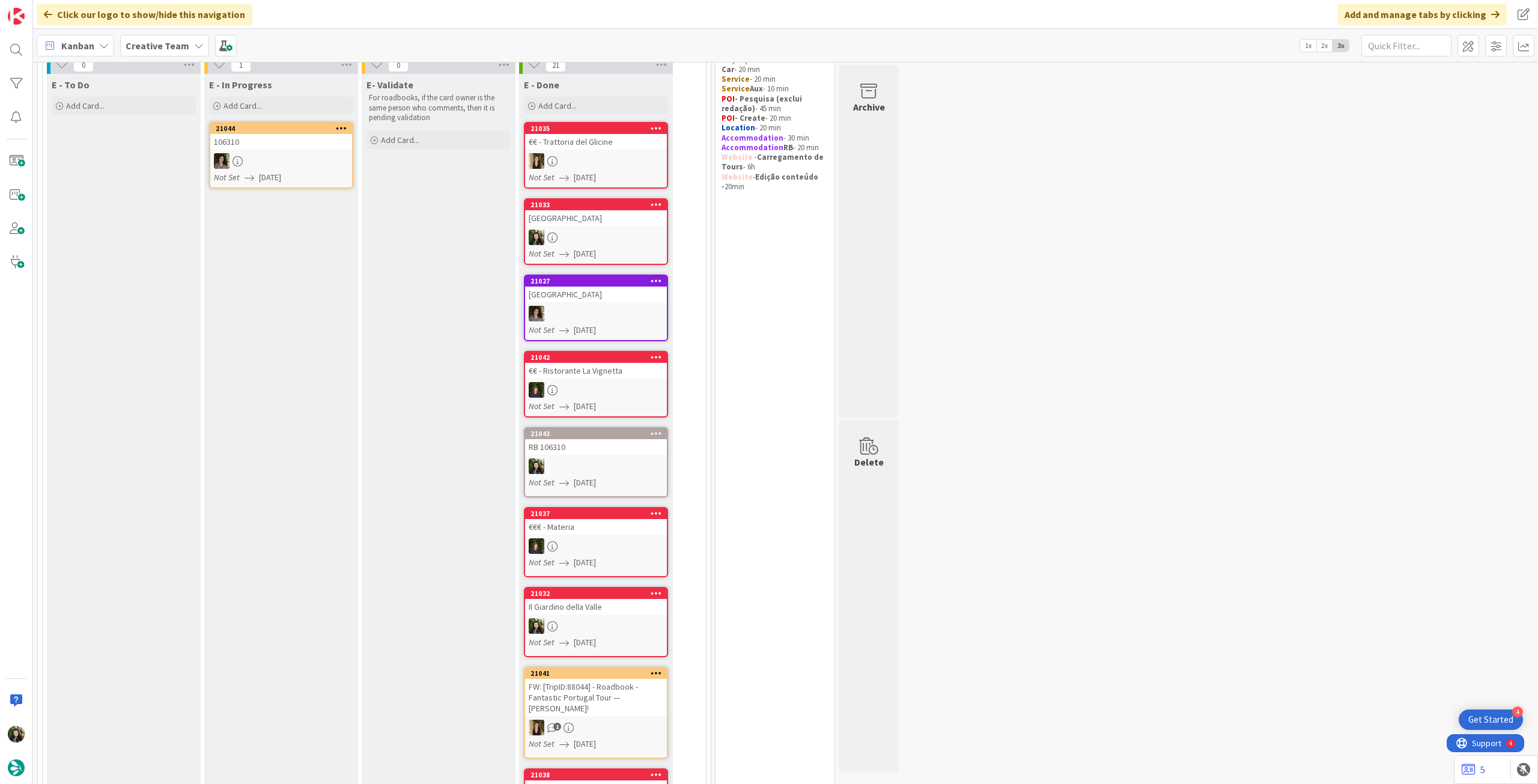
scroll to position [80, 0]
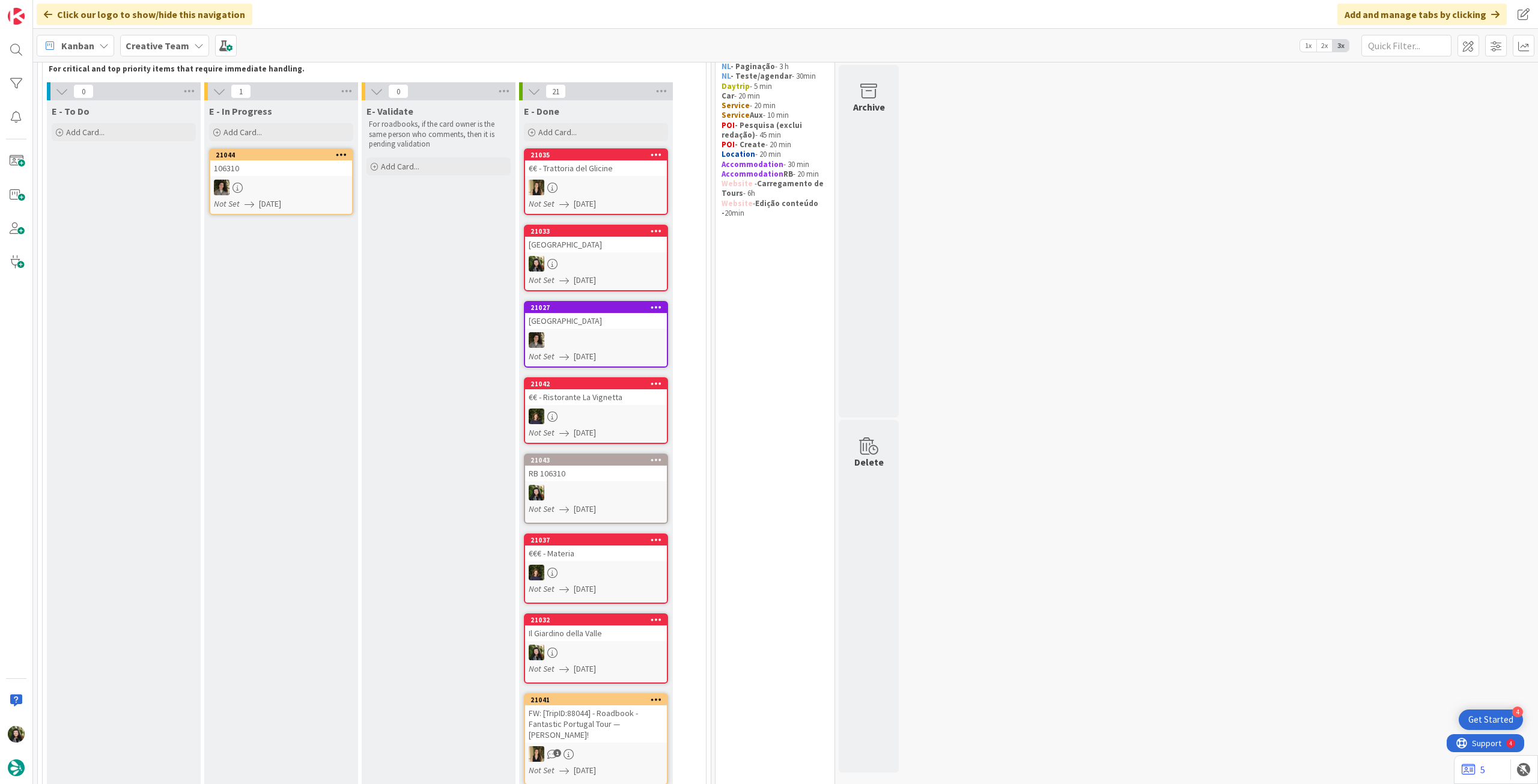
click at [314, 184] on div at bounding box center [281, 187] width 142 height 16
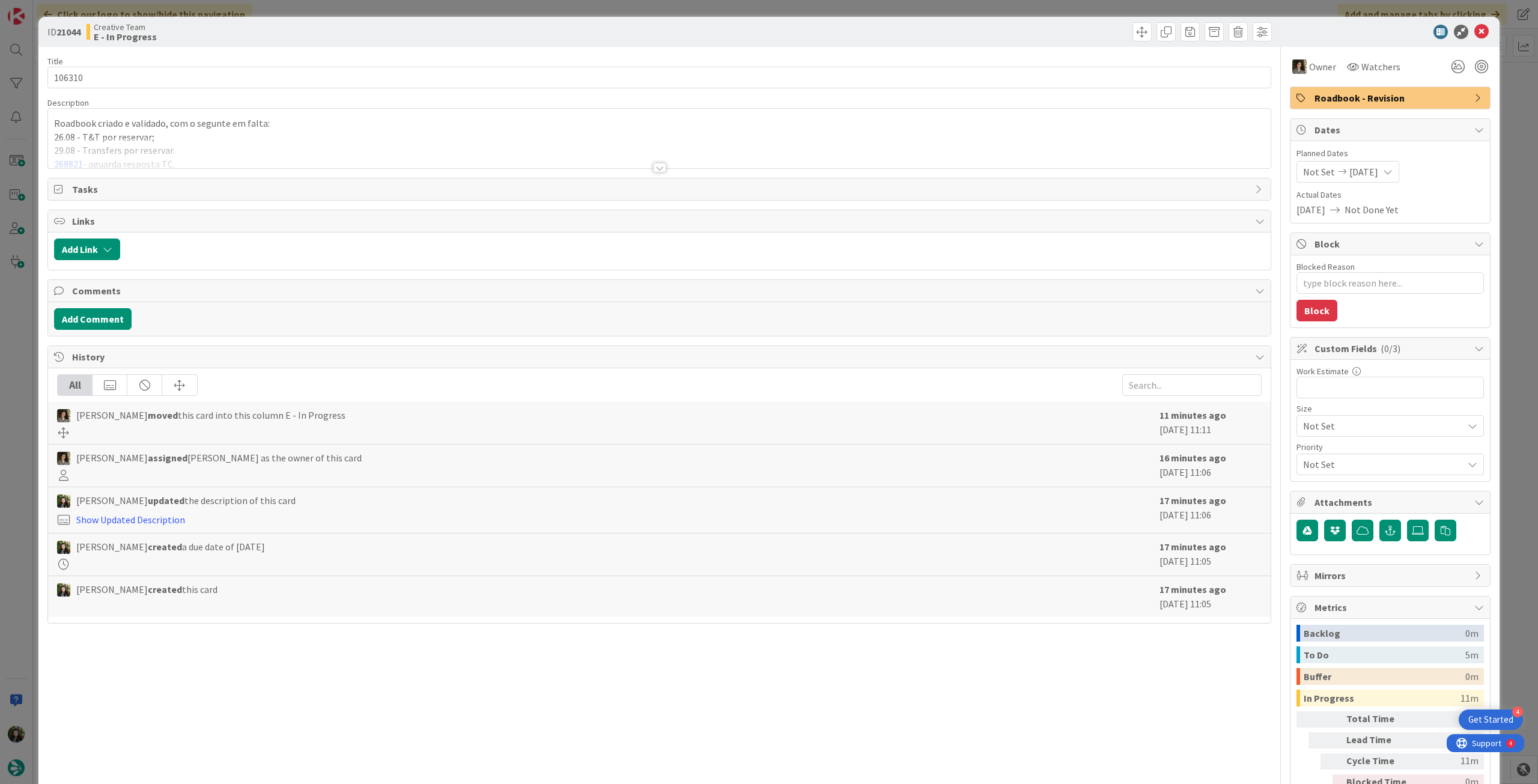
click at [326, 150] on div at bounding box center [659, 153] width 1223 height 30
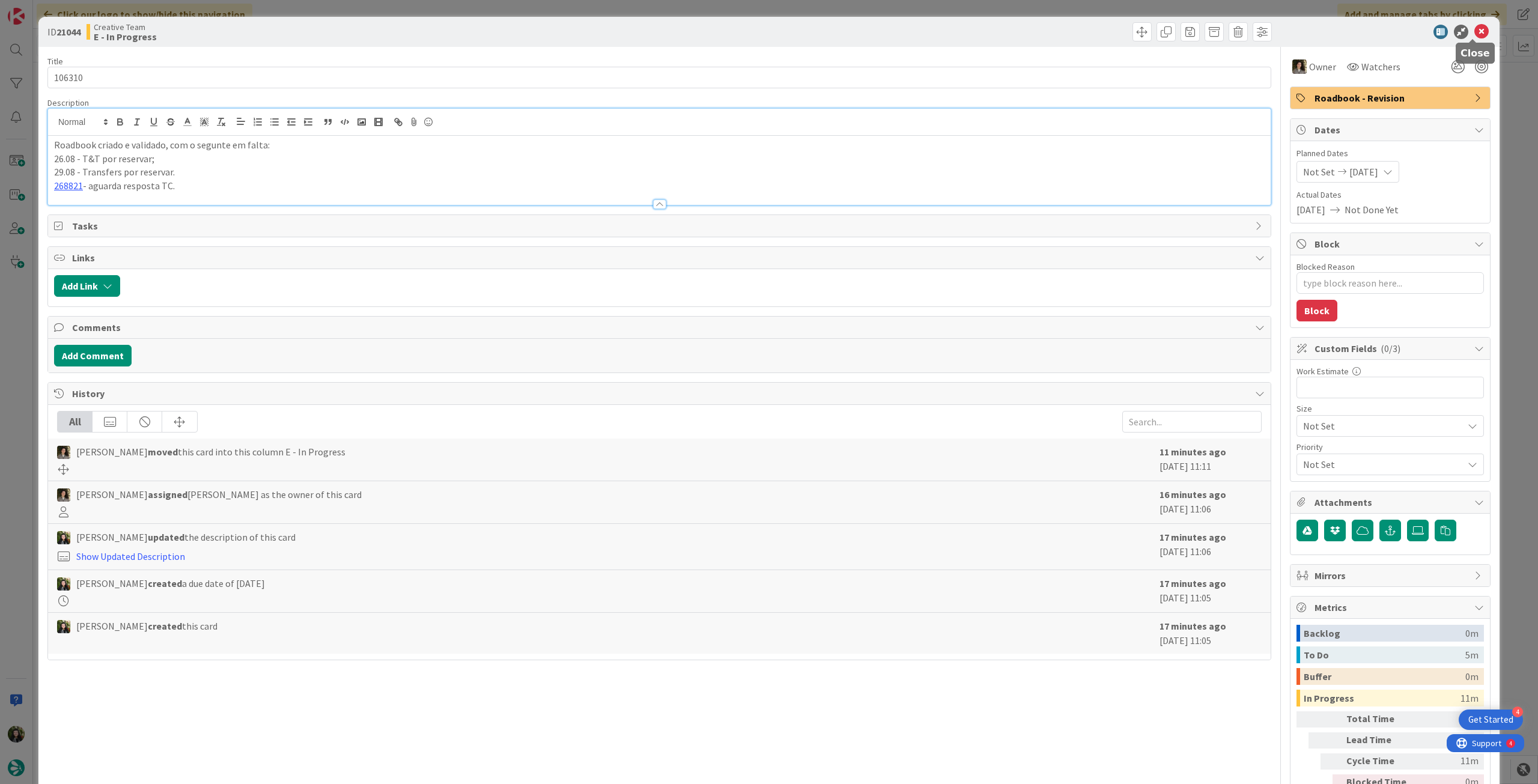
click at [1474, 32] on icon at bounding box center [1481, 31] width 14 height 14
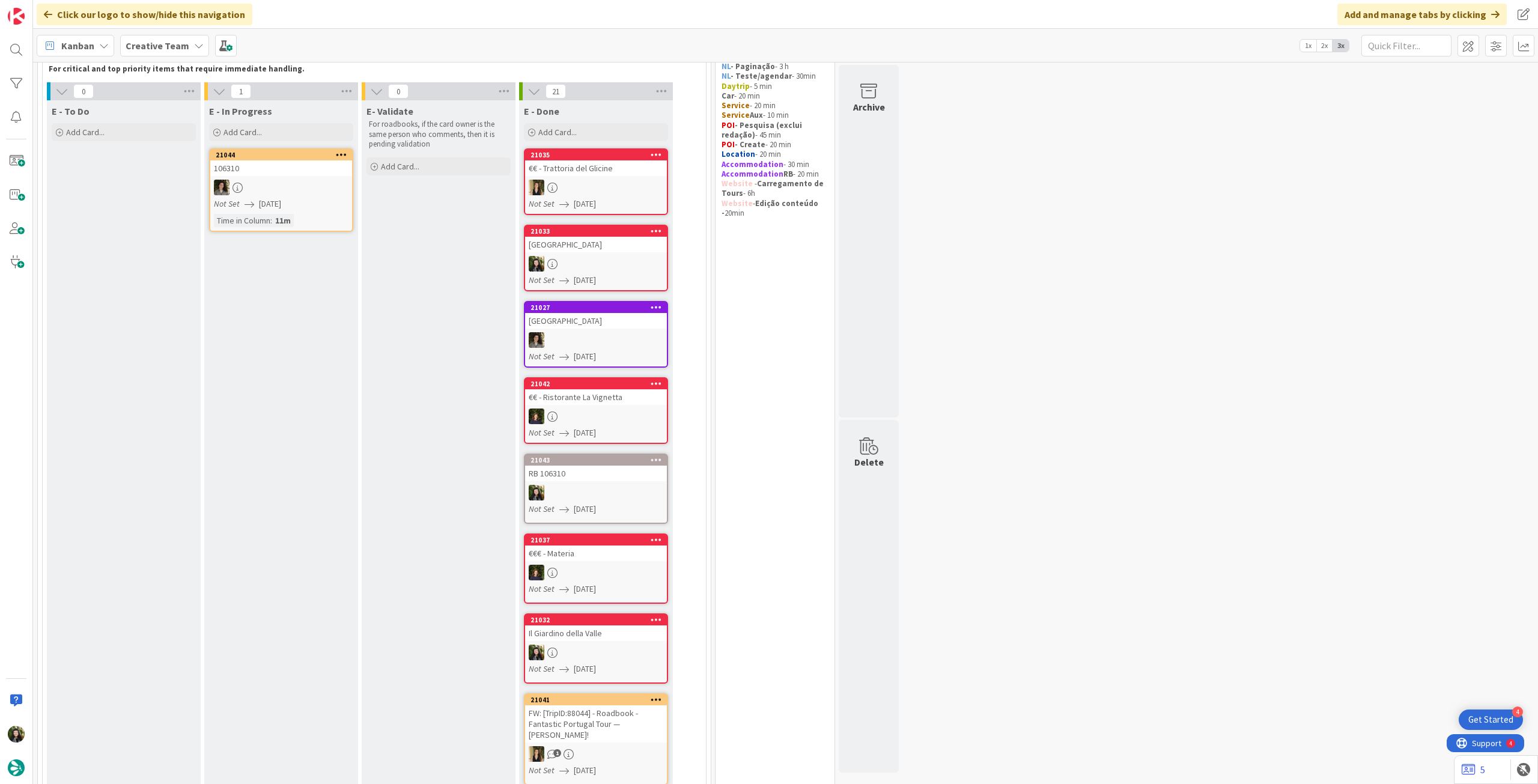
click at [363, 185] on div "E- Validate For roadbooks, if the card owner is the same person who comments, t…" at bounding box center [438, 547] width 153 height 893
click at [339, 185] on div at bounding box center [281, 187] width 142 height 16
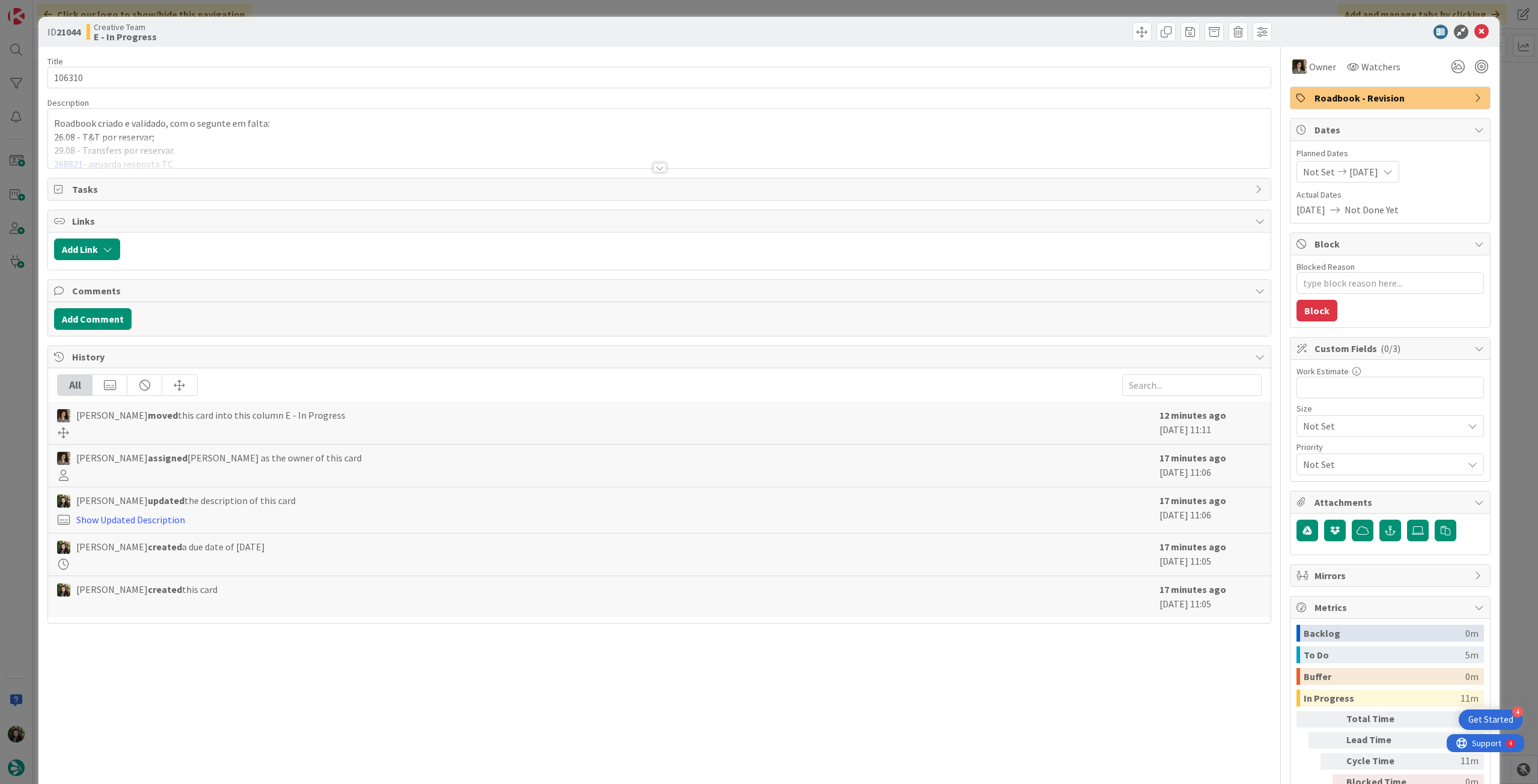
click at [429, 147] on div at bounding box center [659, 153] width 1223 height 30
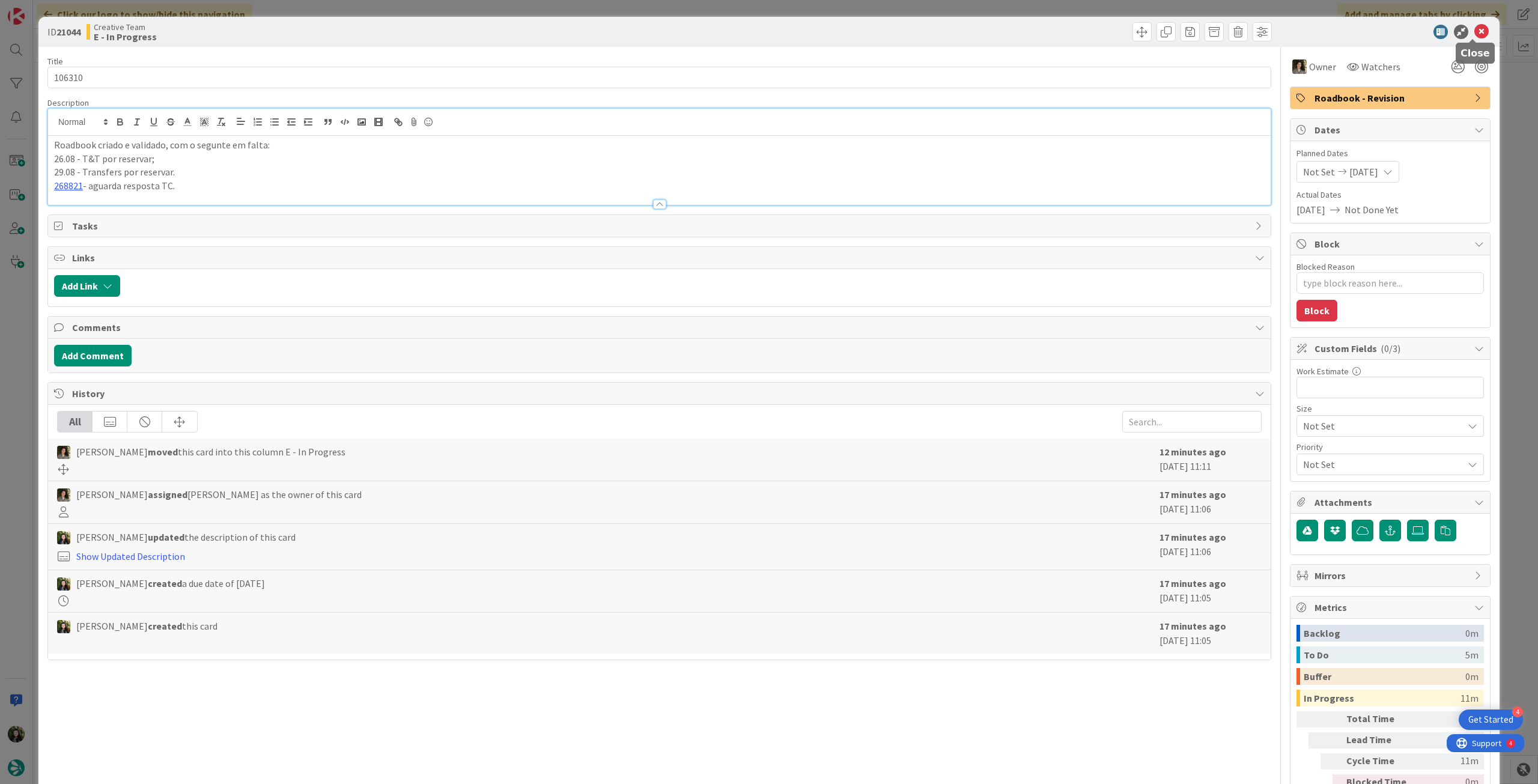
click at [1474, 33] on icon at bounding box center [1481, 31] width 14 height 14
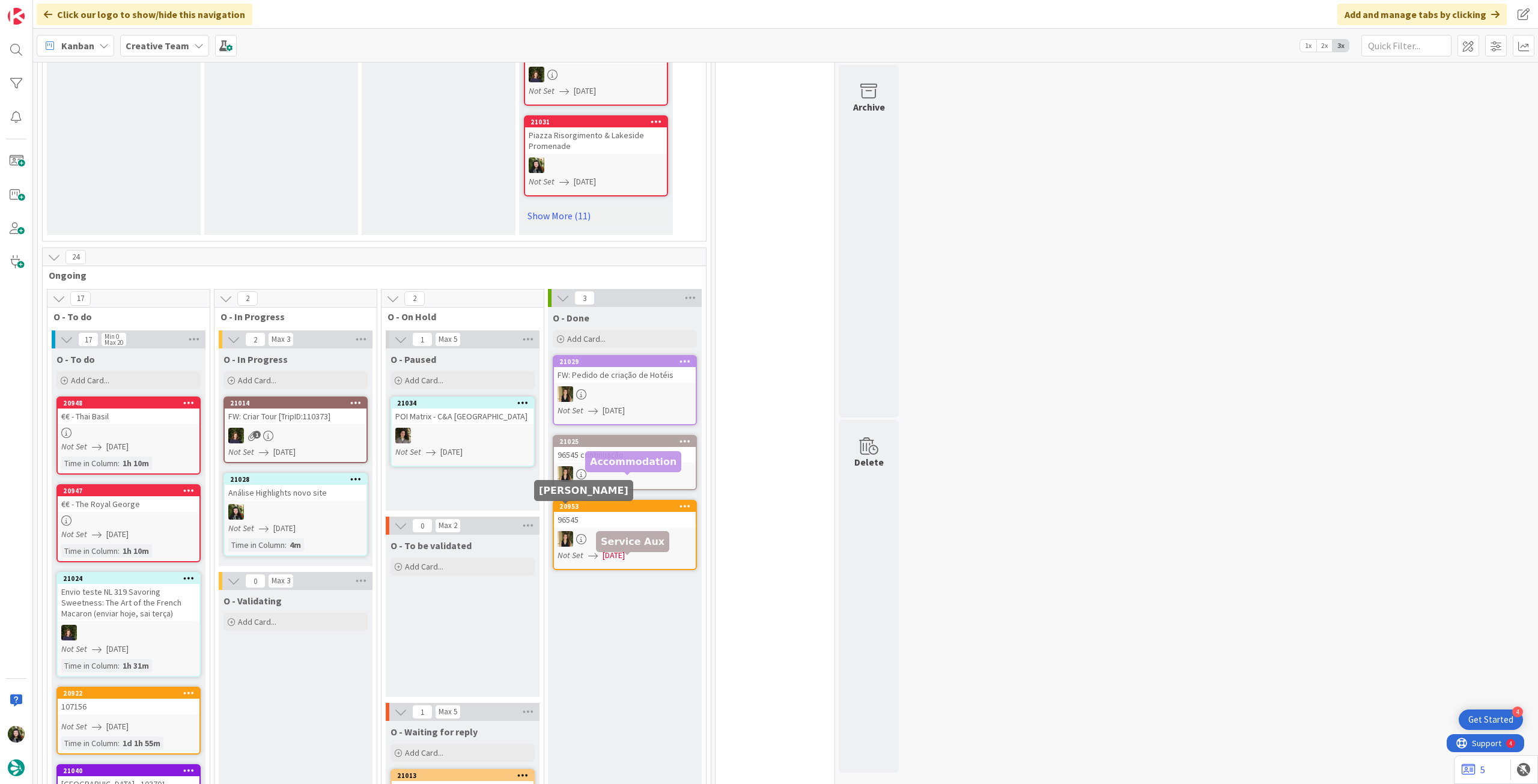
scroll to position [721, 0]
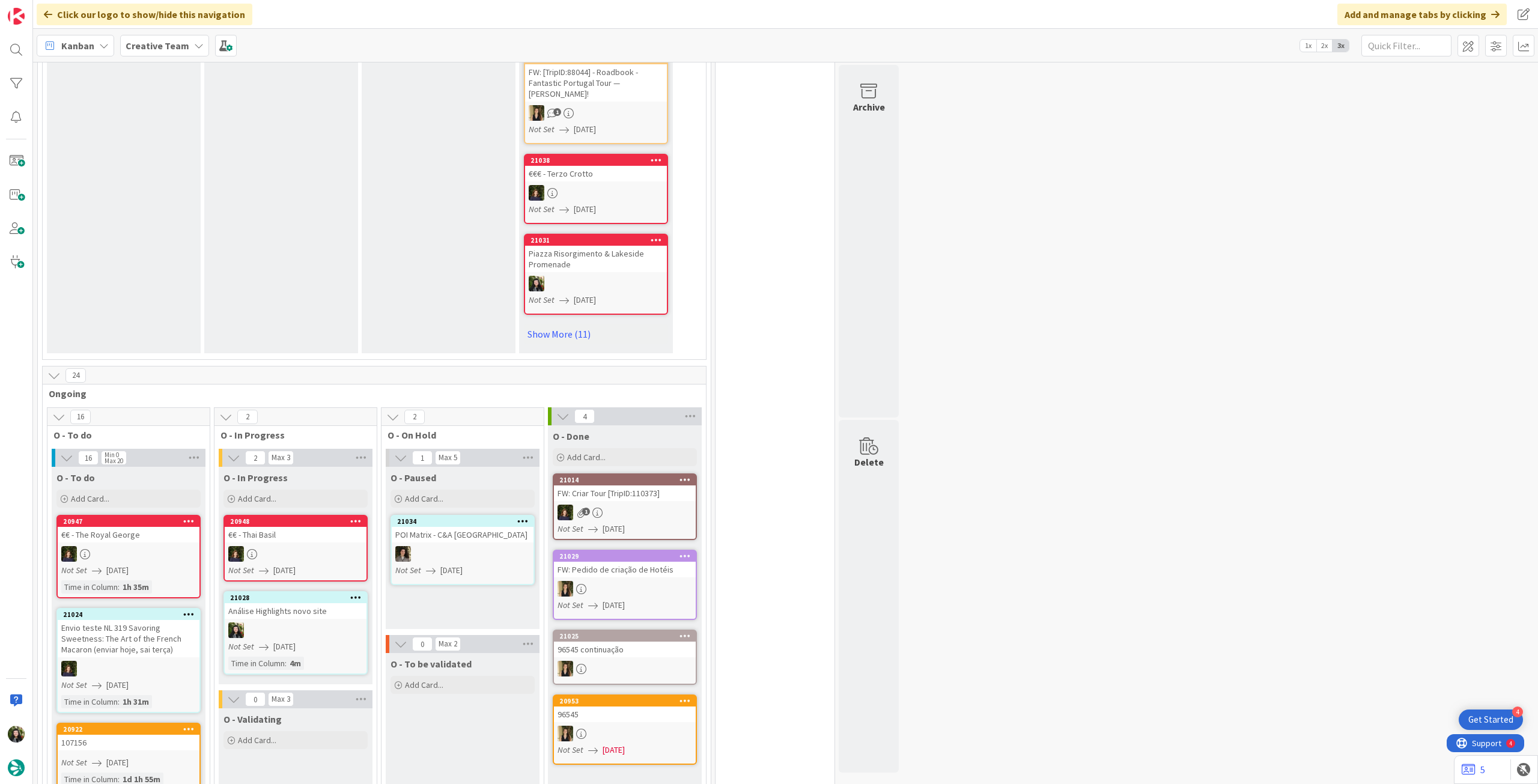
click at [144, 40] on div "Creative Team" at bounding box center [164, 46] width 89 height 21
click at [178, 185] on div "Last 24 Hours Creative Team 2 Creative Team - Análise" at bounding box center [222, 125] width 195 height 131
click at [179, 176] on h4 "Creative Team - Análise" at bounding box center [215, 172] width 163 height 12
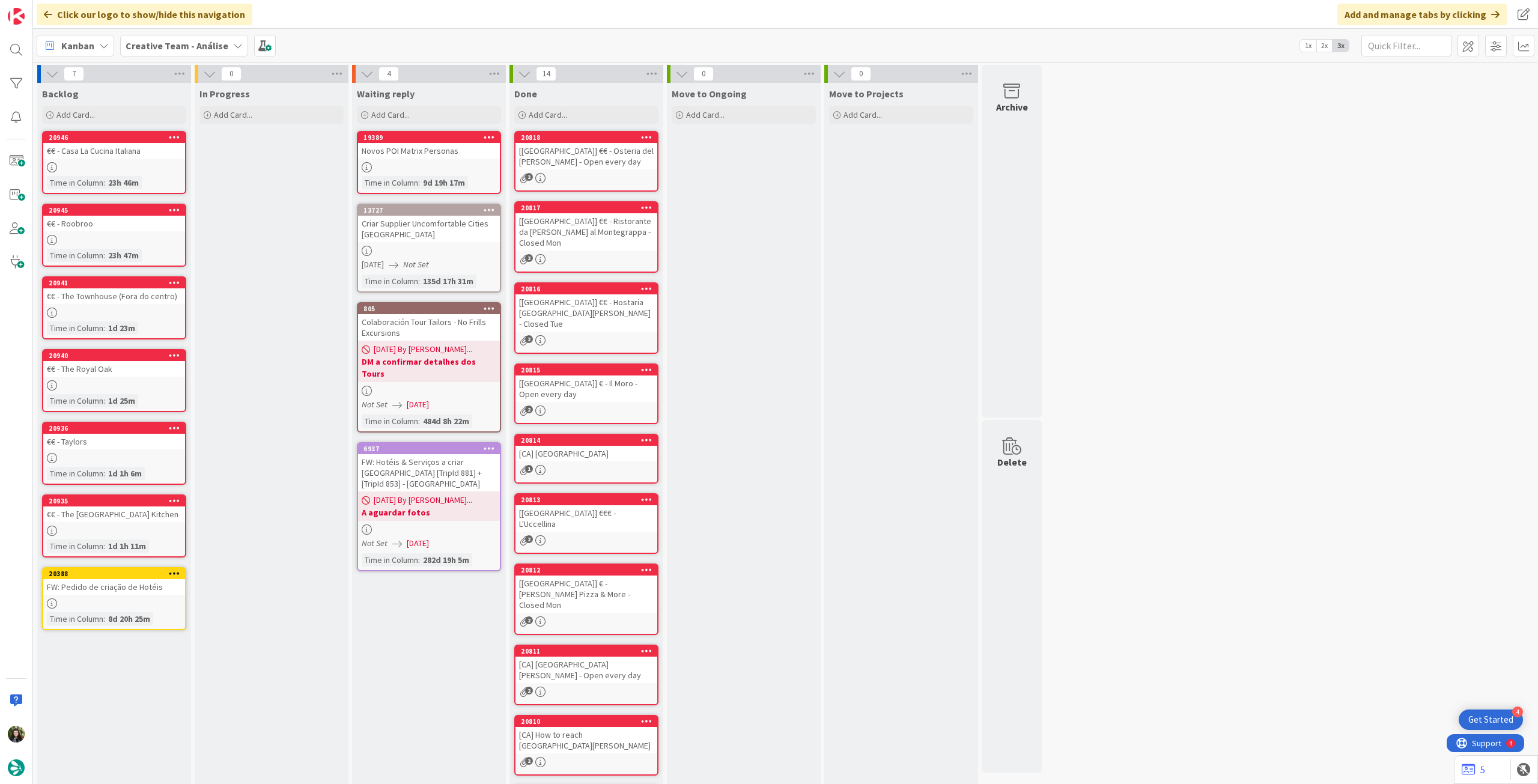
drag, startPoint x: 158, startPoint y: 45, endPoint x: 159, endPoint y: 53, distance: 8.1
click at [159, 46] on b "Creative Team - Análise" at bounding box center [176, 46] width 103 height 12
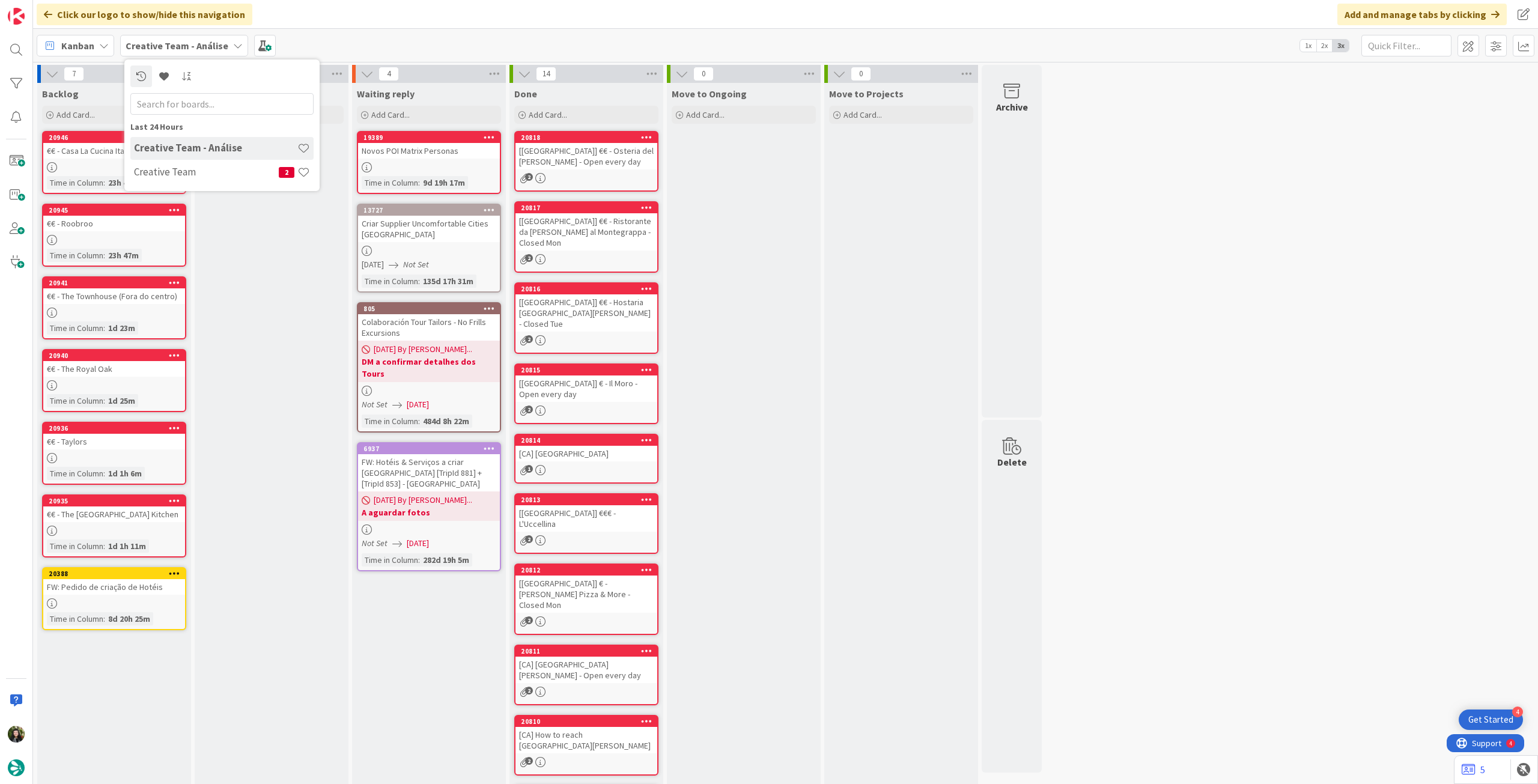
click at [158, 165] on div "Creative Team 2" at bounding box center [222, 172] width 183 height 23
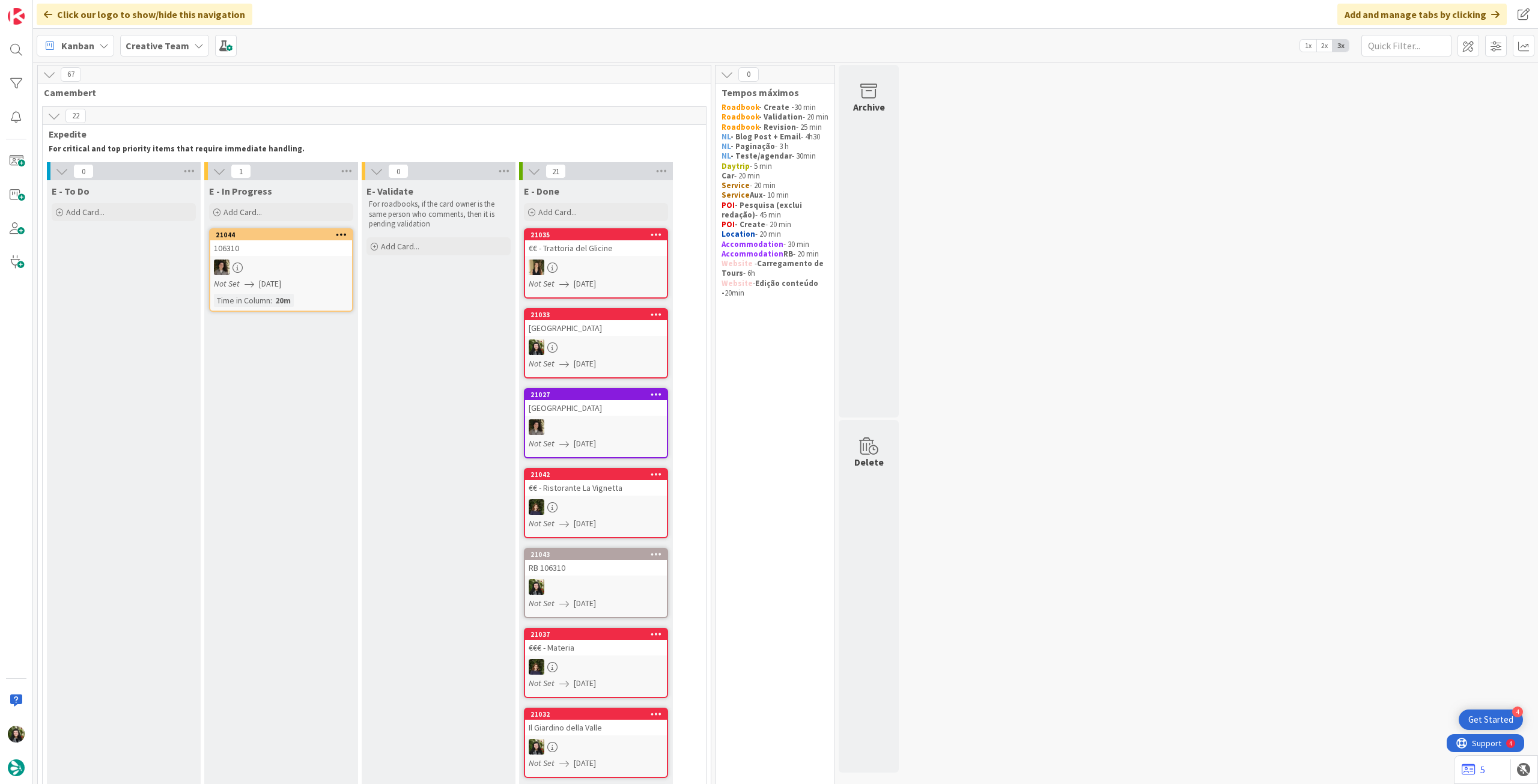
click at [161, 51] on b "Creative Team" at bounding box center [157, 46] width 64 height 12
click at [175, 182] on div "Creative Team - Análise" at bounding box center [222, 172] width 183 height 23
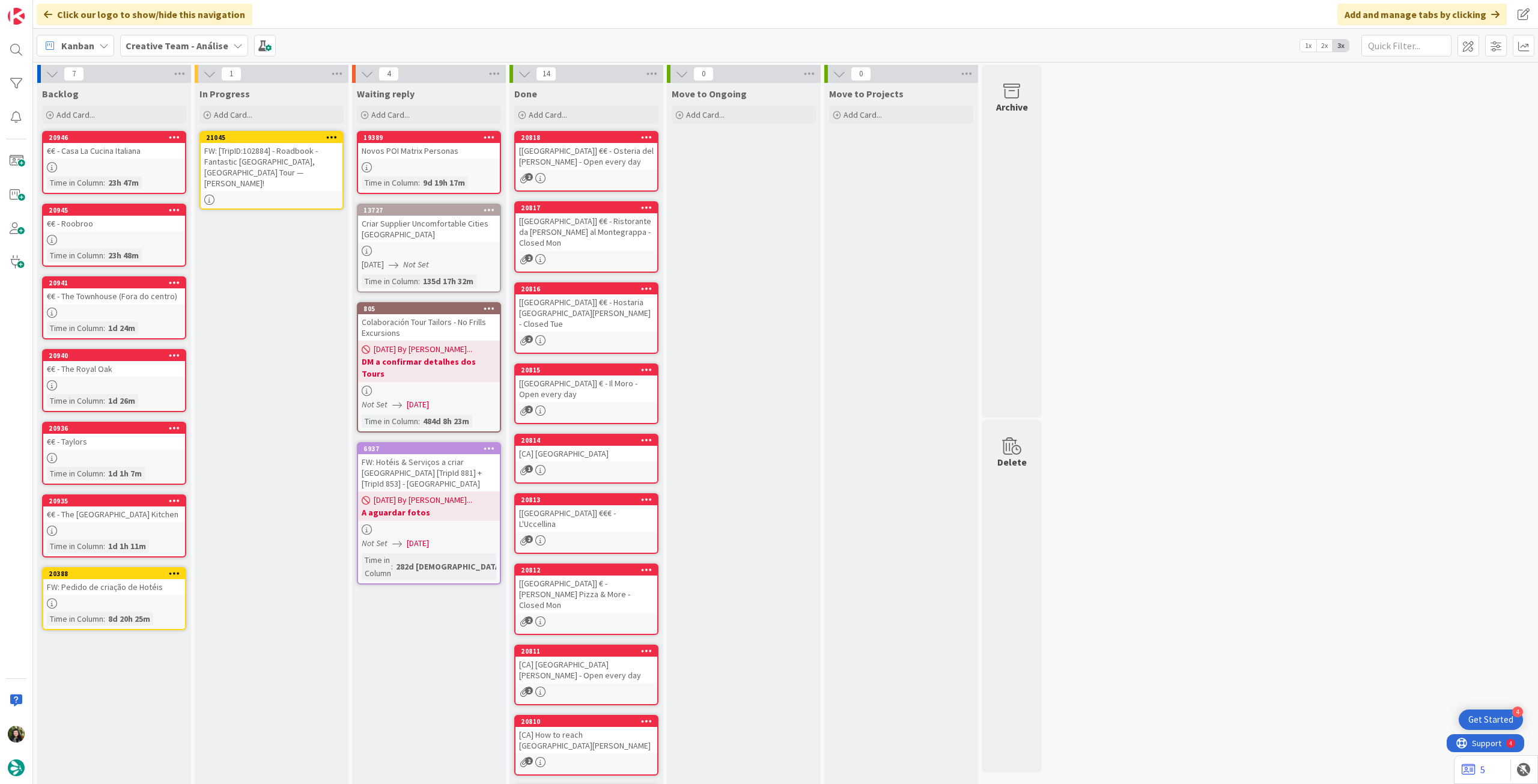
click at [260, 167] on div "FW: [TripID:102884] - Roadbook - Fantastic Portugal, Spain Tour — Frank Bennett!" at bounding box center [271, 166] width 142 height 48
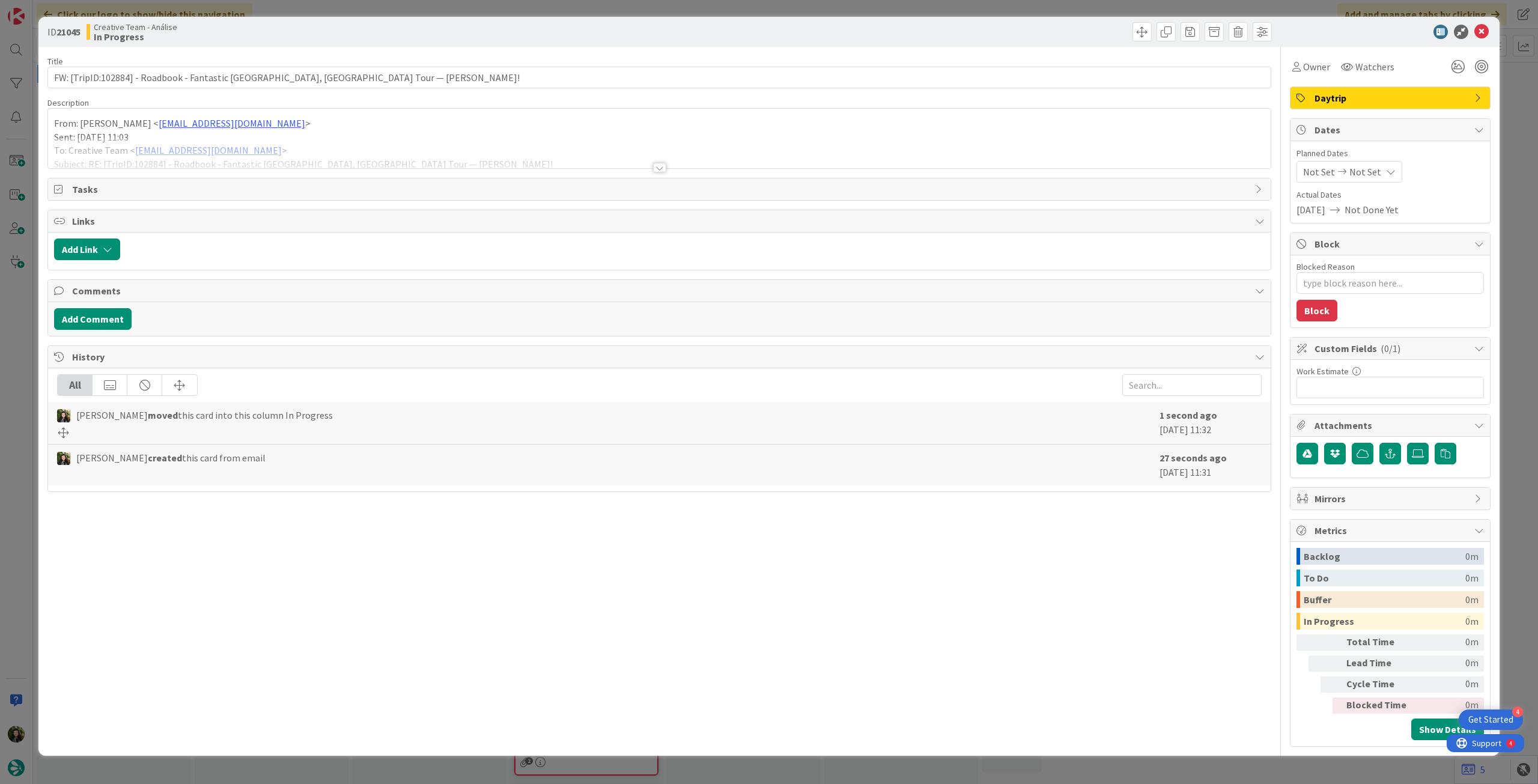
type textarea "x"
click at [1366, 168] on span "Not Set" at bounding box center [1366, 172] width 32 height 14
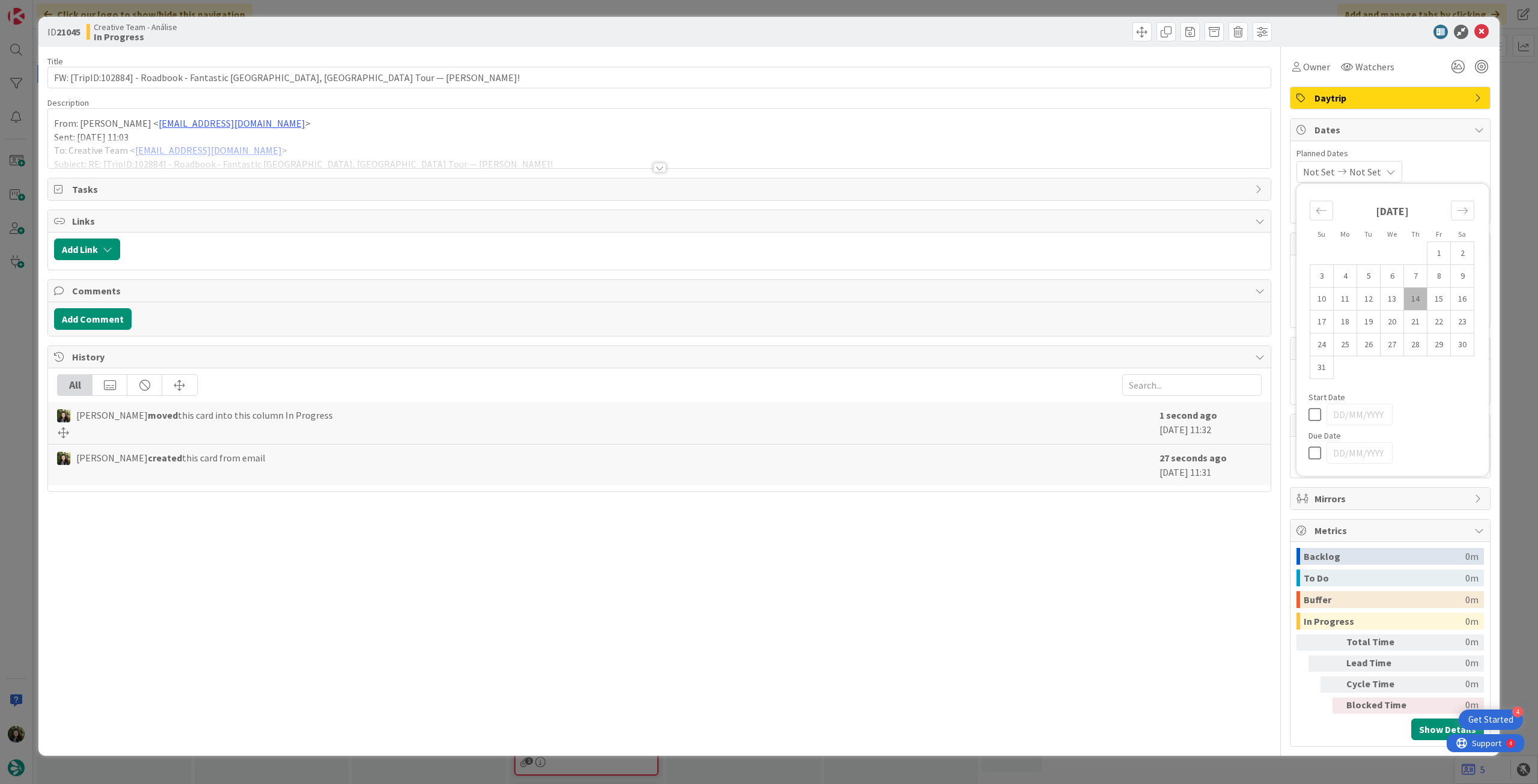
drag, startPoint x: 1319, startPoint y: 453, endPoint x: 1324, endPoint y: 438, distance: 15.8
click at [1320, 450] on icon at bounding box center [1318, 453] width 18 height 14
type input "14/08/2025"
click at [1484, 27] on icon at bounding box center [1481, 31] width 14 height 14
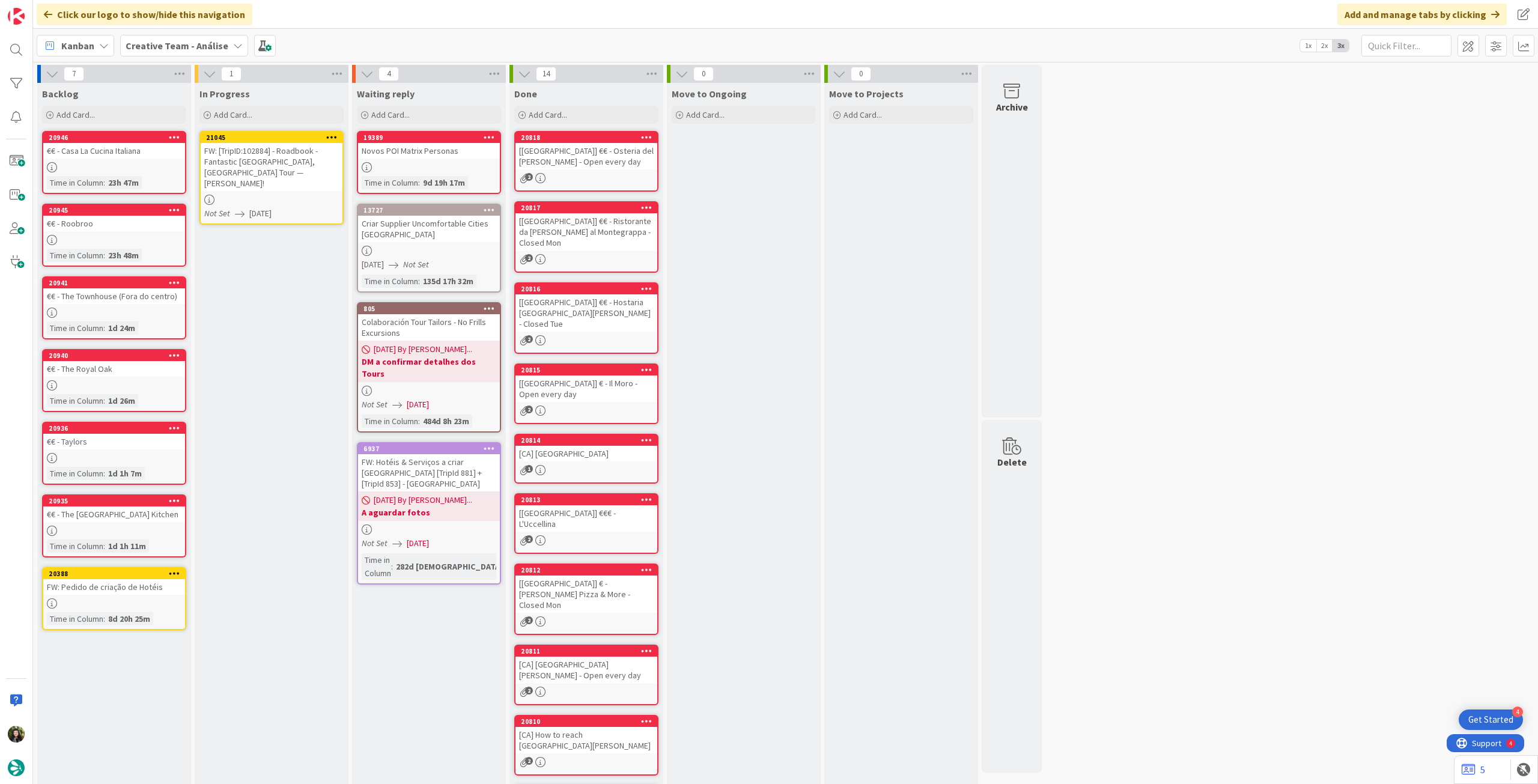
click at [334, 137] on icon at bounding box center [331, 137] width 11 height 8
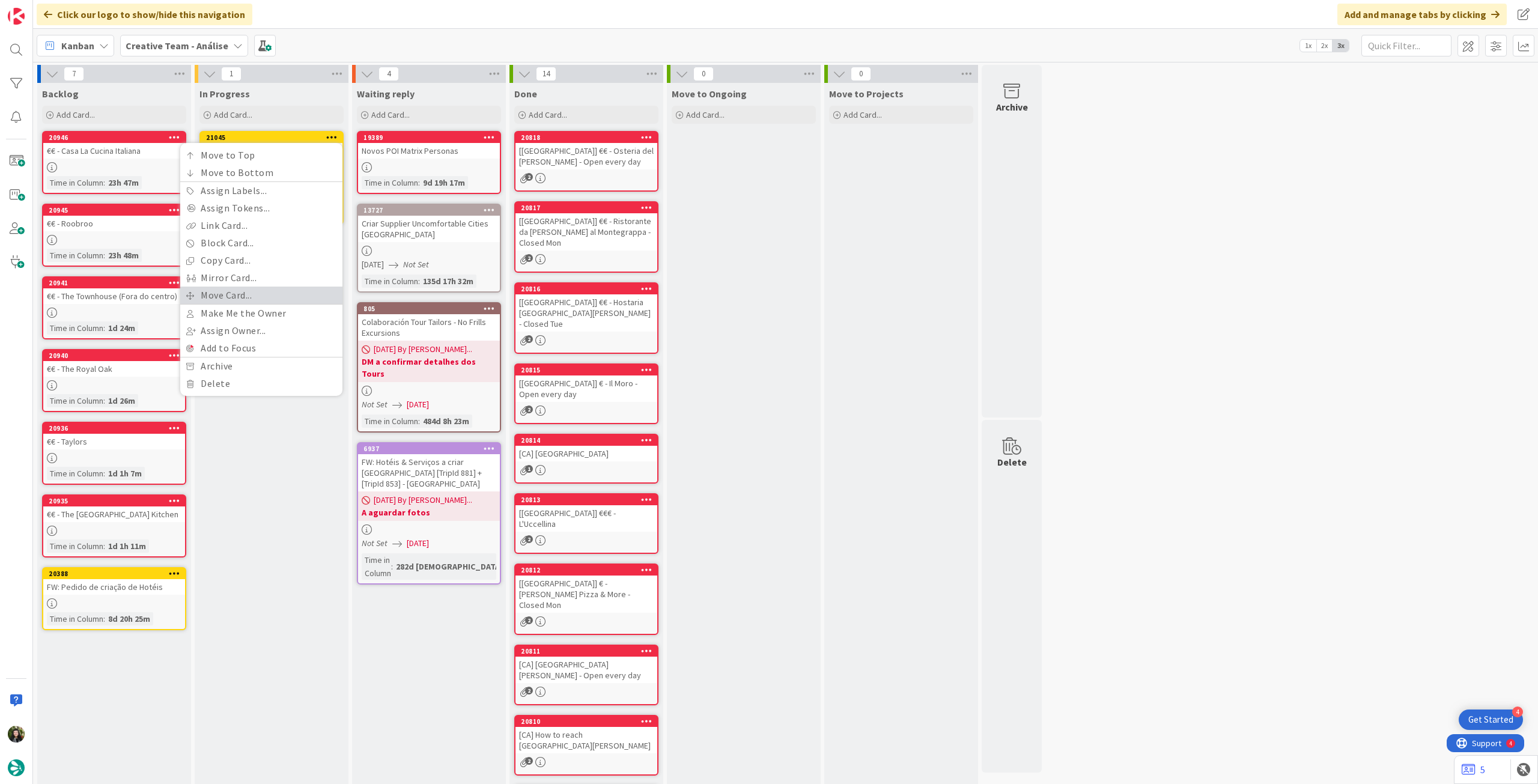
click at [220, 297] on link "Move Card..." at bounding box center [261, 295] width 162 height 17
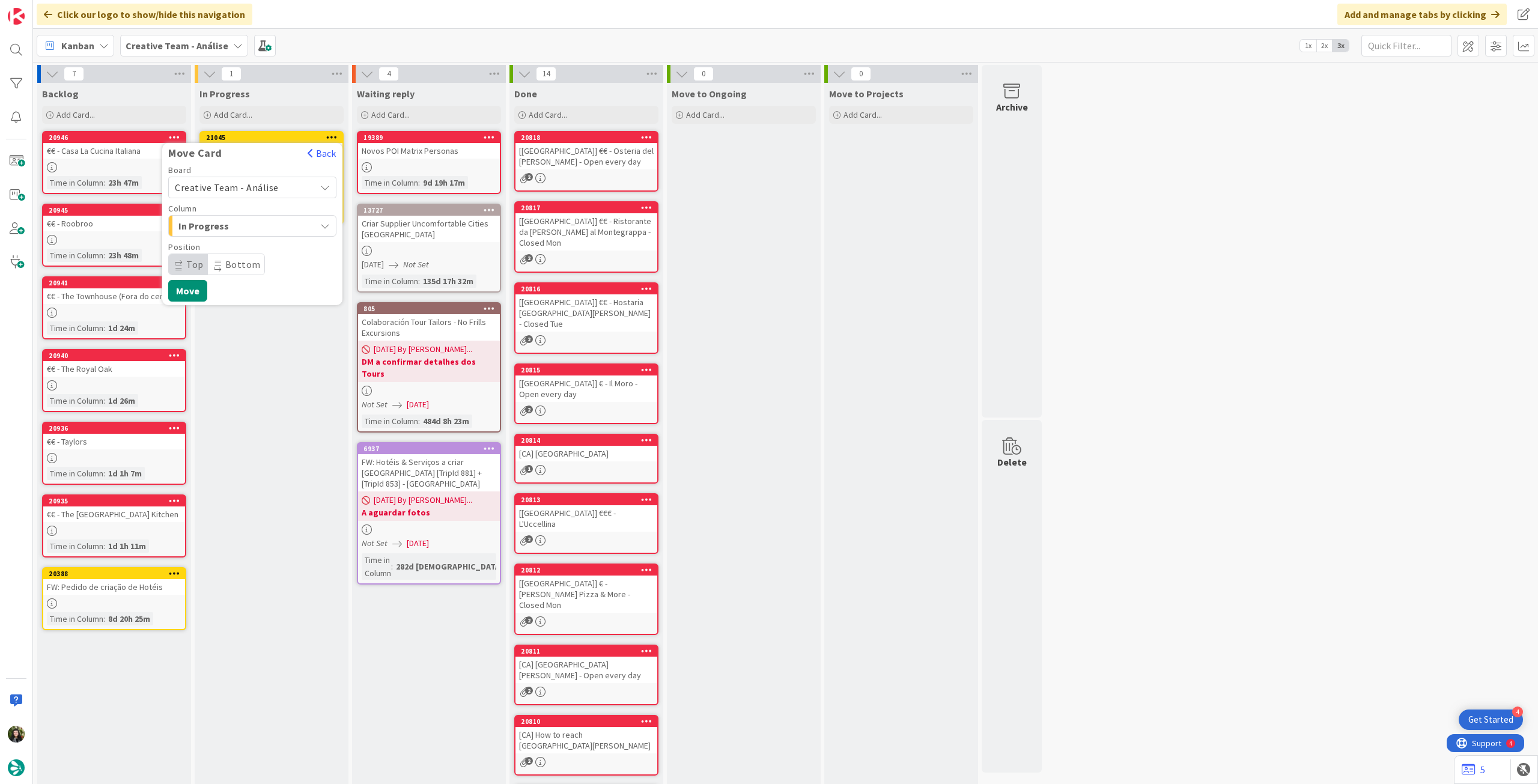
click at [248, 194] on span "Creative Team - Análise" at bounding box center [242, 188] width 134 height 17
drag, startPoint x: 248, startPoint y: 197, endPoint x: 236, endPoint y: 248, distance: 52.4
click at [236, 255] on div "Creative Team - Análise Creative Team" at bounding box center [252, 229] width 168 height 61
click at [236, 248] on span "Creative Team" at bounding box center [260, 244] width 139 height 18
click at [233, 260] on span "Daytrip" at bounding box center [252, 264] width 116 height 17
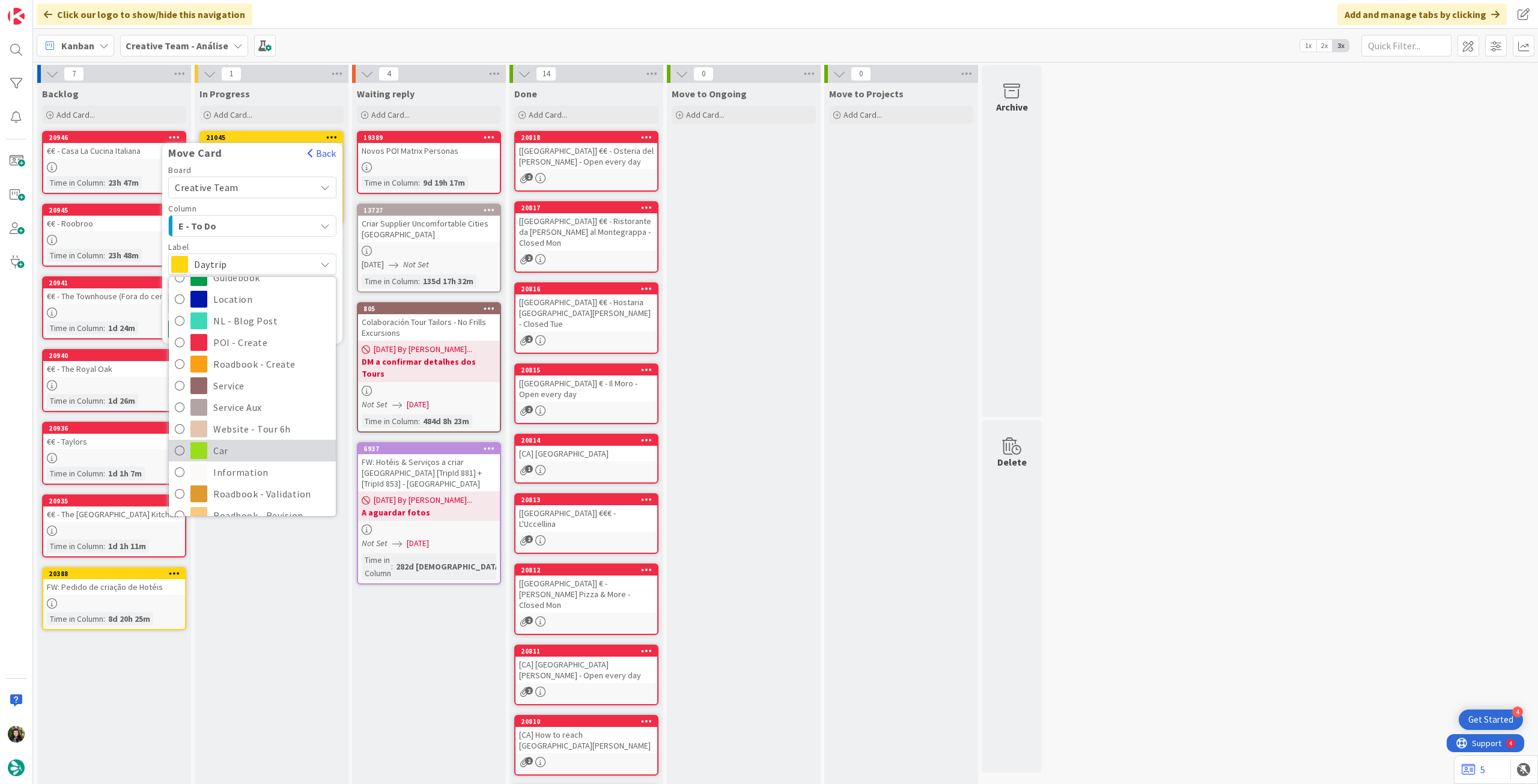
scroll to position [160, 0]
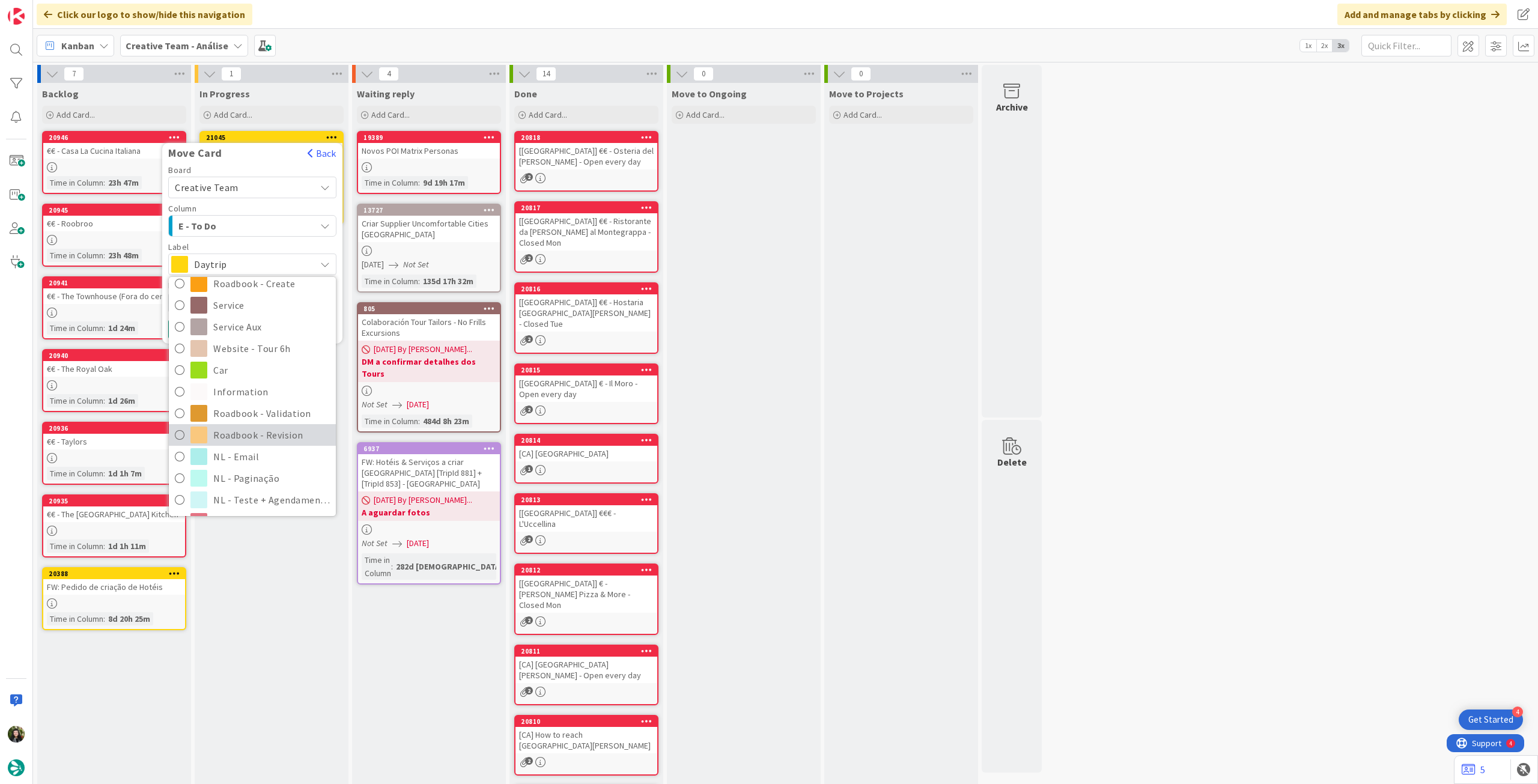
click at [269, 444] on link "Roadbook - Revision" at bounding box center [252, 435] width 167 height 21
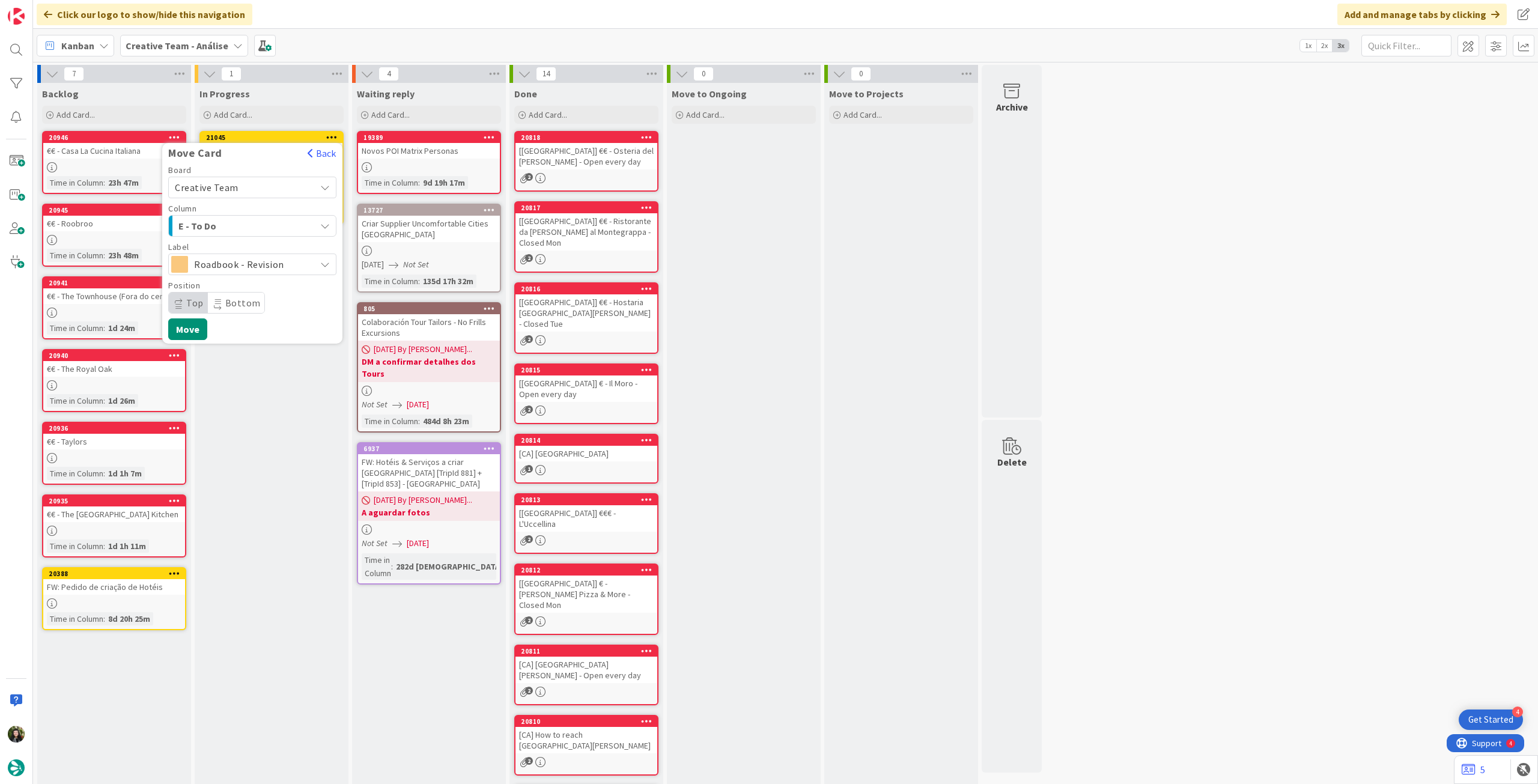
click at [191, 313] on div "Top Bottom" at bounding box center [216, 302] width 97 height 21
click at [187, 332] on button "Move" at bounding box center [187, 329] width 39 height 21
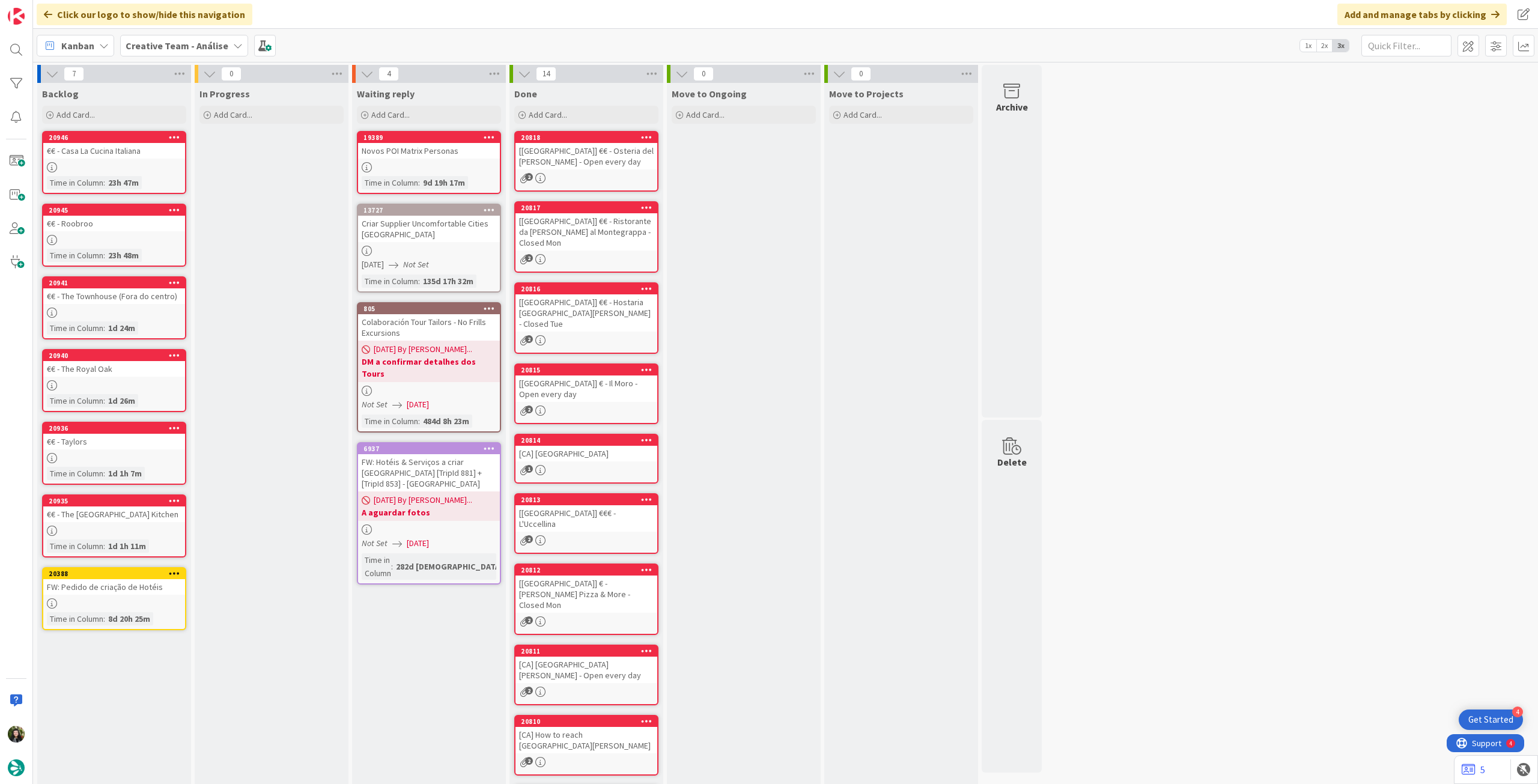
click at [176, 47] on b "Creative Team - Análise" at bounding box center [176, 46] width 103 height 12
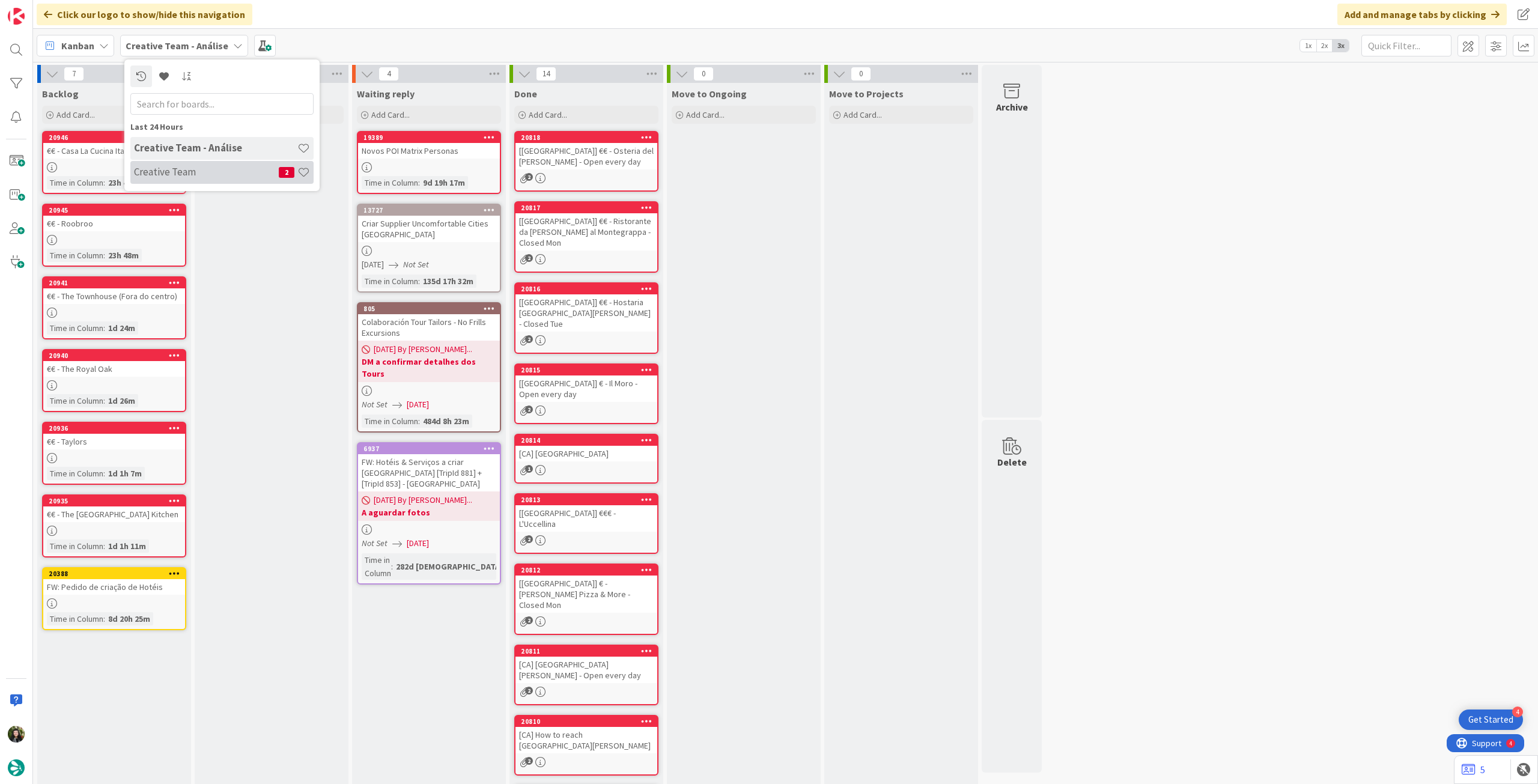
click at [155, 168] on h4 "Creative Team" at bounding box center [206, 172] width 145 height 12
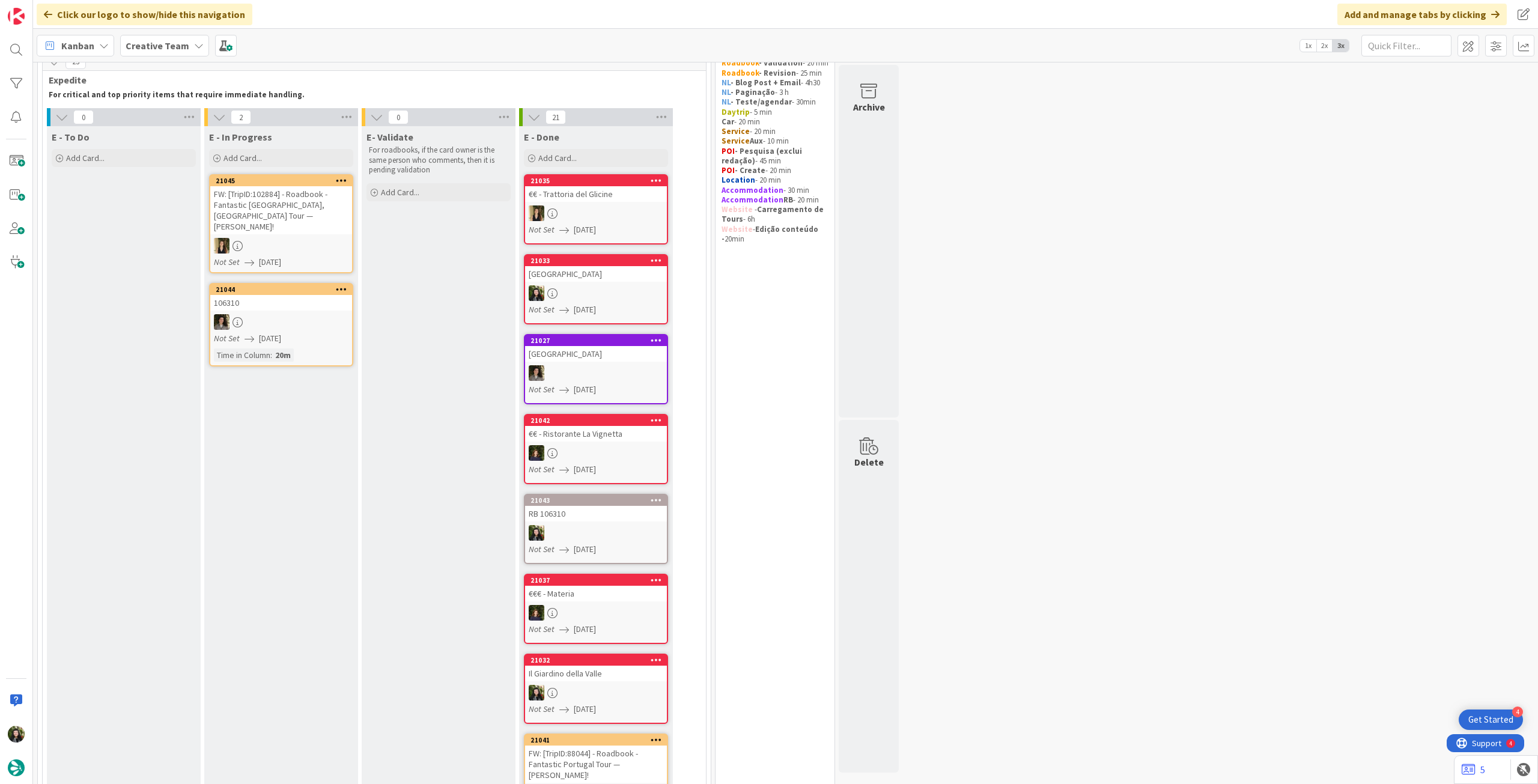
scroll to position [80, 0]
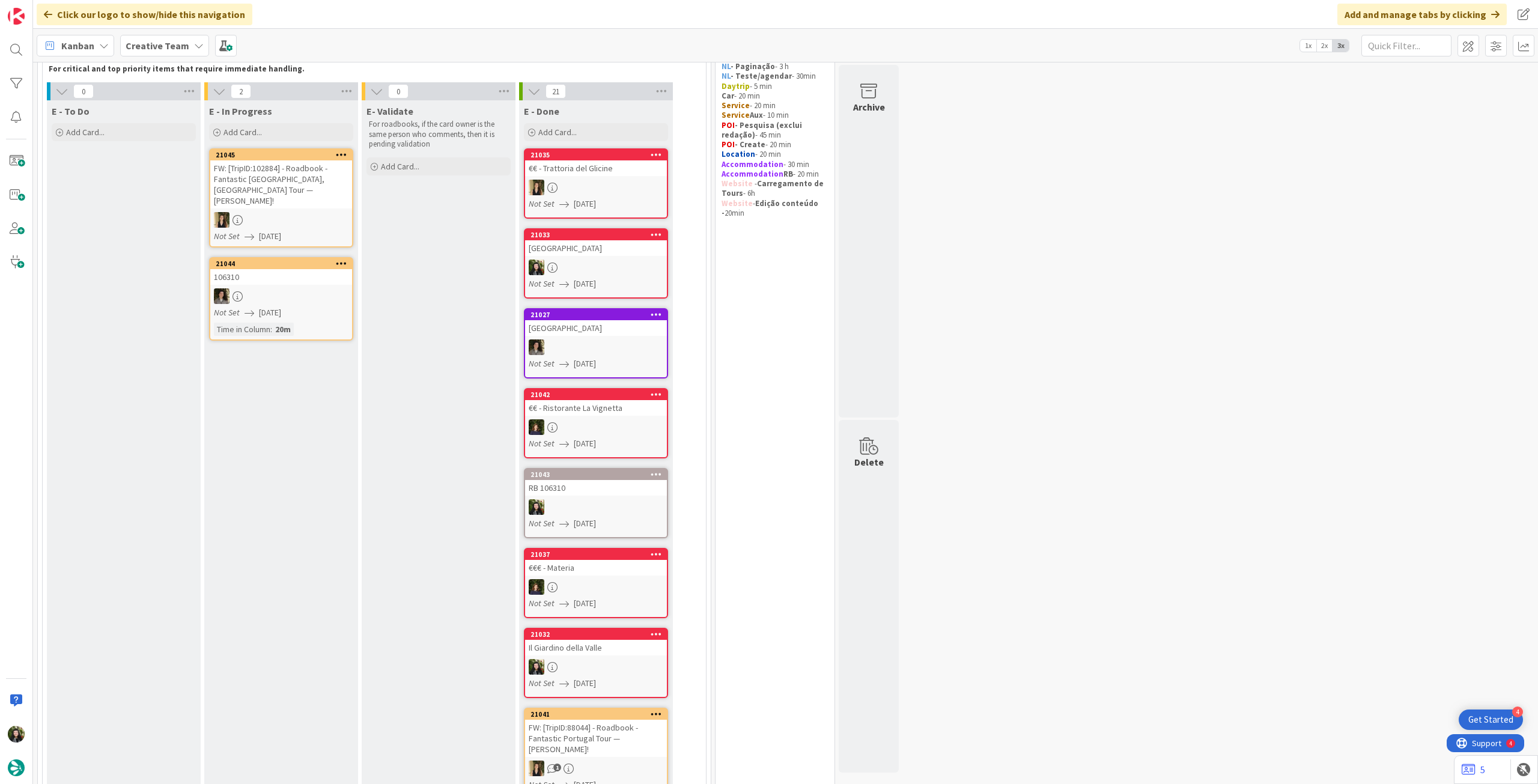
click at [178, 53] on div "Creative Team" at bounding box center [164, 46] width 89 height 21
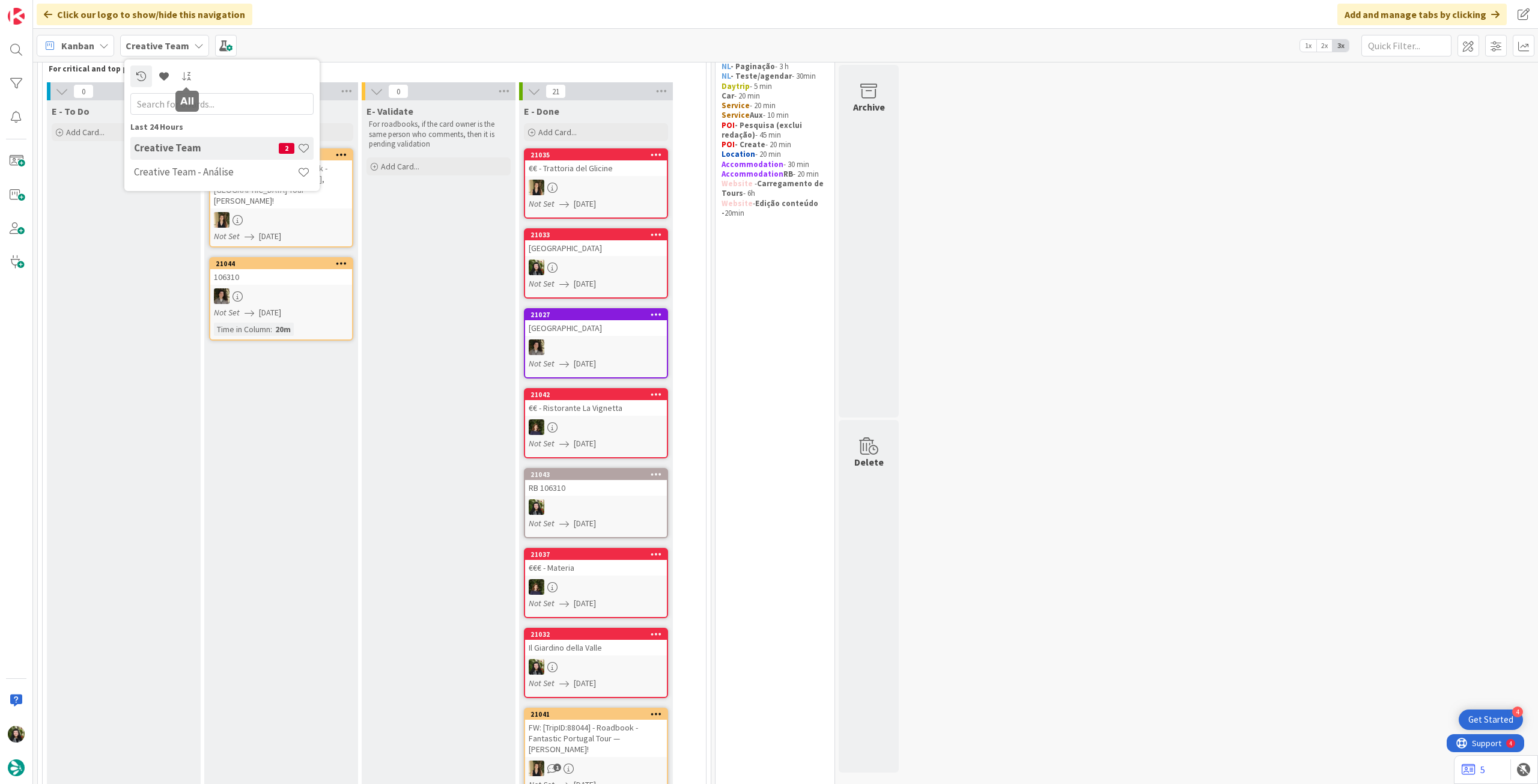
click at [215, 177] on h4 "Creative Team - Análise" at bounding box center [215, 172] width 163 height 12
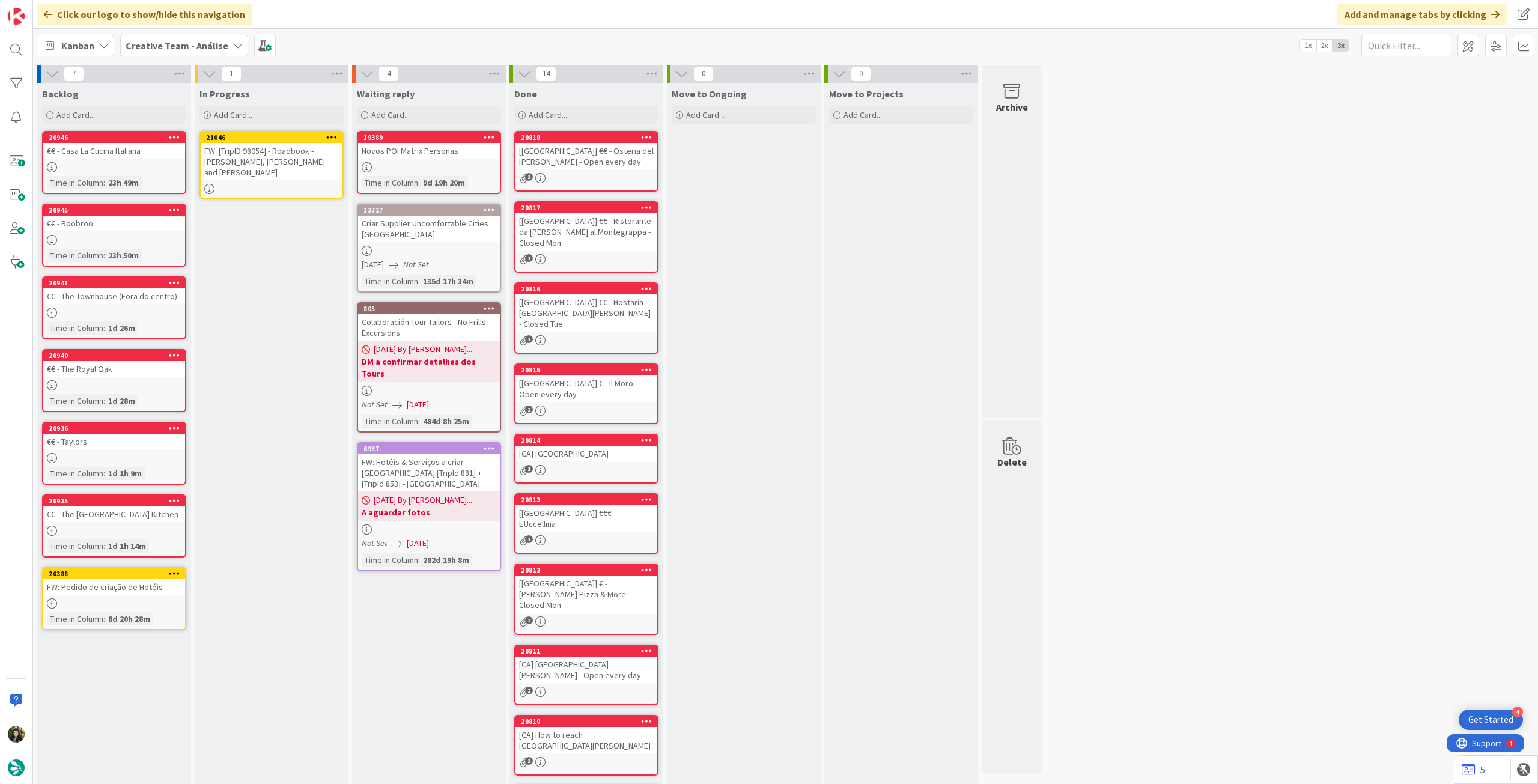
click at [333, 147] on div "FW: [TripID:98054] - Roadbook - Larry, Mary and Jake" at bounding box center [271, 161] width 142 height 37
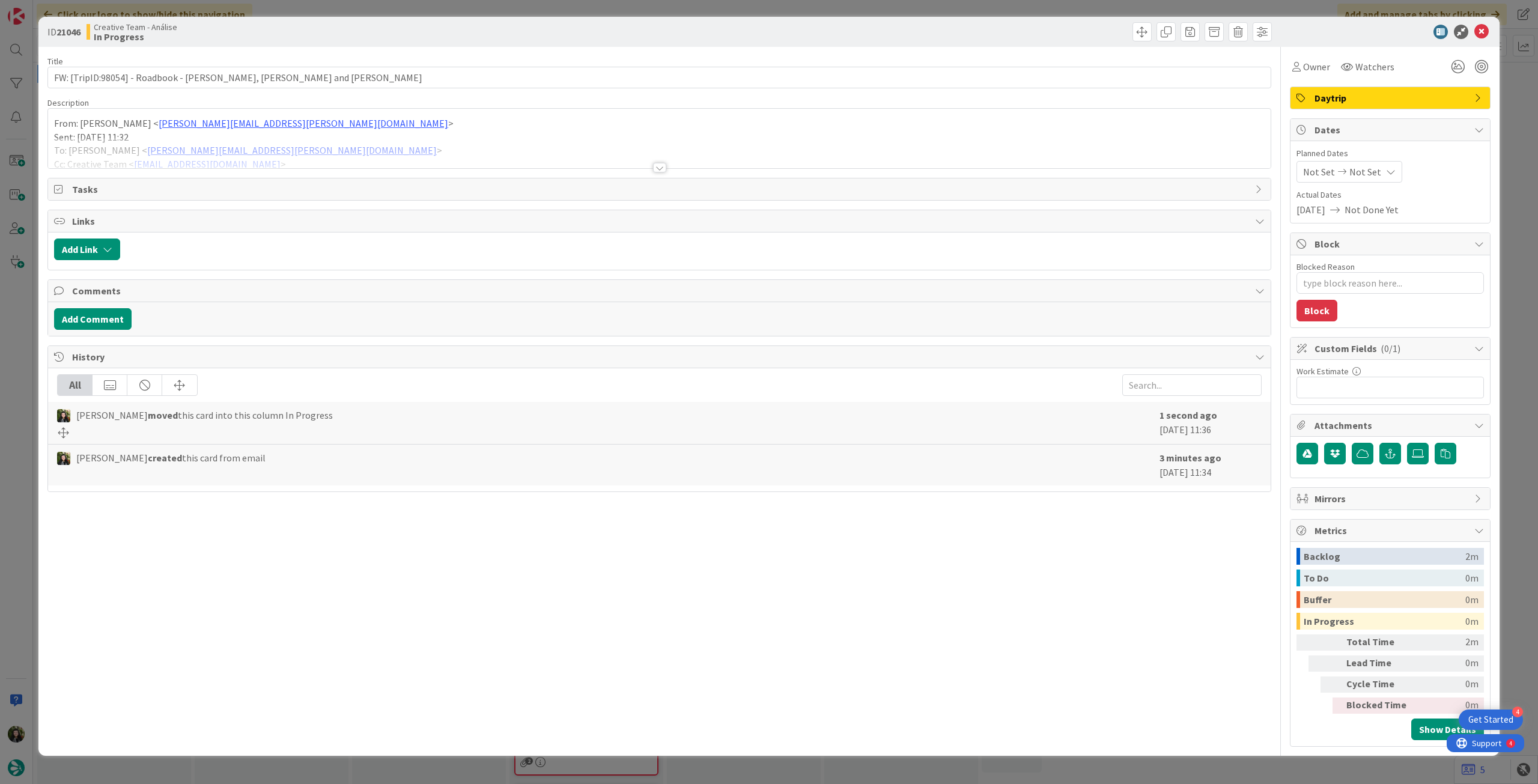
type textarea "x"
click at [1374, 167] on span "Not Set" at bounding box center [1366, 172] width 32 height 14
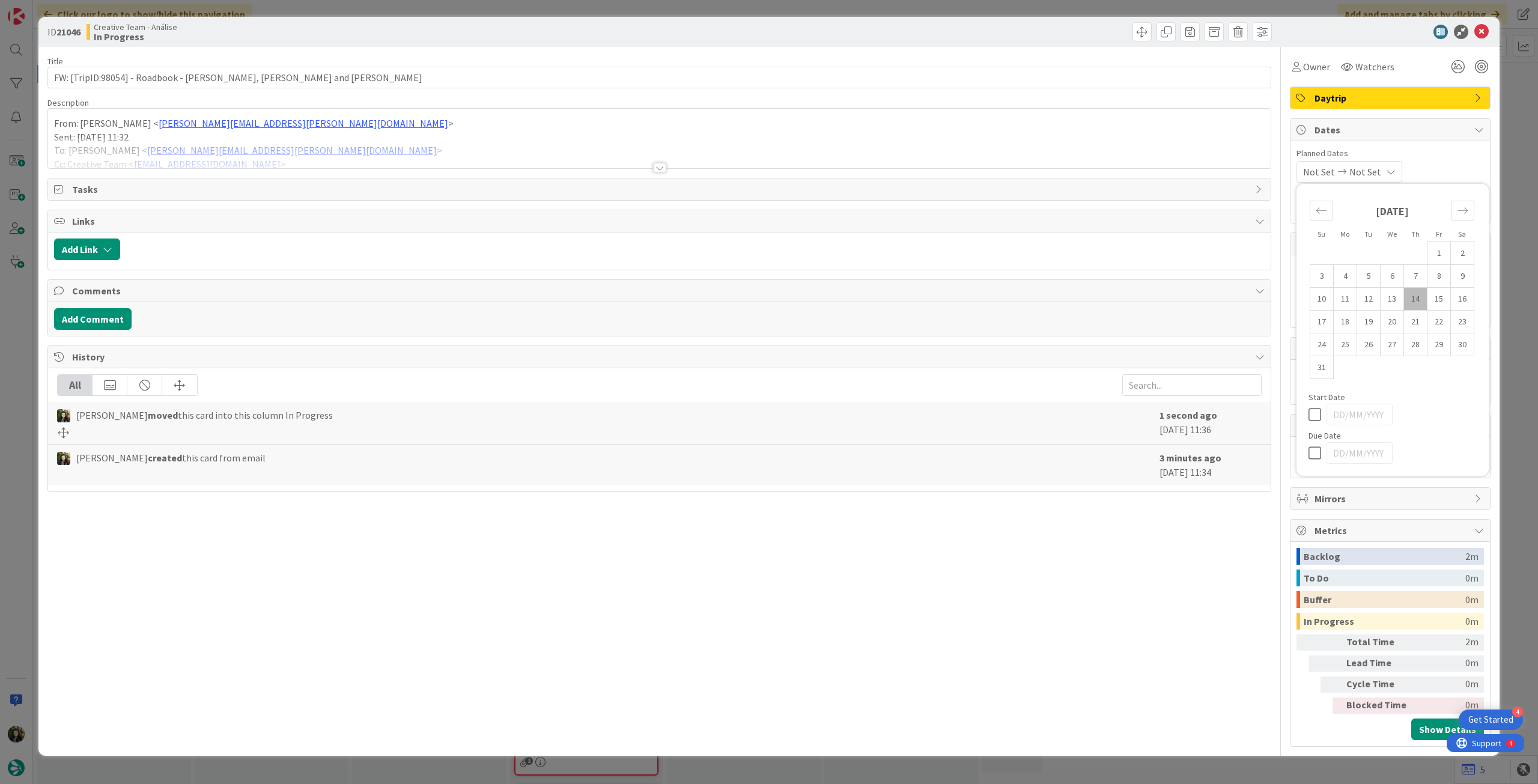
click at [1316, 444] on div at bounding box center [1392, 453] width 168 height 21
click at [1315, 452] on icon at bounding box center [1318, 453] width 18 height 14
type input "14/08/2025"
click at [1479, 28] on icon at bounding box center [1481, 31] width 14 height 14
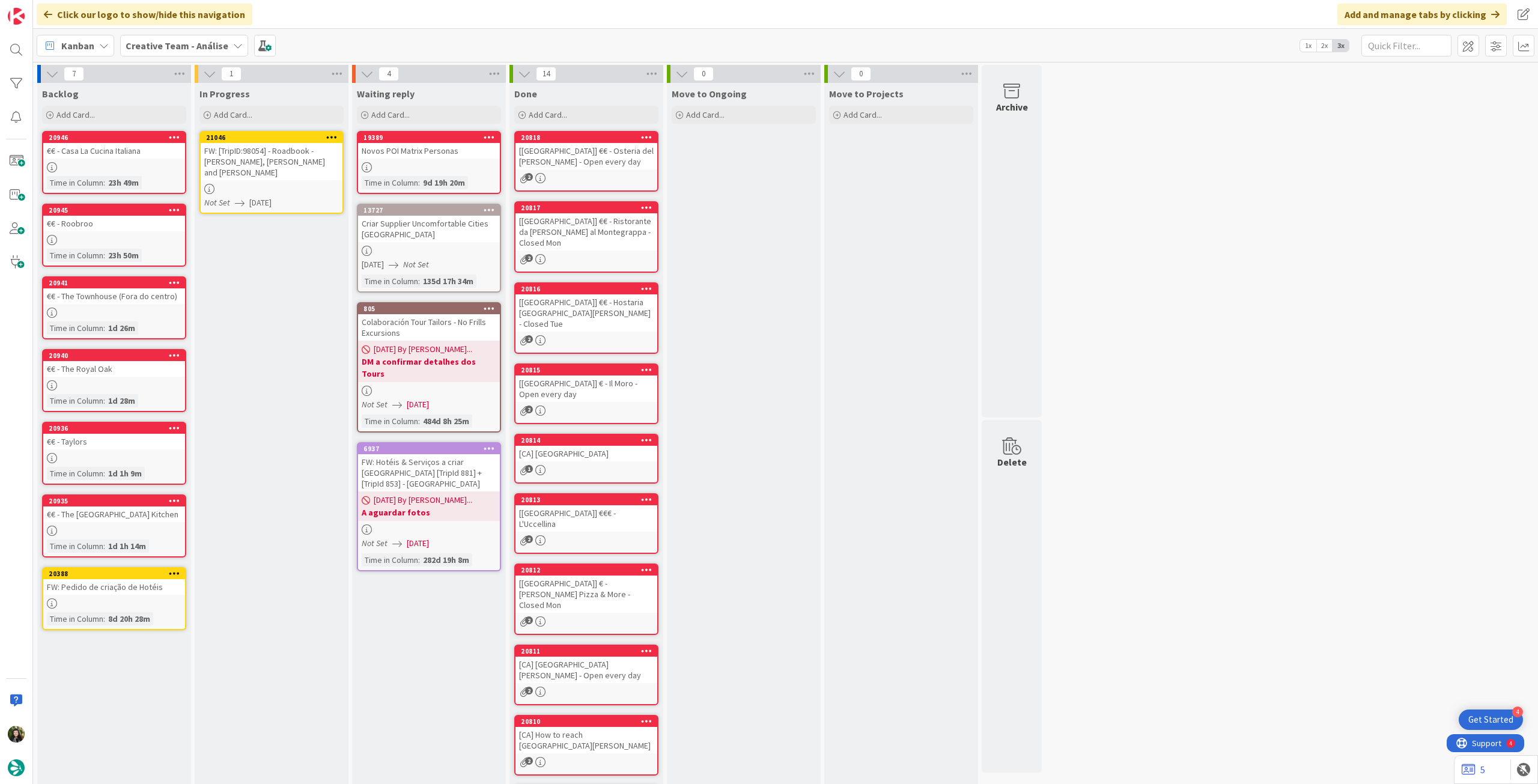
click at [337, 138] on div at bounding box center [331, 138] width 21 height 8
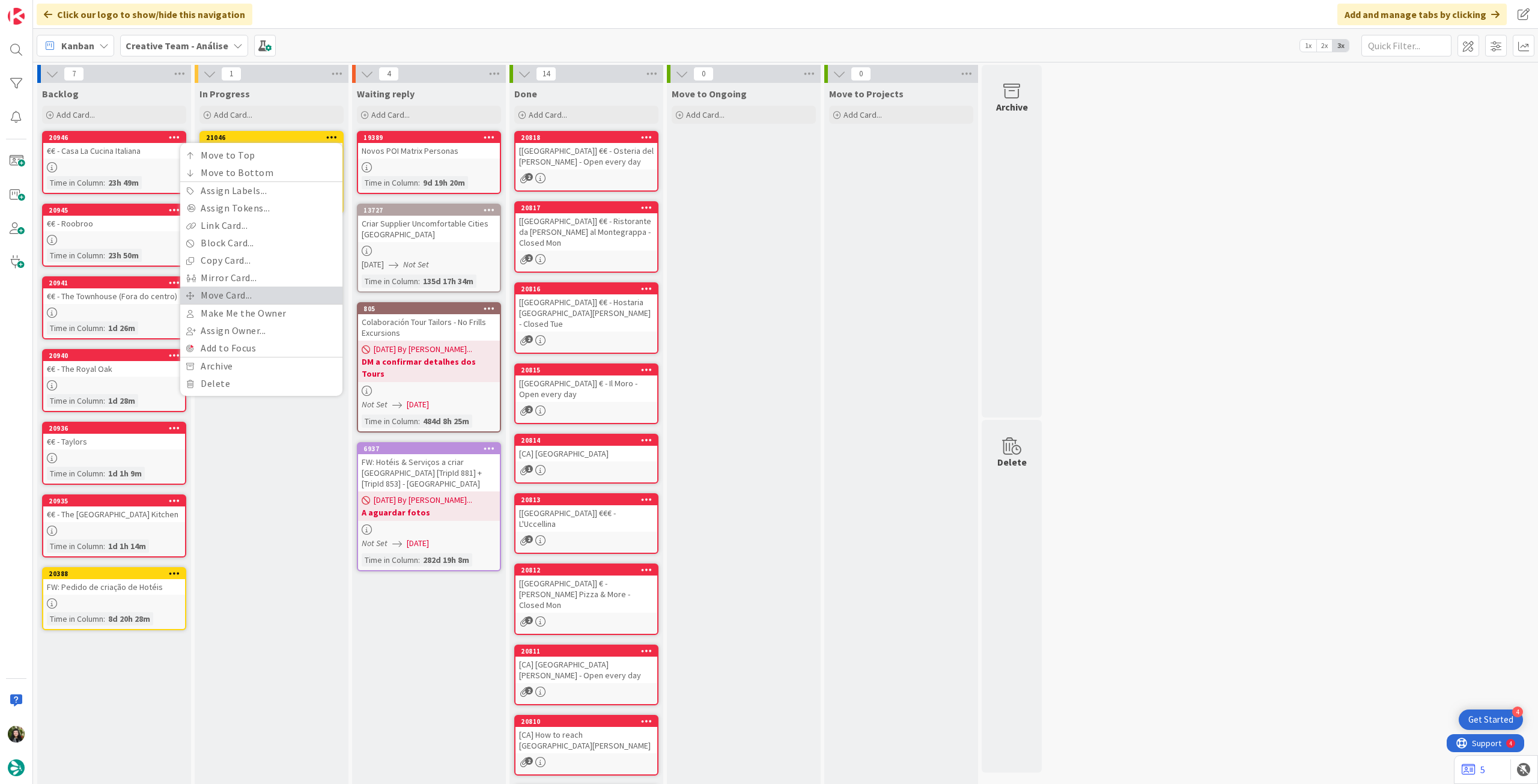
click at [247, 291] on link "Move Card..." at bounding box center [261, 295] width 162 height 17
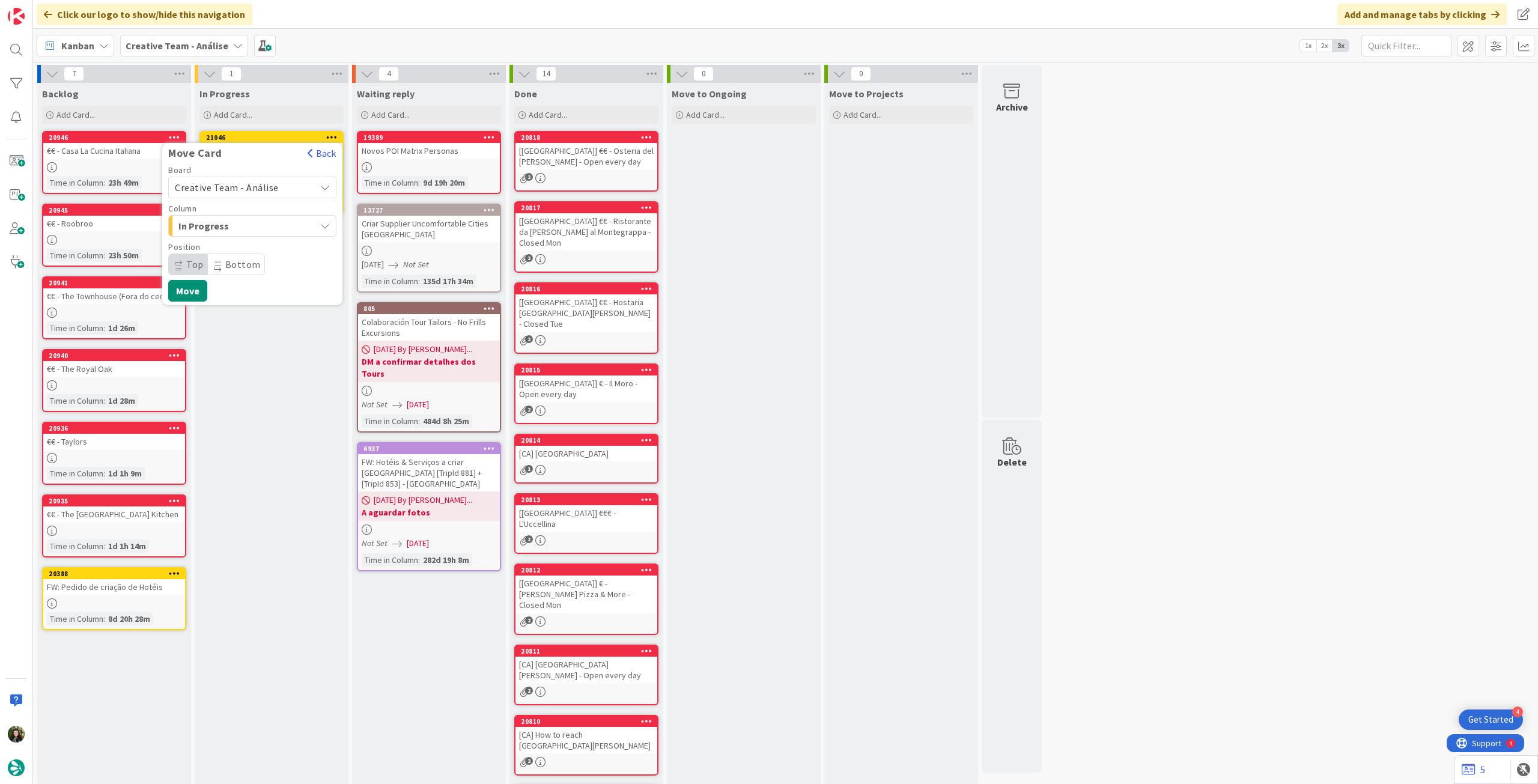
click at [242, 195] on span "Creative Team - Análise" at bounding box center [242, 188] width 134 height 17
click at [236, 241] on span "Creative Team" at bounding box center [260, 244] width 139 height 18
click at [236, 254] on div "Daytrip" at bounding box center [252, 264] width 168 height 21
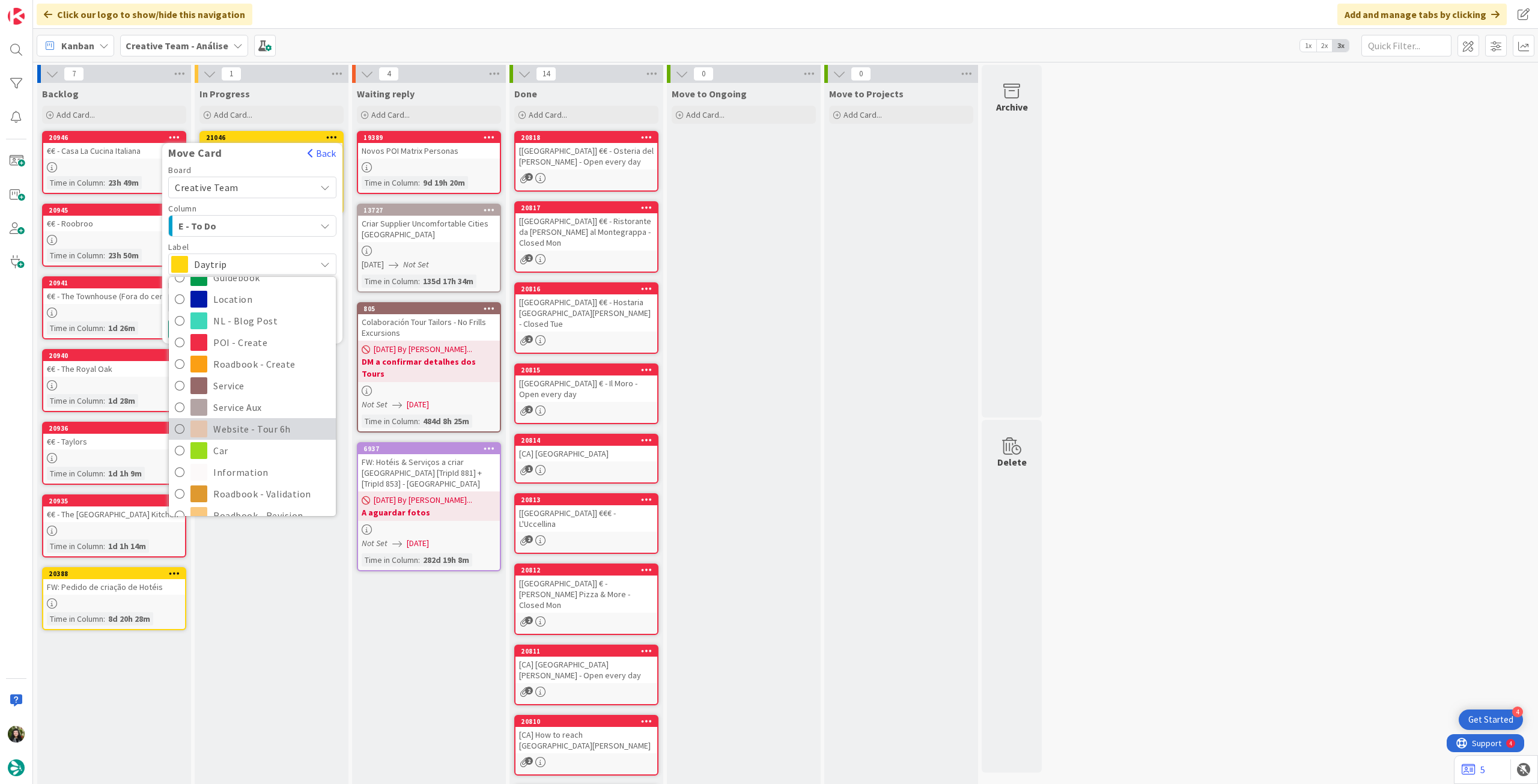
scroll to position [160, 0]
click at [261, 432] on span "Roadbook - Revision" at bounding box center [271, 435] width 116 height 18
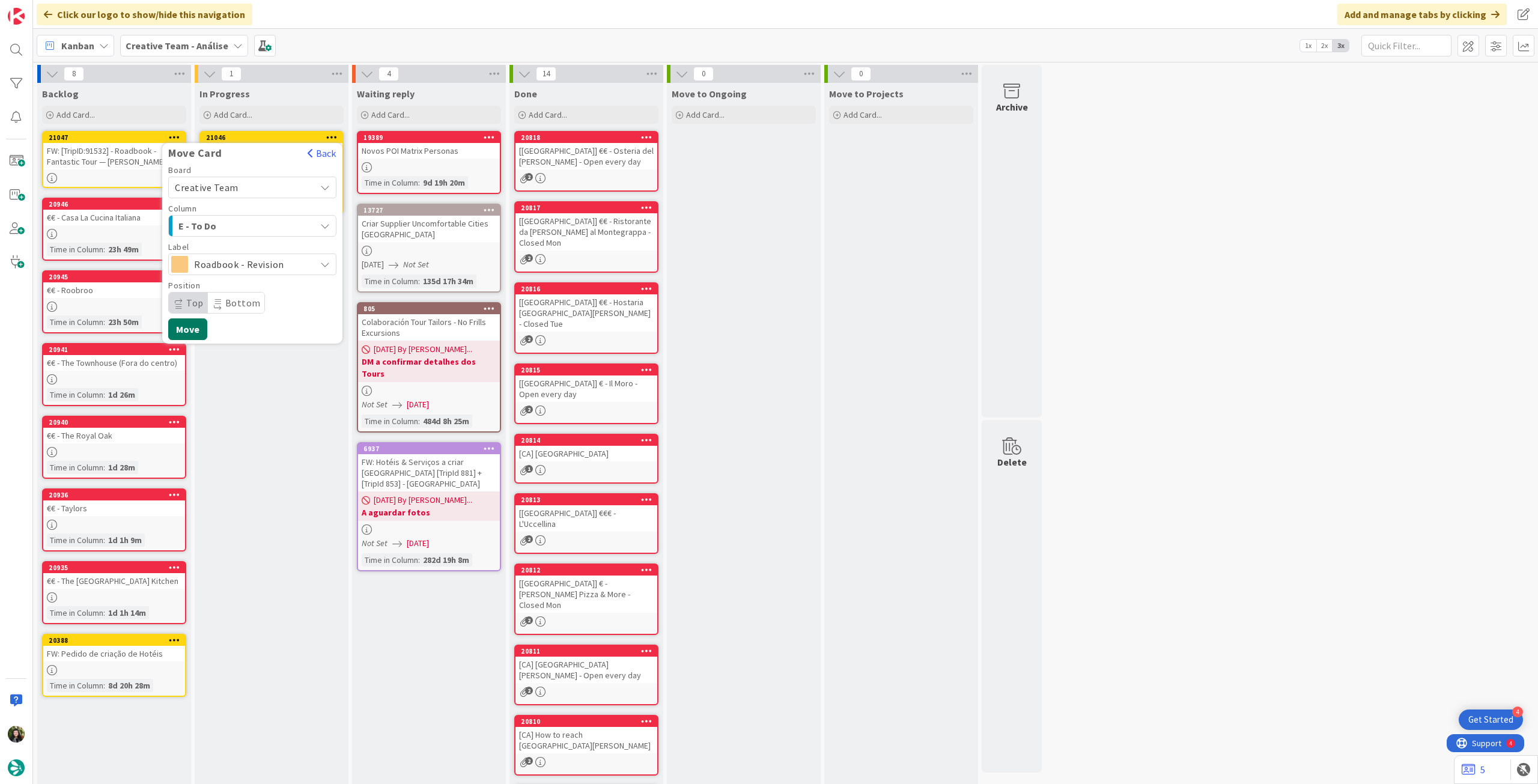
click at [191, 332] on button "Move" at bounding box center [187, 329] width 39 height 21
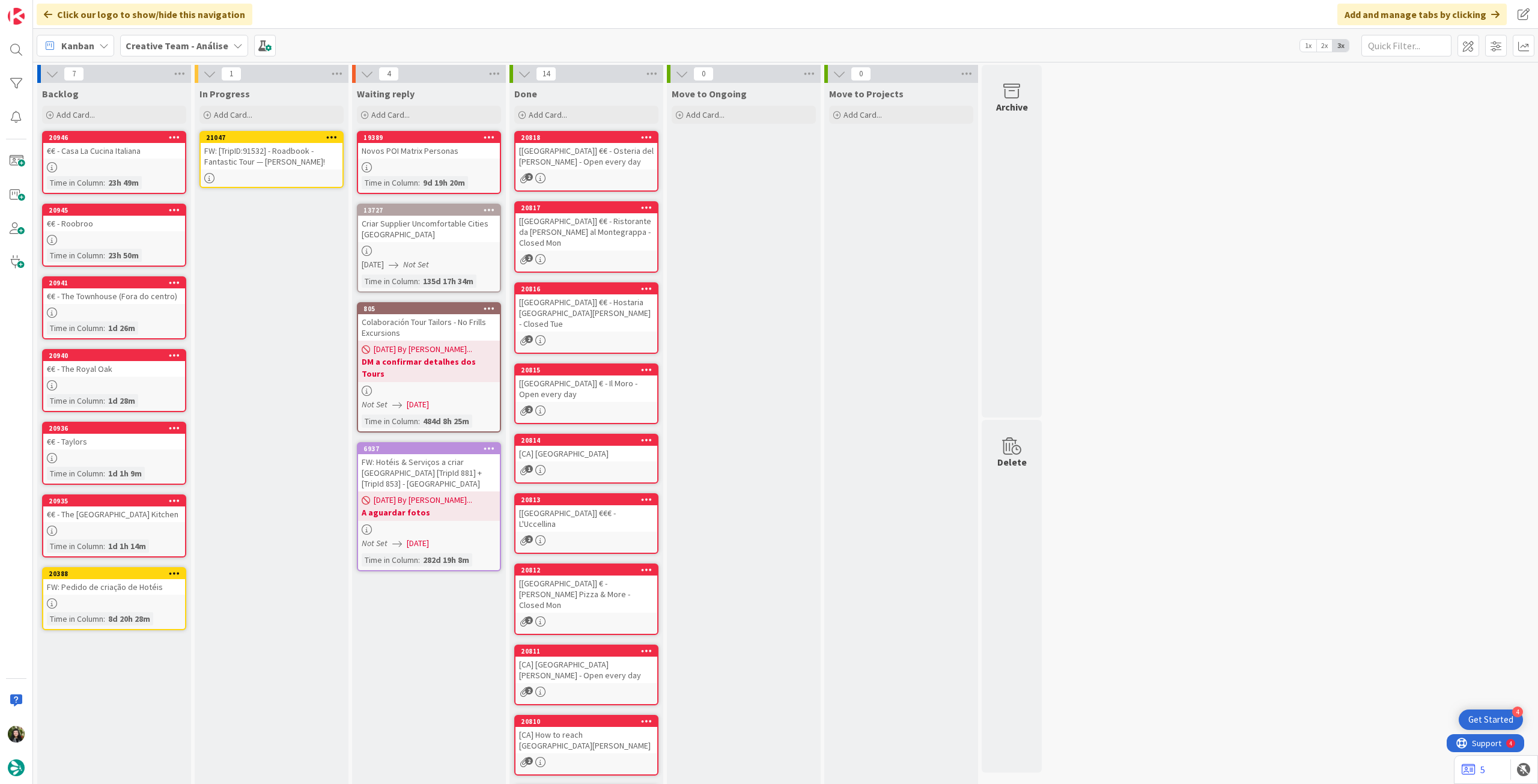
click at [272, 169] on link "21047 FW: [TripID:91532] - Roadbook - Fantastic Tour — Jolene Mckay!" at bounding box center [271, 159] width 144 height 57
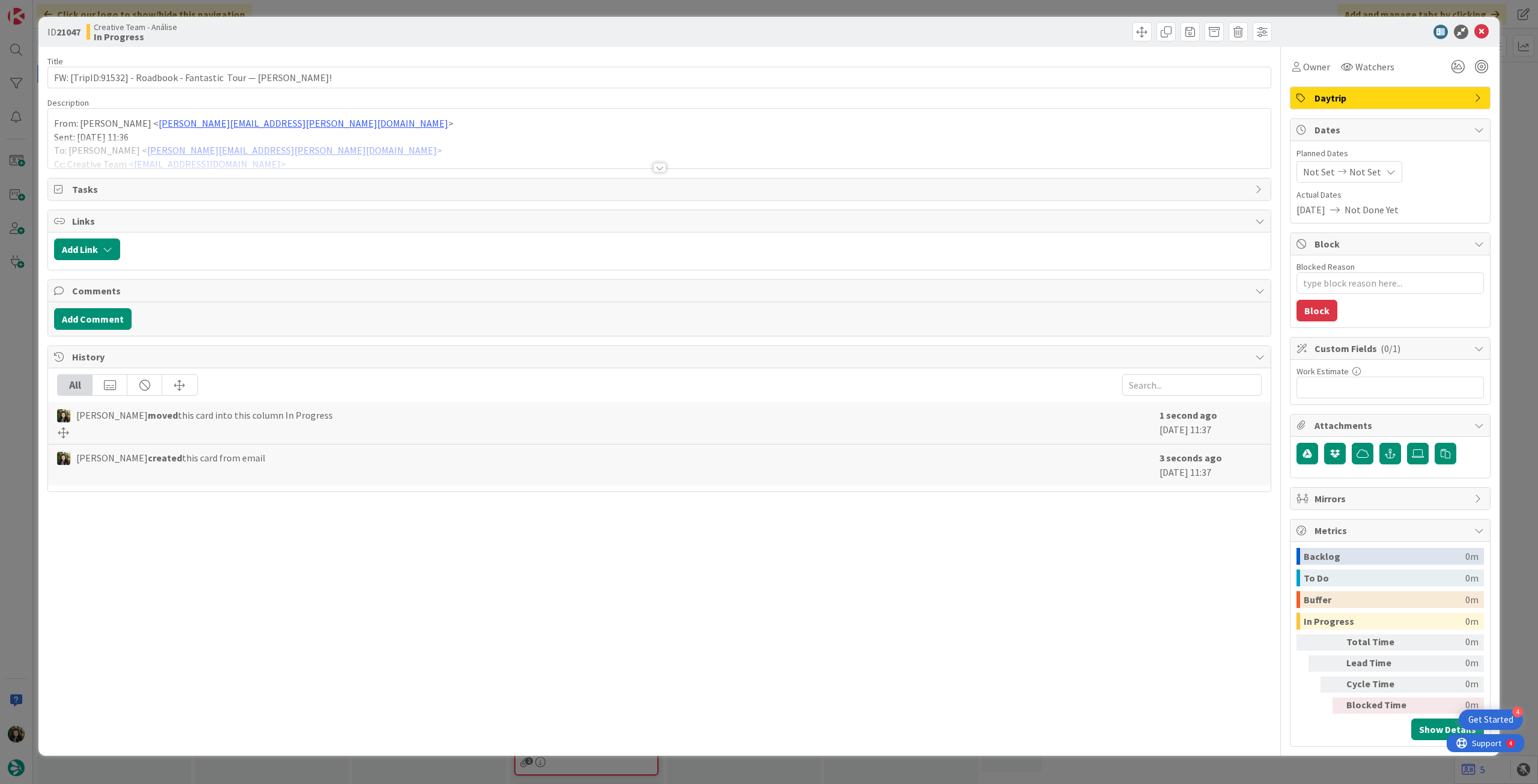
type textarea "x"
drag, startPoint x: 1361, startPoint y: 173, endPoint x: 1364, endPoint y: 179, distance: 6.7
click at [1362, 173] on span "Not Set" at bounding box center [1366, 172] width 32 height 14
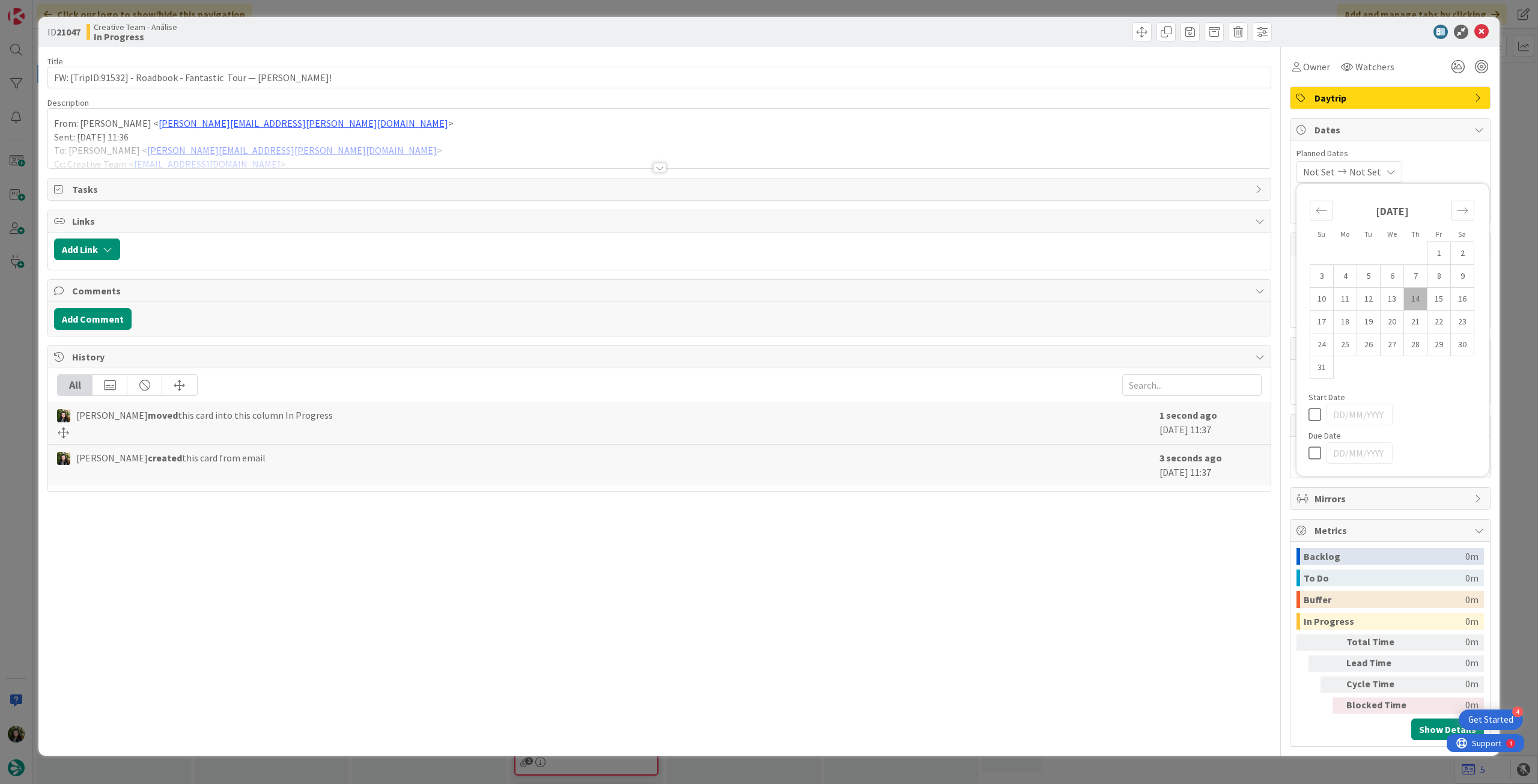
click at [1326, 460] on div at bounding box center [1392, 453] width 168 height 21
click at [1321, 450] on icon at bounding box center [1318, 453] width 18 height 14
type input "14/08/2025"
type textarea "x"
drag, startPoint x: 1480, startPoint y: 33, endPoint x: 1450, endPoint y: 42, distance: 31.3
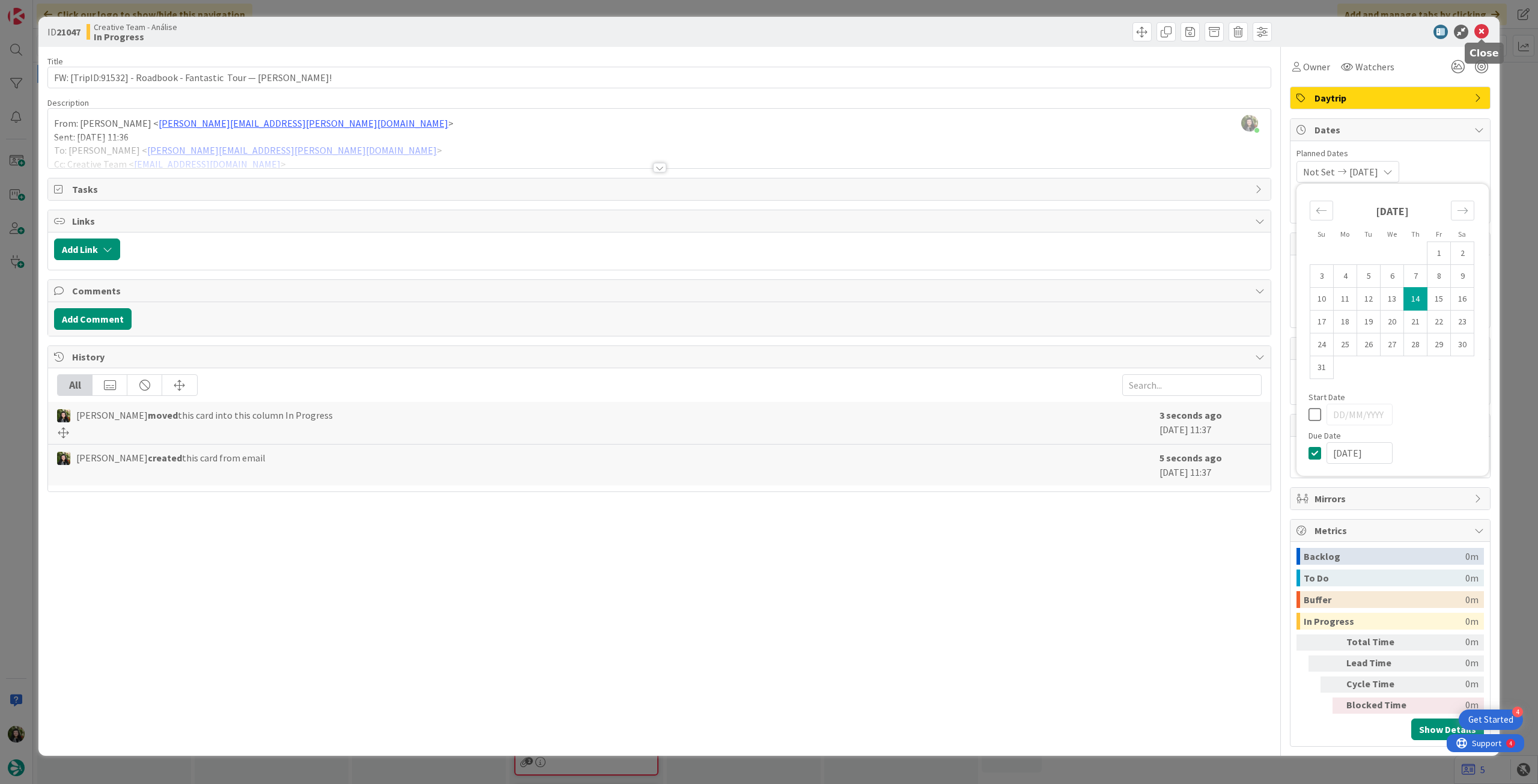
click at [1479, 35] on icon at bounding box center [1481, 31] width 14 height 14
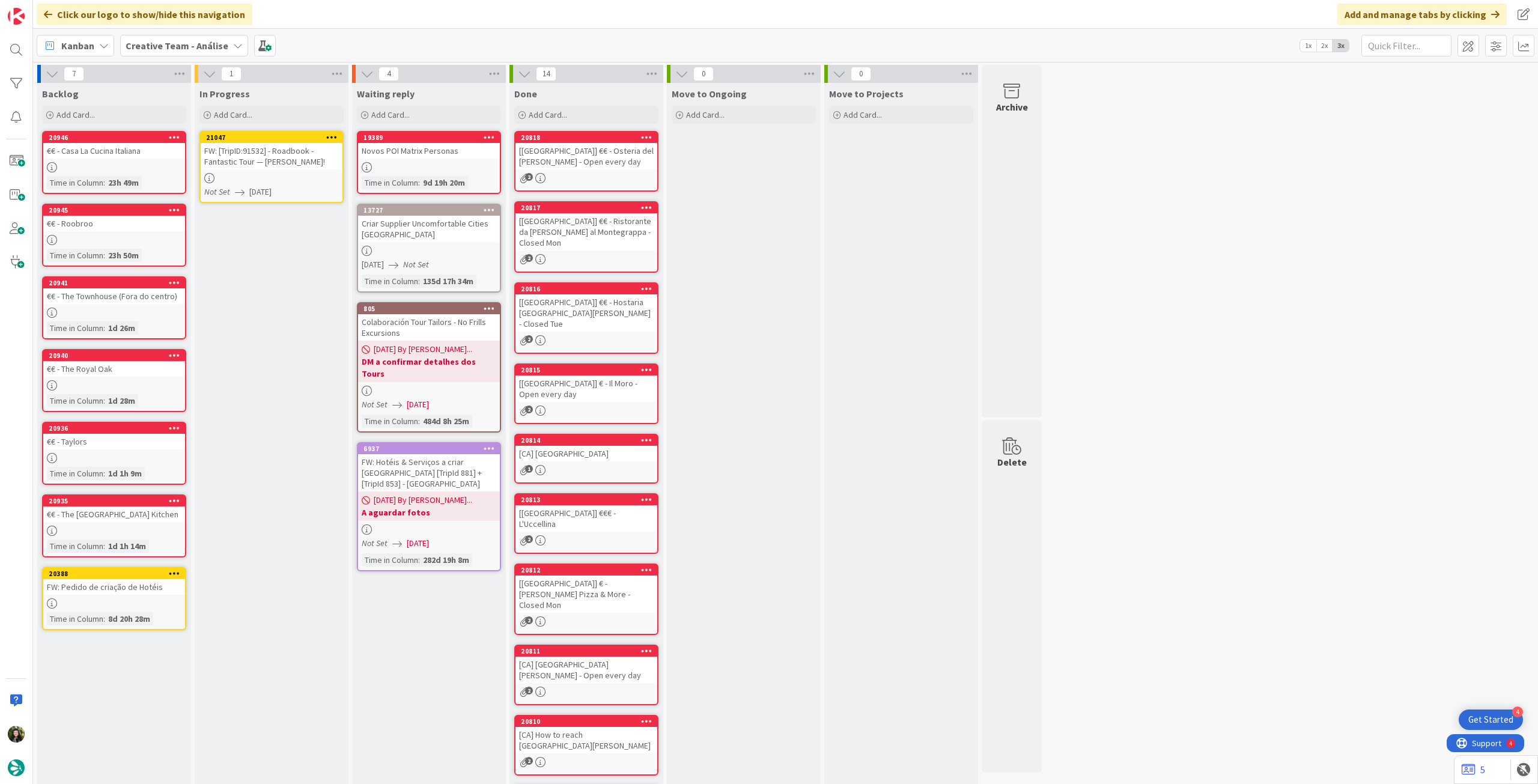
drag, startPoint x: 334, startPoint y: 134, endPoint x: 330, endPoint y: 142, distance: 8.9
click at [334, 134] on icon at bounding box center [331, 137] width 11 height 8
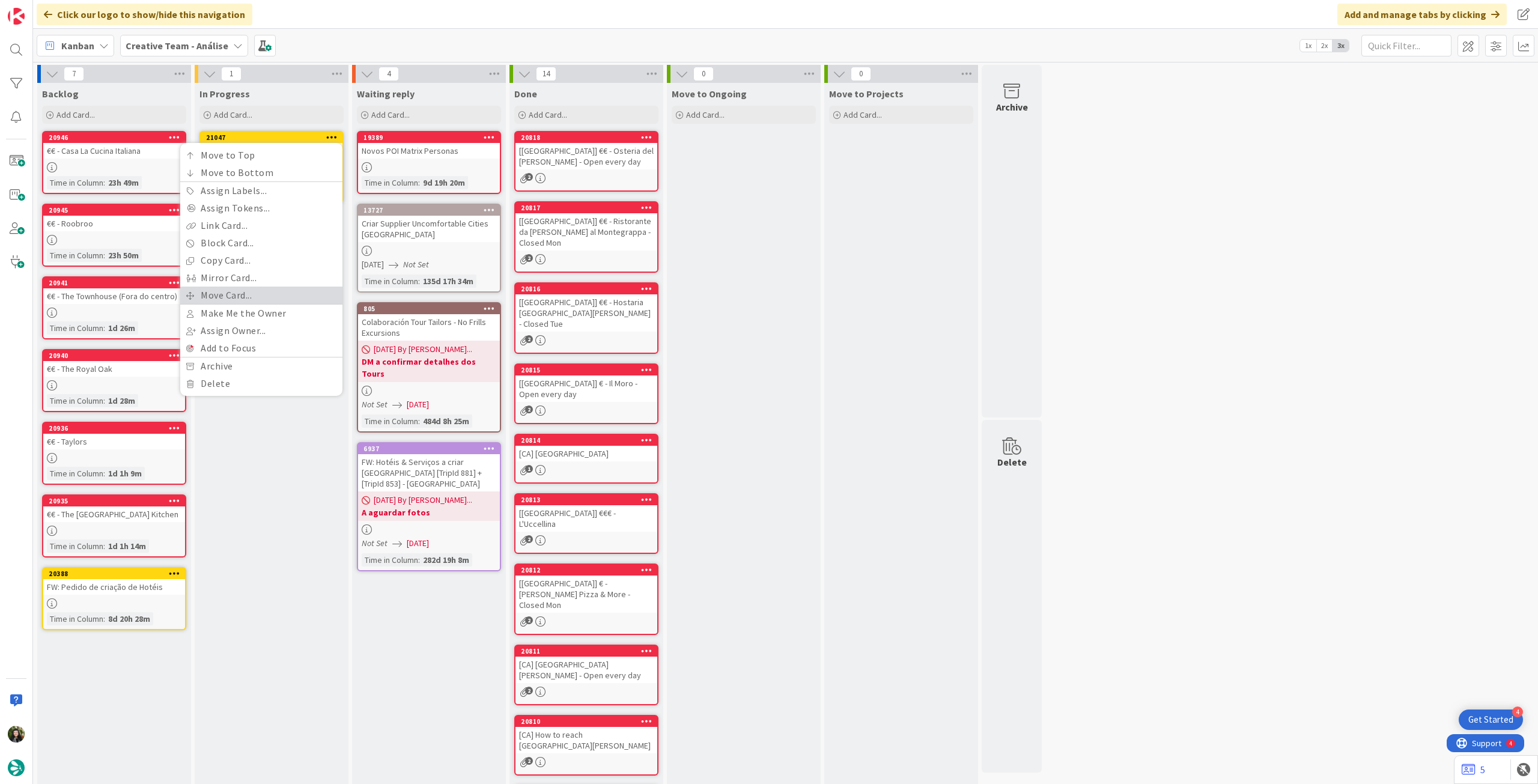
click at [249, 299] on link "Move Card..." at bounding box center [261, 295] width 162 height 17
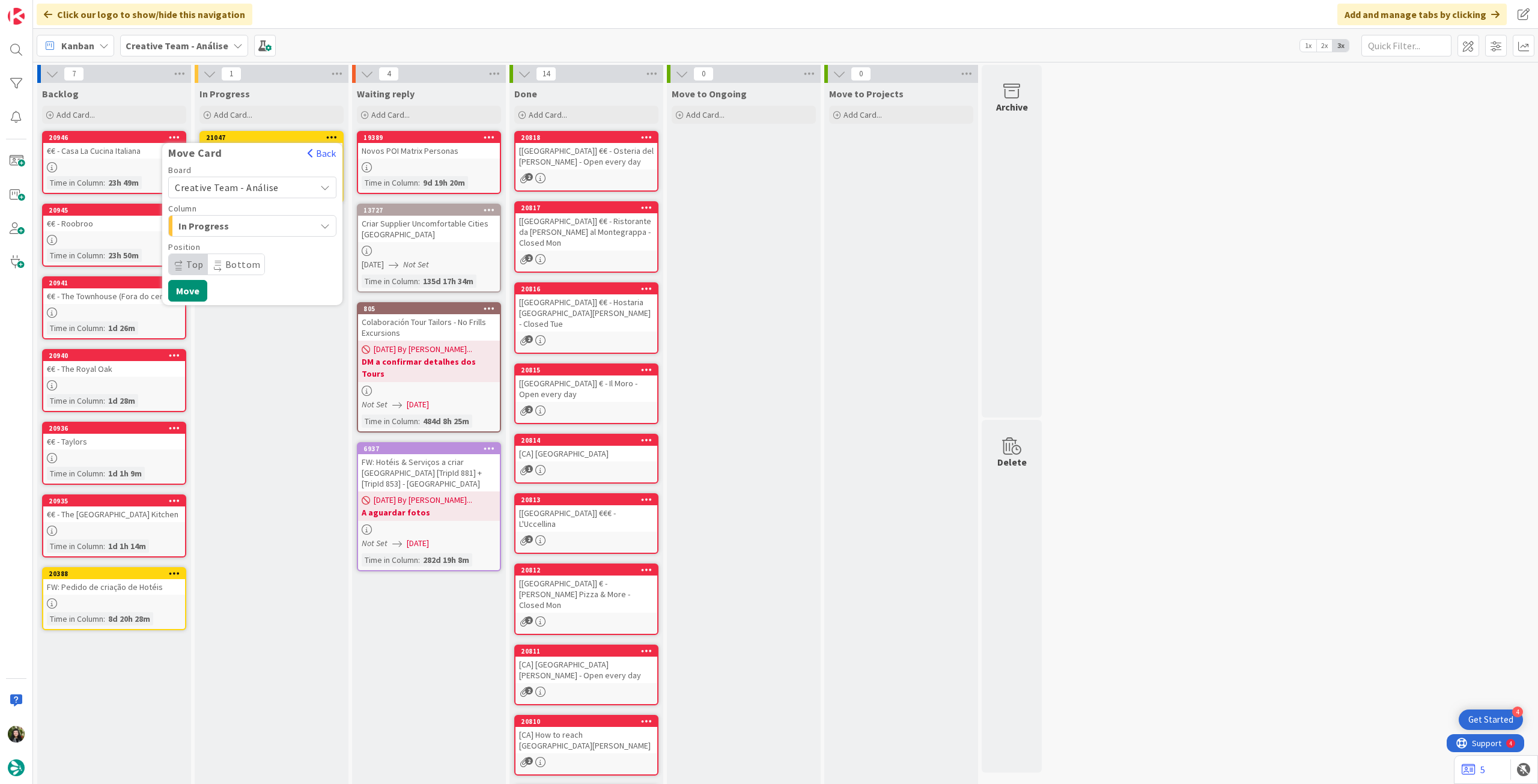
click at [258, 186] on span "Creative Team - Análise" at bounding box center [226, 188] width 104 height 12
click at [245, 242] on span "Creative Team" at bounding box center [260, 244] width 139 height 18
click at [236, 265] on span "Daytrip" at bounding box center [252, 264] width 116 height 17
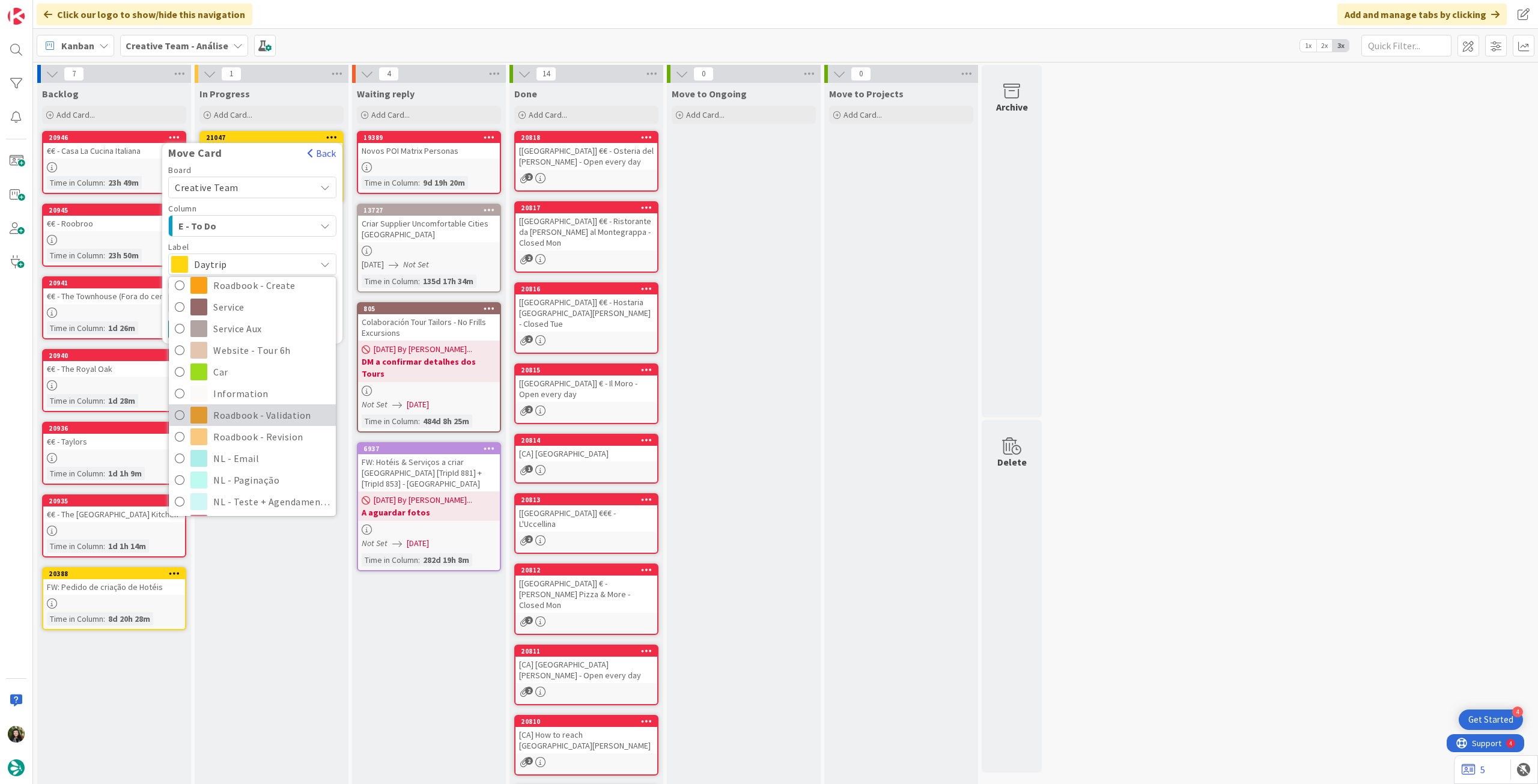
scroll to position [160, 0]
drag, startPoint x: 251, startPoint y: 426, endPoint x: 245, endPoint y: 412, distance: 15.2
click at [251, 426] on span "Roadbook - Revision" at bounding box center [271, 435] width 116 height 18
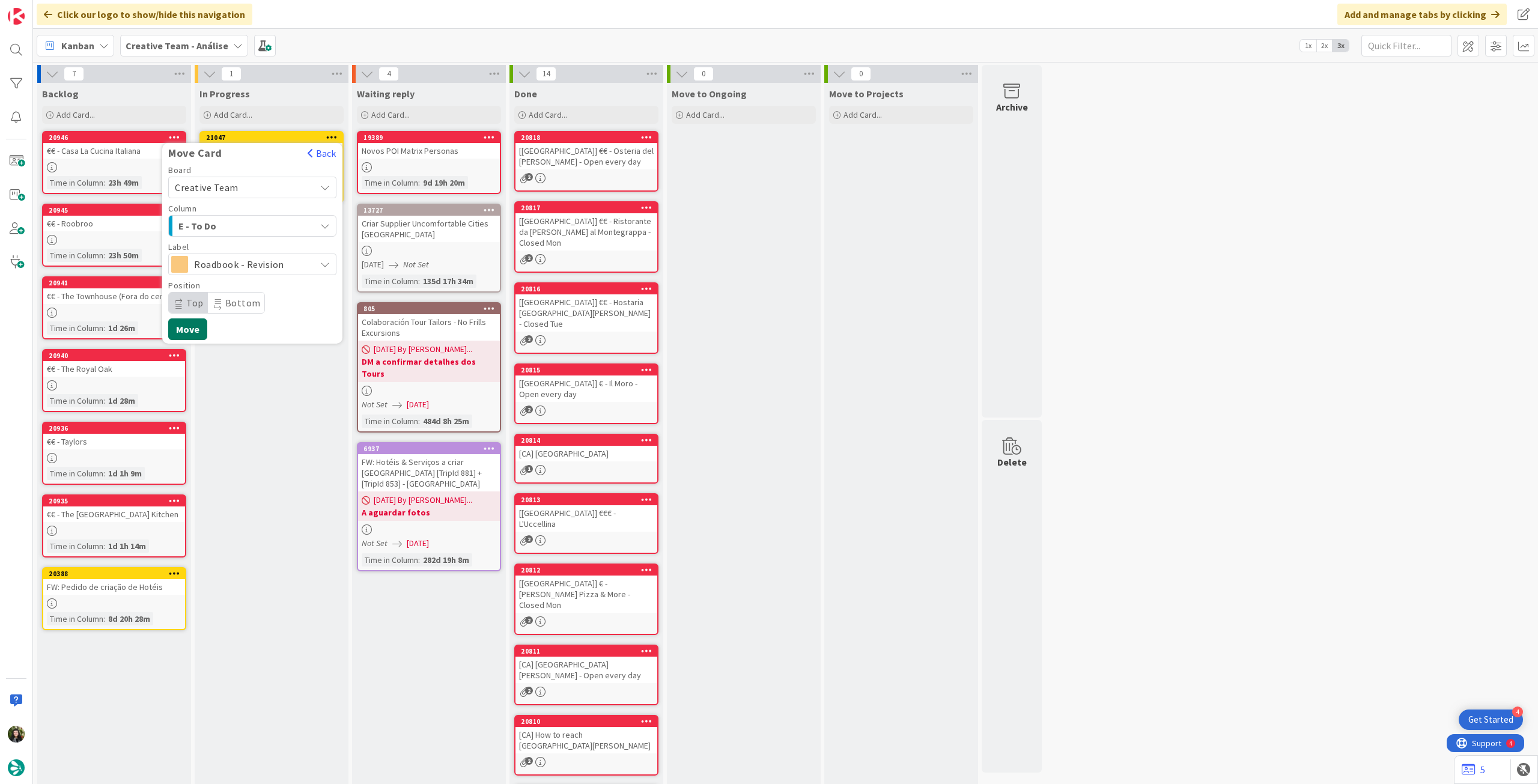
click at [191, 336] on button "Move" at bounding box center [187, 329] width 39 height 21
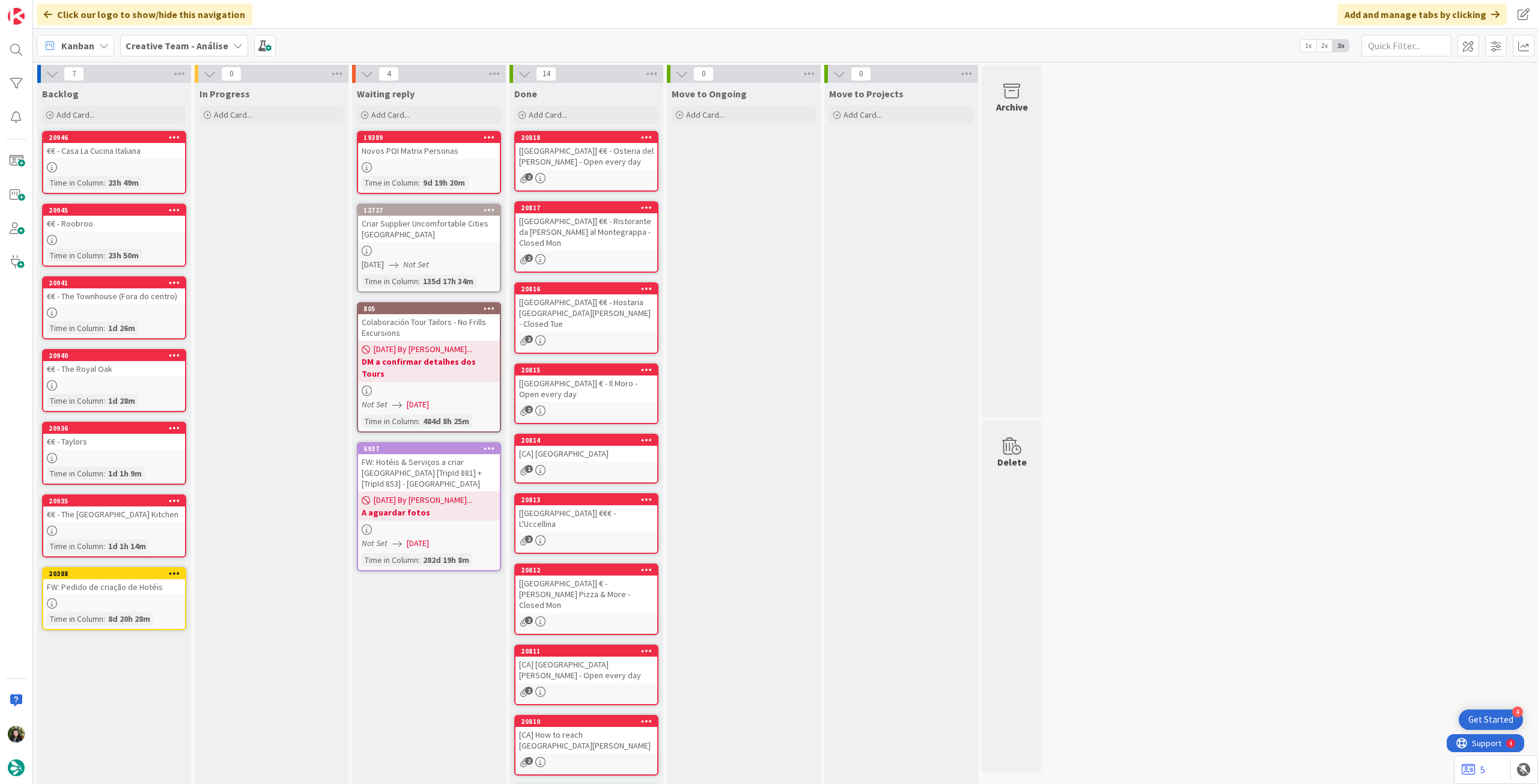
drag, startPoint x: 173, startPoint y: 45, endPoint x: 174, endPoint y: 63, distance: 18.0
click at [173, 45] on b "Creative Team - Análise" at bounding box center [176, 46] width 103 height 12
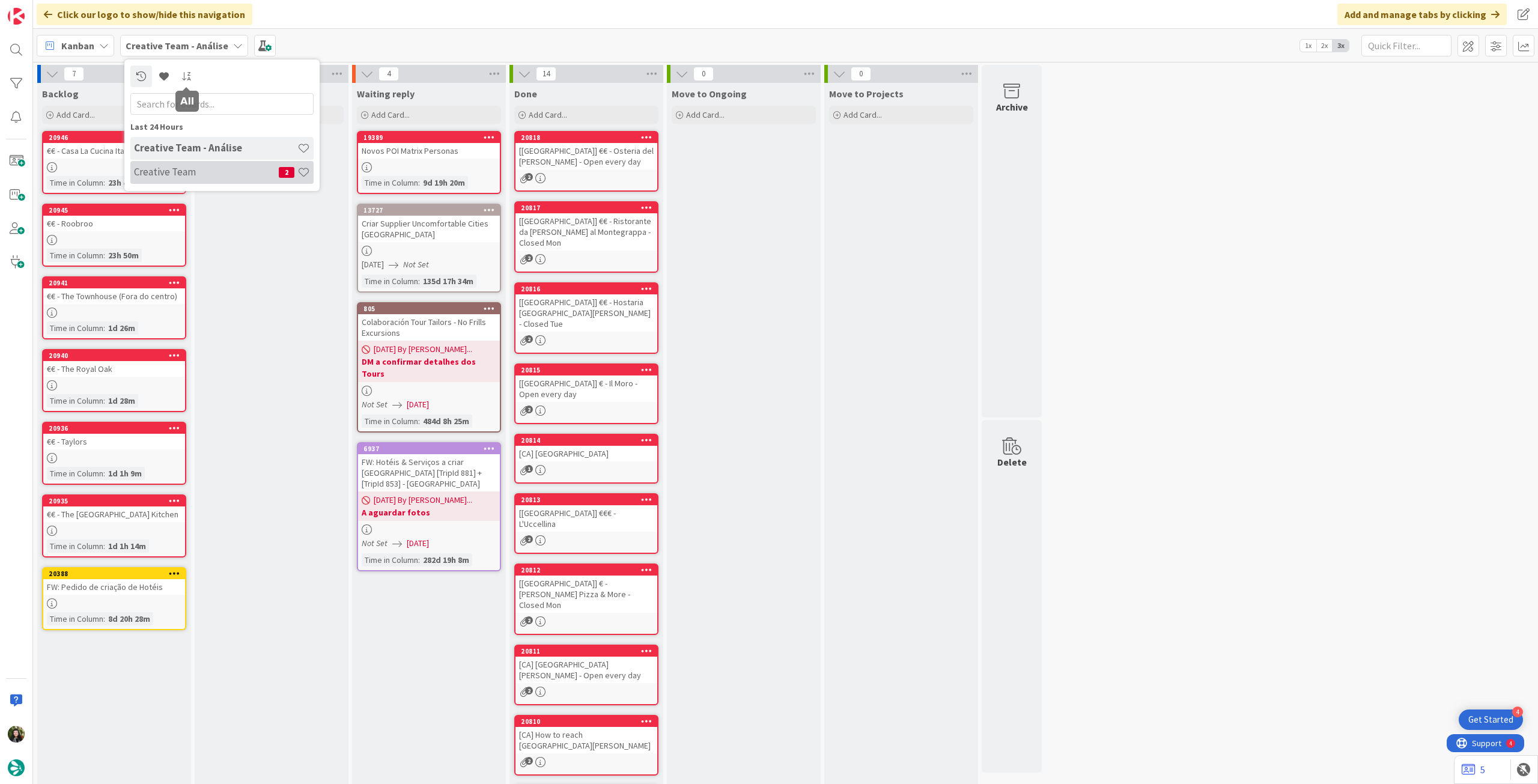
click at [184, 175] on h4 "Creative Team" at bounding box center [206, 172] width 145 height 12
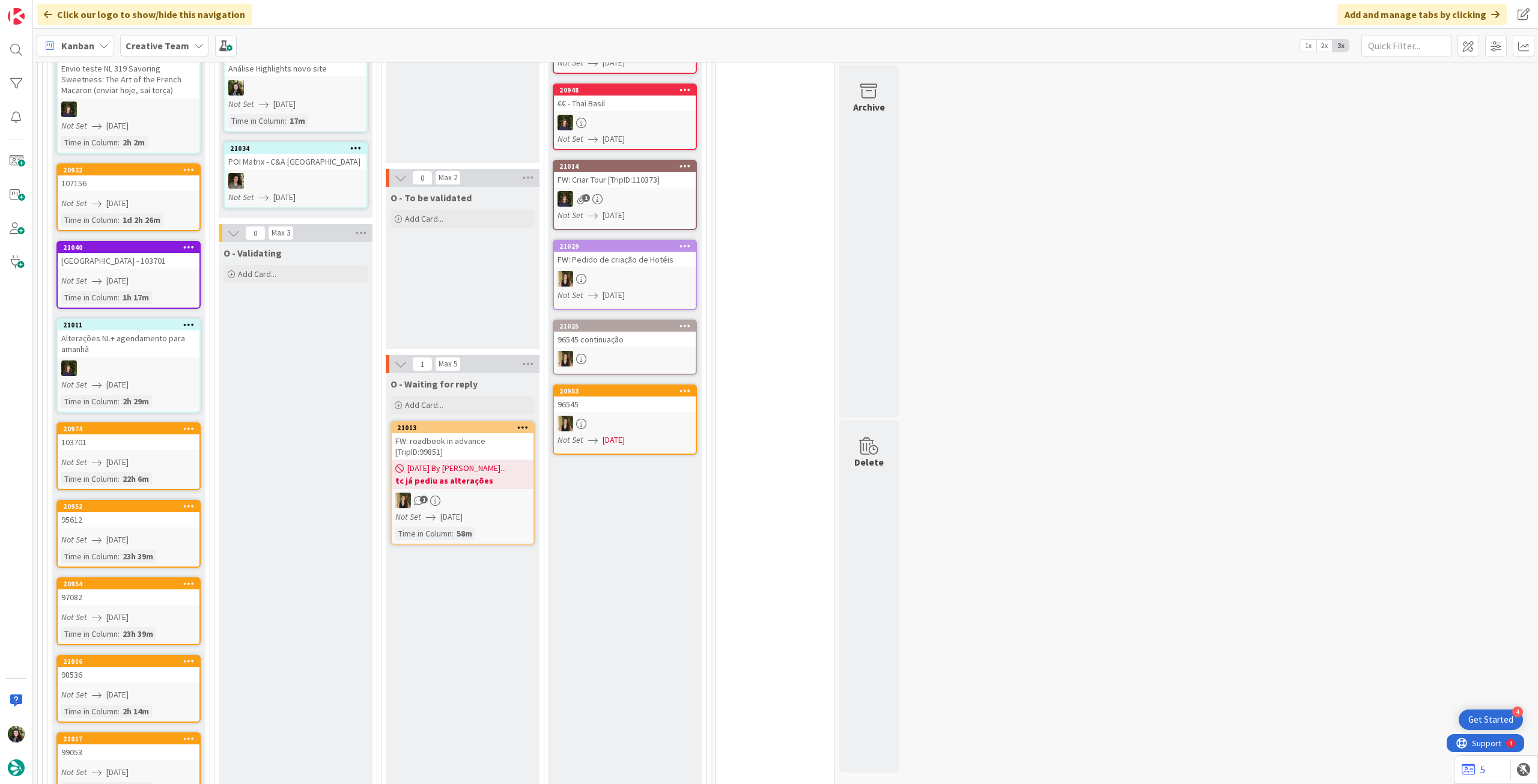
scroll to position [881, 0]
